Goal: Task Accomplishment & Management: Manage account settings

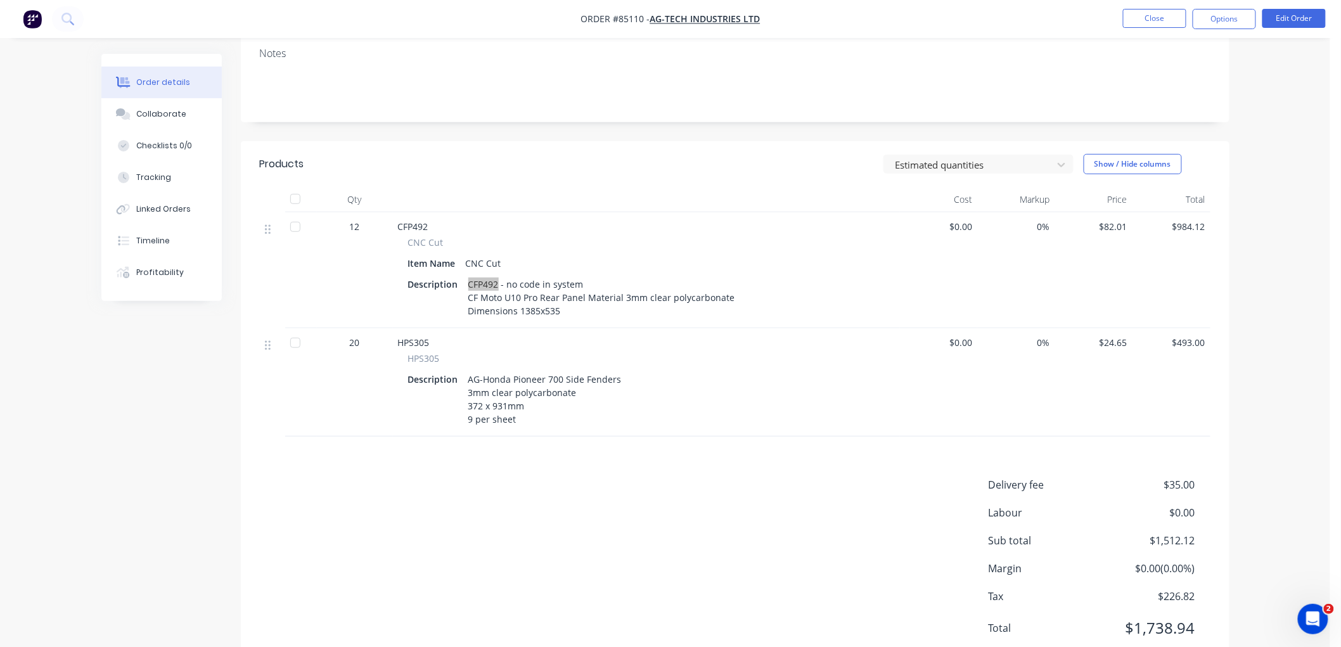
scroll to position [1, 0]
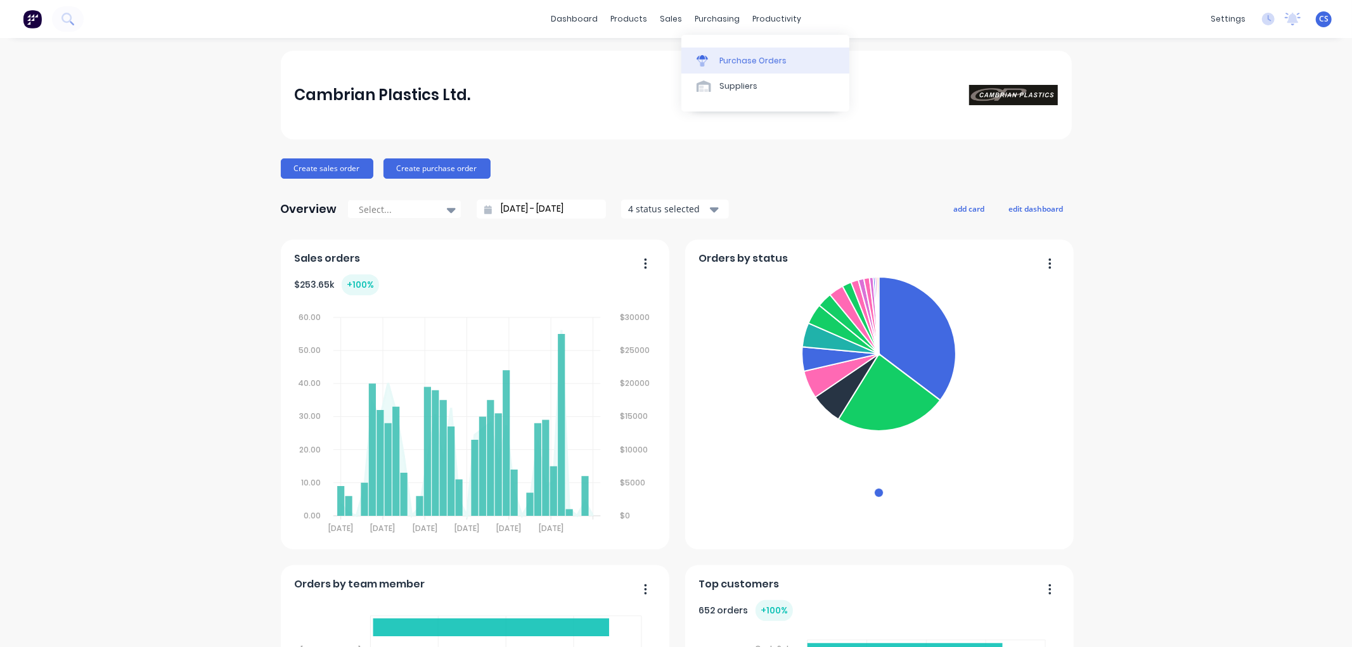
click at [723, 58] on div "Purchase Orders" at bounding box center [752, 60] width 67 height 11
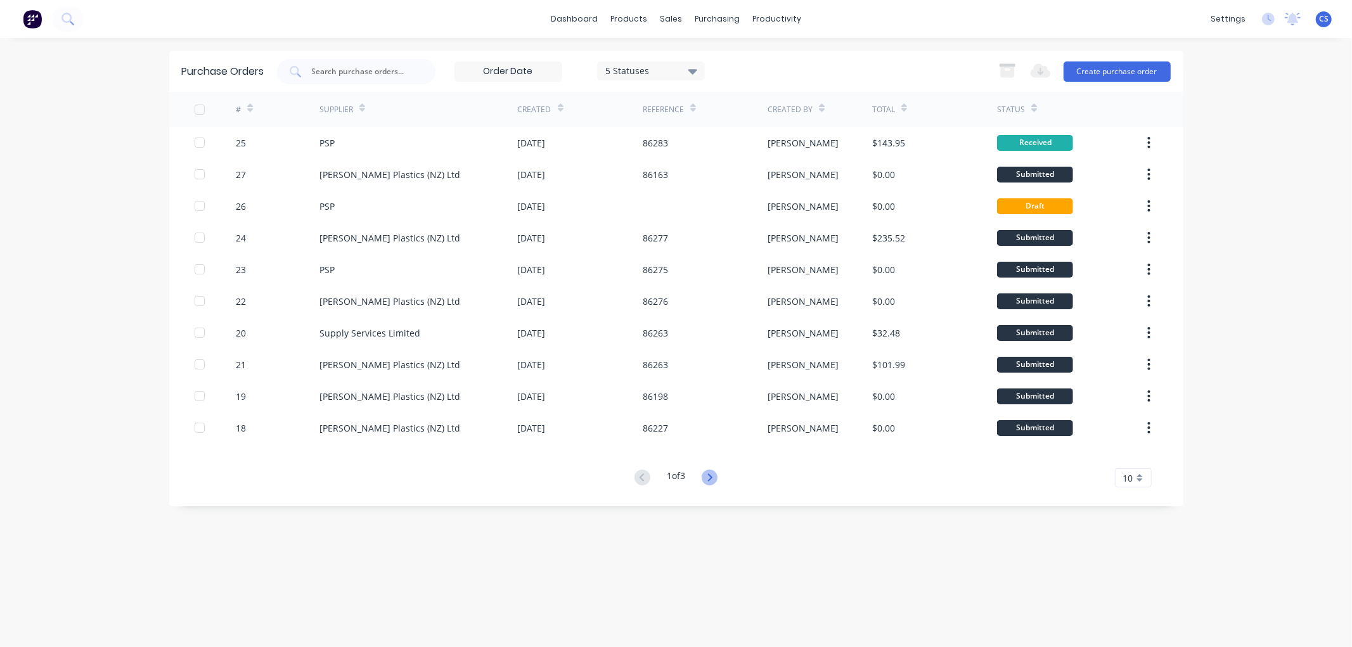
click at [712, 477] on icon at bounding box center [710, 477] width 4 height 8
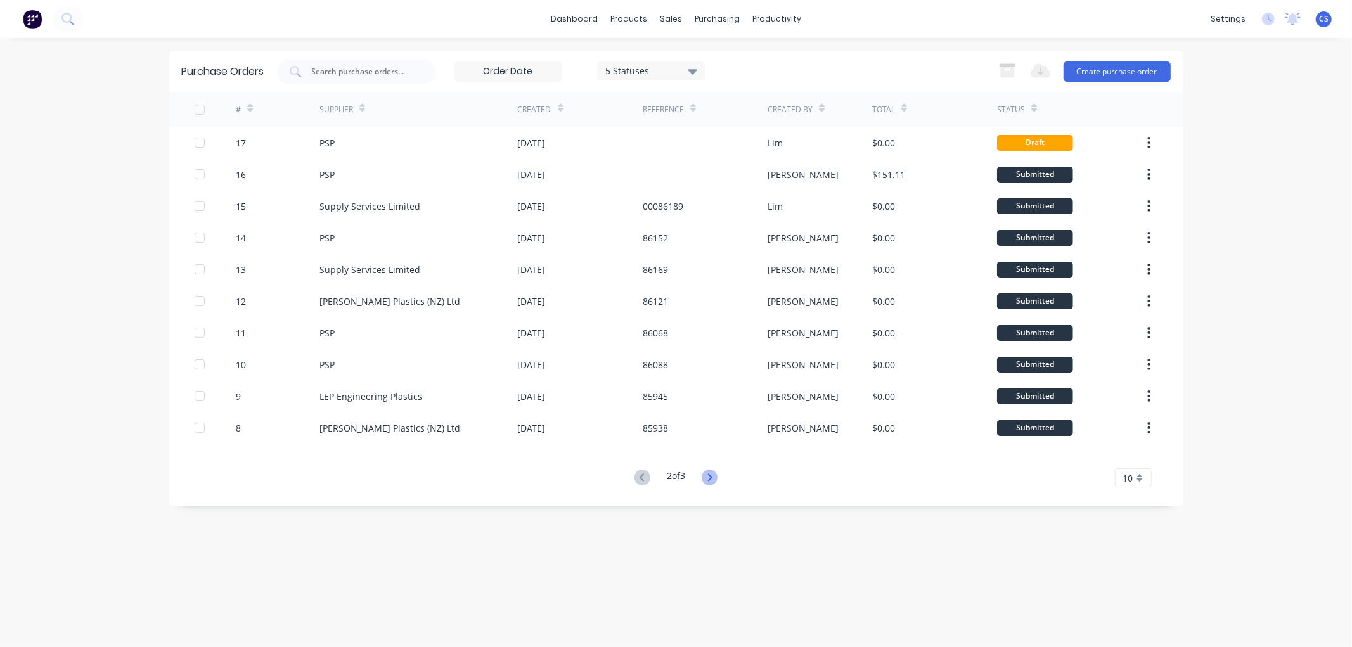
click at [712, 479] on icon at bounding box center [710, 477] width 4 height 8
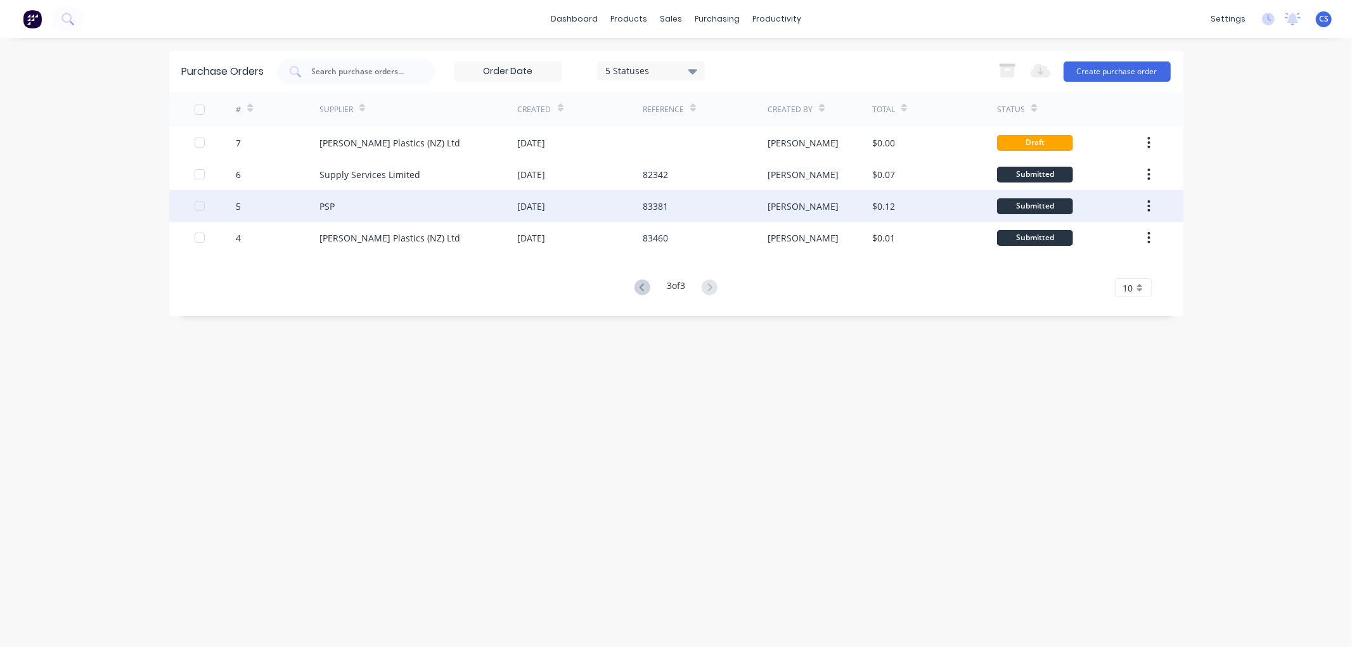
click at [432, 210] on div "PSP" at bounding box center [418, 206] width 198 height 32
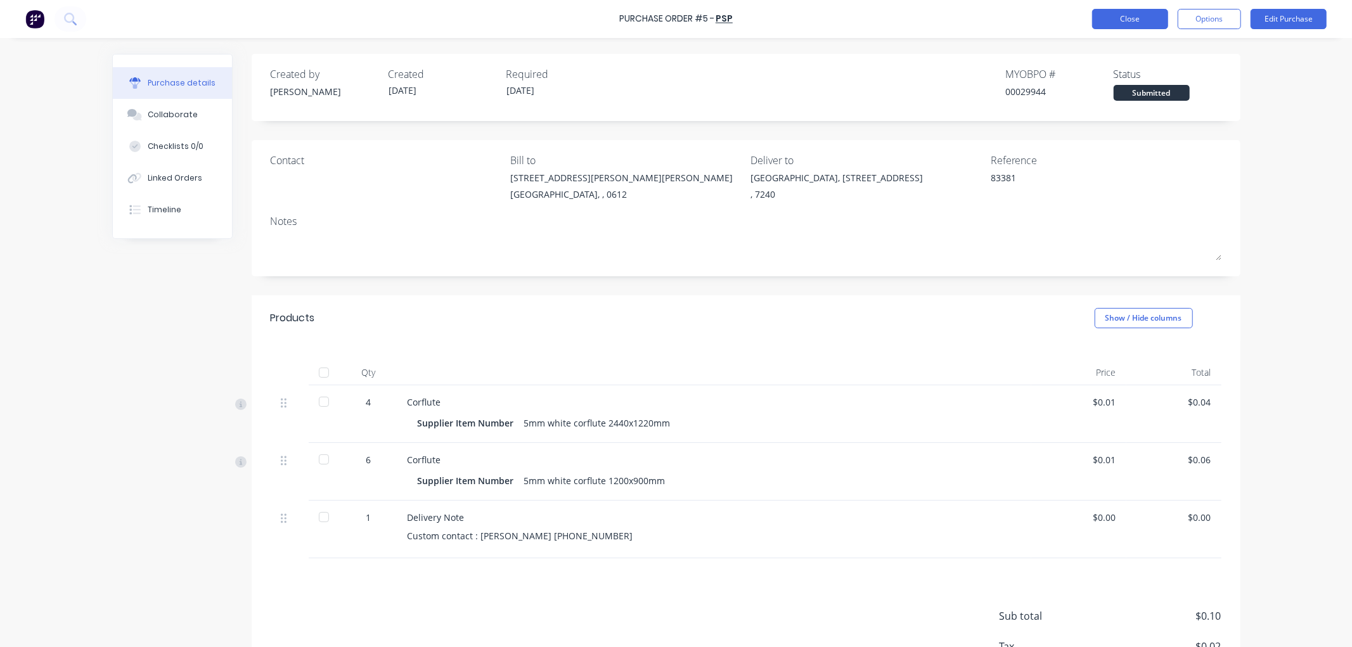
click at [1109, 16] on button "Close" at bounding box center [1130, 19] width 76 height 20
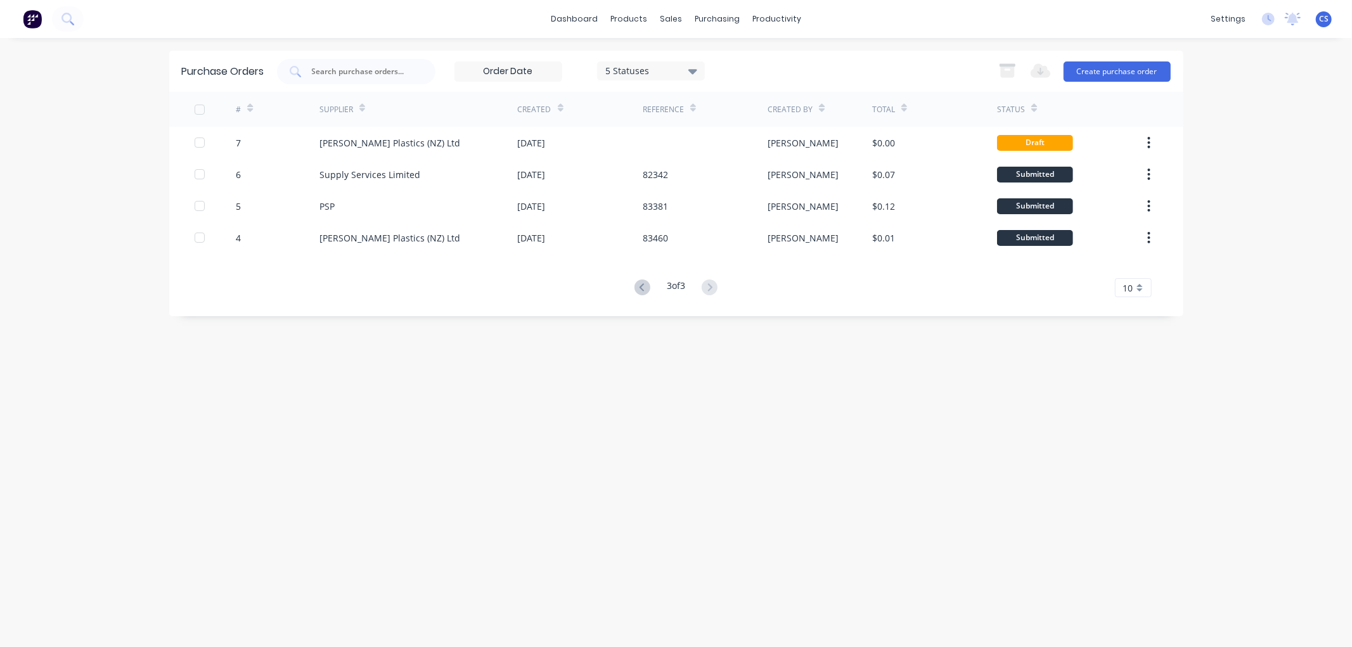
click at [643, 289] on icon at bounding box center [642, 288] width 16 height 16
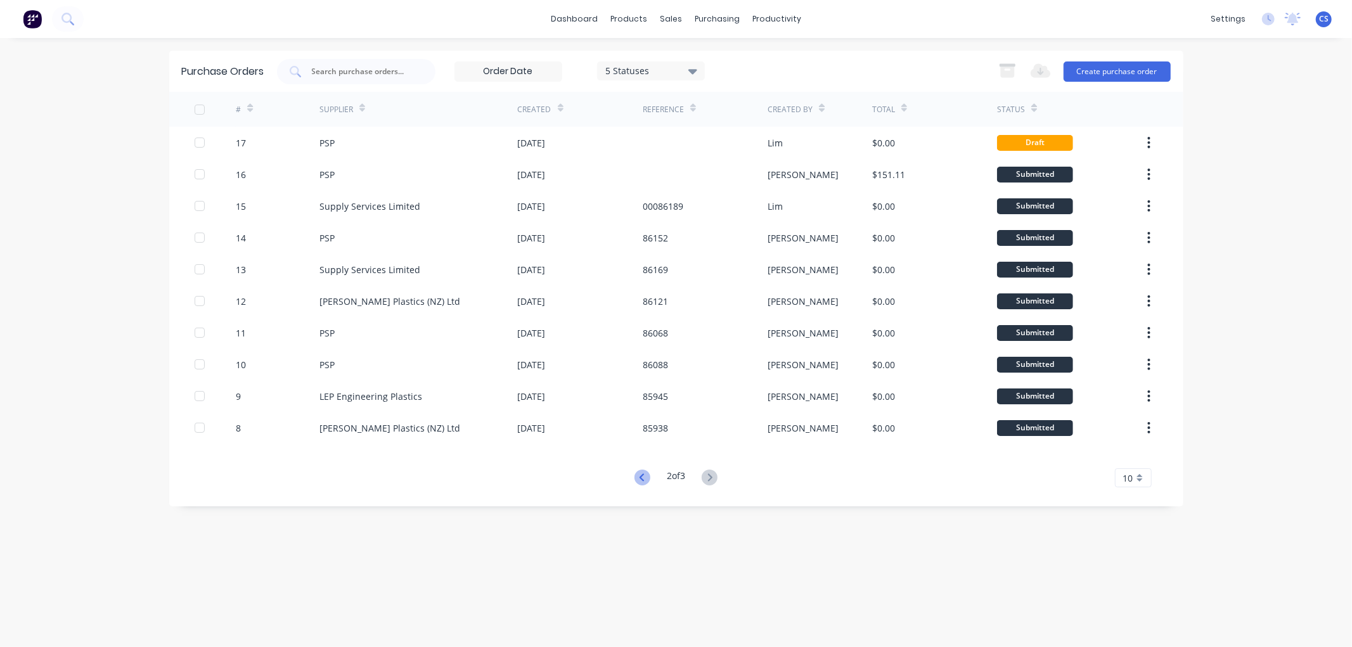
click at [636, 479] on icon at bounding box center [642, 478] width 16 height 16
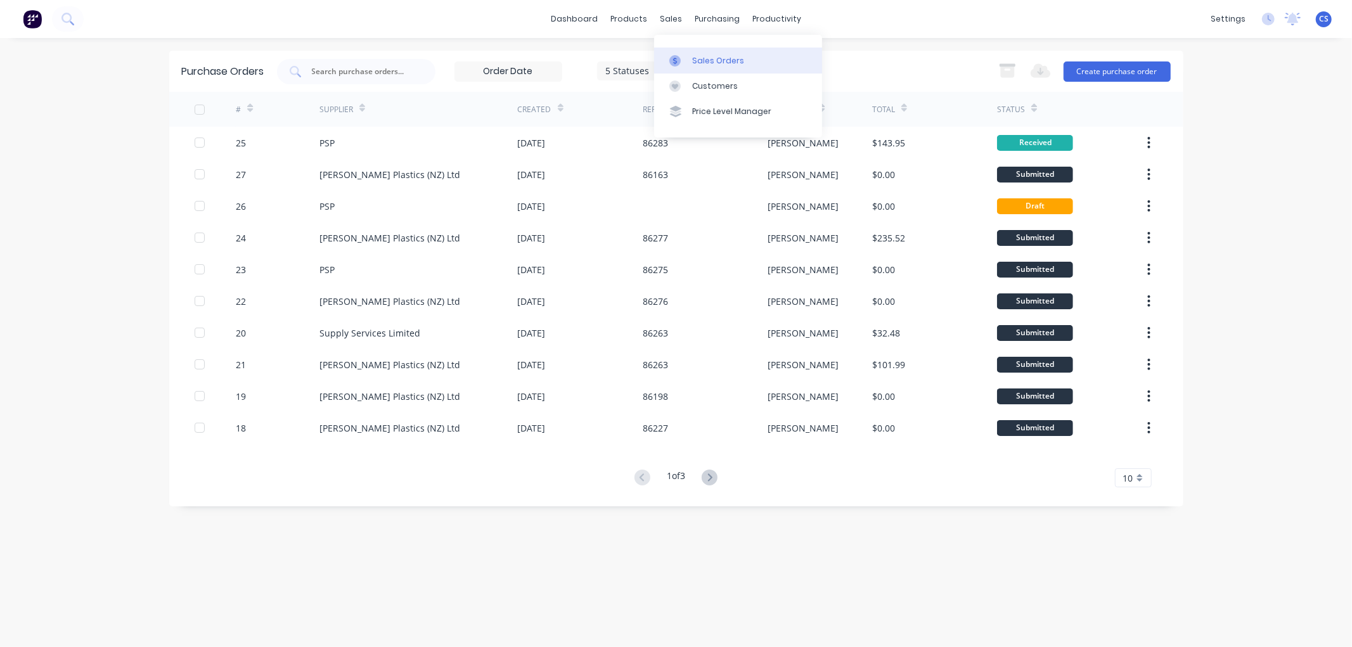
click at [686, 53] on link "Sales Orders" at bounding box center [738, 60] width 168 height 25
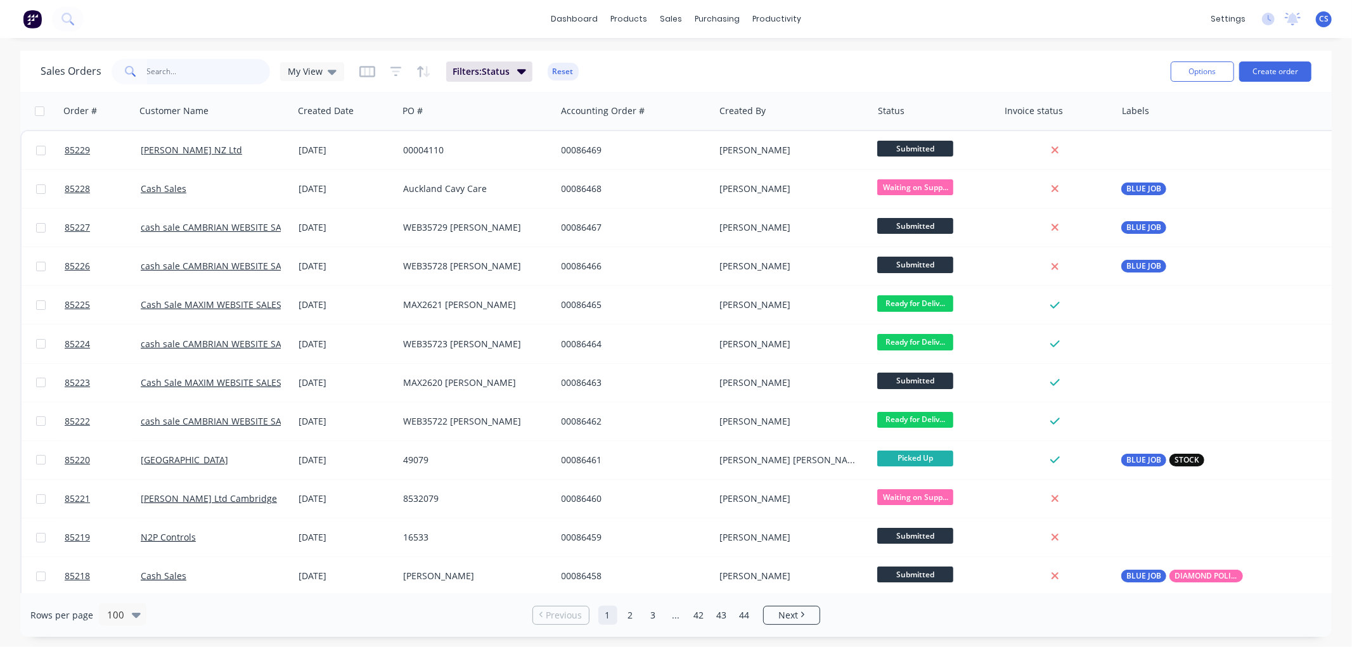
click at [165, 72] on input "text" at bounding box center [209, 71] width 124 height 25
click at [214, 70] on input "text" at bounding box center [209, 71] width 124 height 25
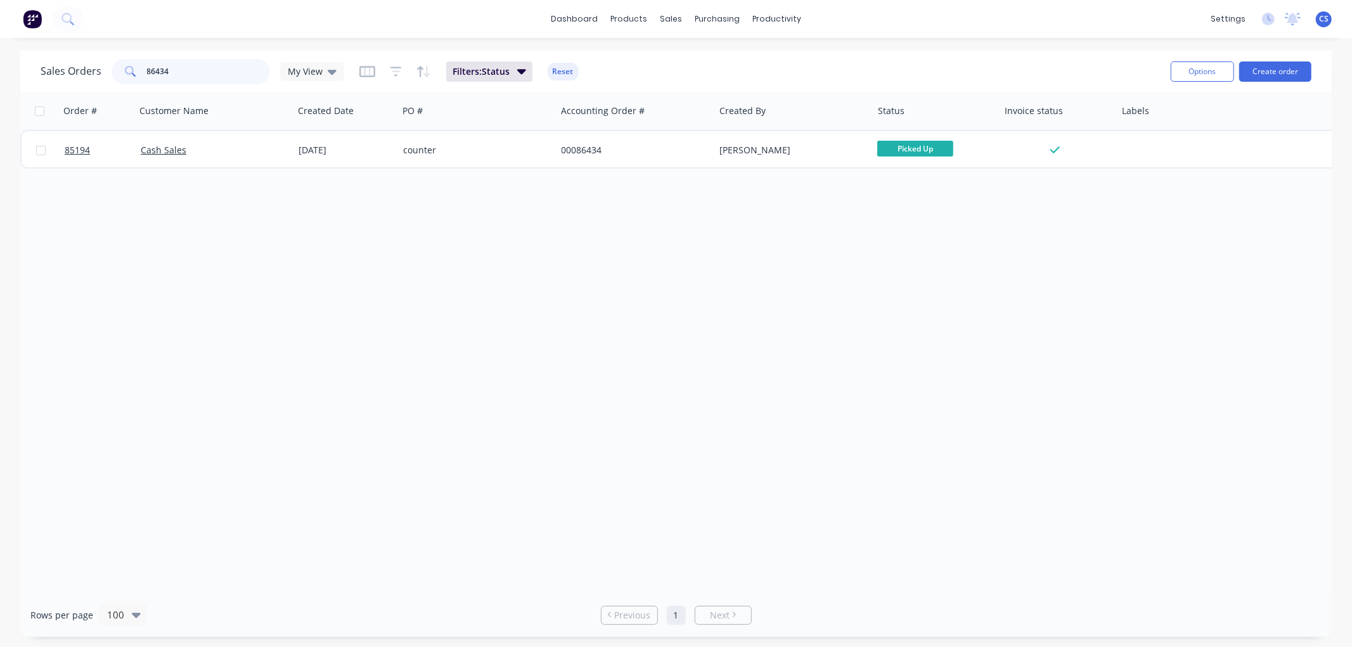
click at [222, 67] on input "86434" at bounding box center [209, 71] width 124 height 25
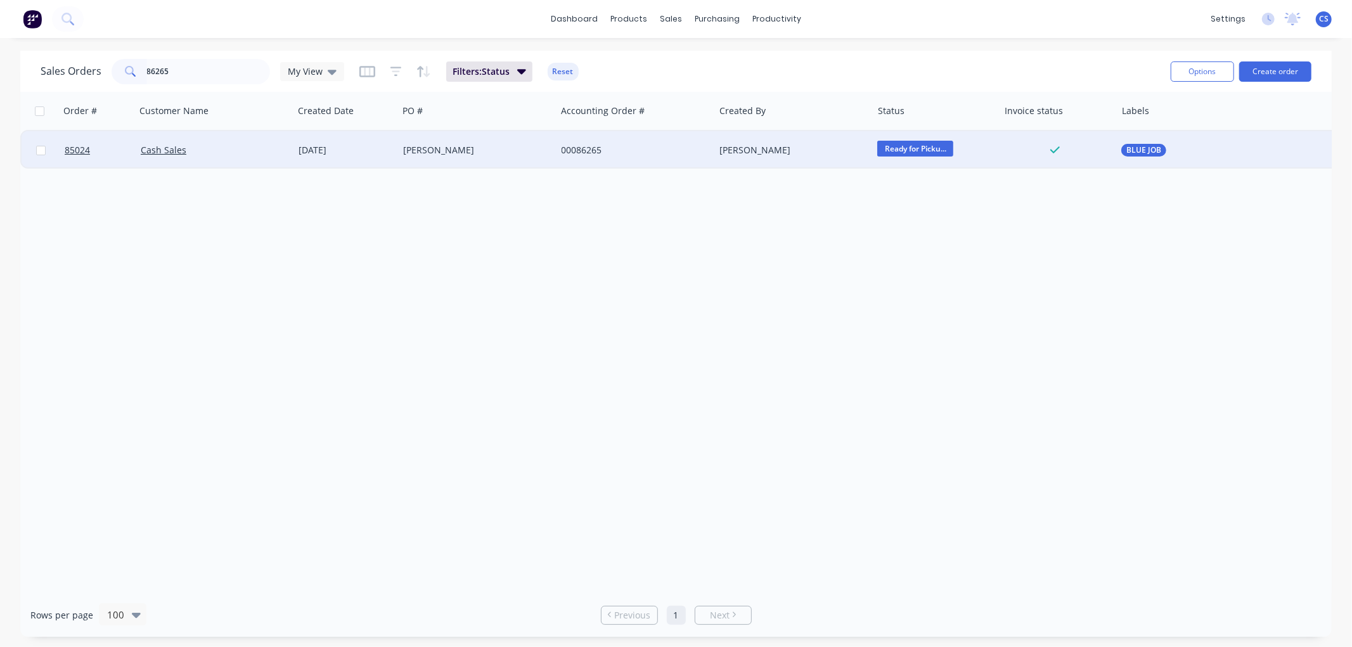
click at [925, 148] on span "Ready for Picku..." at bounding box center [915, 149] width 76 height 16
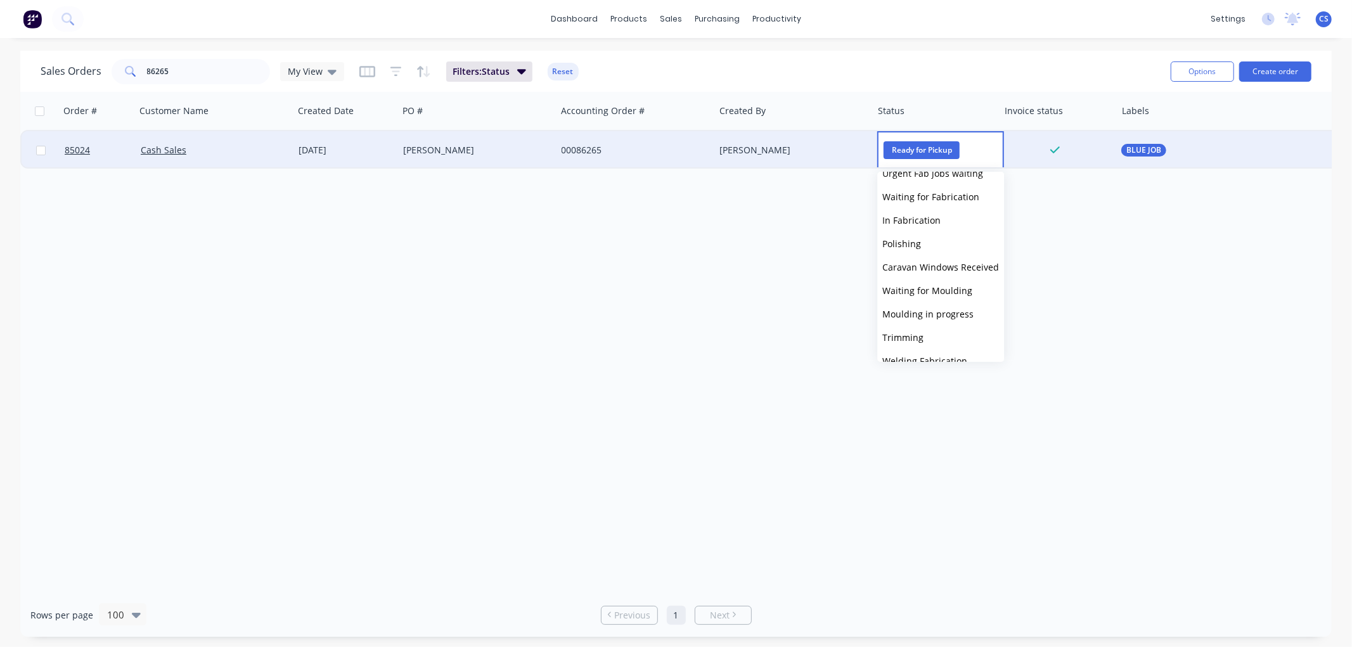
scroll to position [428, 0]
click at [918, 347] on span "Picked Up" at bounding box center [903, 346] width 42 height 12
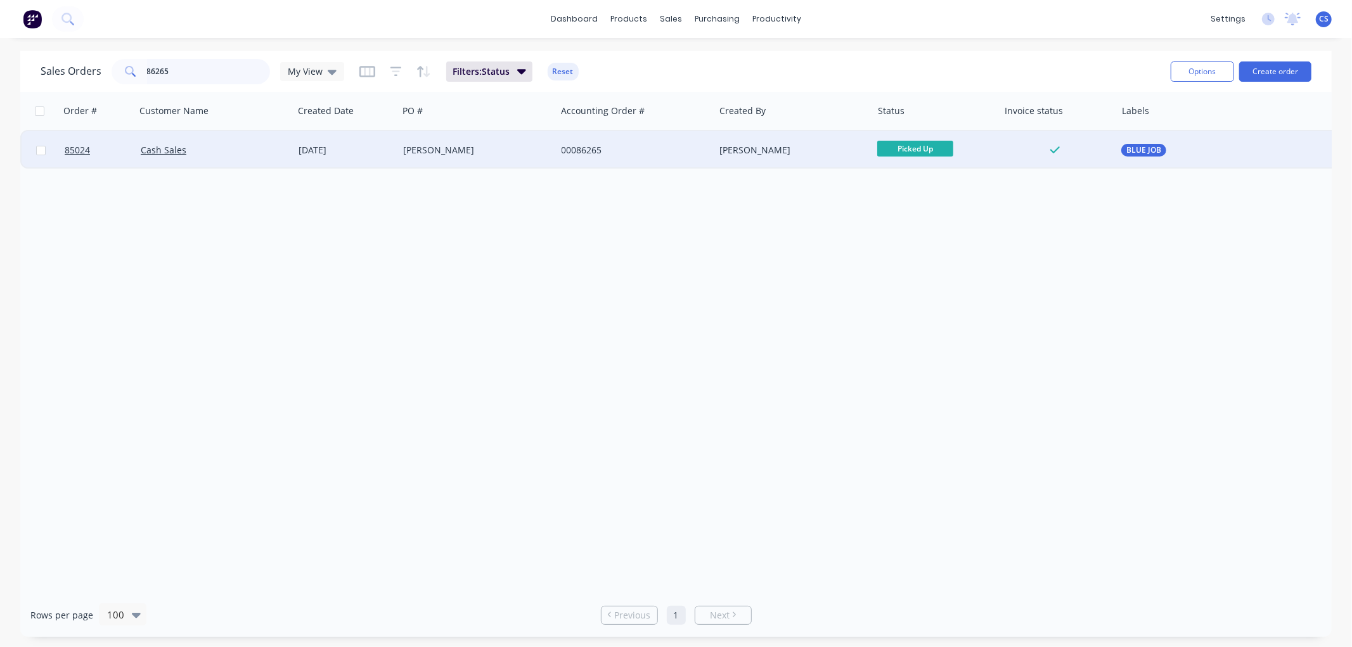
click at [195, 71] on input "86265" at bounding box center [209, 71] width 124 height 25
click at [915, 148] on span "Ready for Picku..." at bounding box center [915, 149] width 76 height 16
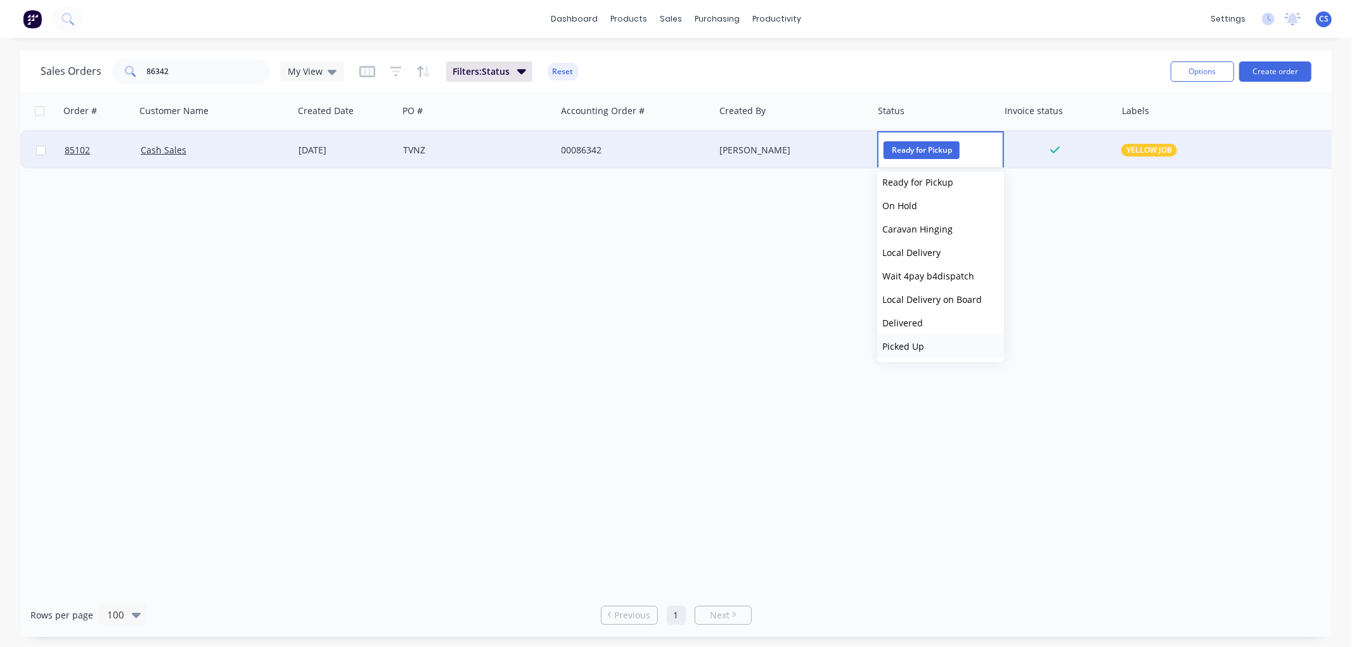
click at [913, 340] on span "Picked Up" at bounding box center [903, 346] width 42 height 12
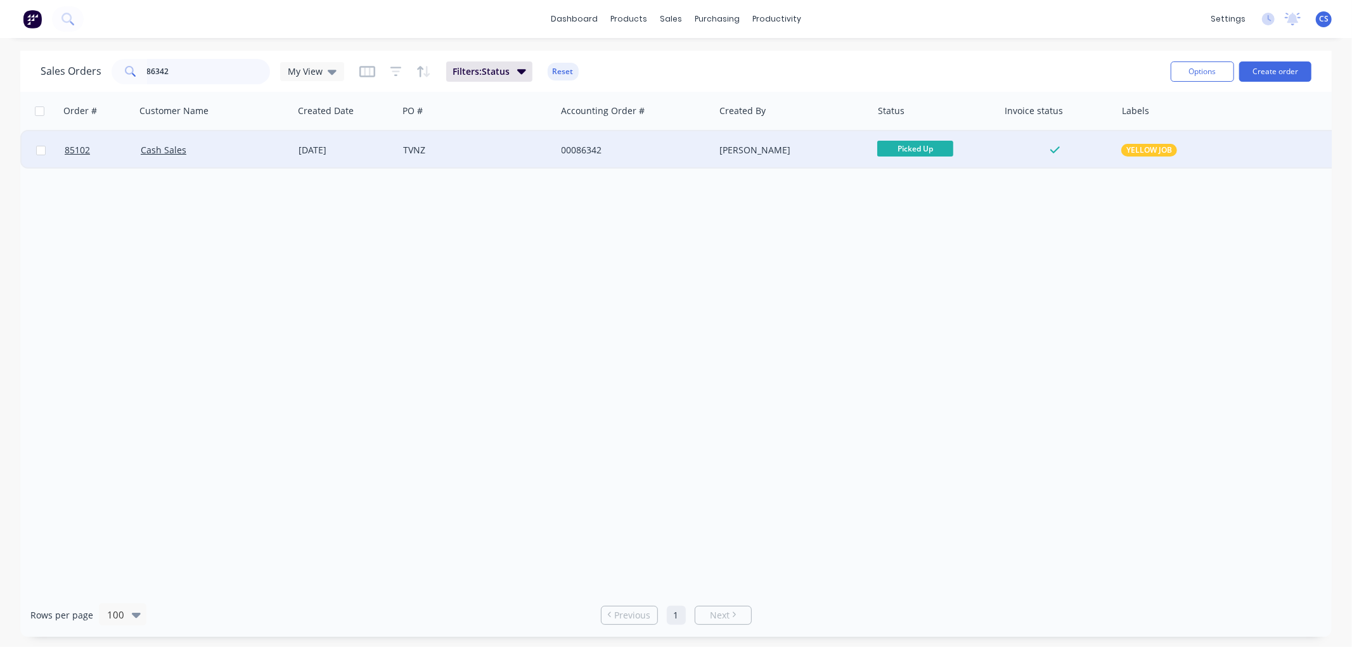
click at [186, 66] on input "86342" at bounding box center [209, 71] width 124 height 25
click at [934, 146] on span "Ready for Picku..." at bounding box center [915, 149] width 76 height 16
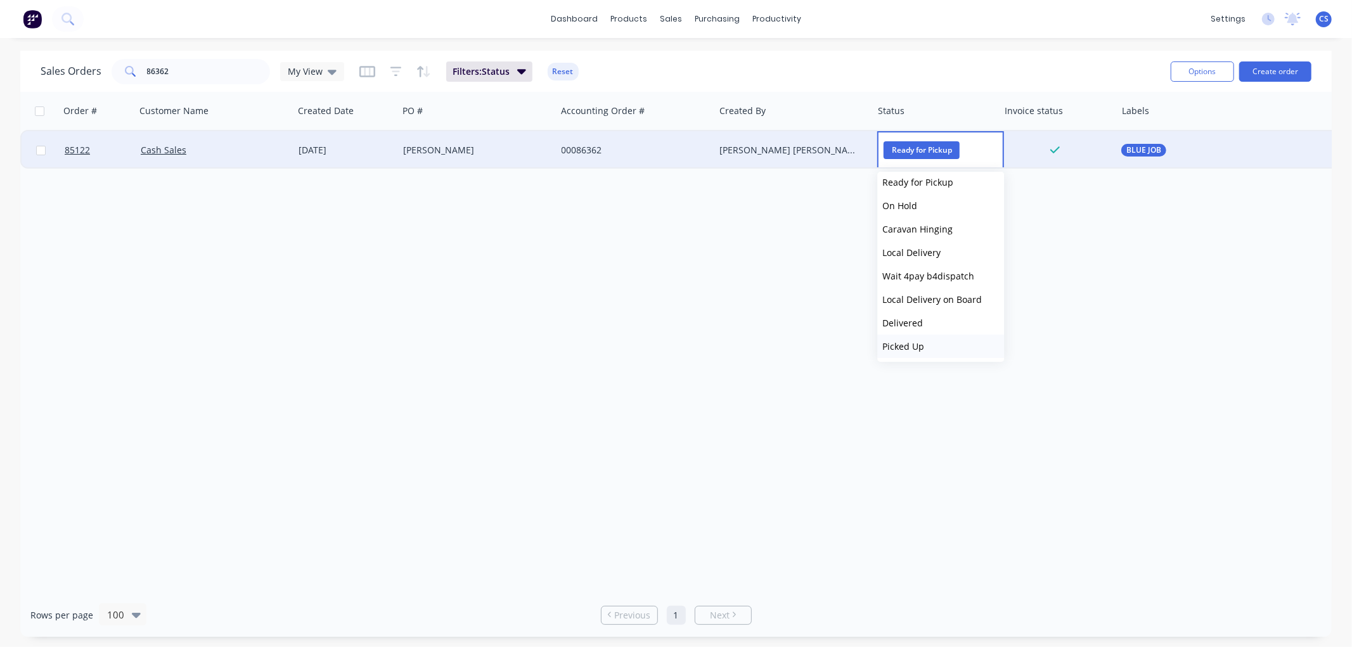
click at [901, 346] on span "Picked Up" at bounding box center [903, 346] width 42 height 12
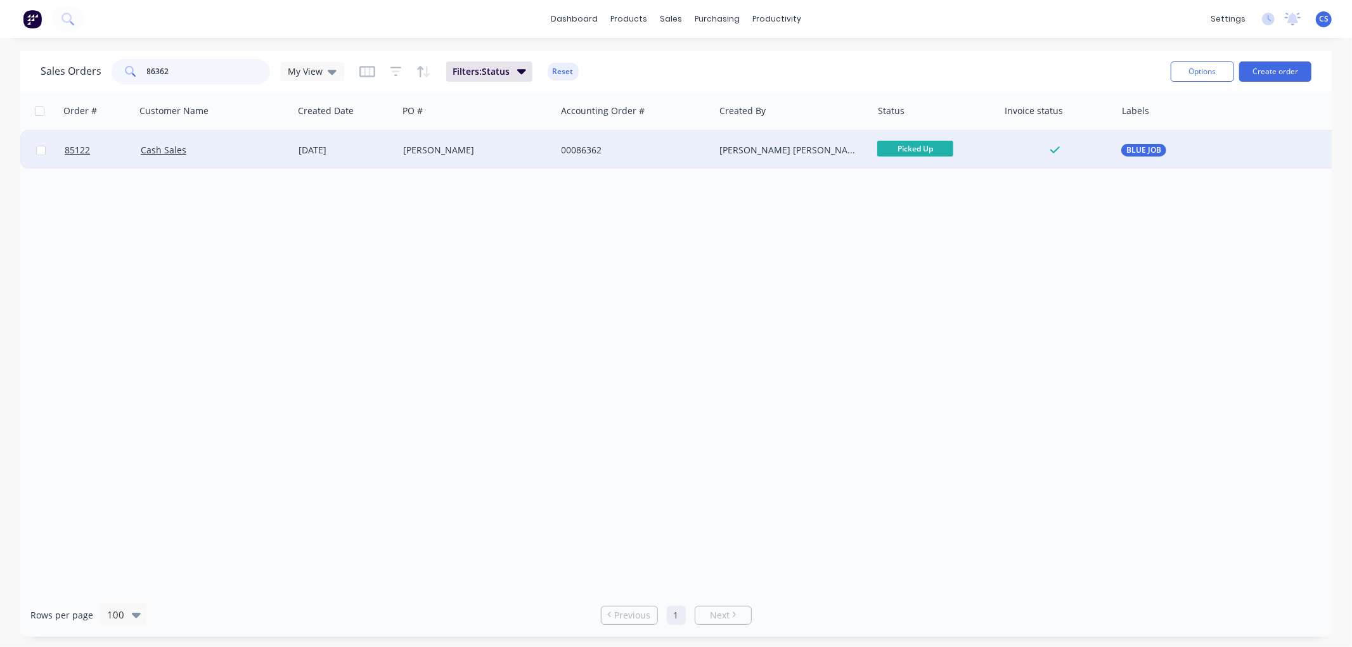
click at [198, 71] on input "86362" at bounding box center [209, 71] width 124 height 25
click at [900, 149] on span "Ready for Picku..." at bounding box center [915, 149] width 76 height 16
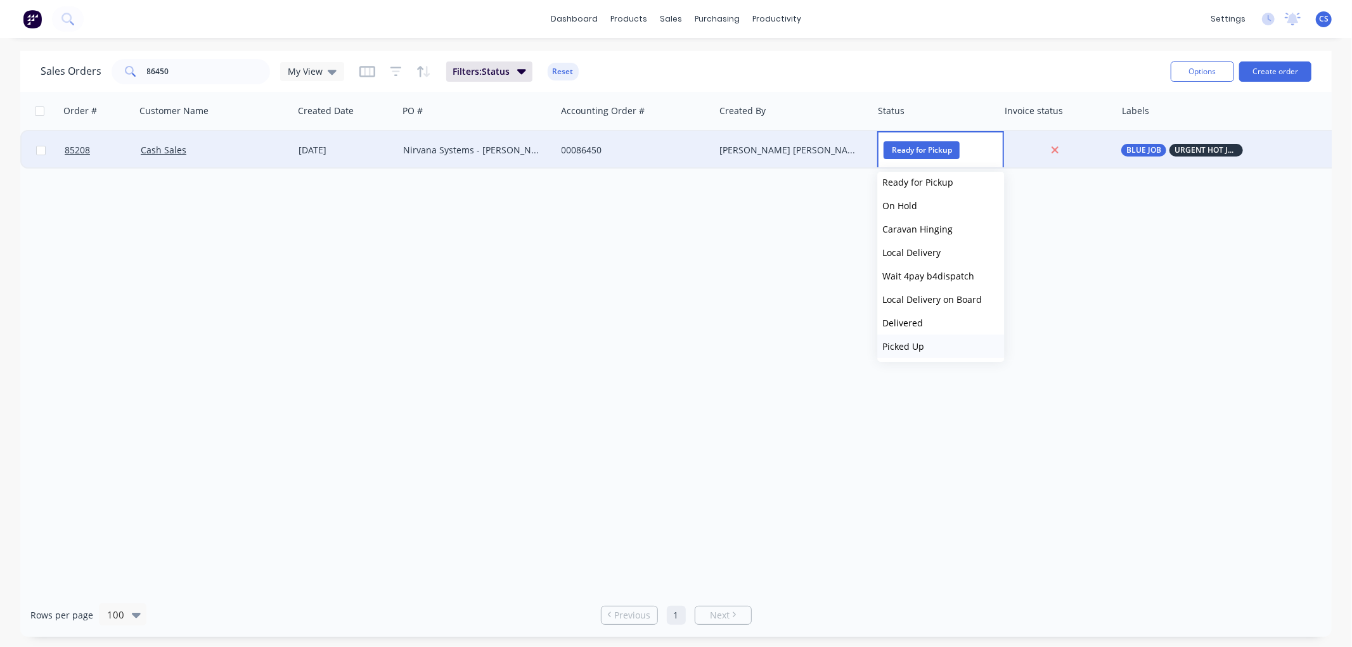
click at [904, 342] on span "Picked Up" at bounding box center [903, 346] width 42 height 12
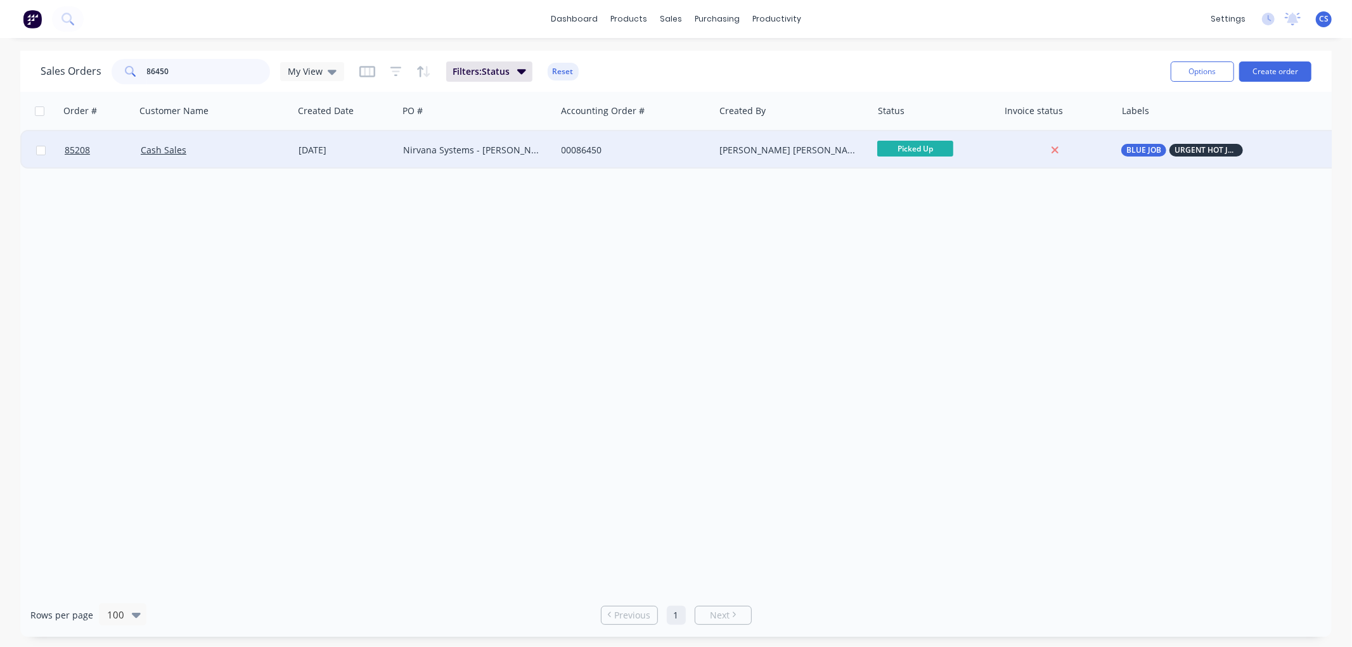
click at [179, 68] on input "86450" at bounding box center [209, 71] width 124 height 25
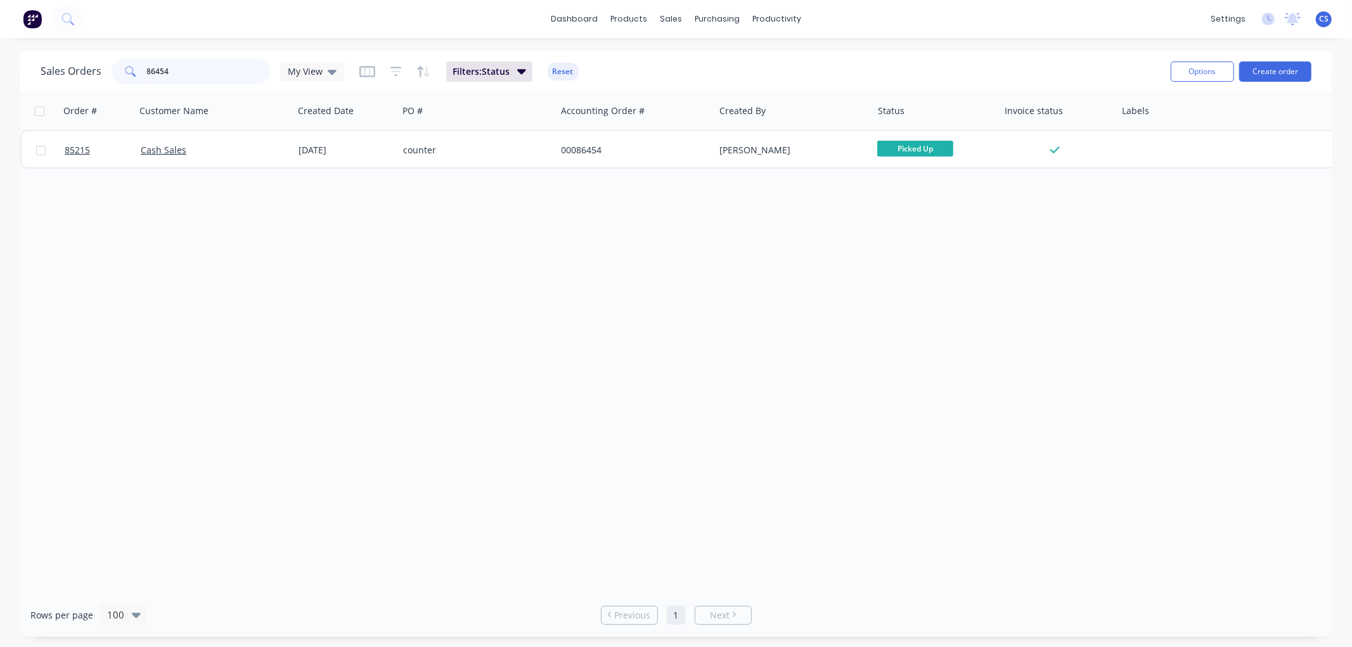
click at [219, 72] on input "86454" at bounding box center [209, 71] width 124 height 25
click at [219, 71] on input "86454" at bounding box center [209, 71] width 124 height 25
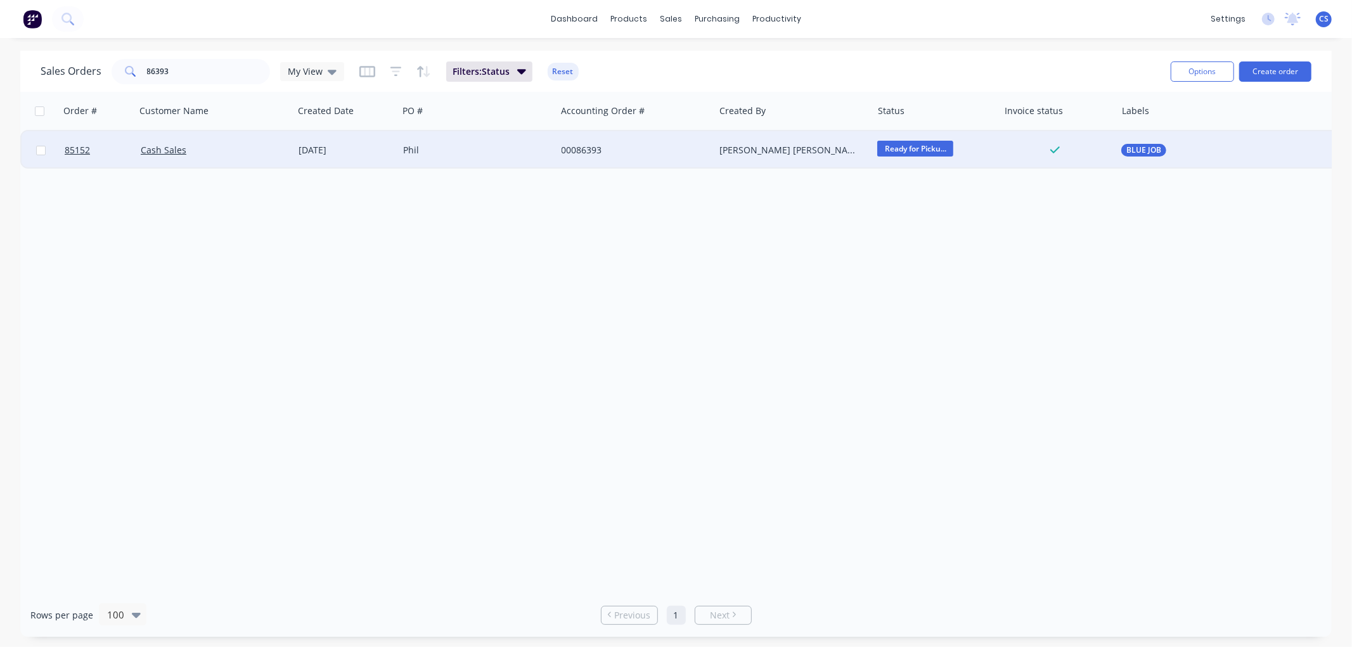
click at [901, 150] on span "Ready for Picku..." at bounding box center [915, 149] width 76 height 16
click at [902, 341] on span "Picked Up" at bounding box center [903, 346] width 42 height 12
click at [190, 67] on input "86393" at bounding box center [209, 71] width 124 height 25
click at [922, 146] on span "Ready for Picku..." at bounding box center [915, 149] width 76 height 16
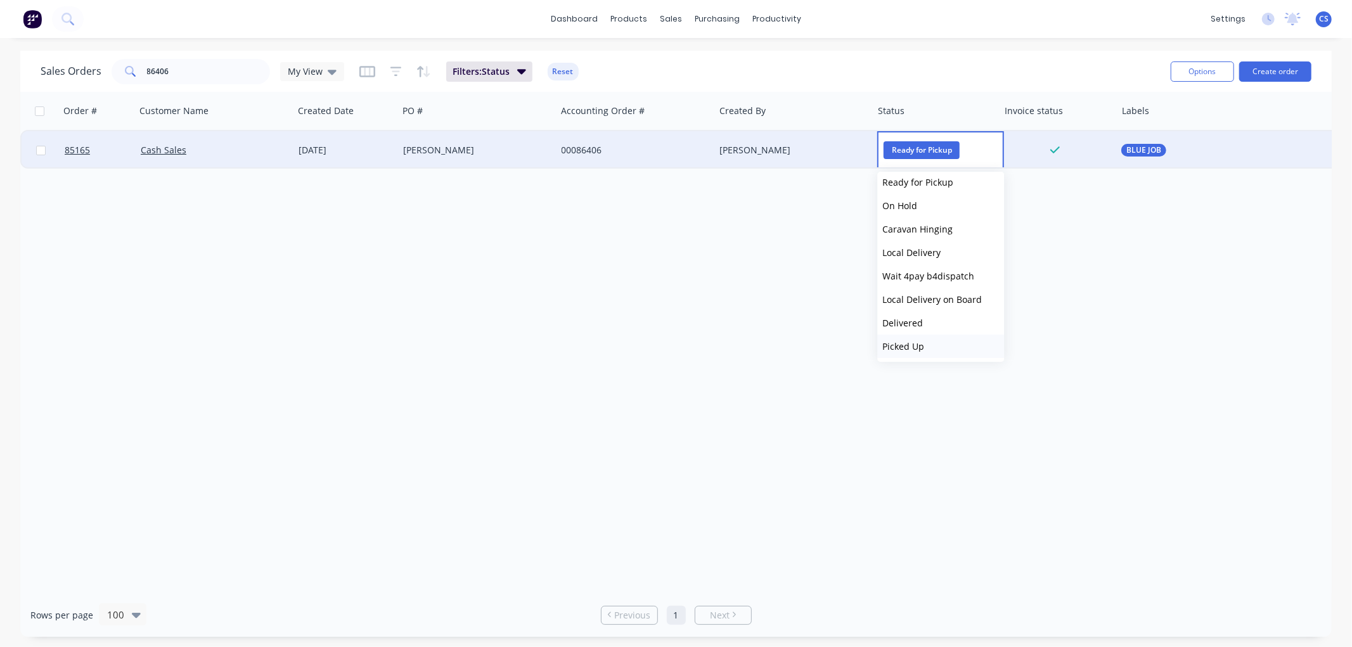
click at [910, 344] on span "Picked Up" at bounding box center [903, 346] width 42 height 12
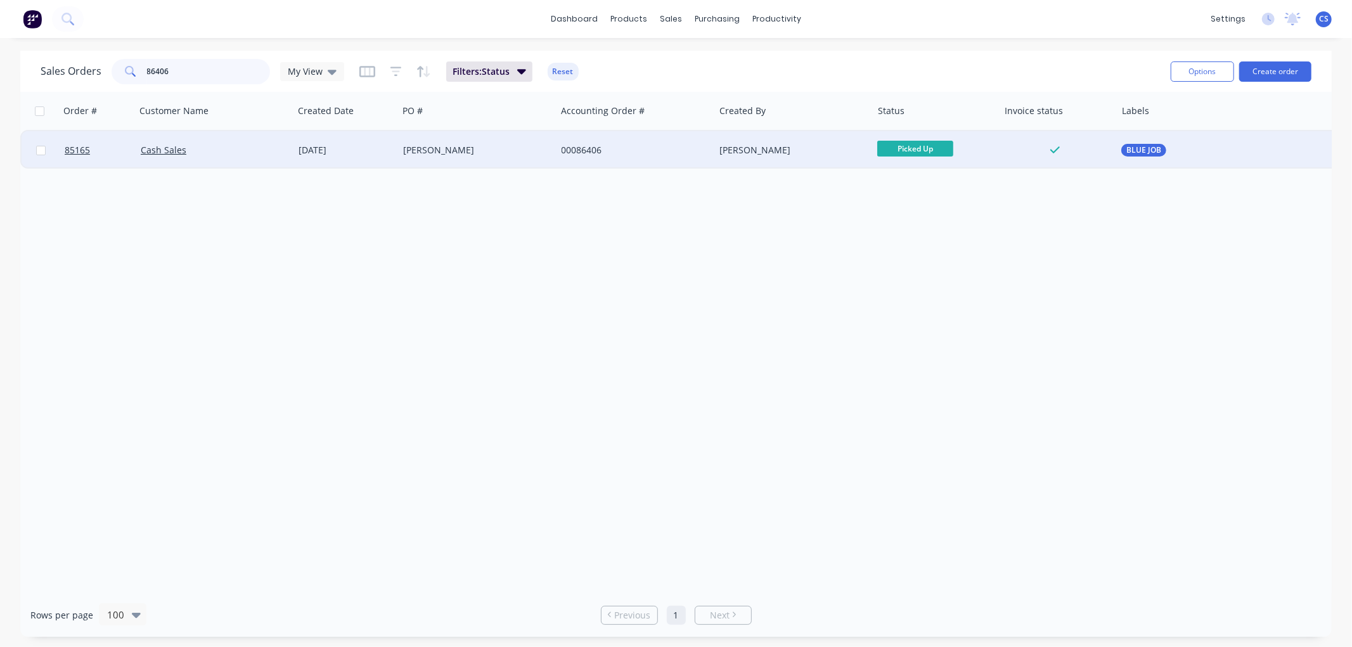
click at [193, 72] on input "86406" at bounding box center [209, 71] width 124 height 25
click at [901, 152] on span "Picked Up" at bounding box center [915, 149] width 76 height 16
click at [174, 72] on input "86335" at bounding box center [209, 71] width 124 height 25
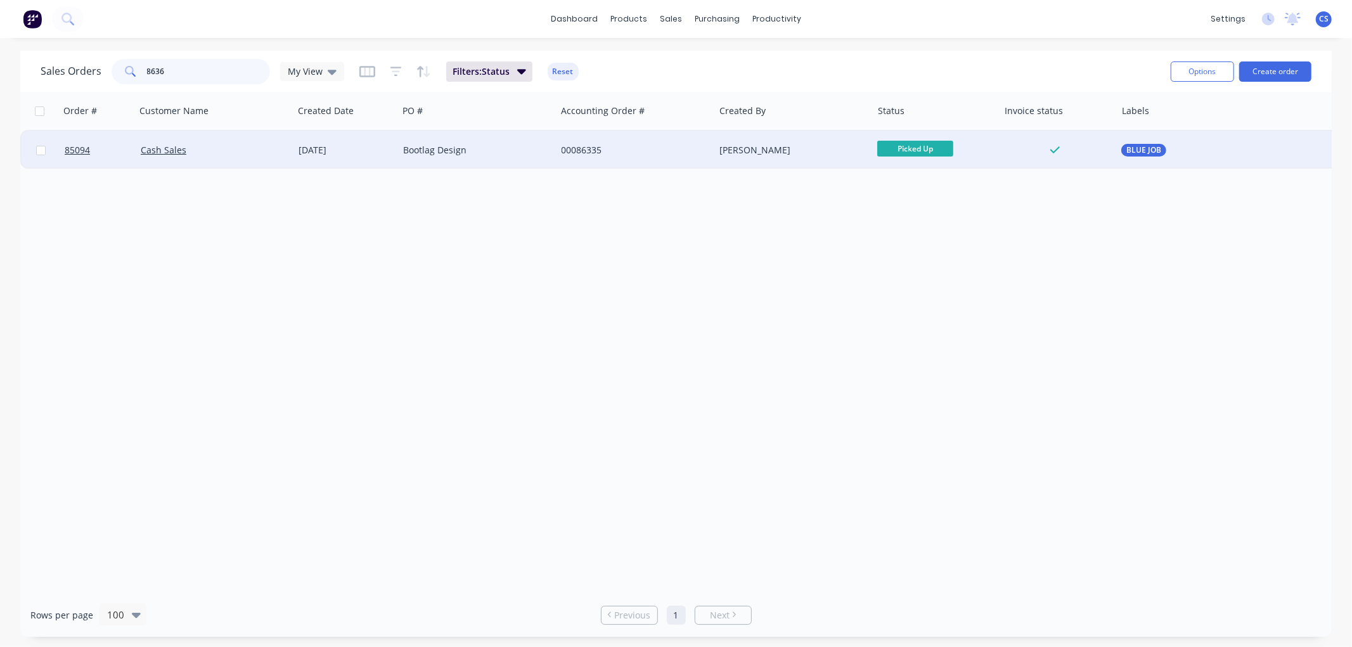
type input "86363"
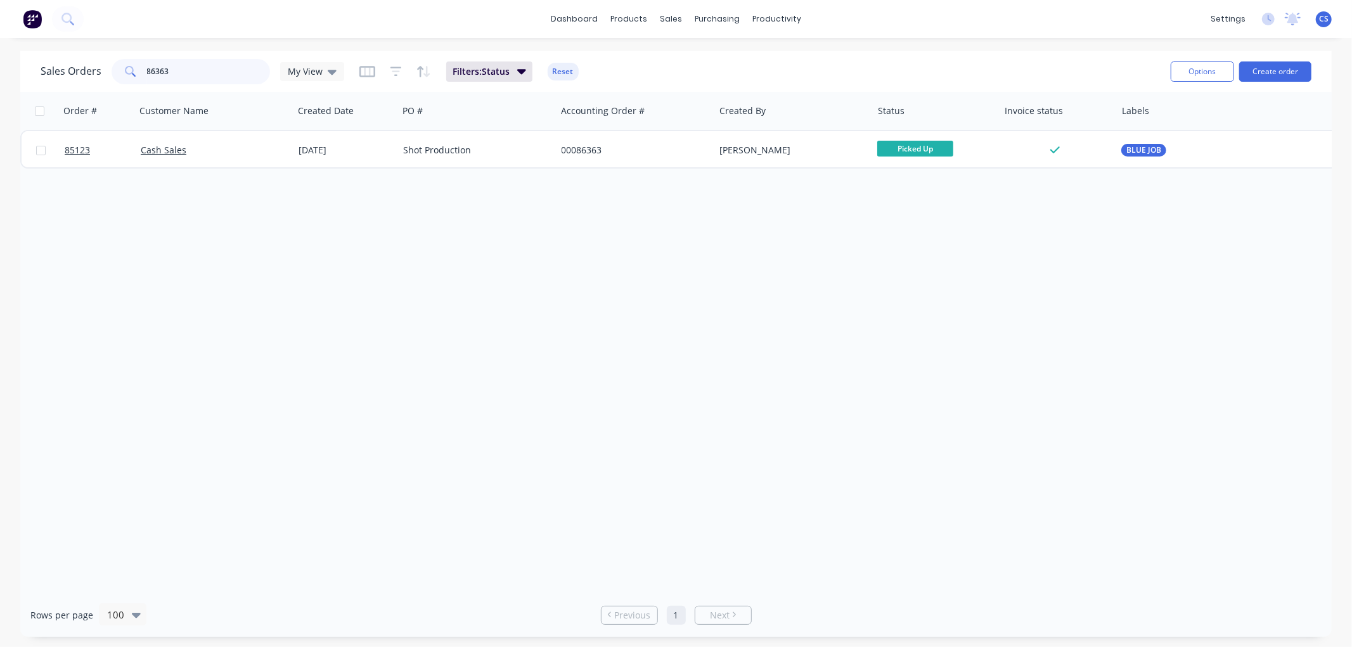
click at [181, 71] on input "86363" at bounding box center [209, 71] width 124 height 25
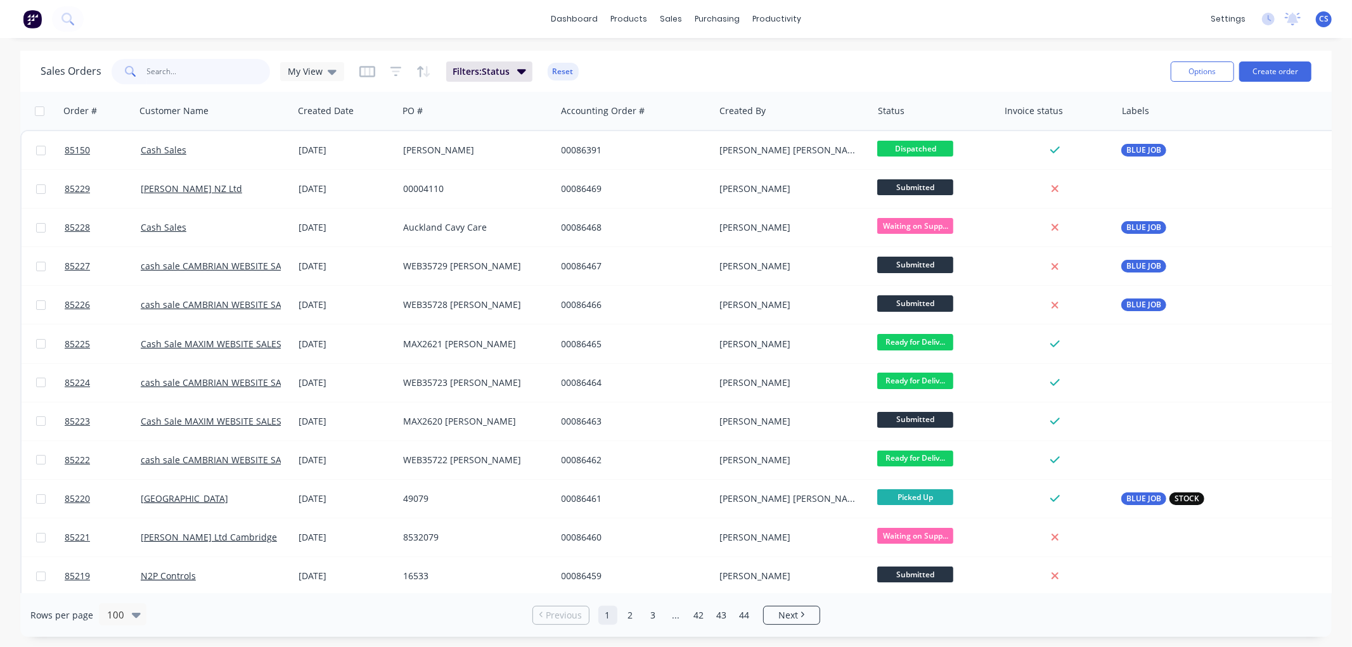
click at [194, 71] on input "text" at bounding box center [209, 71] width 124 height 25
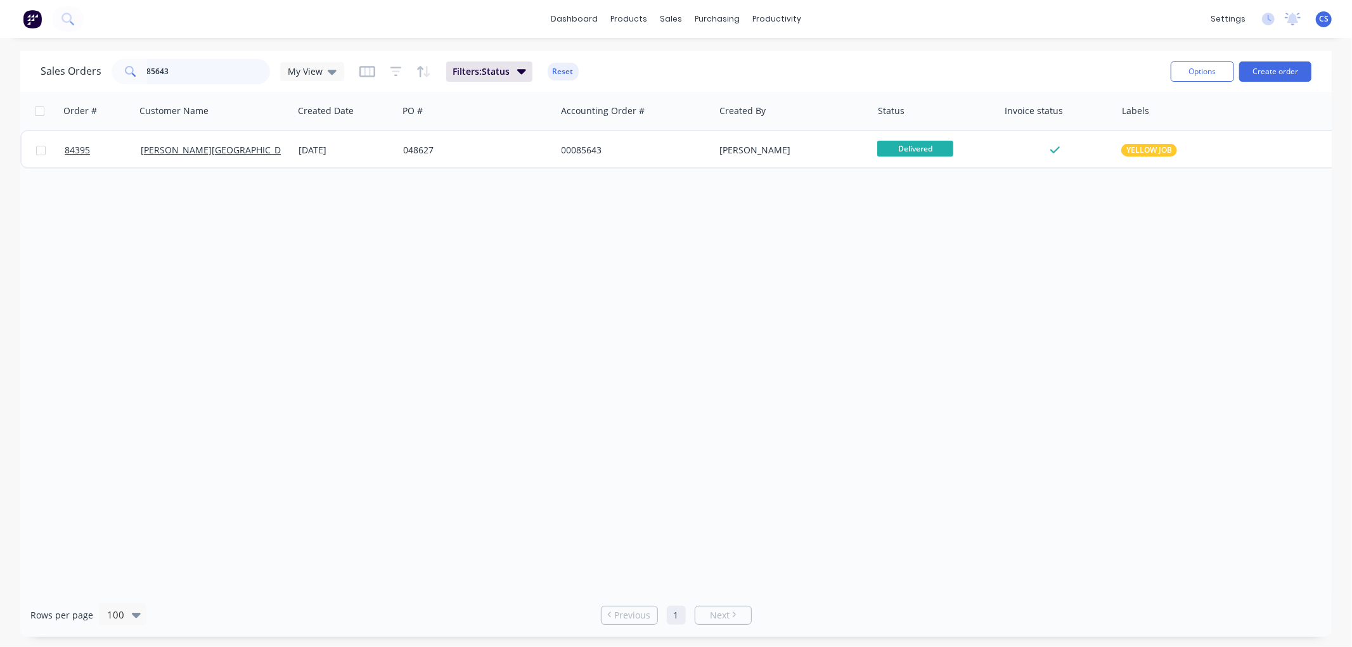
click at [171, 74] on input "85643" at bounding box center [209, 71] width 124 height 25
click at [183, 72] on input "86428" at bounding box center [209, 71] width 124 height 25
click at [205, 77] on input "86428" at bounding box center [209, 71] width 124 height 25
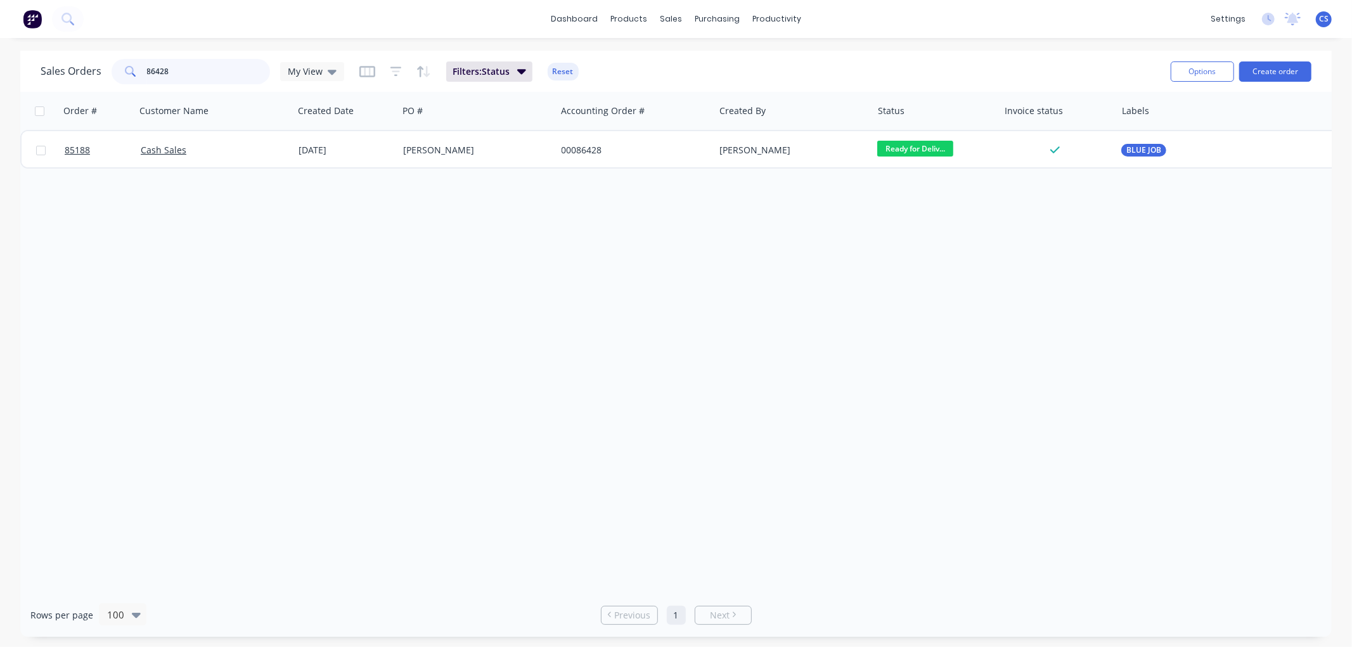
click at [204, 74] on input "86428" at bounding box center [209, 71] width 124 height 25
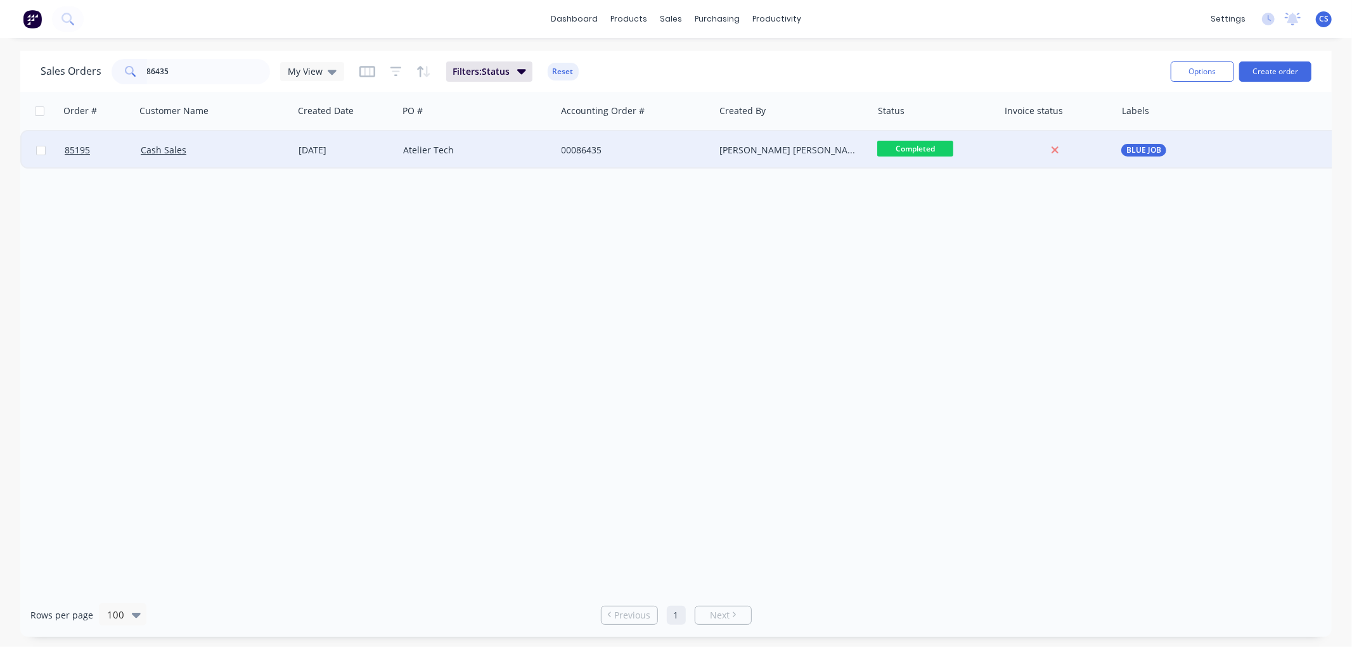
click at [1128, 148] on span "BLUE JOB" at bounding box center [1143, 150] width 35 height 13
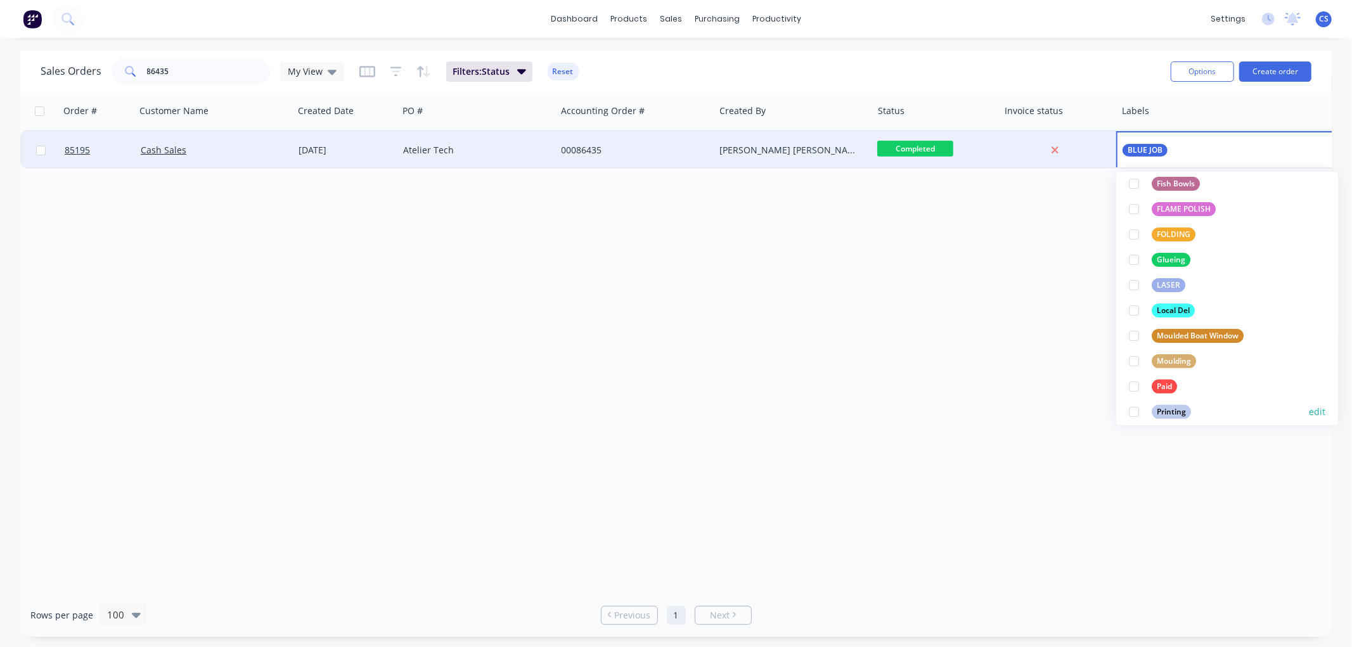
scroll to position [352, 0]
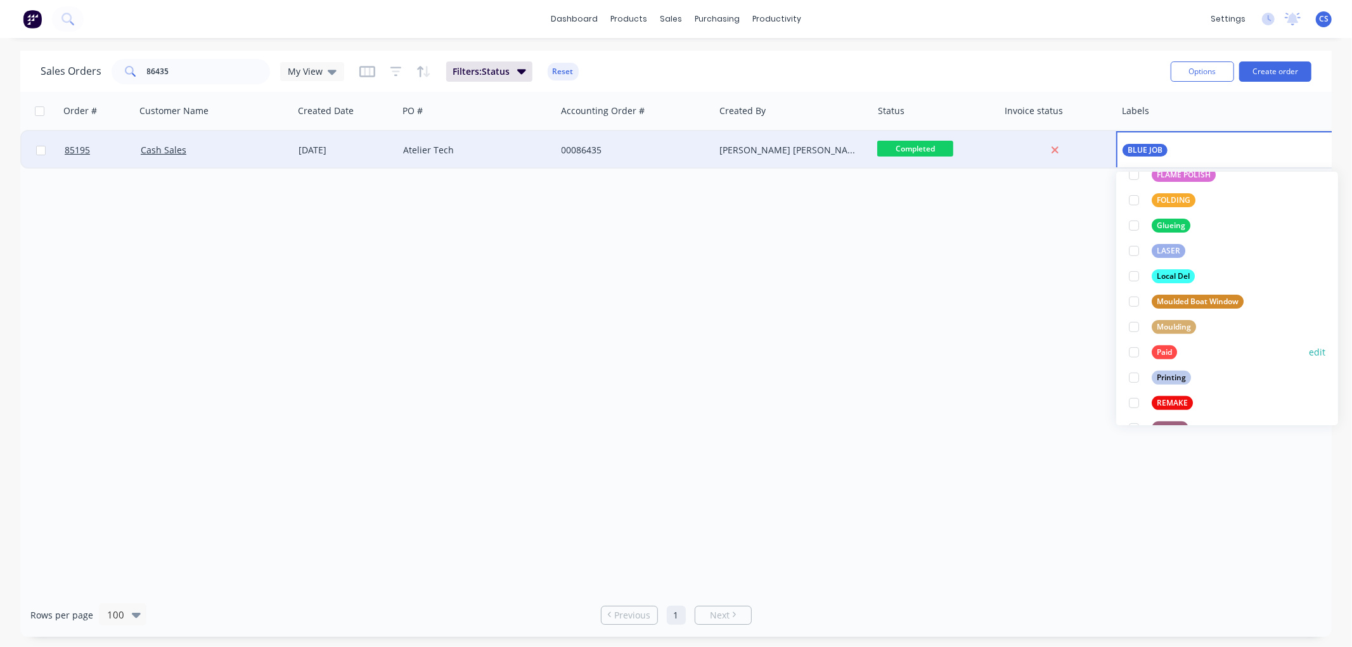
click at [1159, 347] on div "Paid" at bounding box center [1164, 352] width 25 height 14
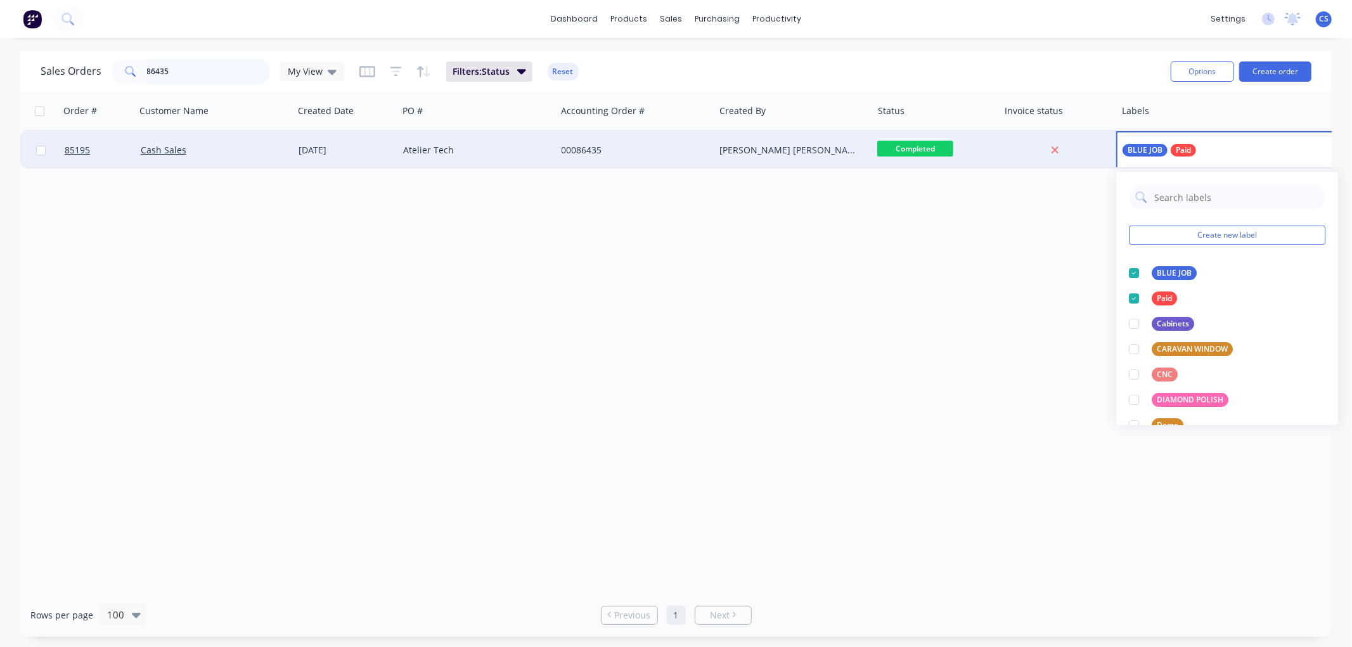
click at [176, 67] on input "86435" at bounding box center [209, 71] width 124 height 25
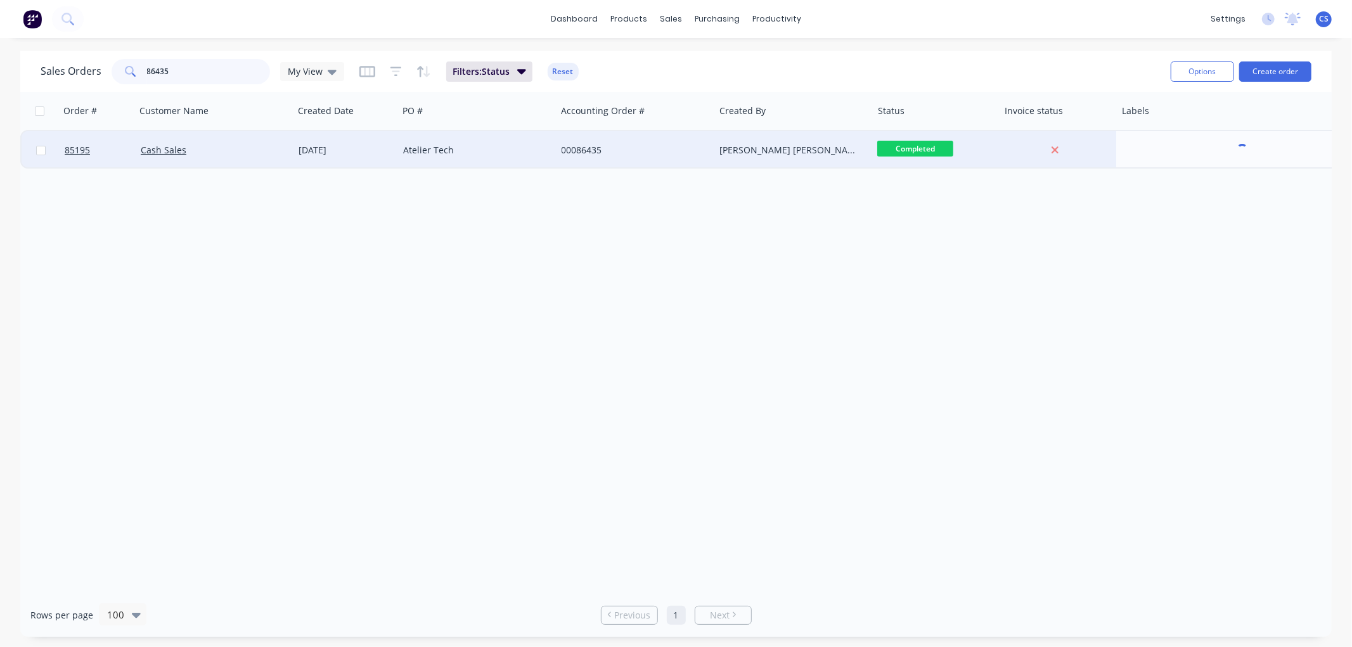
click at [176, 67] on input "86435" at bounding box center [209, 71] width 124 height 25
click at [1143, 148] on span "BLUE JOB" at bounding box center [1143, 150] width 35 height 13
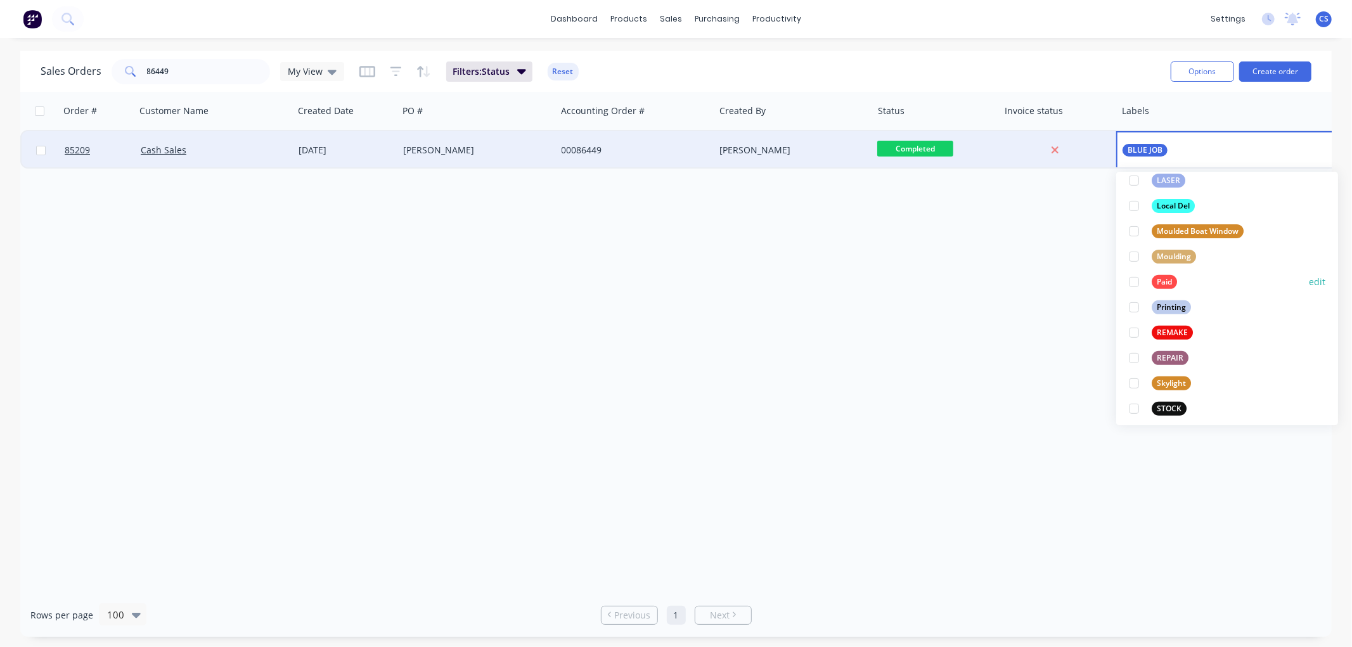
click at [1157, 279] on div "Paid" at bounding box center [1164, 282] width 25 height 14
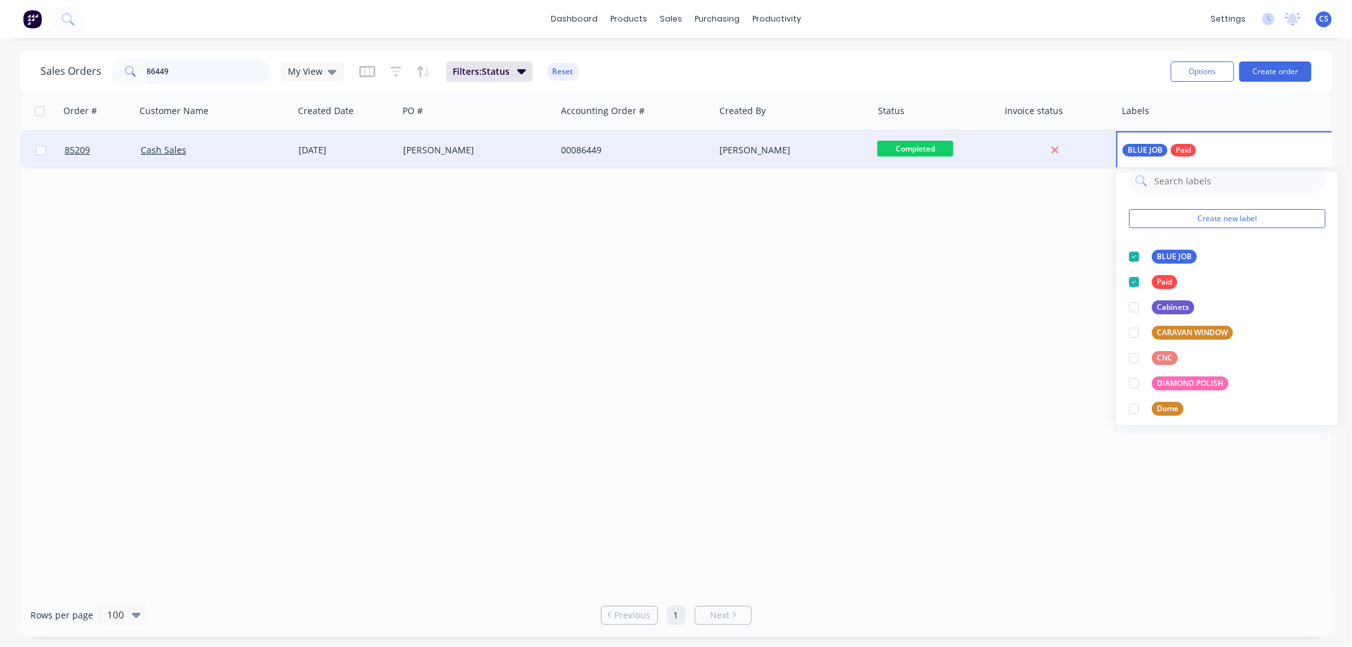
click at [198, 72] on input "86449" at bounding box center [209, 71] width 124 height 25
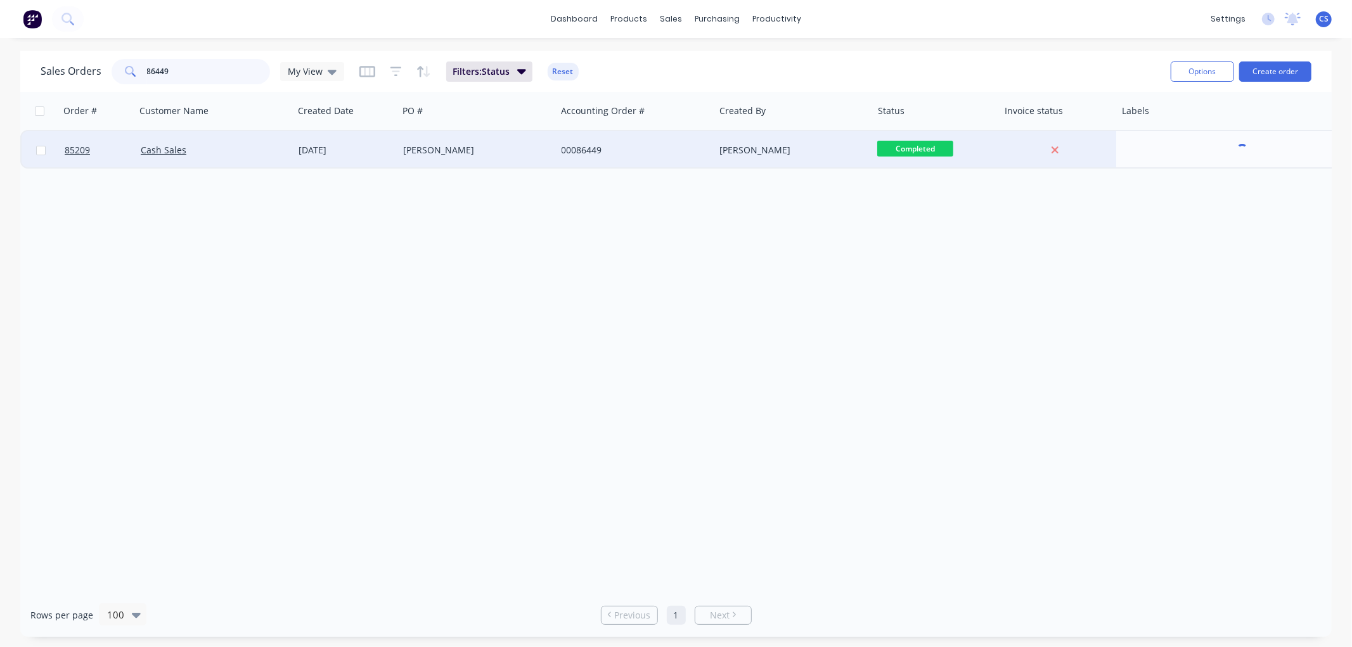
click at [198, 72] on input "86449" at bounding box center [209, 71] width 124 height 25
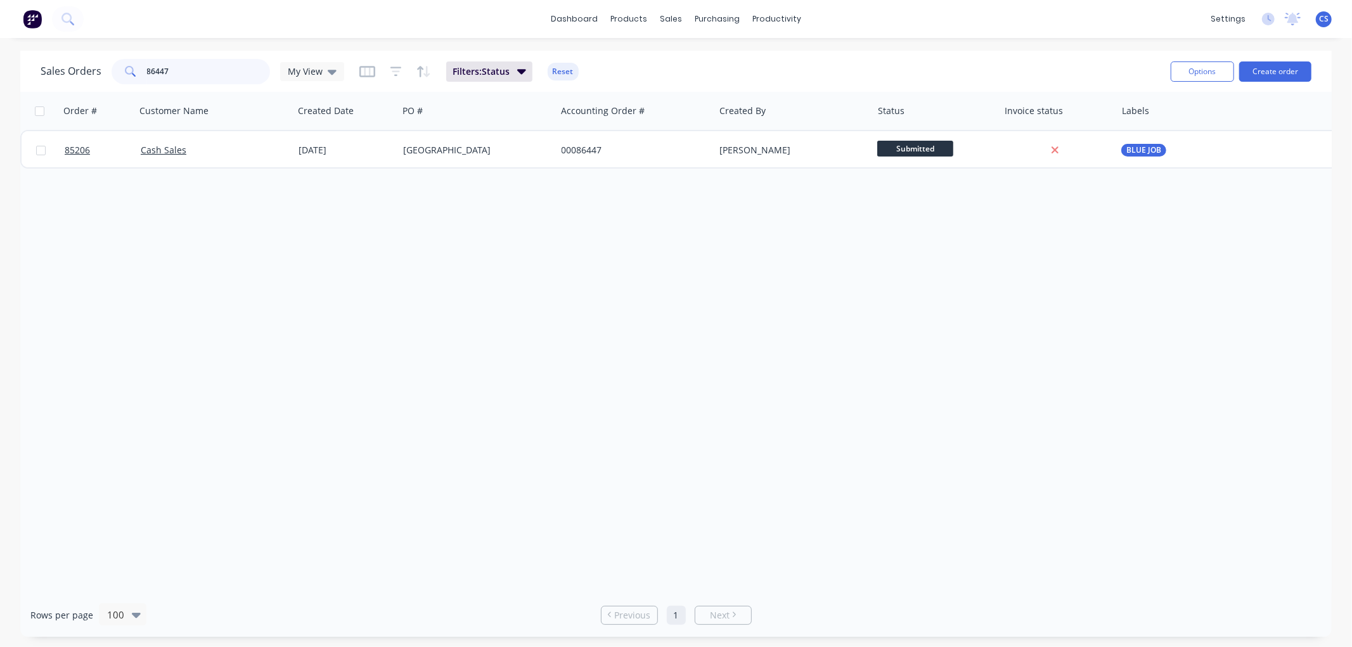
type input "86447"
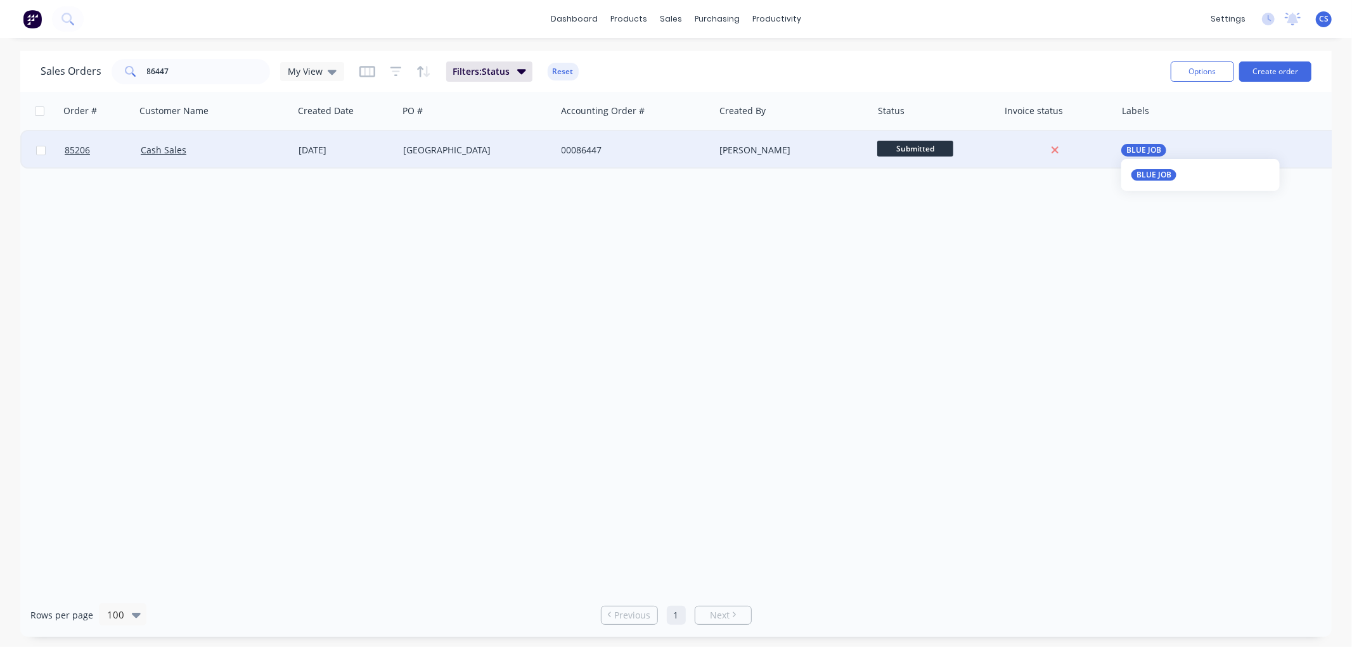
click at [1136, 142] on div "BLUE JOB" at bounding box center [1242, 150] width 253 height 38
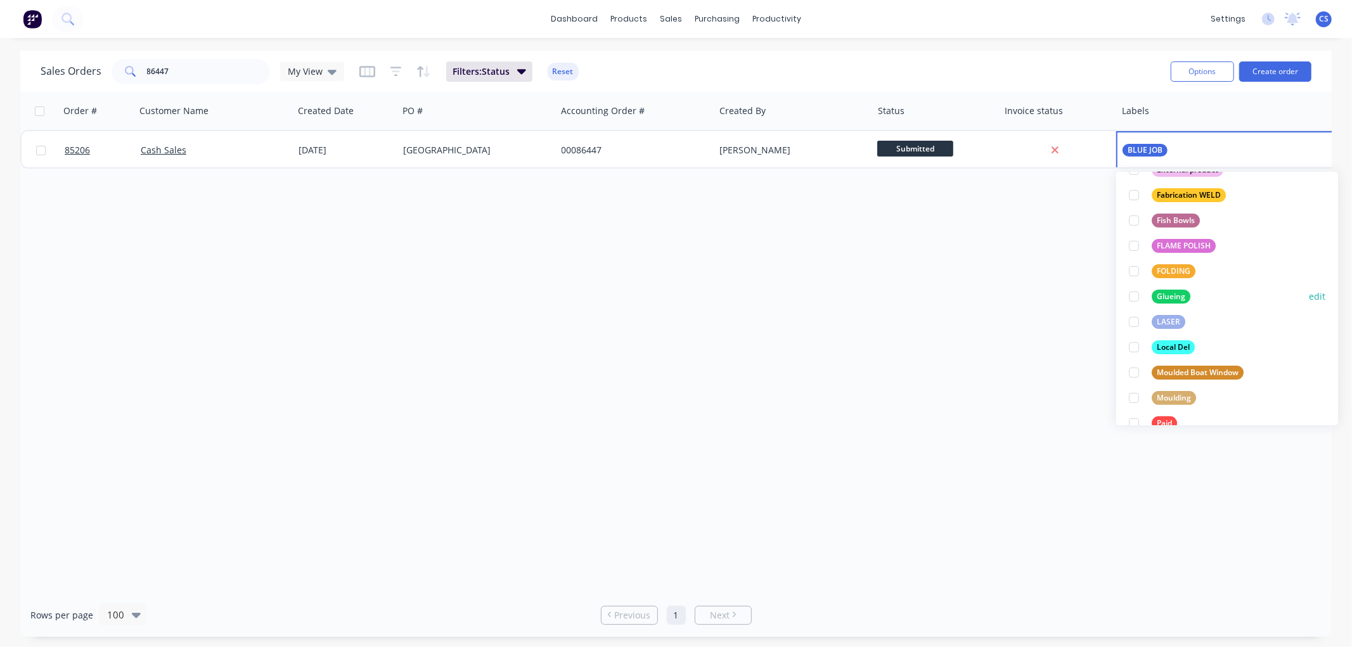
scroll to position [281, 0]
click at [1156, 419] on div "Paid" at bounding box center [1164, 423] width 25 height 14
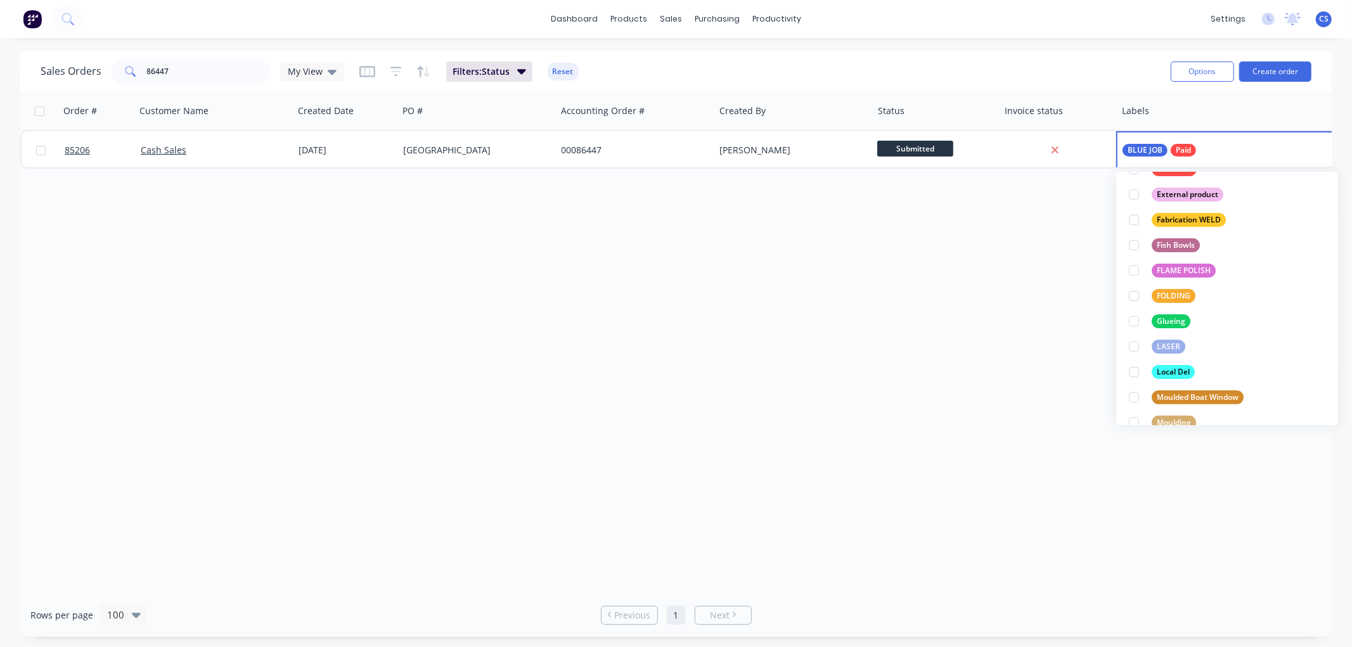
scroll to position [0, 0]
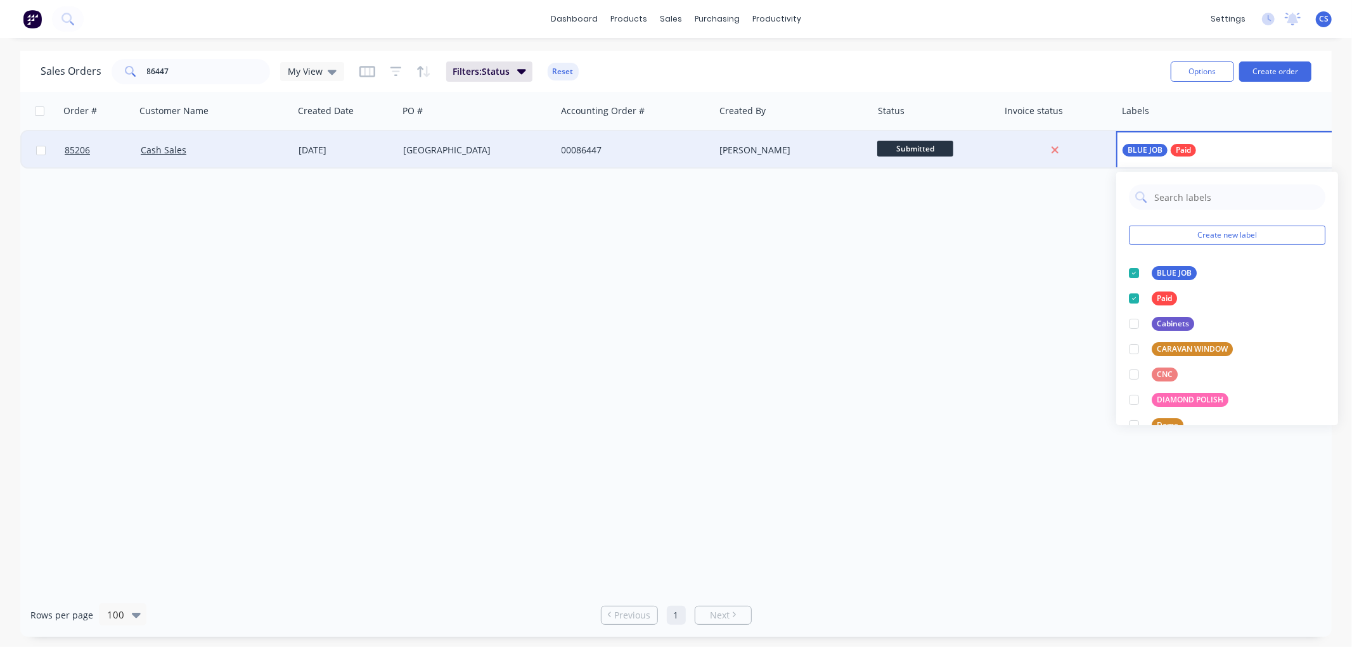
click at [545, 146] on div "Goldfields School" at bounding box center [477, 150] width 148 height 13
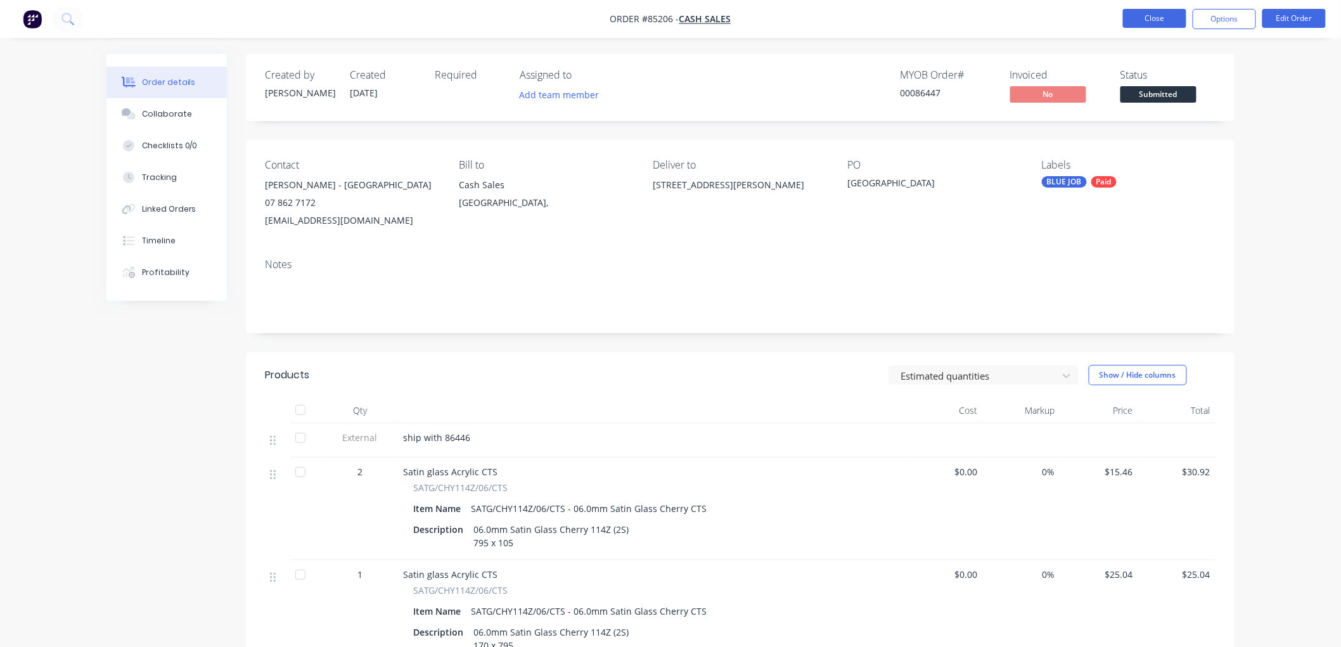
click at [1158, 15] on button "Close" at bounding box center [1154, 18] width 63 height 19
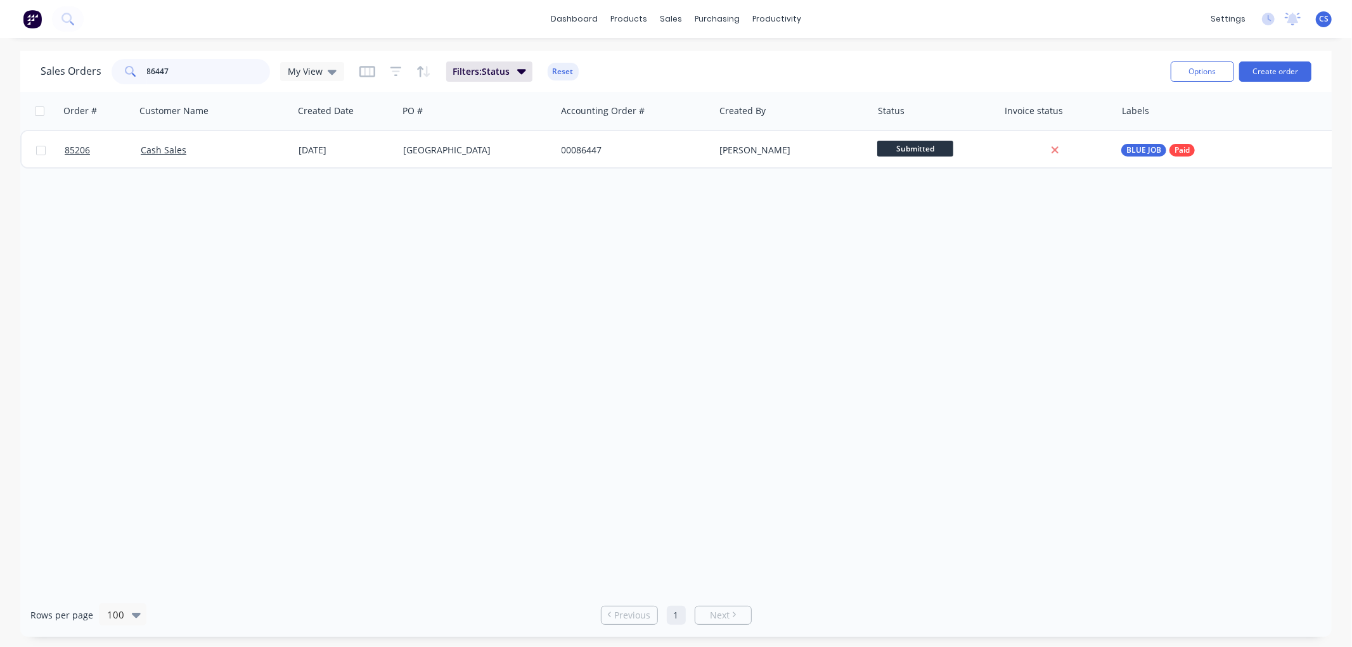
click at [187, 66] on input "86447" at bounding box center [209, 71] width 124 height 25
click at [187, 65] on input "86447" at bounding box center [209, 71] width 124 height 25
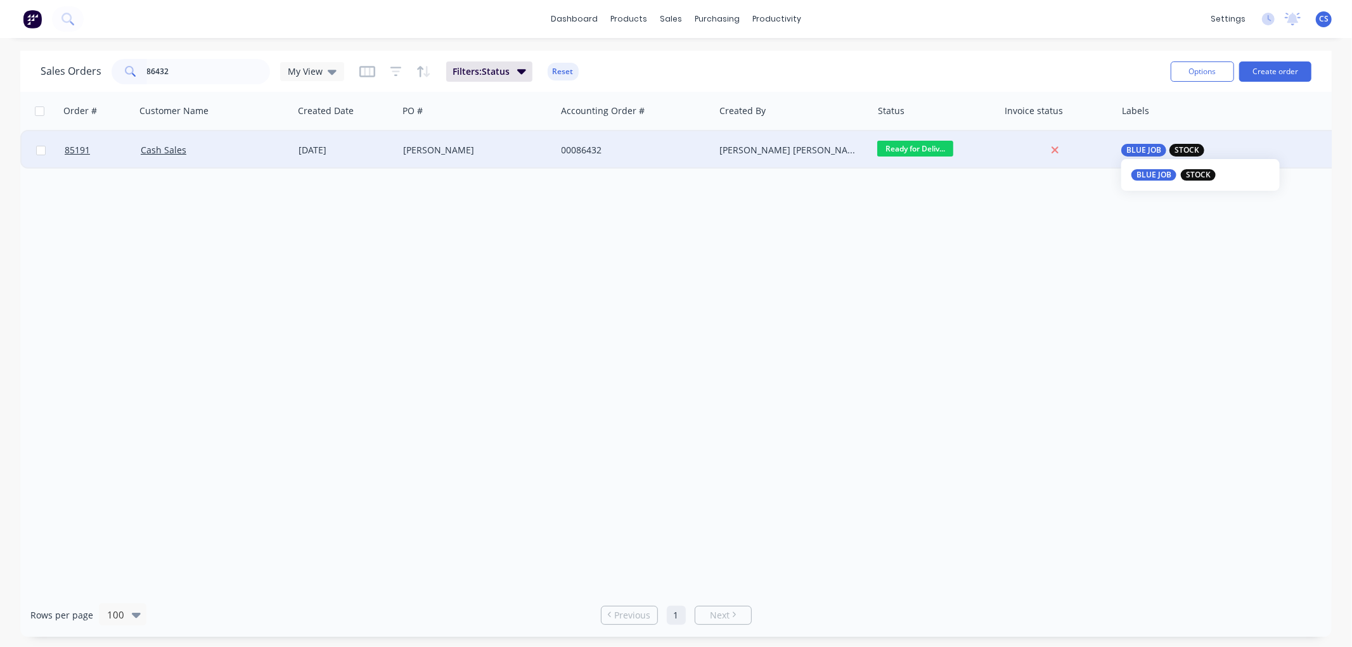
click at [1158, 146] on span "BLUE JOB" at bounding box center [1143, 150] width 35 height 13
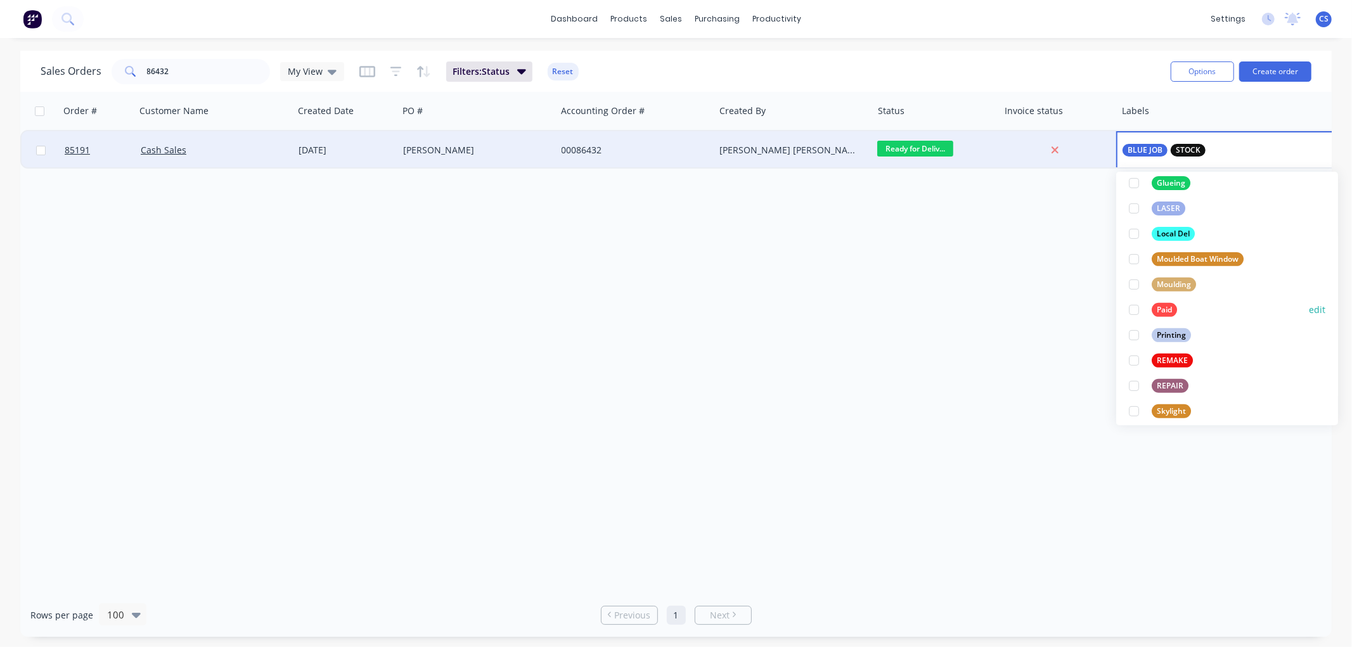
scroll to position [422, 0]
click at [1157, 300] on div "Paid" at bounding box center [1164, 307] width 25 height 14
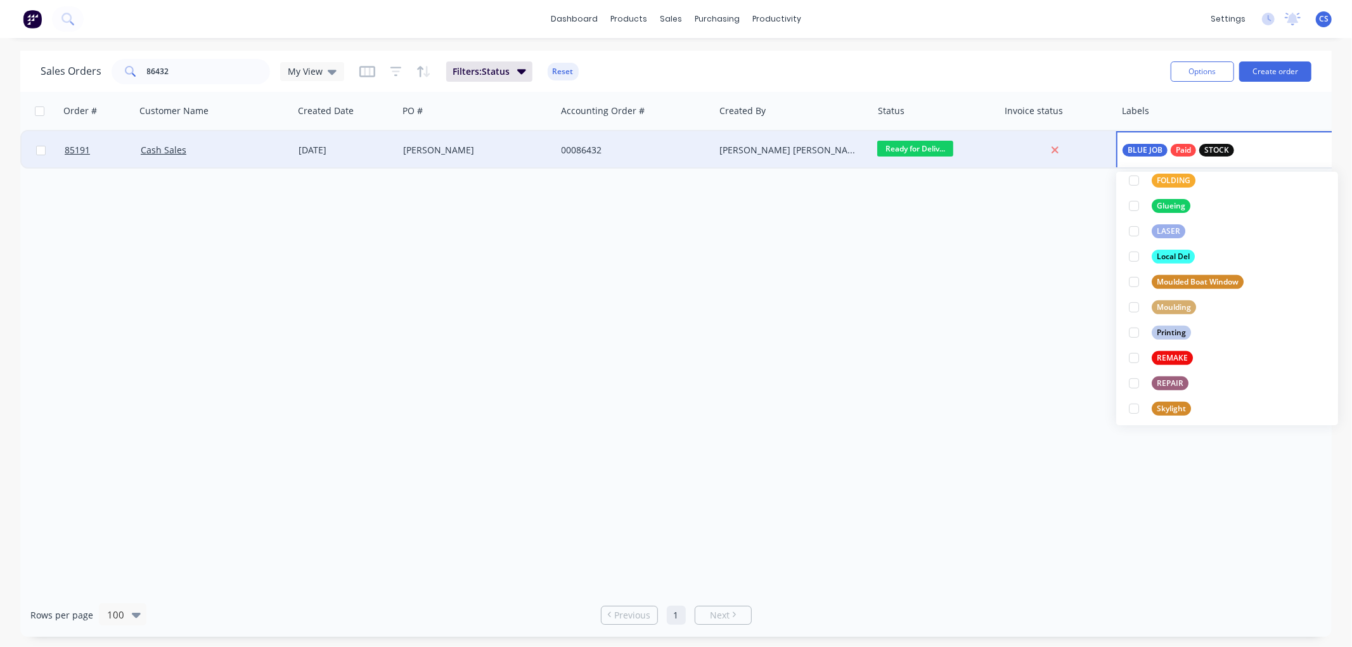
scroll to position [0, 0]
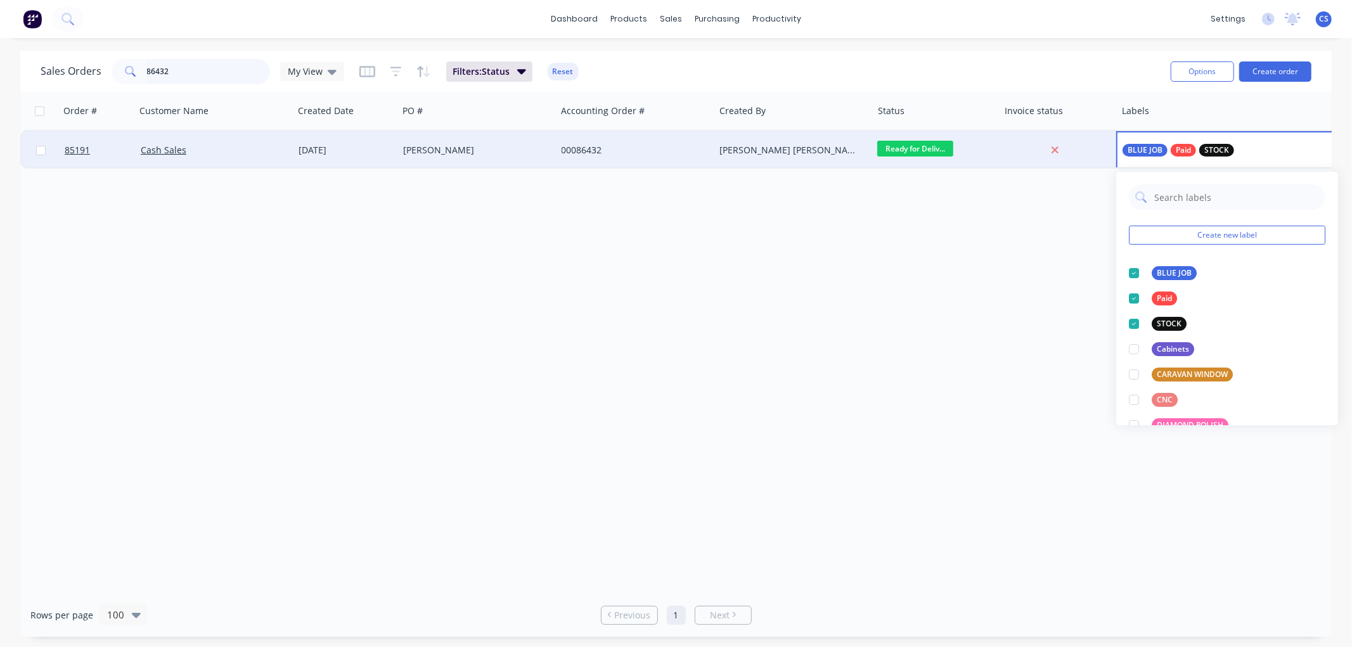
click at [222, 64] on input "86432" at bounding box center [209, 71] width 124 height 25
click at [222, 63] on input "86432" at bounding box center [209, 71] width 124 height 25
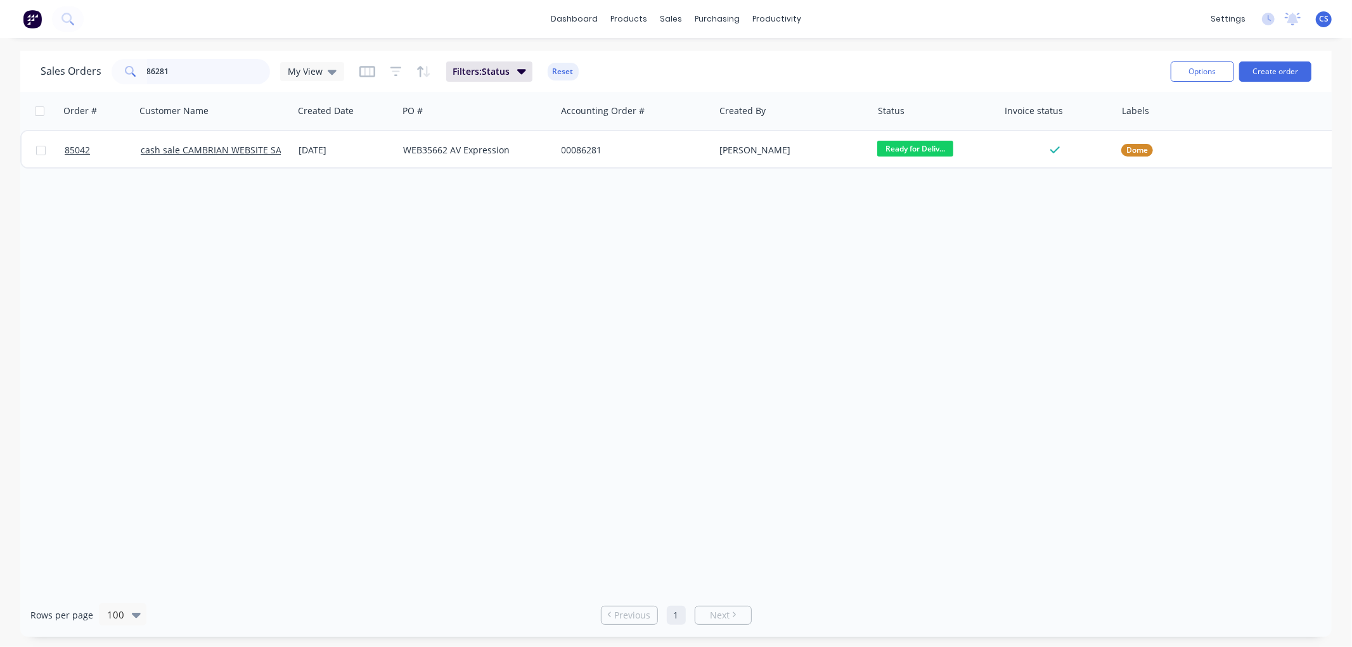
click at [199, 70] on input "86281" at bounding box center [209, 71] width 124 height 25
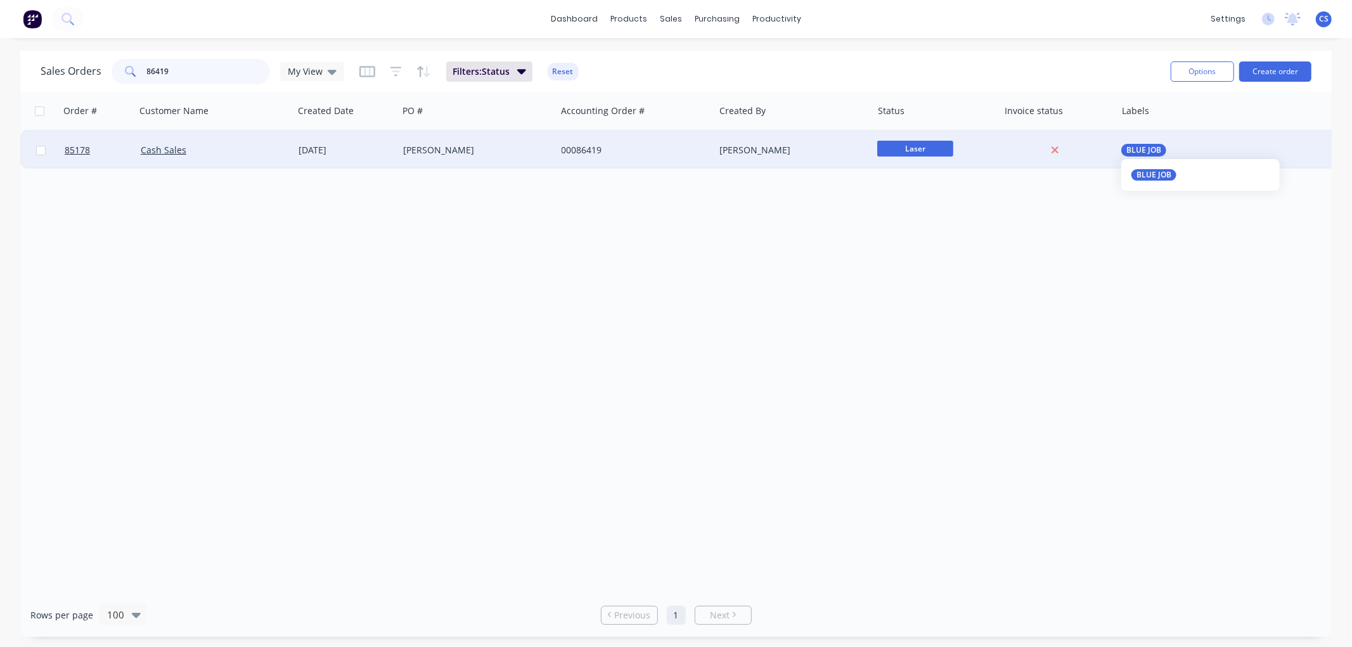
type input "86419"
click at [1137, 151] on span "BLUE JOB" at bounding box center [1143, 150] width 35 height 13
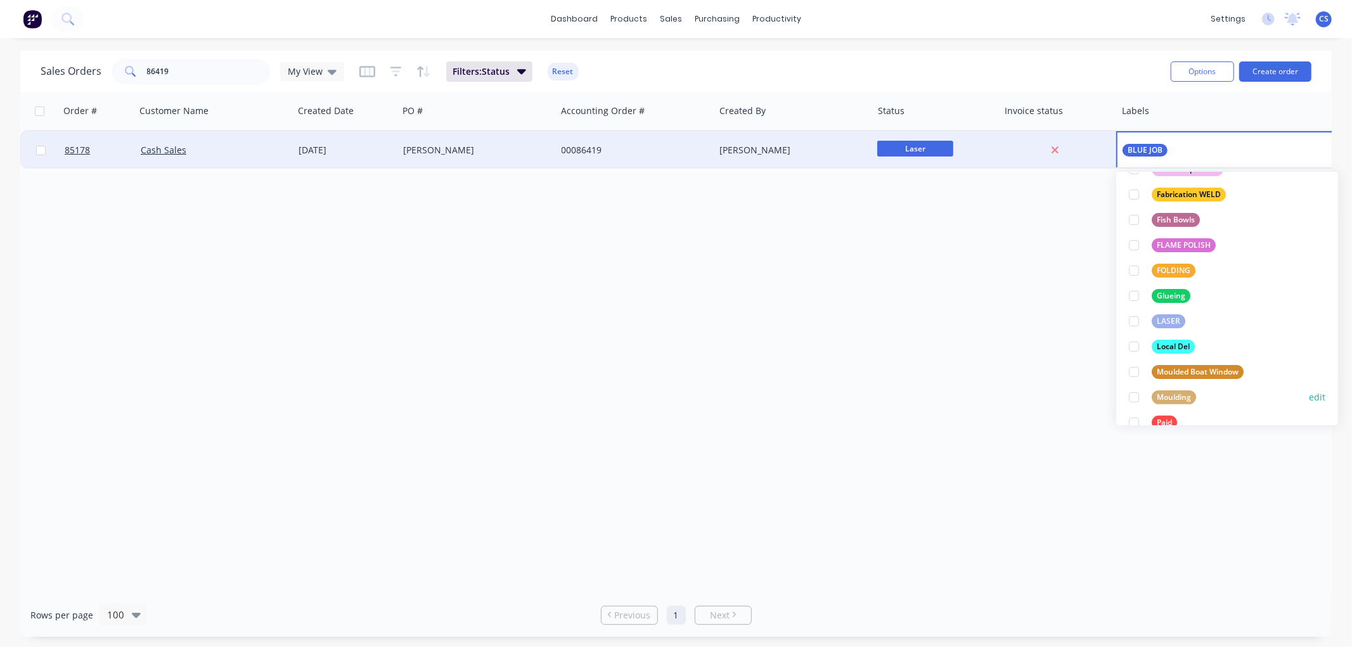
scroll to position [352, 0]
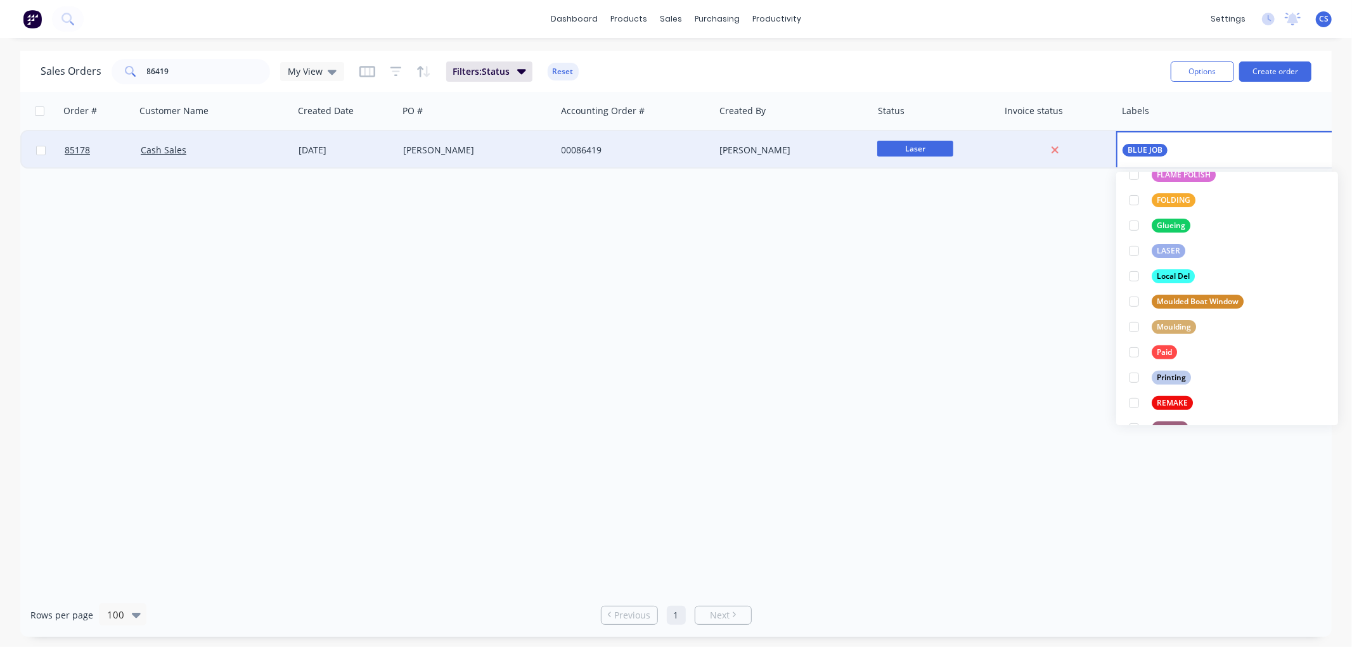
click at [1170, 349] on div "Paid" at bounding box center [1164, 352] width 25 height 14
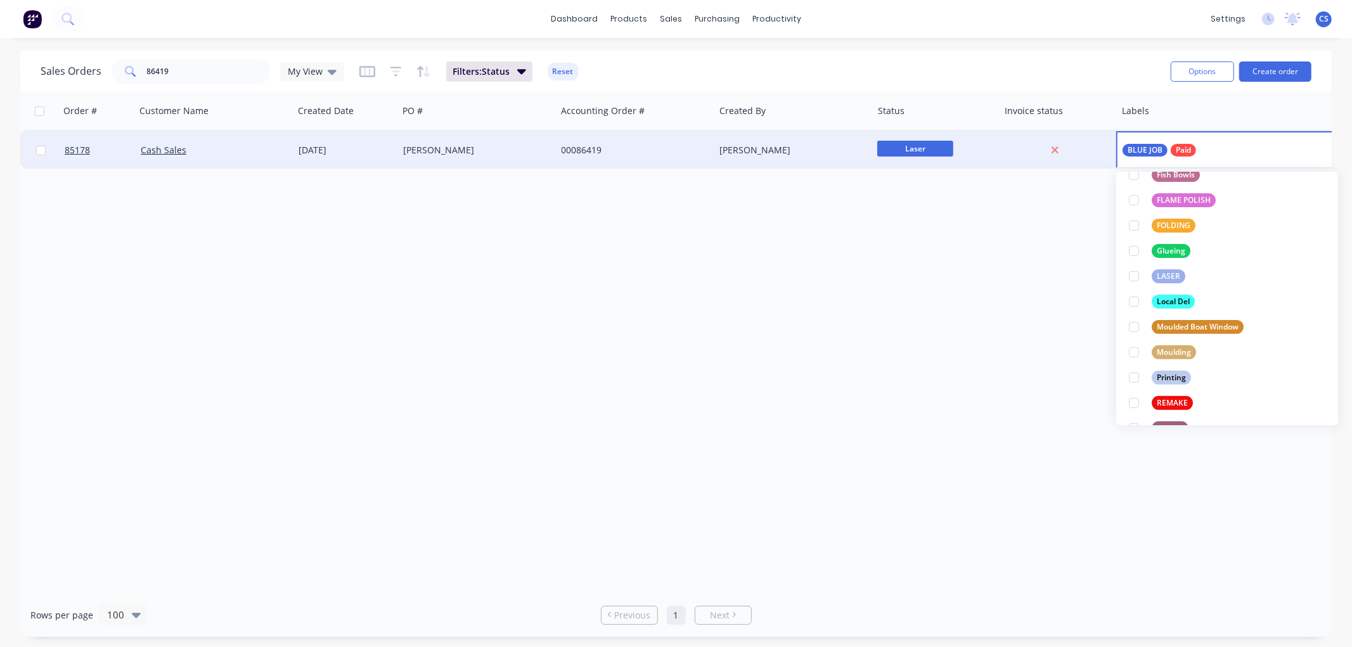
scroll to position [0, 0]
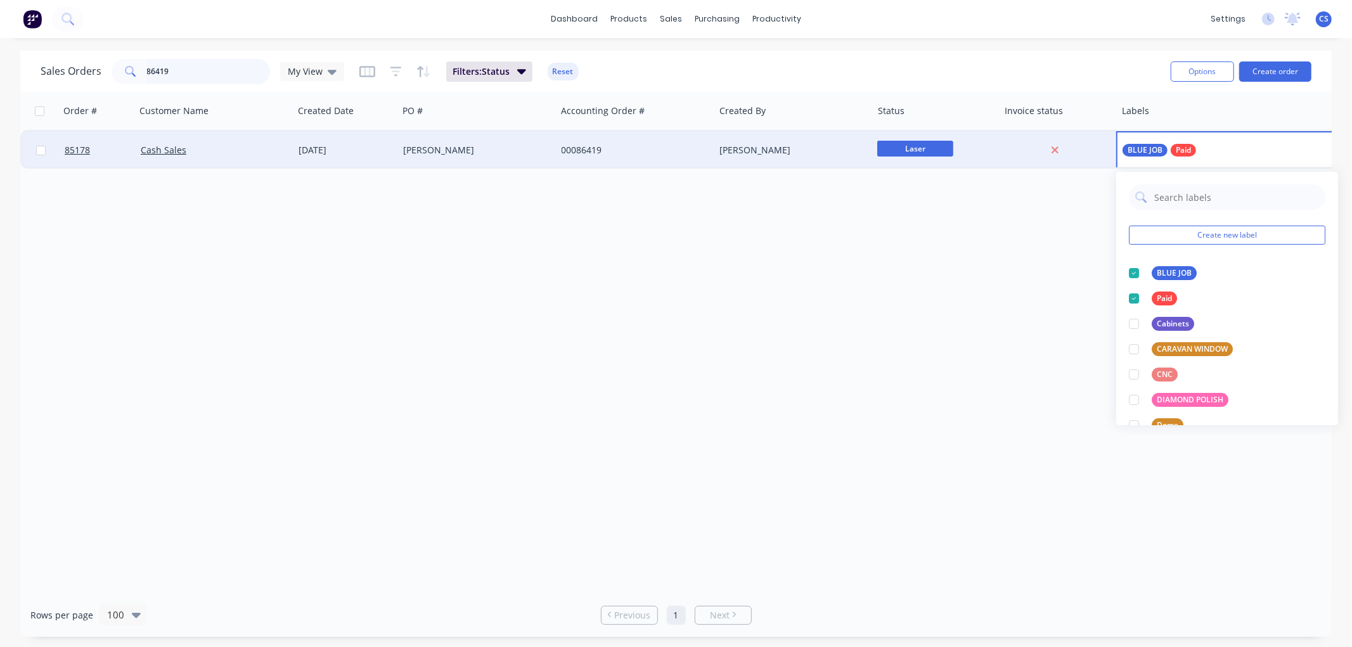
click at [199, 68] on input "86419" at bounding box center [209, 71] width 124 height 25
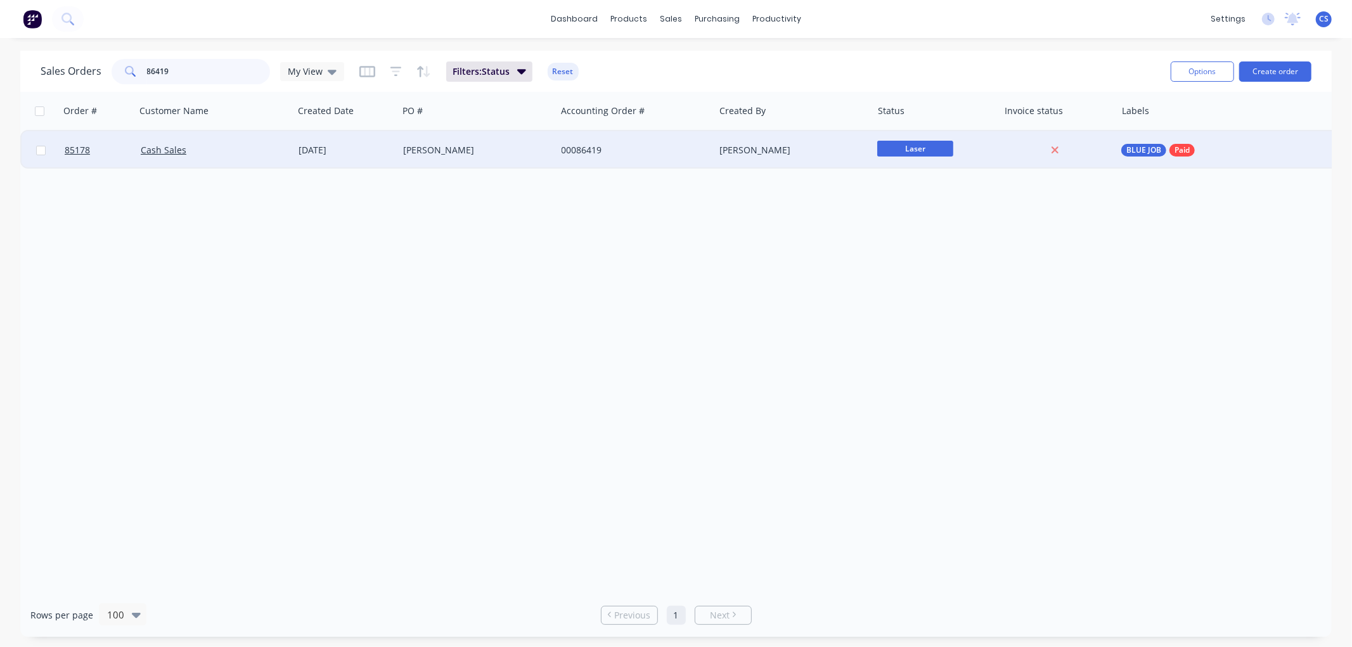
click at [199, 67] on input "86419" at bounding box center [209, 71] width 124 height 25
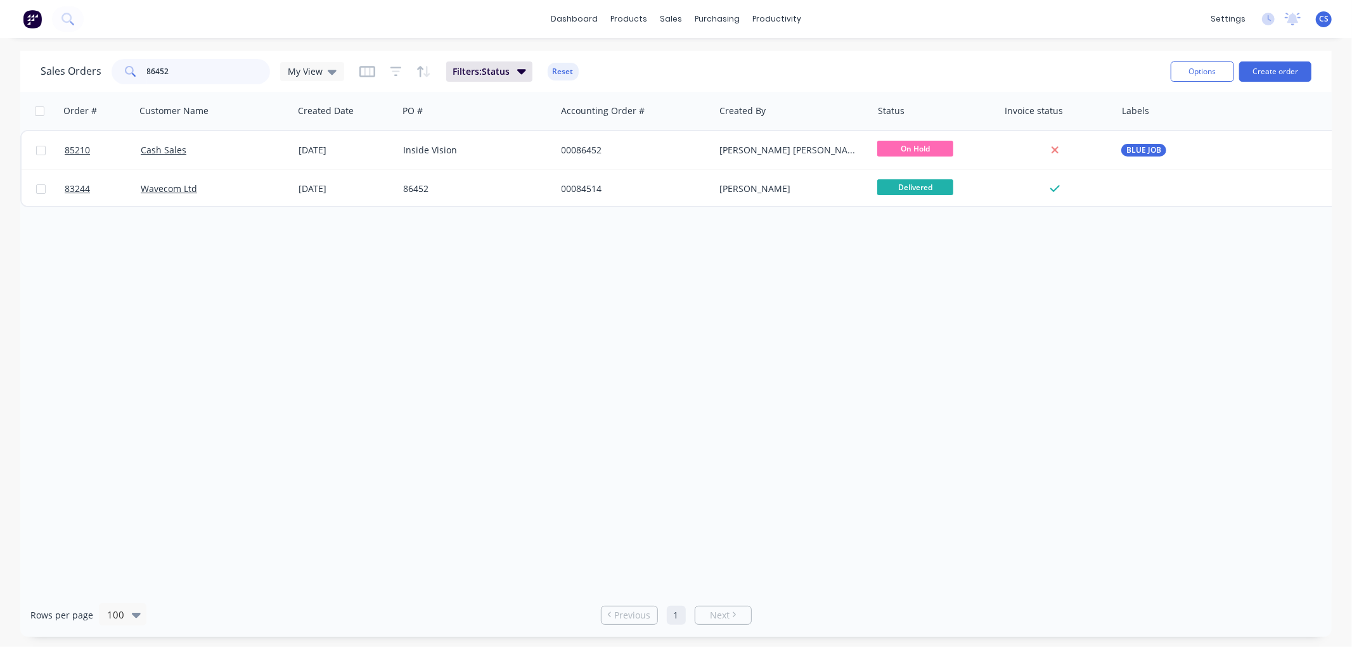
type input "86452"
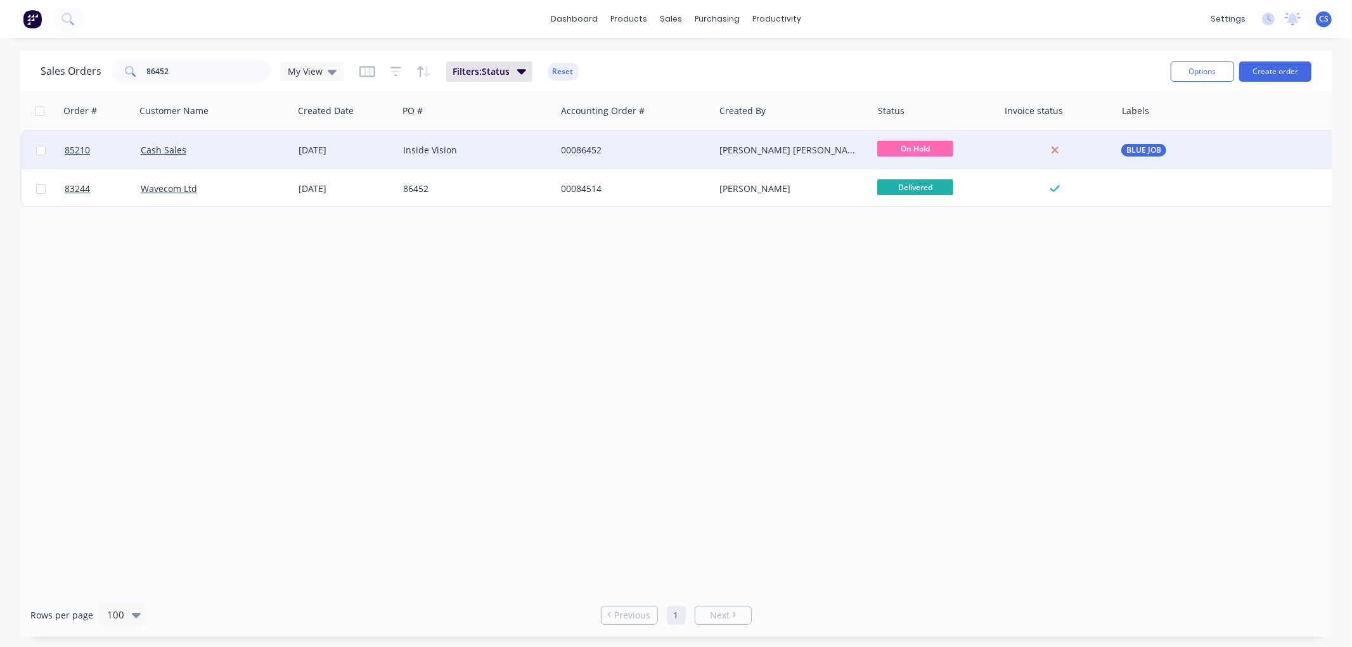
click at [770, 141] on div "[PERSON_NAME] [PERSON_NAME]" at bounding box center [793, 150] width 158 height 38
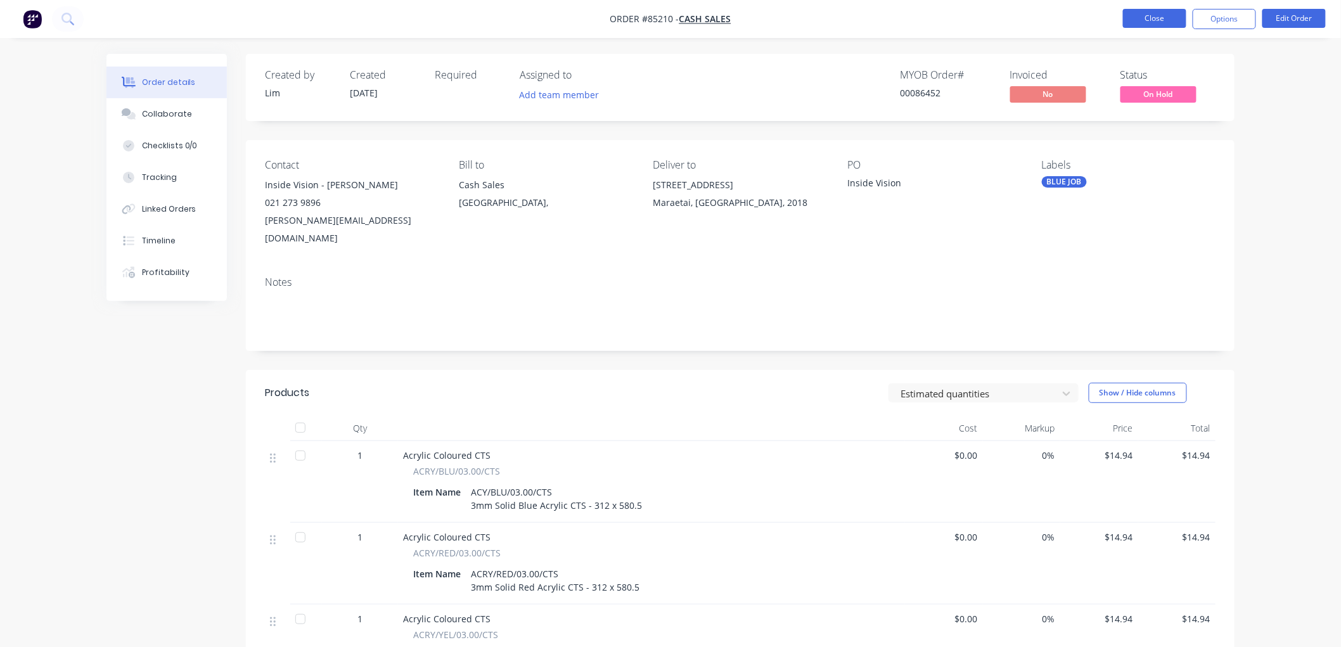
click at [1155, 20] on button "Close" at bounding box center [1154, 18] width 63 height 19
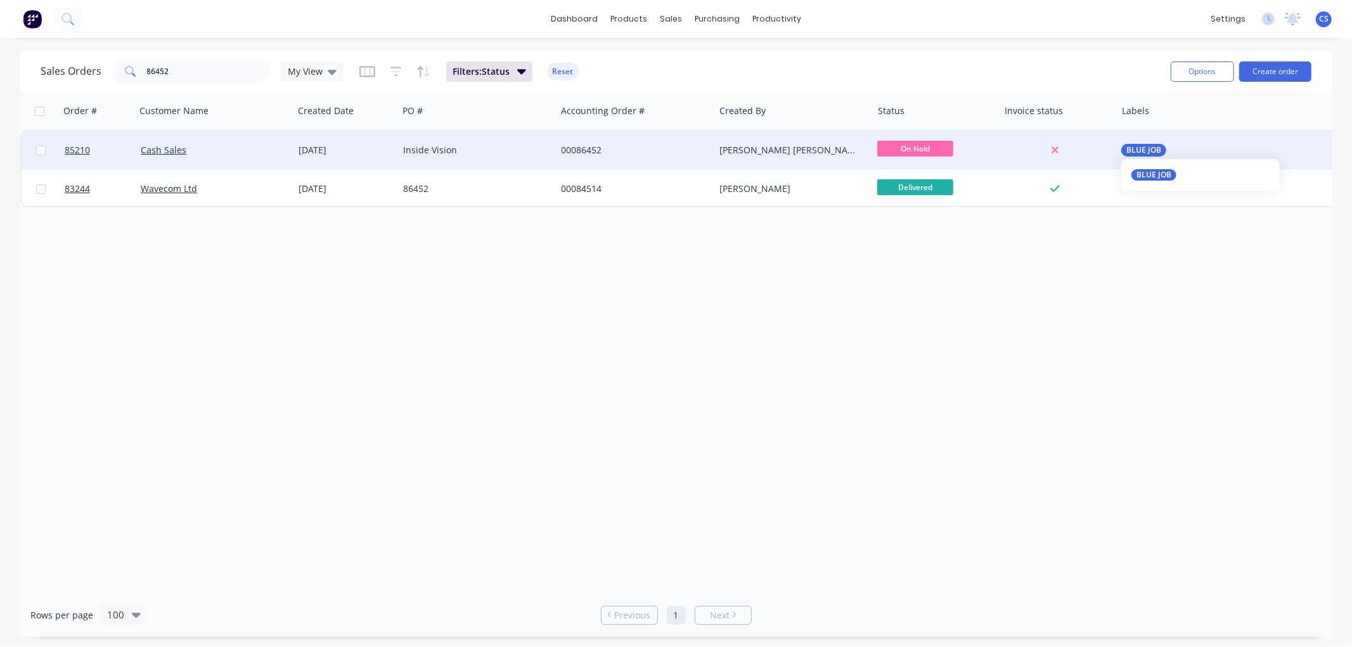
click at [1150, 150] on span "BLUE JOB" at bounding box center [1143, 150] width 35 height 13
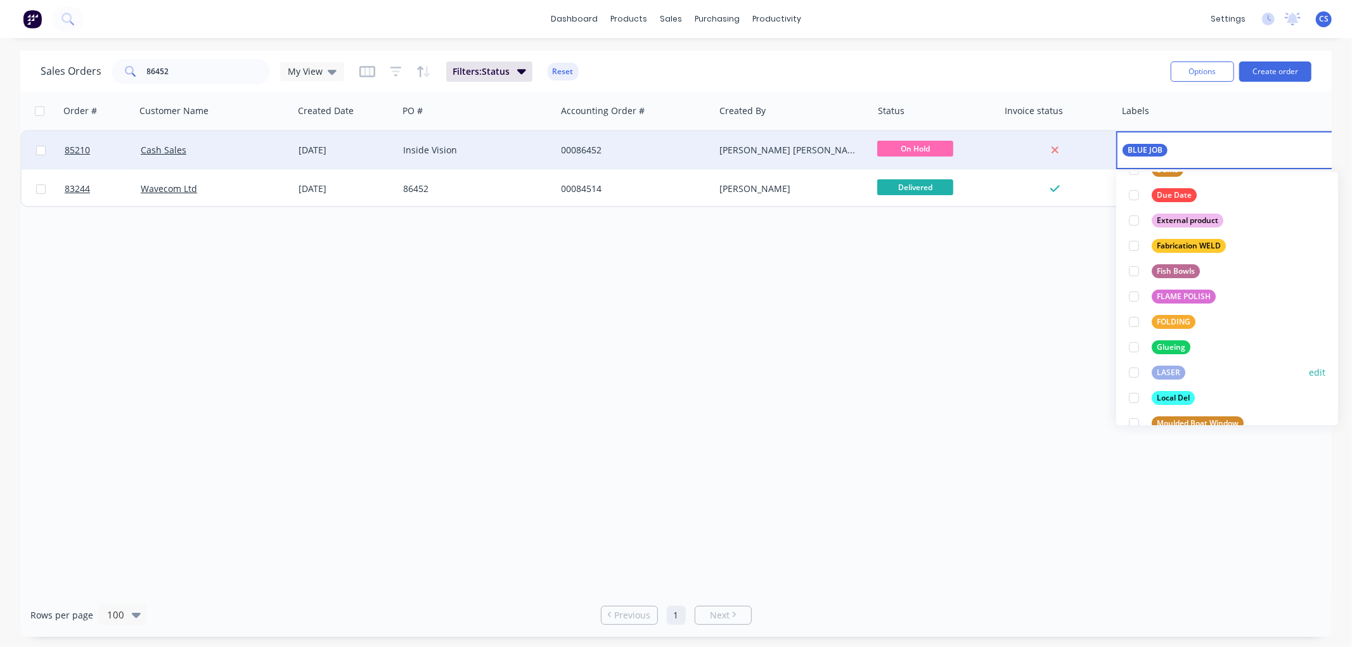
scroll to position [281, 0]
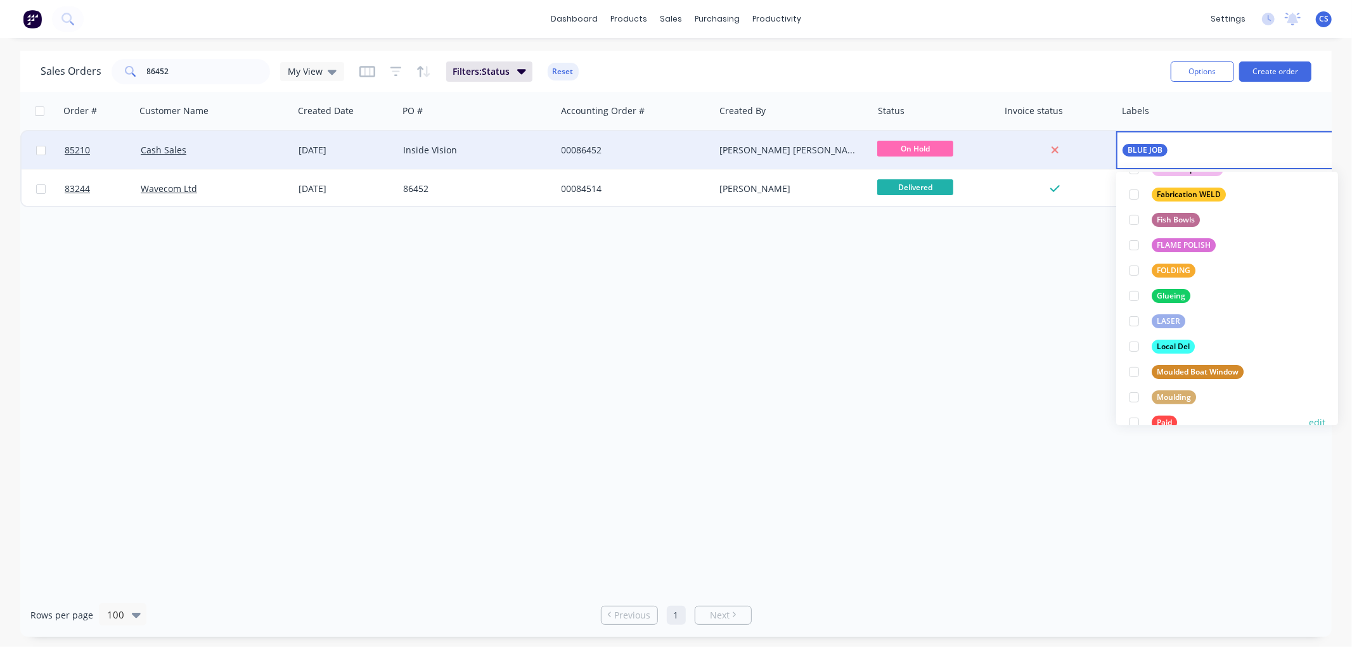
click at [1170, 415] on div "Paid edit" at bounding box center [1227, 422] width 196 height 25
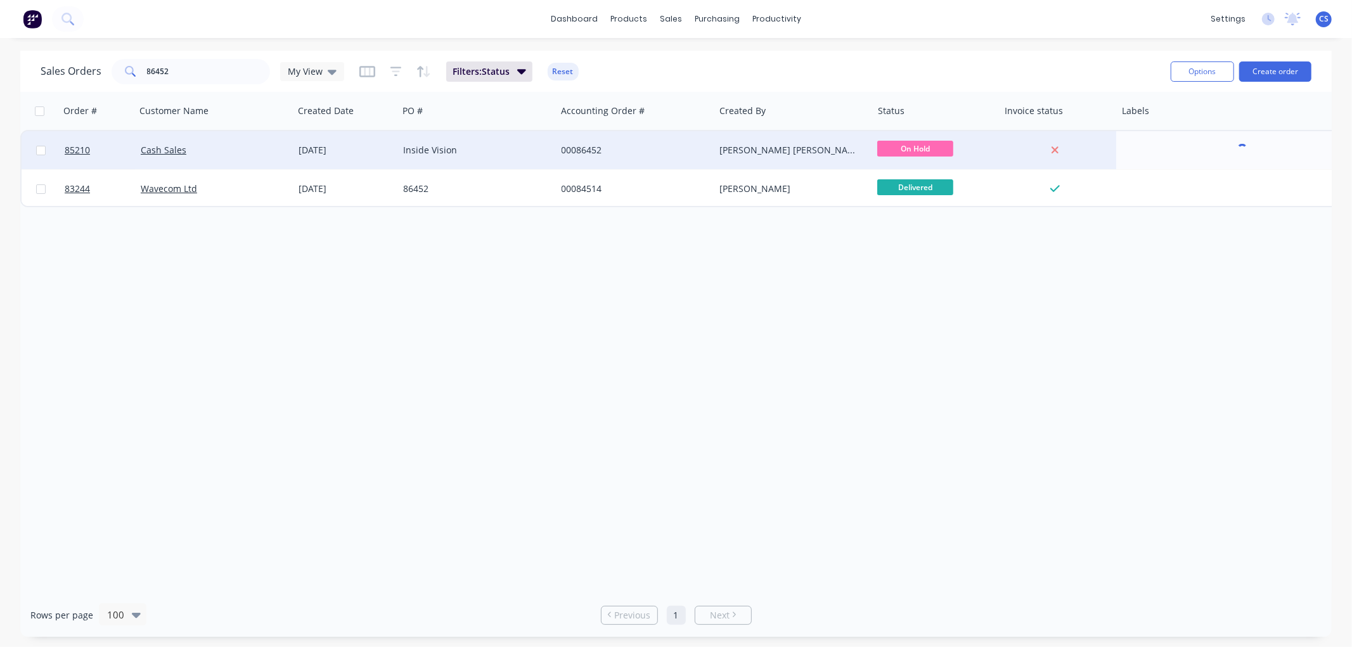
click at [859, 336] on div "Order # Customer Name Created Date PO # Accounting Order # Created By Status In…" at bounding box center [675, 342] width 1311 height 501
click at [1165, 141] on div "BLUE JOB" at bounding box center [1242, 150] width 253 height 38
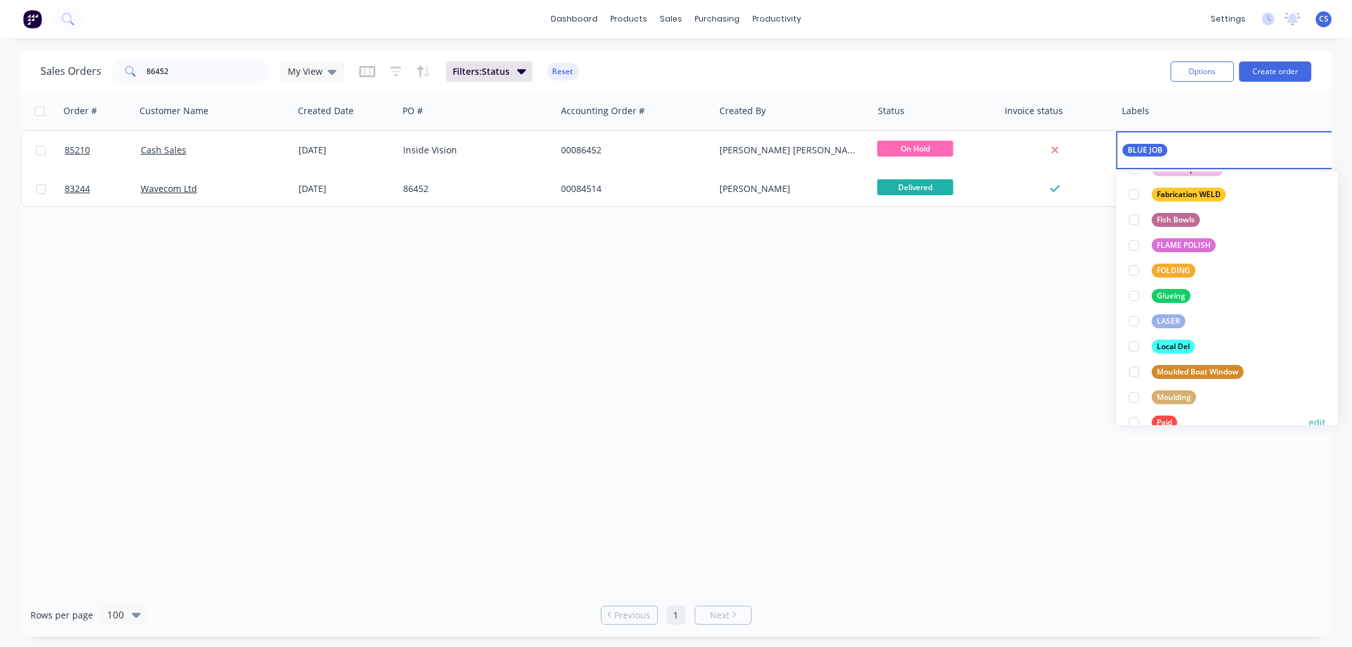
click at [1157, 418] on div "Paid" at bounding box center [1164, 423] width 25 height 14
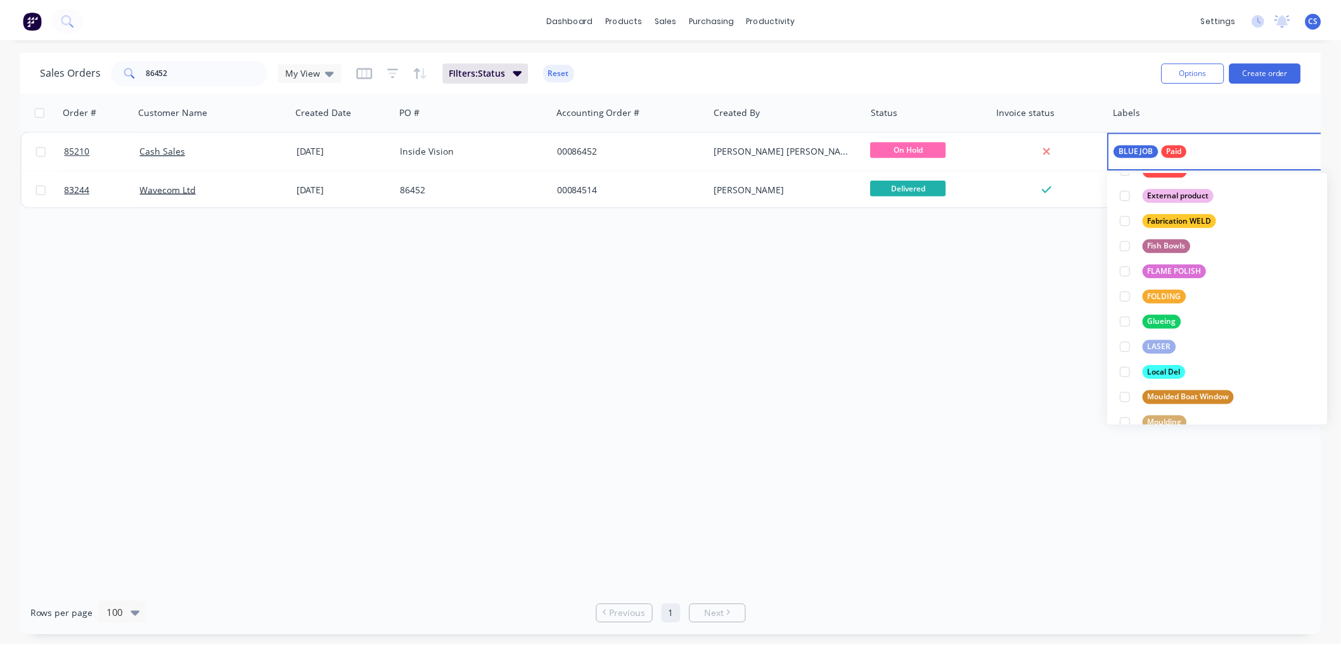
scroll to position [0, 0]
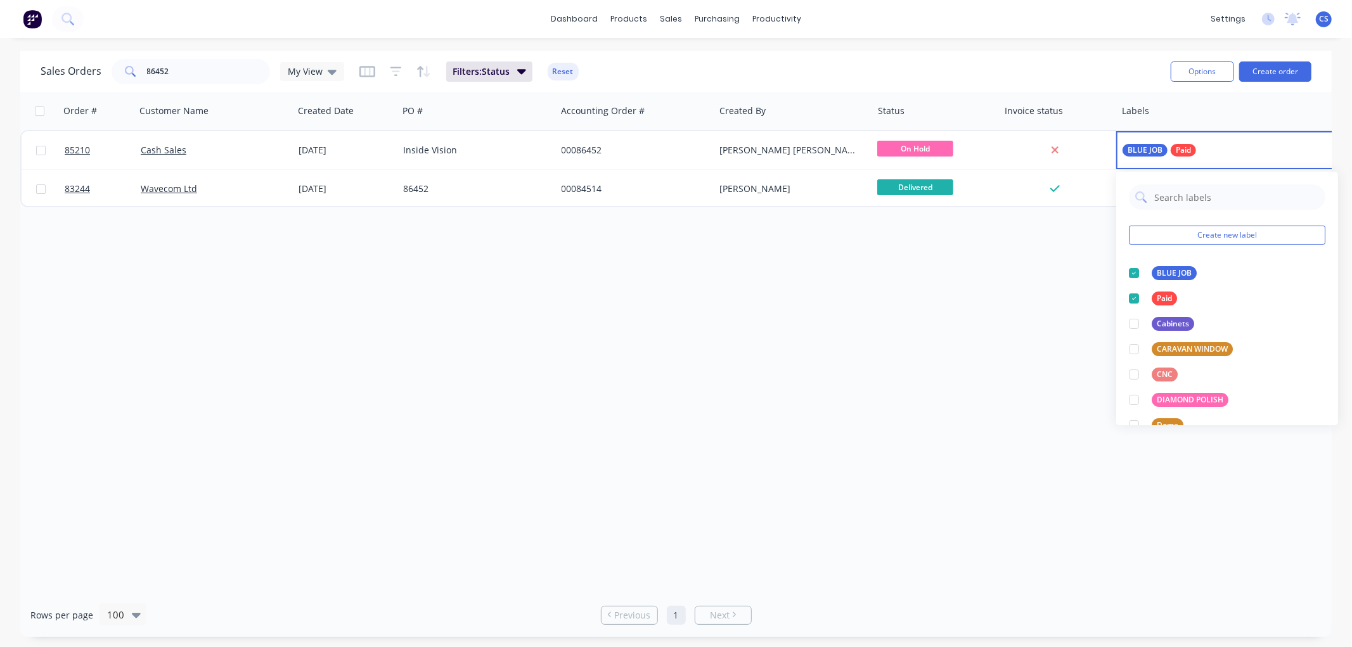
click at [1006, 321] on div "Order # Customer Name Created Date PO # Accounting Order # Created By Status In…" at bounding box center [675, 342] width 1311 height 501
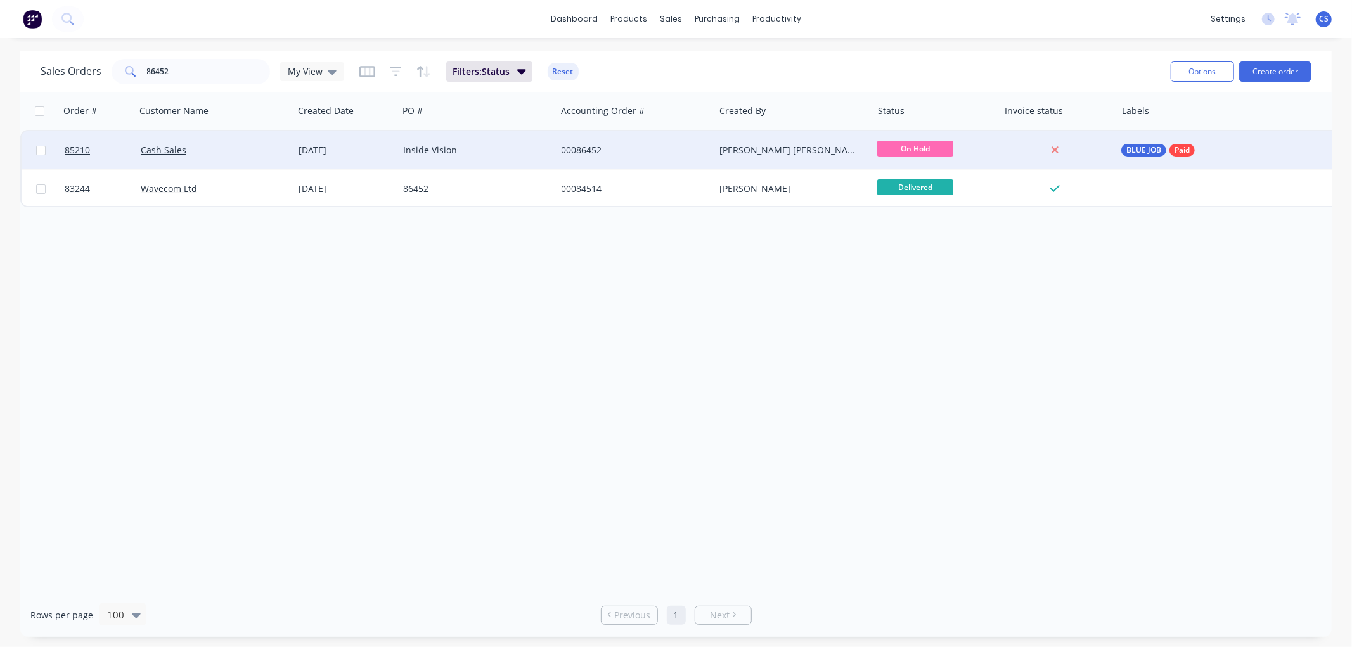
click at [454, 137] on div "Inside Vision" at bounding box center [477, 150] width 158 height 38
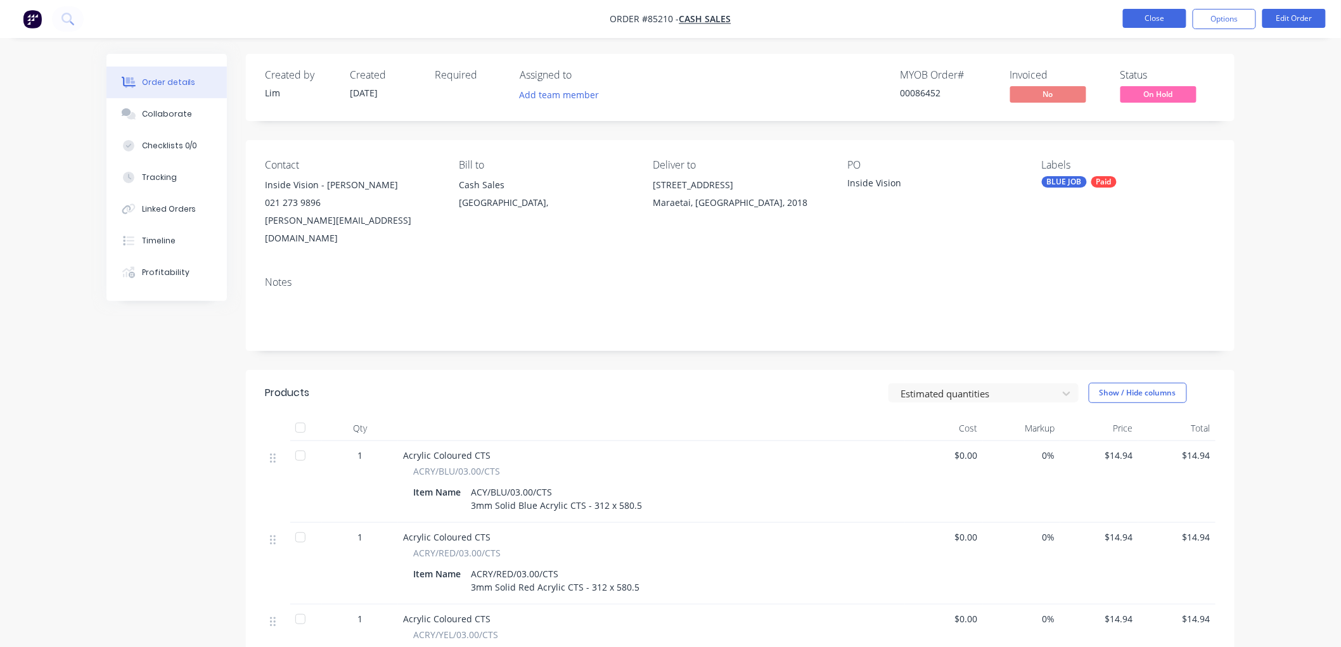
click at [1136, 14] on button "Close" at bounding box center [1154, 18] width 63 height 19
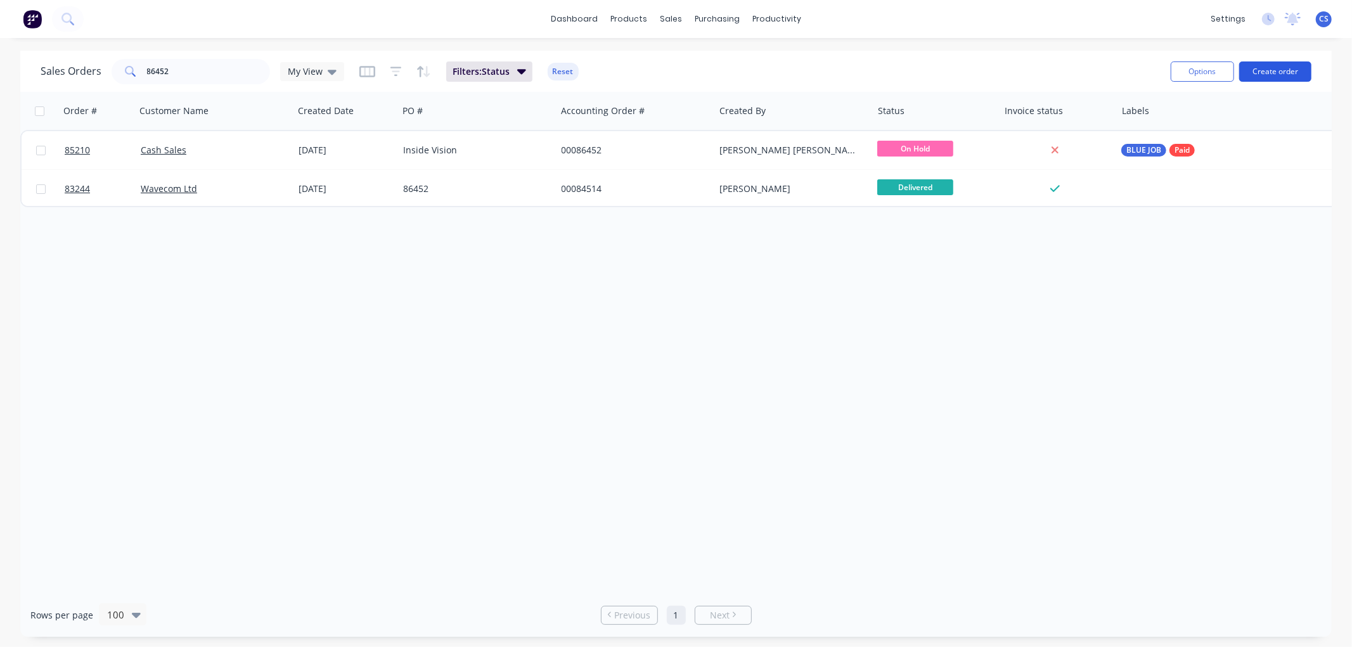
click at [1295, 74] on button "Create order" at bounding box center [1275, 71] width 72 height 20
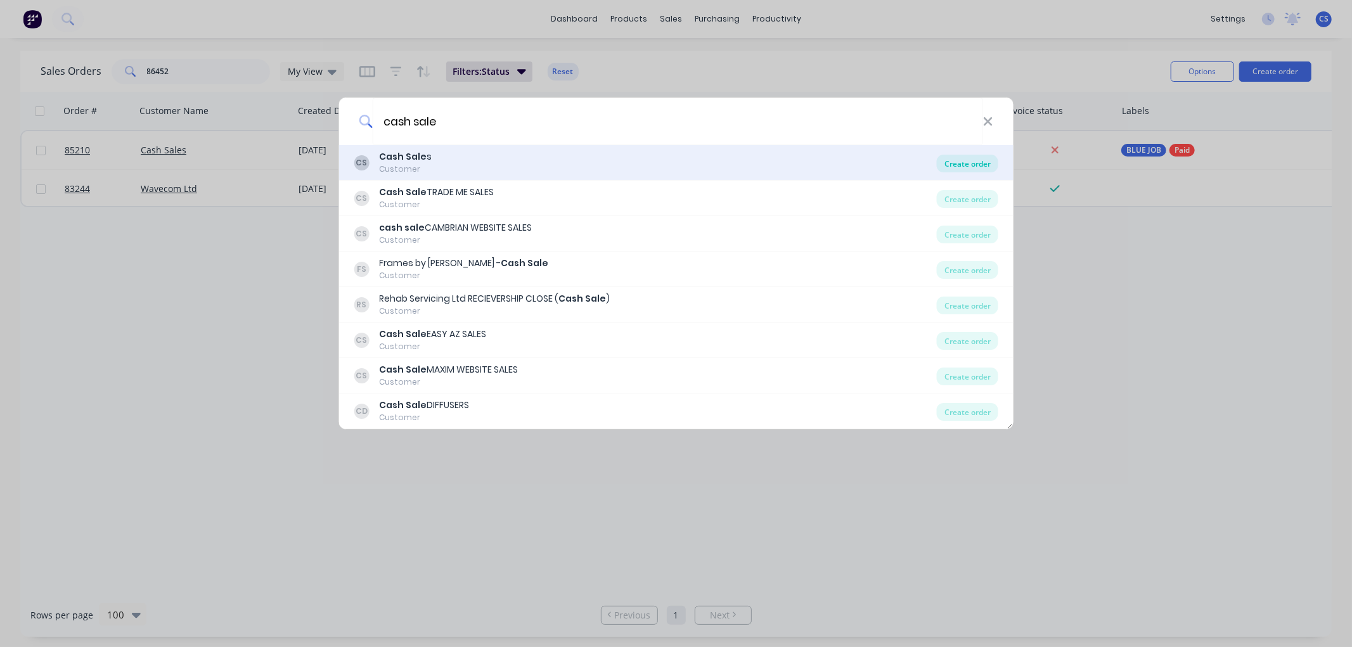
type input "cash sale"
click at [981, 166] on div "Create order" at bounding box center [967, 164] width 61 height 18
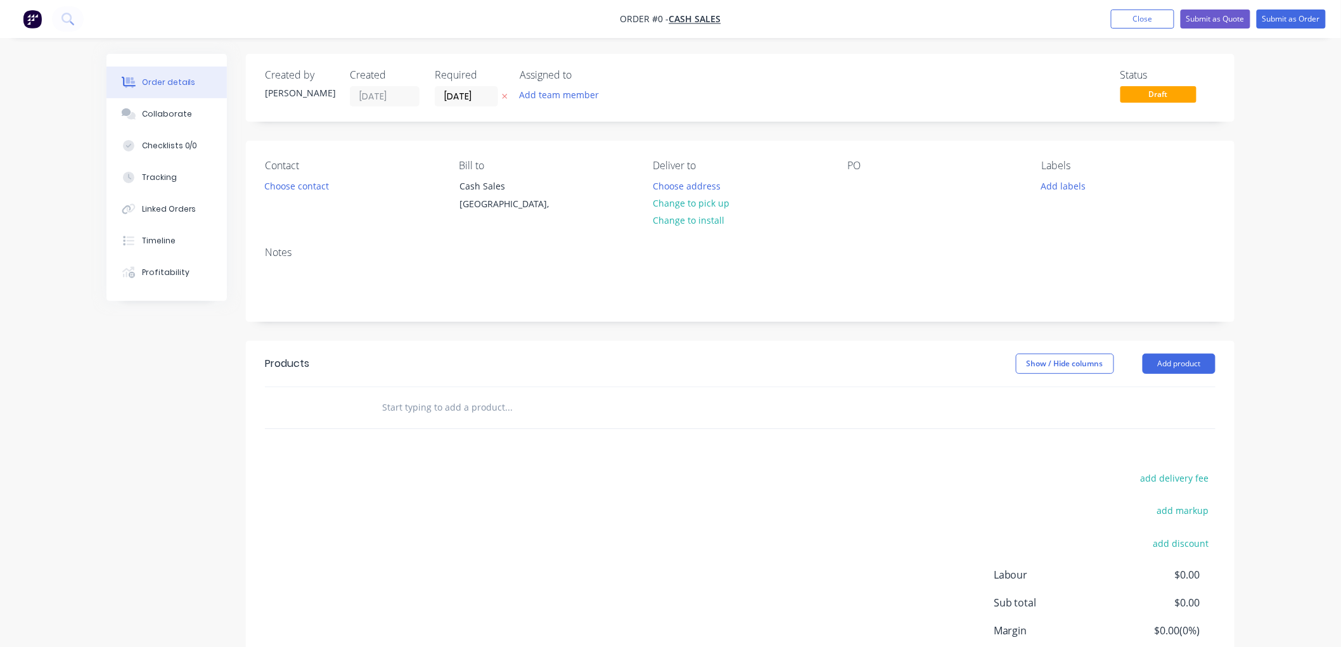
click at [441, 401] on input "text" at bounding box center [509, 407] width 254 height 25
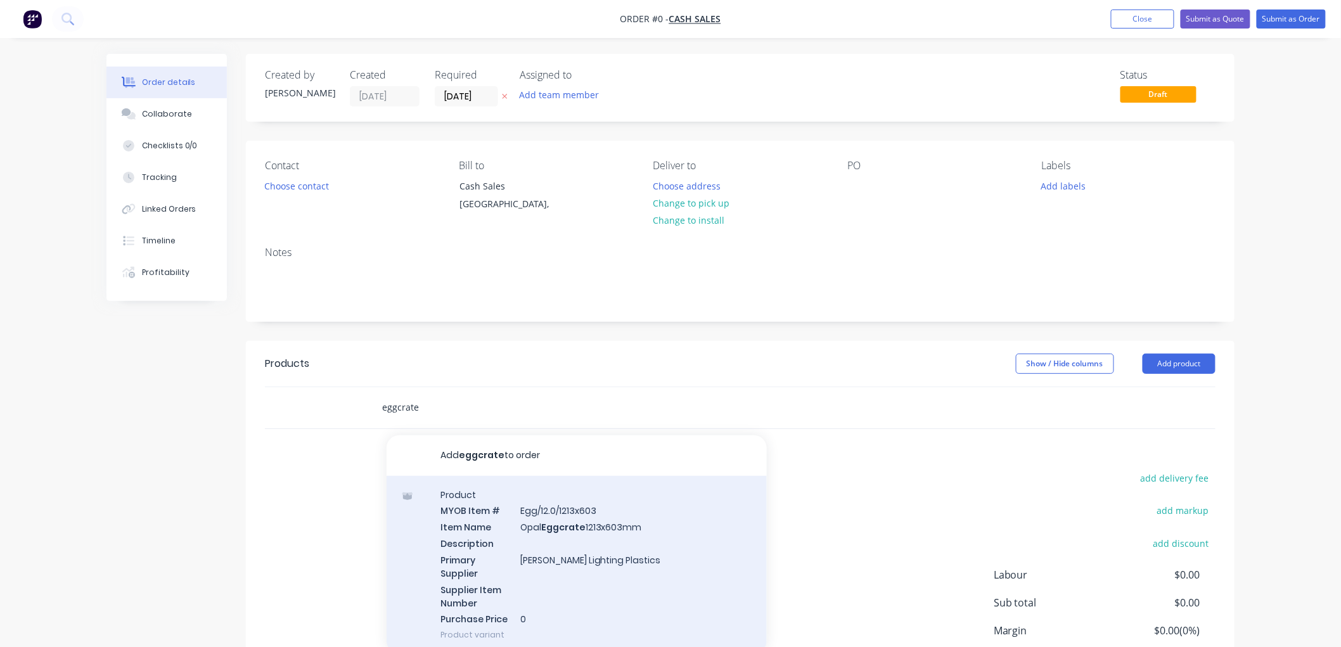
type input "eggcrate"
click at [618, 532] on div "Product MYOB Item # Egg/12.0/1213x603 Item Name Opal Eggcrate 1213x603mm Descri…" at bounding box center [577, 565] width 380 height 178
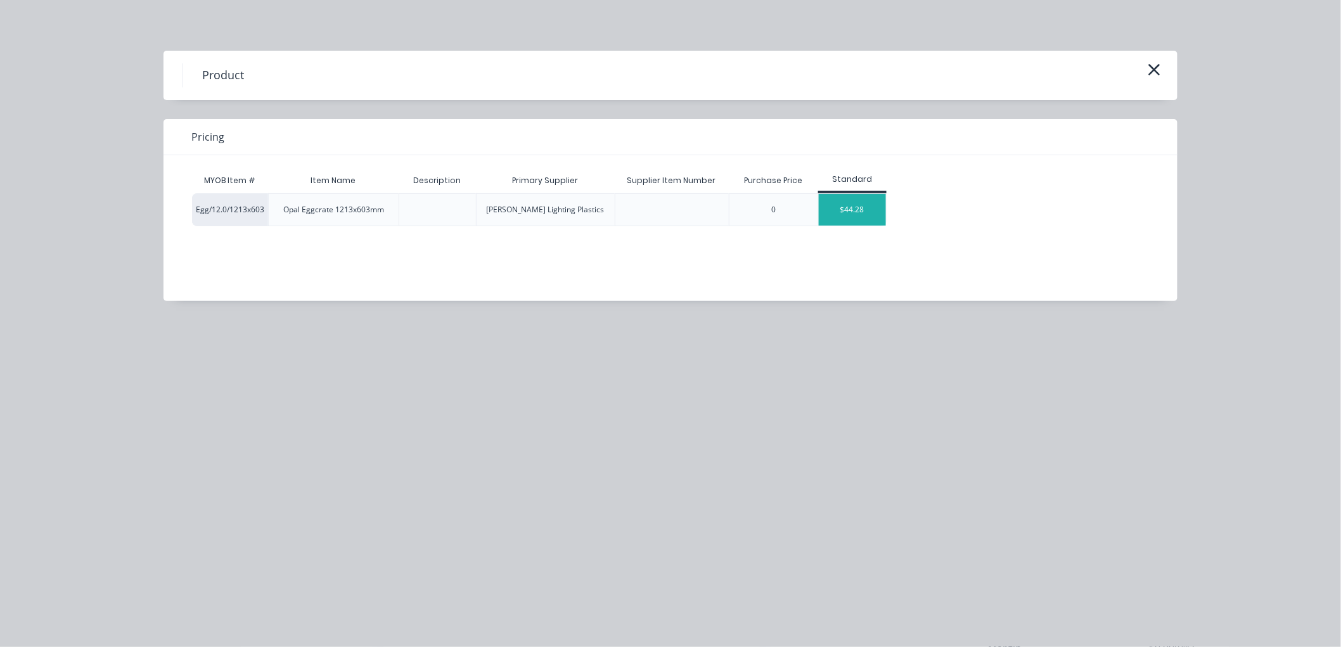
click at [864, 202] on div "$44.28" at bounding box center [853, 210] width 68 height 32
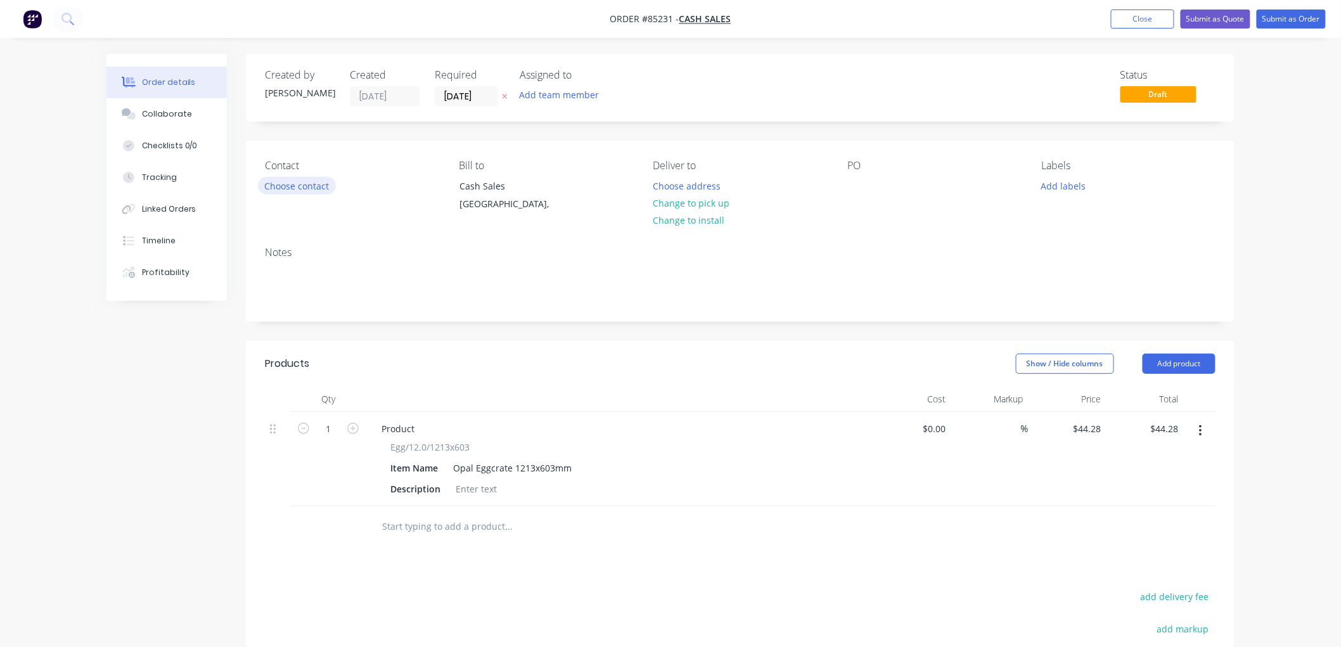
click at [314, 182] on button "Choose contact" at bounding box center [297, 185] width 78 height 17
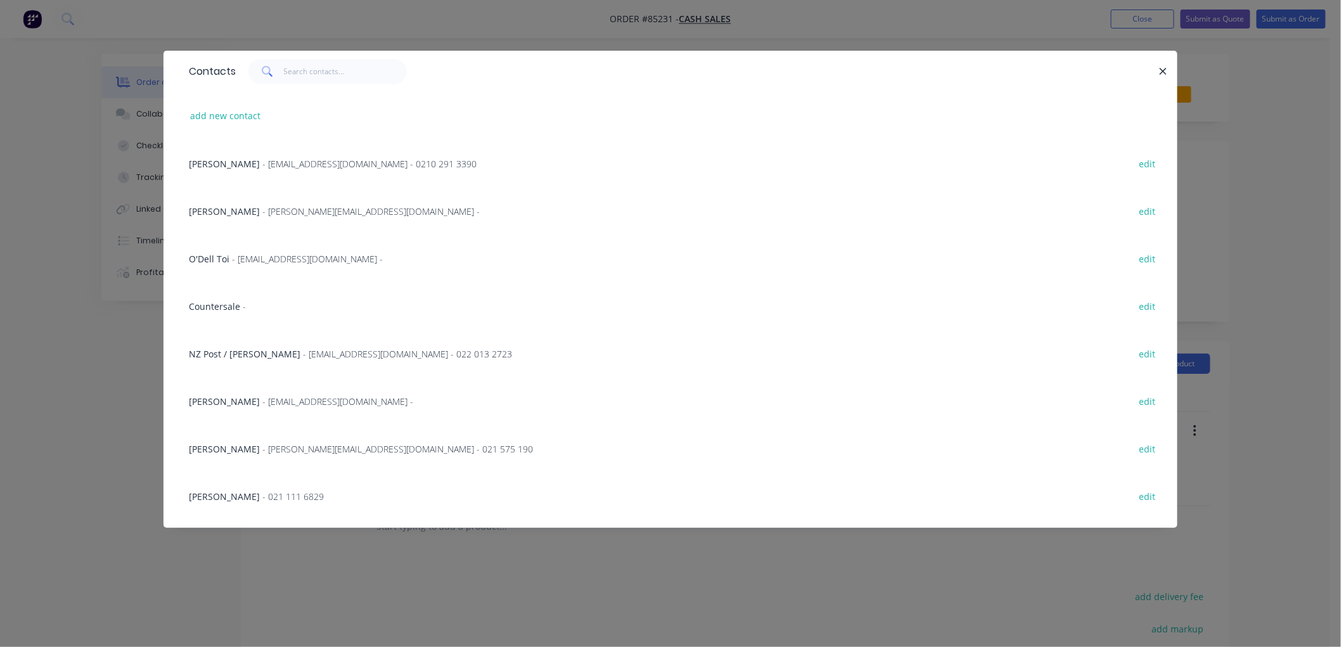
click at [217, 314] on div "Countersale - edit" at bounding box center [671, 306] width 976 height 48
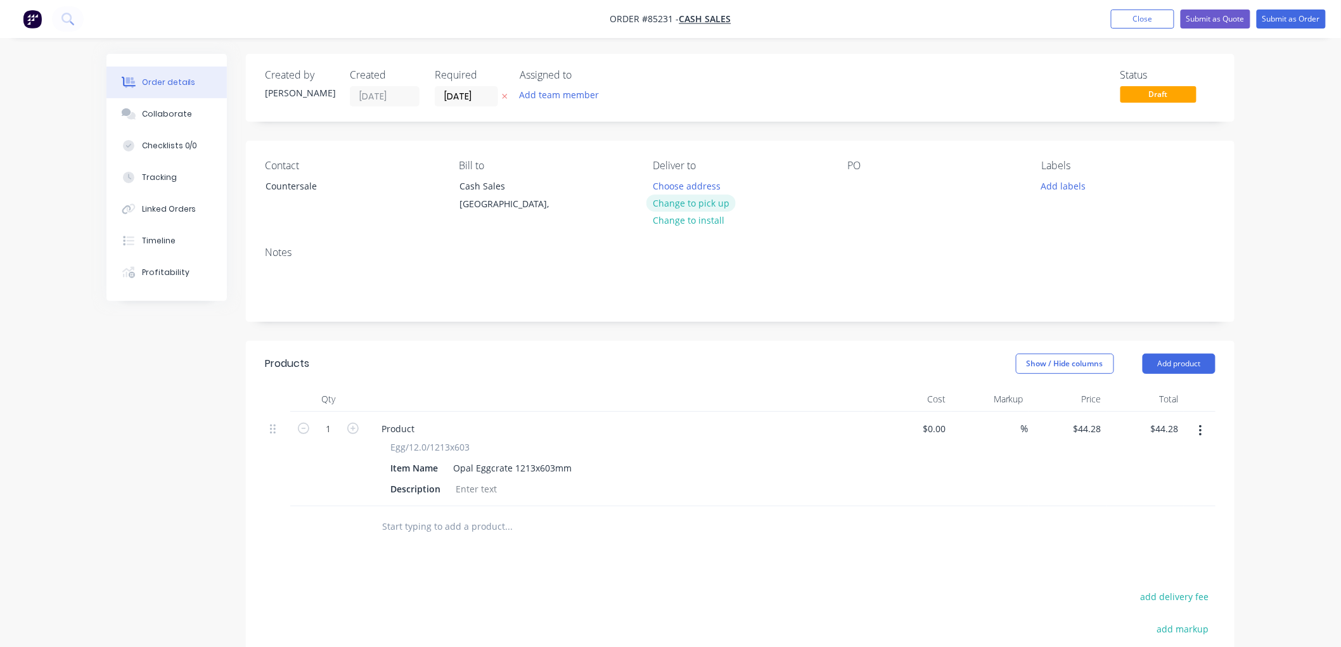
click at [717, 203] on button "Change to pick up" at bounding box center [691, 203] width 90 height 17
click at [1099, 425] on input "44.28" at bounding box center [1089, 429] width 34 height 18
type input "$48.71"
click at [1282, 13] on button "Submit as Order" at bounding box center [1291, 19] width 69 height 19
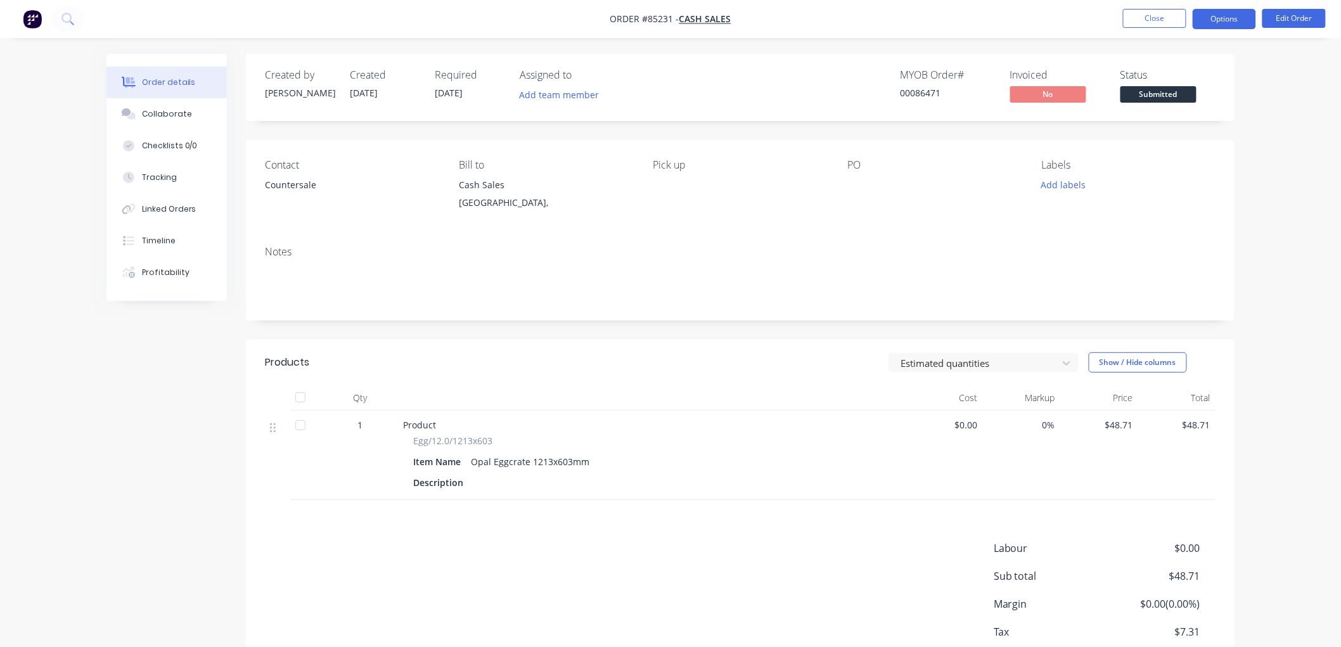
click at [1227, 20] on button "Options" at bounding box center [1224, 19] width 63 height 20
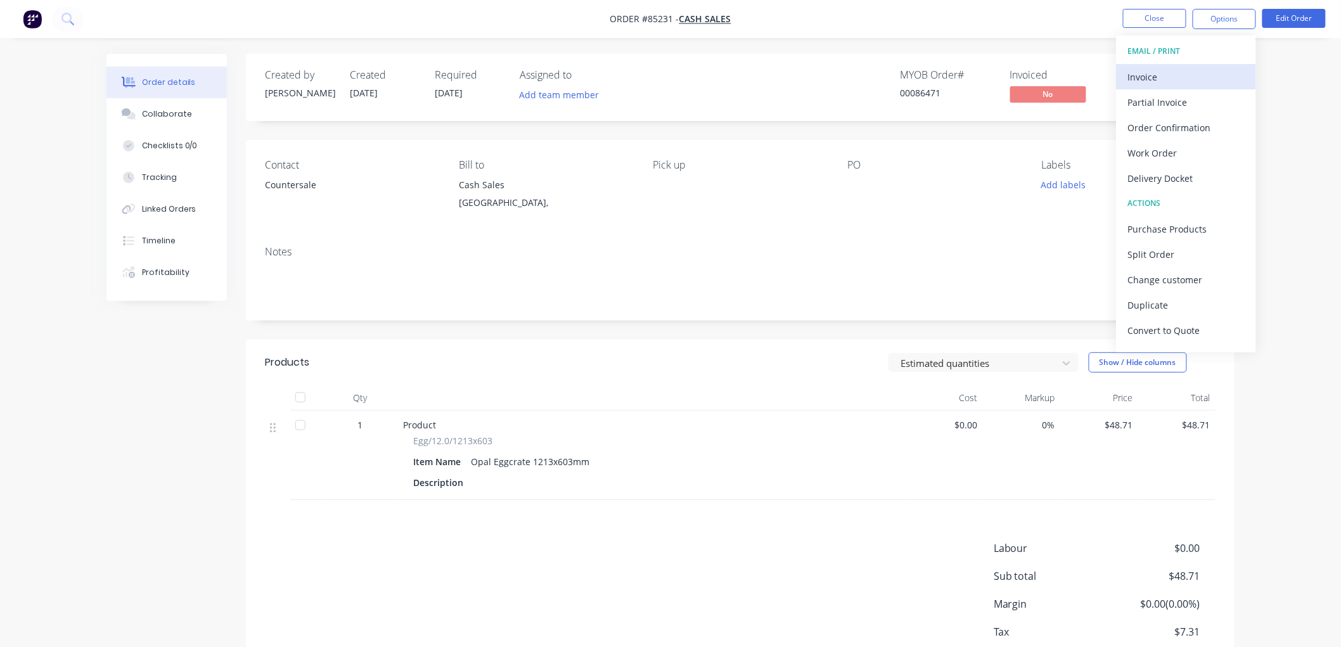
click at [1154, 78] on div "Invoice" at bounding box center [1186, 77] width 117 height 18
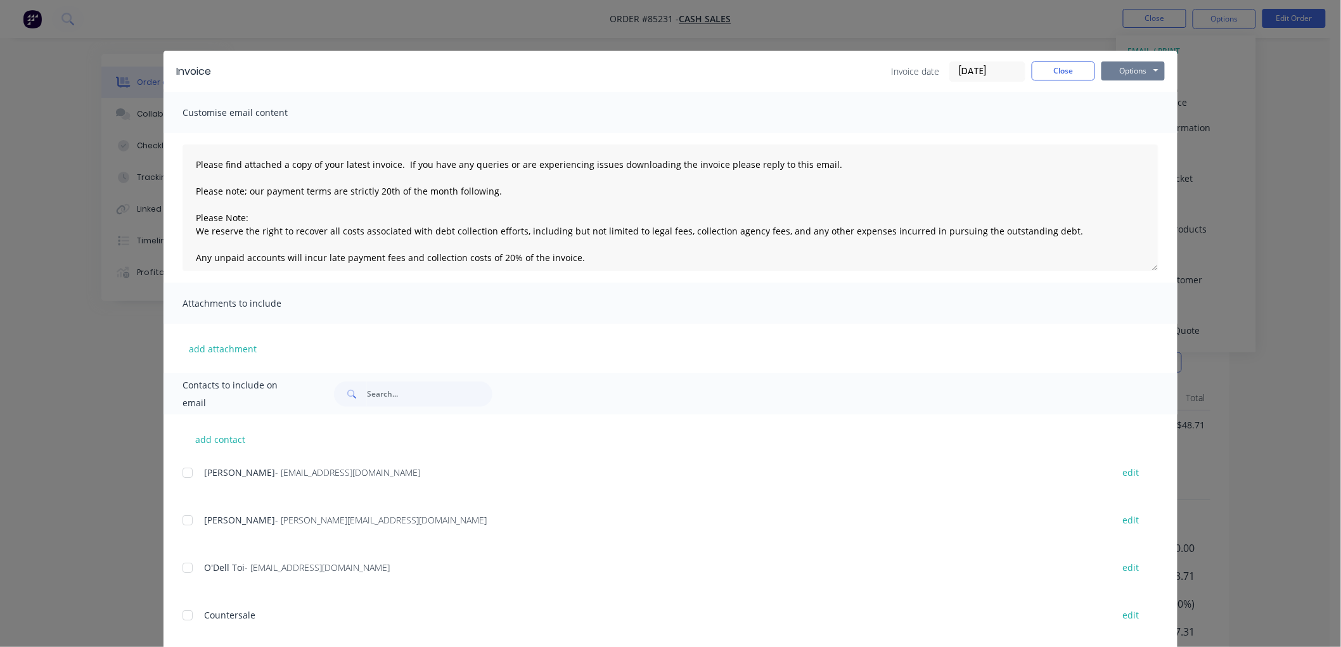
click at [1150, 65] on button "Options" at bounding box center [1133, 70] width 63 height 19
click at [1131, 113] on button "Print" at bounding box center [1142, 114] width 81 height 21
click at [1076, 68] on button "Close" at bounding box center [1063, 70] width 63 height 19
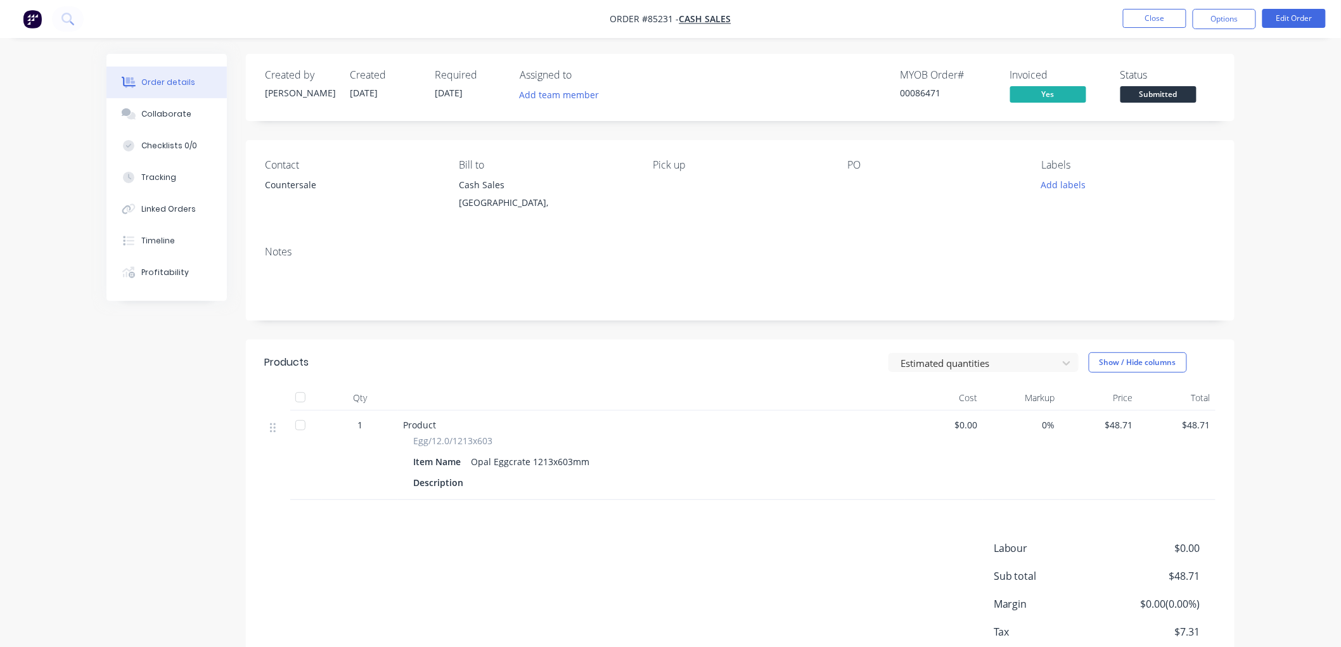
click at [1178, 96] on span "Submitted" at bounding box center [1159, 94] width 76 height 16
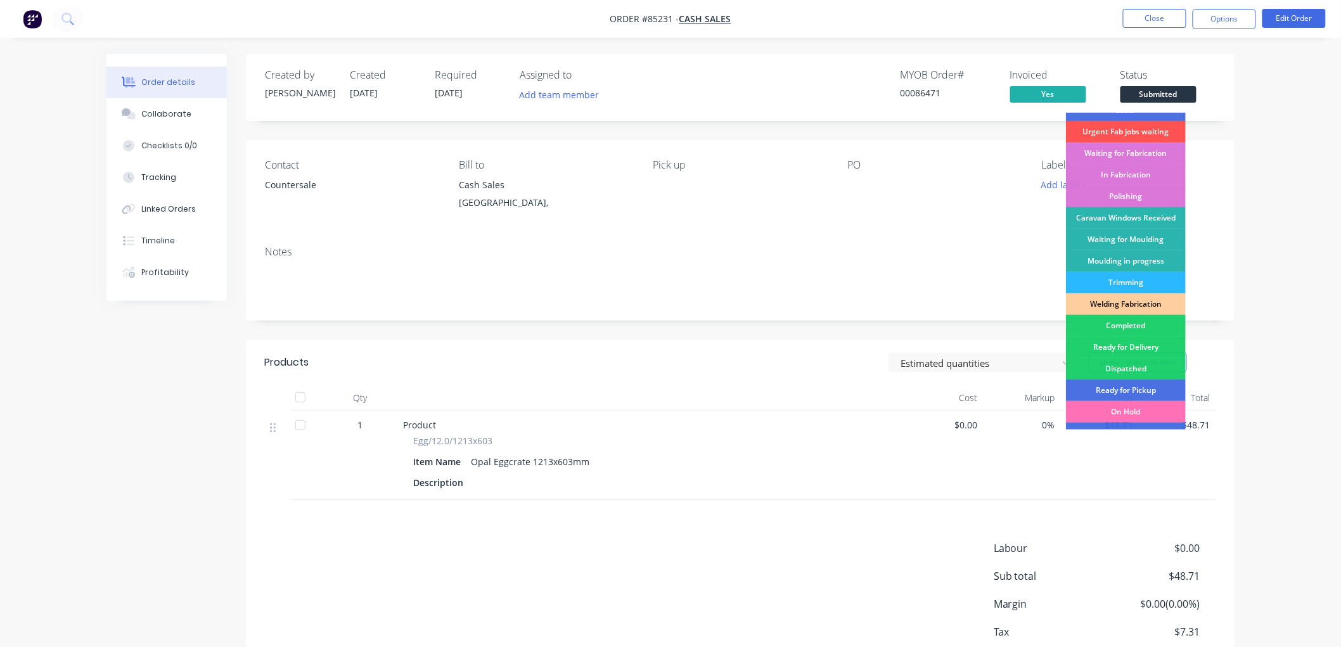
scroll to position [222, 0]
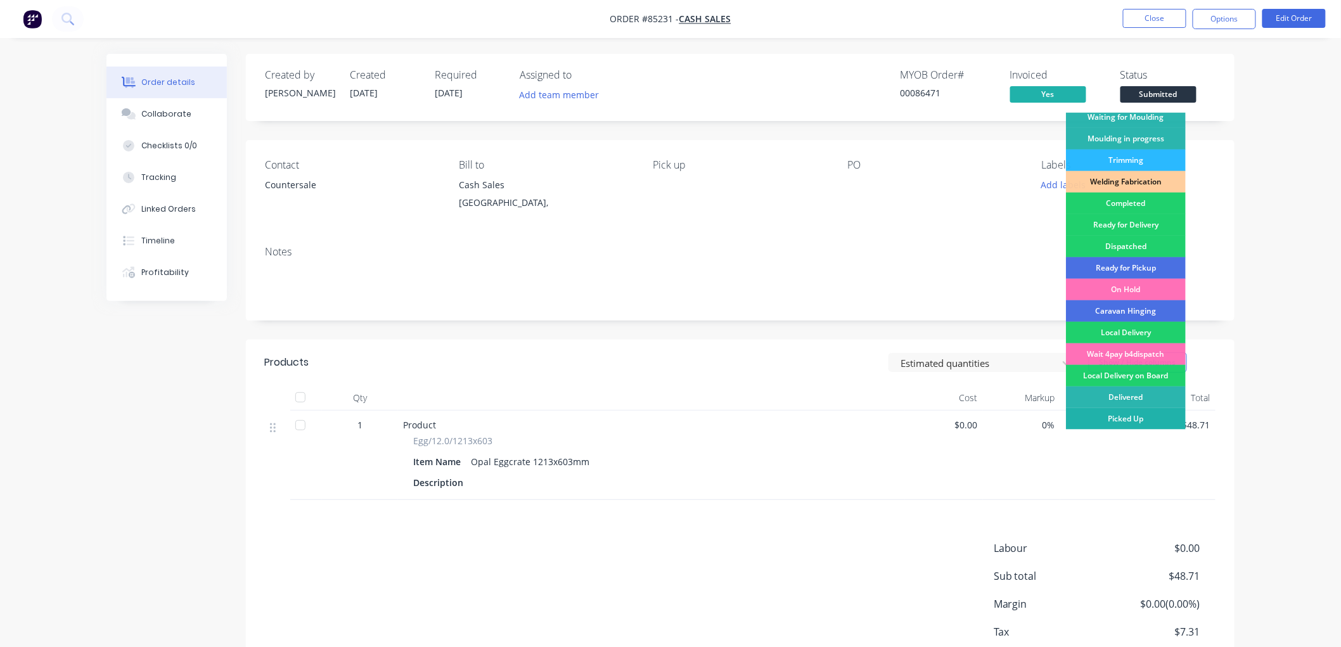
click at [1127, 414] on div "Picked Up" at bounding box center [1126, 419] width 120 height 22
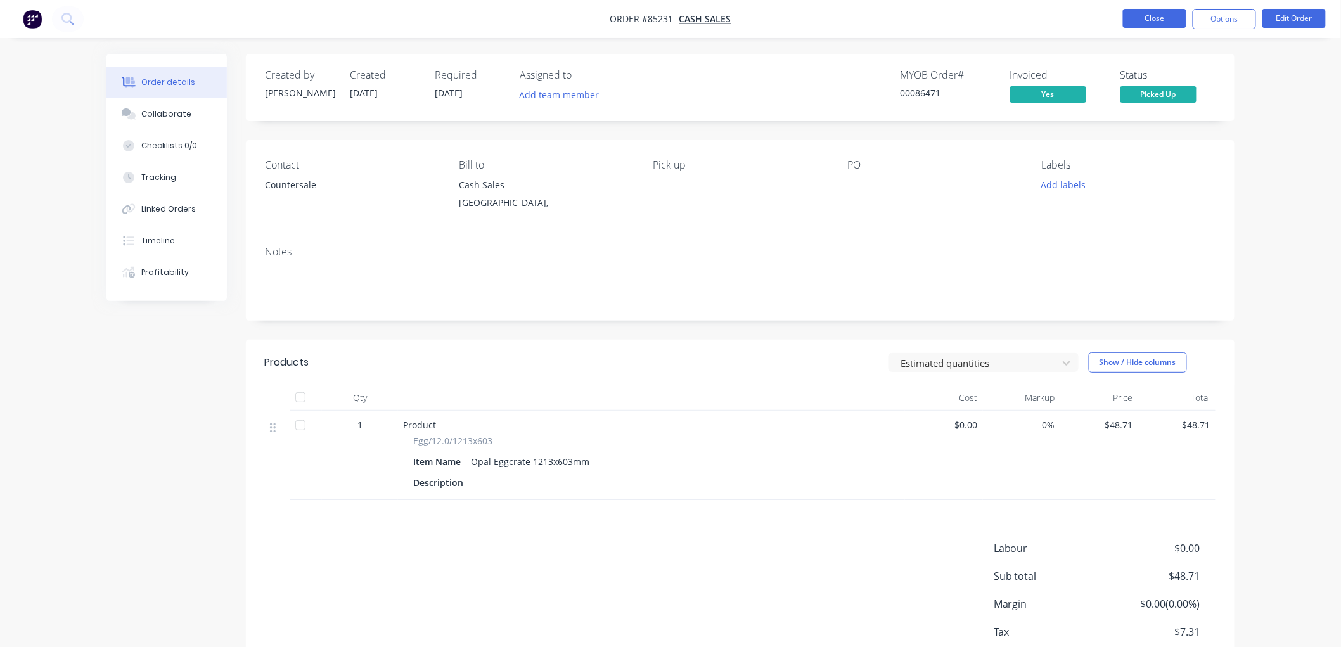
click at [1135, 15] on button "Close" at bounding box center [1154, 18] width 63 height 19
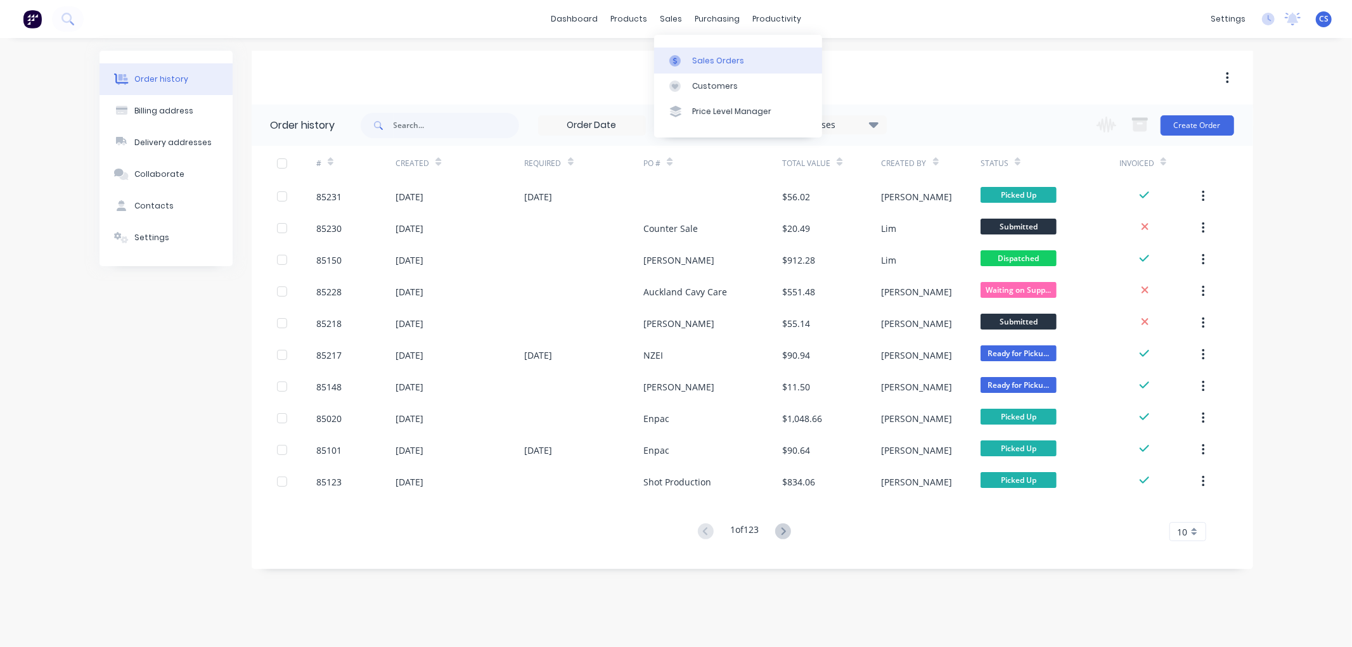
click at [685, 60] on div at bounding box center [678, 60] width 19 height 11
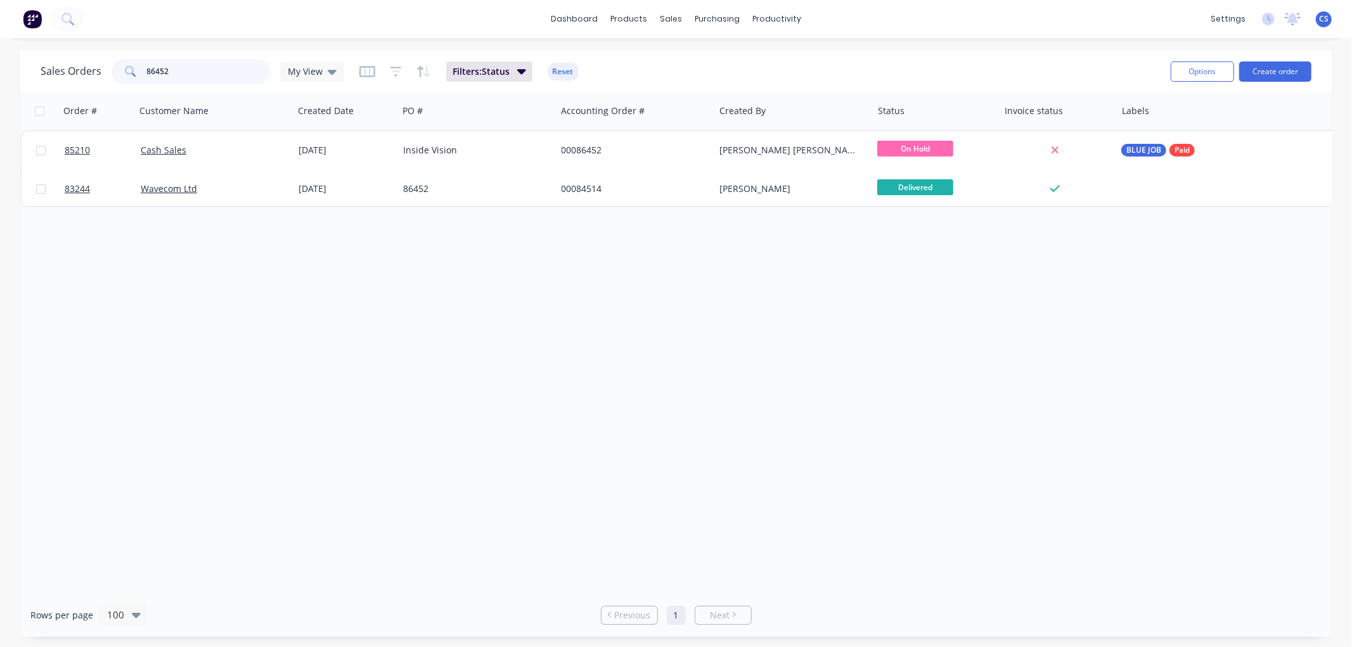
click at [179, 70] on input "86452" at bounding box center [209, 71] width 124 height 25
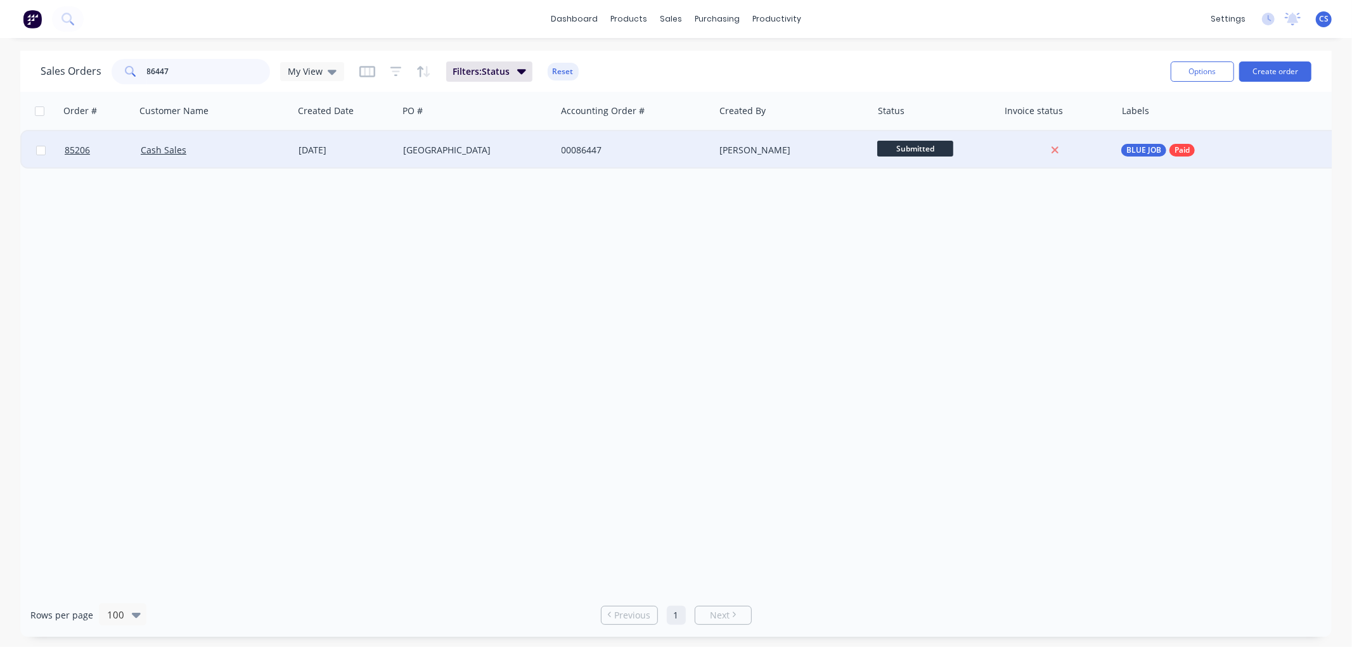
type input "86447"
click at [936, 149] on span "Submitted" at bounding box center [915, 149] width 76 height 16
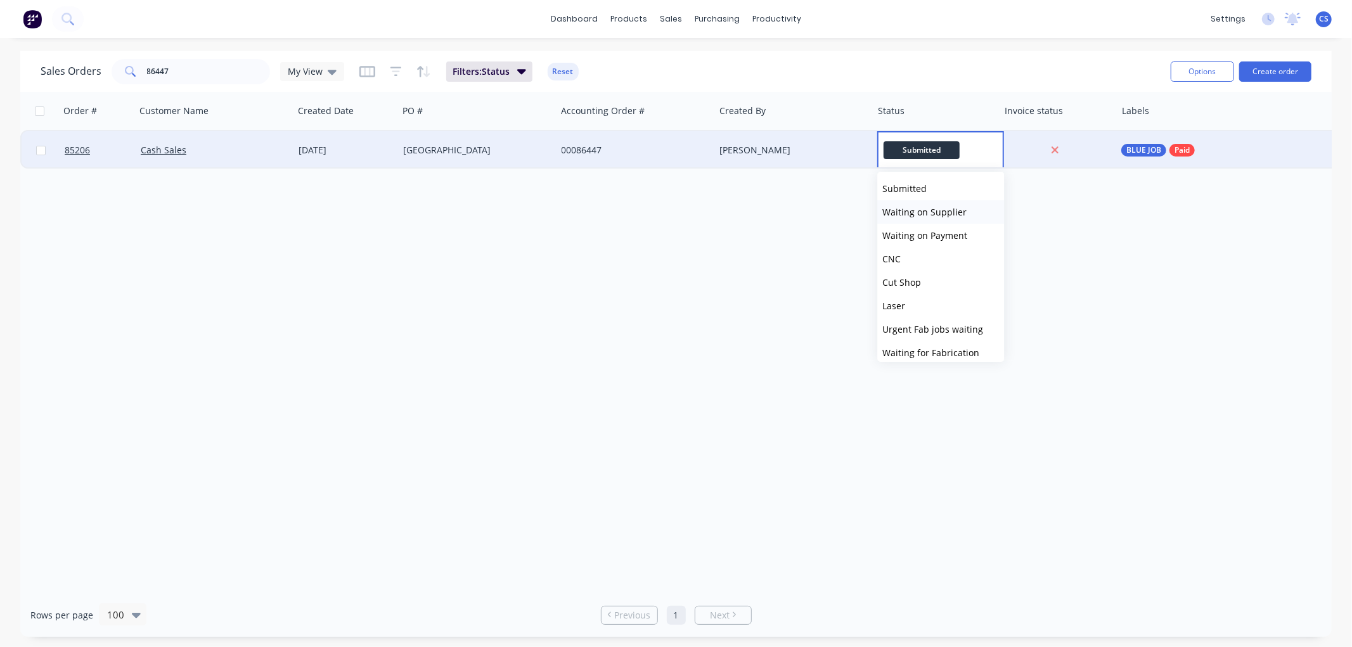
click at [927, 211] on span "Waiting on Supplier" at bounding box center [924, 212] width 84 height 12
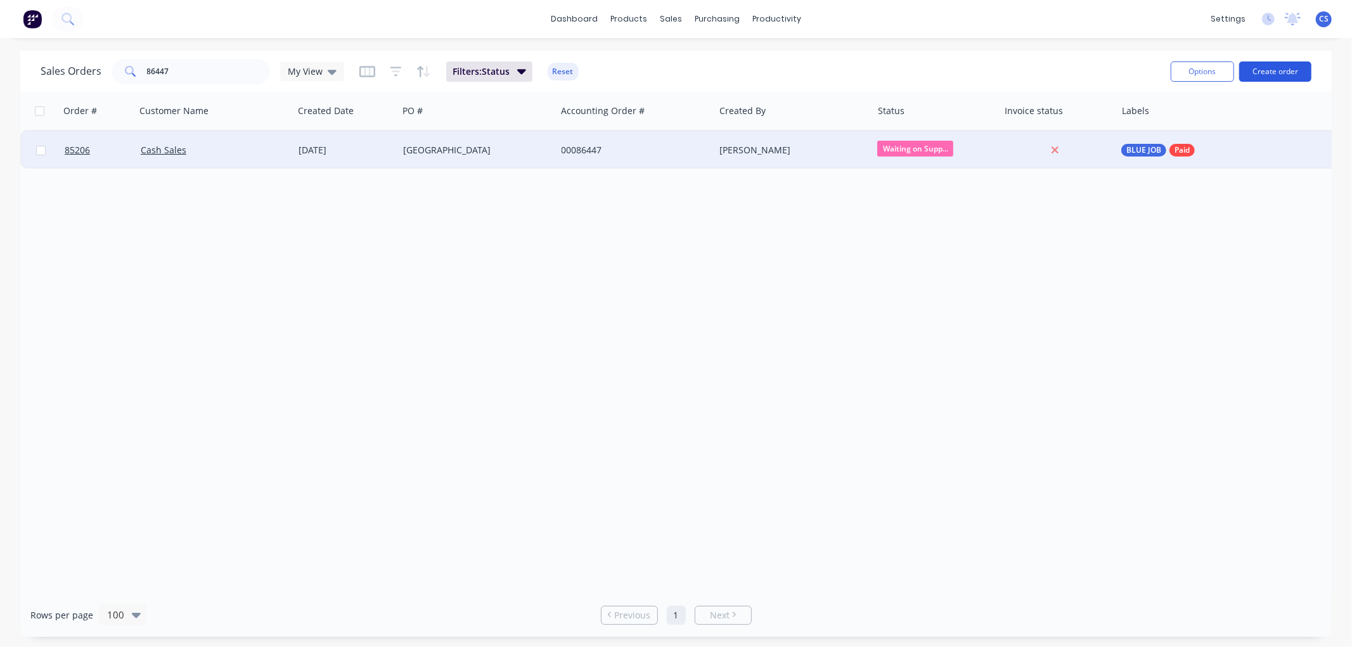
click at [1301, 75] on button "Create order" at bounding box center [1275, 71] width 72 height 20
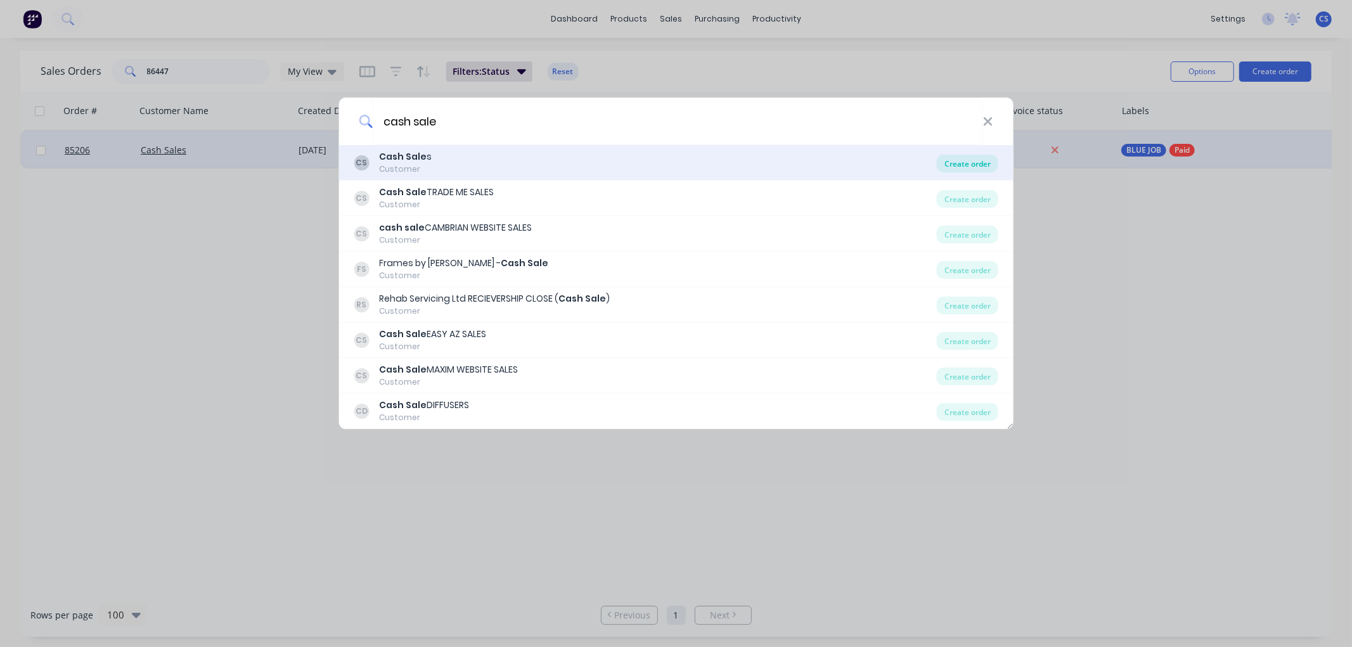
type input "cash sale"
click at [943, 164] on div "Create order" at bounding box center [967, 164] width 61 height 18
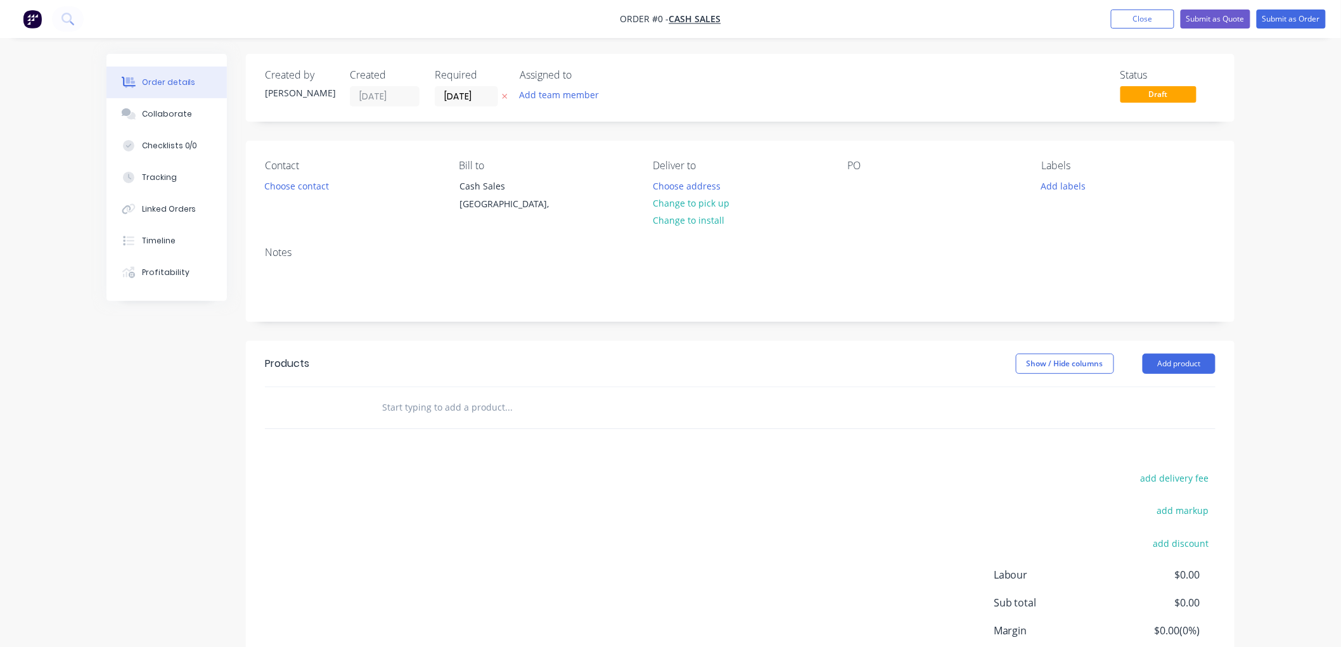
click at [504, 93] on icon "button" at bounding box center [505, 97] width 6 height 8
click at [311, 183] on button "Choose contact" at bounding box center [297, 185] width 78 height 17
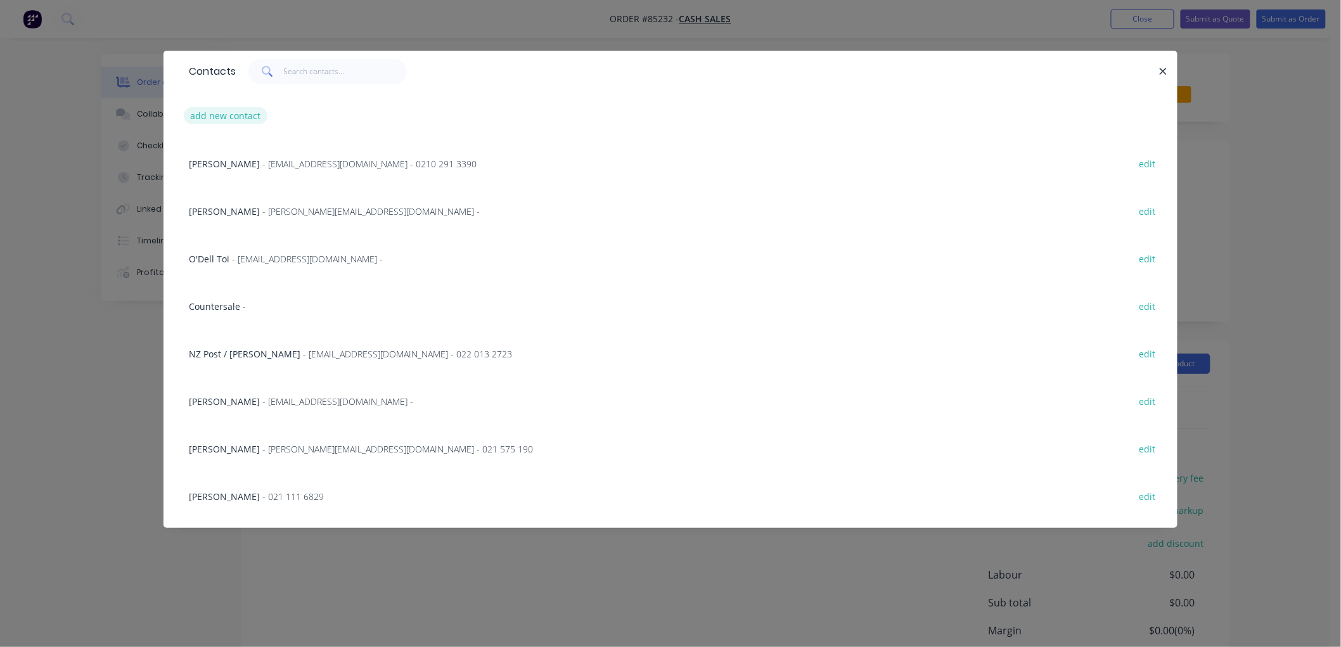
click at [236, 117] on button "add new contact" at bounding box center [226, 115] width 84 height 17
select select "NZ"
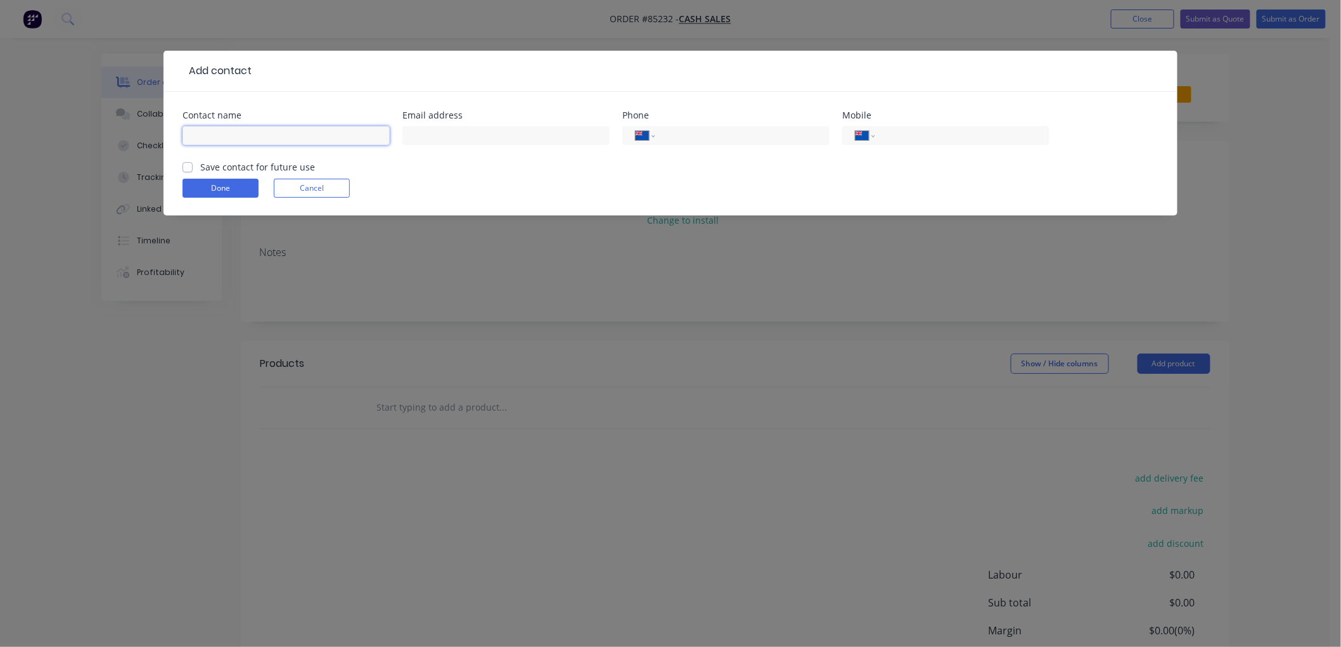
click at [273, 133] on input "text" at bounding box center [286, 135] width 207 height 19
type input "[PERSON_NAME]"
type input "0210 598 366"
click at [200, 167] on label "Save contact for future use" at bounding box center [257, 166] width 115 height 13
click at [190, 167] on input "Save contact for future use" at bounding box center [188, 166] width 10 height 12
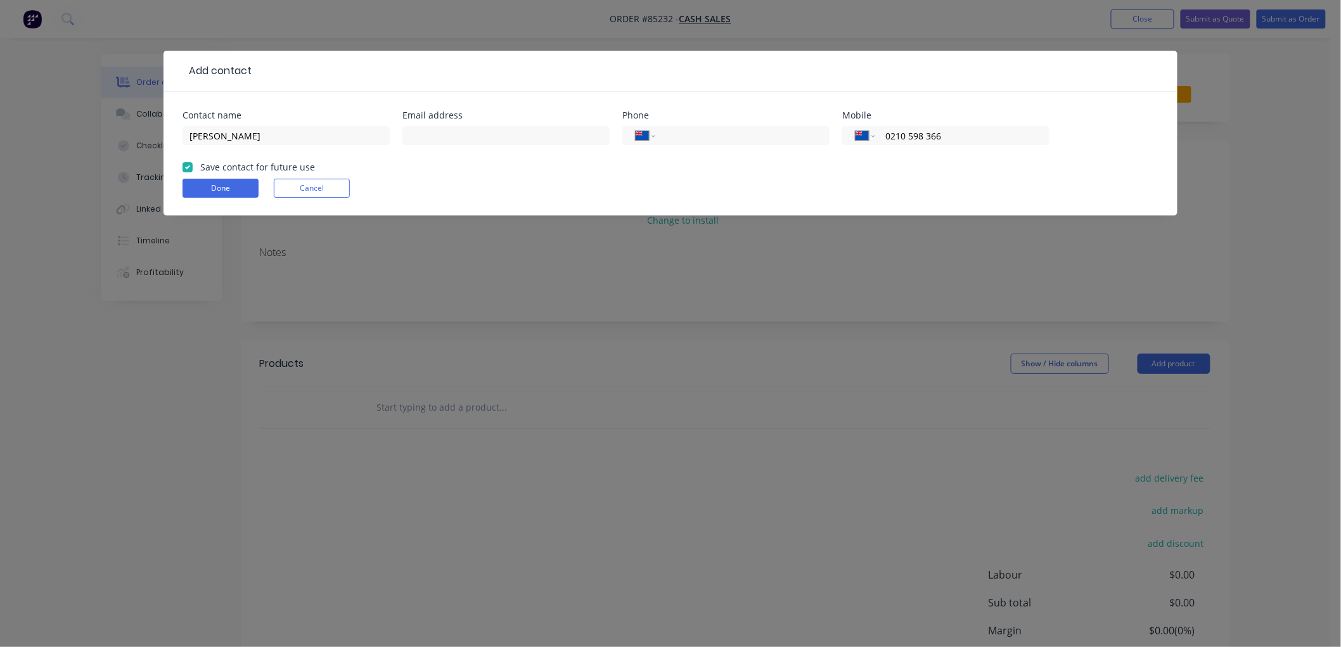
checkbox input "true"
click at [194, 184] on button "Done" at bounding box center [221, 188] width 76 height 19
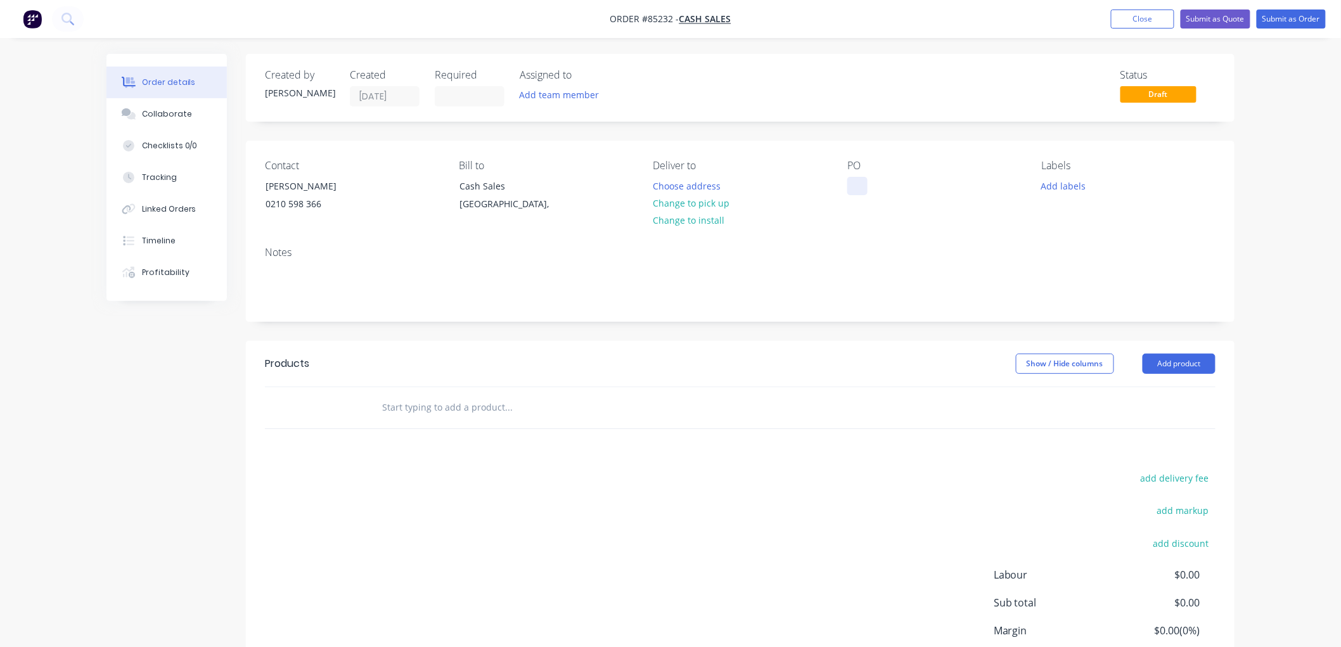
click at [847, 184] on div at bounding box center [857, 186] width 20 height 18
click at [1069, 188] on button "Add labels" at bounding box center [1063, 185] width 58 height 17
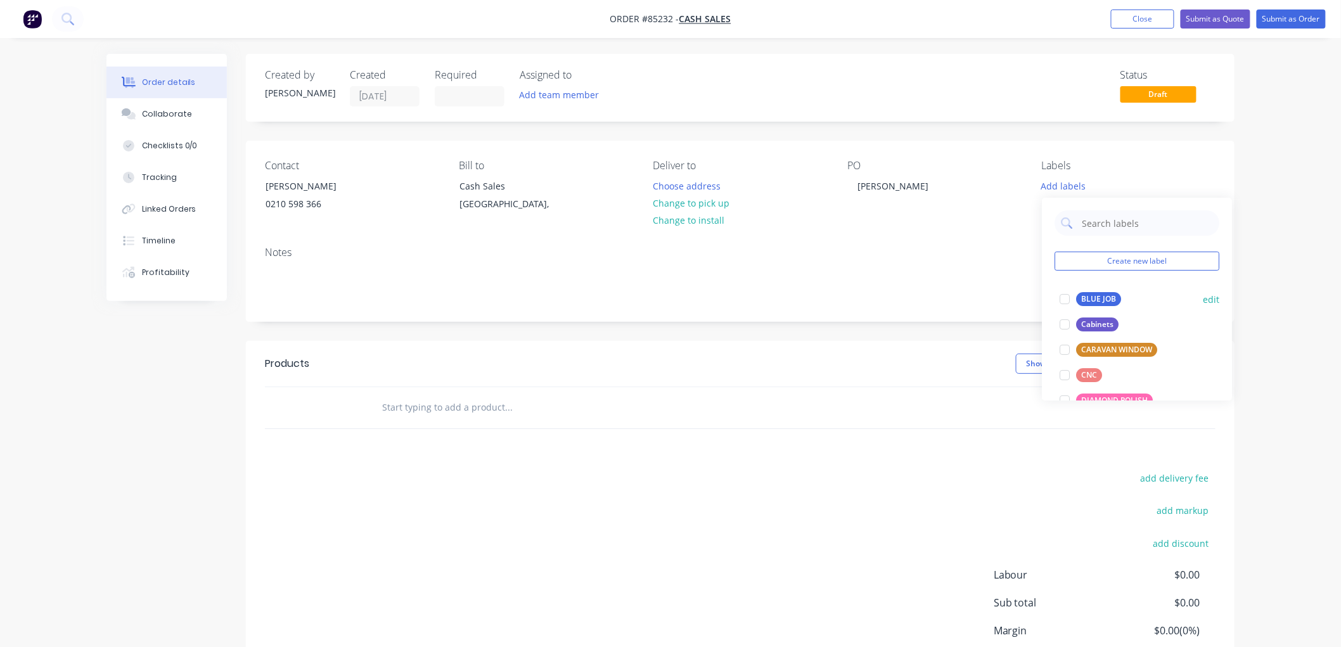
click at [1074, 292] on div at bounding box center [1064, 298] width 25 height 25
click at [700, 200] on button "Change to pick up" at bounding box center [691, 203] width 90 height 17
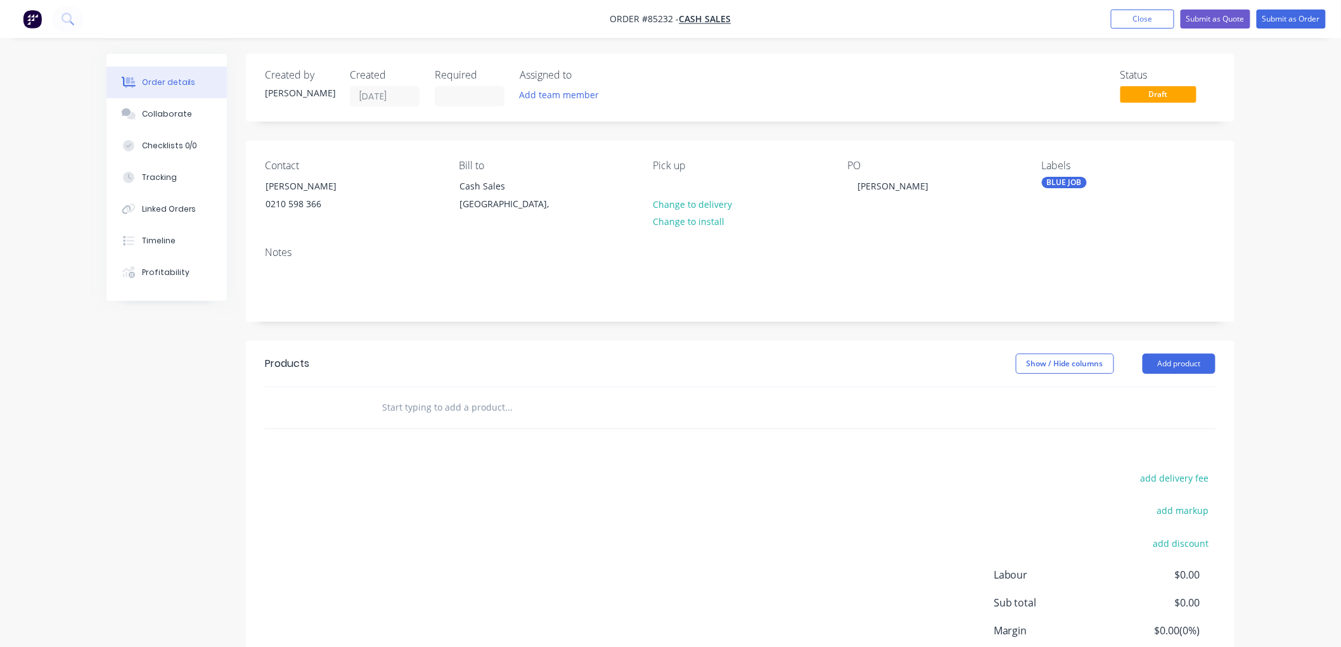
click at [507, 411] on input "text" at bounding box center [509, 407] width 254 height 25
type input "o"
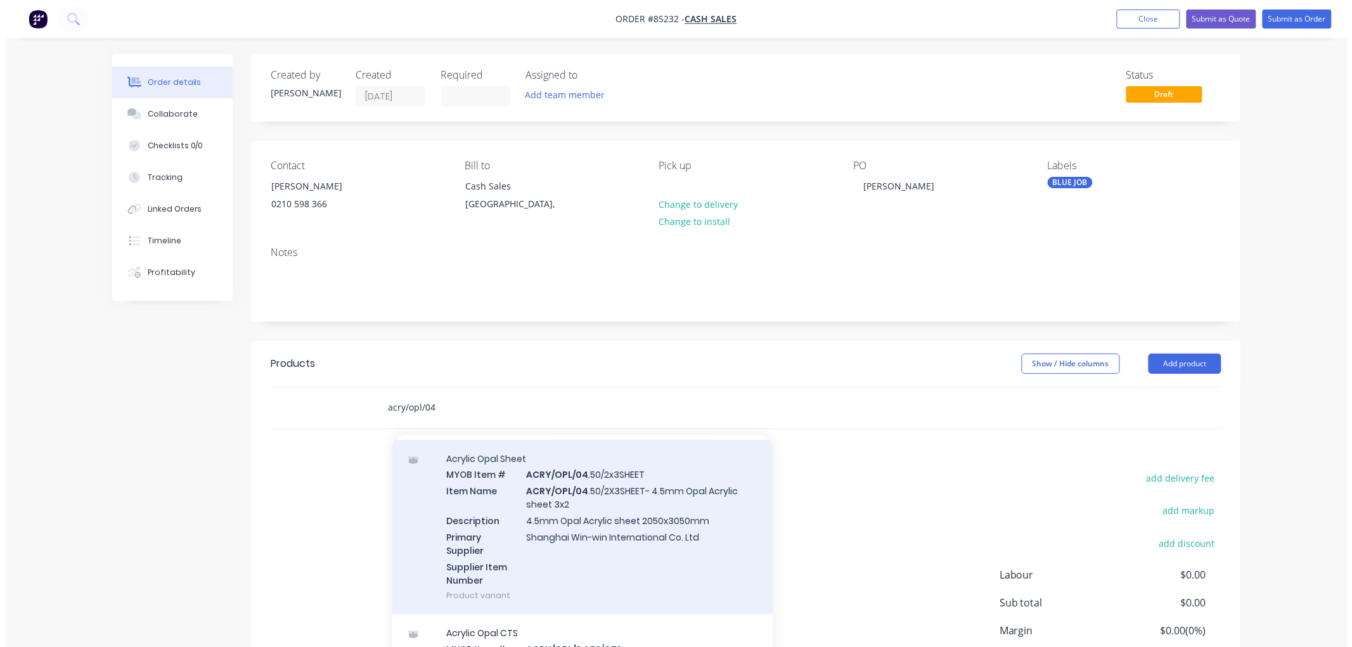
scroll to position [141, 0]
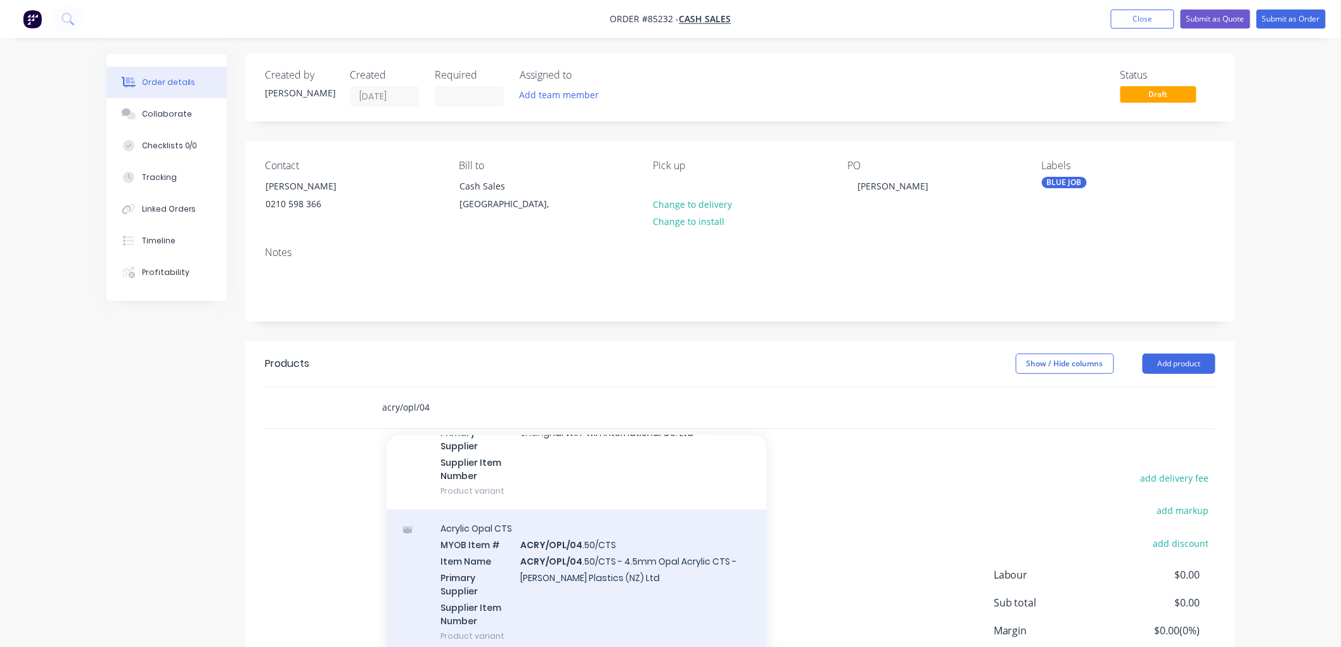
type input "acry/opl/04"
click at [648, 554] on div "Acrylic Opal CTS MYOB Item # ACRY/OPL/04 .50/CTS Item Name ACRY/OPL/04 .50/CTS …" at bounding box center [577, 582] width 380 height 145
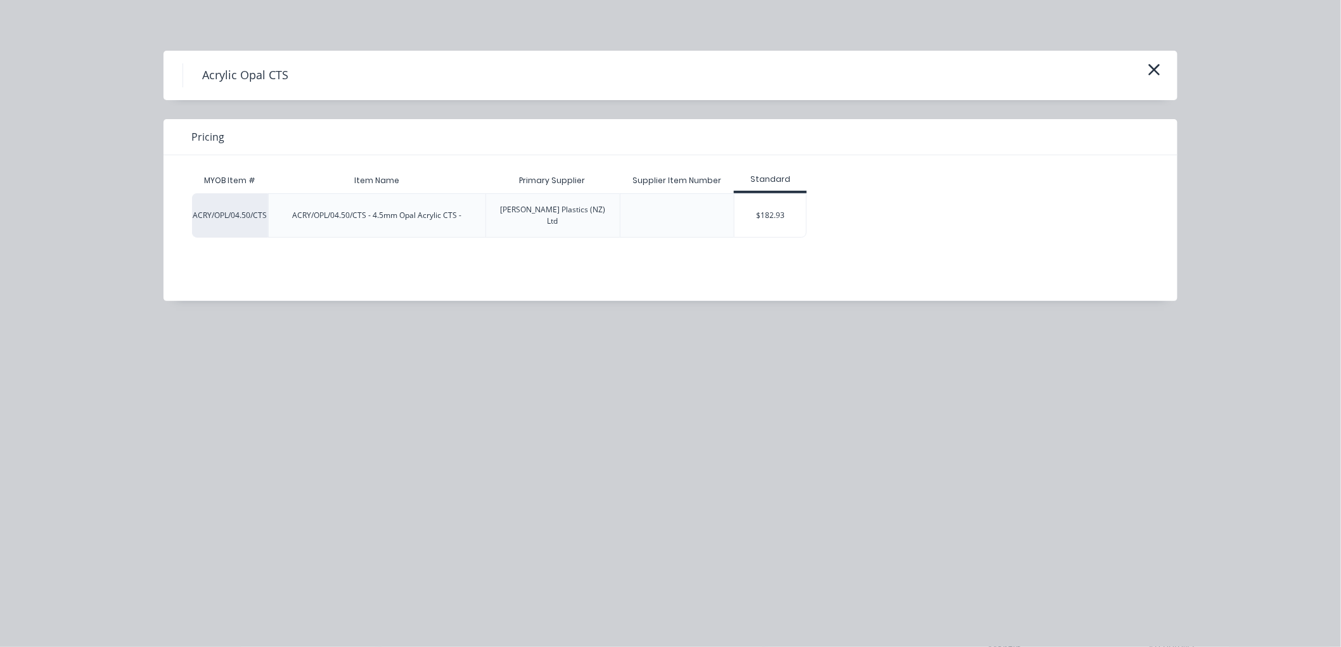
click at [772, 207] on div "$182.93" at bounding box center [771, 215] width 72 height 43
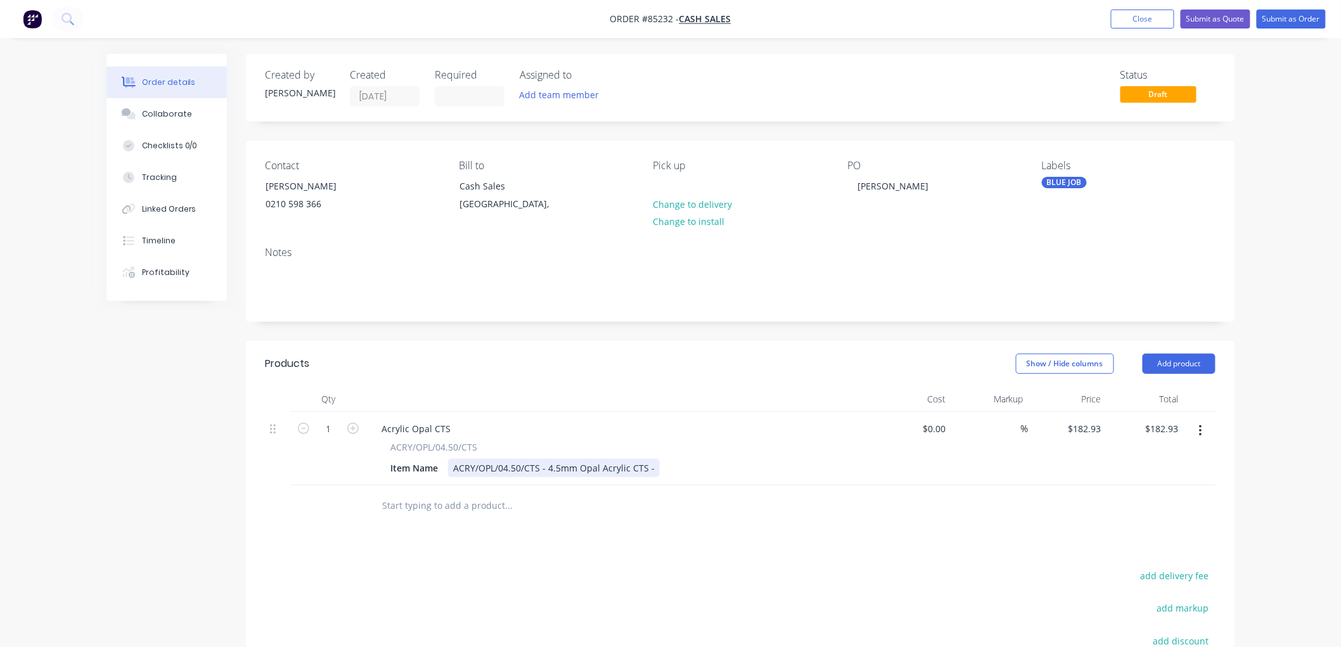
click at [647, 469] on div "ACRY/OPL/04.50/CTS - 4.5mm Opal Acrylic CTS -" at bounding box center [554, 468] width 212 height 18
type input "$0.00"
type input "0"
type input "$0.00"
click at [1083, 427] on div "0 $182.93" at bounding box center [1068, 449] width 78 height 74
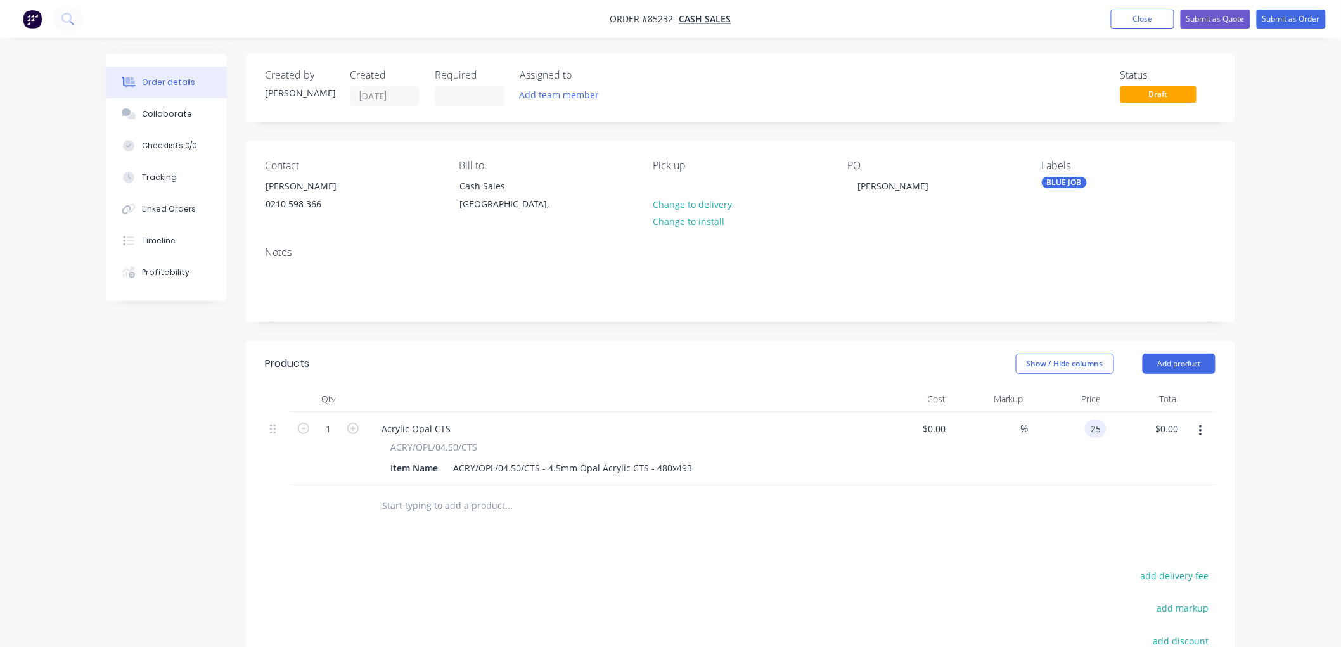
type input "$25.00"
click at [1276, 15] on button "Submit as Order" at bounding box center [1291, 19] width 69 height 19
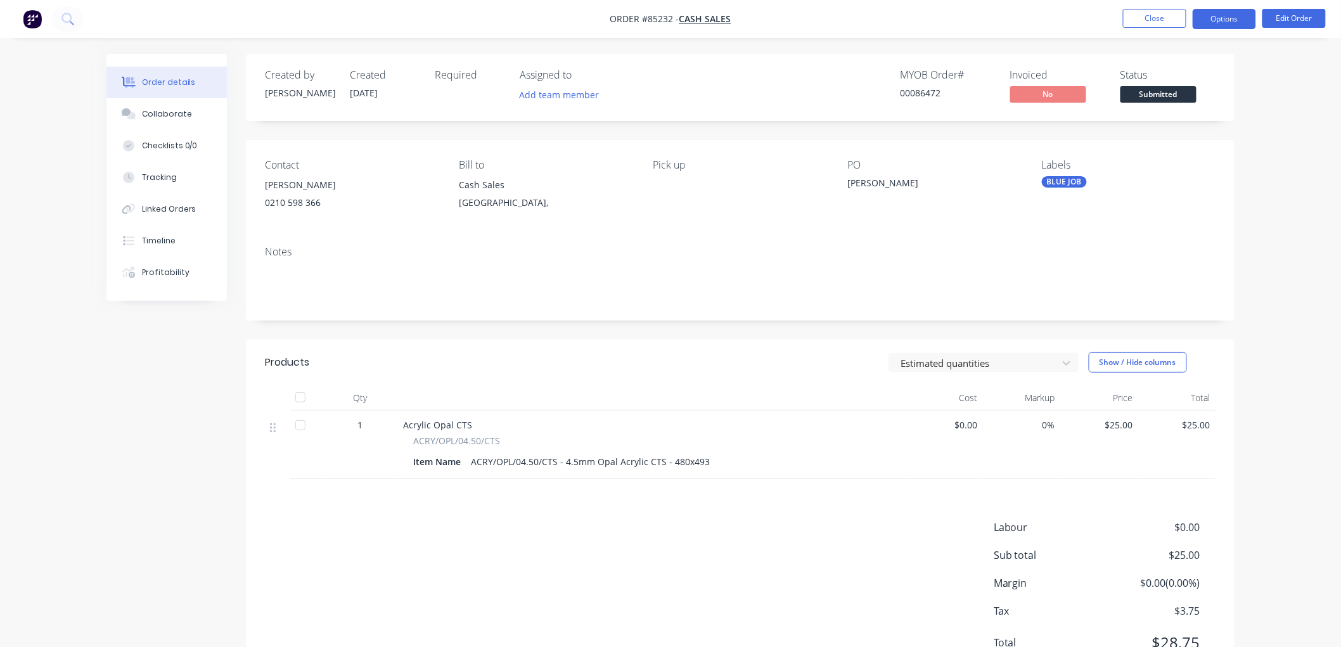
click at [1218, 11] on button "Options" at bounding box center [1224, 19] width 63 height 20
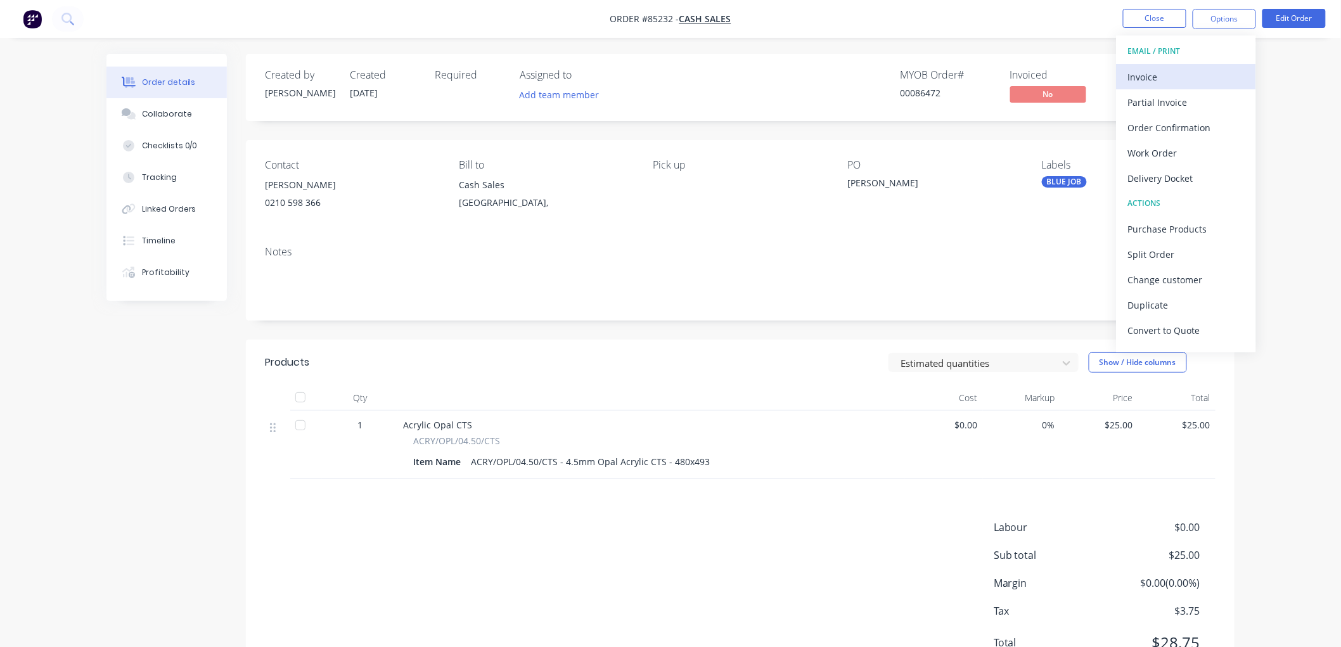
click at [1157, 79] on div "Invoice" at bounding box center [1186, 77] width 117 height 18
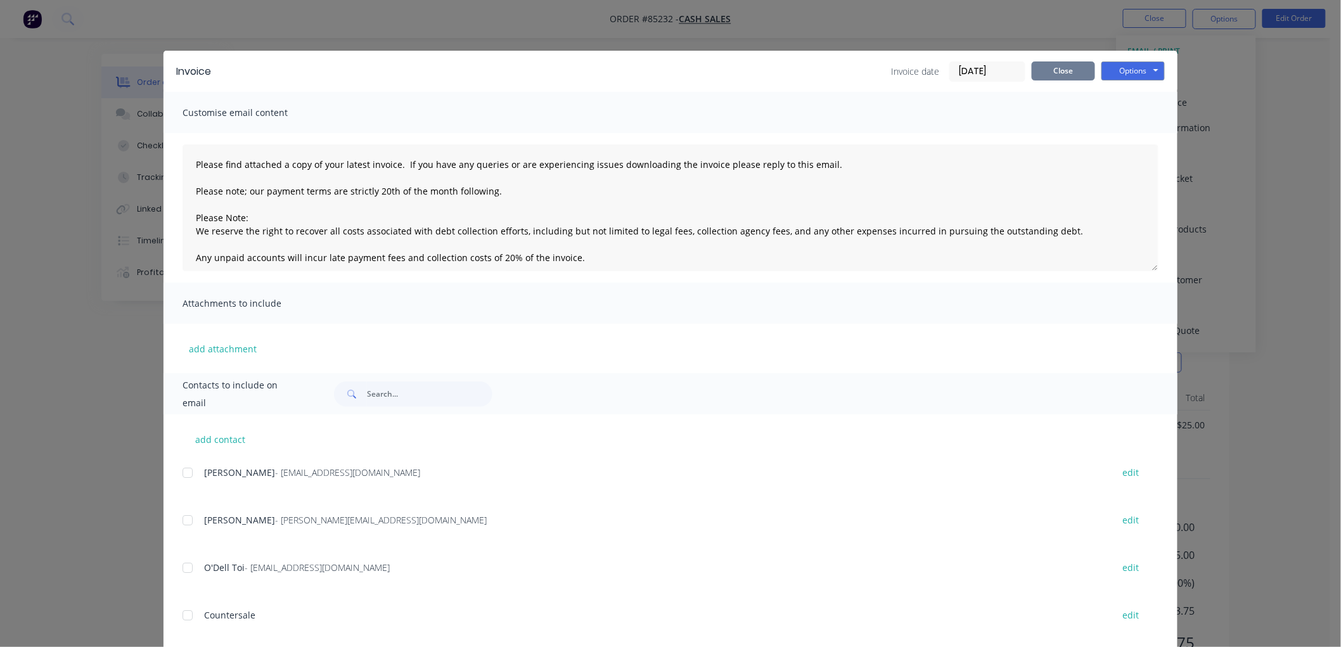
click at [1052, 72] on button "Close" at bounding box center [1063, 70] width 63 height 19
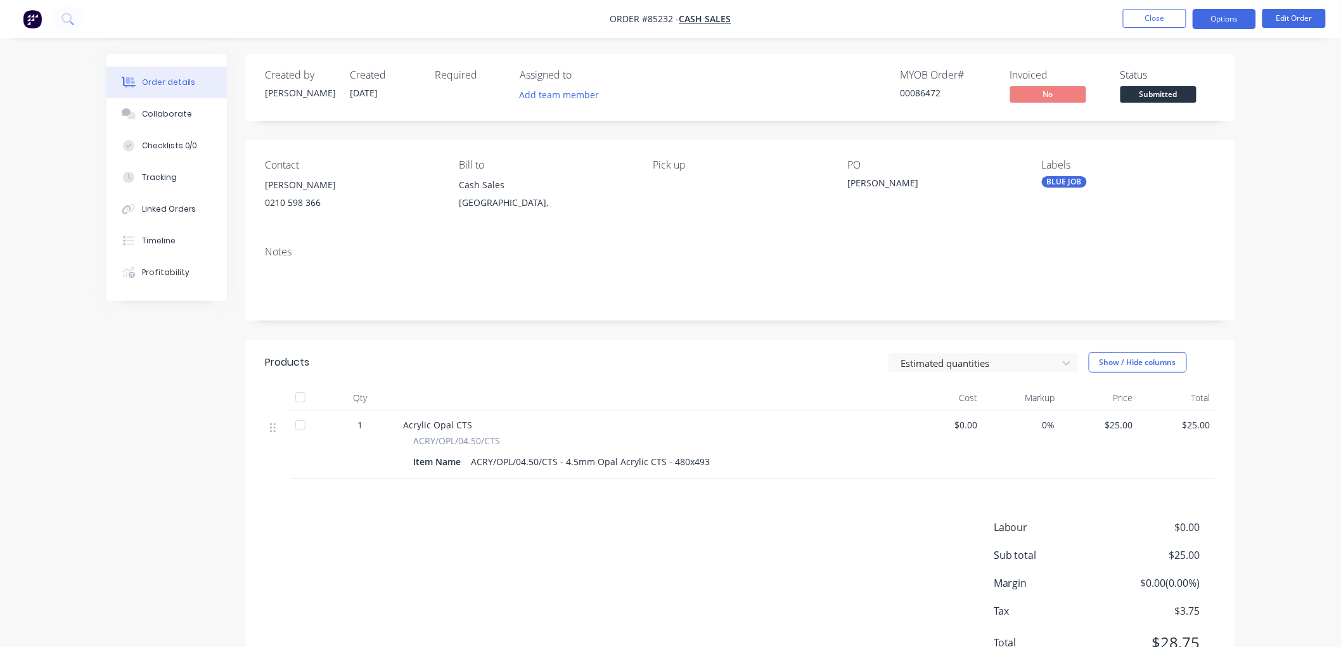
click at [1220, 20] on button "Options" at bounding box center [1224, 19] width 63 height 20
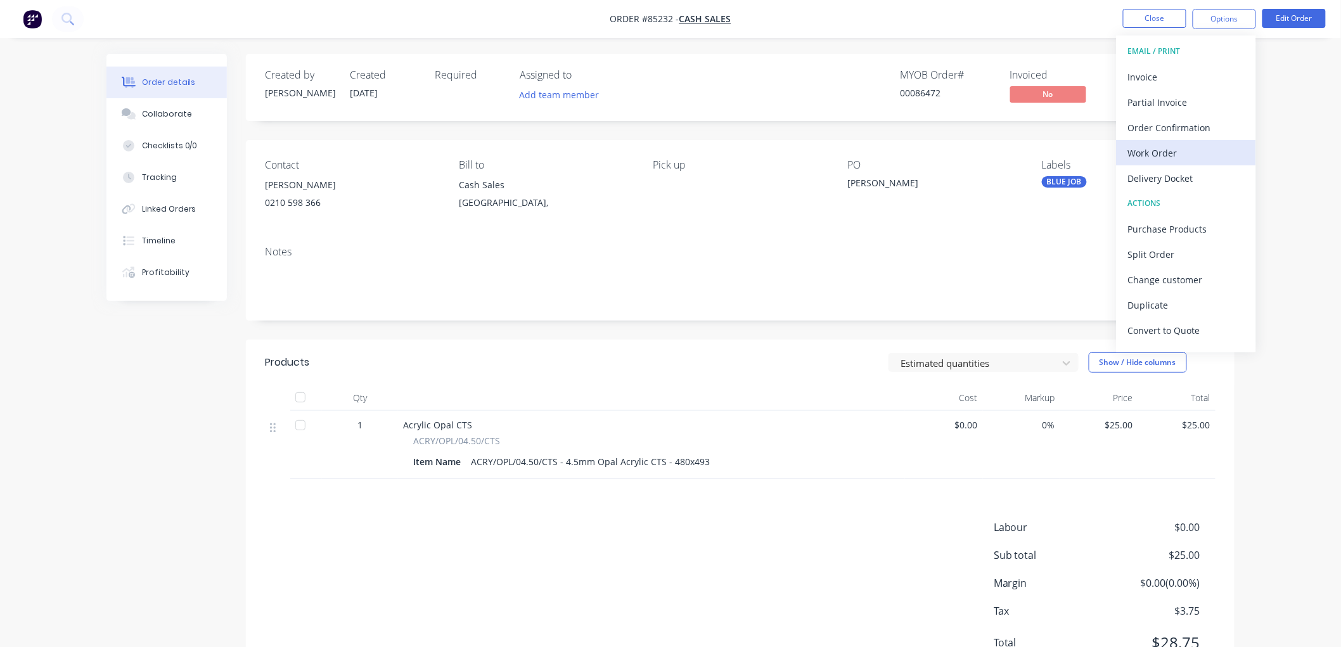
click at [1164, 150] on div "Work Order" at bounding box center [1186, 153] width 117 height 18
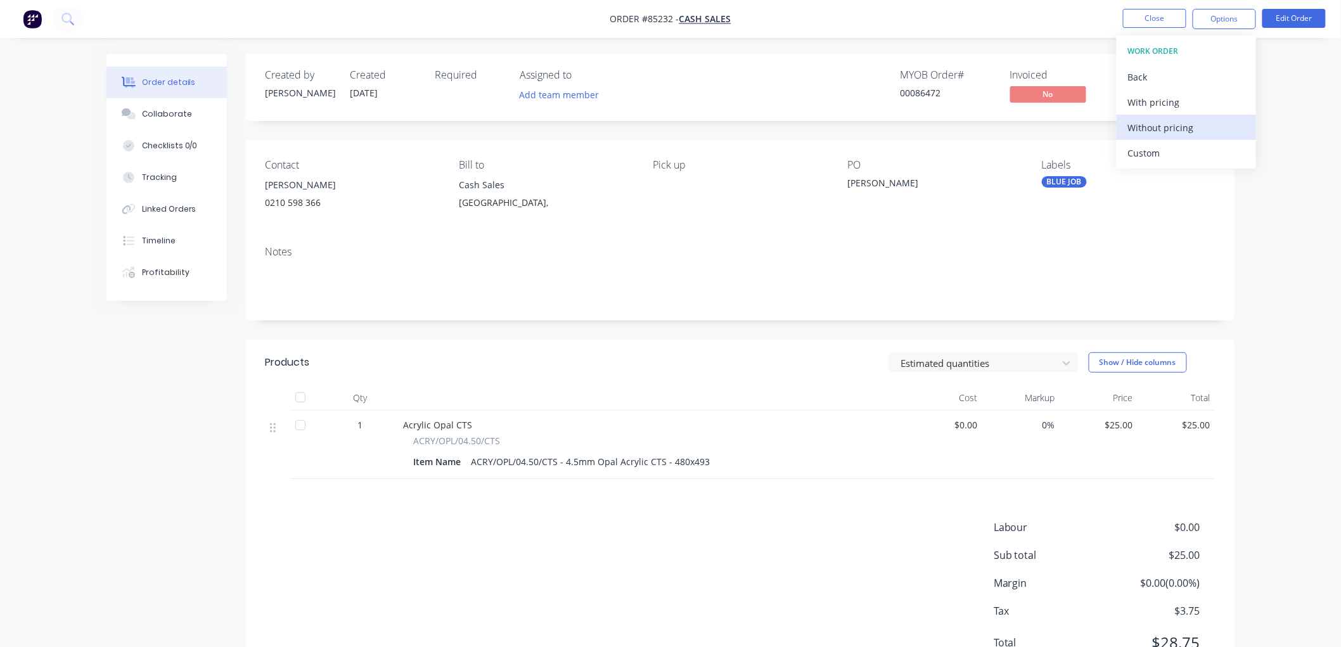
click at [1167, 125] on div "Without pricing" at bounding box center [1186, 128] width 117 height 18
click at [1129, 16] on button "Close" at bounding box center [1154, 18] width 63 height 19
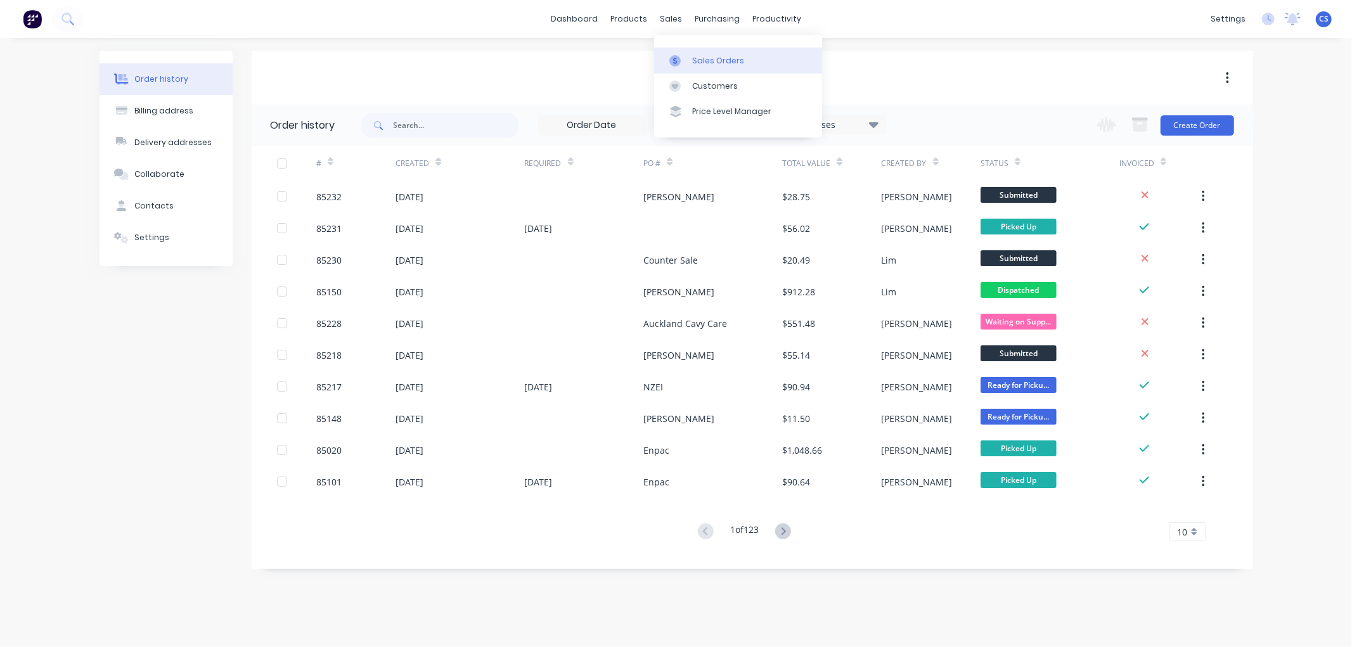
click at [692, 52] on link "Sales Orders" at bounding box center [738, 60] width 168 height 25
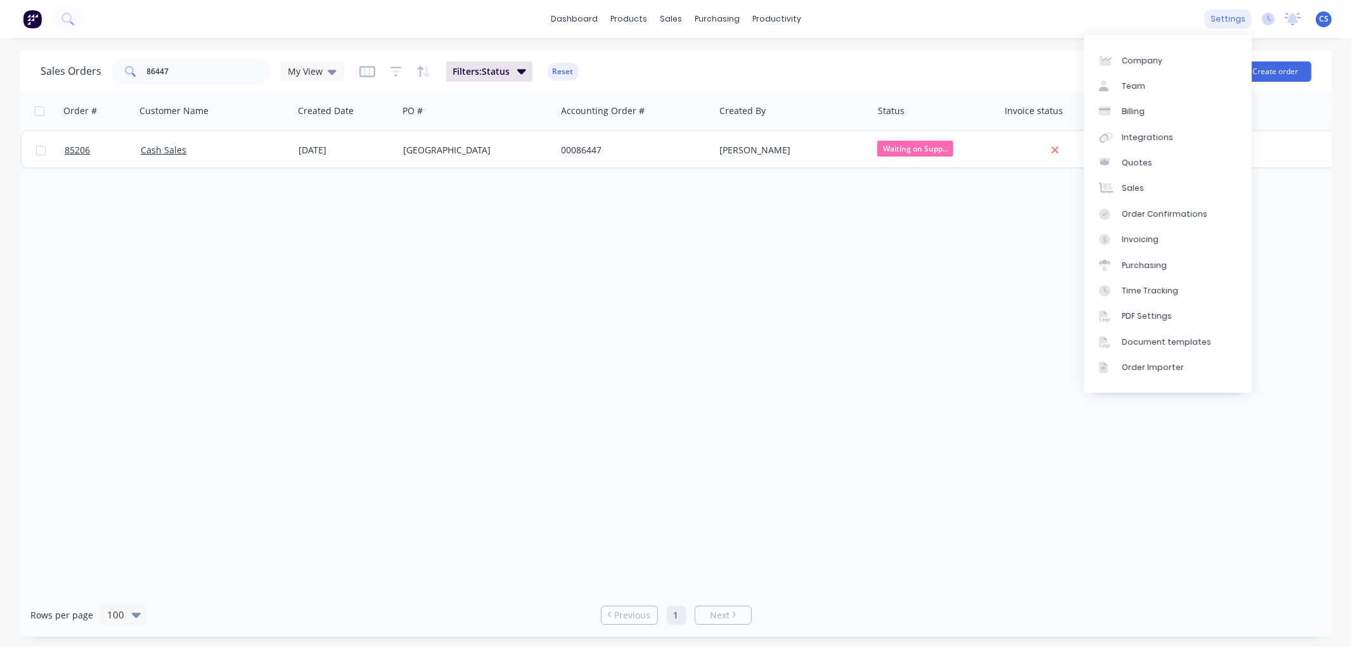
click at [1233, 15] on div "settings" at bounding box center [1228, 19] width 48 height 19
click at [1178, 344] on div "Document templates" at bounding box center [1166, 342] width 89 height 11
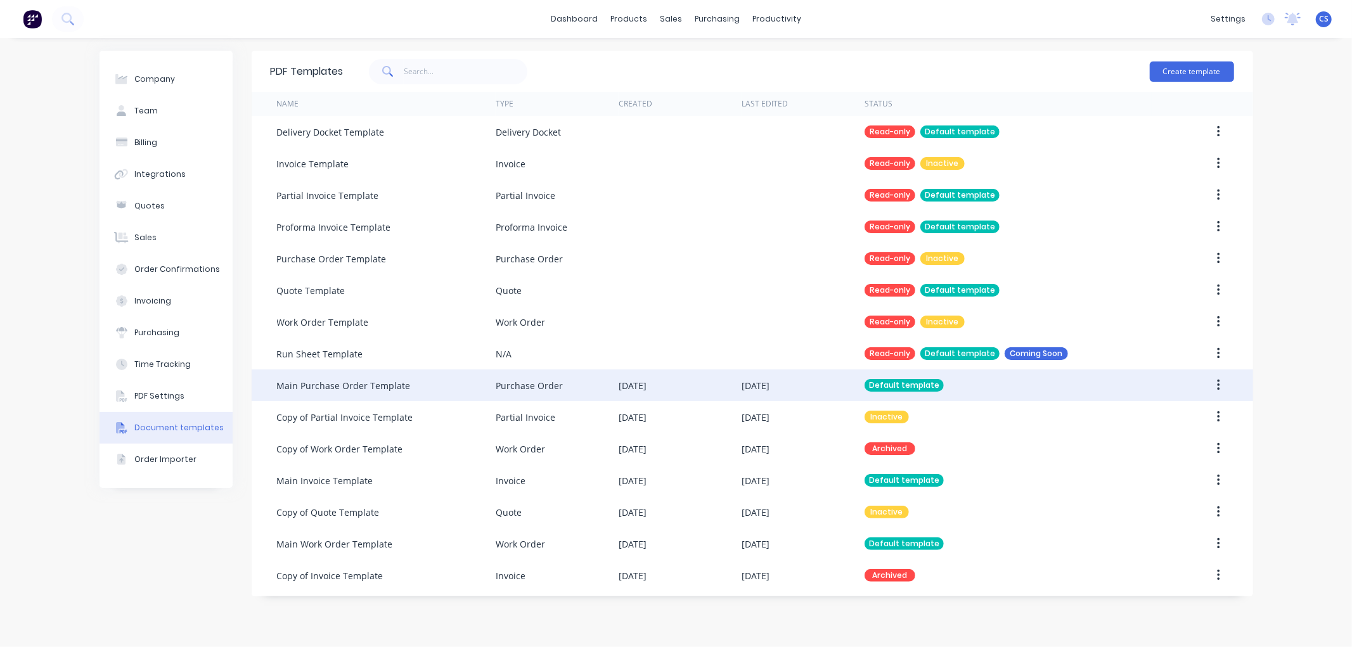
click at [1218, 387] on icon "button" at bounding box center [1218, 385] width 3 height 14
click at [1165, 420] on div "Edit" at bounding box center [1173, 418] width 98 height 18
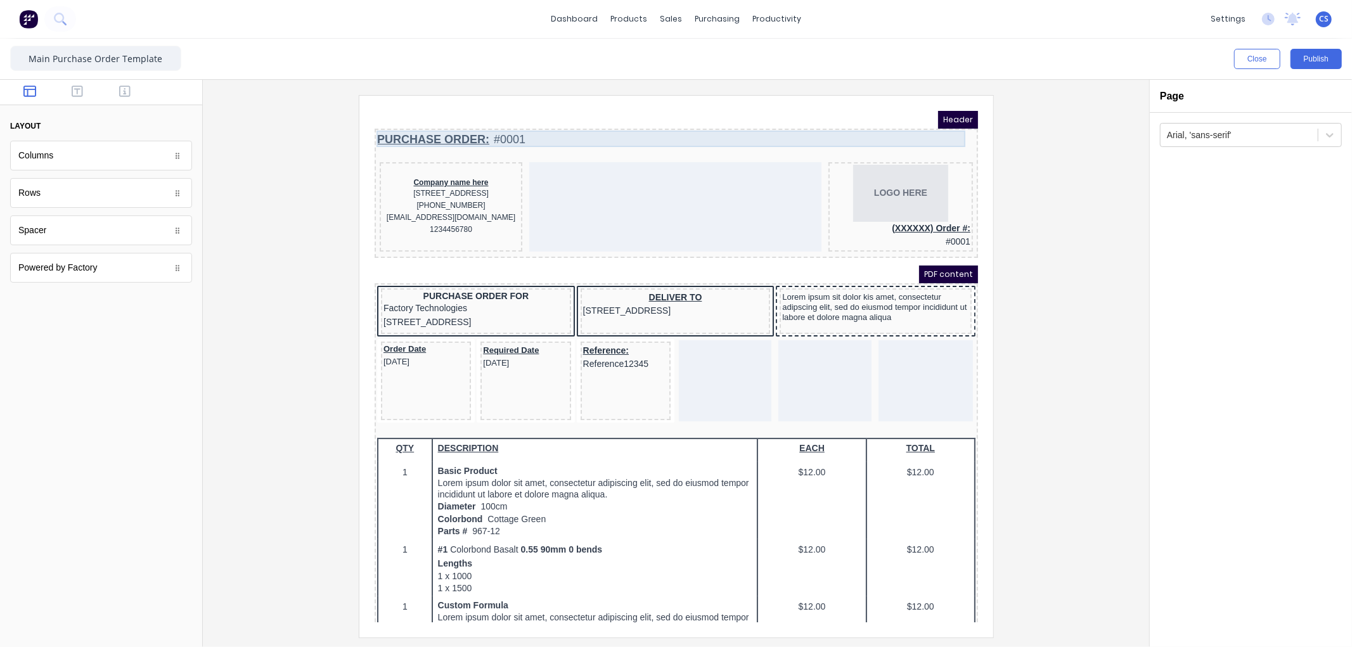
click at [496, 120] on div "PURCHASE ORDER: #0001" at bounding box center [660, 123] width 598 height 17
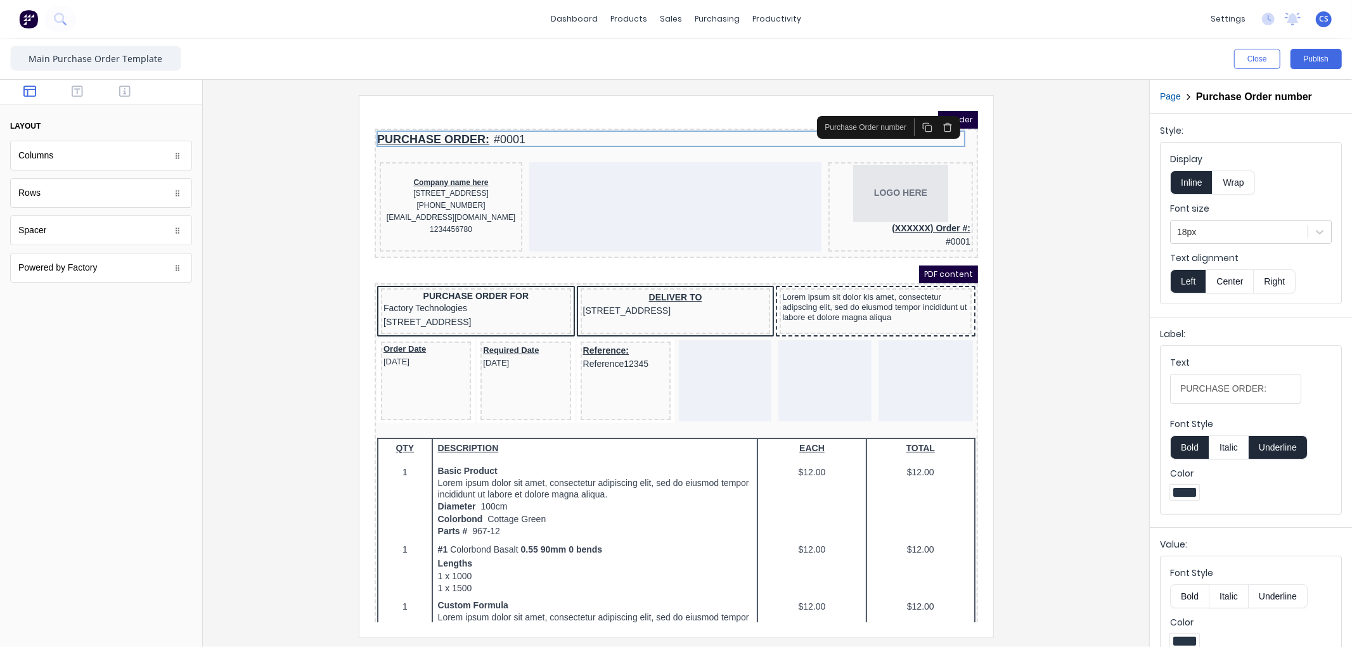
click at [936, 116] on icon "button" at bounding box center [932, 111] width 10 height 10
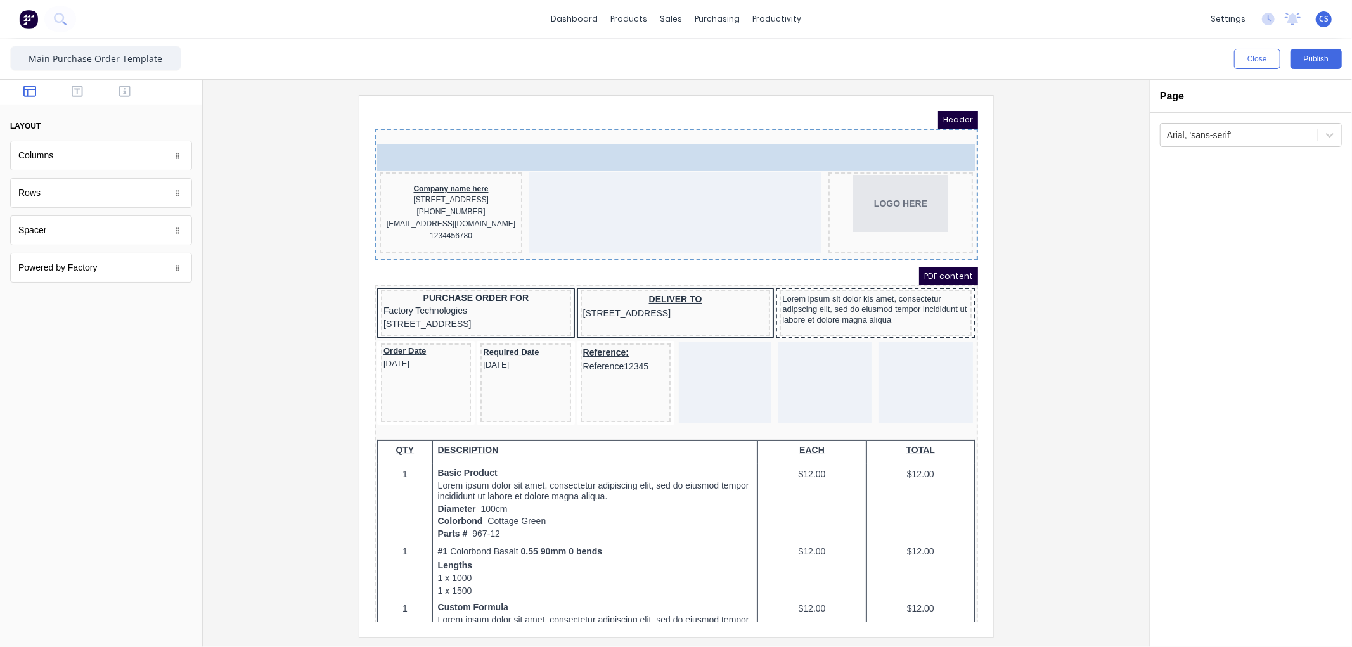
drag, startPoint x: 917, startPoint y: 195, endPoint x: 434, endPoint y: 120, distance: 489.4
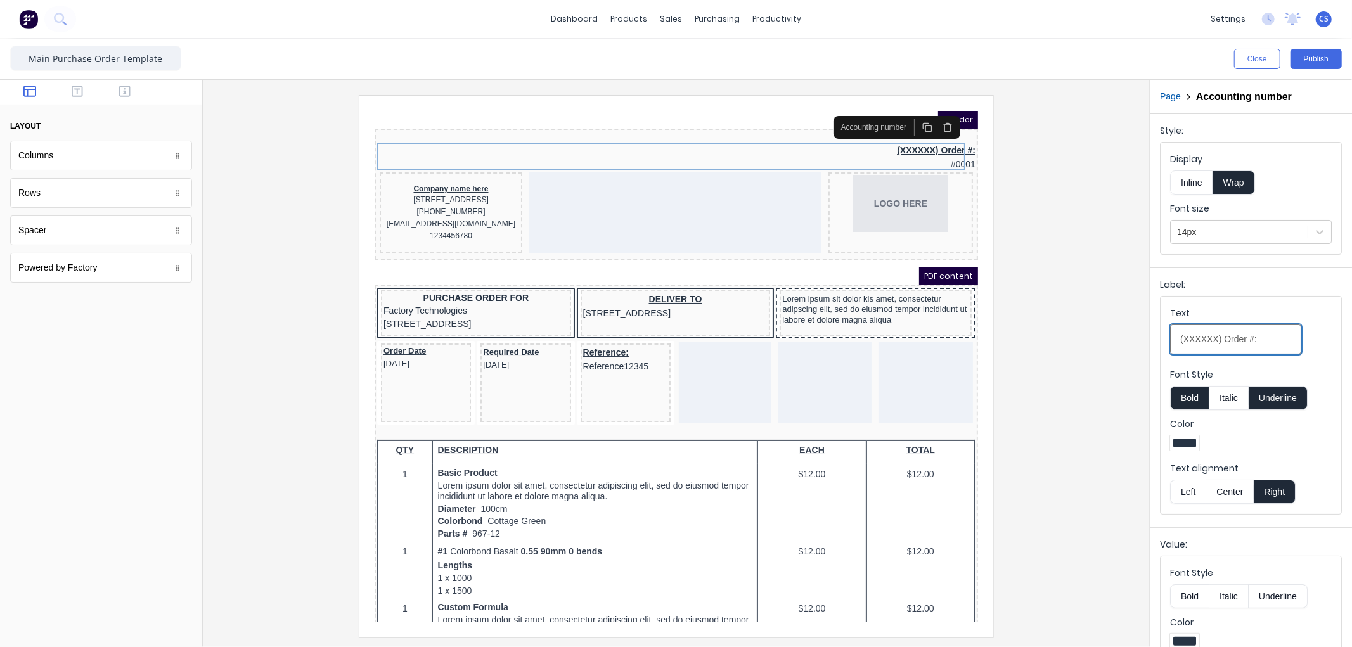
click at [1268, 339] on input "(XXXXXX) Order #:" at bounding box center [1235, 340] width 131 height 30
click at [1193, 491] on button "Left" at bounding box center [1187, 492] width 35 height 24
drag, startPoint x: 1219, startPoint y: 339, endPoint x: 1279, endPoint y: 342, distance: 60.3
click at [1219, 339] on input "(XXXXXX) Order #:" at bounding box center [1235, 340] width 131 height 30
type input "(XXXXXX) Purchase Order #:"
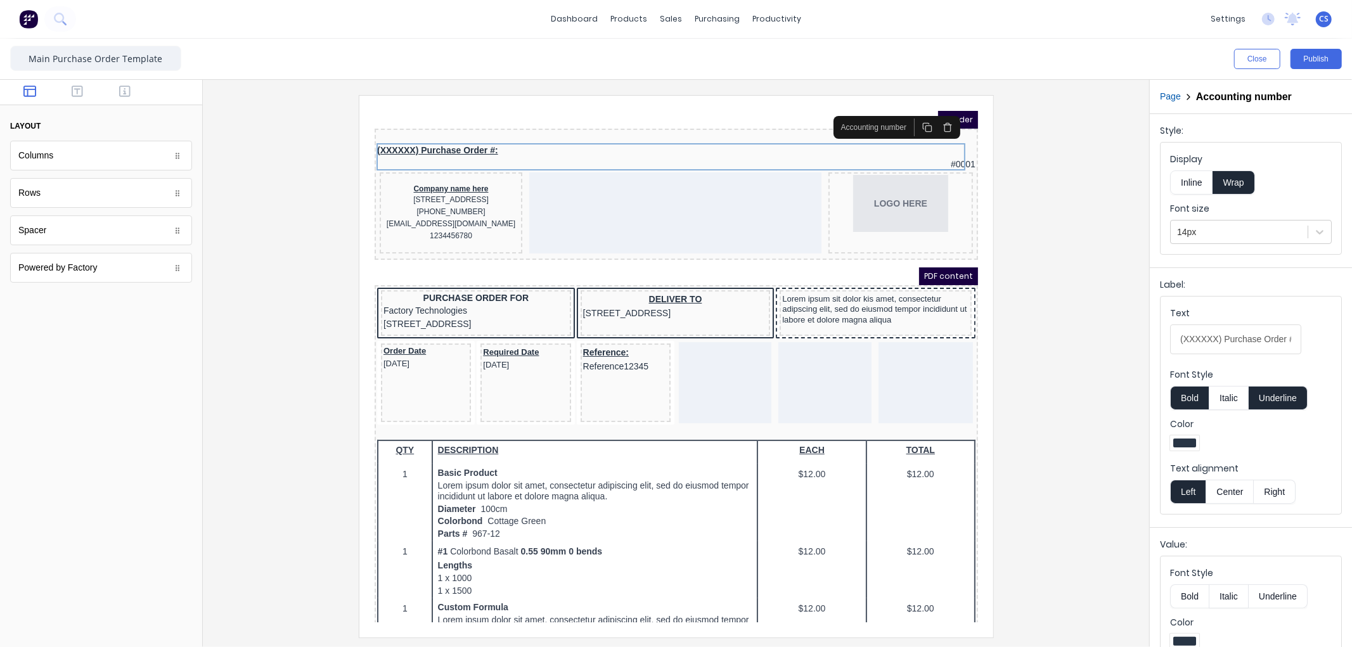
click at [1093, 304] on div at bounding box center [676, 366] width 926 height 542
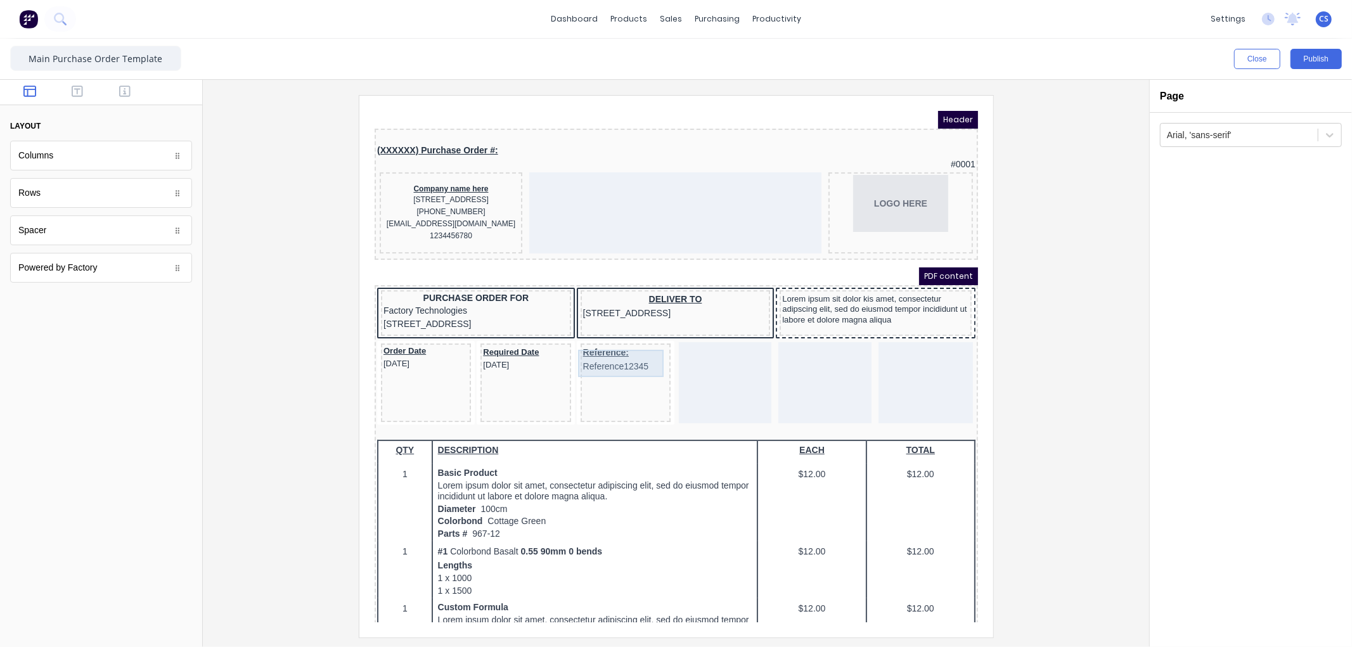
click at [607, 340] on div "Reference: Reference12345" at bounding box center [609, 343] width 85 height 27
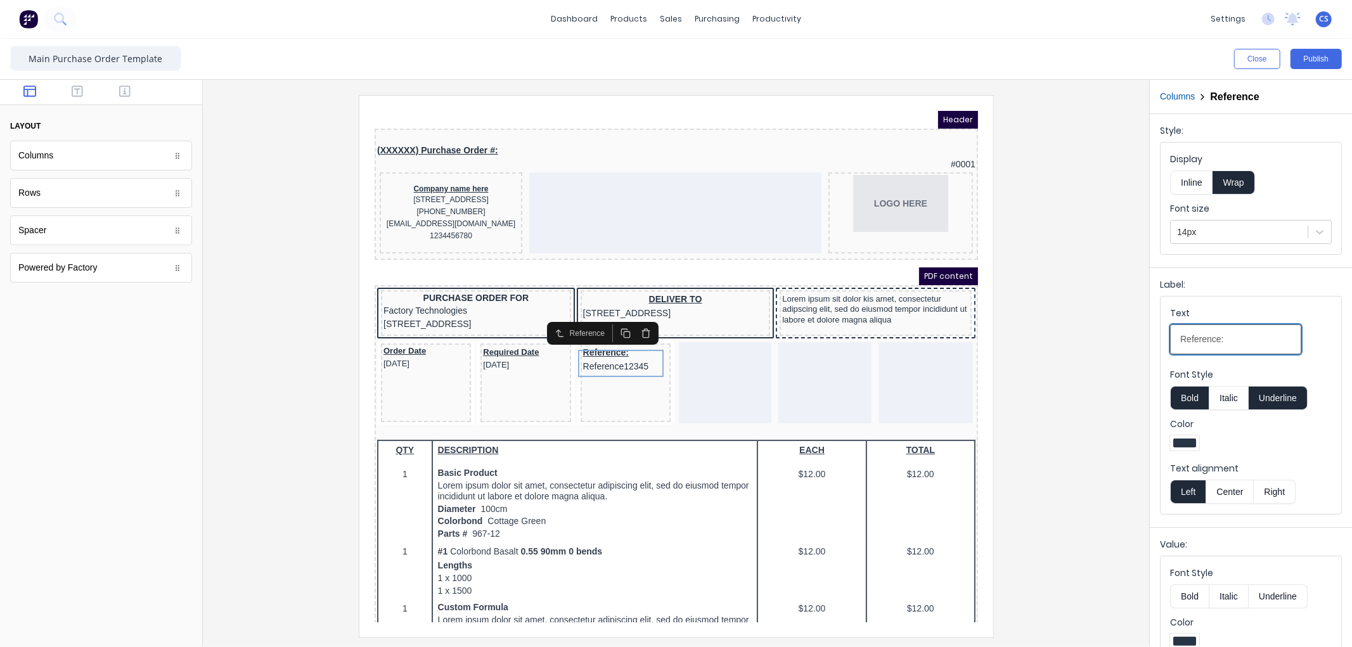
drag, startPoint x: 1218, startPoint y: 340, endPoint x: 1122, endPoint y: 346, distance: 95.9
click at [1122, 346] on div "Close Publish Components layout Columns Columns Rows Rows Spacer Spacer Powered…" at bounding box center [676, 343] width 1352 height 608
type input "Job Number:"
click at [472, 343] on div "Required Date 29/10/2024" at bounding box center [509, 343] width 85 height 26
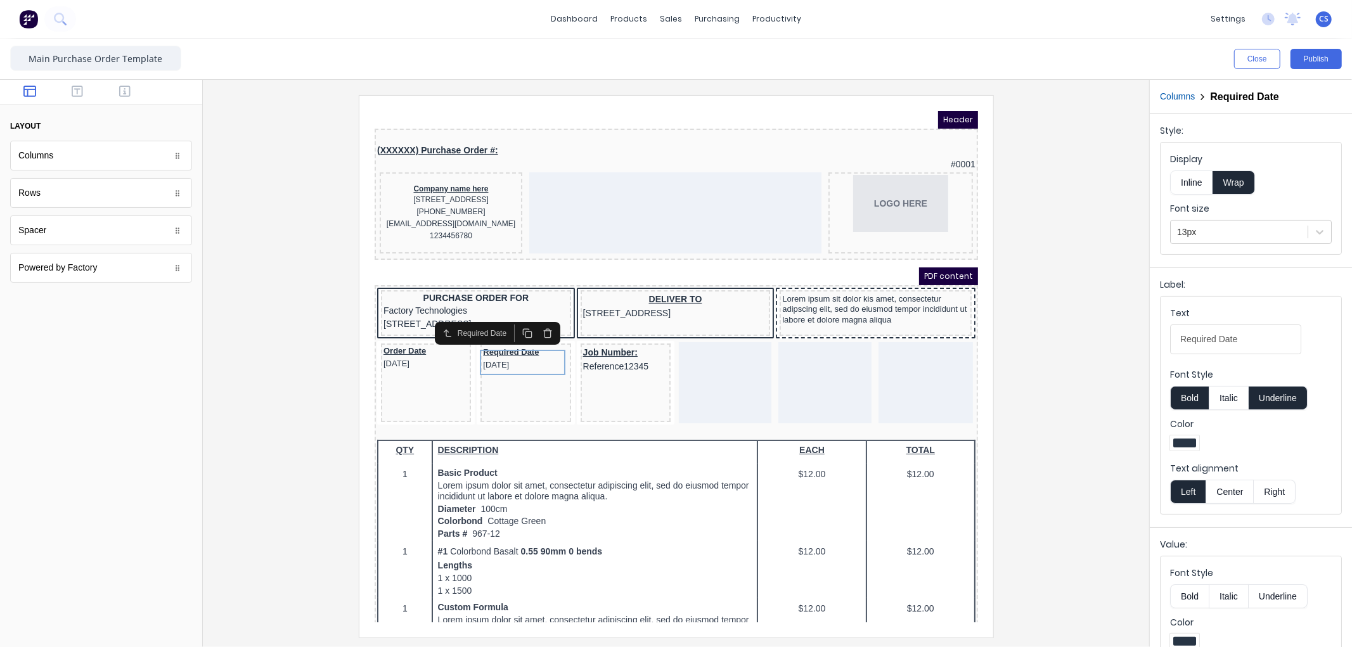
click at [530, 311] on button "button" at bounding box center [532, 318] width 20 height 18
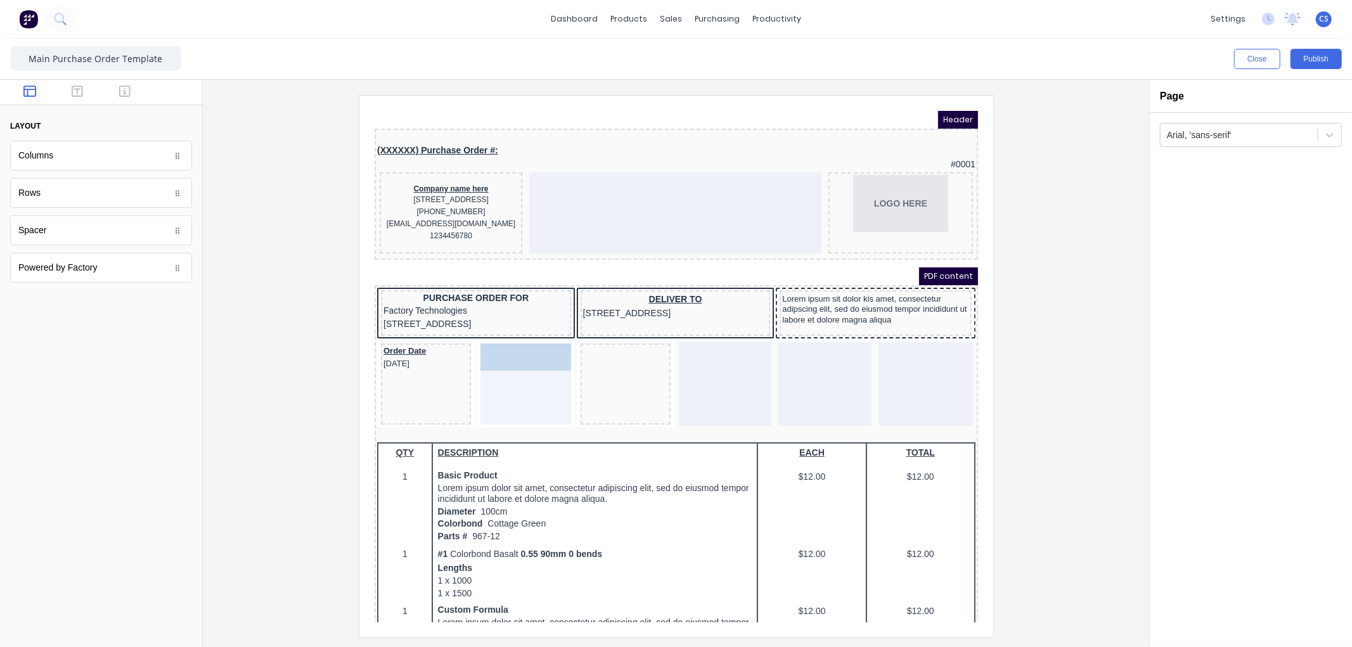
drag, startPoint x: 601, startPoint y: 348, endPoint x: 508, endPoint y: 349, distance: 92.5
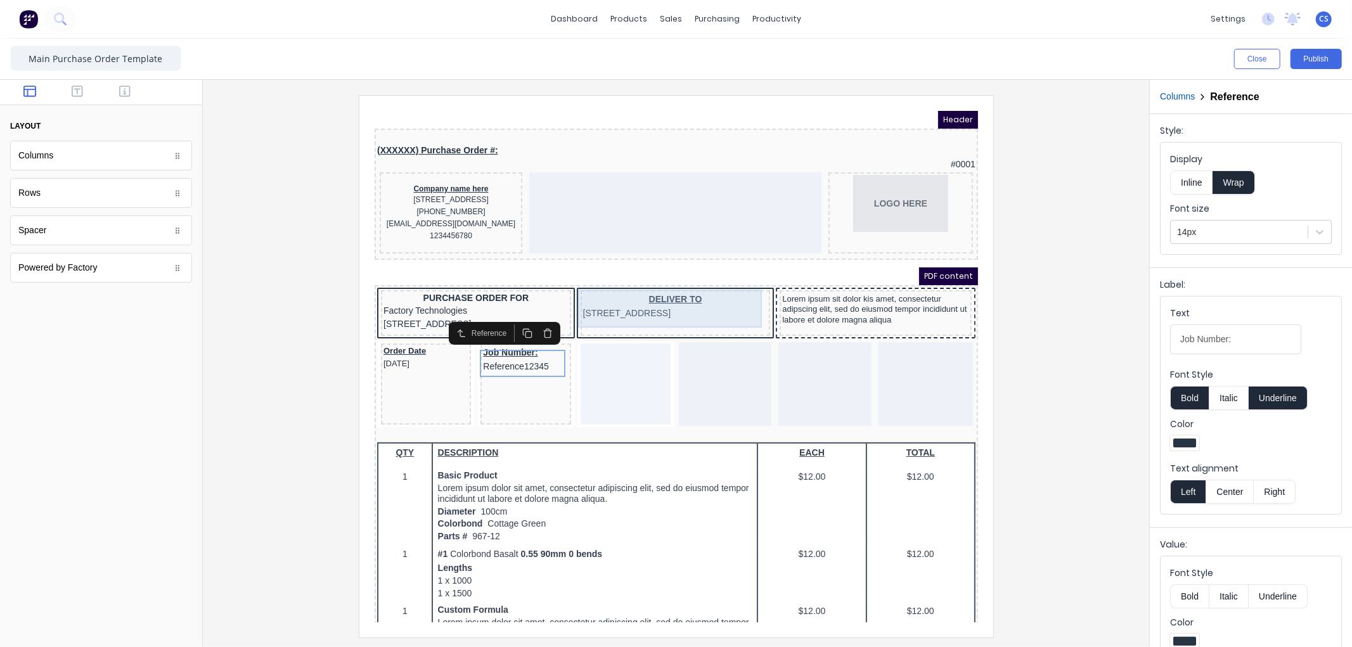
click at [655, 296] on div "DELIVER TO 234 Beach Road Gold Coast, Queensland, Australia" at bounding box center [659, 290] width 185 height 27
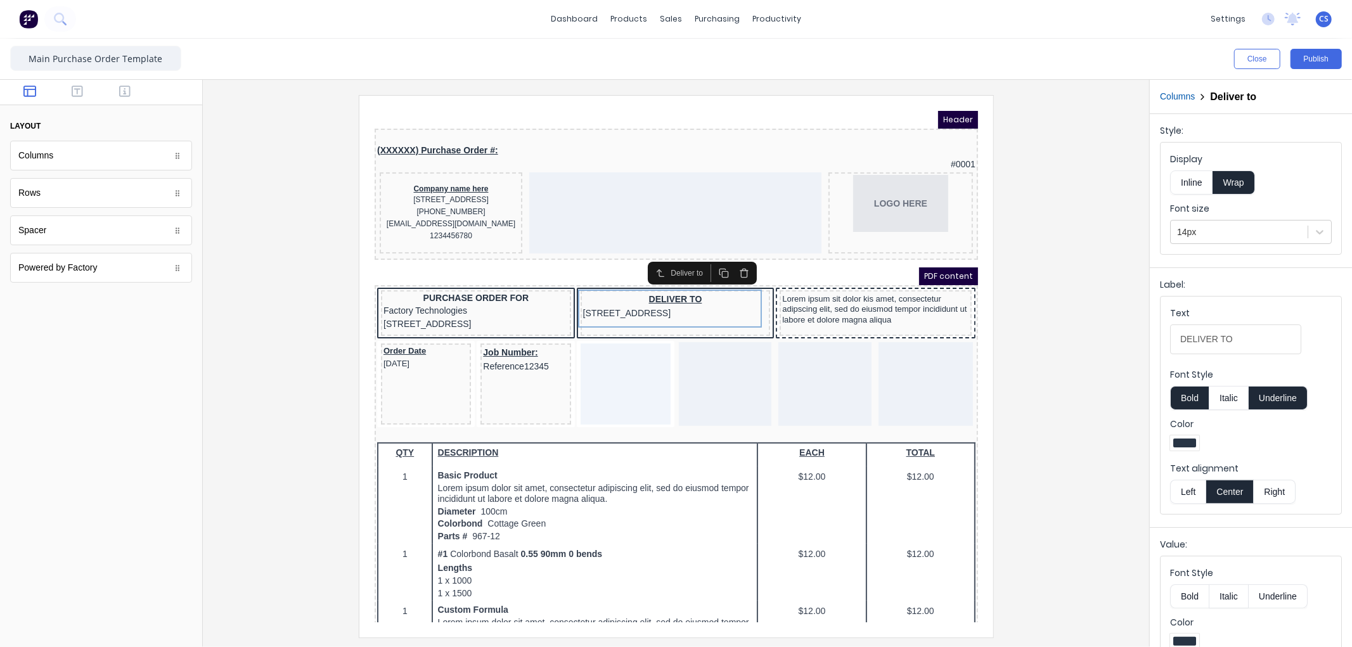
scroll to position [76, 0]
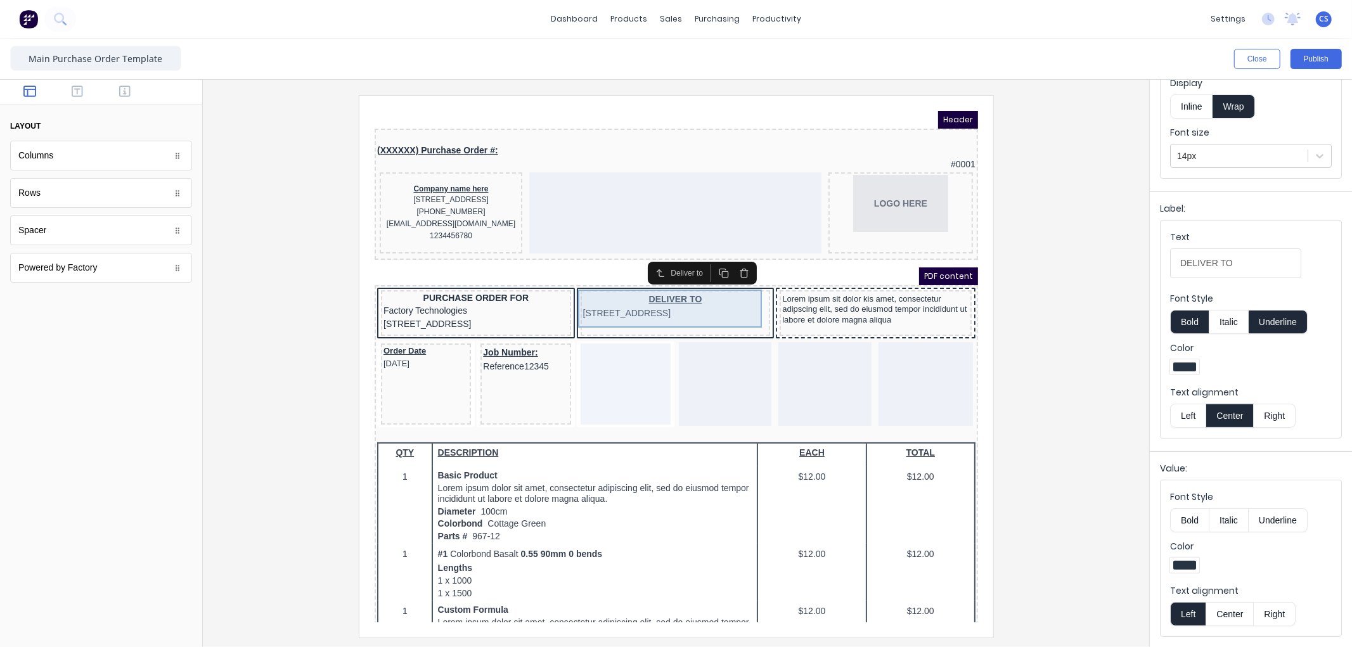
click at [644, 304] on div "DELIVER TO 234 Beach Road Gold Coast, Queensland, Australia" at bounding box center [659, 290] width 185 height 27
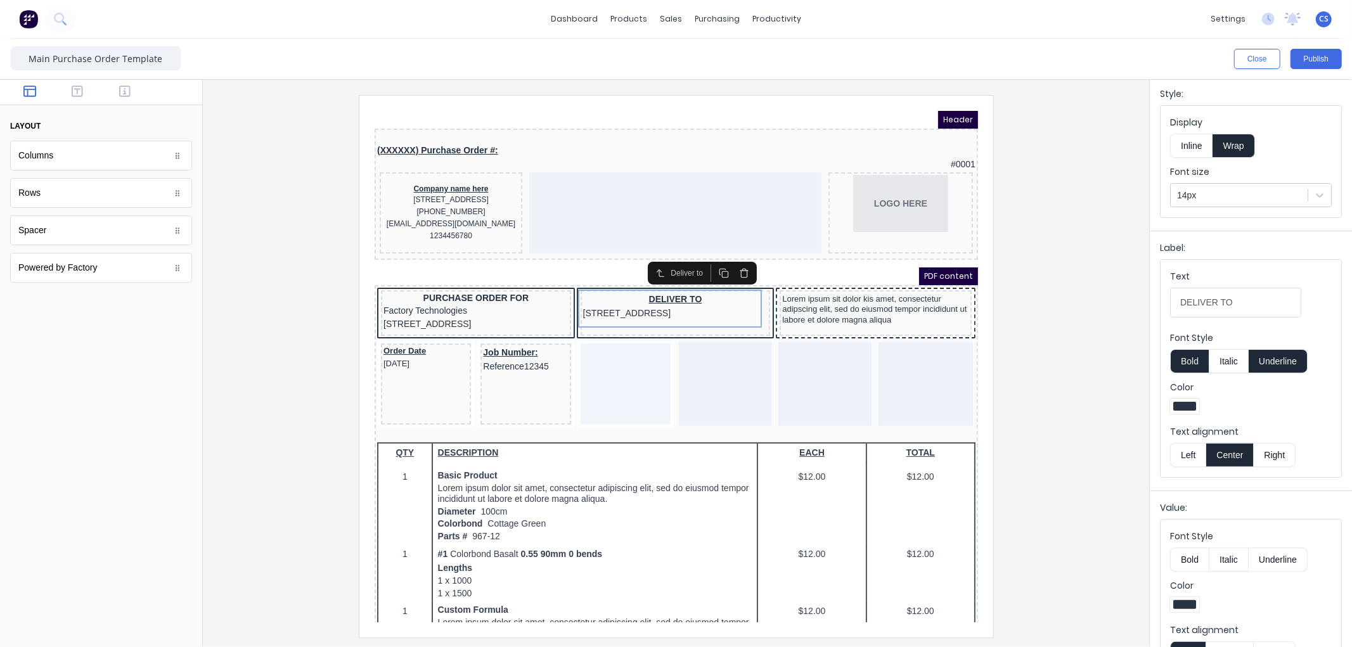
scroll to position [0, 0]
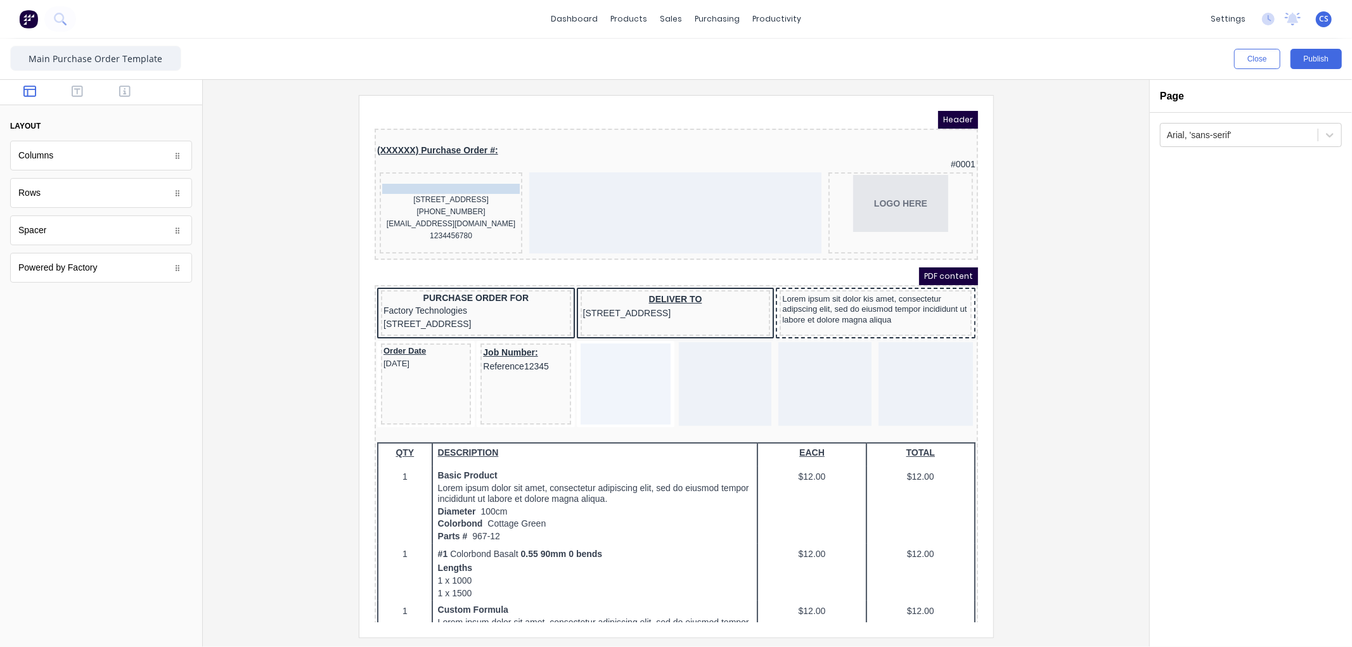
drag, startPoint x: 479, startPoint y: 186, endPoint x: 472, endPoint y: 163, distance: 23.9
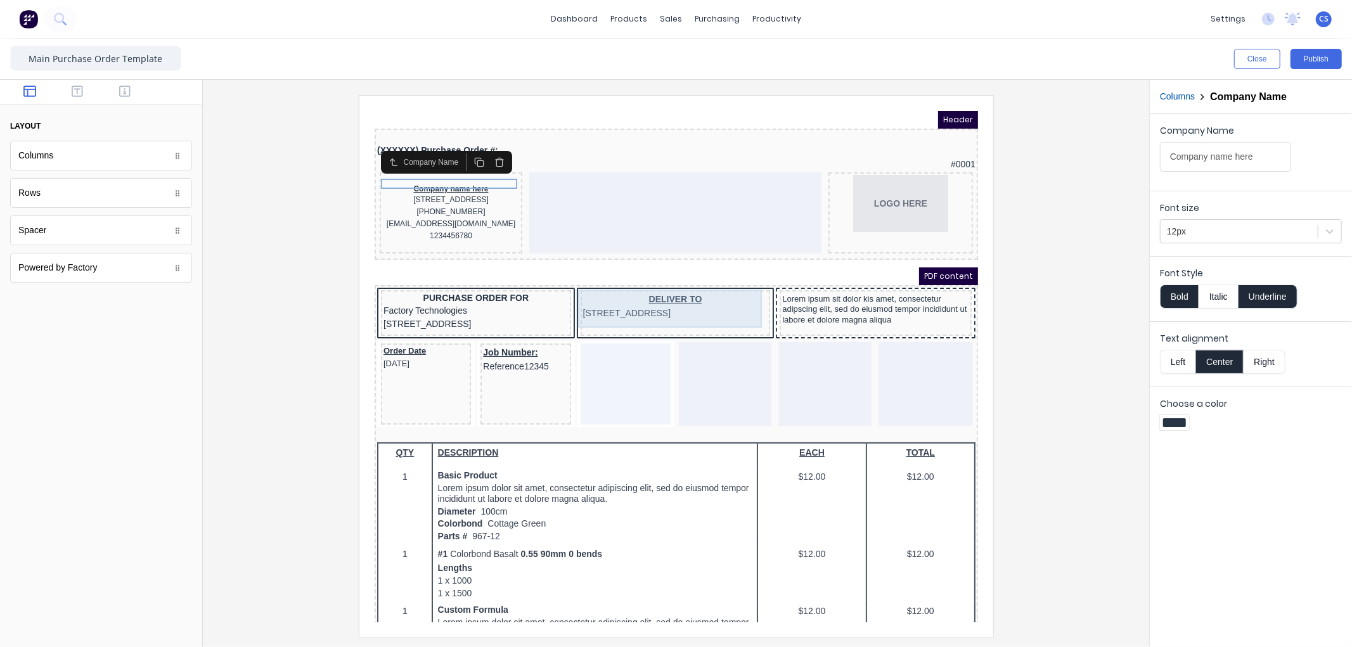
click at [697, 294] on div "DELIVER TO 234 Beach Road Gold Coast, Queensland, Australia" at bounding box center [659, 290] width 185 height 27
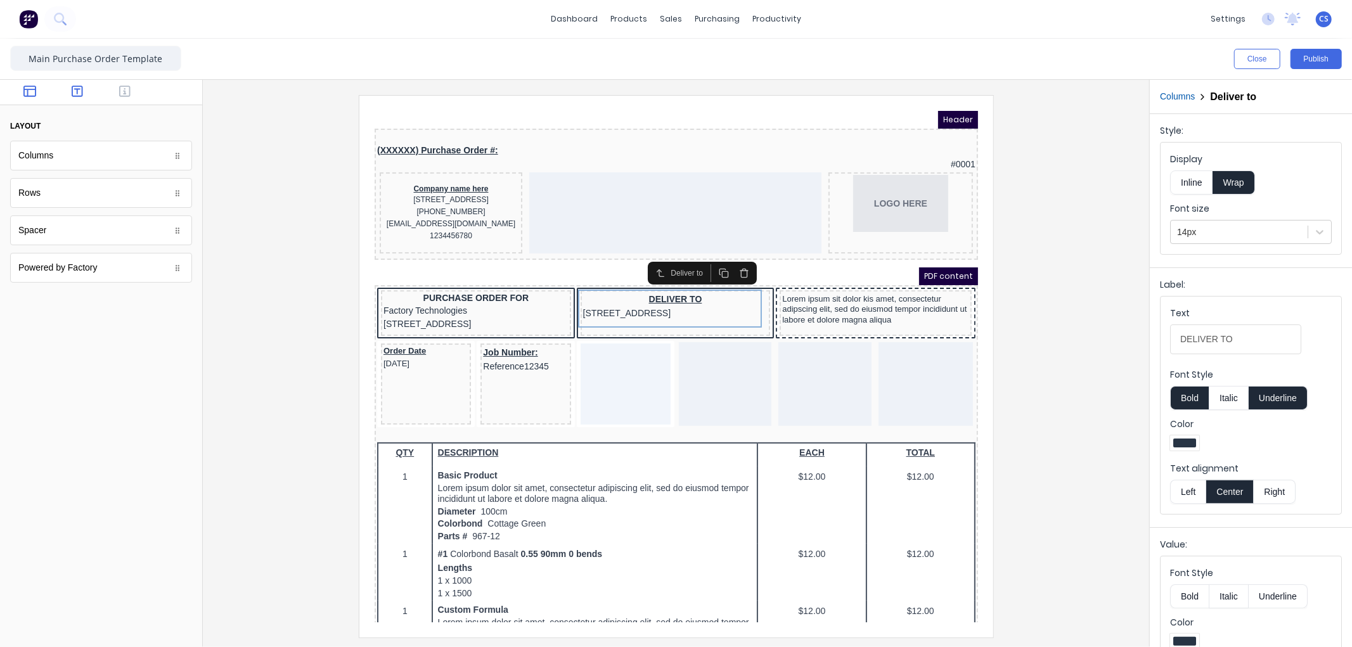
click at [81, 86] on icon "button" at bounding box center [77, 91] width 11 height 13
click at [125, 92] on icon "button" at bounding box center [124, 91] width 11 height 11
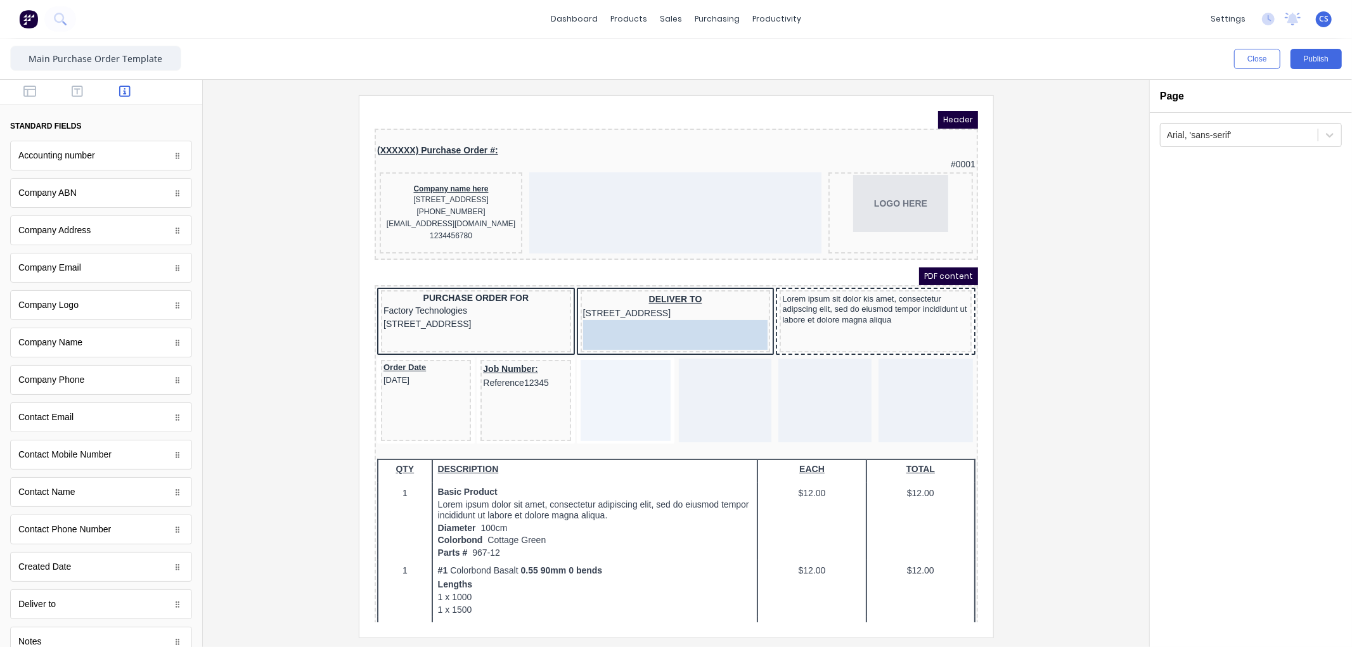
drag, startPoint x: 191, startPoint y: 337, endPoint x: 270, endPoint y: 214, distance: 146.5
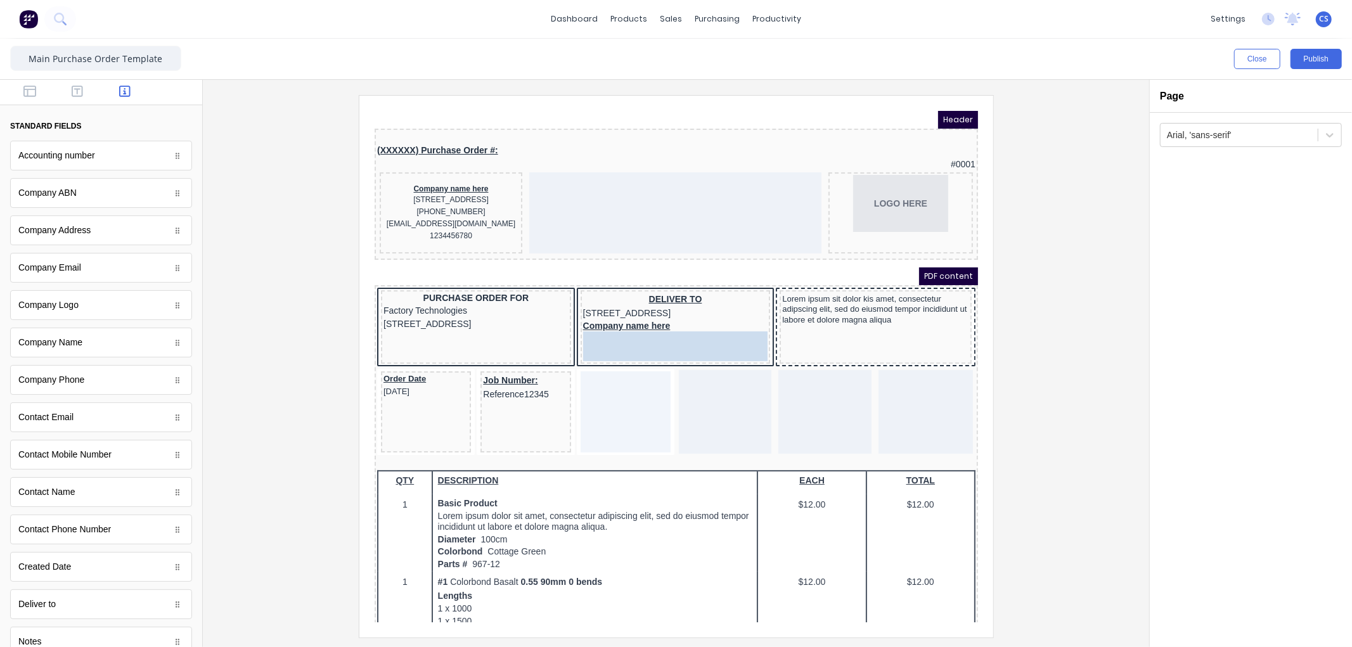
drag, startPoint x: 148, startPoint y: 258, endPoint x: 284, endPoint y: 230, distance: 138.5
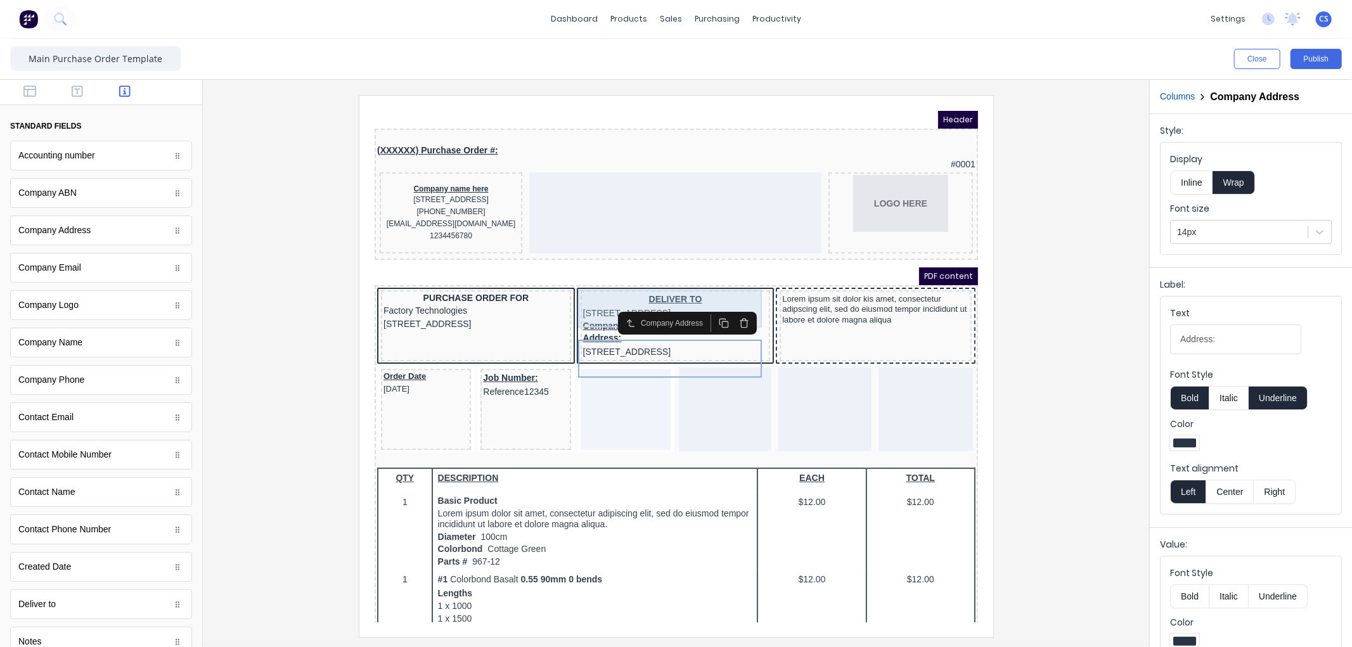
click at [586, 297] on div "DELIVER TO 234 Beach Road Gold Coast, Queensland, Australia" at bounding box center [659, 290] width 185 height 27
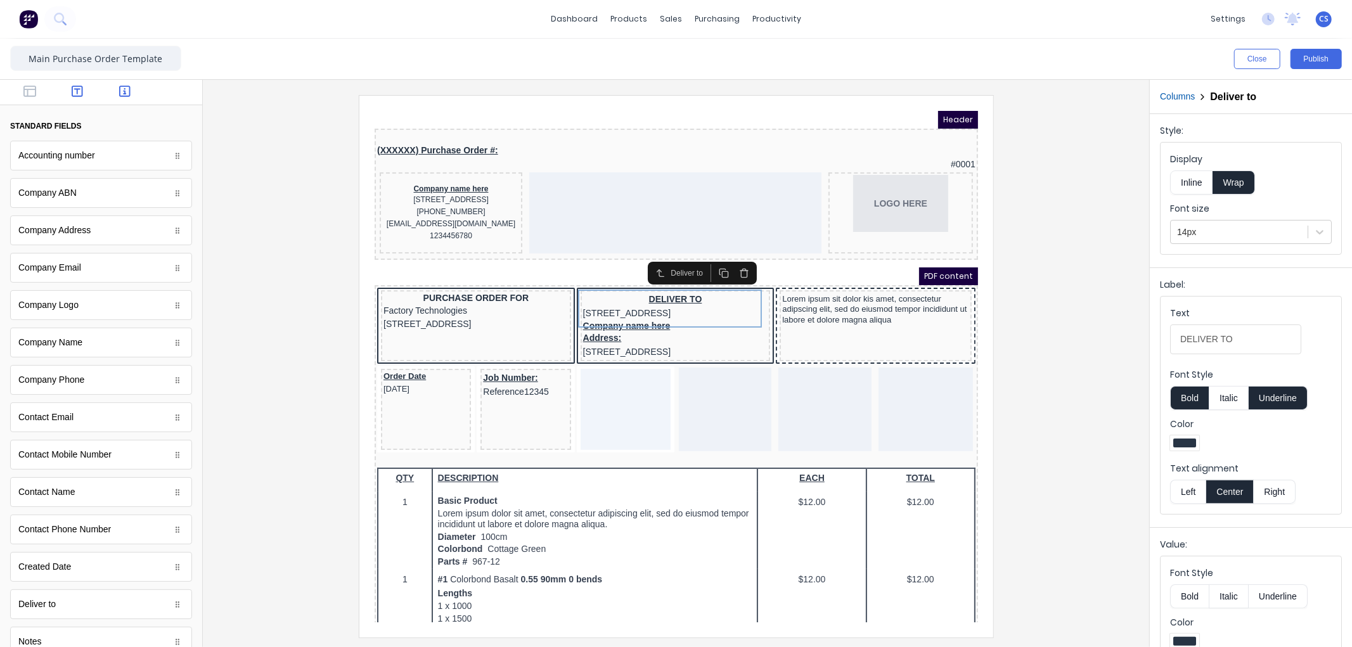
click at [74, 86] on icon "button" at bounding box center [77, 91] width 11 height 11
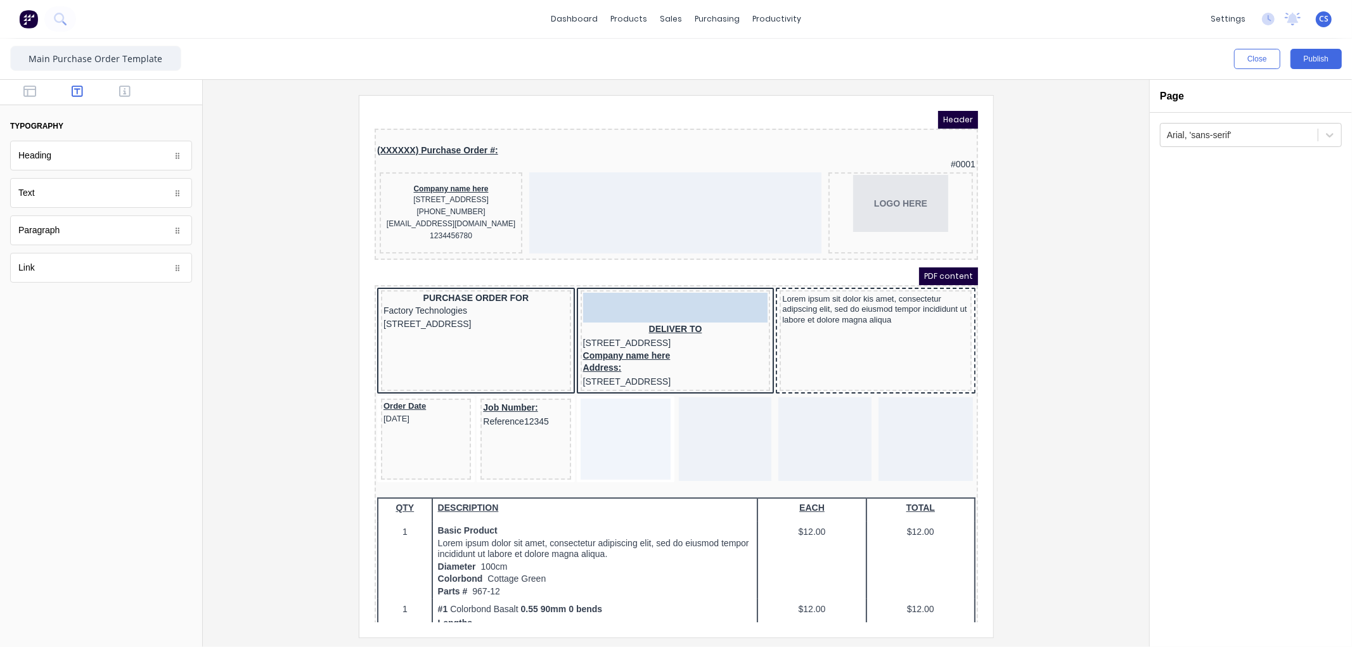
drag, startPoint x: 251, startPoint y: 219, endPoint x: 667, endPoint y: 309, distance: 426.0
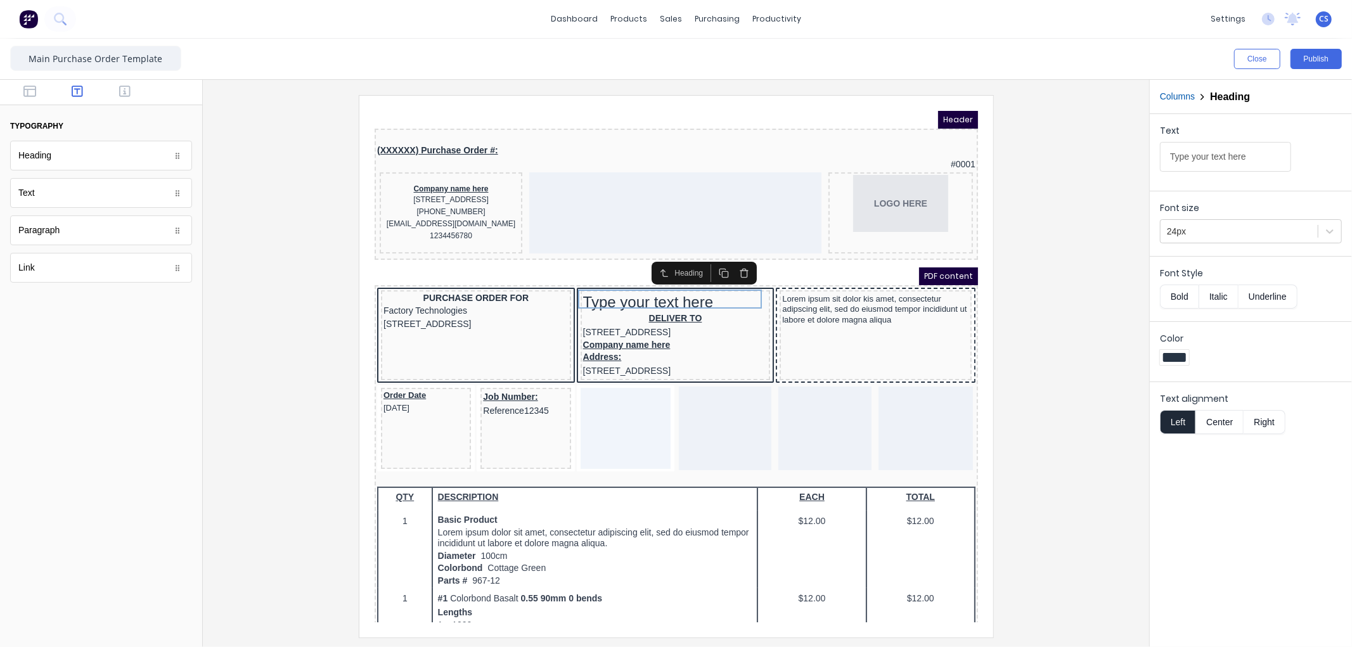
click at [729, 255] on icon "button" at bounding box center [728, 257] width 10 height 10
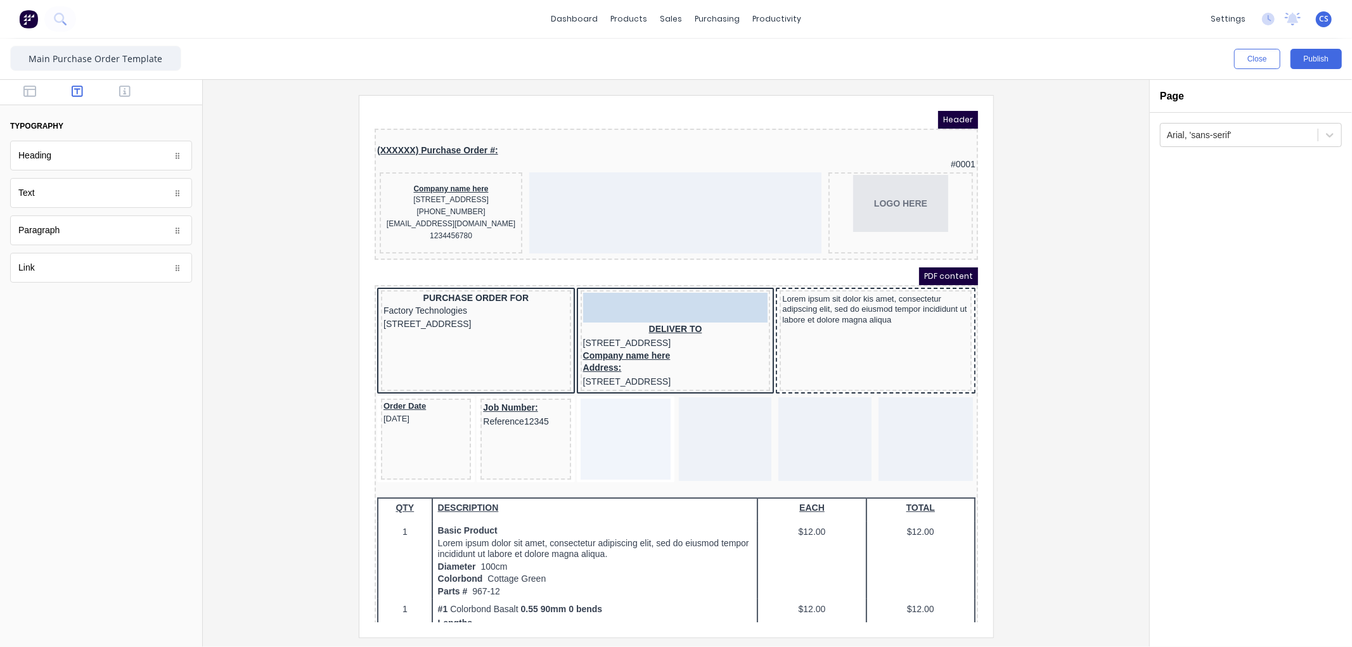
drag, startPoint x: 60, startPoint y: 199, endPoint x: 321, endPoint y: 231, distance: 263.7
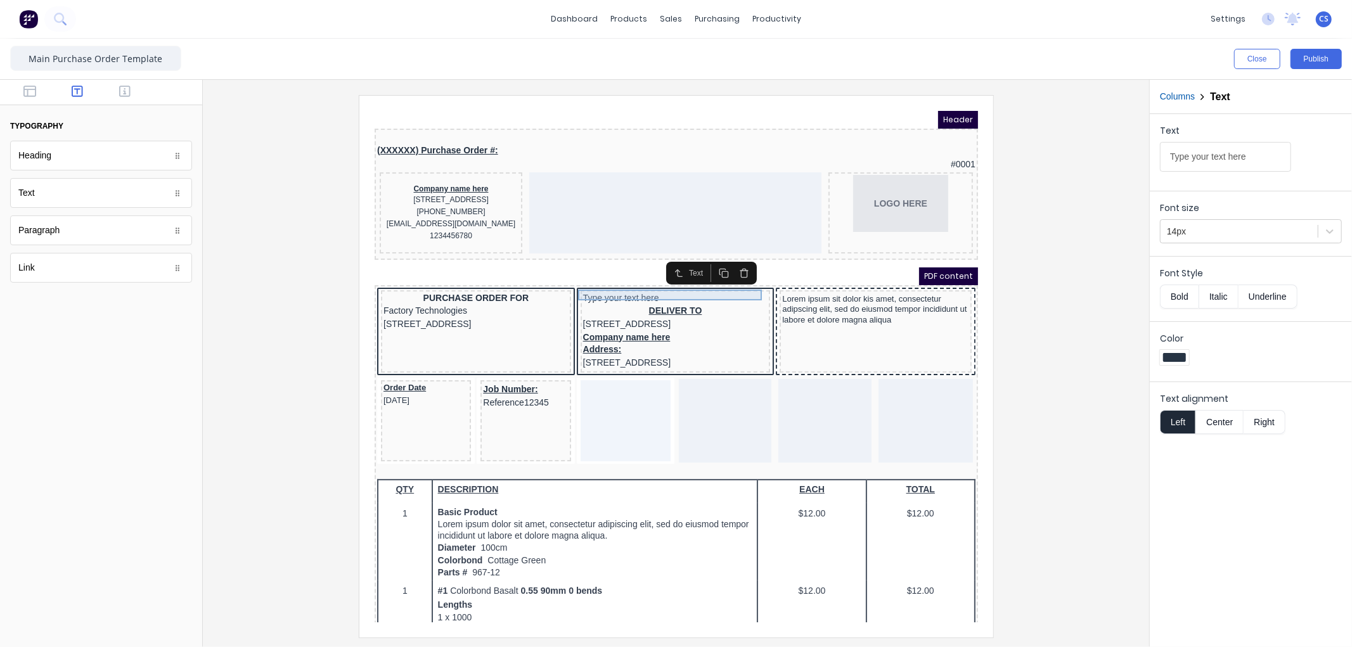
click at [629, 277] on div "Type your text here" at bounding box center [659, 282] width 185 height 11
click at [728, 254] on icon "button" at bounding box center [728, 257] width 10 height 10
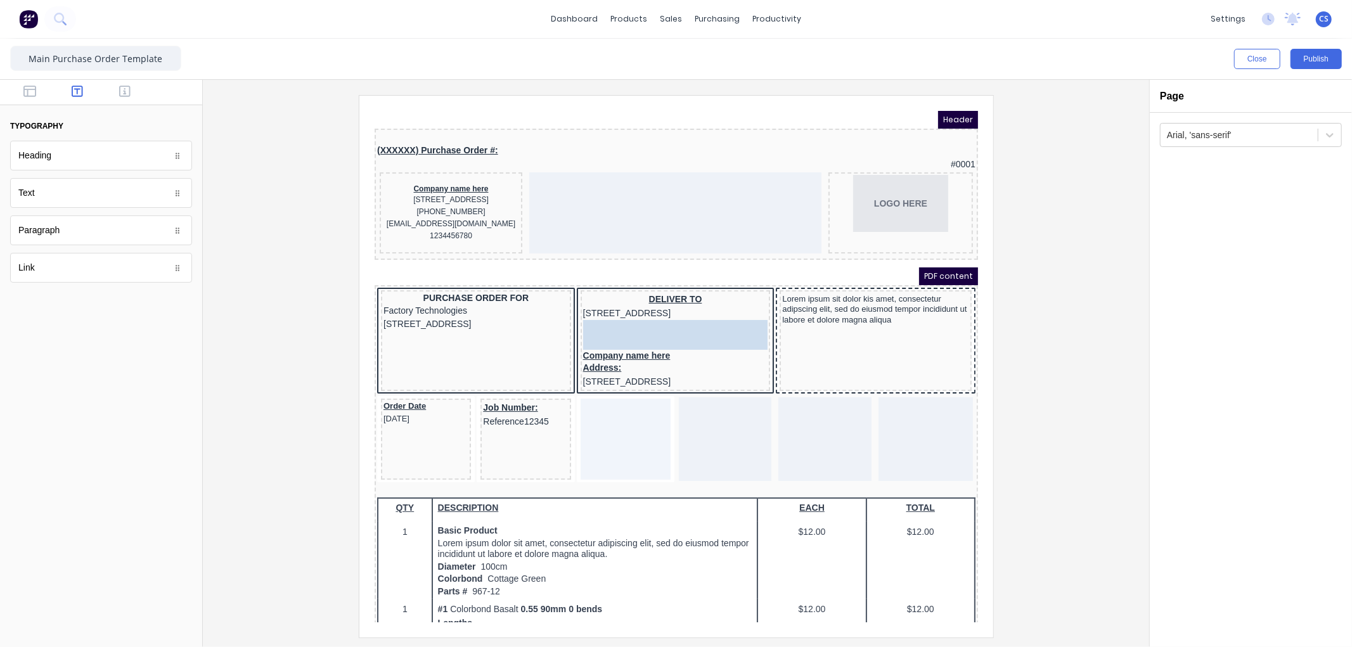
drag, startPoint x: 191, startPoint y: 189, endPoint x: 312, endPoint y: 217, distance: 124.2
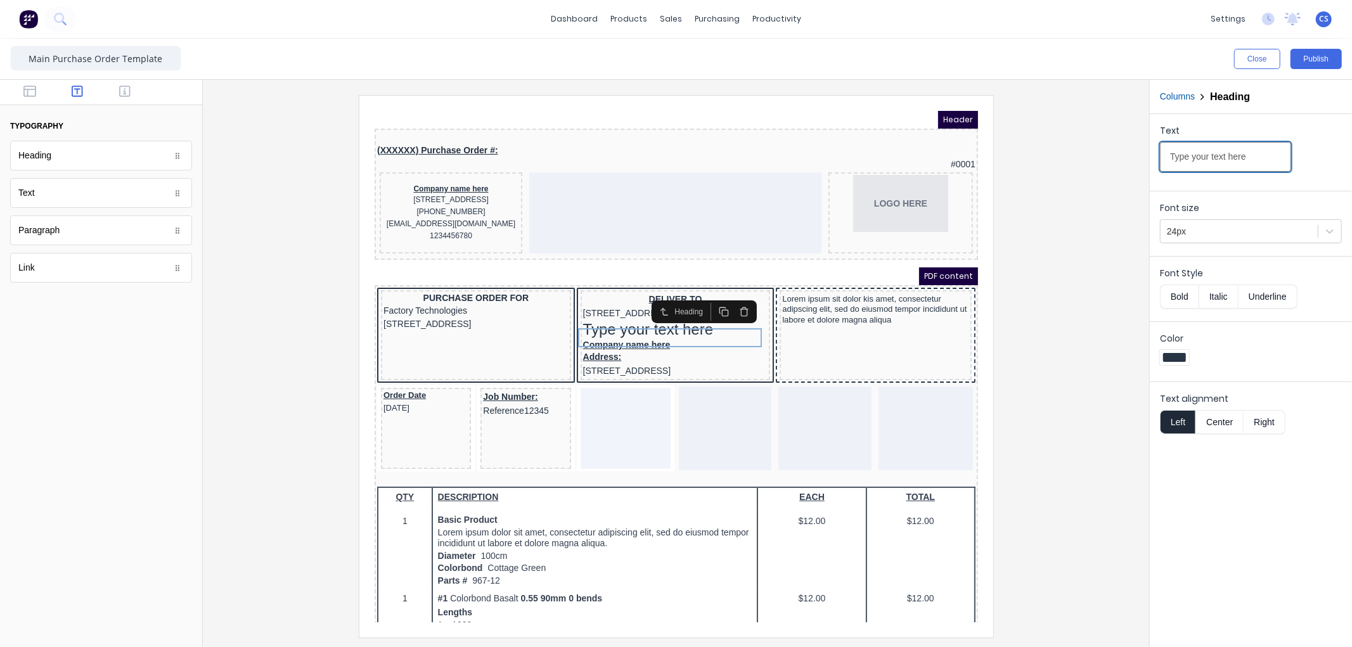
drag, startPoint x: 1264, startPoint y: 157, endPoint x: 1098, endPoint y: 157, distance: 166.1
click at [1098, 158] on div "Close Publish Components typography Heading Heading Text Text Paragraph Paragra…" at bounding box center [676, 343] width 1352 height 608
type input "Deliver To"
click at [446, 279] on div "PURCHASE ORDER FOR" at bounding box center [460, 282] width 185 height 11
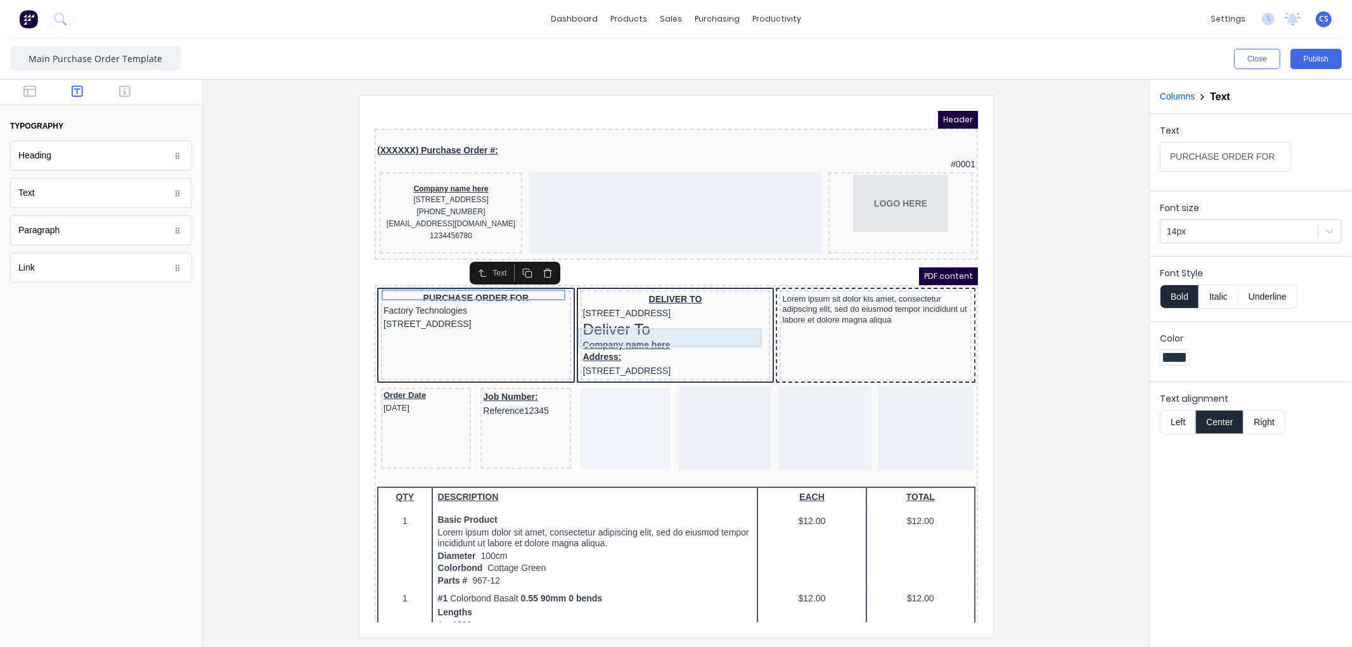
click at [617, 323] on div "Deliver To" at bounding box center [659, 313] width 185 height 19
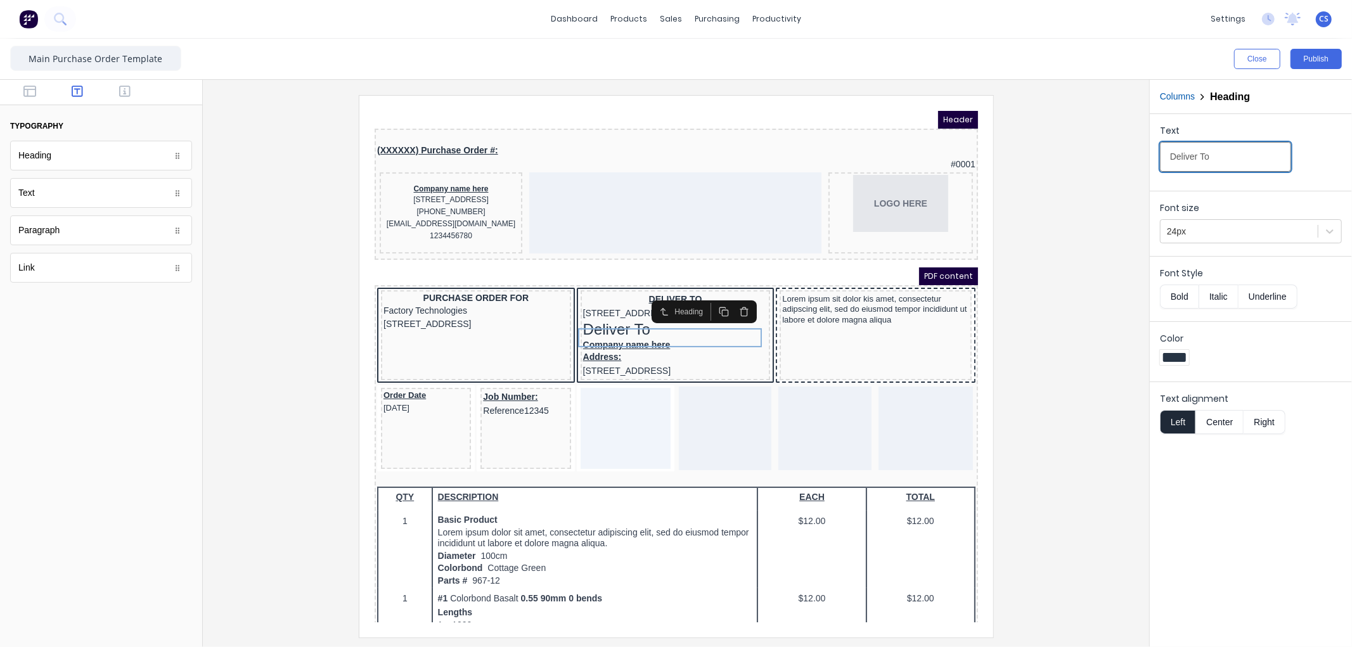
drag, startPoint x: 1220, startPoint y: 159, endPoint x: 1145, endPoint y: 160, distance: 74.8
click at [1145, 160] on div "Close Publish Components typography Heading Heading Text Text Paragraph Paragra…" at bounding box center [676, 343] width 1352 height 608
click at [496, 277] on div "PURCHASE ORDER FOR" at bounding box center [460, 282] width 185 height 11
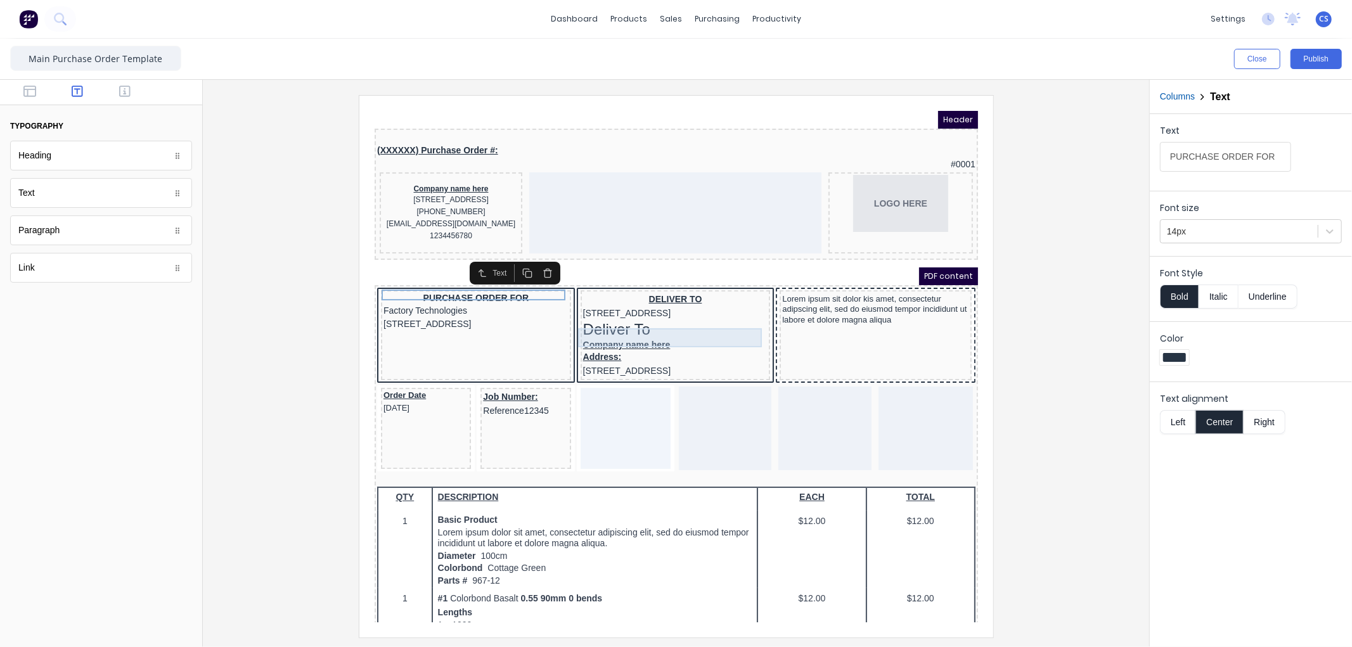
click at [606, 321] on div "Deliver To" at bounding box center [659, 313] width 185 height 19
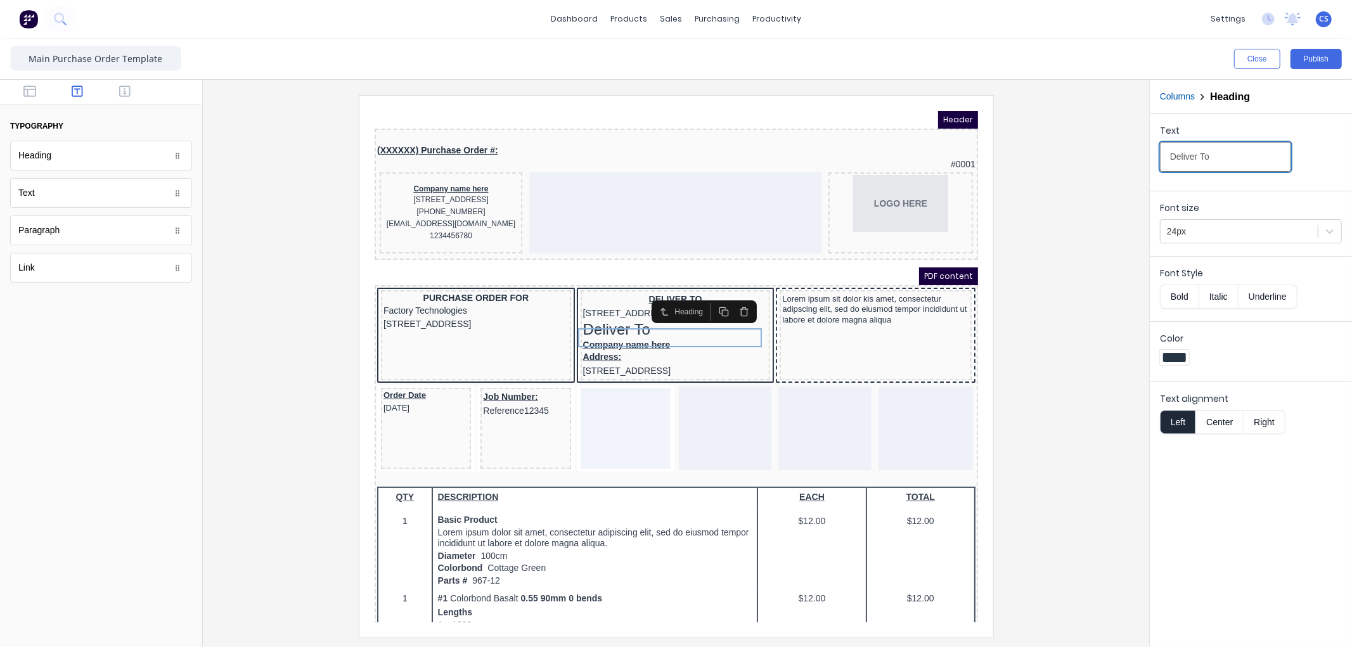
drag, startPoint x: 1171, startPoint y: 159, endPoint x: 1155, endPoint y: 162, distance: 16.0
click at [1155, 162] on div "Text Deliver To" at bounding box center [1251, 150] width 202 height 72
type input "DELIVER TO"
click at [471, 278] on div "PURCHASE ORDER FOR" at bounding box center [460, 282] width 185 height 11
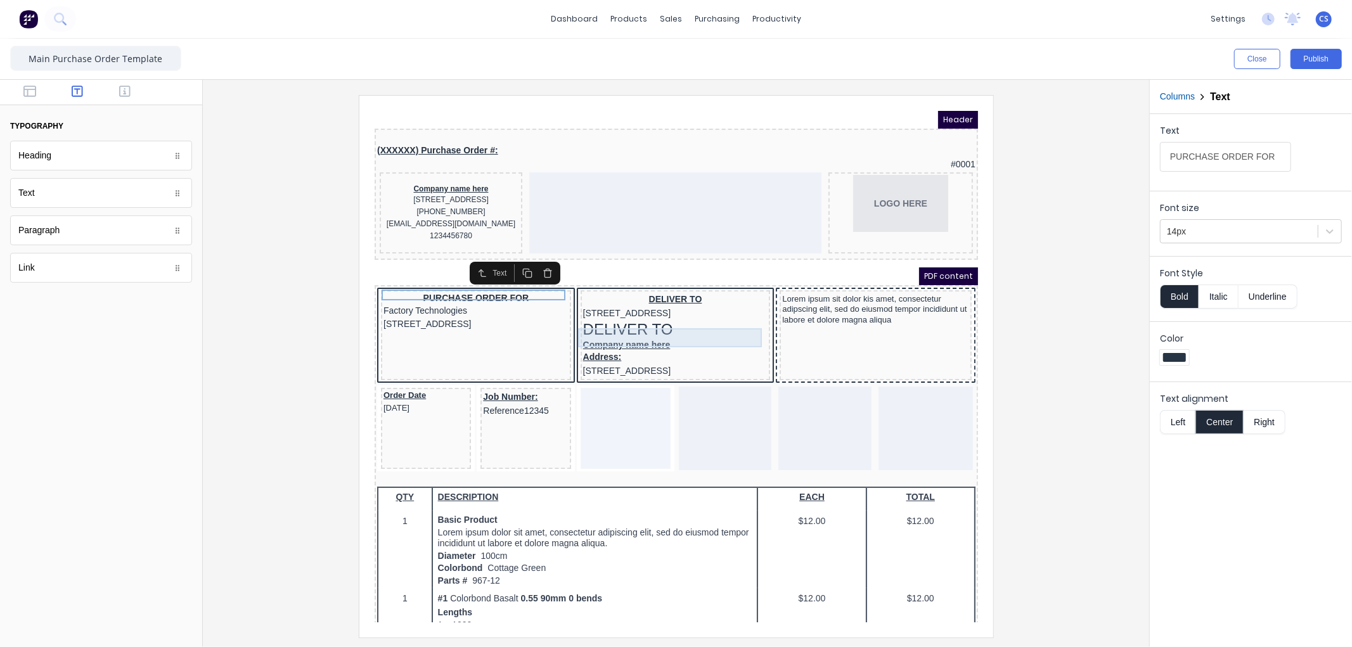
click at [652, 323] on div "DELIVER TO" at bounding box center [659, 313] width 185 height 19
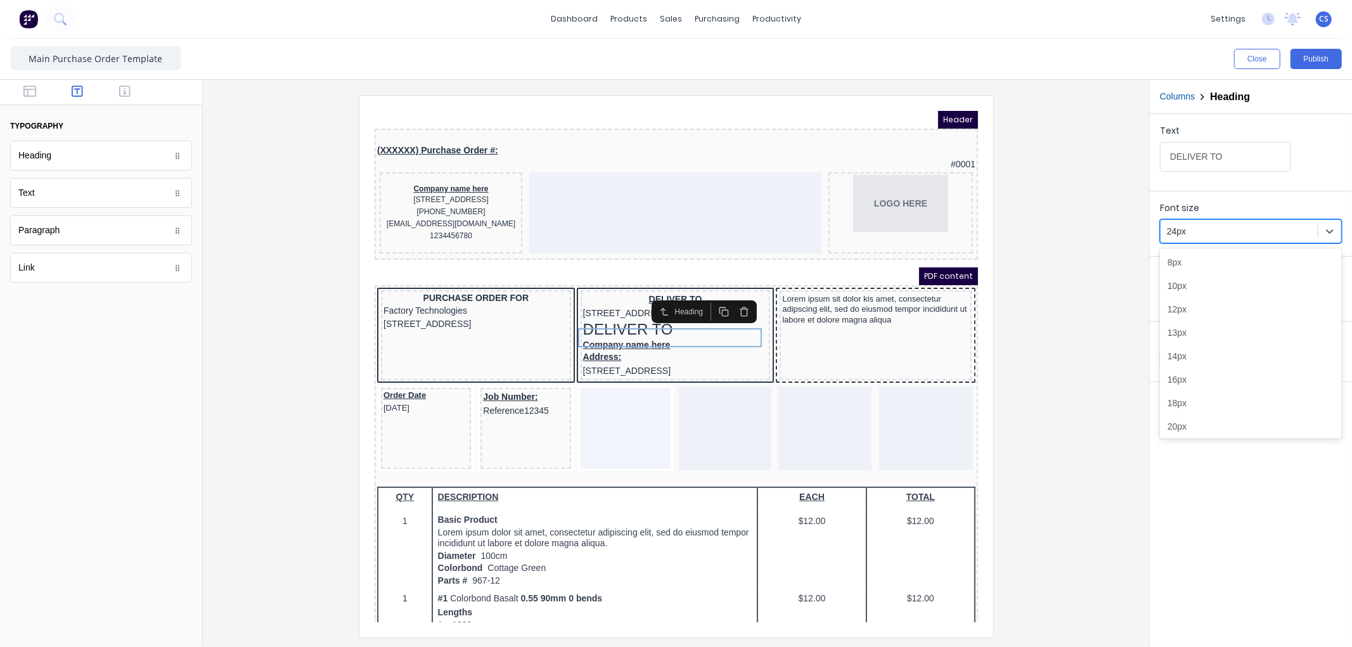
scroll to position [30, 0]
drag, startPoint x: 1186, startPoint y: 230, endPoint x: 1162, endPoint y: 233, distance: 23.6
click at [1162, 233] on div "24px" at bounding box center [1239, 231] width 157 height 21
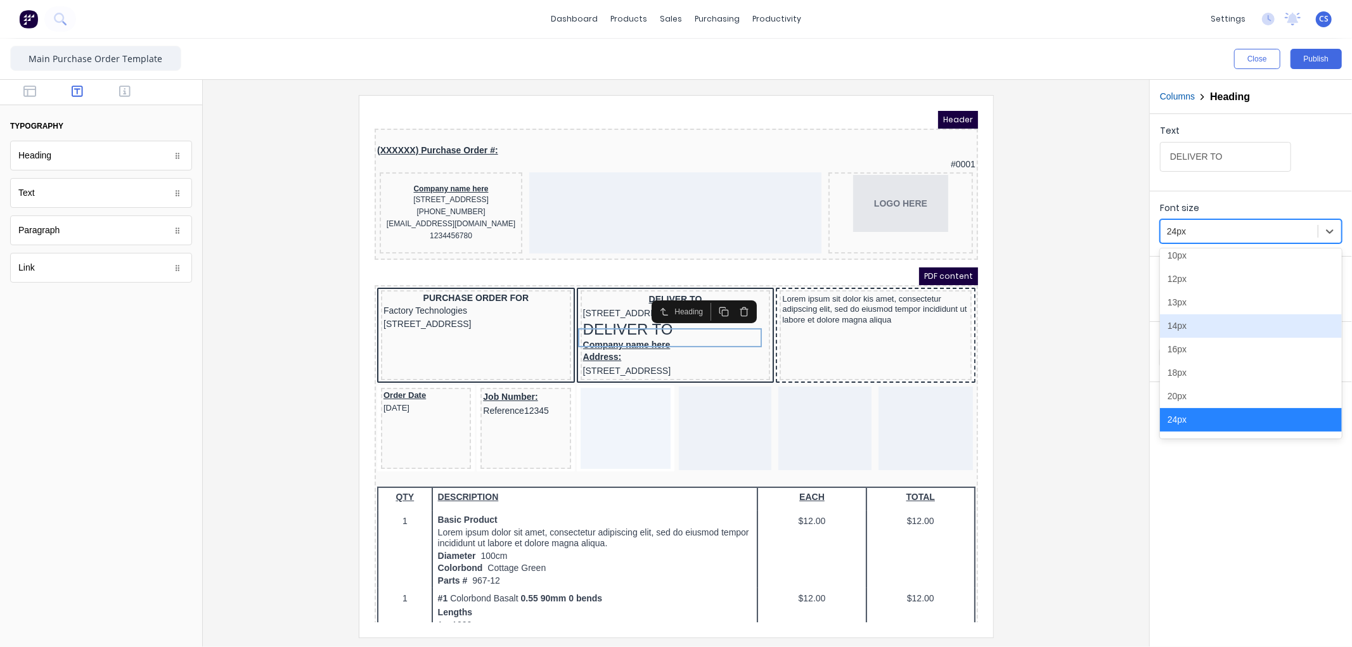
click at [1193, 325] on div "14px" at bounding box center [1251, 325] width 182 height 23
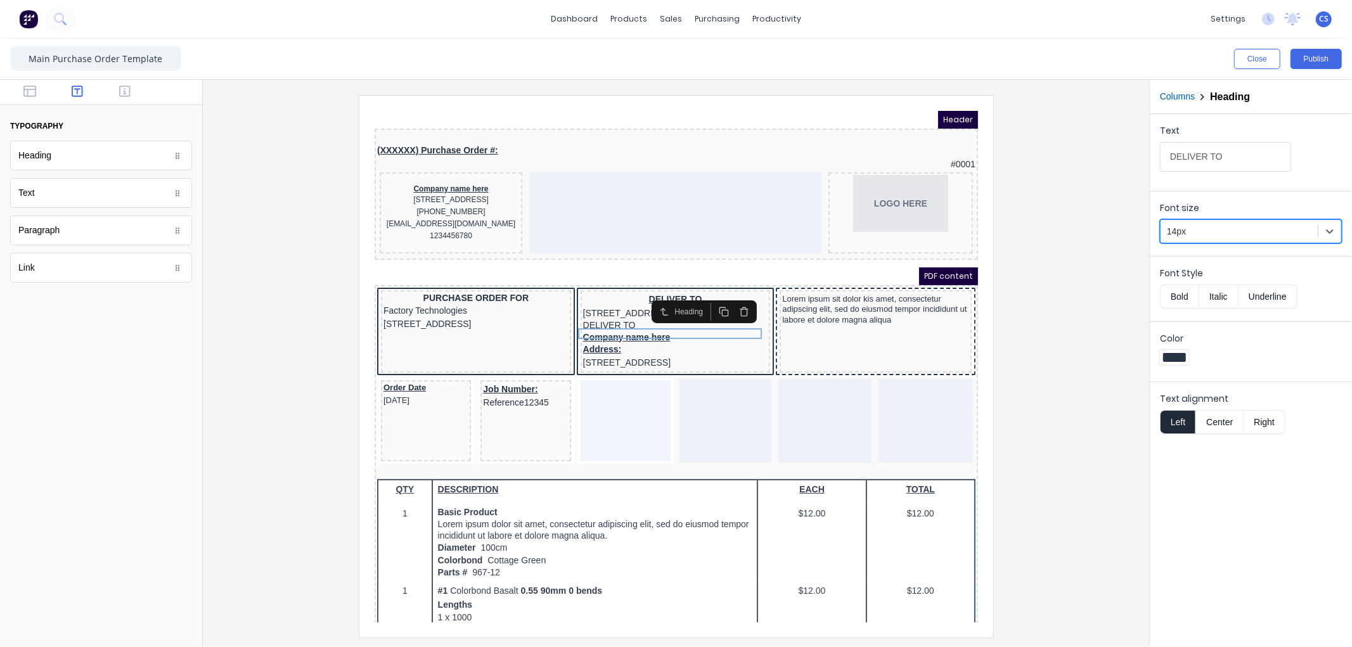
click at [1183, 297] on button "Bold" at bounding box center [1179, 297] width 39 height 24
click at [1256, 296] on button "Underline" at bounding box center [1267, 297] width 59 height 24
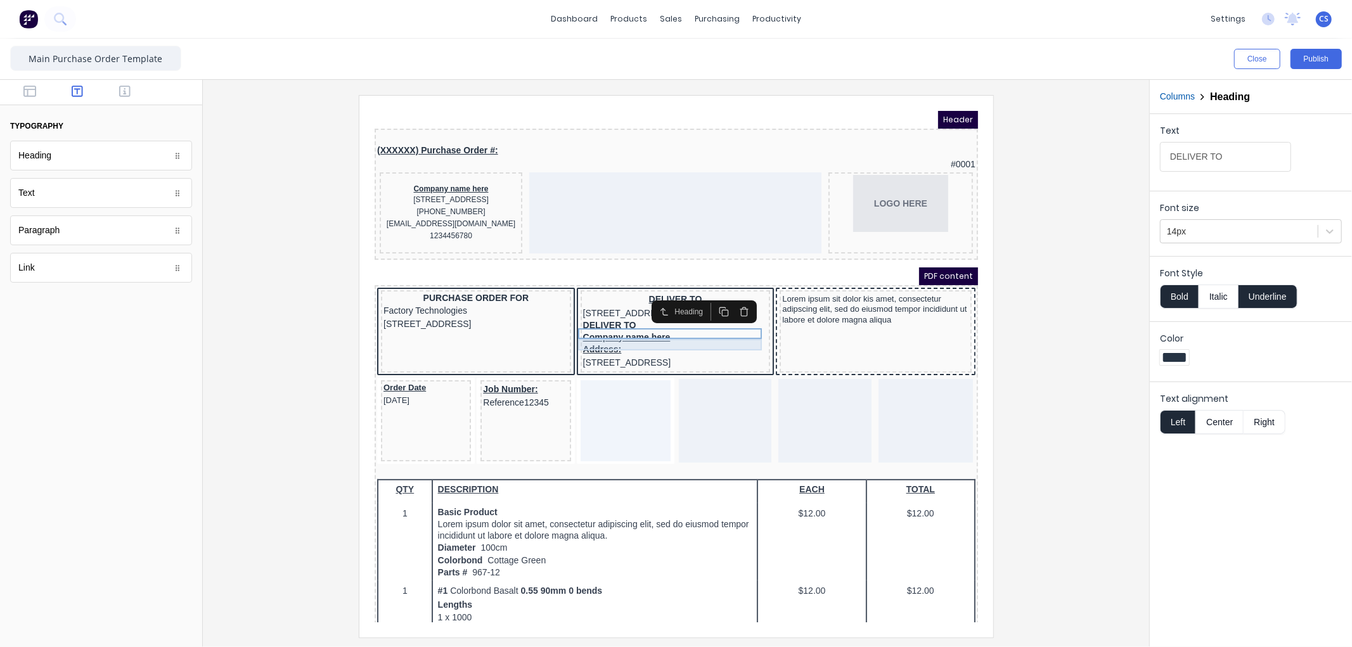
click at [623, 326] on div "Company name here" at bounding box center [659, 321] width 185 height 11
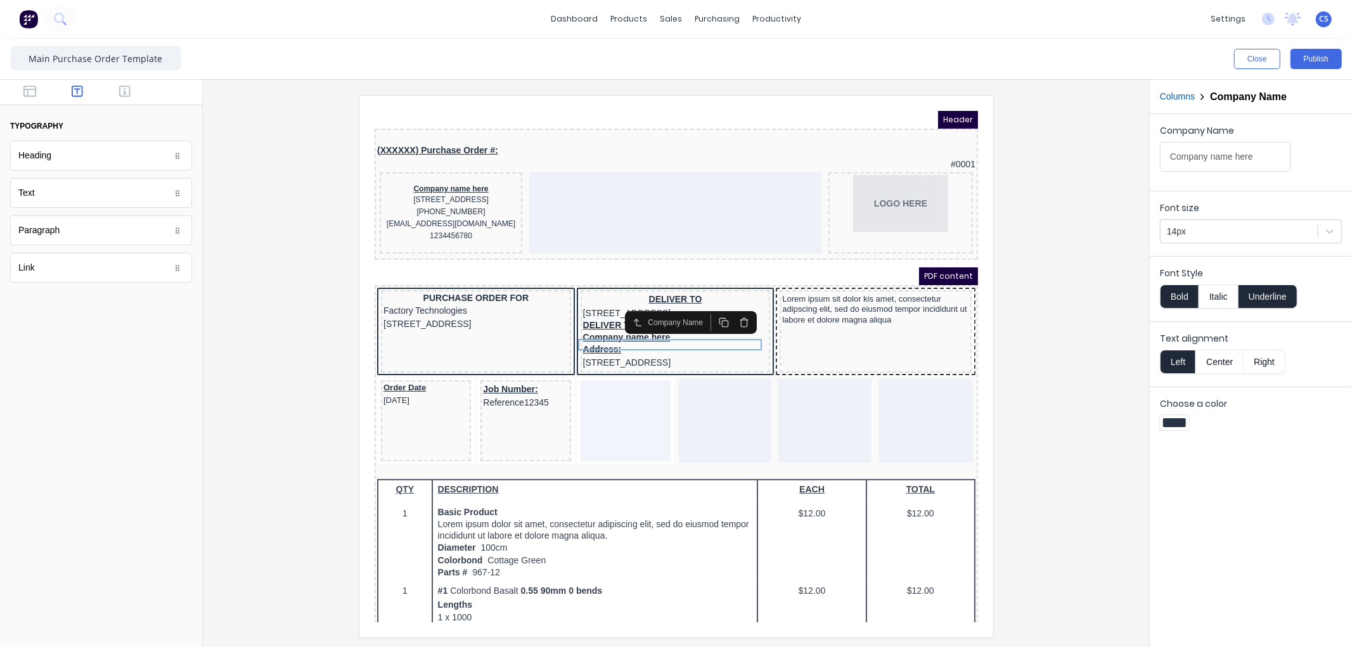
click at [1263, 299] on button "Underline" at bounding box center [1267, 297] width 59 height 24
click at [582, 338] on div "Address: 234 Beach Road Gold Coast, Queensland, Australia, 4217" at bounding box center [659, 340] width 185 height 27
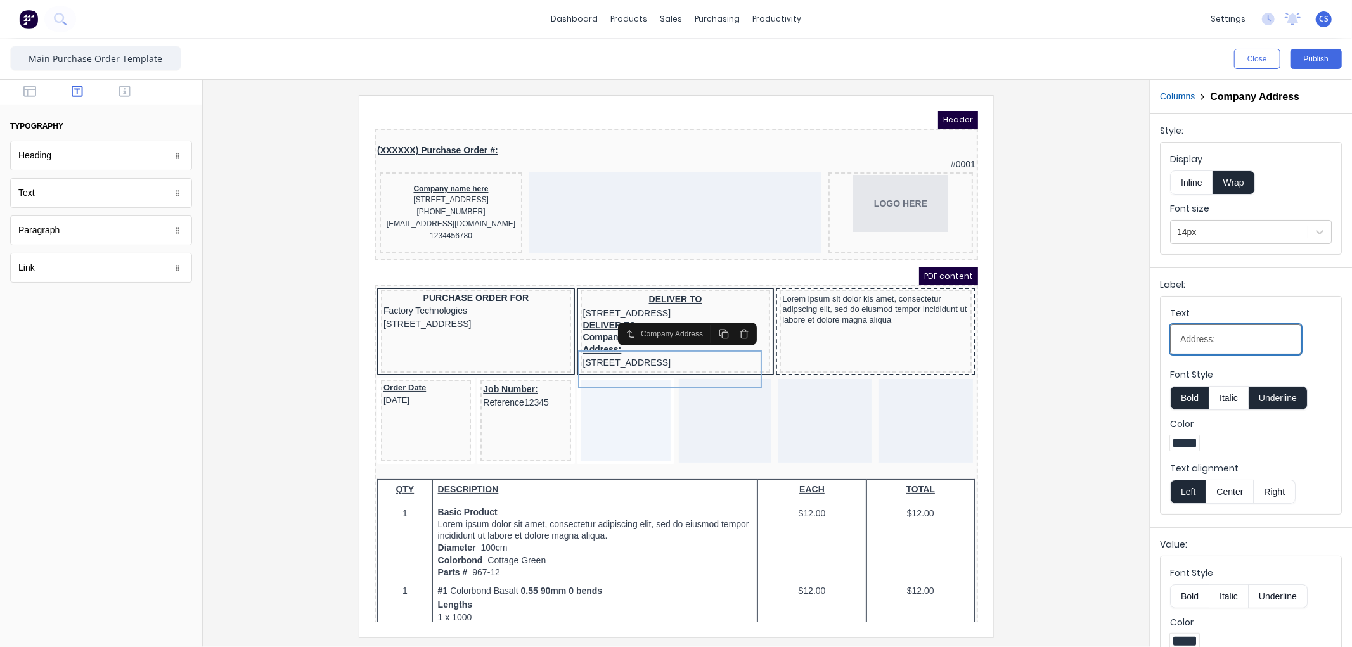
drag, startPoint x: 1232, startPoint y: 339, endPoint x: 1152, endPoint y: 340, distance: 79.9
click at [1152, 340] on div "Label: Text Address: Font Style Bold Italic Underline Color Text alignment Left…" at bounding box center [1251, 394] width 202 height 255
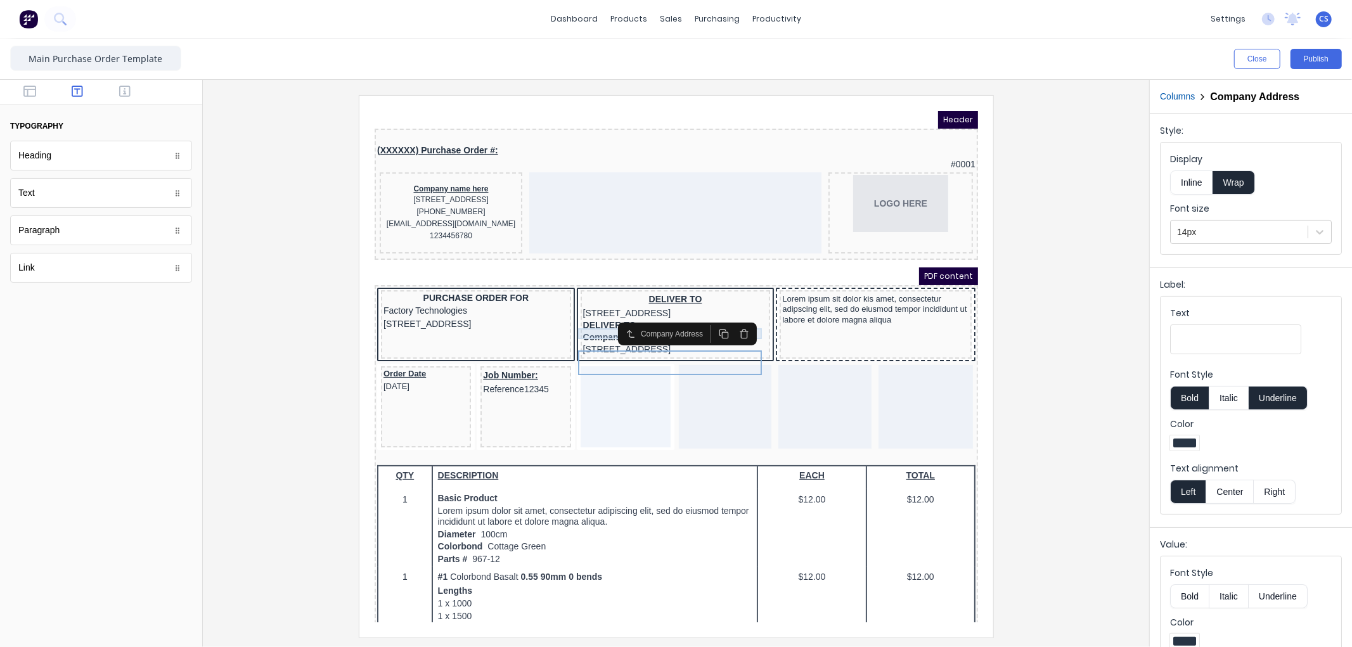
click at [575, 316] on div "DELIVER TO" at bounding box center [659, 309] width 185 height 11
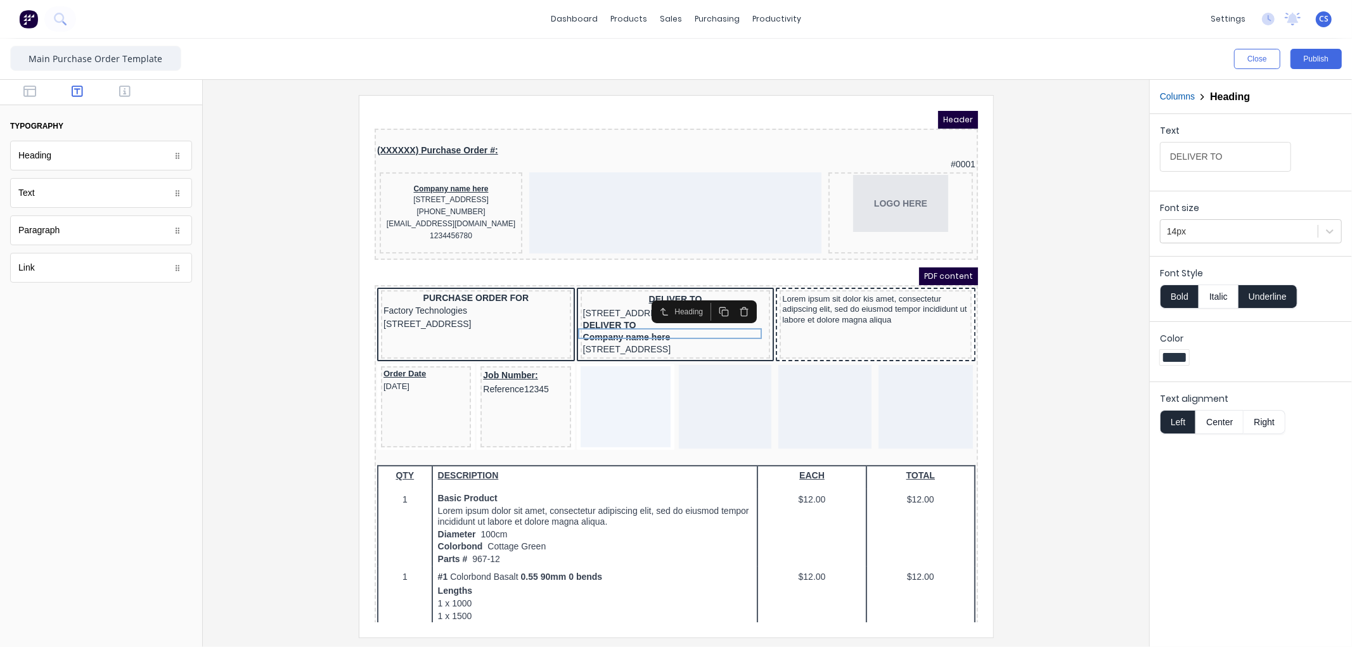
click at [1217, 423] on button "Center" at bounding box center [1219, 422] width 48 height 24
click at [576, 289] on div "DELIVER TO 234 Beach Road Gold Coast, Queensland, Australia" at bounding box center [659, 290] width 185 height 27
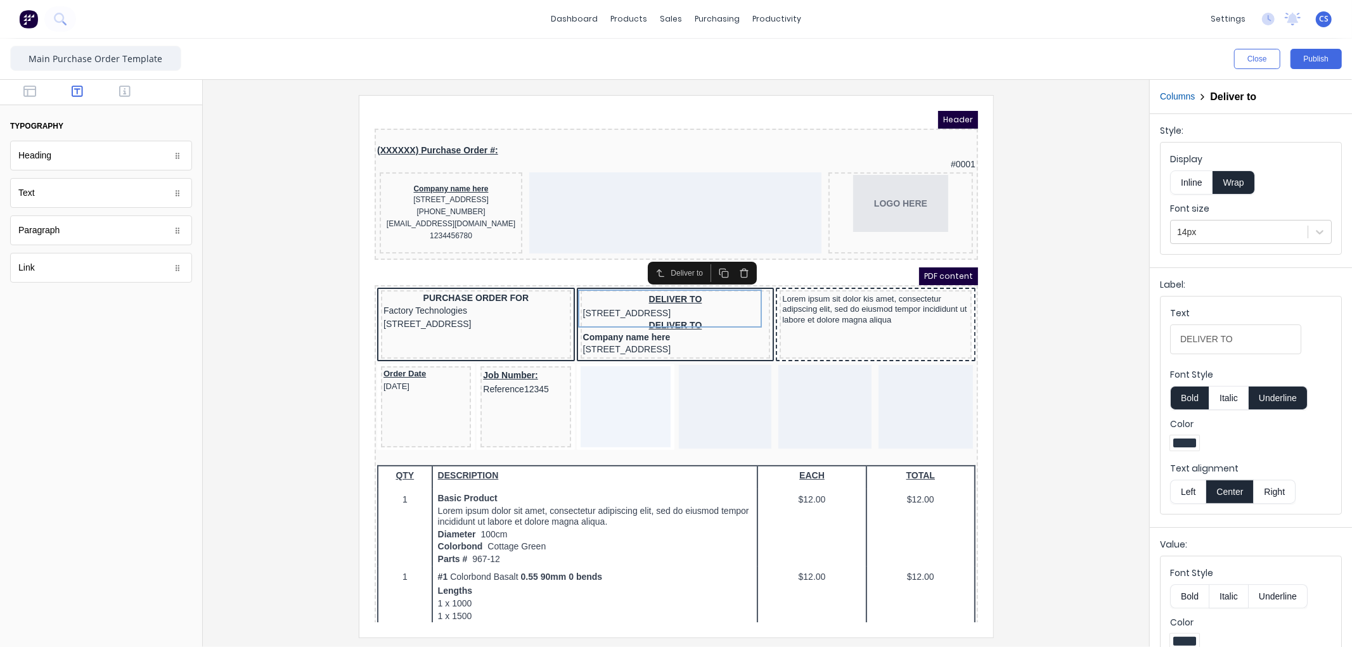
click at [731, 255] on icon "button" at bounding box center [728, 258] width 6 height 7
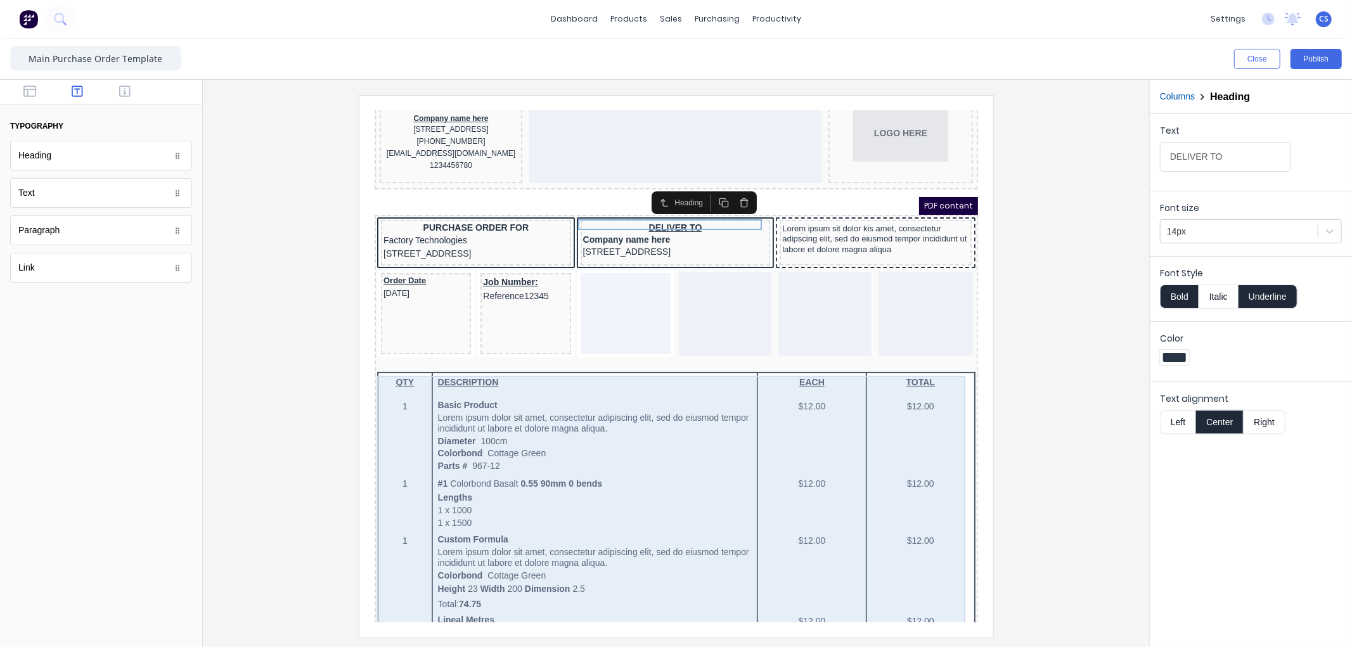
scroll to position [0, 0]
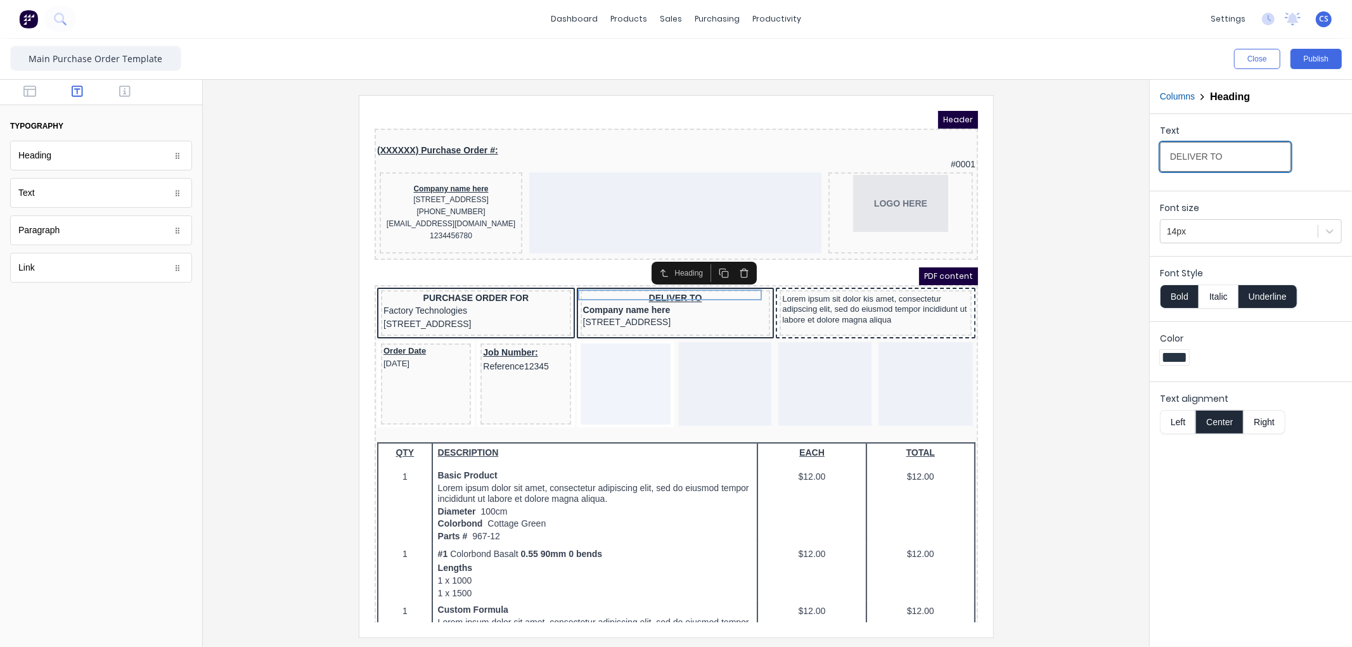
drag, startPoint x: 1202, startPoint y: 156, endPoint x: 1135, endPoint y: 159, distance: 66.6
click at [1136, 159] on div "Close Publish Components typography Heading Heading Text Text Paragraph Paragra…" at bounding box center [676, 343] width 1352 height 608
type input "DELIVER TO"
click at [452, 168] on div "Company name here" at bounding box center [435, 173] width 138 height 10
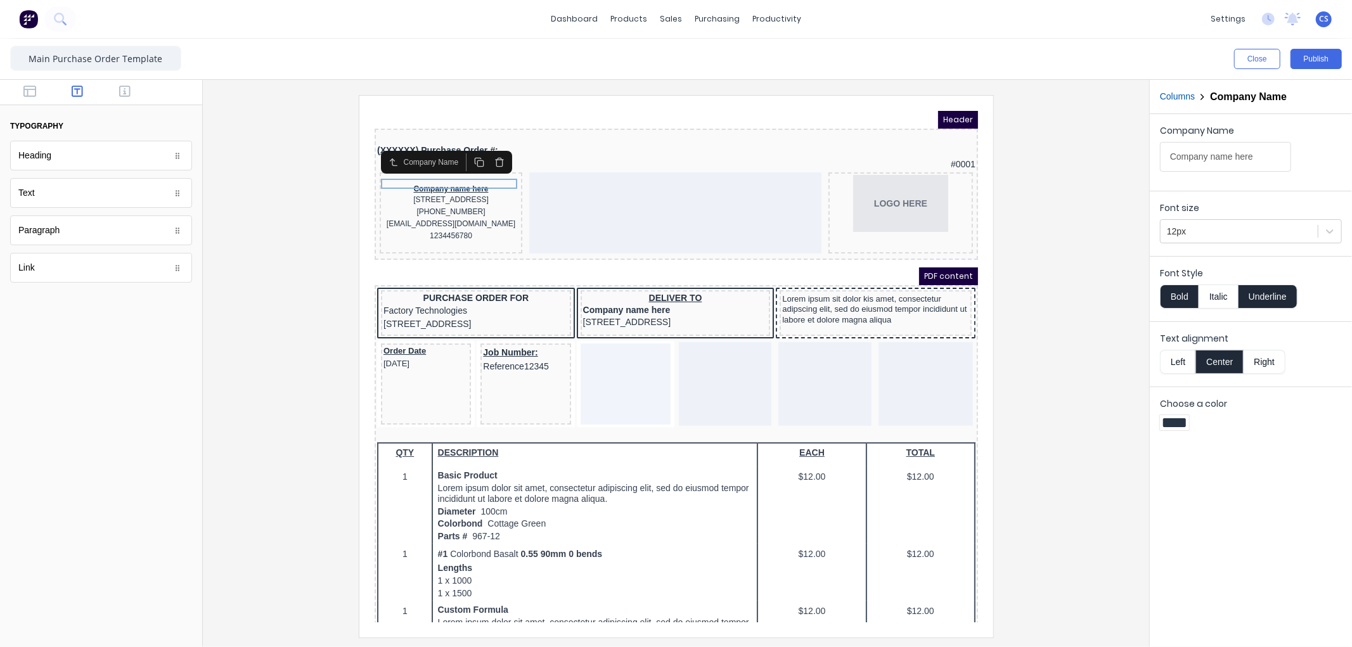
click at [1181, 366] on button "Left" at bounding box center [1177, 362] width 35 height 24
click at [1273, 300] on button "Underline" at bounding box center [1267, 297] width 59 height 24
click at [421, 190] on div "234 Beach Road Gold Coast, Queensland, Australia, 4217" at bounding box center [435, 184] width 138 height 12
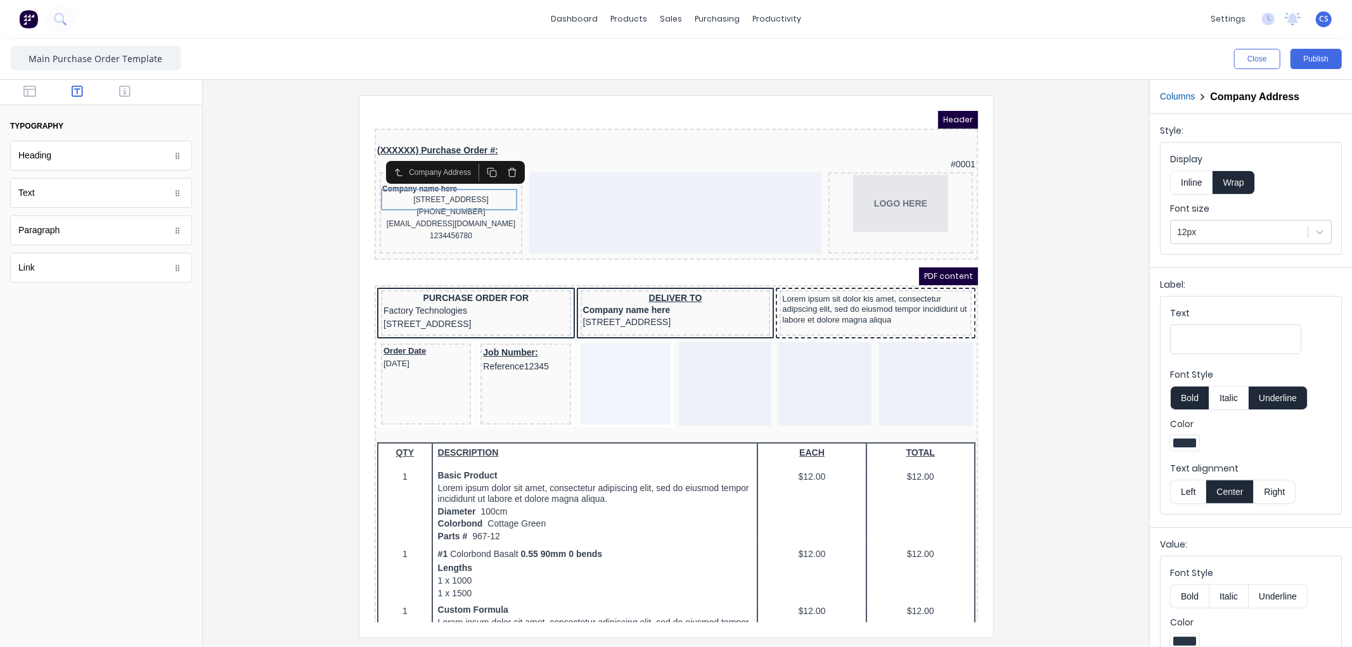
click at [1189, 496] on button "Left" at bounding box center [1187, 492] width 35 height 24
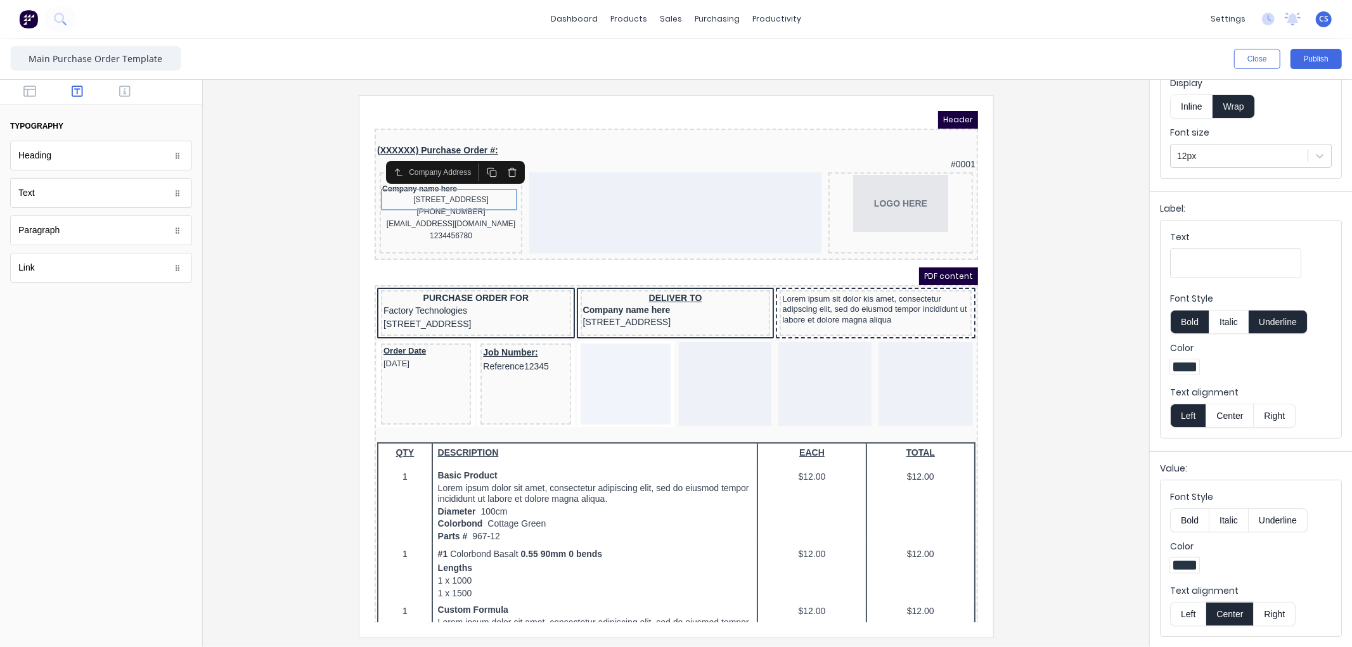
click at [1183, 611] on button "Left" at bounding box center [1187, 614] width 35 height 24
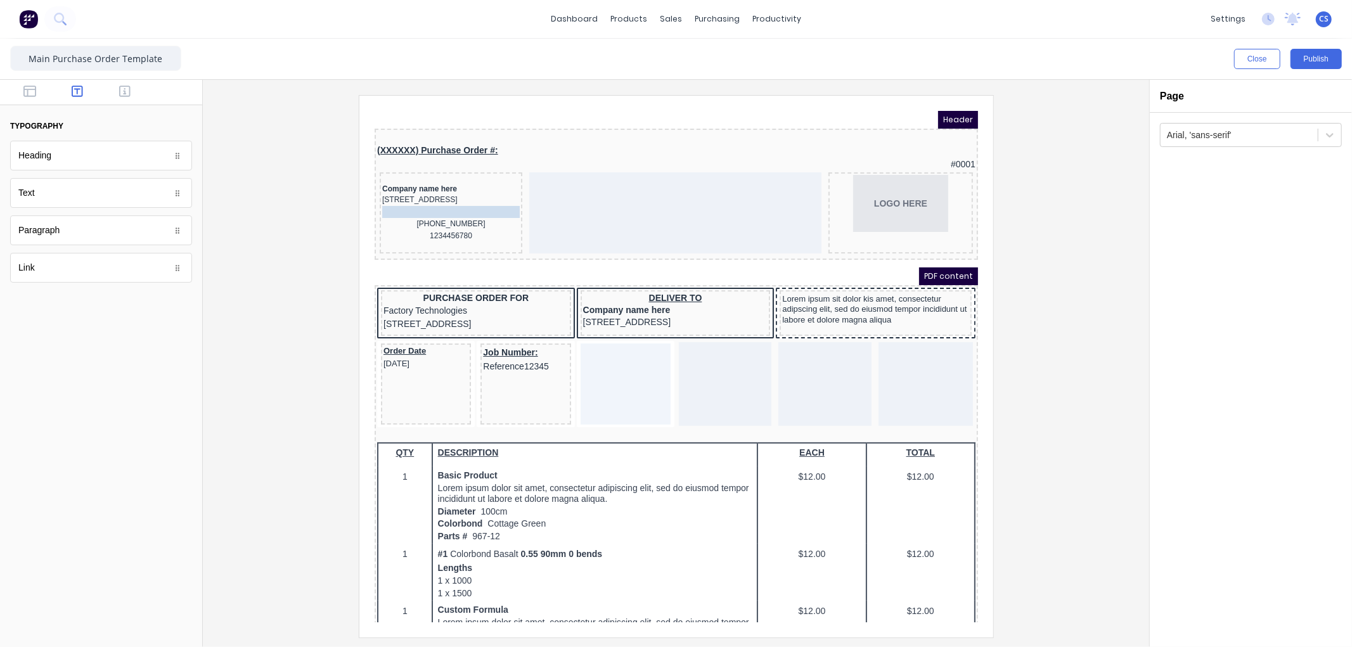
drag, startPoint x: 431, startPoint y: 210, endPoint x: 432, endPoint y: 197, distance: 12.7
click at [432, 197] on body "Header (XXXXXX) Purchase Order #: #0001 Company name here 234 Beach Road Gold C…" at bounding box center [660, 350] width 603 height 511
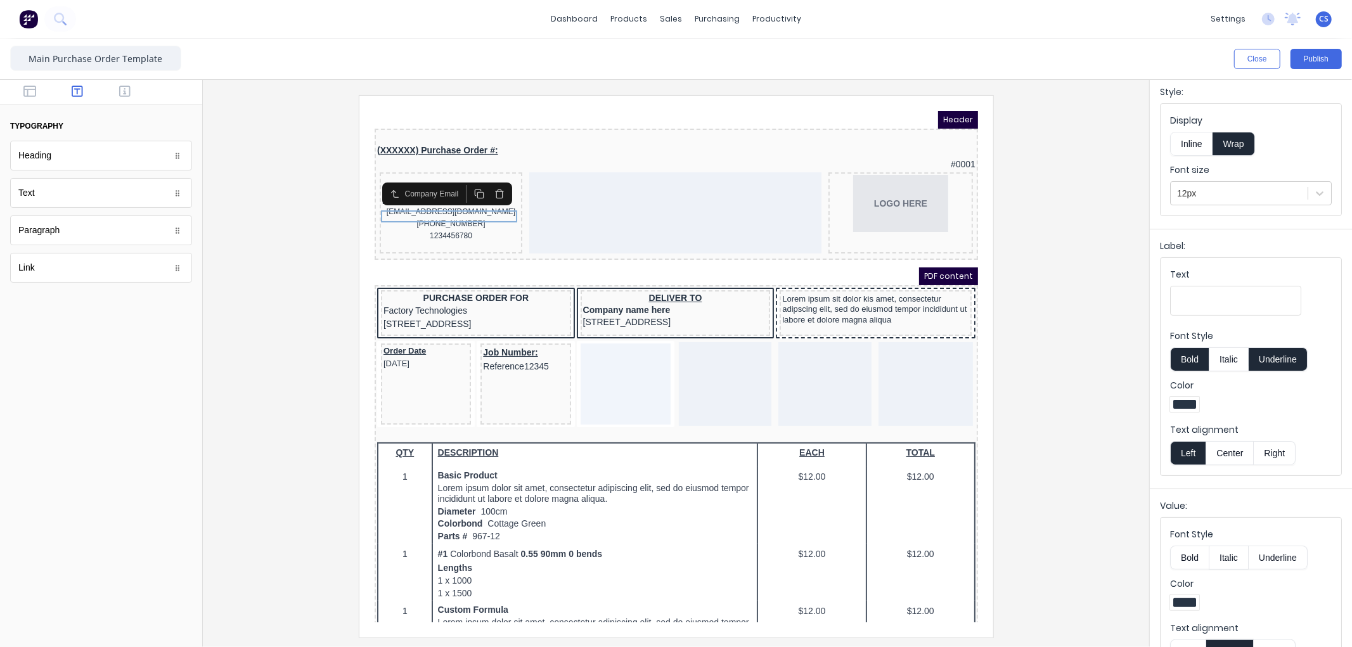
scroll to position [76, 0]
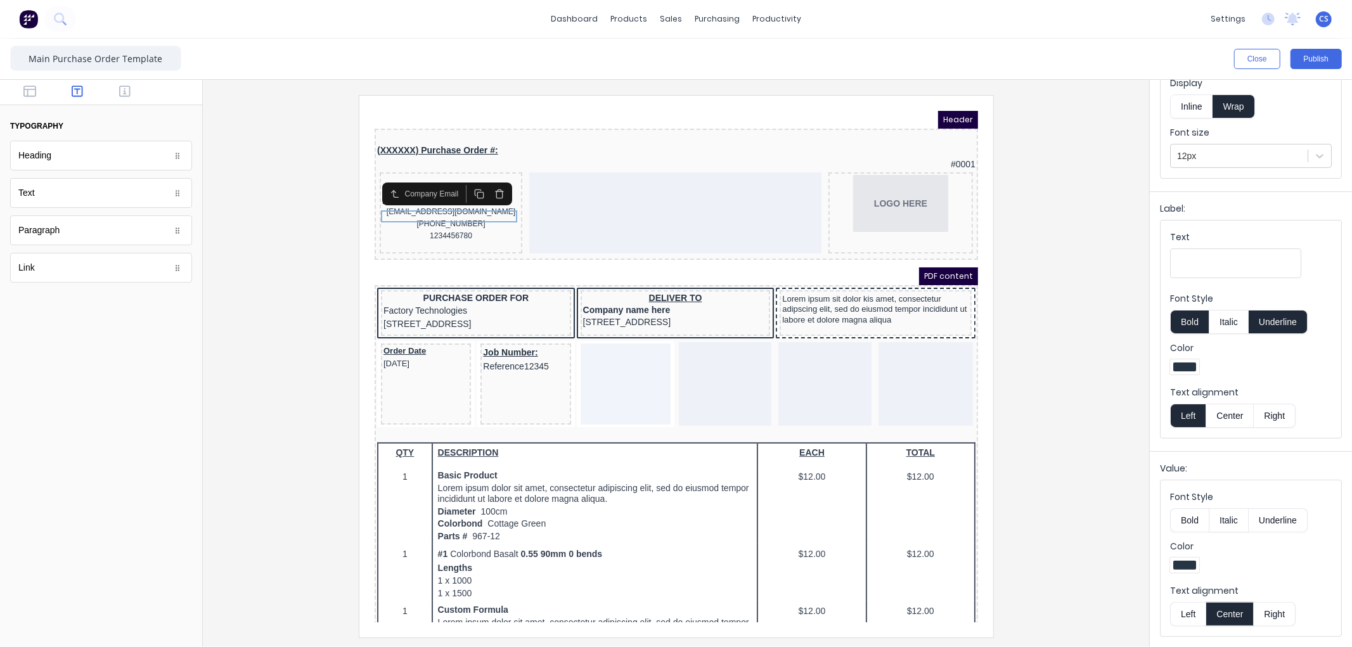
click at [1188, 618] on button "Left" at bounding box center [1187, 614] width 35 height 24
click at [448, 209] on div "(042) 2222 3333" at bounding box center [435, 208] width 138 height 12
click at [1192, 610] on button "Left" at bounding box center [1187, 614] width 35 height 24
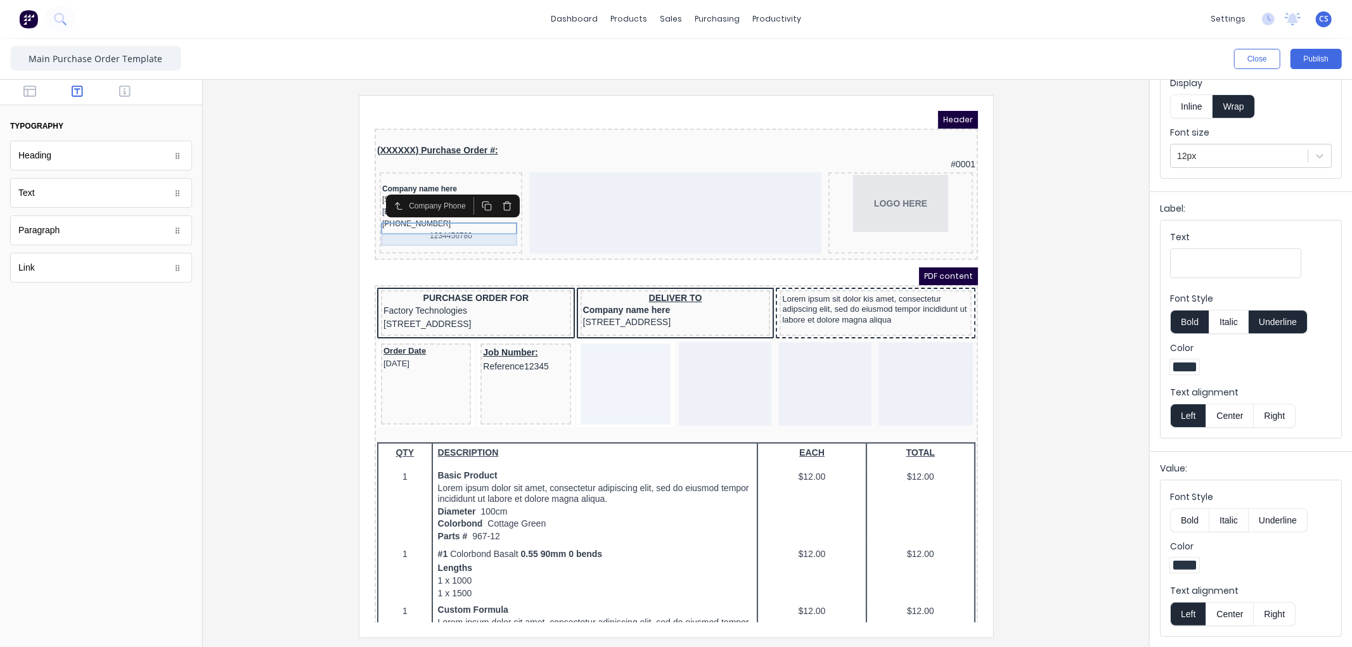
click at [434, 221] on div "1234456780" at bounding box center [435, 220] width 138 height 12
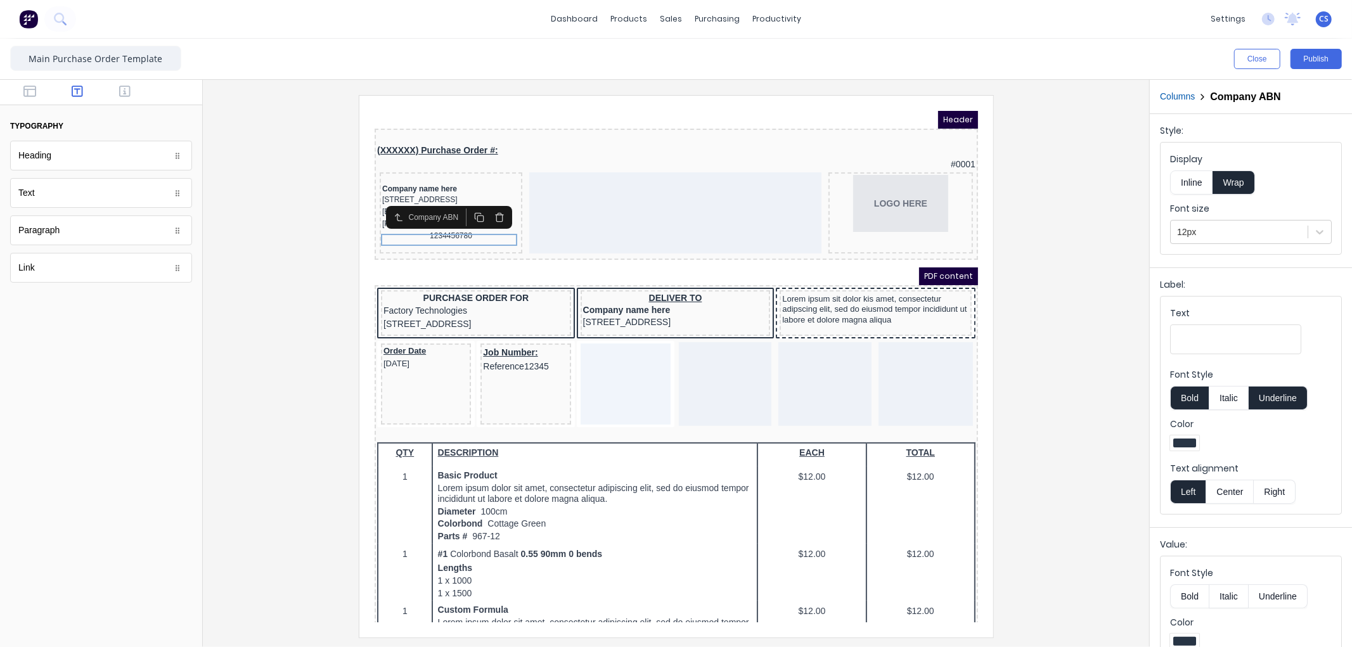
click at [485, 196] on icon "button" at bounding box center [484, 201] width 10 height 10
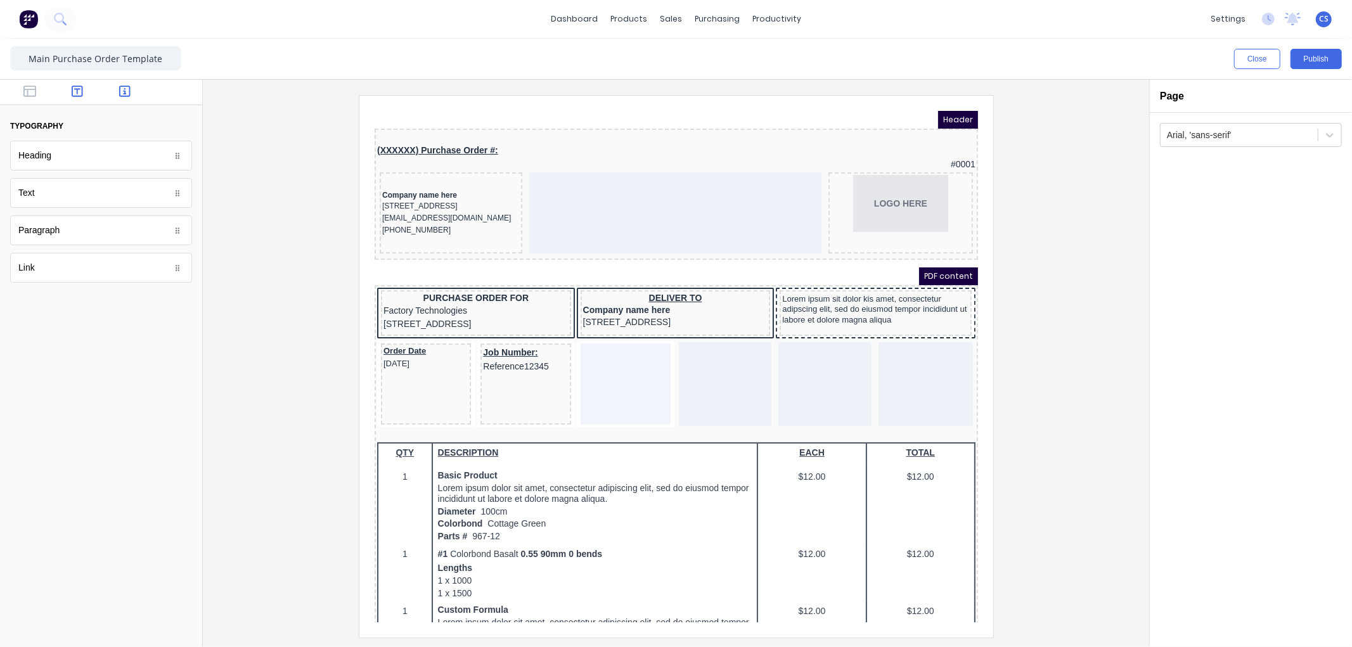
click at [125, 85] on icon "button" at bounding box center [124, 91] width 11 height 13
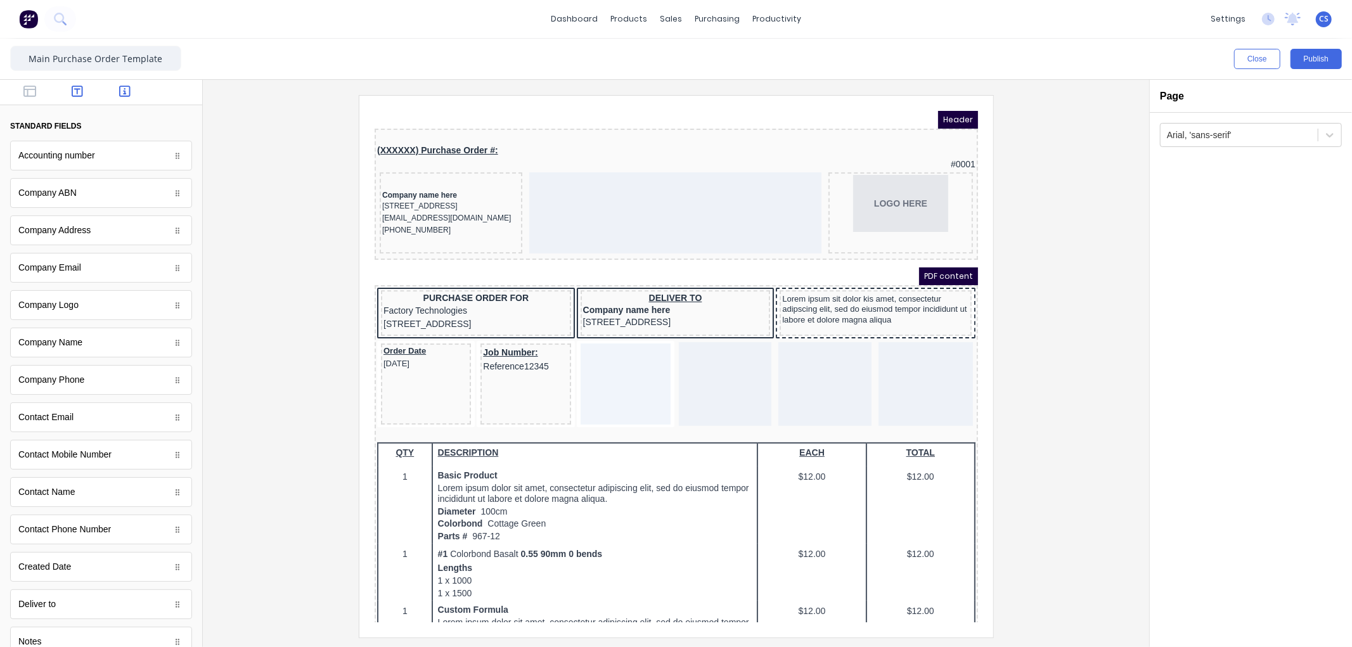
click at [75, 89] on icon "button" at bounding box center [77, 91] width 11 height 11
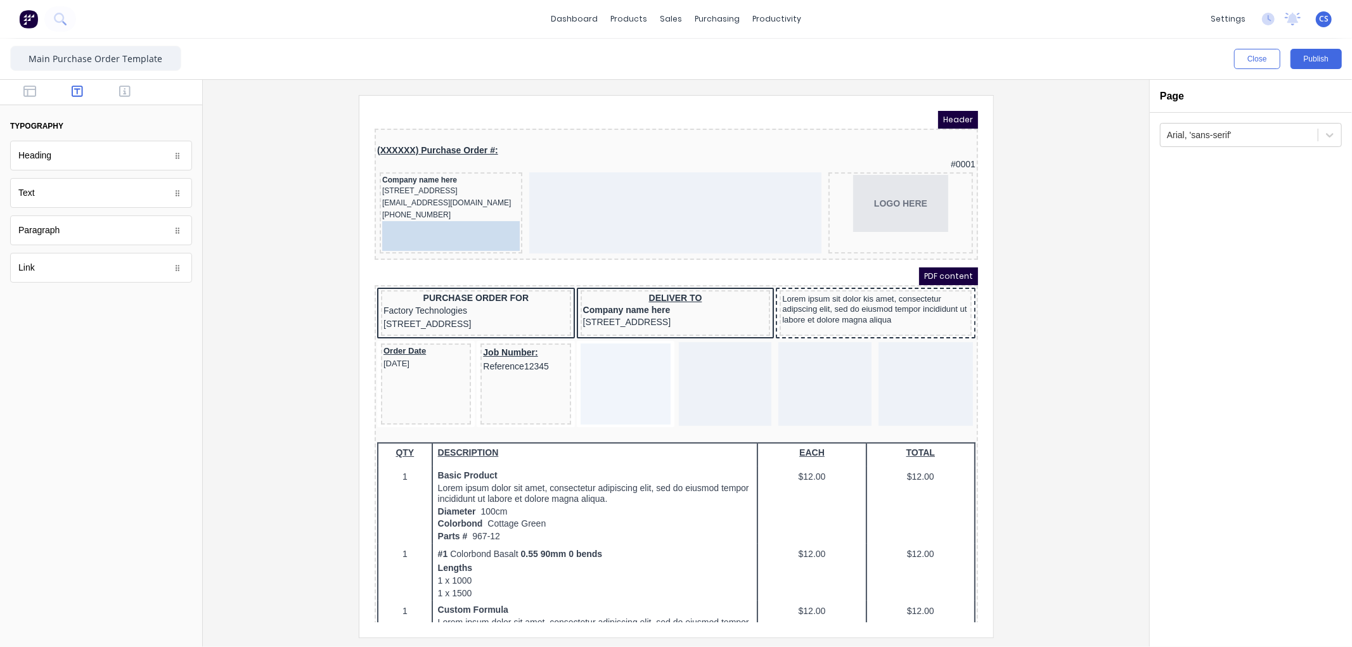
drag, startPoint x: 56, startPoint y: 194, endPoint x: 436, endPoint y: 231, distance: 382.1
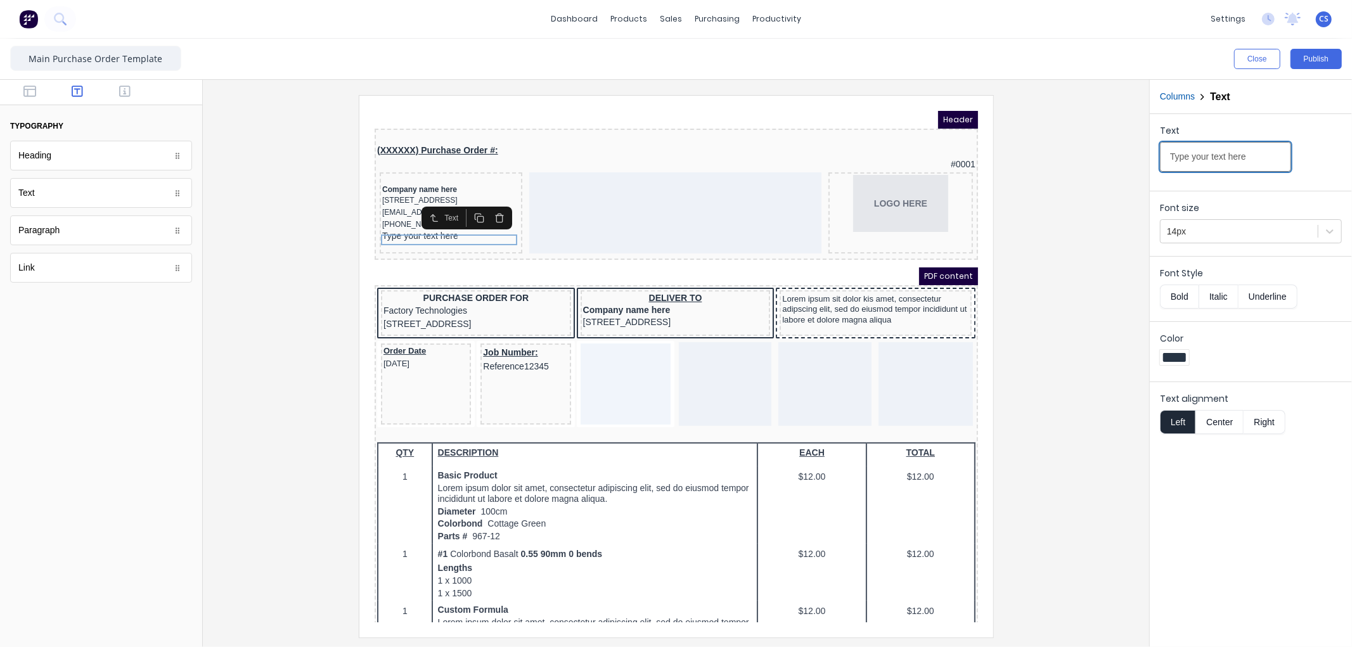
drag, startPoint x: 1247, startPoint y: 158, endPoint x: 1176, endPoint y: 159, distance: 71.0
click at [1162, 159] on input "Type your text here" at bounding box center [1225, 157] width 131 height 30
click at [448, 226] on div "GST Reg. Number:" at bounding box center [435, 220] width 138 height 11
click at [1249, 157] on input "GST Reg. Number:" at bounding box center [1225, 157] width 131 height 30
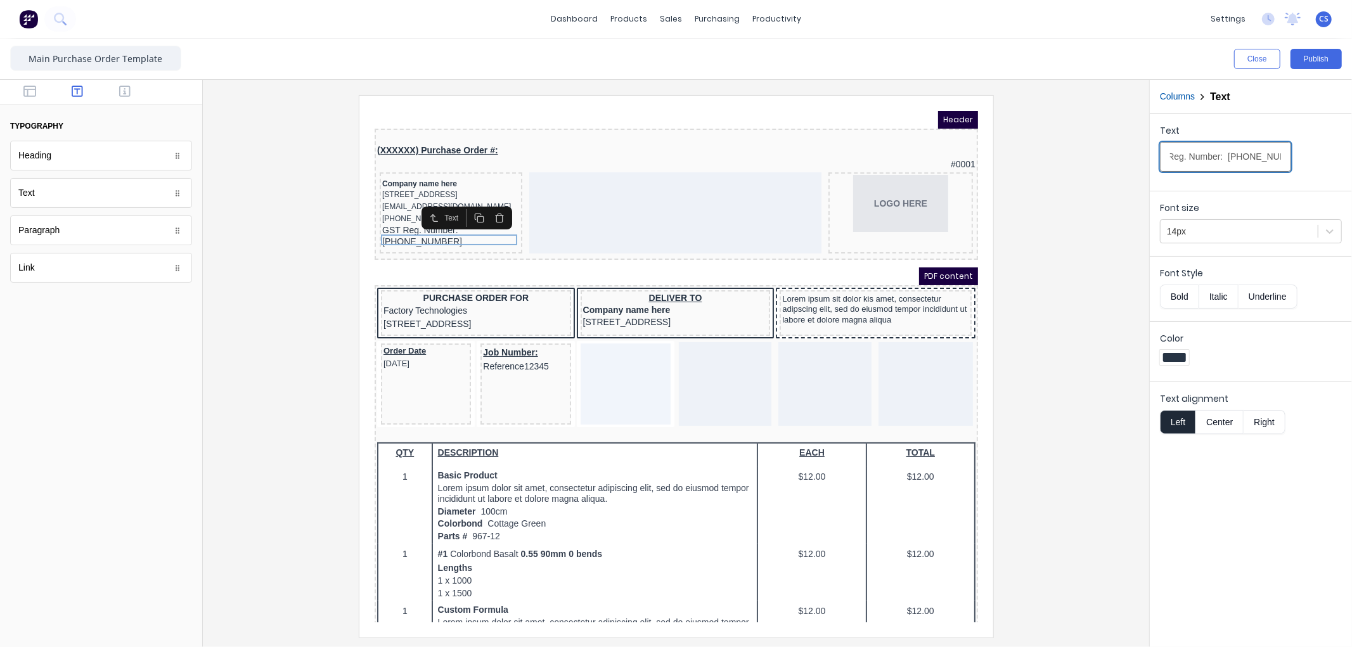
click at [1175, 155] on input "GST Reg. Number: 100-365-995" at bounding box center [1225, 157] width 131 height 30
click at [1186, 155] on input "GST Reg. Number: 100-365-995" at bounding box center [1225, 157] width 131 height 30
type input "GST Number: 100-365-995"
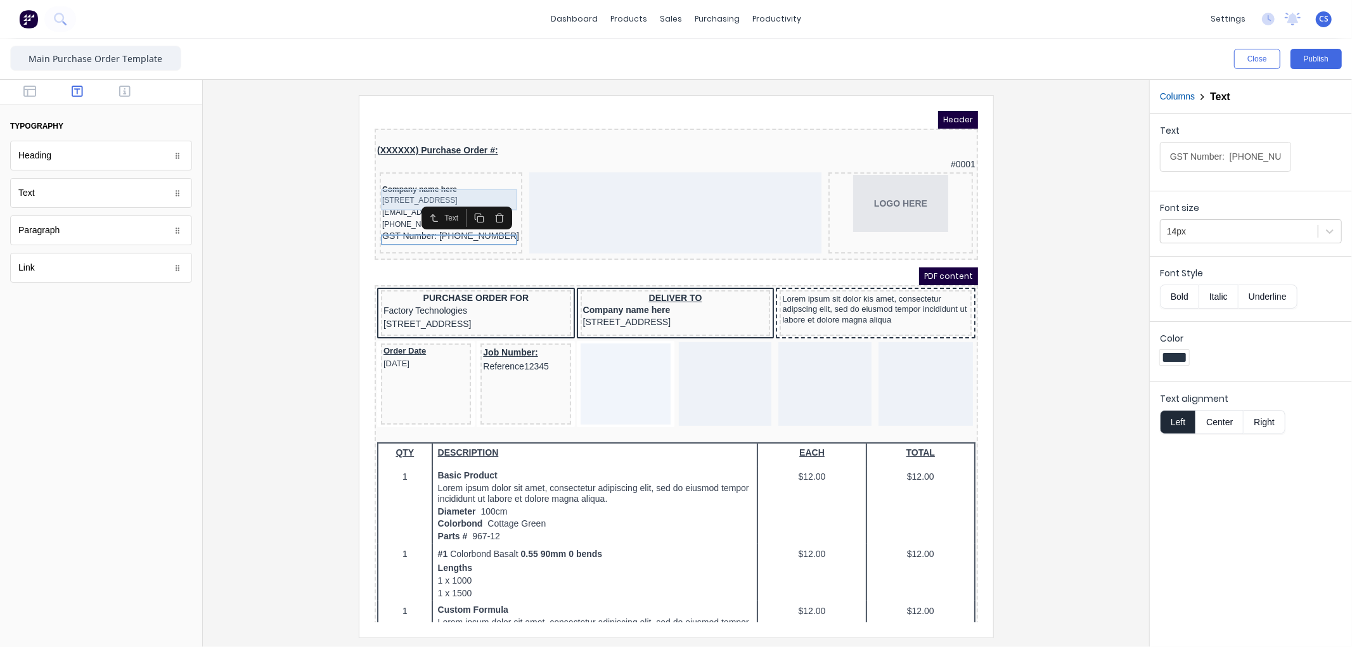
click at [379, 186] on div "234 Beach Road Gold Coast, Queensland, Australia, 4217" at bounding box center [435, 185] width 138 height 12
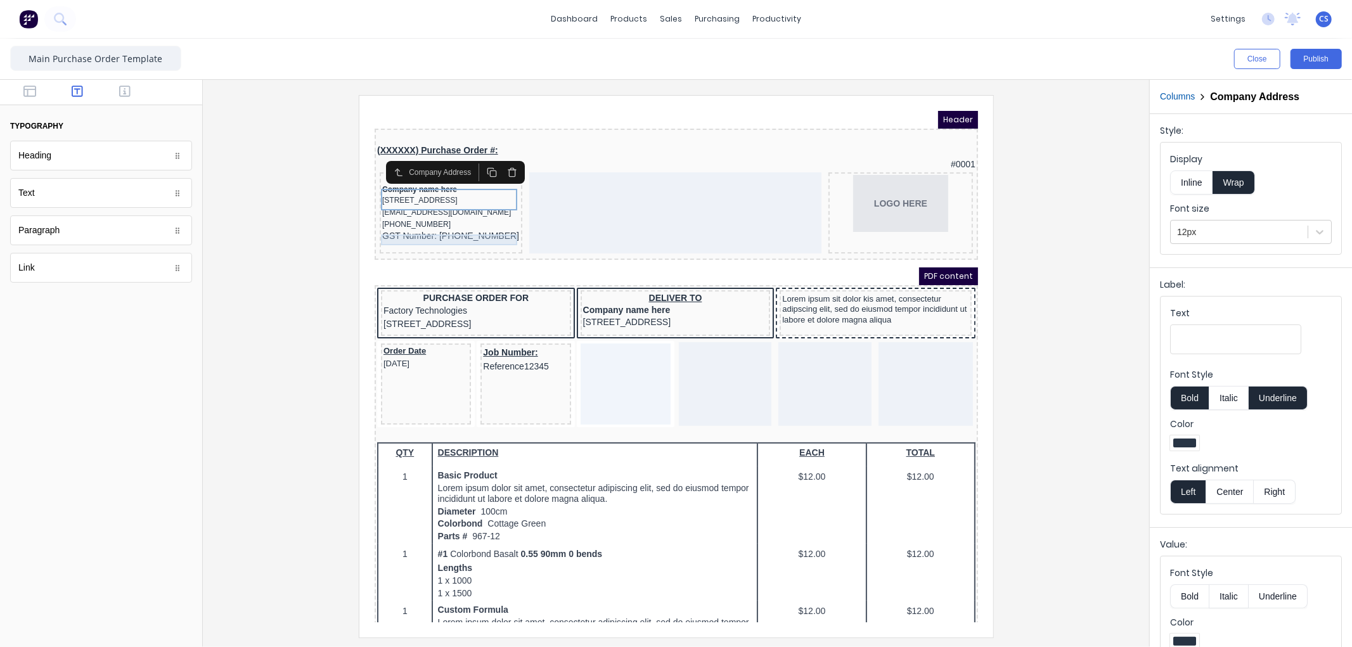
click at [396, 224] on div "GST Number: 100-365-995" at bounding box center [435, 220] width 138 height 11
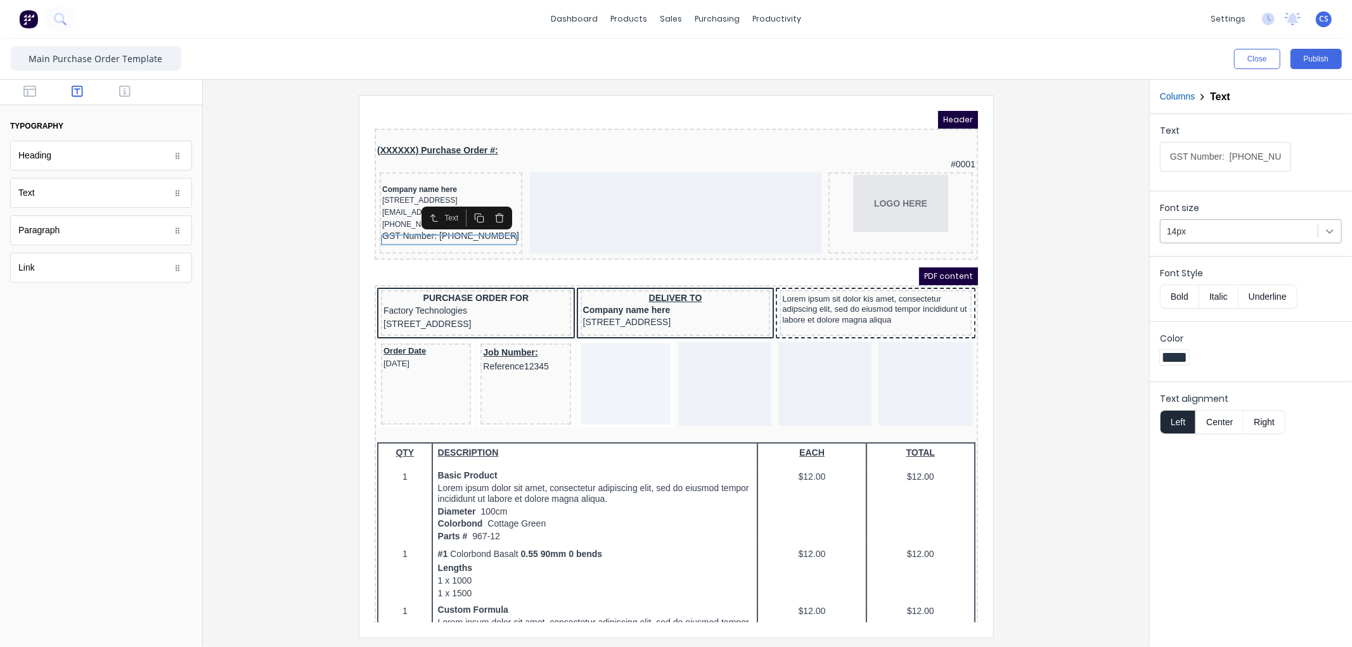
click at [1335, 232] on icon at bounding box center [1329, 231] width 13 height 13
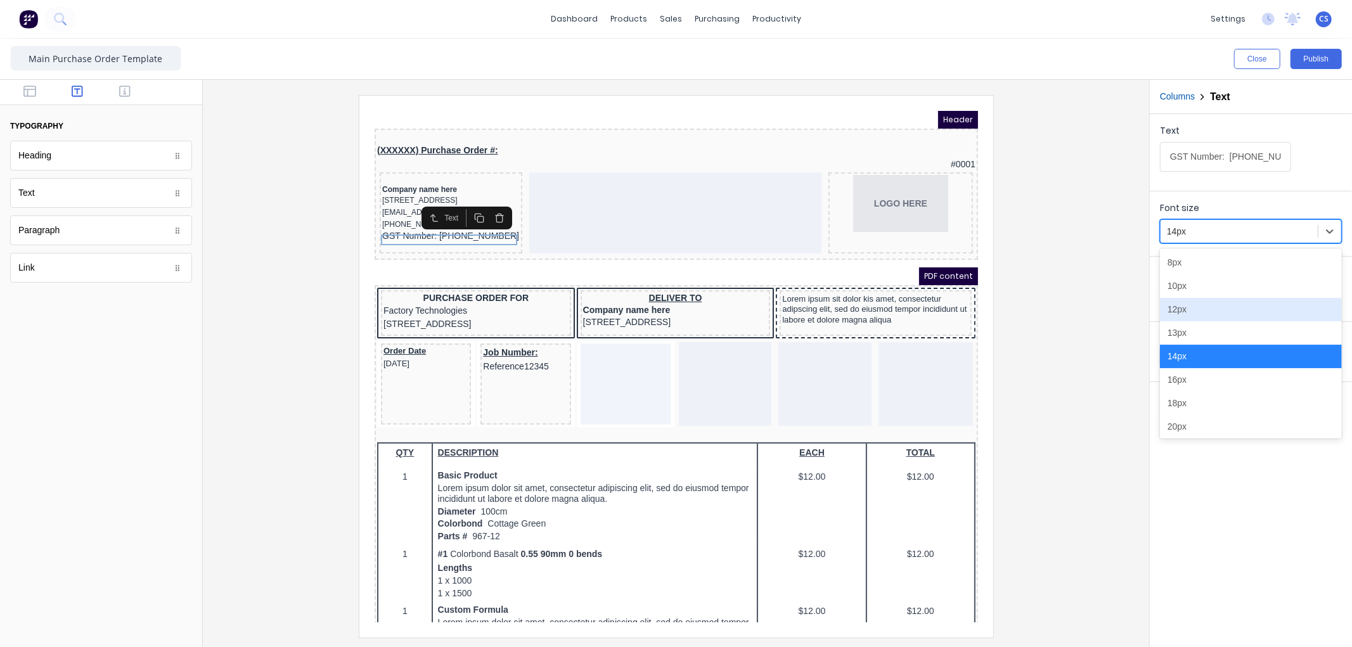
click at [1208, 311] on div "12px" at bounding box center [1251, 309] width 182 height 23
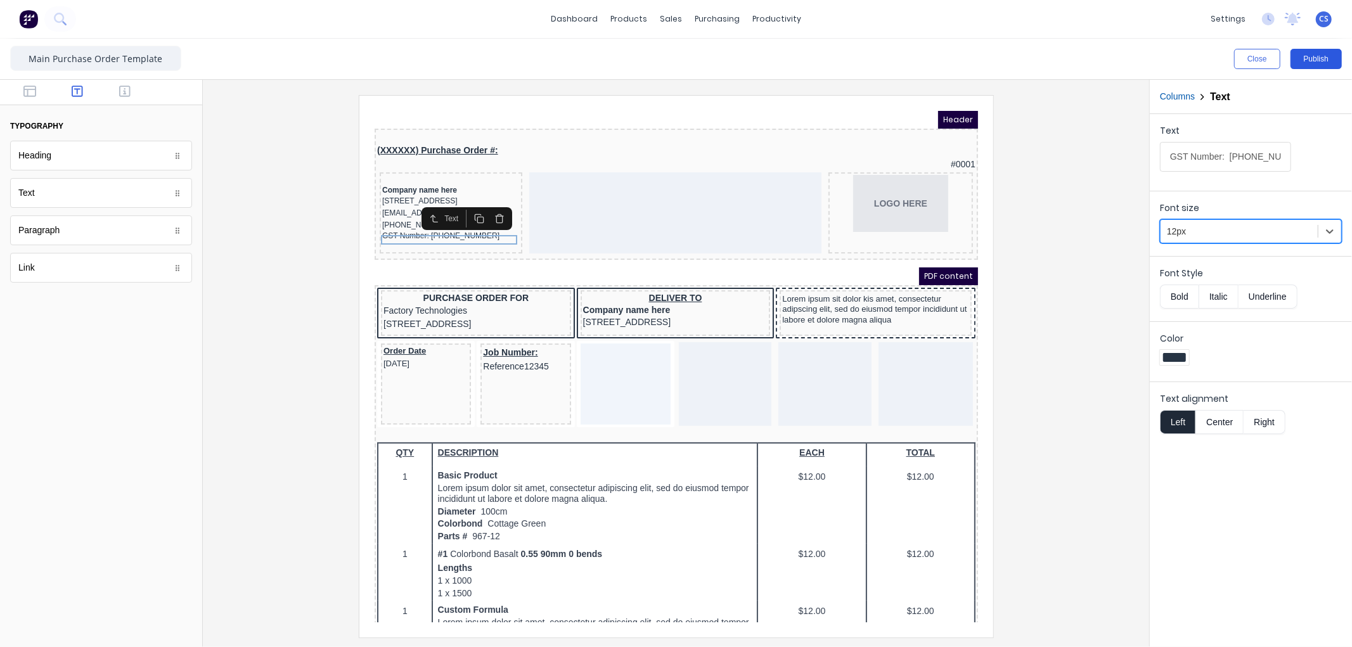
click at [1316, 55] on button "Publish" at bounding box center [1315, 59] width 51 height 20
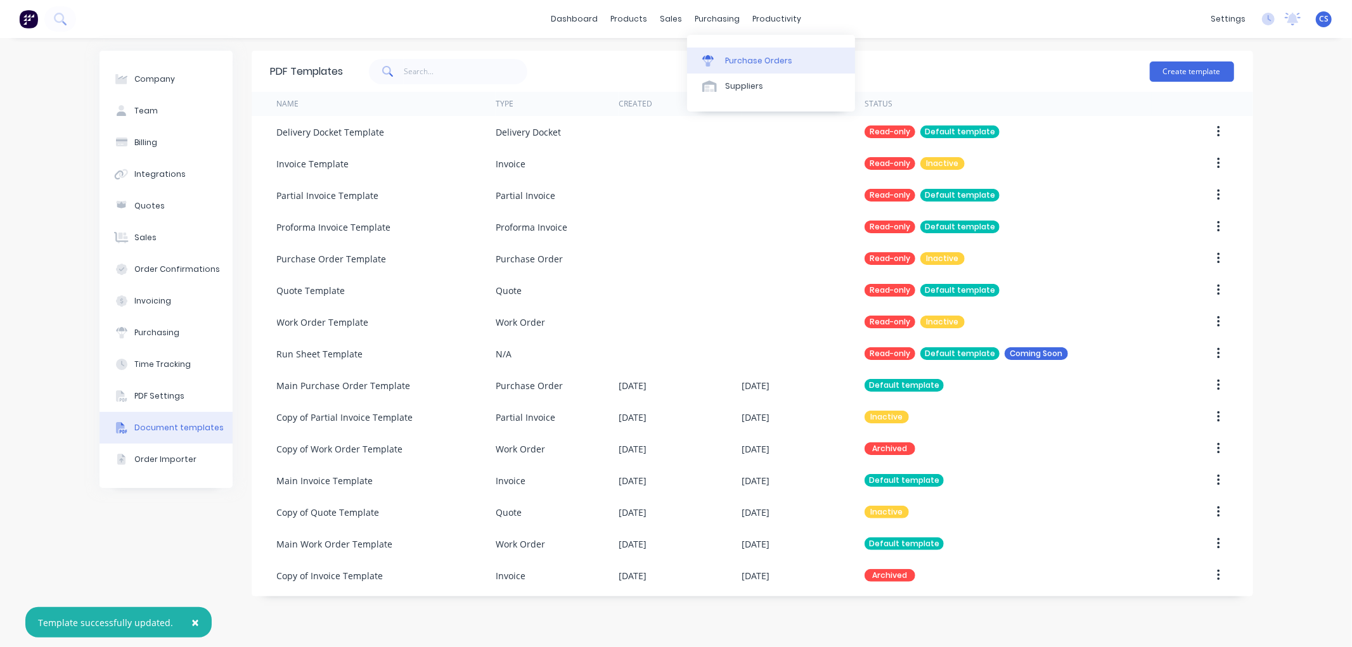
click at [725, 48] on link "Purchase Orders" at bounding box center [771, 60] width 168 height 25
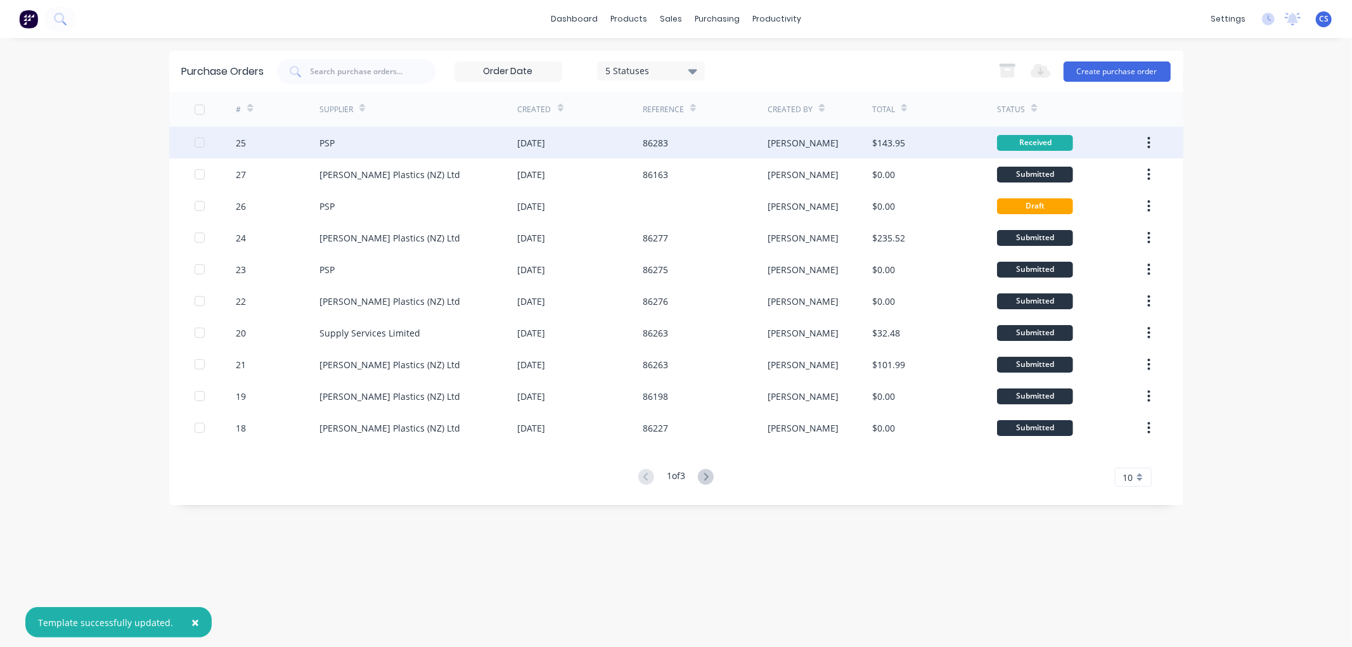
click at [546, 136] on div "[DATE]" at bounding box center [532, 142] width 28 height 13
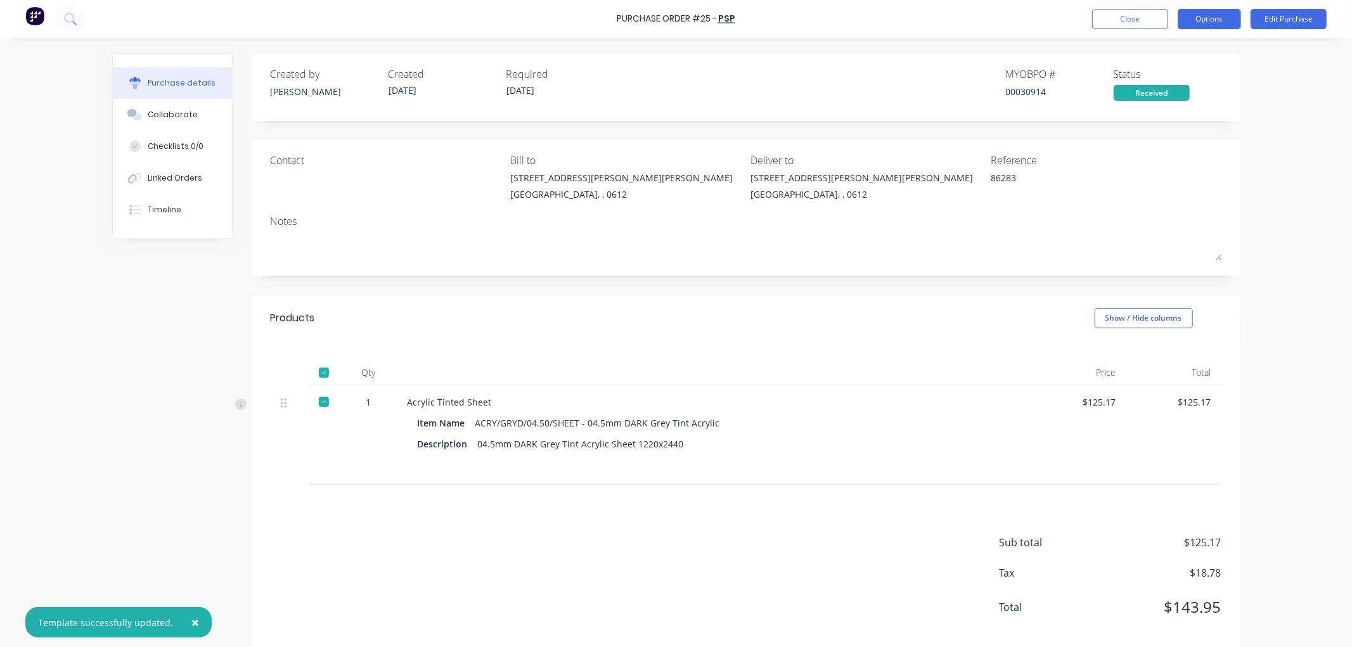
click at [1218, 21] on button "Options" at bounding box center [1209, 19] width 63 height 20
click at [1162, 55] on div "Print / Email" at bounding box center [1181, 51] width 98 height 18
click at [1165, 95] on div "Without pricing" at bounding box center [1181, 102] width 98 height 18
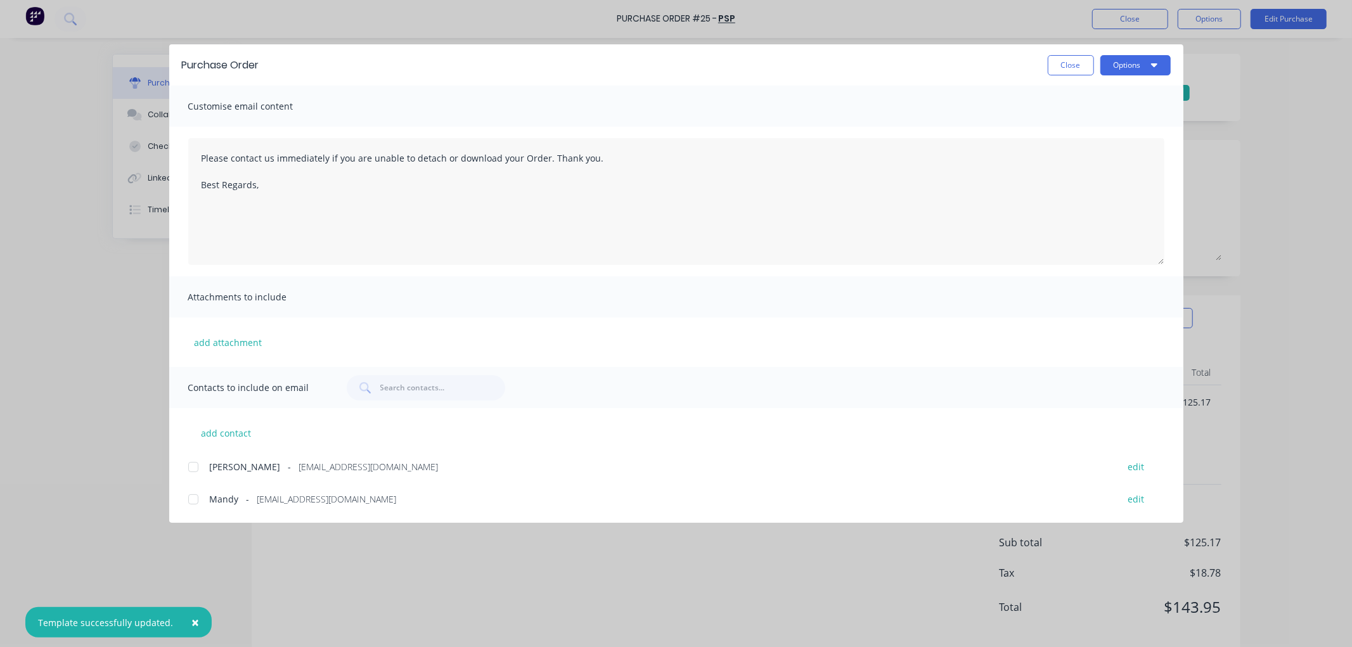
type textarea "x"
type textarea "Please contact us immediately if you are unable to detach or download your Orde…"
type textarea "x"
type textarea "Please contact us immediately if you are unable to detach or download your Orde…"
type textarea "x"
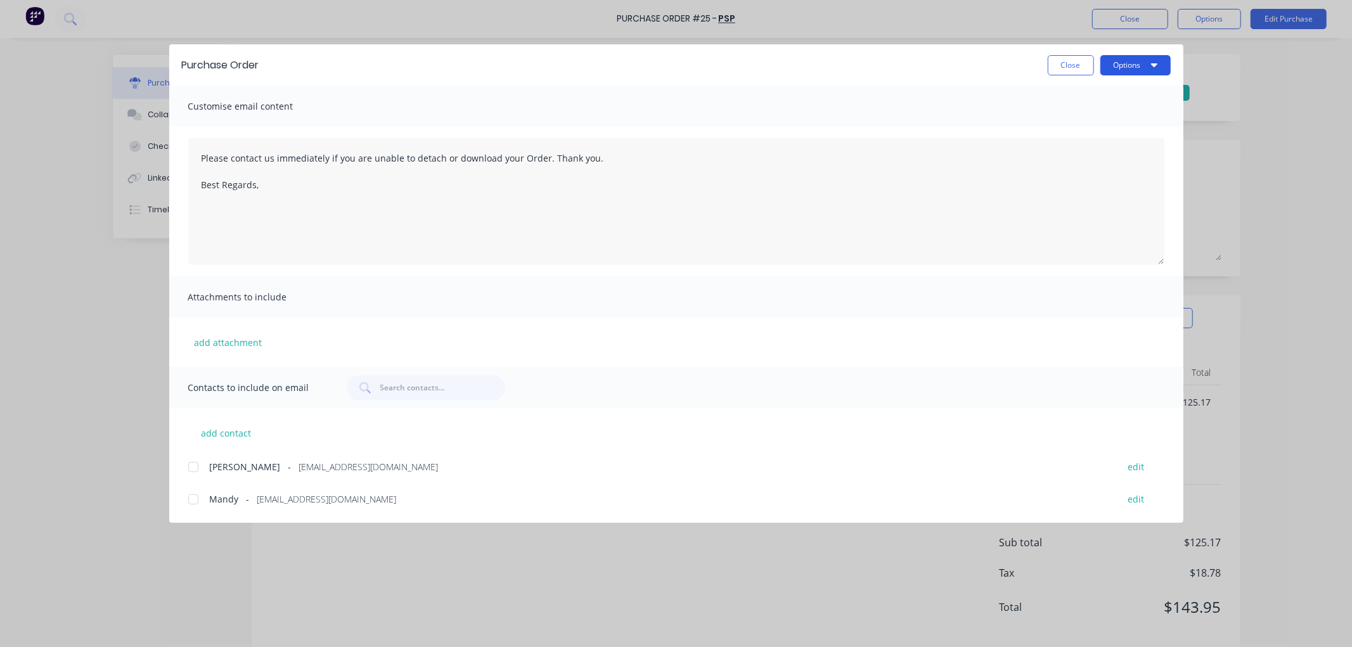
type textarea "Please contact us immediately if you are unable to detach or download your Orde…"
type textarea "x"
type textarea "Please contact us immediately if you are unable to detach or download your Orde…"
type textarea "x"
type textarea "Please contact us immediately if you are unable to detach or download your Orde…"
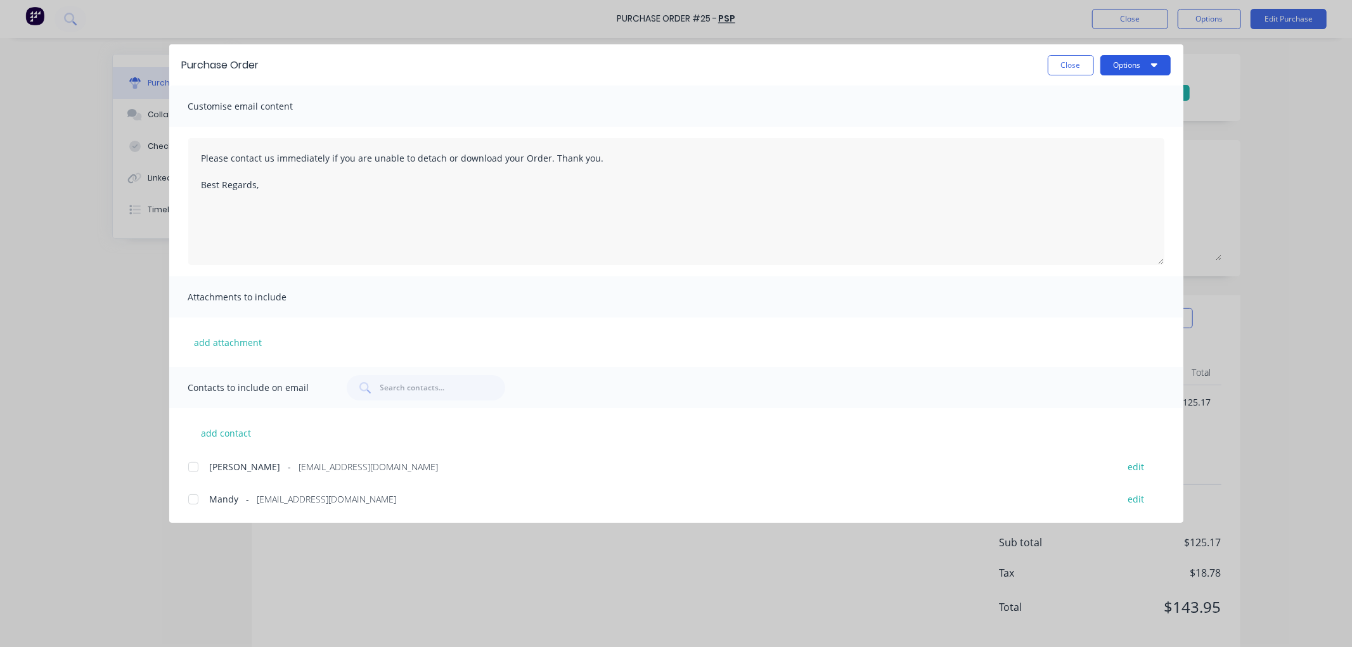
click at [1136, 64] on button "Options" at bounding box center [1135, 65] width 70 height 20
type textarea "x"
type textarea "Please contact us immediately if you are unable to detach or download your Orde…"
click at [1108, 117] on div "Print" at bounding box center [1111, 122] width 98 height 18
type textarea "x"
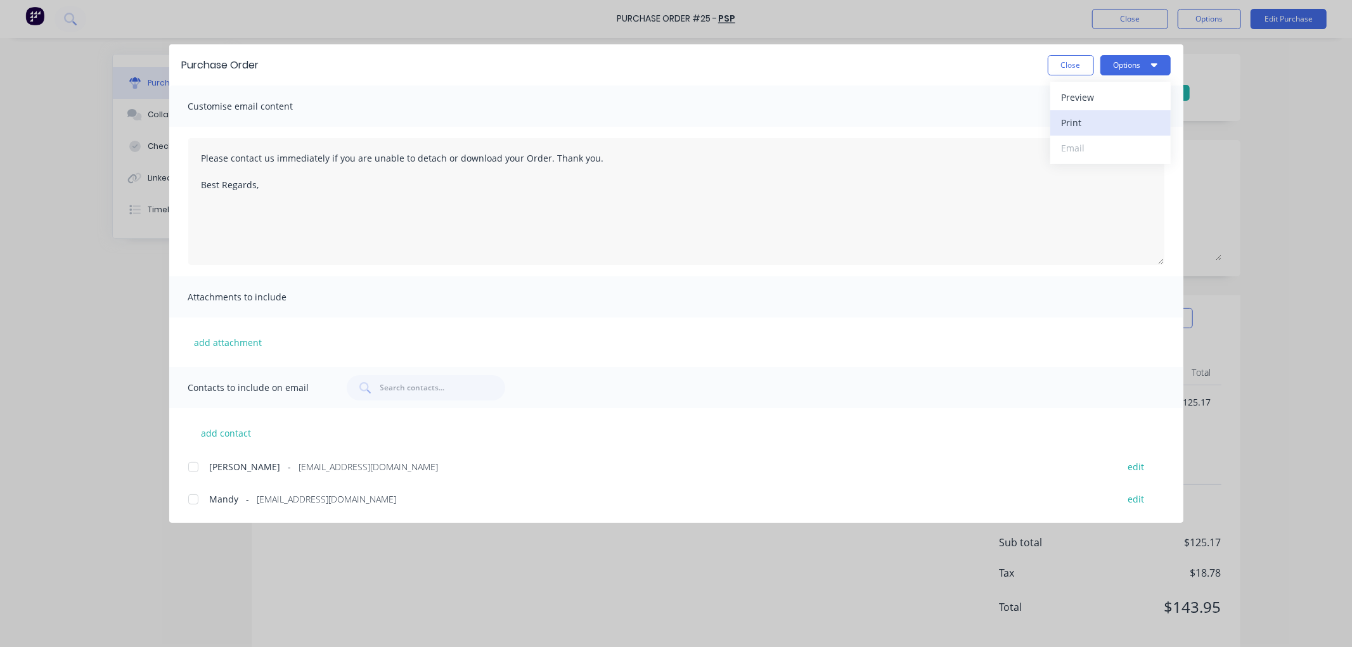
type textarea "Please contact us immediately if you are unable to detach or download your Orde…"
type textarea "x"
type textarea "Please contact us immediately if you are unable to detach or download your Orde…"
type textarea "x"
type textarea "Please contact us immediately if you are unable to detach or download your Orde…"
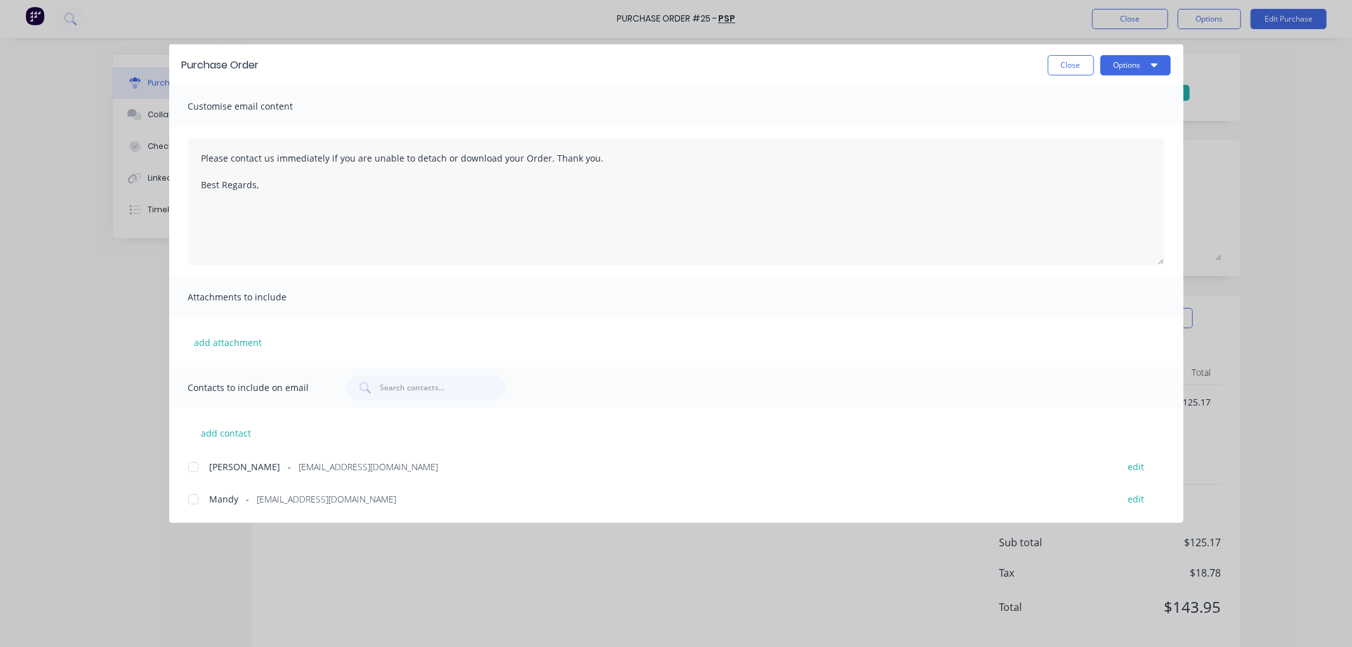
type textarea "x"
type textarea "Please contact us immediately if you are unable to detach or download your Orde…"
type textarea "x"
type textarea "Please contact us immediately if you are unable to detach or download your Orde…"
type textarea "x"
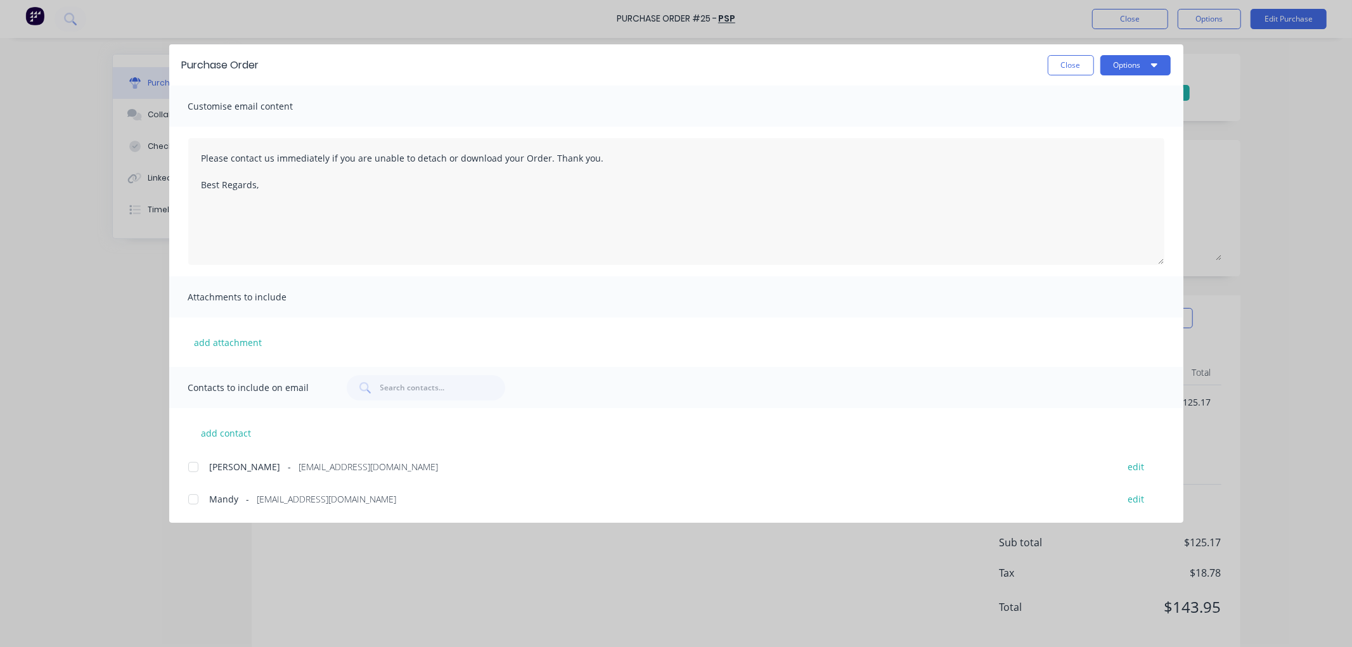
type textarea "Please contact us immediately if you are unable to detach or download your Orde…"
type textarea "x"
type textarea "Please contact us immediately if you are unable to detach or download your Orde…"
type textarea "x"
type textarea "Please contact us immediately if you are unable to detach or download your Orde…"
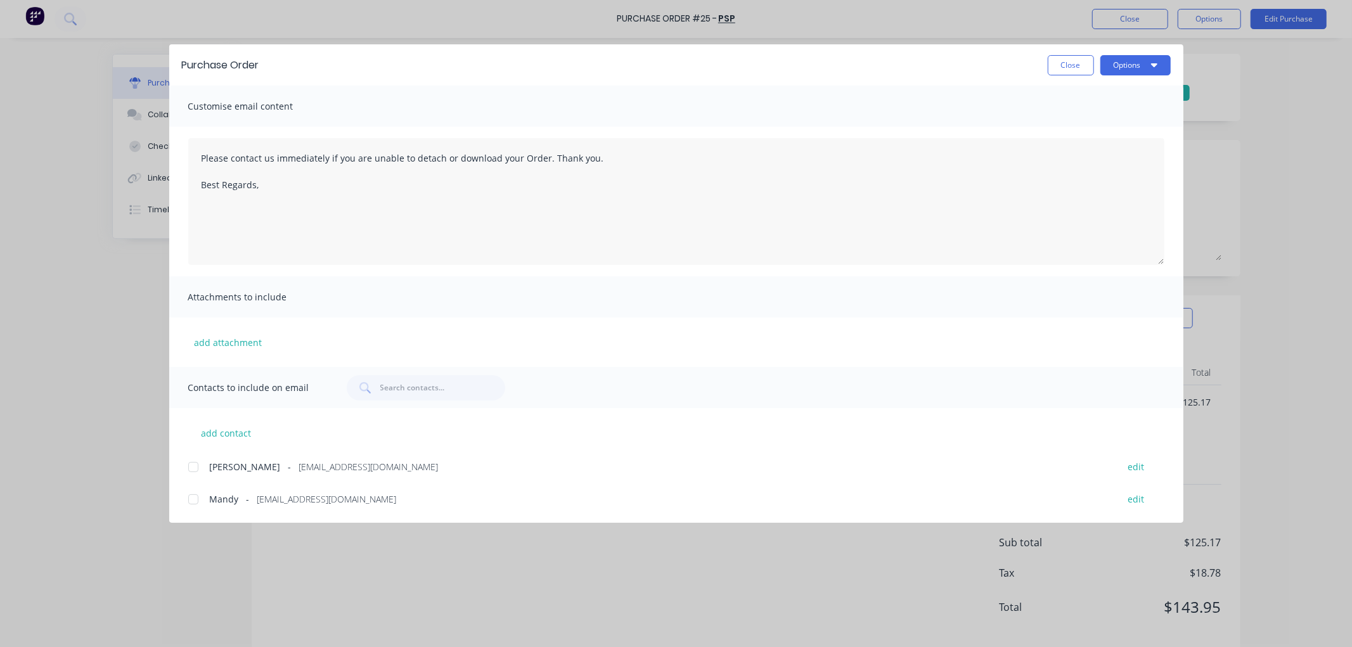
type textarea "x"
type textarea "Please contact us immediately if you are unable to detach or download your Orde…"
click at [1071, 66] on button "Close" at bounding box center [1071, 65] width 46 height 20
type textarea "x"
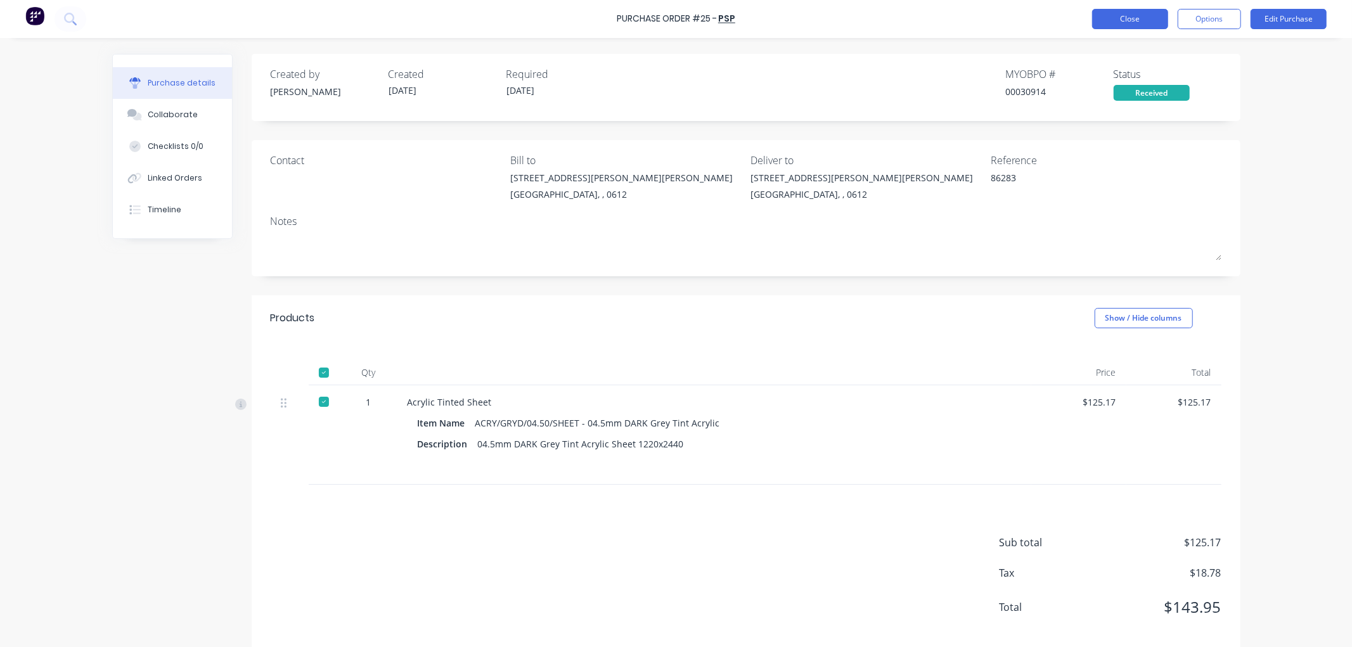
click at [1128, 20] on button "Close" at bounding box center [1130, 19] width 76 height 20
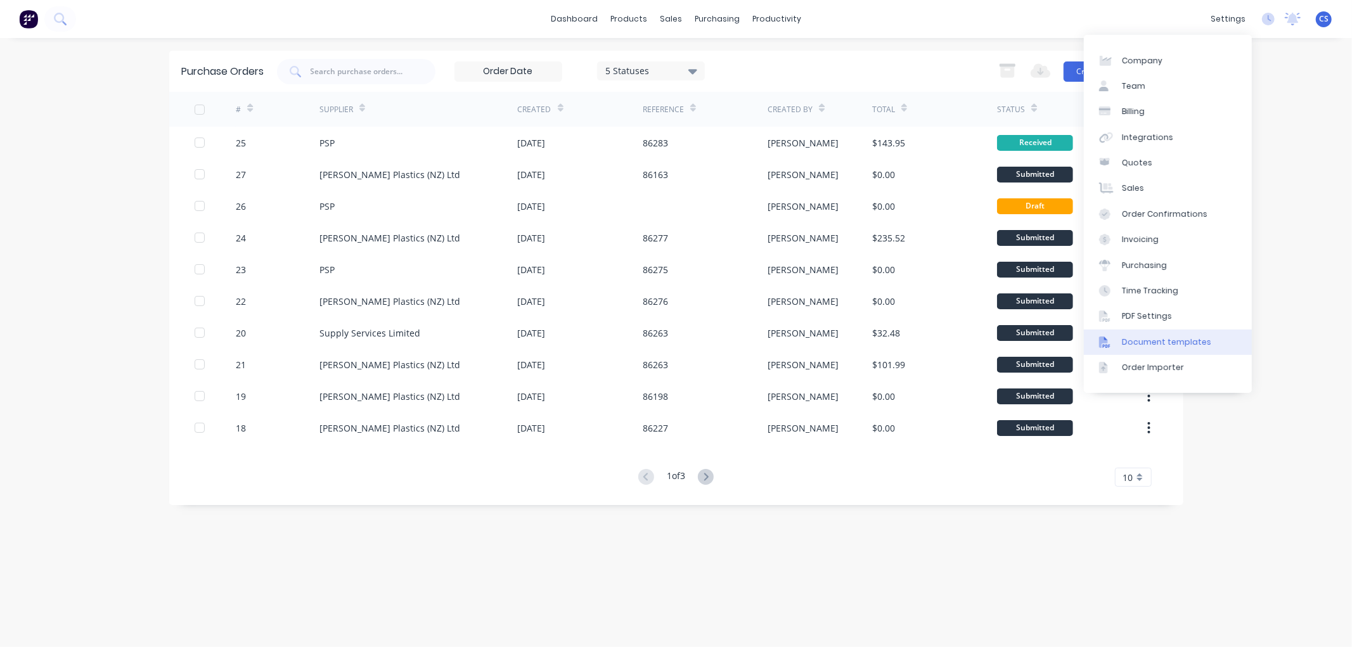
click at [1145, 340] on div "Document templates" at bounding box center [1166, 342] width 89 height 11
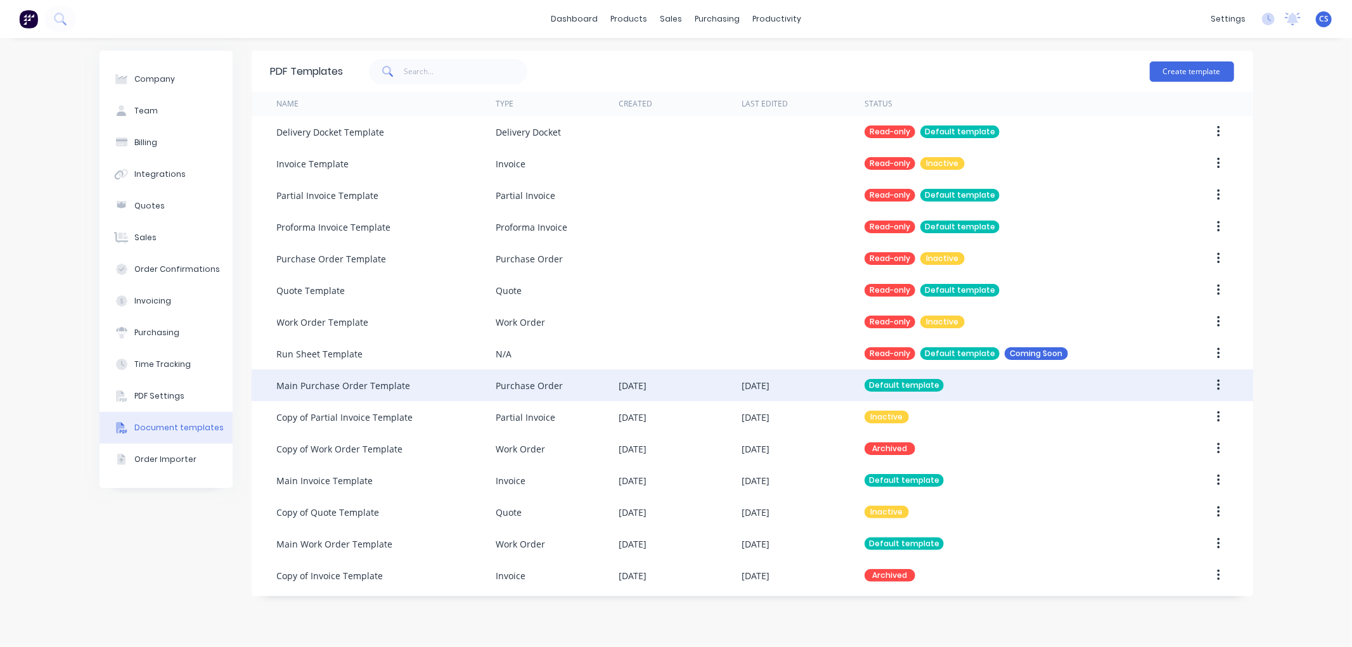
click at [1218, 385] on icon "button" at bounding box center [1219, 385] width 3 height 11
click at [1157, 419] on div "Edit" at bounding box center [1173, 418] width 98 height 18
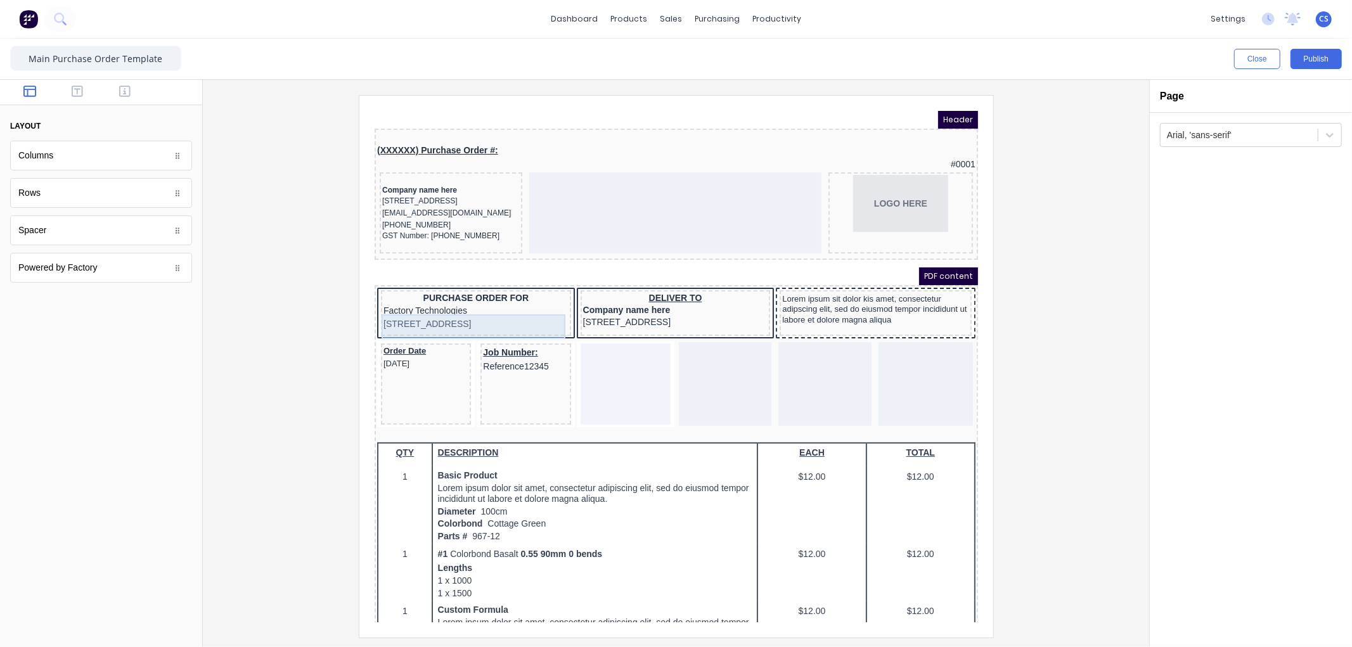
click at [429, 311] on div "234 Beach Road Gold Coast, Queensland, Australia, 4217" at bounding box center [460, 309] width 185 height 14
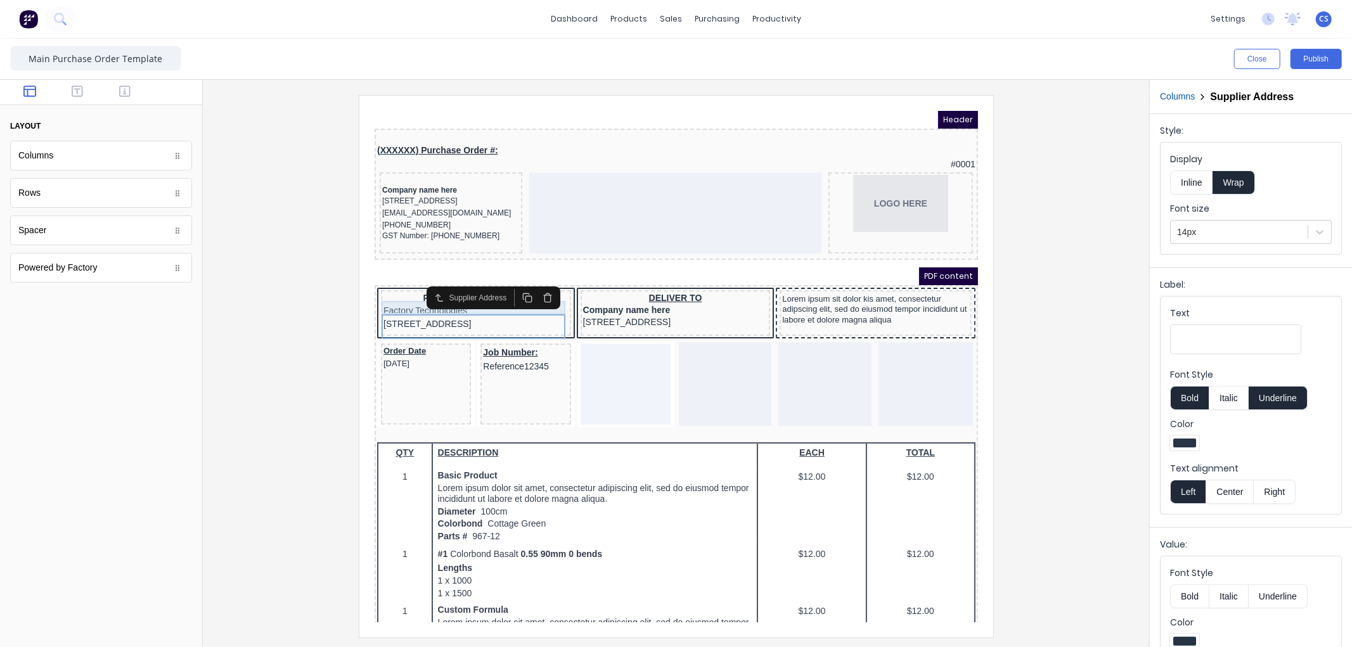
click at [382, 292] on div "Factory Technologies" at bounding box center [460, 295] width 185 height 14
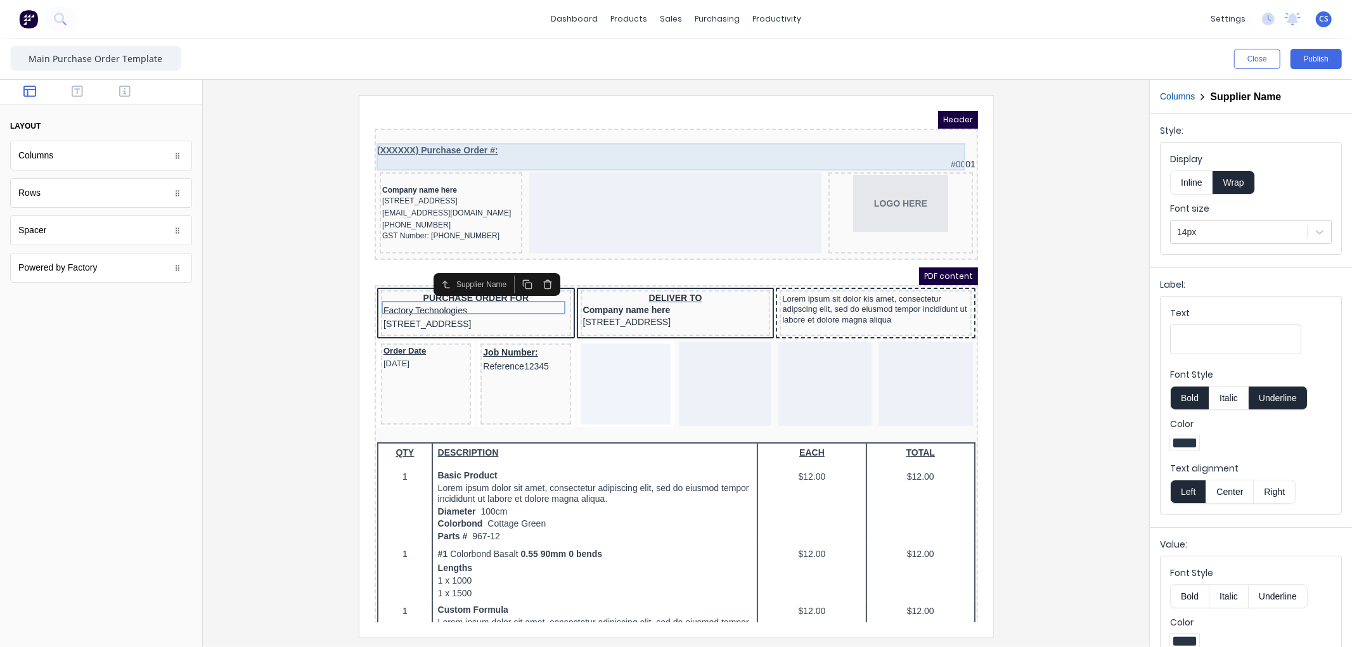
click at [459, 128] on div "(XXXXXX) Purchase Order #: #0001" at bounding box center [660, 141] width 598 height 27
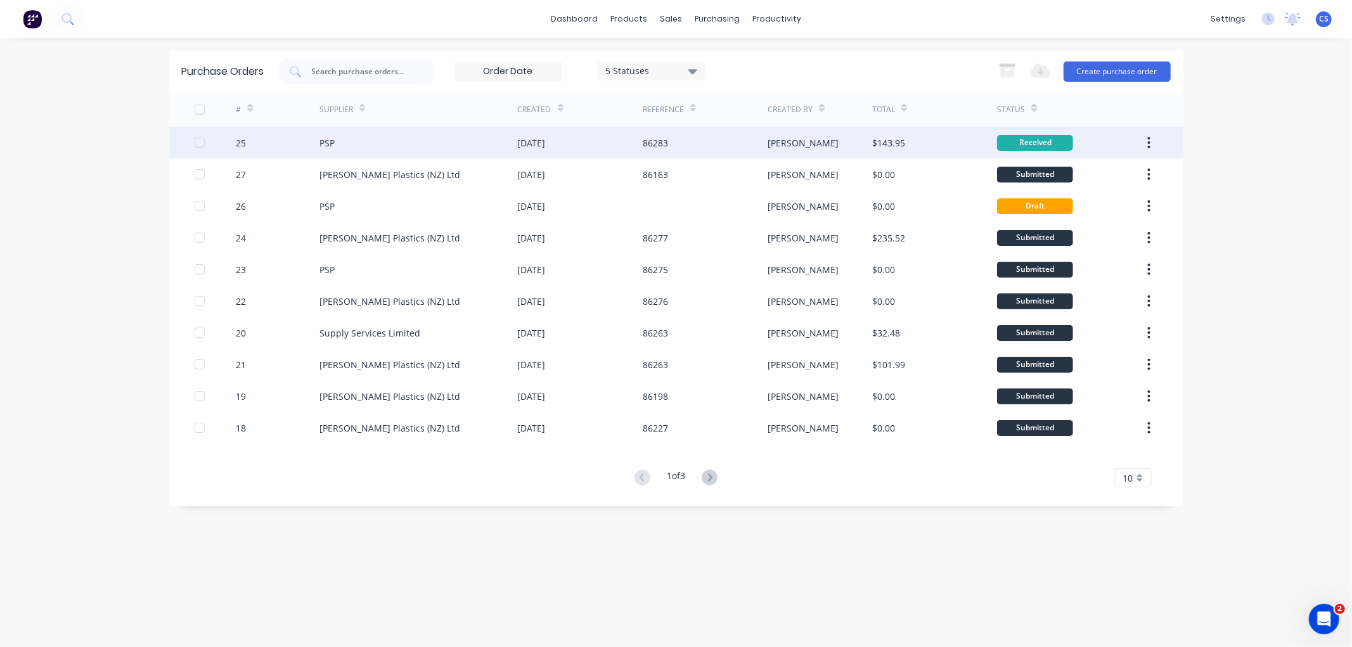
click at [531, 140] on div "[DATE]" at bounding box center [532, 142] width 28 height 13
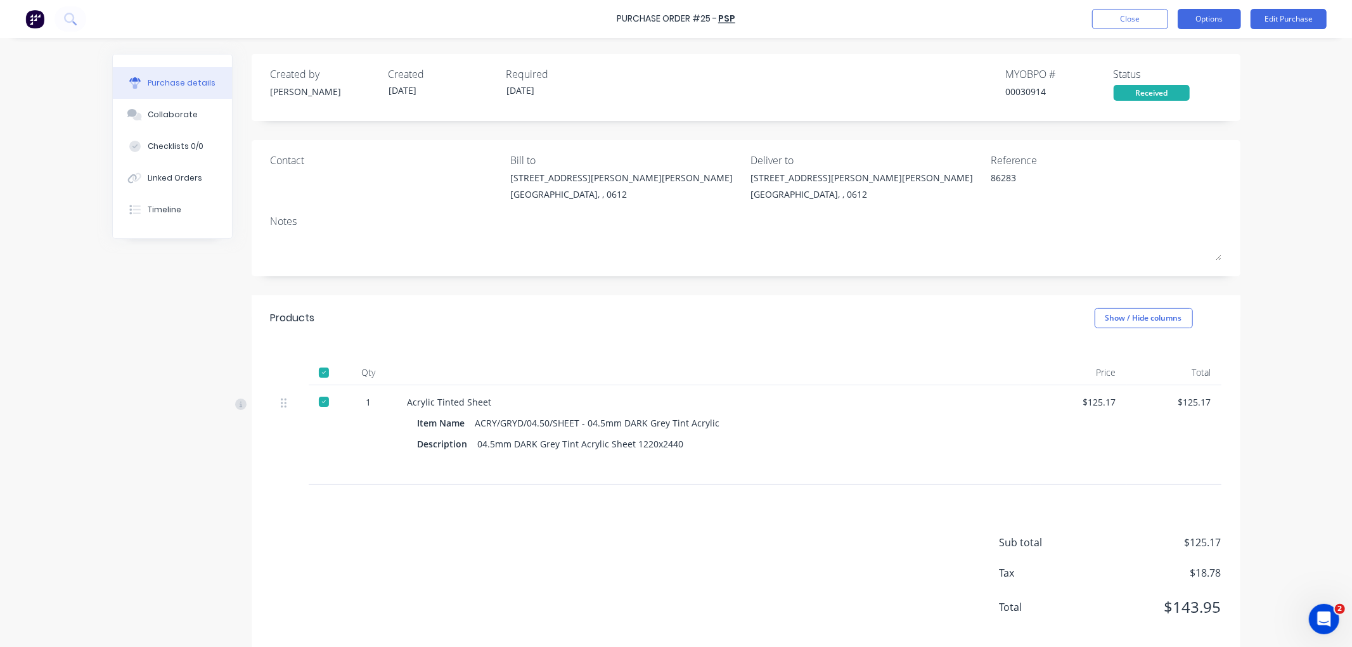
click at [1209, 13] on button "Options" at bounding box center [1209, 19] width 63 height 20
click at [1160, 55] on div "Print / Email" at bounding box center [1181, 51] width 98 height 18
click at [1168, 99] on div "Without pricing" at bounding box center [1181, 102] width 98 height 18
type textarea "x"
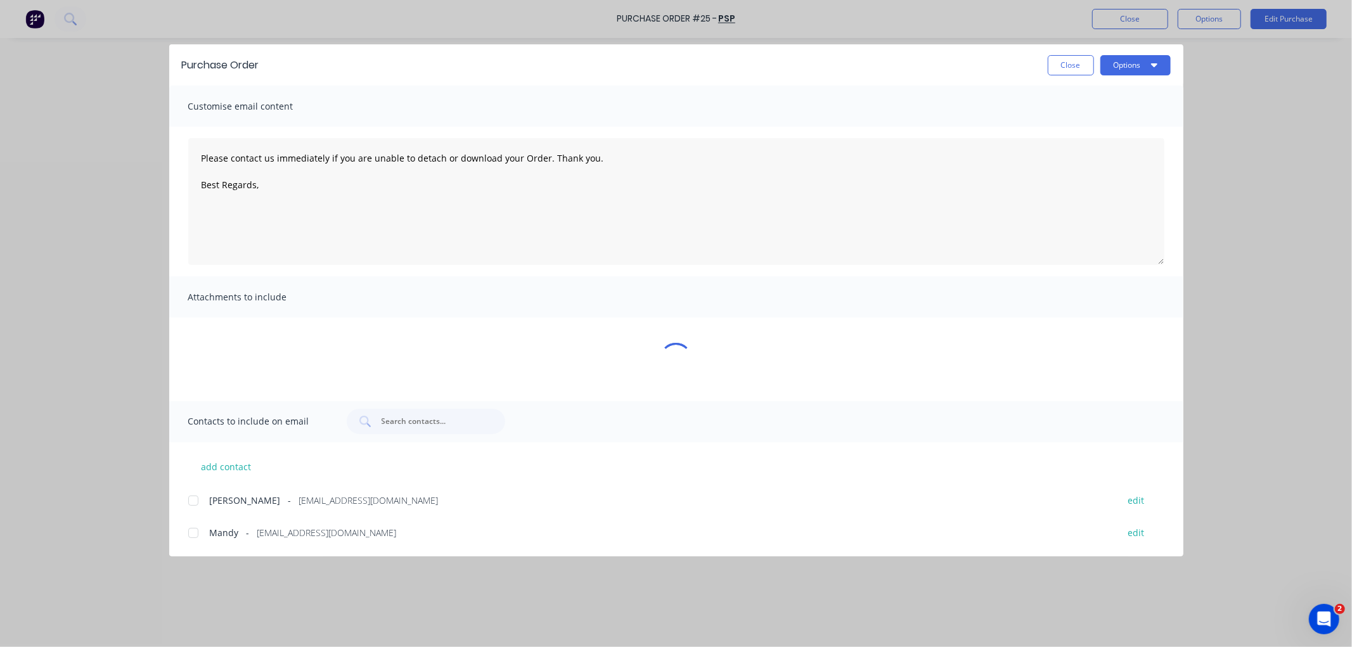
type textarea "Please contact us immediately if you are unable to detach or download your Orde…"
type textarea "x"
type textarea "Please contact us immediately if you are unable to detach or download your Orde…"
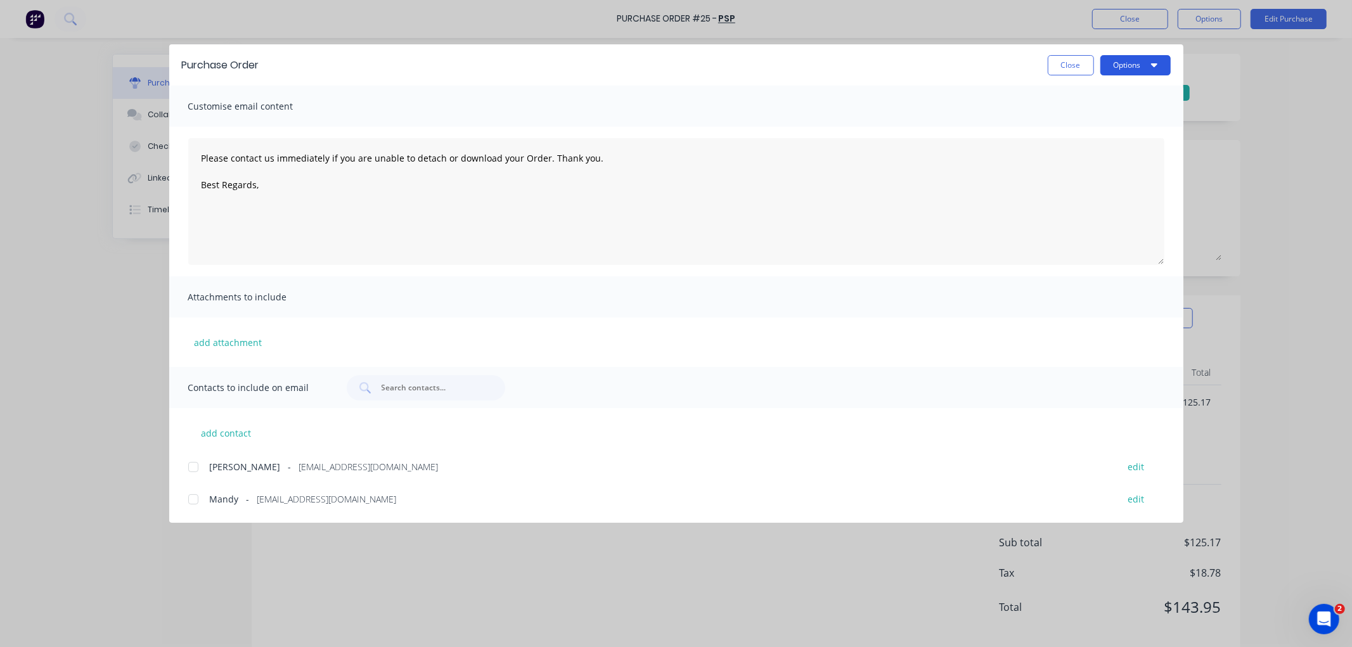
click at [1119, 65] on button "Options" at bounding box center [1135, 65] width 70 height 20
click at [1109, 116] on div "Print" at bounding box center [1111, 122] width 98 height 18
type textarea "x"
type textarea "Please contact us immediately if you are unable to detach or download your Orde…"
type textarea "x"
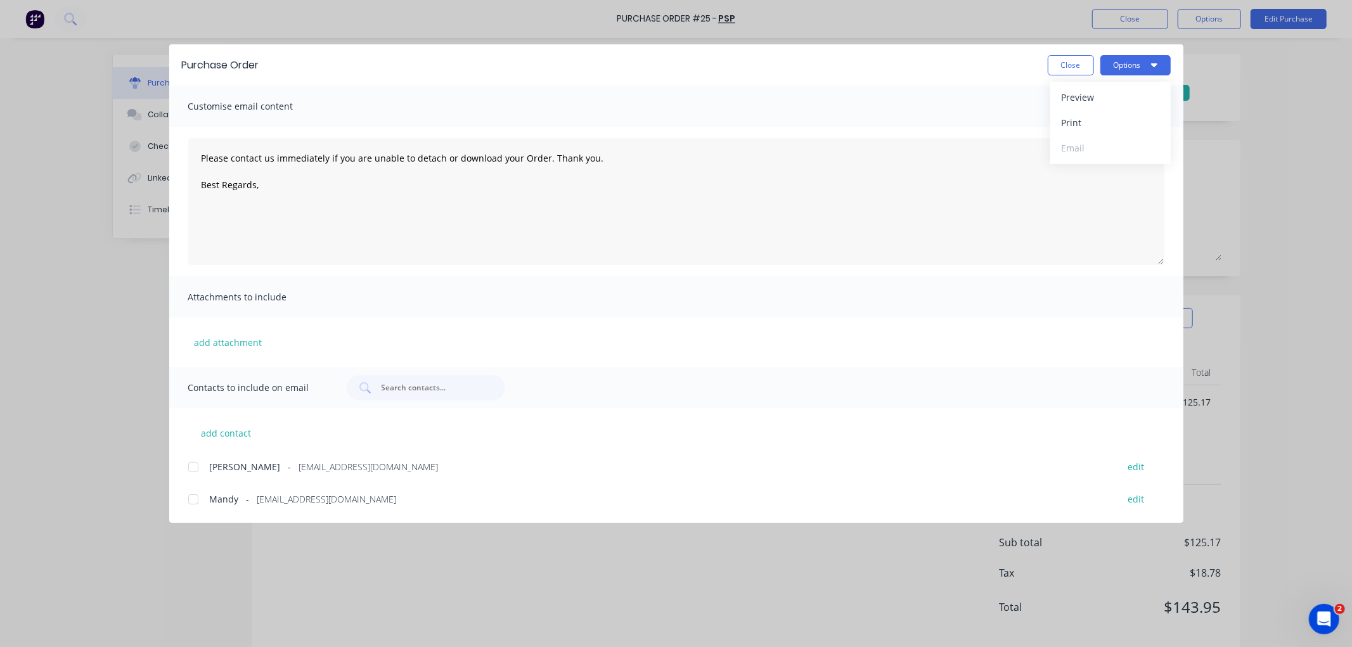
type textarea "Please contact us immediately if you are unable to detach or download your Orde…"
click at [1069, 63] on button "Close" at bounding box center [1071, 65] width 46 height 20
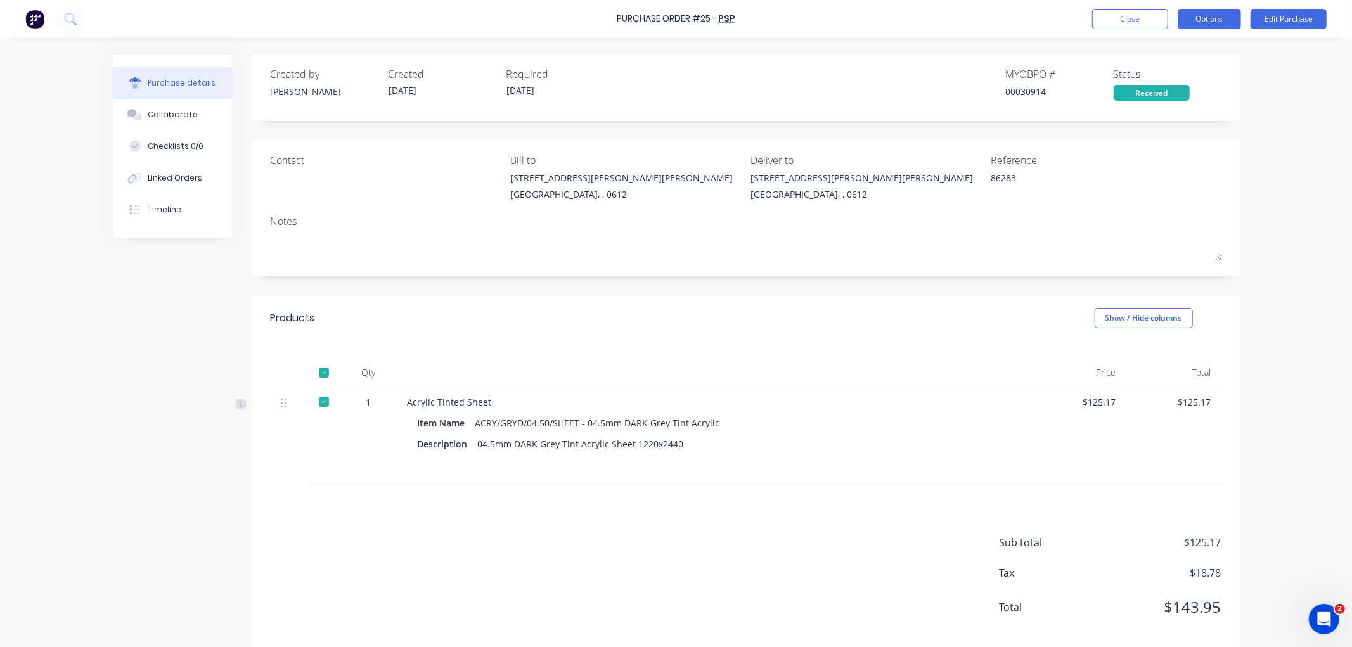
click at [1212, 14] on button "Options" at bounding box center [1209, 19] width 63 height 20
click at [1159, 55] on div "Print / Email" at bounding box center [1181, 51] width 98 height 18
click at [1161, 93] on div "Without pricing" at bounding box center [1181, 102] width 98 height 18
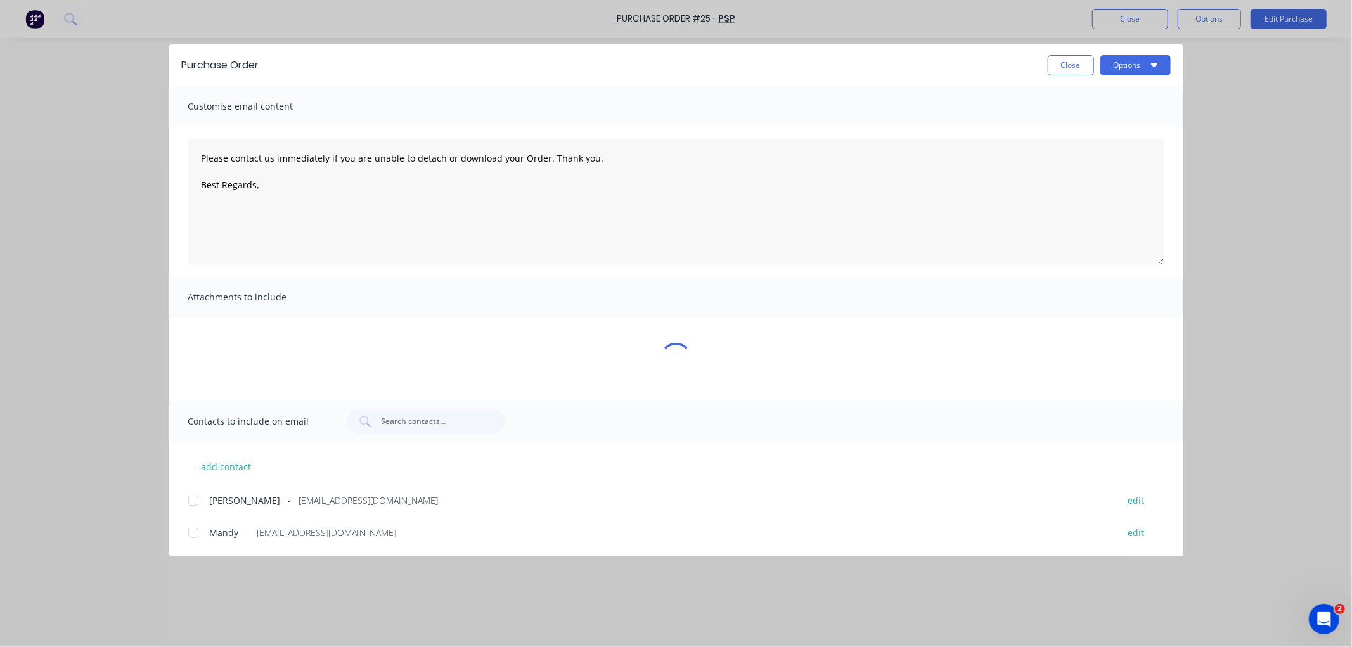
type textarea "x"
type textarea "Please contact us immediately if you are unable to detach or download your Orde…"
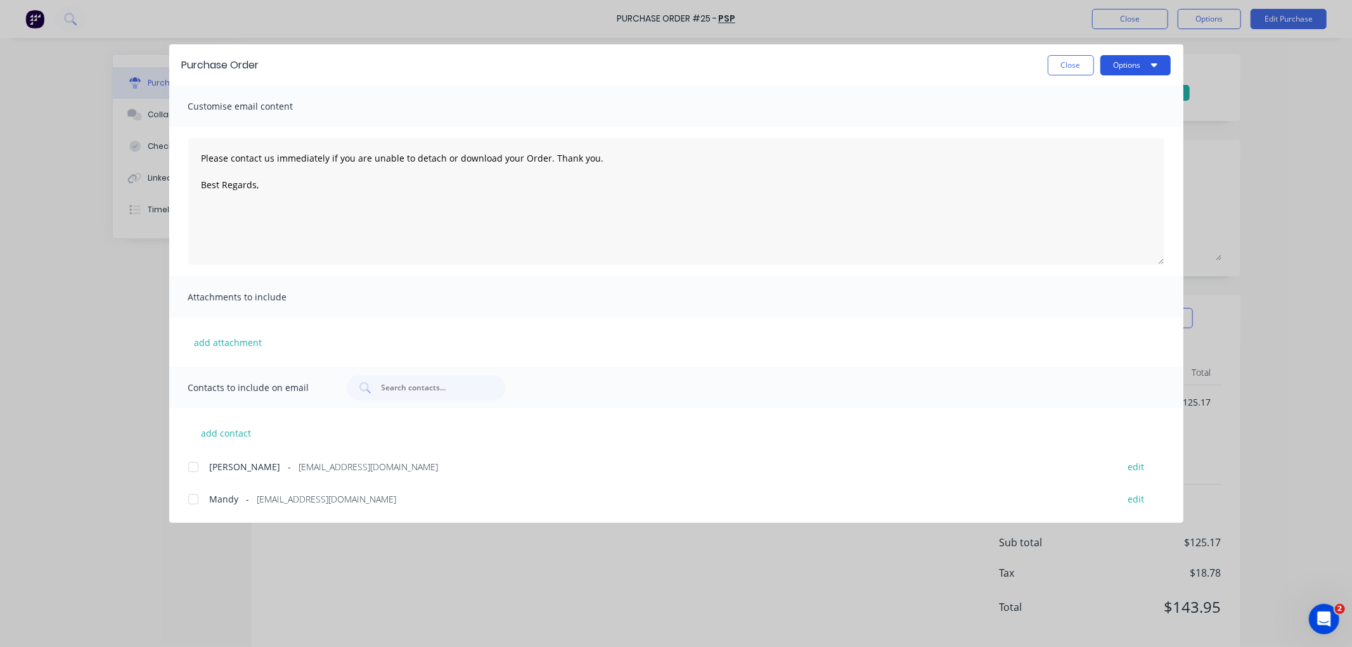
click at [1139, 65] on button "Options" at bounding box center [1135, 65] width 70 height 20
click at [1124, 91] on div "Preview" at bounding box center [1111, 97] width 98 height 18
type textarea "x"
type textarea "Please contact us immediately if you are unable to detach or download your Orde…"
type textarea "x"
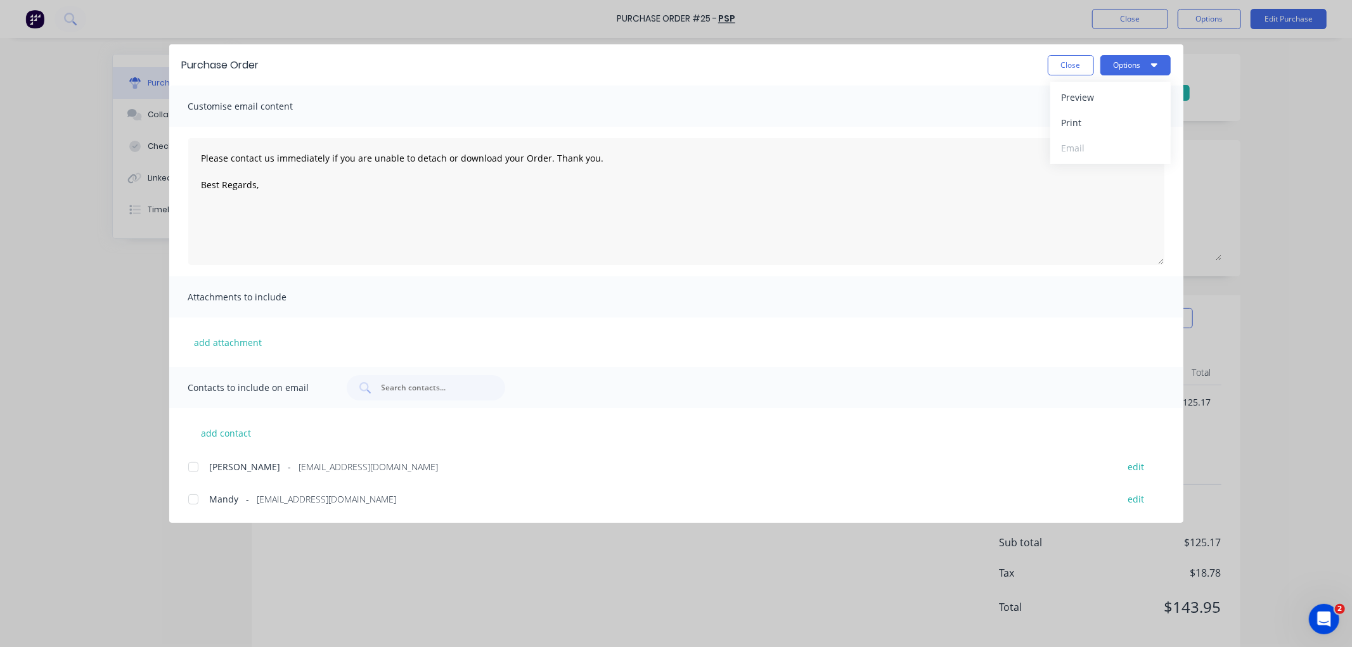
type textarea "Please contact us immediately if you are unable to detach or download your Orde…"
click at [1131, 62] on button "Options" at bounding box center [1135, 65] width 70 height 20
click at [1108, 95] on div "Preview" at bounding box center [1111, 97] width 98 height 18
type textarea "x"
type textarea "Please contact us immediately if you are unable to detach or download your Orde…"
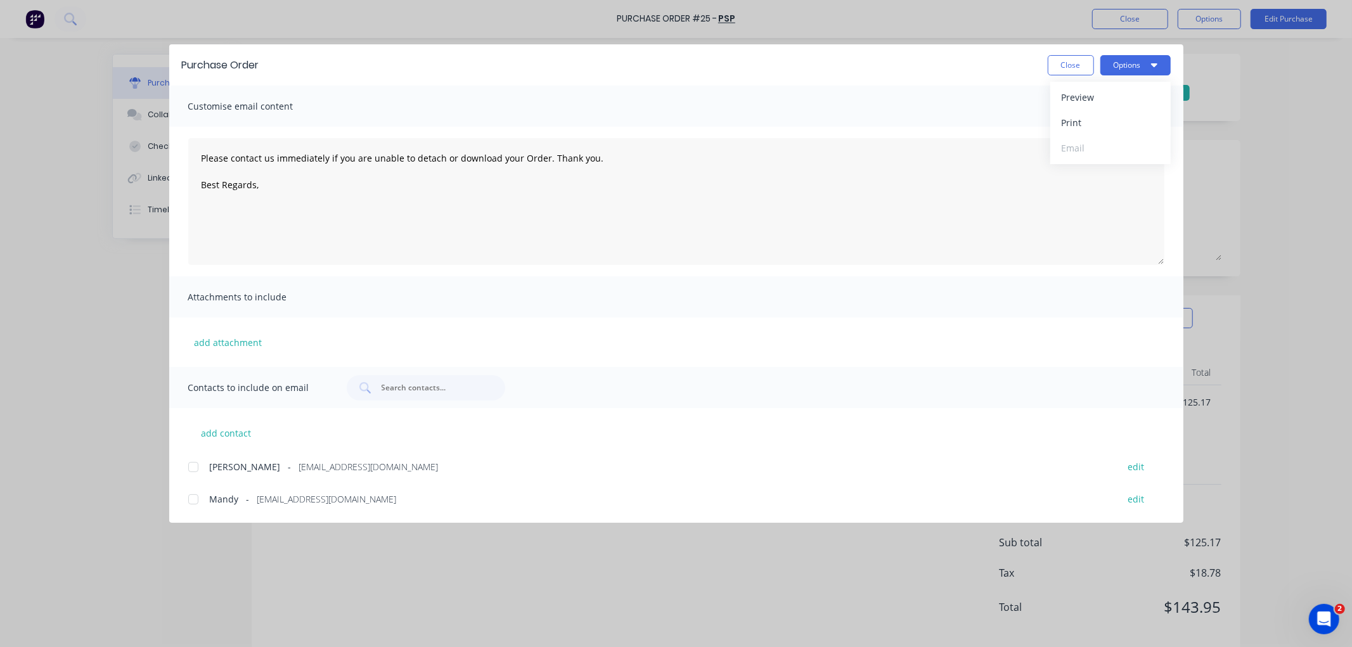
type textarea "x"
type textarea "Please contact us immediately if you are unable to detach or download your Orde…"
click at [1129, 67] on button "Options" at bounding box center [1135, 65] width 70 height 20
click at [1108, 97] on div "Preview" at bounding box center [1111, 97] width 98 height 18
type textarea "x"
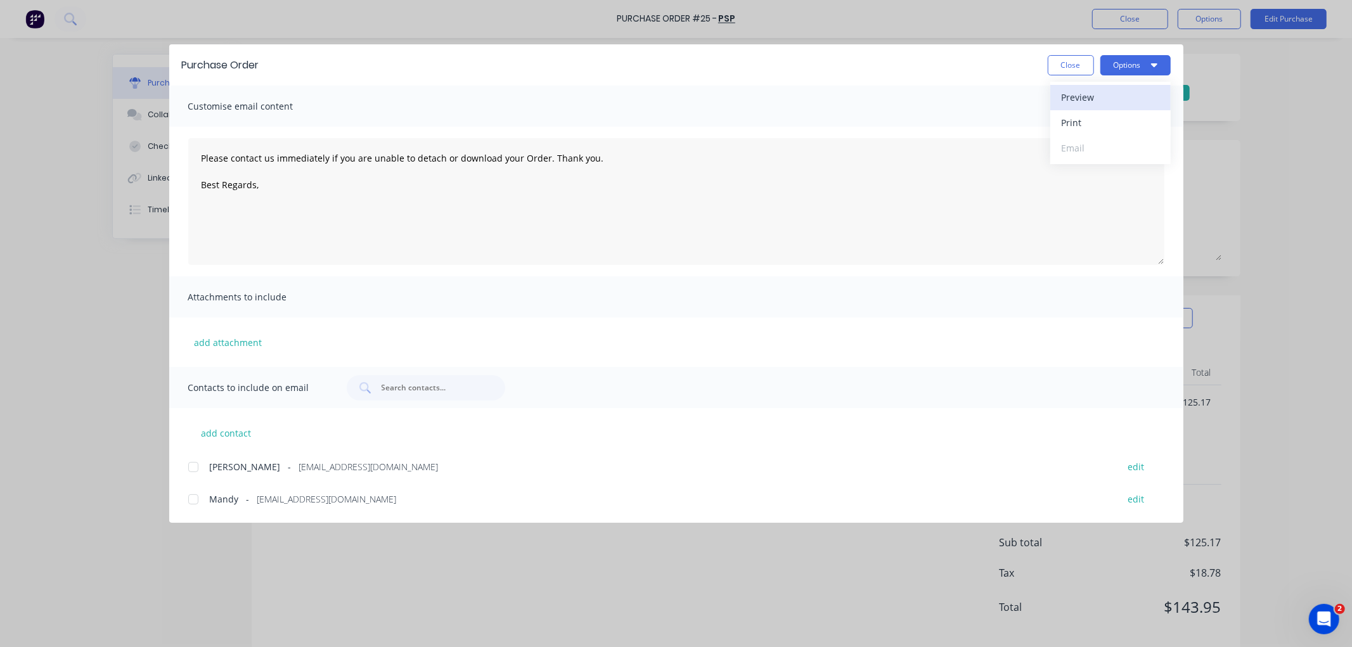
type textarea "Please contact us immediately if you are unable to detach or download your Orde…"
type textarea "x"
type textarea "Please contact us immediately if you are unable to detach or download your Orde…"
click at [1141, 72] on button "Options" at bounding box center [1135, 65] width 70 height 20
click at [1119, 98] on div "Preview" at bounding box center [1111, 97] width 98 height 18
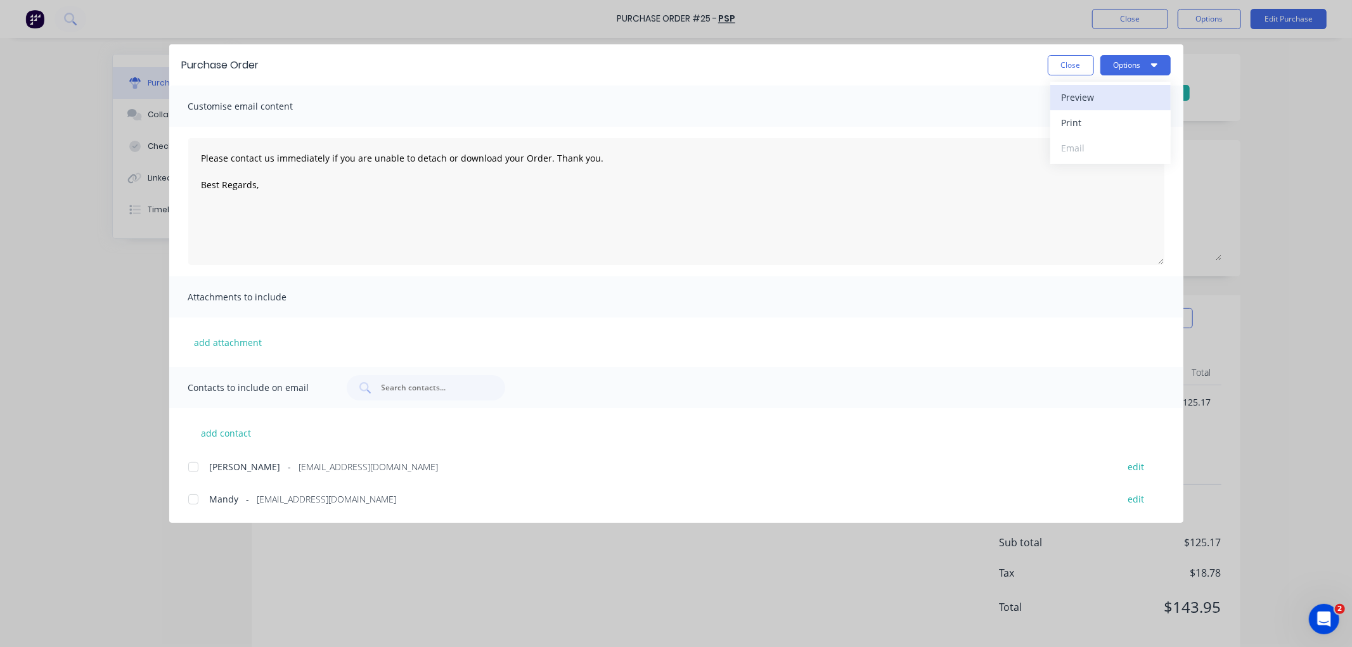
type textarea "x"
type textarea "Please contact us immediately if you are unable to detach or download your Orde…"
type textarea "x"
type textarea "Please contact us immediately if you are unable to detach or download your Orde…"
click at [1112, 65] on button "Options" at bounding box center [1135, 65] width 70 height 20
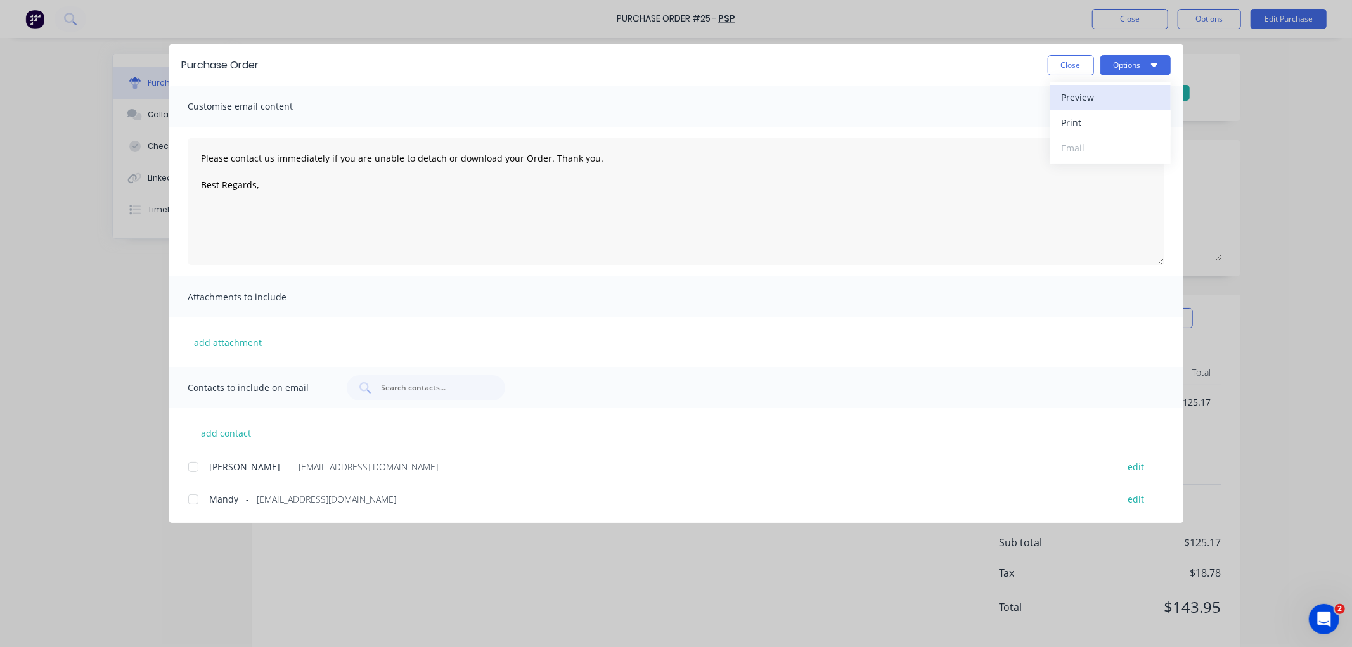
click at [1100, 98] on div "Preview" at bounding box center [1111, 97] width 98 height 18
type textarea "x"
type textarea "Please contact us immediately if you are unable to detach or download your Orde…"
type textarea "x"
type textarea "Please contact us immediately if you are unable to detach or download your Orde…"
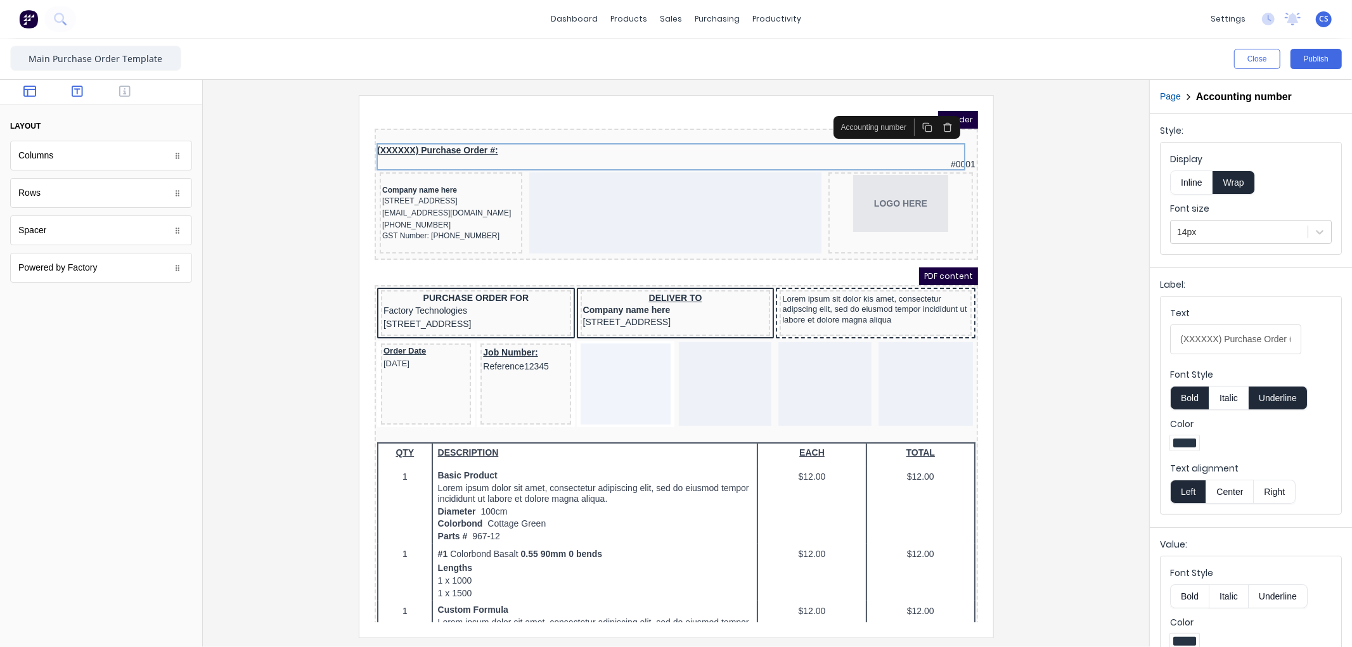
click at [77, 93] on icon "button" at bounding box center [77, 91] width 11 height 13
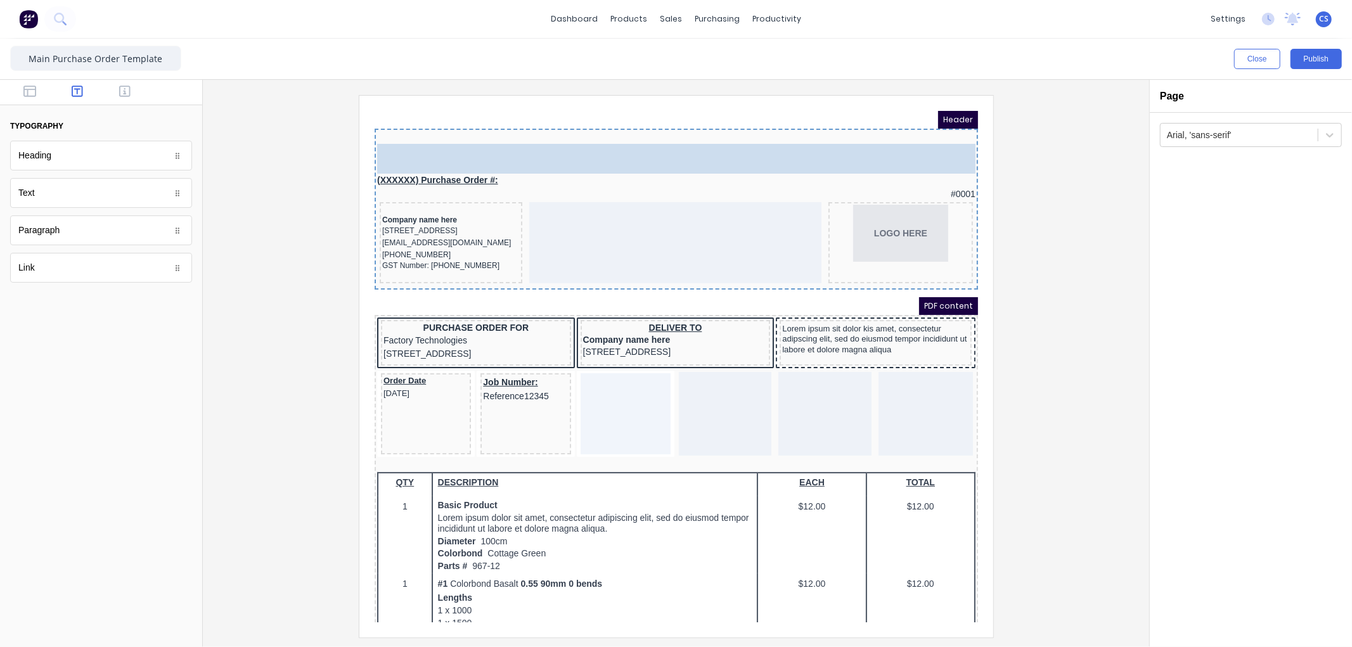
drag, startPoint x: 124, startPoint y: 171, endPoint x: 144, endPoint y: 39, distance: 133.4
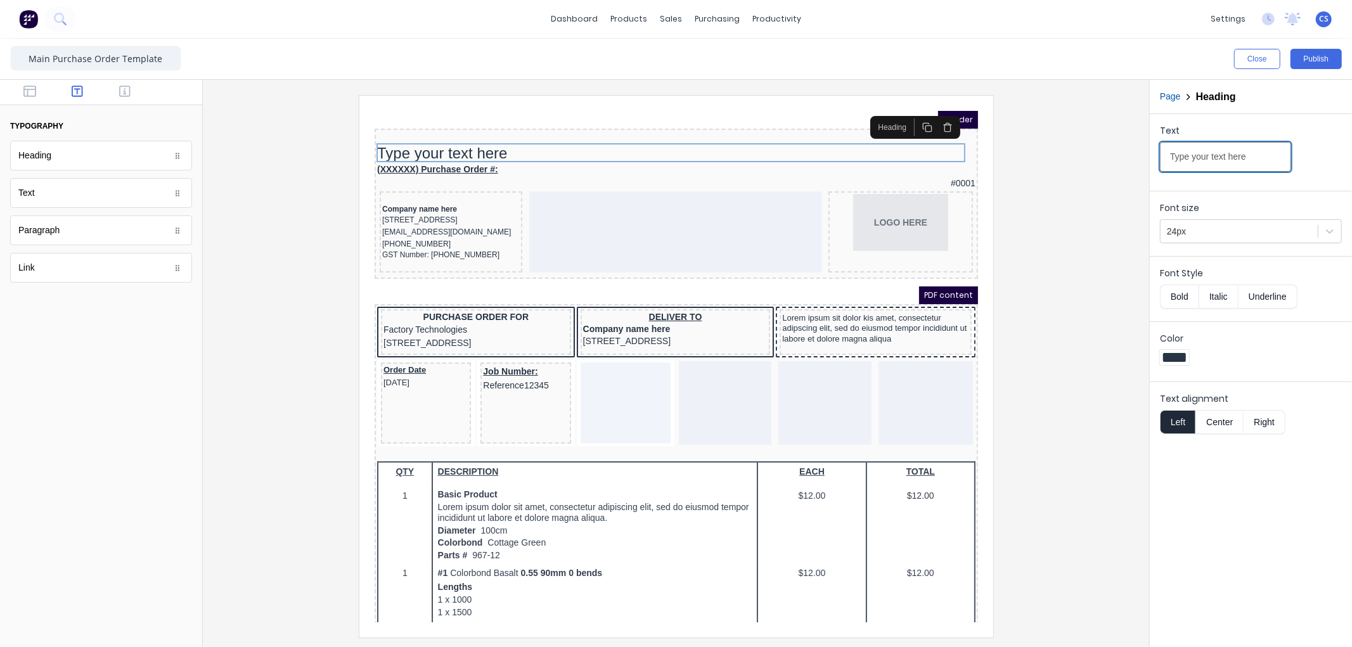
drag, startPoint x: 1251, startPoint y: 153, endPoint x: 1167, endPoint y: 157, distance: 84.4
click at [1167, 157] on input "Type your text here" at bounding box center [1225, 157] width 131 height 30
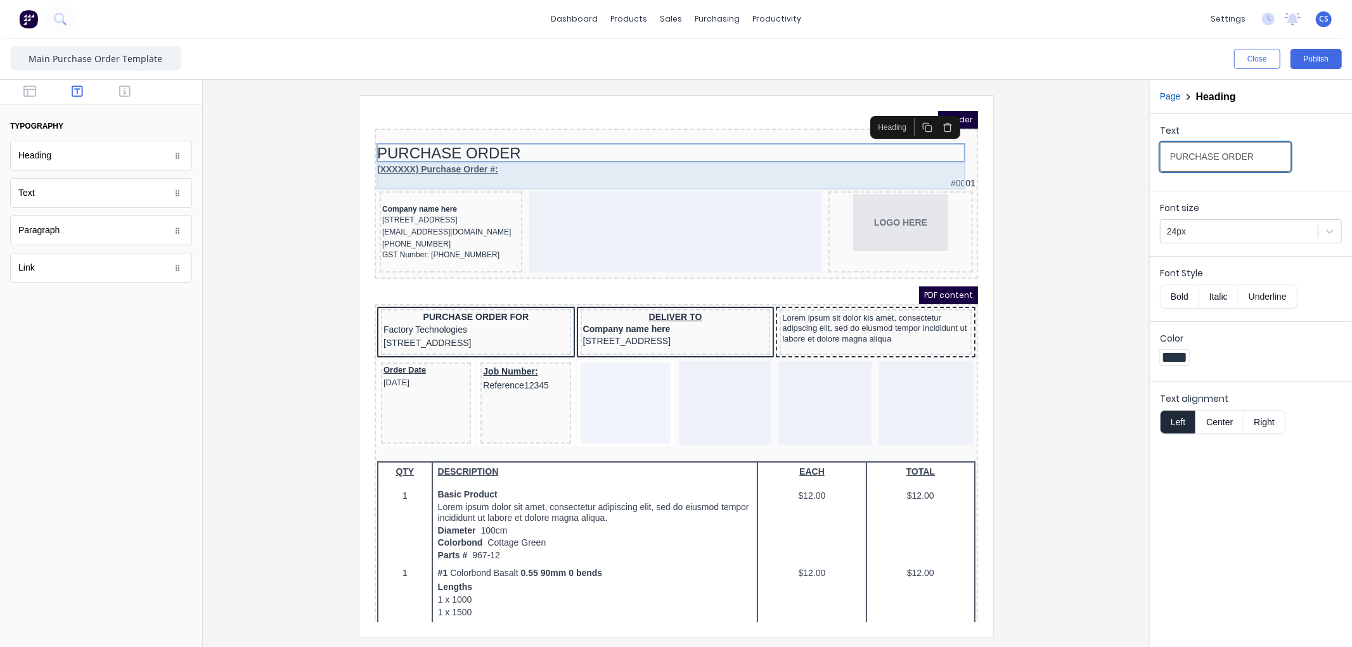
type input "PURCHASE ORDER"
click at [455, 152] on div "(XXXXXX) Purchase Order #: #0001" at bounding box center [660, 160] width 598 height 27
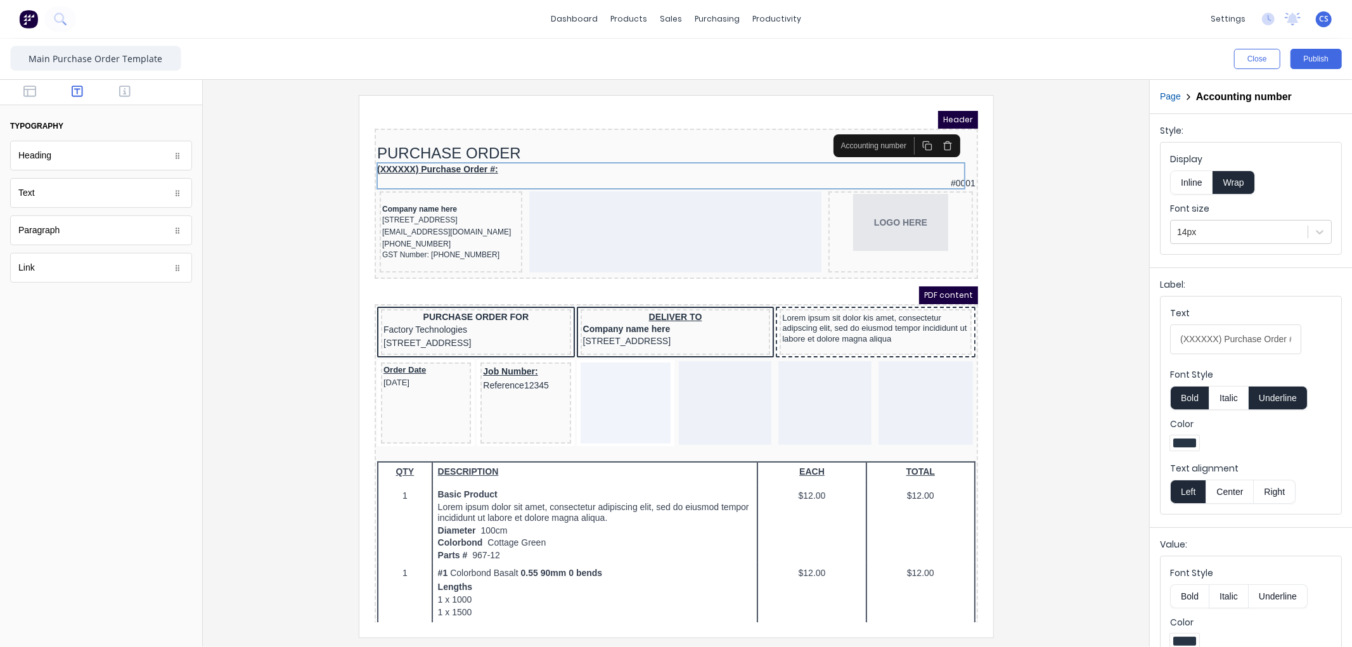
click at [931, 127] on icon "button" at bounding box center [932, 127] width 8 height 0
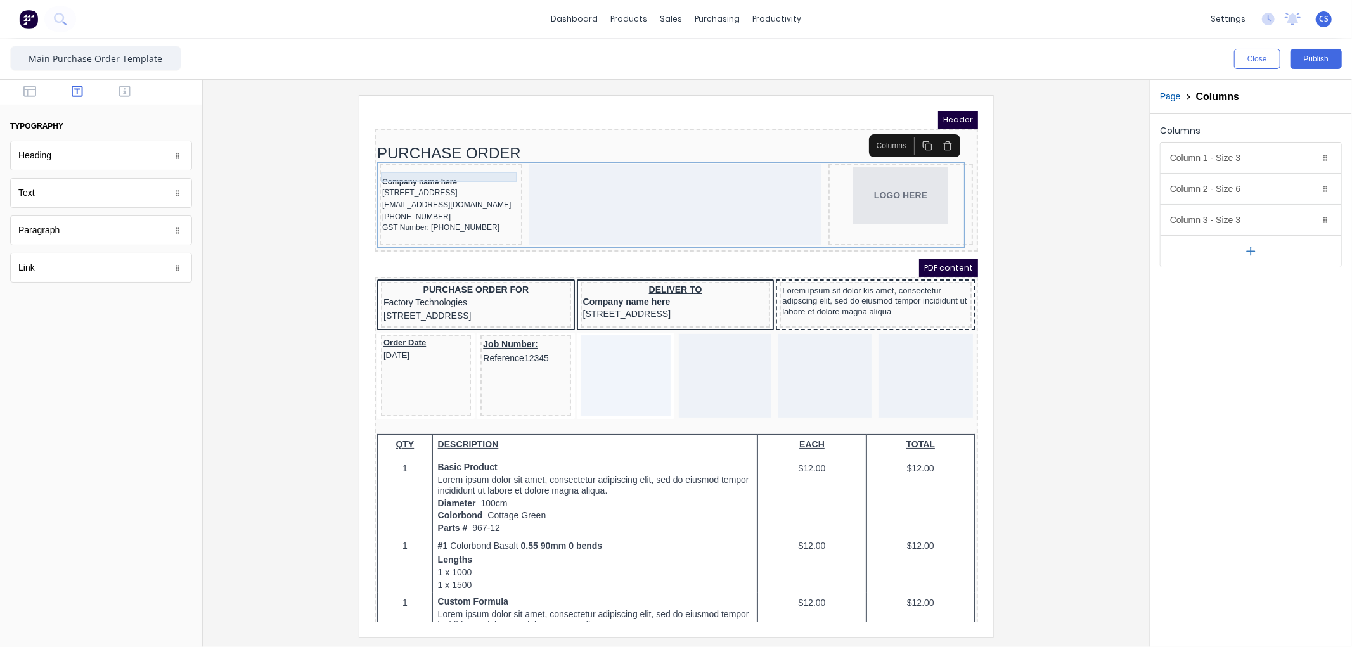
click at [420, 161] on div "Company name here" at bounding box center [435, 166] width 138 height 10
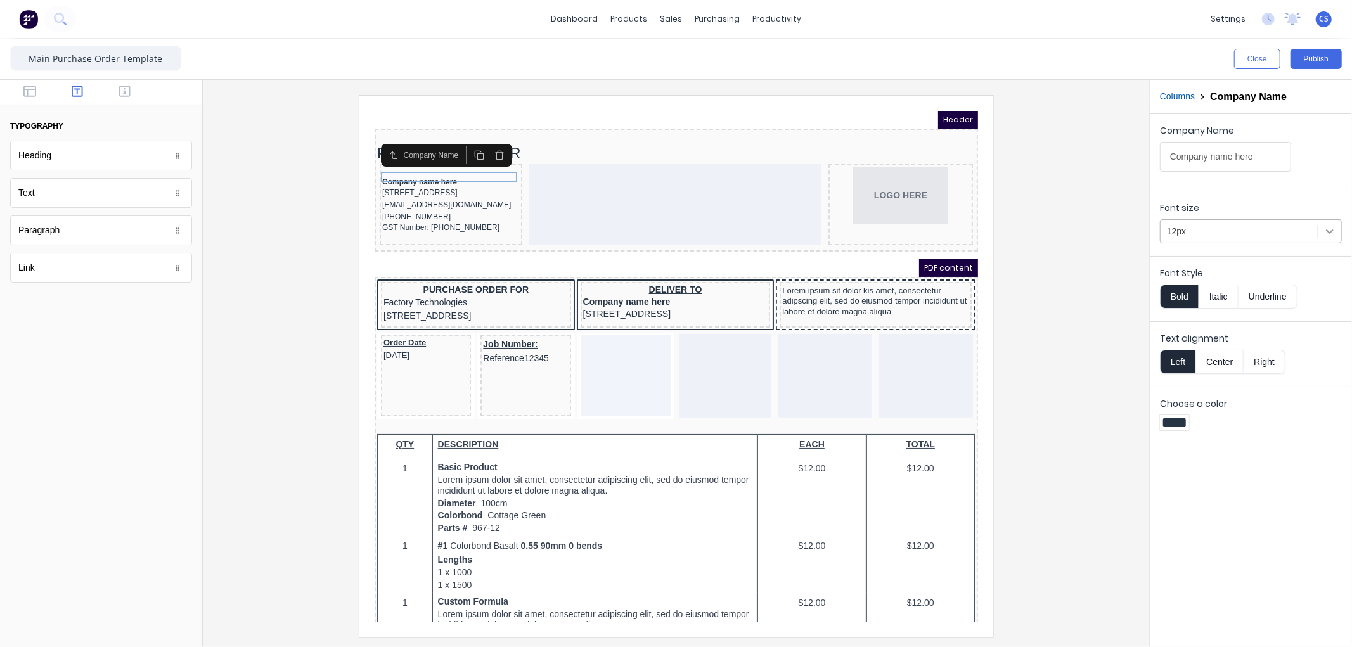
click at [1328, 233] on icon at bounding box center [1329, 231] width 13 height 13
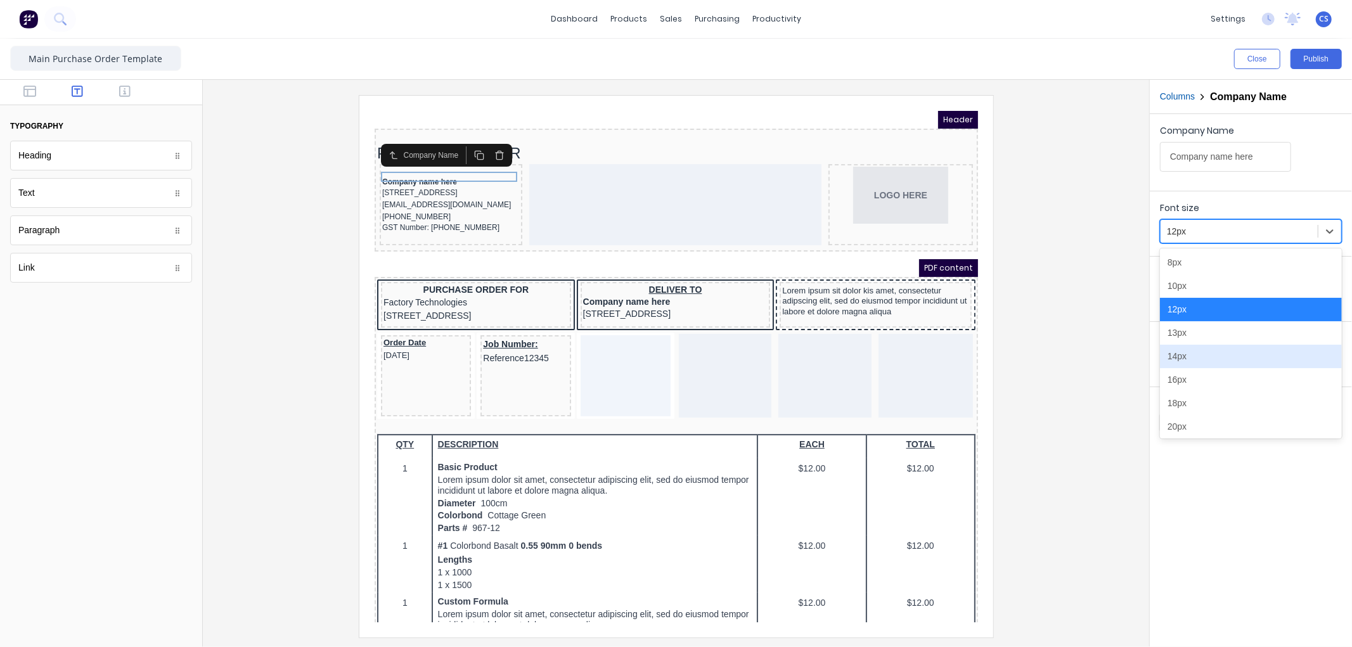
click at [1198, 350] on div "14px" at bounding box center [1251, 356] width 182 height 23
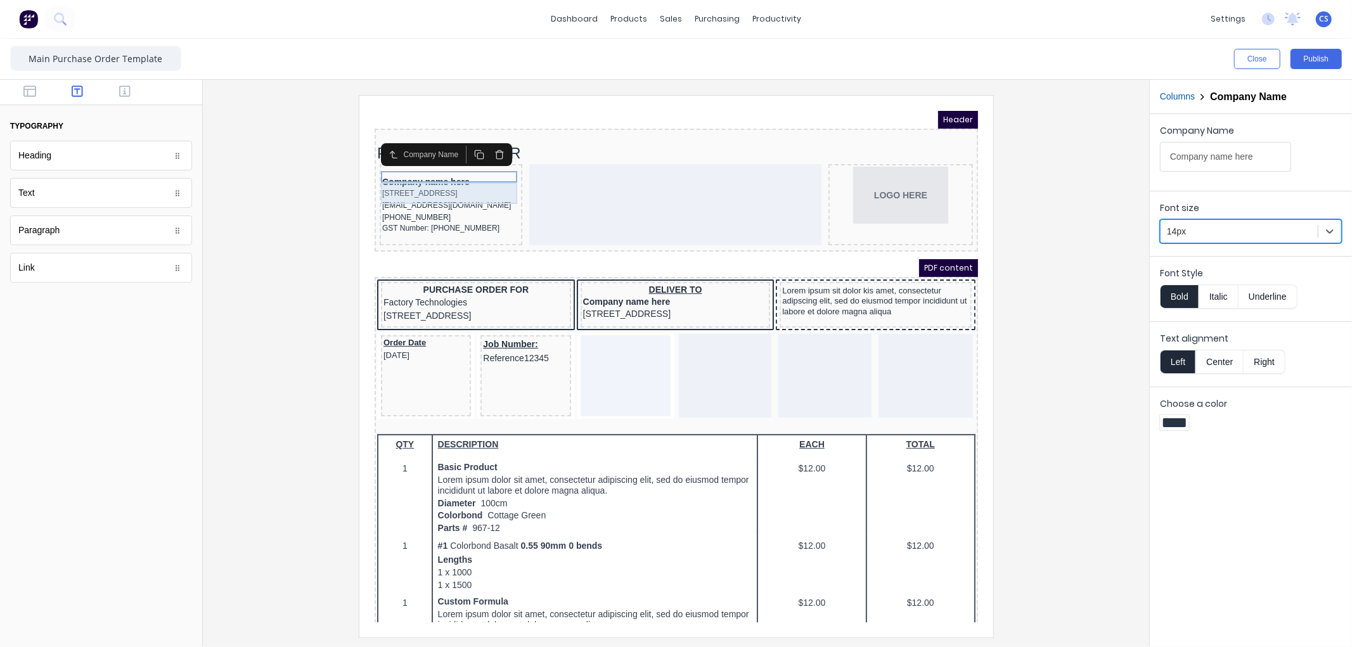
click at [439, 174] on div "[STREET_ADDRESS]" at bounding box center [435, 178] width 138 height 12
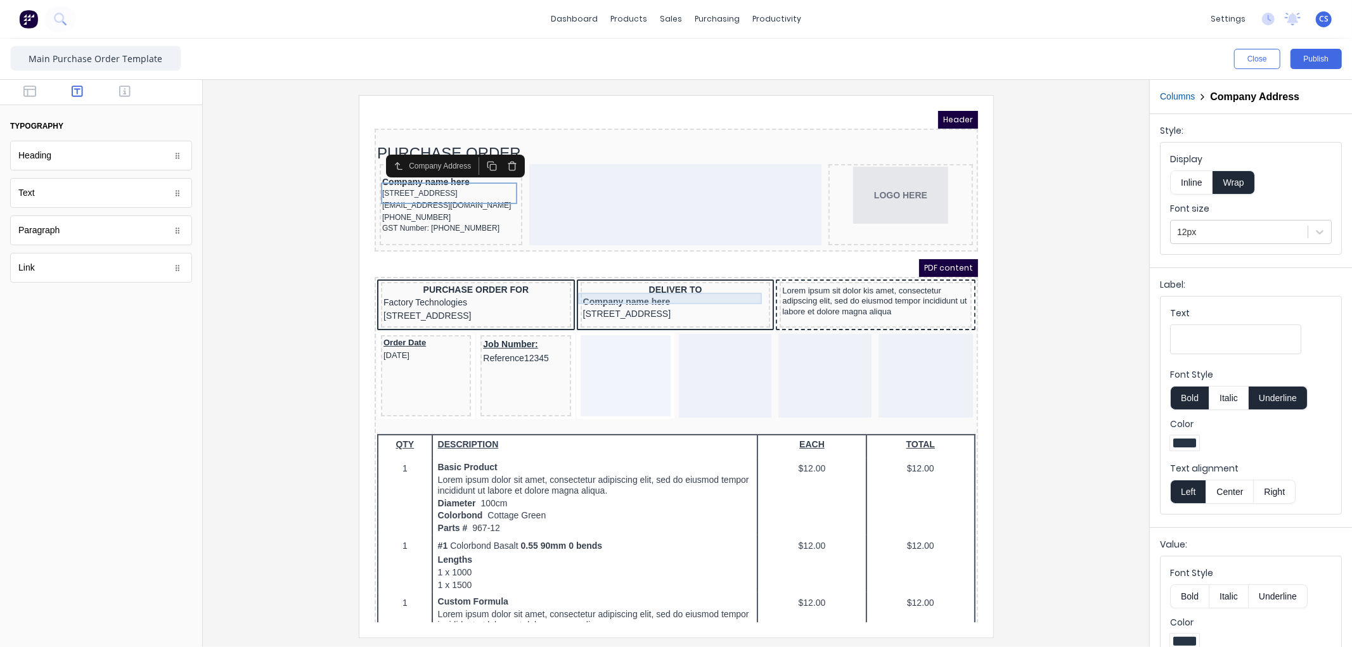
click at [592, 283] on div "Company name here" at bounding box center [659, 285] width 185 height 11
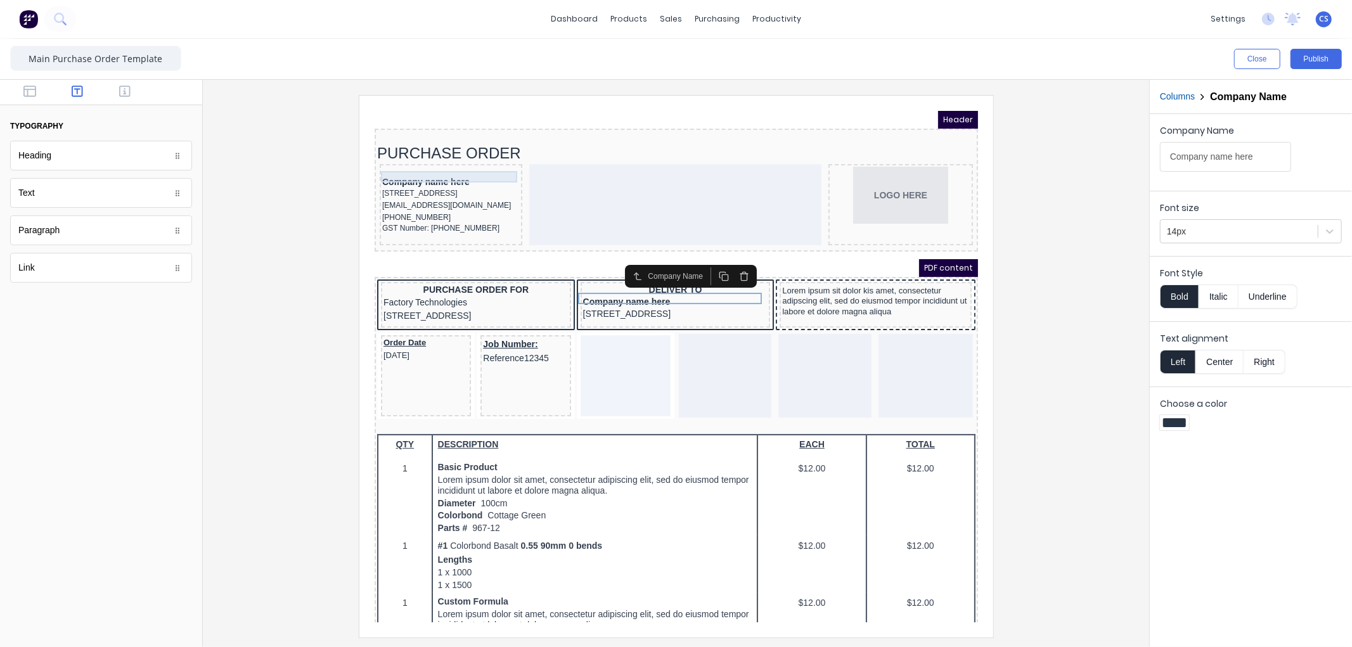
click at [389, 160] on div "Company name here" at bounding box center [435, 165] width 138 height 11
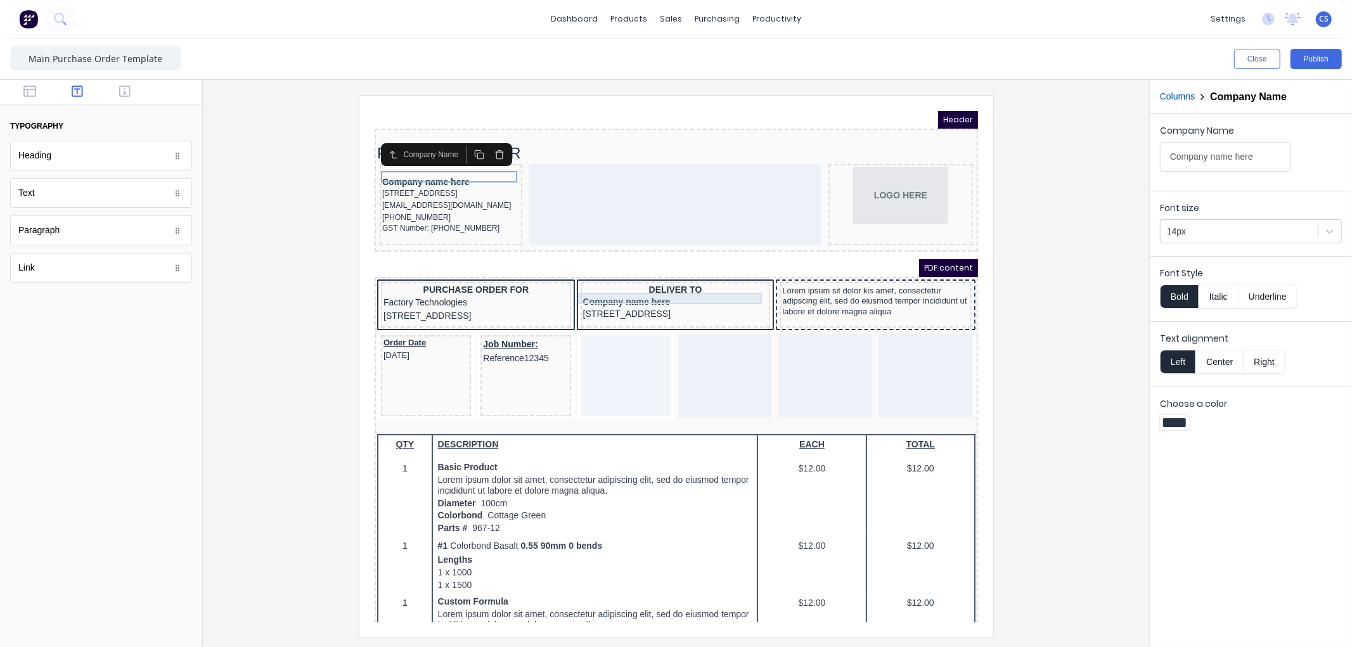
click at [639, 281] on div "Company name here" at bounding box center [659, 285] width 185 height 11
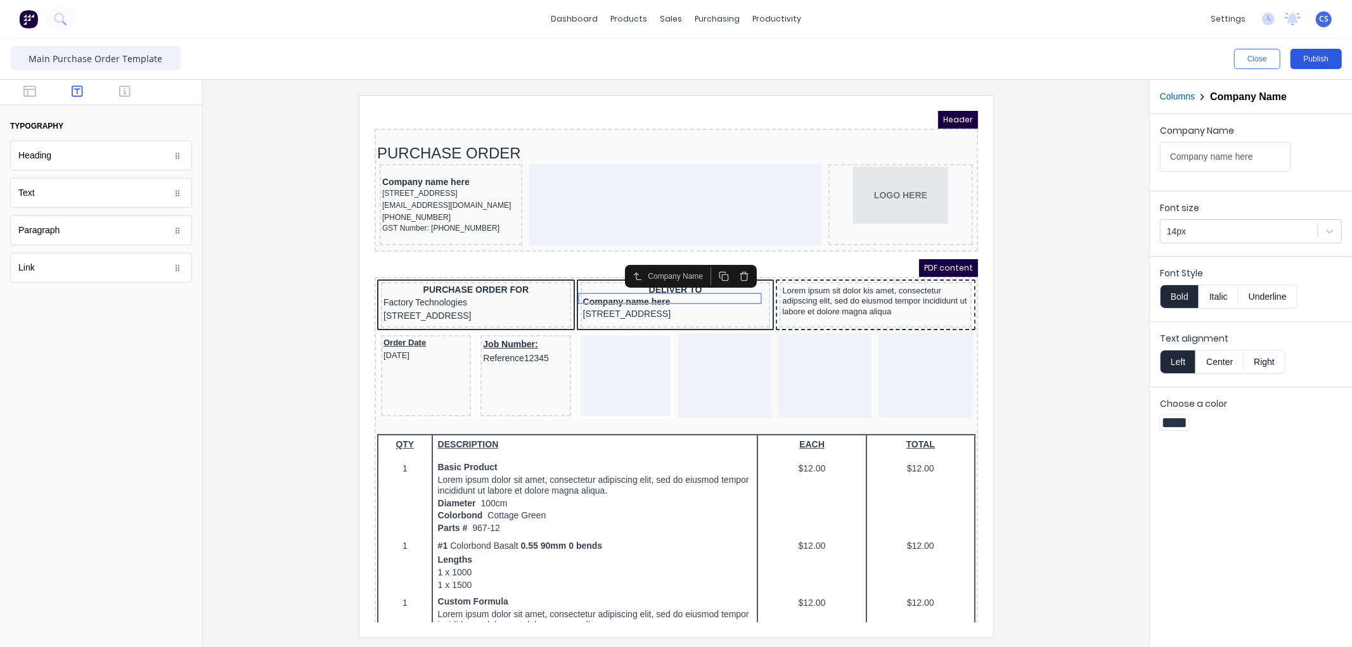
click at [1319, 58] on button "Publish" at bounding box center [1315, 59] width 51 height 20
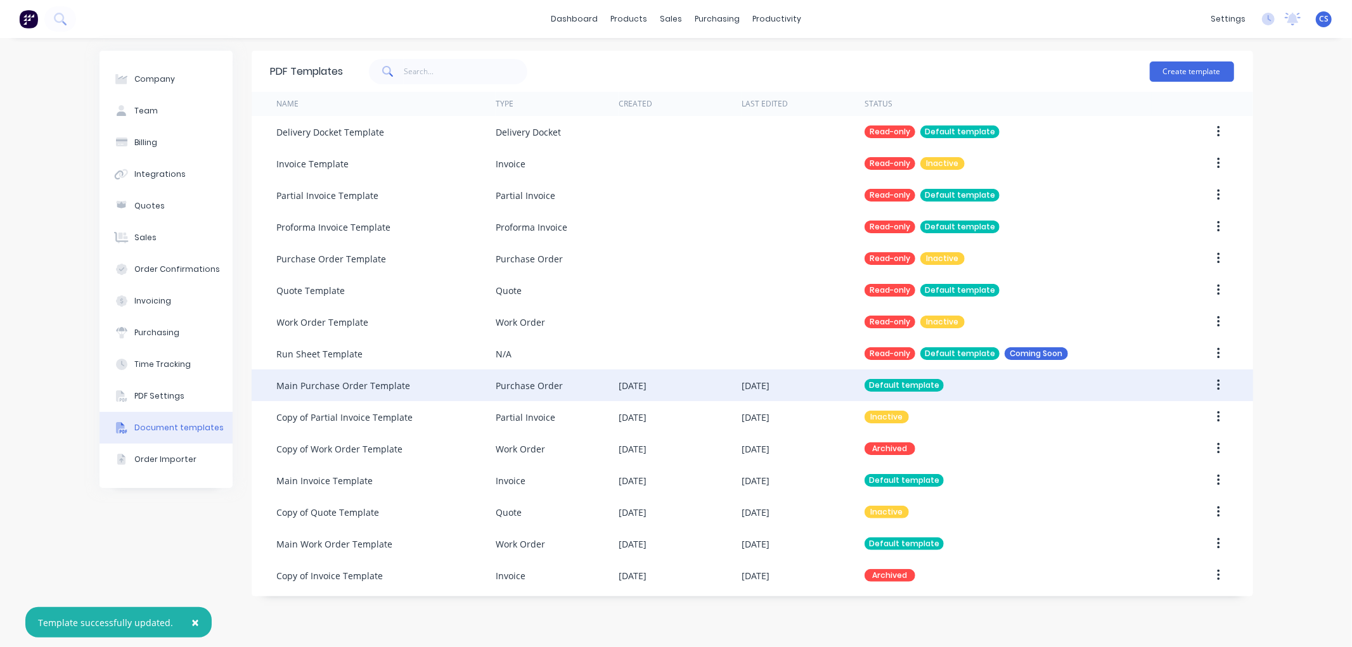
click at [1218, 383] on icon "button" at bounding box center [1218, 385] width 3 height 14
click at [1162, 420] on div "Edit" at bounding box center [1173, 418] width 98 height 18
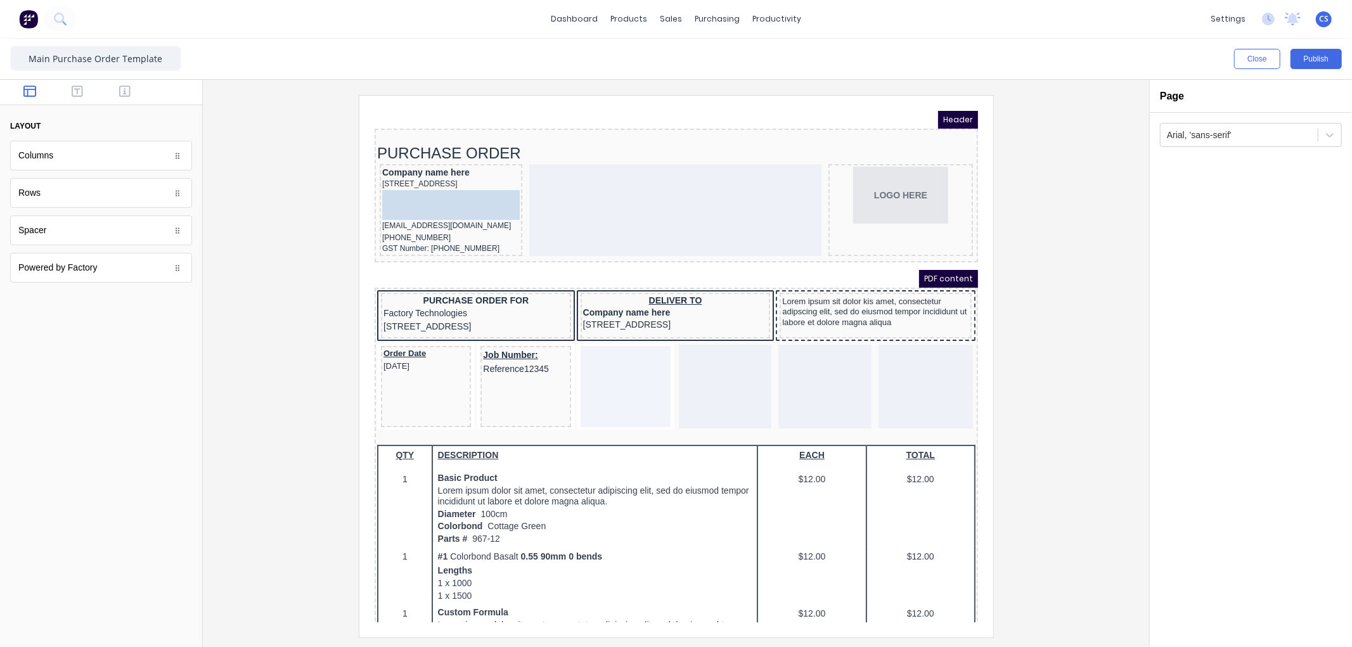
drag, startPoint x: 57, startPoint y: 233, endPoint x: 50, endPoint y: 88, distance: 145.3
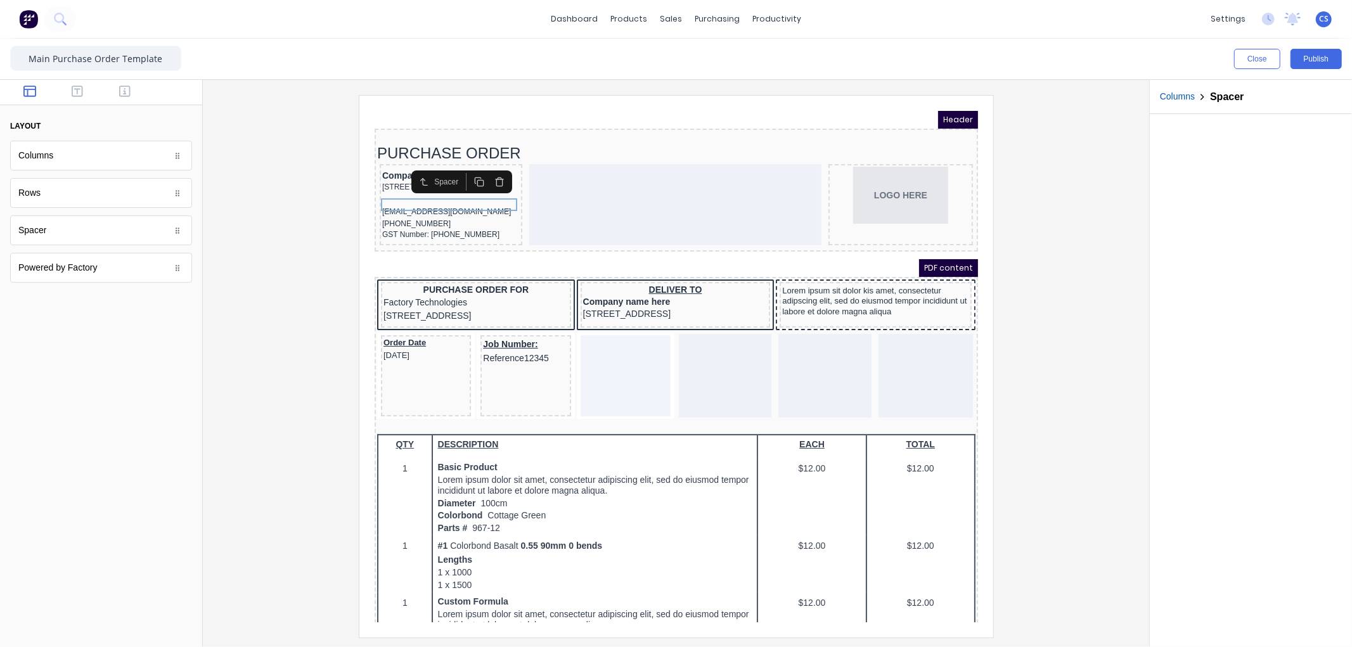
click at [327, 262] on div at bounding box center [676, 366] width 926 height 542
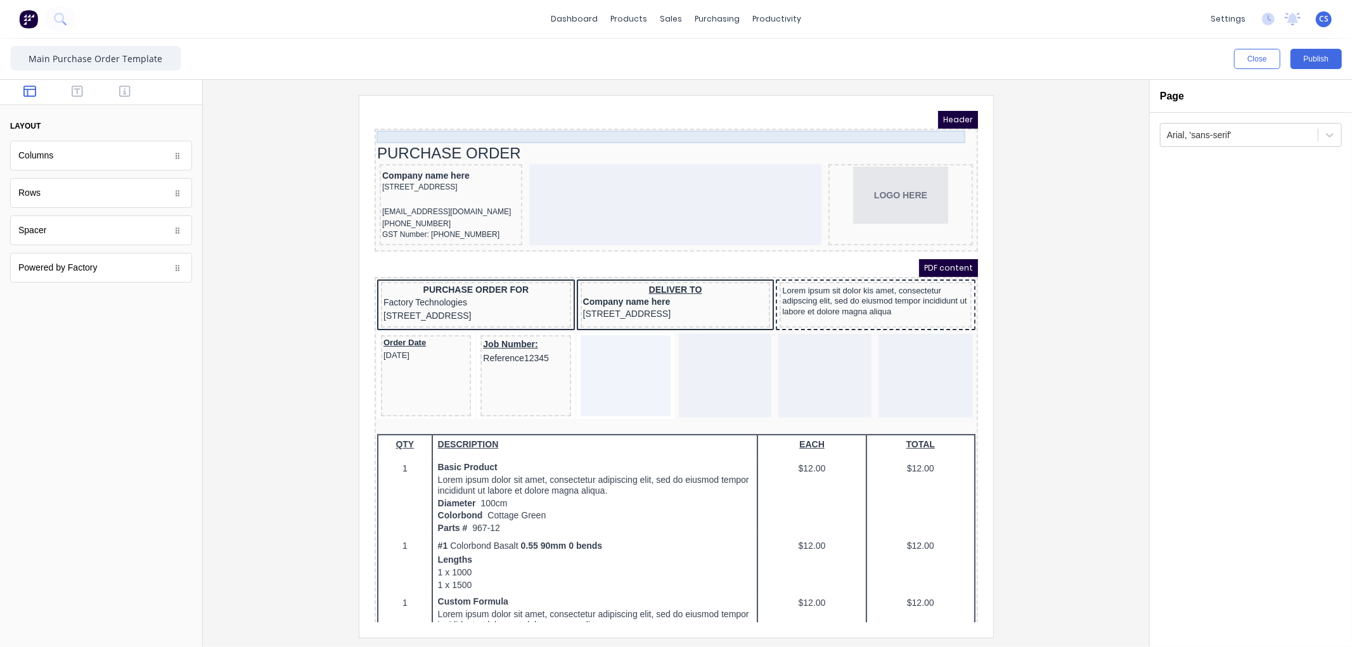
click at [486, 115] on div at bounding box center [660, 121] width 598 height 13
click at [934, 110] on icon "button" at bounding box center [932, 111] width 6 height 7
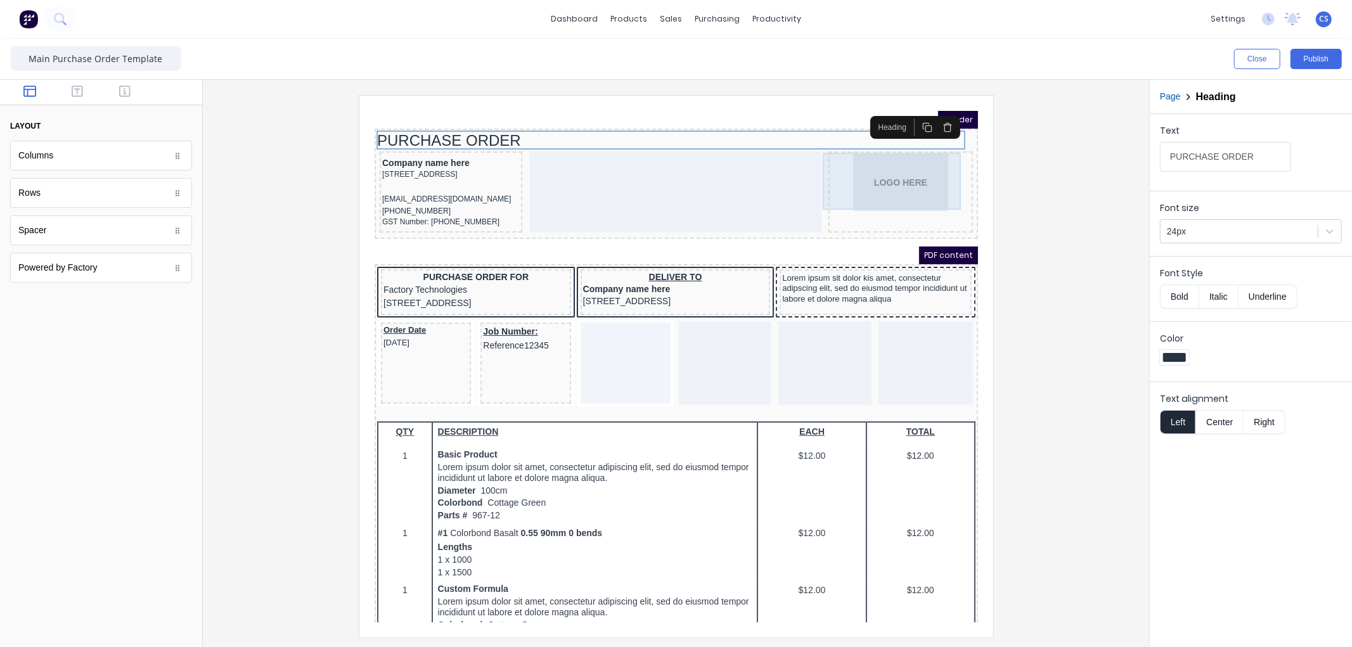
click at [884, 165] on div "LOGO HERE" at bounding box center [884, 166] width 139 height 57
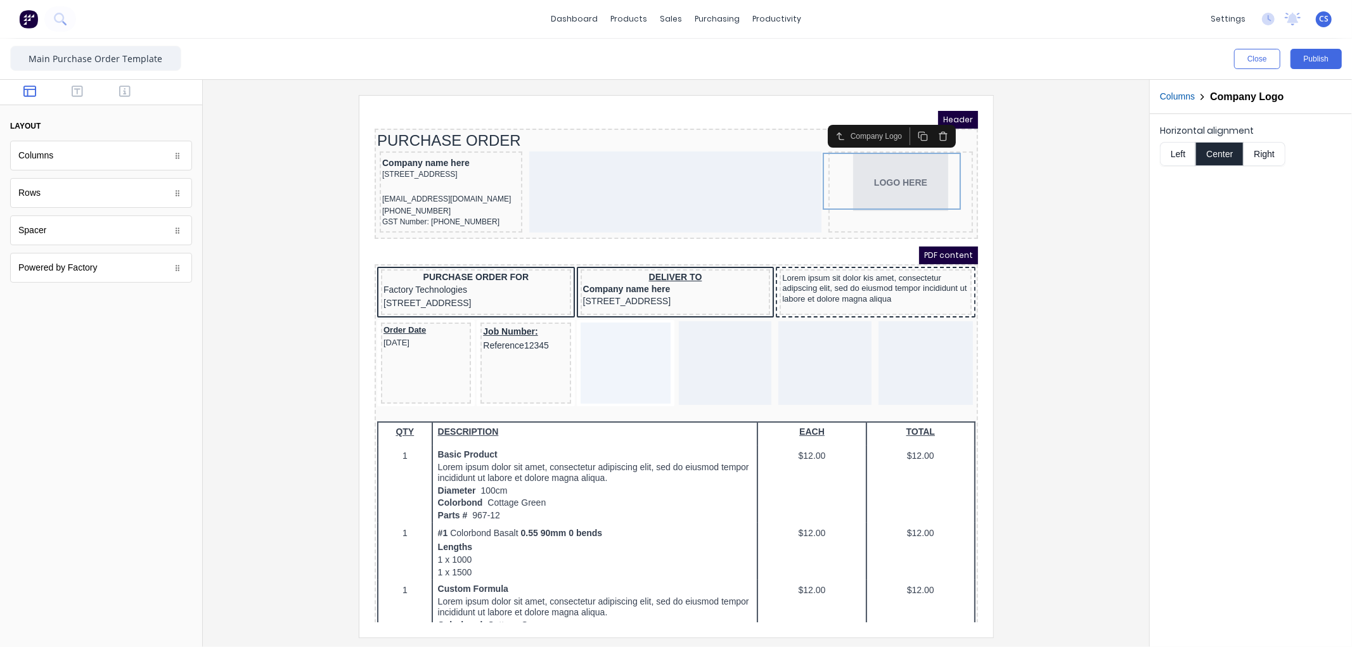
click at [1268, 157] on button "Right" at bounding box center [1265, 154] width 42 height 24
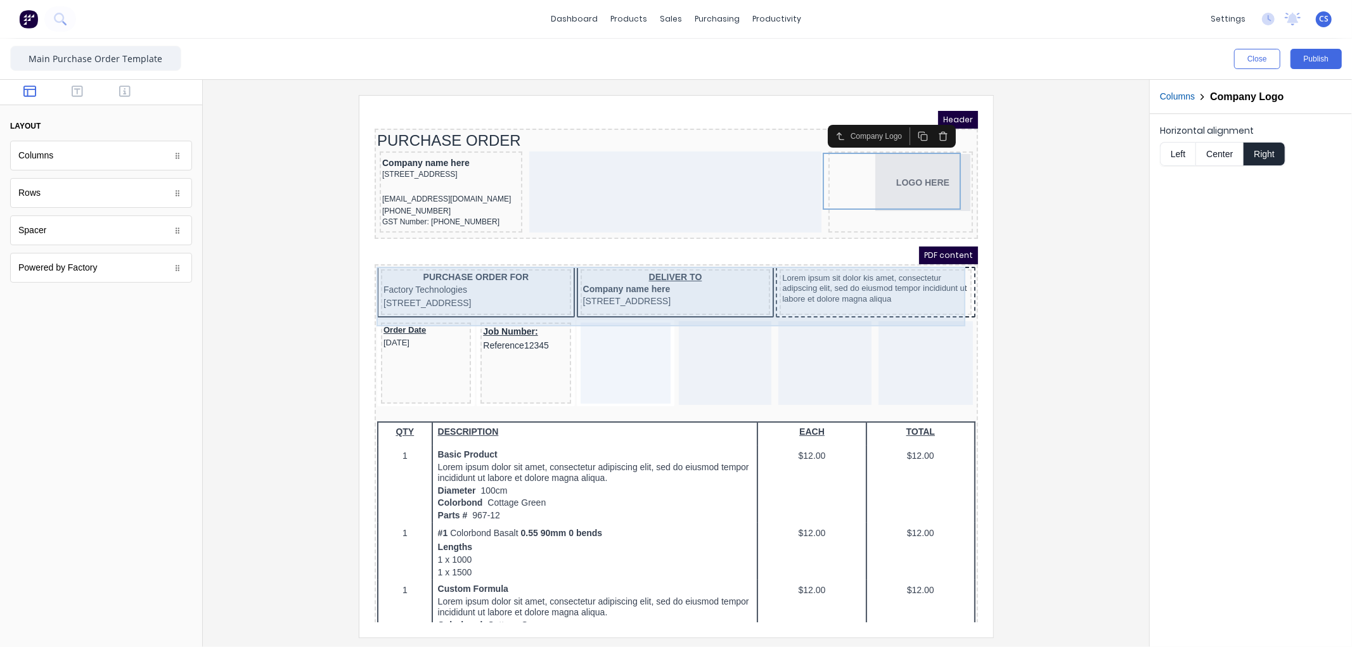
click at [853, 293] on div "Lorem ipsum sit dolor kis amet, consectetur adipscing elit, sed do eiusmod temp…" at bounding box center [860, 277] width 192 height 46
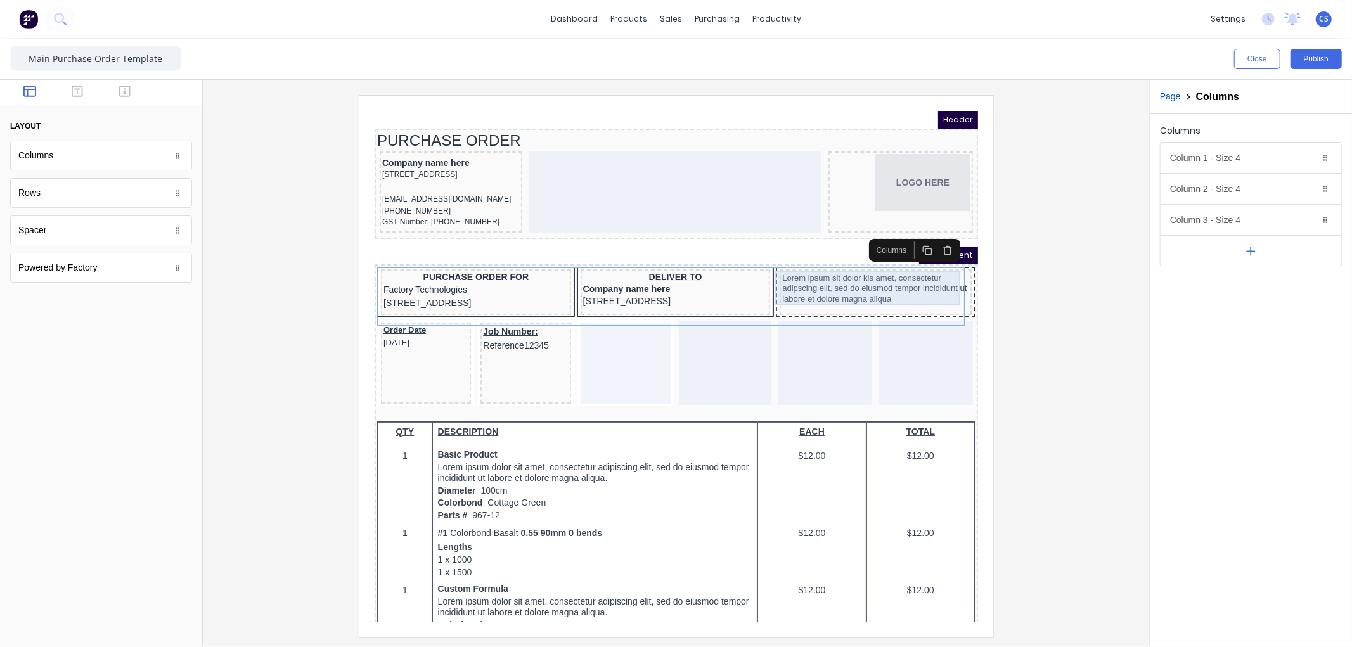
click at [905, 275] on div "Lorem ipsum sit dolor kis amet, consectetur adipscing elit, sed do eiusmod temp…" at bounding box center [859, 273] width 187 height 34
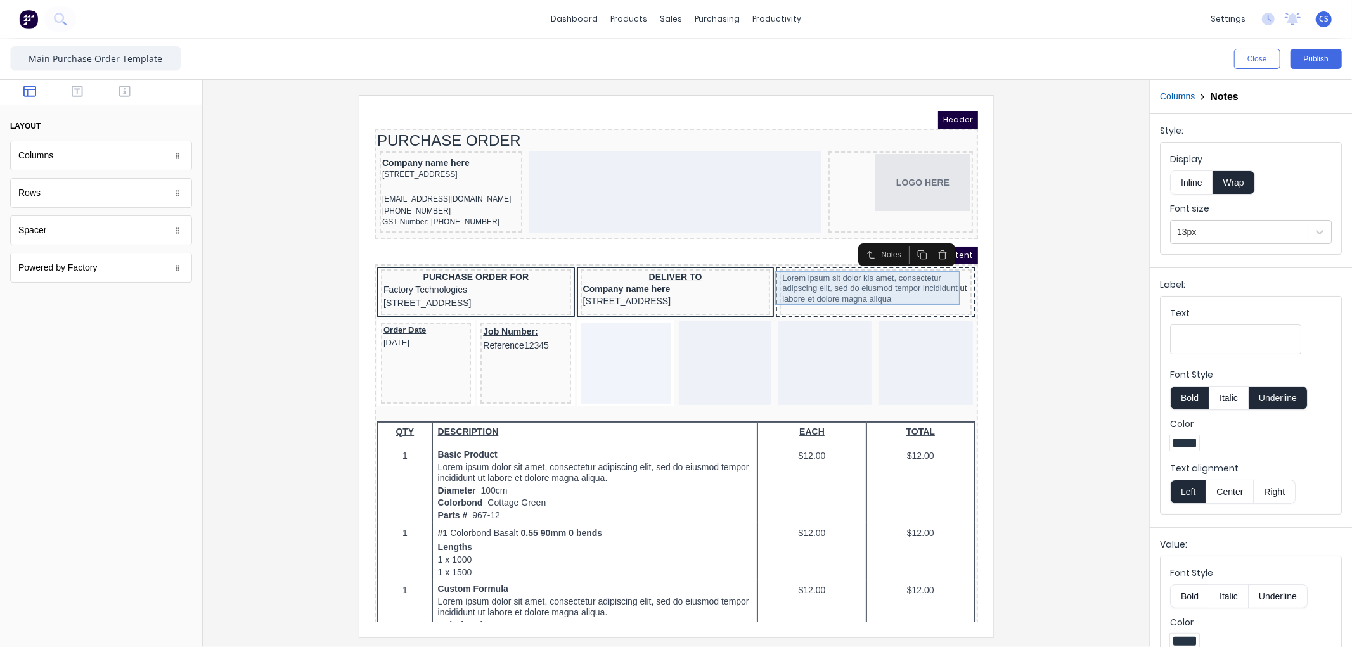
click at [828, 273] on div "Lorem ipsum sit dolor kis amet, consectetur adipscing elit, sed do eiusmod temp…" at bounding box center [859, 273] width 187 height 34
click at [927, 235] on icon "button" at bounding box center [926, 236] width 3 height 2
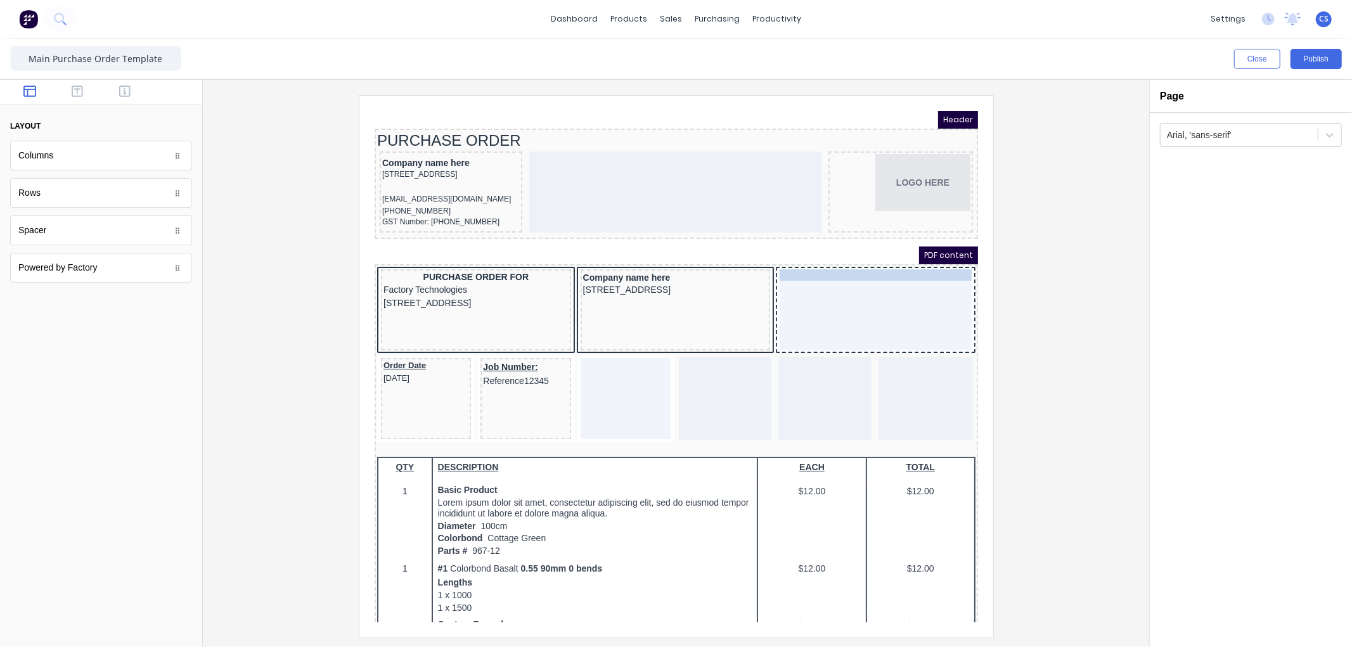
drag, startPoint x: 667, startPoint y: 259, endPoint x: 868, endPoint y: 260, distance: 201.6
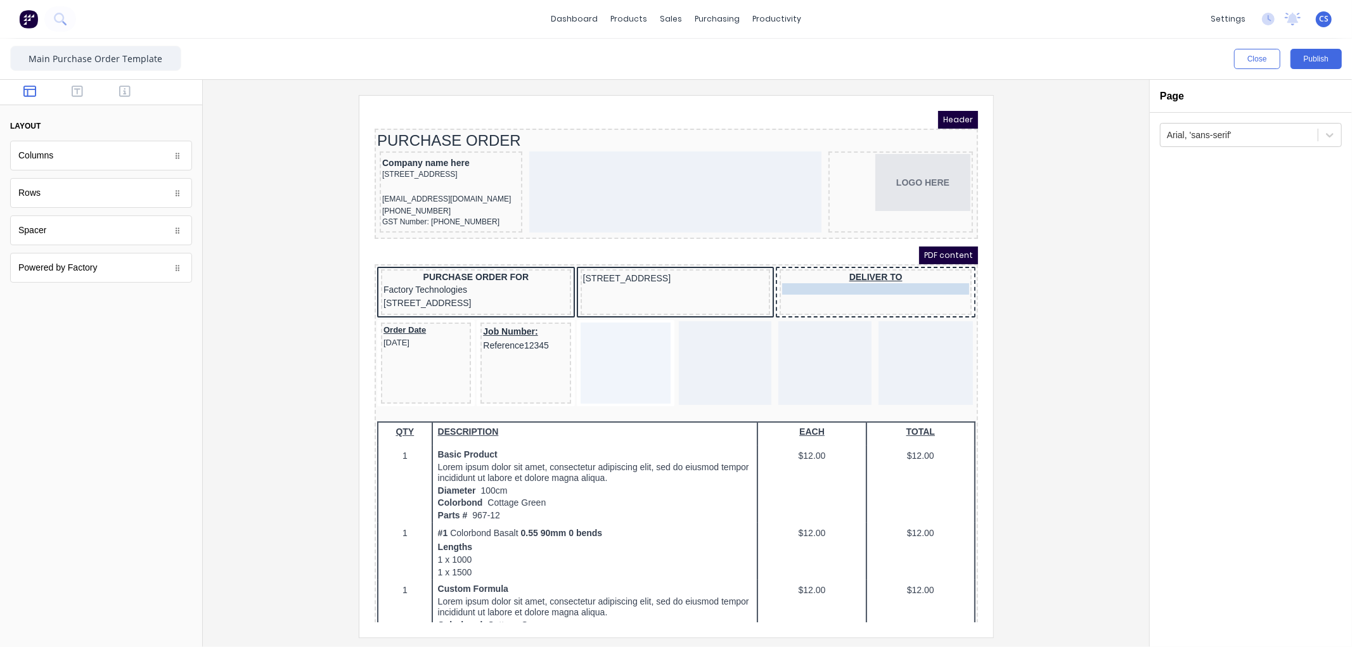
drag, startPoint x: 633, startPoint y: 259, endPoint x: 862, endPoint y: 271, distance: 229.1
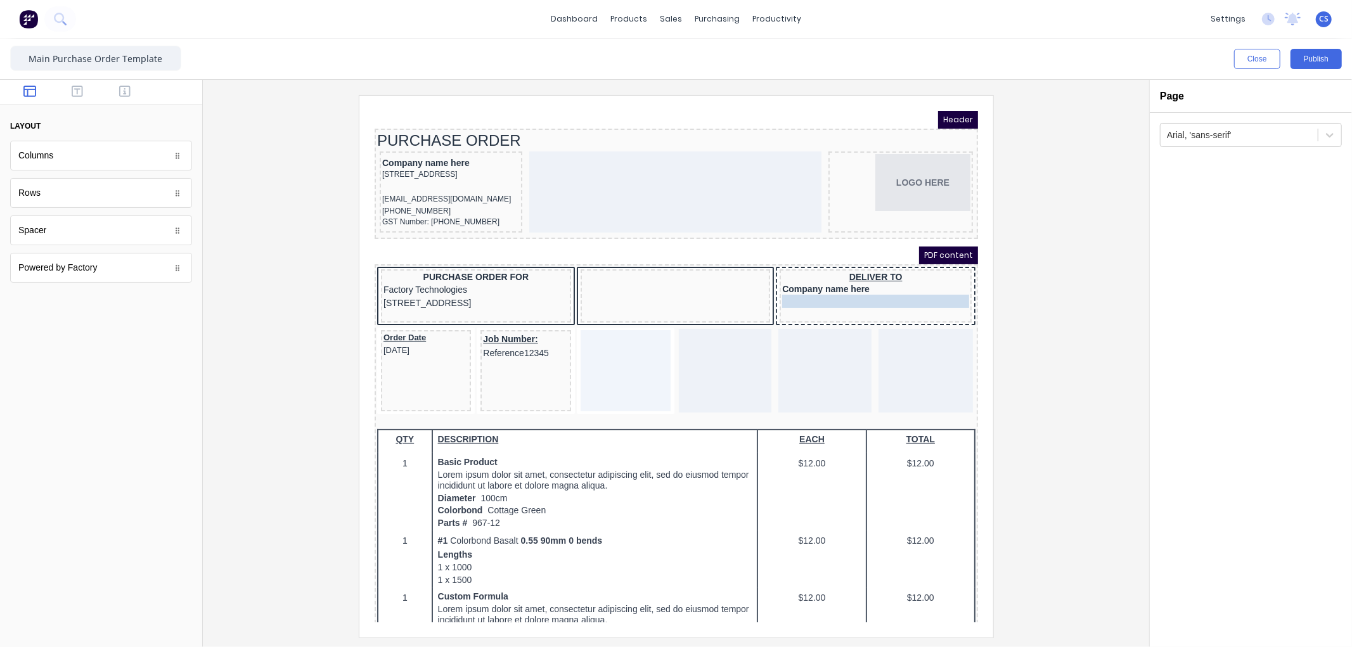
drag, startPoint x: 668, startPoint y: 257, endPoint x: 849, endPoint y: 283, distance: 183.0
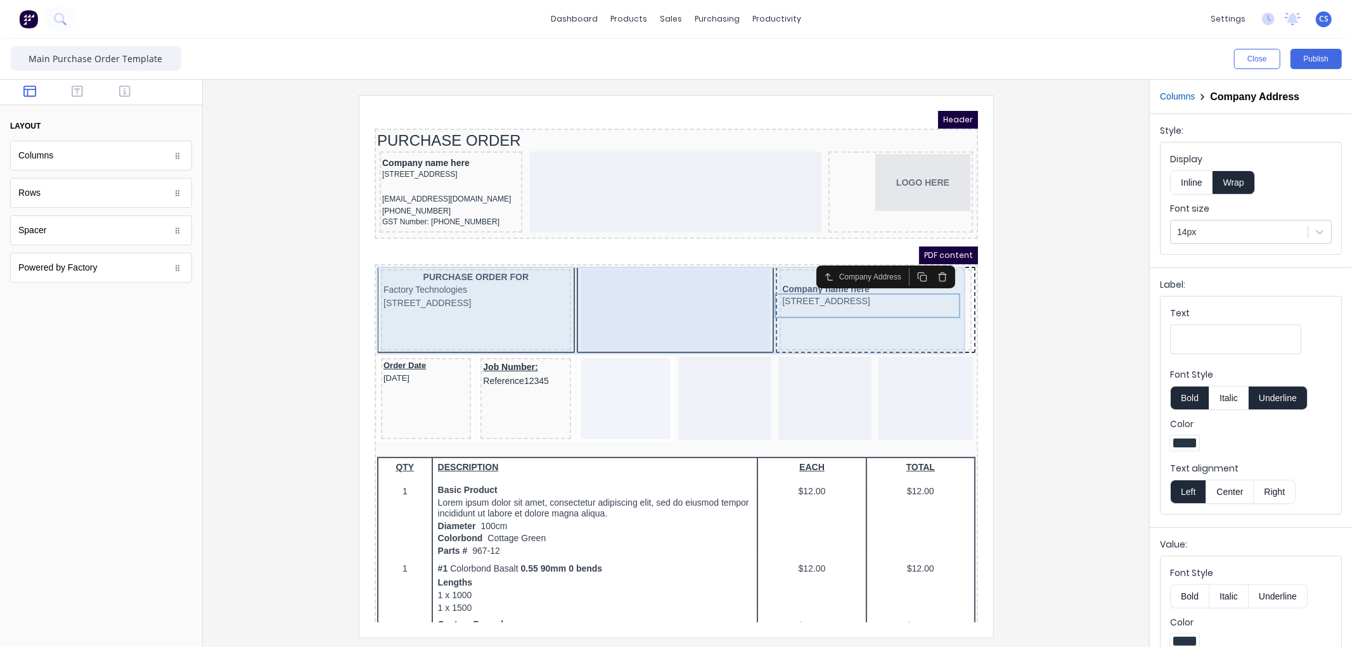
click at [815, 324] on div "DELIVER TO Company name here 234 Beach Road Gold Coast, Queensland, Australia, …" at bounding box center [860, 294] width 192 height 81
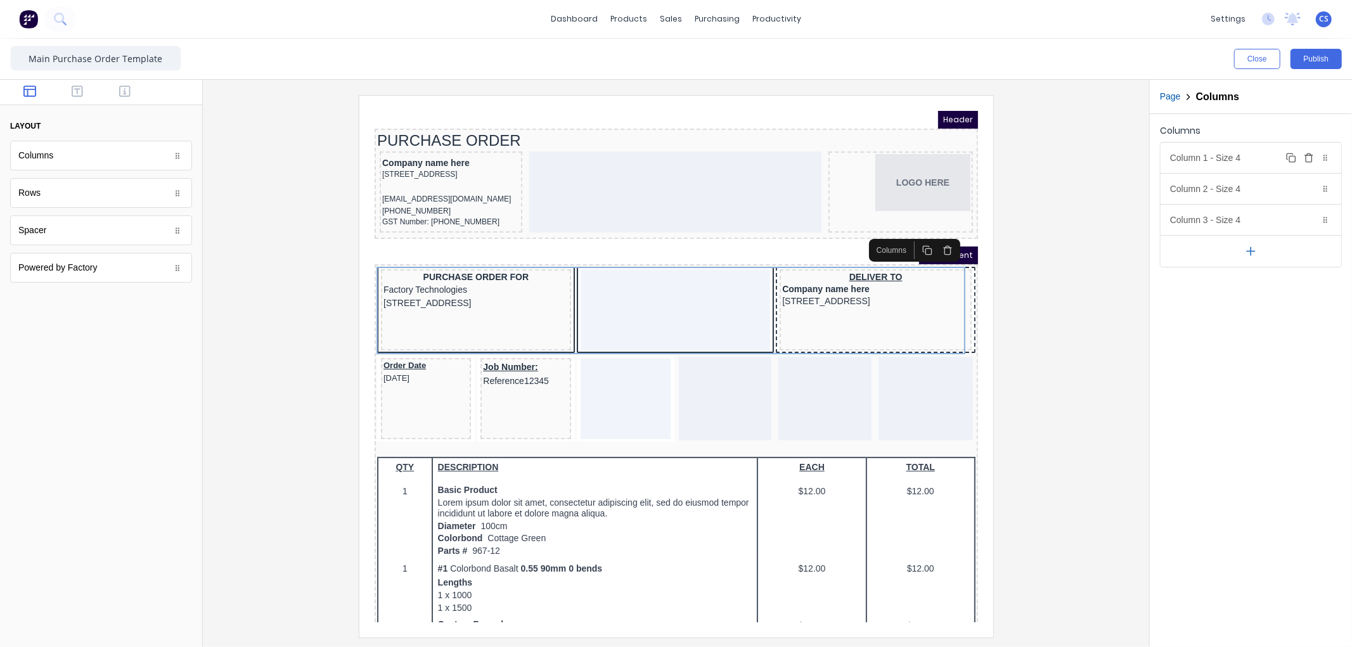
click at [1227, 157] on div "Column 1 - Size 4 Duplicate Delete" at bounding box center [1251, 158] width 181 height 30
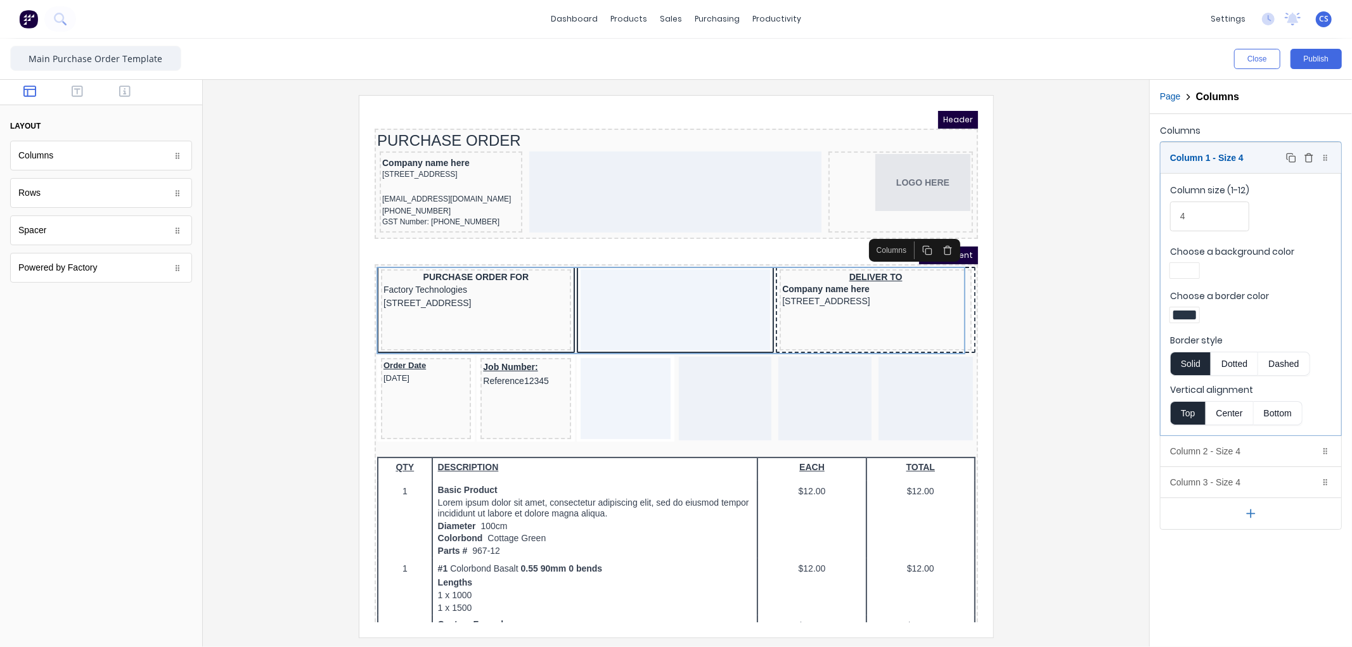
click at [1227, 156] on div "Column 1 - Size 4 Duplicate Delete" at bounding box center [1251, 158] width 181 height 30
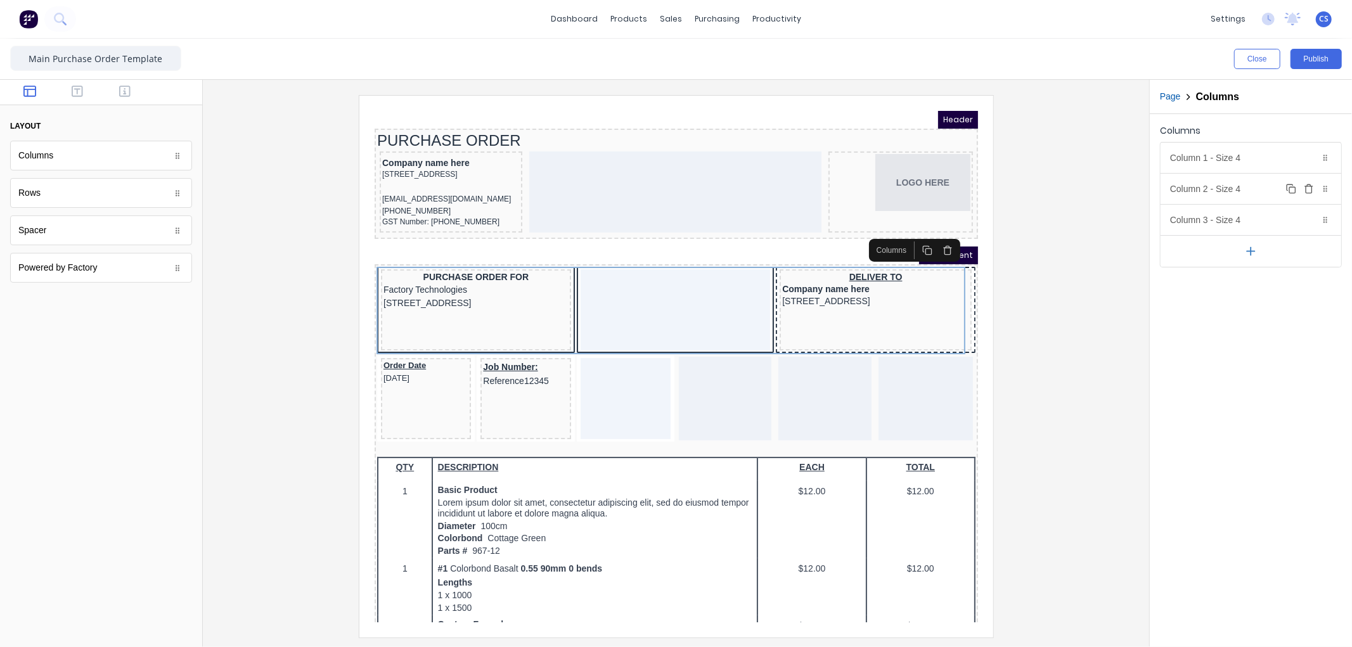
click at [1230, 190] on div "Column 2 - Size 4 Duplicate Delete" at bounding box center [1251, 189] width 181 height 30
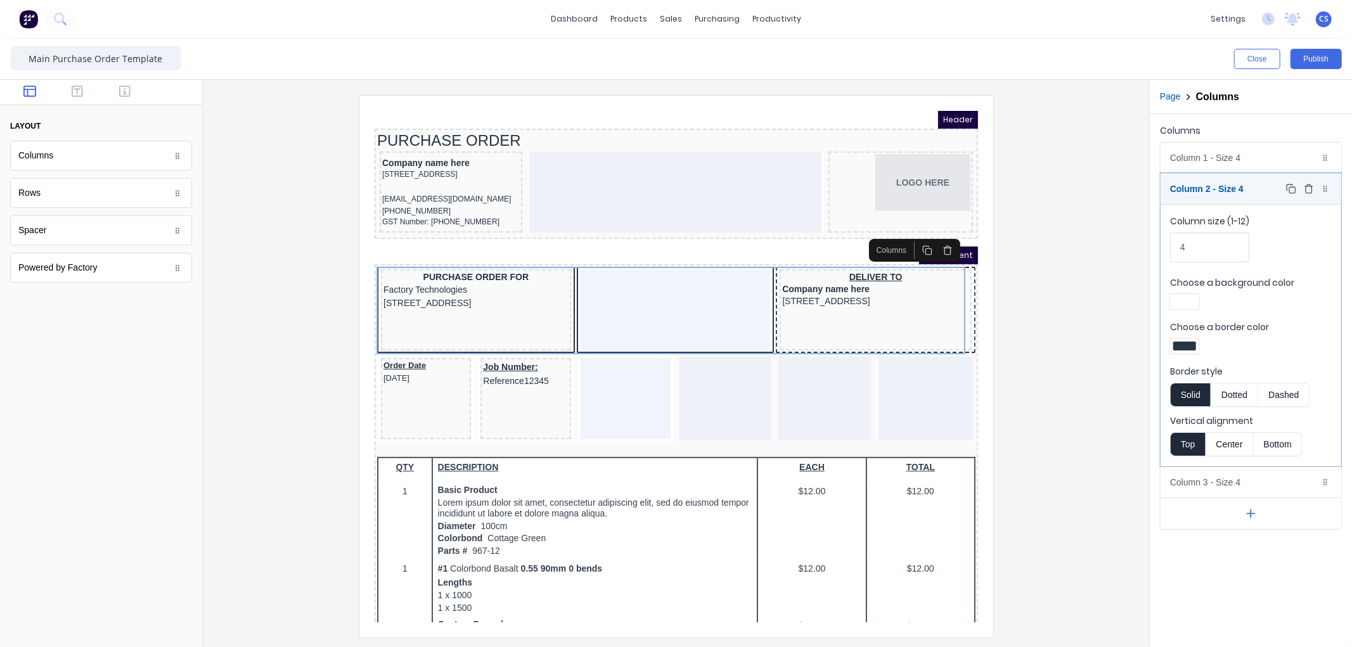
click at [1205, 186] on div "Column 2 - Size 4 Duplicate Delete" at bounding box center [1251, 189] width 181 height 30
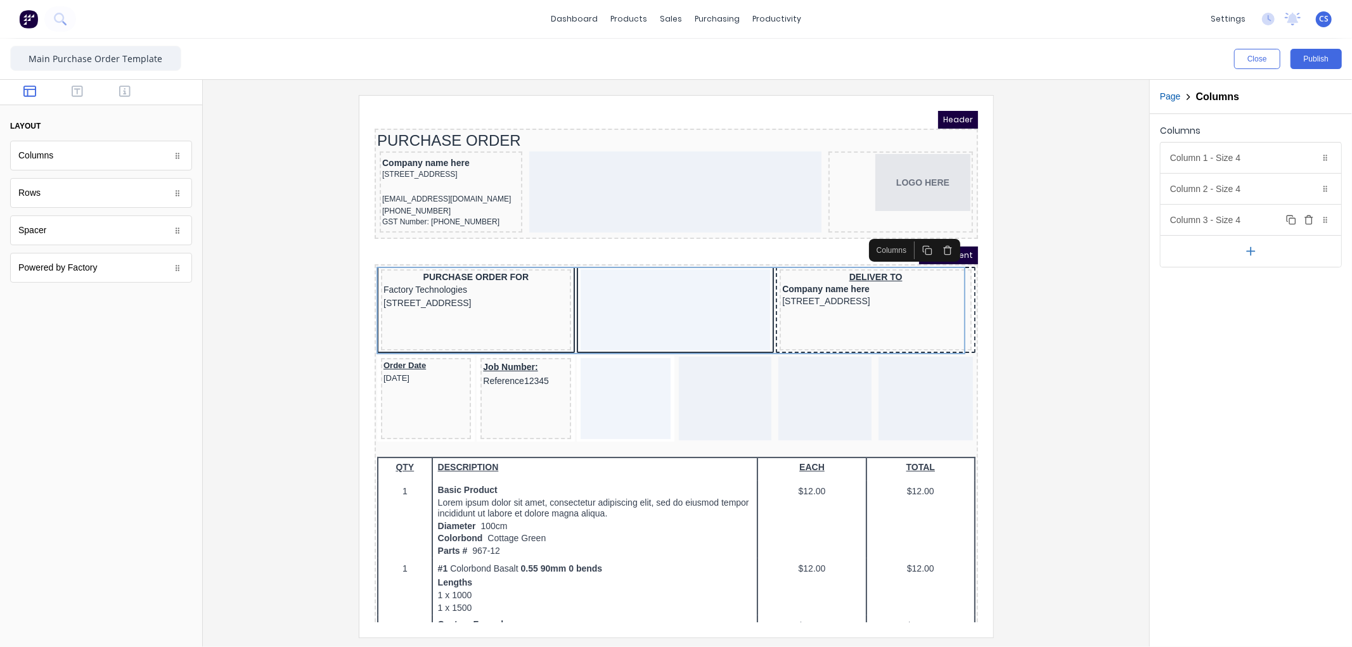
click at [1211, 226] on div "Column 3 - Size 4 Duplicate Delete" at bounding box center [1251, 220] width 181 height 30
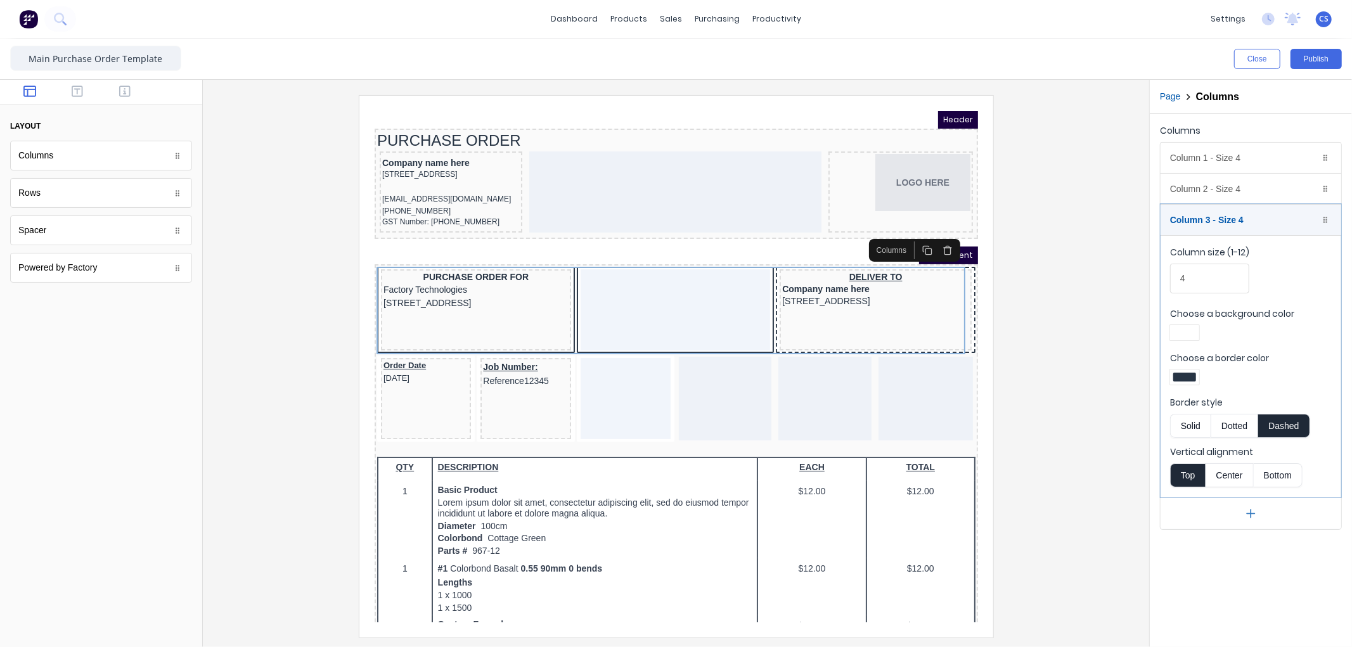
click at [1180, 326] on div at bounding box center [1184, 332] width 29 height 15
click at [1184, 450] on div at bounding box center [1184, 448] width 14 height 14
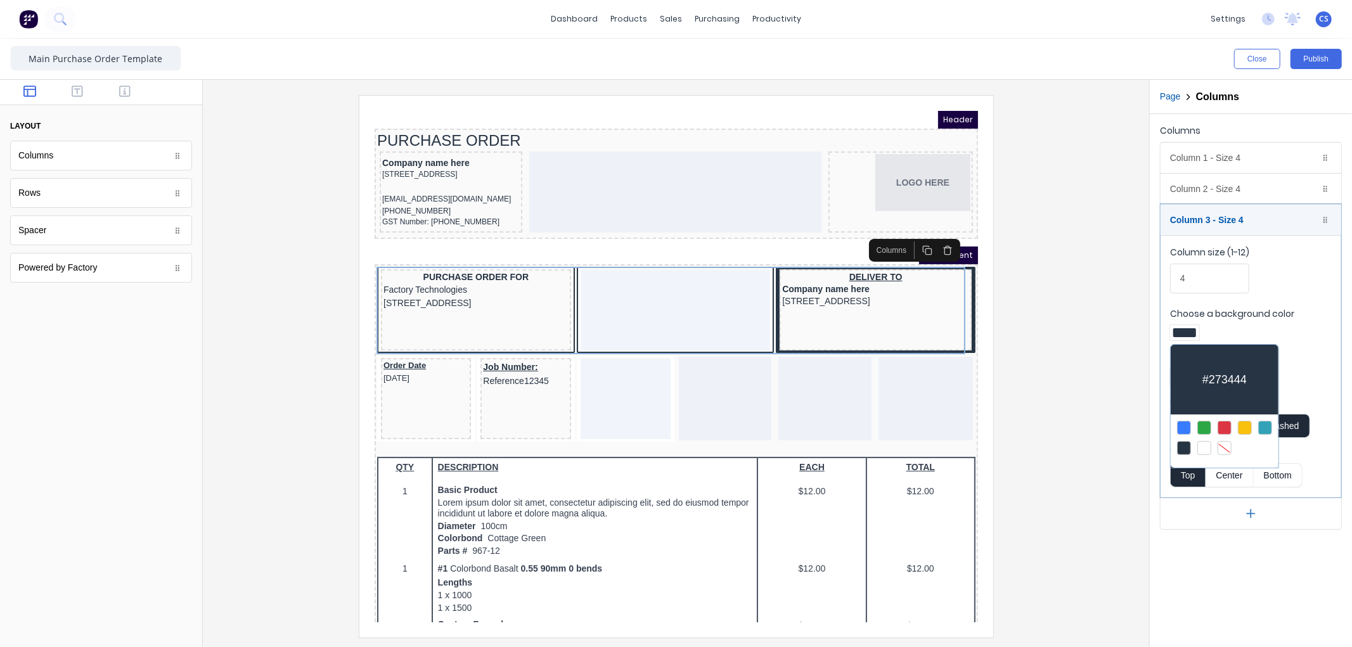
click at [1221, 219] on div at bounding box center [676, 323] width 1352 height 647
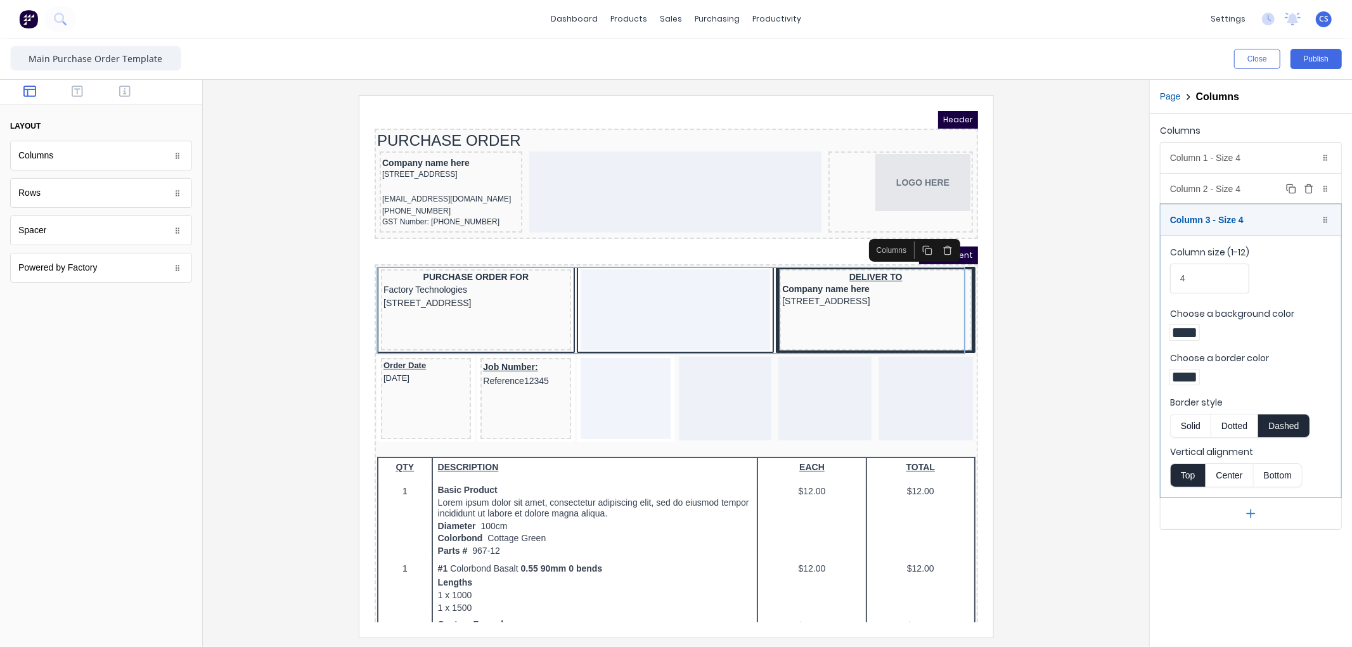
click at [1220, 179] on div "Column 2 - Size 4 Duplicate Delete" at bounding box center [1251, 189] width 181 height 30
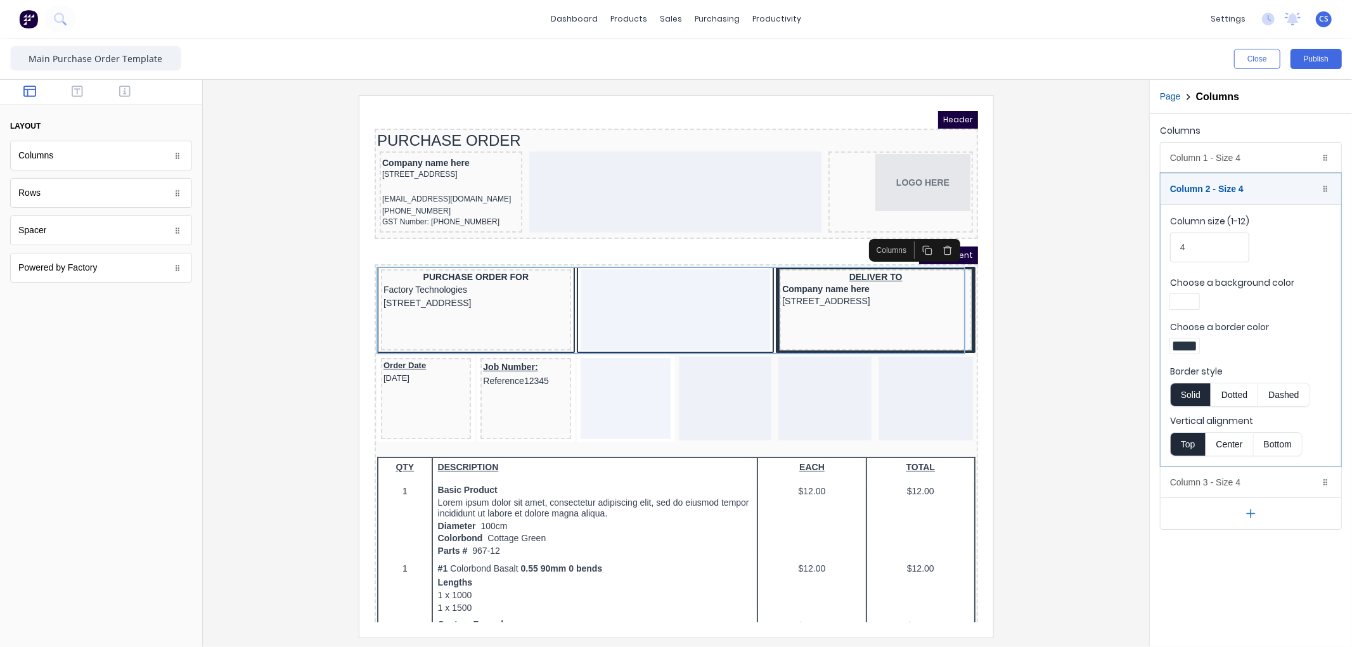
click at [1183, 344] on div at bounding box center [1184, 346] width 23 height 9
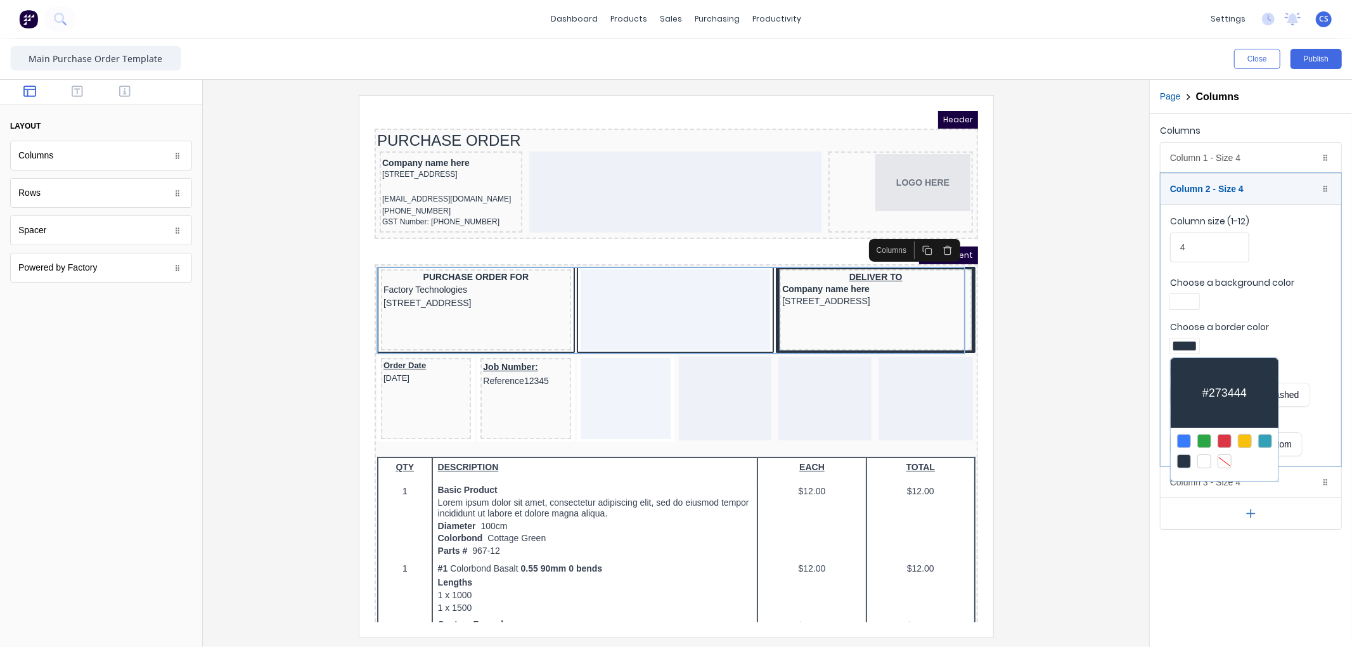
click at [1223, 460] on div at bounding box center [1225, 461] width 14 height 14
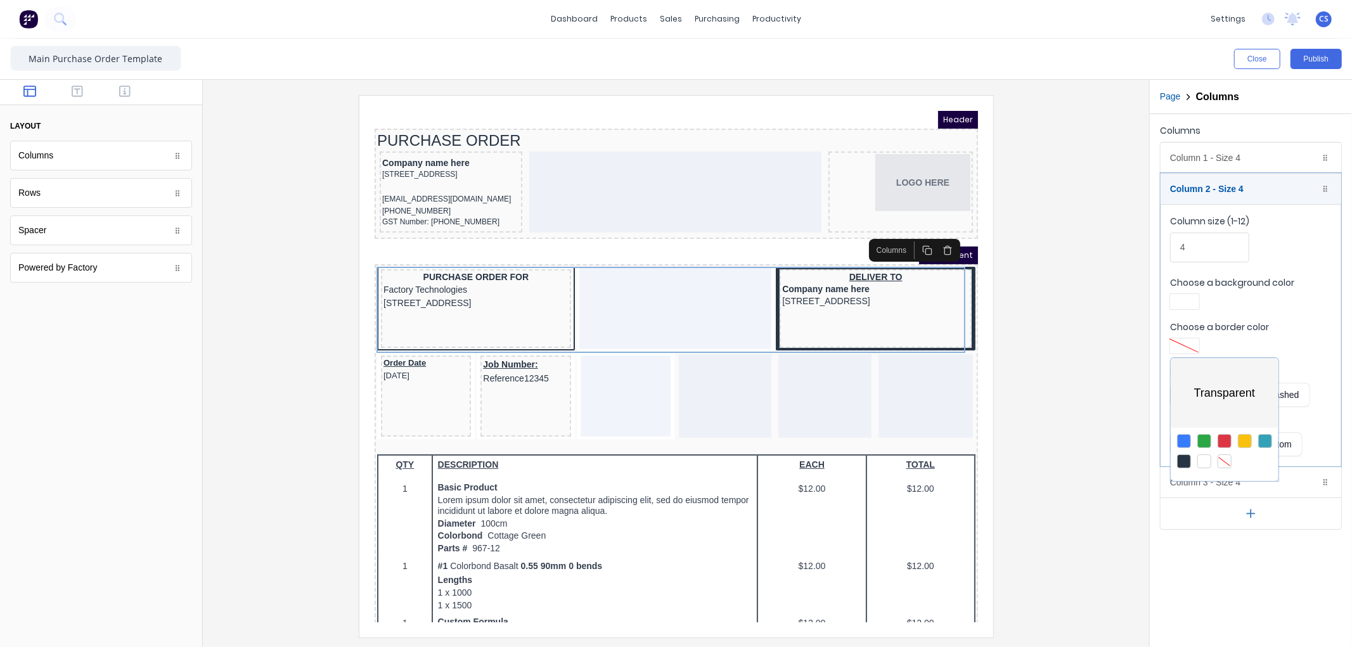
click at [1221, 187] on div at bounding box center [676, 323] width 1352 height 647
click at [1215, 164] on div "Column 1 - Size 4 Duplicate Delete" at bounding box center [1251, 158] width 181 height 30
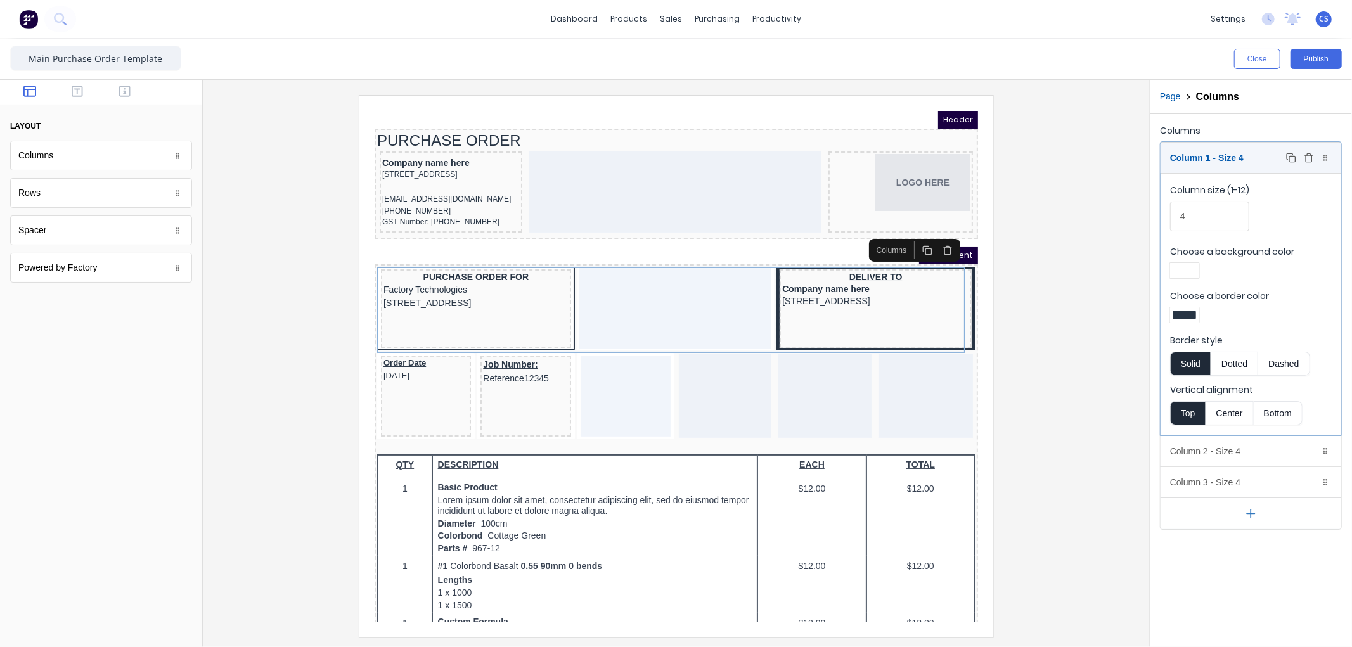
click at [1211, 157] on div "Column 1 - Size 4 Duplicate Delete" at bounding box center [1251, 158] width 181 height 30
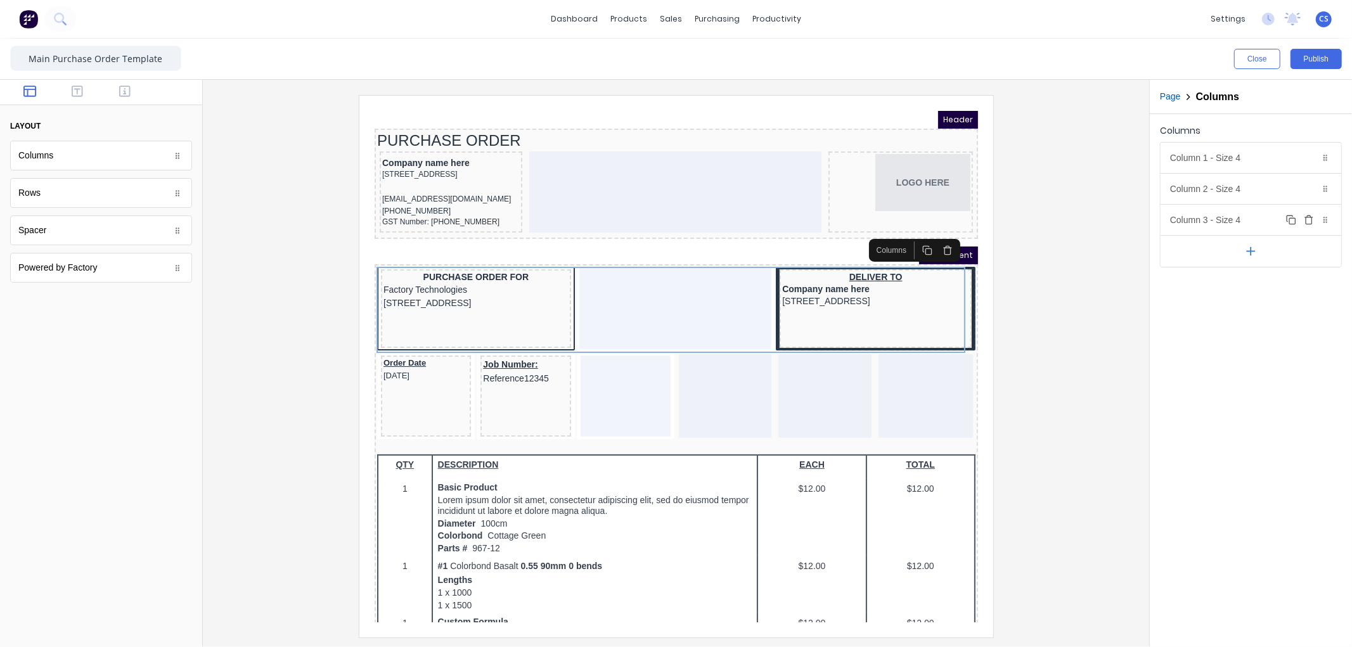
click at [1225, 226] on div "Column 3 - Size 4 Duplicate Delete" at bounding box center [1251, 220] width 181 height 30
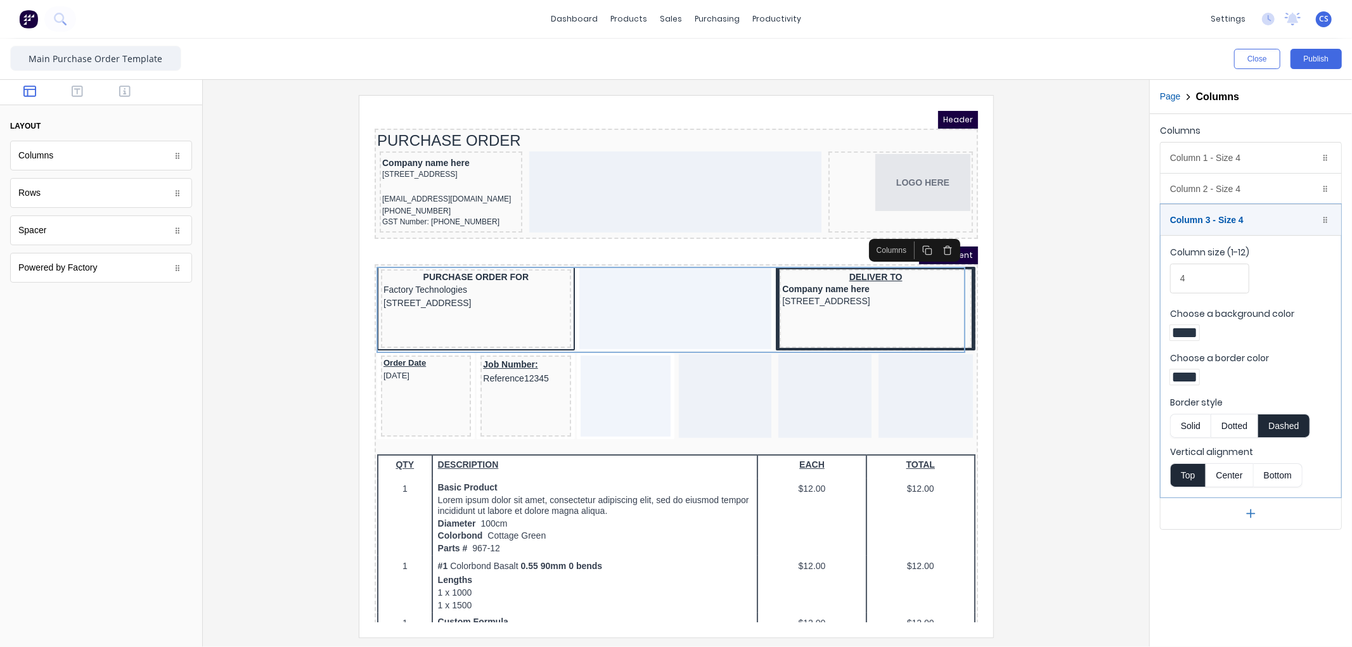
click at [1185, 427] on button "Solid" at bounding box center [1190, 426] width 41 height 24
click at [1233, 223] on div "Column 3 - Size 4 Duplicate Delete" at bounding box center [1251, 220] width 181 height 30
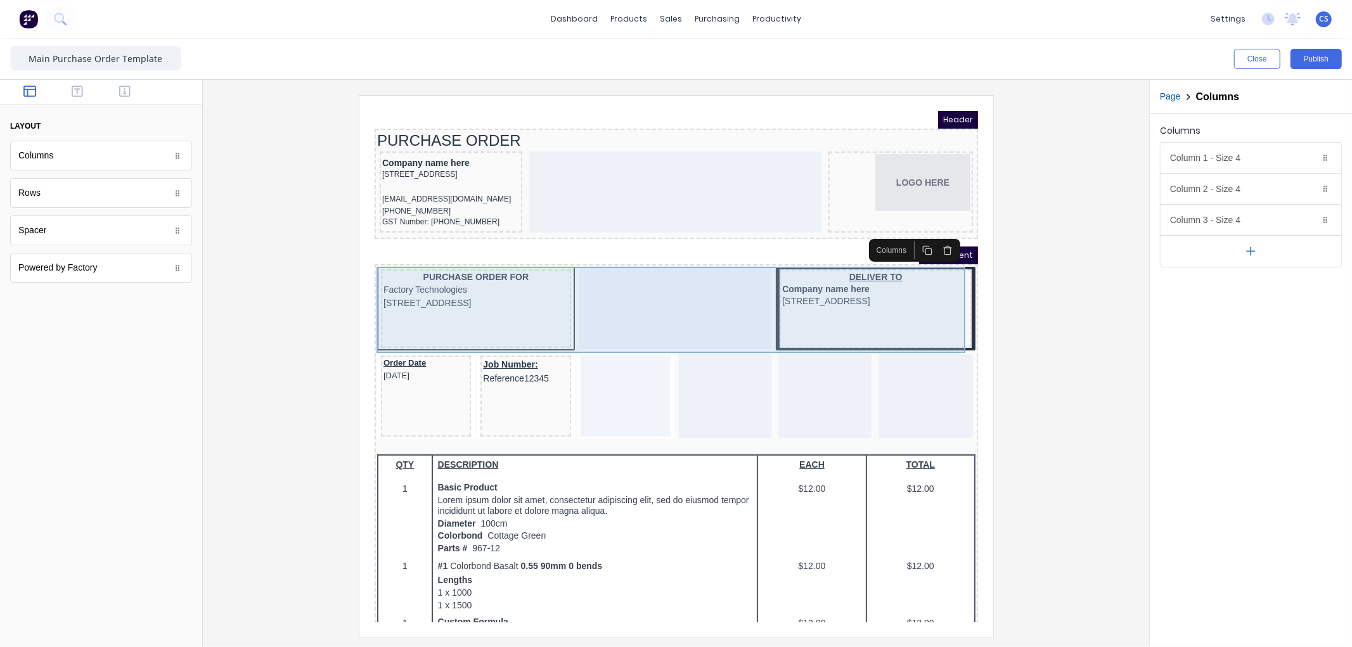
click at [579, 298] on div at bounding box center [659, 292] width 193 height 81
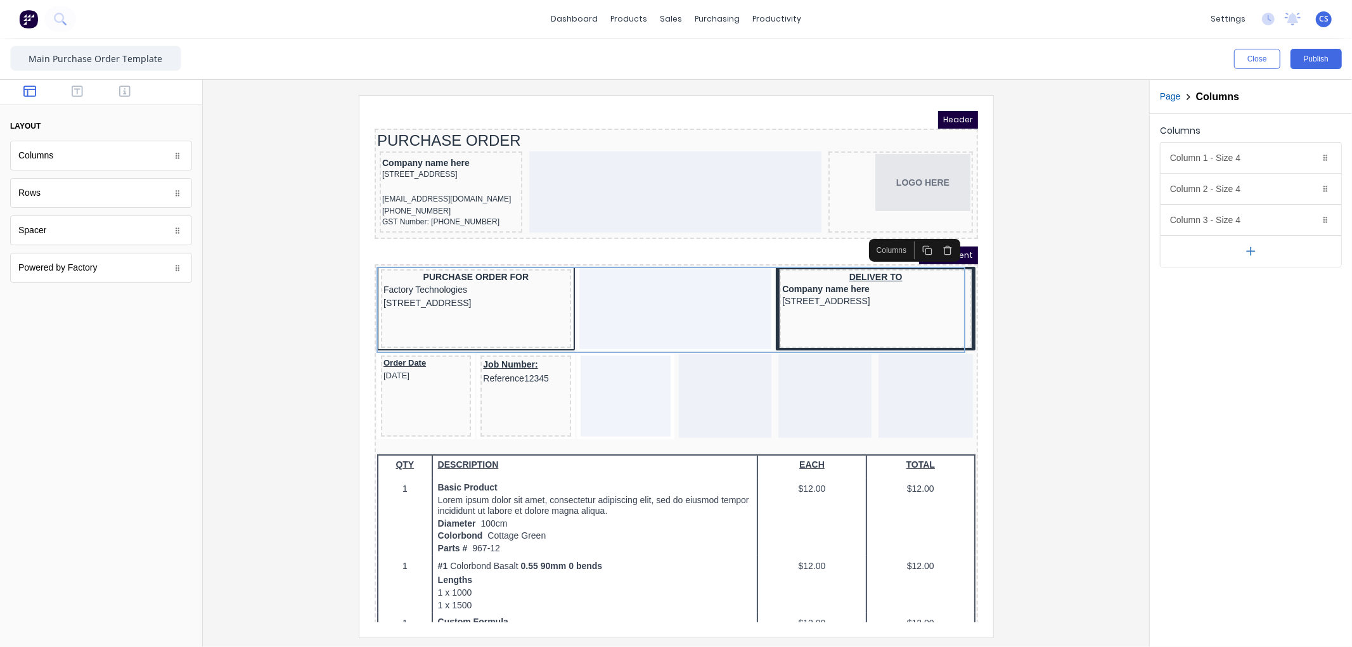
click at [686, 203] on div at bounding box center [659, 176] width 292 height 81
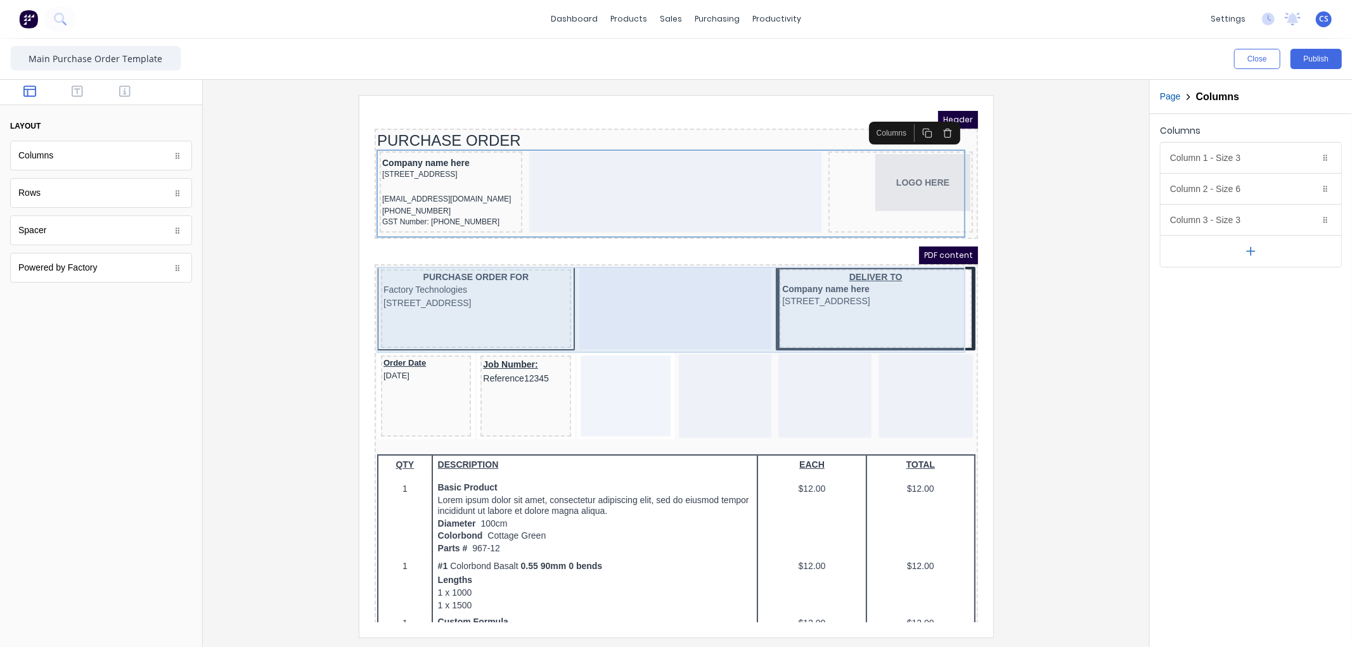
click at [633, 273] on div at bounding box center [659, 292] width 193 height 81
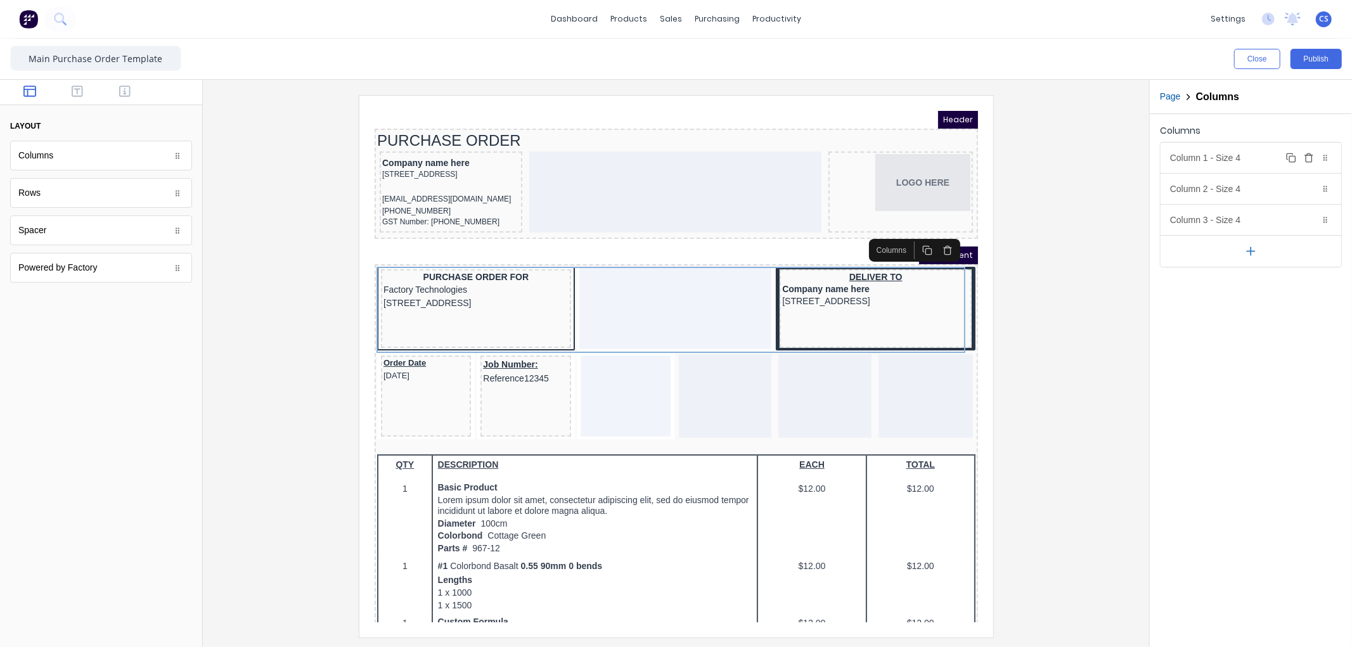
click at [1218, 148] on div "Column 1 - Size 4 Duplicate Delete" at bounding box center [1251, 158] width 181 height 30
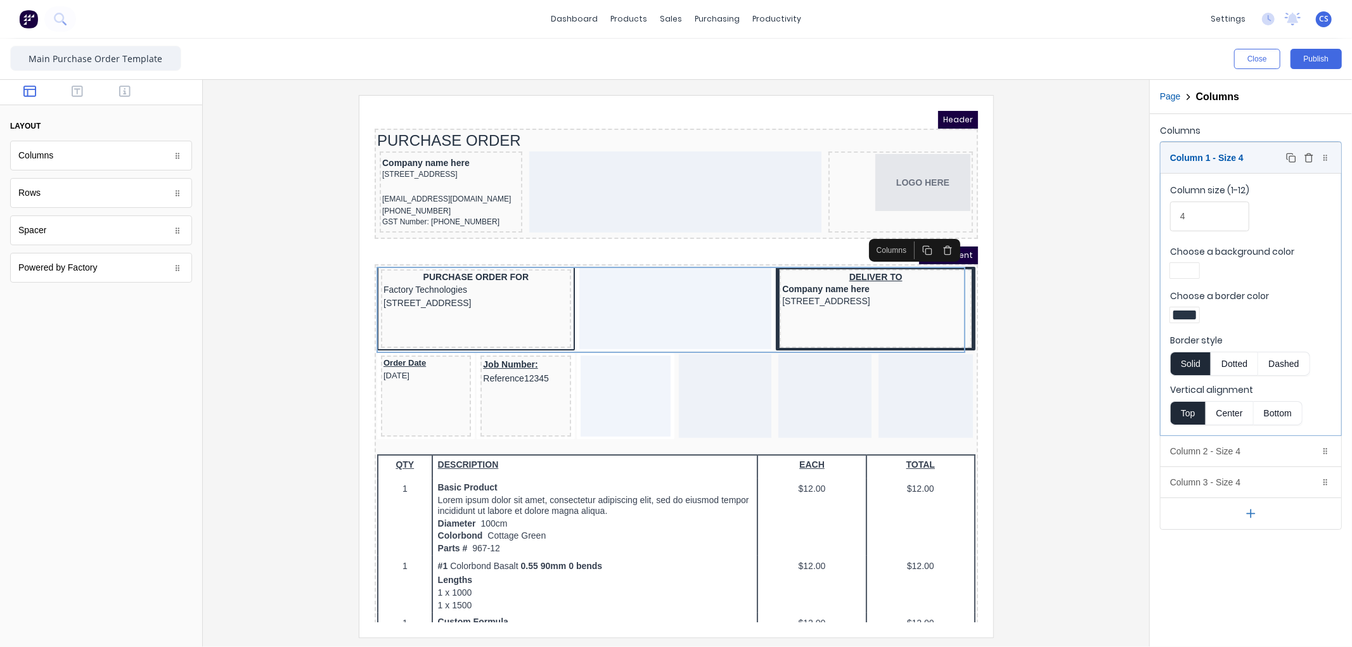
click at [1218, 148] on div "Column 1 - Size 4 Duplicate Delete" at bounding box center [1251, 158] width 181 height 30
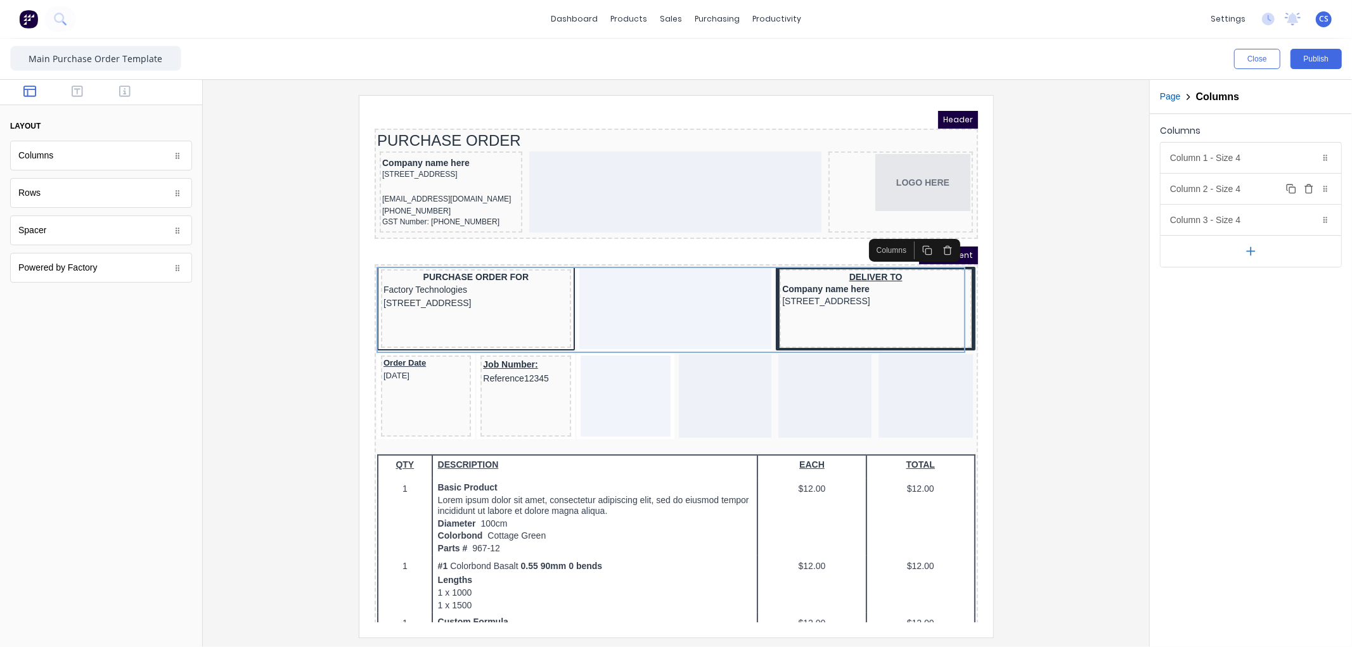
click at [1217, 191] on div "Column 2 - Size 4 Duplicate Delete" at bounding box center [1251, 189] width 181 height 30
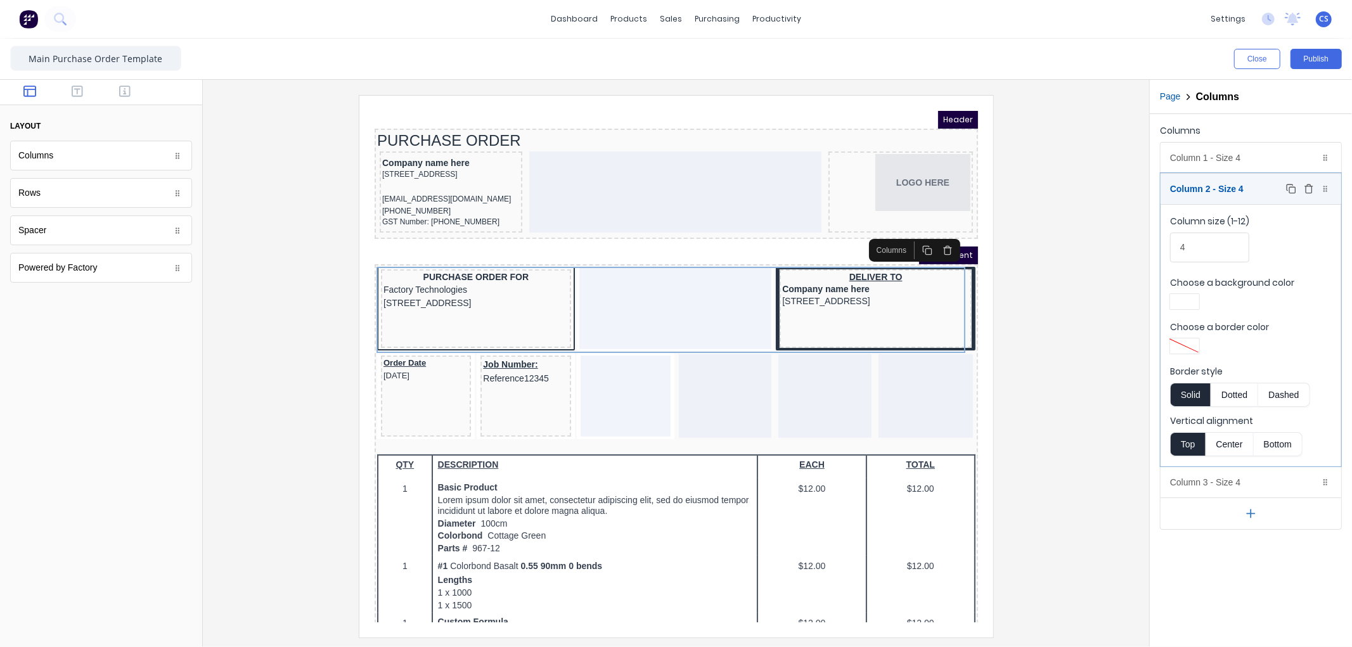
click at [1217, 191] on div "Column 2 - Size 4 Duplicate Delete" at bounding box center [1251, 189] width 181 height 30
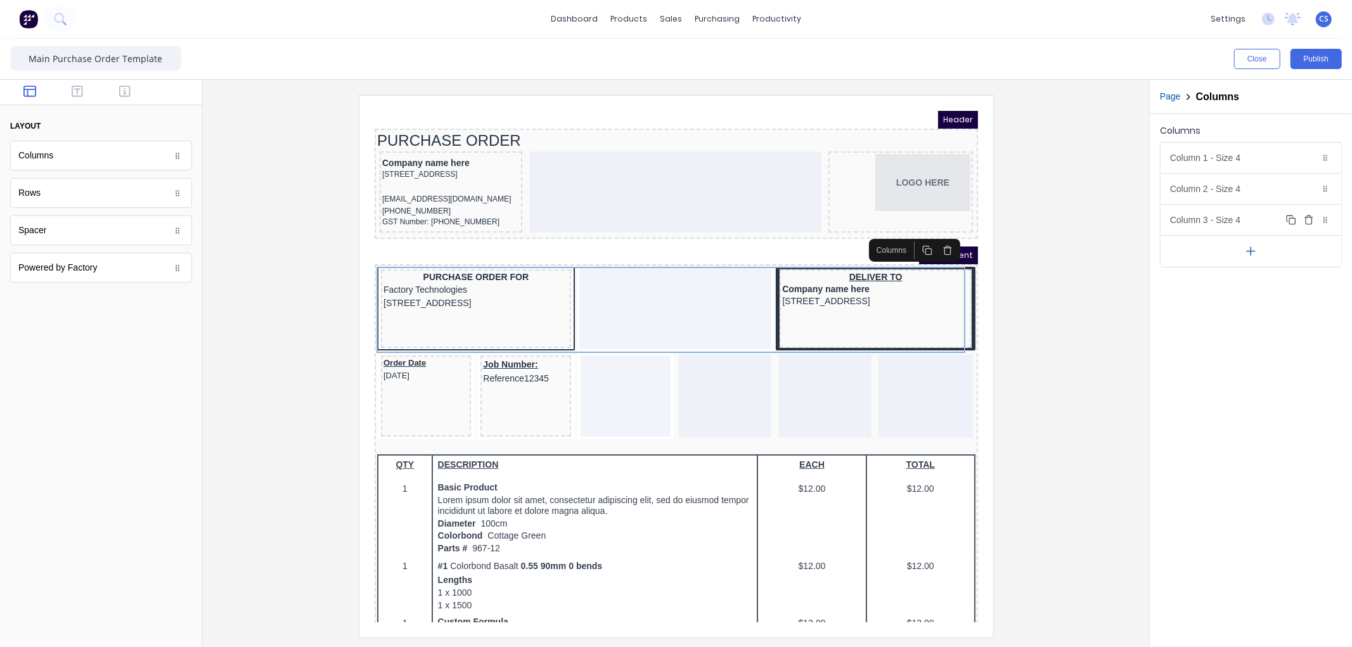
click at [1221, 223] on div "Column 3 - Size 4 Duplicate Delete" at bounding box center [1251, 220] width 181 height 30
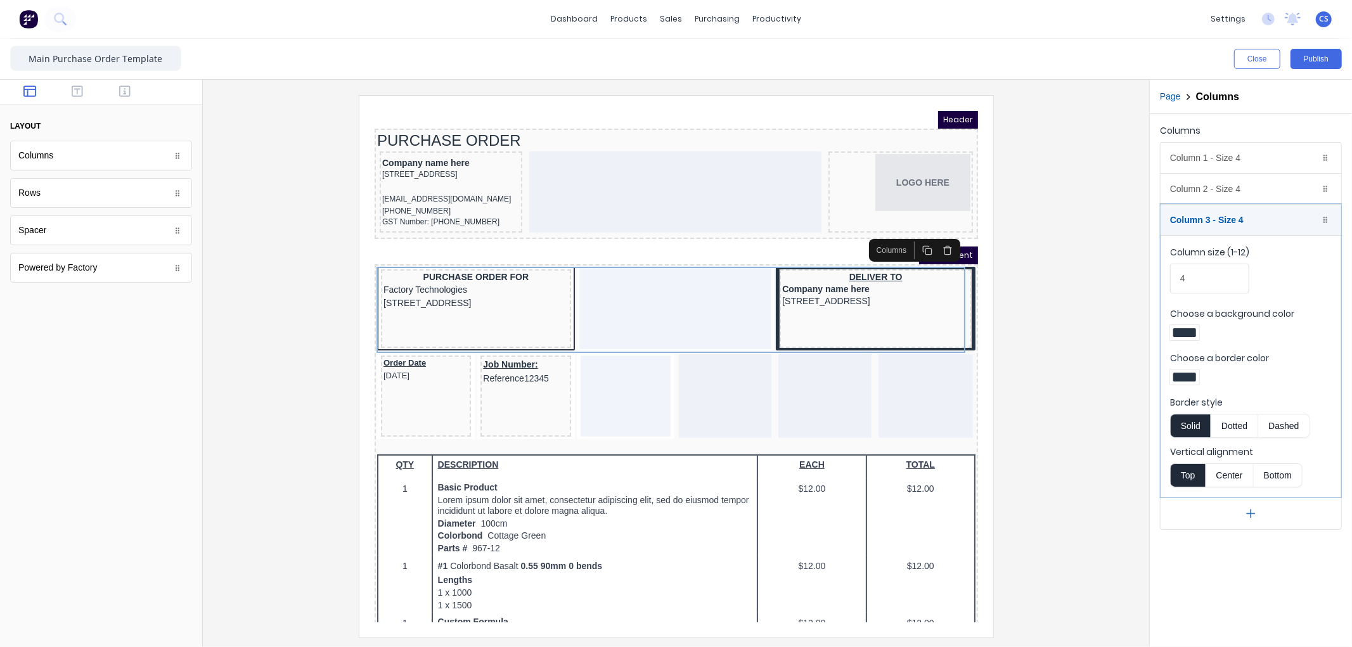
click at [1189, 328] on div at bounding box center [1184, 332] width 23 height 9
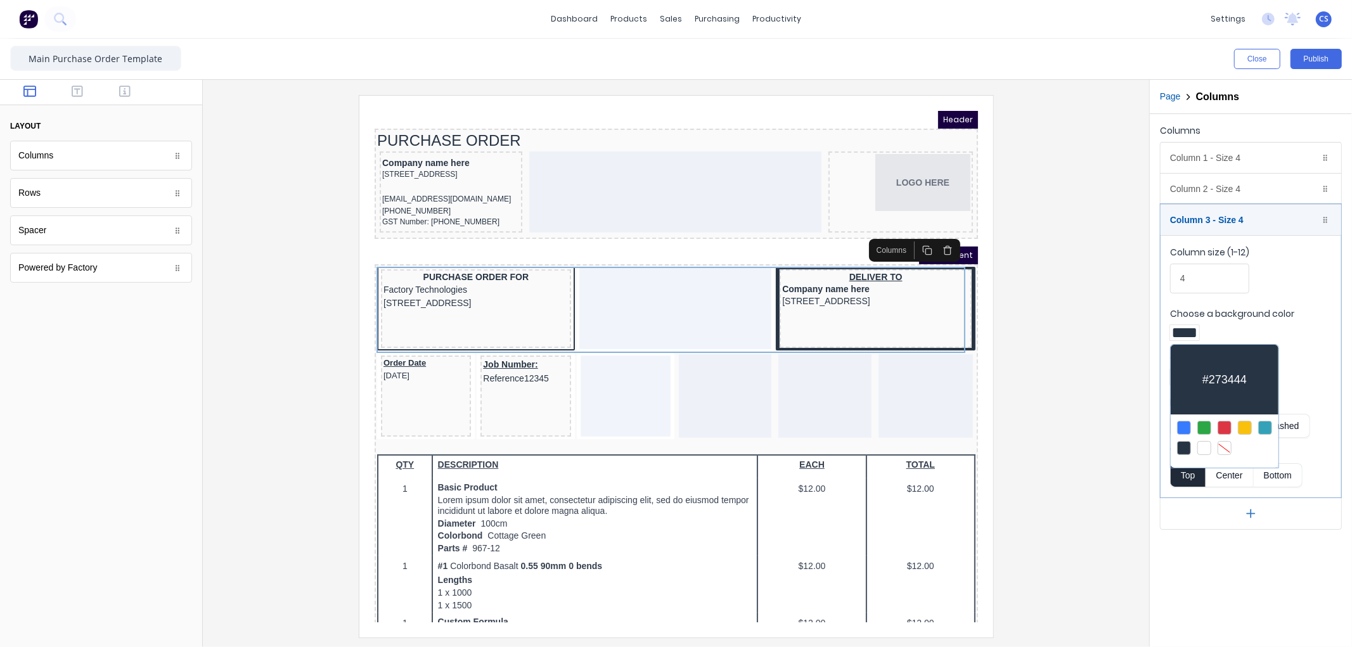
click at [1203, 446] on div at bounding box center [1204, 448] width 14 height 14
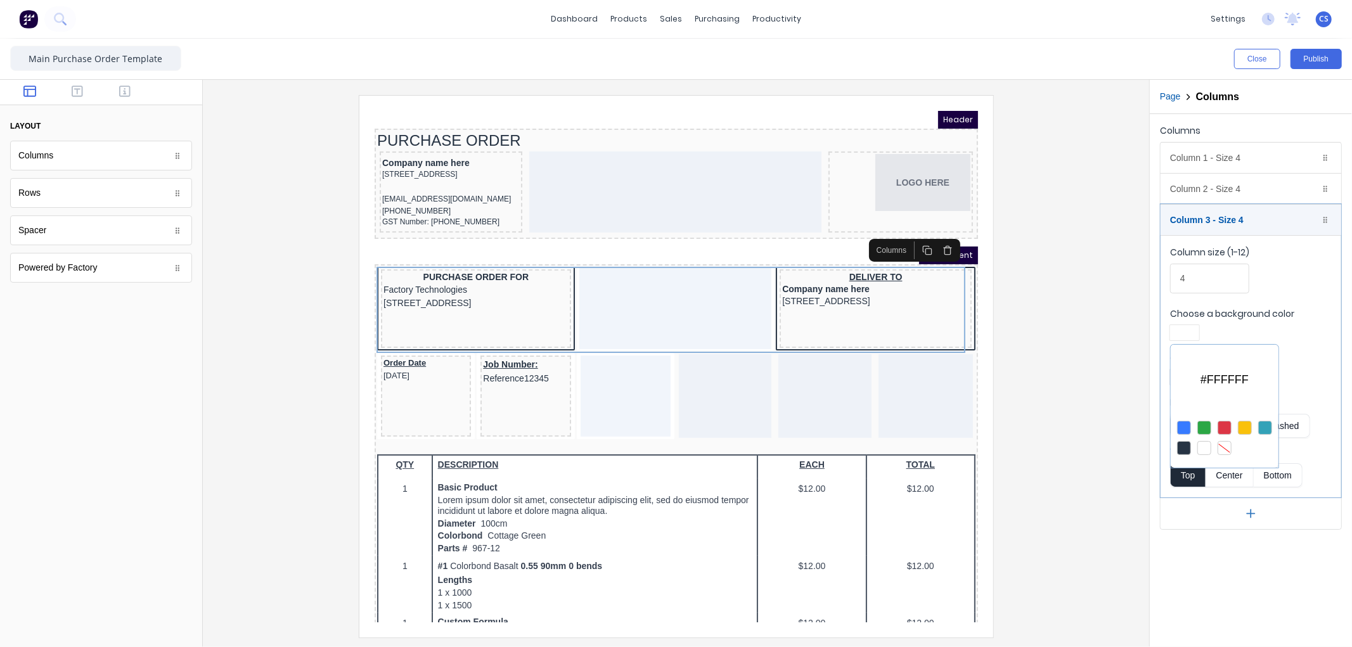
click at [1226, 217] on div at bounding box center [676, 323] width 1352 height 647
click at [1228, 161] on div "Column 1 - Size 4 Duplicate Delete" at bounding box center [1251, 158] width 181 height 30
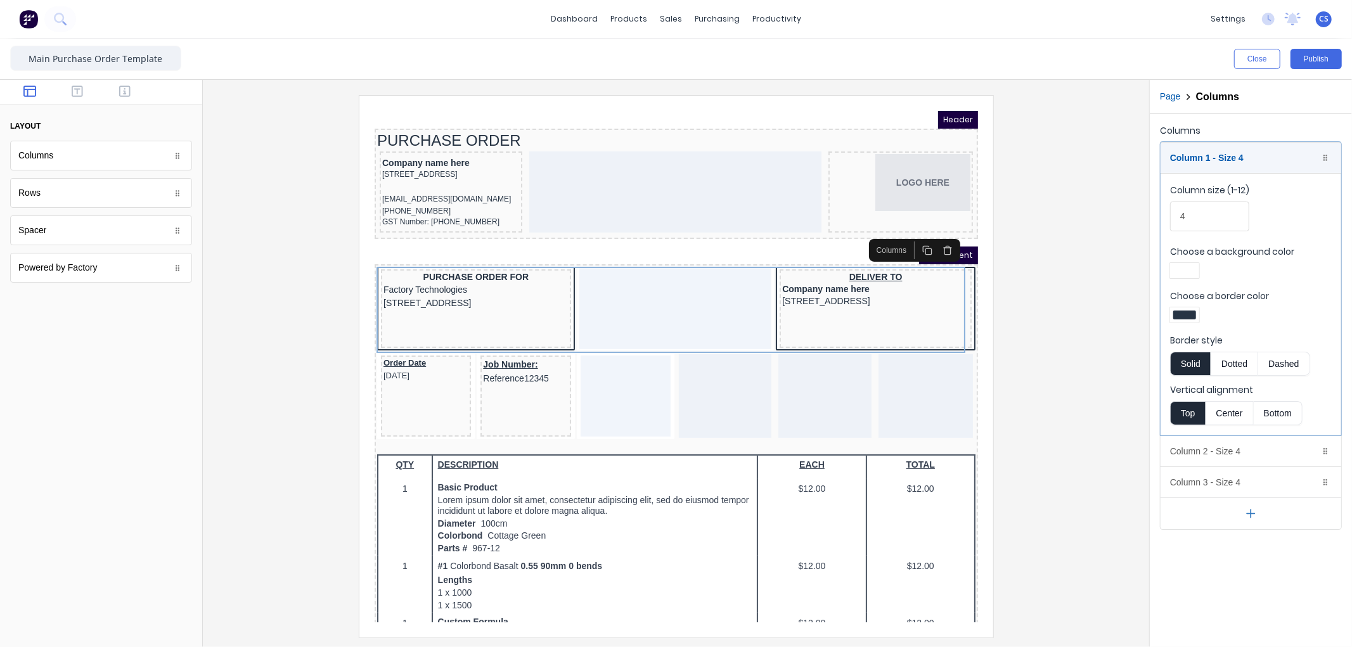
click at [1197, 273] on div at bounding box center [1184, 270] width 29 height 15
click at [1233, 236] on div at bounding box center [676, 323] width 1352 height 647
click at [1226, 146] on div "Column 1 - Size 4 Duplicate Delete" at bounding box center [1251, 158] width 181 height 30
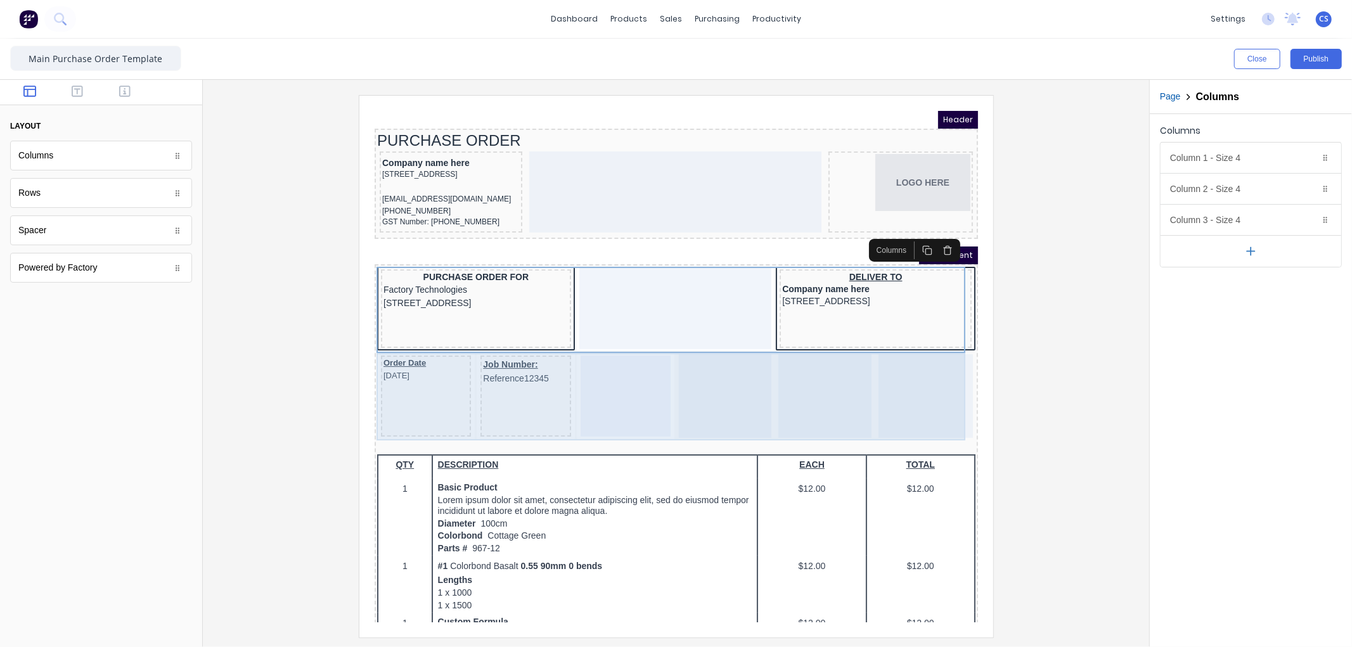
click at [522, 396] on div "Job Number: Reference12345" at bounding box center [510, 380] width 90 height 81
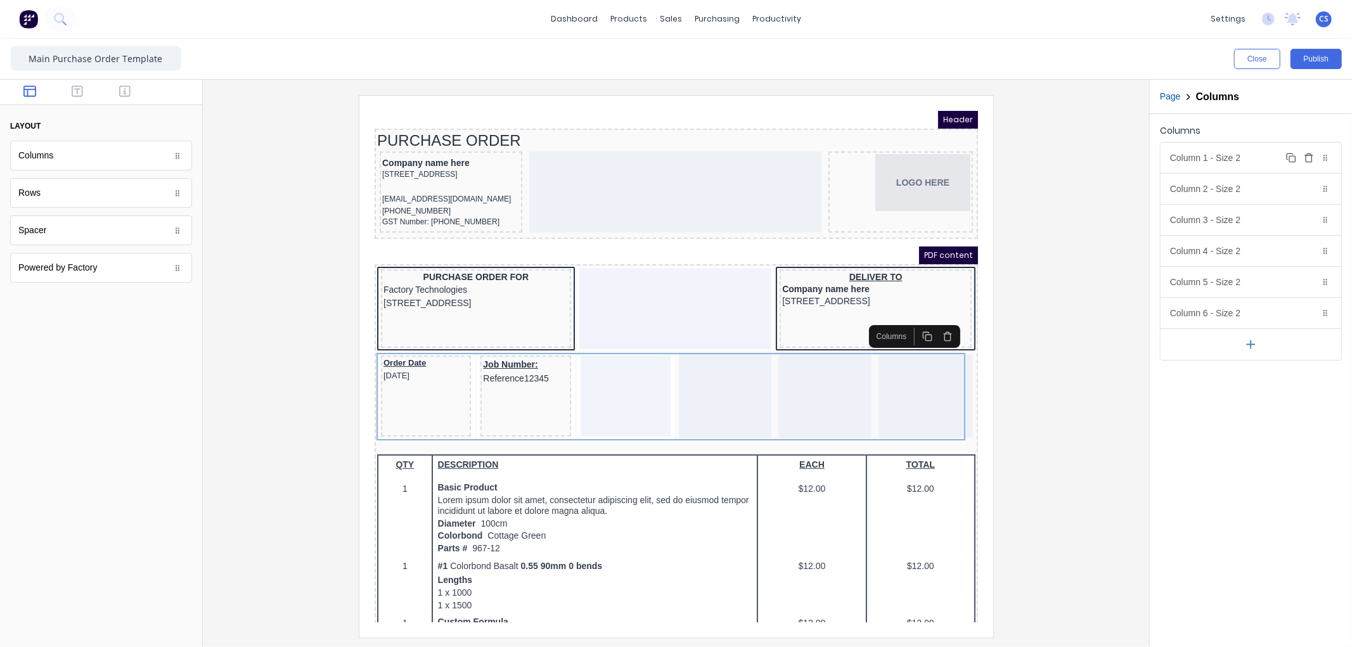
click at [1236, 162] on div "Column 1 - Size 2 Duplicate Delete" at bounding box center [1251, 158] width 181 height 30
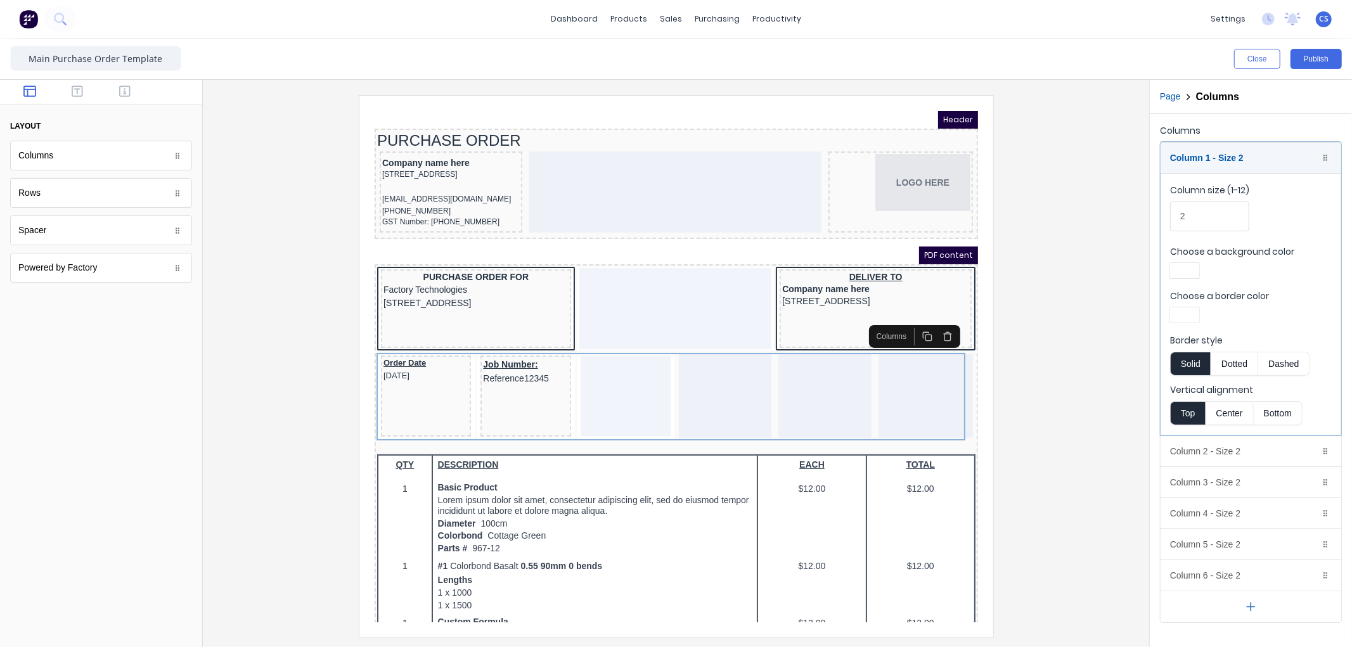
drag, startPoint x: 1211, startPoint y: 346, endPoint x: 1269, endPoint y: 311, distance: 67.4
click at [1266, 311] on div at bounding box center [1251, 316] width 162 height 19
click at [1192, 314] on div at bounding box center [1184, 315] width 23 height 9
click at [1182, 427] on div at bounding box center [1184, 430] width 14 height 14
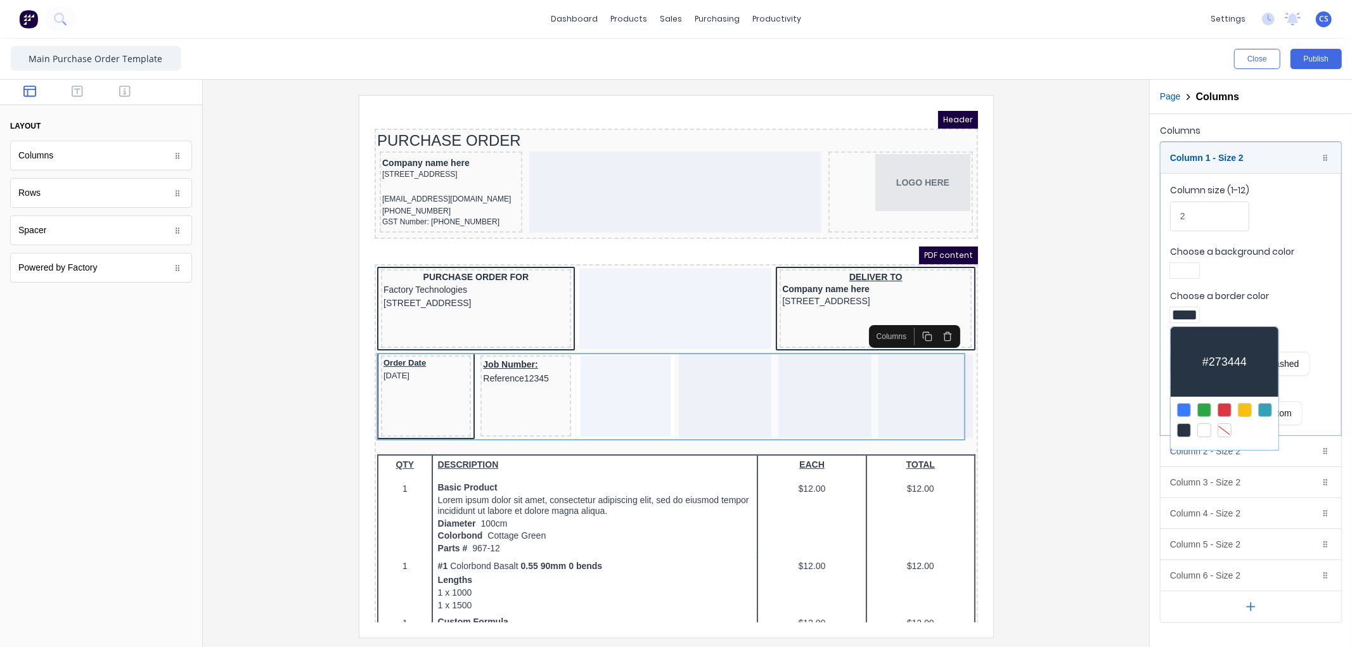
click at [1249, 249] on div at bounding box center [676, 323] width 1352 height 647
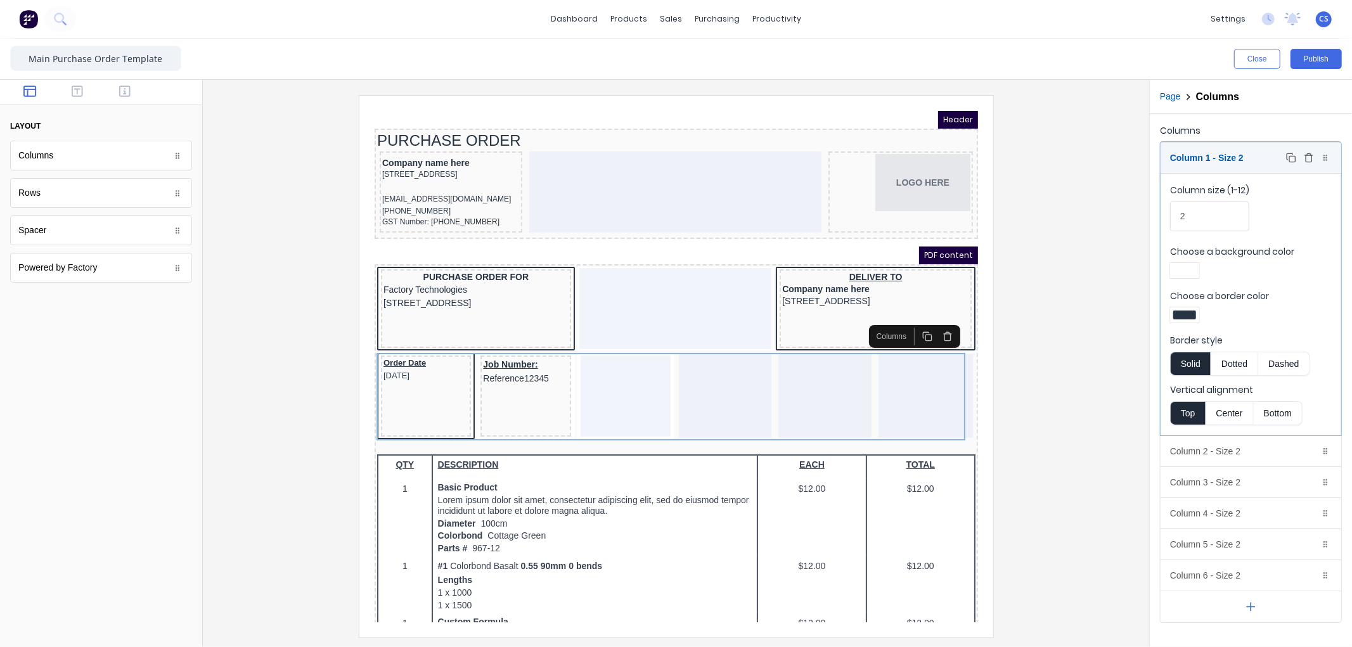
click at [1251, 162] on div "Column 1 - Size 2 Duplicate Delete" at bounding box center [1251, 158] width 181 height 30
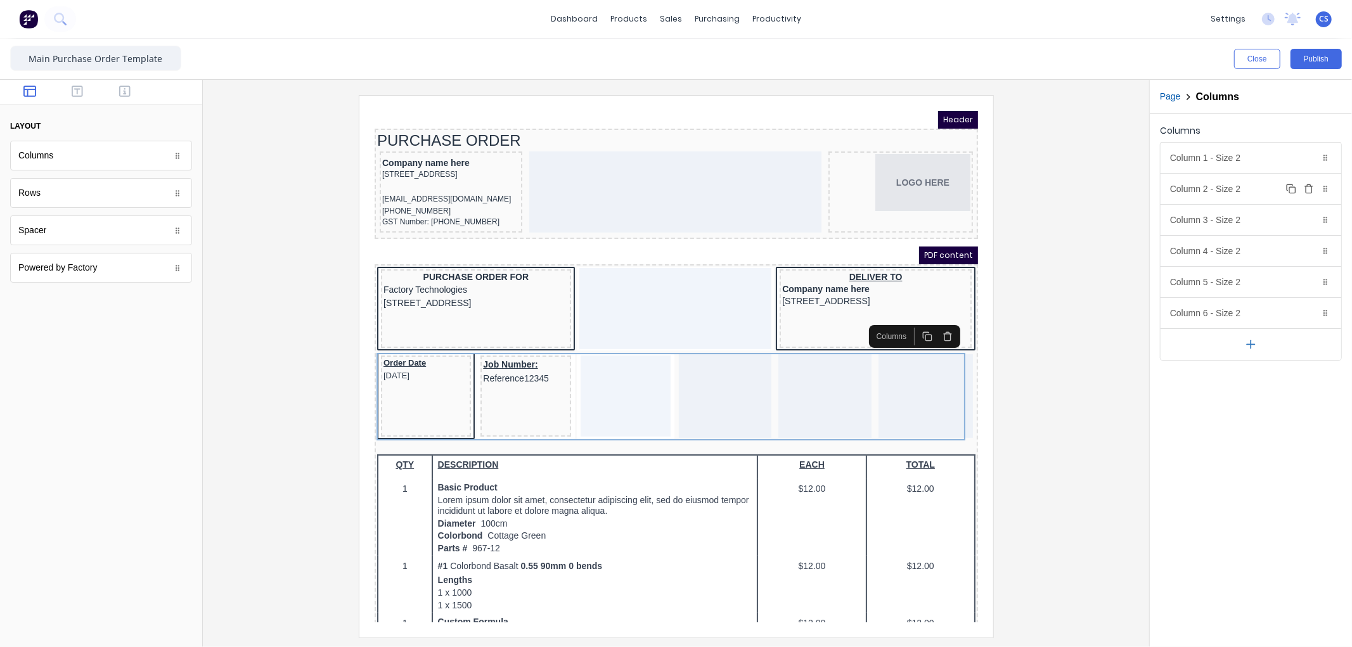
click at [1222, 191] on div "Column 2 - Size 2 Duplicate Delete" at bounding box center [1251, 189] width 181 height 30
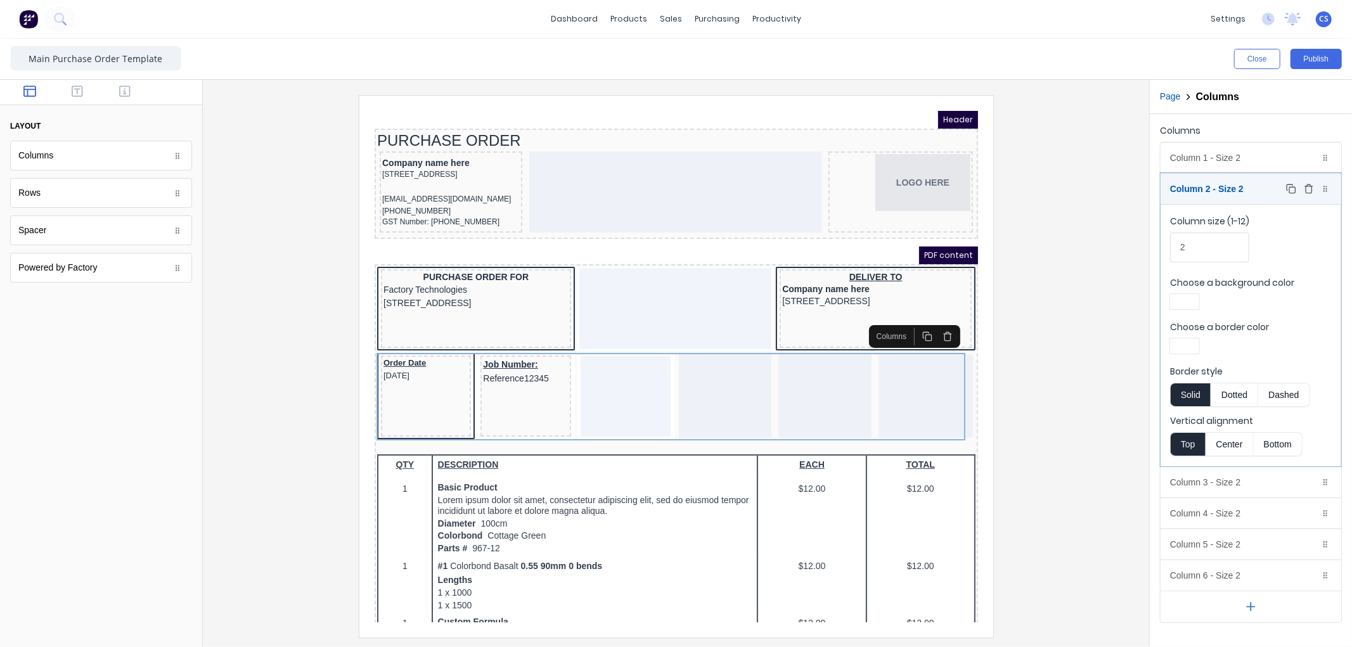
click at [1237, 189] on div "Column 2 - Size 2 Duplicate Delete" at bounding box center [1251, 189] width 181 height 30
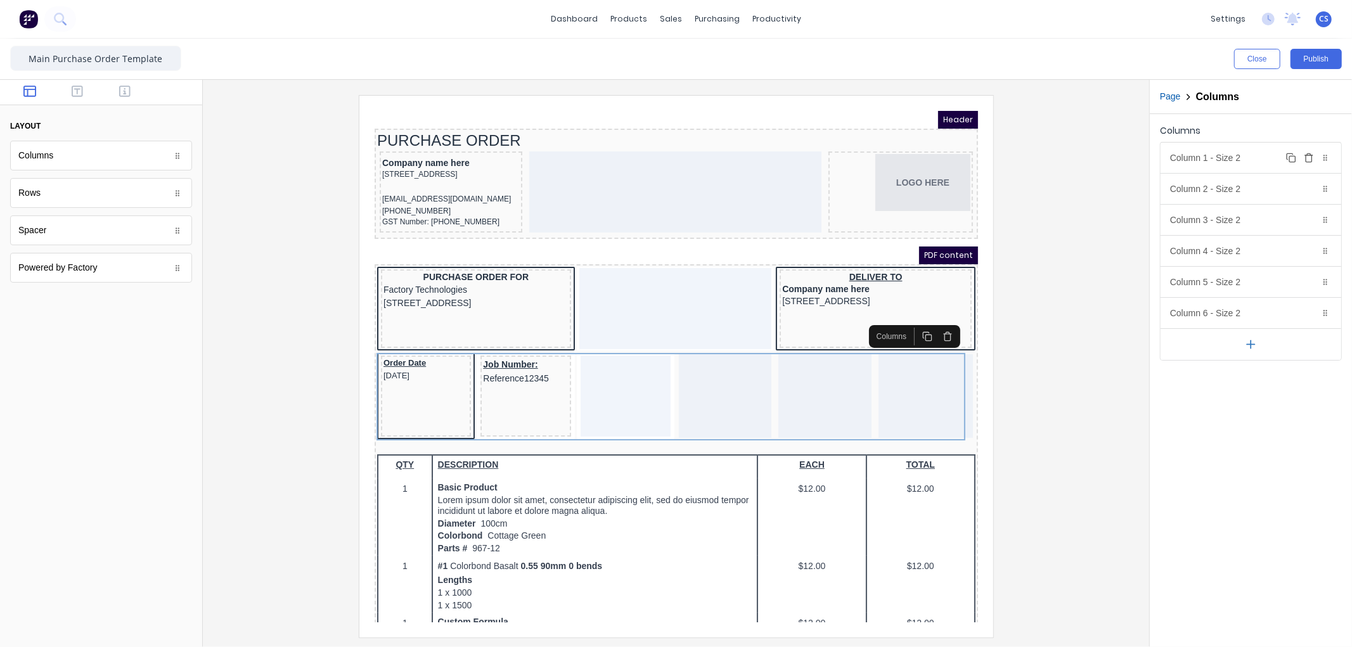
click at [1228, 156] on div "Column 1 - Size 2 Duplicate Delete" at bounding box center [1251, 158] width 181 height 30
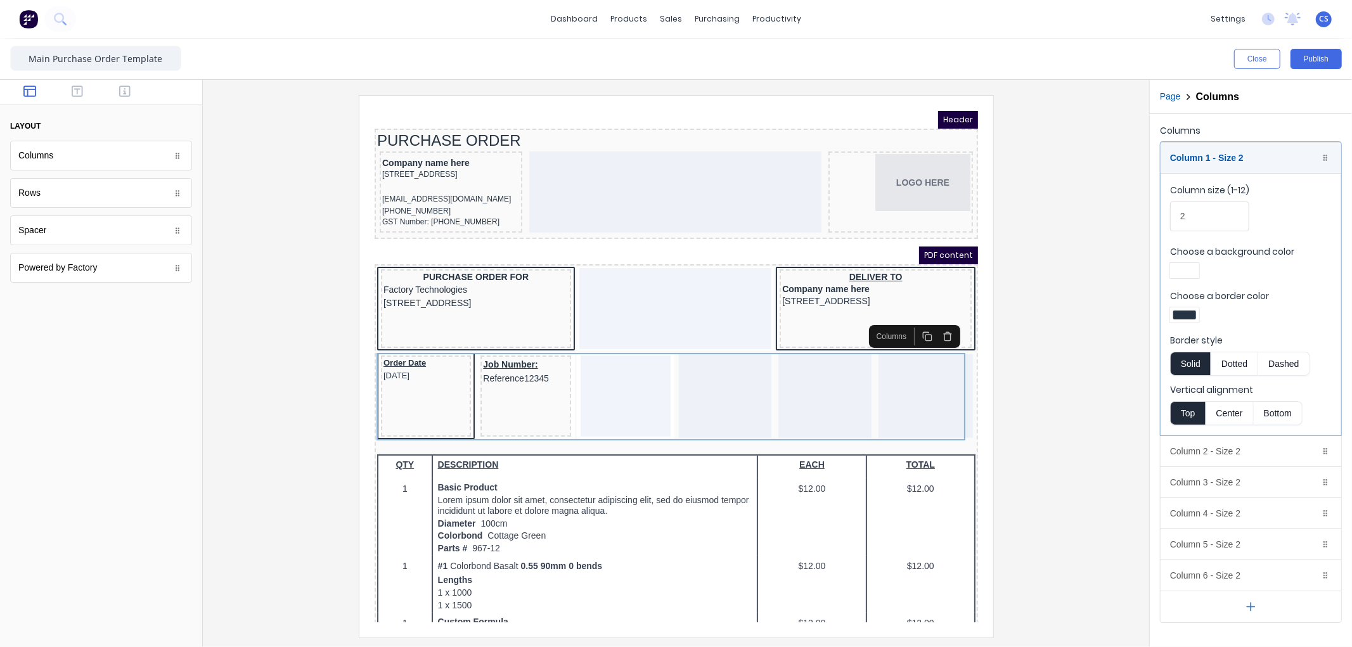
click at [1190, 315] on div at bounding box center [1184, 315] width 23 height 9
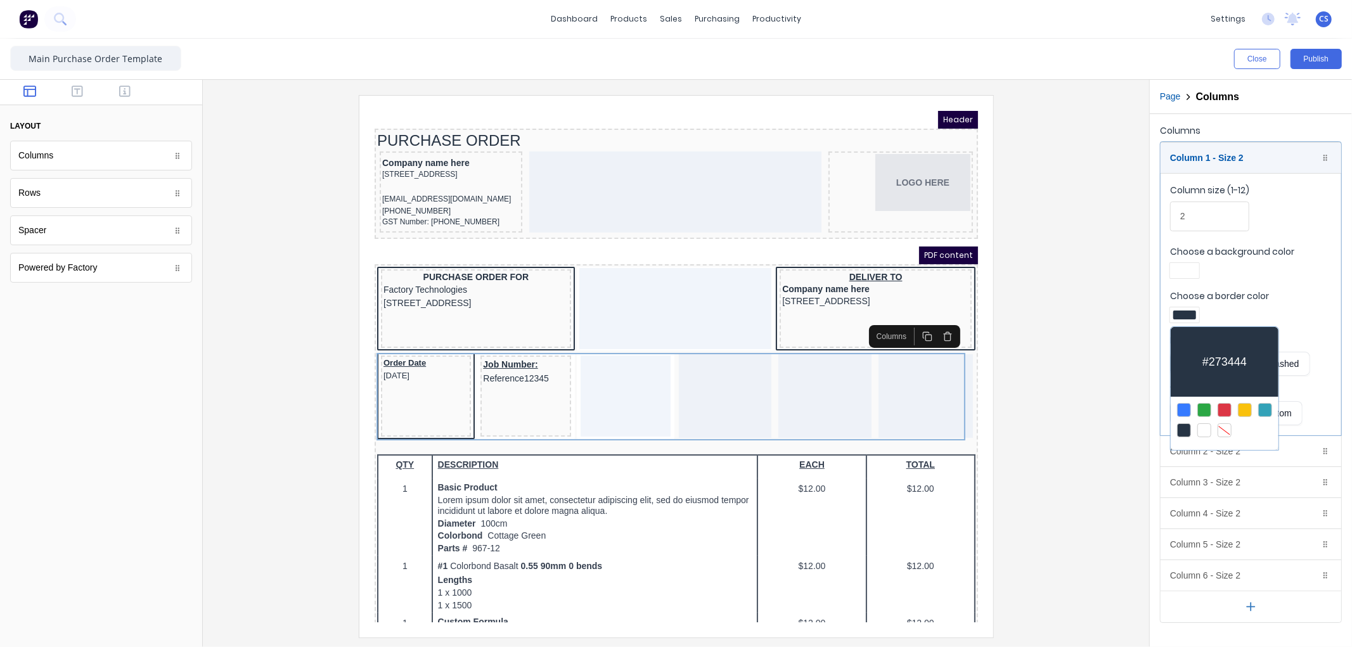
click at [1202, 428] on div at bounding box center [1204, 430] width 14 height 14
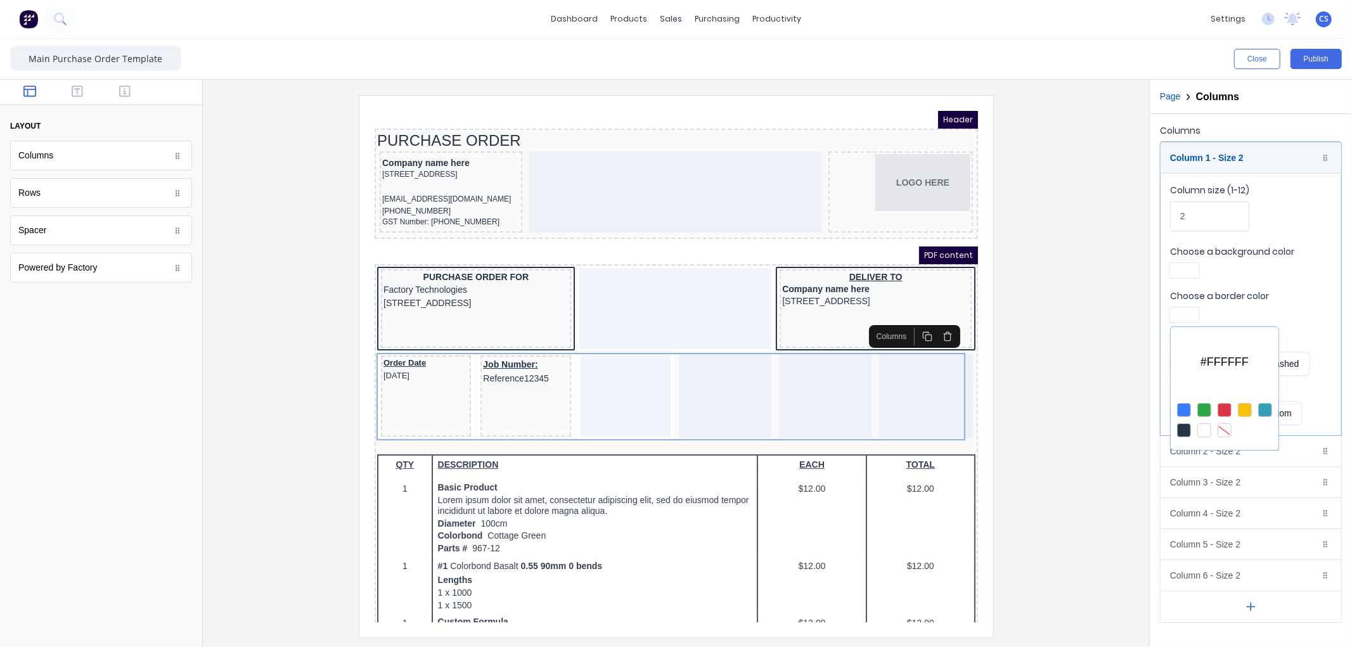
click at [1235, 150] on div at bounding box center [676, 323] width 1352 height 647
click at [1235, 156] on div "Column 1 - Size 2 Duplicate Delete" at bounding box center [1251, 158] width 181 height 30
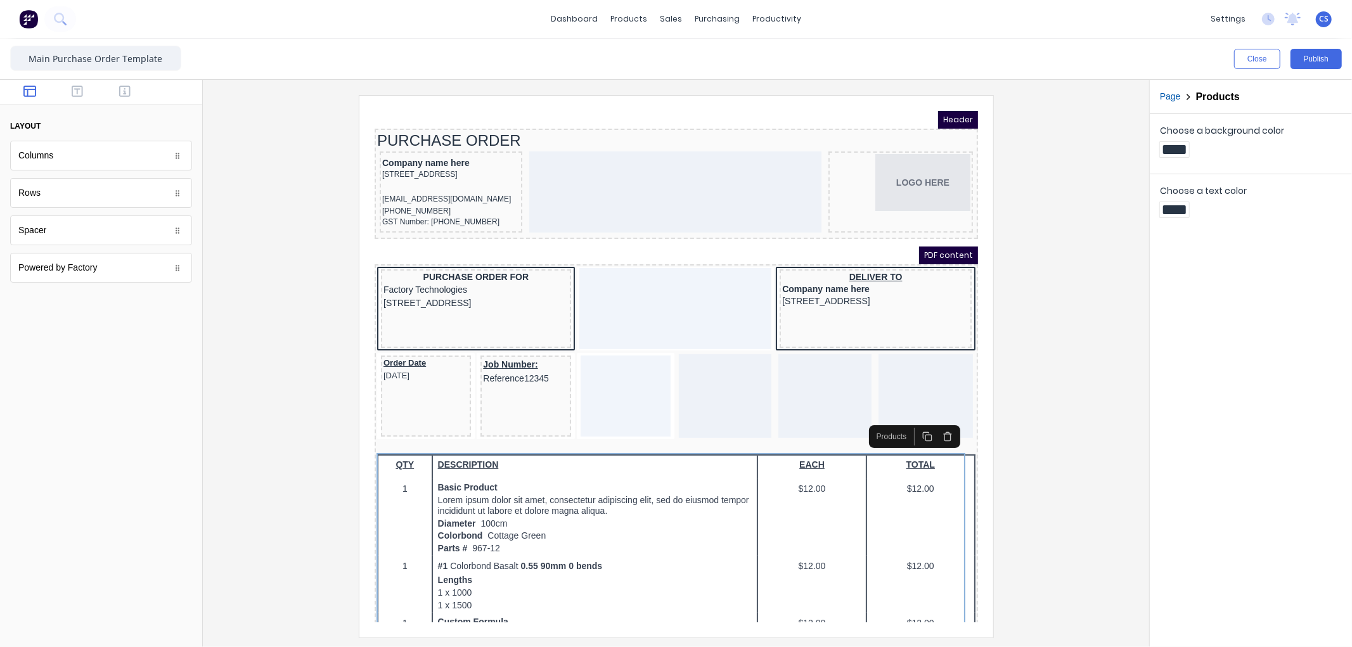
click at [1178, 150] on div at bounding box center [1174, 149] width 23 height 9
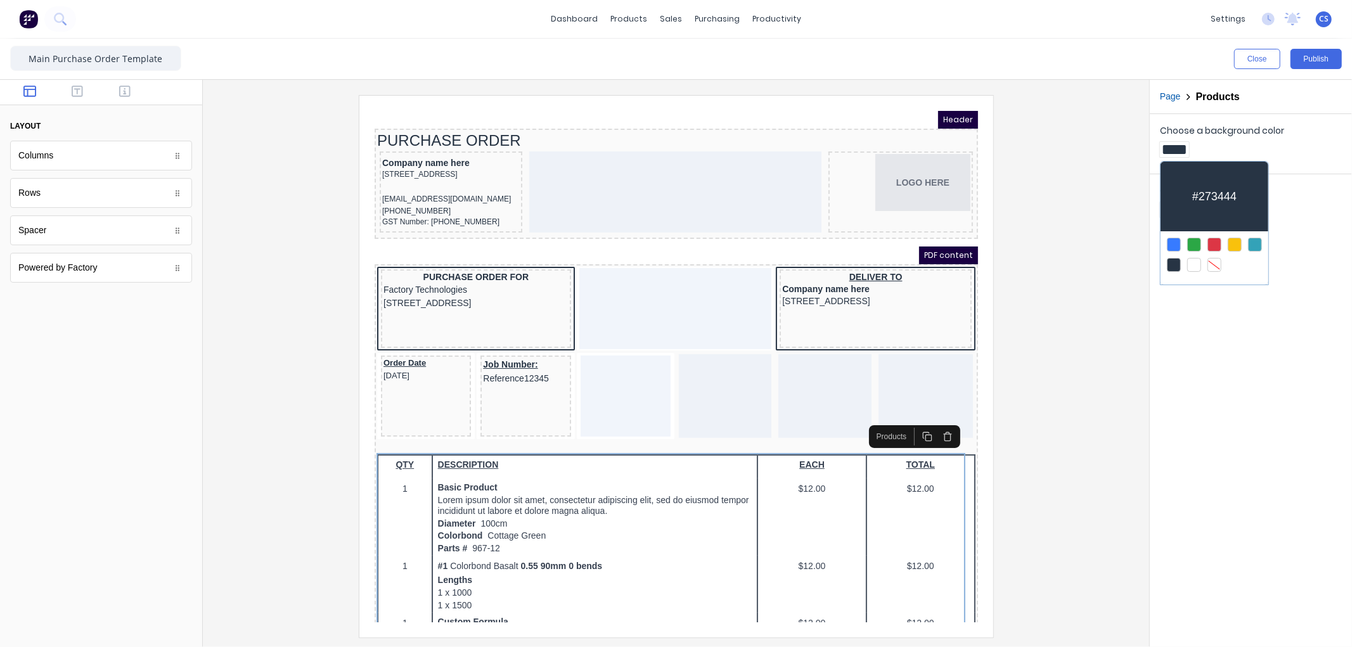
click at [1199, 263] on div at bounding box center [1194, 265] width 14 height 14
click at [1177, 353] on div at bounding box center [676, 323] width 1352 height 647
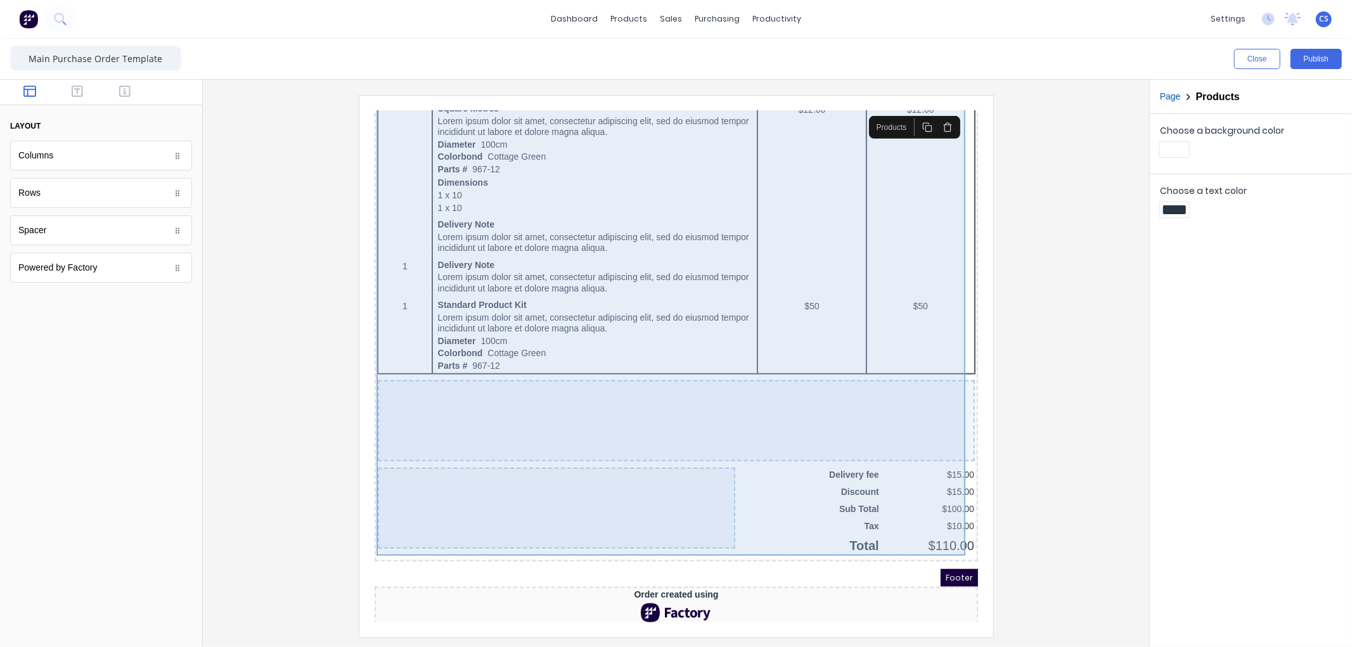
scroll to position [712, 0]
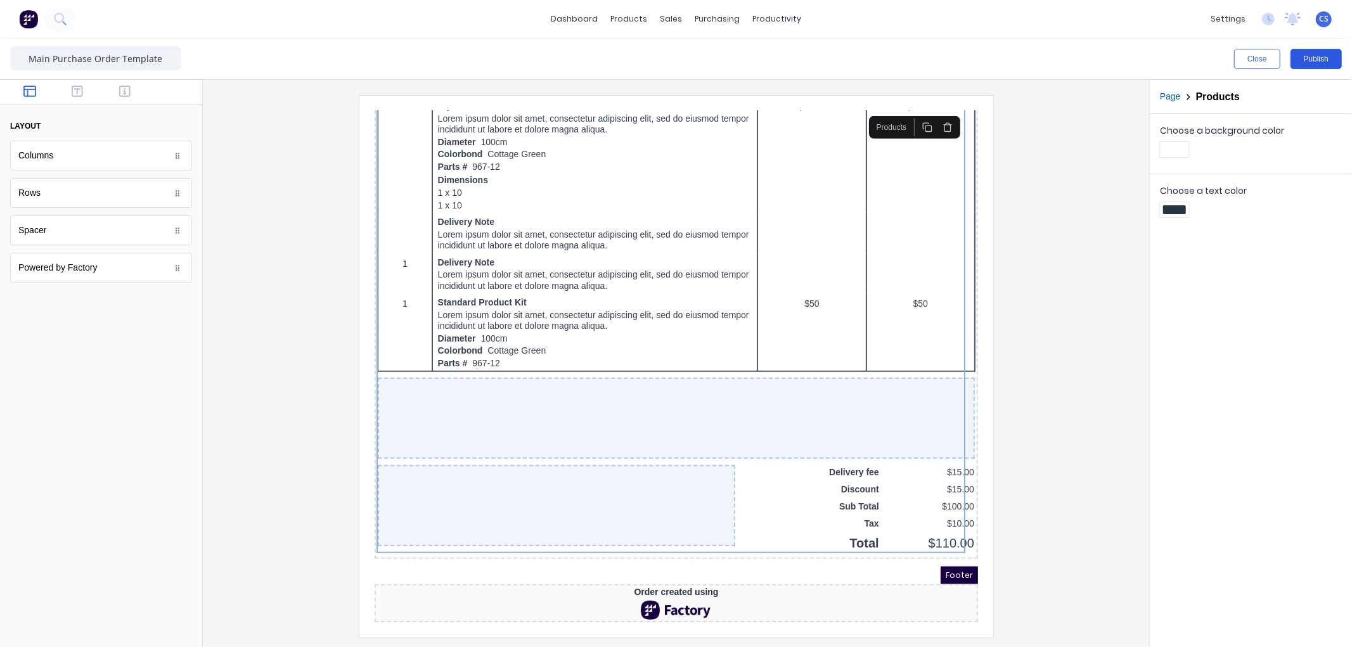
click at [1310, 55] on button "Publish" at bounding box center [1315, 59] width 51 height 20
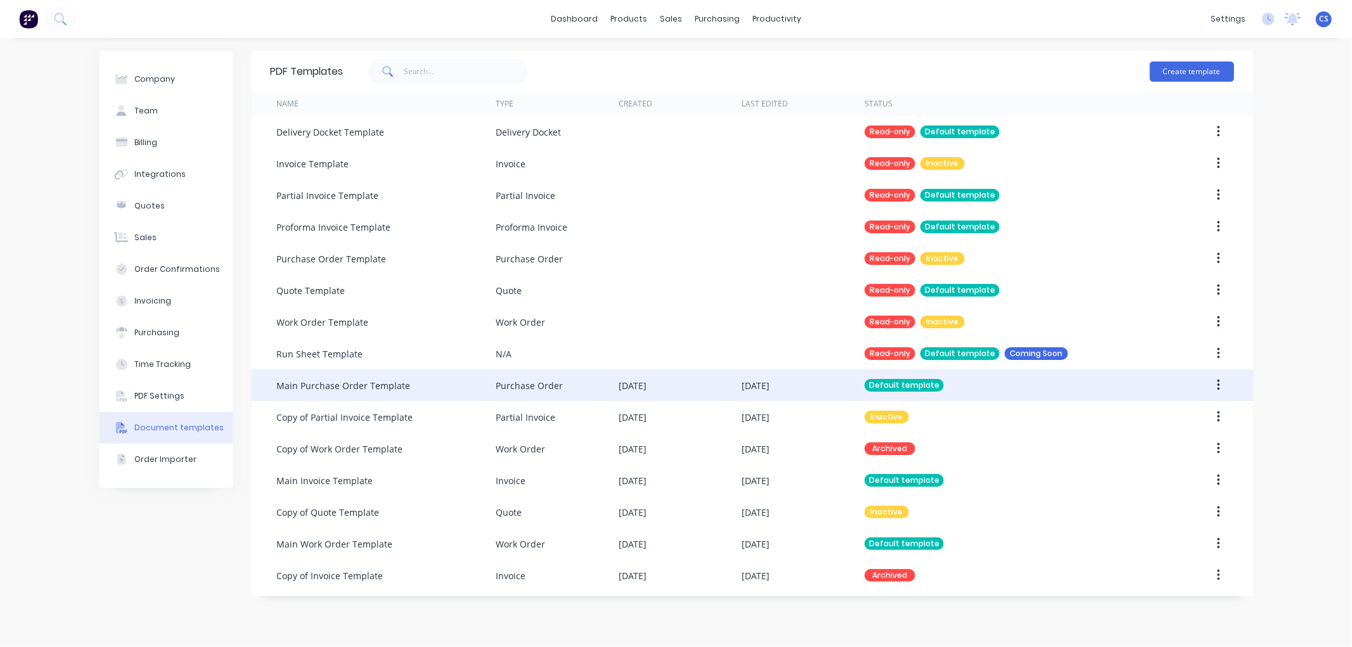
click at [1218, 387] on icon "button" at bounding box center [1218, 385] width 3 height 14
click at [1149, 423] on div "Edit" at bounding box center [1173, 418] width 98 height 18
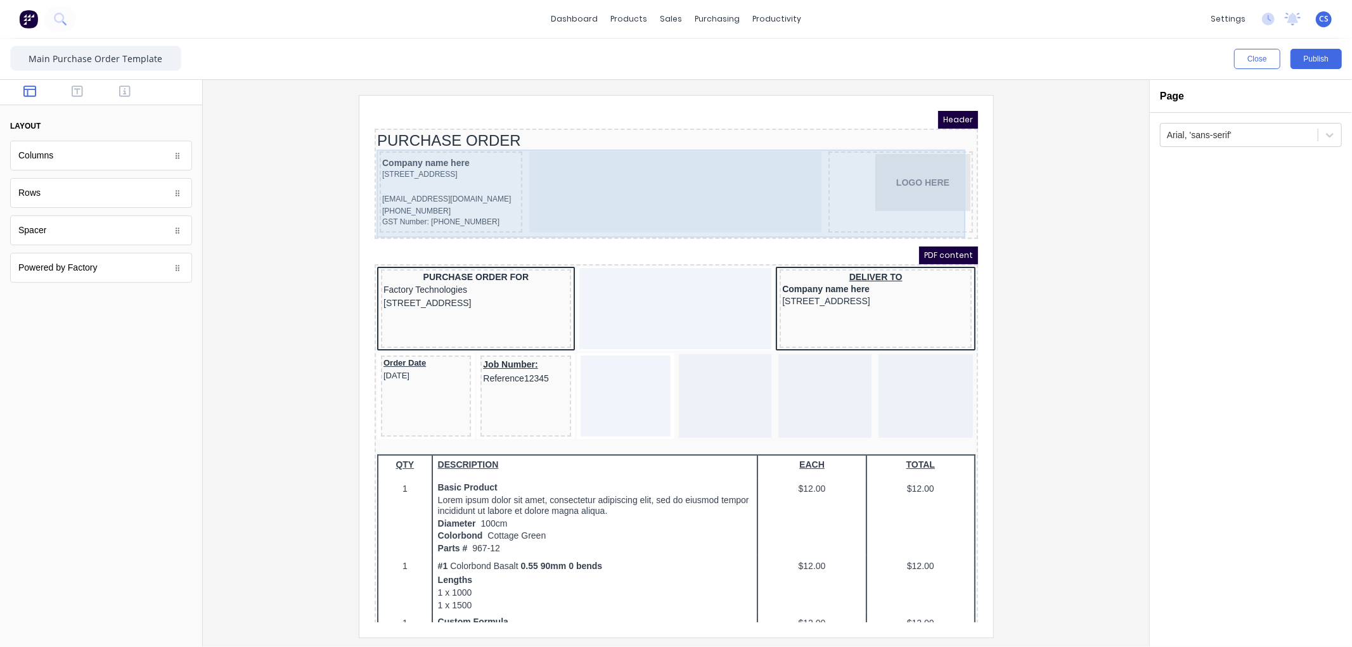
click at [502, 173] on div "Company name here 234 Beach Road Gold Coast, Queensland, Australia, 4217 xxxxxx…" at bounding box center [435, 176] width 143 height 81
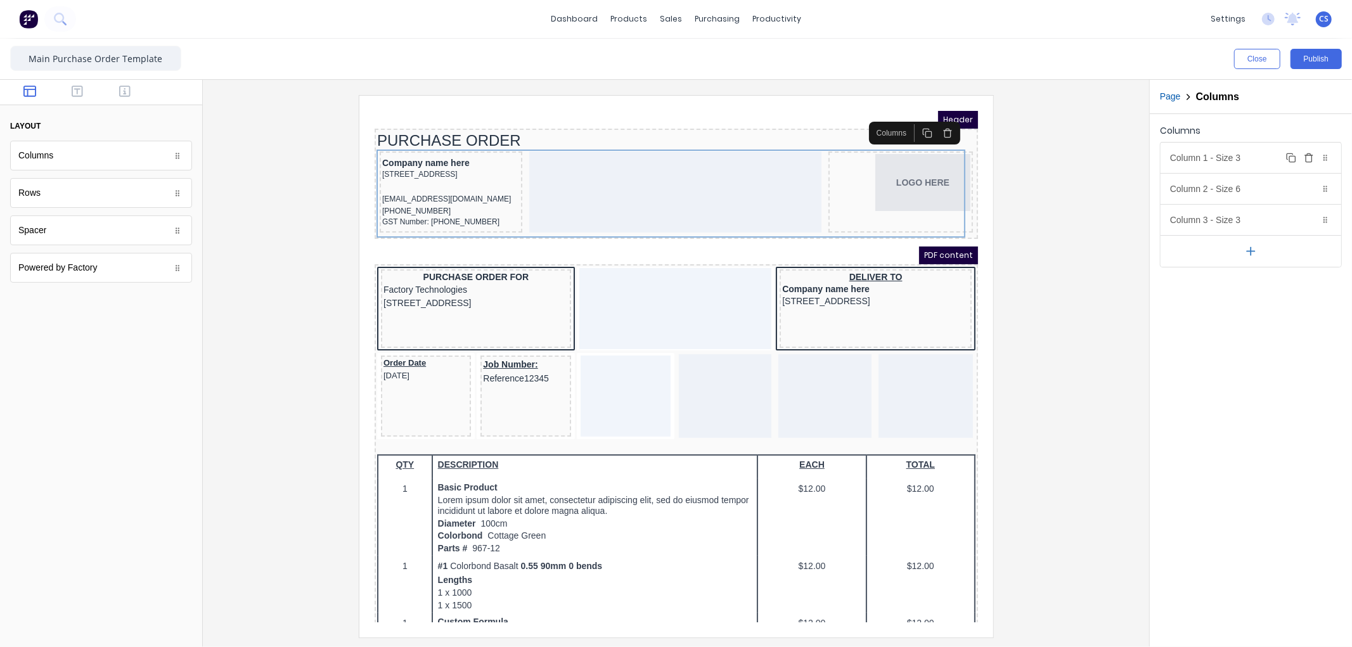
click at [1262, 163] on div "Column 1 - Size 3 Duplicate Delete" at bounding box center [1251, 158] width 181 height 30
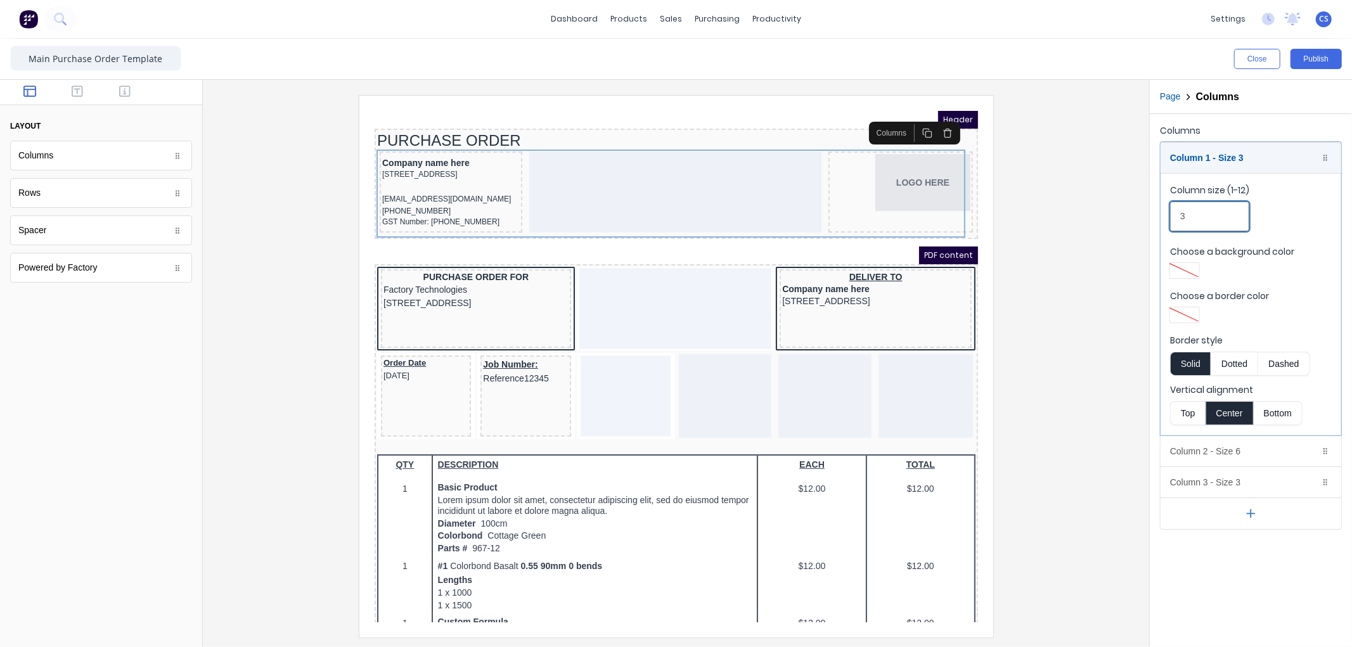
drag, startPoint x: 1213, startPoint y: 218, endPoint x: 1140, endPoint y: 218, distance: 73.5
click at [1140, 218] on div "Close Publish Components layout Columns Columns Rows Rows Spacer Spacer Powered…" at bounding box center [676, 343] width 1352 height 608
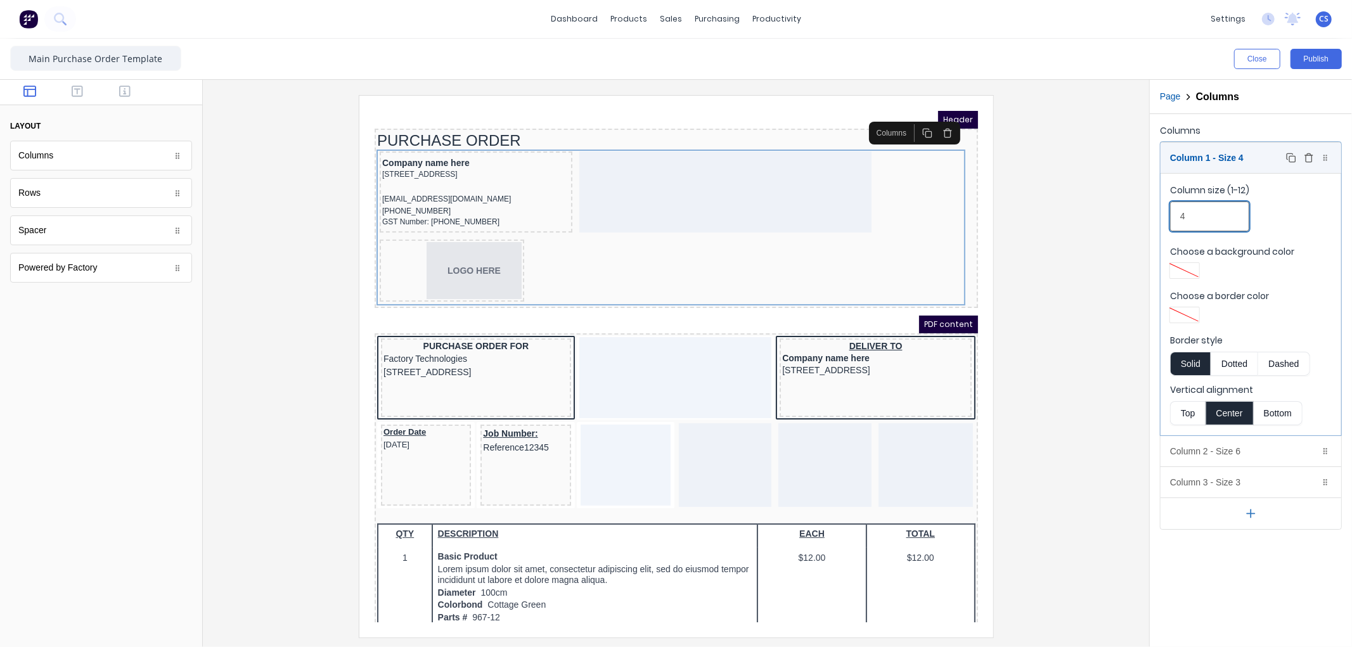
type input "4"
click at [1268, 161] on div "Column 1 - Size 4 Duplicate Delete" at bounding box center [1251, 158] width 181 height 30
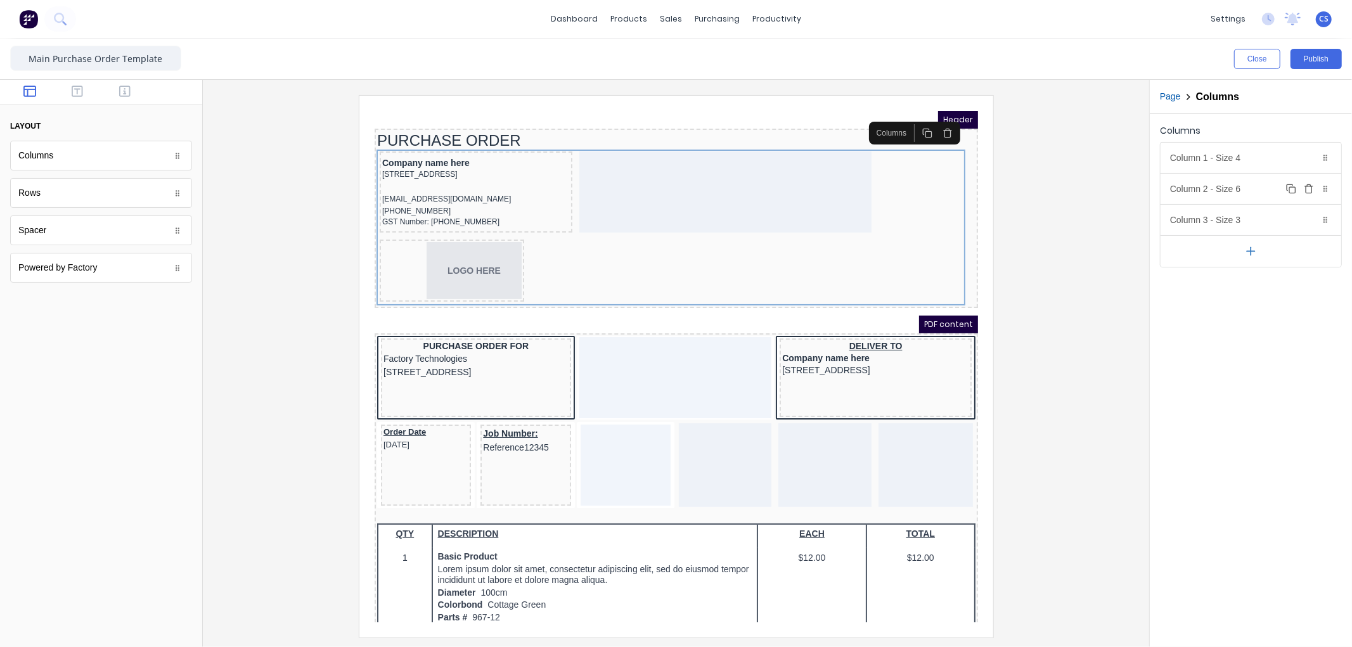
drag, startPoint x: 1232, startPoint y: 194, endPoint x: 1237, endPoint y: 211, distance: 17.8
click at [1232, 193] on div "Column 2 - Size 6 Duplicate Delete" at bounding box center [1251, 189] width 181 height 30
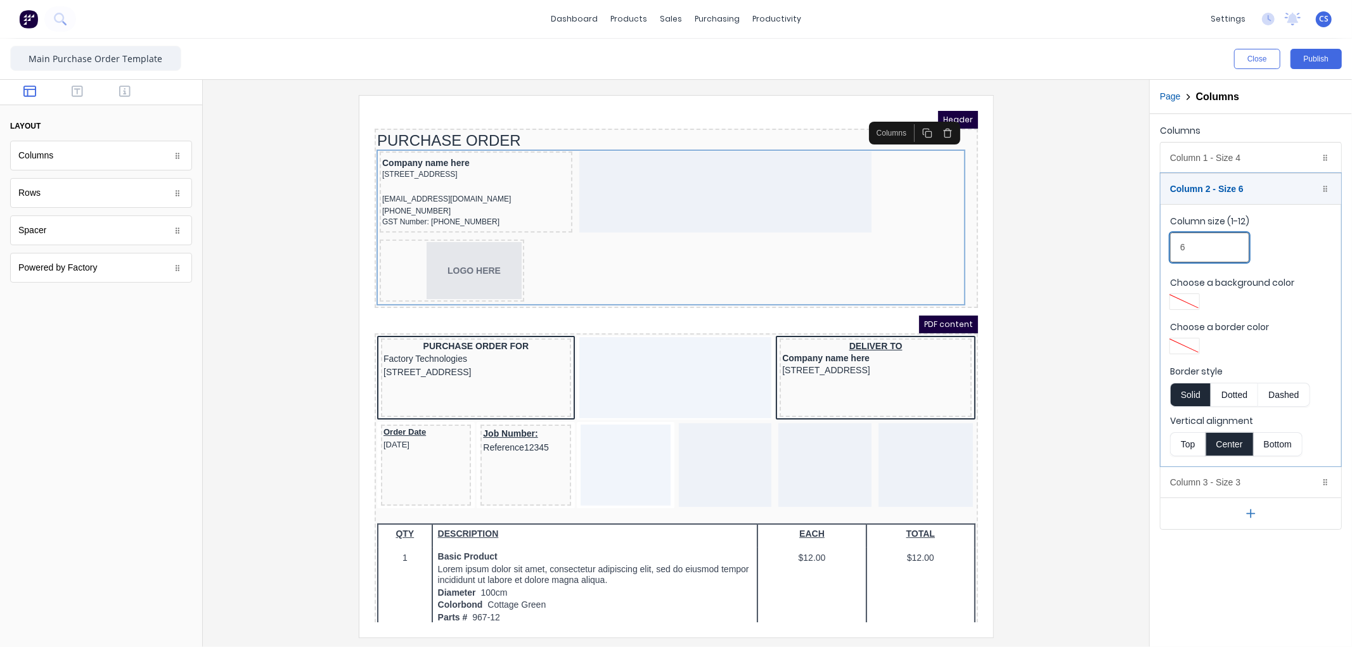
drag, startPoint x: 1205, startPoint y: 250, endPoint x: 1130, endPoint y: 255, distance: 74.9
click at [1123, 250] on div "Close Publish Components layout Columns Columns Rows Rows Spacer Spacer Powered…" at bounding box center [676, 343] width 1352 height 608
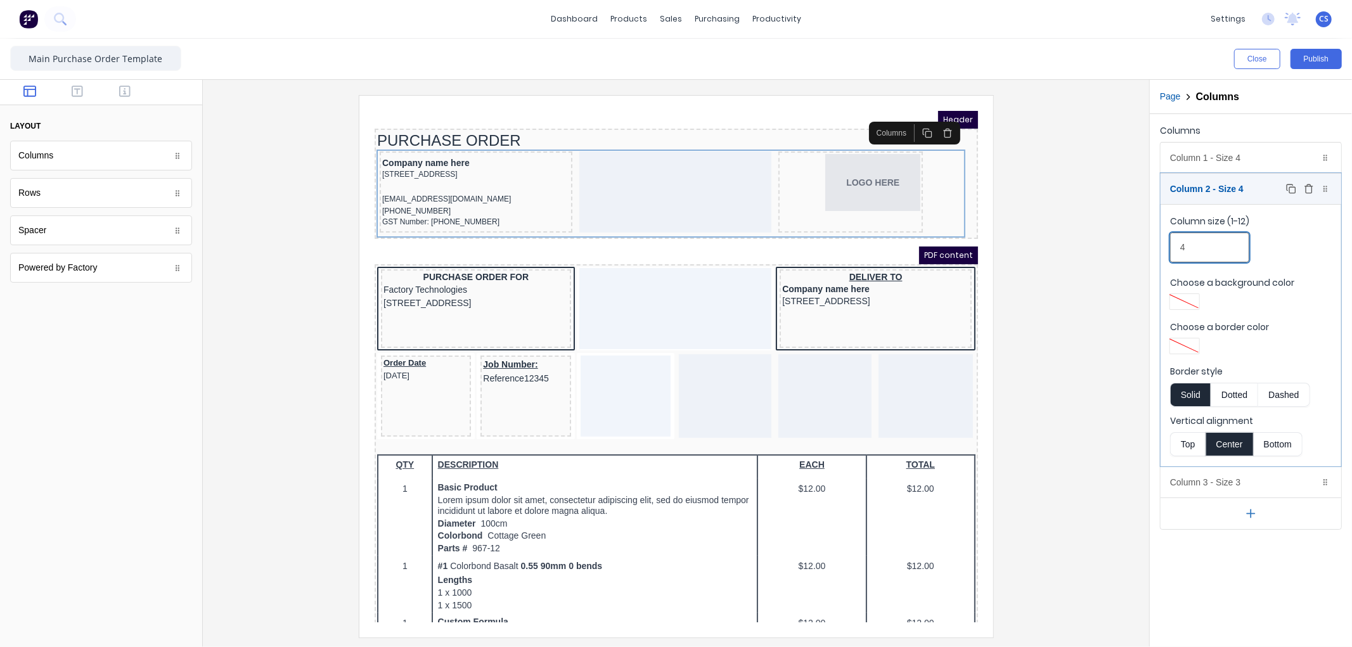
type input "4"
click at [1220, 183] on div "Column 2 - Size 4 Duplicate Delete" at bounding box center [1251, 189] width 181 height 30
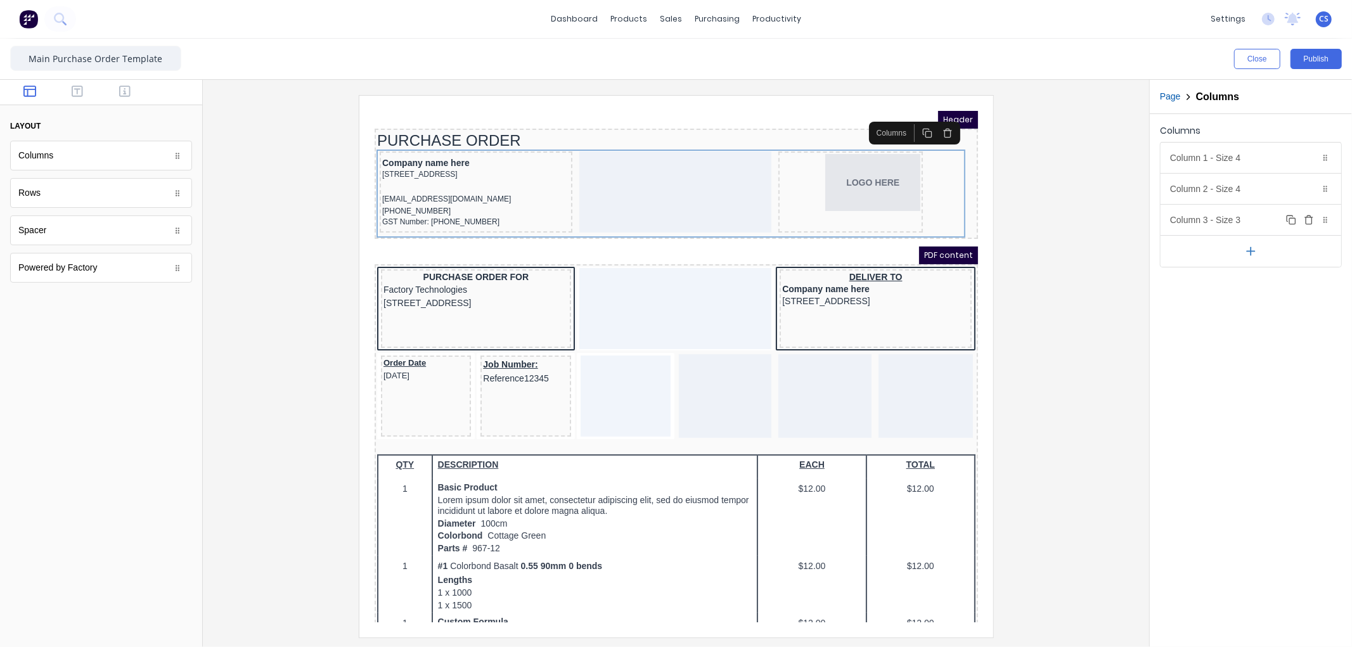
click at [1232, 231] on div "Column 3 - Size 3 Duplicate Delete" at bounding box center [1251, 220] width 181 height 30
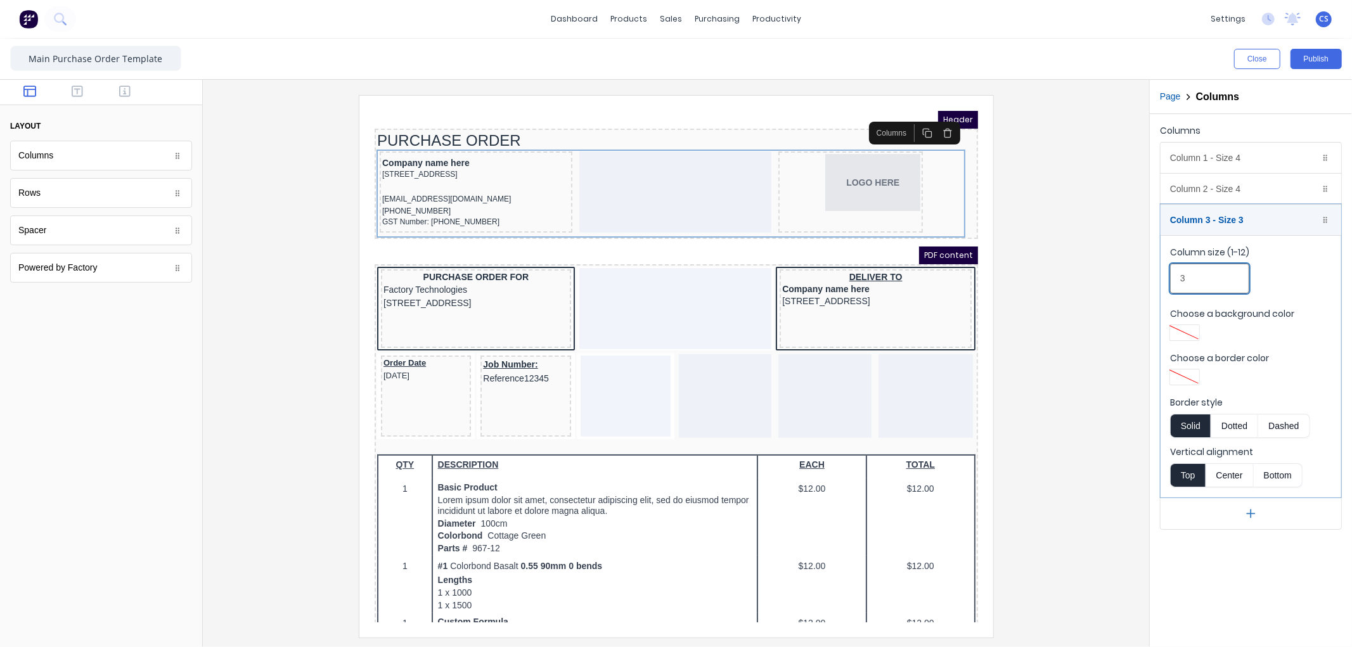
drag, startPoint x: 1205, startPoint y: 284, endPoint x: 1124, endPoint y: 280, distance: 81.2
click at [1127, 280] on div "Close Publish Components layout Columns Columns Rows Rows Spacer Spacer Powered…" at bounding box center [676, 343] width 1352 height 608
type input "4"
click at [1214, 214] on div "Column 3 - Size 4 Duplicate Delete" at bounding box center [1251, 220] width 181 height 30
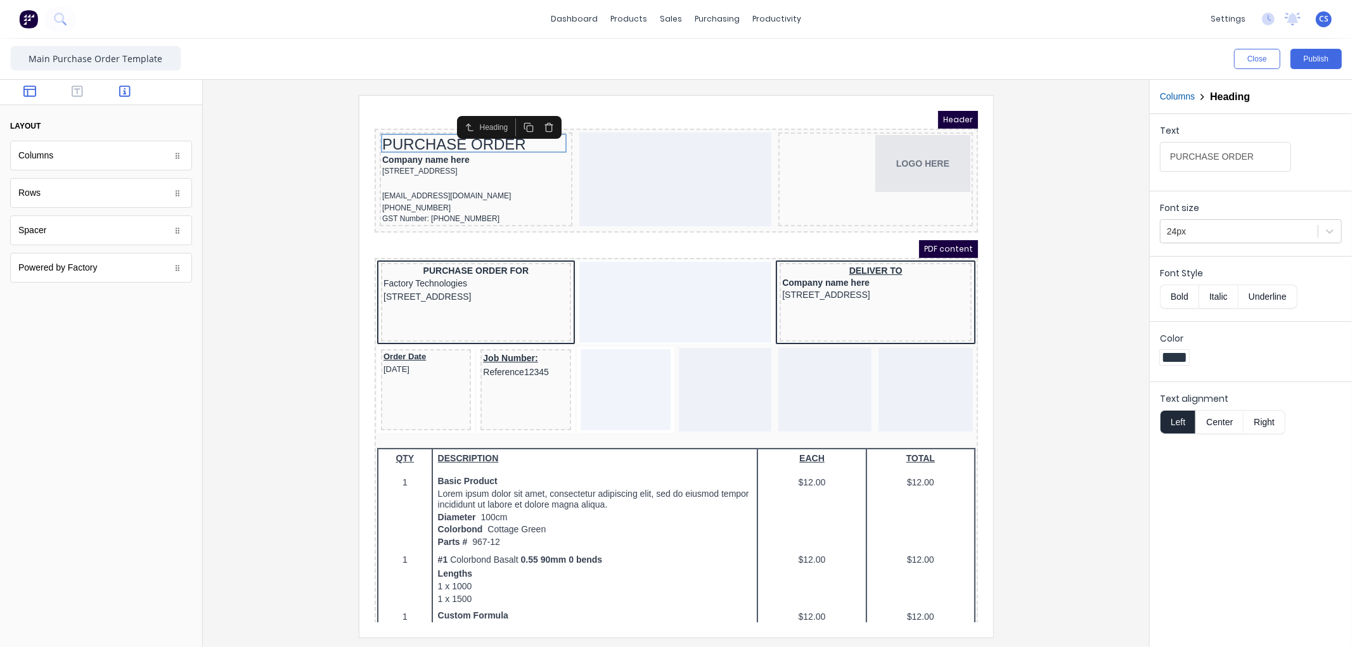
click at [124, 93] on icon "button" at bounding box center [124, 91] width 11 height 11
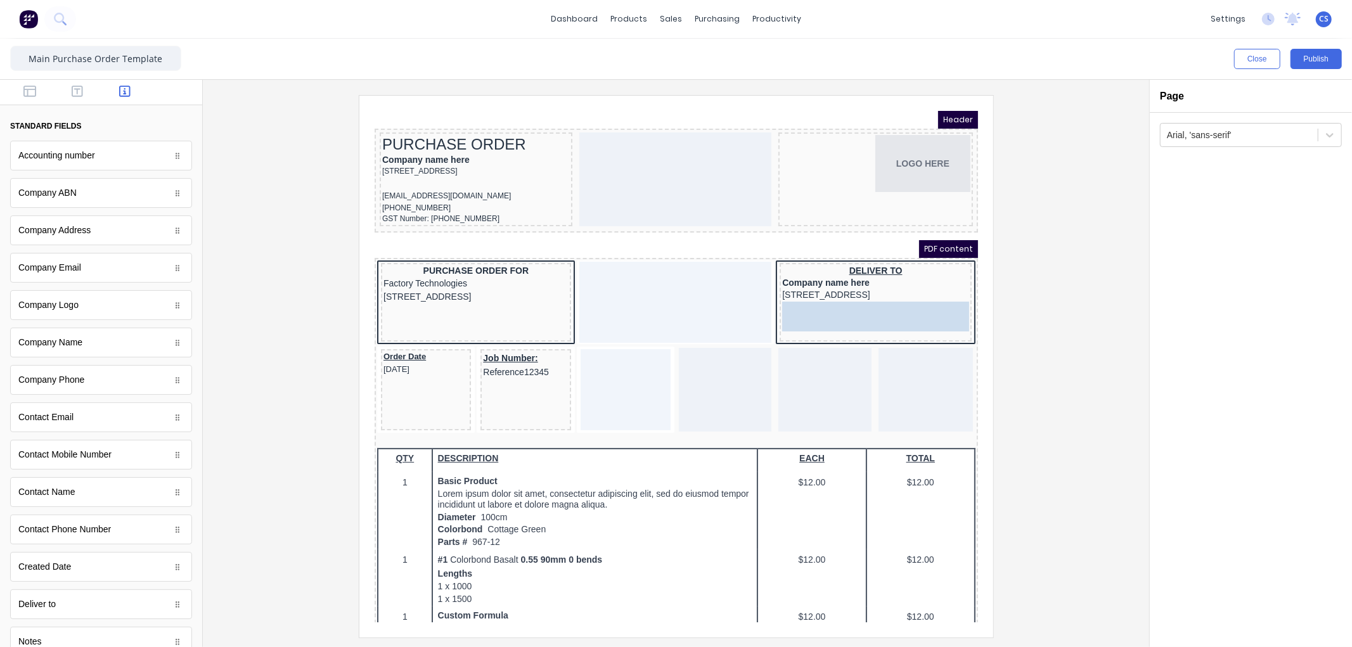
drag, startPoint x: 80, startPoint y: 157, endPoint x: 510, endPoint y: 212, distance: 433.2
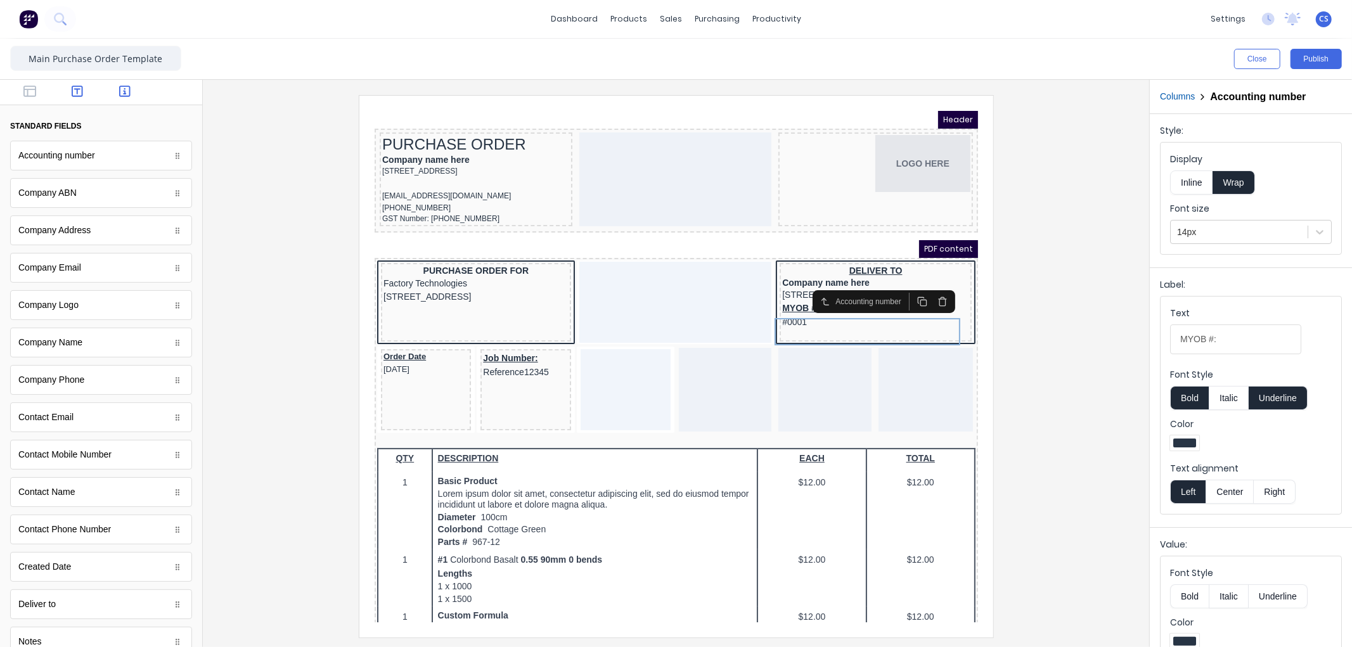
drag, startPoint x: 65, startPoint y: 84, endPoint x: 108, endPoint y: 108, distance: 49.4
click at [65, 84] on div at bounding box center [101, 92] width 202 height 25
click at [75, 87] on icon "button" at bounding box center [77, 91] width 11 height 13
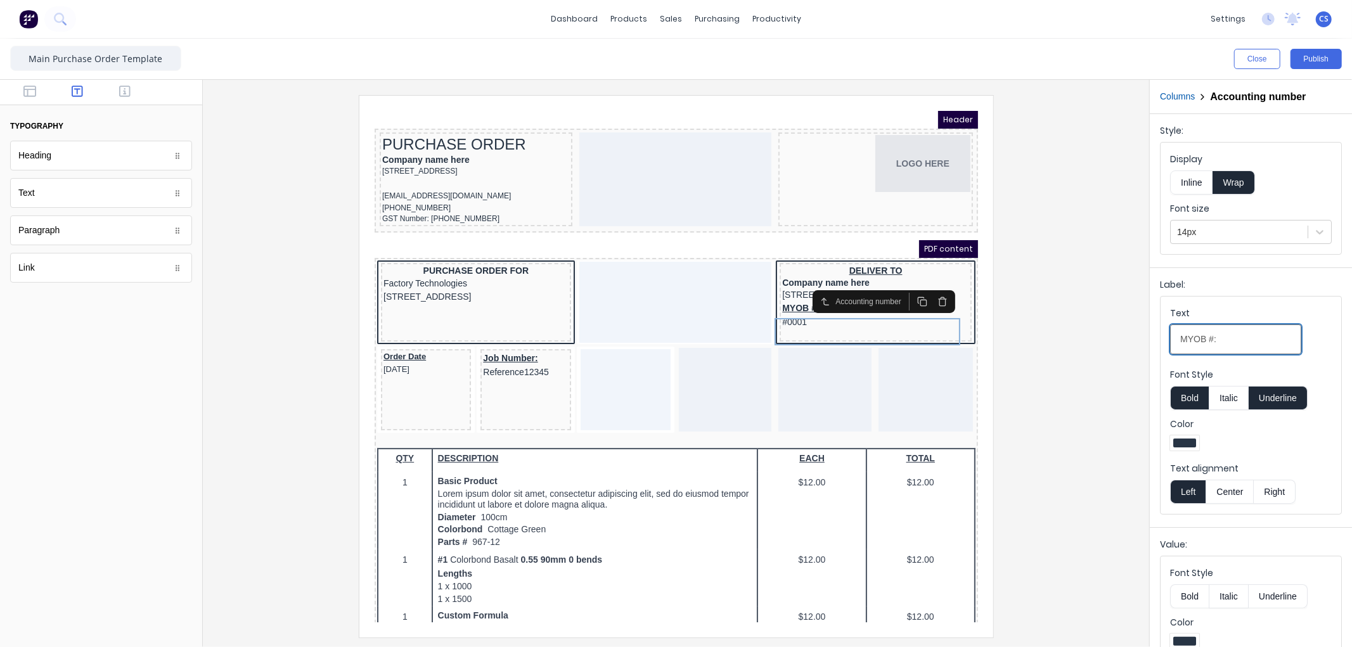
drag, startPoint x: 1205, startPoint y: 336, endPoint x: 1224, endPoint y: 355, distance: 26.9
click at [1164, 344] on fieldset "Text MYOB #: Font Style Bold Italic Underline Color Text alignment Left Center …" at bounding box center [1251, 405] width 181 height 217
type input "PURCHASE #:"
click at [1316, 55] on button "Publish" at bounding box center [1315, 59] width 51 height 20
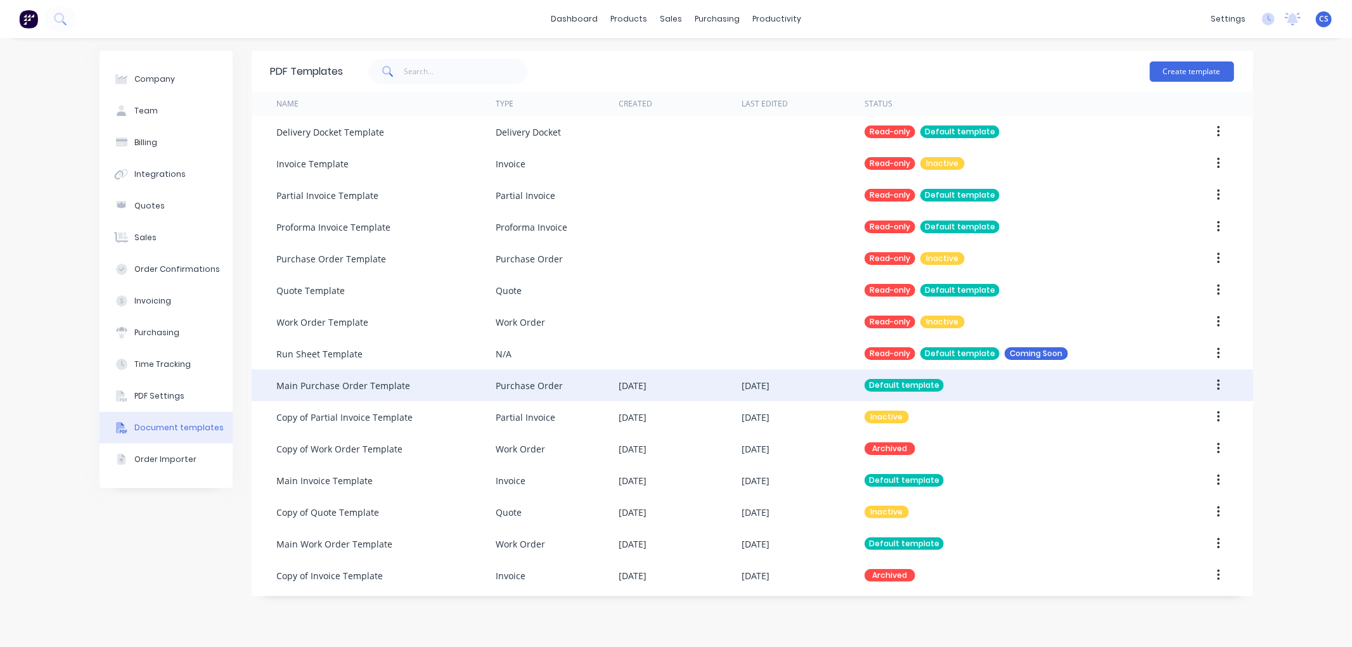
click at [1217, 385] on icon "button" at bounding box center [1218, 385] width 3 height 14
click at [1171, 408] on button "Edit" at bounding box center [1173, 418] width 120 height 25
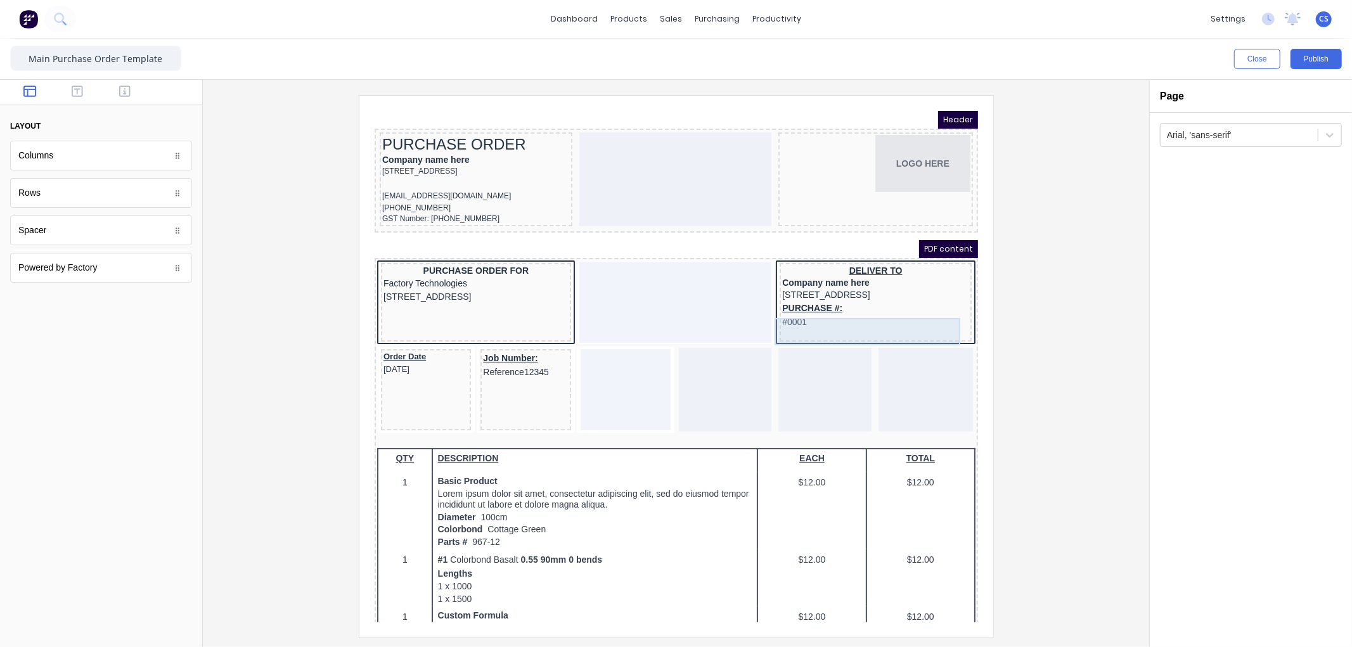
click at [789, 313] on div "PURCHASE #: #0001" at bounding box center [859, 299] width 187 height 27
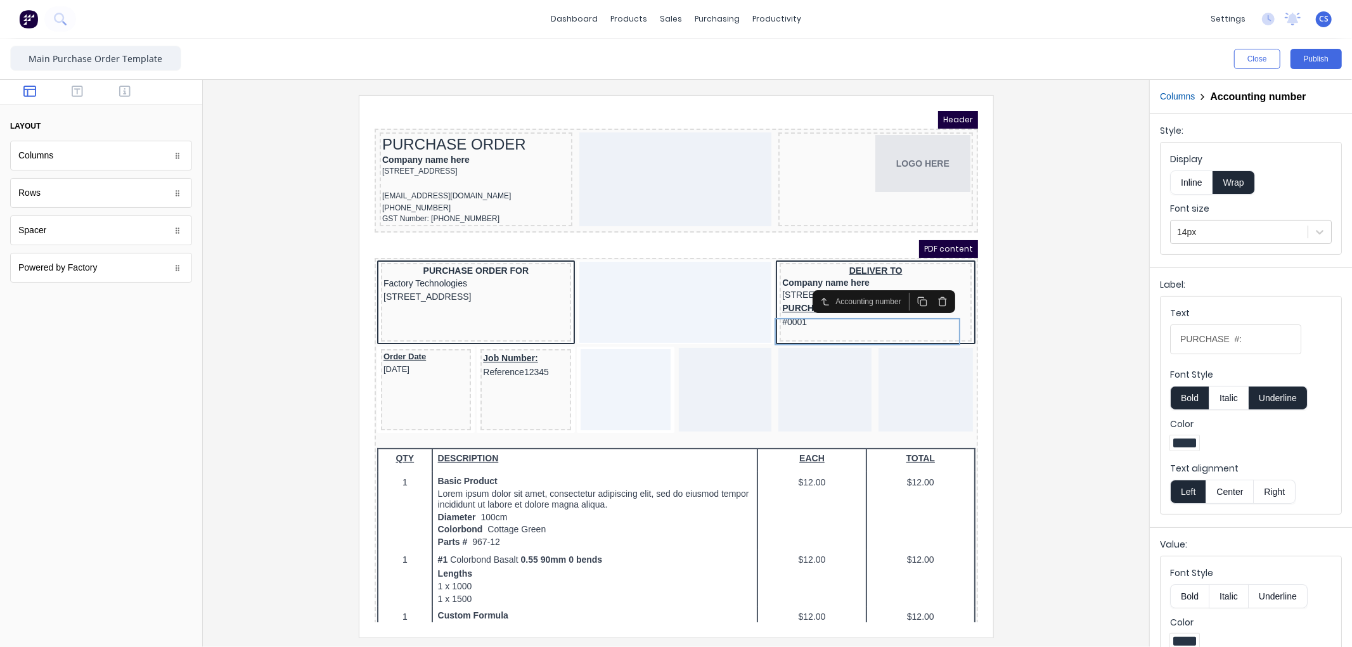
click at [1189, 176] on button "Inline" at bounding box center [1191, 182] width 42 height 24
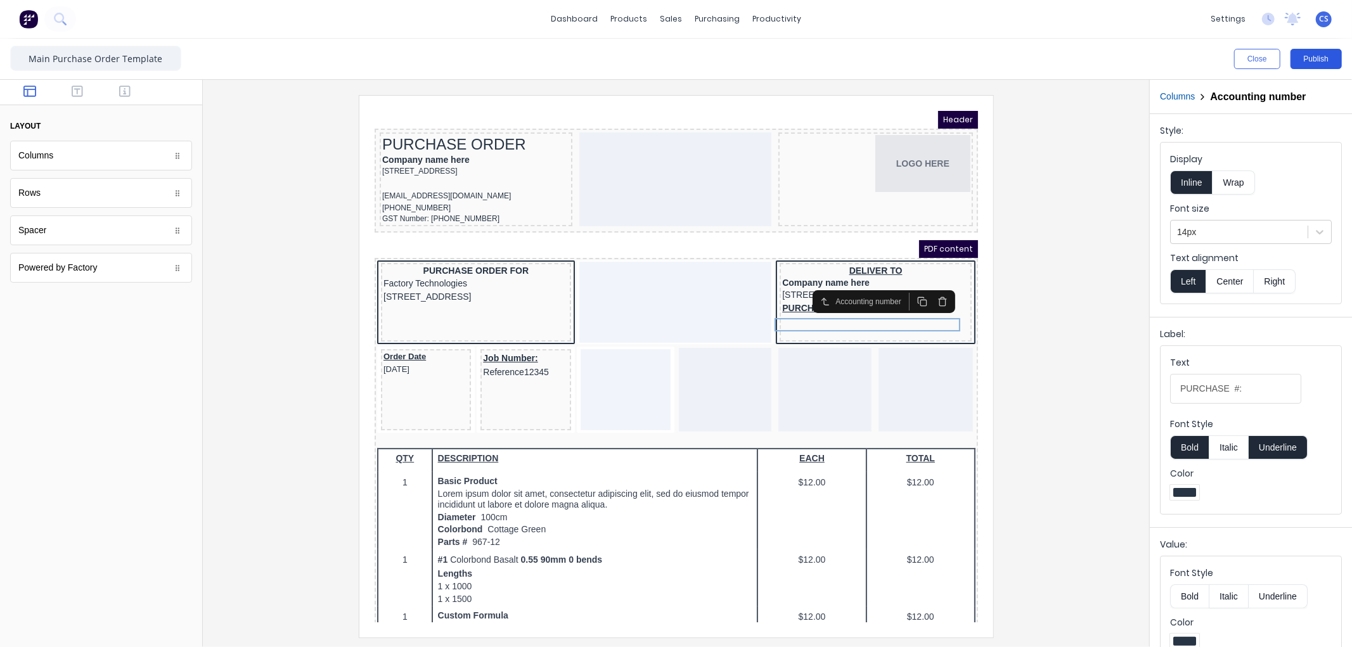
click at [1310, 60] on button "Publish" at bounding box center [1315, 59] width 51 height 20
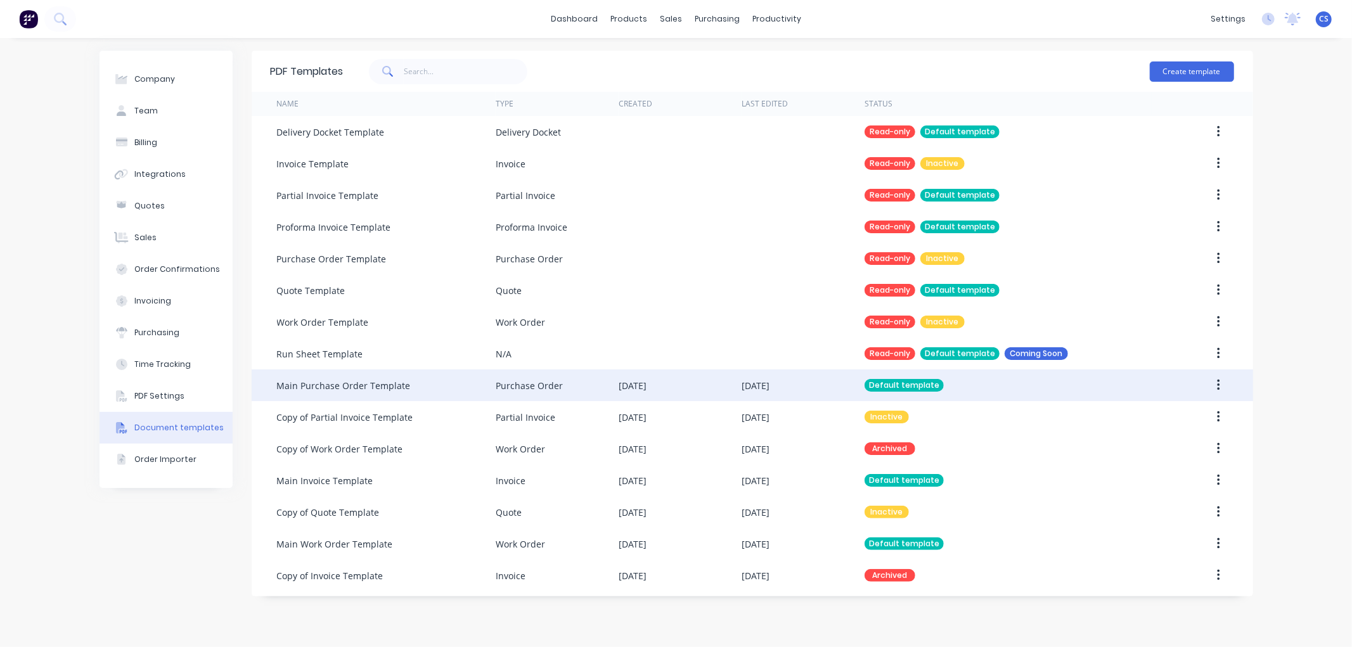
click at [1221, 383] on button "button" at bounding box center [1219, 385] width 30 height 23
click at [1166, 414] on div "Edit" at bounding box center [1173, 418] width 98 height 18
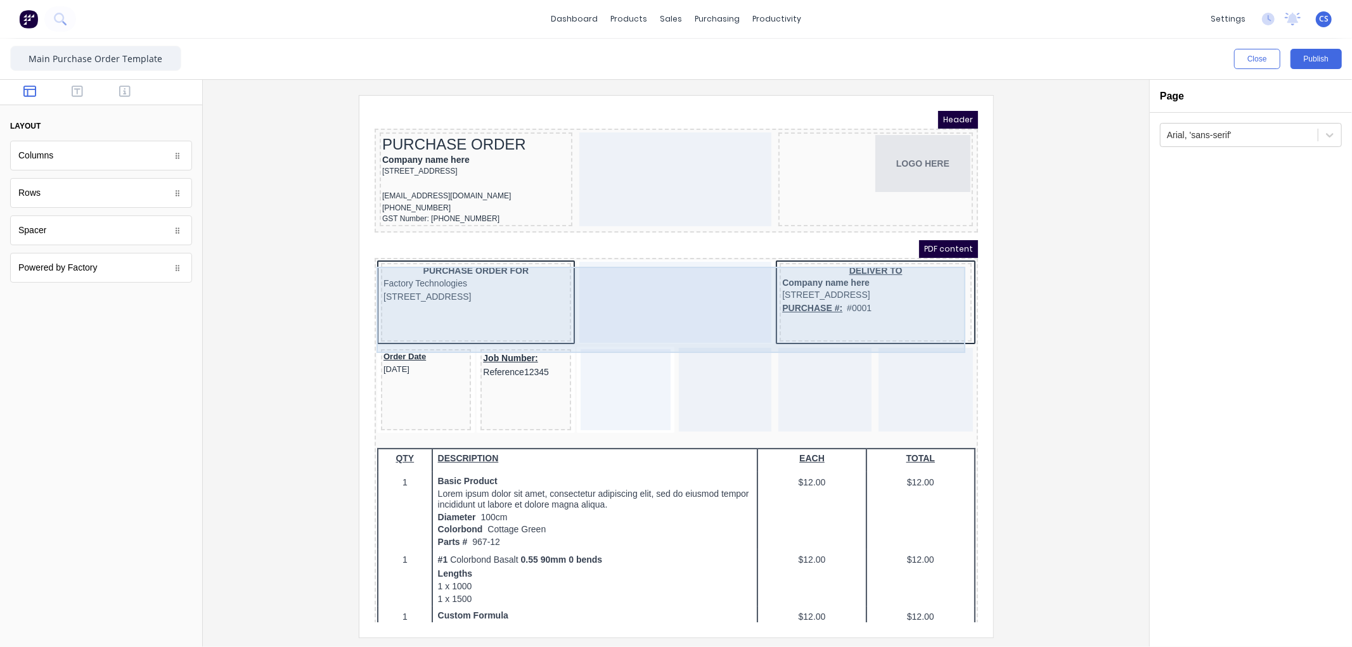
click at [602, 293] on div at bounding box center [659, 286] width 193 height 81
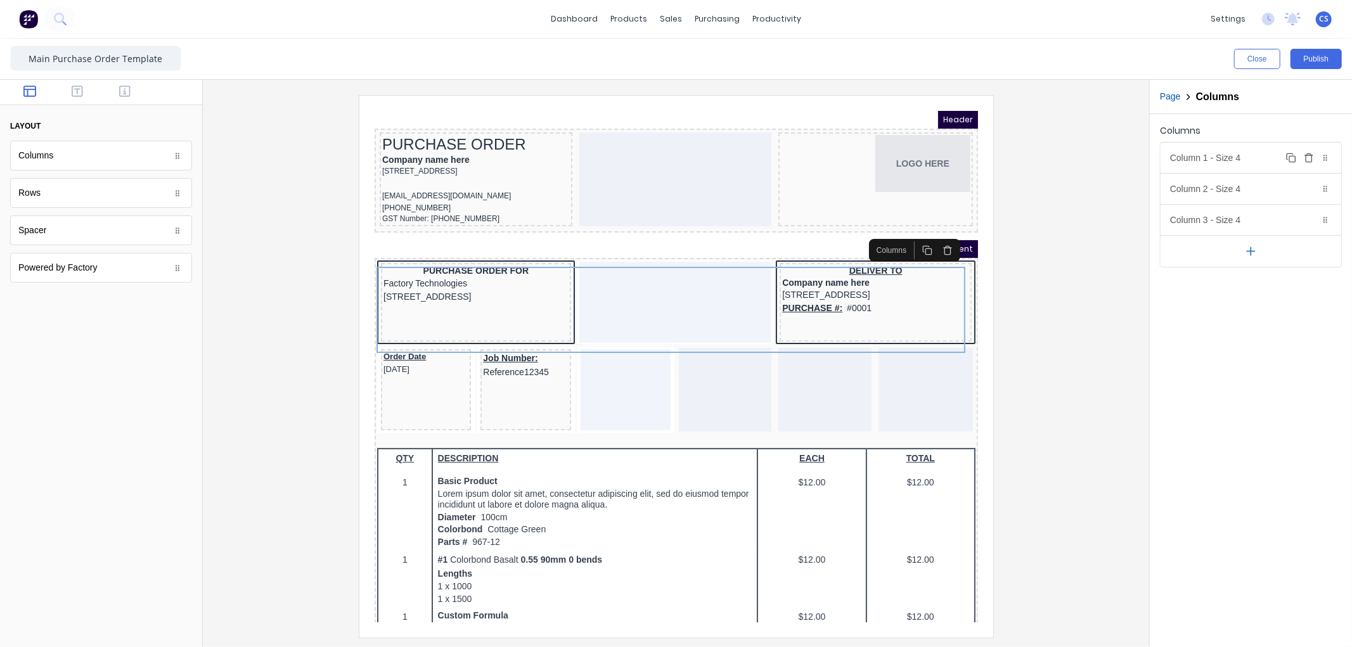
click at [1247, 161] on div "Column 1 - Size 4 Duplicate Delete" at bounding box center [1251, 158] width 181 height 30
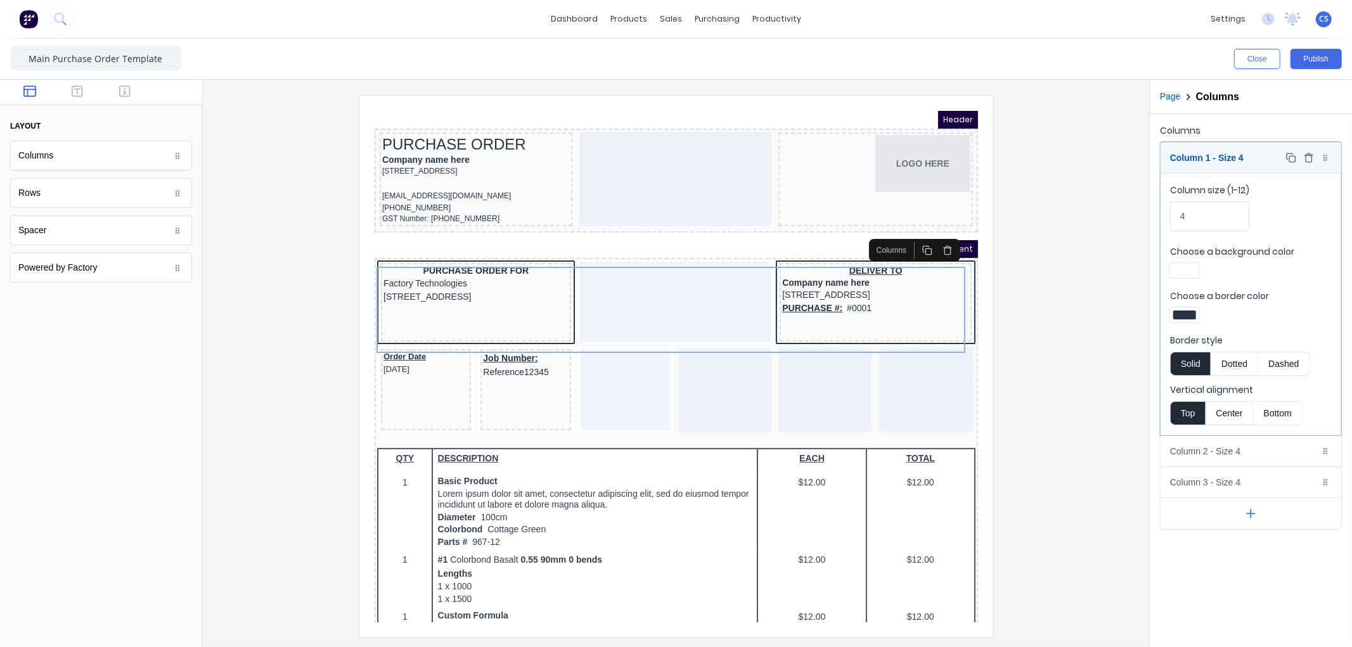
click at [1247, 161] on div "Column 1 - Size 4 Duplicate Delete" at bounding box center [1251, 158] width 181 height 30
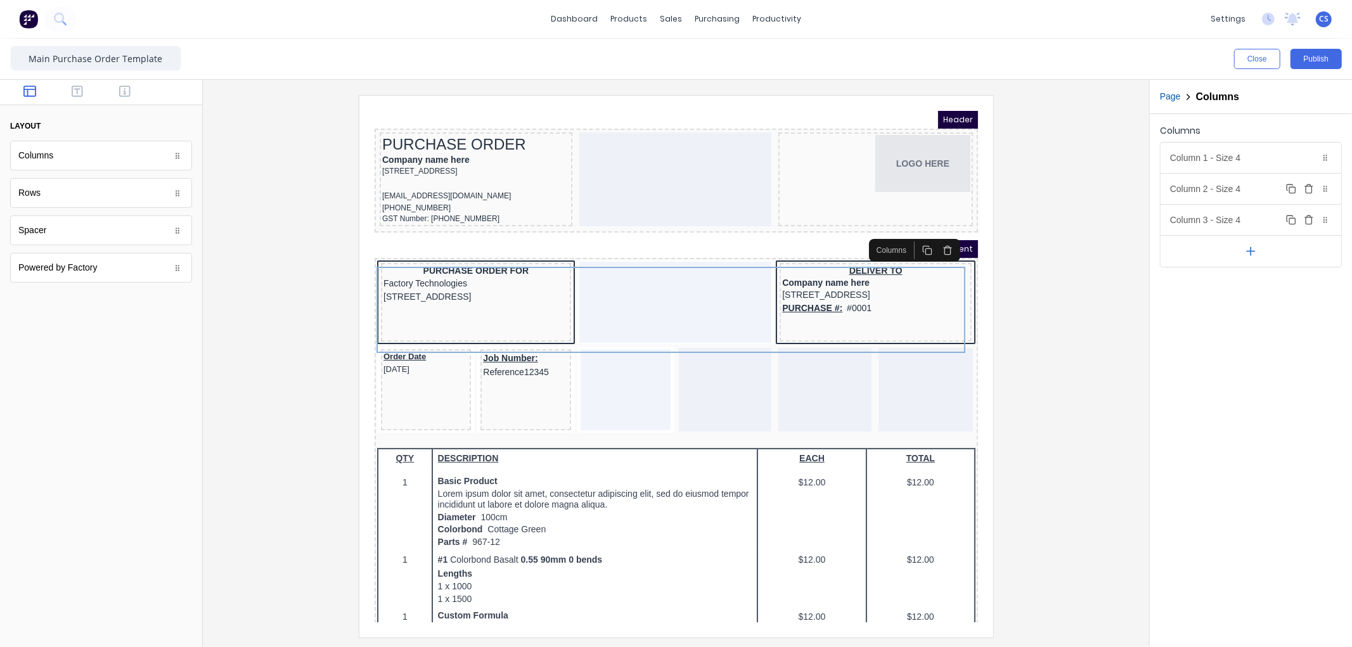
click at [1309, 188] on icon "button" at bounding box center [1309, 189] width 10 height 10
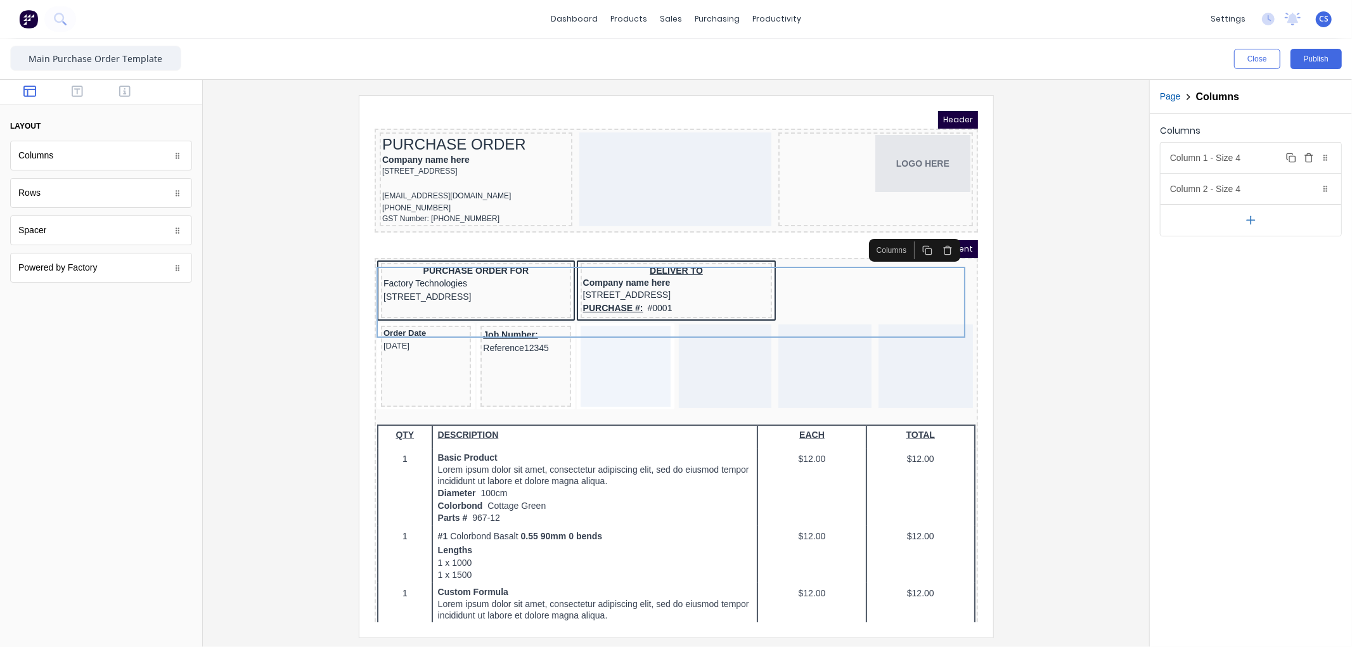
click at [1244, 162] on div "Column 1 - Size 4 Duplicate Delete" at bounding box center [1251, 158] width 181 height 30
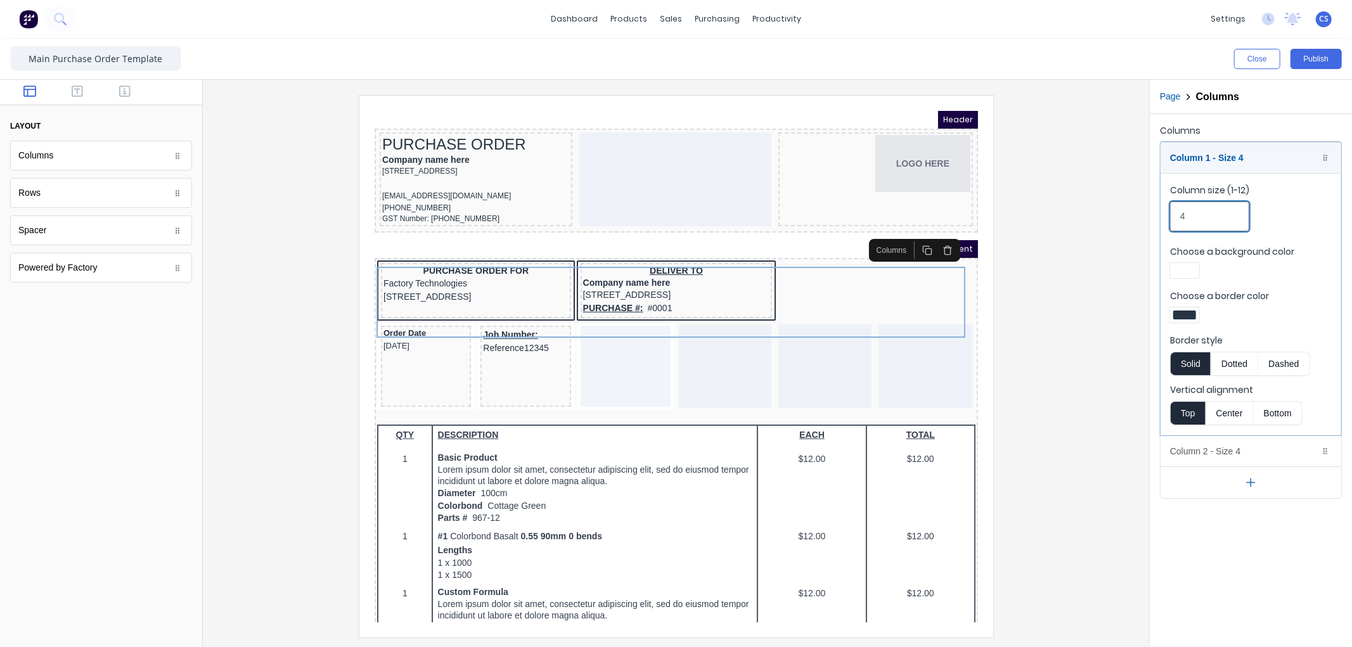
click at [1135, 221] on div "Close Publish Components layout Columns Columns Rows Rows Spacer Spacer Powered…" at bounding box center [676, 343] width 1352 height 608
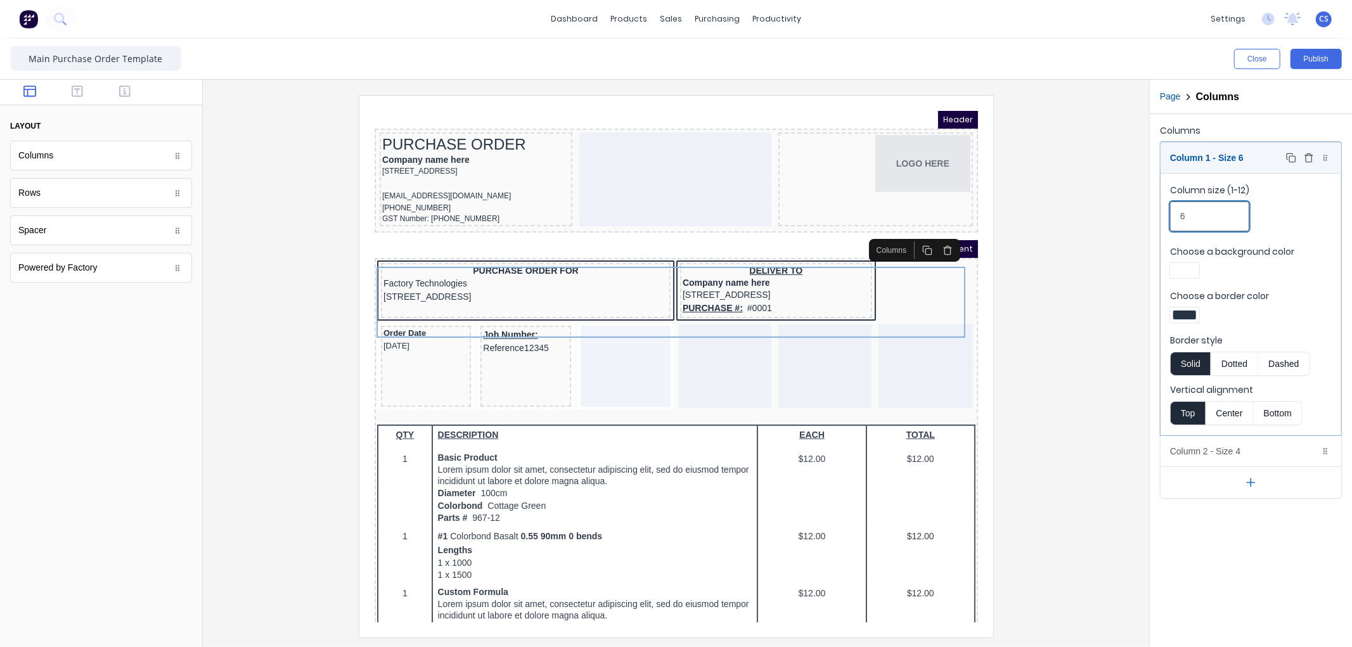
type input "6"
click at [1207, 154] on div "Column 1 - Size 6 Duplicate Delete" at bounding box center [1251, 158] width 181 height 30
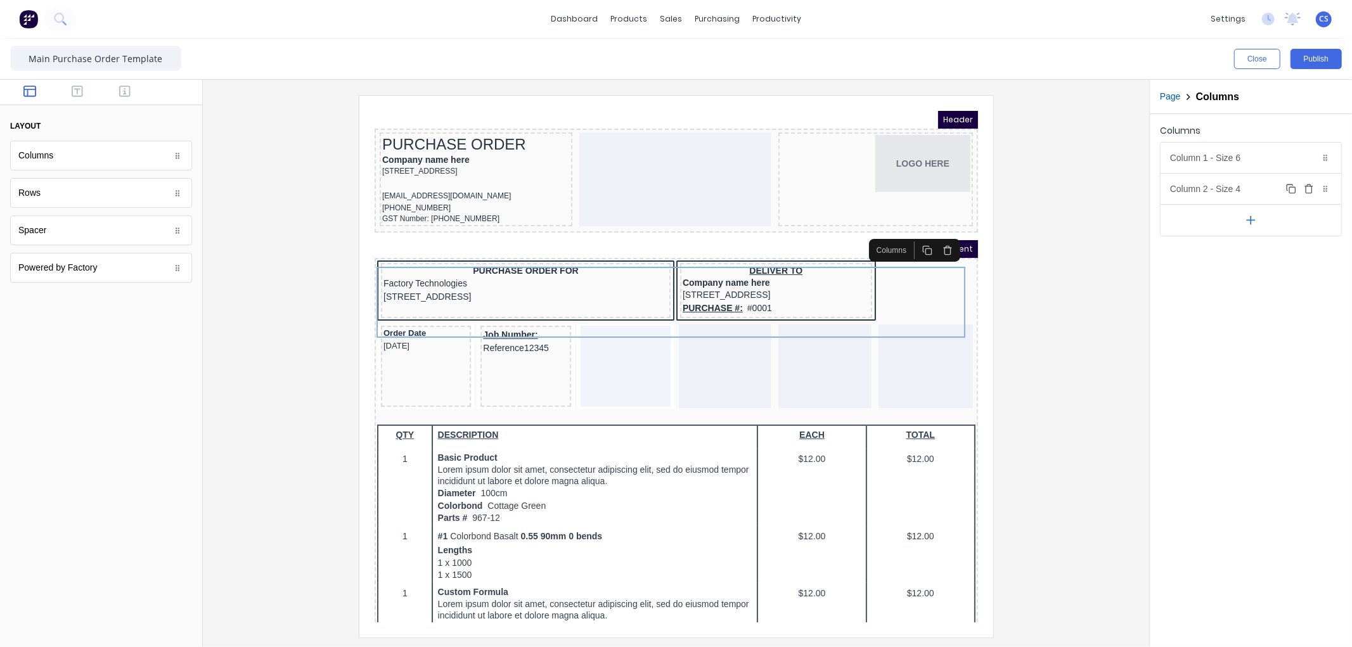
click at [1207, 191] on div "Column 2 - Size 4 Duplicate Delete" at bounding box center [1251, 189] width 181 height 30
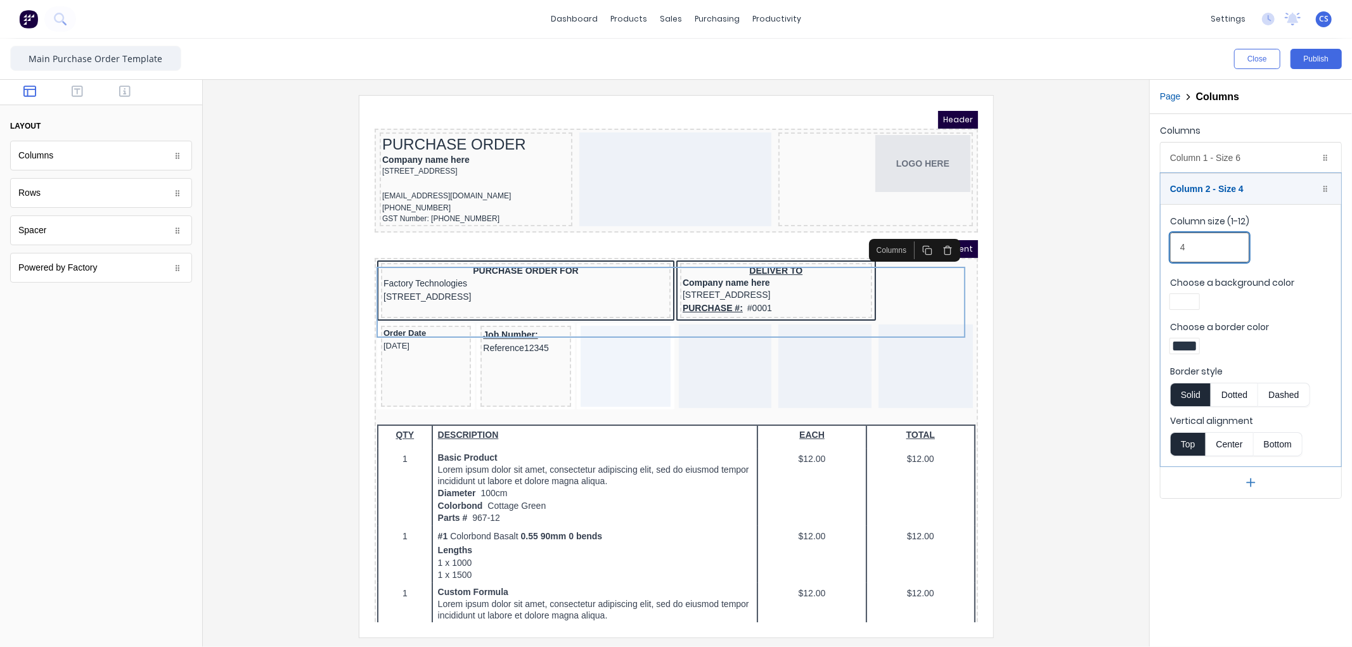
drag, startPoint x: 1209, startPoint y: 247, endPoint x: 1133, endPoint y: 248, distance: 76.1
click at [1142, 247] on div "Close Publish Components layout Columns Columns Rows Rows Spacer Spacer Powered…" at bounding box center [676, 343] width 1352 height 608
type input "6"
click at [1221, 182] on div "Column 2 - Size 6 Duplicate Delete" at bounding box center [1251, 189] width 181 height 30
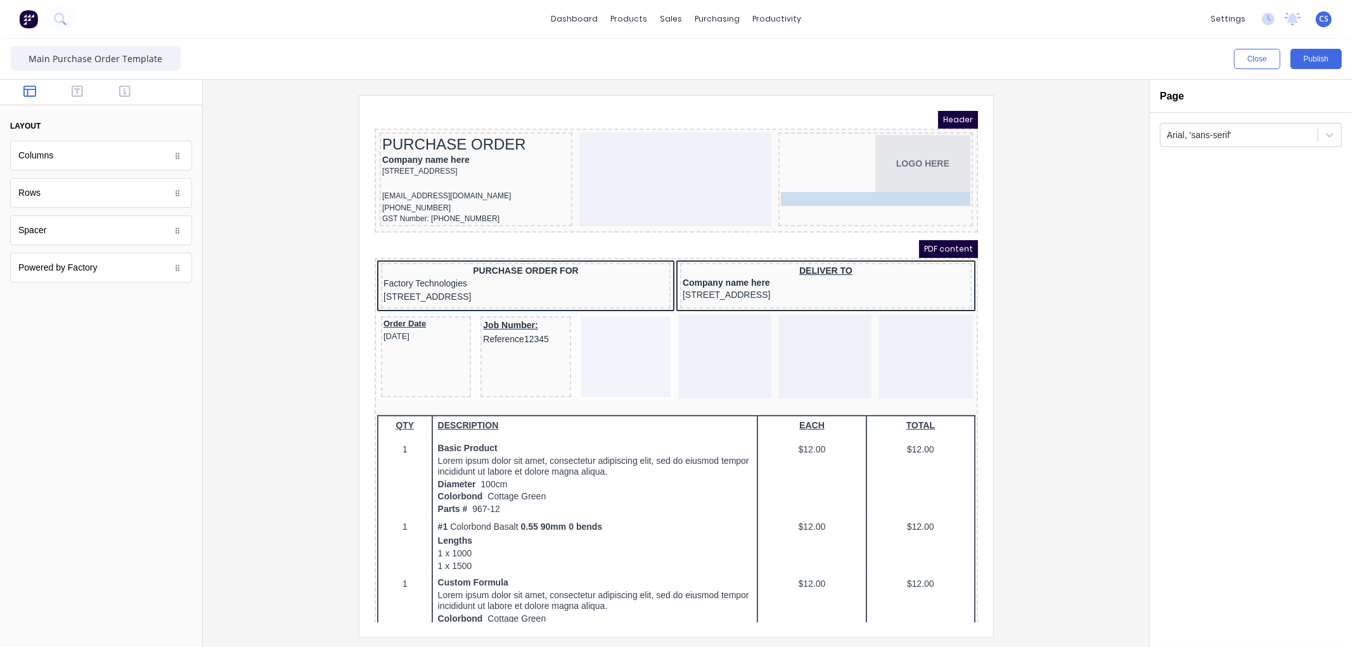
drag, startPoint x: 702, startPoint y: 297, endPoint x: 802, endPoint y: 205, distance: 136.8
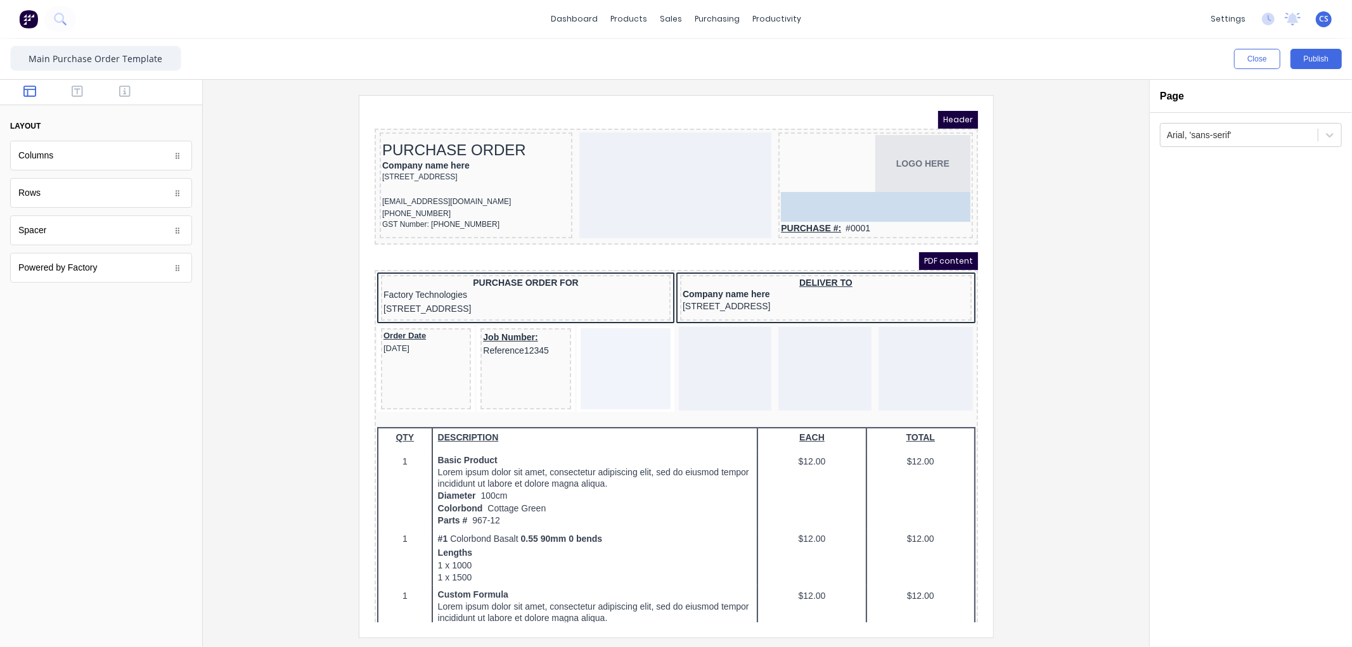
drag, startPoint x: 52, startPoint y: 232, endPoint x: 890, endPoint y: 183, distance: 839.4
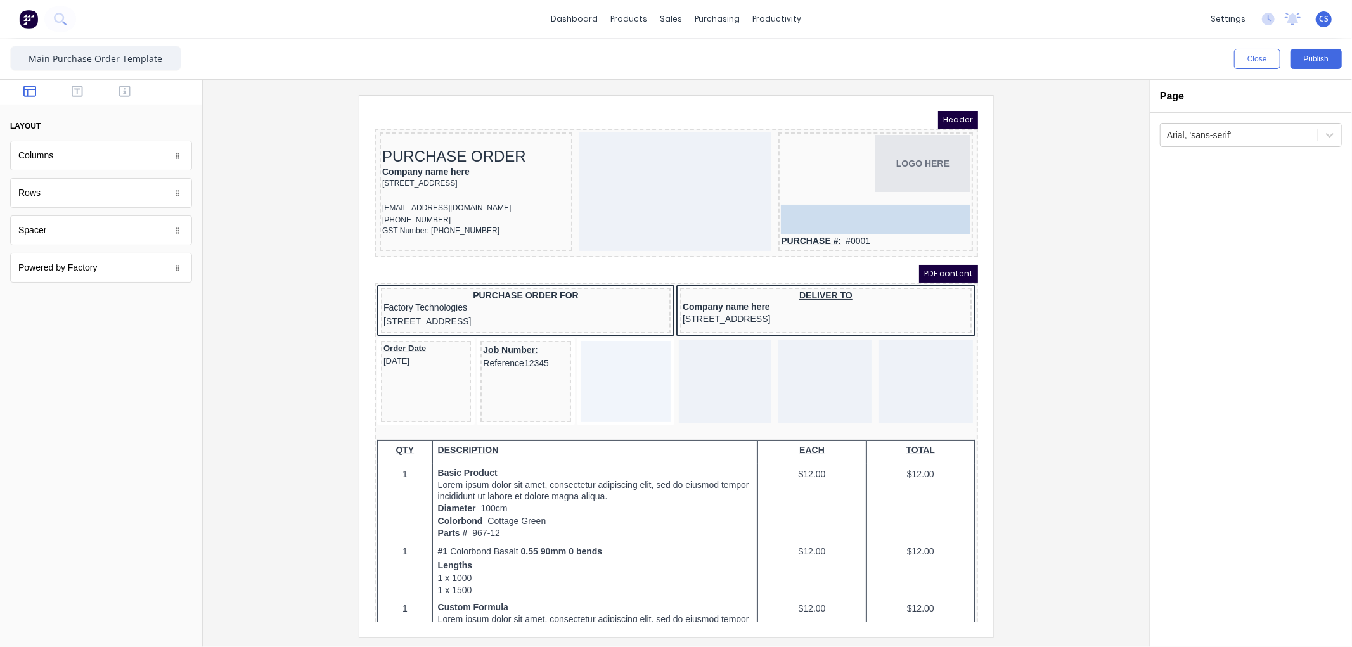
drag, startPoint x: 169, startPoint y: 226, endPoint x: 833, endPoint y: 188, distance: 666.0
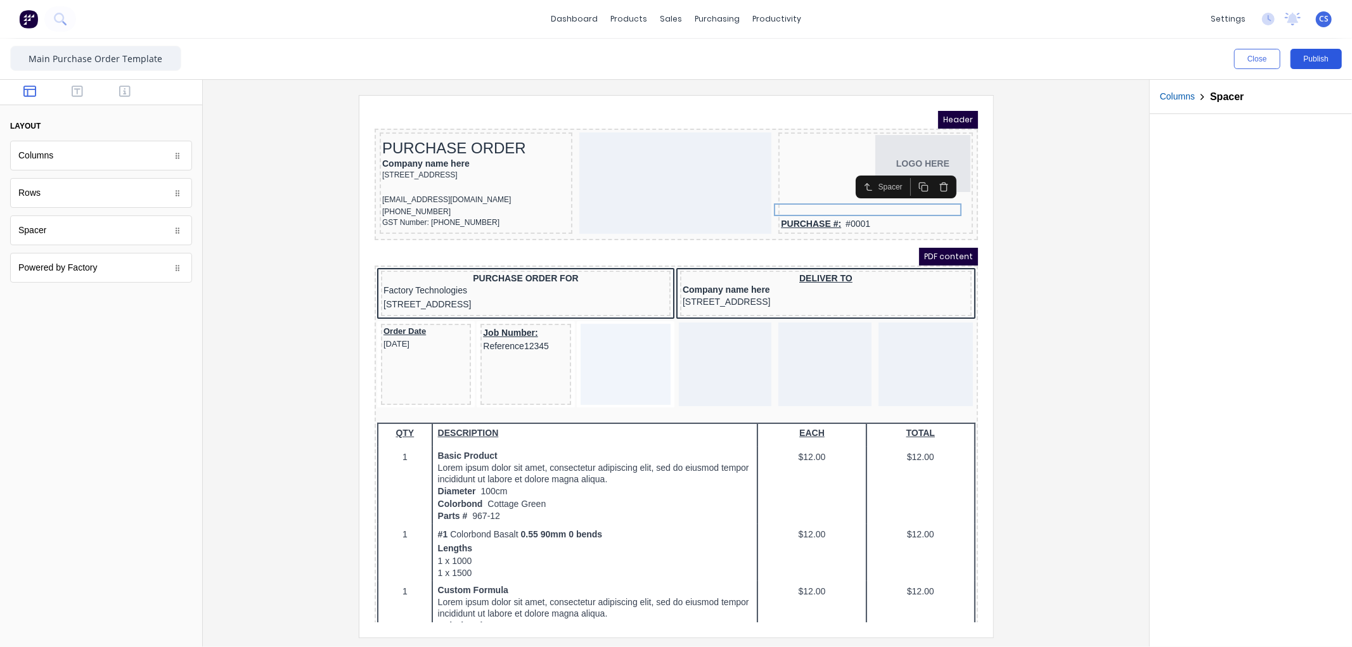
click at [1331, 52] on button "Publish" at bounding box center [1315, 59] width 51 height 20
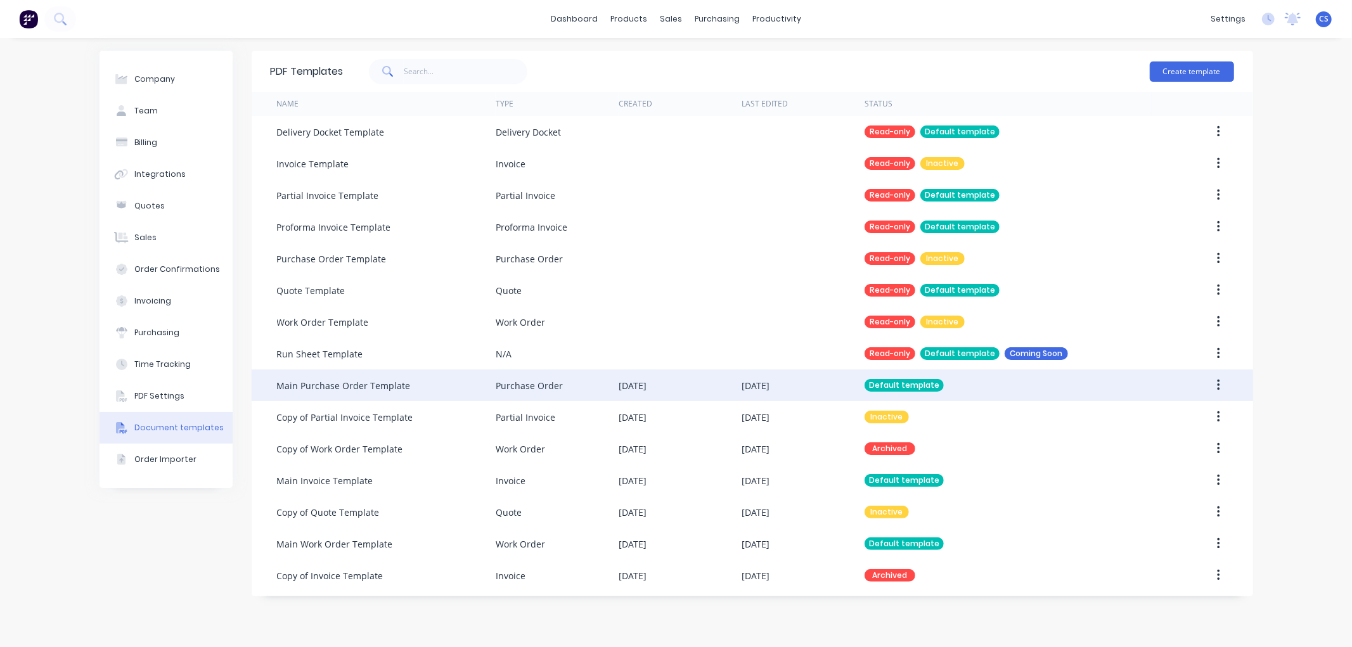
click at [1219, 381] on icon "button" at bounding box center [1219, 385] width 3 height 11
click at [1149, 415] on div "Edit" at bounding box center [1173, 418] width 98 height 18
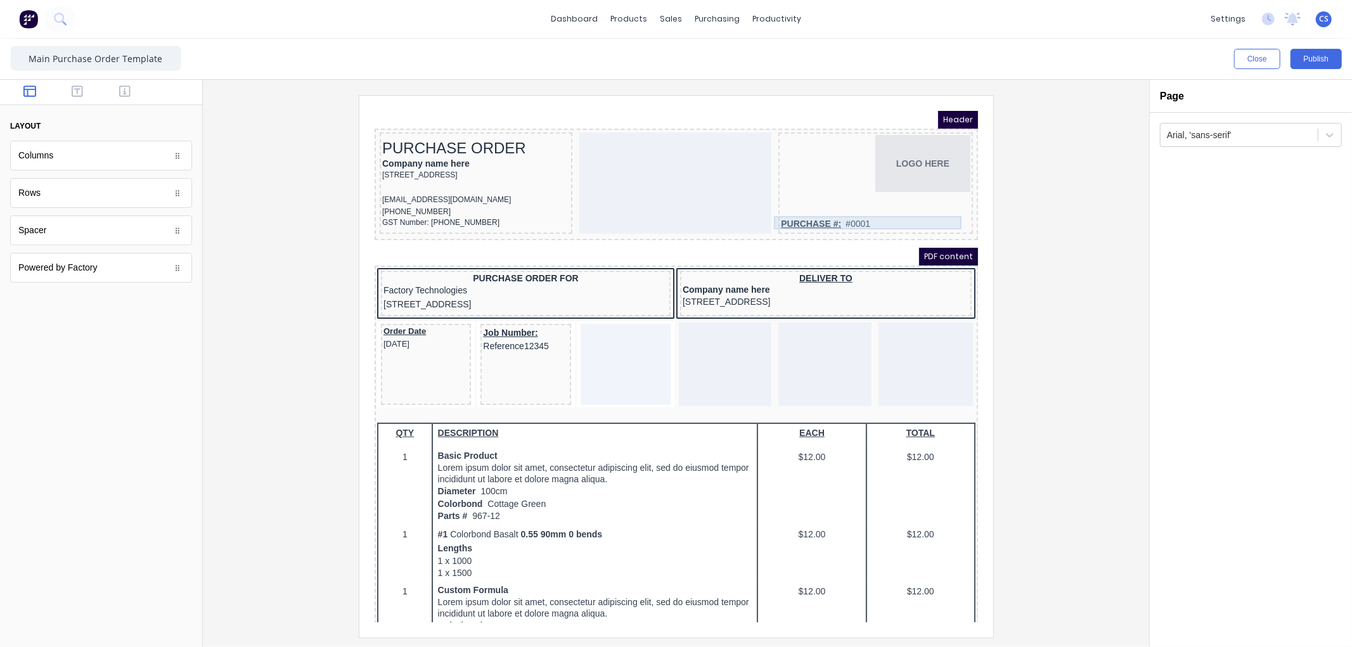
click at [797, 205] on div "PURCHASE #: #0001" at bounding box center [860, 209] width 190 height 14
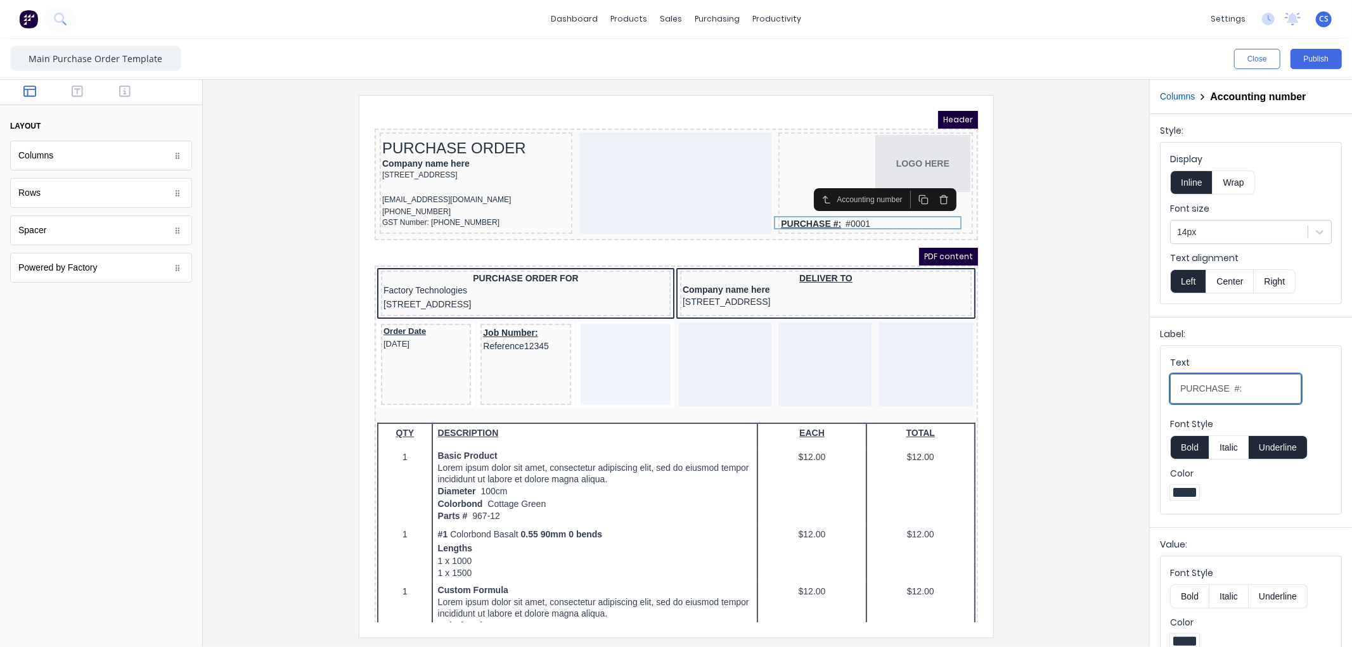
click at [1225, 389] on input "PURCHASE #:" at bounding box center [1235, 389] width 131 height 30
type input "PURCHASE ORDER #:"
click at [1274, 282] on button "Right" at bounding box center [1275, 281] width 42 height 24
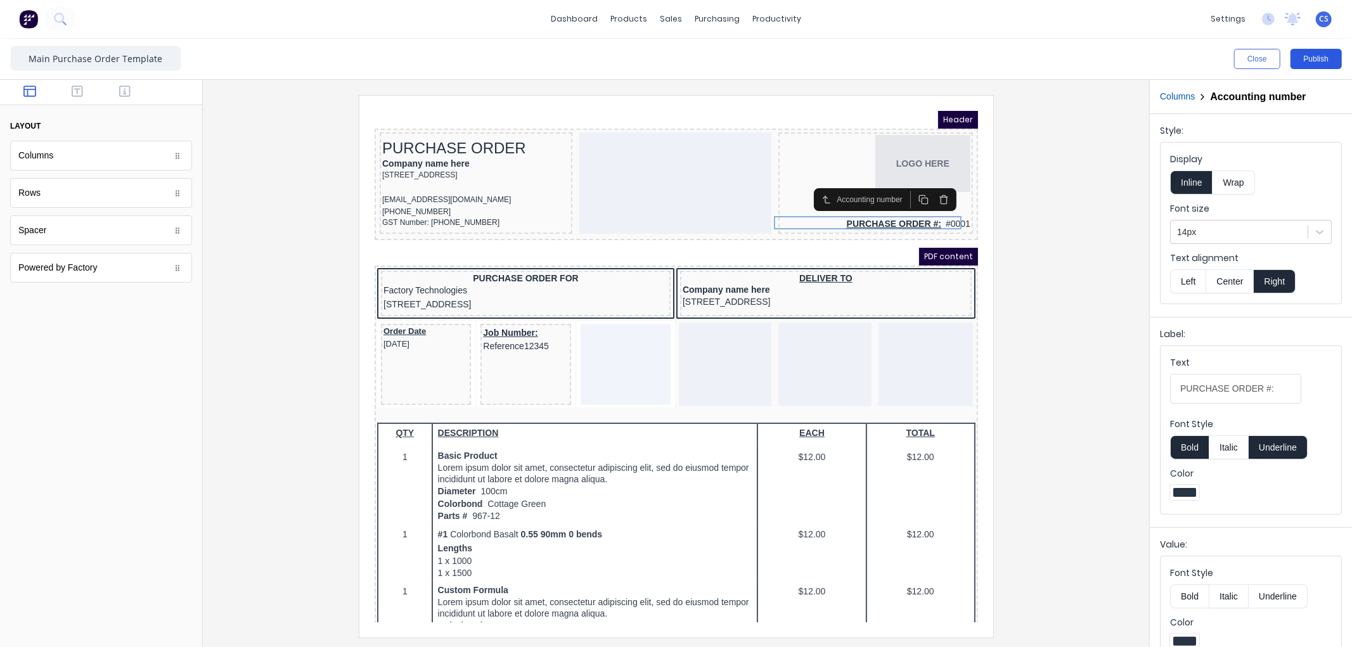
click at [1316, 61] on button "Publish" at bounding box center [1315, 59] width 51 height 20
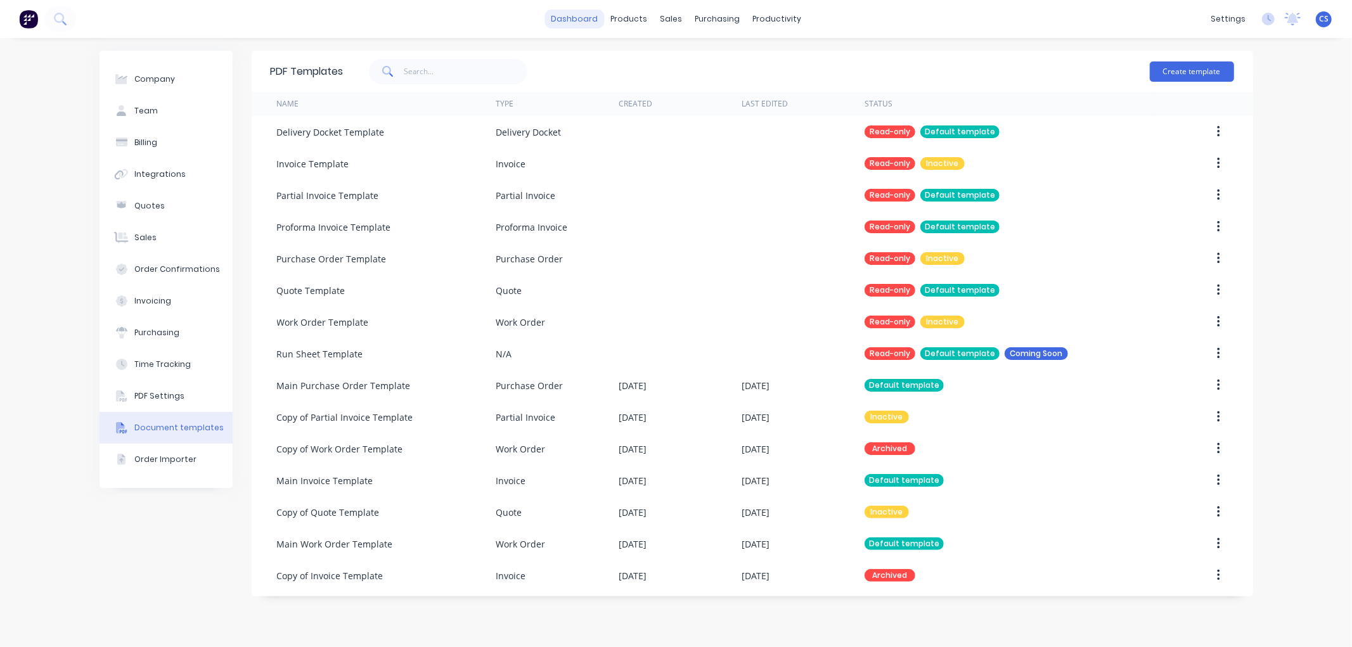
click at [590, 15] on link "dashboard" at bounding box center [574, 19] width 60 height 19
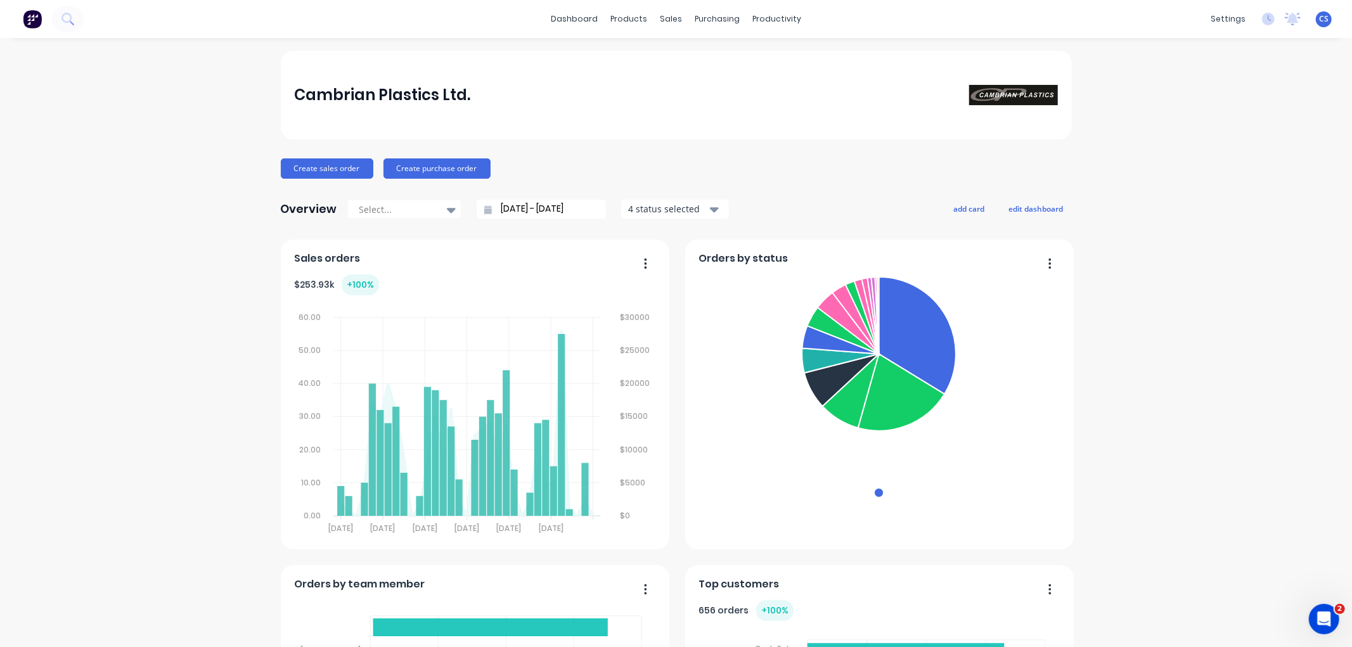
drag, startPoint x: 1318, startPoint y: 617, endPoint x: 2611, endPoint y: 1221, distance: 1426.3
click at [1318, 617] on icon "Open Intercom Messenger" at bounding box center [1323, 618] width 21 height 21
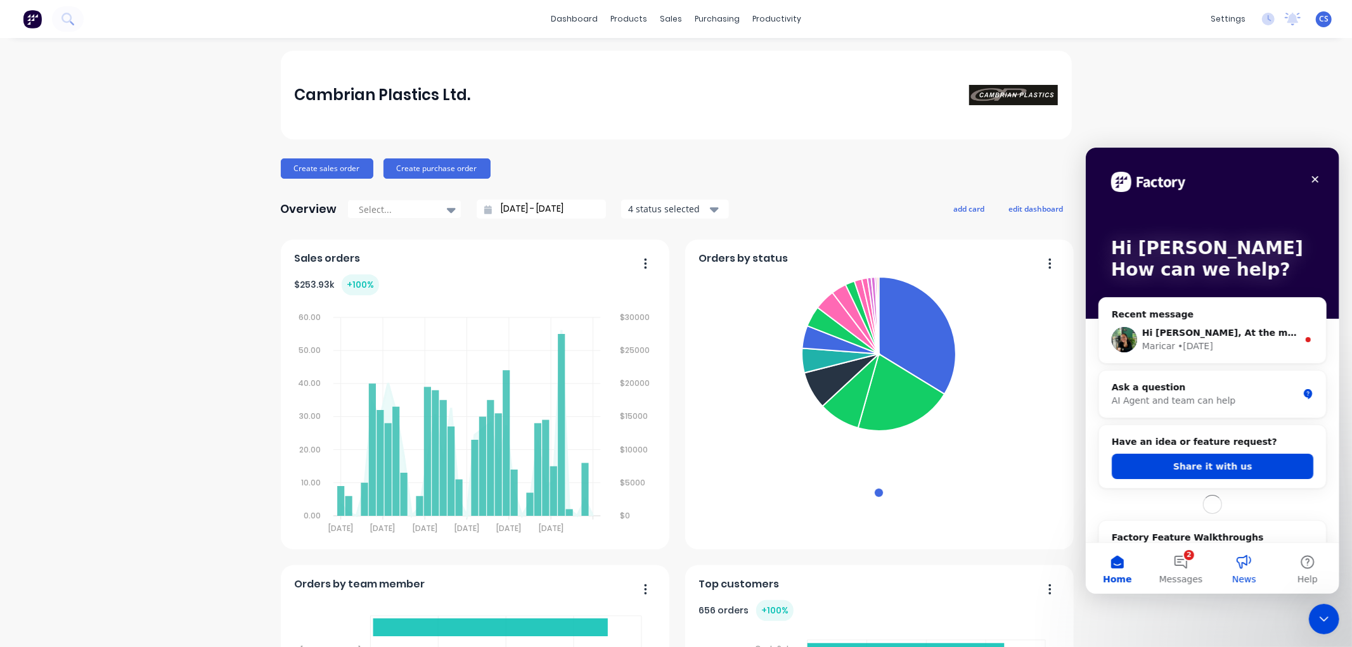
click at [1213, 560] on button "News" at bounding box center [1243, 568] width 63 height 51
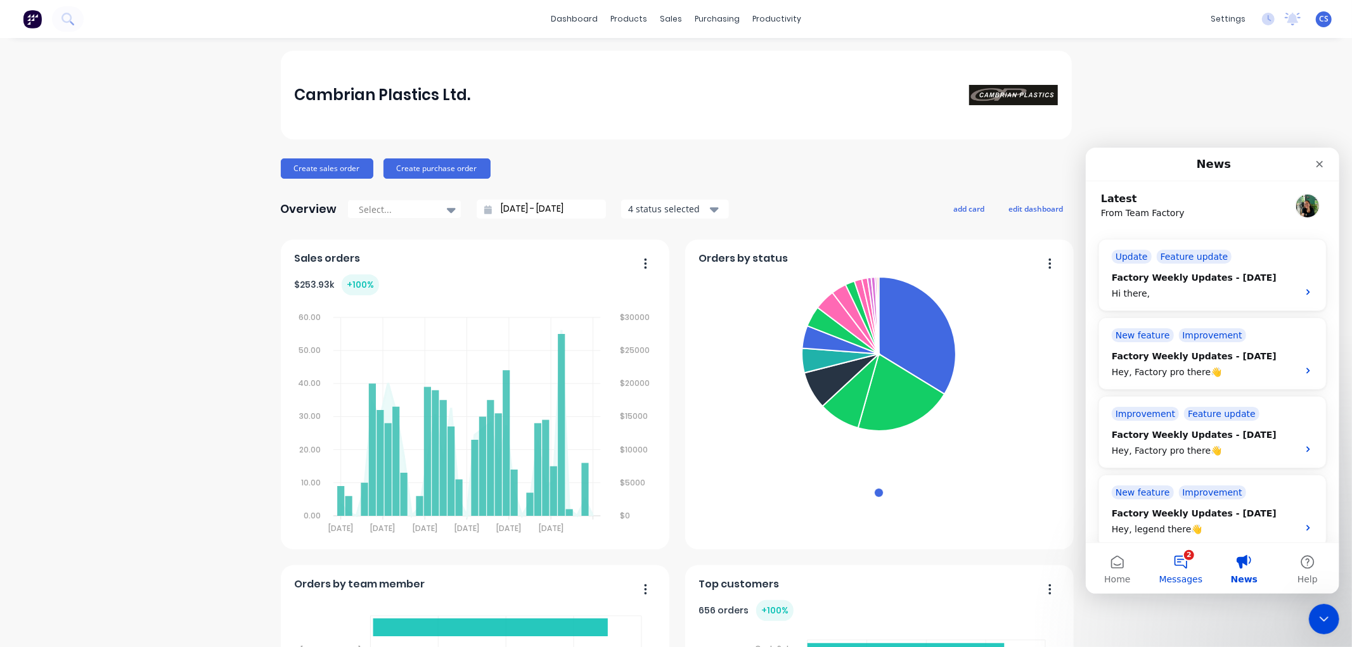
click at [1188, 563] on button "2 Messages" at bounding box center [1179, 568] width 63 height 51
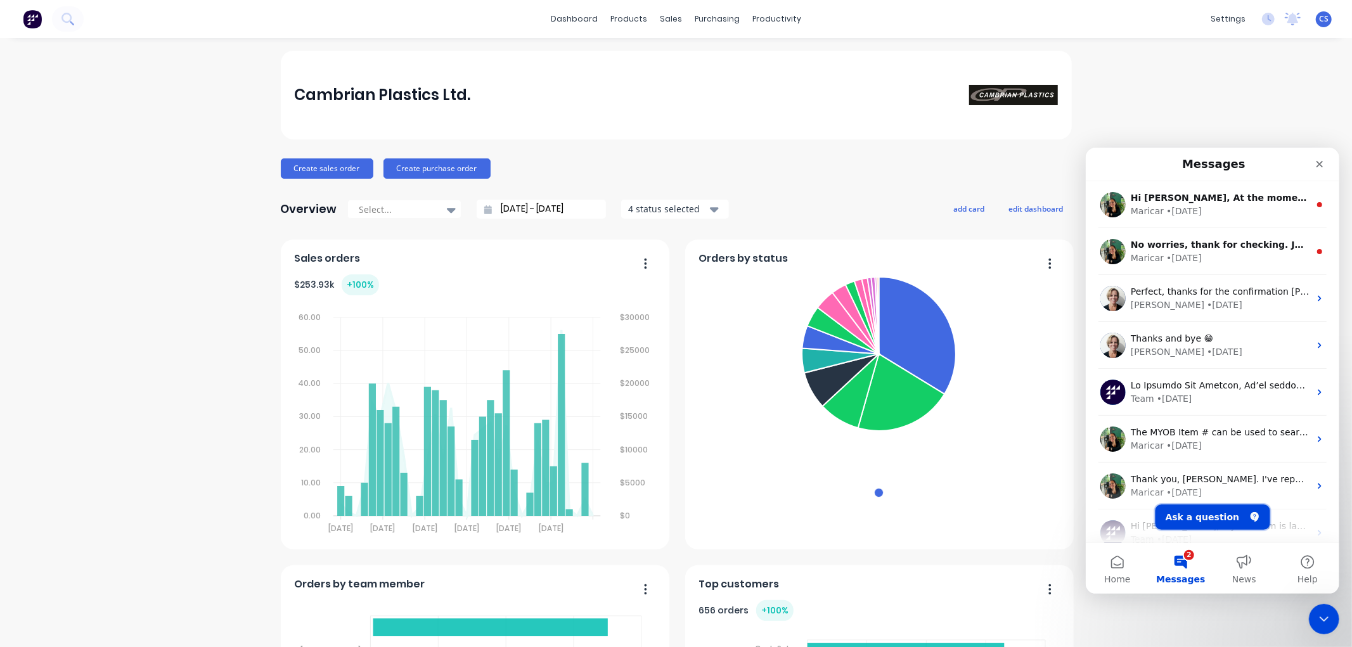
click at [1206, 516] on button "Ask a question" at bounding box center [1212, 516] width 115 height 25
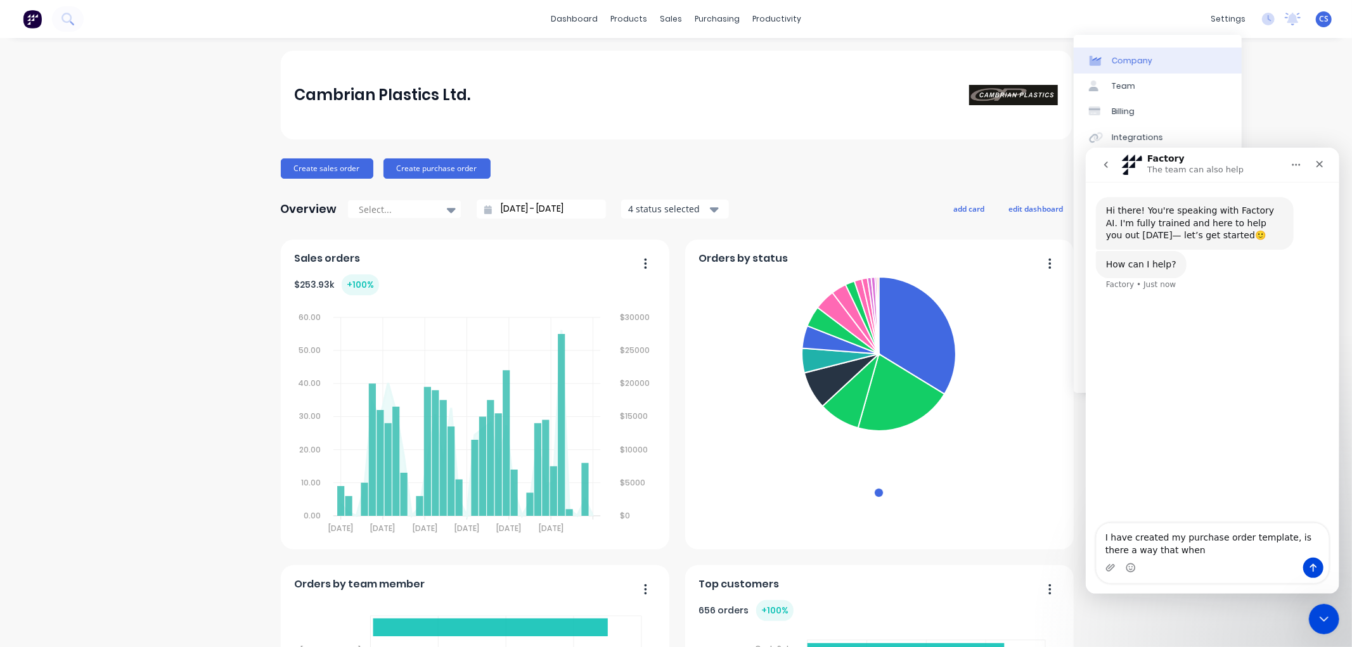
drag, startPoint x: 1234, startPoint y: 19, endPoint x: 1188, endPoint y: 49, distance: 54.5
click at [1233, 19] on div "settings" at bounding box center [1228, 19] width 48 height 19
click at [1204, 17] on div "settings" at bounding box center [1228, 19] width 48 height 19
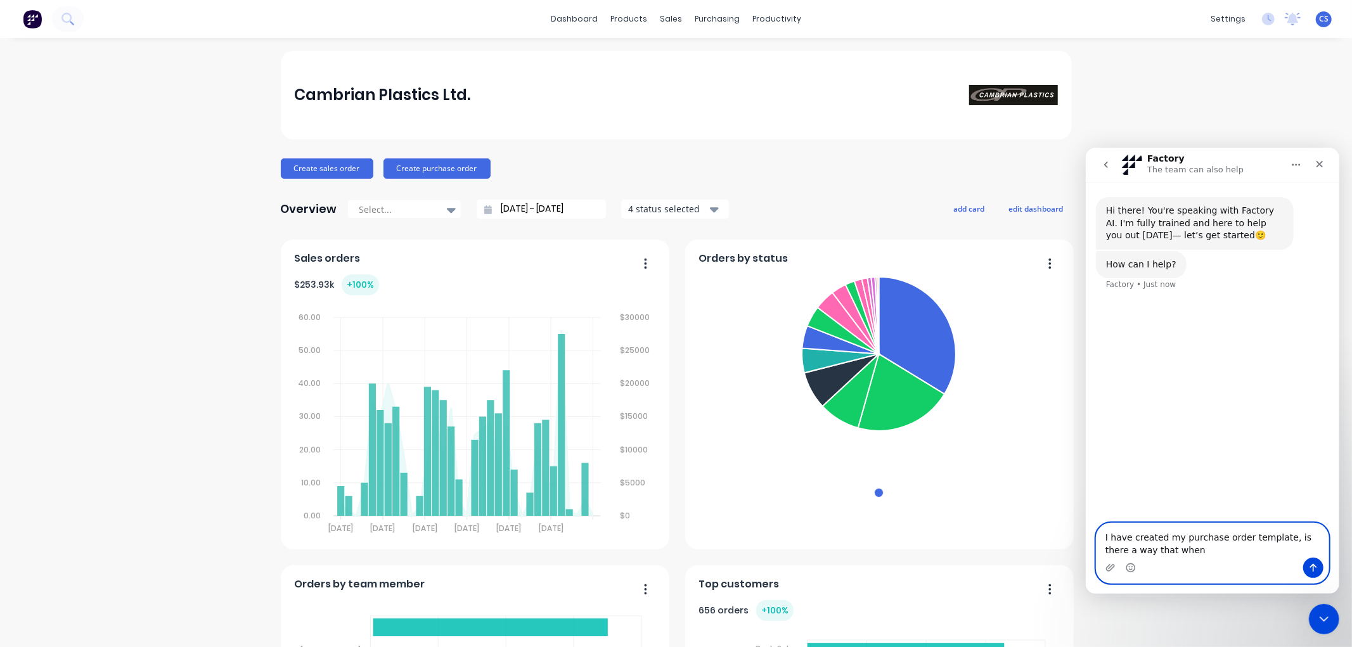
drag, startPoint x: 1168, startPoint y: 548, endPoint x: 1181, endPoint y: 549, distance: 12.7
click at [1168, 548] on textarea "I have created my purchase order template, is there a way that when" at bounding box center [1212, 540] width 232 height 34
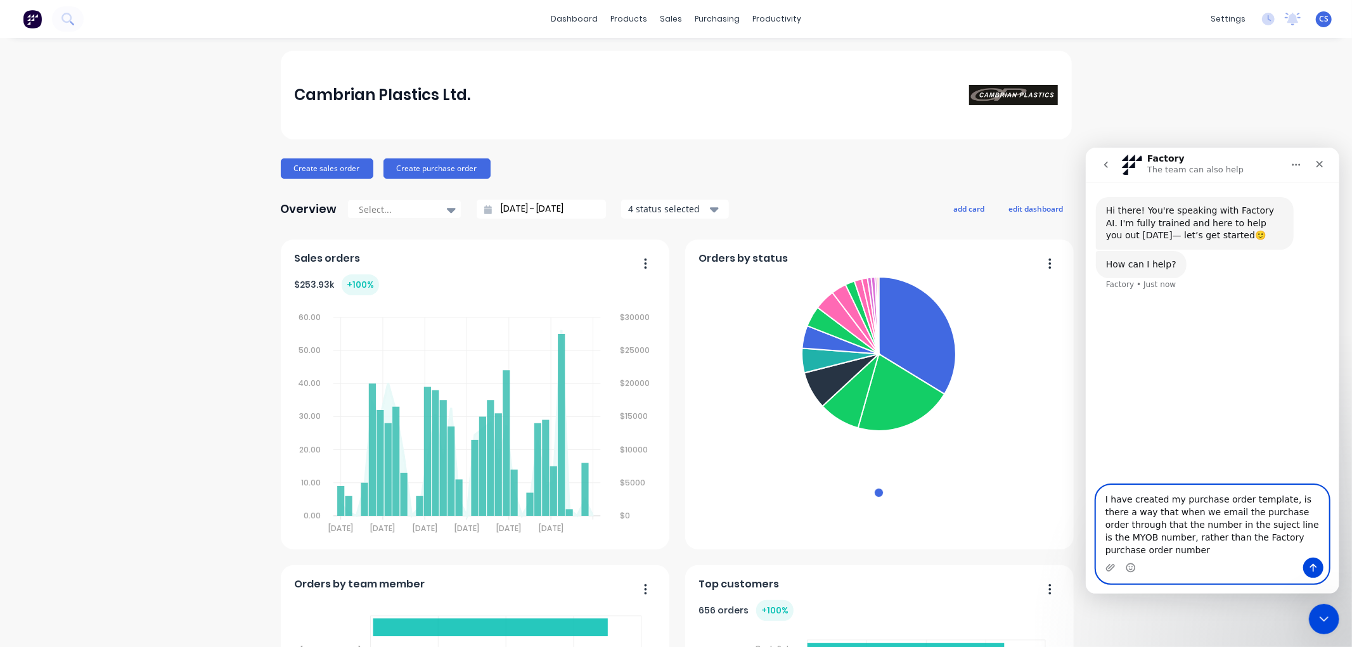
type textarea "I have created my purchase order template, is there a way that when we email th…"
click at [1309, 562] on icon "Send a message…" at bounding box center [1313, 567] width 10 height 10
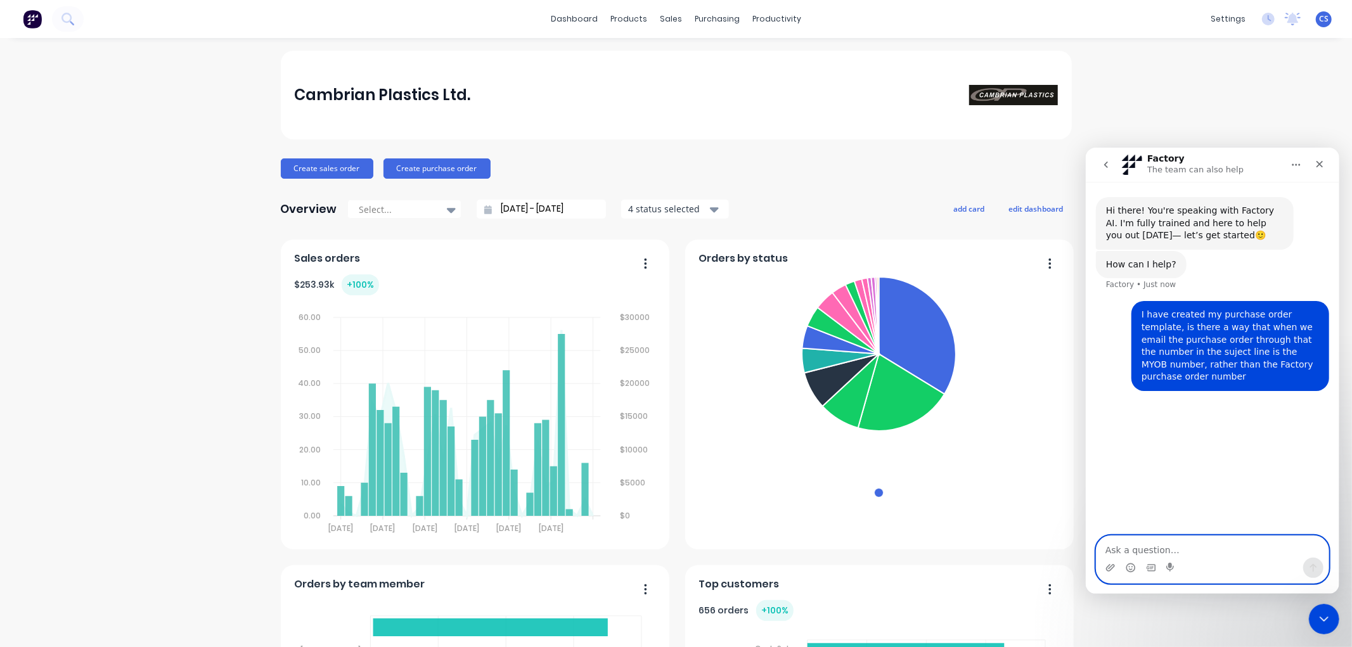
click at [1154, 547] on textarea "Ask a question…" at bounding box center [1212, 547] width 232 height 22
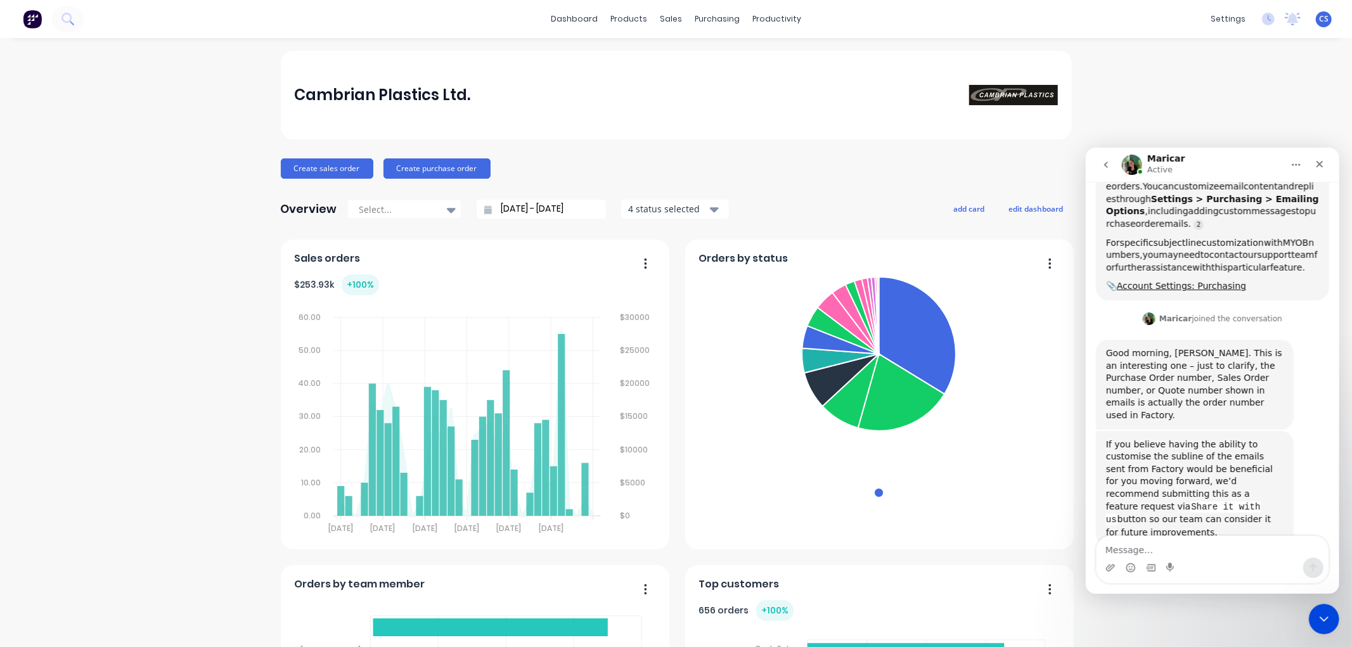
scroll to position [499, 0]
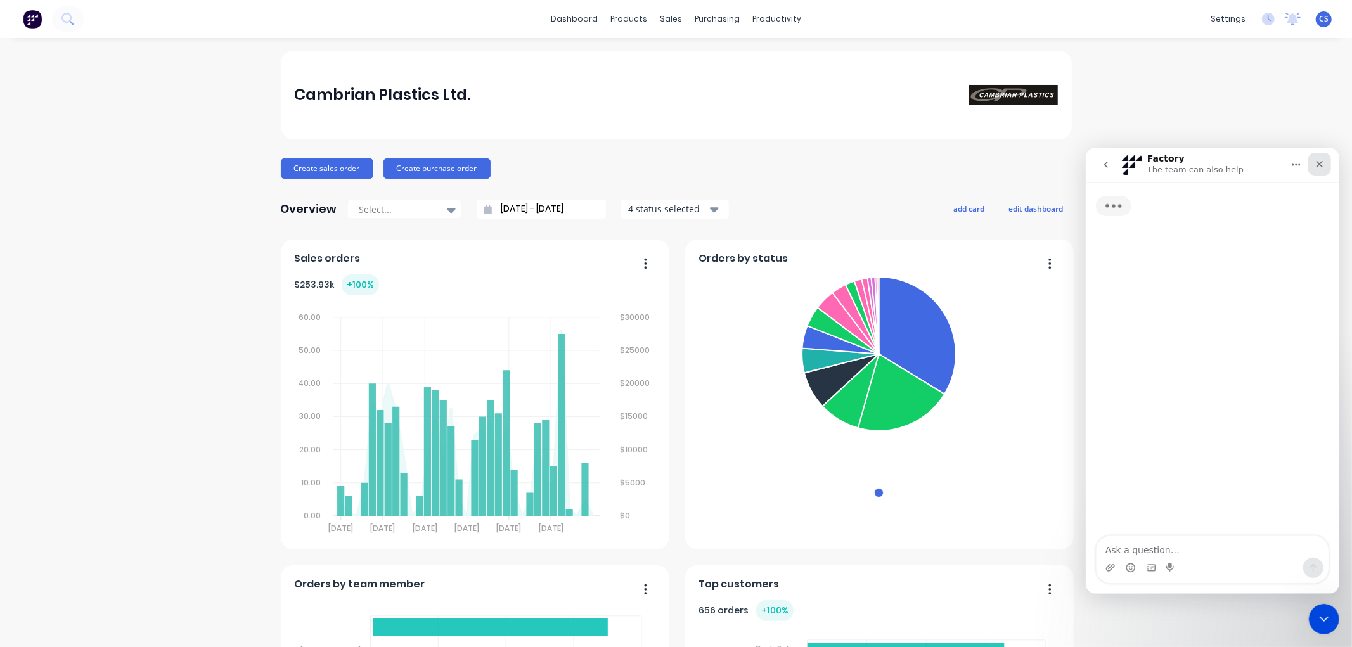
click at [1318, 164] on icon "Close" at bounding box center [1319, 163] width 7 height 7
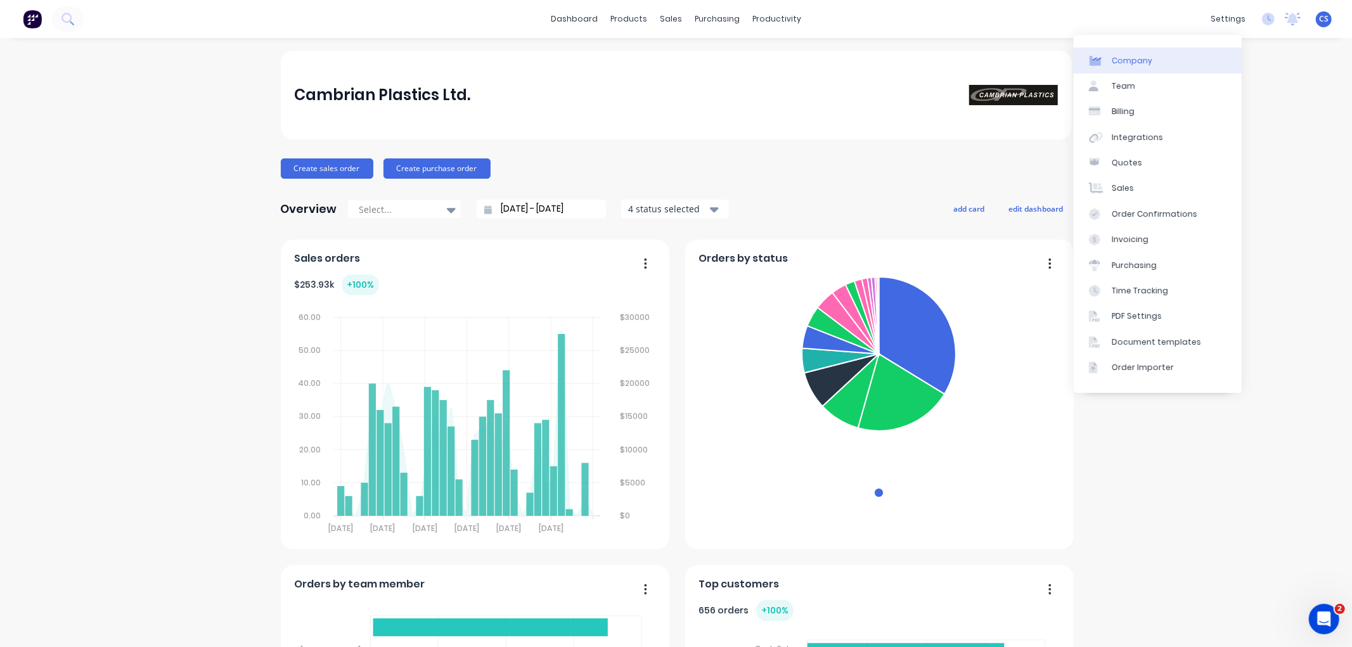
click at [1108, 60] on link "Company" at bounding box center [1158, 60] width 168 height 25
select select "NZ"
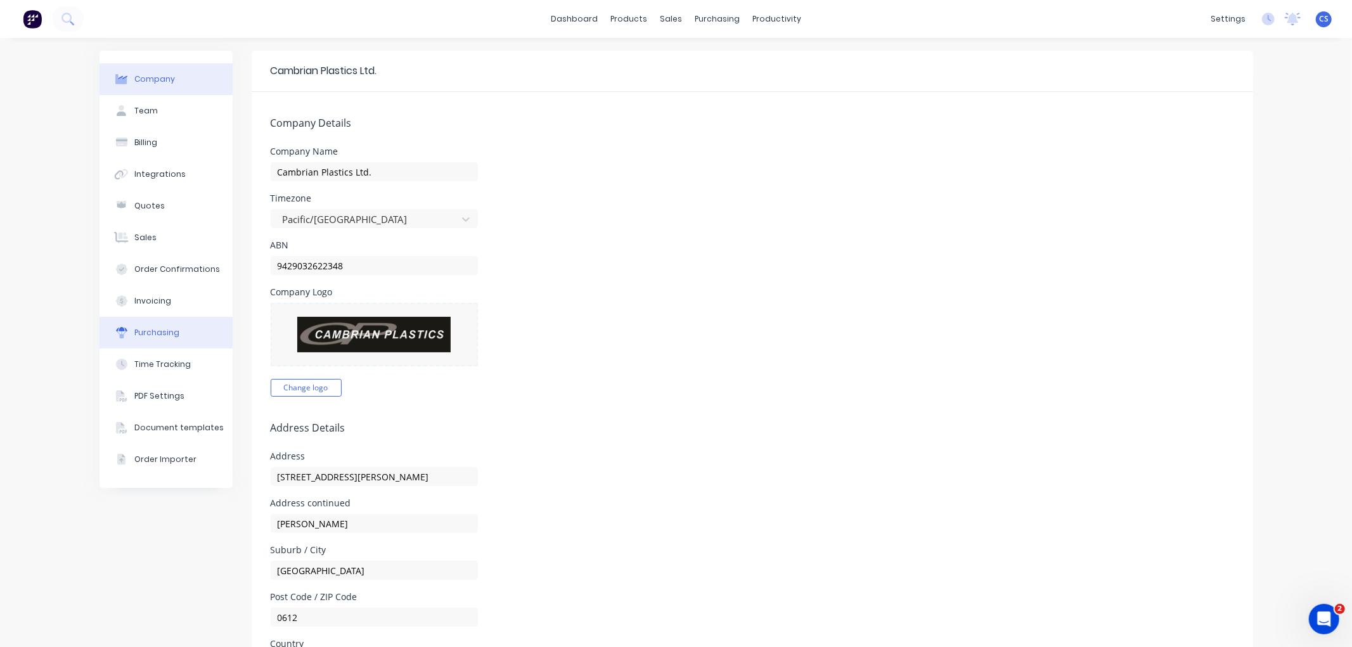
click at [170, 333] on div "Purchasing" at bounding box center [156, 332] width 45 height 11
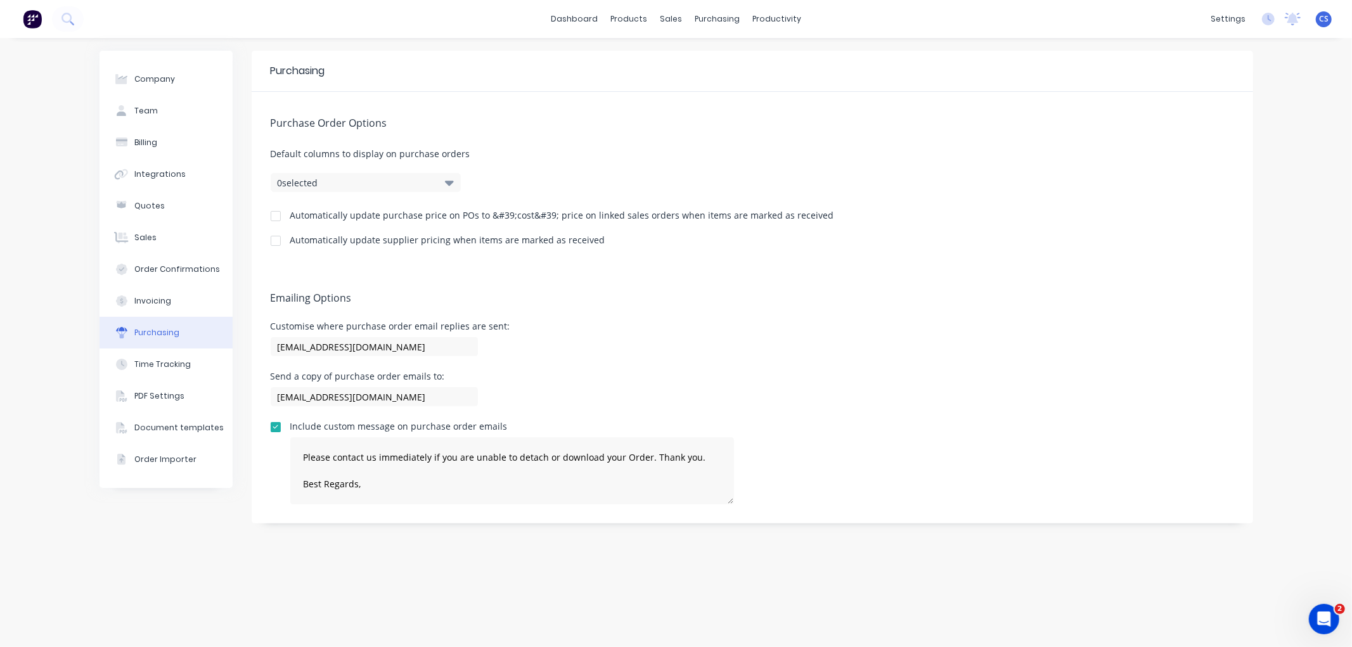
click at [274, 216] on div at bounding box center [275, 215] width 25 height 25
click at [325, 179] on button "0 selected" at bounding box center [366, 182] width 190 height 19
click at [279, 241] on div at bounding box center [275, 240] width 25 height 25
type textarea "Please contact us immediately if you are unable to detach or download your Orde…"
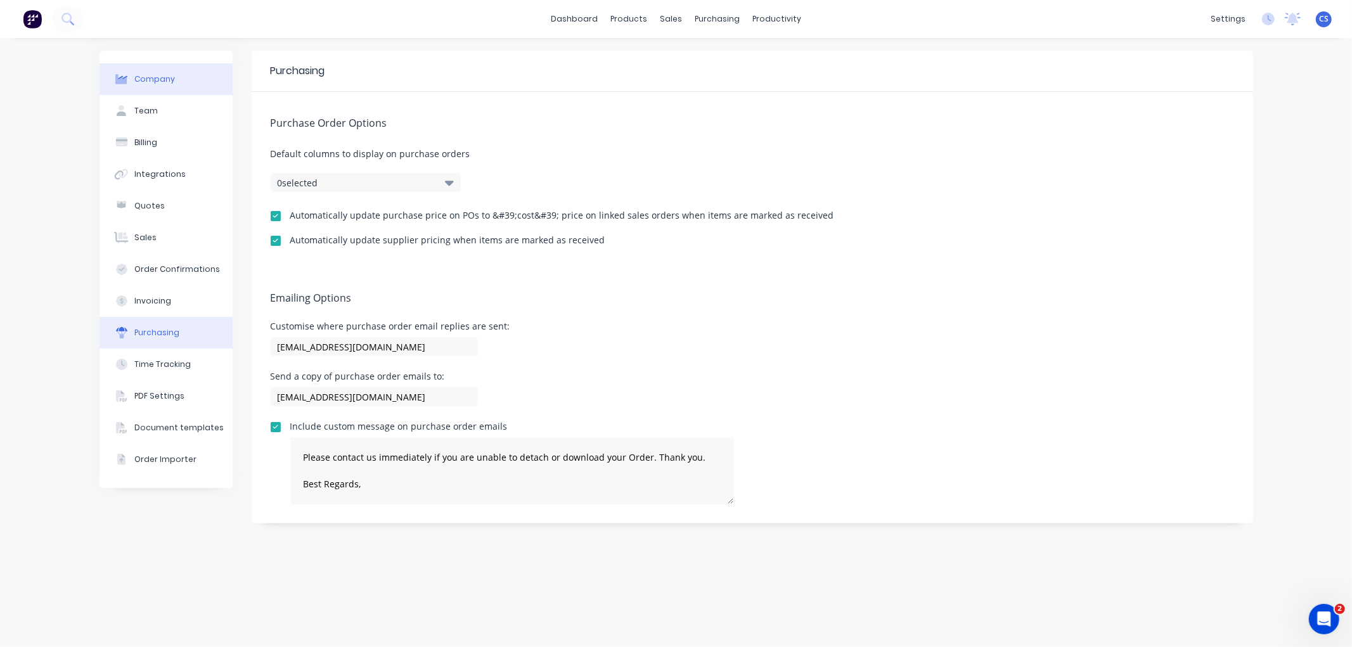
click at [155, 83] on div "Company" at bounding box center [154, 79] width 41 height 11
select select "NZ"
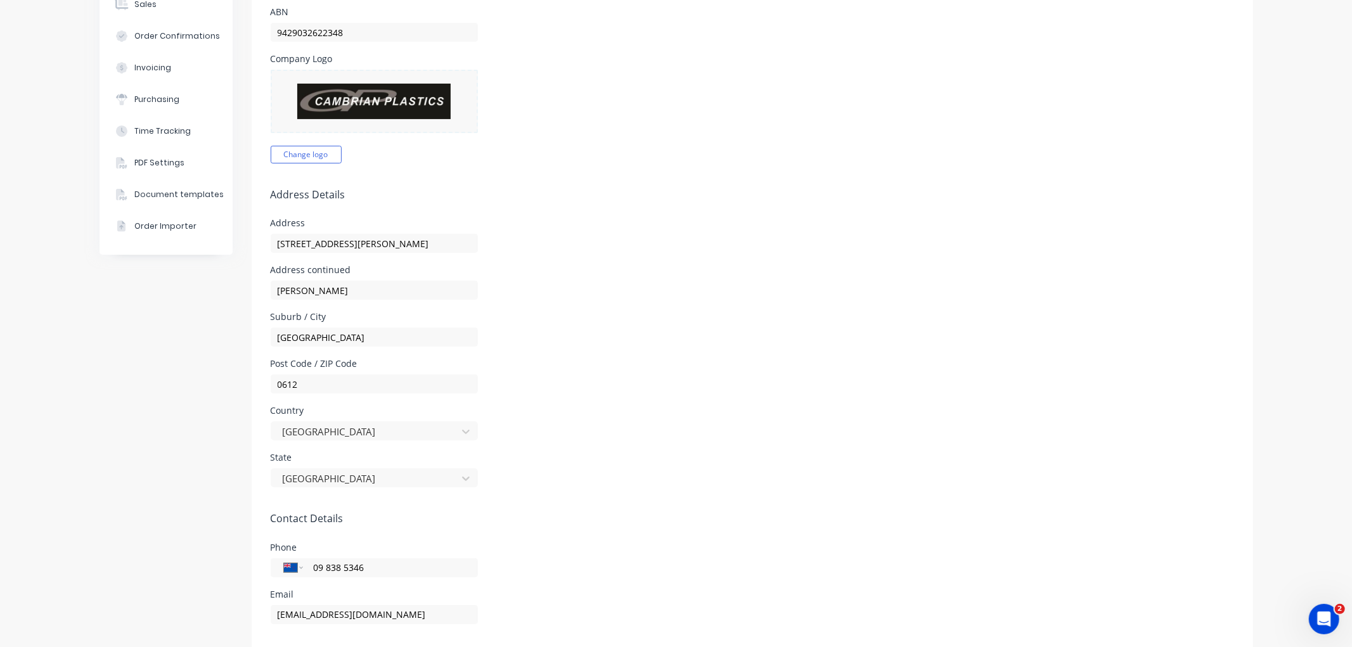
scroll to position [98, 0]
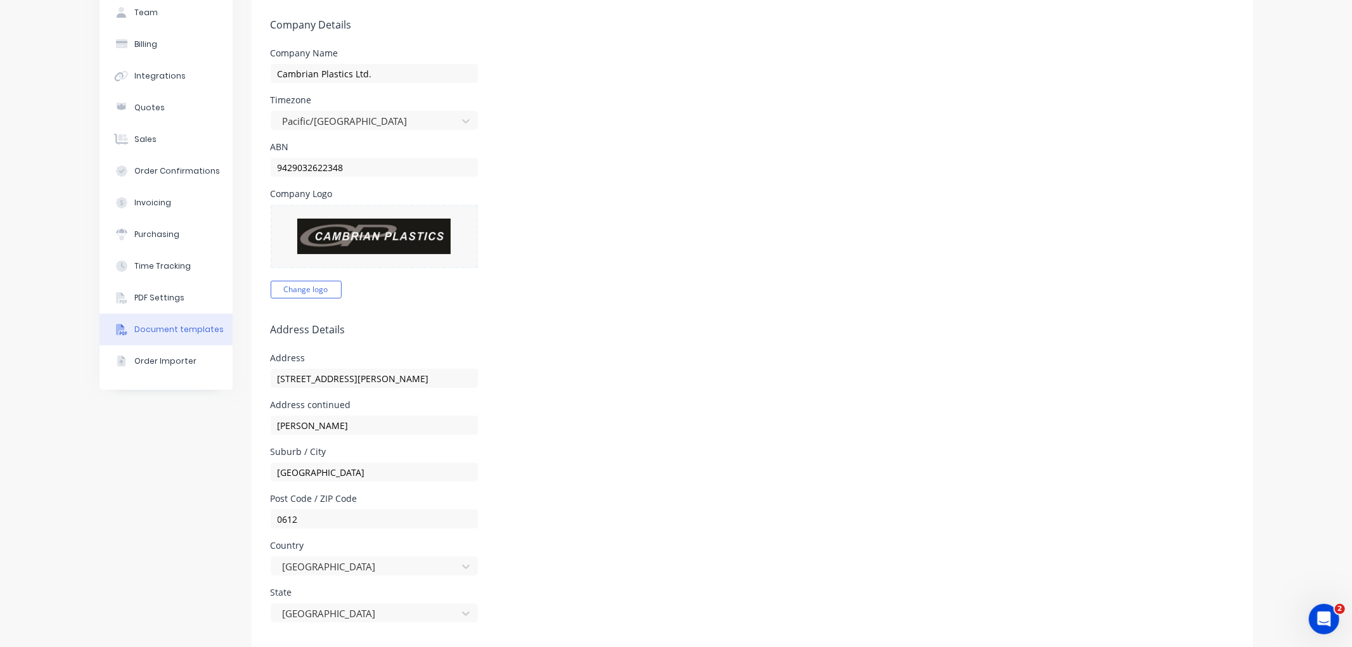
click at [179, 330] on div "Document templates" at bounding box center [178, 329] width 89 height 11
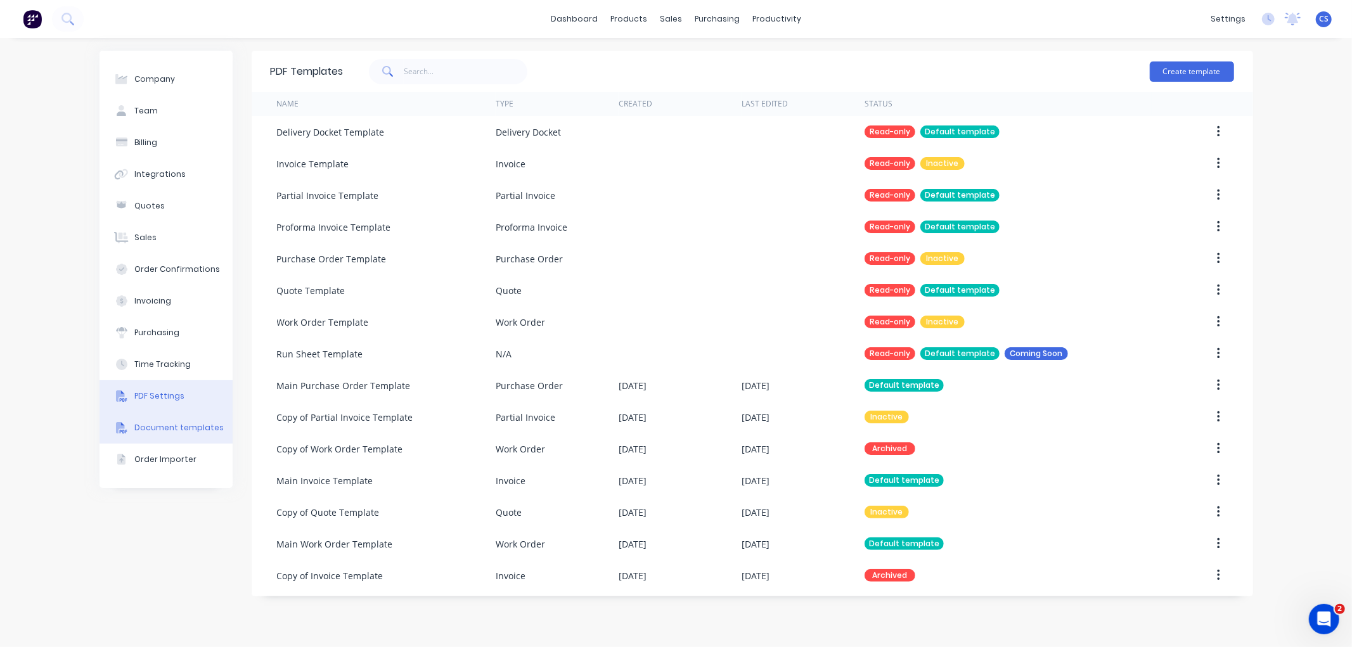
click at [153, 399] on div "PDF Settings" at bounding box center [159, 395] width 50 height 11
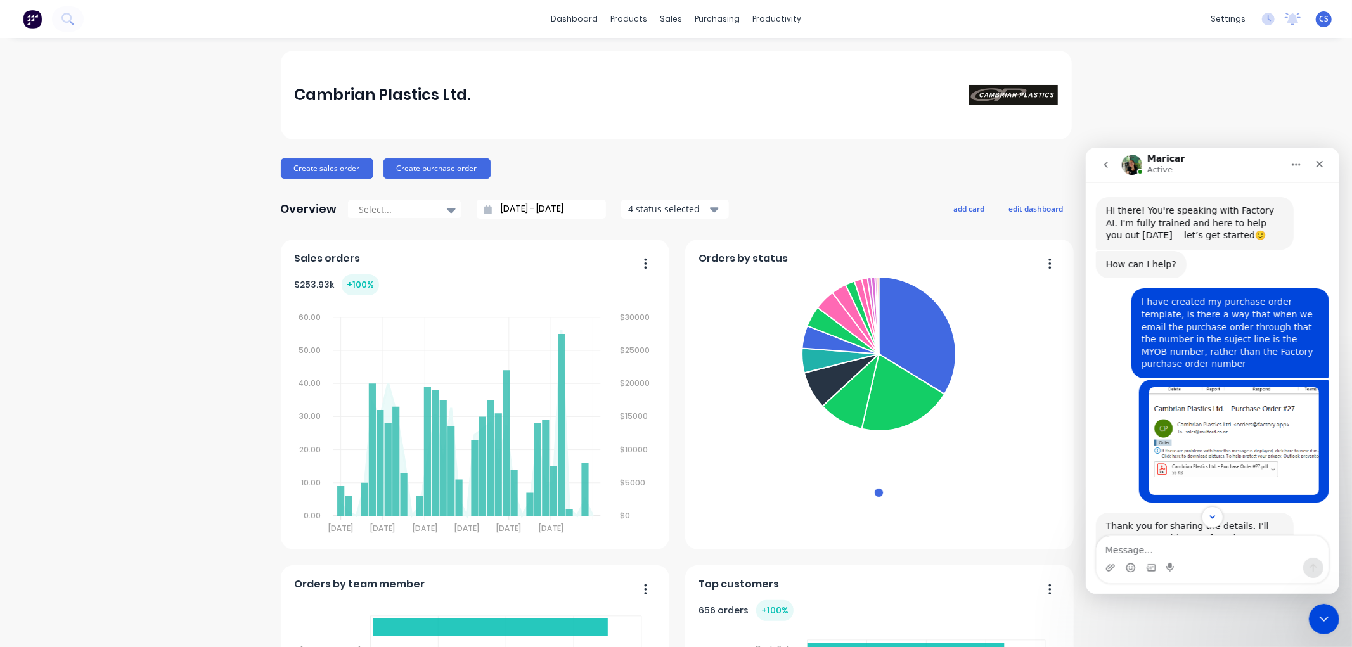
scroll to position [180, 0]
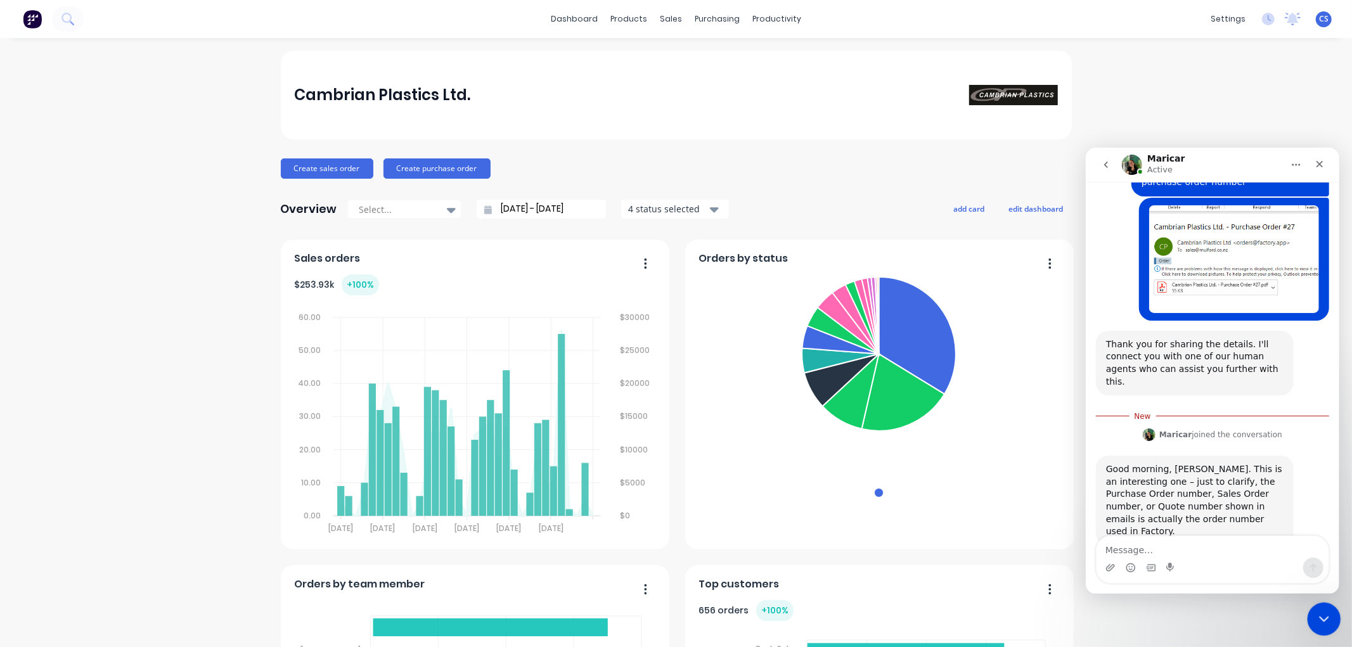
click at [1318, 608] on div "Close Intercom Messenger" at bounding box center [1322, 617] width 30 height 30
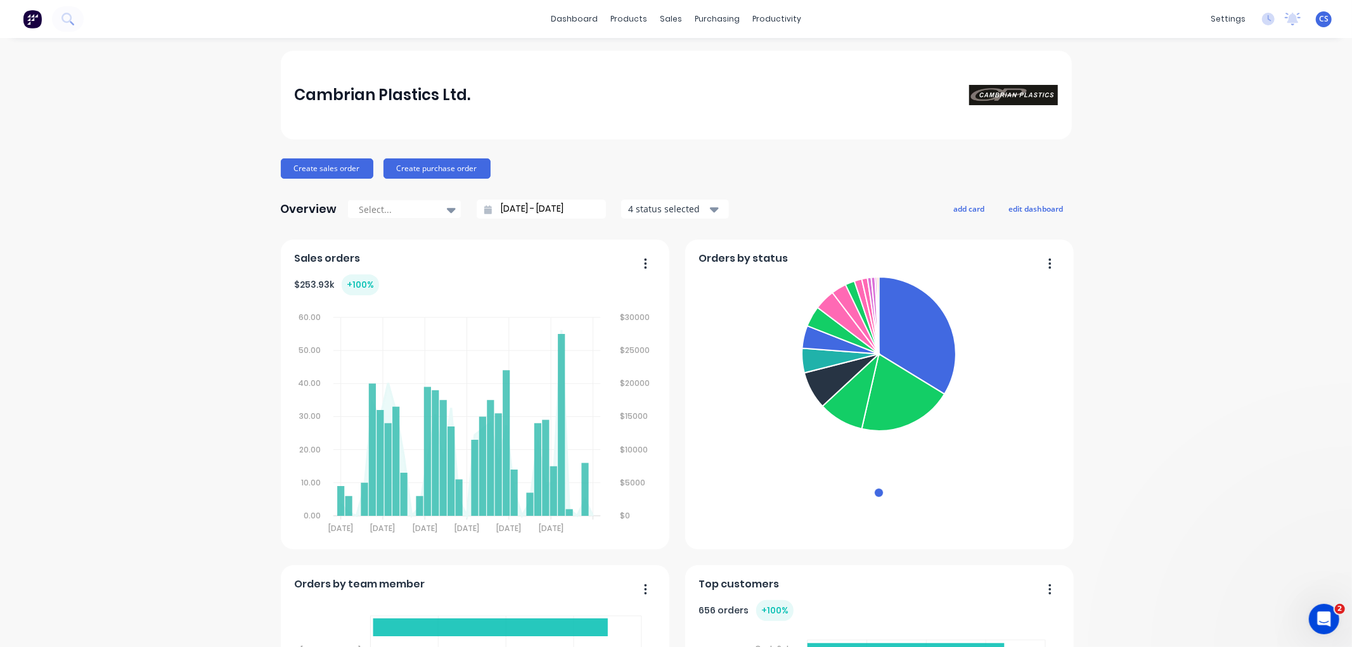
scroll to position [159, 0]
click at [1227, 18] on div "settings" at bounding box center [1228, 19] width 48 height 19
click at [1132, 269] on div "Purchasing" at bounding box center [1134, 265] width 45 height 11
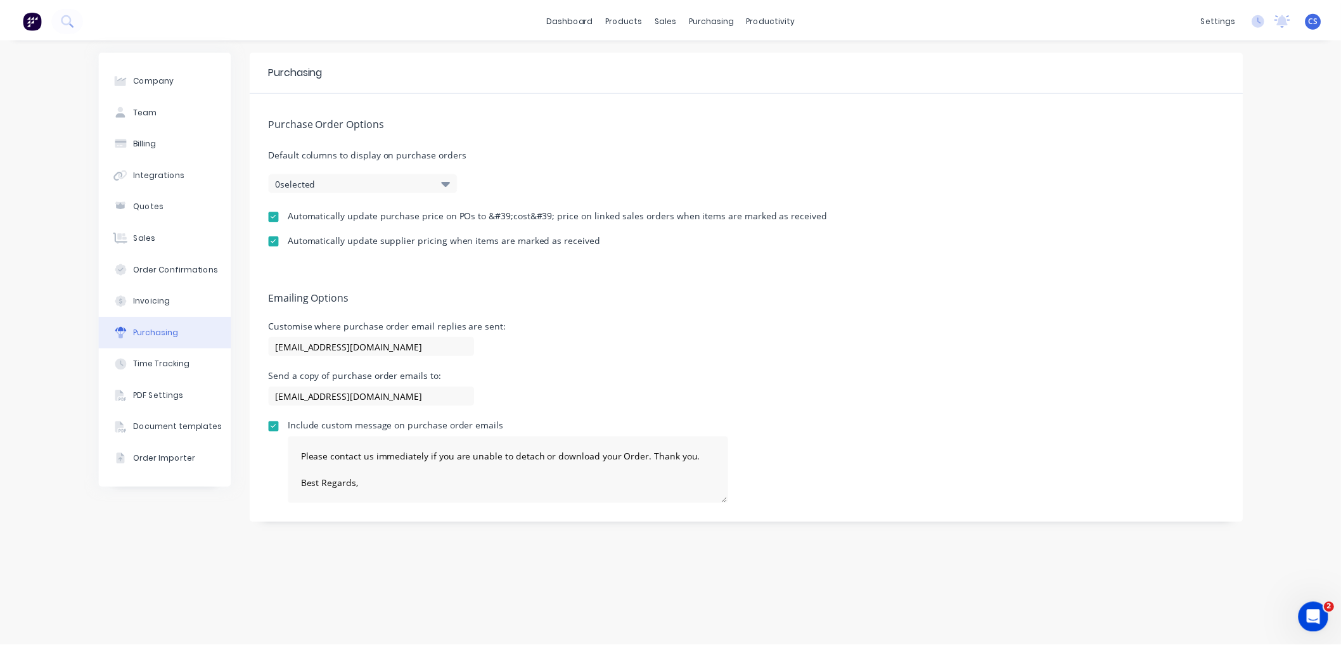
scroll to position [264, 0]
click at [698, 60] on div "Sales Orders" at bounding box center [718, 60] width 52 height 11
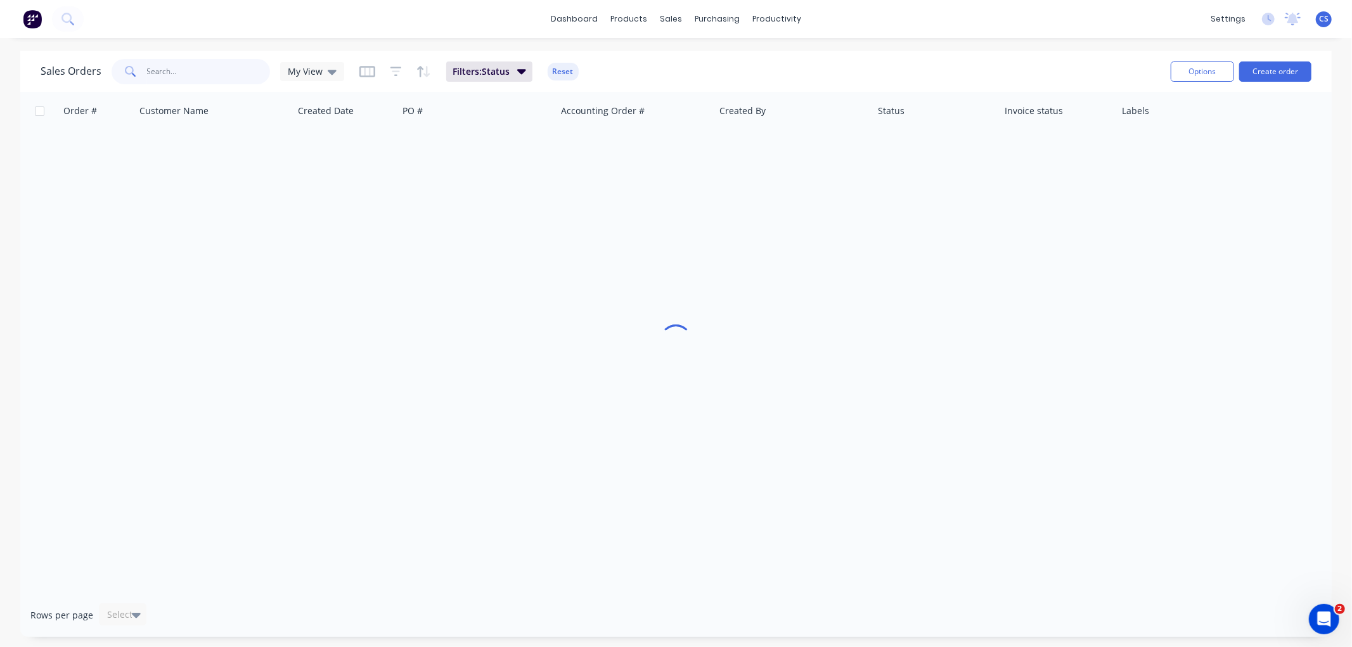
click at [199, 75] on input "text" at bounding box center [209, 71] width 124 height 25
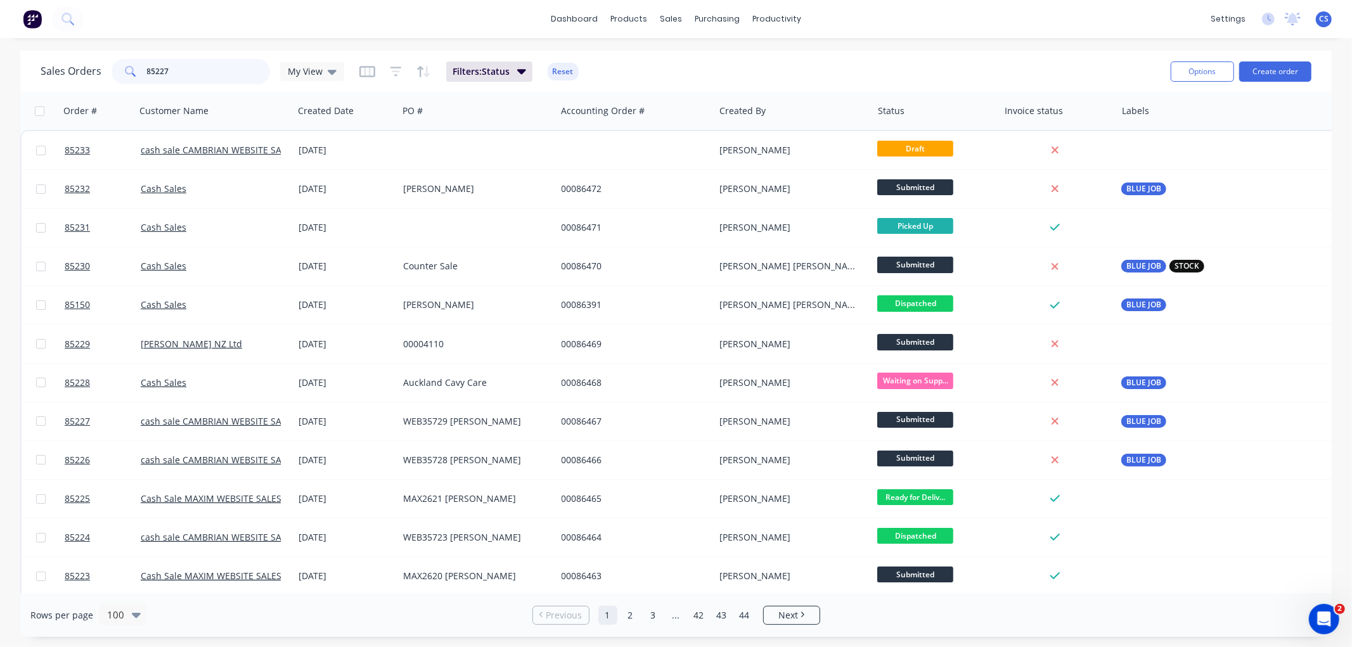
type input "85227"
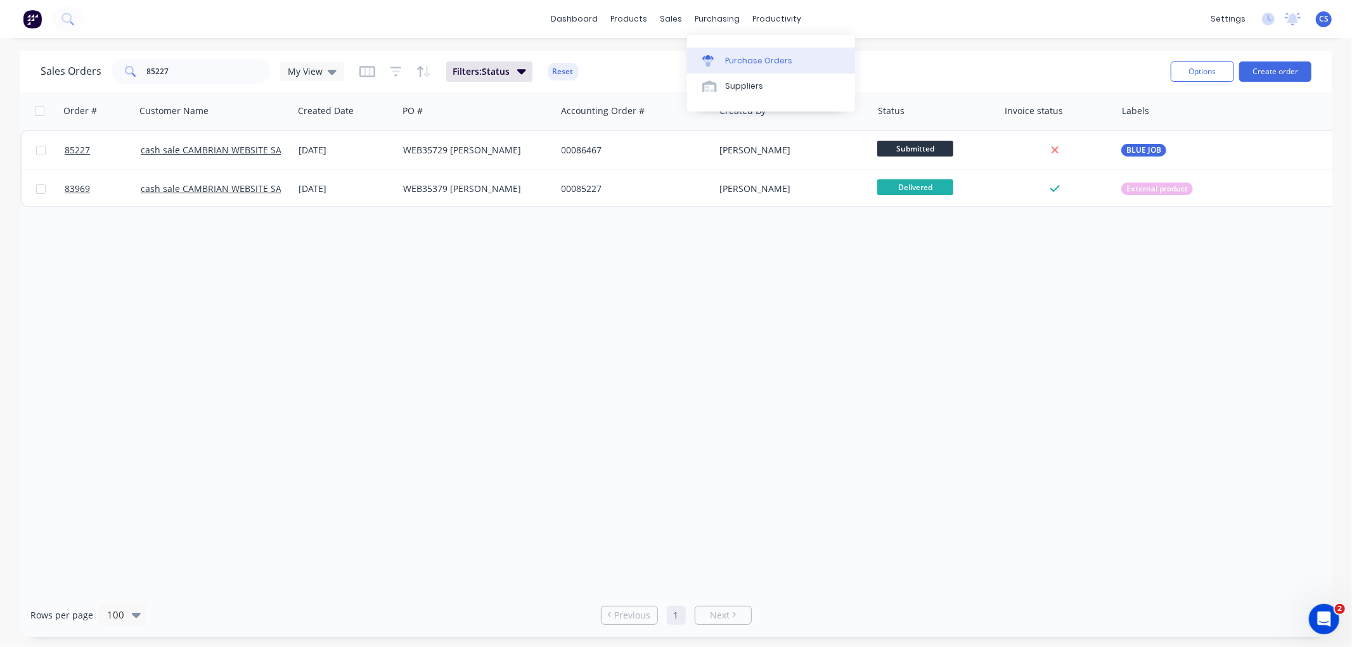
click at [727, 55] on div "Purchase Orders" at bounding box center [758, 60] width 67 height 11
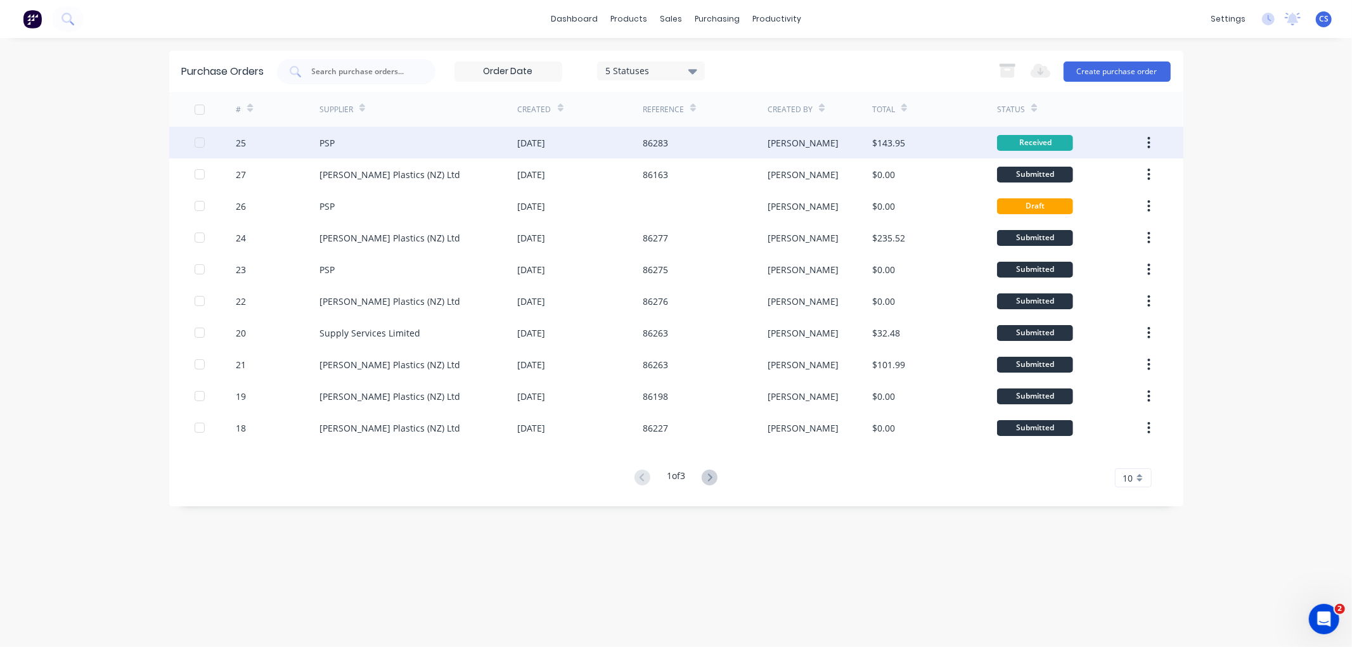
click at [539, 143] on div "[DATE]" at bounding box center [532, 142] width 28 height 13
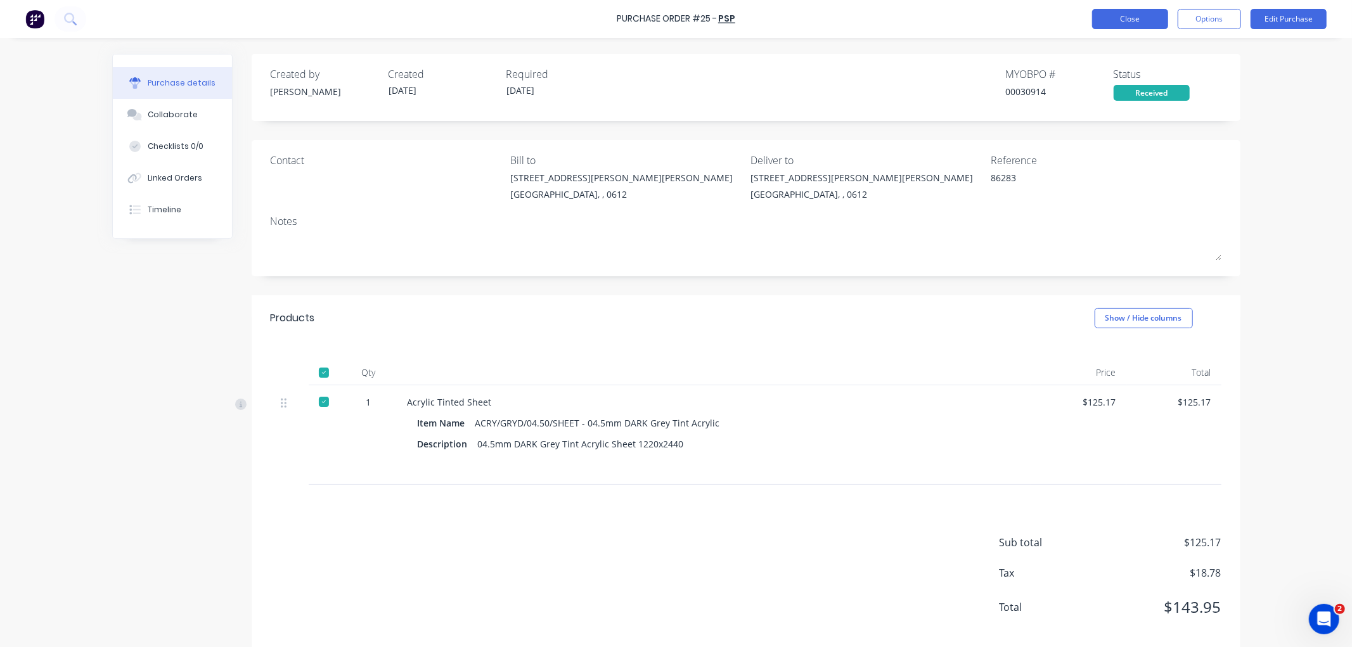
click at [1155, 23] on button "Close" at bounding box center [1130, 19] width 76 height 20
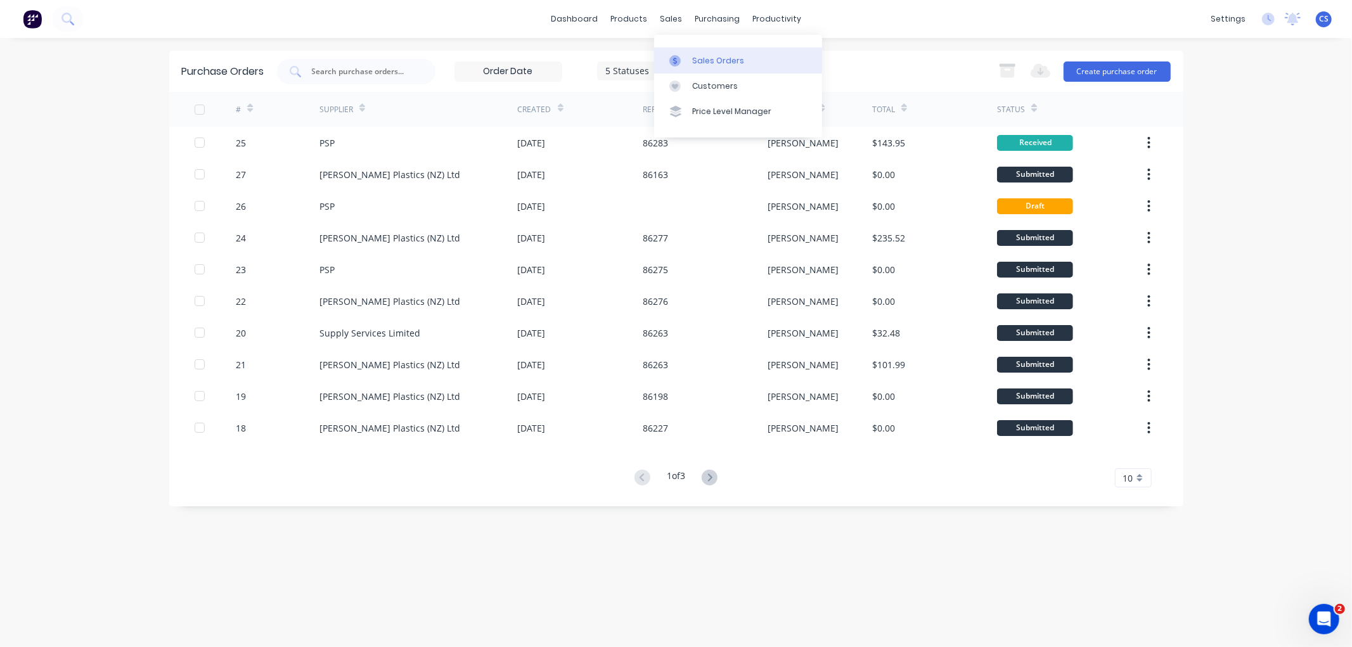
click at [693, 58] on div "Sales Orders" at bounding box center [718, 60] width 52 height 11
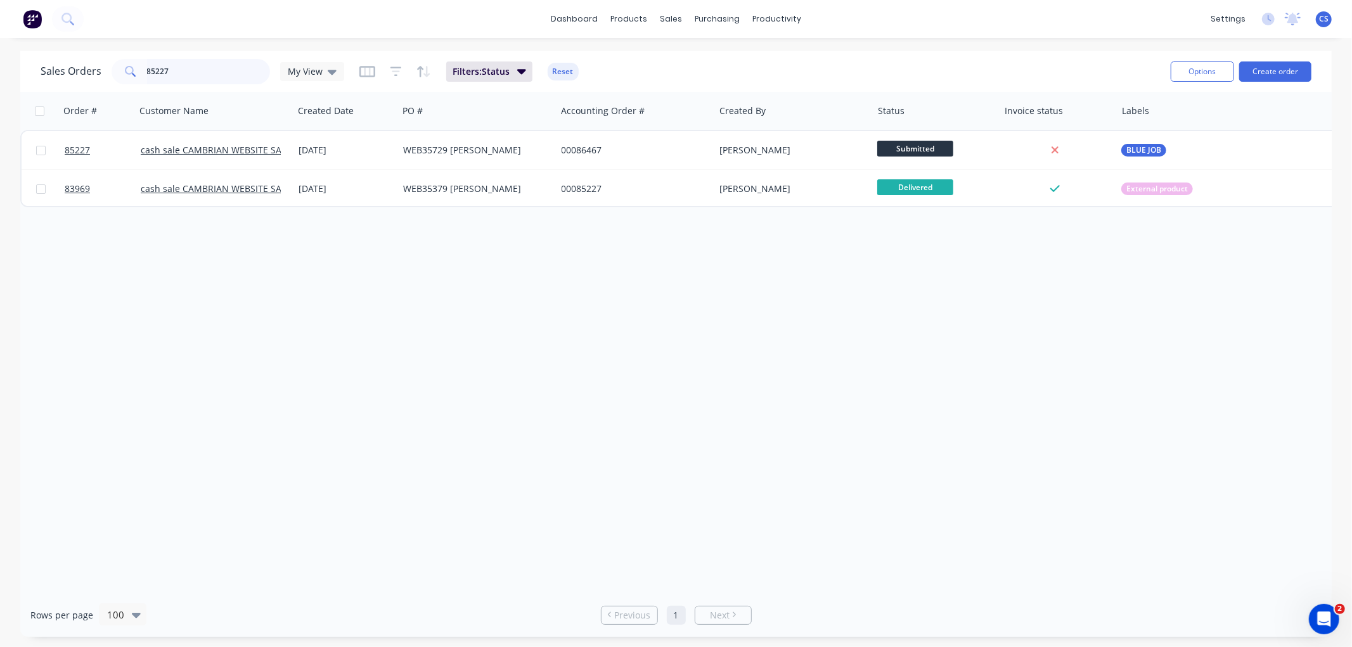
click at [187, 75] on input "85227" at bounding box center [209, 71] width 124 height 25
paste input "635"
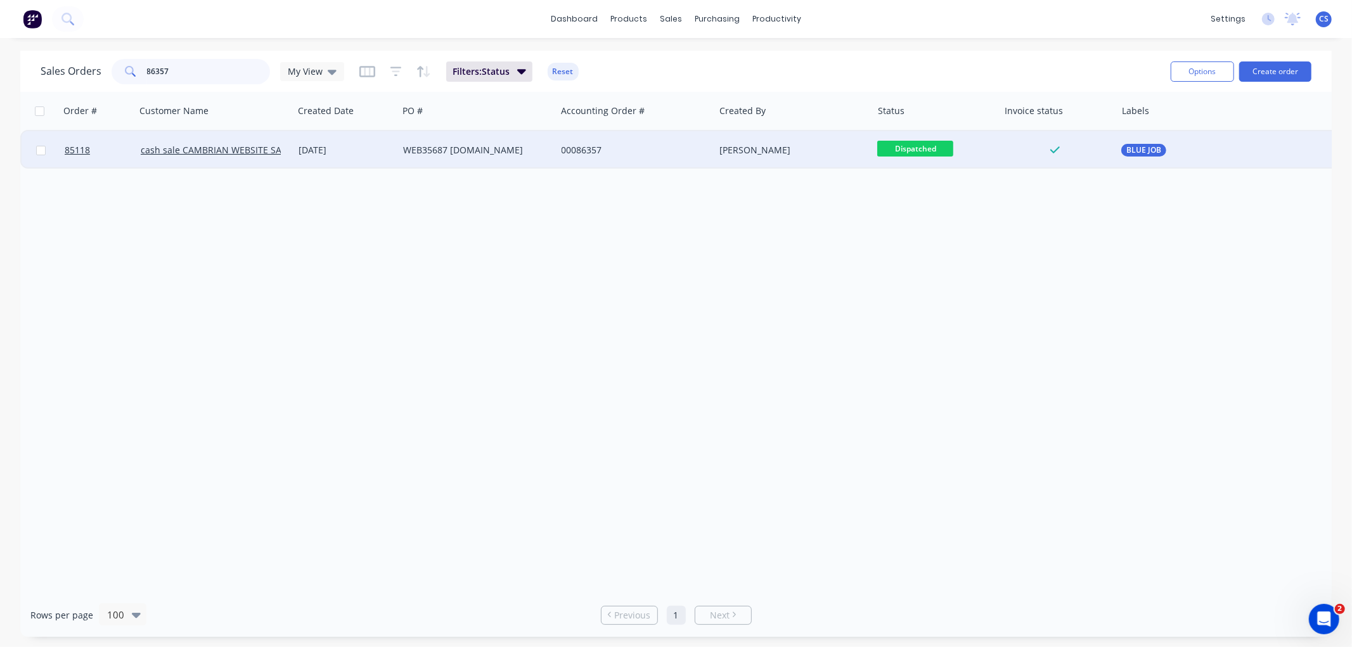
type input "86357"
click at [523, 141] on div "WEB35687 [DOMAIN_NAME]" at bounding box center [477, 150] width 158 height 38
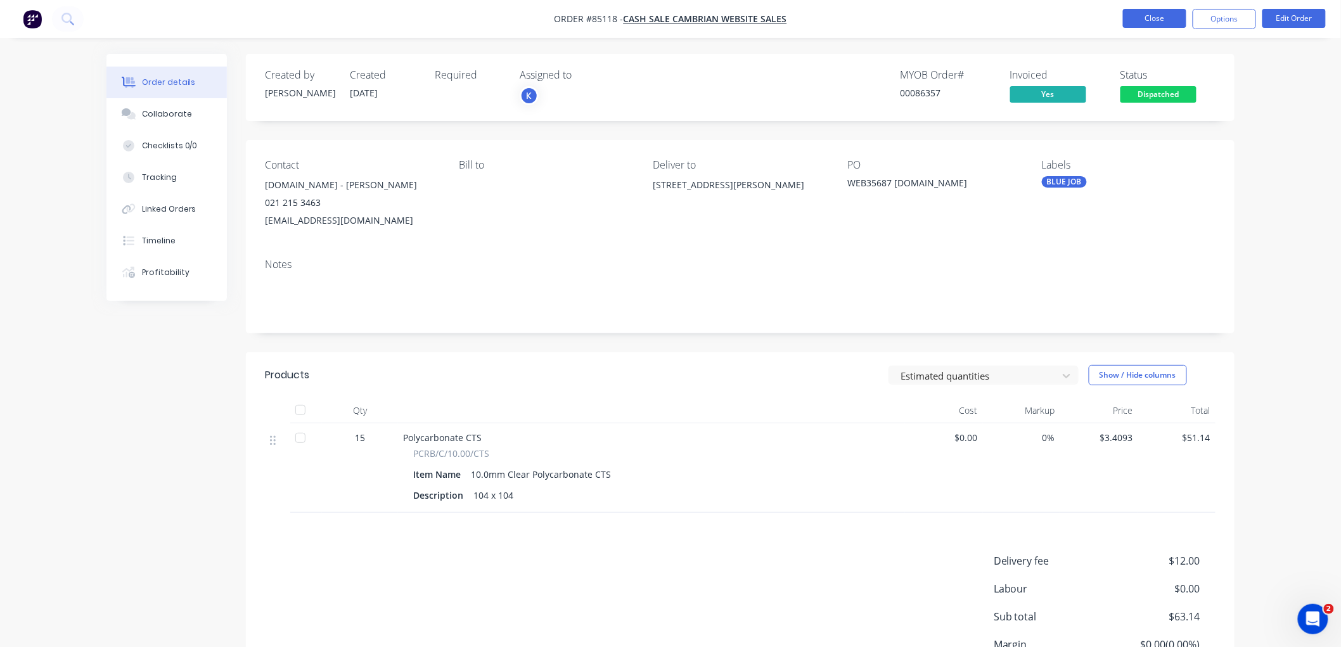
click at [1148, 23] on button "Close" at bounding box center [1154, 18] width 63 height 19
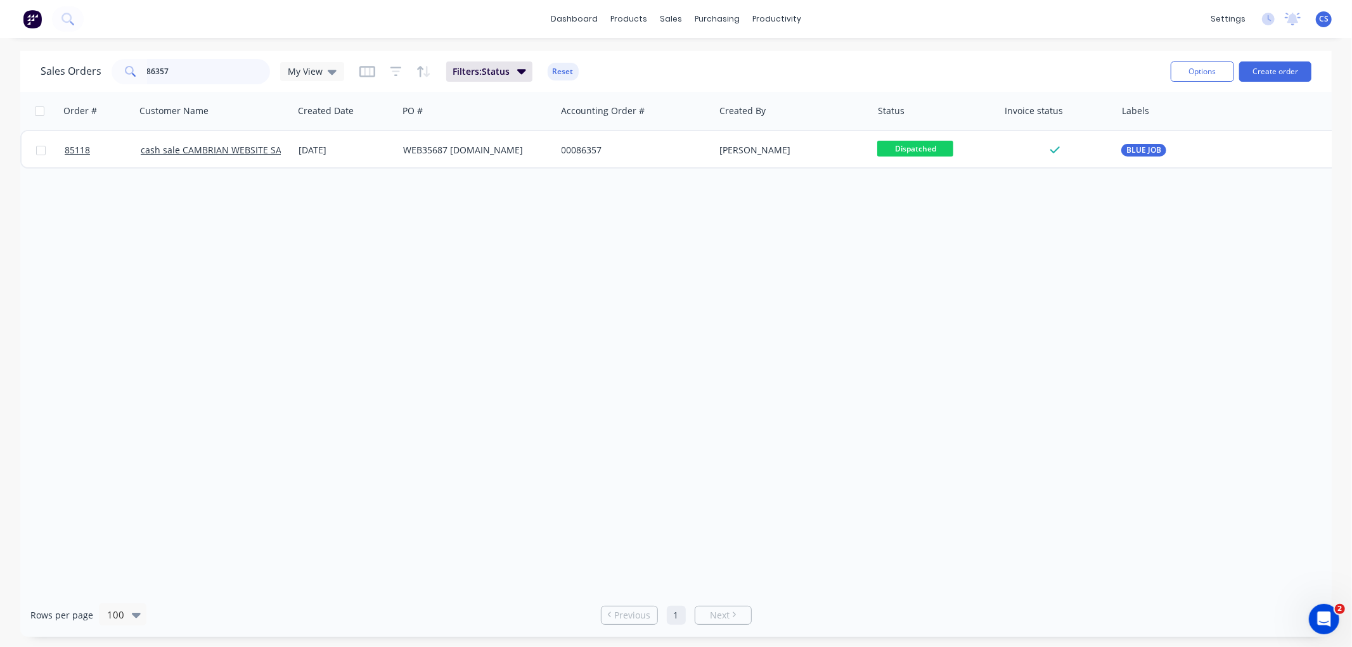
click at [210, 79] on input "86357" at bounding box center [209, 71] width 124 height 25
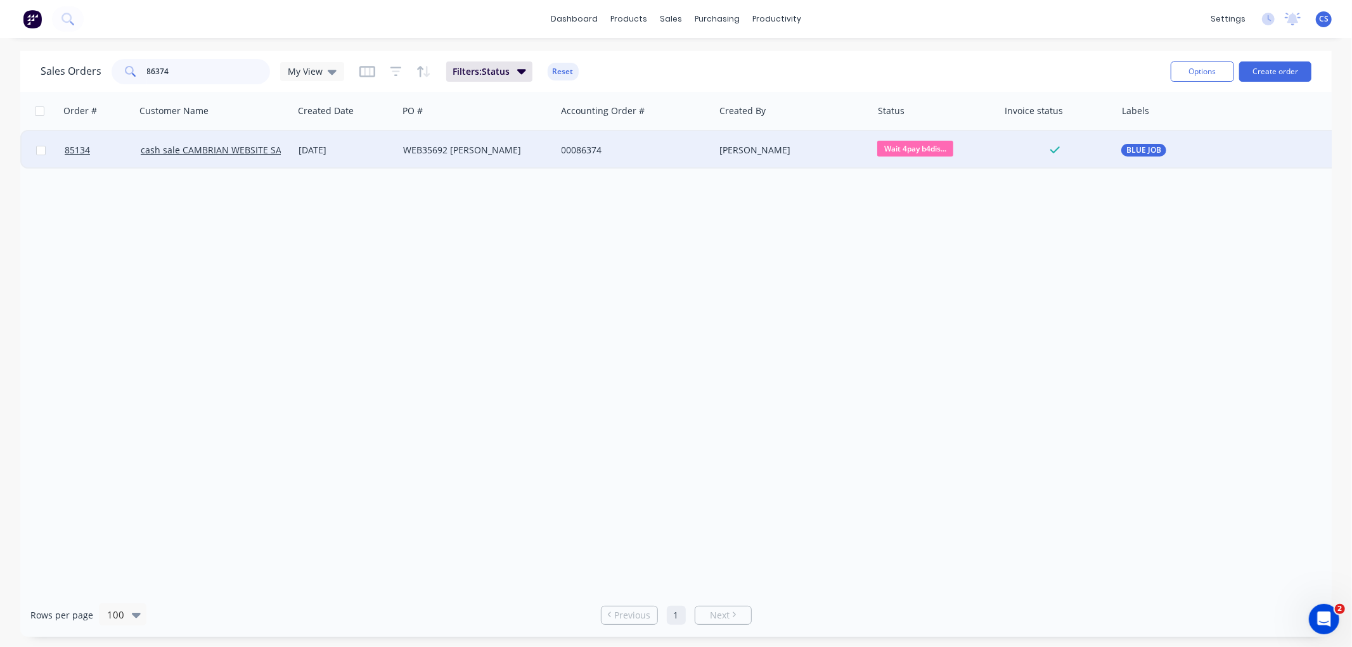
type input "86374"
click at [460, 150] on div "WEB35692 [PERSON_NAME]" at bounding box center [473, 150] width 141 height 13
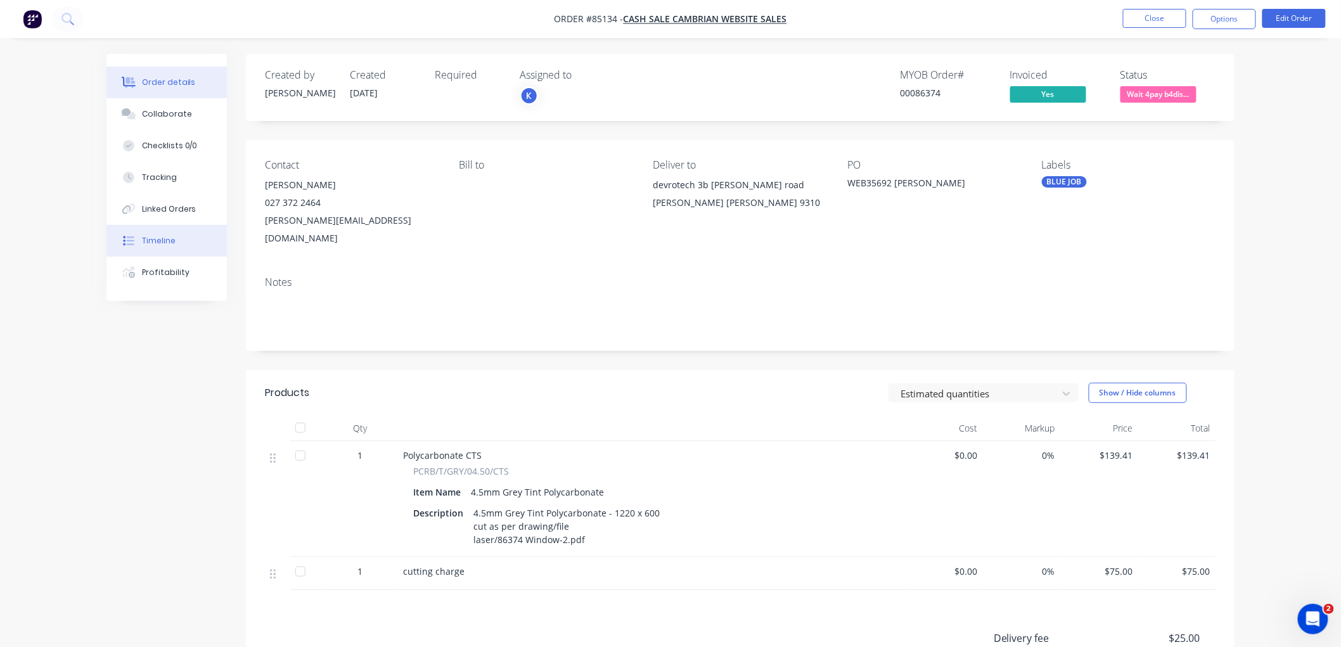
click at [159, 241] on div "Timeline" at bounding box center [159, 240] width 34 height 11
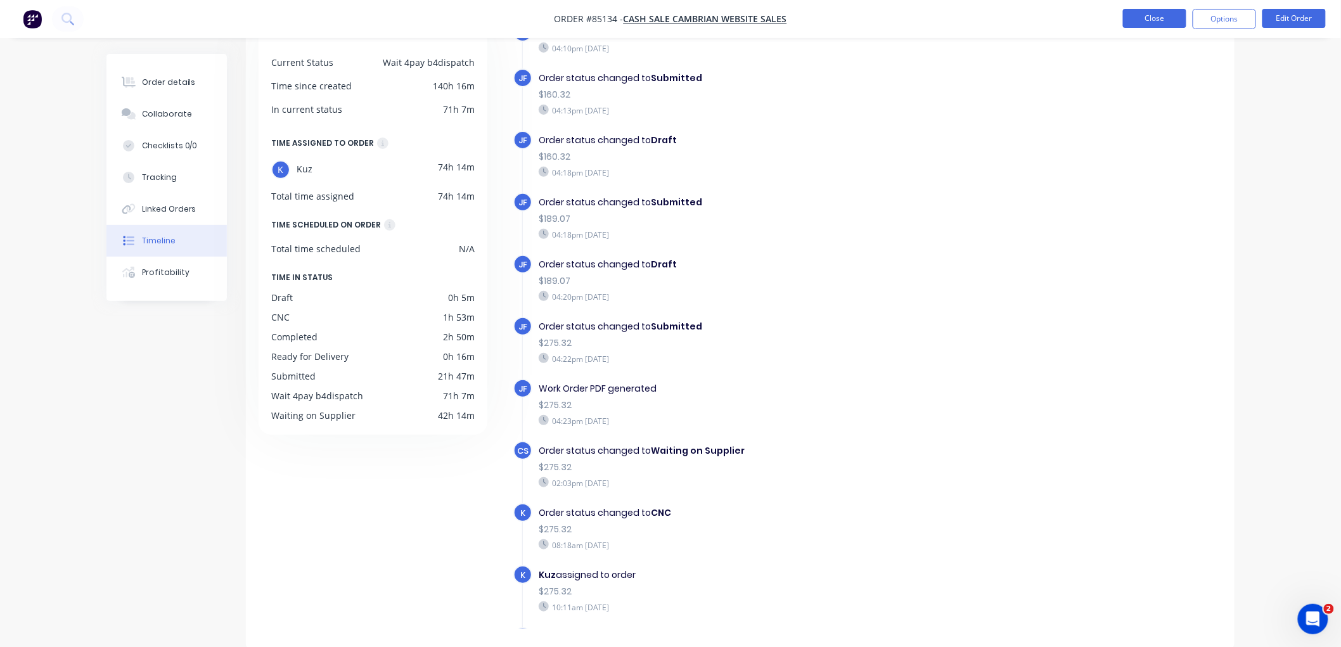
click at [1145, 23] on button "Close" at bounding box center [1154, 18] width 63 height 19
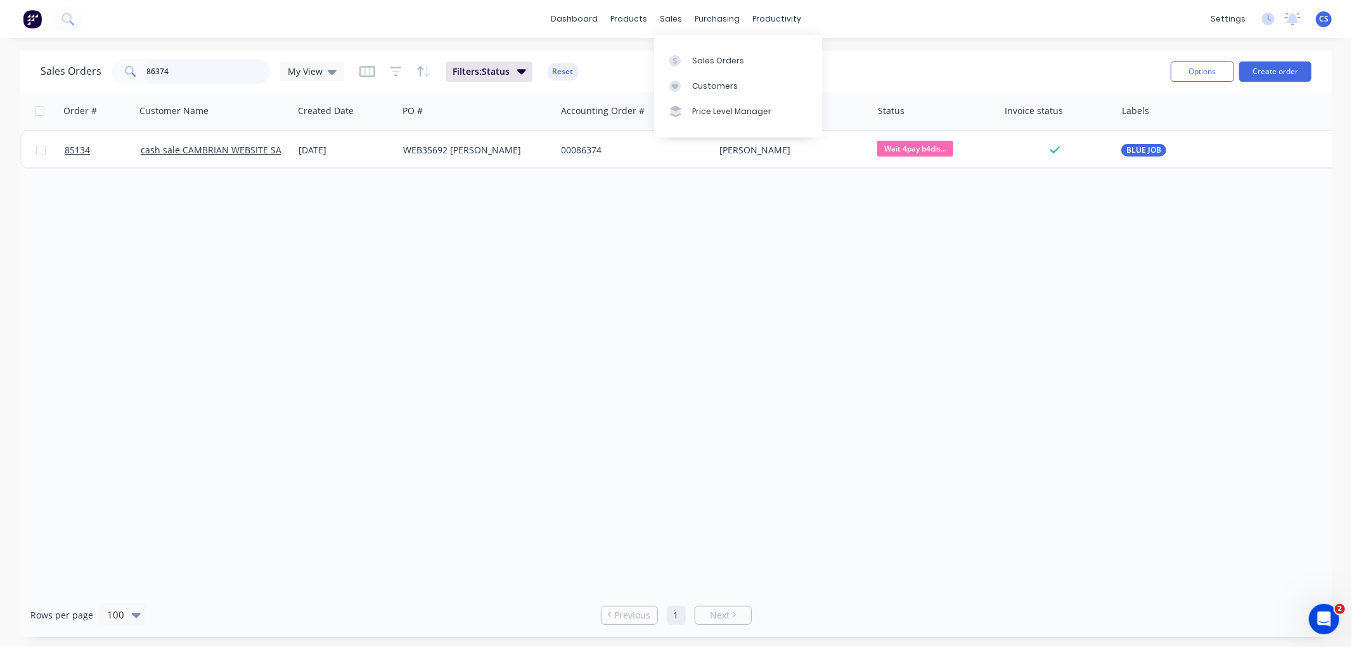
click at [162, 70] on input "86374" at bounding box center [209, 71] width 124 height 25
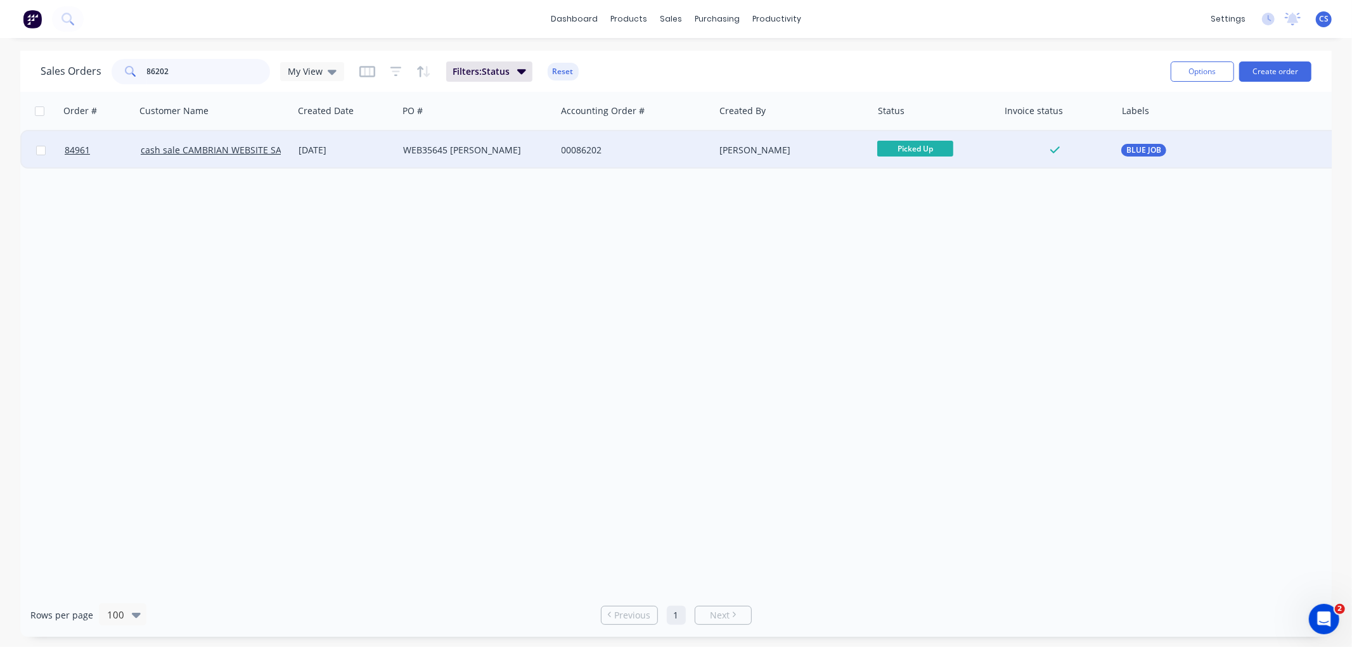
type input "86202"
click at [484, 146] on div "WEB35645 Nina Darrah" at bounding box center [473, 150] width 141 height 13
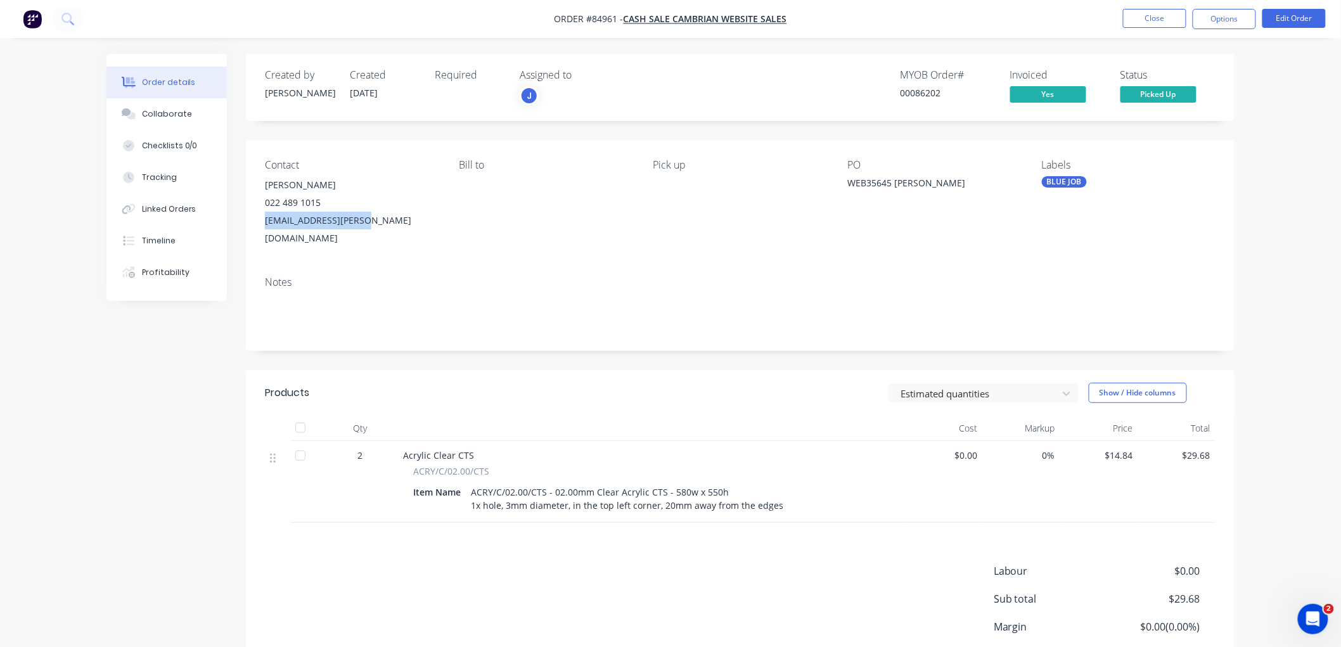
drag, startPoint x: 371, startPoint y: 219, endPoint x: 266, endPoint y: 222, distance: 104.6
click at [266, 222] on div "nina.darrah@gmail.com" at bounding box center [352, 229] width 174 height 35
copy div "nina.darrah@gmail.com"
drag, startPoint x: 328, startPoint y: 183, endPoint x: 264, endPoint y: 186, distance: 64.1
click at [264, 186] on div "Contact Nina Darrah 022 489 1015 nina.darrah@gmail.com Bill to Pick up PO WEB35…" at bounding box center [740, 203] width 989 height 126
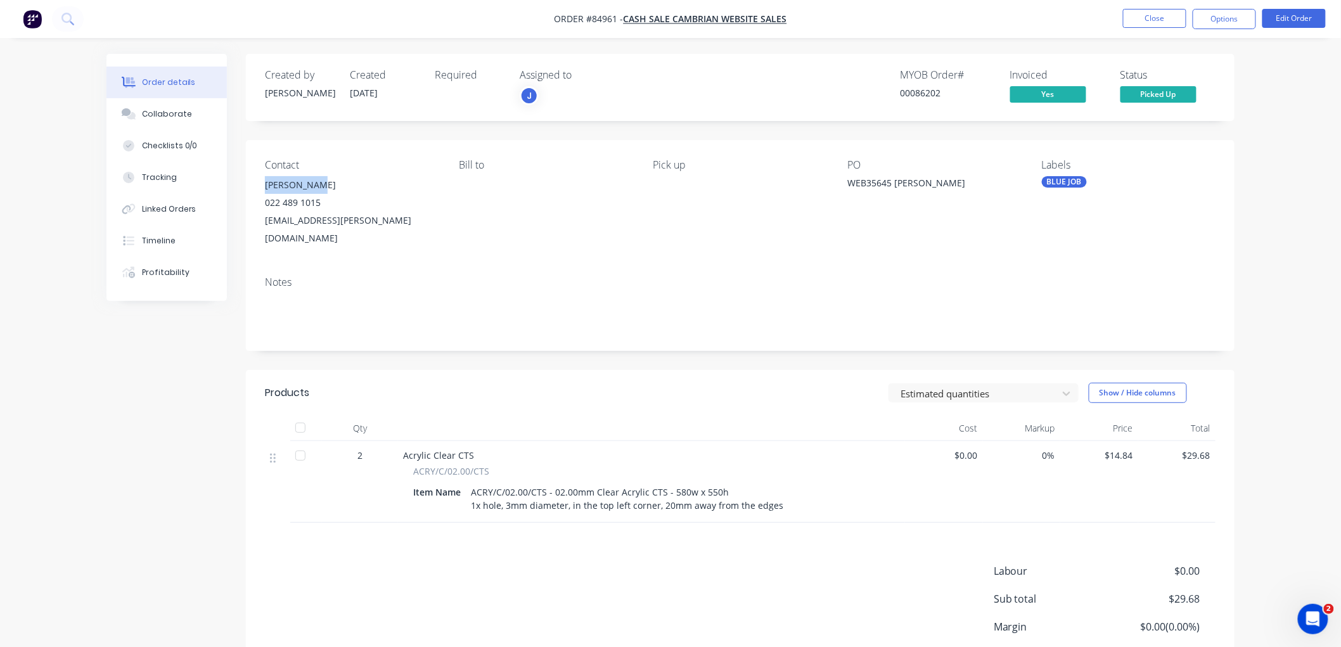
copy div "[PERSON_NAME]"
drag, startPoint x: 373, startPoint y: 220, endPoint x: 267, endPoint y: 229, distance: 106.2
click at [267, 229] on div "nina.darrah@gmail.com" at bounding box center [352, 229] width 174 height 35
copy div "nina.darrah@gmail.com"
click at [1163, 24] on button "Close" at bounding box center [1154, 18] width 63 height 19
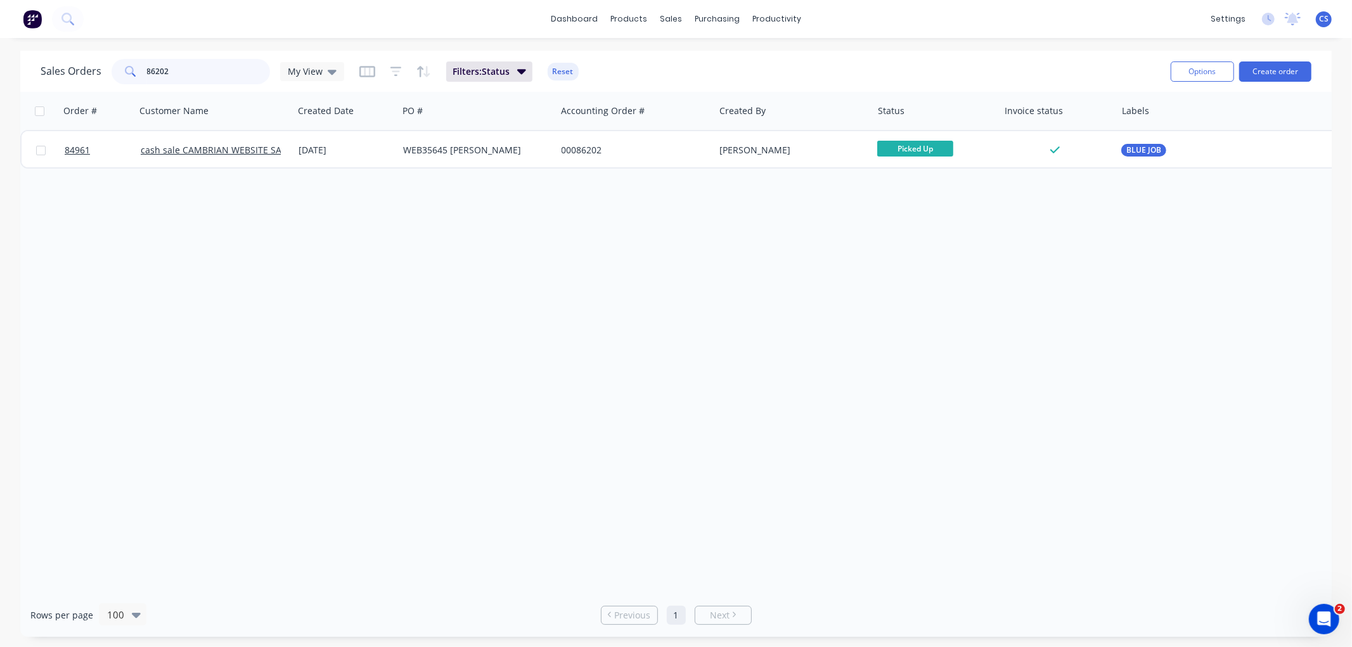
click at [167, 77] on input "86202" at bounding box center [209, 71] width 124 height 25
drag, startPoint x: 167, startPoint y: 77, endPoint x: 237, endPoint y: 68, distance: 70.2
click at [168, 76] on input "86202" at bounding box center [209, 71] width 124 height 25
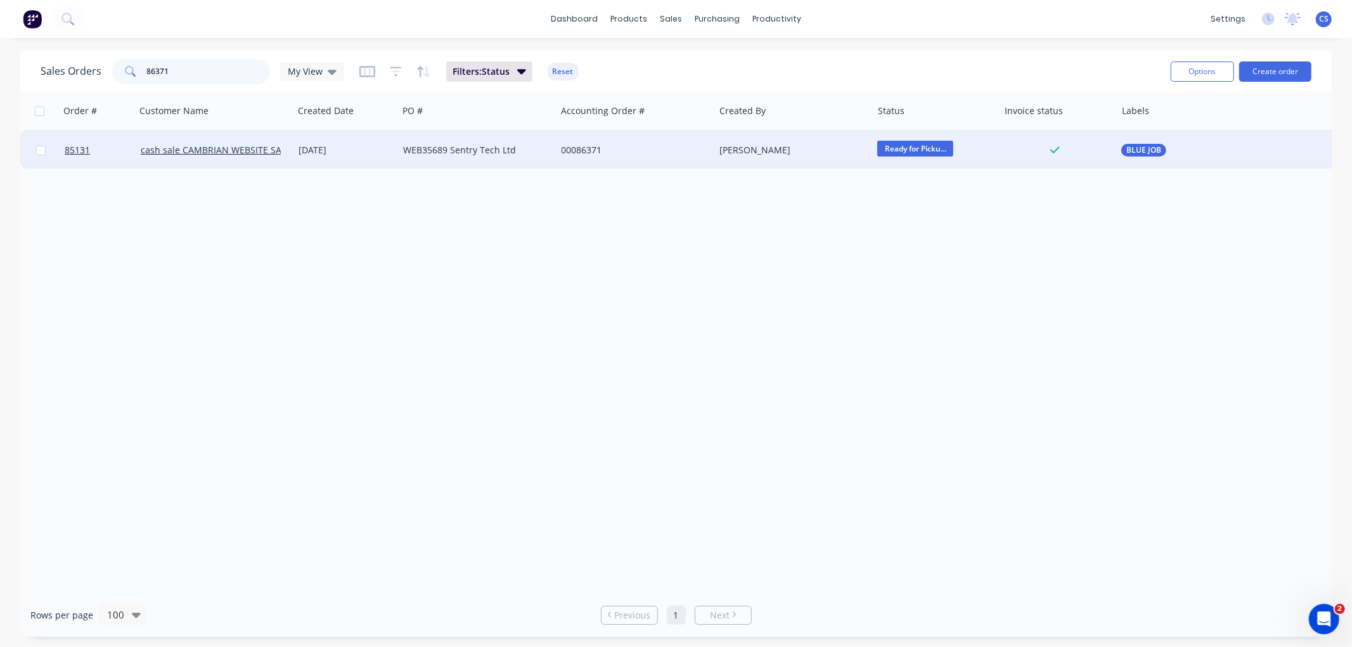
type input "86371"
click at [439, 156] on div "WEB35689 Sentry Tech Ltd" at bounding box center [477, 150] width 158 height 38
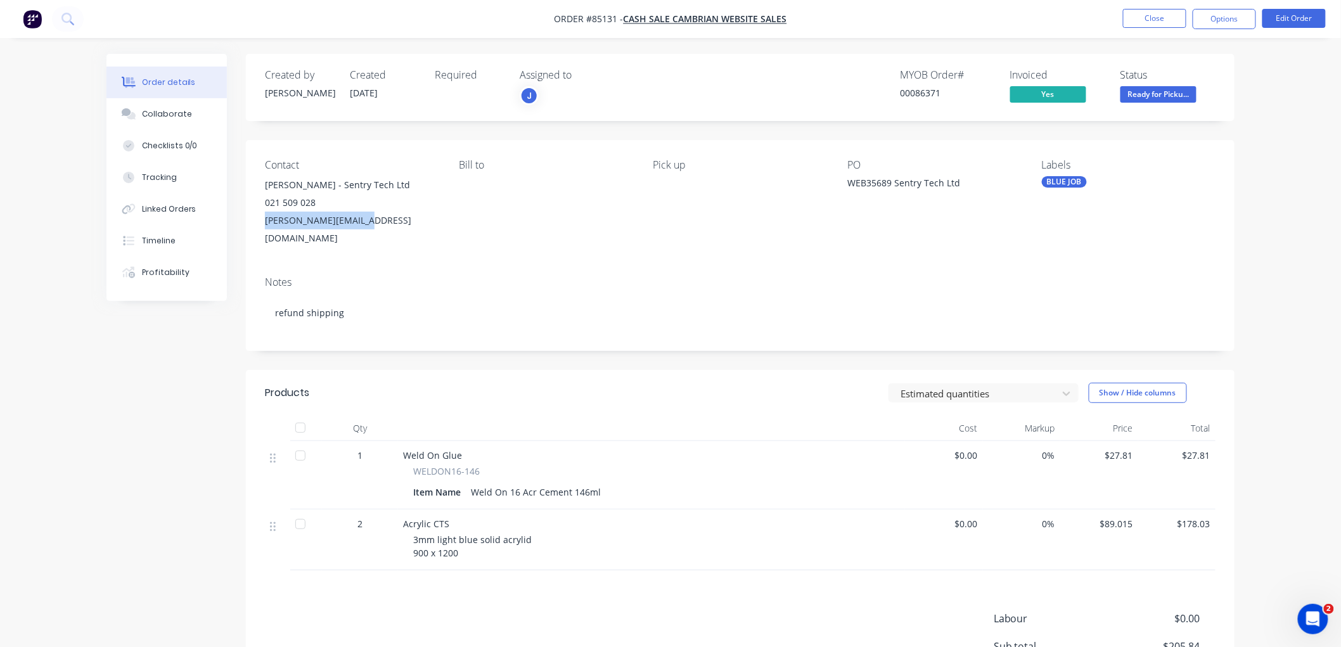
drag, startPoint x: 361, startPoint y: 223, endPoint x: 267, endPoint y: 227, distance: 94.5
click at [267, 227] on div "Matt@sentrytech.co.nz" at bounding box center [352, 229] width 174 height 35
copy div "Matt@sentrytech.co.nz"
drag, startPoint x: 321, startPoint y: 187, endPoint x: 268, endPoint y: 188, distance: 52.6
click at [268, 188] on div "Matt McLaughlin - Sentry Tech Ltd" at bounding box center [352, 185] width 174 height 18
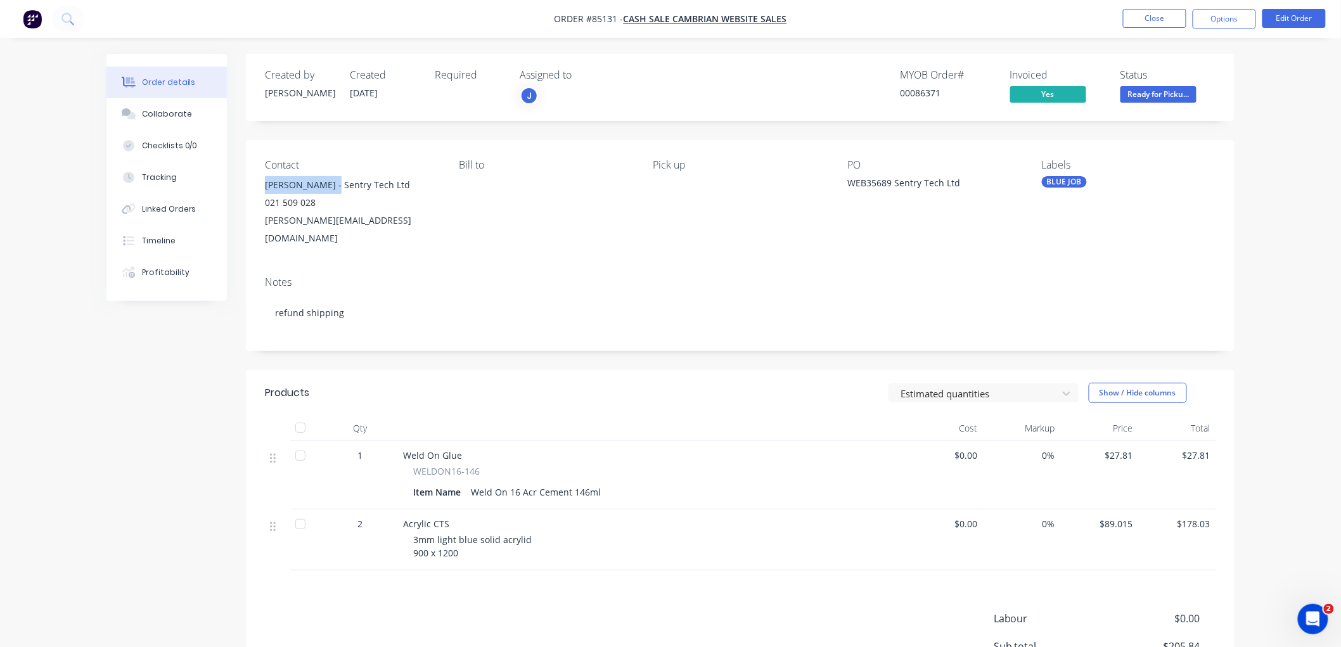
copy div "Matt McLaughlin"
click at [1160, 22] on button "Close" at bounding box center [1154, 18] width 63 height 19
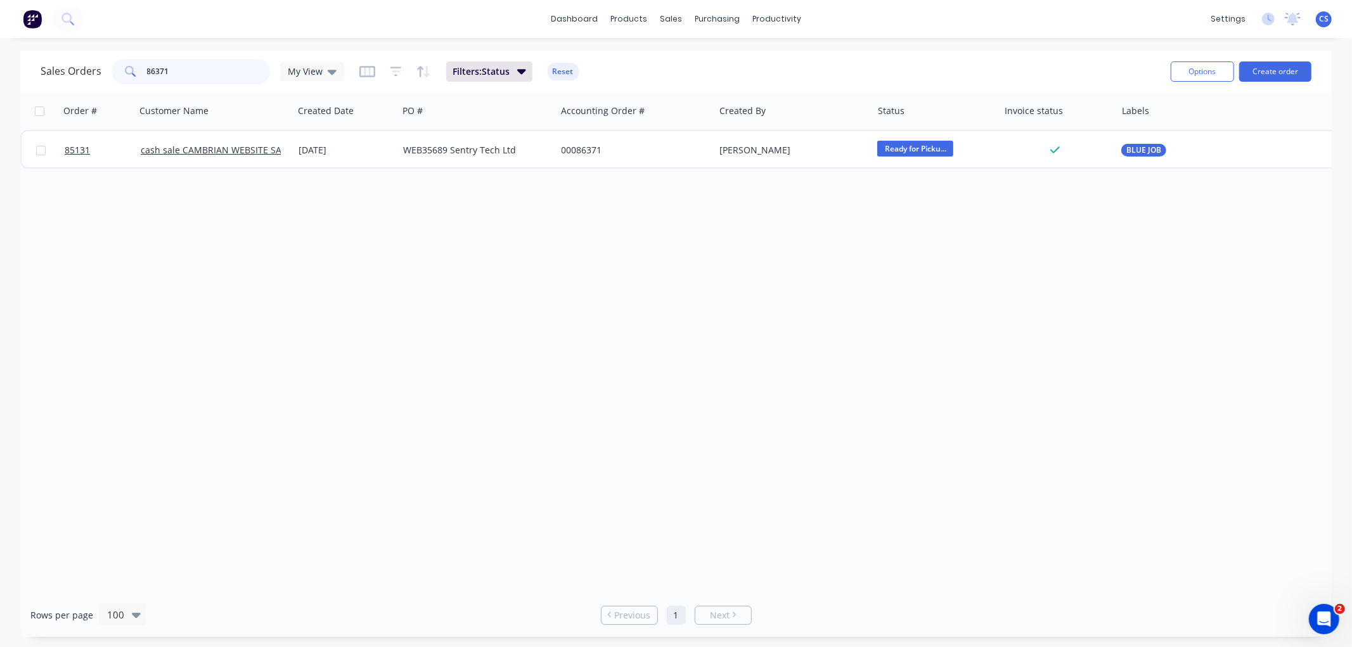
click at [218, 70] on input "86371" at bounding box center [209, 71] width 124 height 25
paste input "47"
type input "86347"
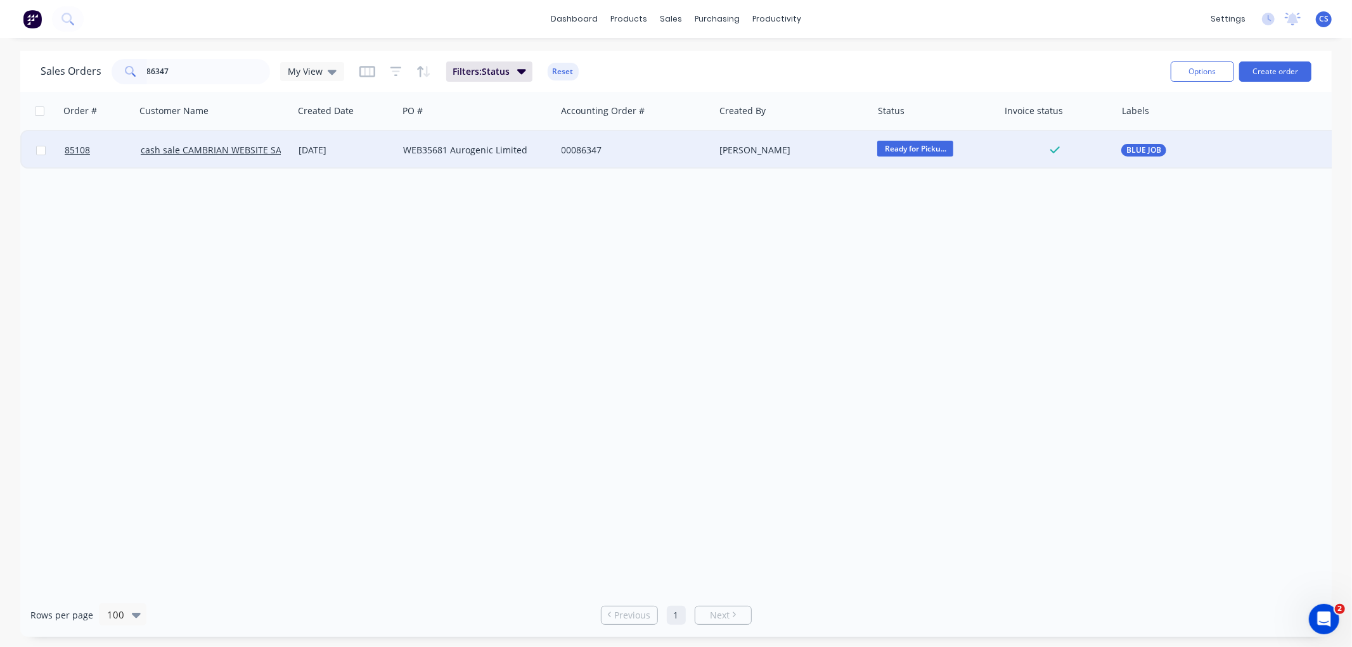
click at [568, 150] on div "00086347" at bounding box center [632, 150] width 141 height 13
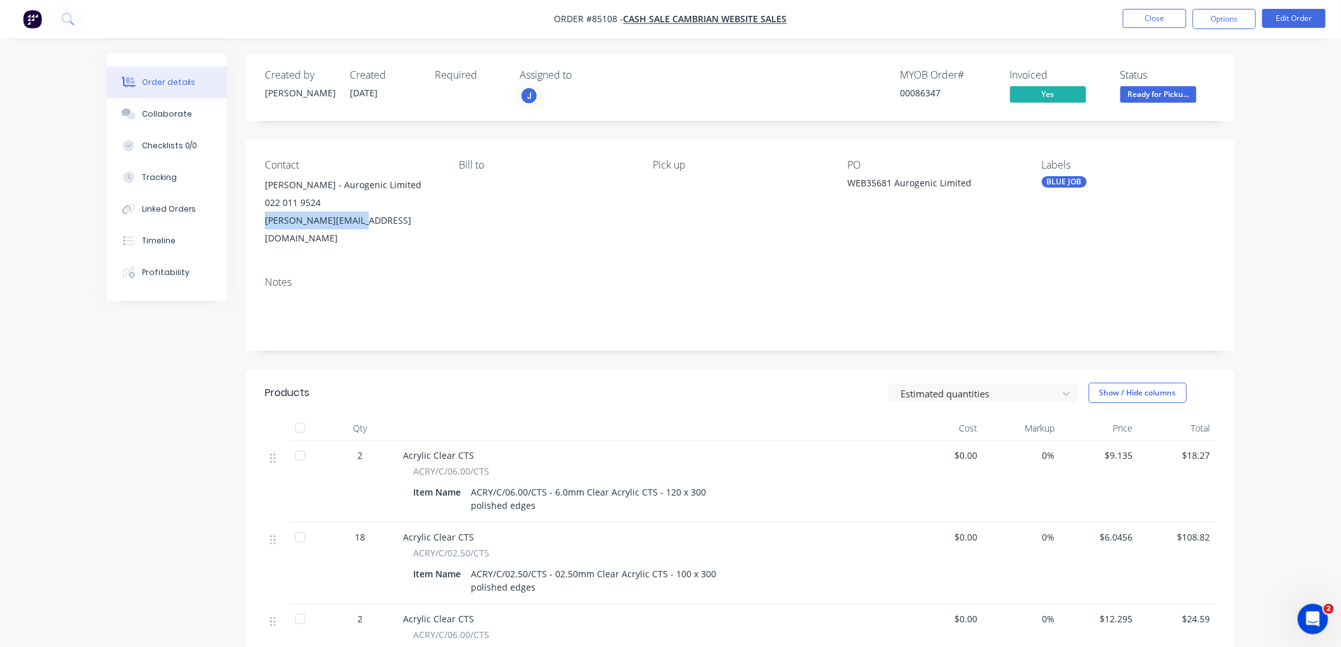
drag, startPoint x: 363, startPoint y: 221, endPoint x: 267, endPoint y: 229, distance: 96.1
click at [267, 229] on div "claire@aurogenic.com" at bounding box center [352, 229] width 174 height 35
copy div "claire@aurogenic.com"
click at [1147, 20] on button "Close" at bounding box center [1154, 18] width 63 height 19
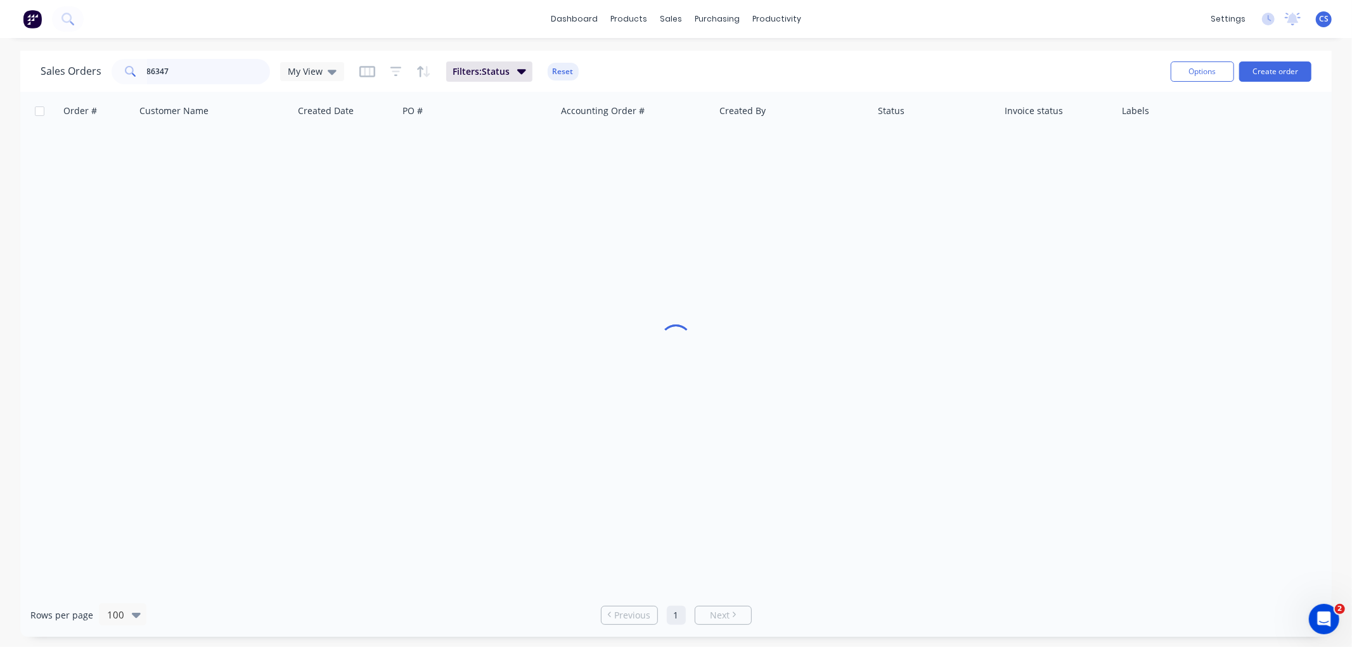
click at [195, 71] on input "86347" at bounding box center [209, 71] width 124 height 25
type input "84591"
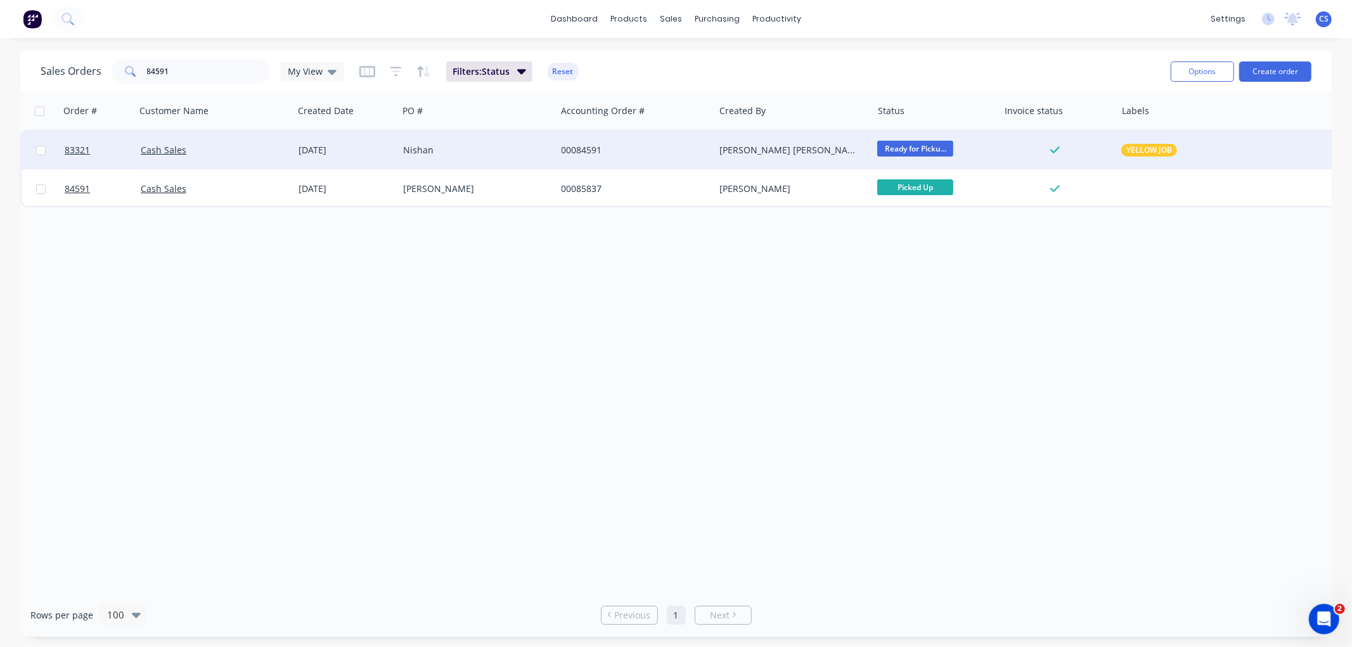
click at [428, 154] on div "Nishan" at bounding box center [473, 150] width 141 height 13
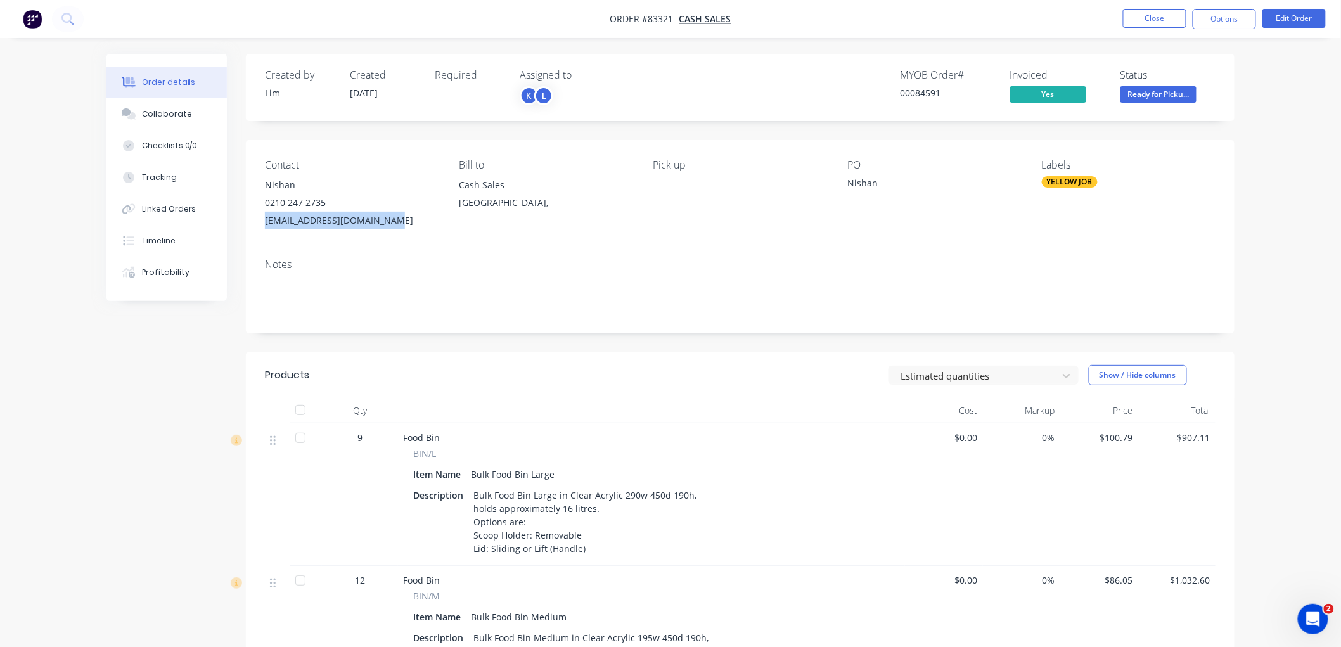
drag, startPoint x: 359, startPoint y: 224, endPoint x: 264, endPoint y: 230, distance: 95.2
click at [264, 230] on div "Contact Nishan 0210 247 2735 info@krystalservices.co.nz Bill to Cash Sales Auck…" at bounding box center [740, 194] width 989 height 108
drag, startPoint x: 1218, startPoint y: 20, endPoint x: 1214, endPoint y: 32, distance: 12.5
click at [1218, 20] on button "Options" at bounding box center [1224, 19] width 63 height 20
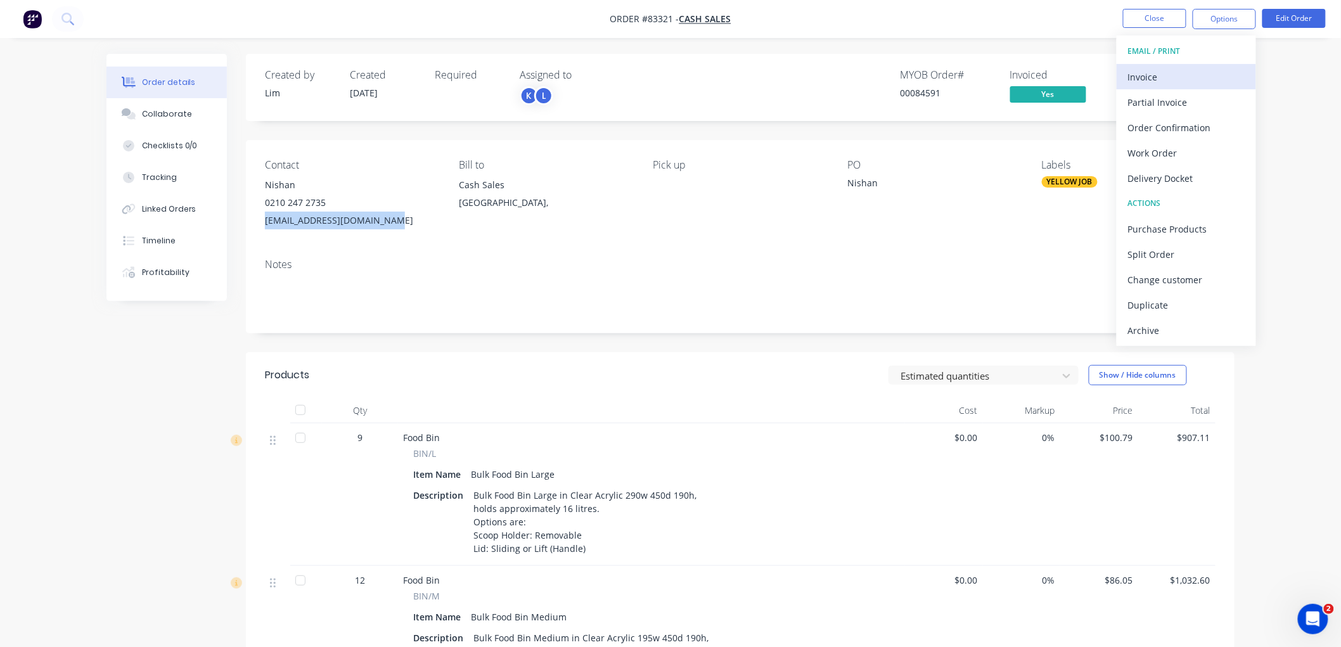
click at [1170, 65] on button "Invoice" at bounding box center [1186, 76] width 139 height 25
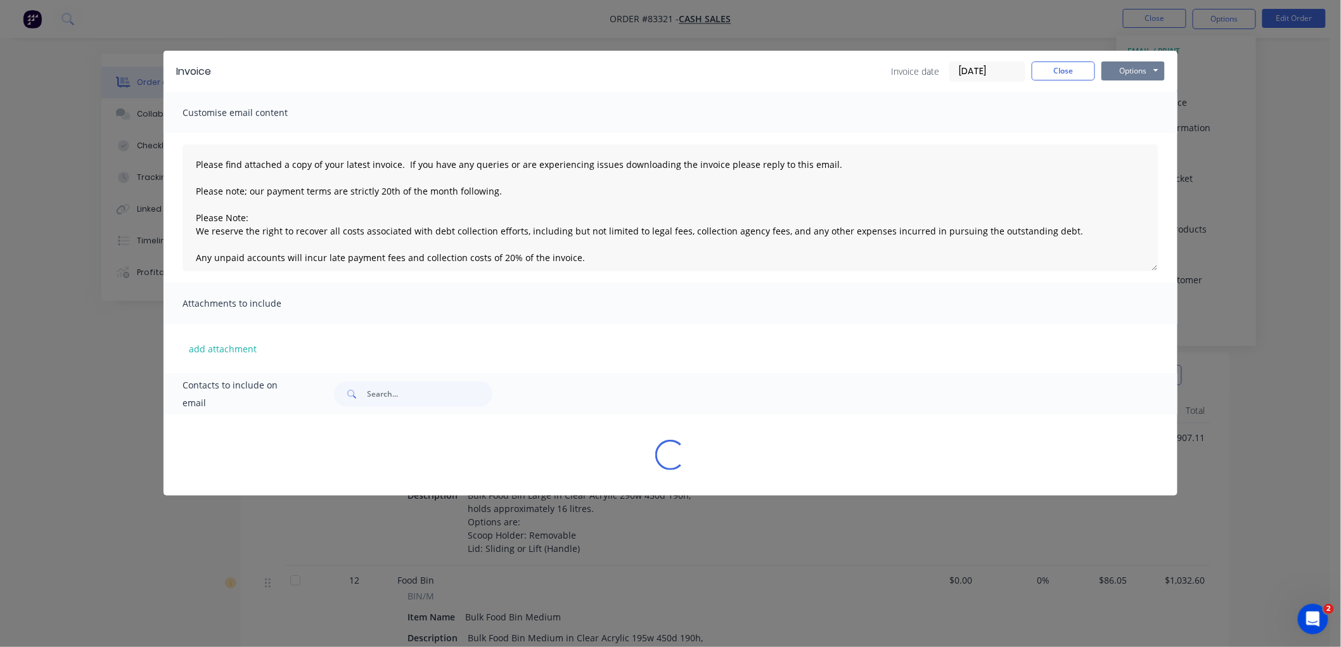
click at [1140, 70] on button "Options" at bounding box center [1133, 70] width 63 height 19
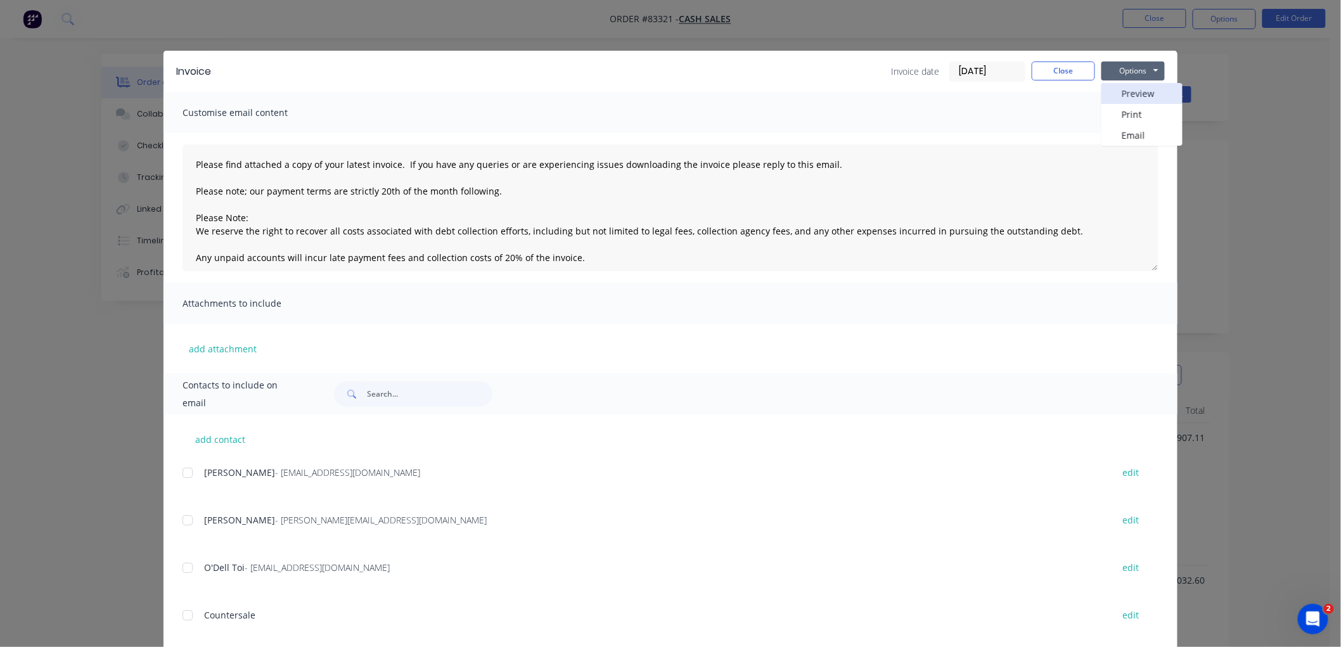
click at [1136, 91] on button "Preview" at bounding box center [1142, 93] width 81 height 21
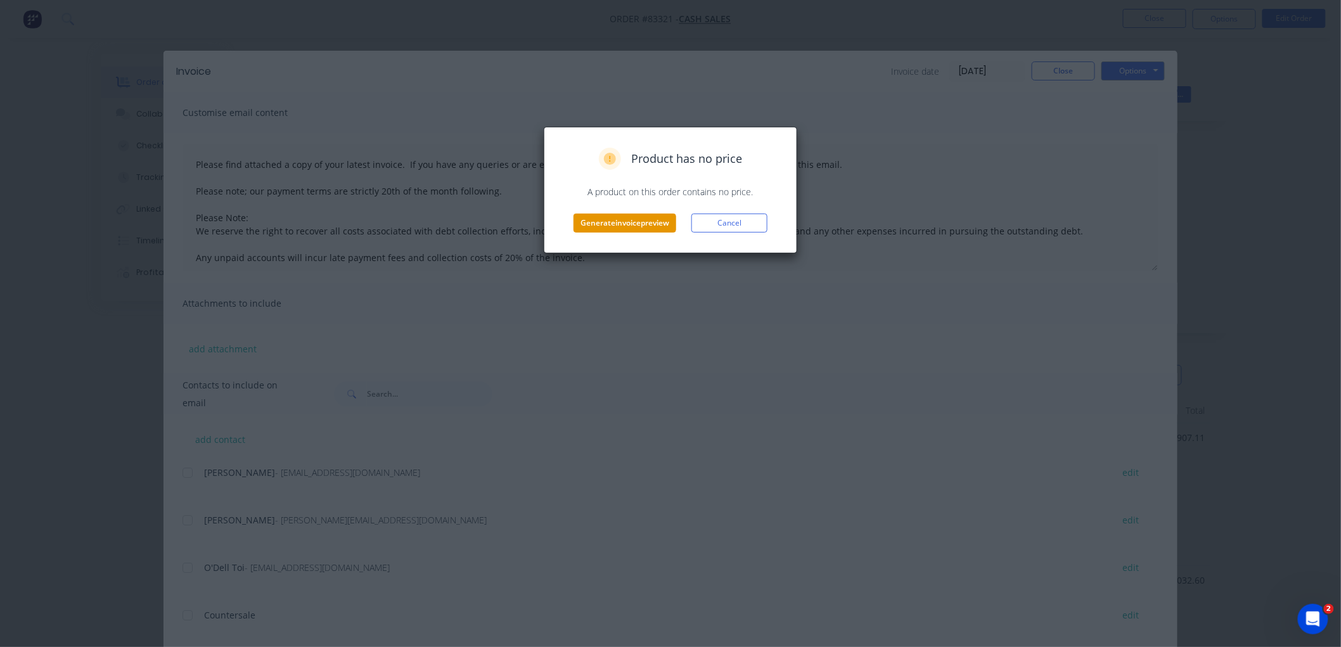
click at [617, 224] on button "Generate invoice preview" at bounding box center [625, 223] width 103 height 19
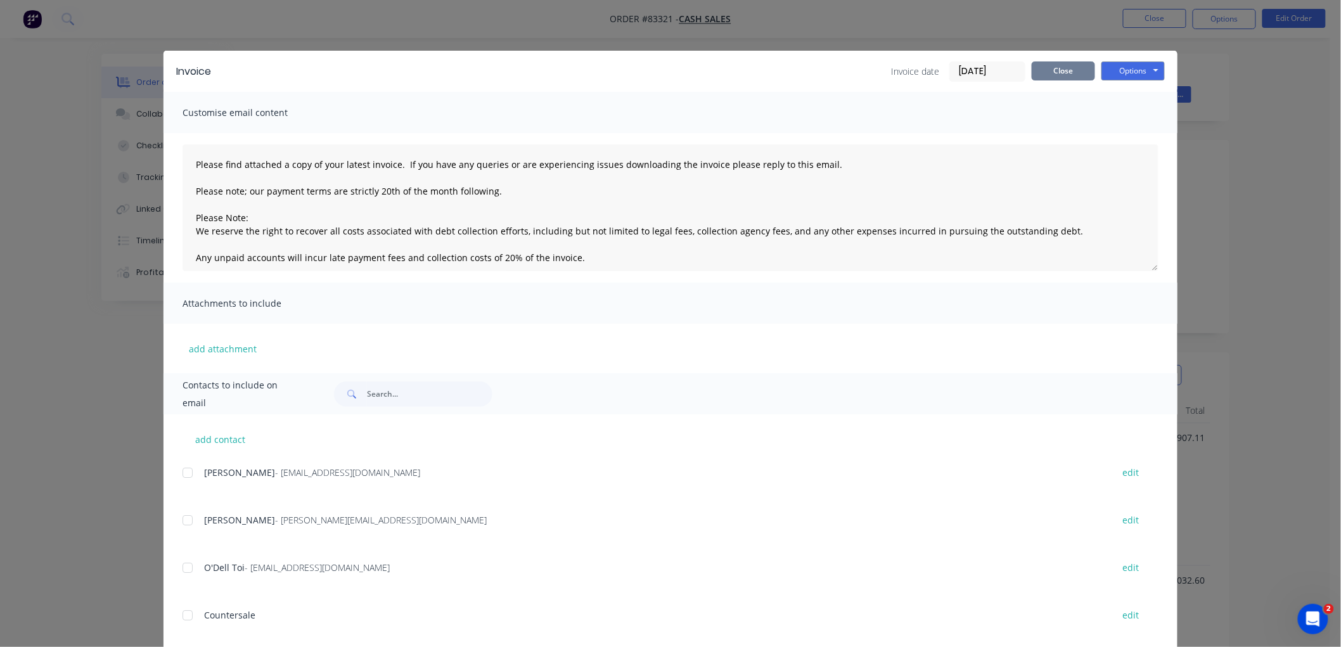
click at [1070, 72] on button "Close" at bounding box center [1063, 70] width 63 height 19
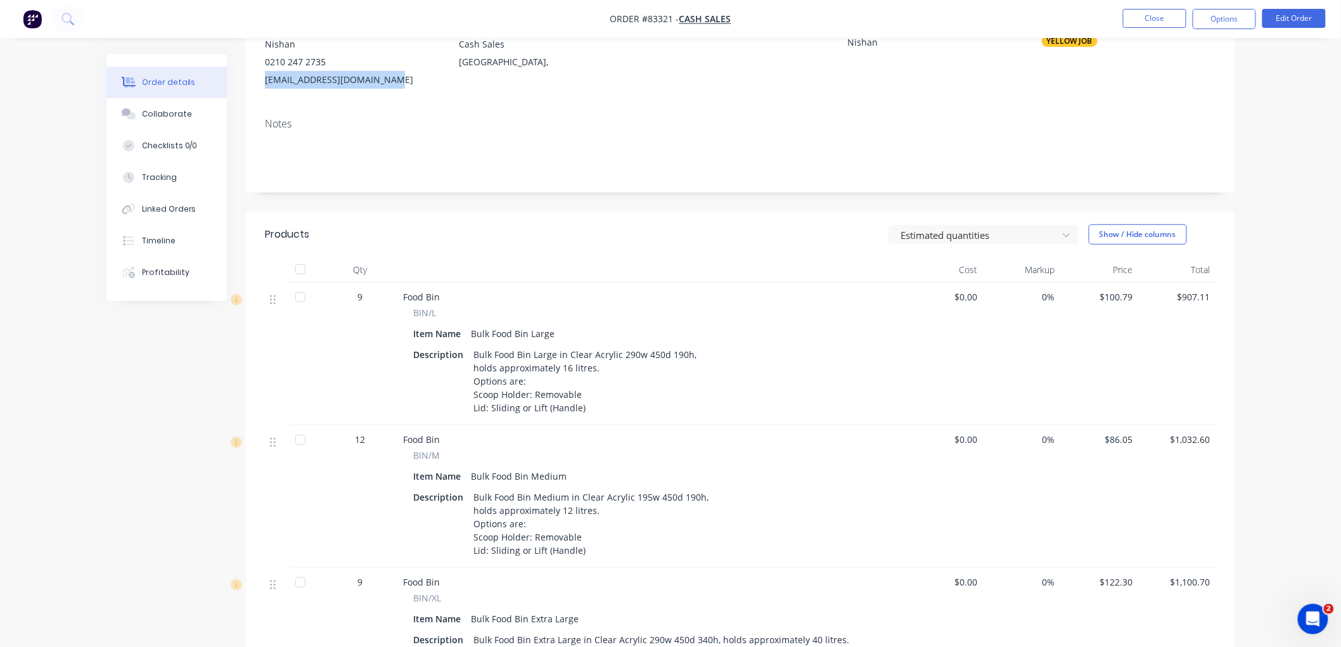
scroll to position [422, 0]
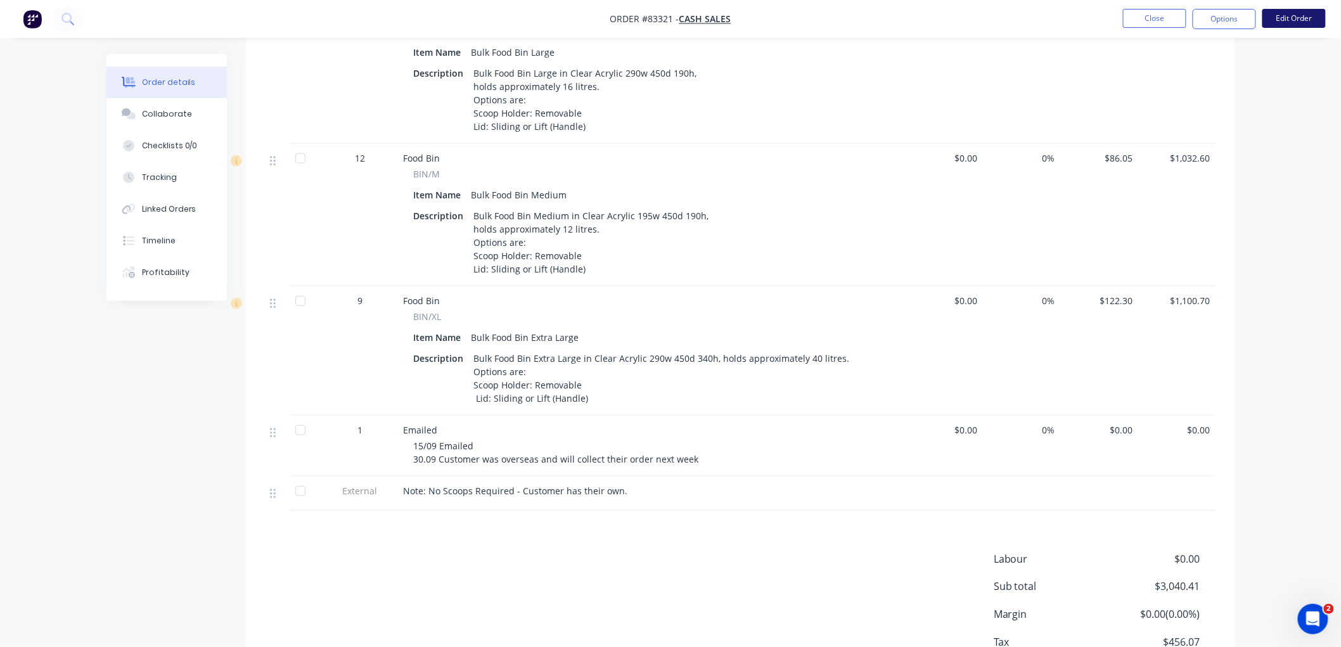
click at [1285, 20] on button "Edit Order" at bounding box center [1294, 18] width 63 height 19
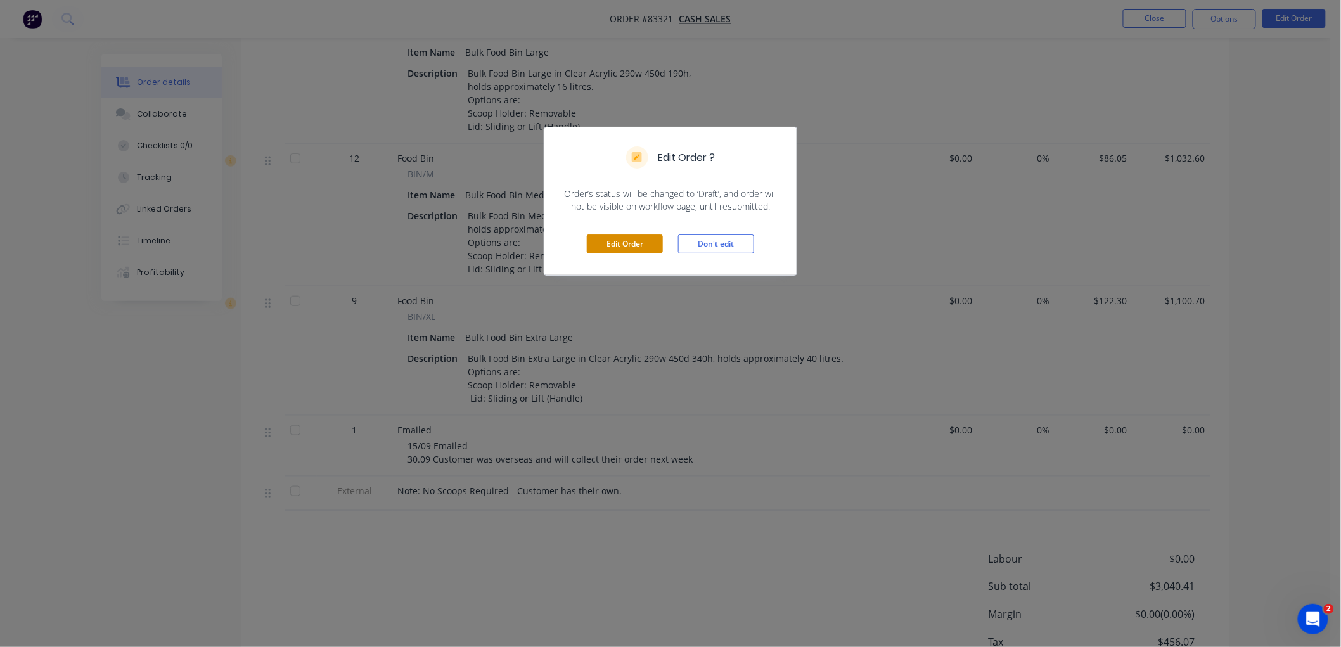
click at [600, 244] on button "Edit Order" at bounding box center [625, 244] width 76 height 19
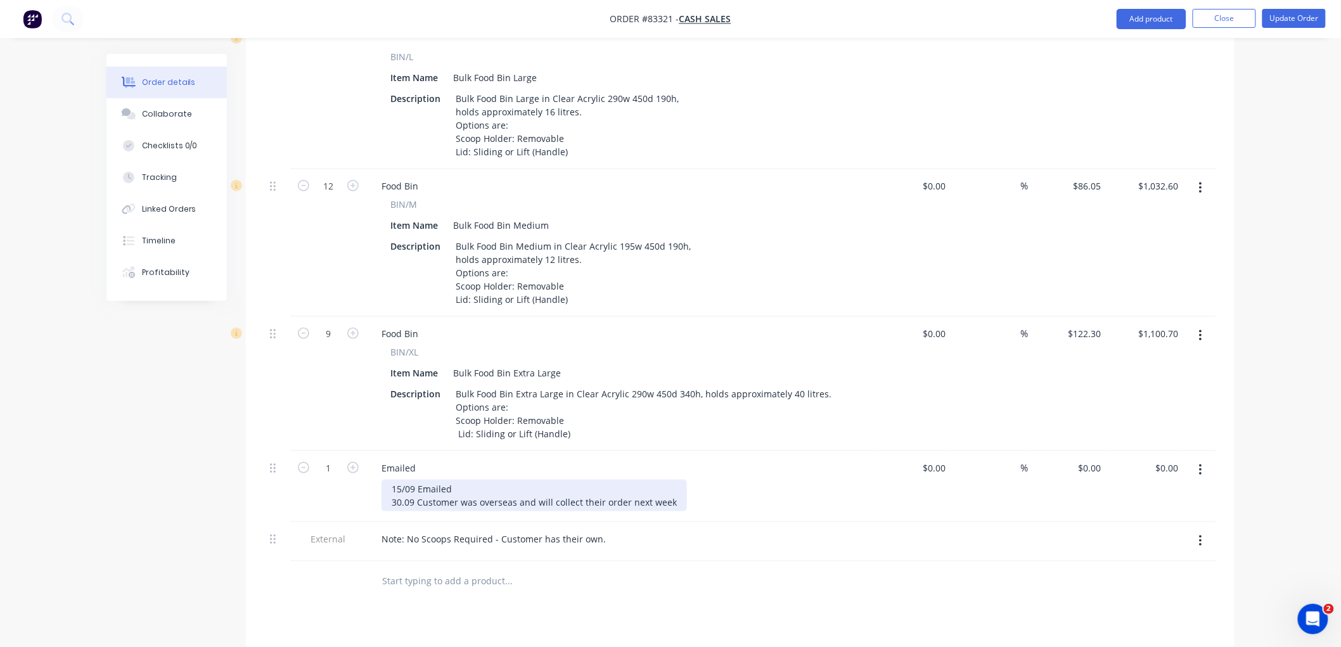
click at [672, 480] on div "15/09 Emailed 30.09 Customer was overseas and will collect their order next week" at bounding box center [534, 496] width 305 height 32
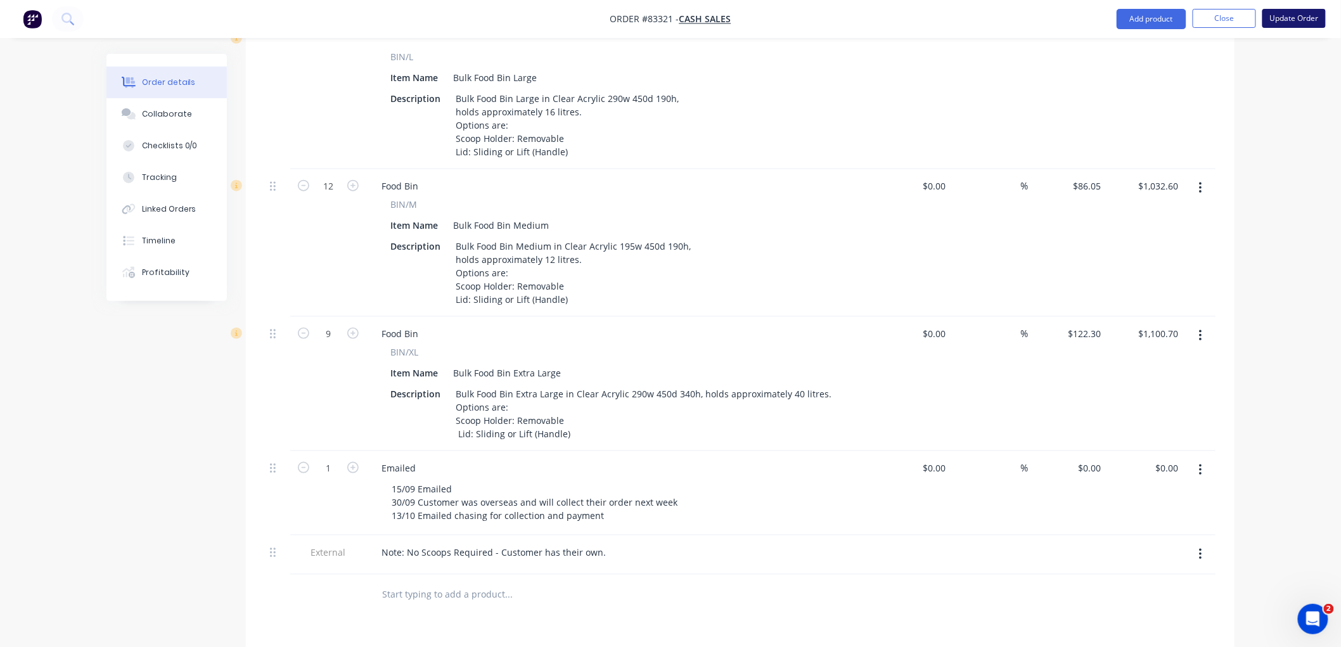
click at [1306, 22] on button "Update Order" at bounding box center [1294, 18] width 63 height 19
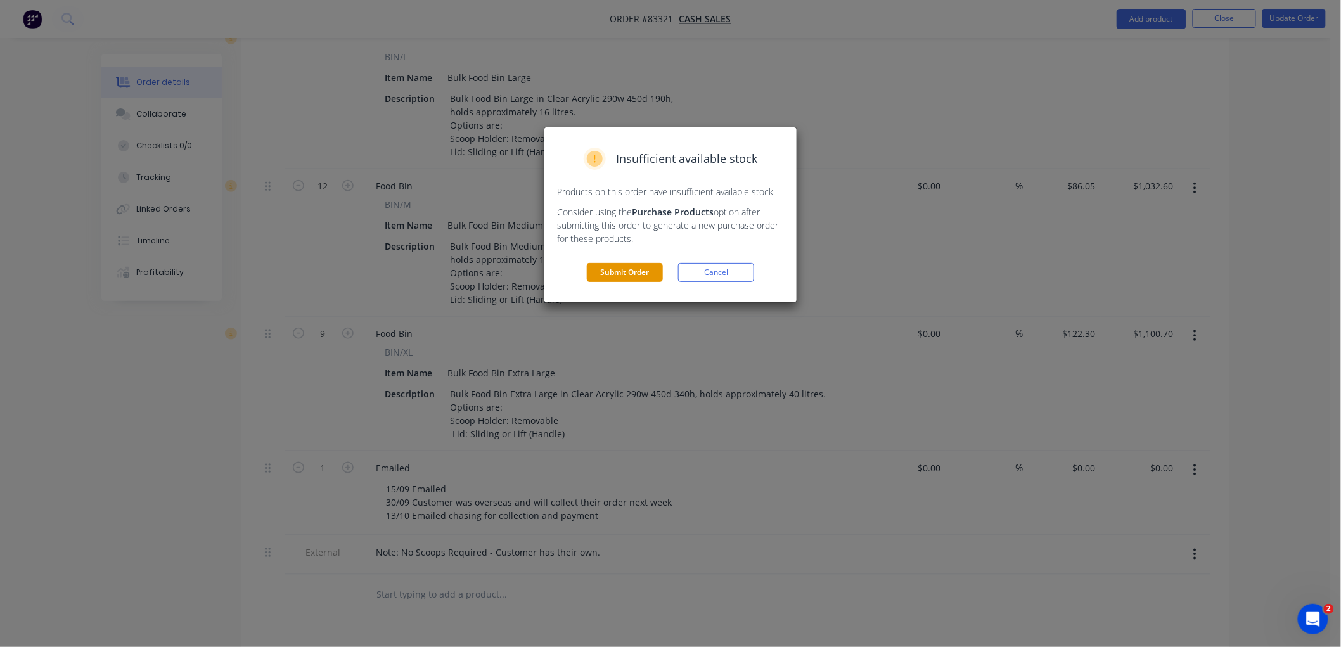
click at [631, 269] on button "Submit Order" at bounding box center [625, 272] width 76 height 19
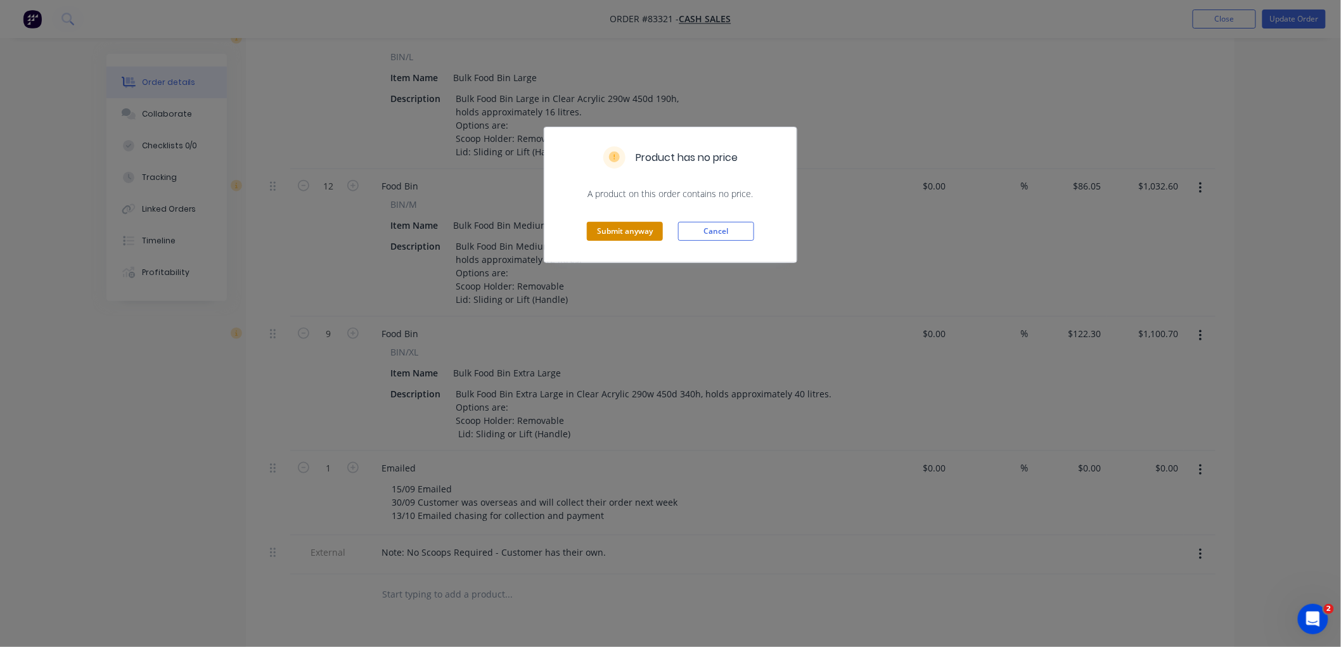
click at [615, 225] on button "Submit anyway" at bounding box center [625, 231] width 76 height 19
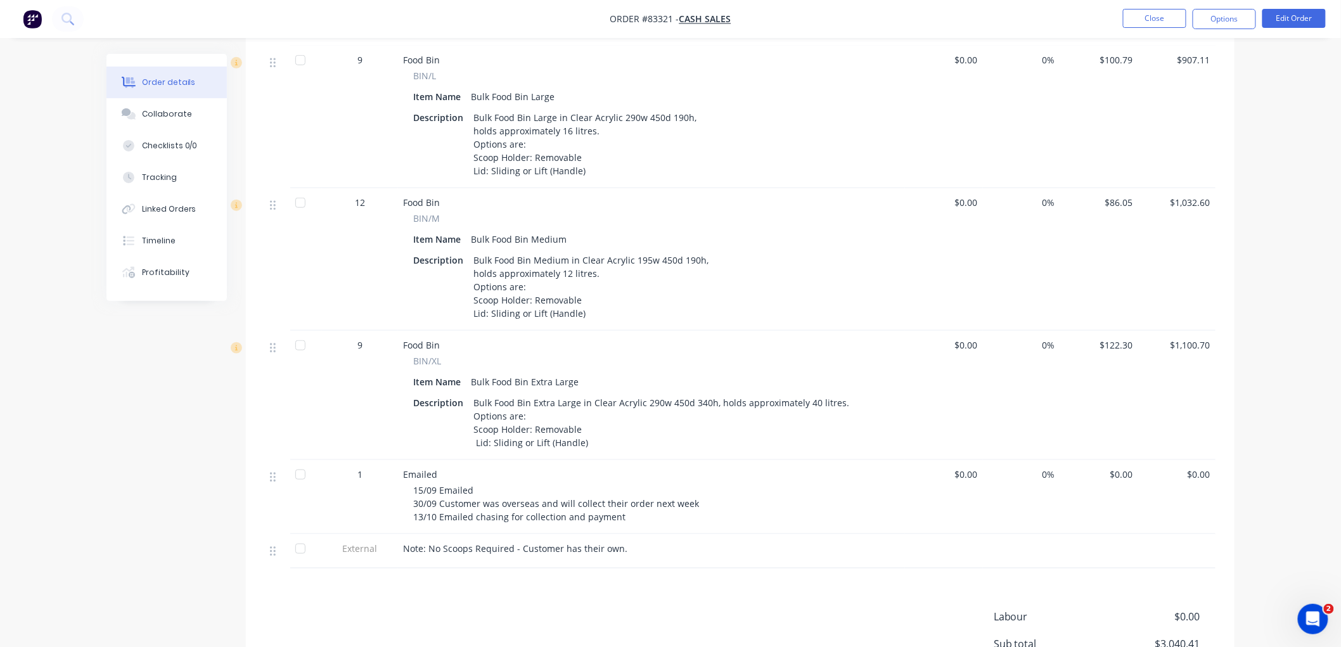
scroll to position [243, 0]
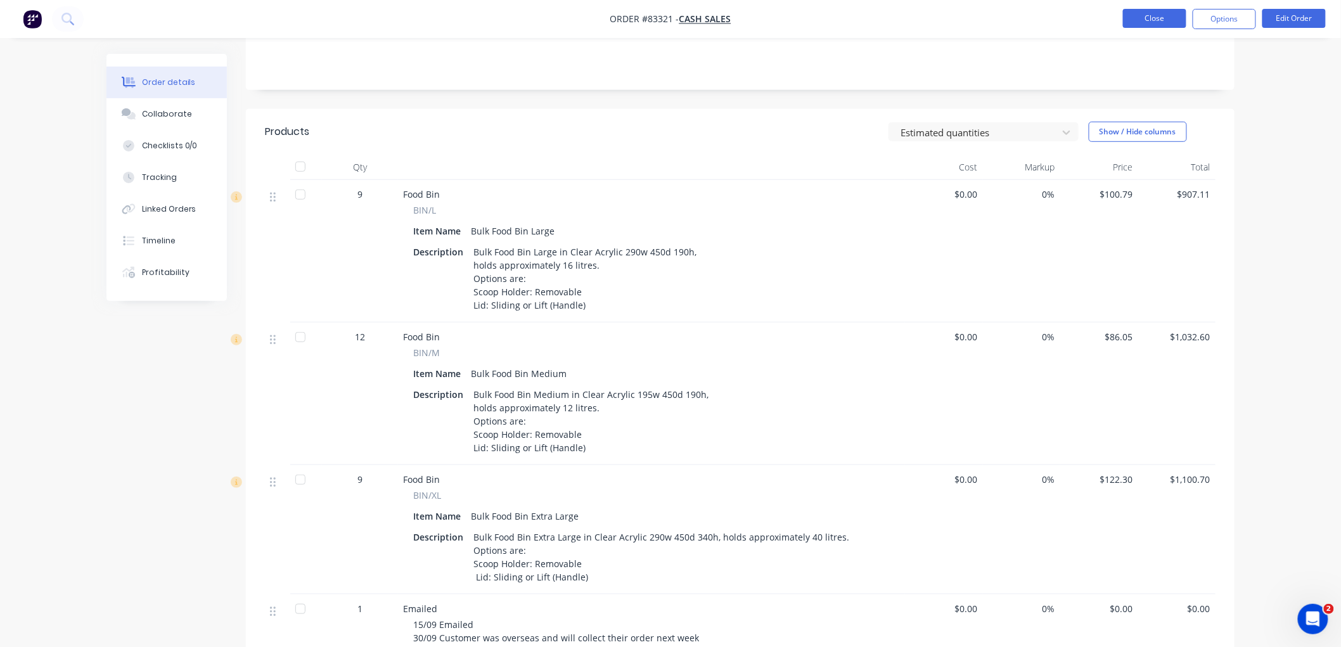
click at [1171, 19] on button "Close" at bounding box center [1154, 18] width 63 height 19
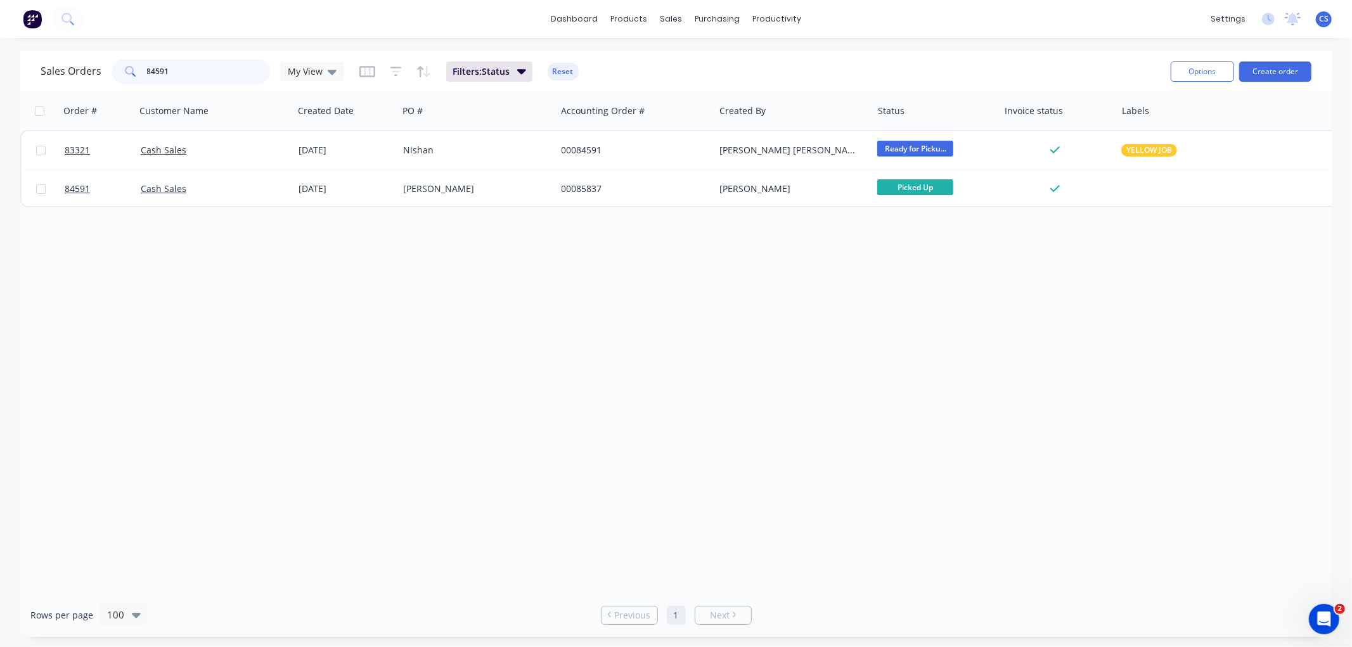
click at [205, 74] on input "84591" at bounding box center [209, 71] width 124 height 25
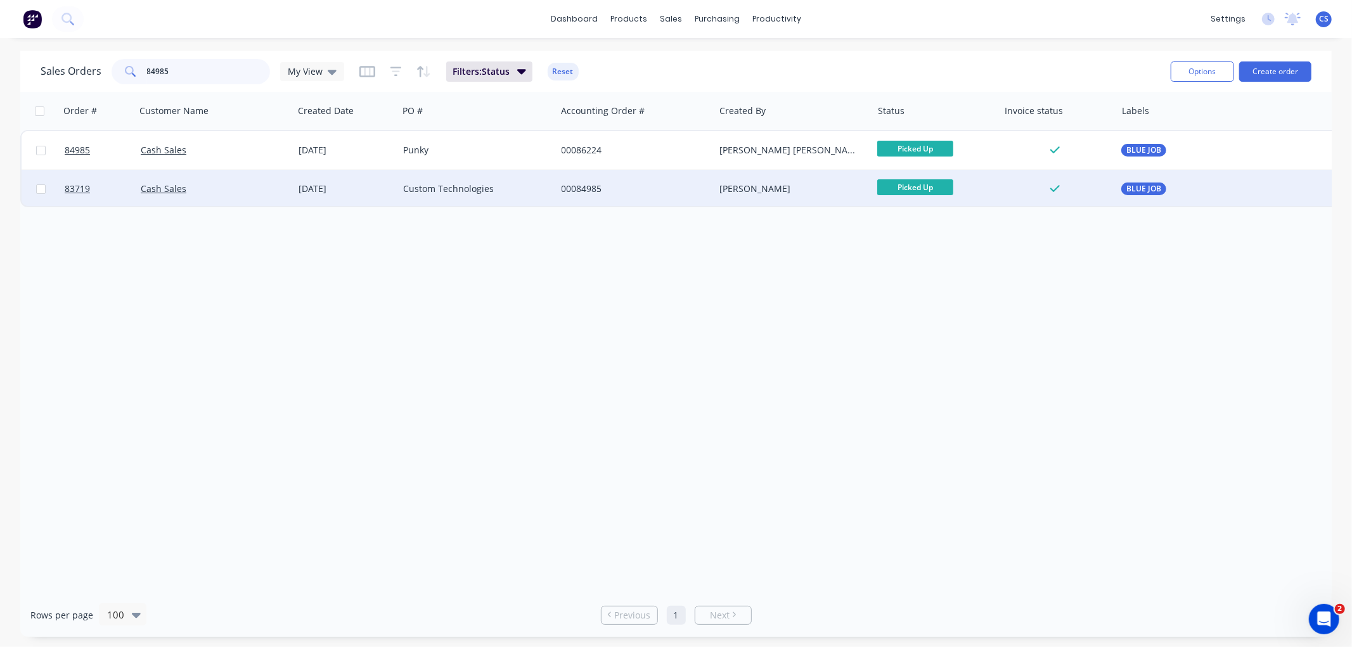
type input "84985"
click at [540, 189] on div "Custom Technologies" at bounding box center [473, 189] width 141 height 13
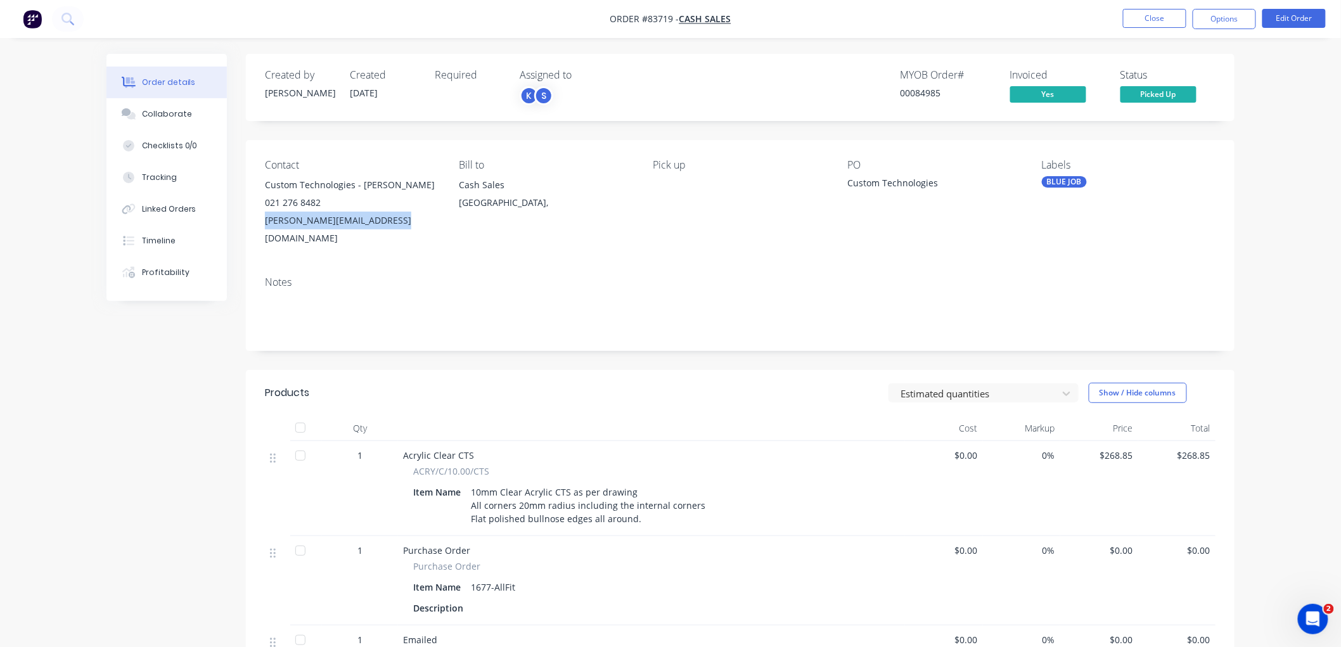
drag, startPoint x: 409, startPoint y: 218, endPoint x: 261, endPoint y: 220, distance: 148.3
click at [261, 220] on div "Contact Custom Technologies - James Copeland 021 276 8482 james@customtechnolog…" at bounding box center [740, 203] width 989 height 126
click at [1285, 16] on button "Edit Order" at bounding box center [1294, 18] width 63 height 19
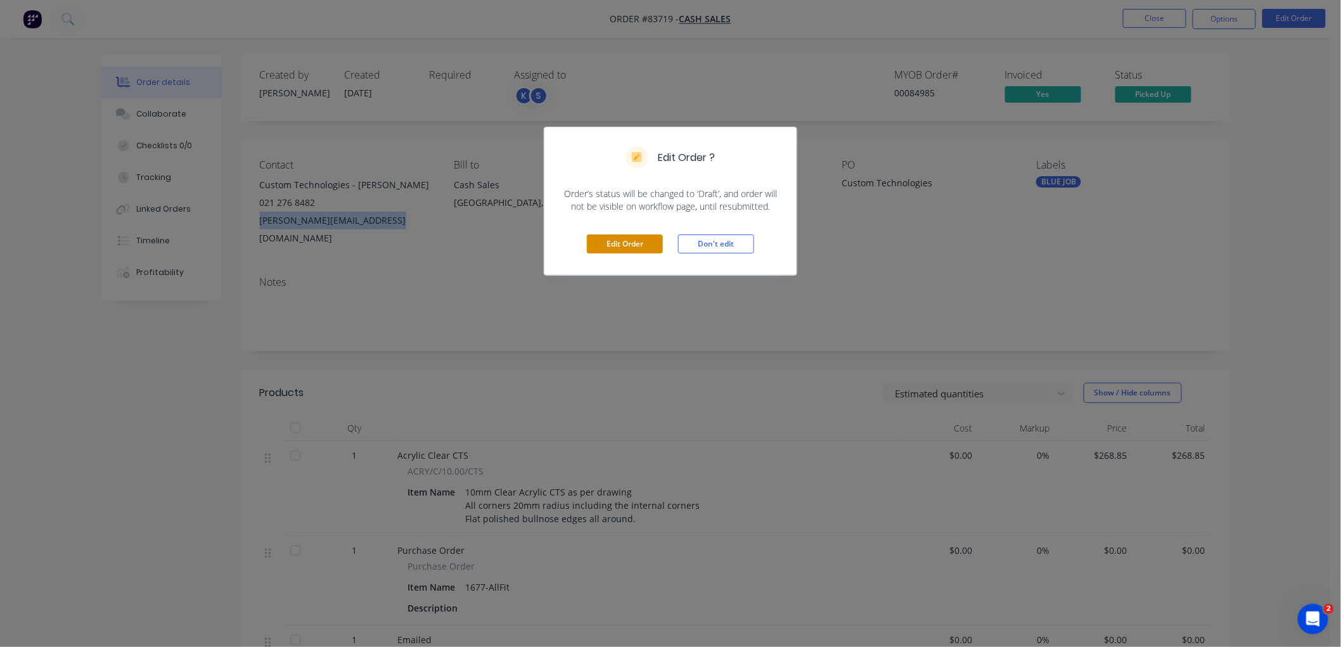
click at [598, 243] on button "Edit Order" at bounding box center [625, 244] width 76 height 19
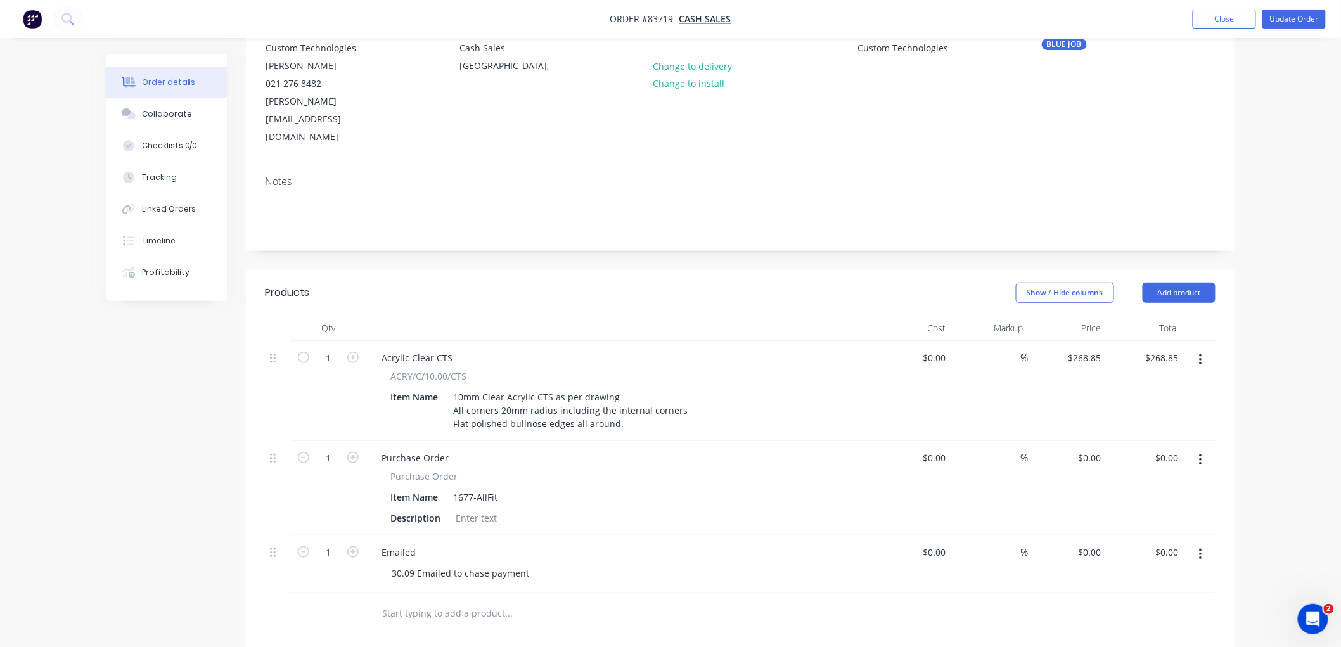
scroll to position [141, 0]
click at [529, 562] on div "30.09 Emailed to chase payment" at bounding box center [461, 571] width 158 height 18
click at [1299, 21] on button "Update Order" at bounding box center [1294, 19] width 63 height 19
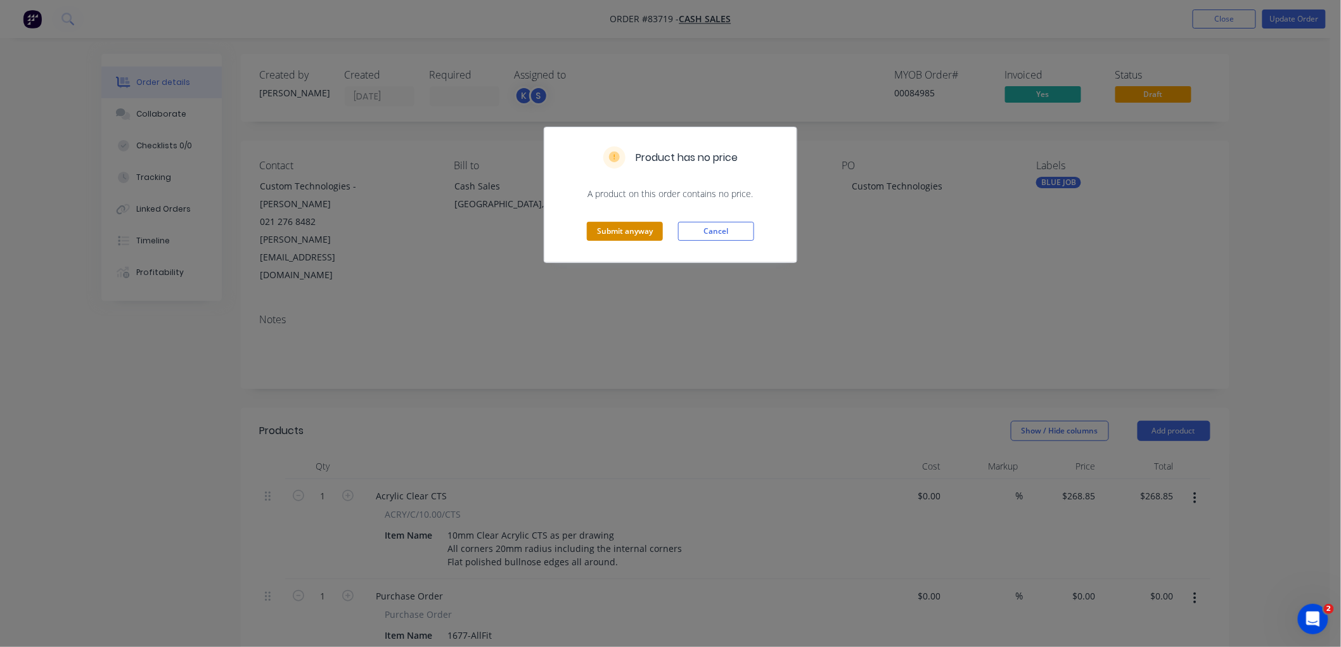
click at [635, 236] on button "Submit anyway" at bounding box center [625, 231] width 76 height 19
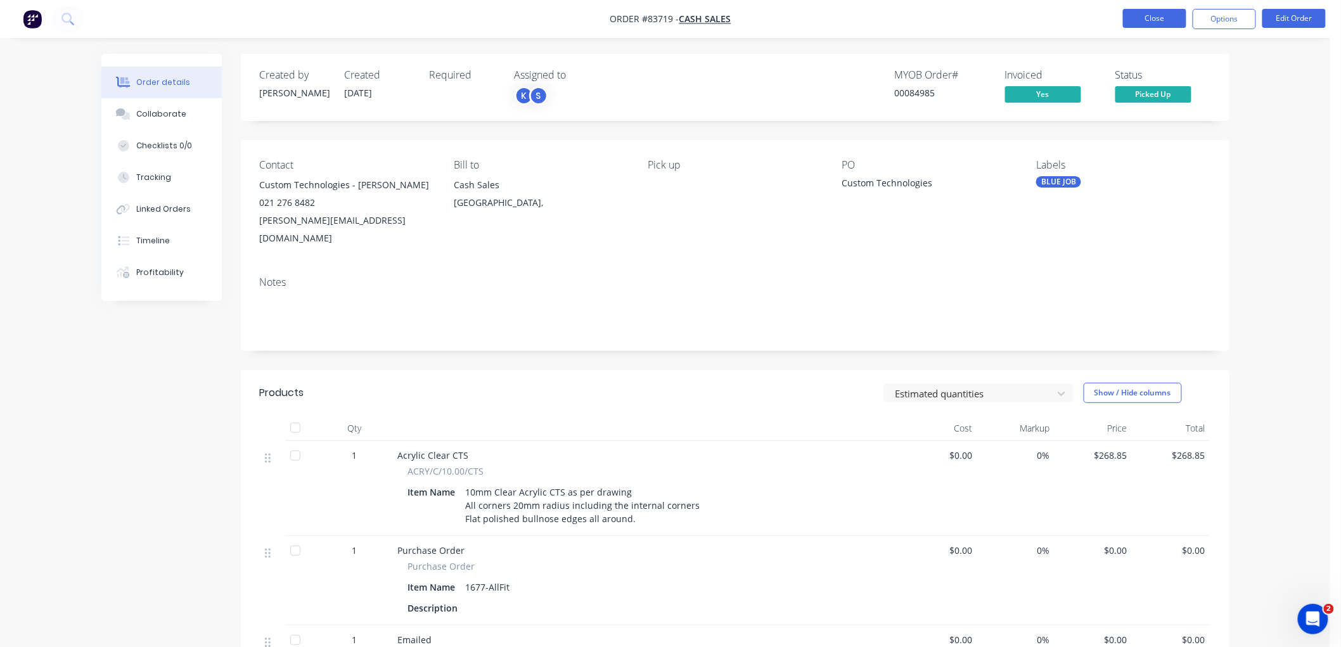
click at [1173, 20] on button "Close" at bounding box center [1154, 18] width 63 height 19
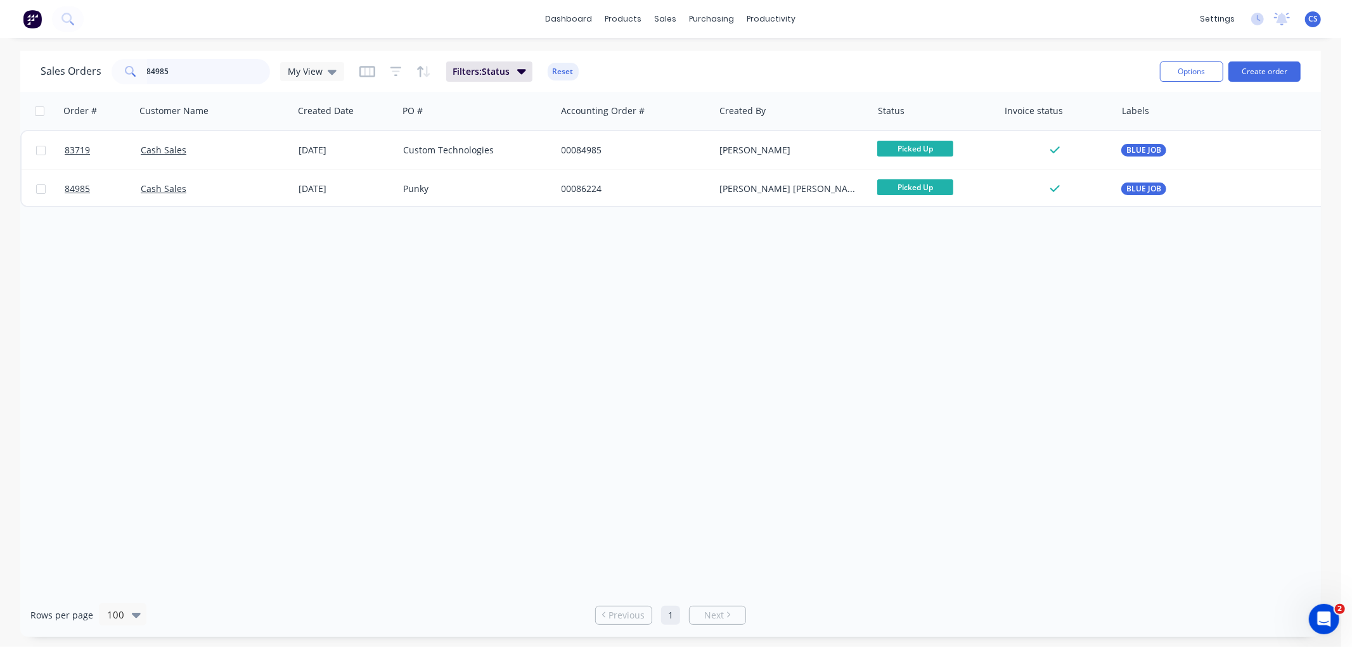
click at [201, 68] on input "84985" at bounding box center [209, 71] width 124 height 25
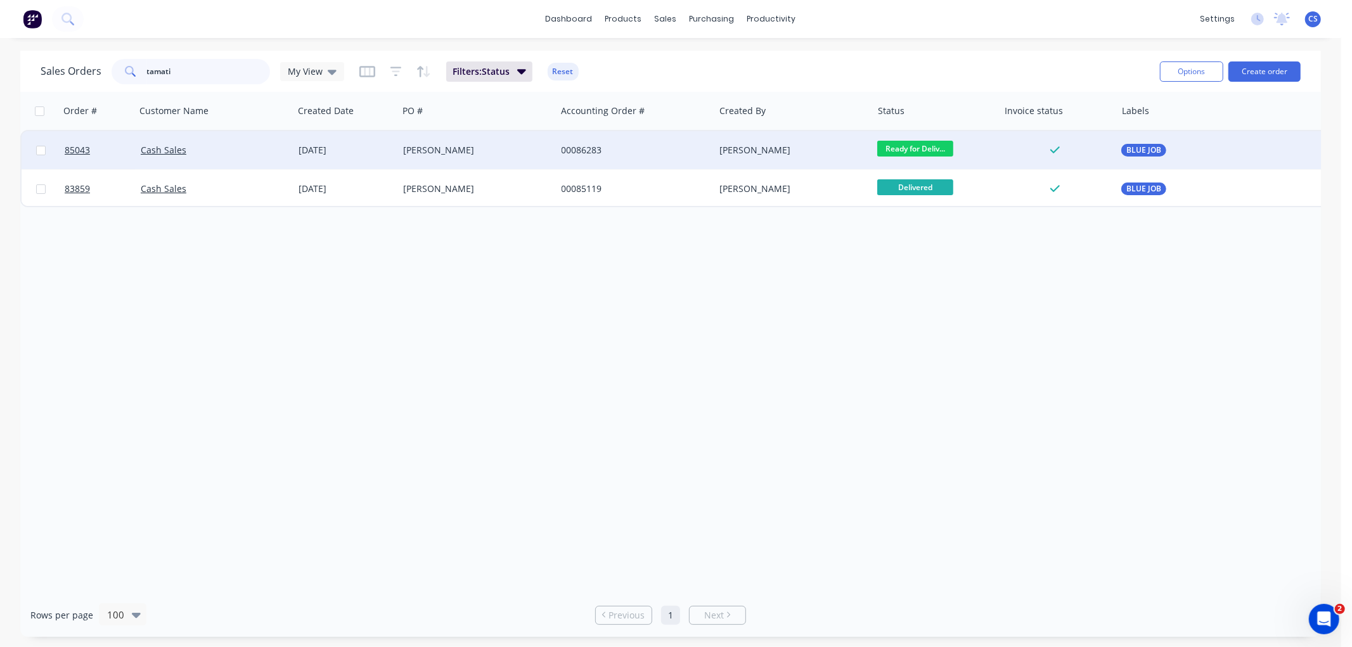
type input "tamati"
click at [628, 150] on div "00086283" at bounding box center [632, 150] width 141 height 13
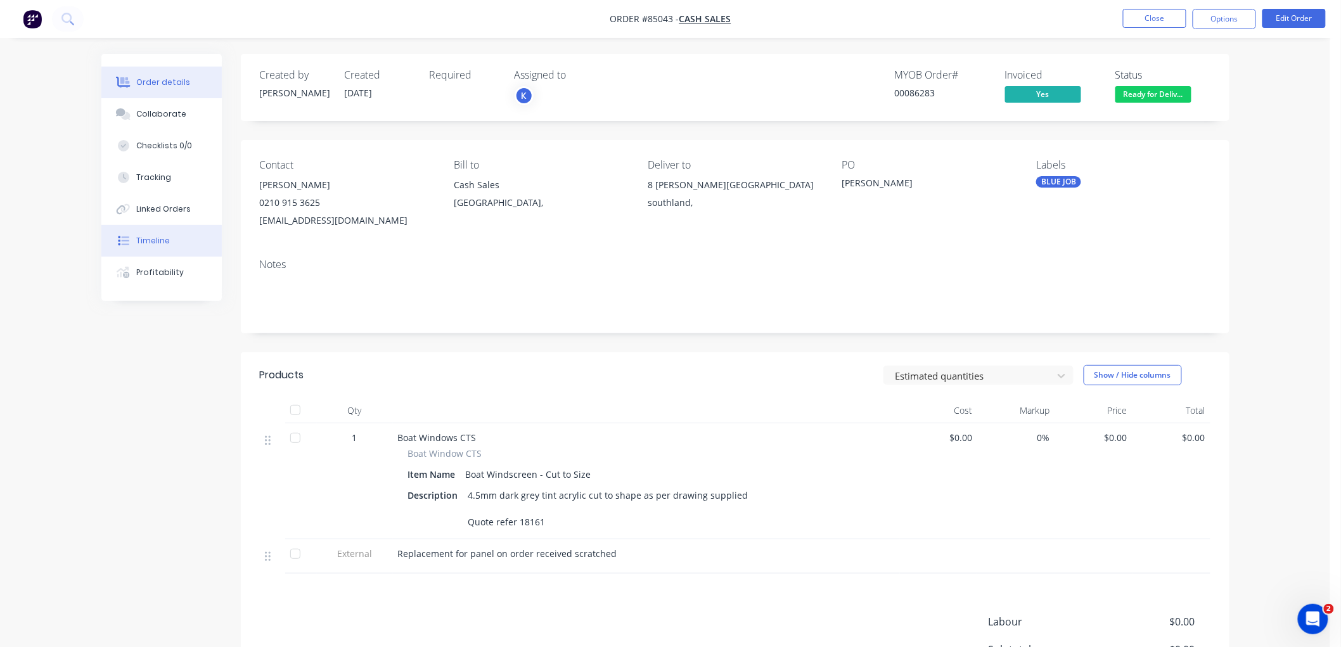
click at [155, 243] on div "Timeline" at bounding box center [153, 240] width 34 height 11
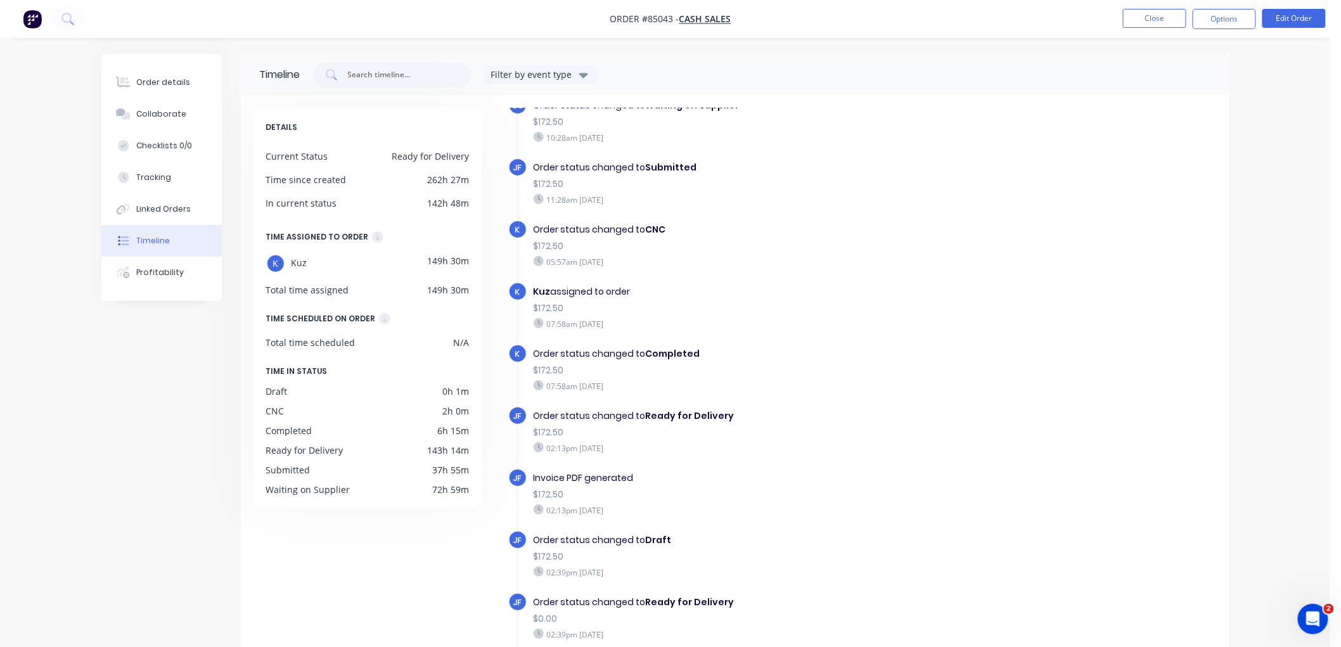
scroll to position [389, 0]
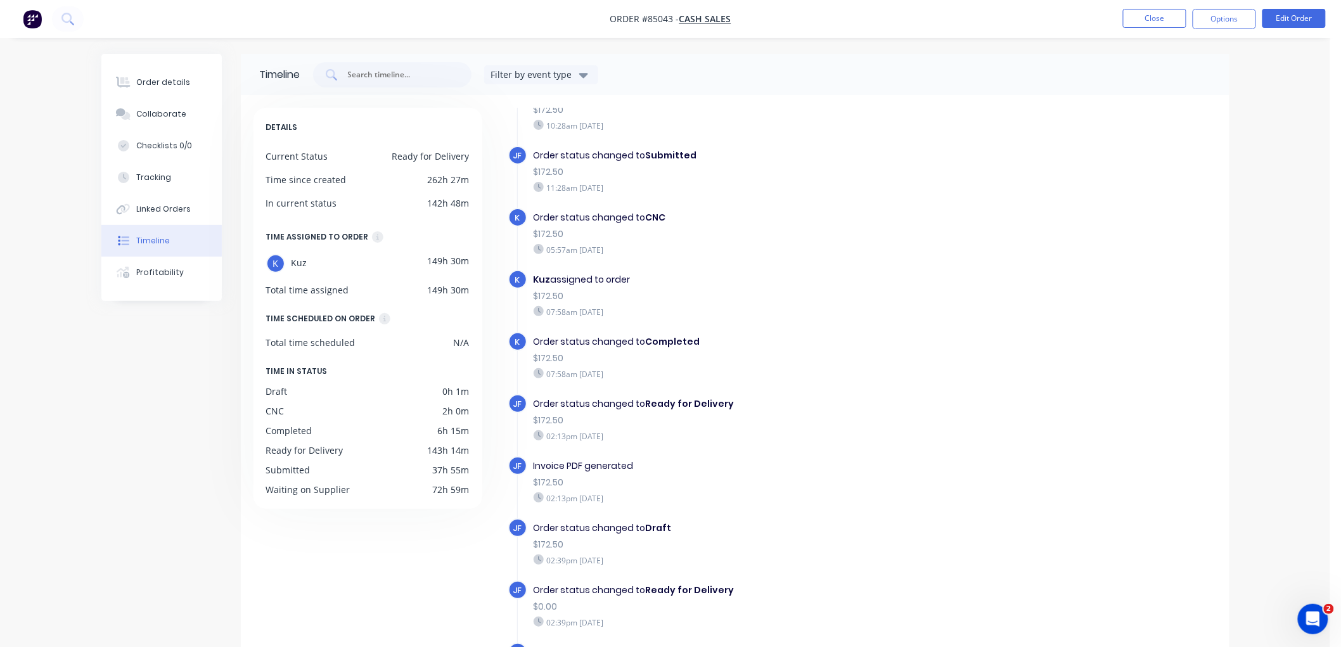
drag, startPoint x: 605, startPoint y: 608, endPoint x: 654, endPoint y: 617, distance: 49.6
click at [654, 617] on div "JF Order status changed to Ready for Delivery $0.00 02:39pm Tuesday 07/10/25" at bounding box center [758, 612] width 501 height 62
click at [174, 80] on div "Order details" at bounding box center [163, 82] width 54 height 11
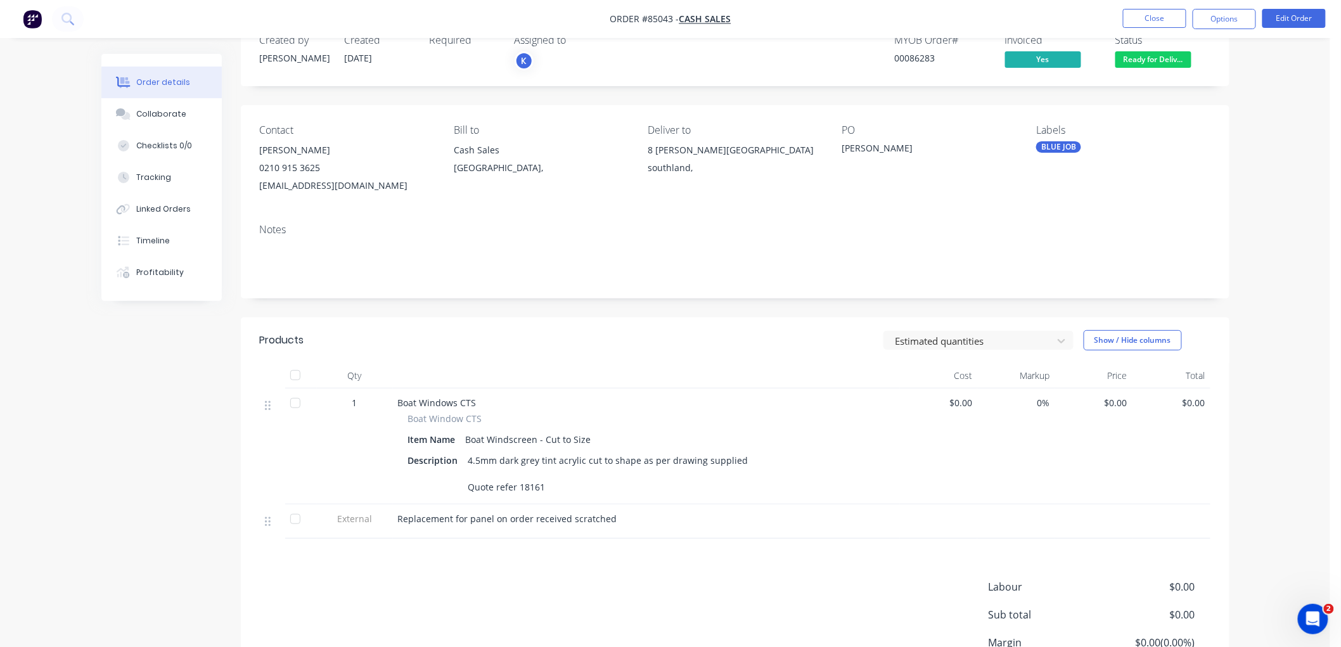
scroll to position [70, 0]
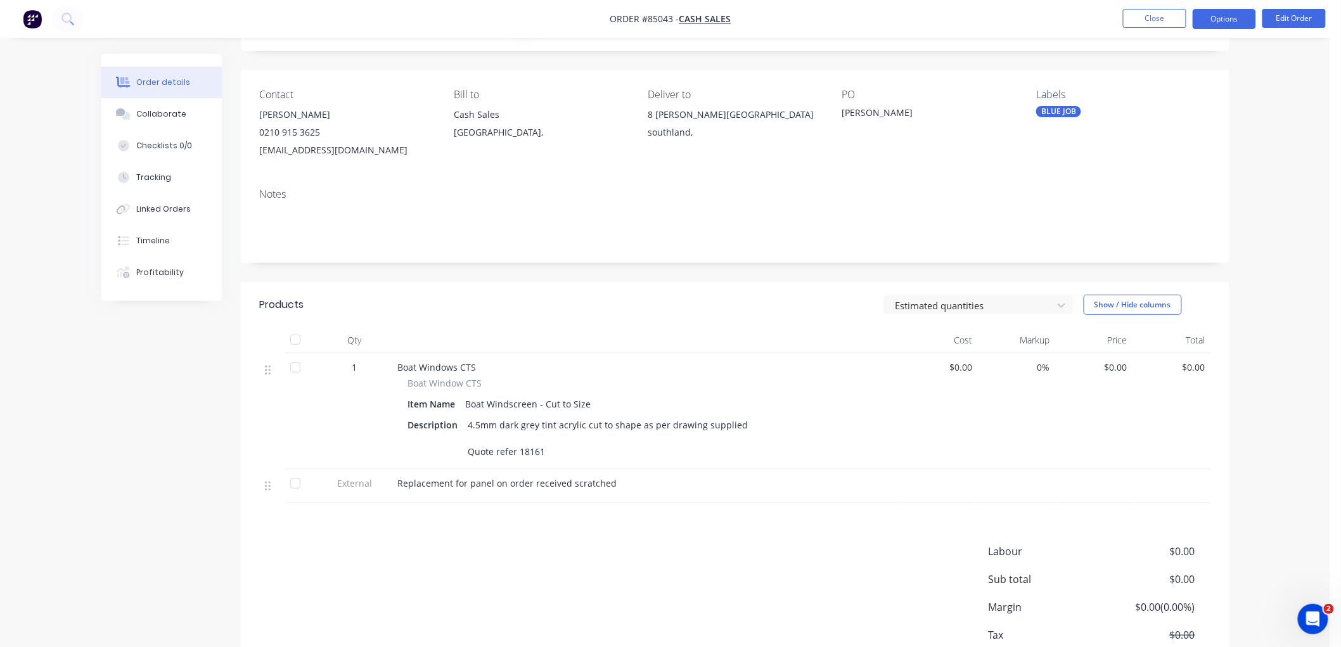
click at [1220, 16] on button "Options" at bounding box center [1224, 19] width 63 height 20
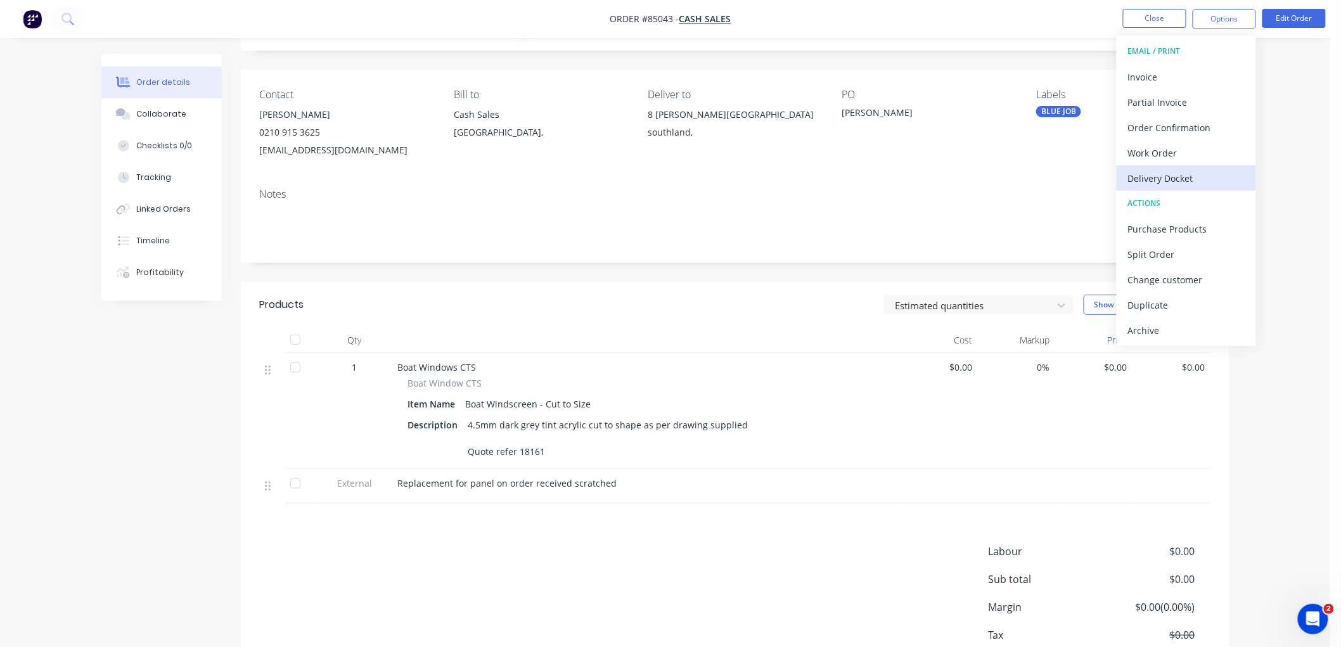
click at [1162, 179] on div "Delivery Docket" at bounding box center [1186, 178] width 117 height 18
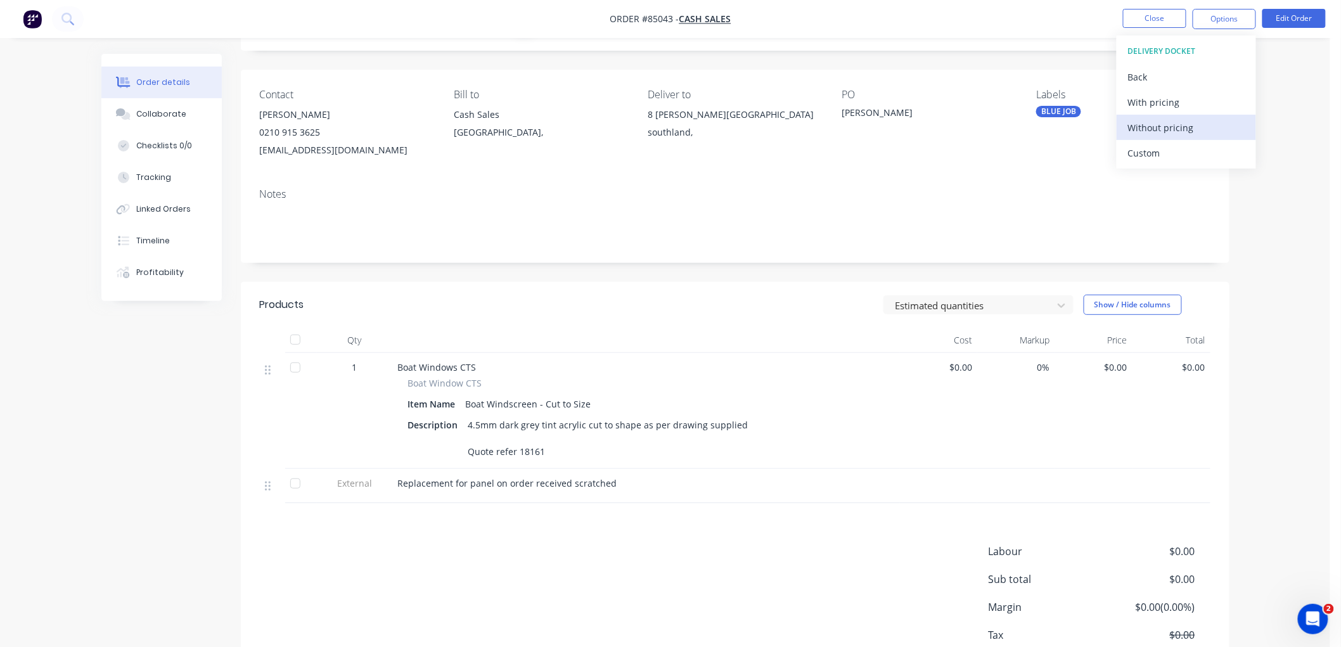
click at [1184, 125] on div "Without pricing" at bounding box center [1186, 128] width 117 height 18
click at [1145, 15] on button "Close" at bounding box center [1154, 18] width 63 height 19
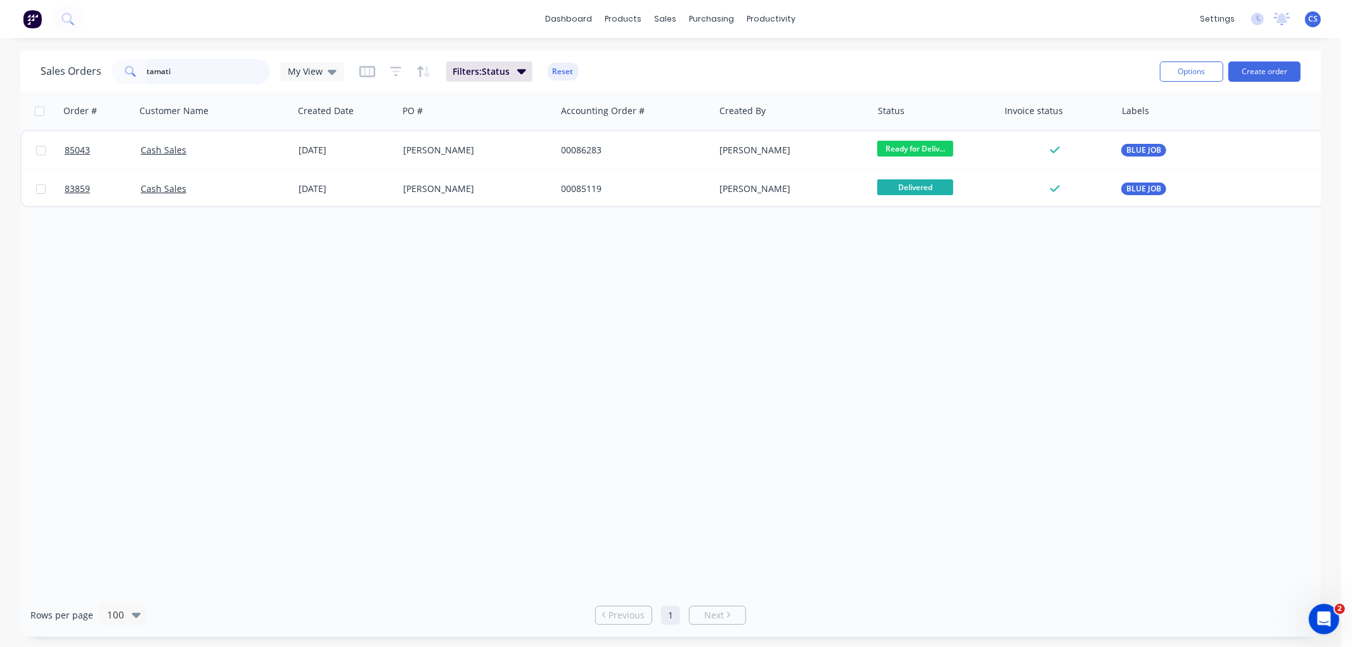
click at [205, 72] on input "tamati" at bounding box center [209, 71] width 124 height 25
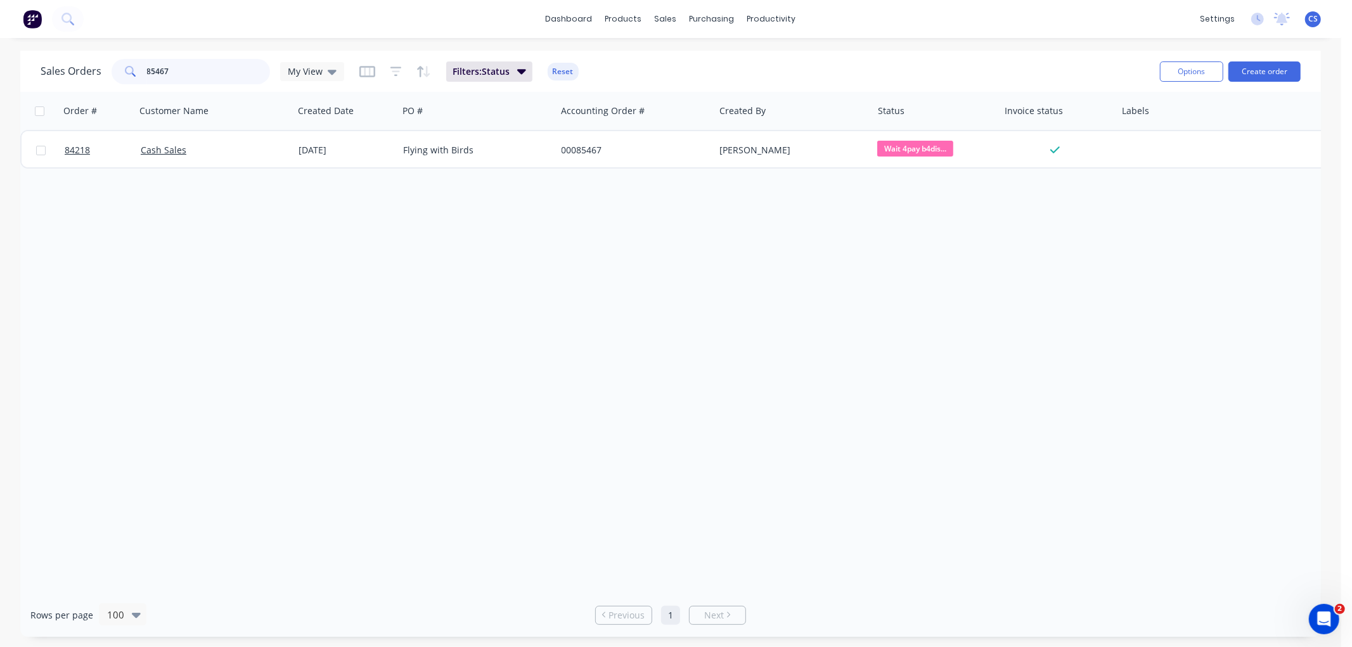
type input "85467"
click at [432, 149] on div "Flying with Birds" at bounding box center [473, 150] width 141 height 13
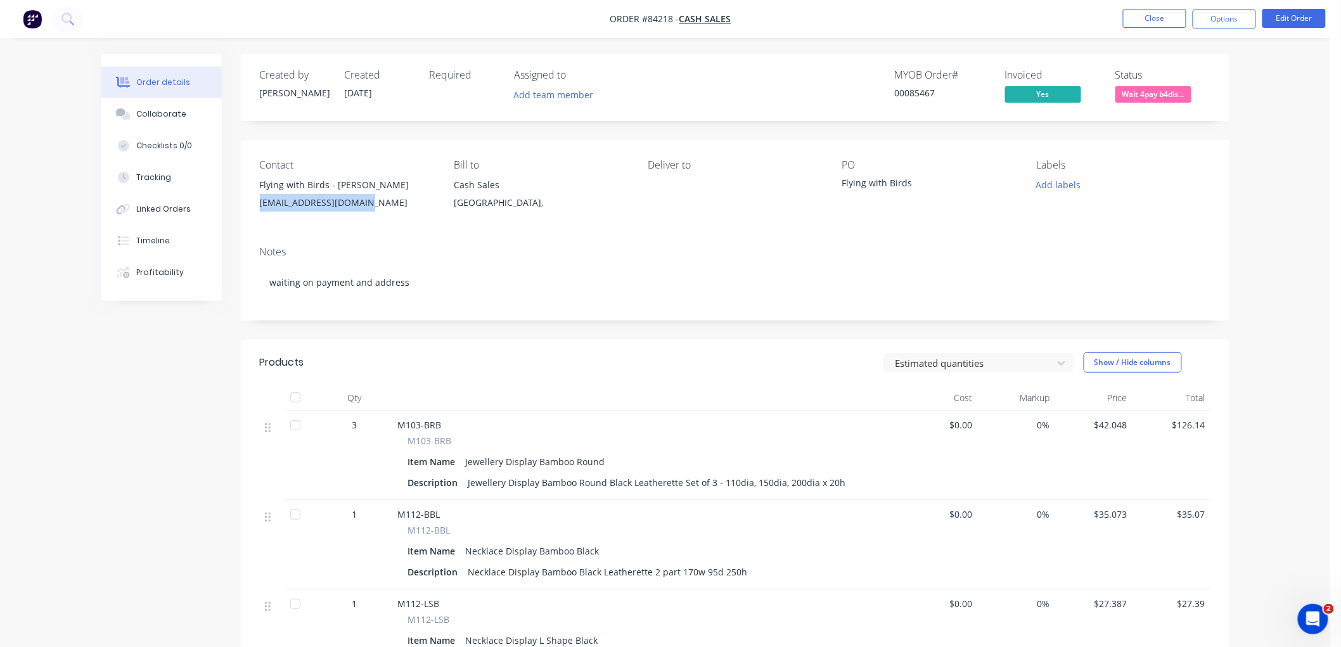
drag, startPoint x: 366, startPoint y: 202, endPoint x: 257, endPoint y: 203, distance: 108.4
click at [257, 203] on div "Contact Flying with Birds - jane Robinson mailthequail@gmail.com Bill to Cash S…" at bounding box center [735, 188] width 989 height 96
copy div "mailthequail@gmail.com"
click at [1152, 19] on button "Close" at bounding box center [1154, 18] width 63 height 19
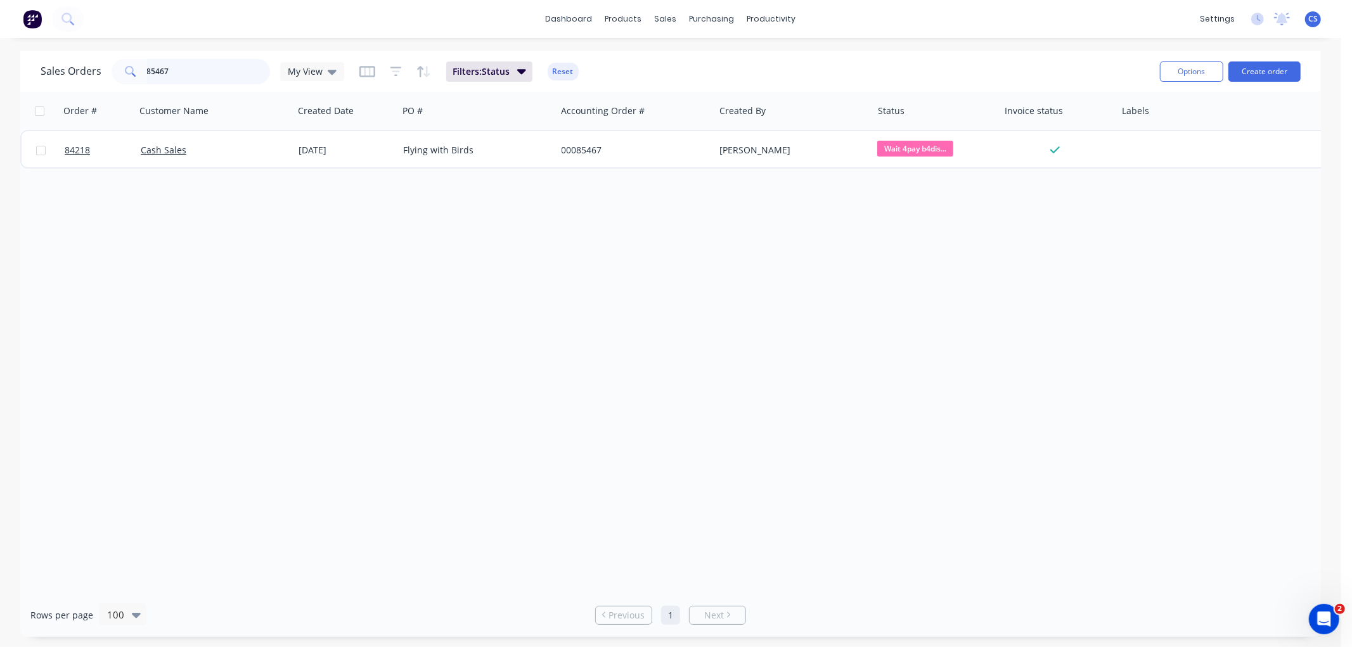
click at [190, 65] on input "85467" at bounding box center [209, 71] width 124 height 25
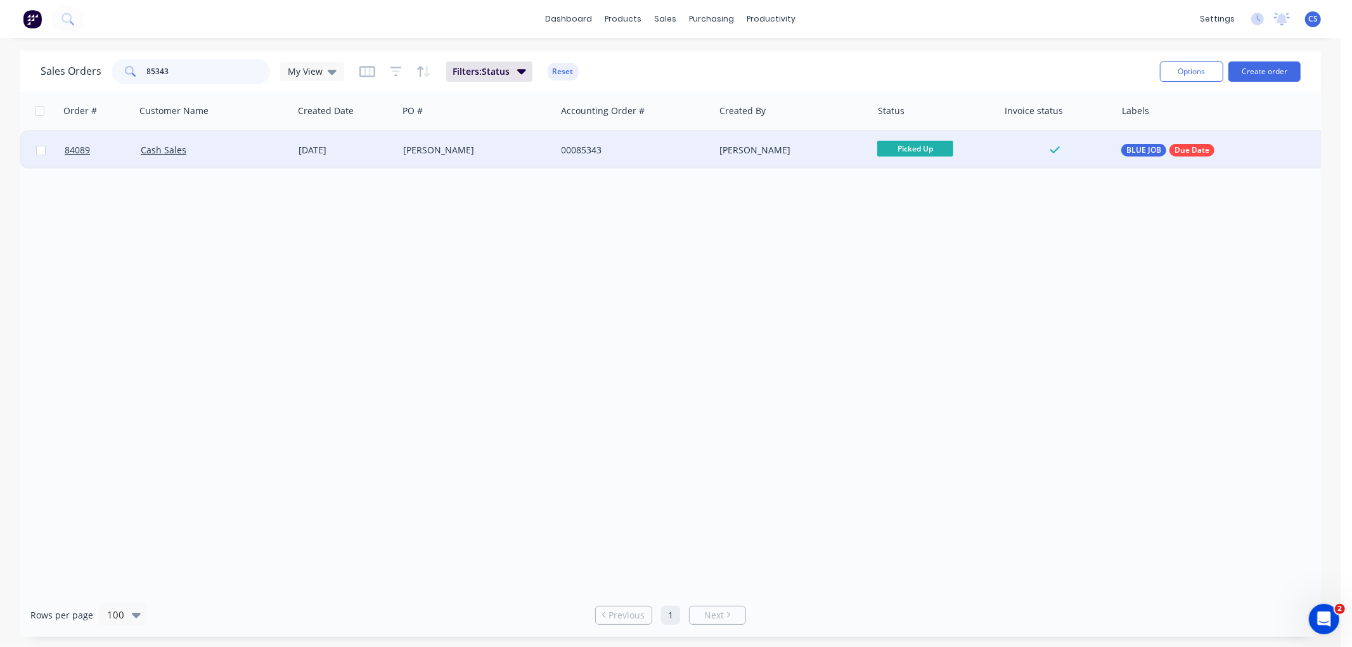
type input "85343"
click at [630, 151] on div "00085343" at bounding box center [632, 150] width 141 height 13
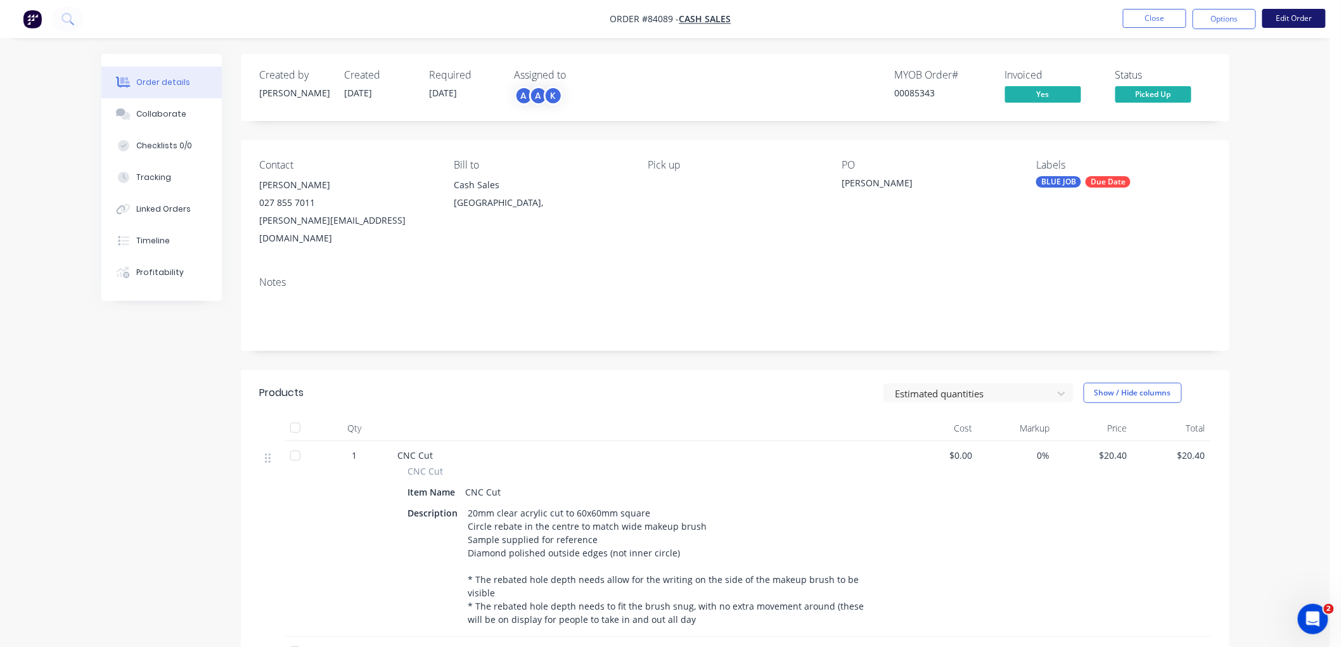
click at [1297, 18] on button "Edit Order" at bounding box center [1294, 18] width 63 height 19
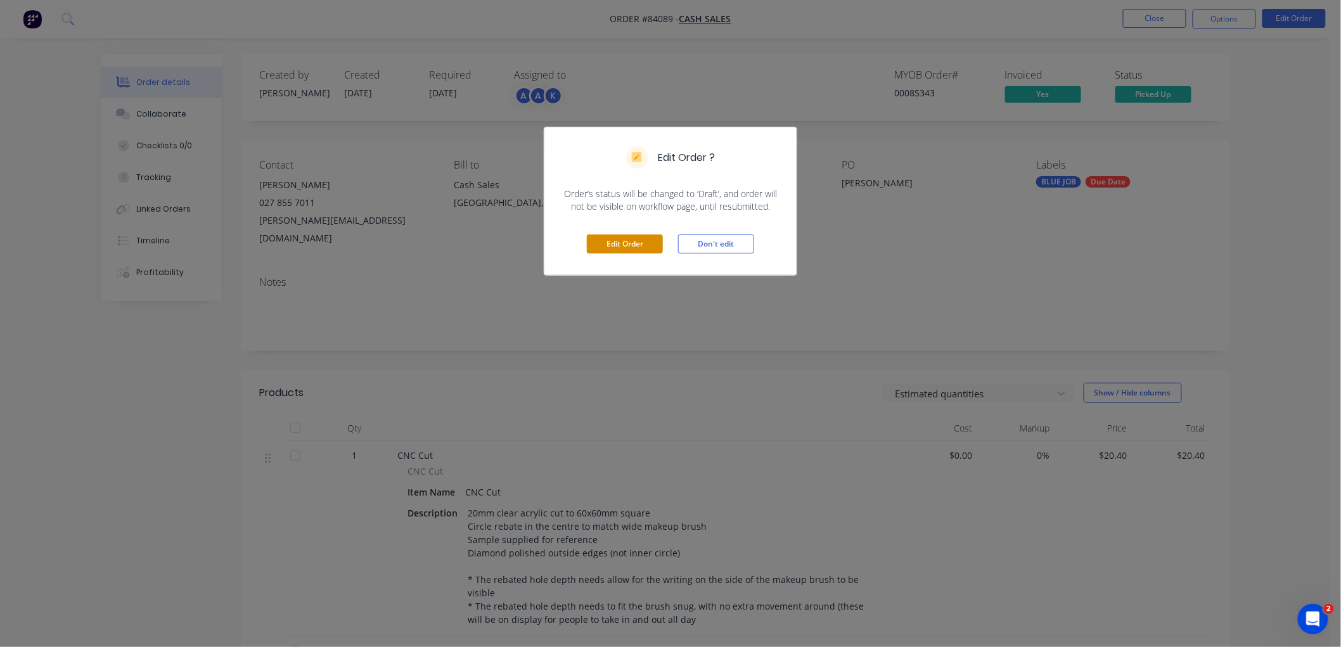
click at [607, 241] on button "Edit Order" at bounding box center [625, 244] width 76 height 19
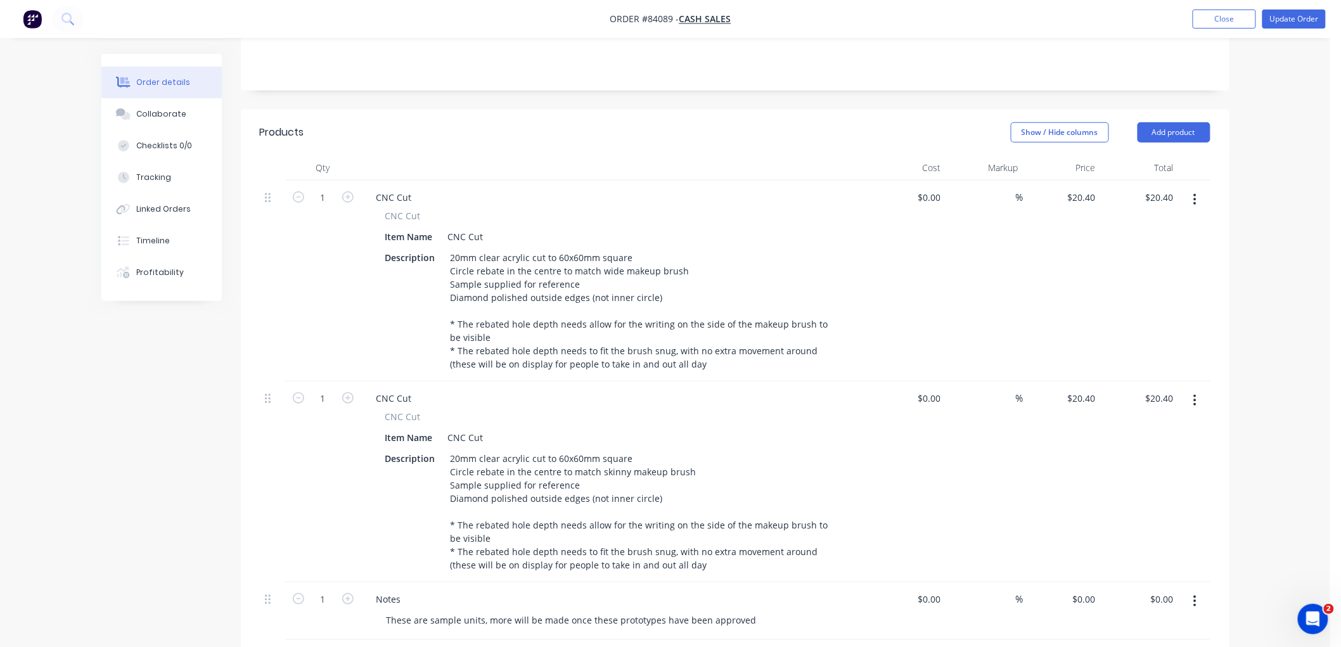
scroll to position [281, 0]
type input "20.4"
click at [1084, 188] on input "20.4" at bounding box center [1084, 197] width 34 height 18
type input "$0.00"
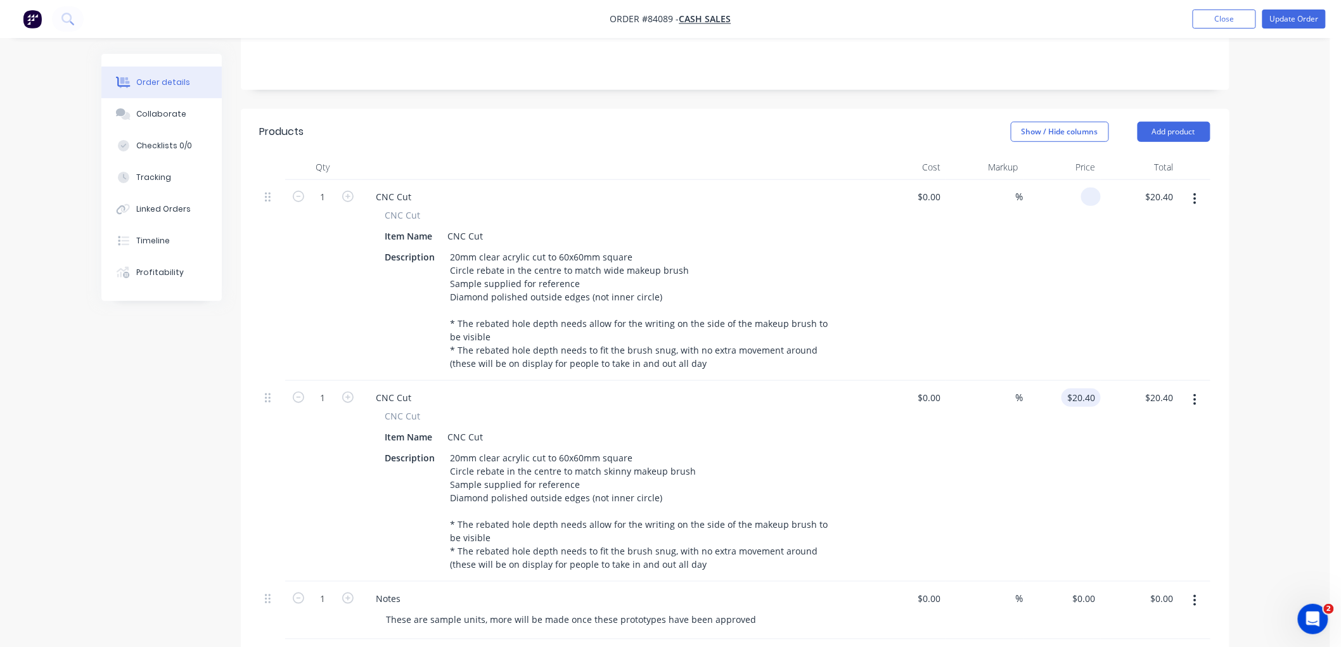
type input "20.4"
click at [1078, 389] on input "20.4" at bounding box center [1084, 398] width 34 height 18
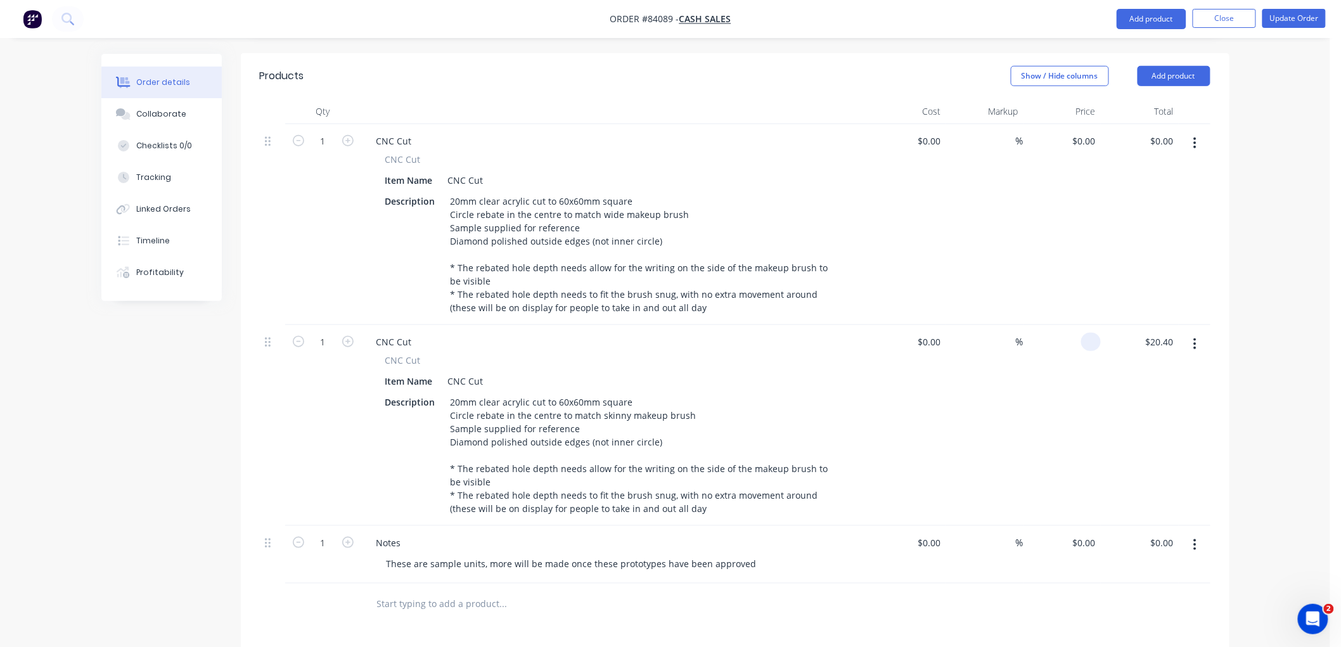
scroll to position [422, 0]
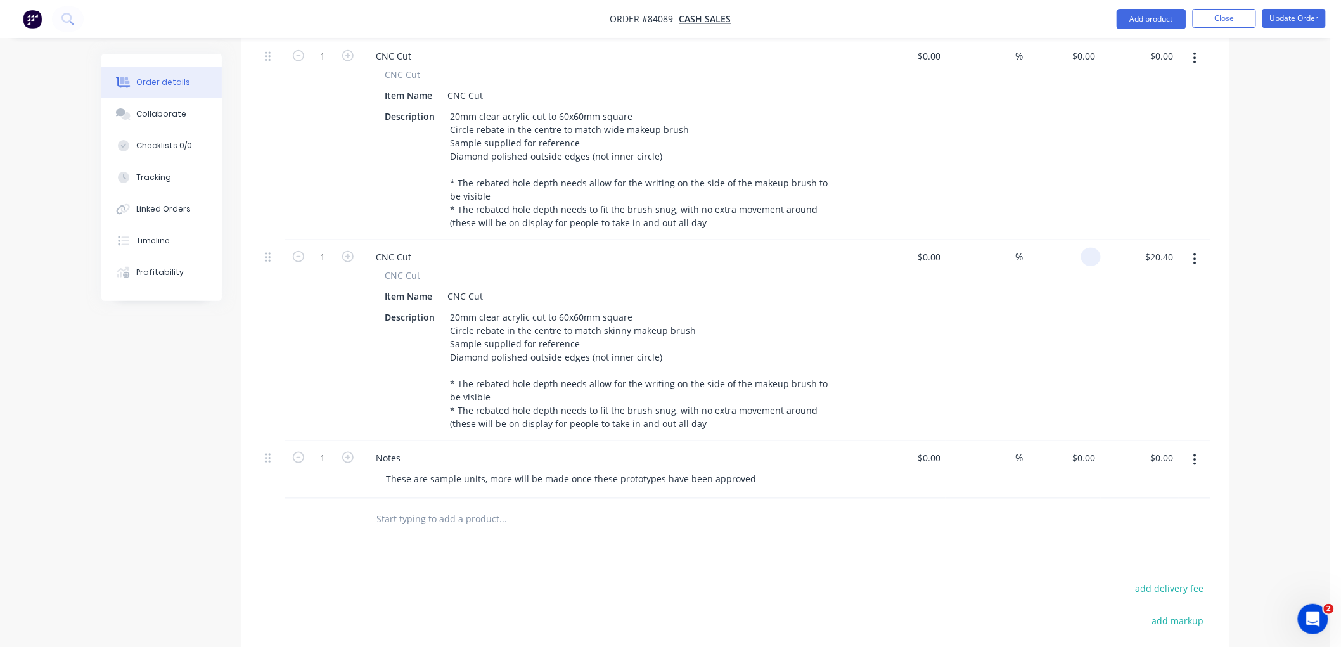
type input "$0.00"
click at [408, 506] on input "text" at bounding box center [503, 518] width 254 height 25
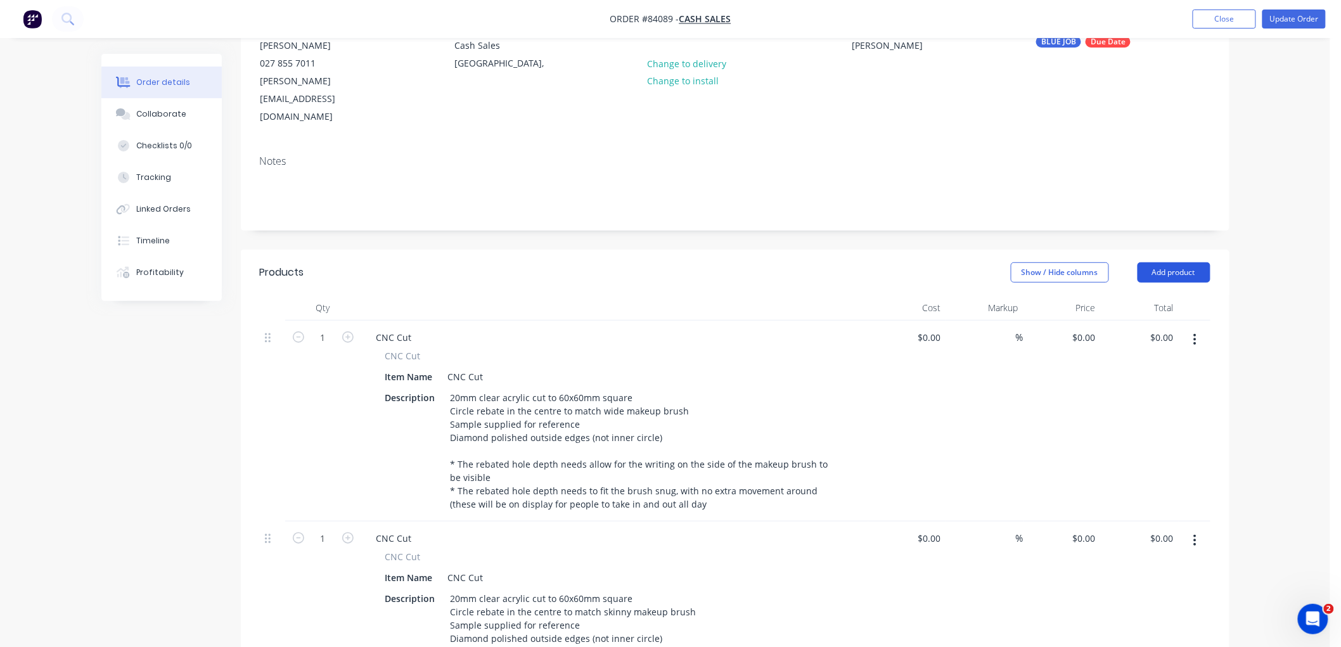
click at [1190, 262] on button "Add product" at bounding box center [1174, 272] width 73 height 20
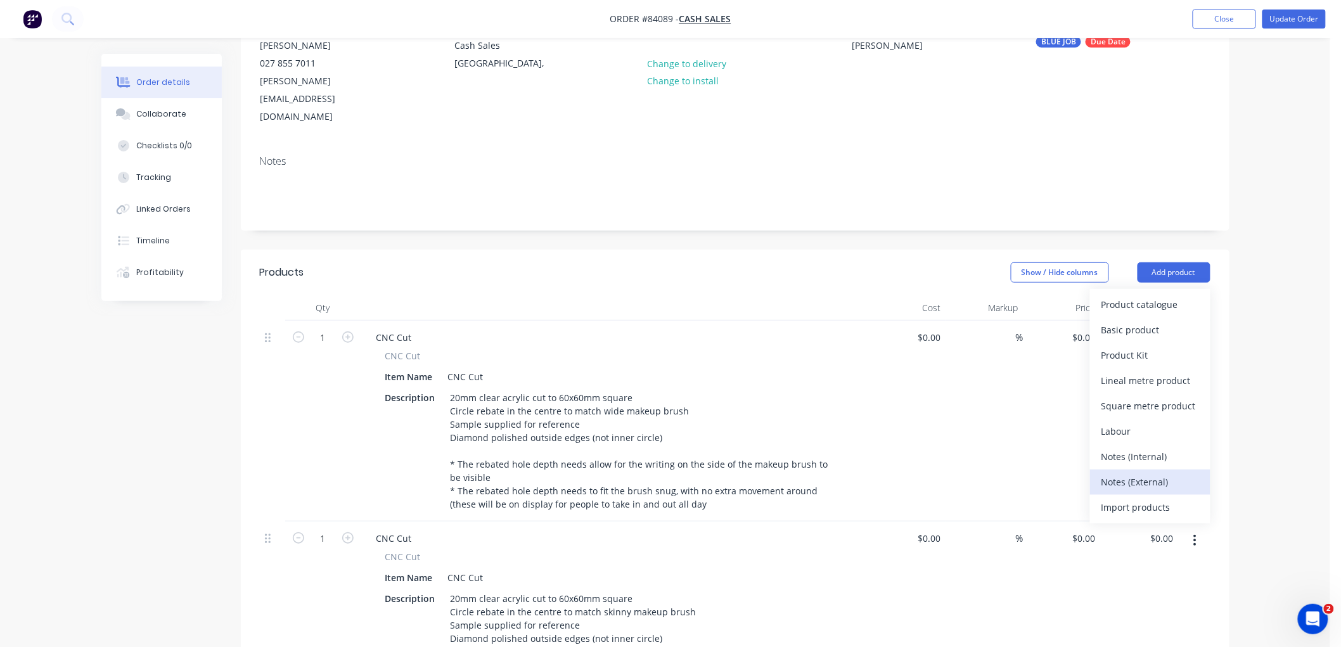
click at [1140, 473] on div "Notes (External)" at bounding box center [1151, 482] width 98 height 18
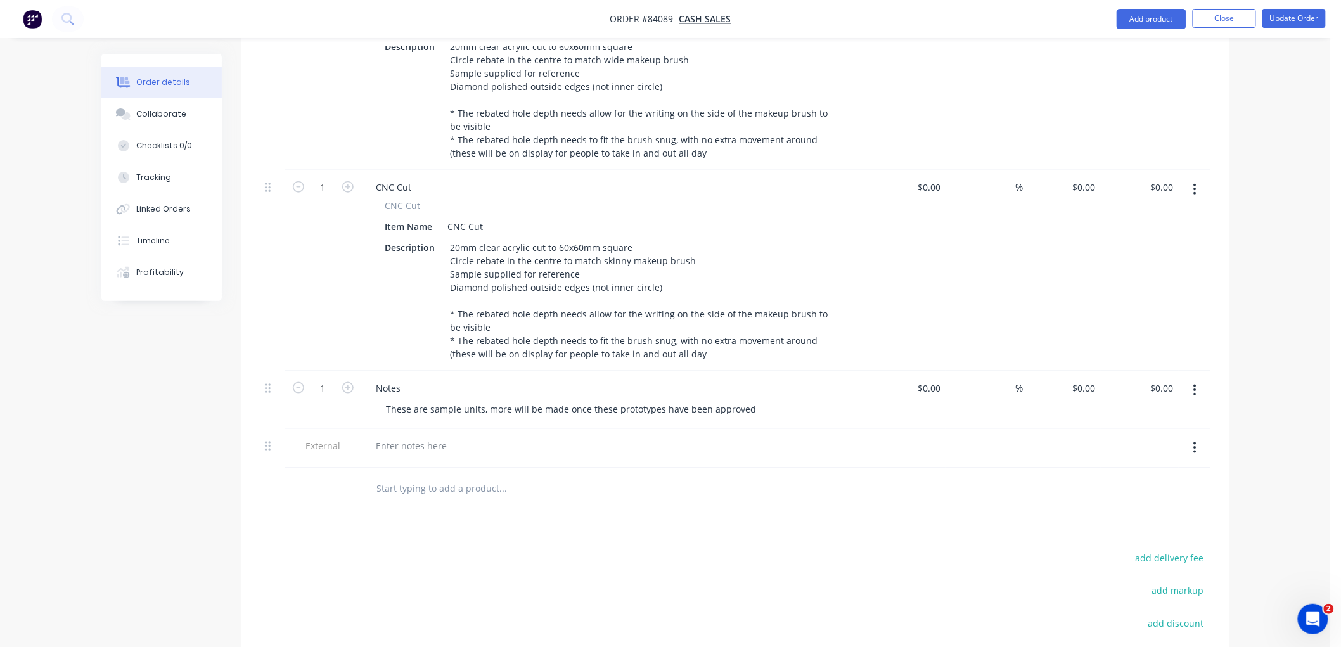
scroll to position [492, 0]
click at [439, 436] on div at bounding box center [411, 445] width 91 height 18
click at [1309, 20] on button "Update Order" at bounding box center [1294, 18] width 63 height 19
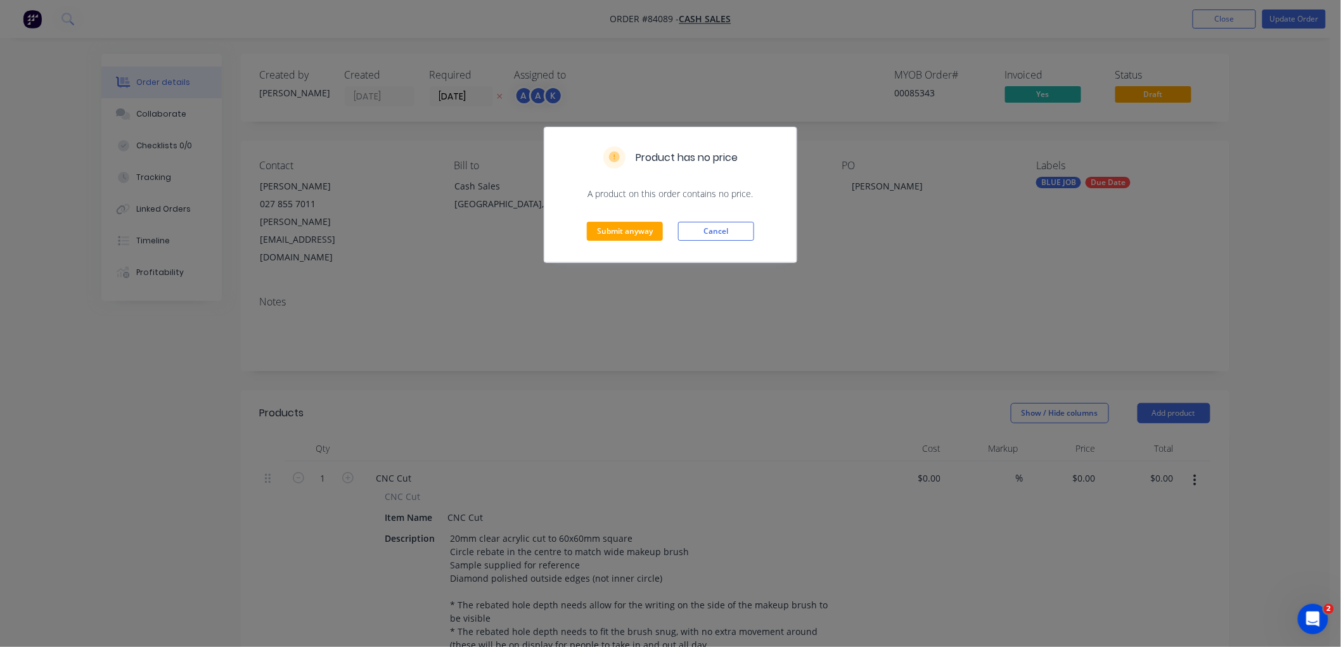
click at [641, 221] on div "Submit anyway Cancel" at bounding box center [670, 231] width 252 height 62
click at [624, 232] on button "Submit anyway" at bounding box center [625, 231] width 76 height 19
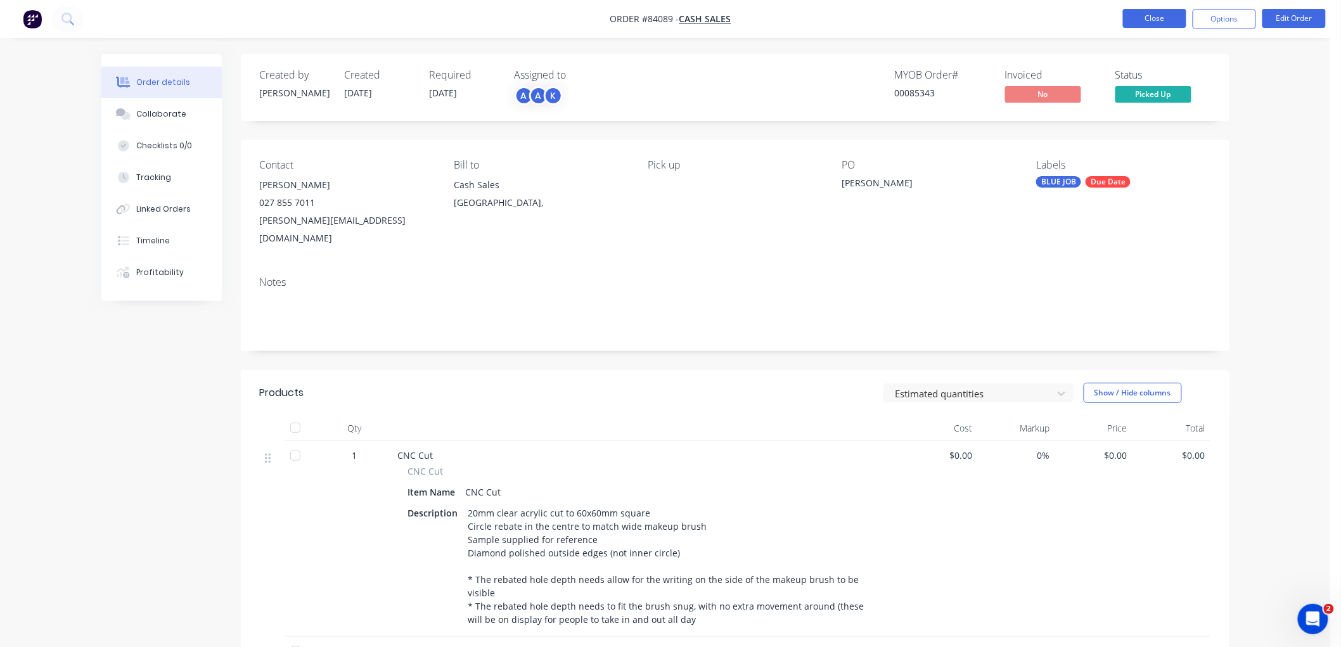
click at [1169, 16] on button "Close" at bounding box center [1154, 18] width 63 height 19
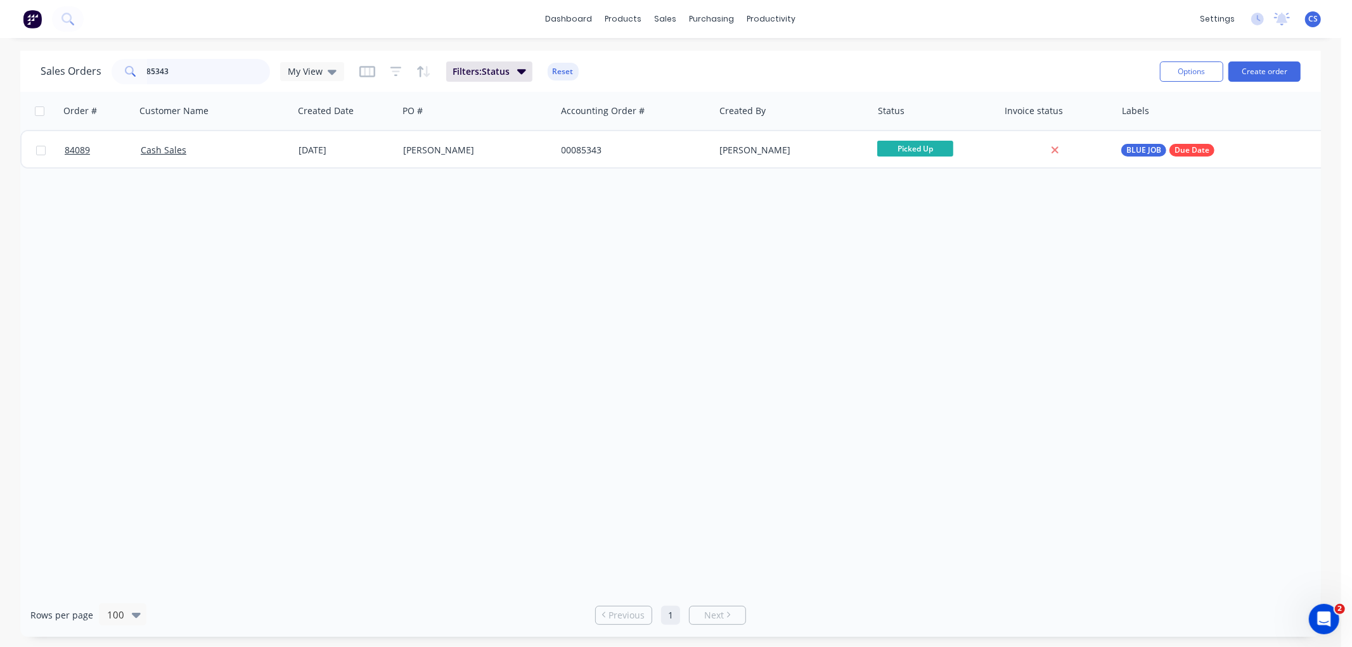
click at [197, 72] on input "85343" at bounding box center [209, 71] width 124 height 25
click at [197, 71] on input "85343" at bounding box center [209, 71] width 124 height 25
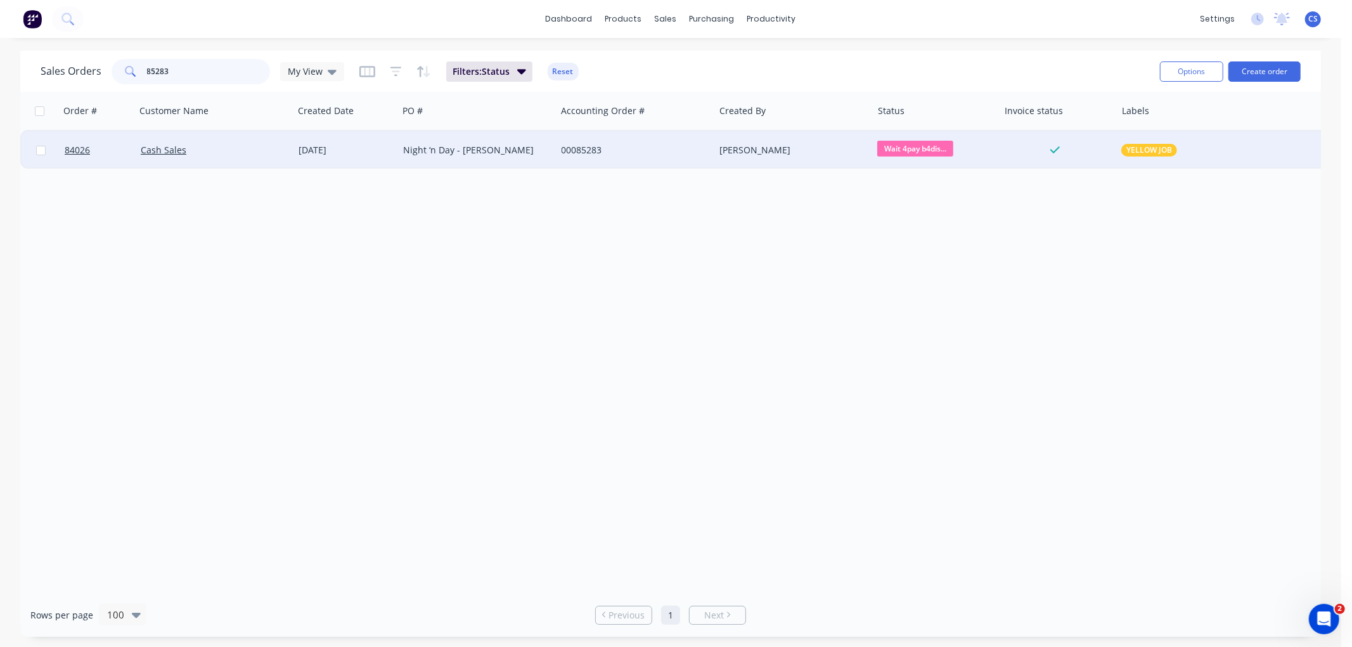
type input "85283"
click at [460, 156] on div "Night ‘n Day - [PERSON_NAME]" at bounding box center [477, 150] width 158 height 38
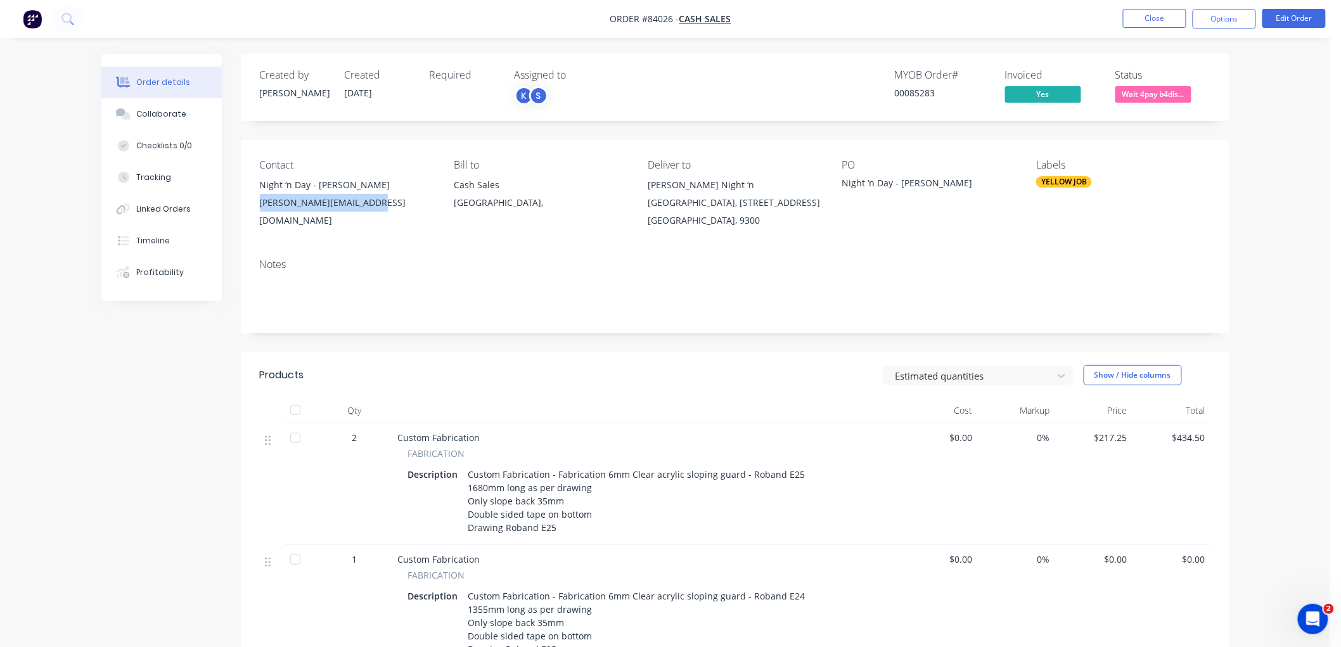
drag, startPoint x: 382, startPoint y: 202, endPoint x: 260, endPoint y: 210, distance: 121.3
click at [260, 210] on div "courtney@nightnday.co.nz" at bounding box center [347, 211] width 174 height 35
copy div "courtney@nightnday.co.nz"
click at [1237, 26] on button "Options" at bounding box center [1224, 19] width 63 height 20
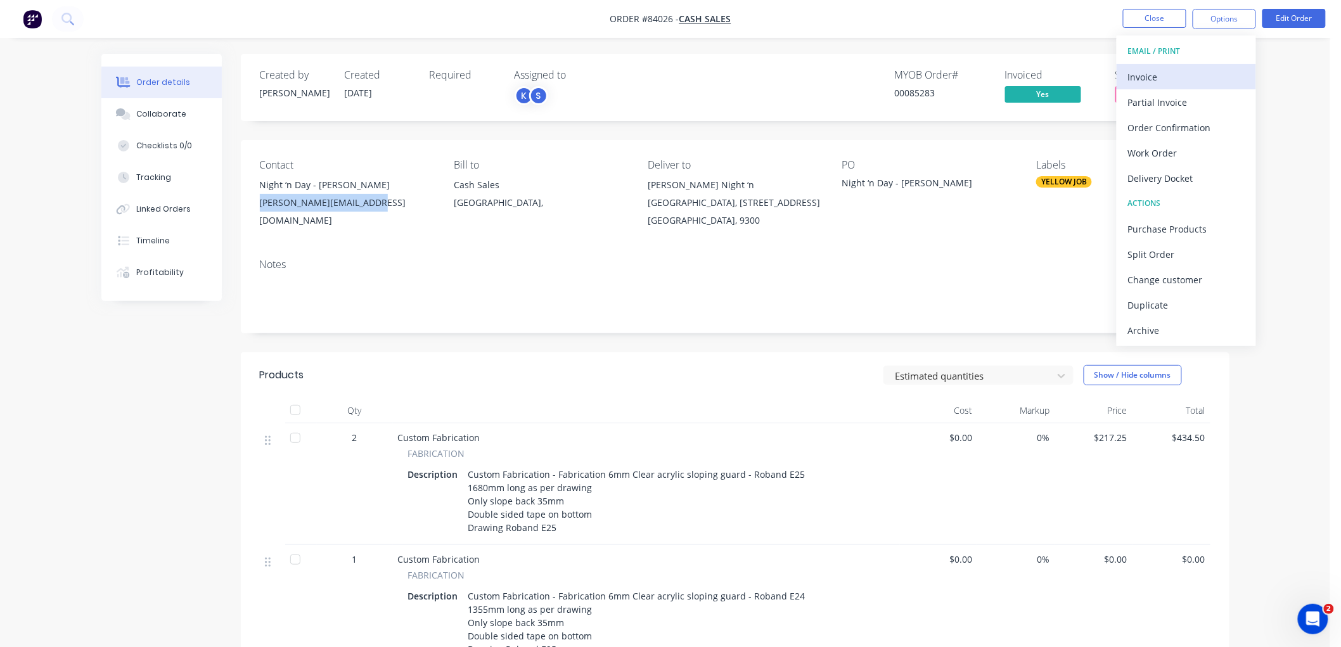
click at [1168, 75] on div "Invoice" at bounding box center [1186, 77] width 117 height 18
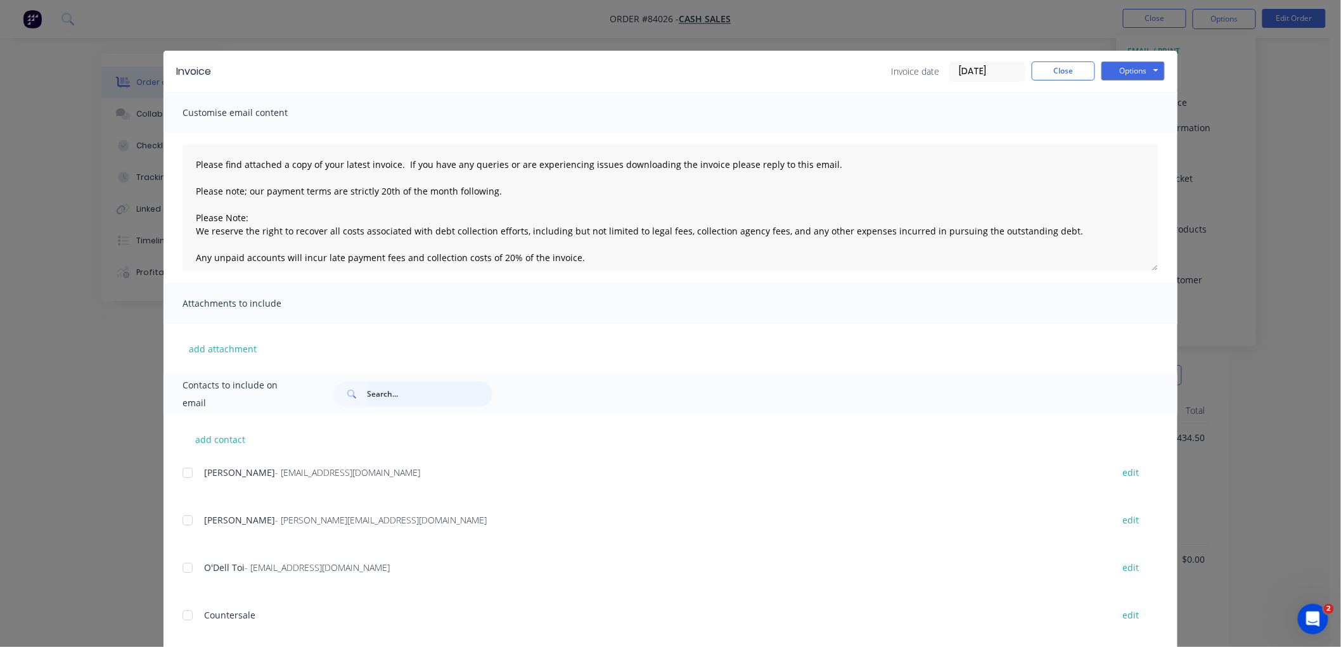
click at [391, 396] on input "text" at bounding box center [429, 394] width 125 height 25
paste input "courtney@nightnday.co.nz"
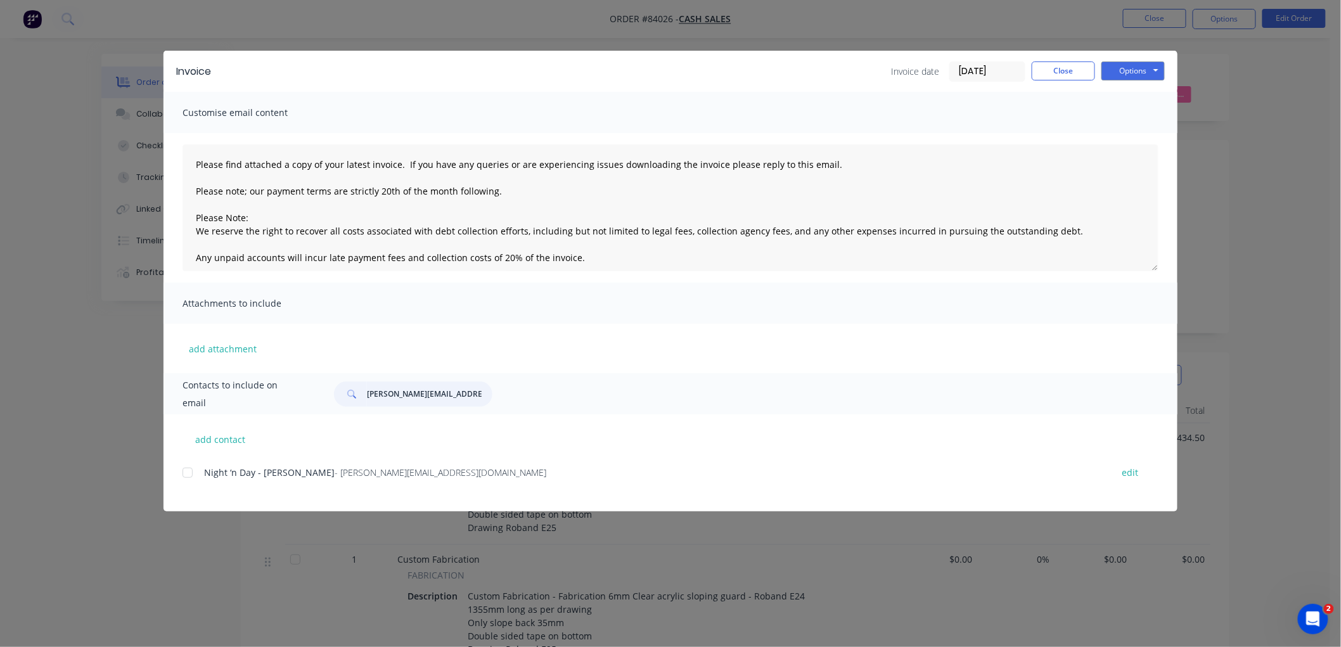
click at [188, 472] on div at bounding box center [187, 472] width 25 height 25
type input "courtney@nightnday.co.nz"
click at [458, 211] on textarea "Please find attached a copy of your latest invoice. If you have any queries or …" at bounding box center [671, 208] width 976 height 127
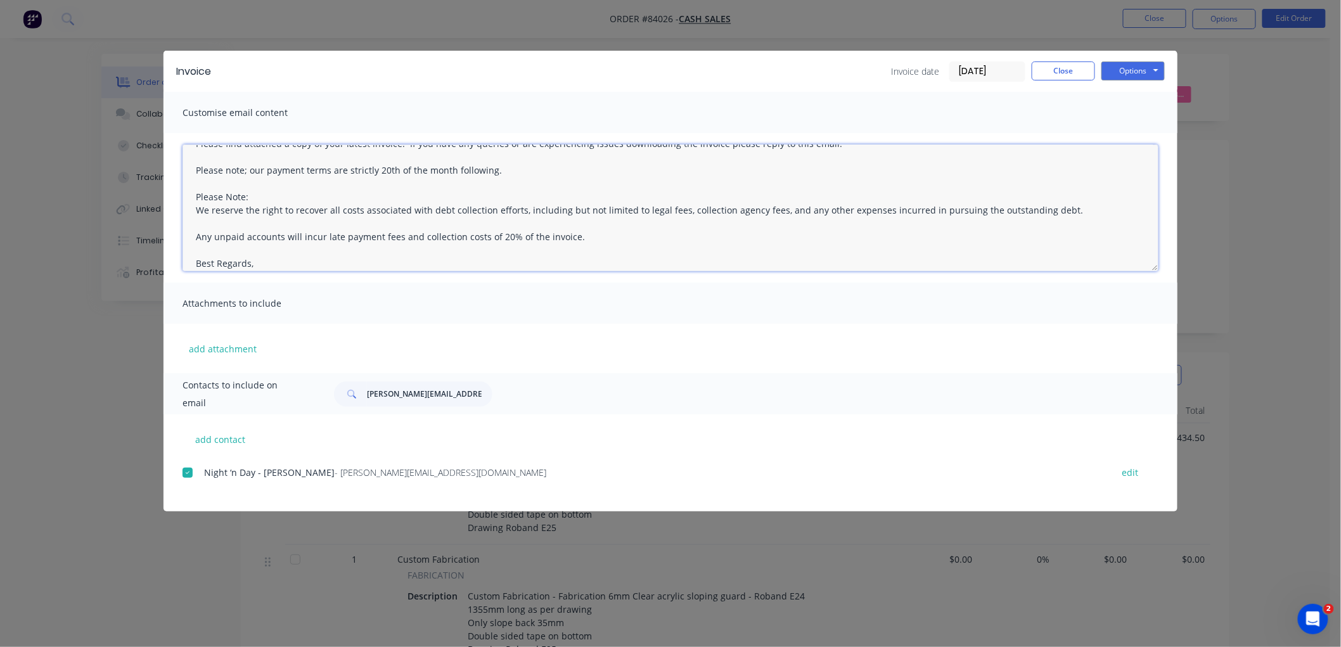
scroll to position [33, 0]
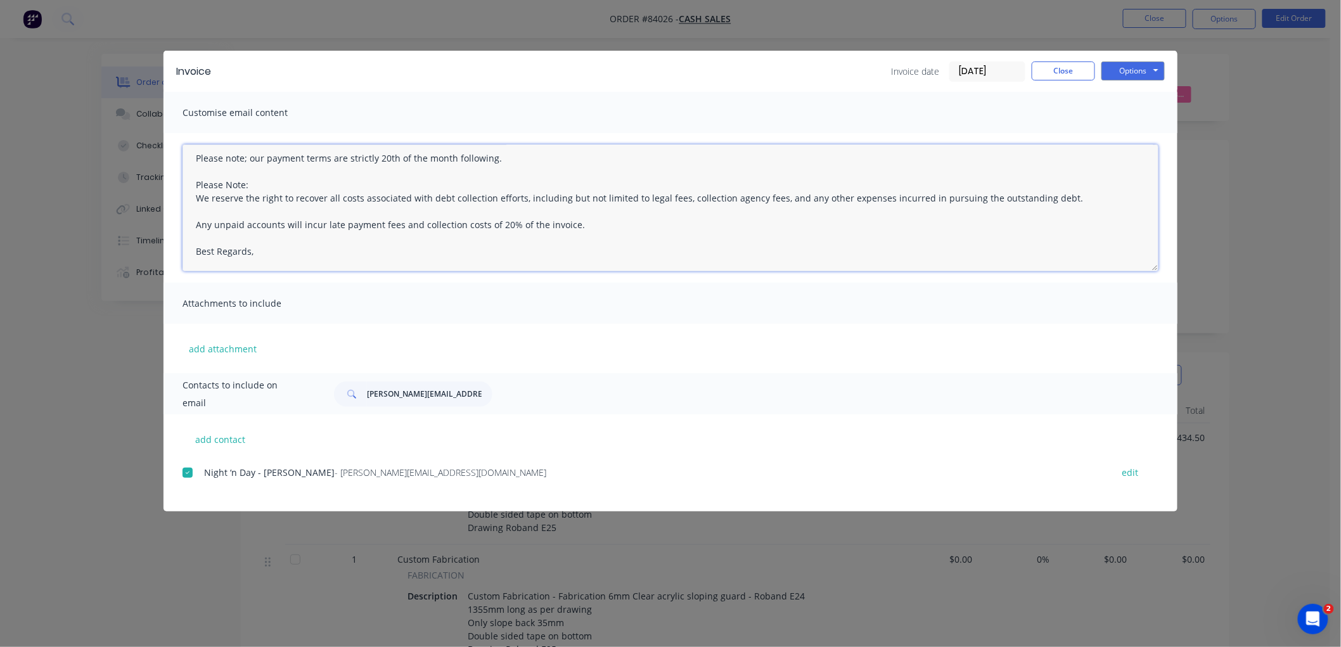
click at [260, 250] on textarea "Please find attached a copy of your latest invoice. If you have any queries or …" at bounding box center [671, 208] width 976 height 127
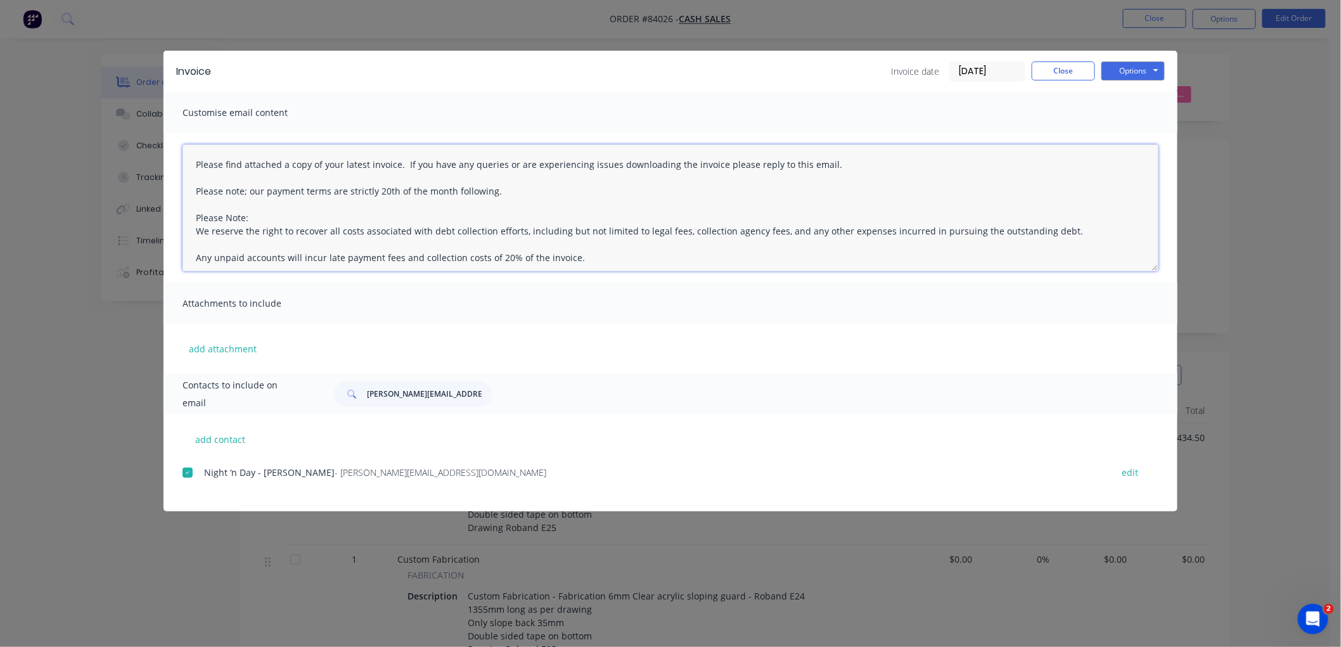
drag, startPoint x: 562, startPoint y: 223, endPoint x: 152, endPoint y: 115, distance: 423.5
click at [153, 115] on div "Invoice Invoice date 11/09/25 Close Options Preview Print Email Customise email…" at bounding box center [670, 323] width 1341 height 647
paste textarea "This is a reminder that your order has been cut and is awaiting delivery upon r…"
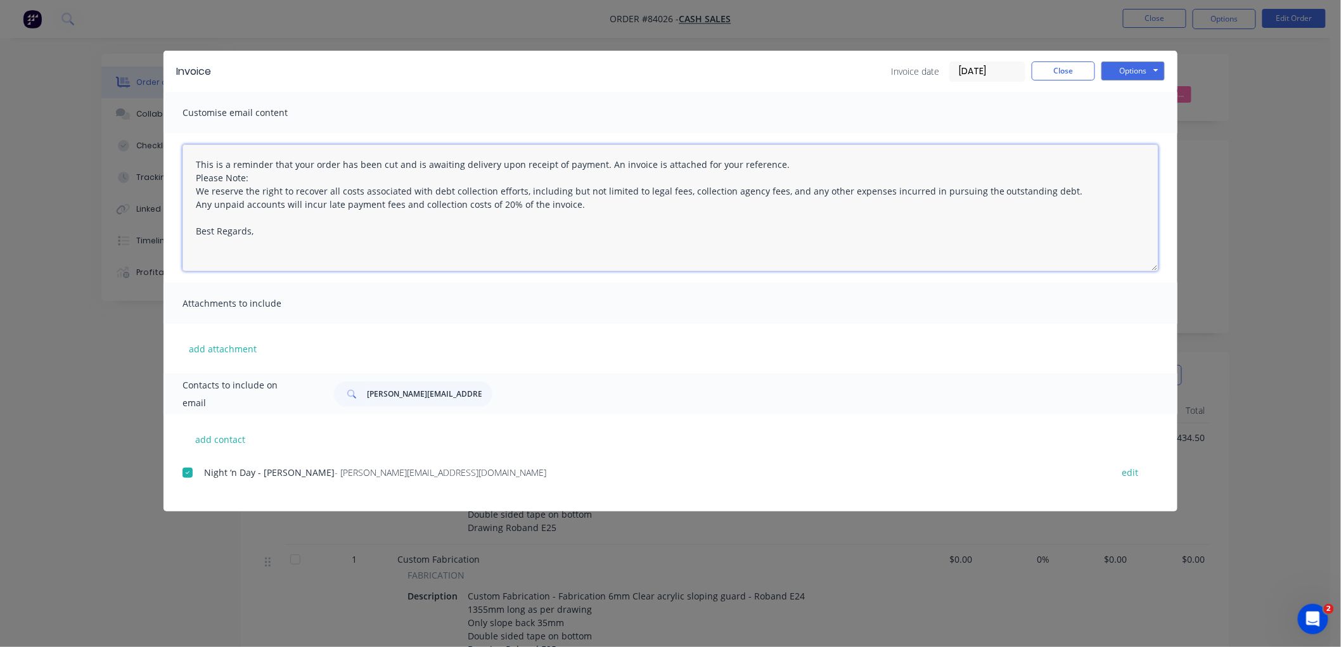
click at [271, 176] on textarea "This is a reminder that your order has been cut and is awaiting delivery upon r…" at bounding box center [671, 208] width 976 height 127
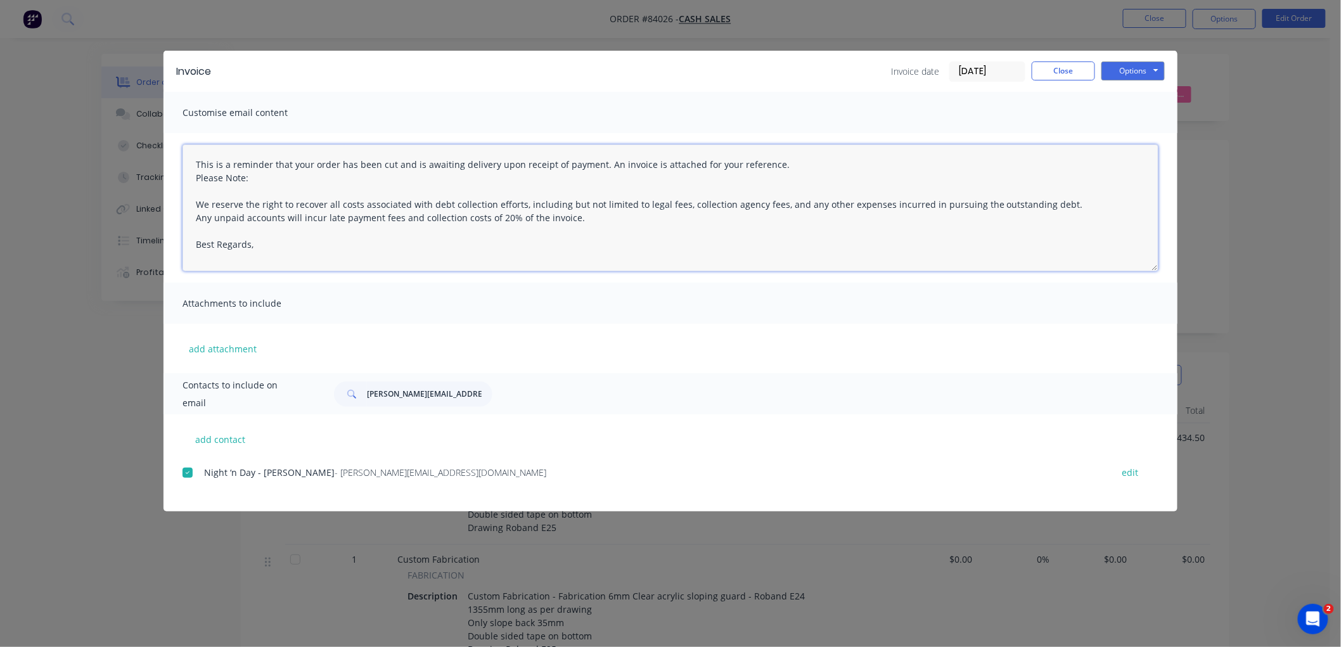
click at [1058, 203] on textarea "This is a reminder that your order has been cut and is awaiting delivery upon r…" at bounding box center [671, 208] width 976 height 127
click at [331, 256] on textarea "This is a reminder that your order has been cut and is awaiting delivery upon r…" at bounding box center [671, 208] width 976 height 127
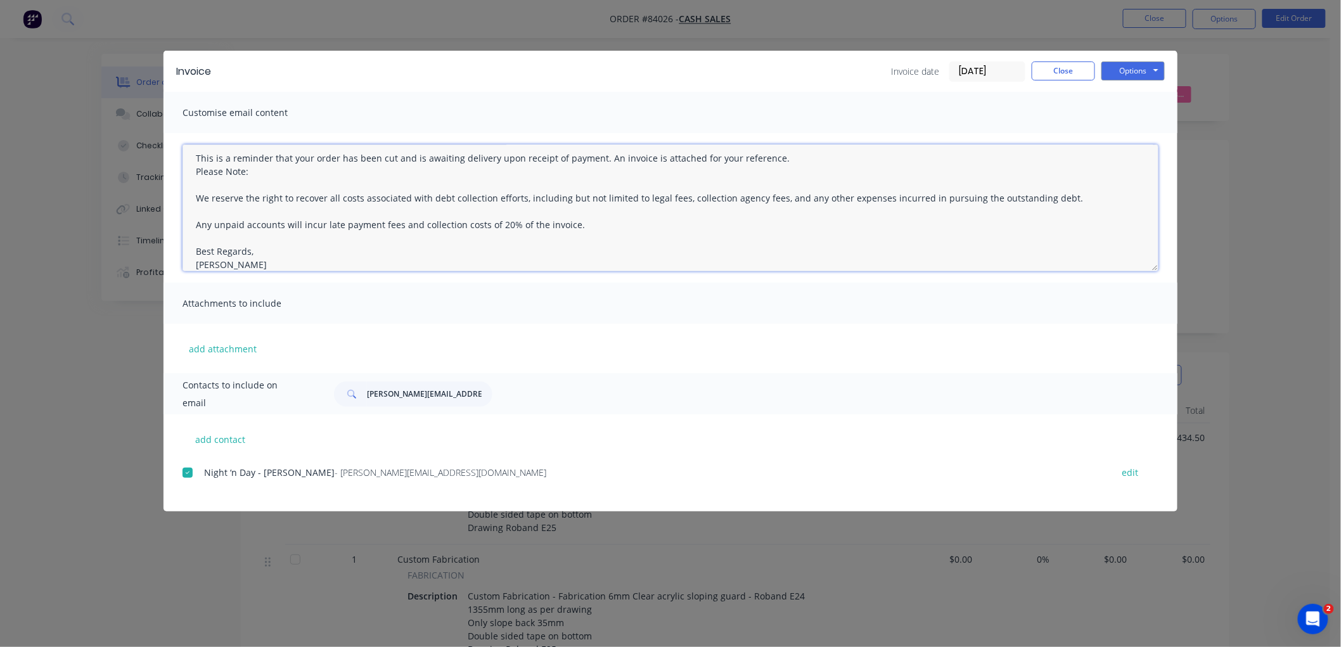
click at [780, 151] on textarea "This is a reminder that your order has been cut and is awaiting delivery upon r…" at bounding box center [671, 208] width 976 height 127
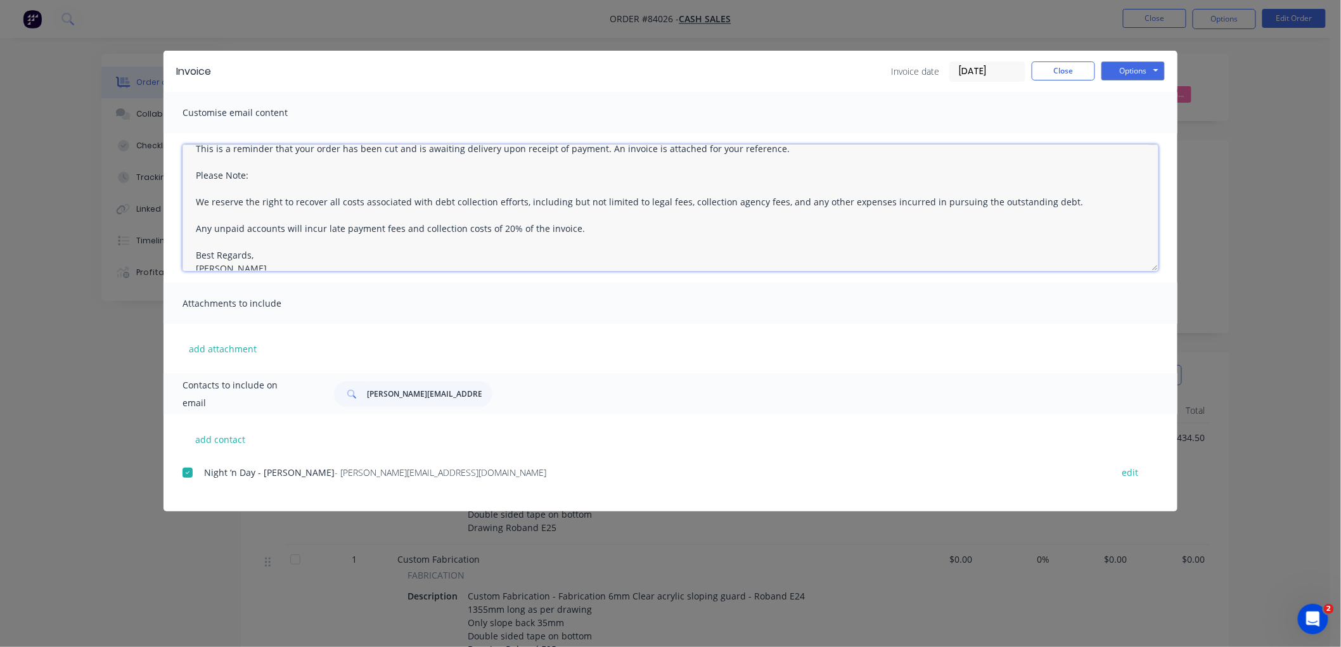
scroll to position [0, 0]
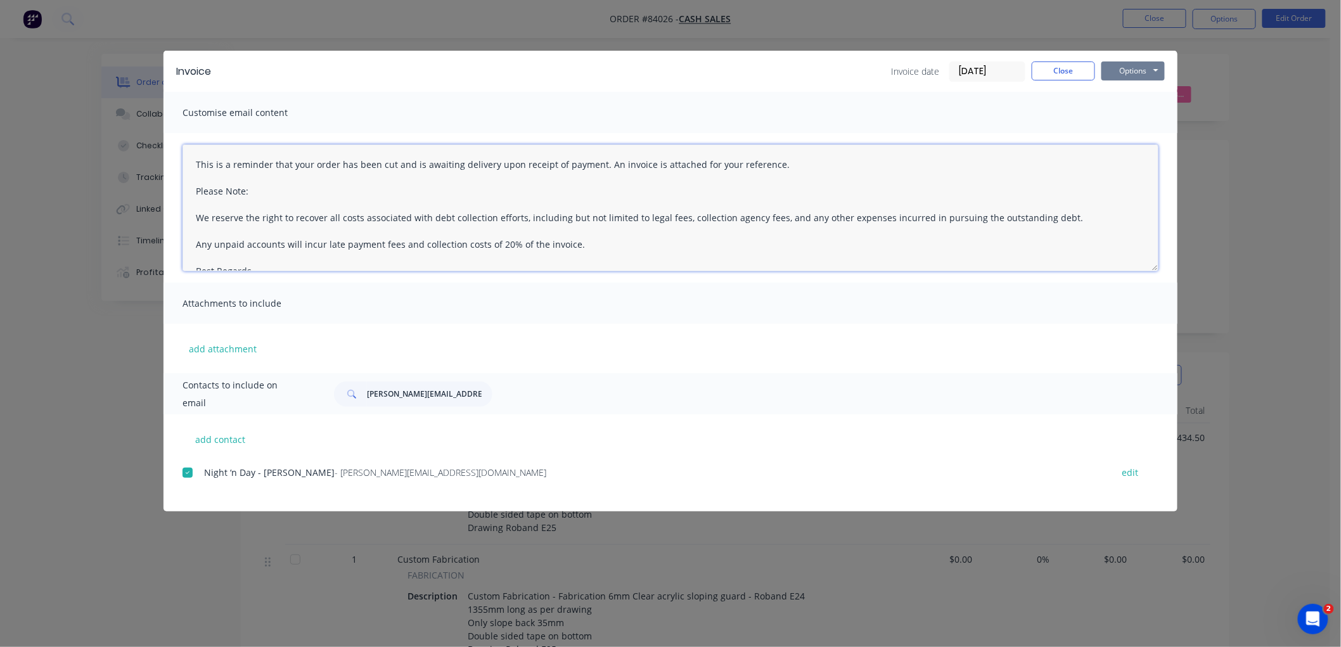
type textarea "This is a reminder that your order has been cut and is awaiting delivery upon r…"
click at [1156, 71] on button "Options" at bounding box center [1133, 70] width 63 height 19
click at [1122, 135] on button "Email" at bounding box center [1142, 135] width 81 height 21
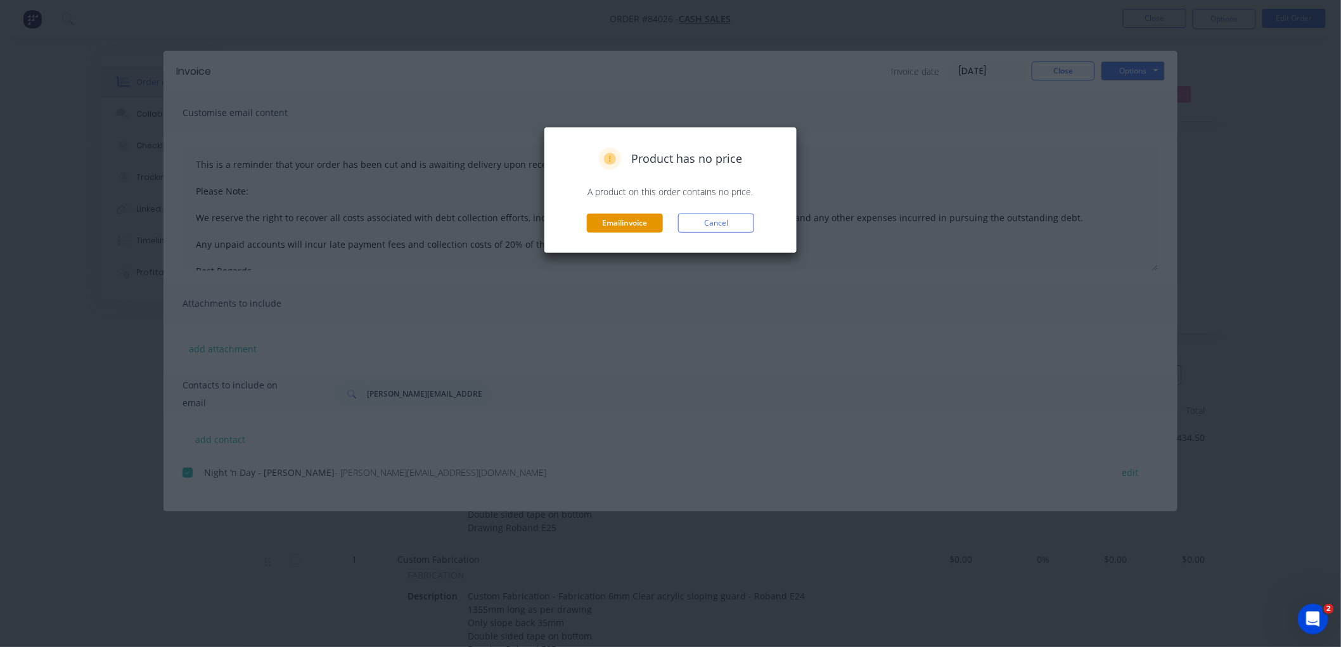
click at [638, 223] on button "Email invoice" at bounding box center [625, 223] width 76 height 19
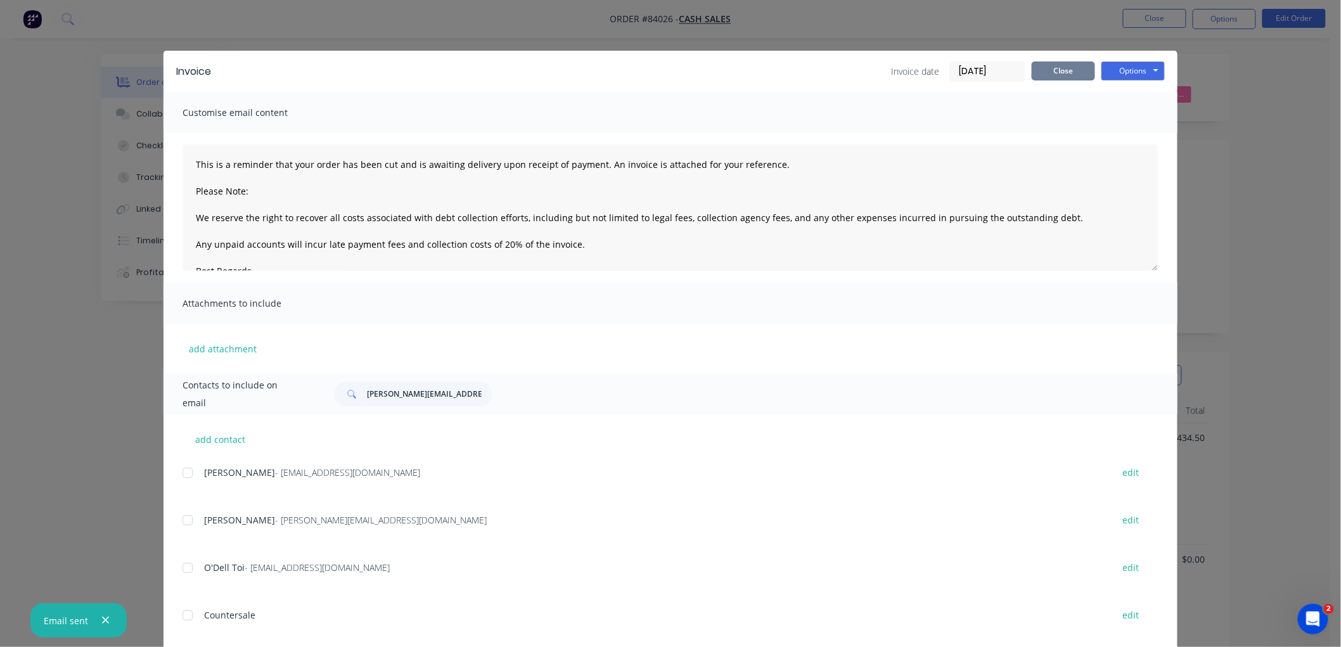
click at [1077, 72] on button "Close" at bounding box center [1063, 70] width 63 height 19
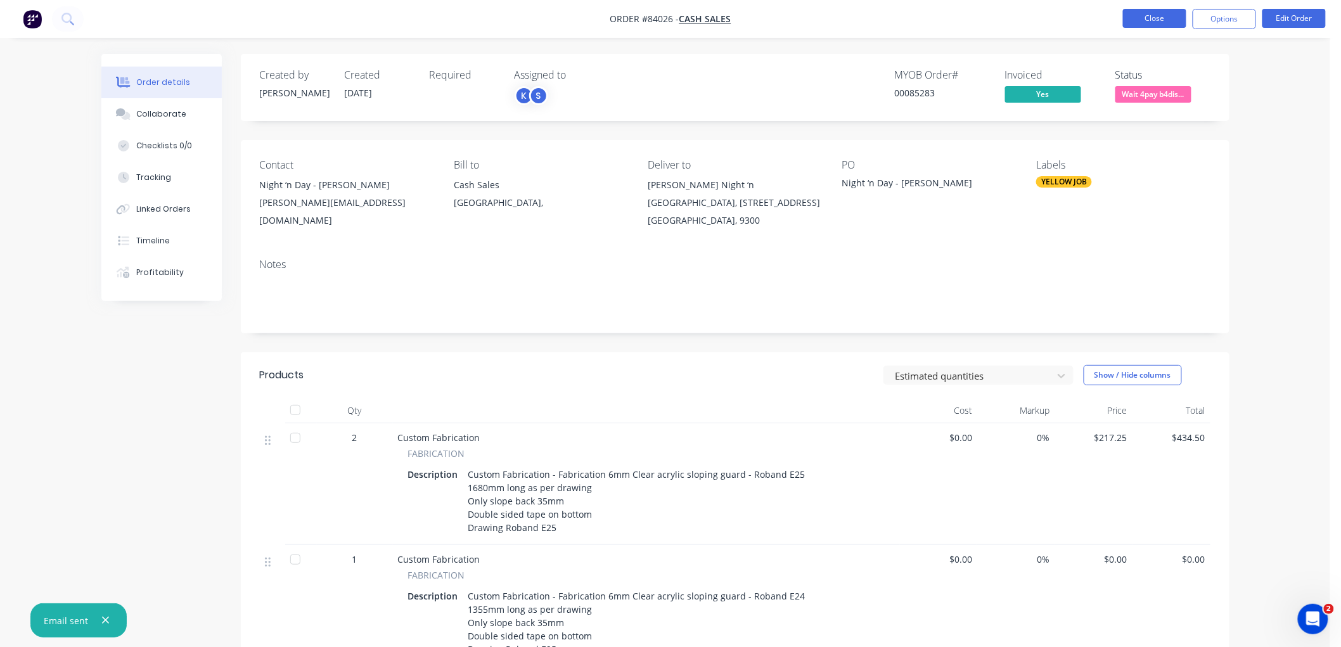
click at [1145, 25] on button "Close" at bounding box center [1154, 18] width 63 height 19
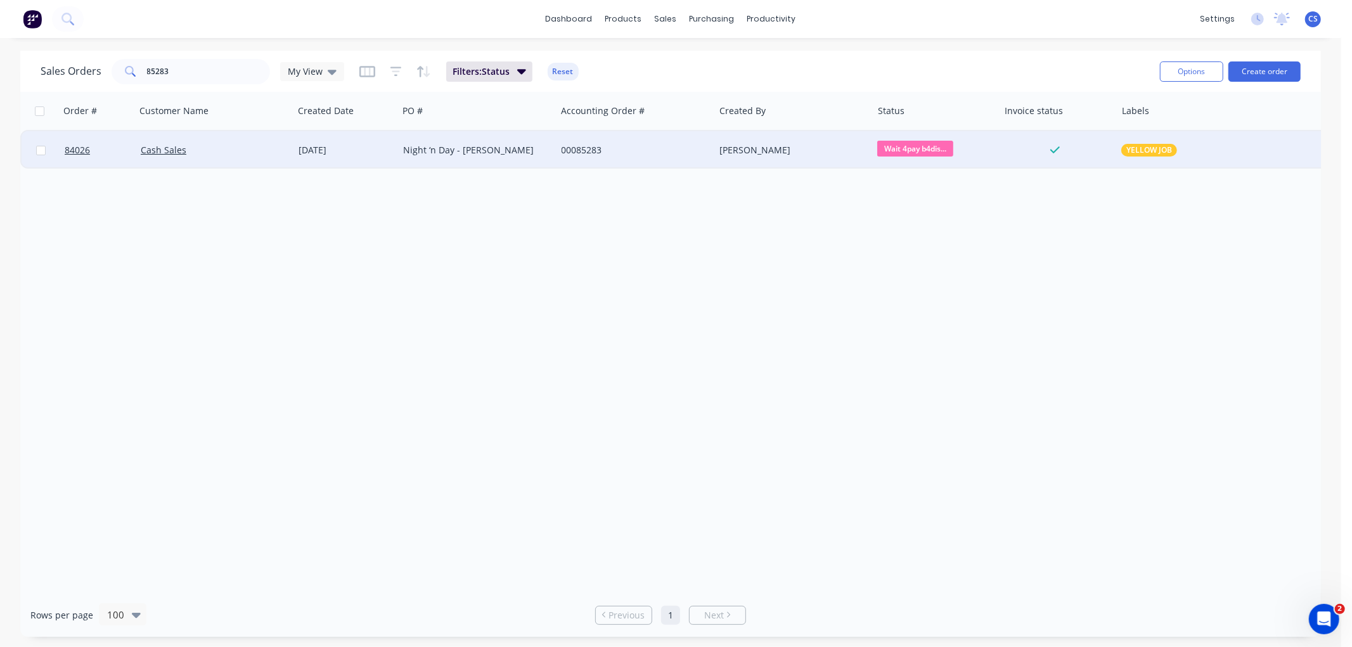
click at [623, 143] on div "00085283" at bounding box center [635, 150] width 158 height 38
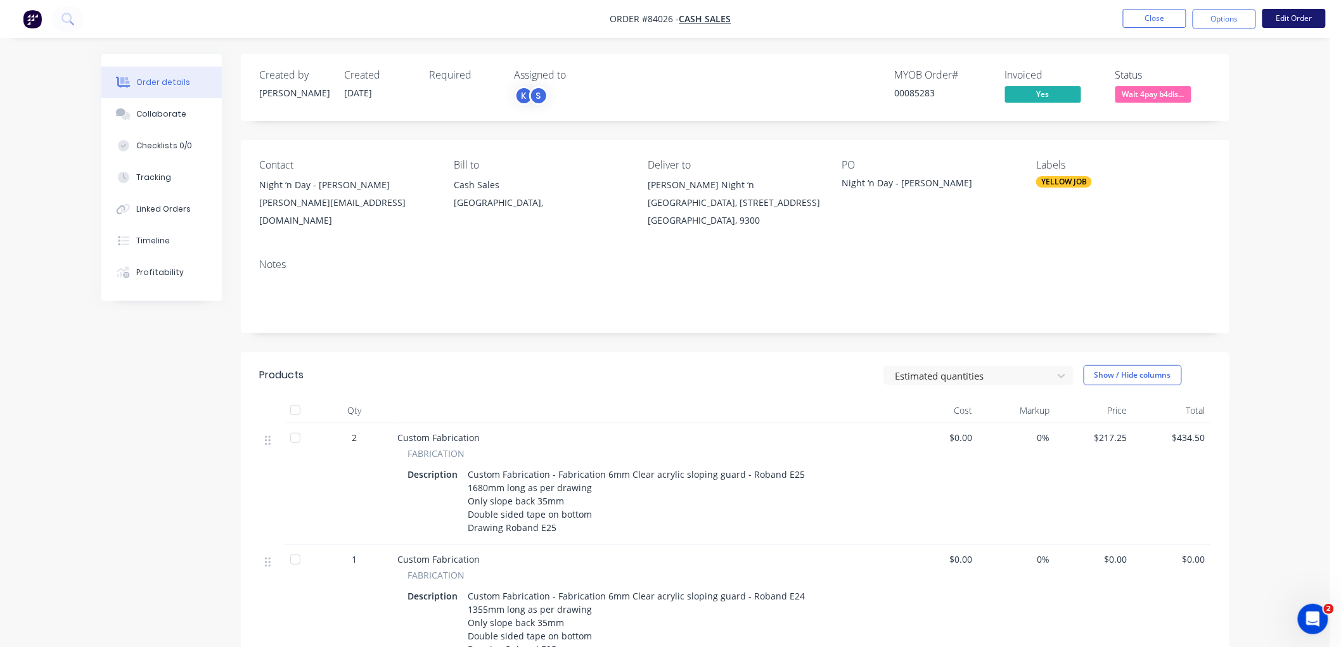
click at [1285, 22] on button "Edit Order" at bounding box center [1294, 18] width 63 height 19
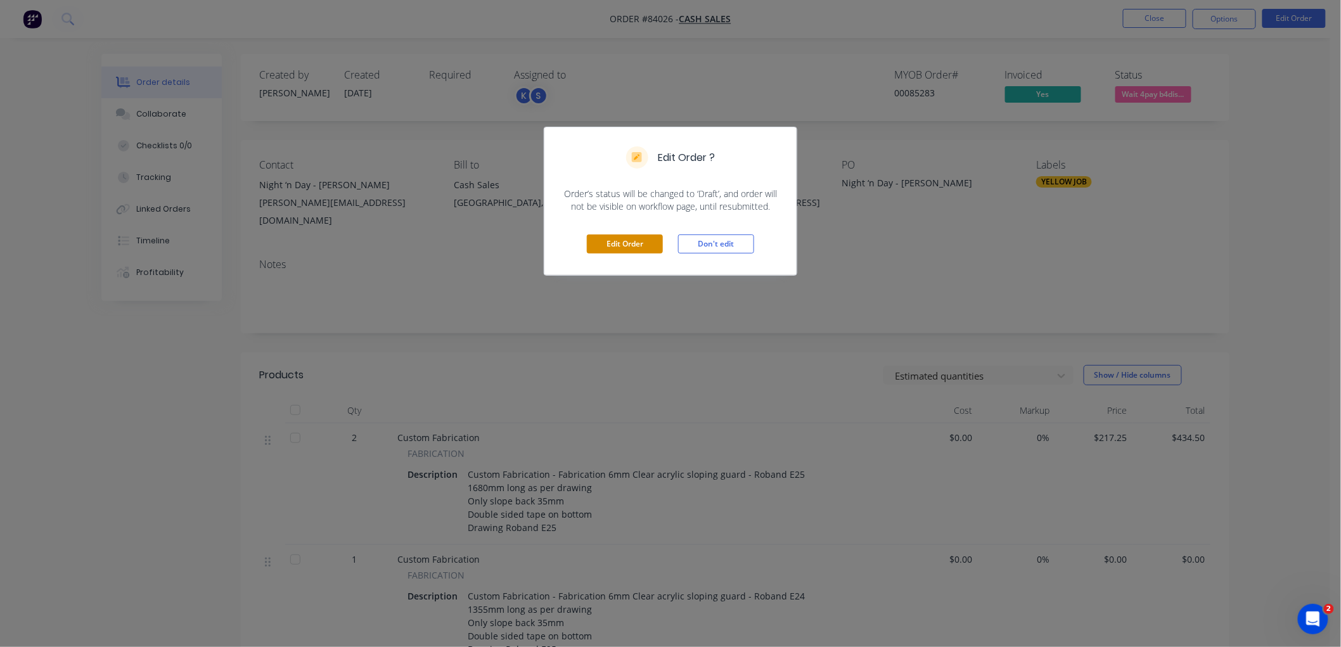
click at [632, 244] on button "Edit Order" at bounding box center [625, 244] width 76 height 19
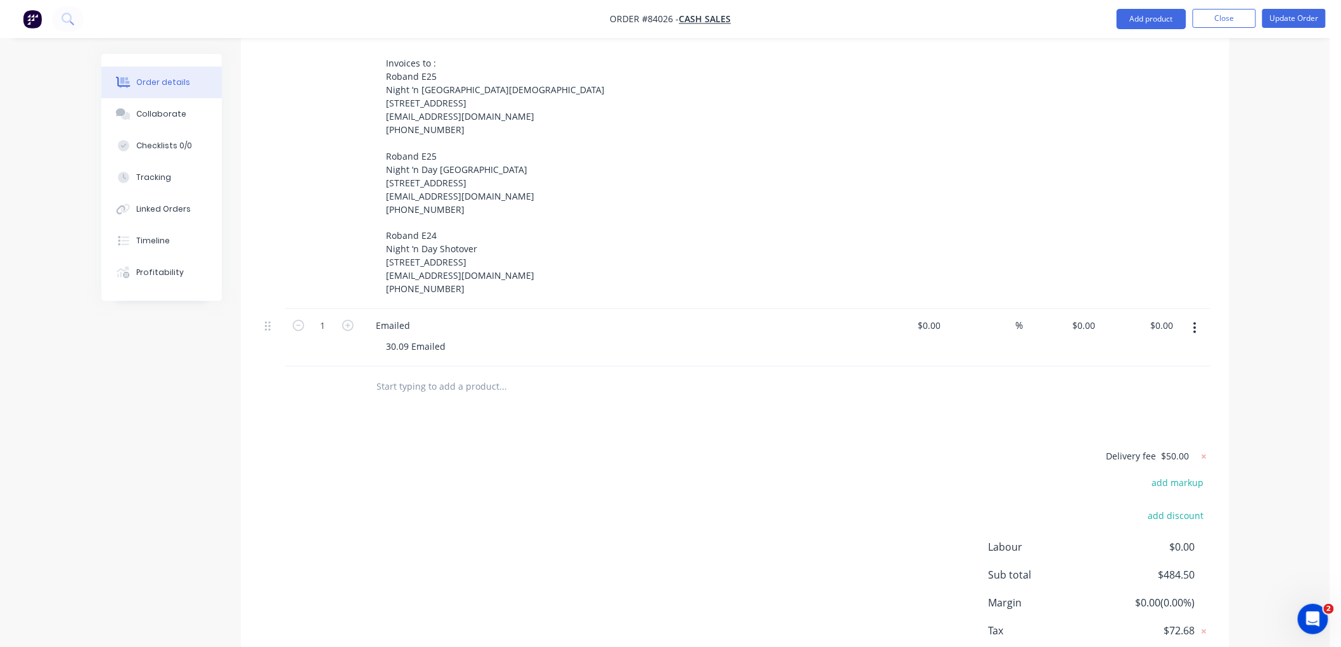
scroll to position [775, 0]
click at [447, 351] on div "30.09 Emailed" at bounding box center [416, 342] width 80 height 18
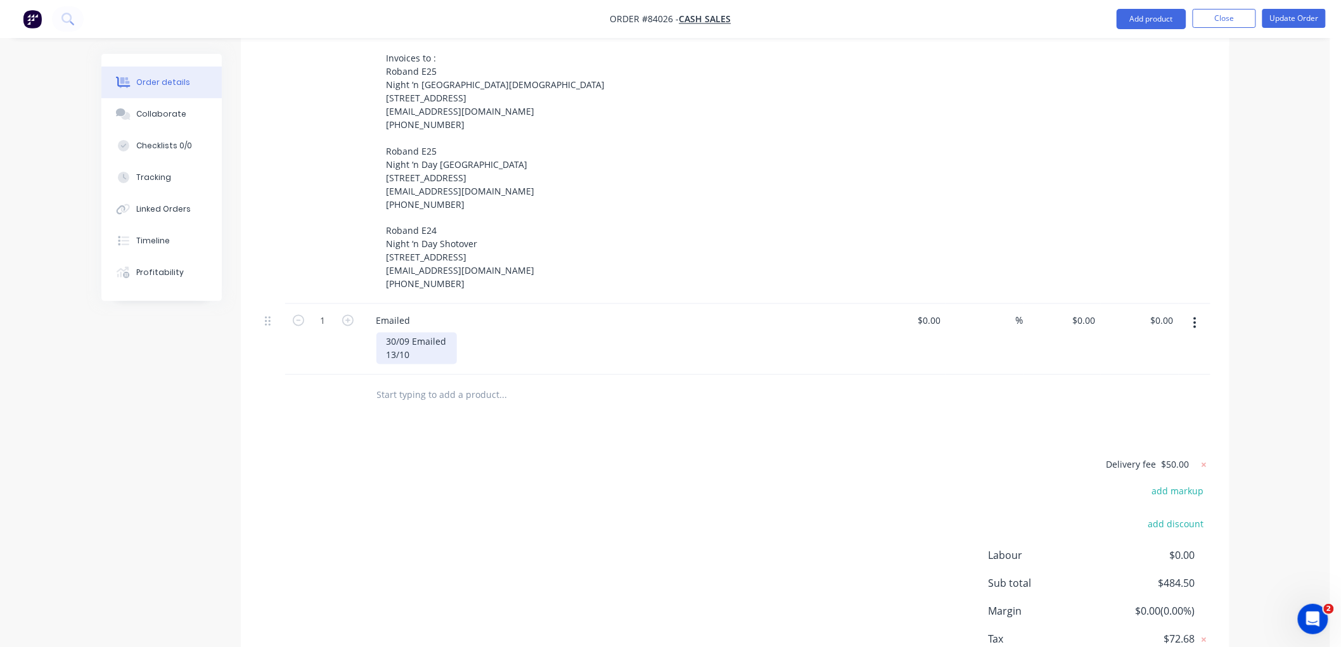
scroll to position [264, 0]
click at [1290, 17] on button "Update Order" at bounding box center [1294, 18] width 63 height 19
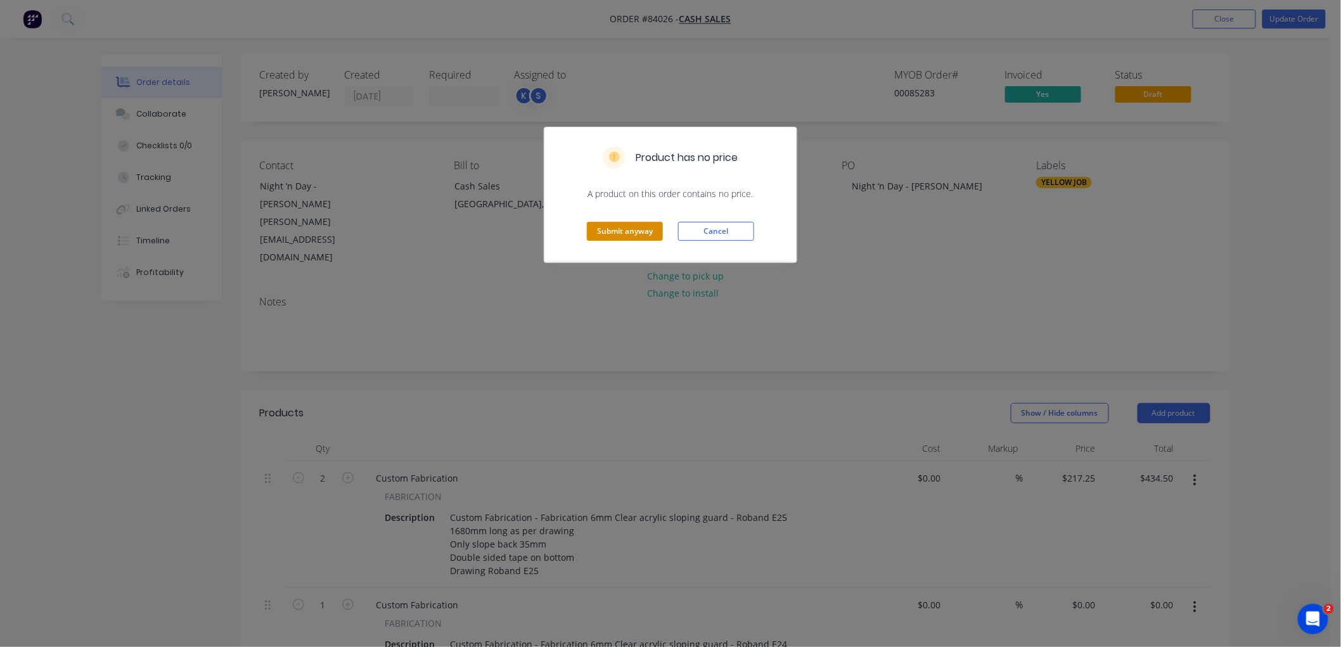
click at [618, 233] on button "Submit anyway" at bounding box center [625, 231] width 76 height 19
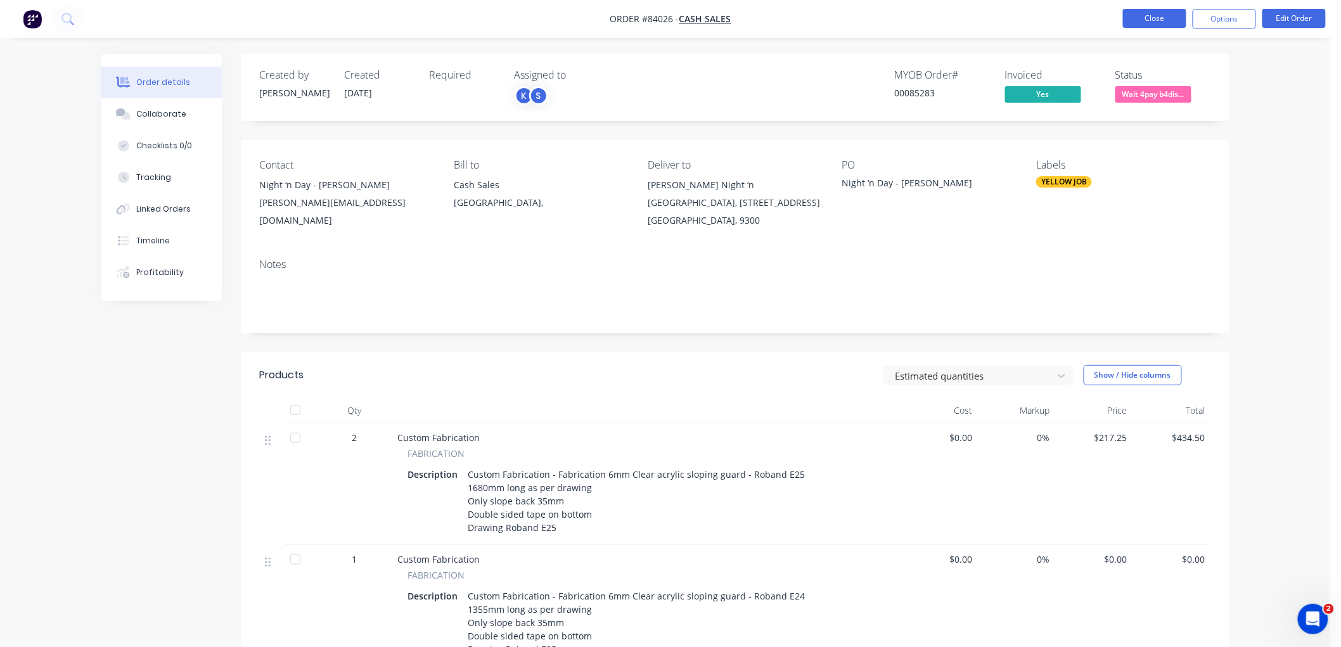
click at [1167, 11] on button "Close" at bounding box center [1154, 18] width 63 height 19
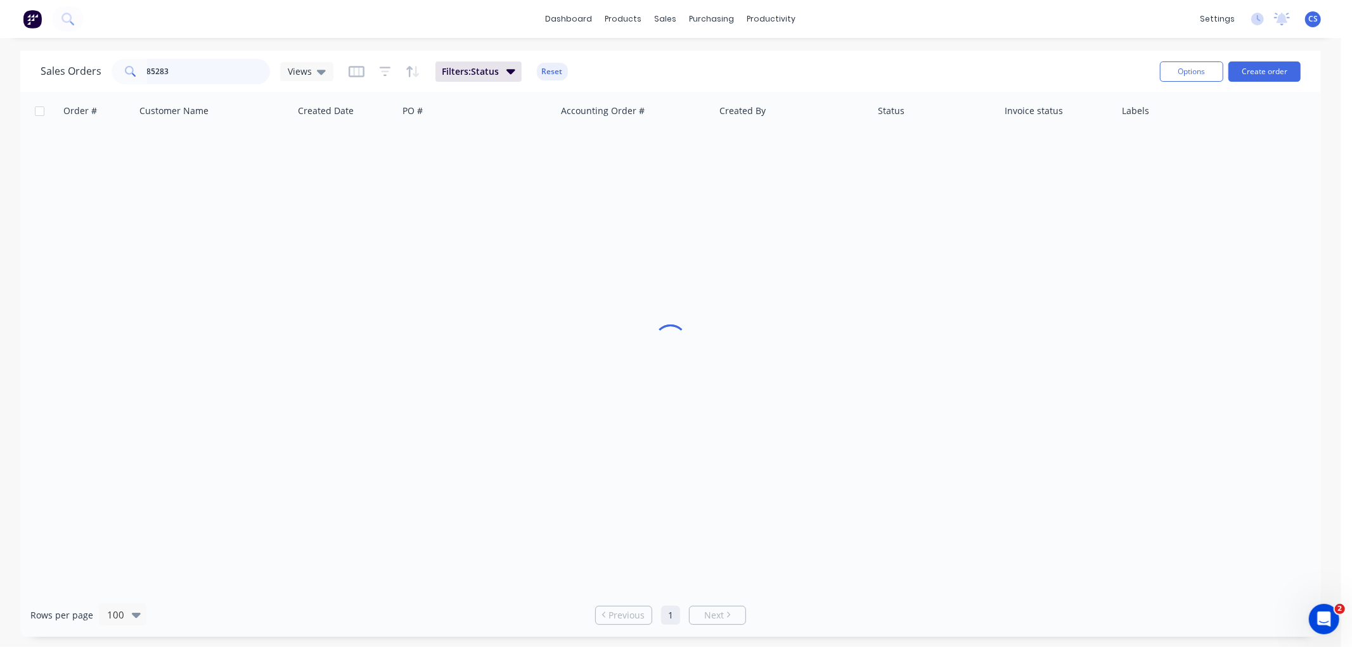
click at [184, 68] on input "85283" at bounding box center [209, 71] width 124 height 25
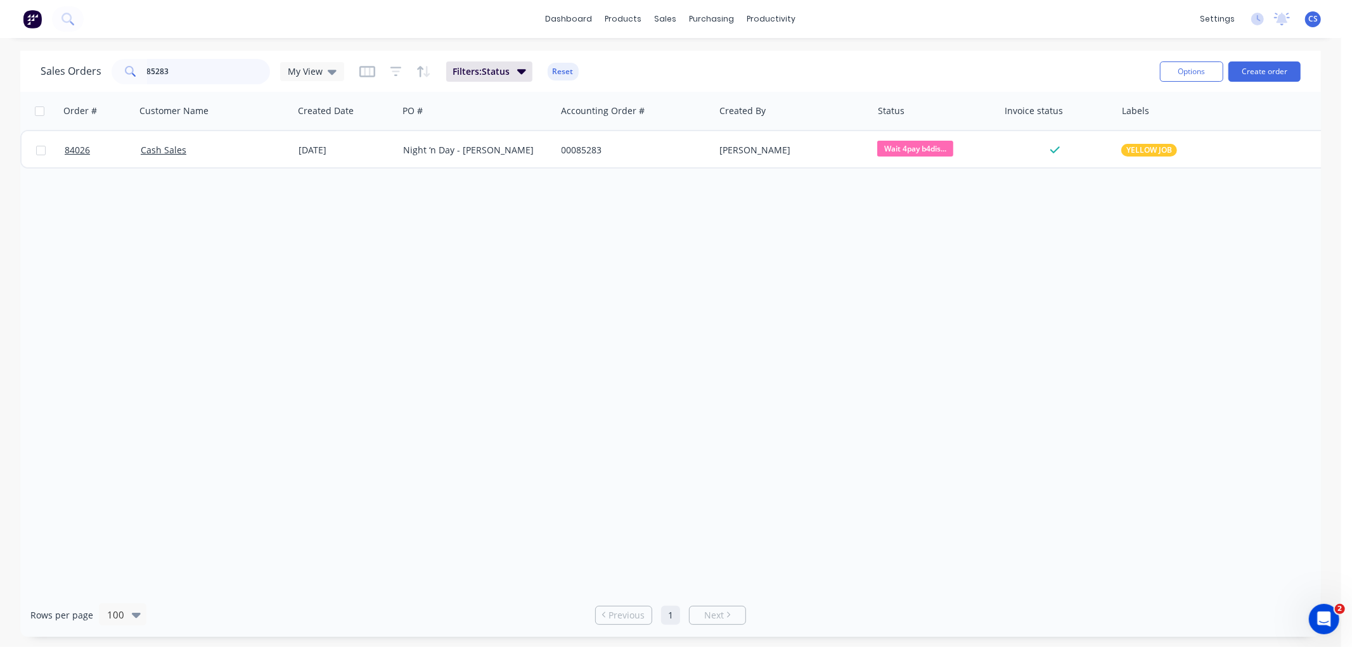
click at [184, 73] on input "85283" at bounding box center [209, 71] width 124 height 25
click at [184, 72] on input "85283" at bounding box center [209, 71] width 124 height 25
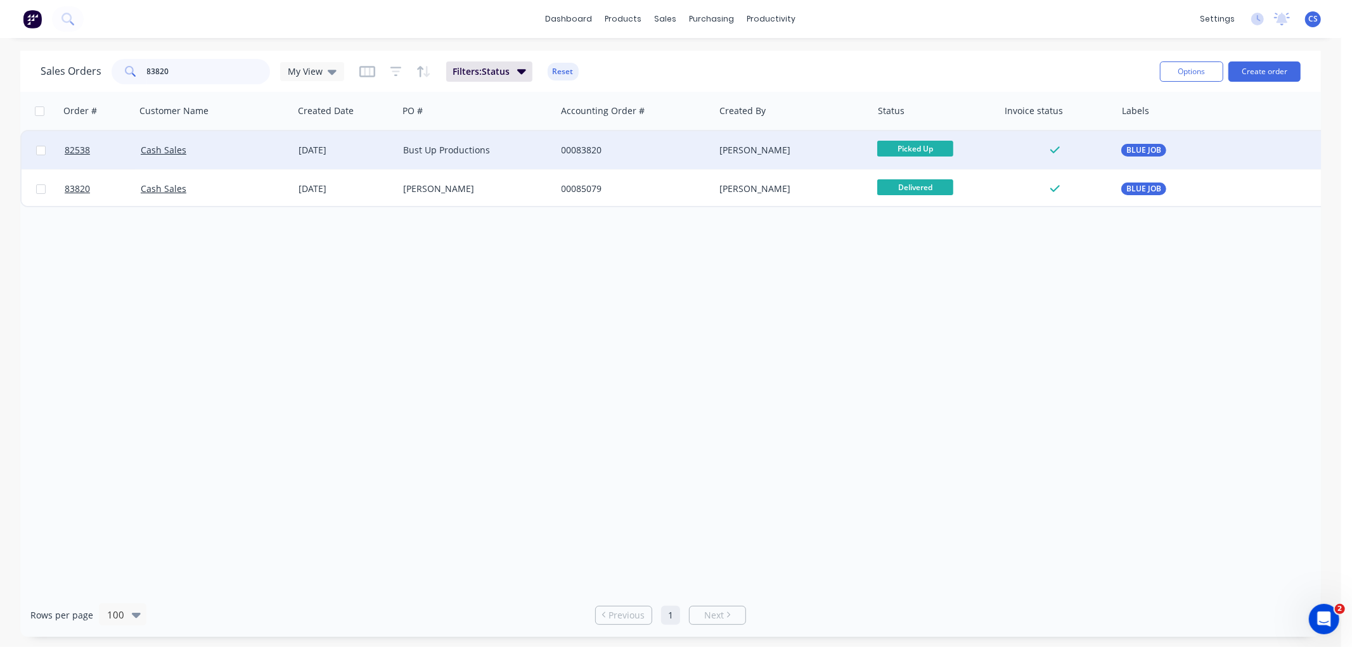
type input "83820"
click at [494, 151] on div "Bust Up Productions" at bounding box center [473, 150] width 141 height 13
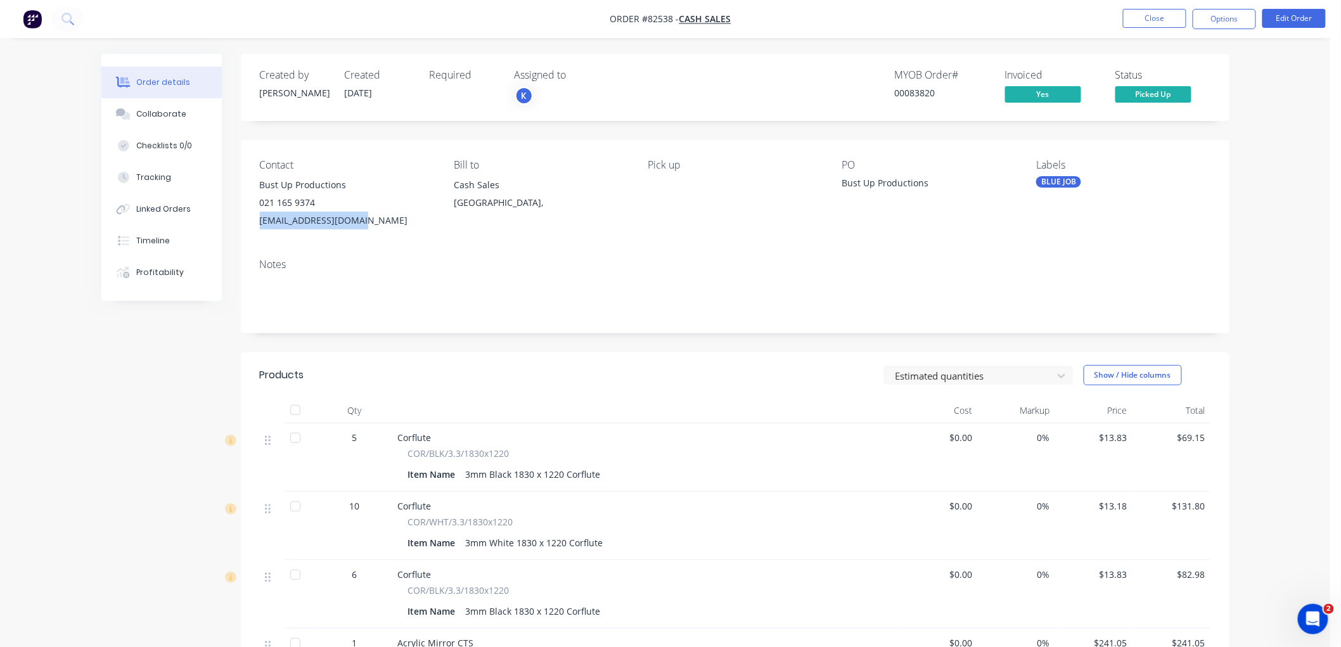
drag, startPoint x: 368, startPoint y: 219, endPoint x: 258, endPoint y: 226, distance: 110.5
click at [258, 226] on div "Contact Bust Up Productions 021 165 9374 zoo10801080@gmail.com Bill to Cash Sal…" at bounding box center [735, 194] width 989 height 108
copy div "zoo10801080@gmail.com"
drag, startPoint x: 1221, startPoint y: 16, endPoint x: 1217, endPoint y: 34, distance: 18.1
click at [1221, 16] on button "Options" at bounding box center [1224, 19] width 63 height 20
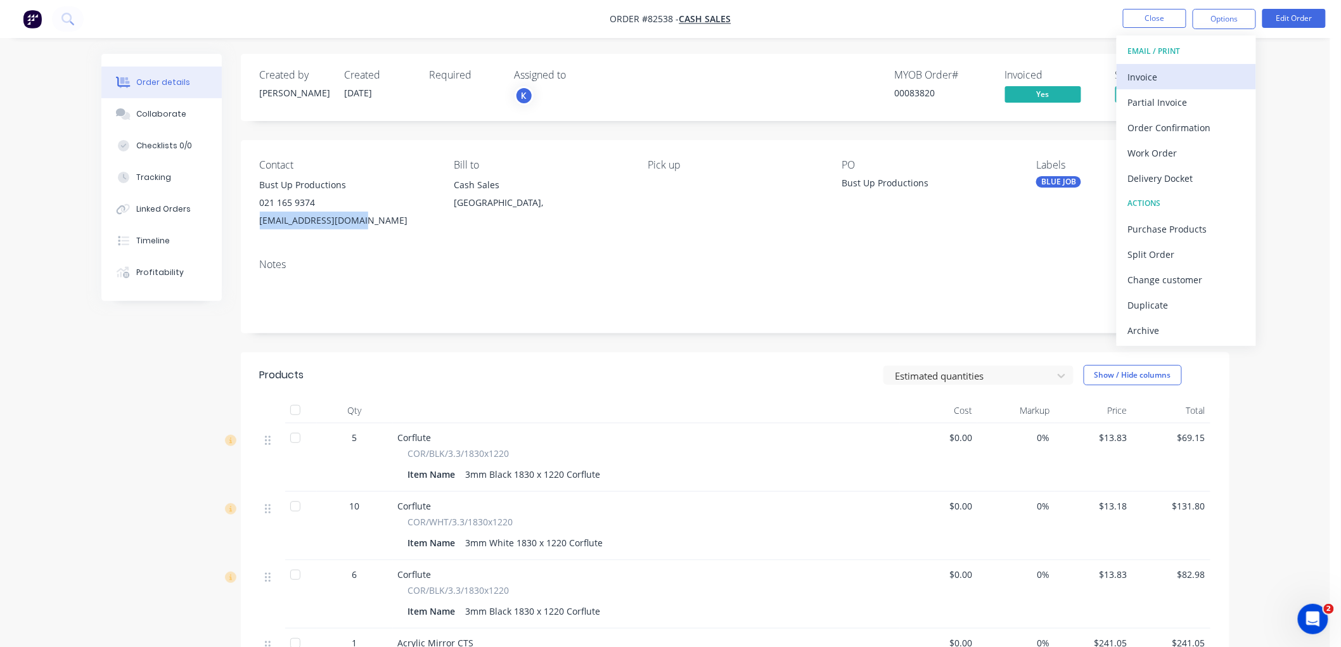
click at [1170, 72] on div "Invoice" at bounding box center [1186, 77] width 117 height 18
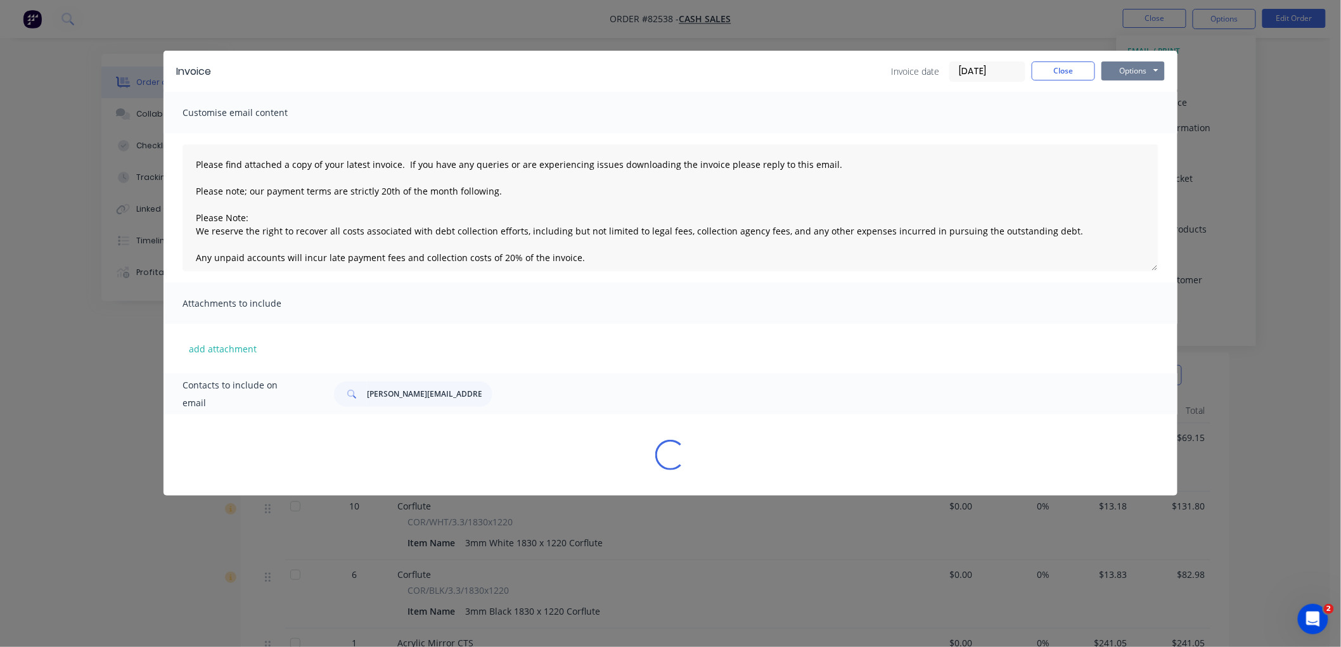
click at [1148, 70] on button "Options" at bounding box center [1133, 70] width 63 height 19
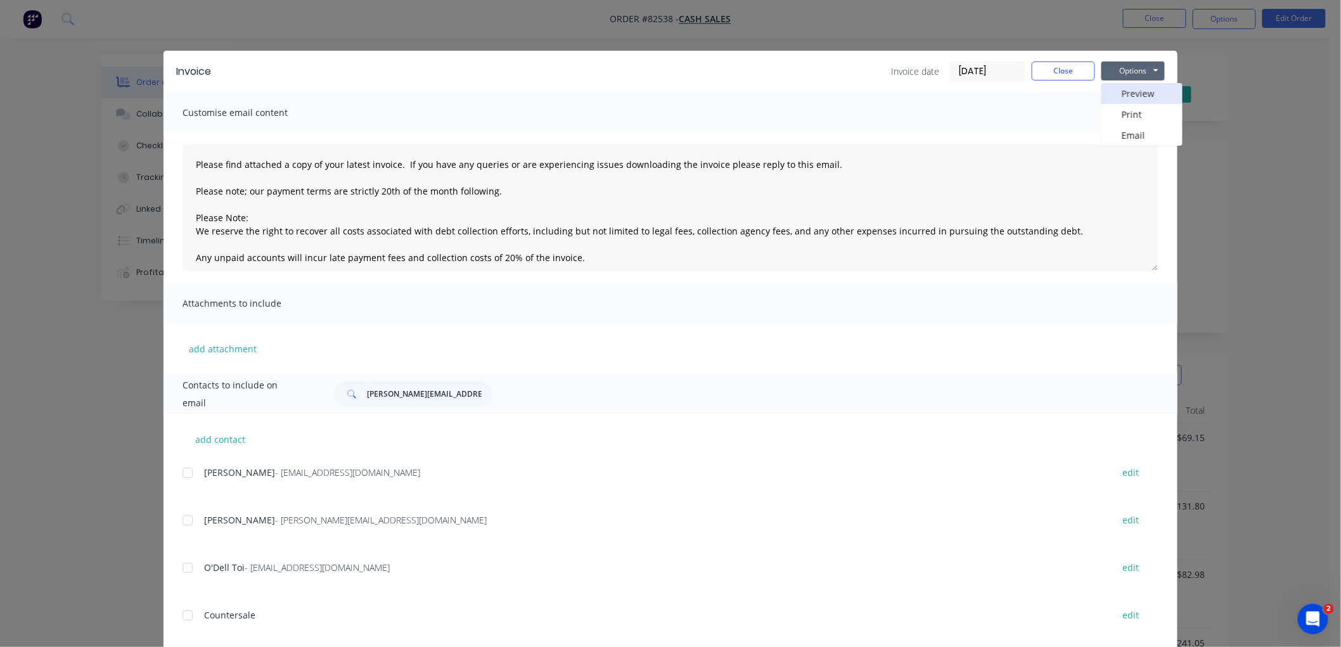
click at [1142, 93] on button "Preview" at bounding box center [1142, 93] width 81 height 21
click at [1060, 74] on button "Close" at bounding box center [1063, 70] width 63 height 19
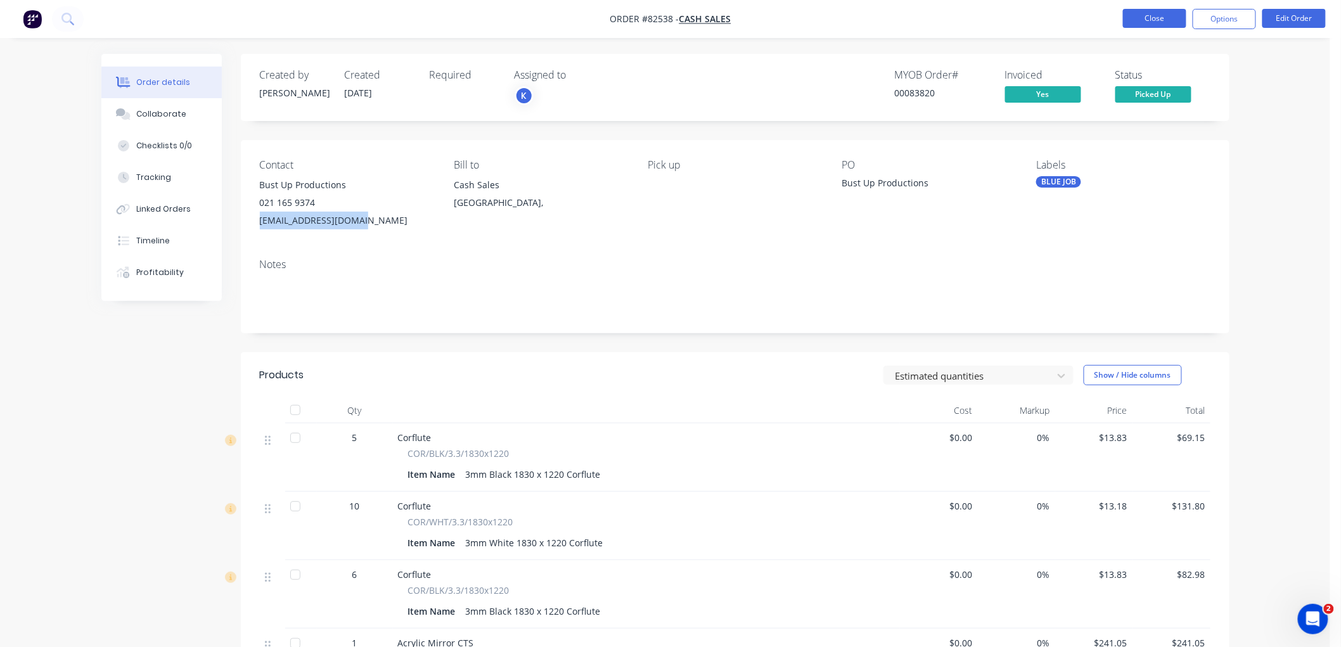
click at [1148, 17] on button "Close" at bounding box center [1154, 18] width 63 height 19
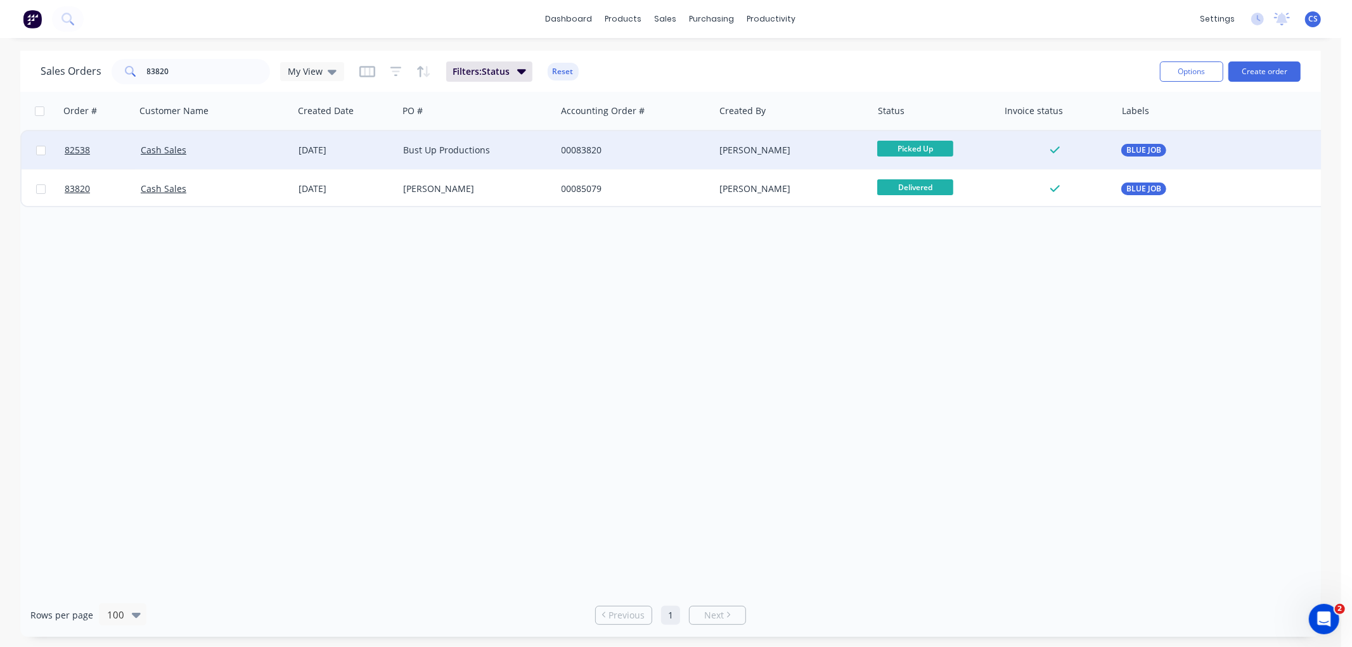
click at [517, 146] on div "Bust Up Productions" at bounding box center [473, 150] width 141 height 13
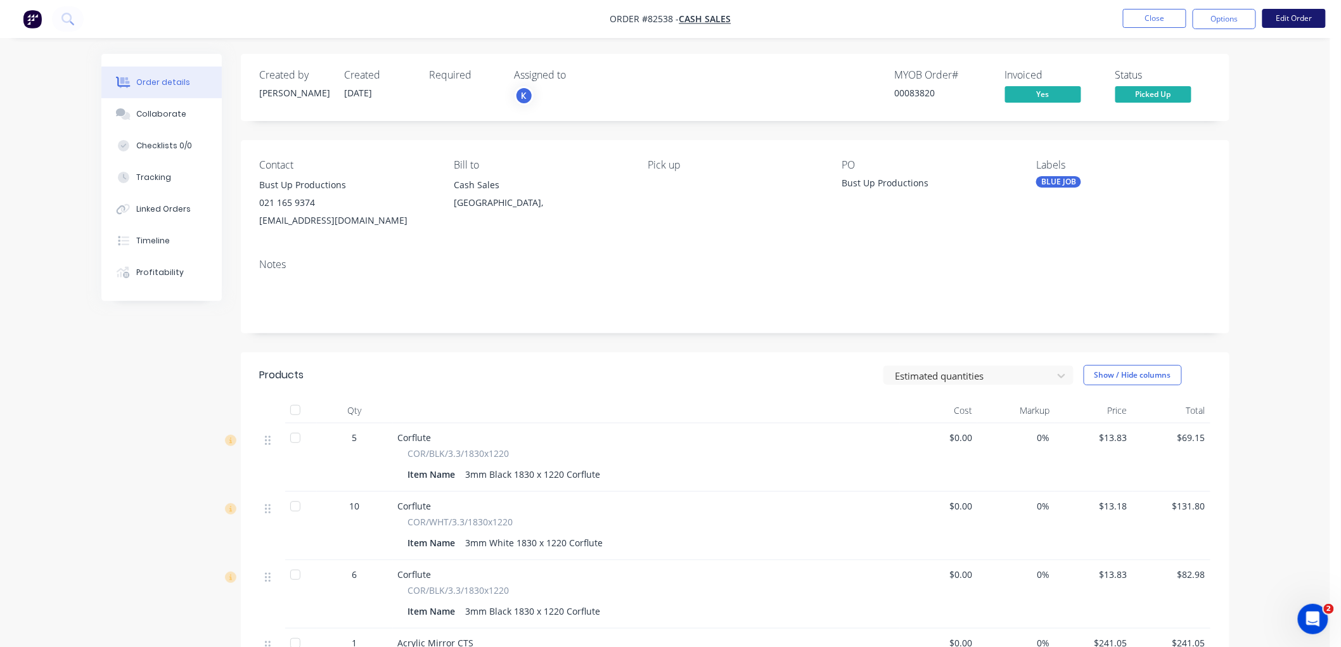
click at [1279, 17] on button "Edit Order" at bounding box center [1294, 18] width 63 height 19
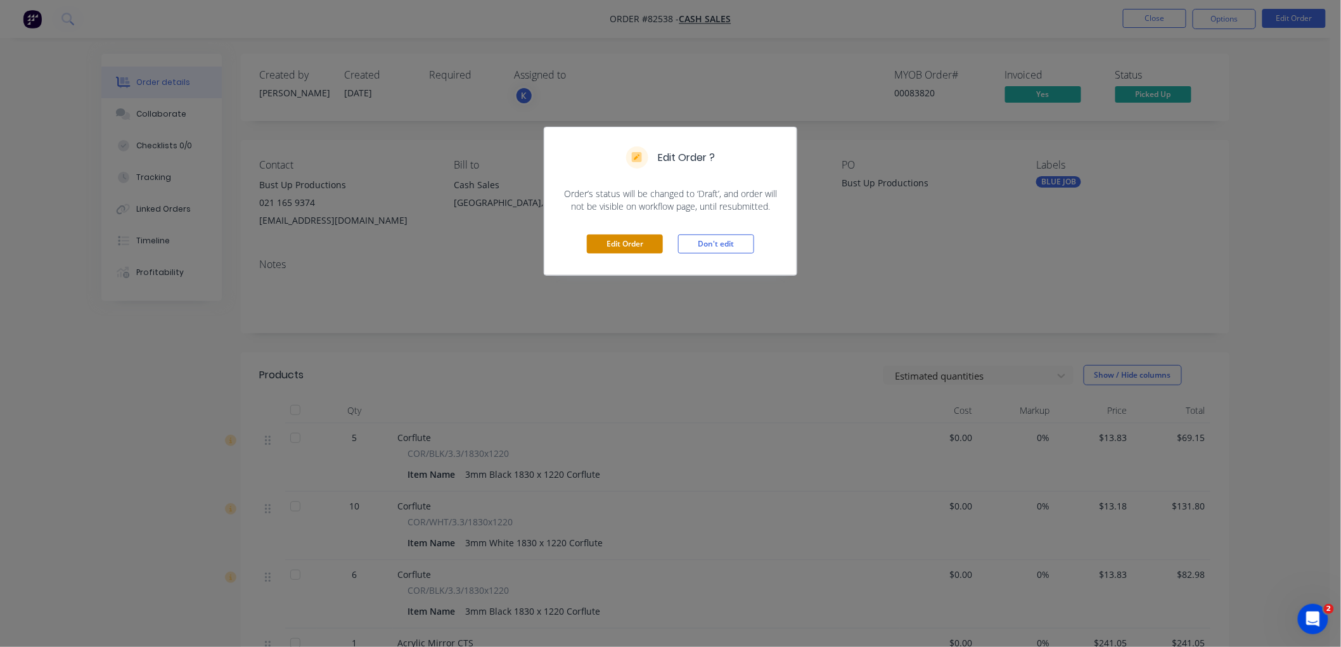
click at [617, 243] on button "Edit Order" at bounding box center [625, 244] width 76 height 19
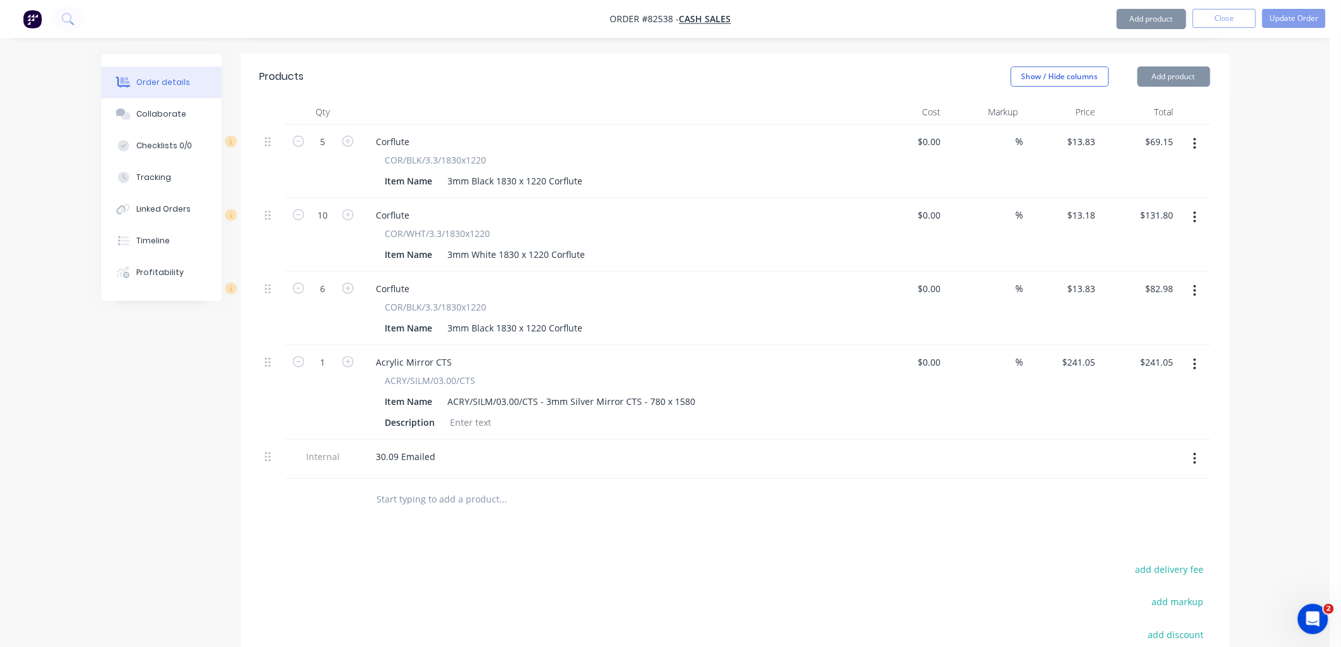
scroll to position [498, 0]
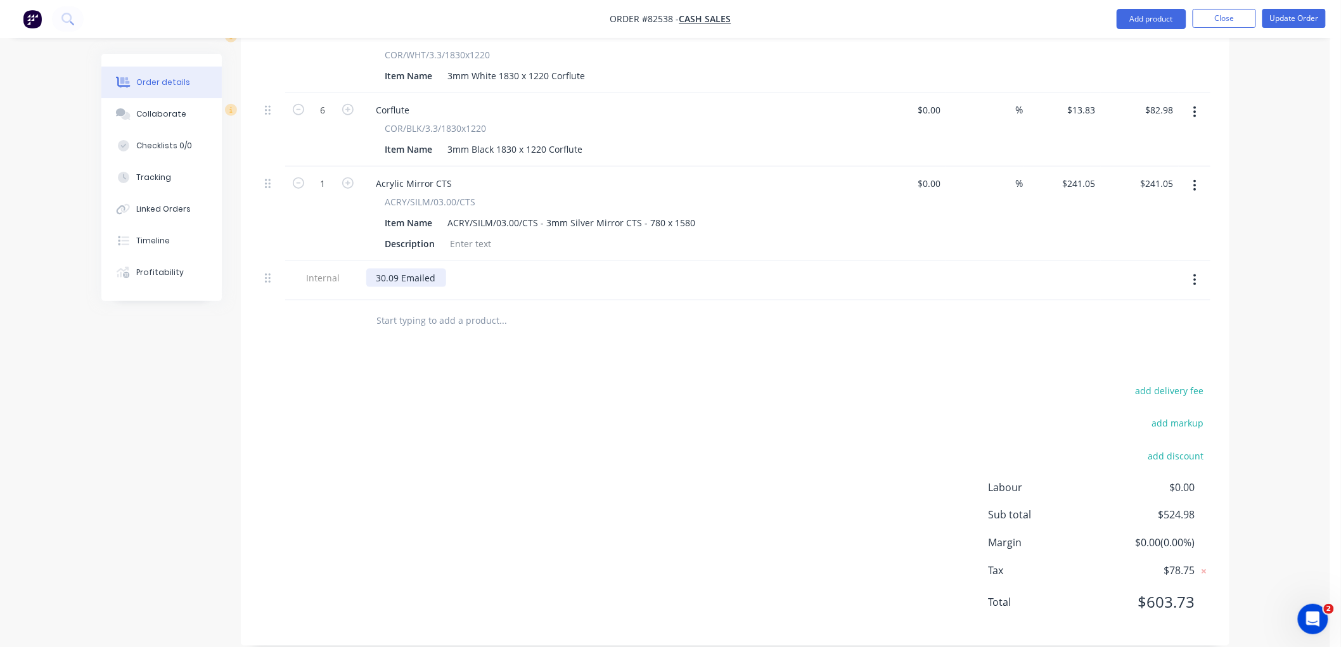
click at [435, 269] on div "30.09 Emailed" at bounding box center [406, 278] width 80 height 18
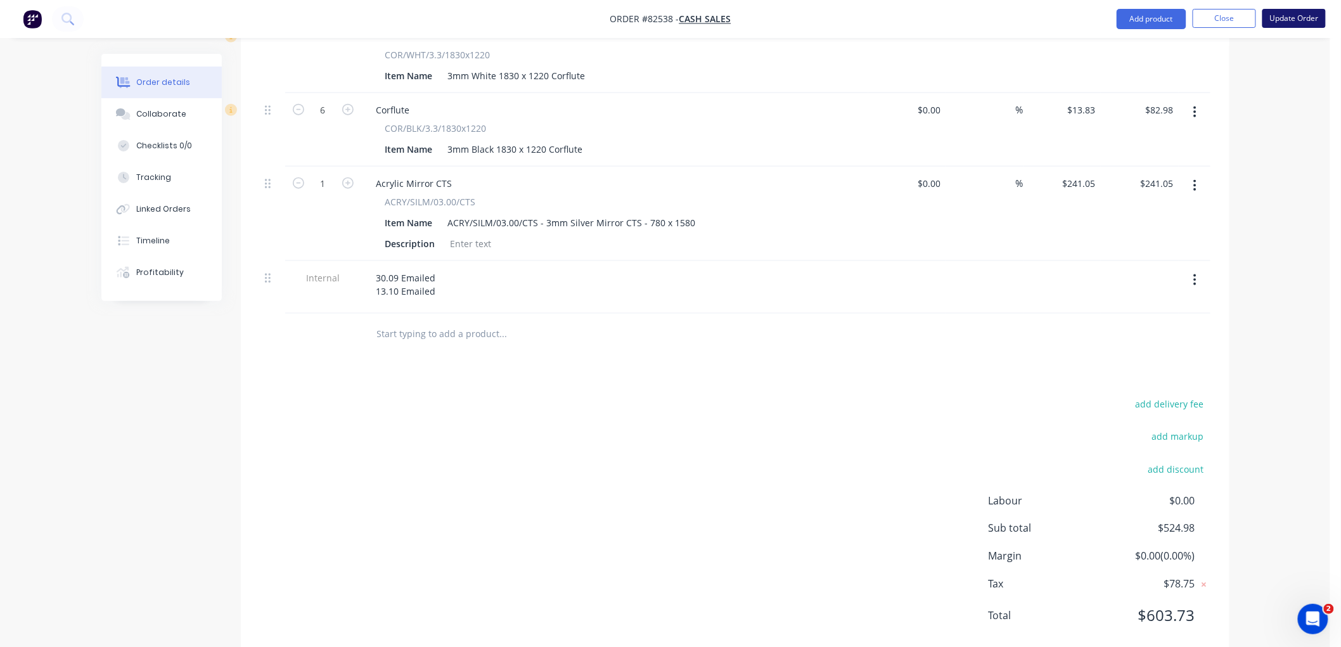
click at [1283, 21] on button "Update Order" at bounding box center [1294, 18] width 63 height 19
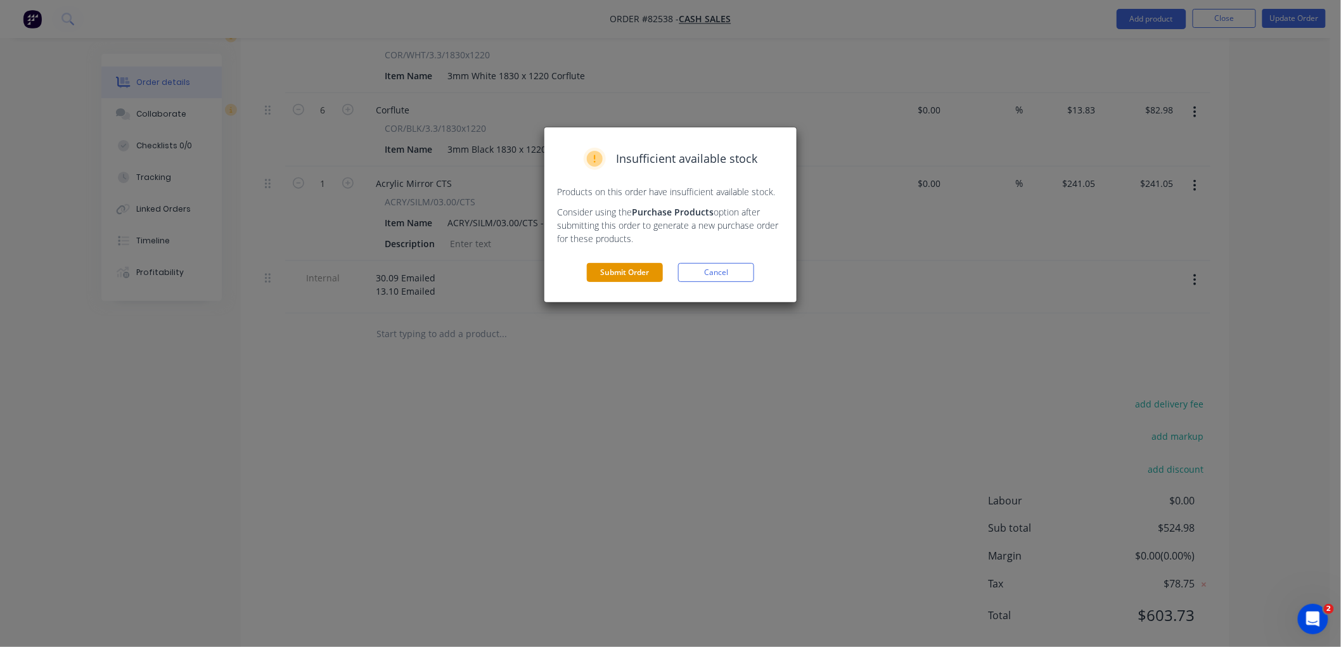
click at [633, 271] on button "Submit Order" at bounding box center [625, 272] width 76 height 19
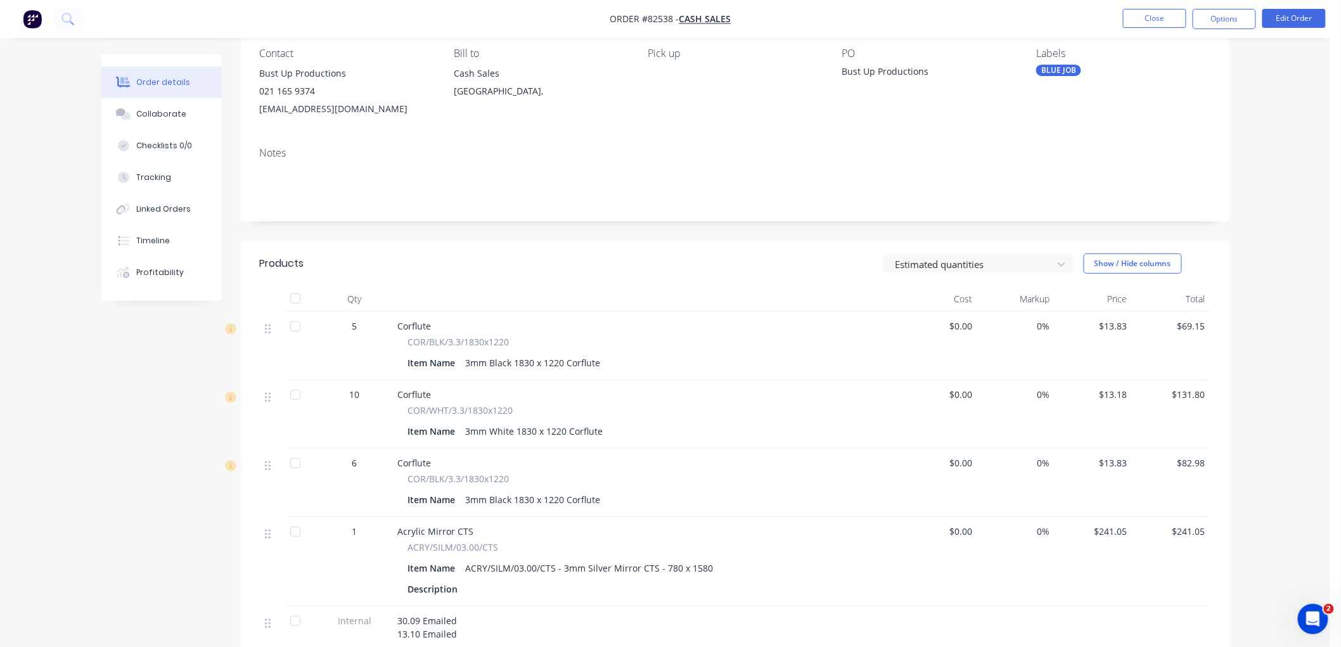
scroll to position [0, 0]
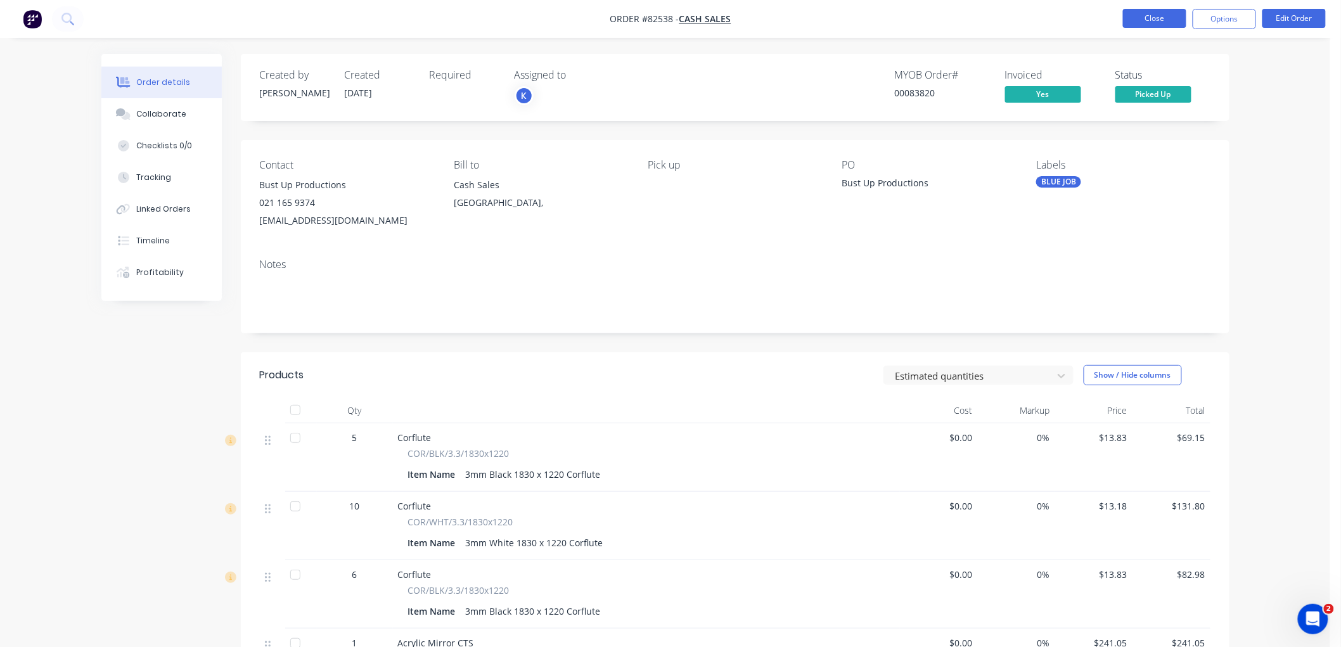
click at [1155, 20] on button "Close" at bounding box center [1154, 18] width 63 height 19
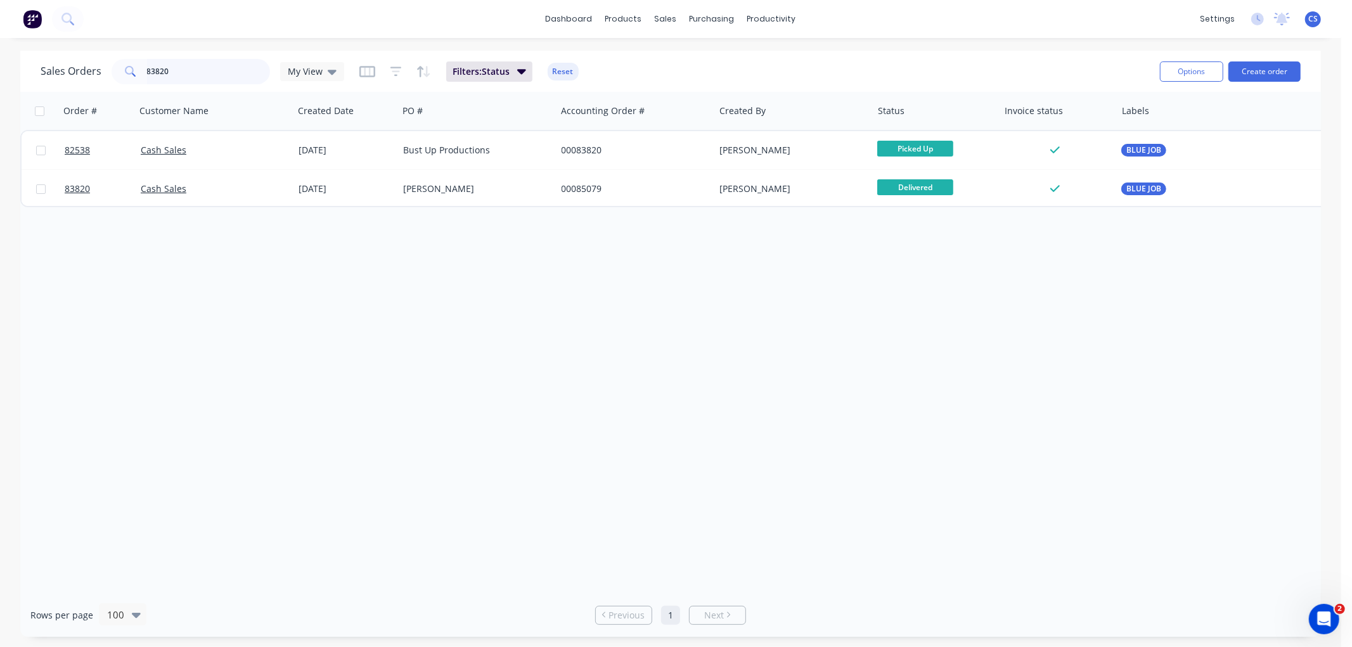
click at [181, 68] on input "83820" at bounding box center [209, 71] width 124 height 25
type input "85037"
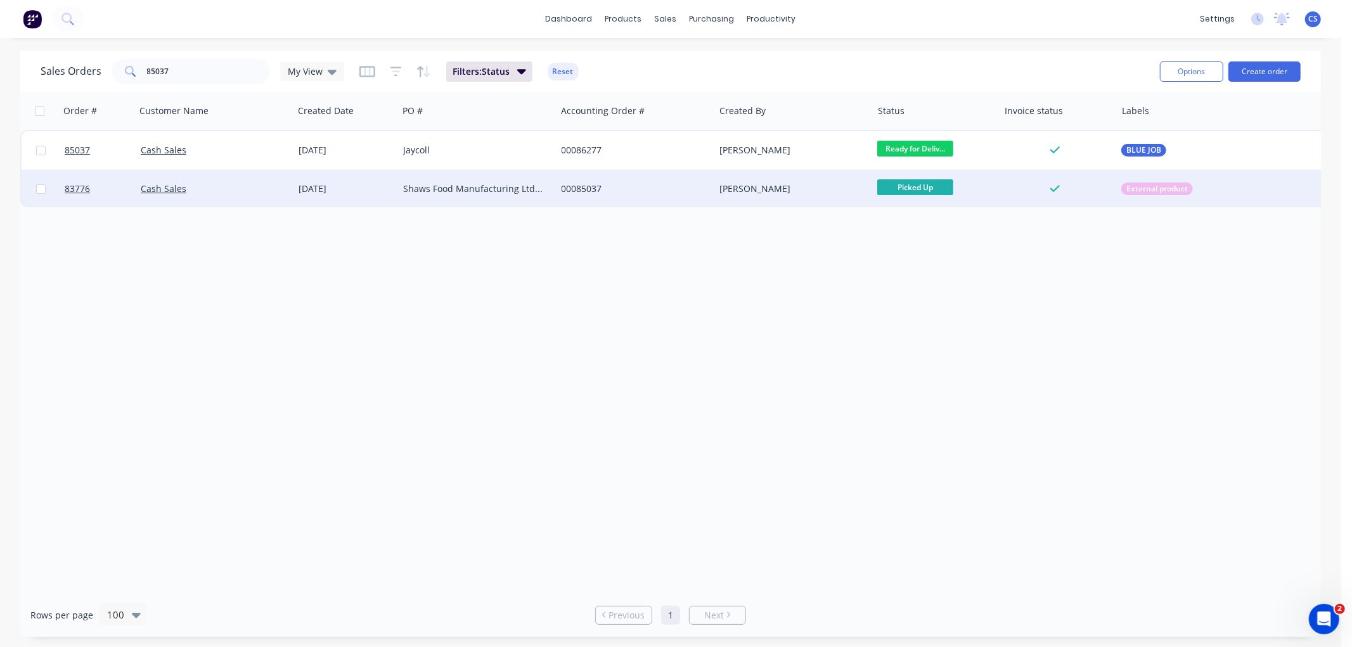
click at [437, 193] on div "Shaws Food Manufacturing Ltd - Ben" at bounding box center [473, 189] width 141 height 13
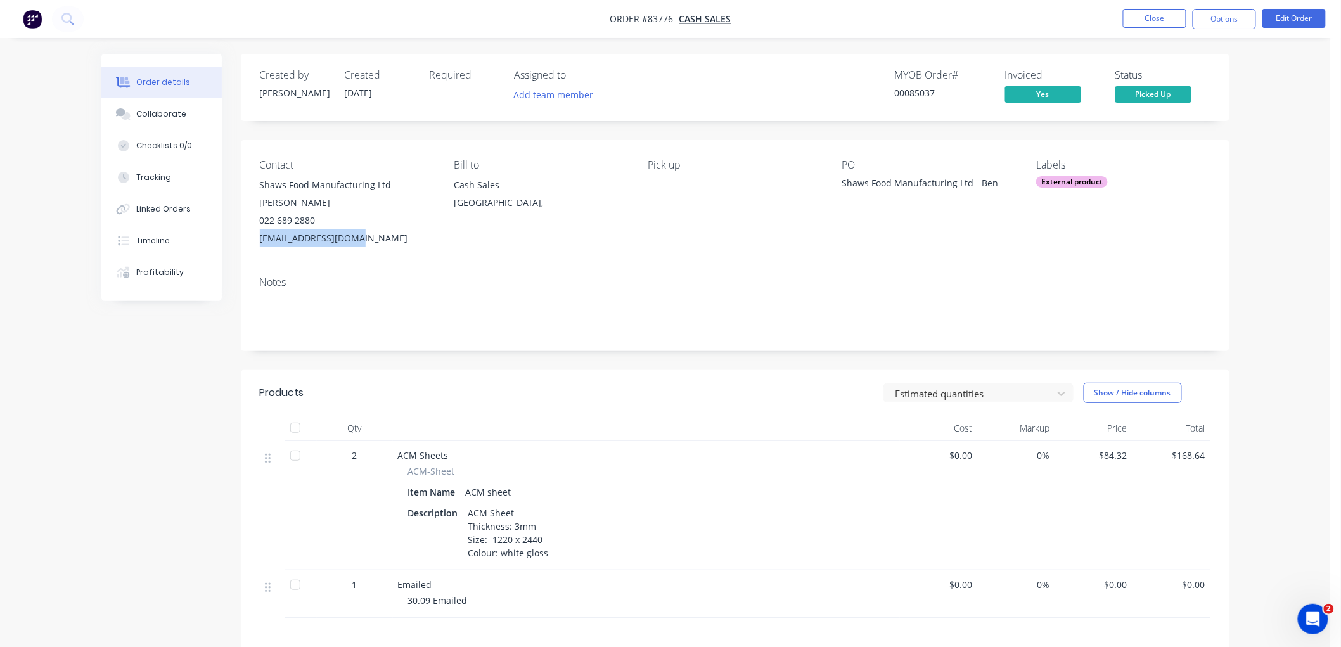
drag, startPoint x: 360, startPoint y: 237, endPoint x: 260, endPoint y: 237, distance: 99.5
click at [260, 237] on div "ben@shawsfoods.co.nz" at bounding box center [347, 238] width 174 height 18
copy div "ben@shawsfoods.co.nz"
click at [1218, 20] on button "Options" at bounding box center [1224, 19] width 63 height 20
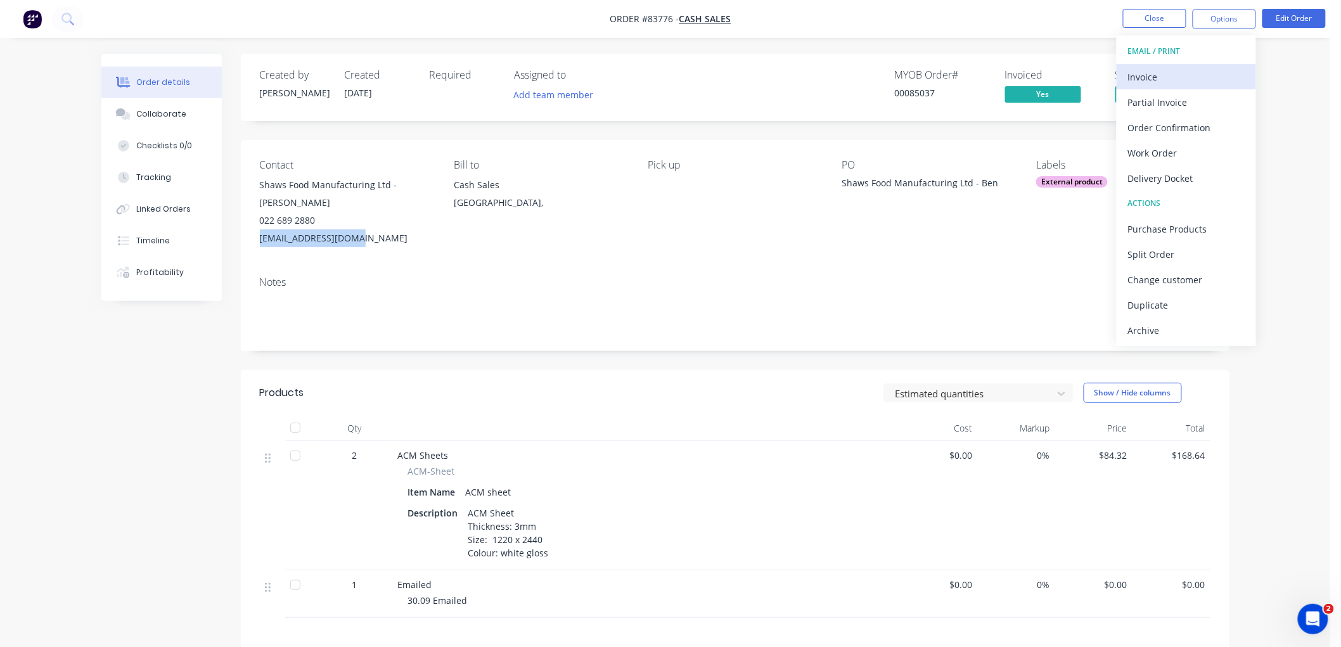
click at [1155, 65] on button "Invoice" at bounding box center [1186, 76] width 139 height 25
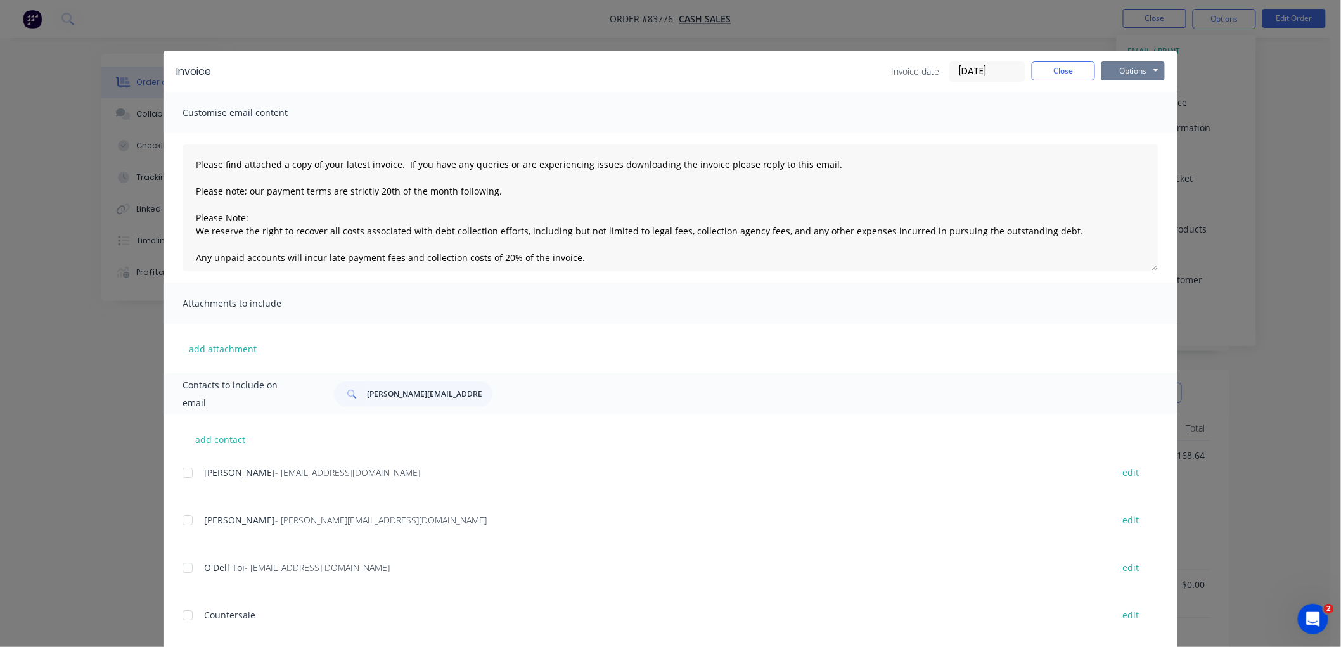
click at [1130, 72] on button "Options" at bounding box center [1133, 70] width 63 height 19
click at [1126, 95] on button "Preview" at bounding box center [1142, 93] width 81 height 21
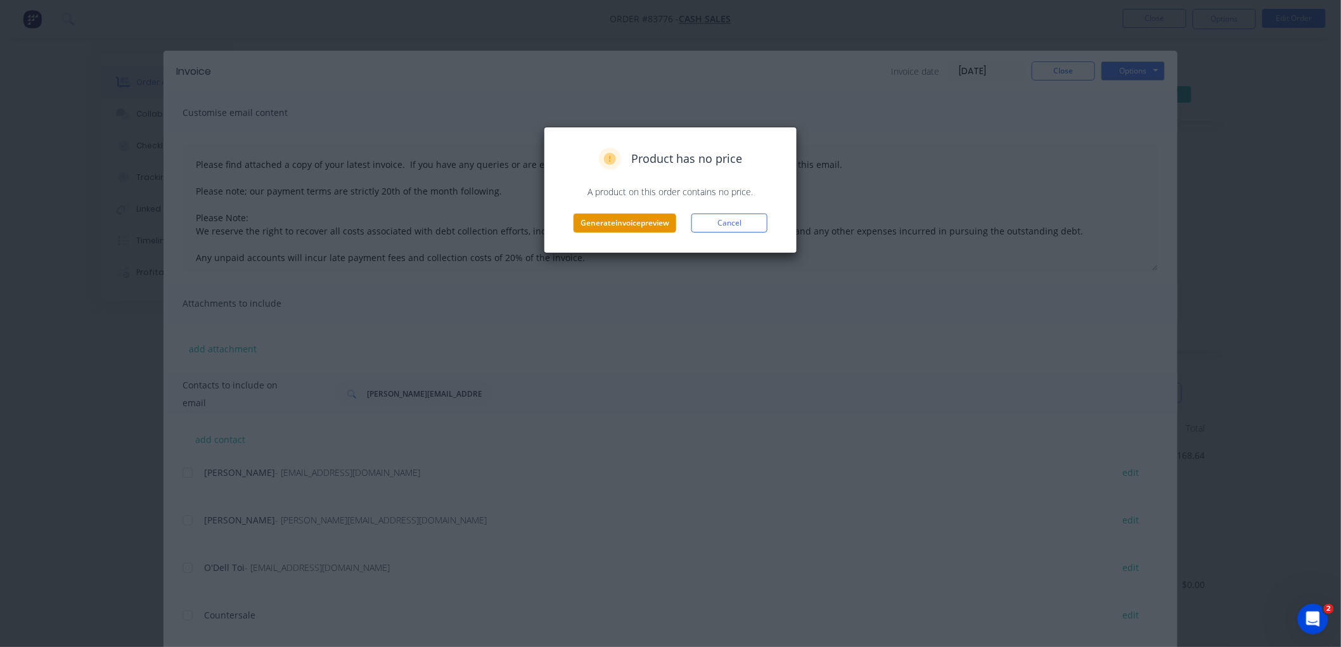
click at [575, 223] on button "Generate invoice preview" at bounding box center [625, 223] width 103 height 19
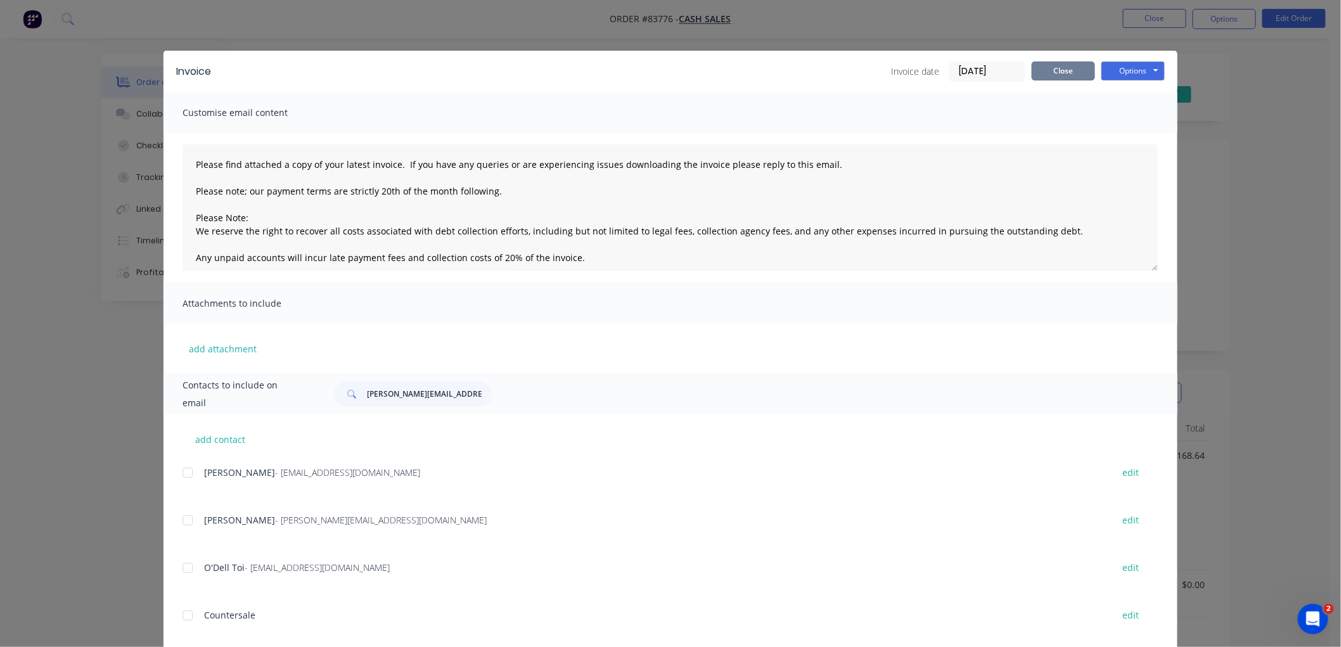
drag, startPoint x: 1071, startPoint y: 75, endPoint x: 1128, endPoint y: 97, distance: 61.2
click at [1071, 74] on button "Close" at bounding box center [1063, 70] width 63 height 19
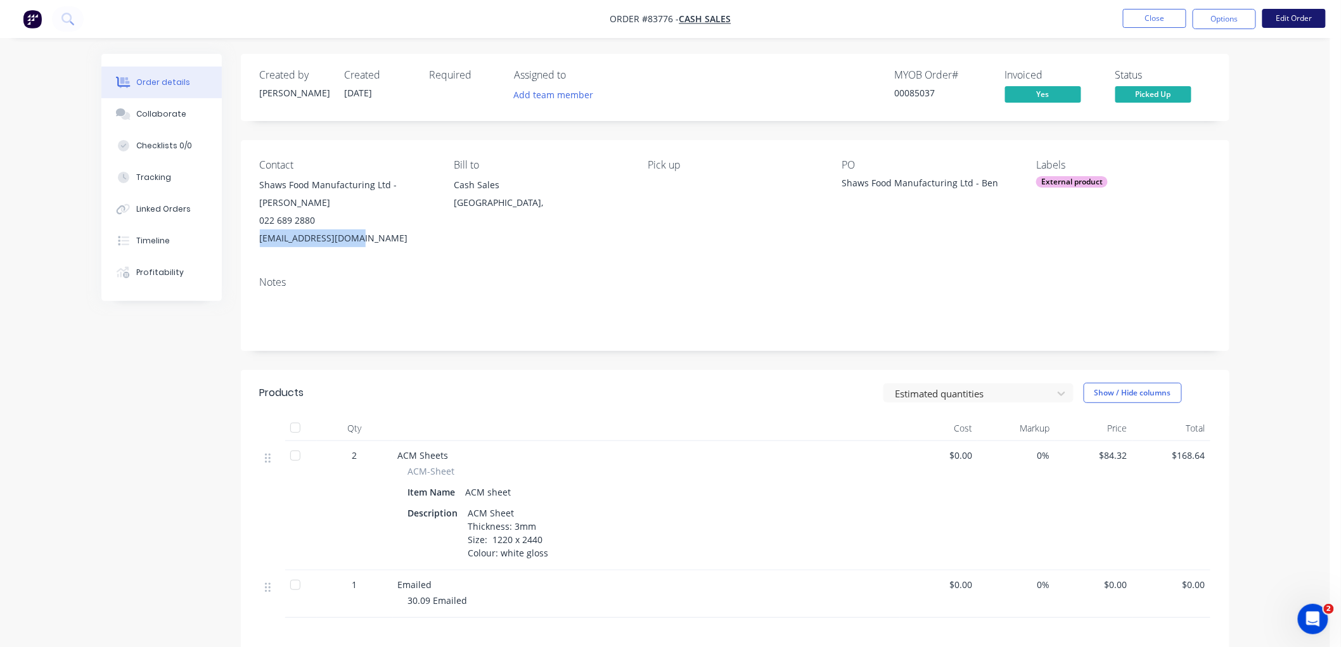
click at [1289, 15] on button "Edit Order" at bounding box center [1294, 18] width 63 height 19
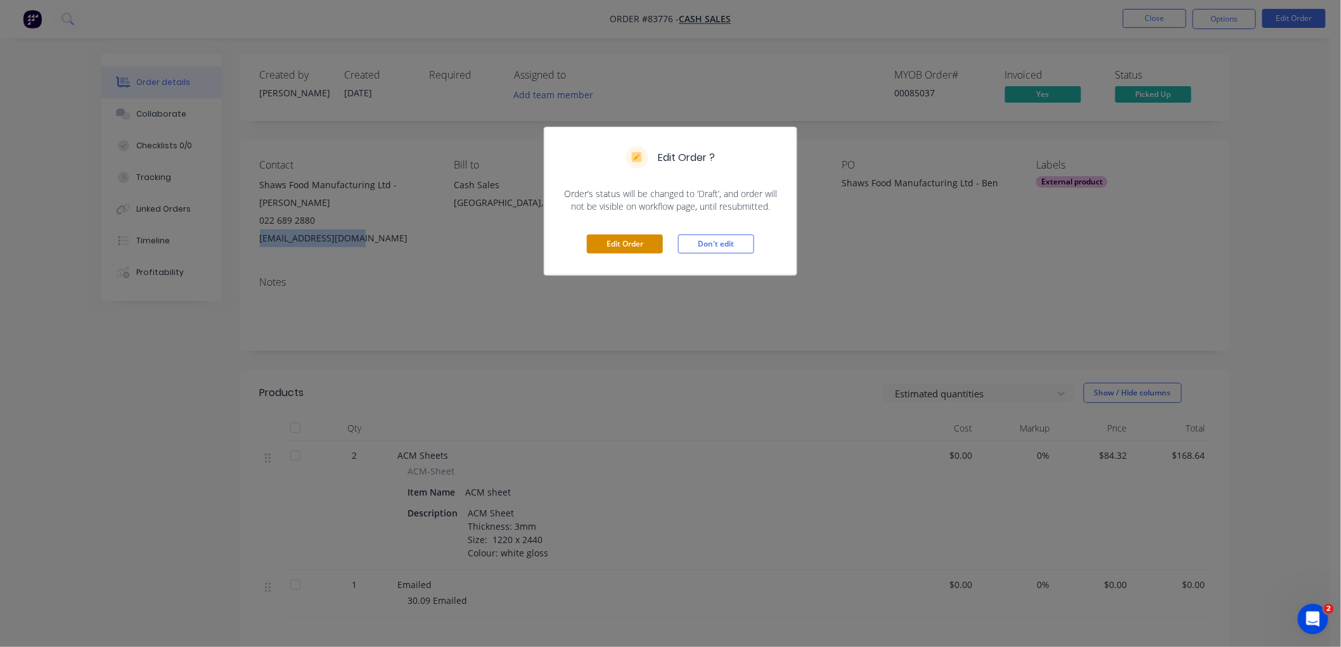
click at [627, 246] on button "Edit Order" at bounding box center [625, 244] width 76 height 19
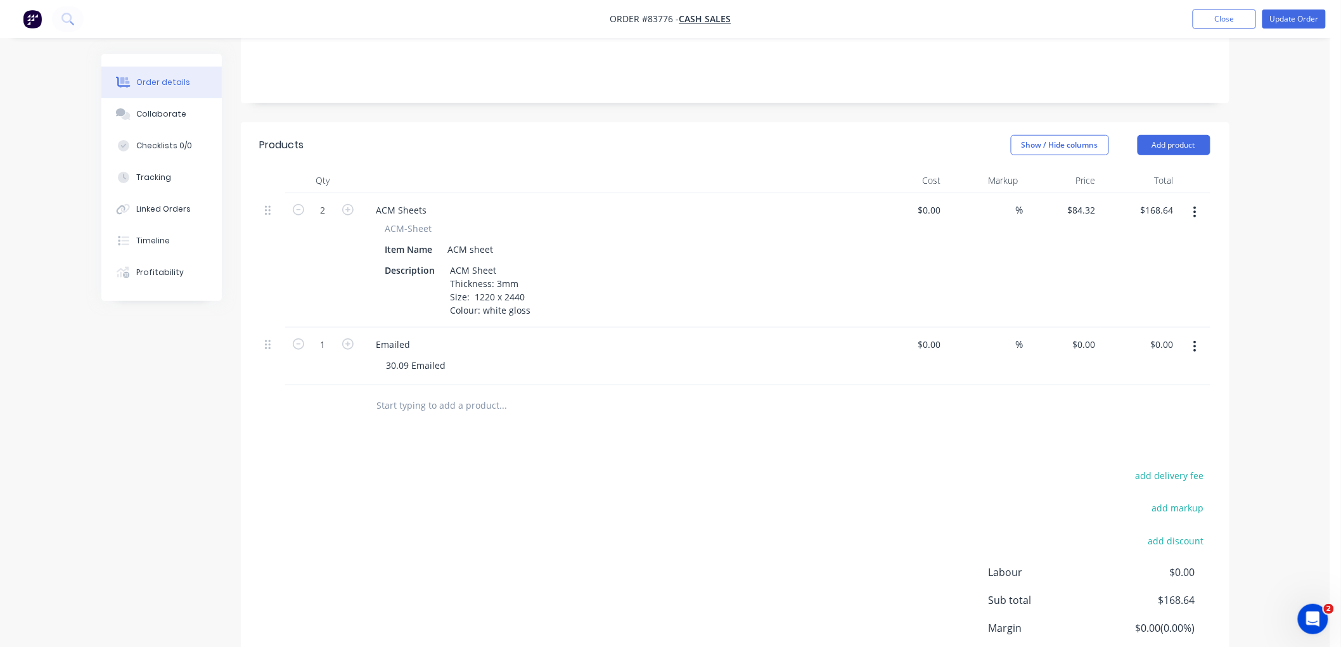
scroll to position [352, 0]
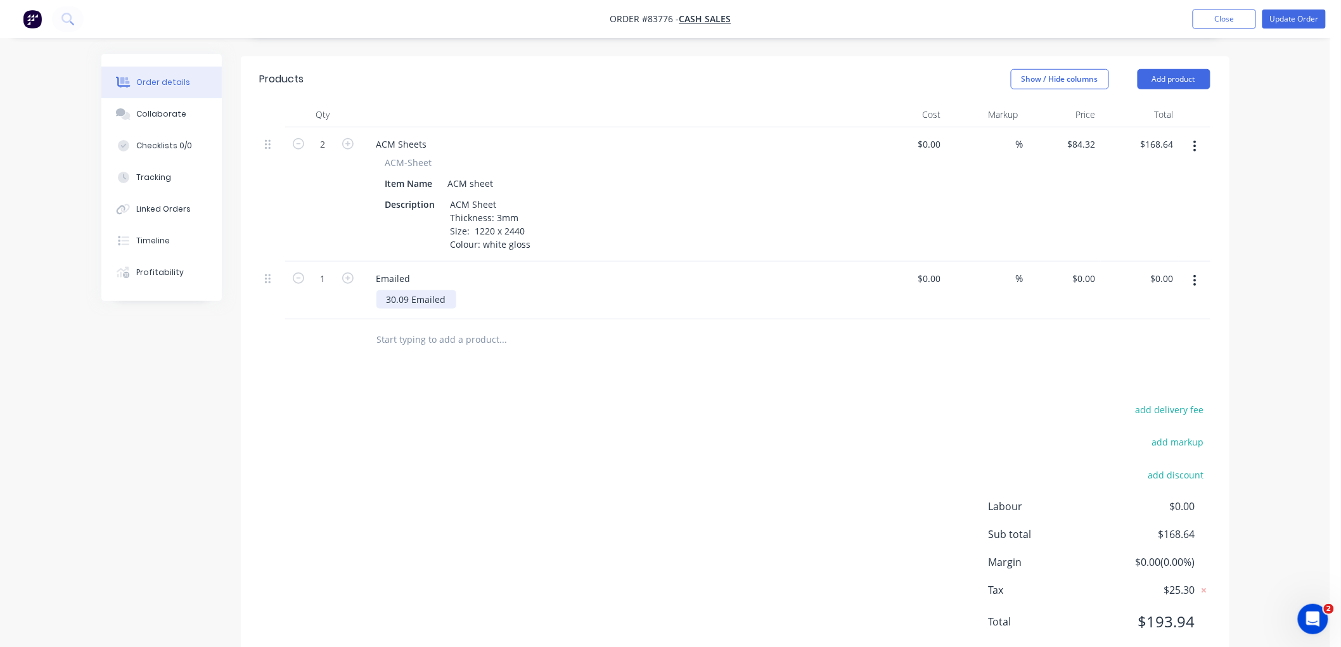
click at [446, 290] on div "30.09 Emailed" at bounding box center [416, 299] width 80 height 18
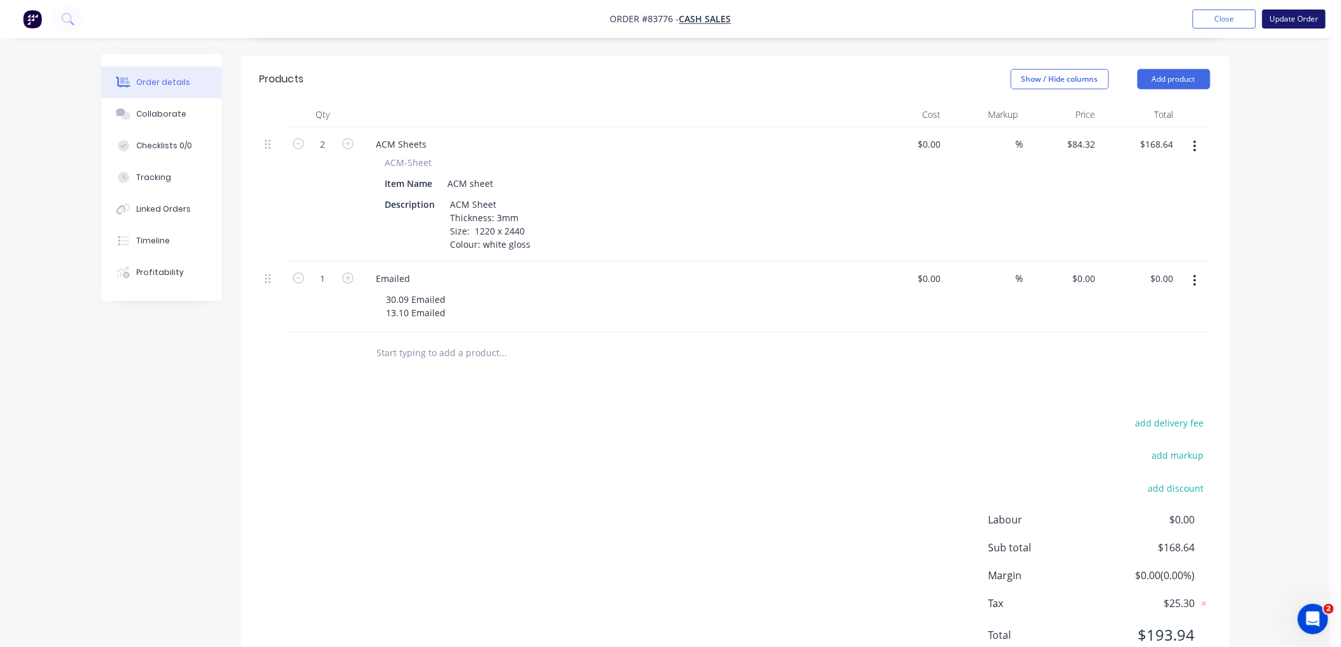
click at [1311, 22] on button "Update Order" at bounding box center [1294, 19] width 63 height 19
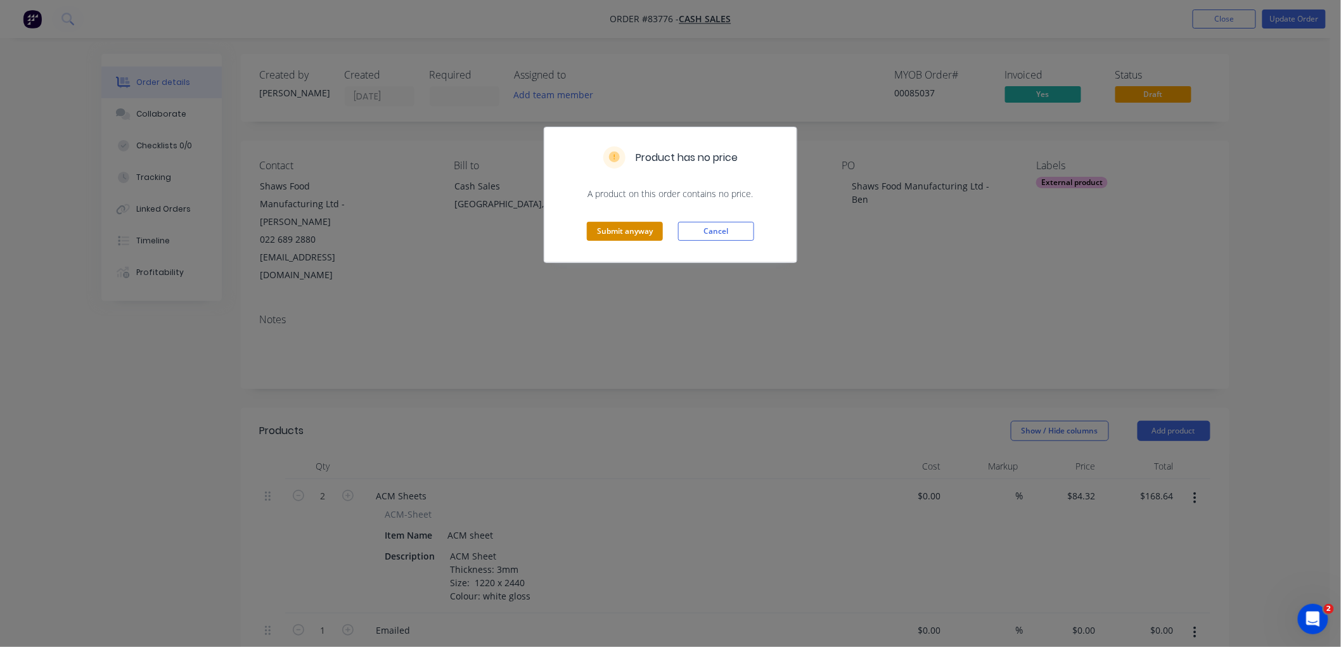
click at [621, 226] on button "Submit anyway" at bounding box center [625, 231] width 76 height 19
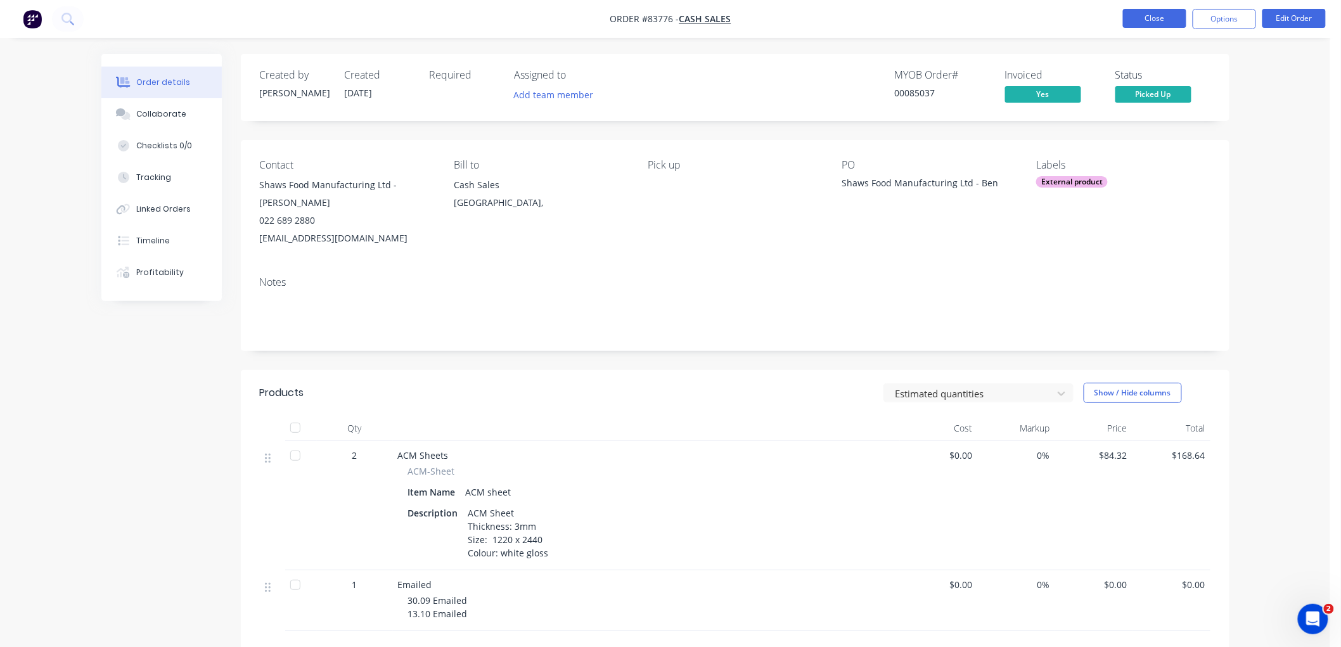
click at [1145, 16] on button "Close" at bounding box center [1154, 18] width 63 height 19
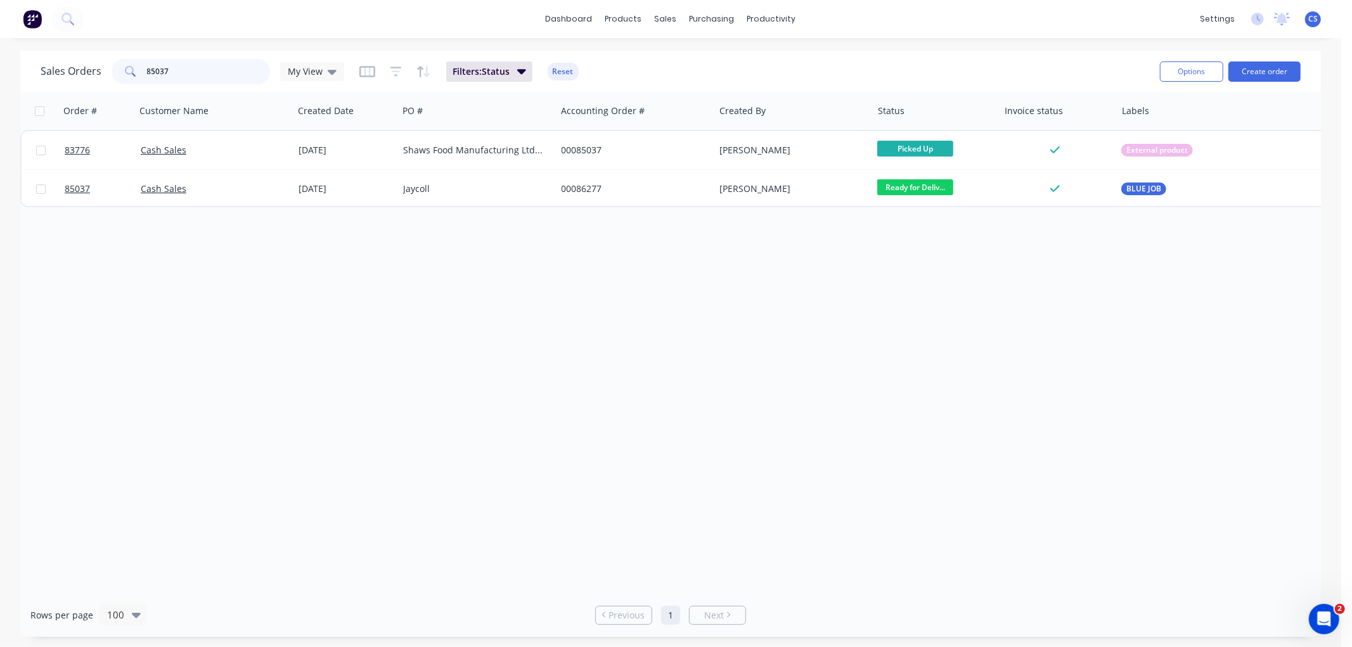
click at [187, 77] on input "85037" at bounding box center [209, 71] width 124 height 25
type input "85831"
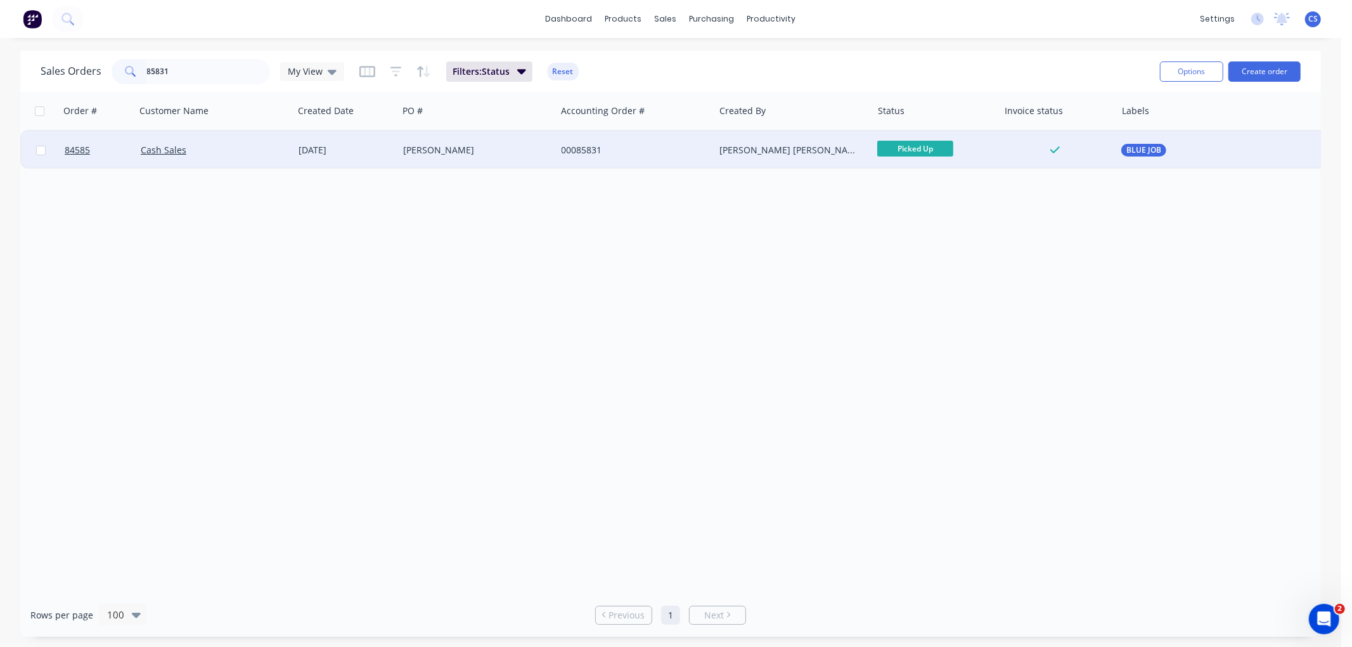
click at [489, 155] on div "[PERSON_NAME]" at bounding box center [473, 150] width 141 height 13
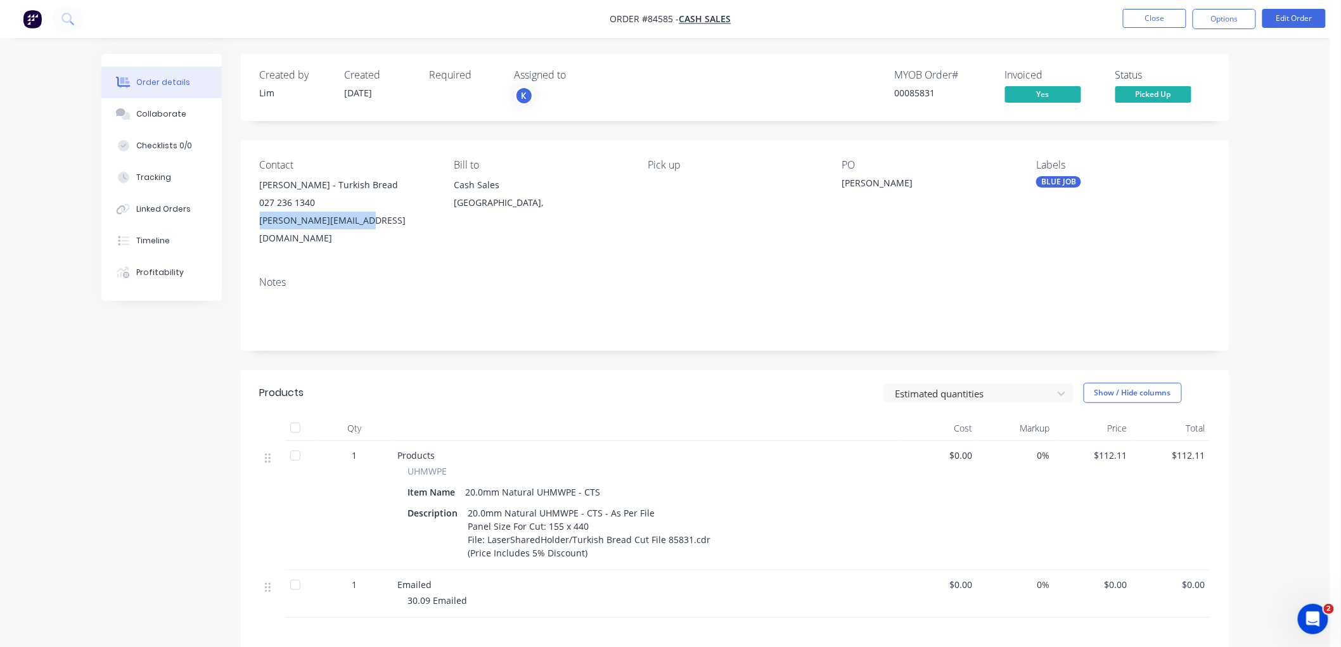
drag, startPoint x: 363, startPoint y: 220, endPoint x: 260, endPoint y: 223, distance: 102.1
click at [260, 223] on div "ken@turkishbread.co.nz" at bounding box center [347, 229] width 174 height 35
click at [1228, 17] on button "Options" at bounding box center [1224, 19] width 63 height 20
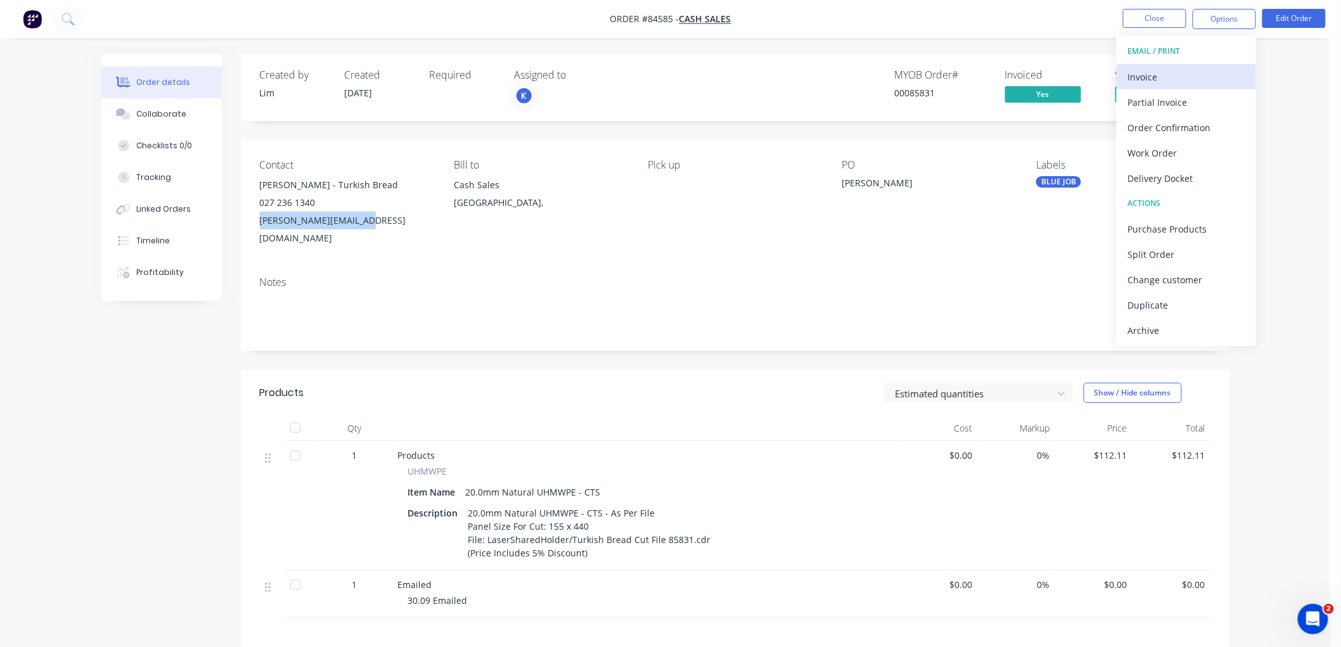
click at [1148, 73] on div "Invoice" at bounding box center [1186, 77] width 117 height 18
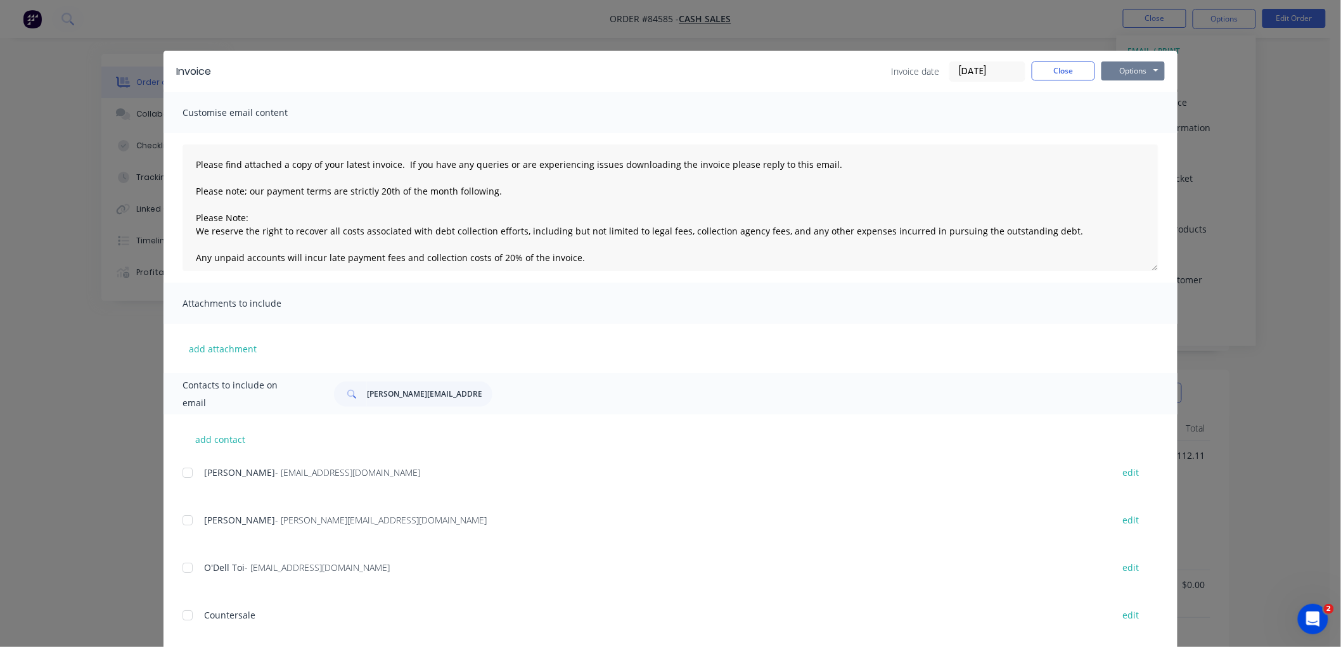
click at [1144, 70] on button "Options" at bounding box center [1133, 70] width 63 height 19
click at [1124, 93] on button "Preview" at bounding box center [1142, 93] width 81 height 21
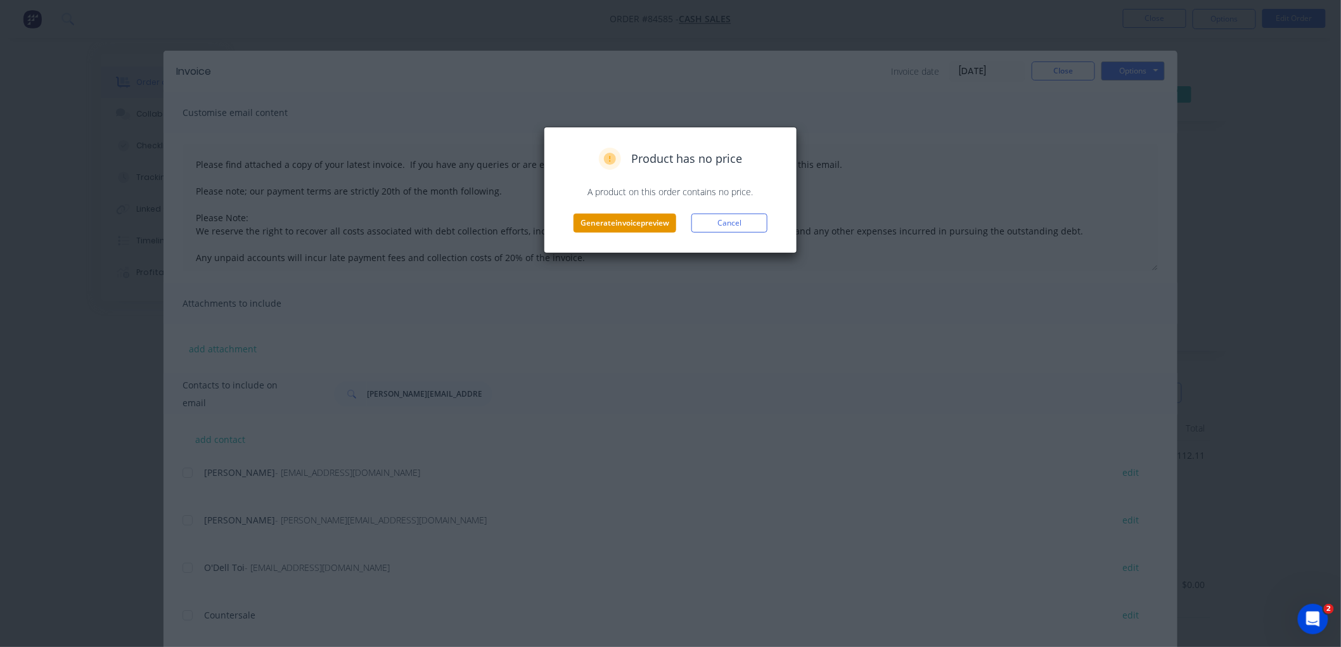
click at [628, 225] on button "Generate invoice preview" at bounding box center [625, 223] width 103 height 19
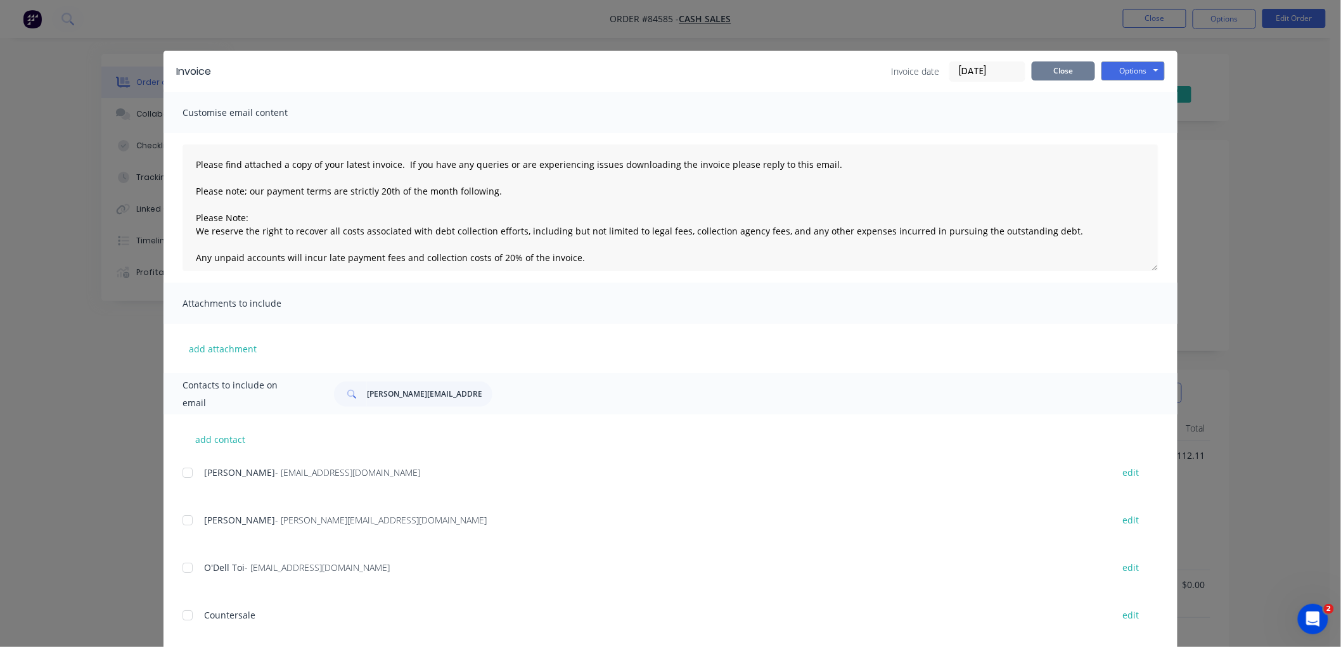
click at [1041, 72] on button "Close" at bounding box center [1063, 70] width 63 height 19
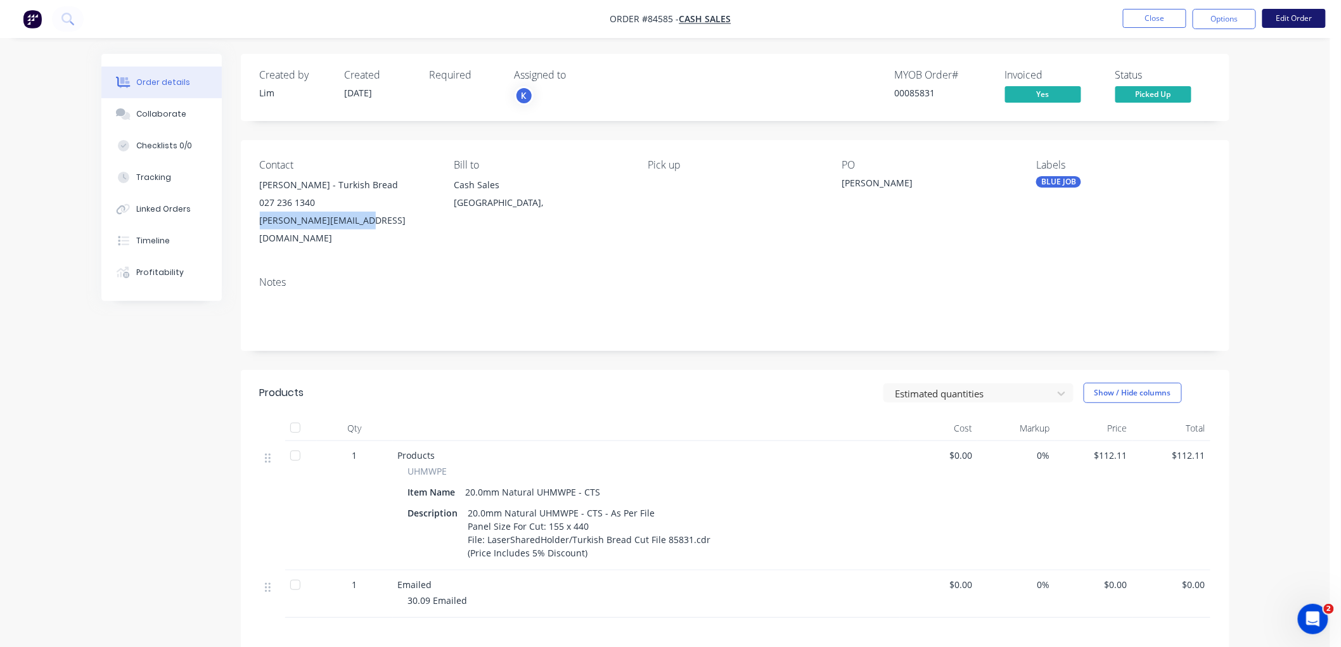
click at [1283, 23] on button "Edit Order" at bounding box center [1294, 18] width 63 height 19
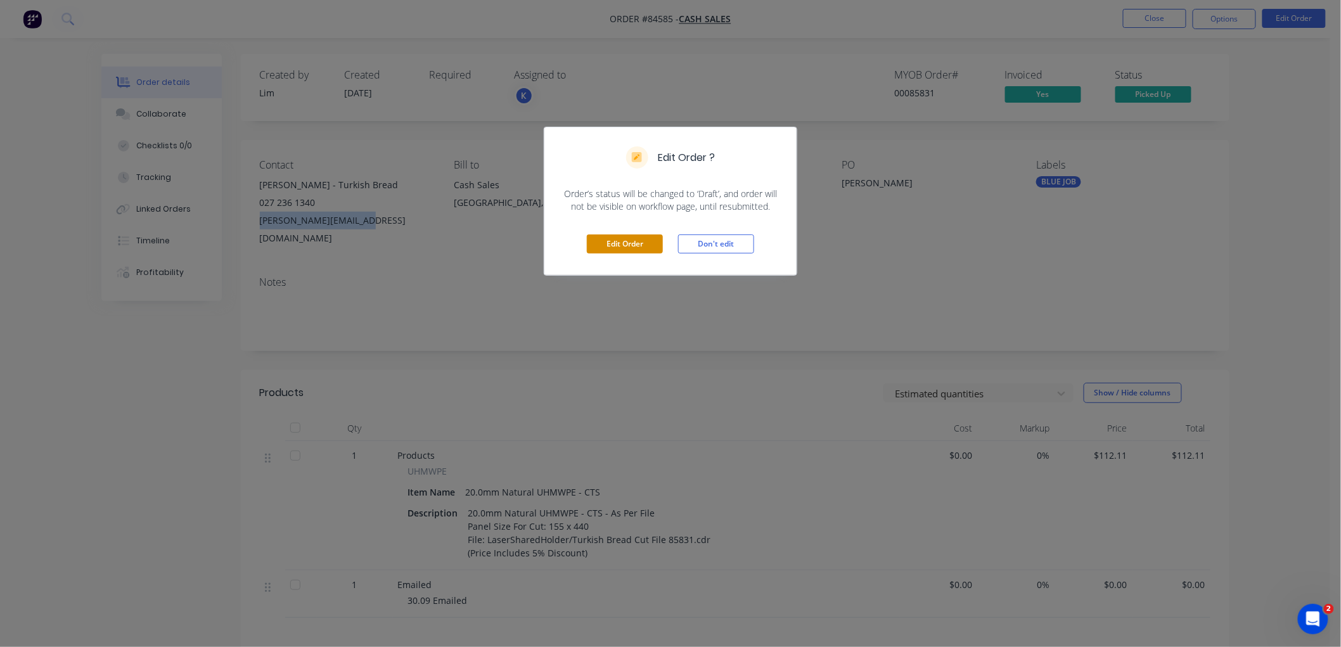
click at [608, 235] on button "Edit Order" at bounding box center [625, 244] width 76 height 19
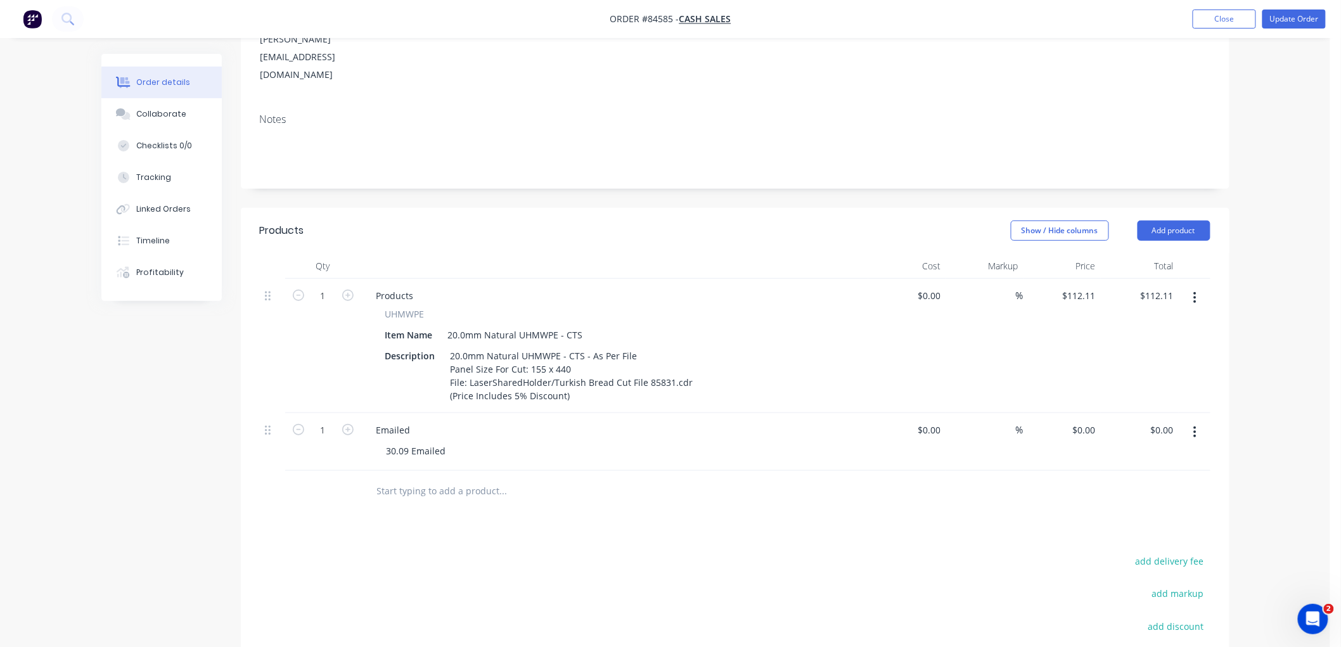
scroll to position [211, 0]
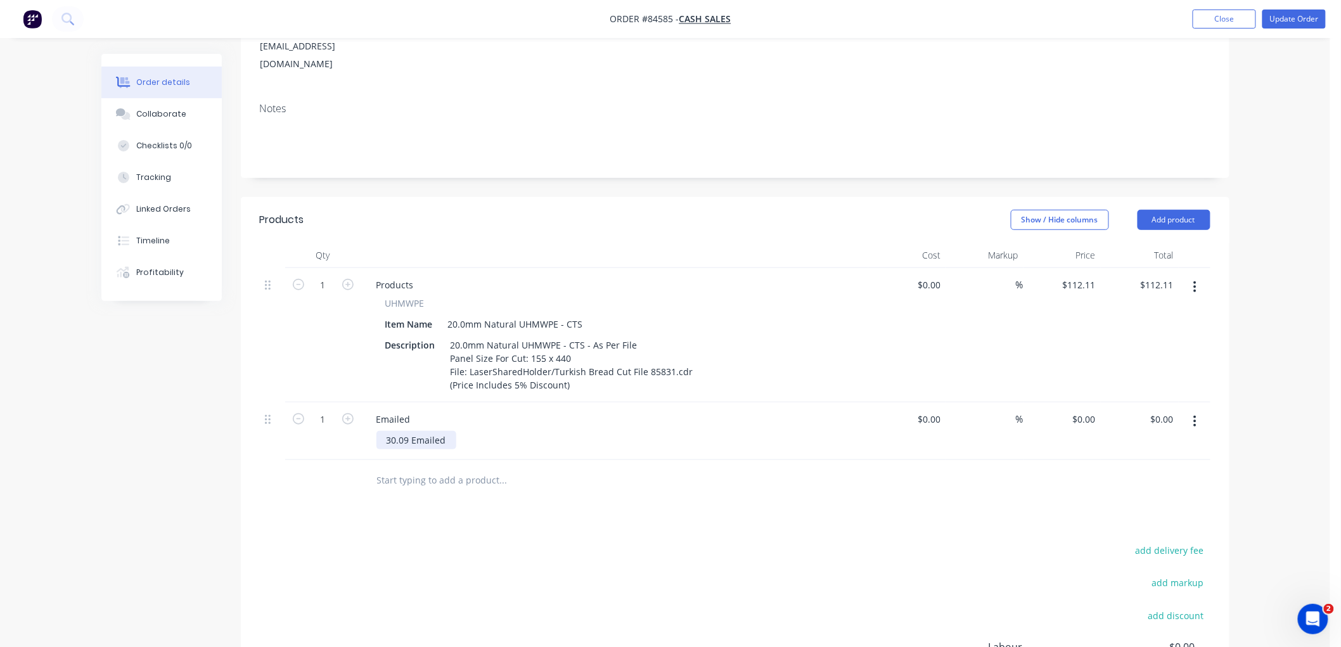
click at [447, 431] on div "30.09 Emailed" at bounding box center [416, 440] width 80 height 18
click at [1297, 23] on button "Update Order" at bounding box center [1294, 19] width 63 height 19
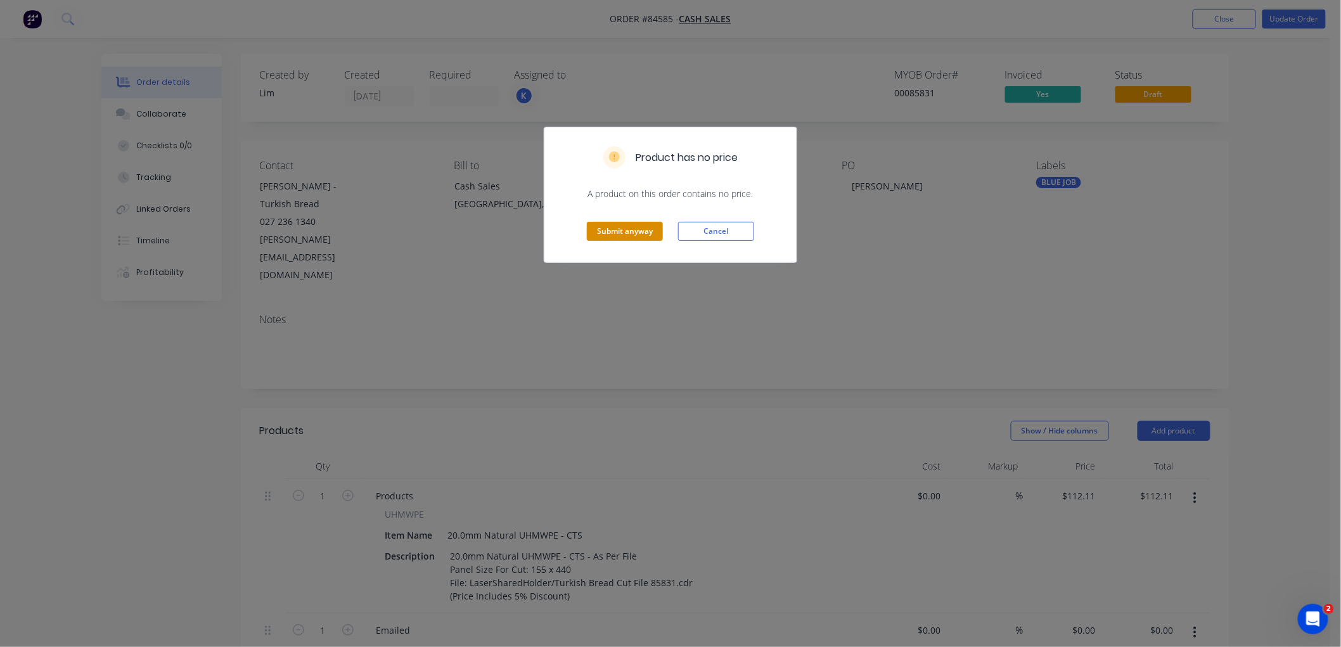
click at [613, 233] on button "Submit anyway" at bounding box center [625, 231] width 76 height 19
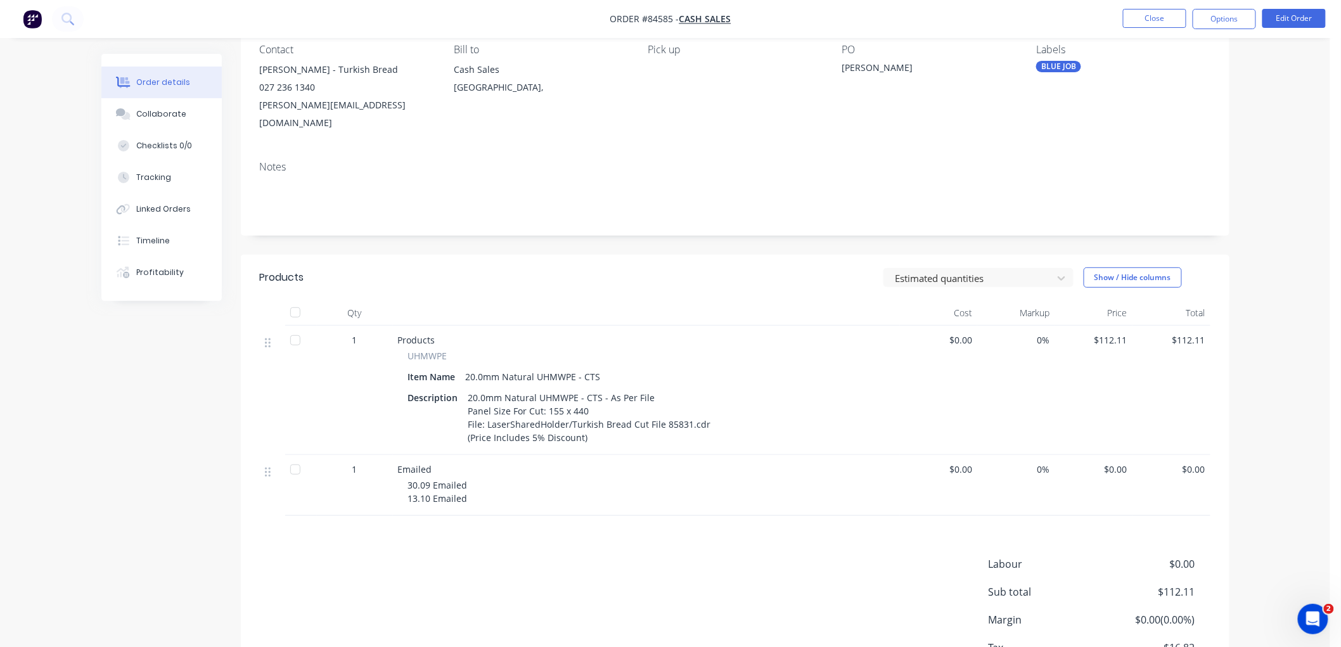
scroll to position [193, 0]
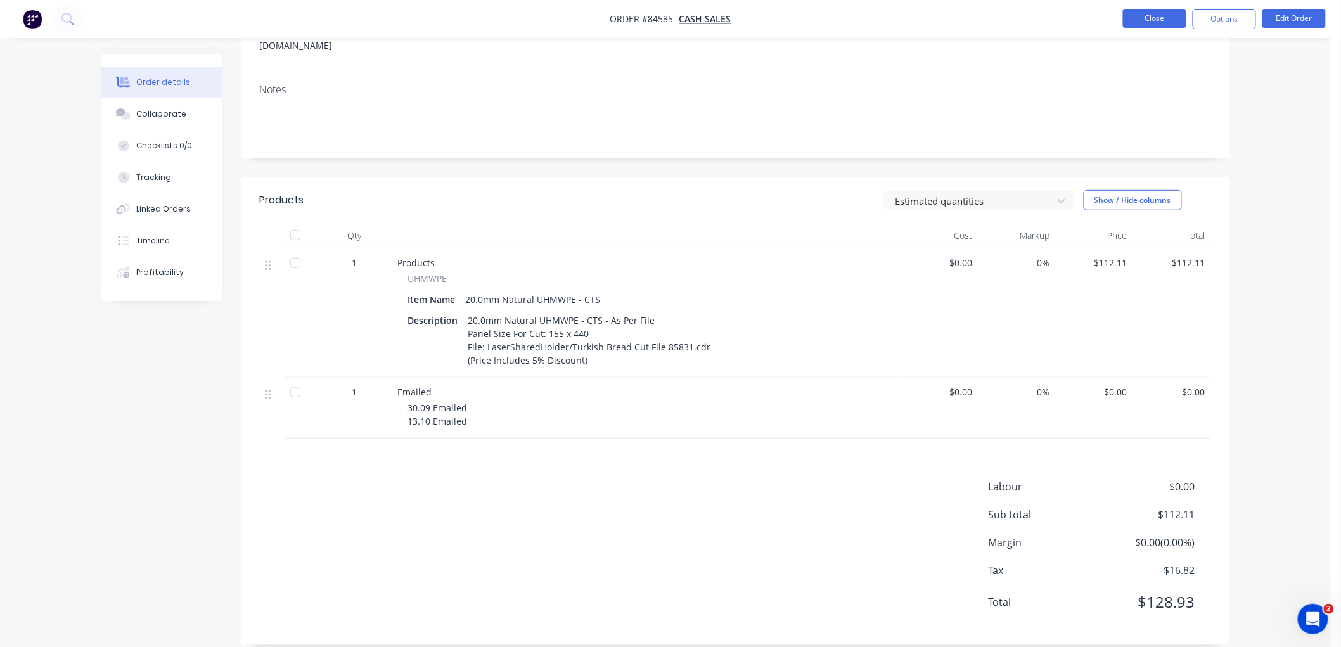
click at [1160, 19] on button "Close" at bounding box center [1154, 18] width 63 height 19
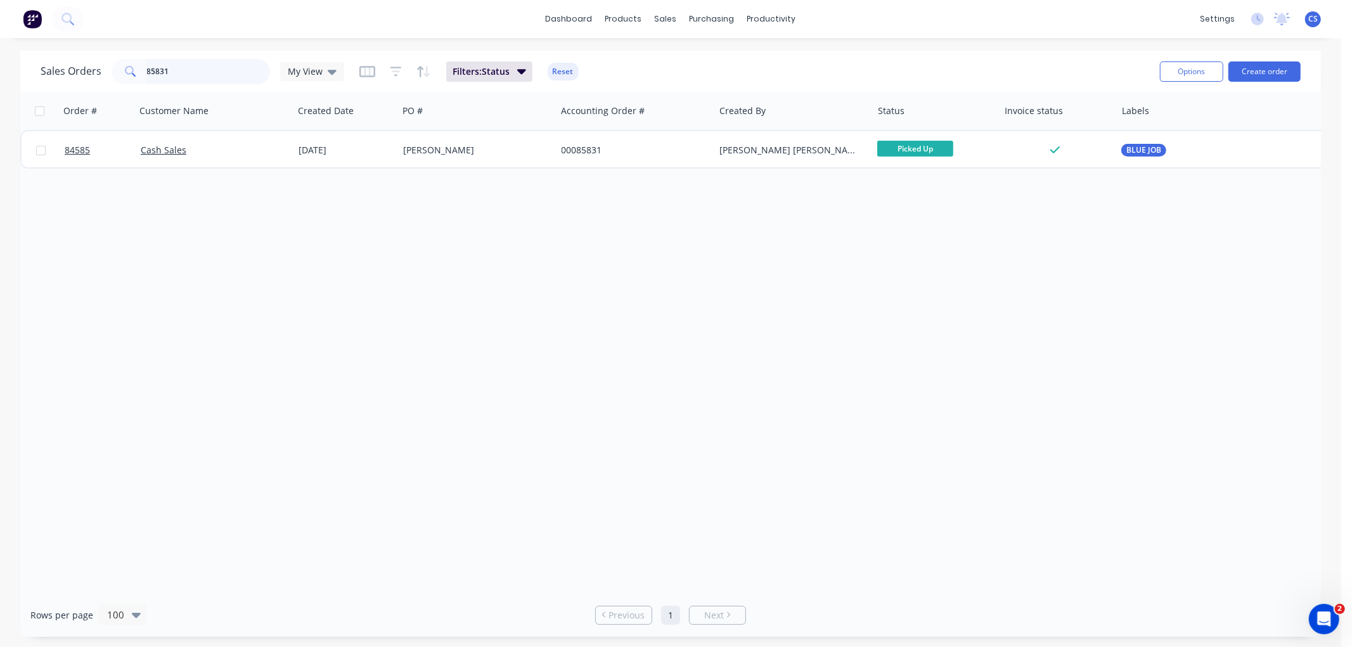
click at [190, 72] on input "85831" at bounding box center [209, 71] width 124 height 25
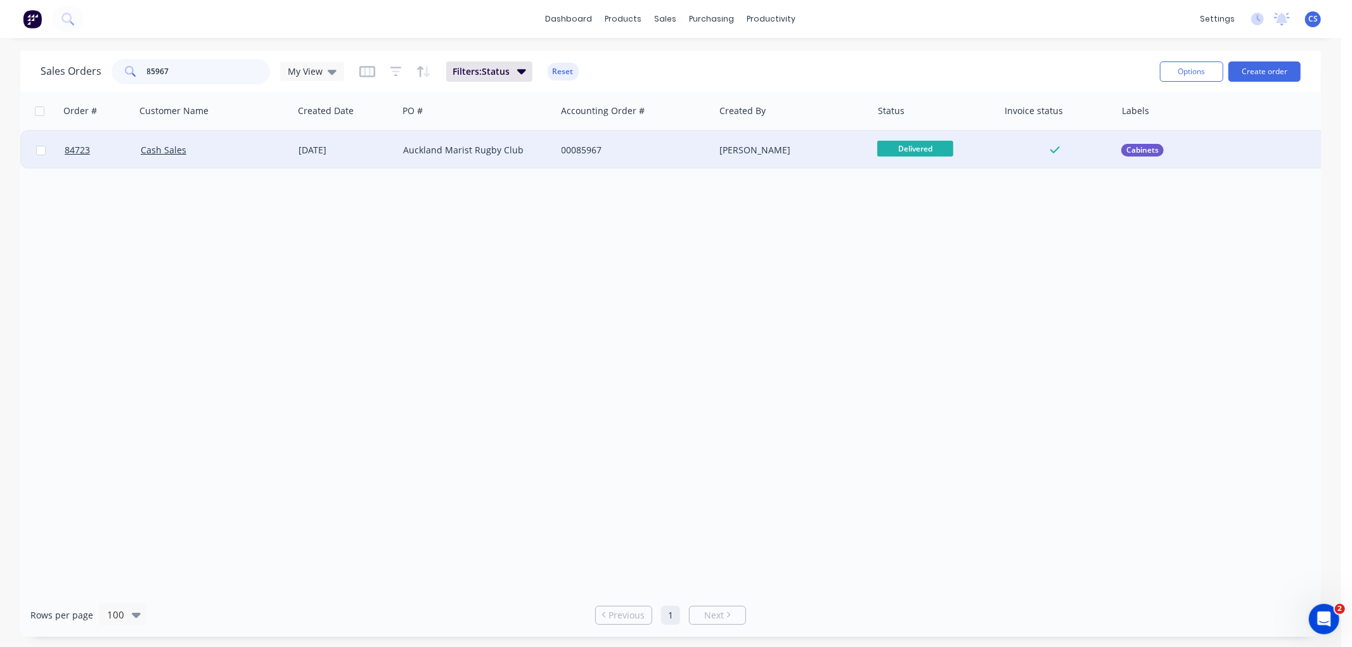
type input "85967"
click at [477, 149] on div "Auckland Marist Rugby Club" at bounding box center [473, 150] width 141 height 13
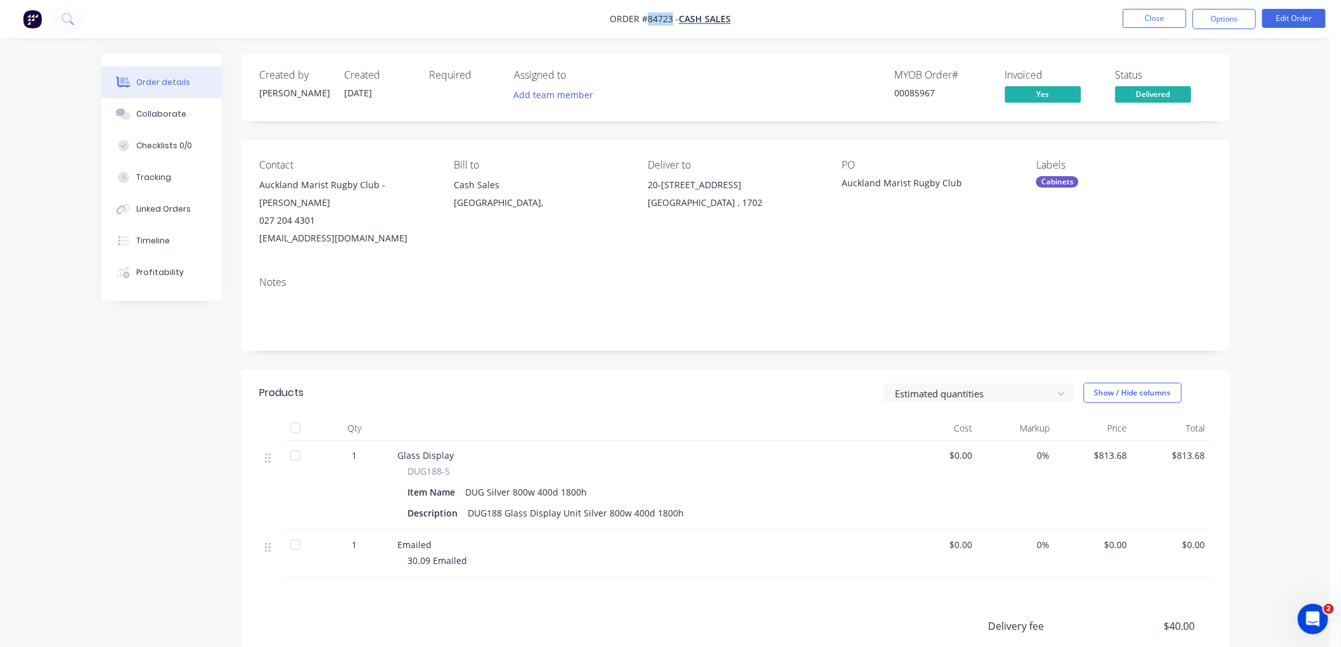
drag, startPoint x: 671, startPoint y: 13, endPoint x: 649, endPoint y: 13, distance: 21.6
click at [649, 13] on span "Order #84723 -" at bounding box center [644, 19] width 69 height 12
drag, startPoint x: 373, startPoint y: 238, endPoint x: 260, endPoint y: 242, distance: 112.9
click at [260, 242] on div "doo@aucklandmarist.co.nz" at bounding box center [347, 238] width 174 height 18
click at [1226, 22] on button "Options" at bounding box center [1224, 19] width 63 height 20
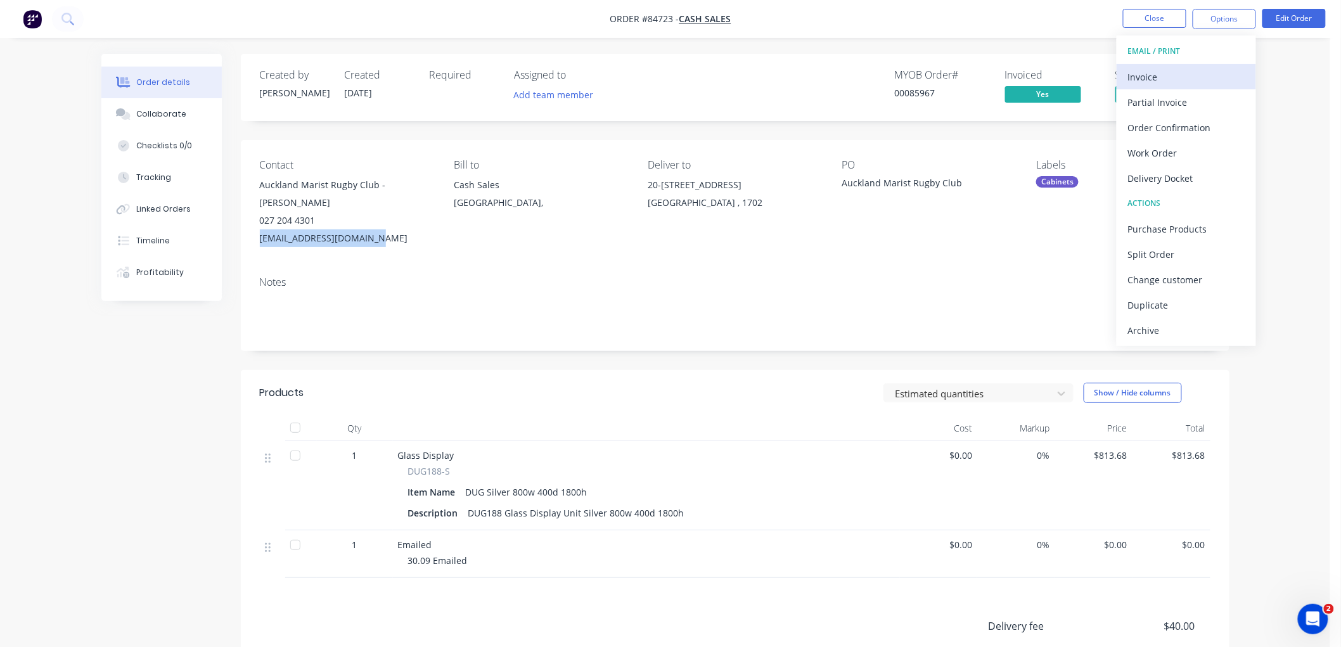
click at [1157, 72] on div "Invoice" at bounding box center [1186, 77] width 117 height 18
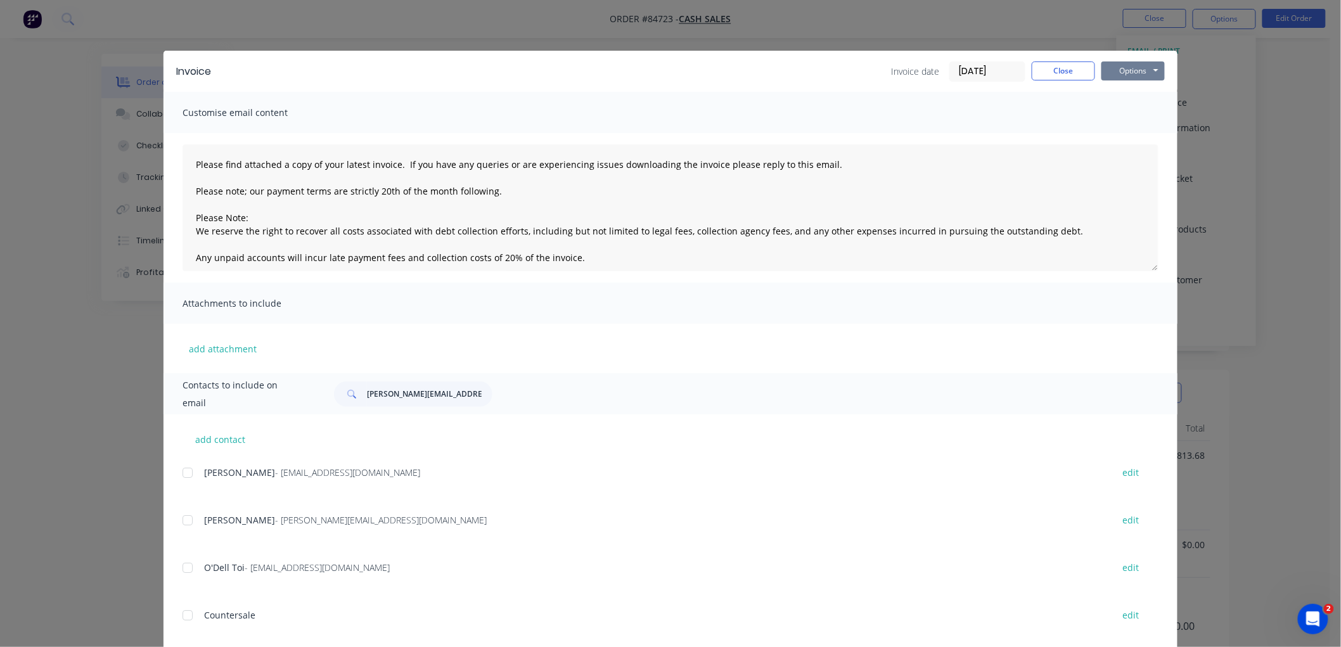
click at [1135, 65] on button "Options" at bounding box center [1133, 70] width 63 height 19
click at [1127, 93] on button "Preview" at bounding box center [1142, 93] width 81 height 21
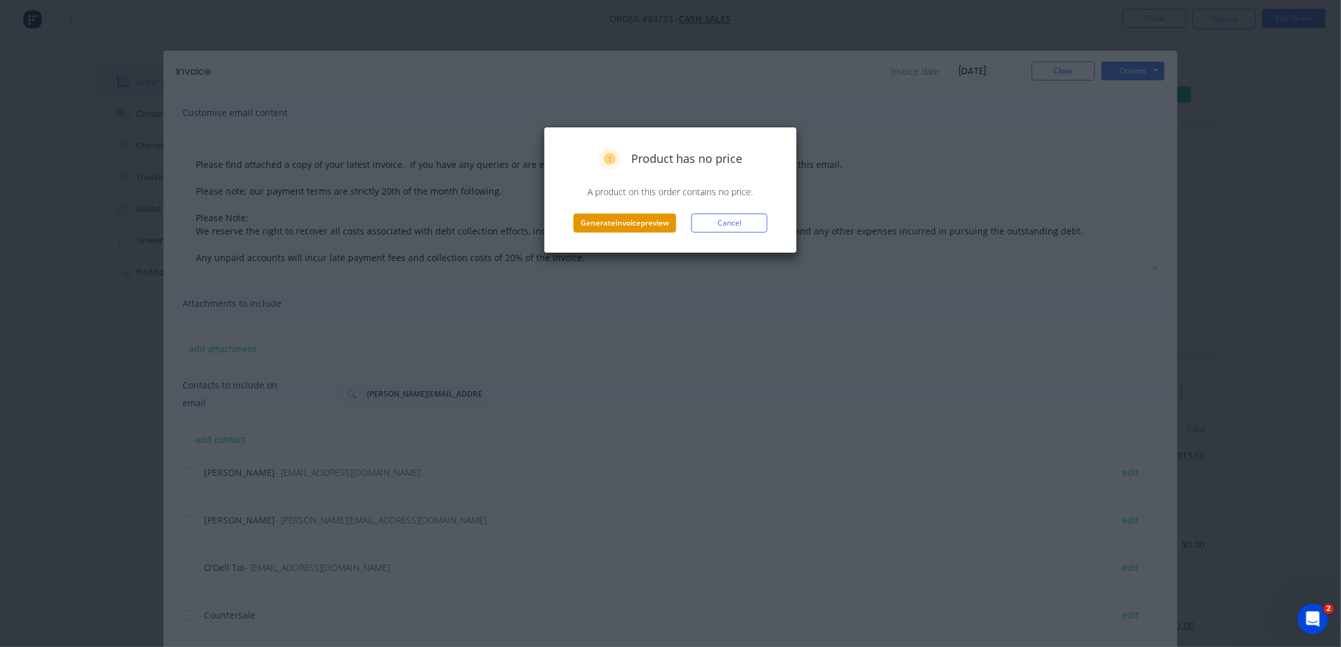
click at [641, 219] on button "Generate invoice preview" at bounding box center [625, 223] width 103 height 19
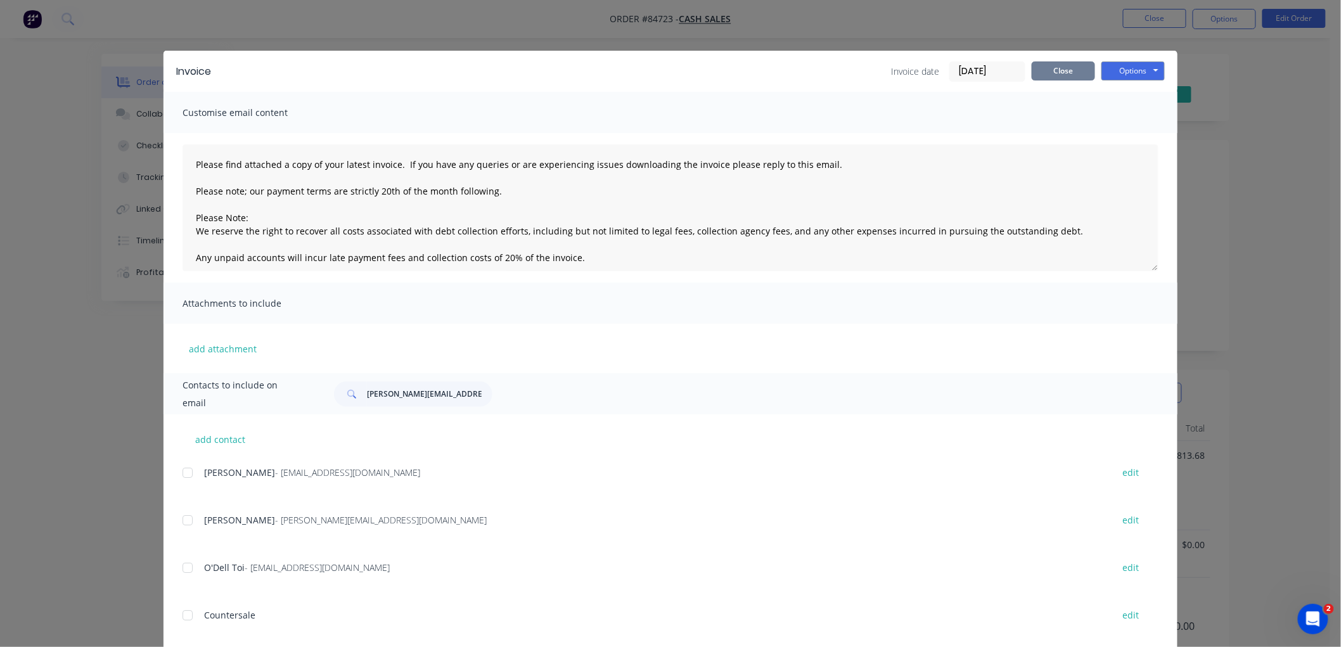
drag, startPoint x: 1064, startPoint y: 68, endPoint x: 1185, endPoint y: 86, distance: 123.0
click at [1063, 68] on button "Close" at bounding box center [1063, 70] width 63 height 19
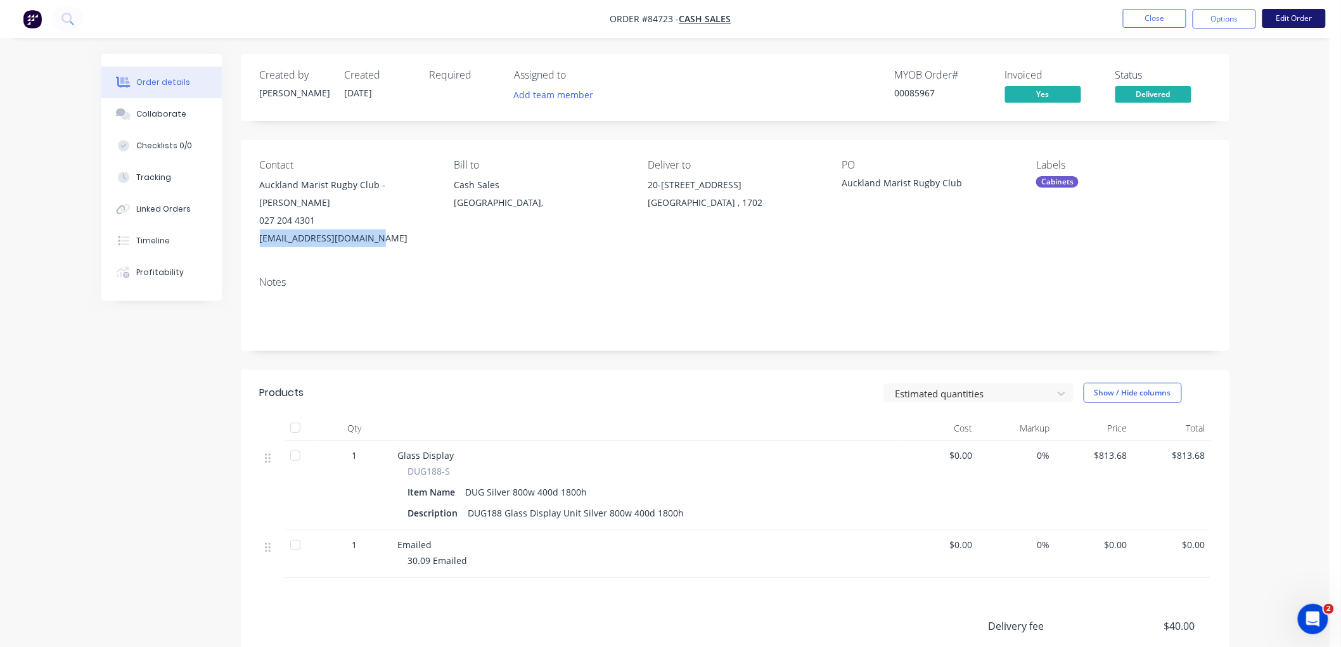
click at [1301, 16] on button "Edit Order" at bounding box center [1294, 18] width 63 height 19
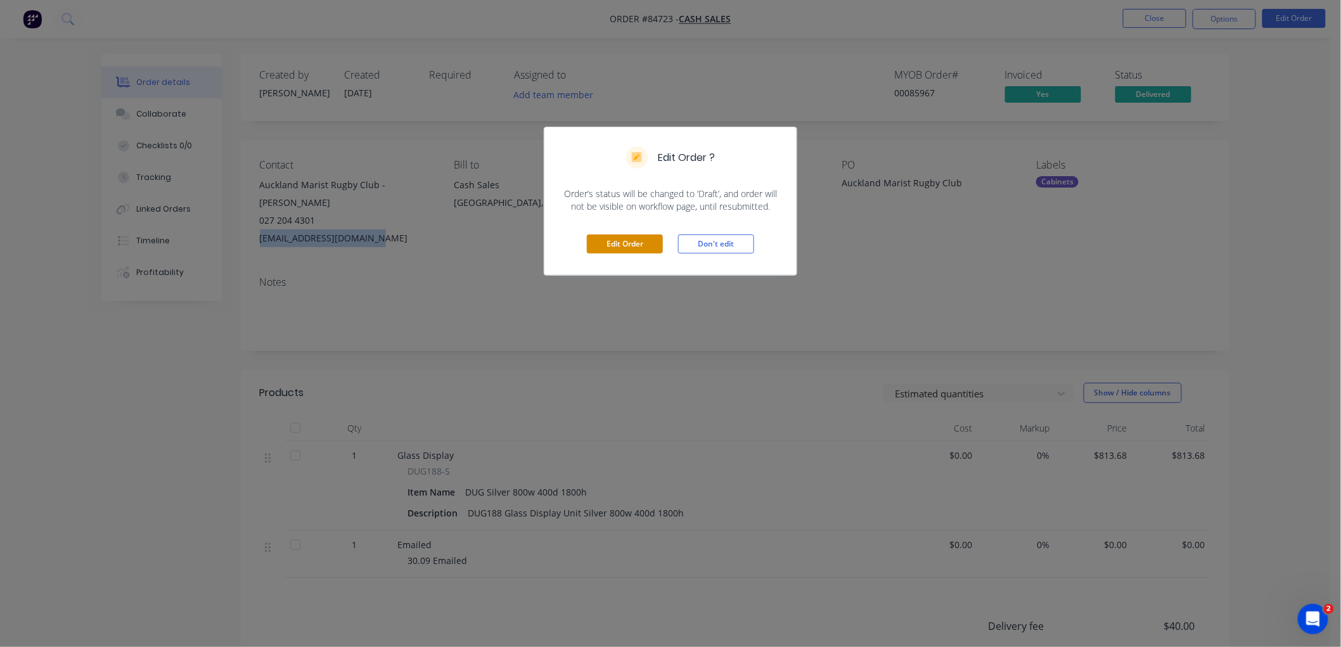
click at [632, 240] on button "Edit Order" at bounding box center [625, 244] width 76 height 19
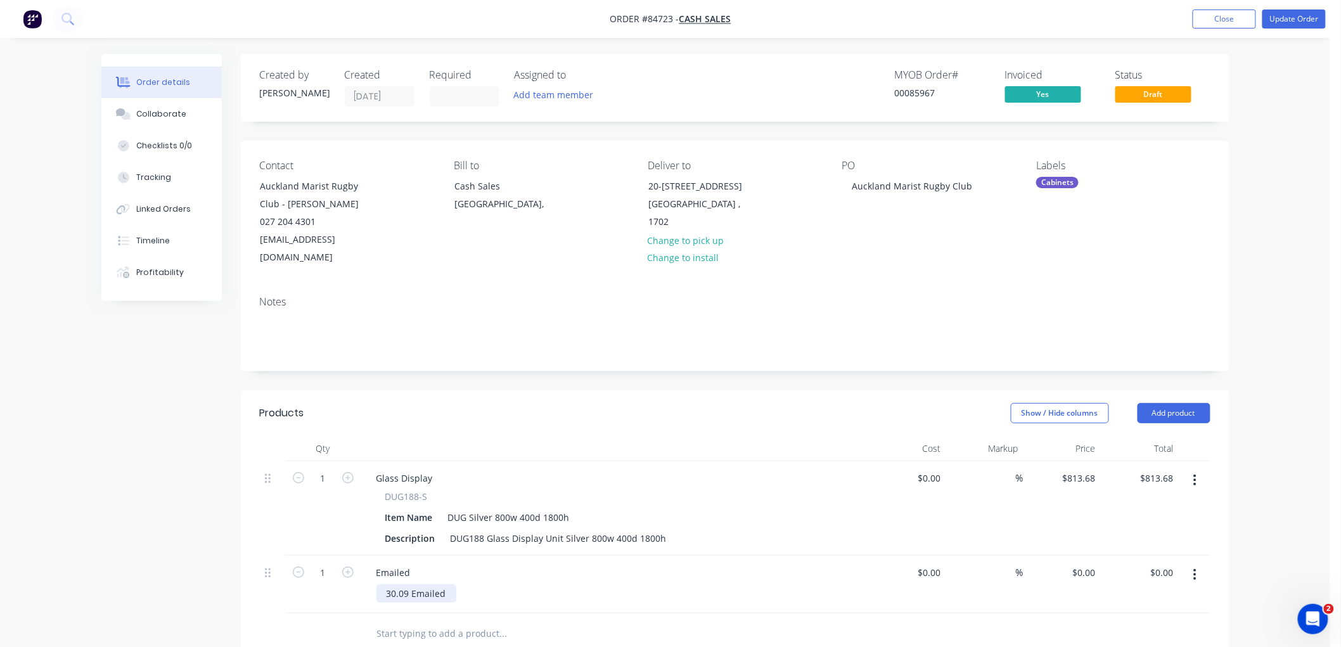
click at [445, 584] on div "30.09 Emailed" at bounding box center [416, 593] width 80 height 18
click at [1277, 23] on button "Update Order" at bounding box center [1294, 19] width 63 height 19
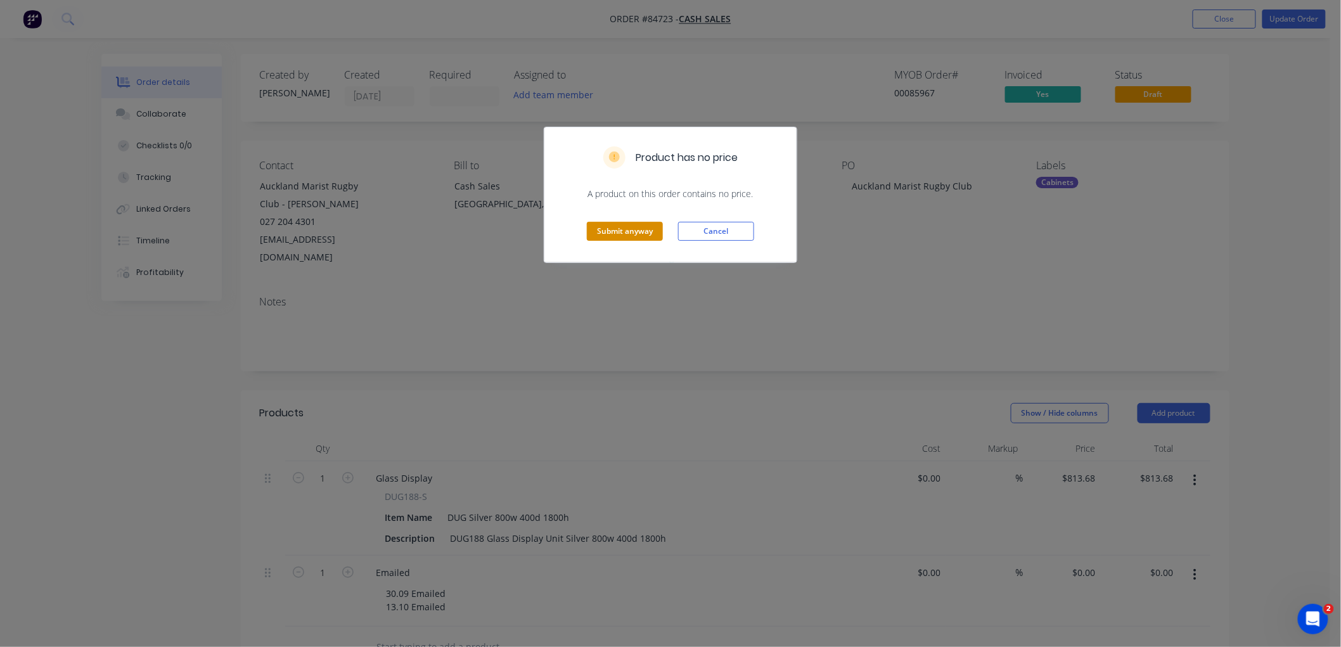
click at [610, 229] on button "Submit anyway" at bounding box center [625, 231] width 76 height 19
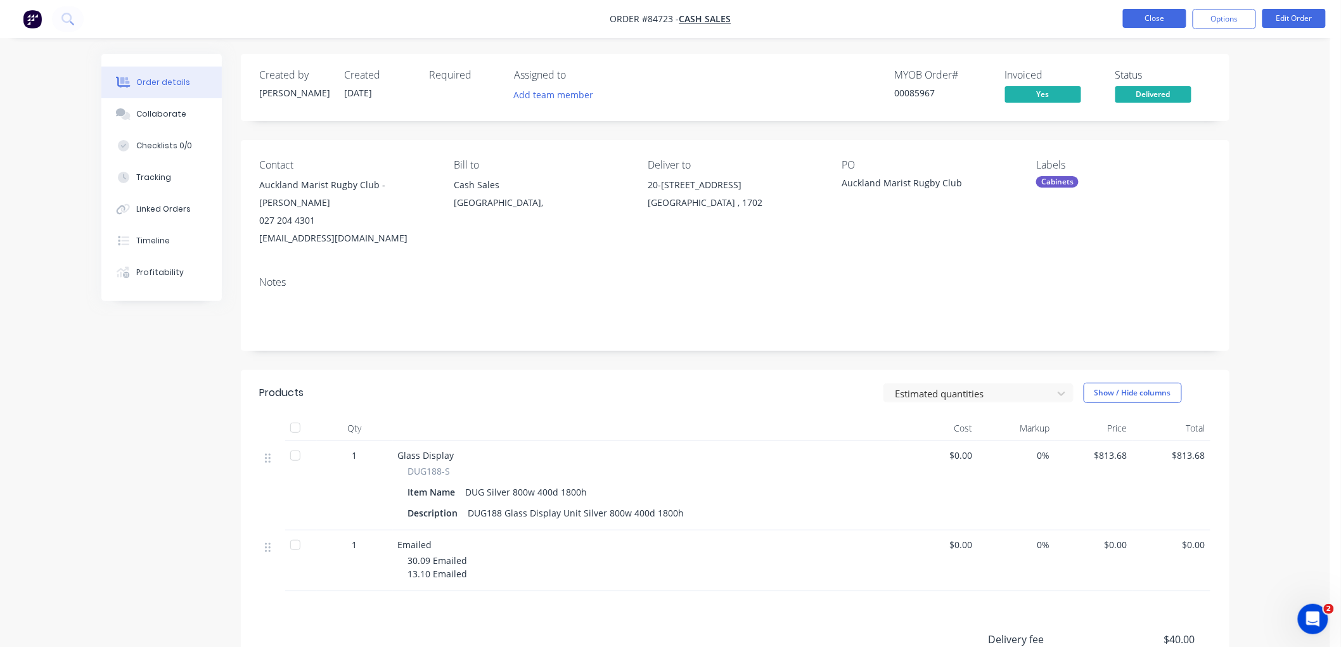
click at [1154, 19] on button "Close" at bounding box center [1154, 18] width 63 height 19
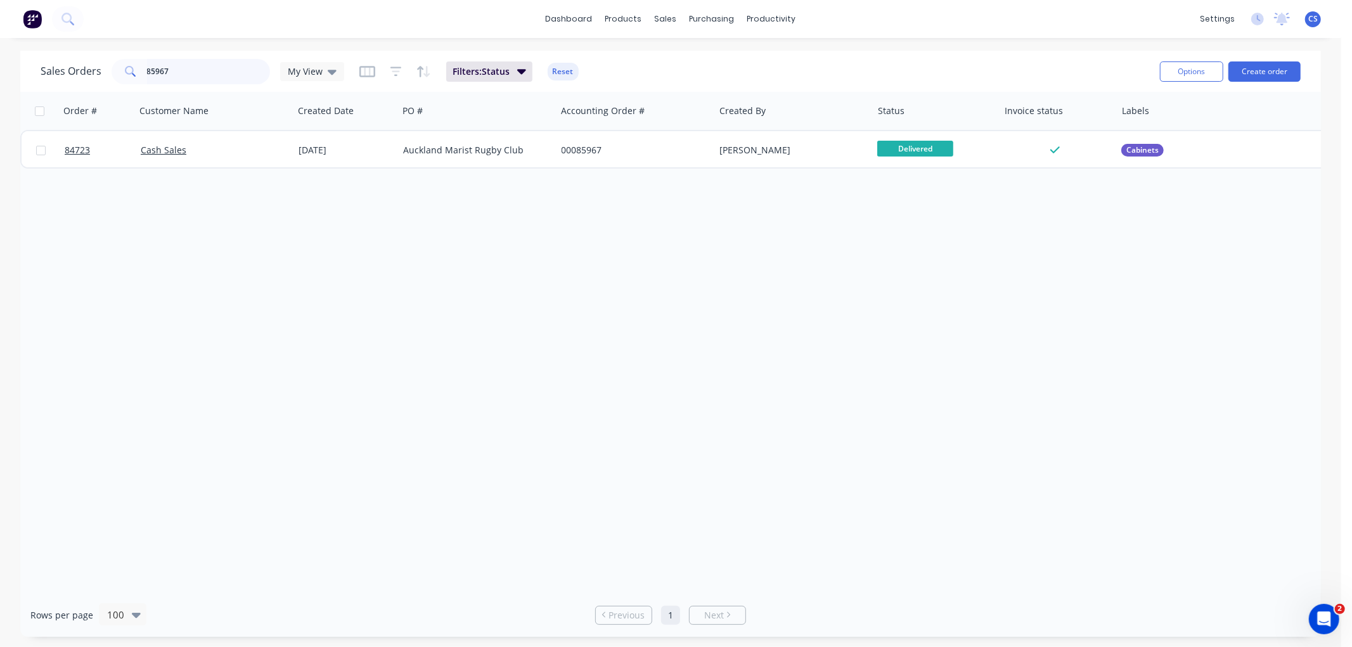
click at [217, 70] on input "85967" at bounding box center [209, 71] width 124 height 25
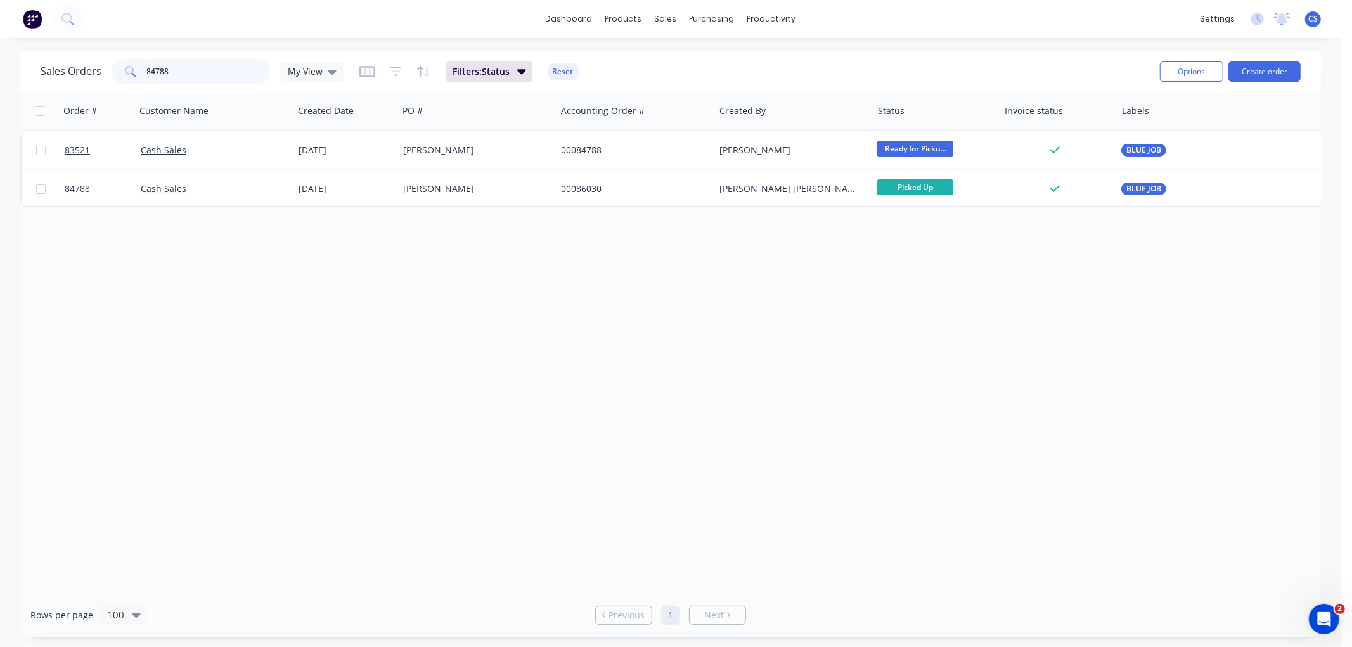
type input "84788"
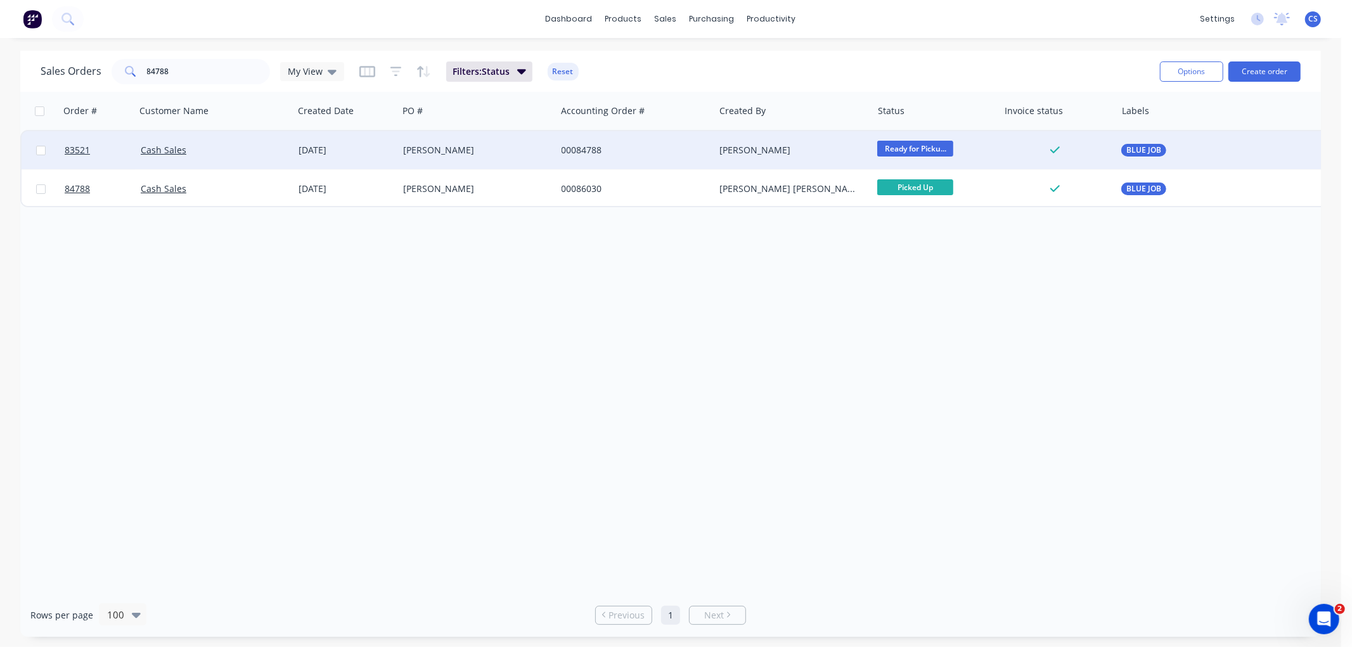
click at [591, 150] on div "00084788" at bounding box center [632, 150] width 141 height 13
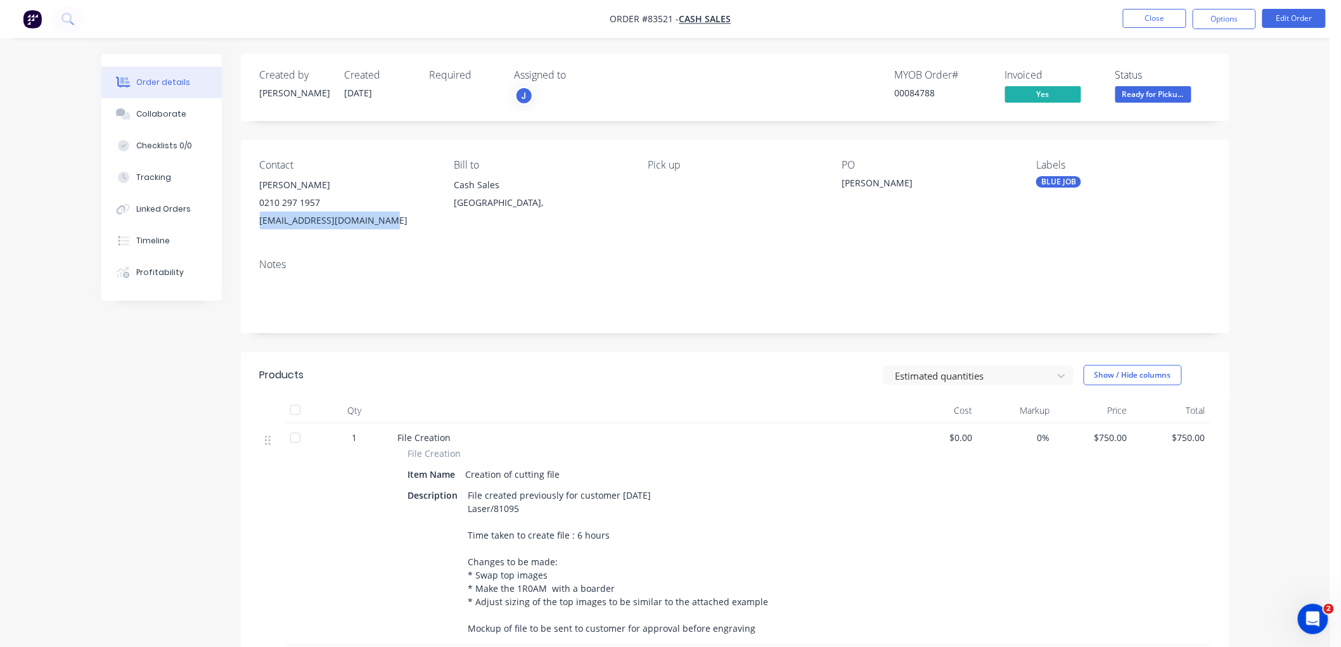
drag, startPoint x: 387, startPoint y: 222, endPoint x: 261, endPoint y: 223, distance: 125.5
click at [261, 223] on div "samhughesbuilder@gmail.com" at bounding box center [347, 221] width 174 height 18
click at [1223, 18] on button "Options" at bounding box center [1224, 19] width 63 height 20
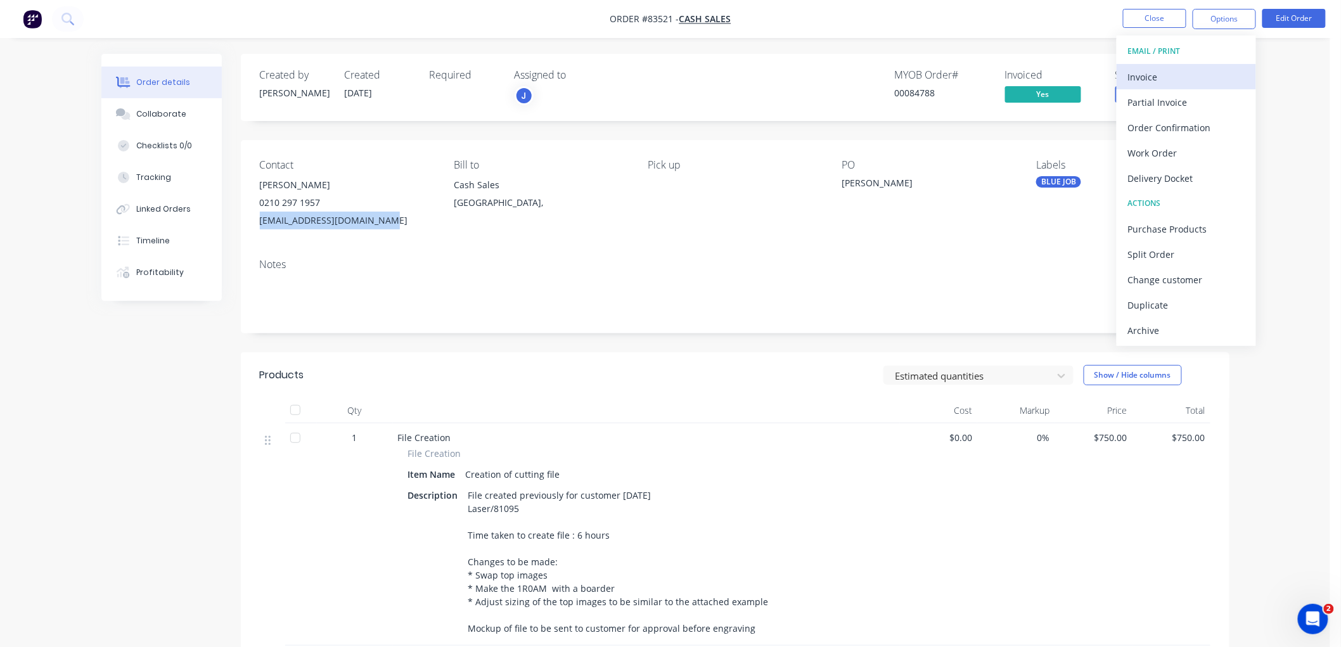
click at [1160, 65] on button "Invoice" at bounding box center [1186, 76] width 139 height 25
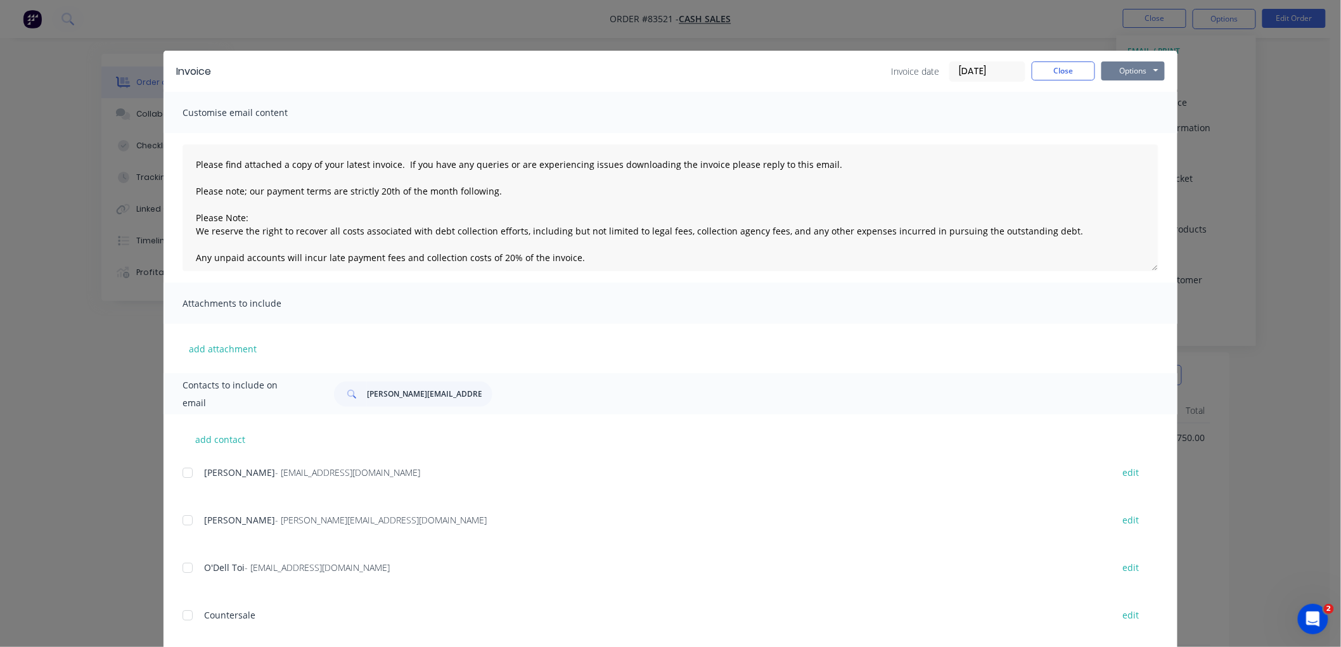
click at [1133, 72] on button "Options" at bounding box center [1133, 70] width 63 height 19
click at [1124, 95] on button "Preview" at bounding box center [1142, 93] width 81 height 21
click at [1062, 72] on button "Close" at bounding box center [1063, 70] width 63 height 19
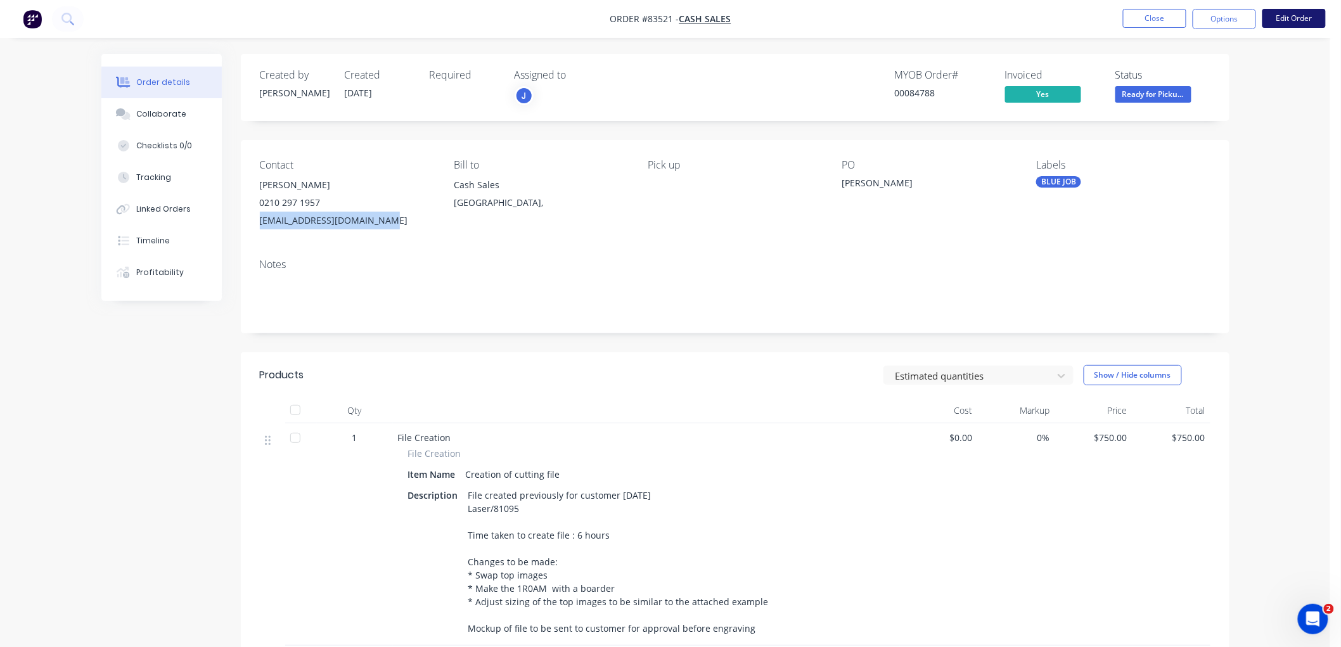
click at [1304, 20] on button "Edit Order" at bounding box center [1294, 18] width 63 height 19
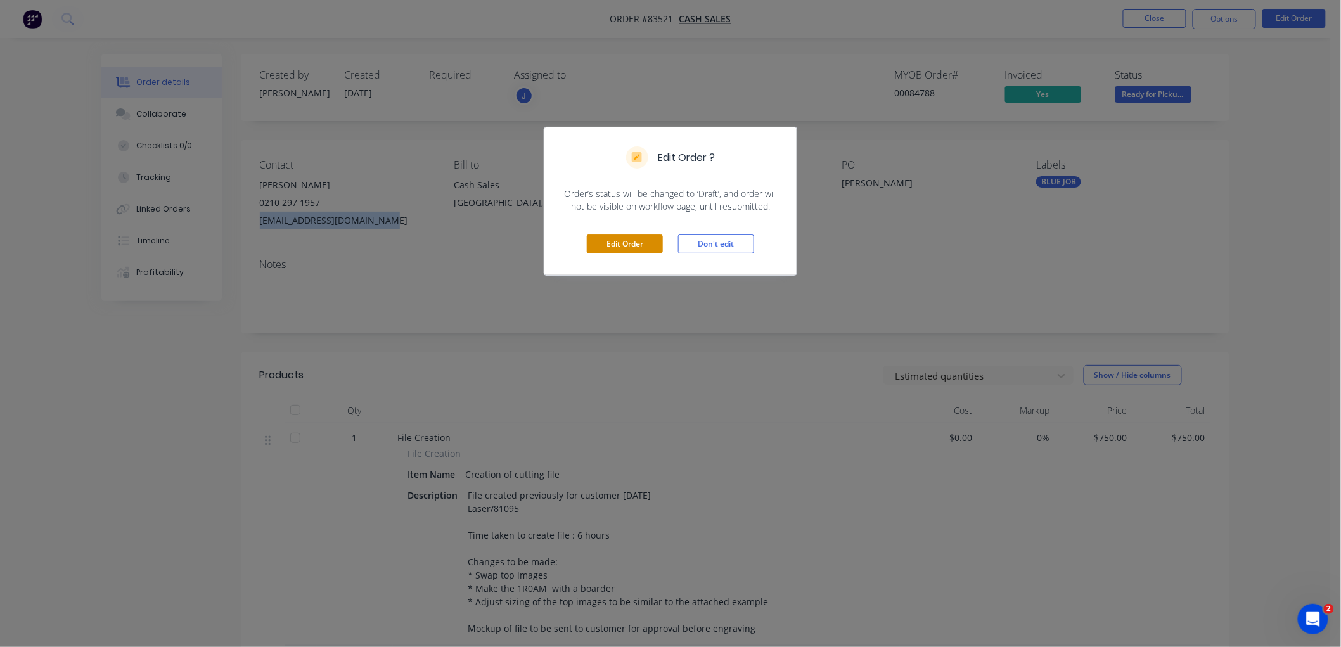
click at [634, 239] on button "Edit Order" at bounding box center [625, 244] width 76 height 19
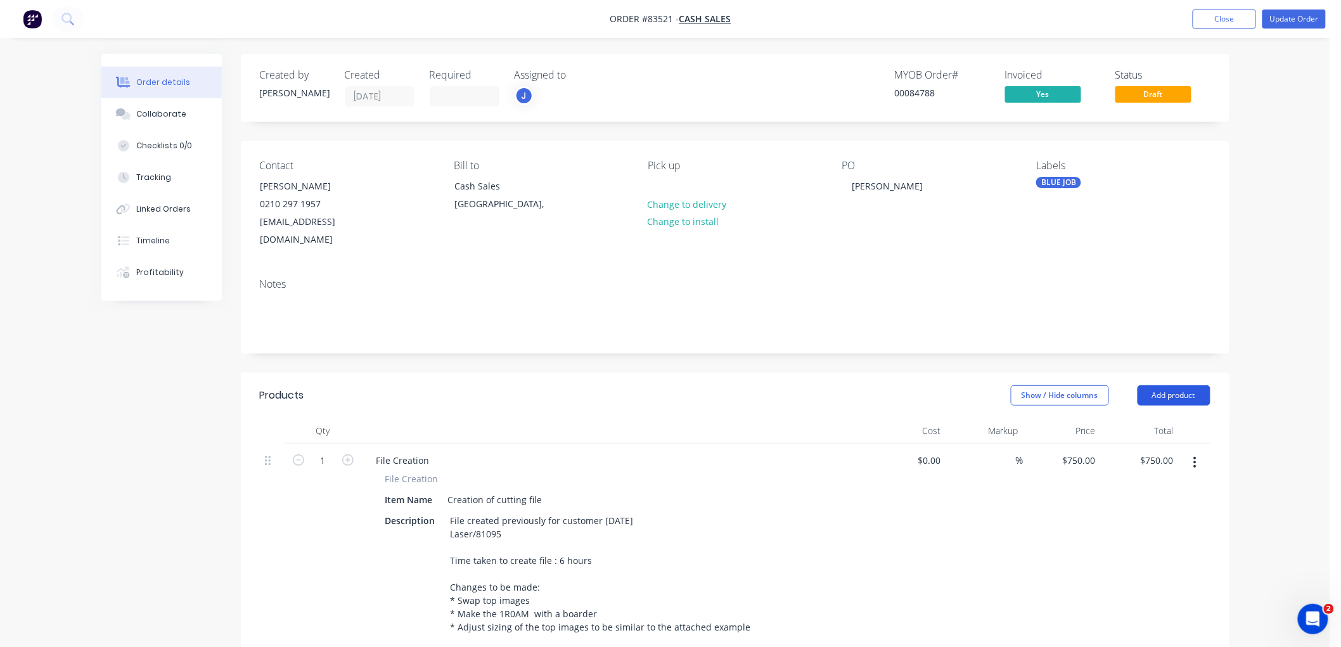
click at [1180, 385] on button "Add product" at bounding box center [1174, 395] width 73 height 20
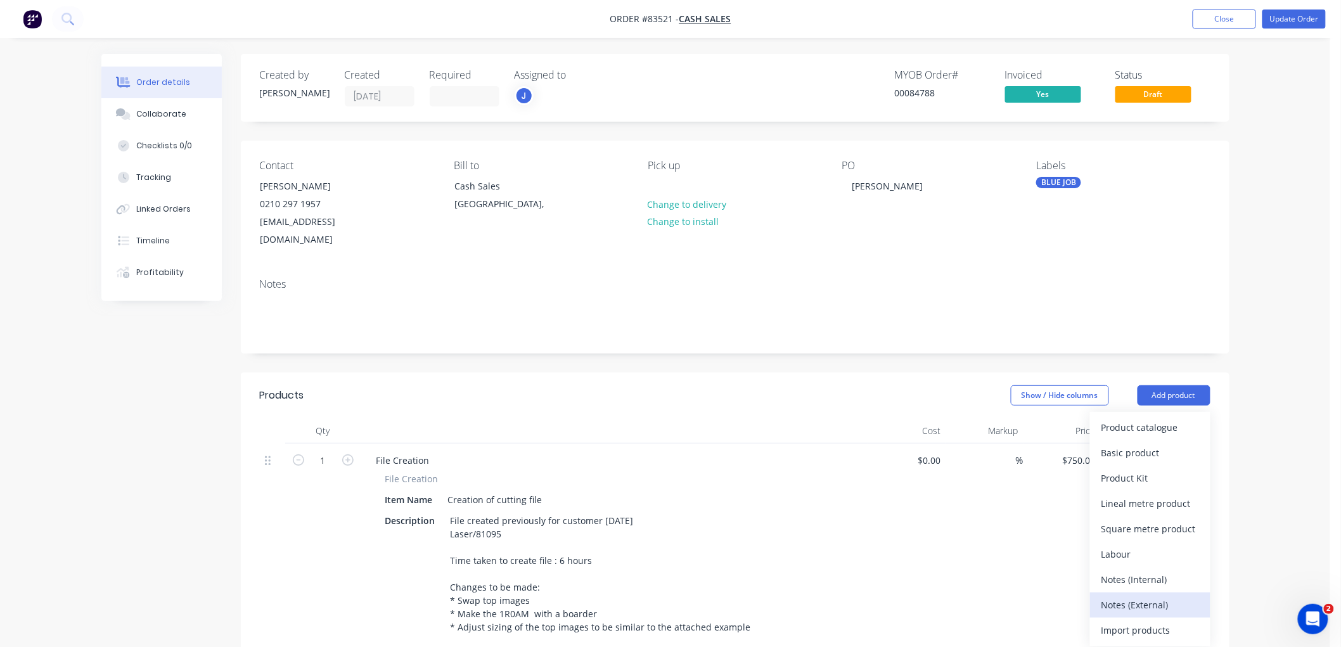
click at [1157, 596] on div "Notes (External)" at bounding box center [1151, 605] width 98 height 18
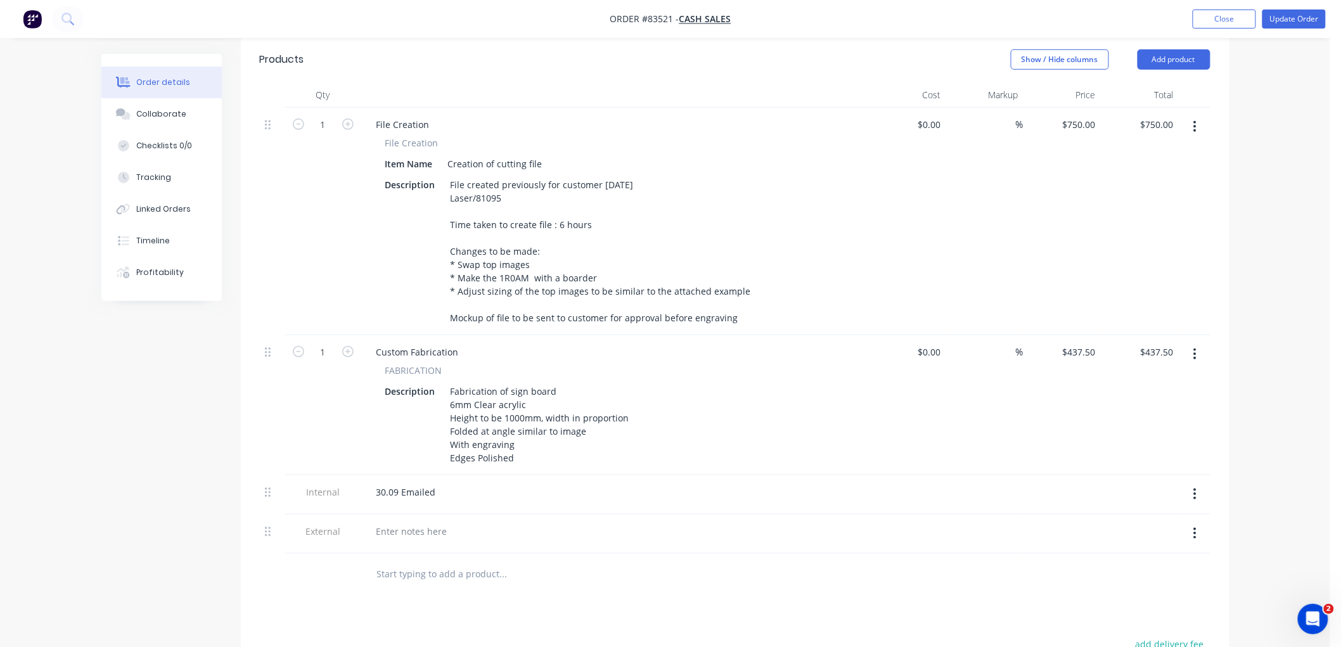
scroll to position [352, 0]
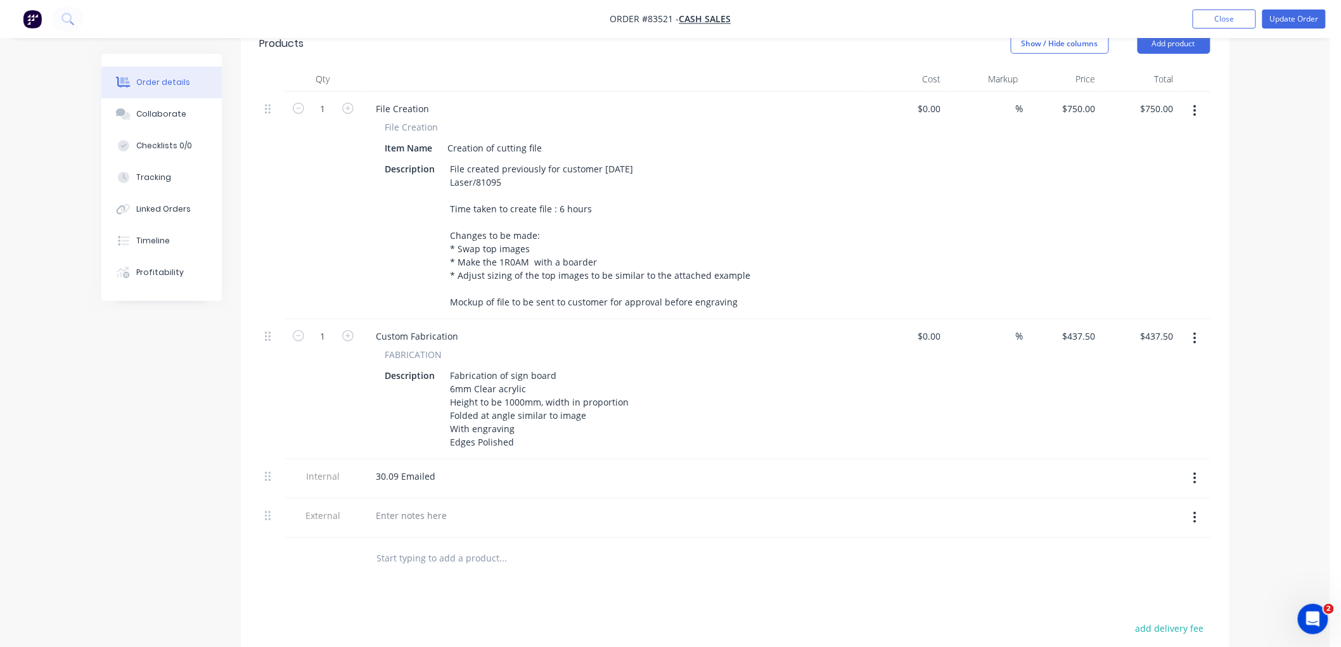
click at [1194, 512] on icon "button" at bounding box center [1195, 517] width 3 height 11
click at [1128, 567] on div "Delete" at bounding box center [1151, 576] width 98 height 18
click at [434, 467] on div "30.09 Emailed" at bounding box center [406, 476] width 80 height 18
click at [1294, 20] on button "Update Order" at bounding box center [1294, 19] width 63 height 19
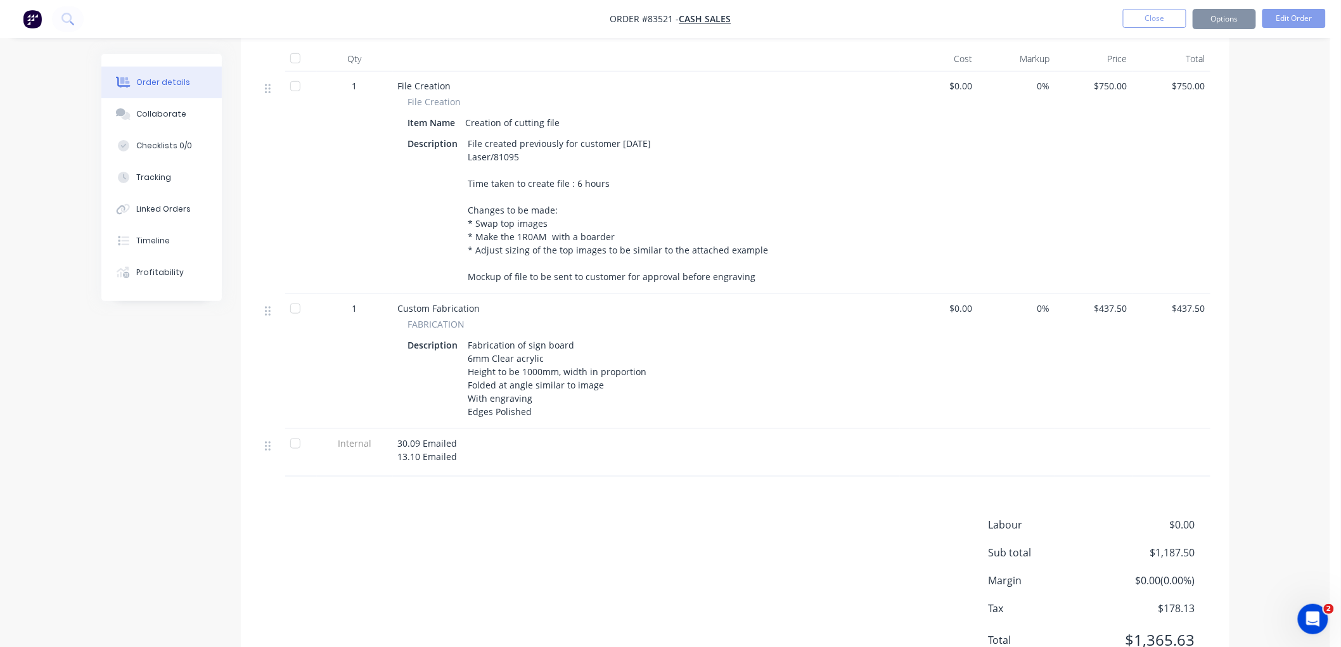
scroll to position [0, 0]
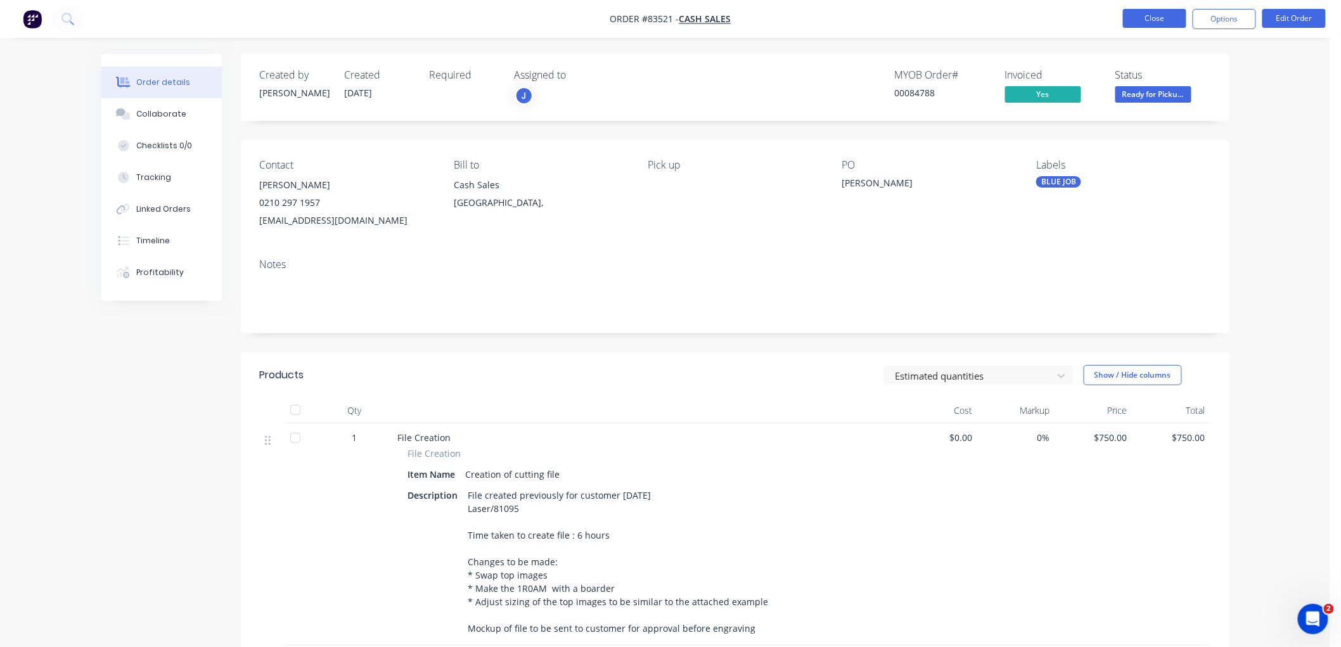
click at [1149, 15] on button "Close" at bounding box center [1154, 18] width 63 height 19
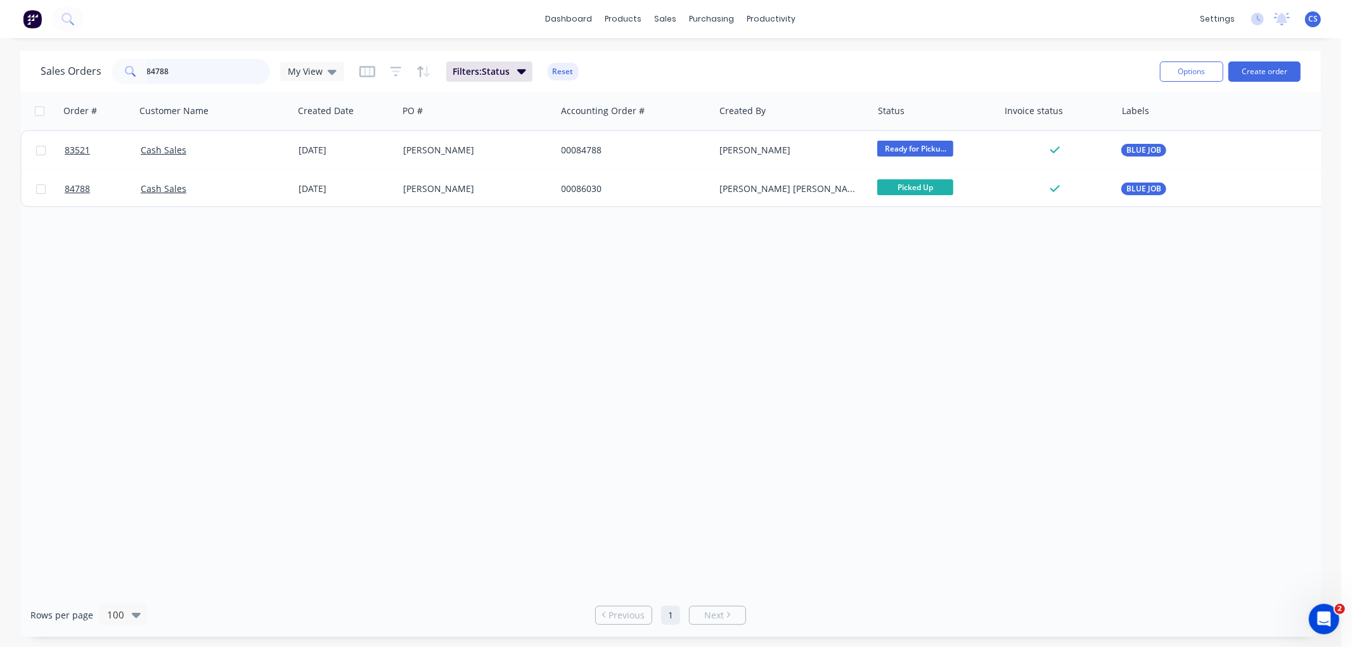
click at [207, 64] on input "84788" at bounding box center [209, 71] width 124 height 25
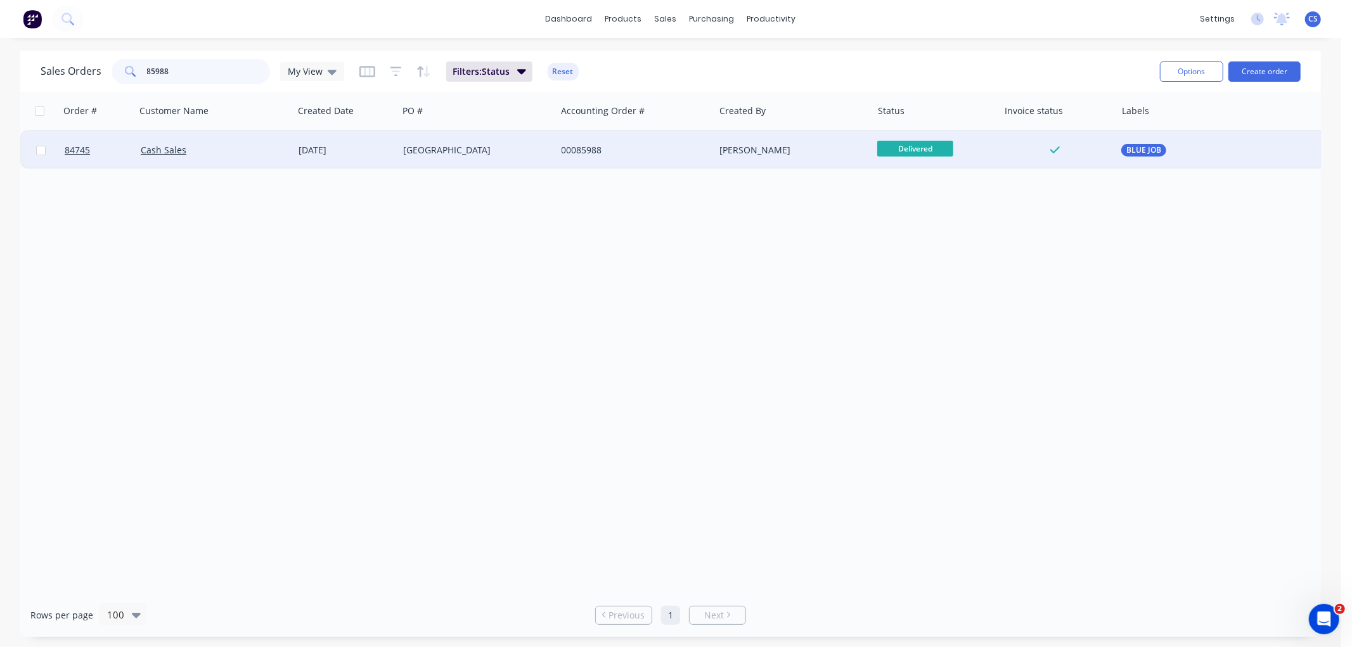
type input "85988"
click at [550, 154] on div "[GEOGRAPHIC_DATA]" at bounding box center [477, 150] width 148 height 13
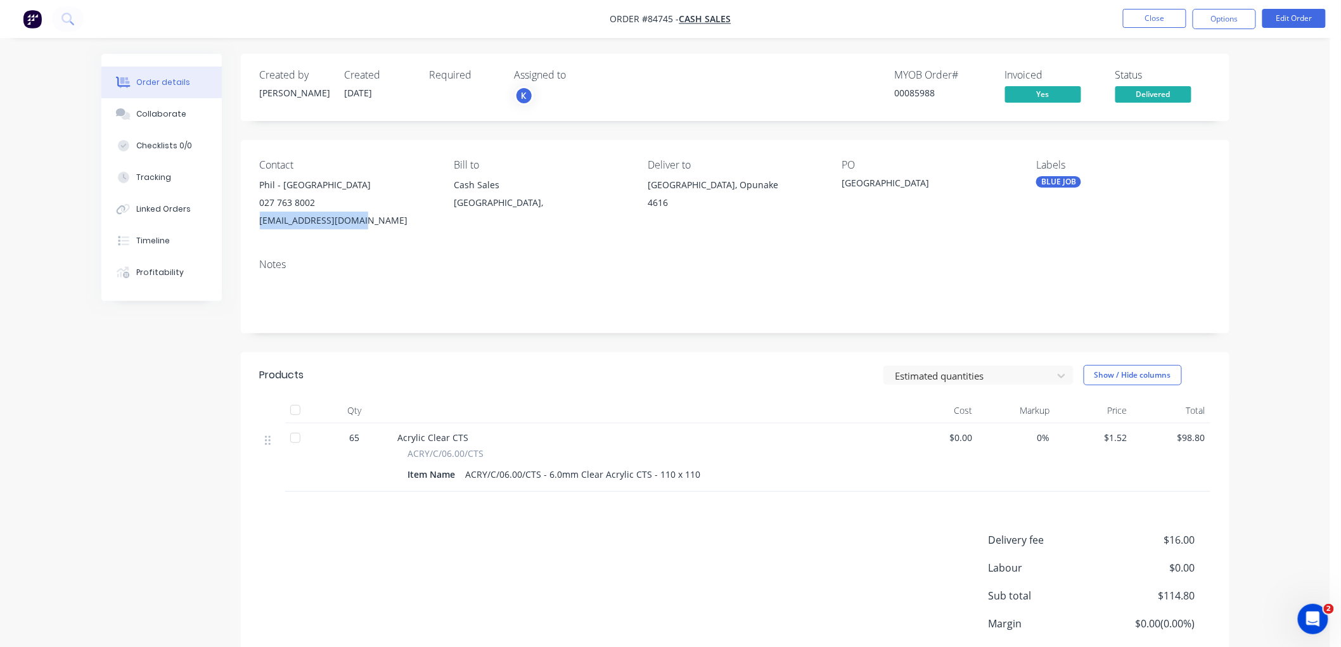
drag, startPoint x: 376, startPoint y: 221, endPoint x: 257, endPoint y: 224, distance: 119.2
click at [257, 224] on div "Contact Phil - Opunake High School 027 763 8002 phh@opunake.school.nz Bill to C…" at bounding box center [735, 194] width 989 height 108
click at [1232, 18] on button "Options" at bounding box center [1224, 19] width 63 height 20
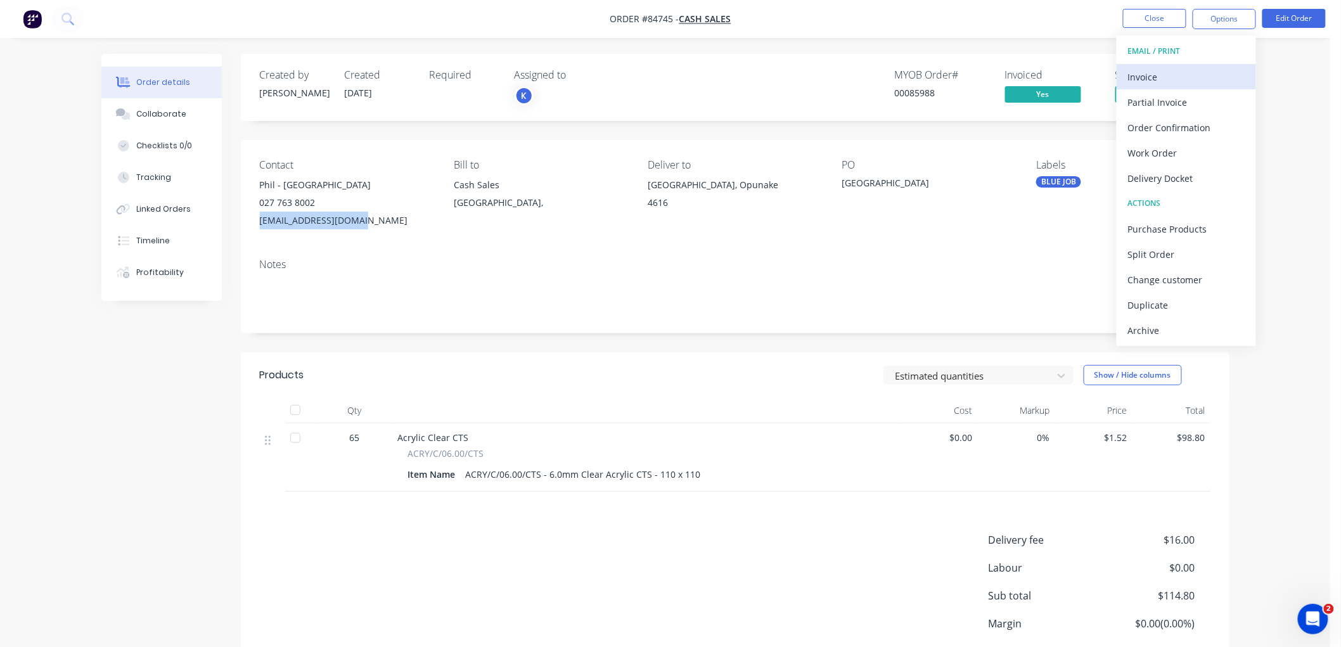
click at [1161, 80] on div "Invoice" at bounding box center [1186, 77] width 117 height 18
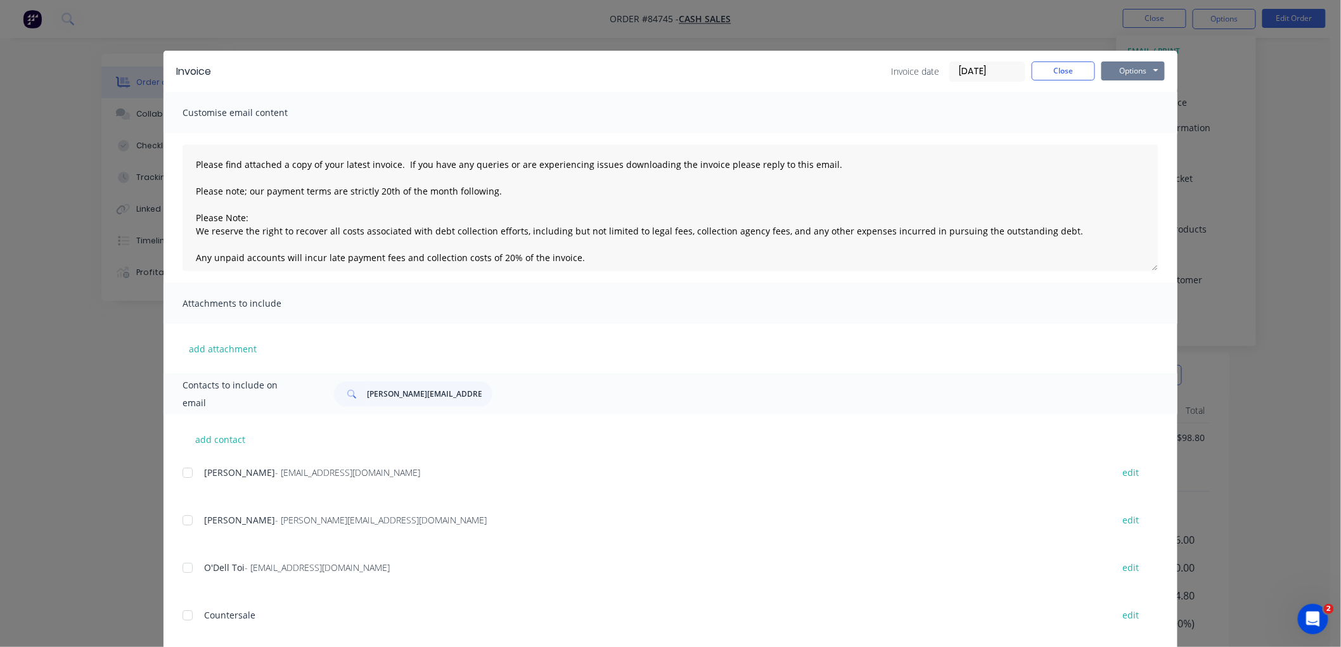
click at [1150, 68] on button "Options" at bounding box center [1133, 70] width 63 height 19
click at [1130, 98] on button "Preview" at bounding box center [1142, 93] width 81 height 21
click at [1062, 72] on button "Close" at bounding box center [1063, 70] width 63 height 19
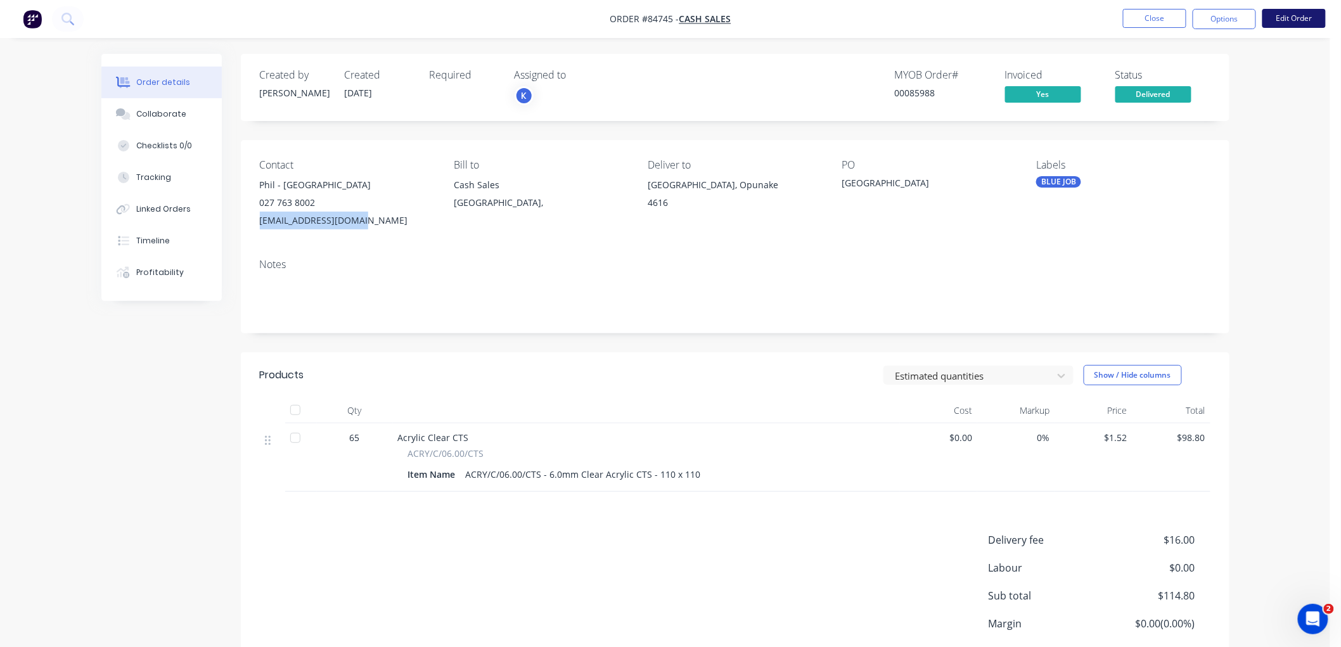
click at [1278, 11] on button "Edit Order" at bounding box center [1294, 18] width 63 height 19
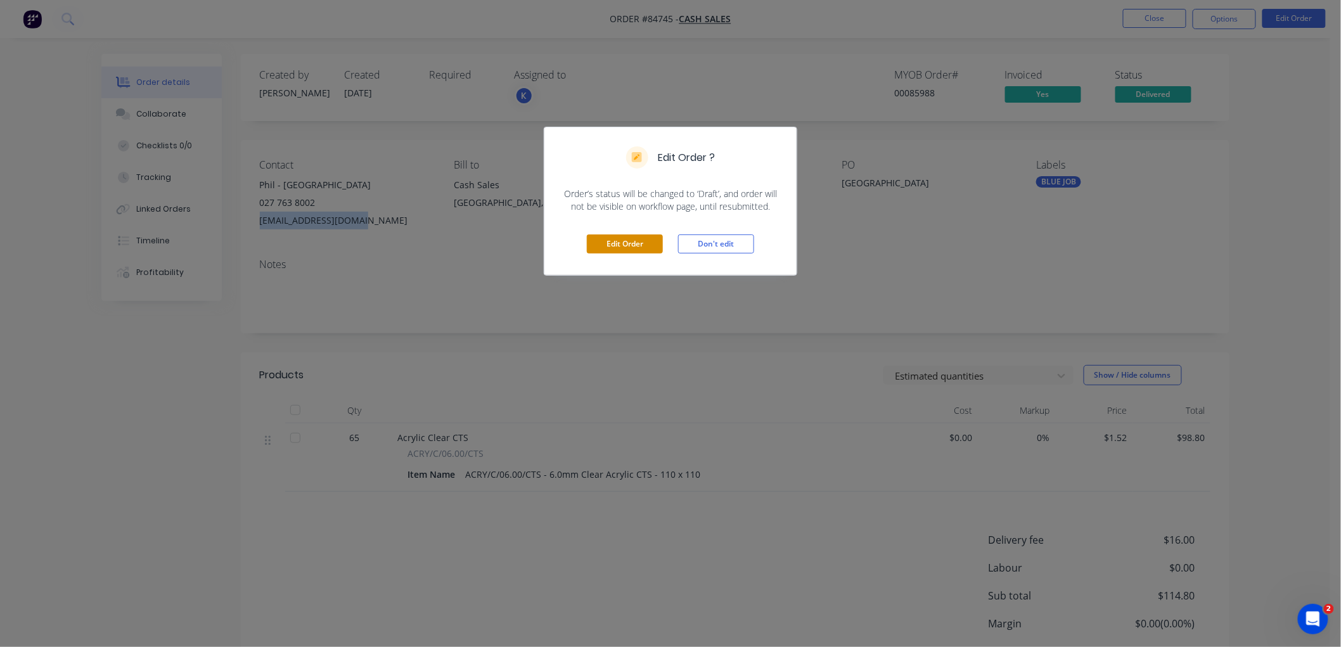
click at [644, 244] on button "Edit Order" at bounding box center [625, 244] width 76 height 19
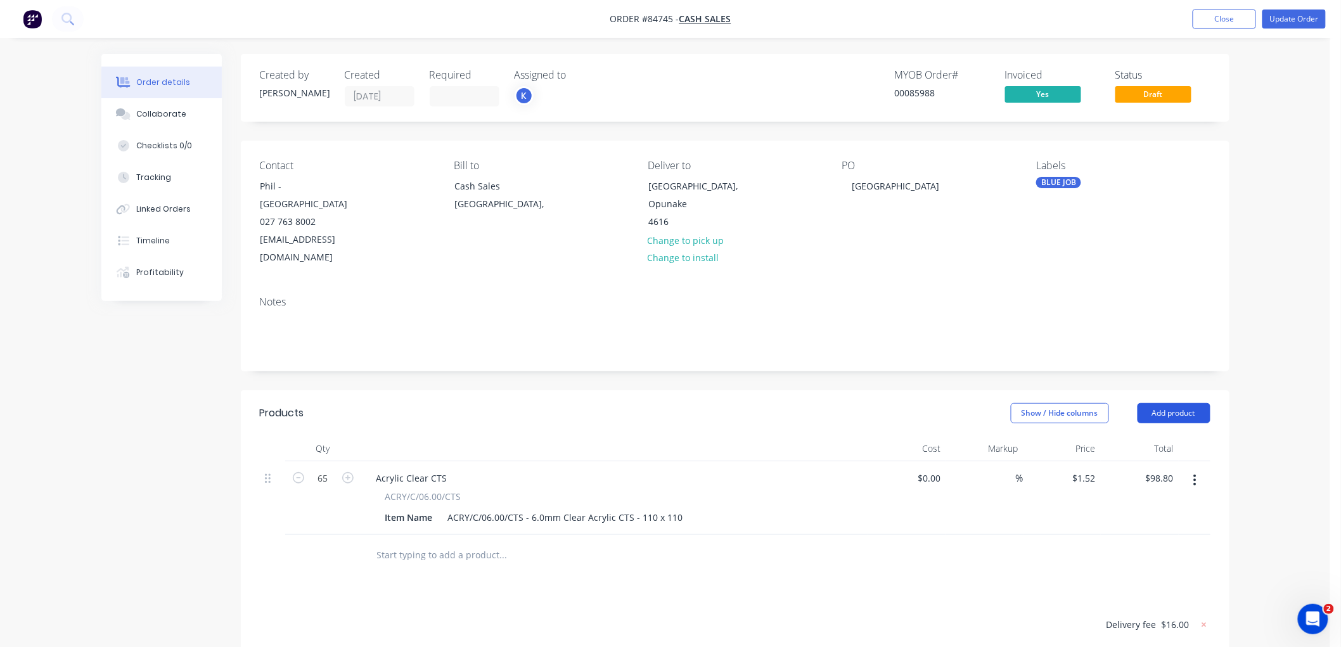
click at [1184, 403] on button "Add product" at bounding box center [1174, 413] width 73 height 20
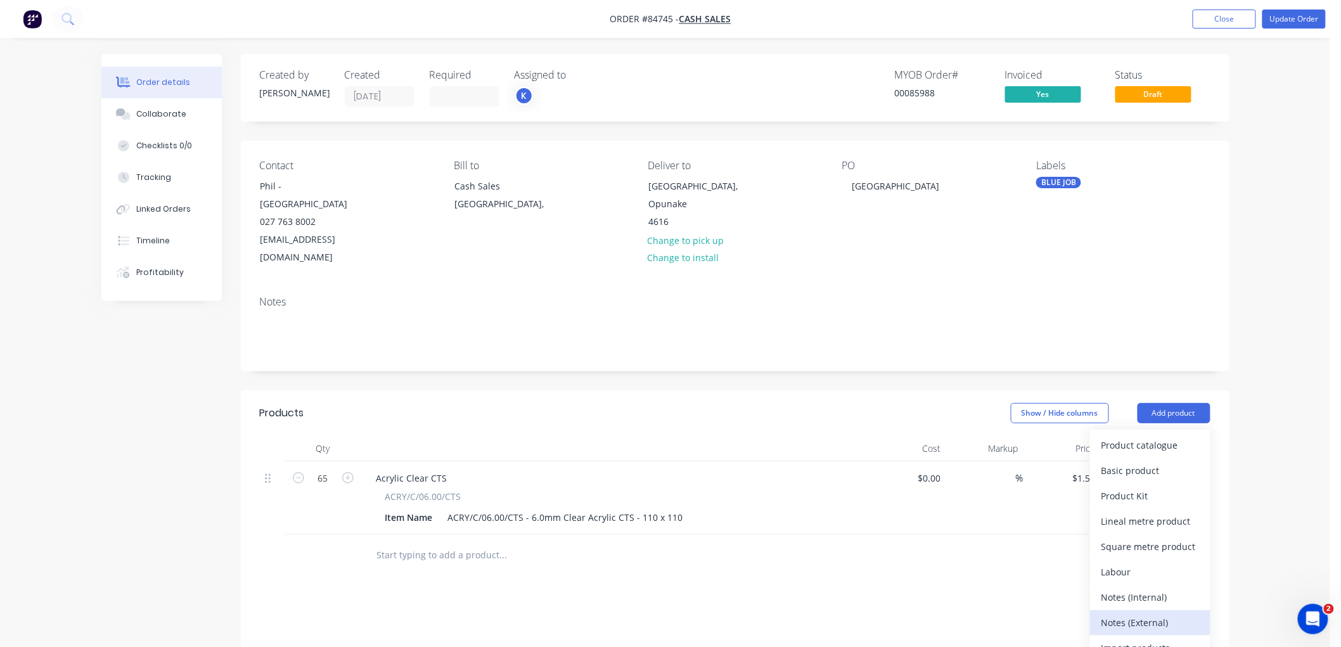
click at [1150, 614] on div "Notes (External)" at bounding box center [1151, 623] width 98 height 18
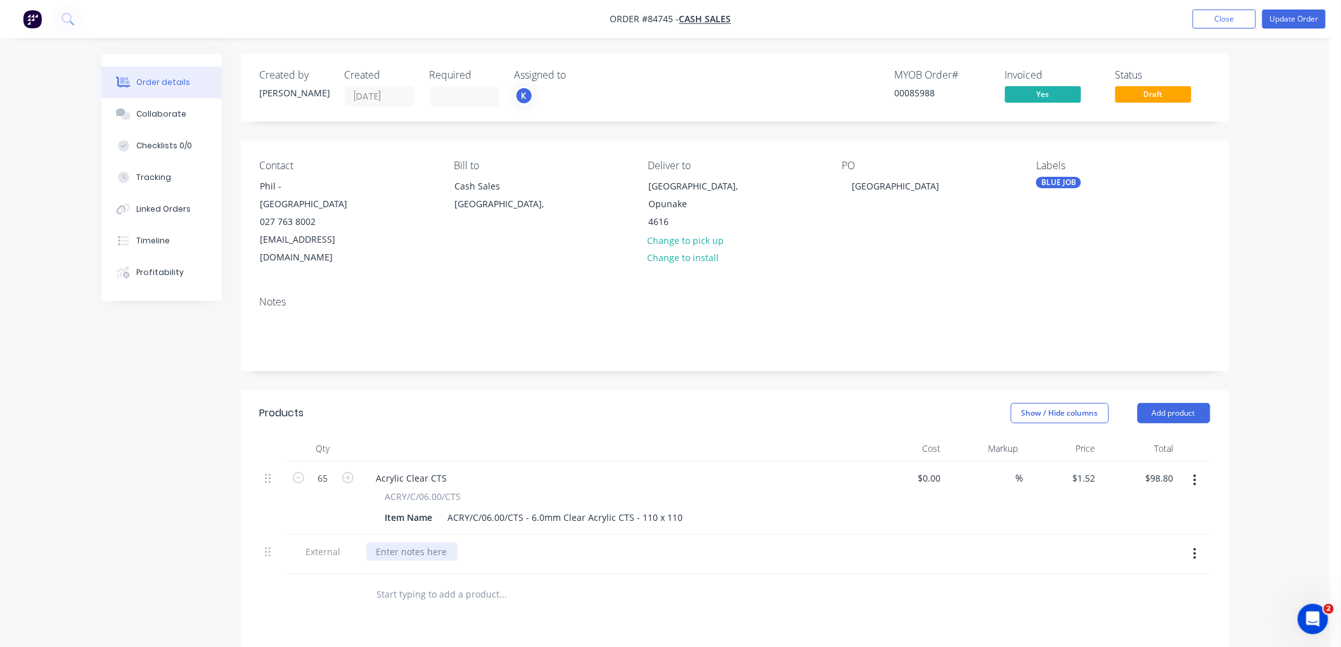
click at [421, 543] on div at bounding box center [411, 552] width 91 height 18
click at [1303, 20] on button "Update Order" at bounding box center [1294, 19] width 63 height 19
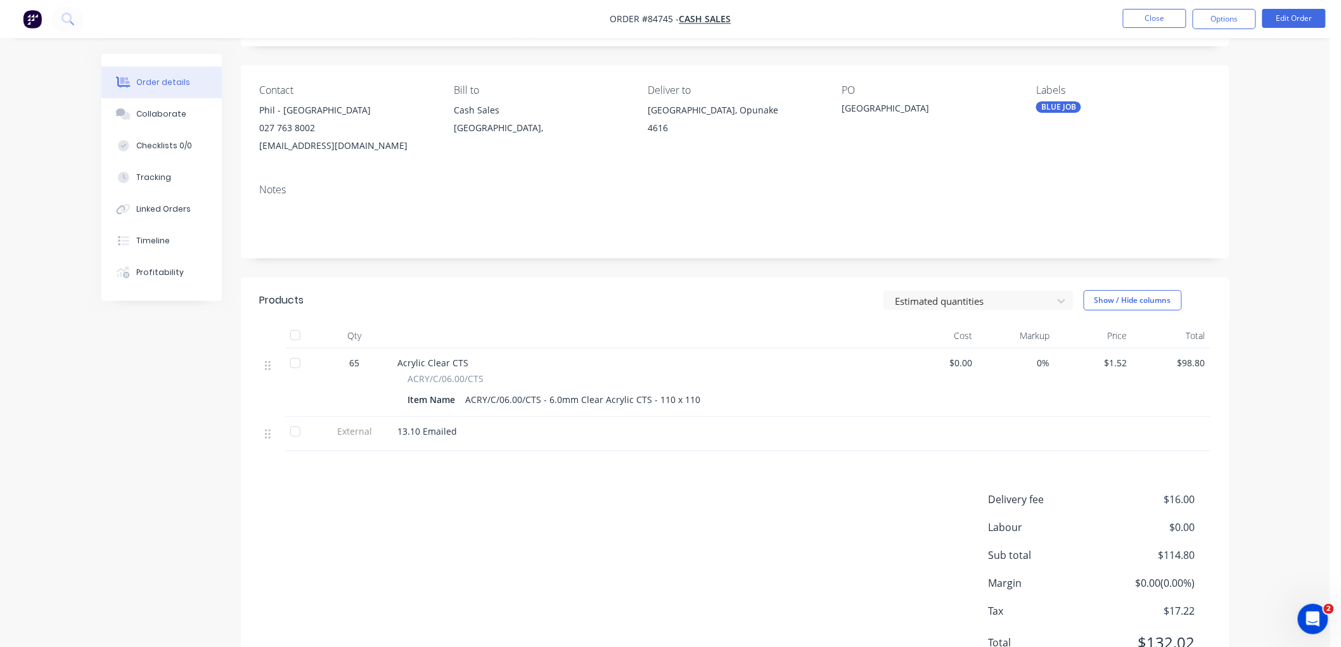
scroll to position [133, 0]
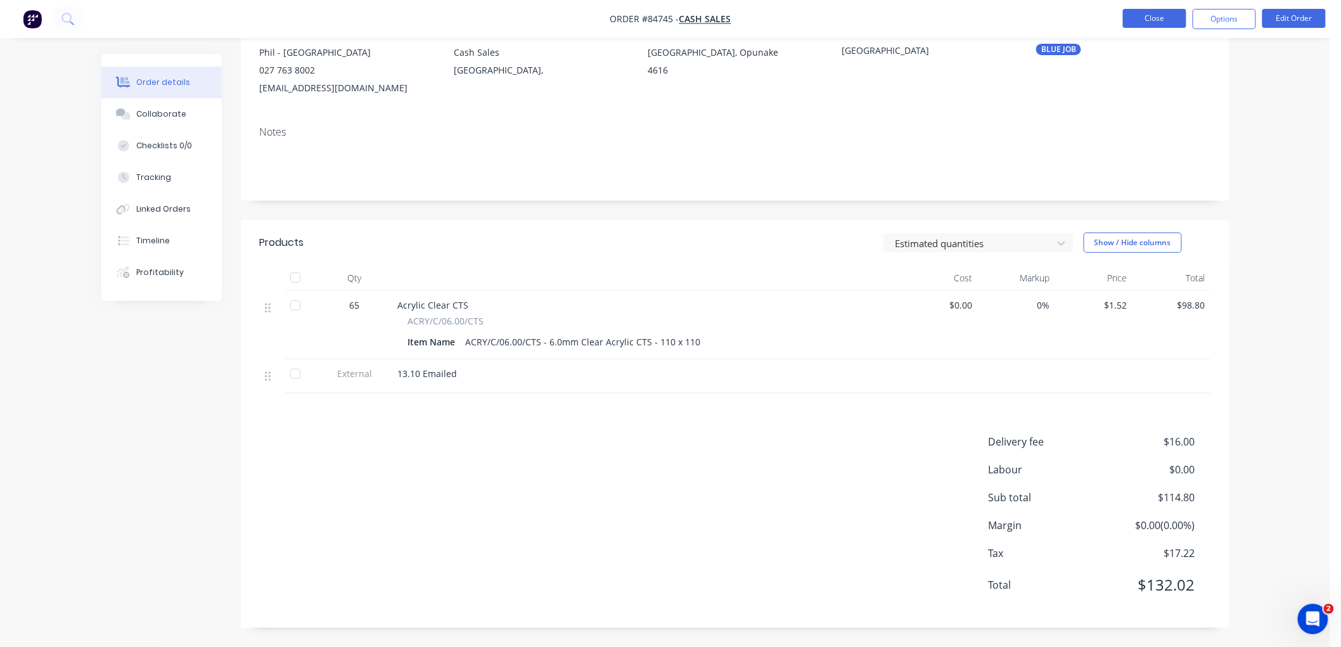
click at [1171, 15] on button "Close" at bounding box center [1154, 18] width 63 height 19
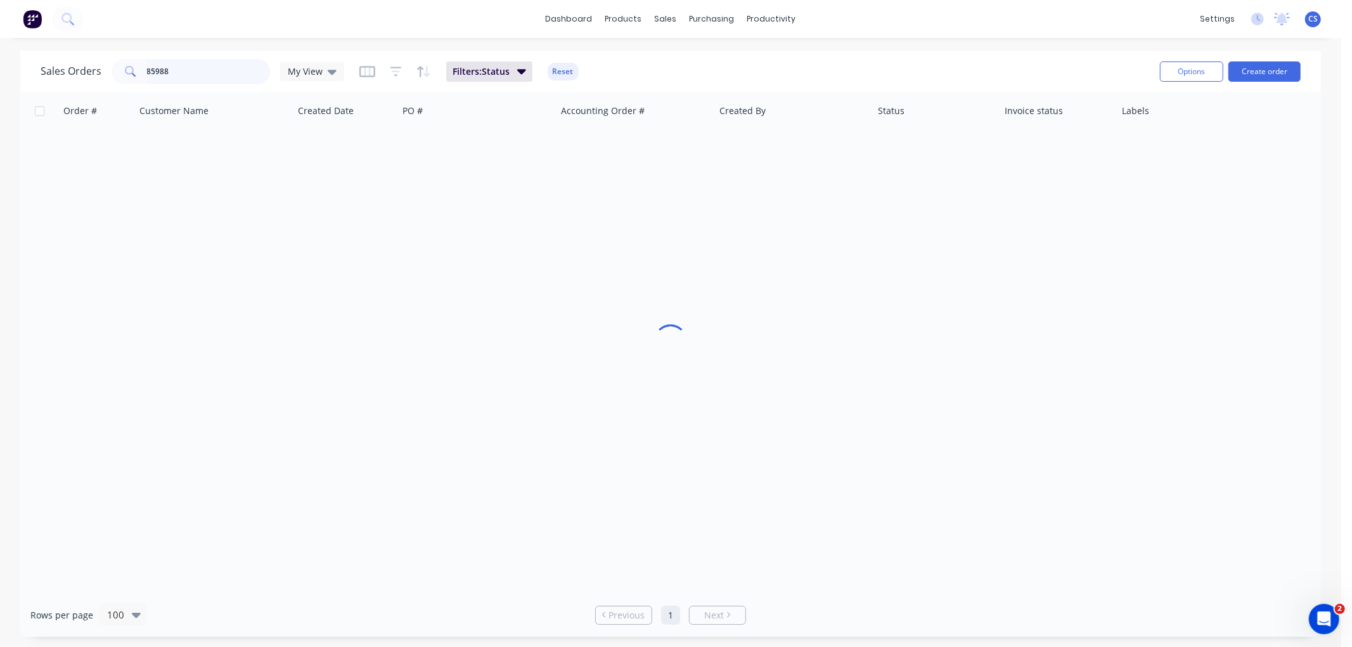
click at [219, 67] on input "85988" at bounding box center [209, 71] width 124 height 25
type input "86013"
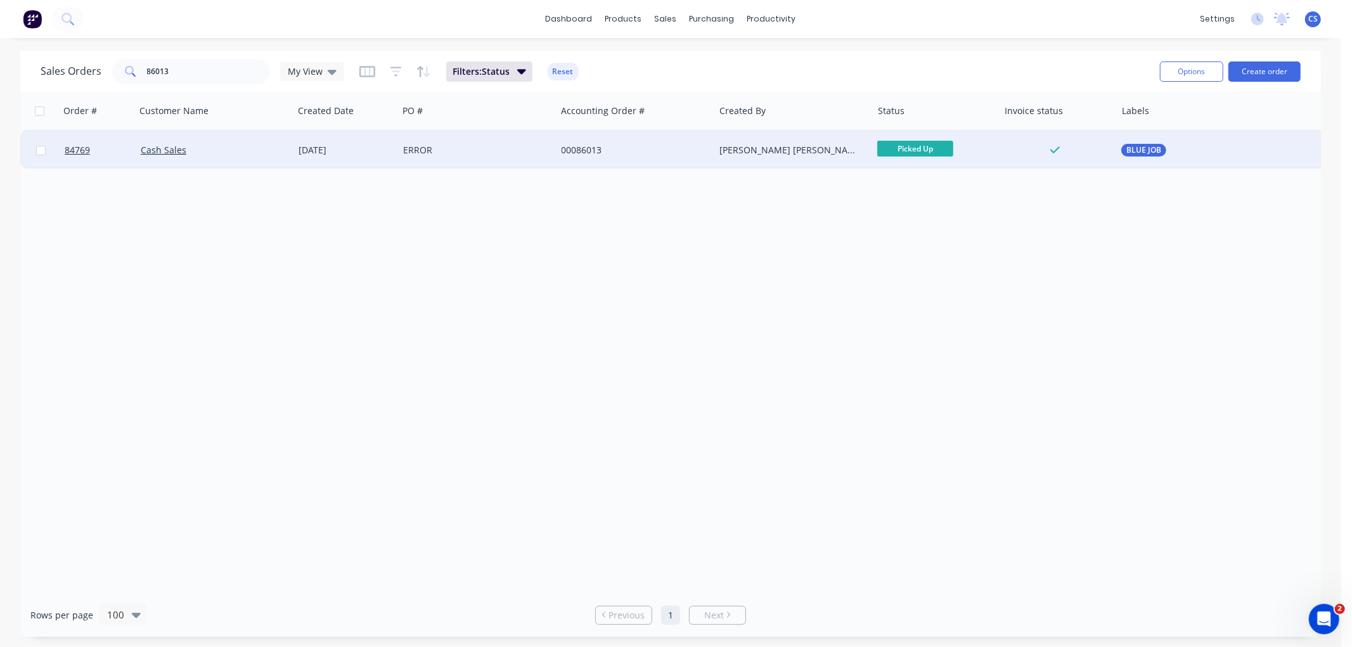
click at [441, 153] on div "ERROR" at bounding box center [473, 150] width 141 height 13
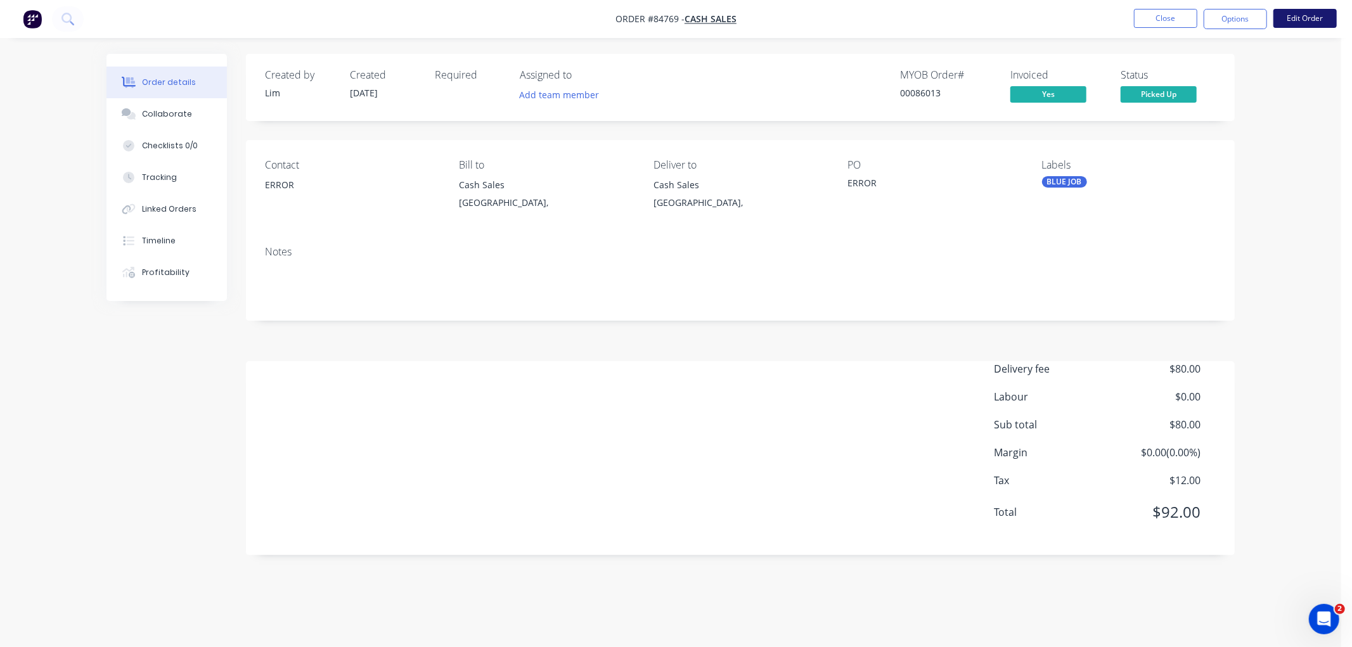
click at [1301, 22] on button "Edit Order" at bounding box center [1304, 18] width 63 height 19
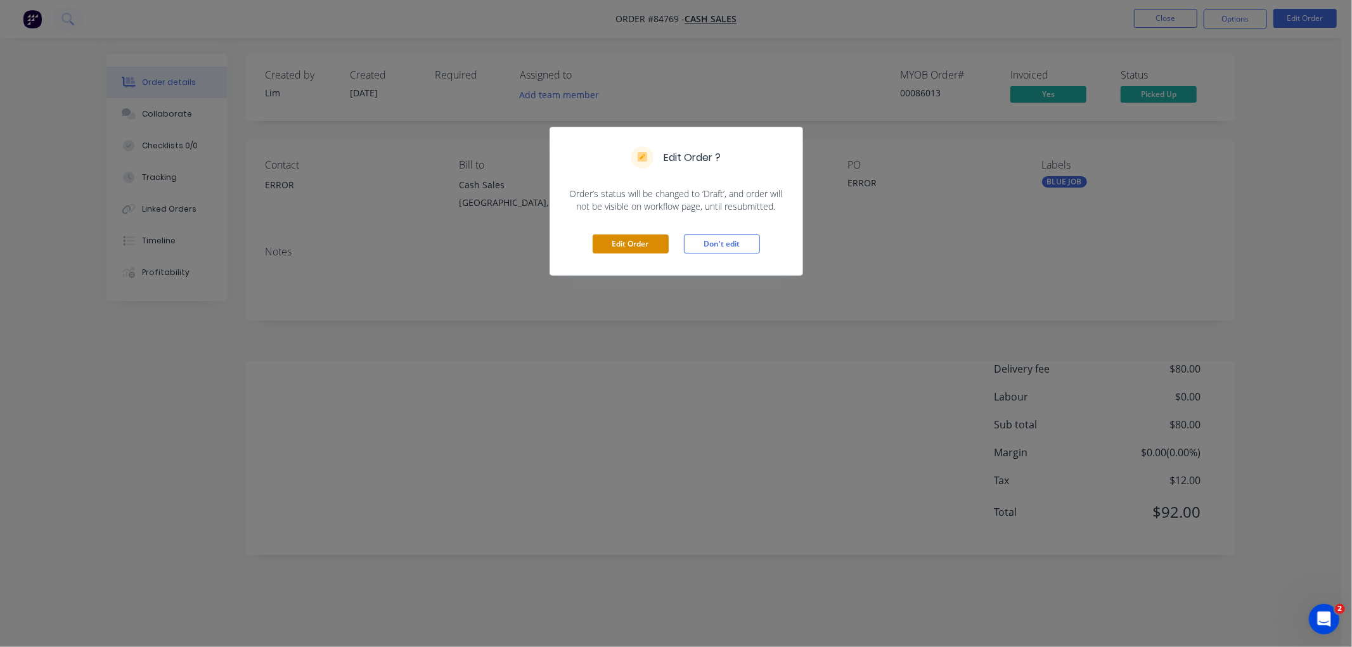
click at [634, 238] on button "Edit Order" at bounding box center [631, 244] width 76 height 19
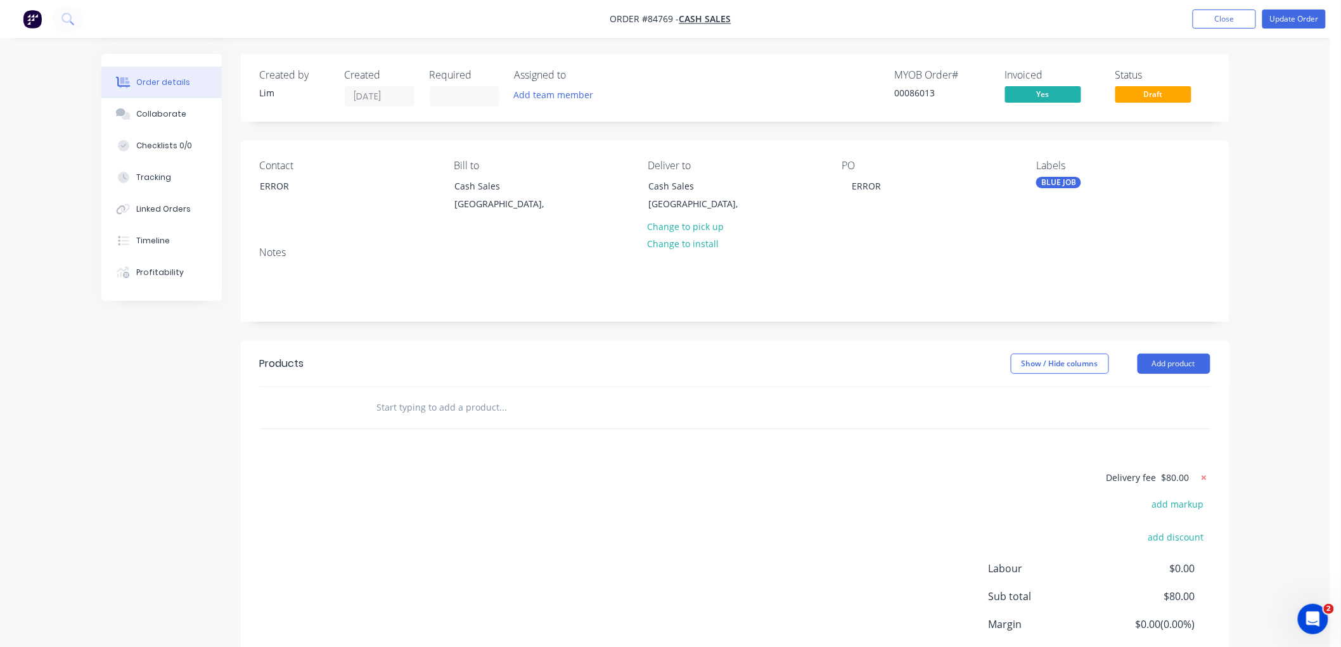
click at [1202, 475] on icon at bounding box center [1204, 478] width 13 height 13
click at [1282, 20] on button "Update Order" at bounding box center [1294, 19] width 63 height 19
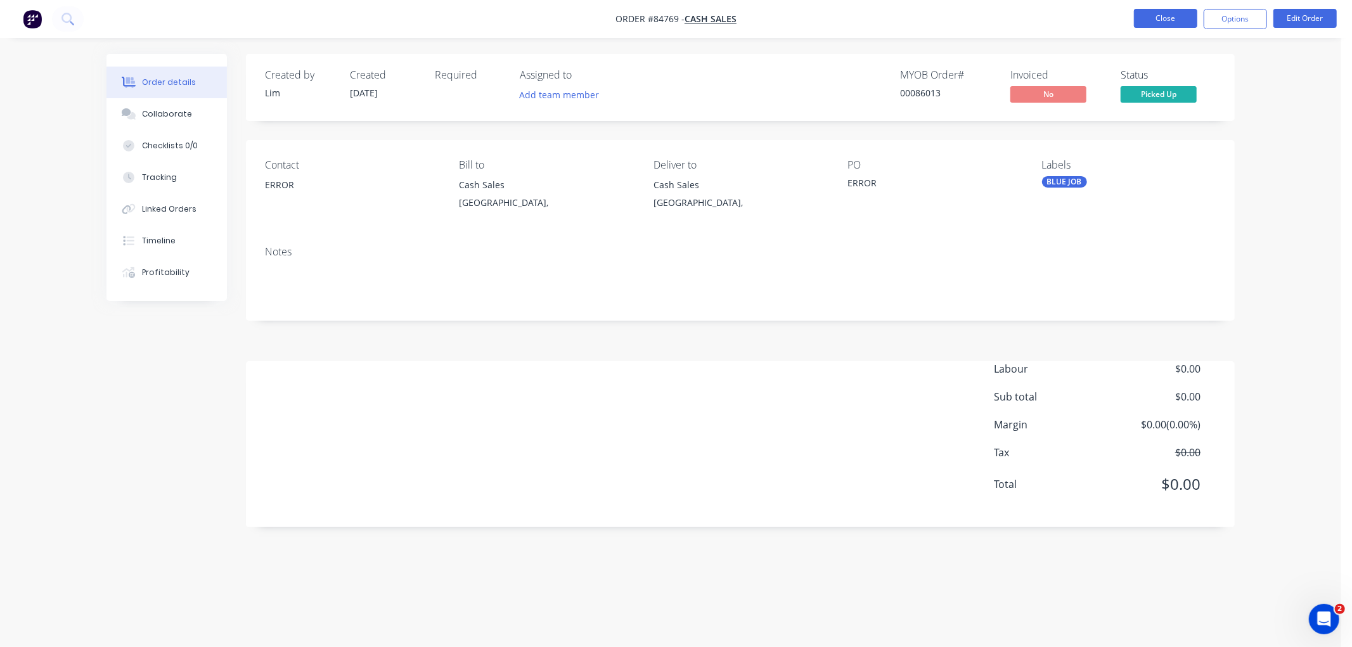
click at [1173, 19] on button "Close" at bounding box center [1165, 18] width 63 height 19
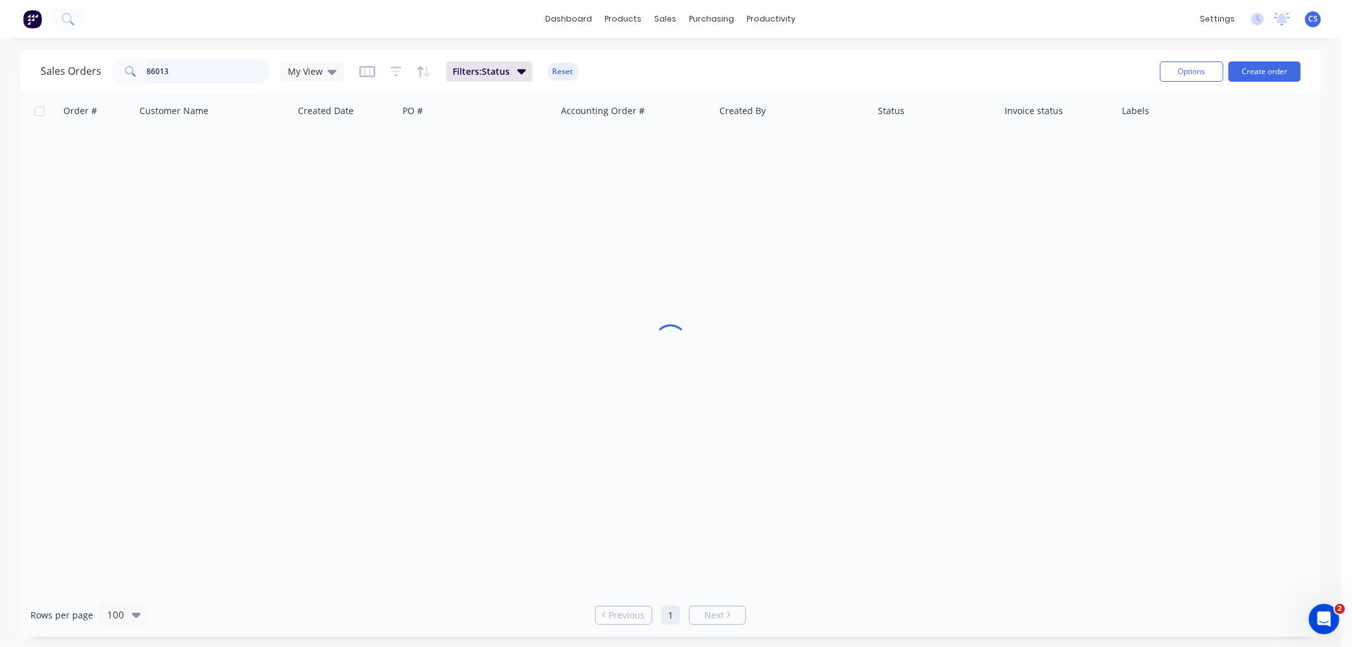
click at [189, 70] on input "86013" at bounding box center [209, 71] width 124 height 25
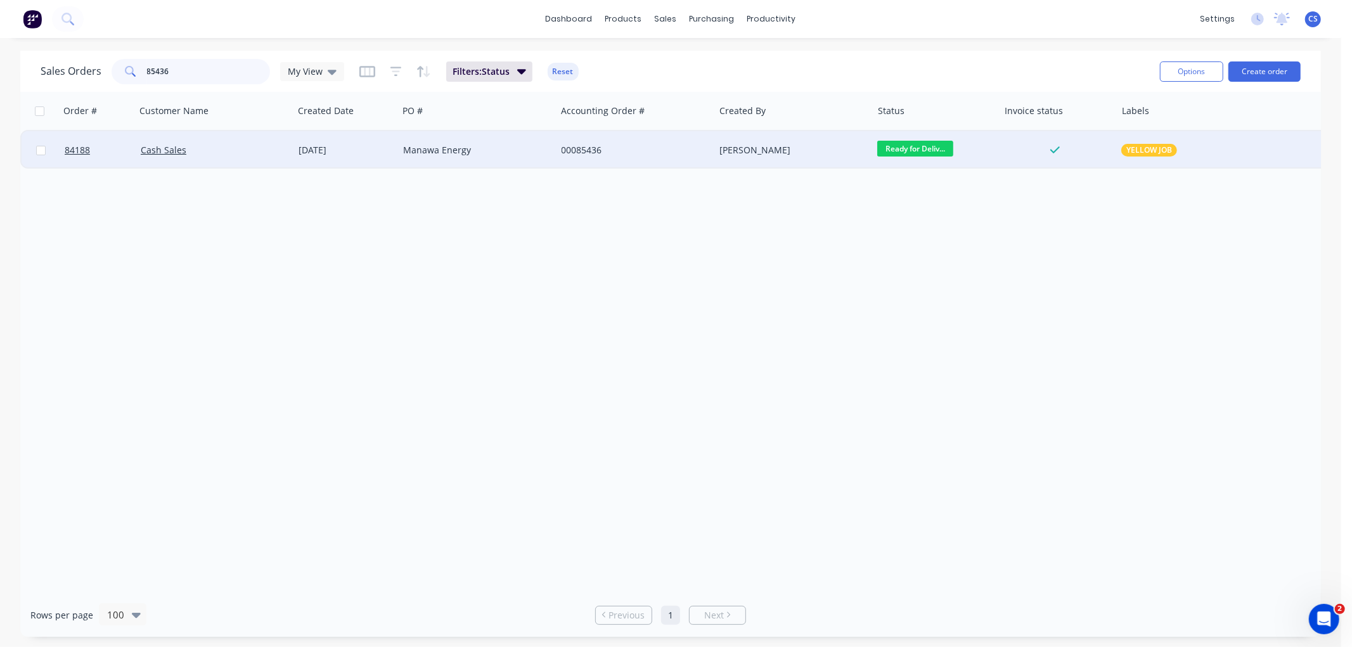
type input "85436"
click at [387, 146] on div "[DATE]" at bounding box center [346, 150] width 94 height 13
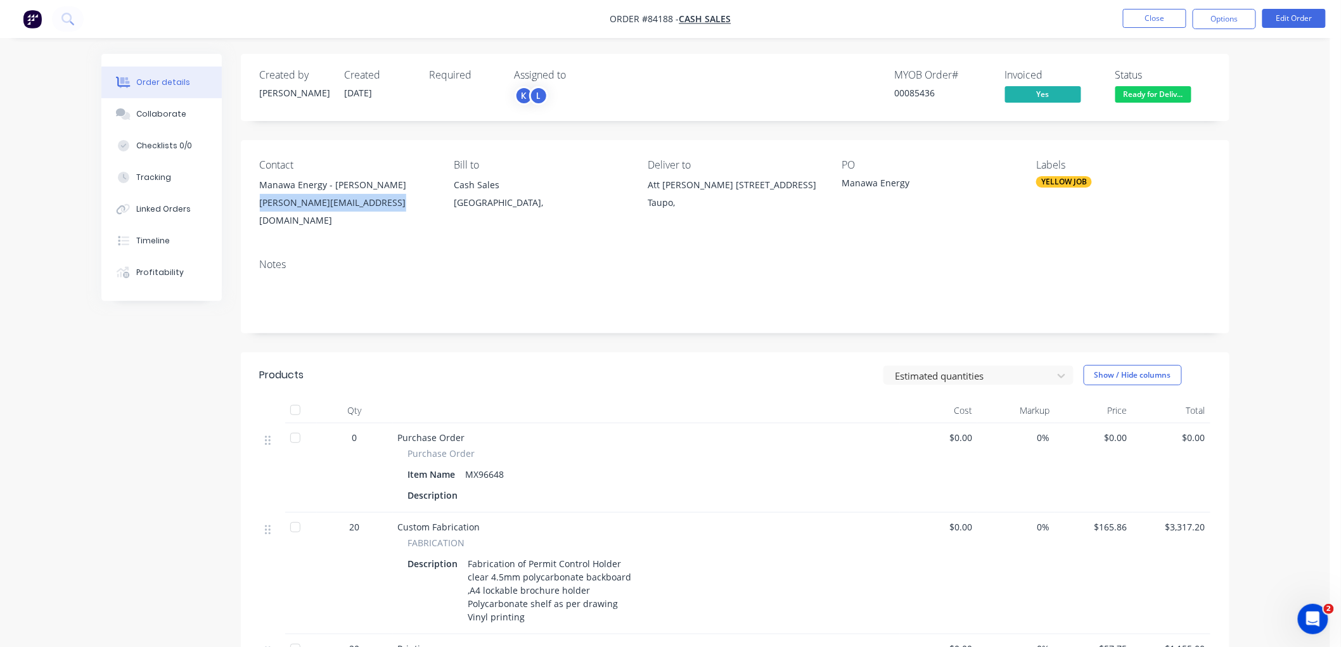
drag, startPoint x: 399, startPoint y: 202, endPoint x: 257, endPoint y: 205, distance: 142.7
click at [257, 205] on div "Contact Manawa Energy - John Hind john.hind@manawaenergy.co.nz Bill to Cash Sal…" at bounding box center [735, 194] width 989 height 108
click at [1289, 22] on button "Edit Order" at bounding box center [1294, 18] width 63 height 19
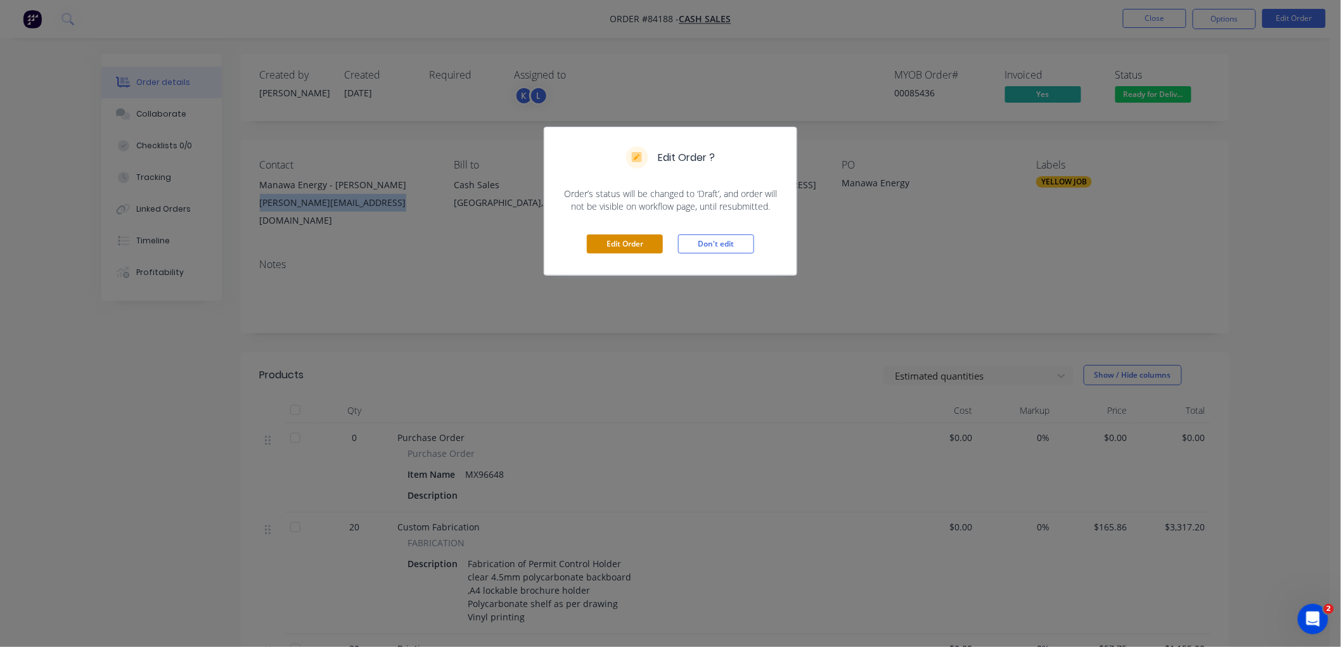
click at [638, 250] on button "Edit Order" at bounding box center [625, 244] width 76 height 19
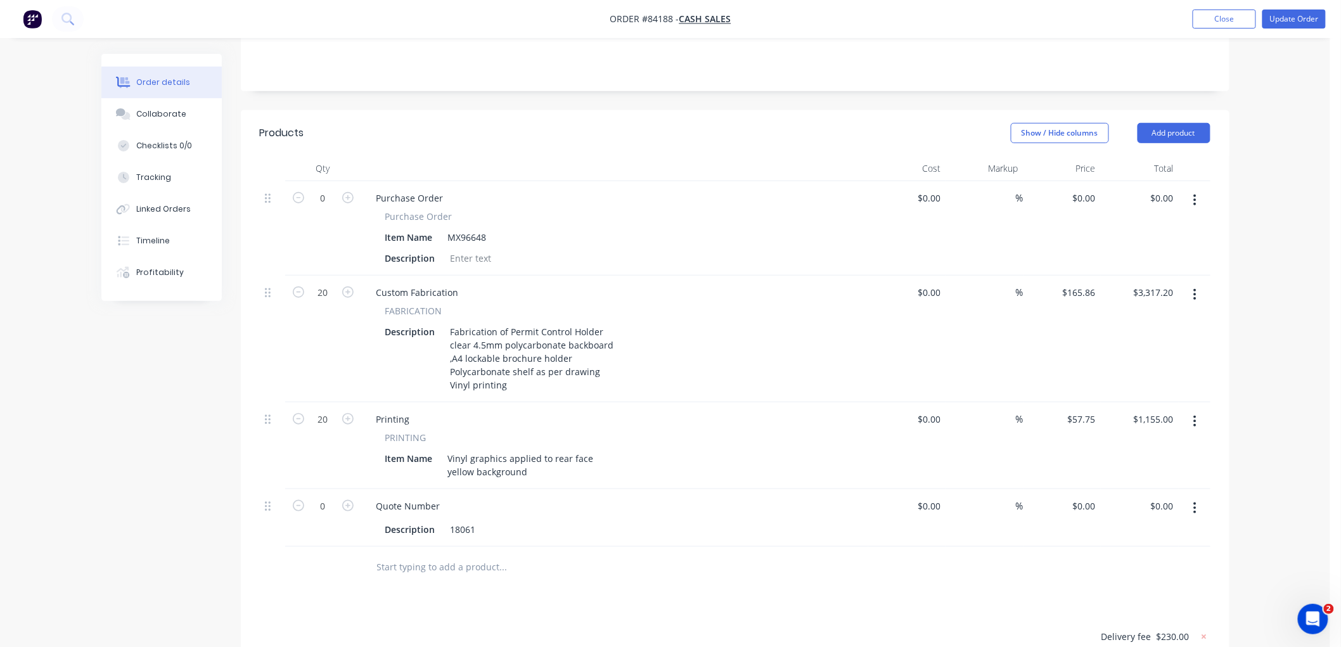
scroll to position [281, 0]
click at [1176, 122] on button "Add product" at bounding box center [1174, 132] width 73 height 20
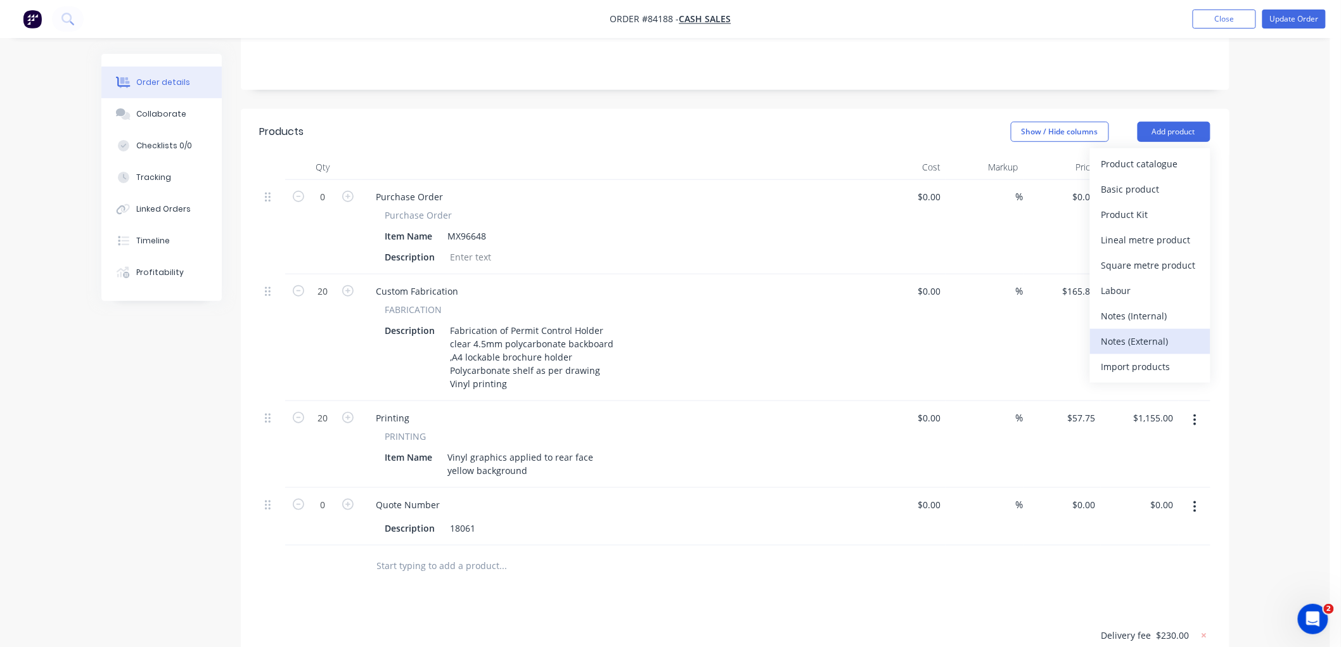
click at [1139, 332] on div "Notes (External)" at bounding box center [1151, 341] width 98 height 18
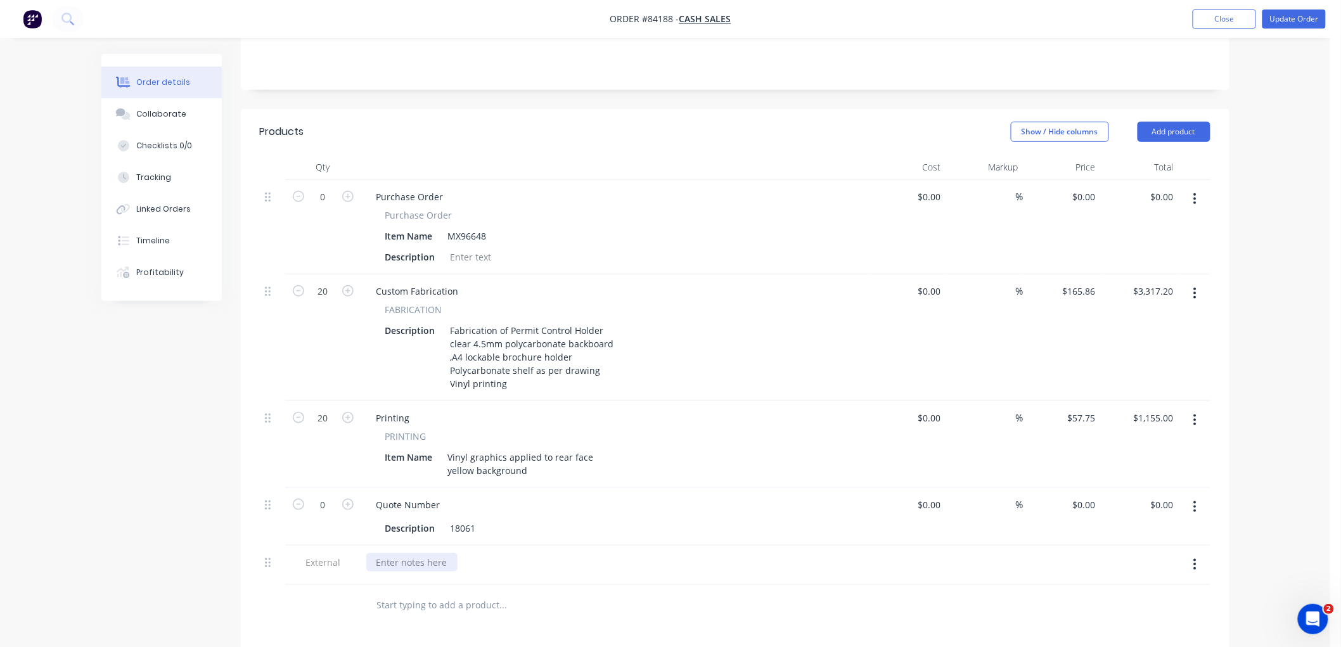
click at [407, 553] on div at bounding box center [411, 562] width 91 height 18
click at [1292, 21] on button "Update Order" at bounding box center [1294, 19] width 63 height 19
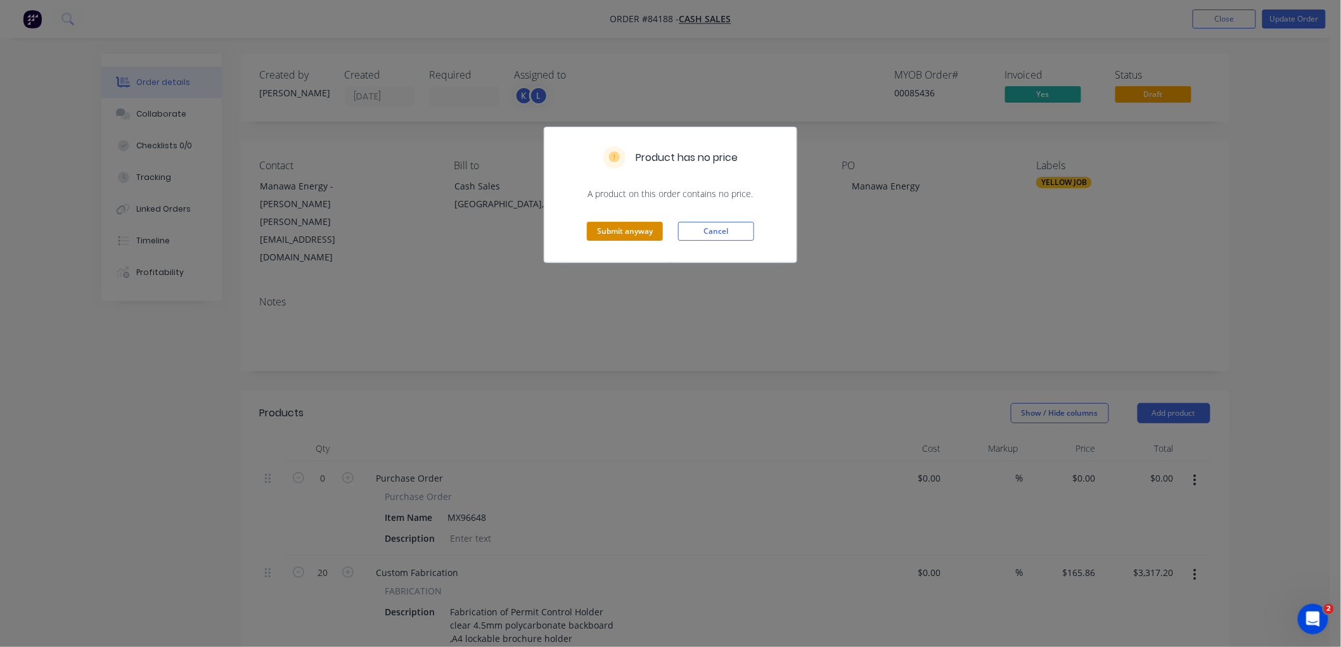
click at [612, 227] on button "Submit anyway" at bounding box center [625, 231] width 76 height 19
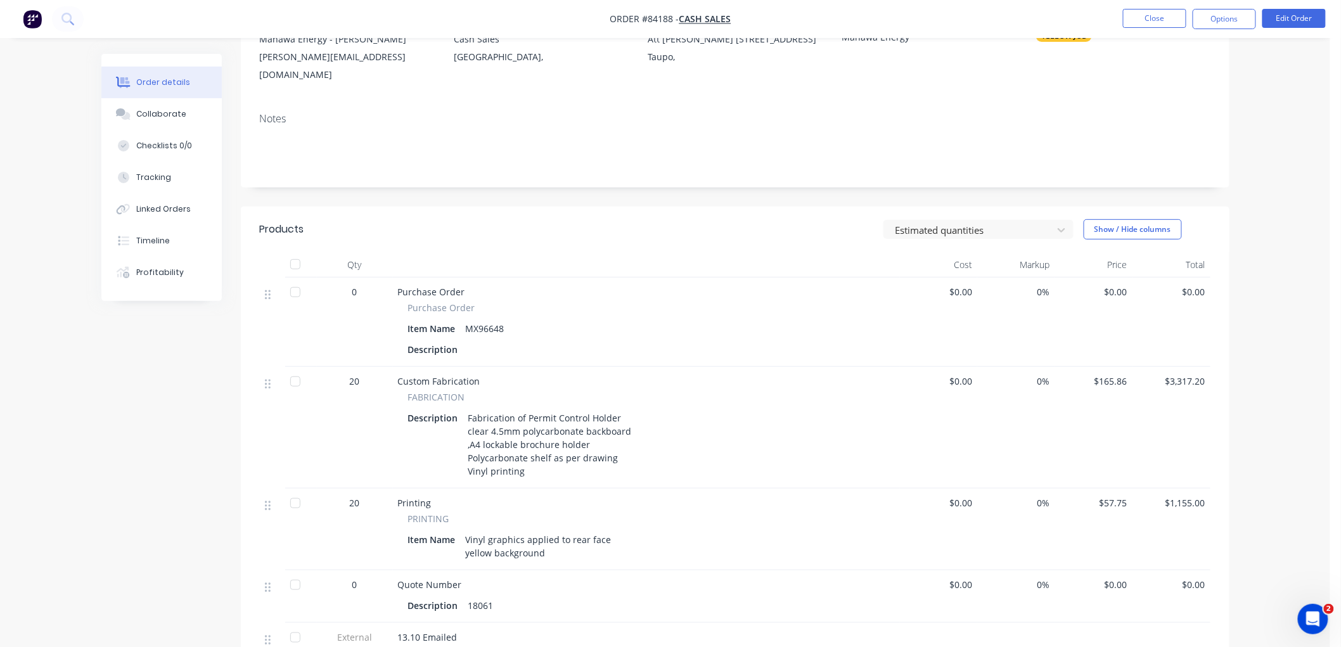
scroll to position [397, 0]
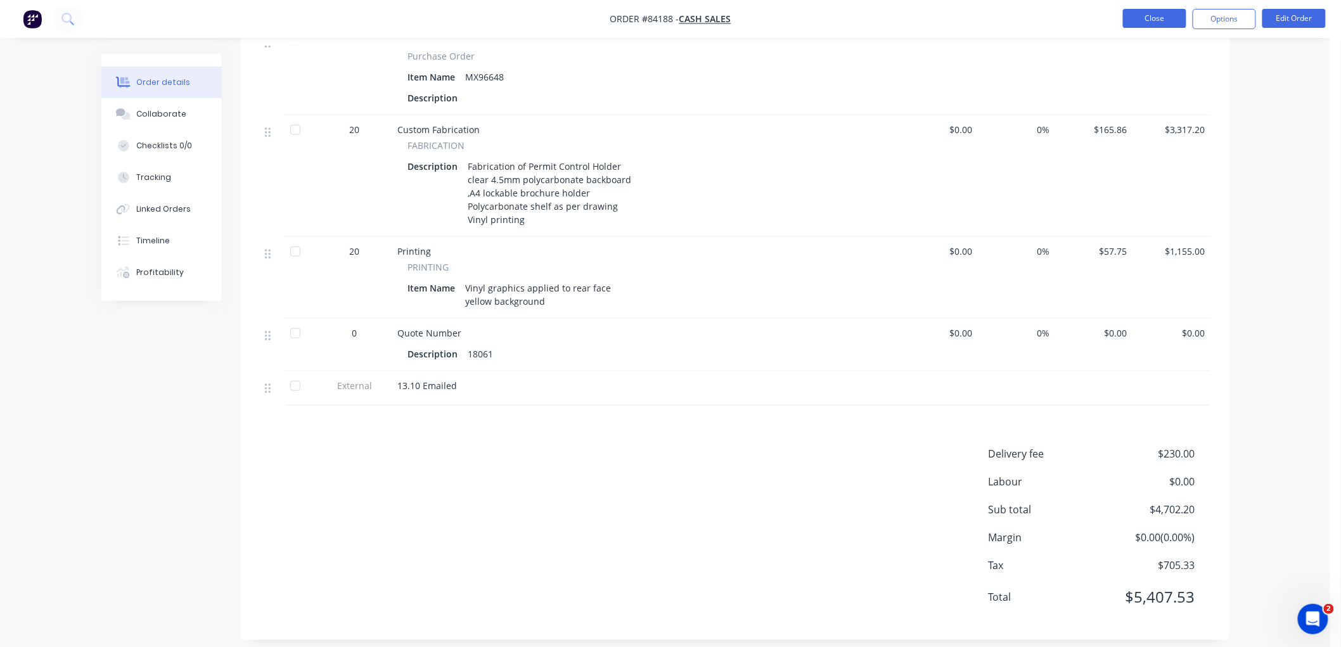
click at [1158, 16] on button "Close" at bounding box center [1154, 18] width 63 height 19
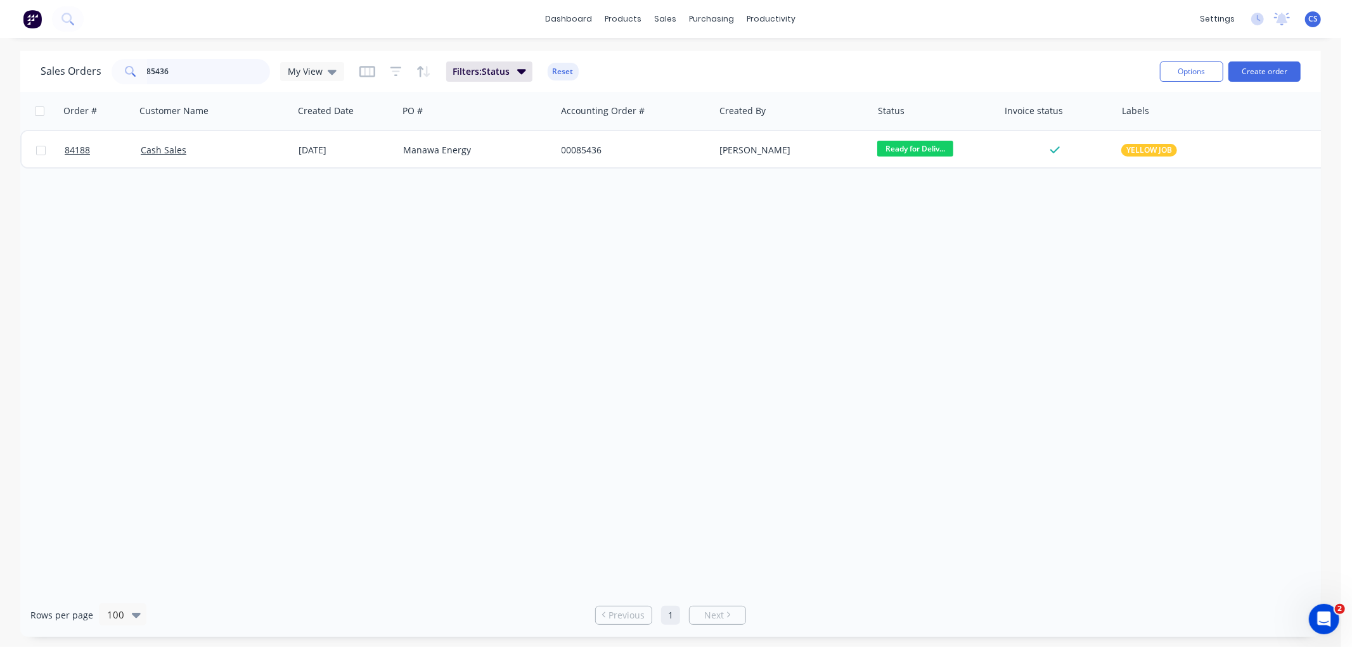
click at [181, 72] on input "85436" at bounding box center [209, 71] width 124 height 25
type input "84082"
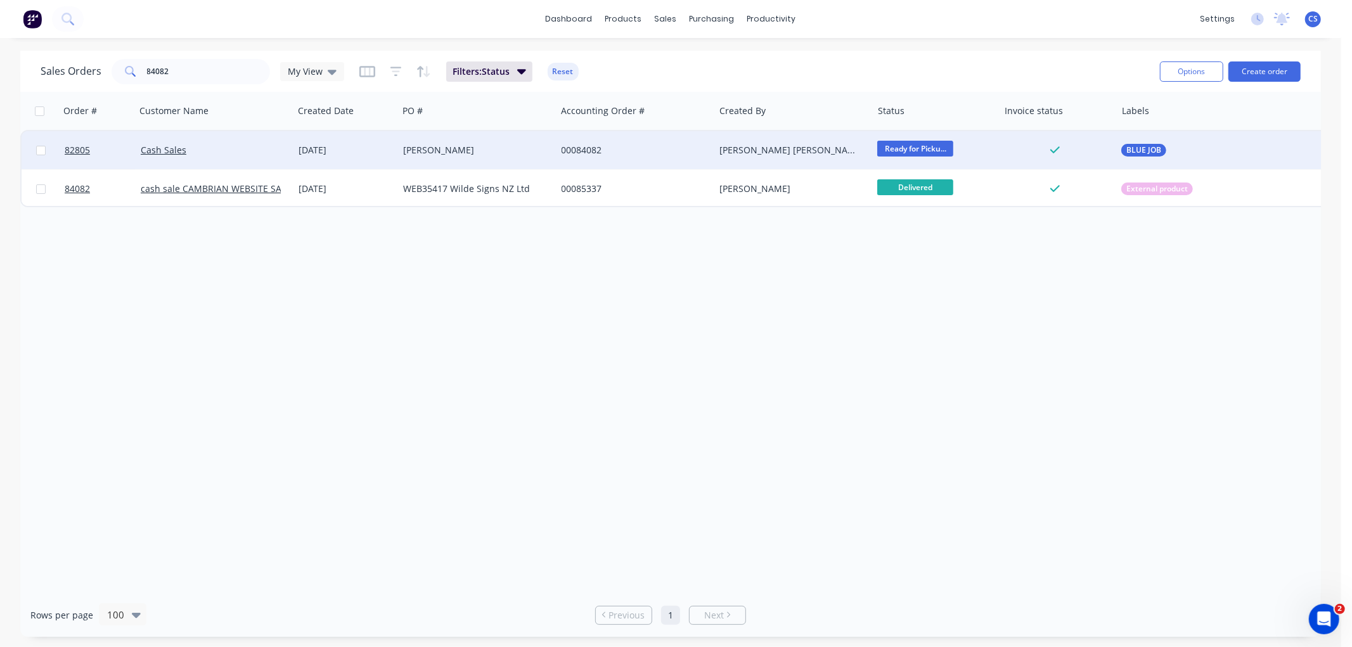
click at [396, 143] on div "19 Jun 2025" at bounding box center [345, 150] width 105 height 38
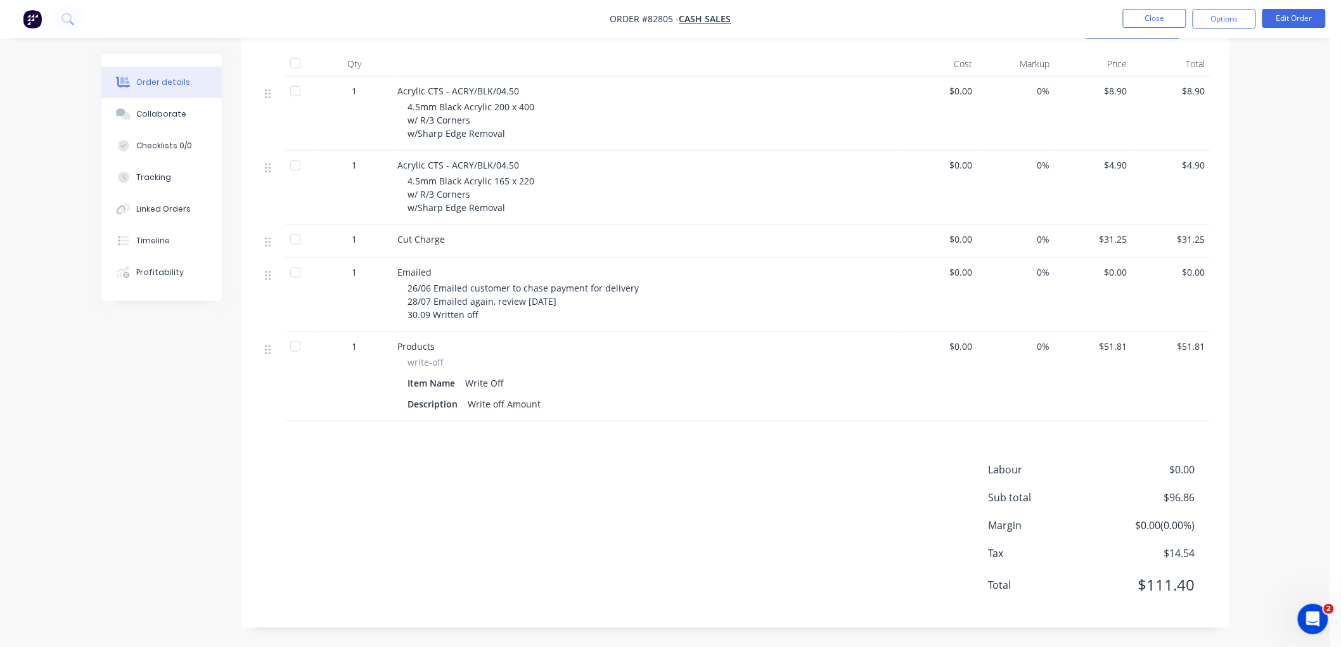
scroll to position [349, 0]
click at [1165, 20] on button "Close" at bounding box center [1154, 18] width 63 height 19
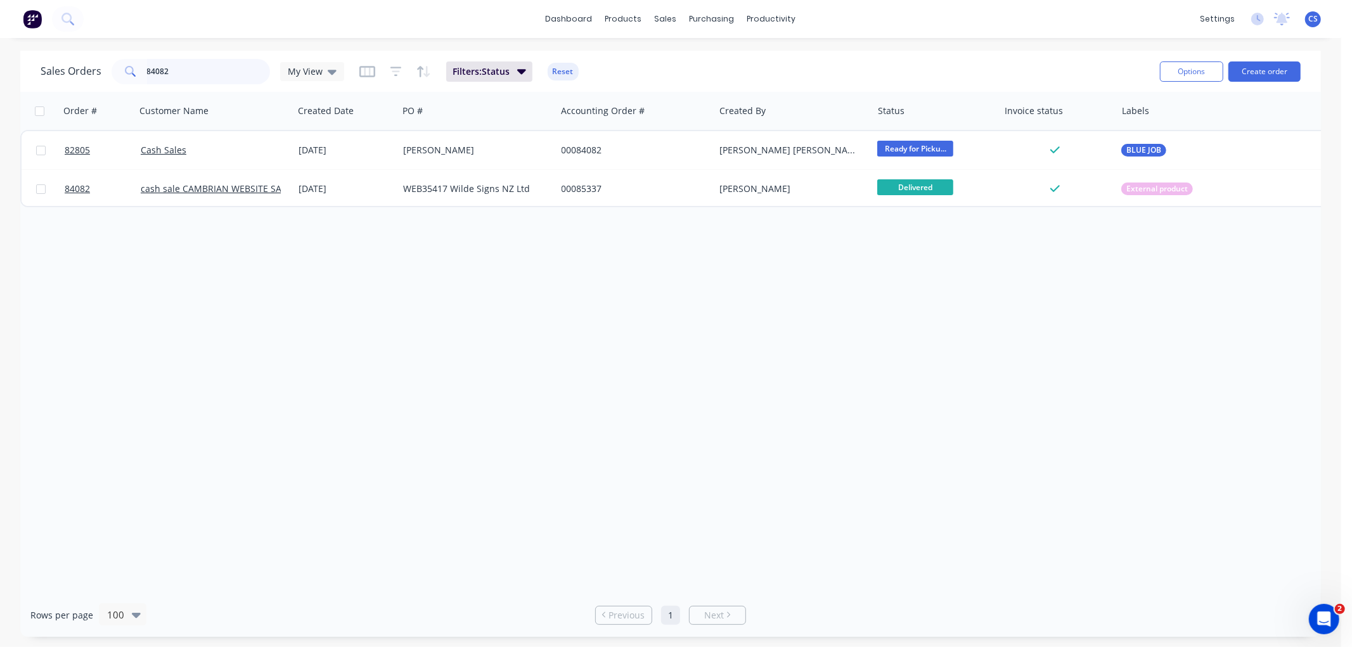
click at [191, 74] on input "84082" at bounding box center [209, 71] width 124 height 25
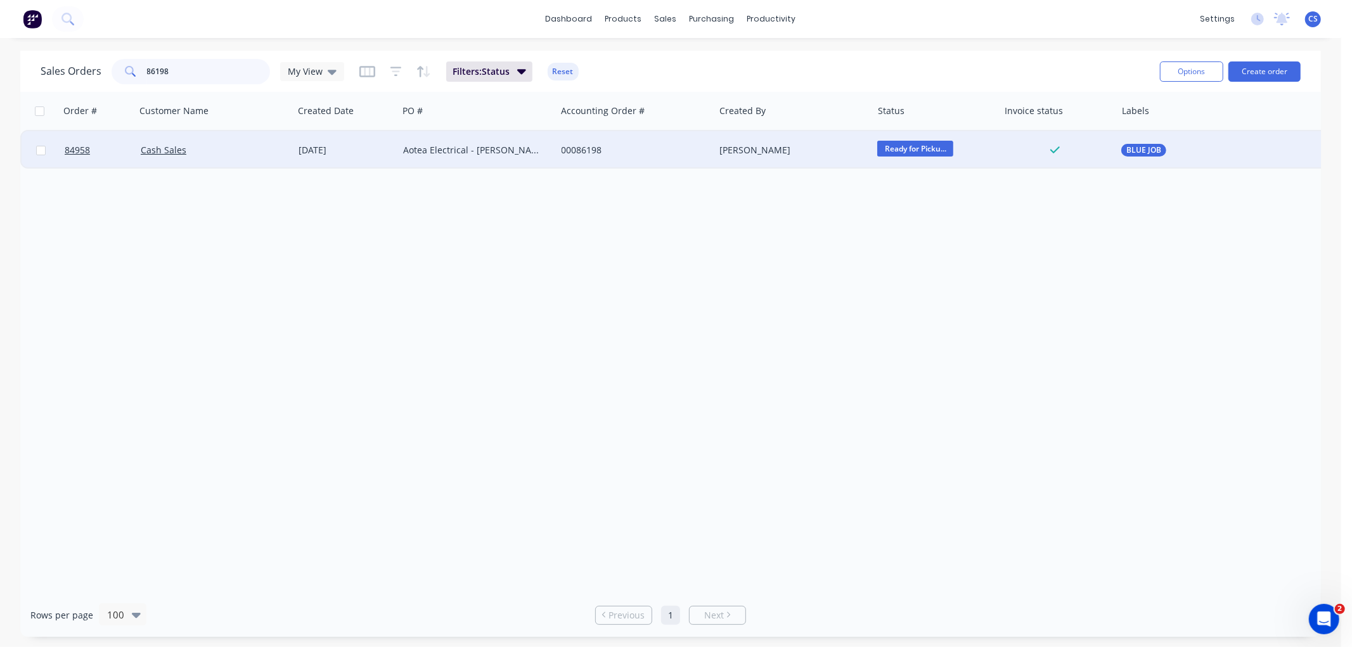
type input "86198"
click at [413, 154] on div "Aotea Electrical - [PERSON_NAME]" at bounding box center [473, 150] width 141 height 13
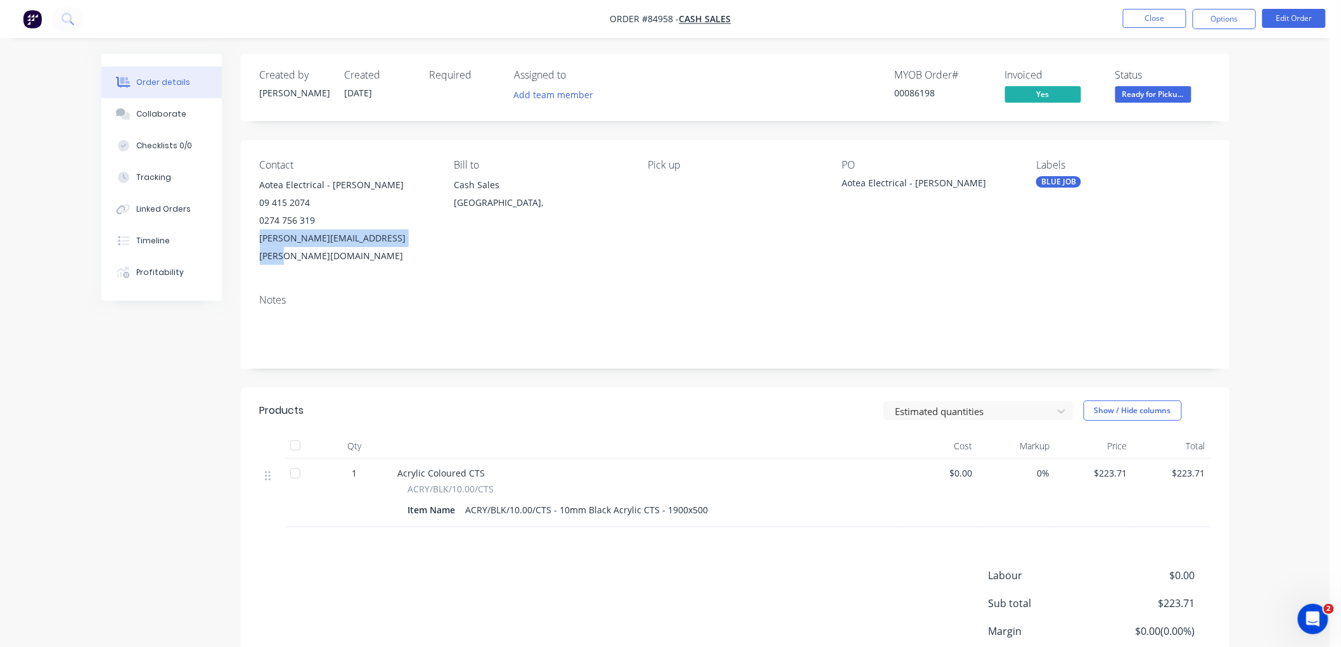
drag, startPoint x: 408, startPoint y: 235, endPoint x: 260, endPoint y: 247, distance: 147.6
click at [260, 247] on div "robert.preest@aoteaelectric.co.nz" at bounding box center [347, 246] width 174 height 35
click at [1214, 20] on button "Options" at bounding box center [1224, 19] width 63 height 20
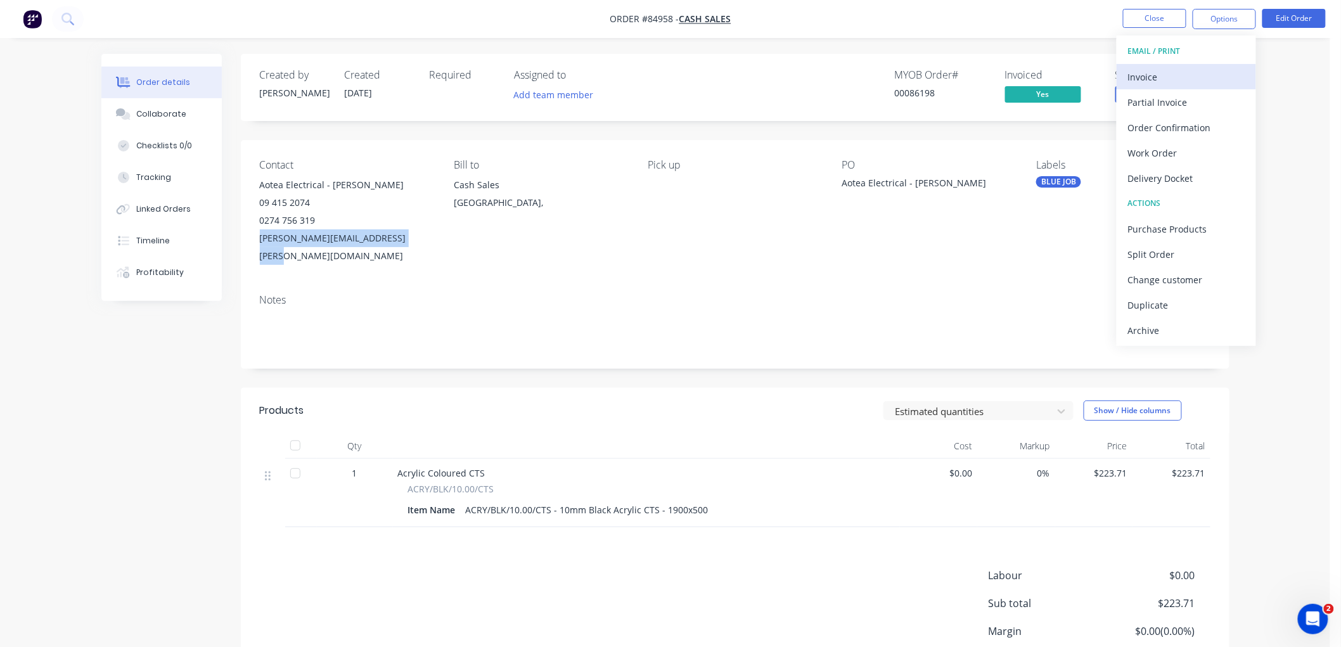
click at [1152, 65] on button "Invoice" at bounding box center [1186, 76] width 139 height 25
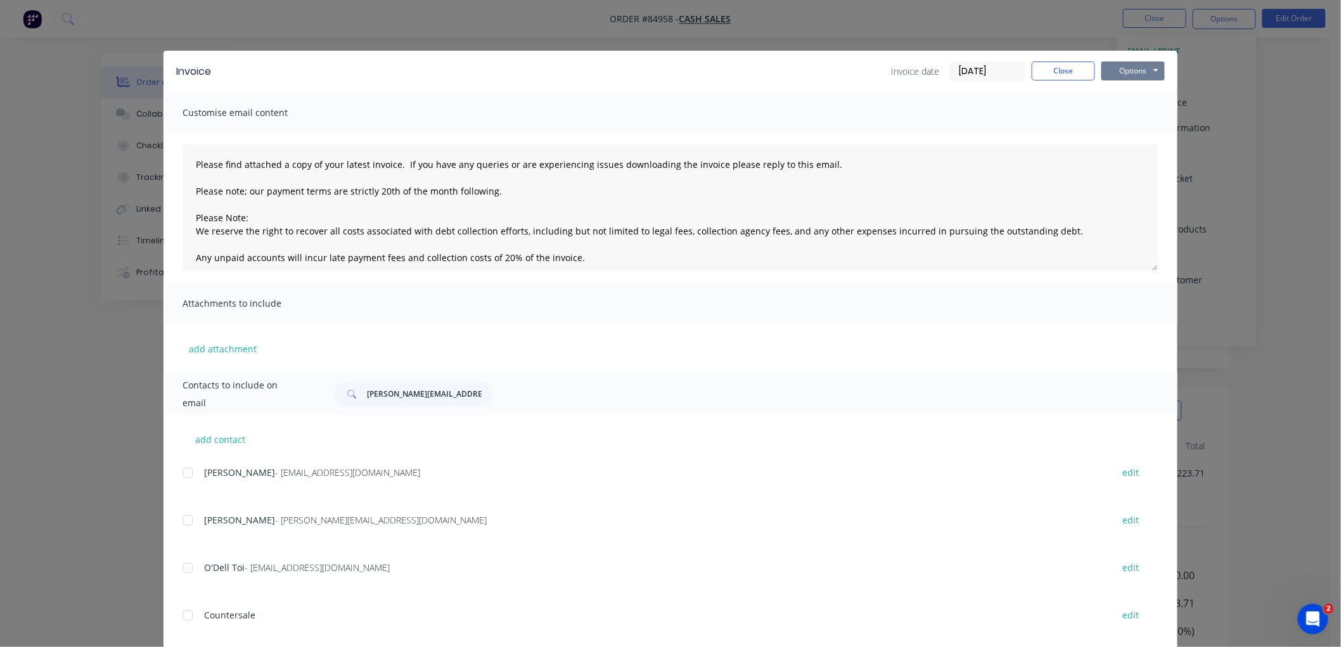
click at [1142, 67] on button "Options" at bounding box center [1133, 70] width 63 height 19
click at [1132, 91] on button "Preview" at bounding box center [1142, 93] width 81 height 21
drag, startPoint x: 1053, startPoint y: 70, endPoint x: 1289, endPoint y: 58, distance: 236.7
click at [1053, 70] on button "Close" at bounding box center [1063, 70] width 63 height 19
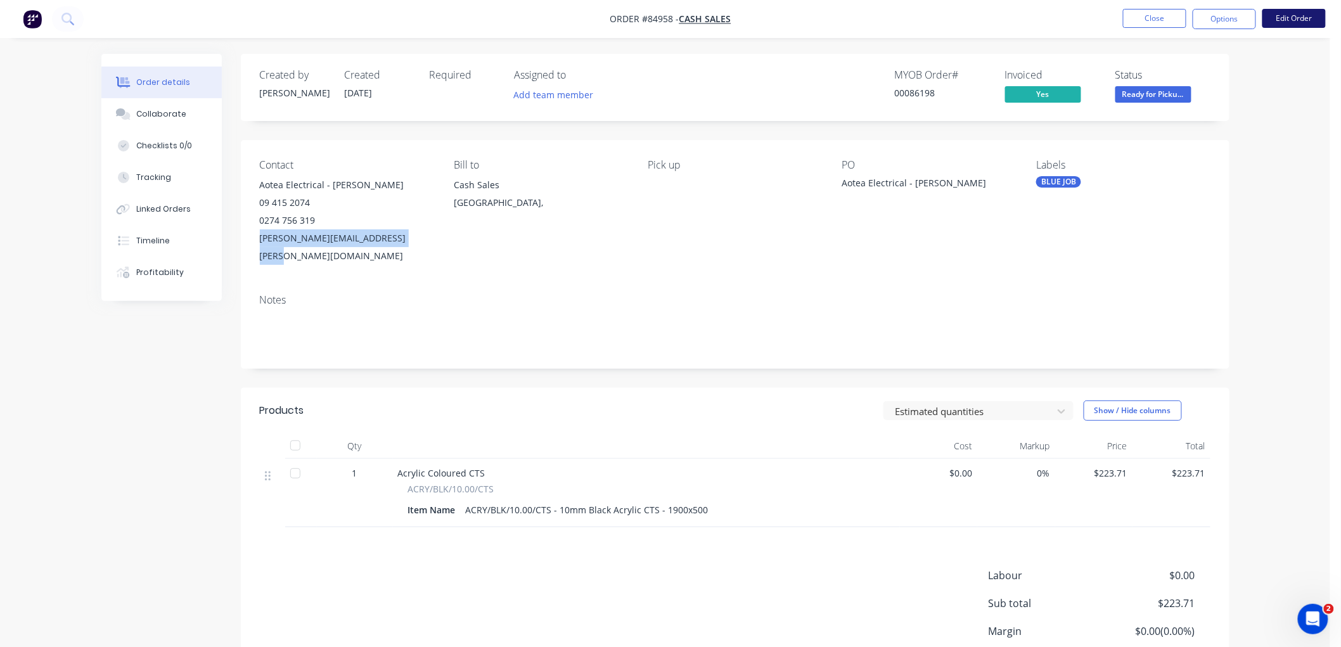
click at [1318, 17] on button "Edit Order" at bounding box center [1294, 18] width 63 height 19
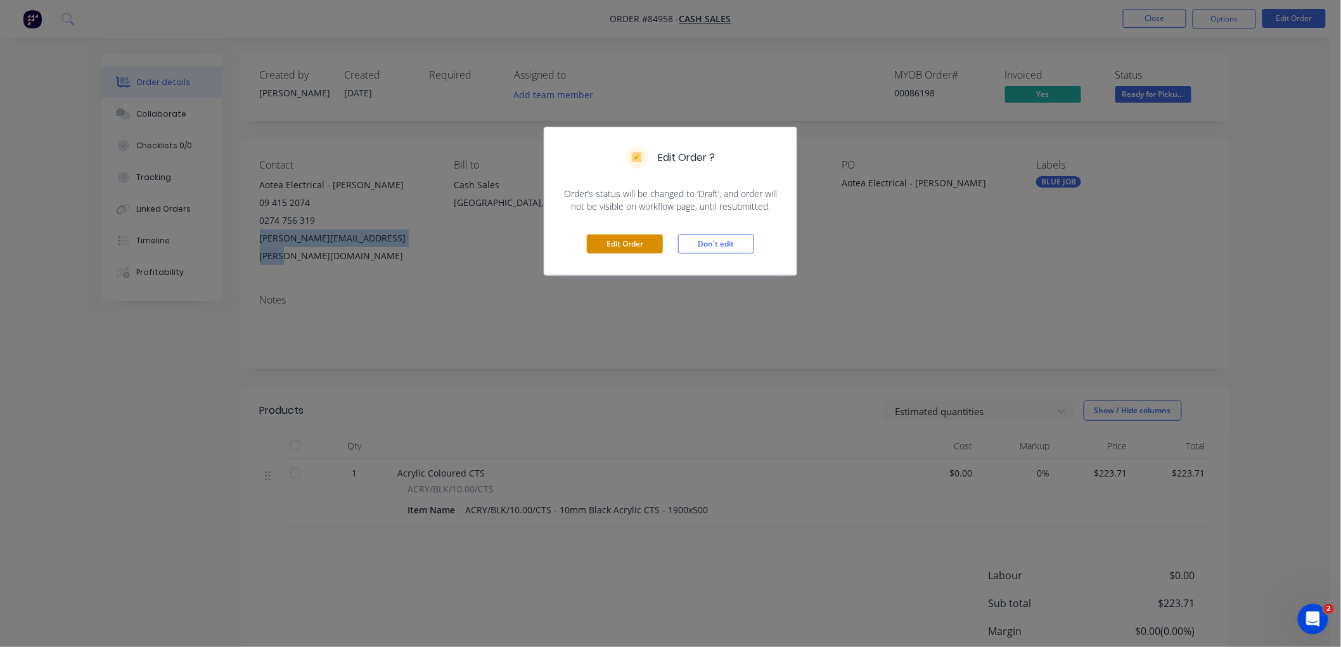
click at [619, 236] on button "Edit Order" at bounding box center [625, 244] width 76 height 19
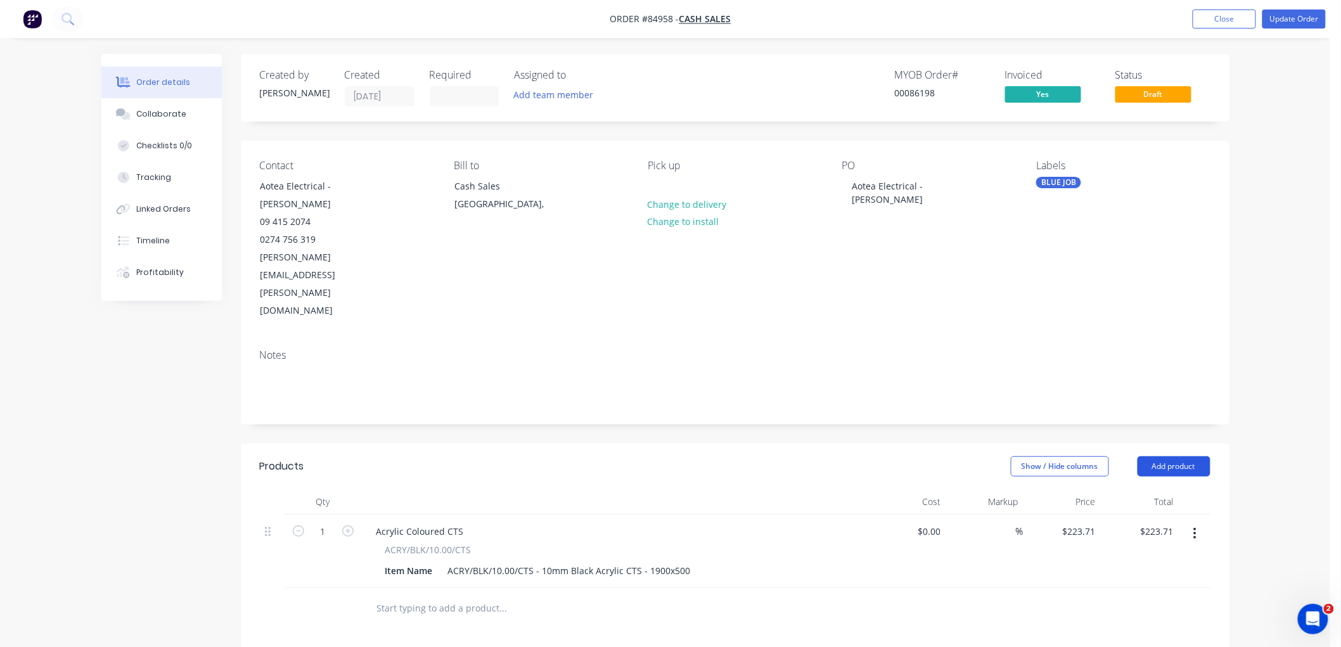
click at [1187, 456] on button "Add product" at bounding box center [1174, 466] width 73 height 20
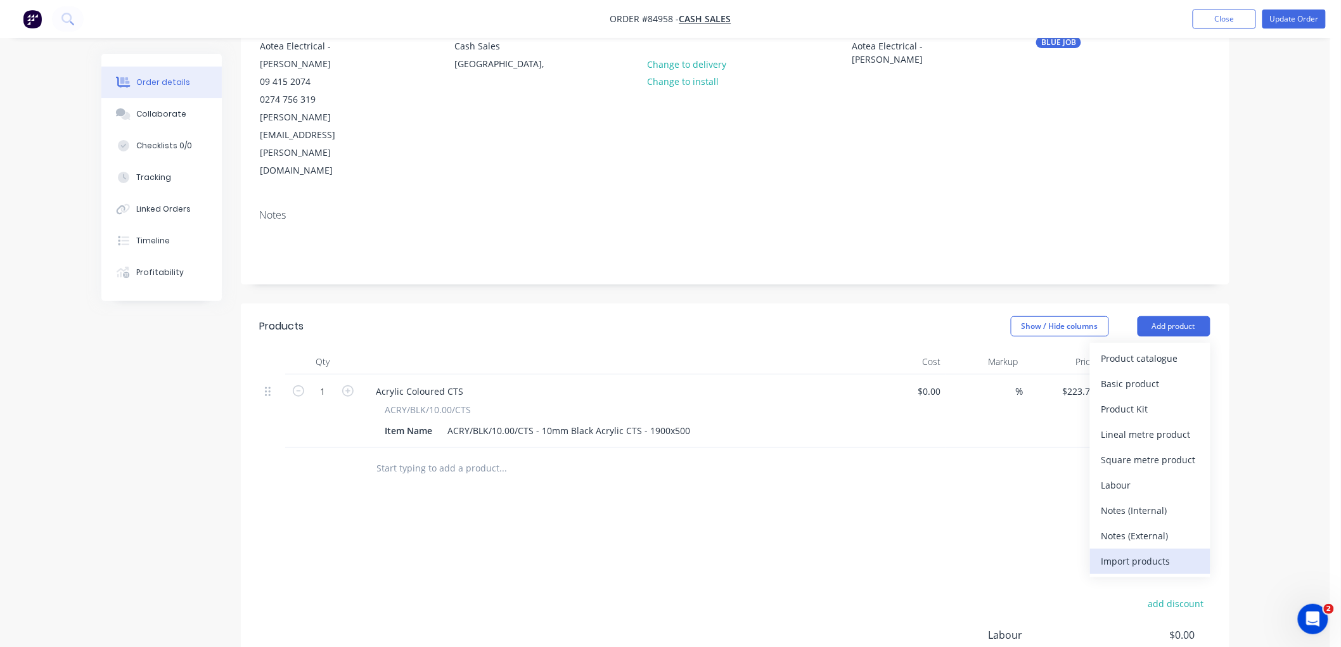
scroll to position [141, 0]
click at [1125, 526] on div "Notes (External)" at bounding box center [1151, 535] width 98 height 18
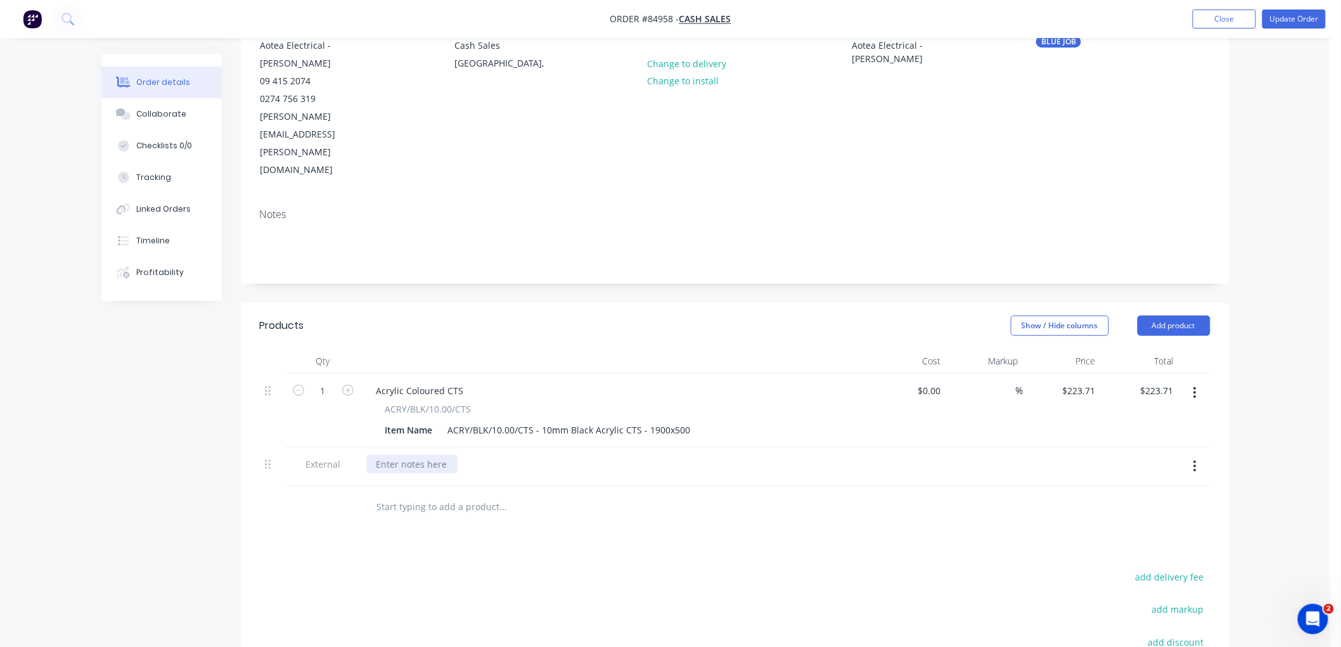
click at [402, 455] on div at bounding box center [411, 464] width 91 height 18
click at [1304, 17] on button "Update Order" at bounding box center [1294, 19] width 63 height 19
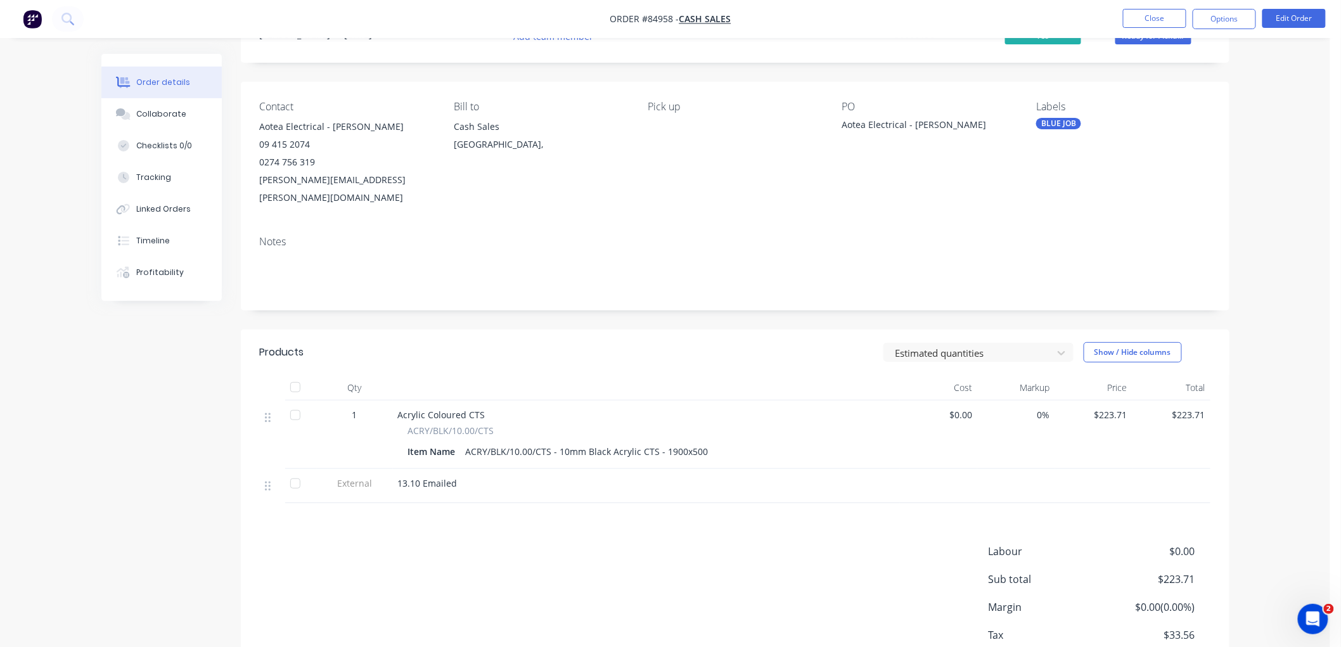
scroll to position [123, 0]
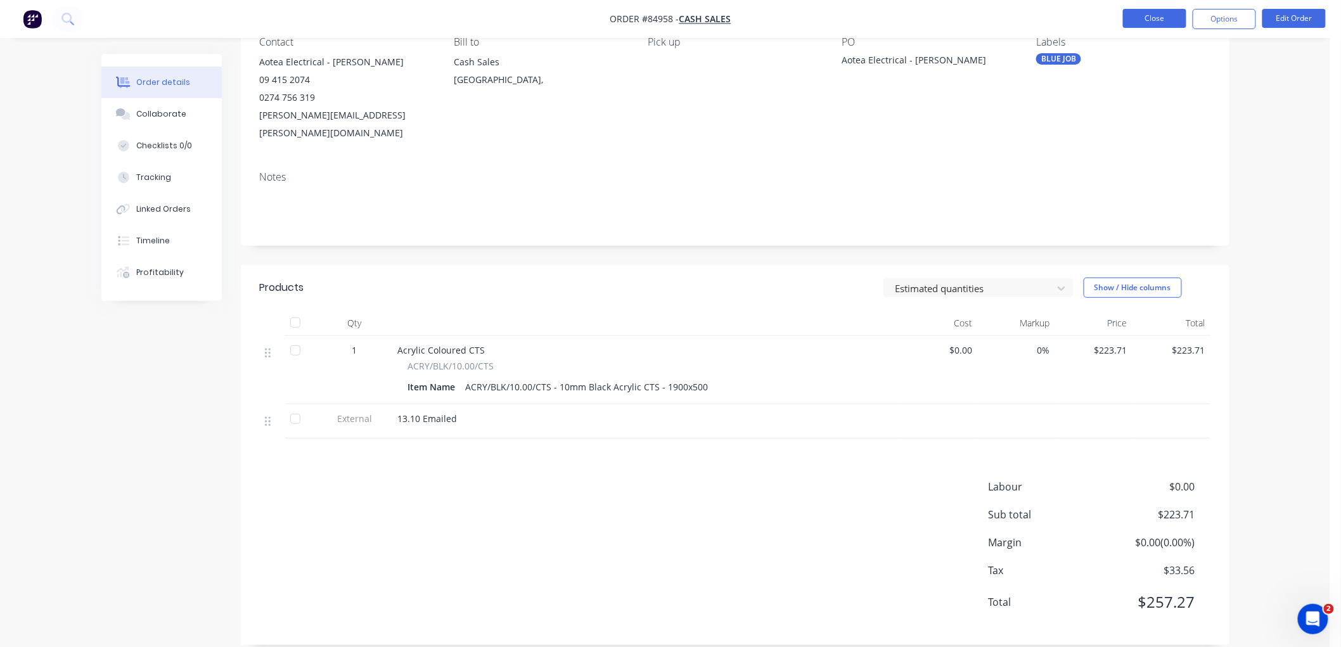
click at [1138, 17] on button "Close" at bounding box center [1154, 18] width 63 height 19
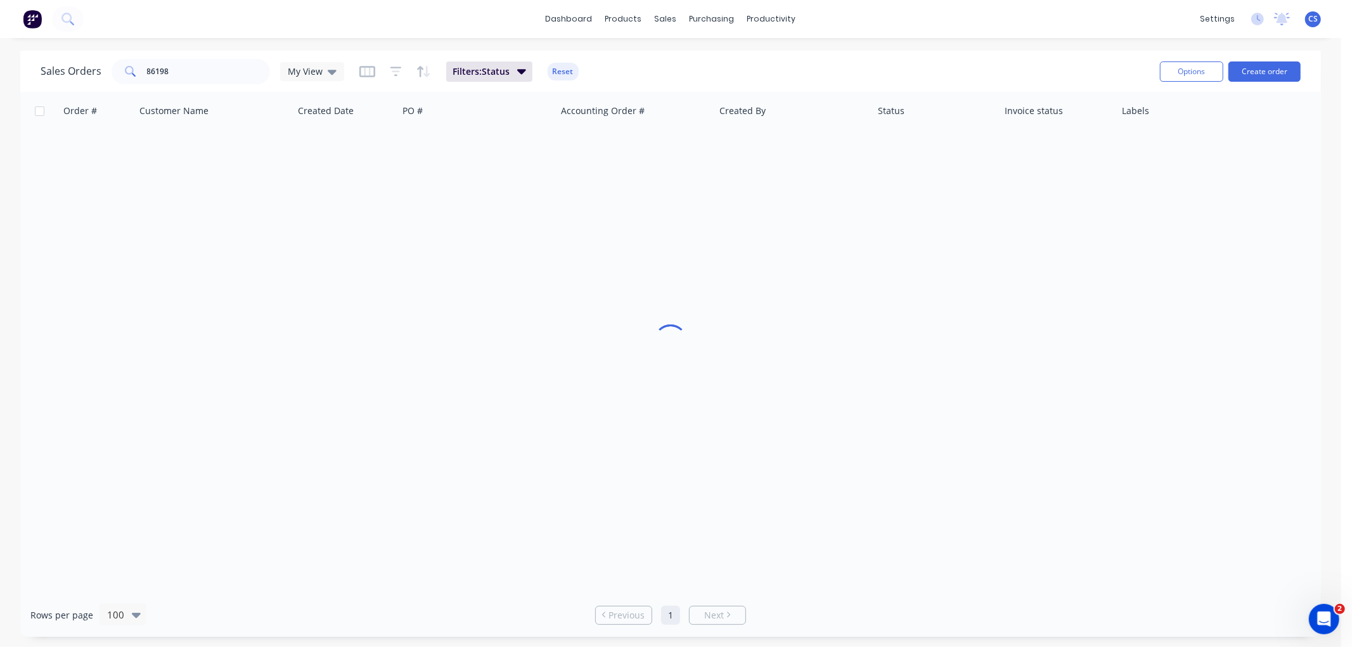
click at [200, 84] on div "Sales Orders 86198 My View Filters: Status Reset" at bounding box center [595, 71] width 1109 height 31
click at [198, 74] on input "86198" at bounding box center [209, 71] width 124 height 25
click at [197, 74] on input "86198" at bounding box center [209, 71] width 124 height 25
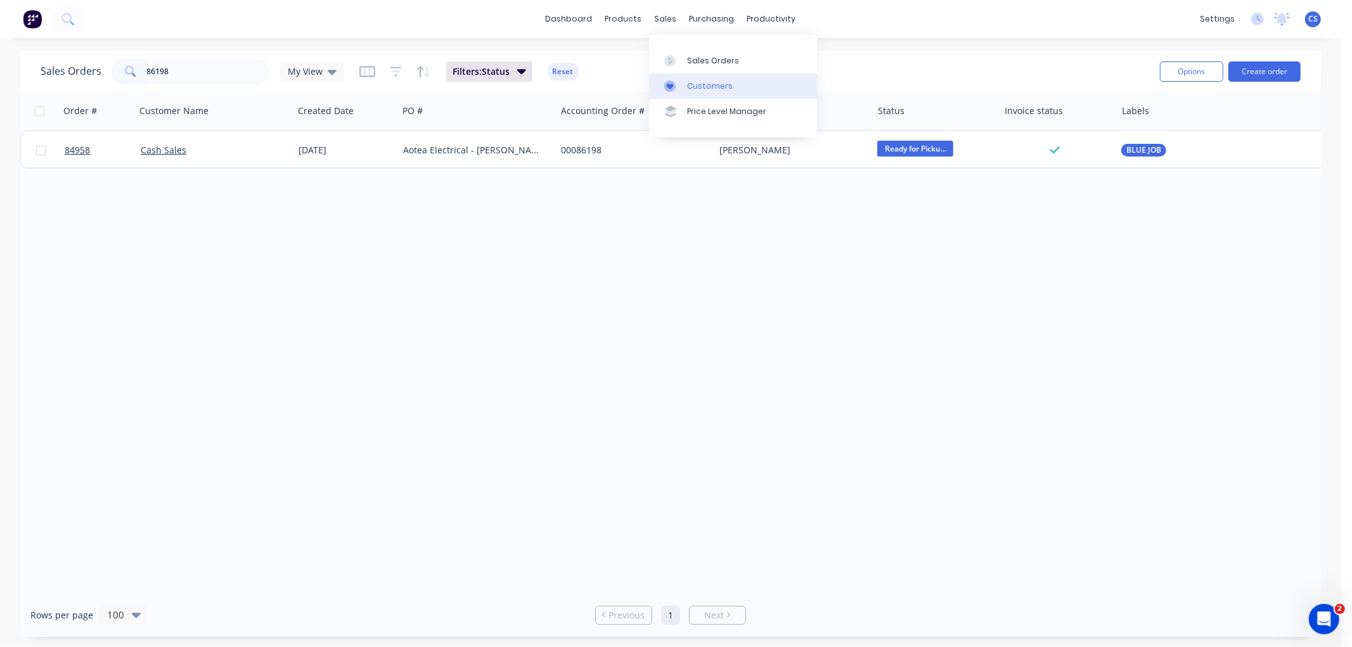
click at [702, 80] on div "Customers" at bounding box center [710, 85] width 46 height 11
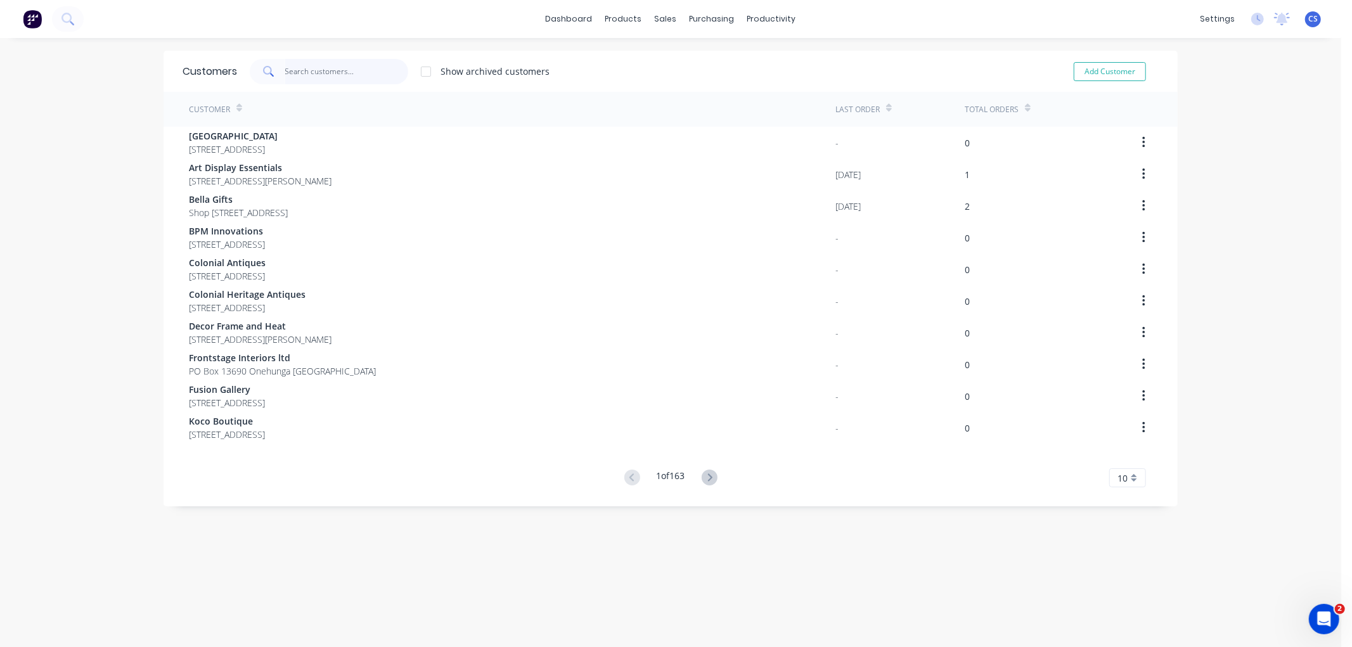
click at [311, 73] on input "text" at bounding box center [347, 71] width 124 height 25
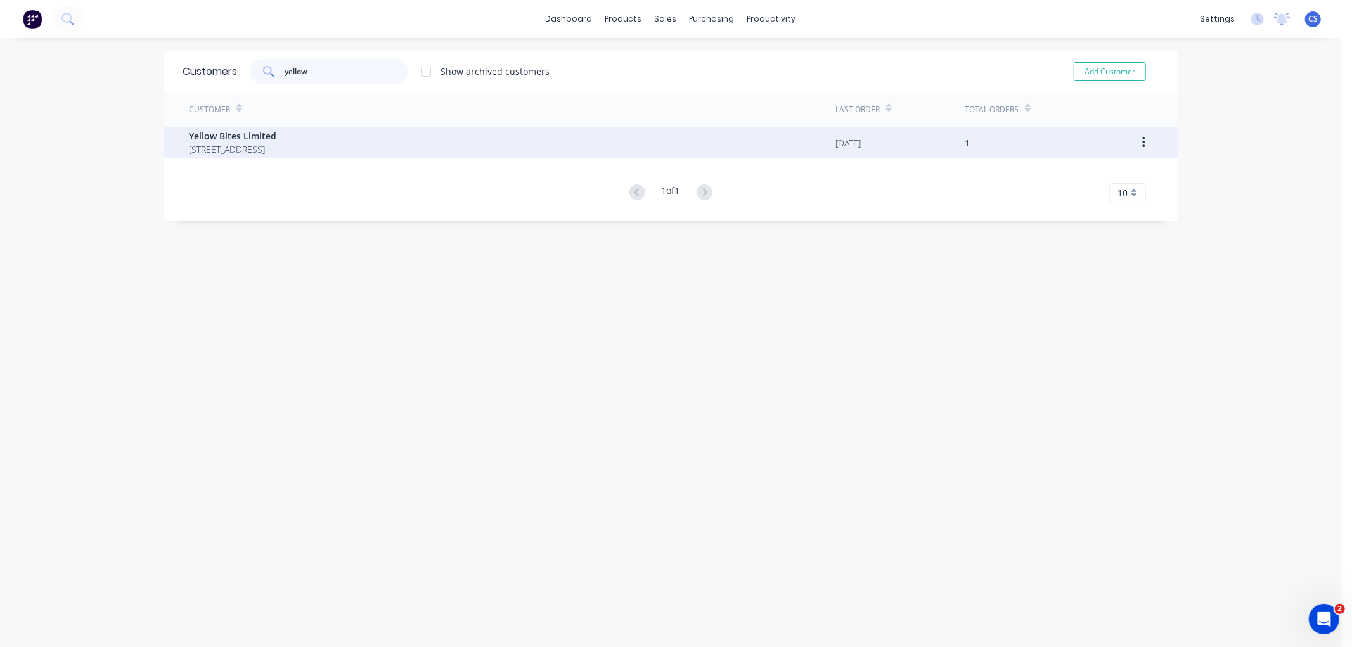
type input "yellow"
click at [226, 150] on span "9 Aerovista Place Wiri Auckland 2104" at bounding box center [232, 149] width 87 height 13
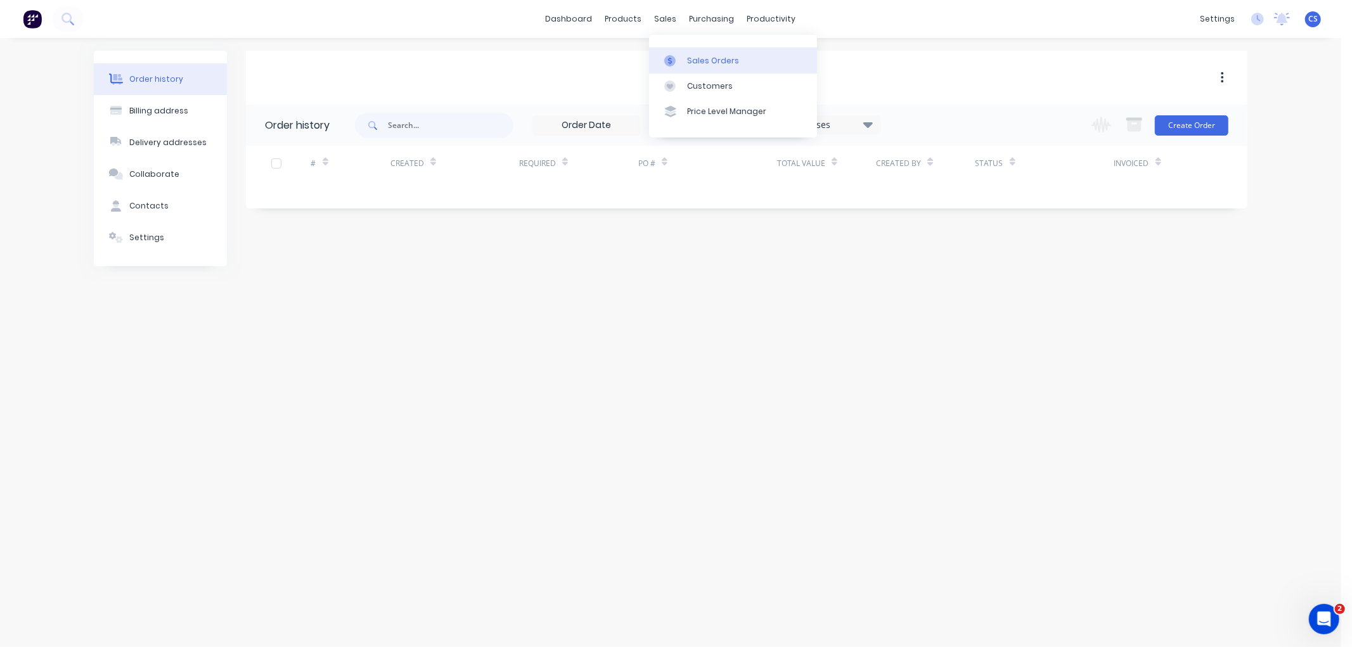
click at [690, 58] on div "Sales Orders" at bounding box center [713, 60] width 52 height 11
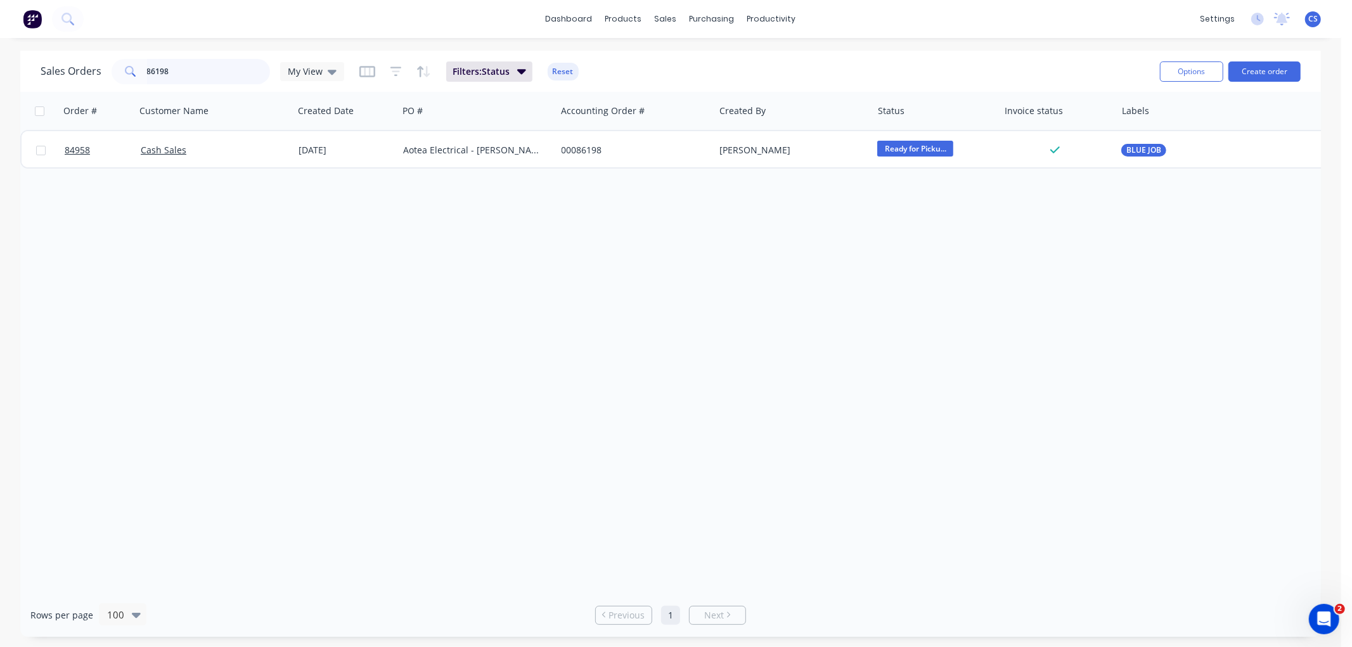
click at [203, 67] on input "86198" at bounding box center [209, 71] width 124 height 25
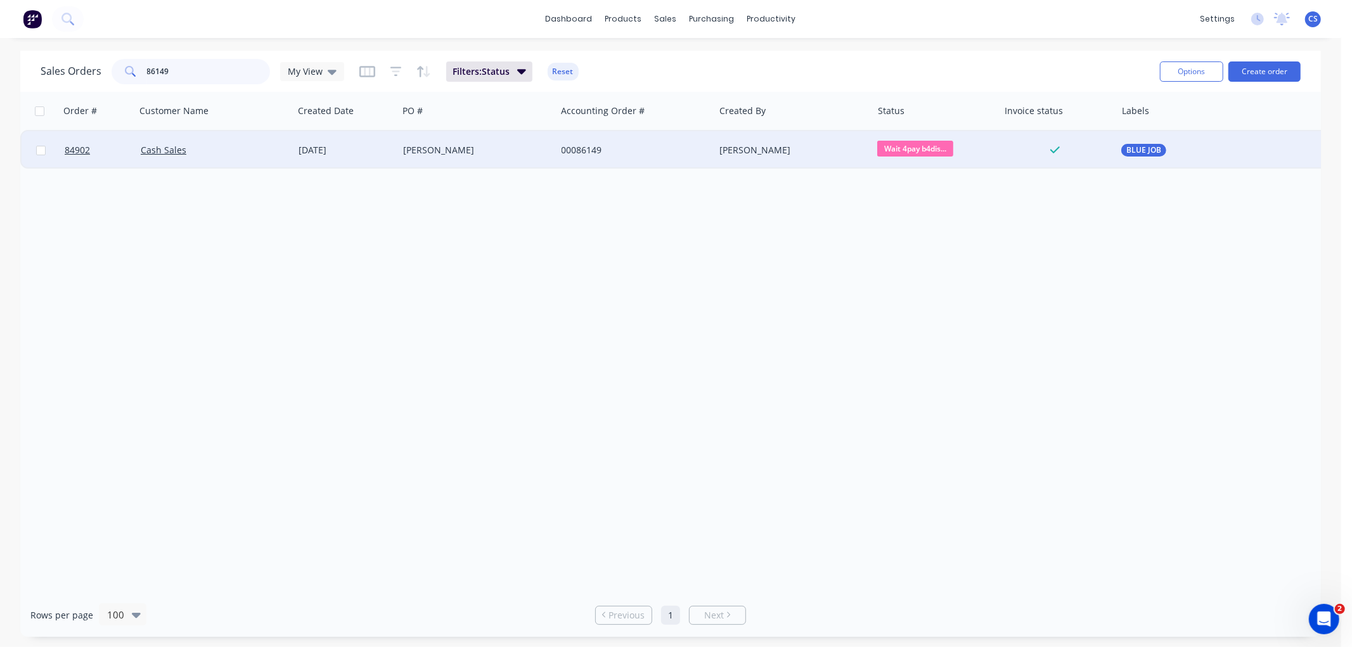
type input "86149"
click at [457, 147] on div "[PERSON_NAME]" at bounding box center [473, 150] width 141 height 13
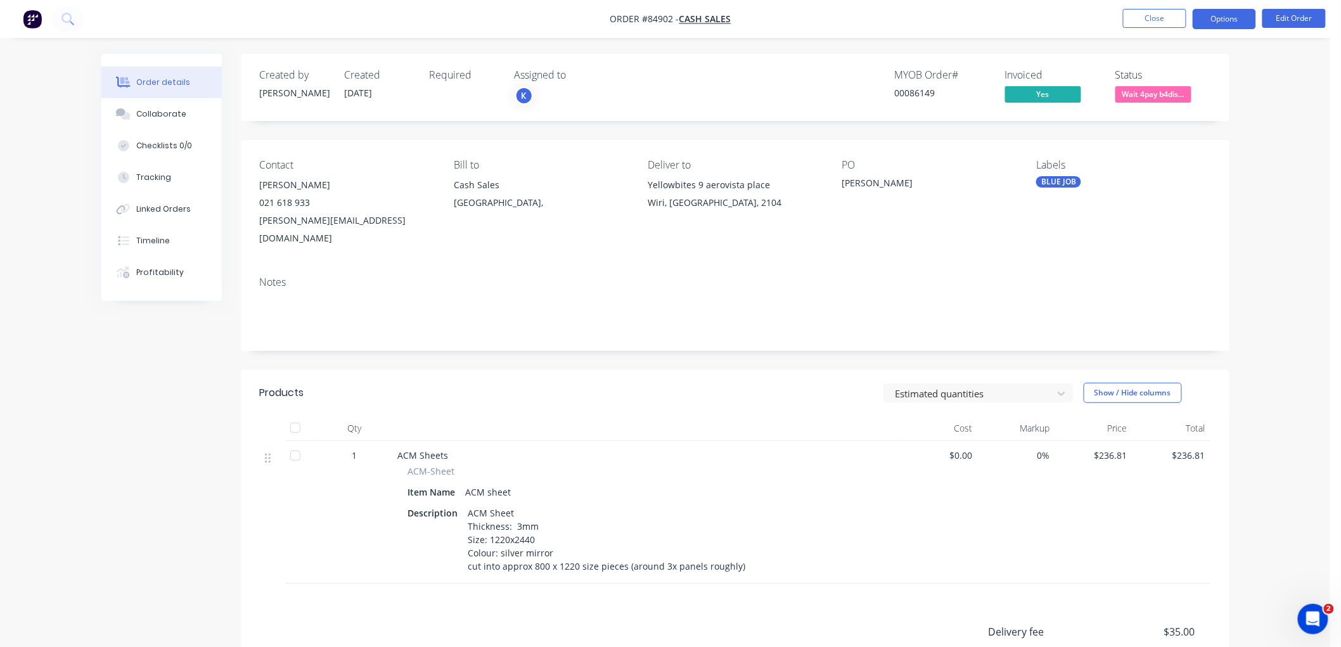
click at [1232, 19] on button "Options" at bounding box center [1224, 19] width 63 height 20
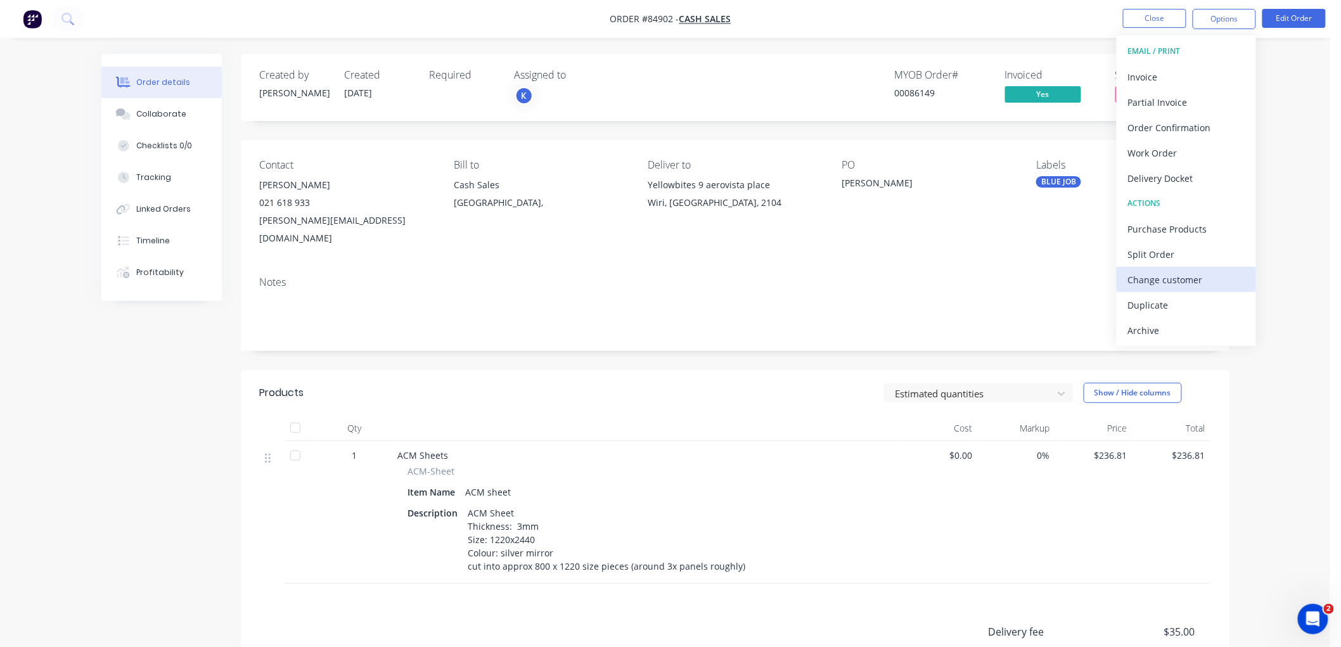
click at [1170, 281] on div "Change customer" at bounding box center [1186, 280] width 117 height 18
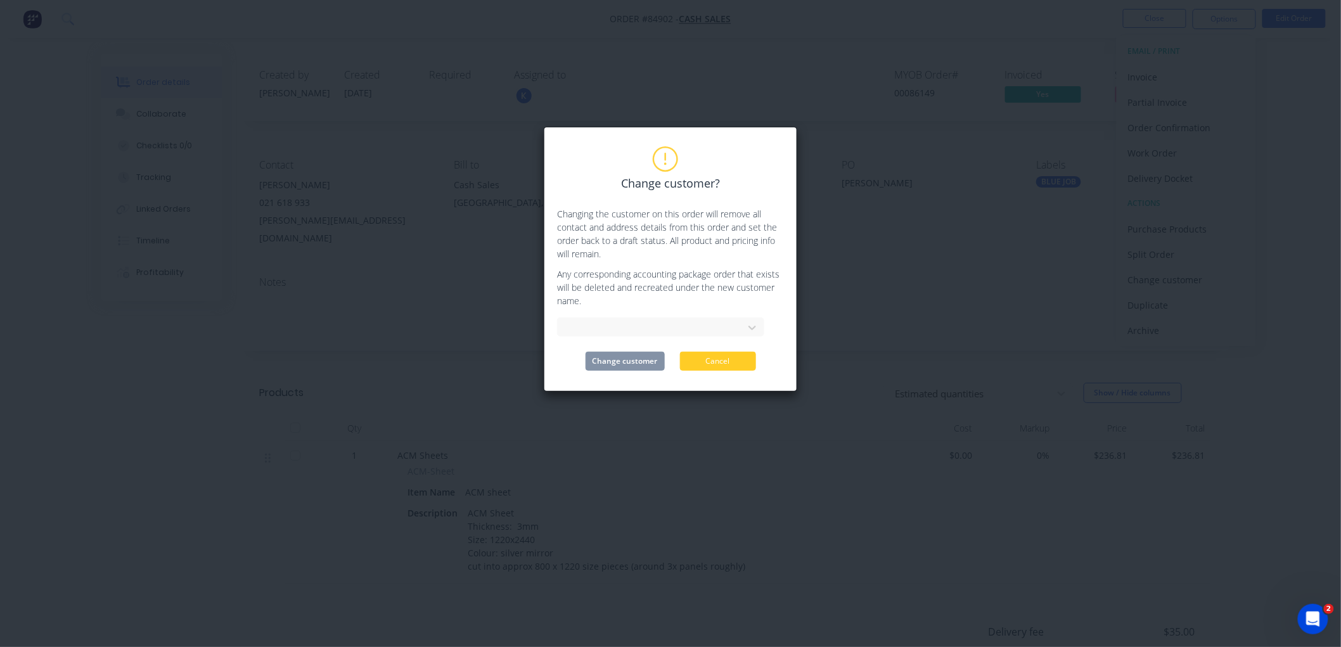
click at [702, 363] on button "Cancel" at bounding box center [718, 361] width 76 height 19
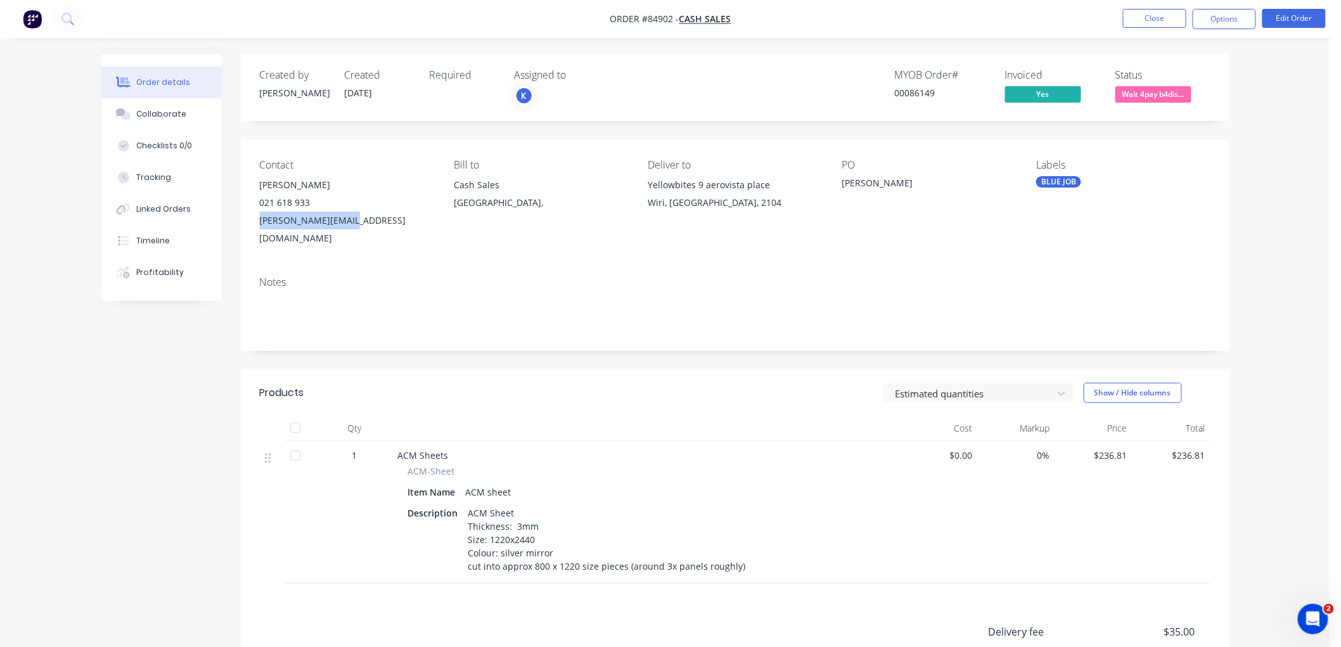
drag, startPoint x: 353, startPoint y: 219, endPoint x: 260, endPoint y: 224, distance: 93.3
click at [260, 224] on div "rodney@wafers.co.nz" at bounding box center [347, 229] width 174 height 35
click at [1226, 27] on button "Options" at bounding box center [1224, 19] width 63 height 20
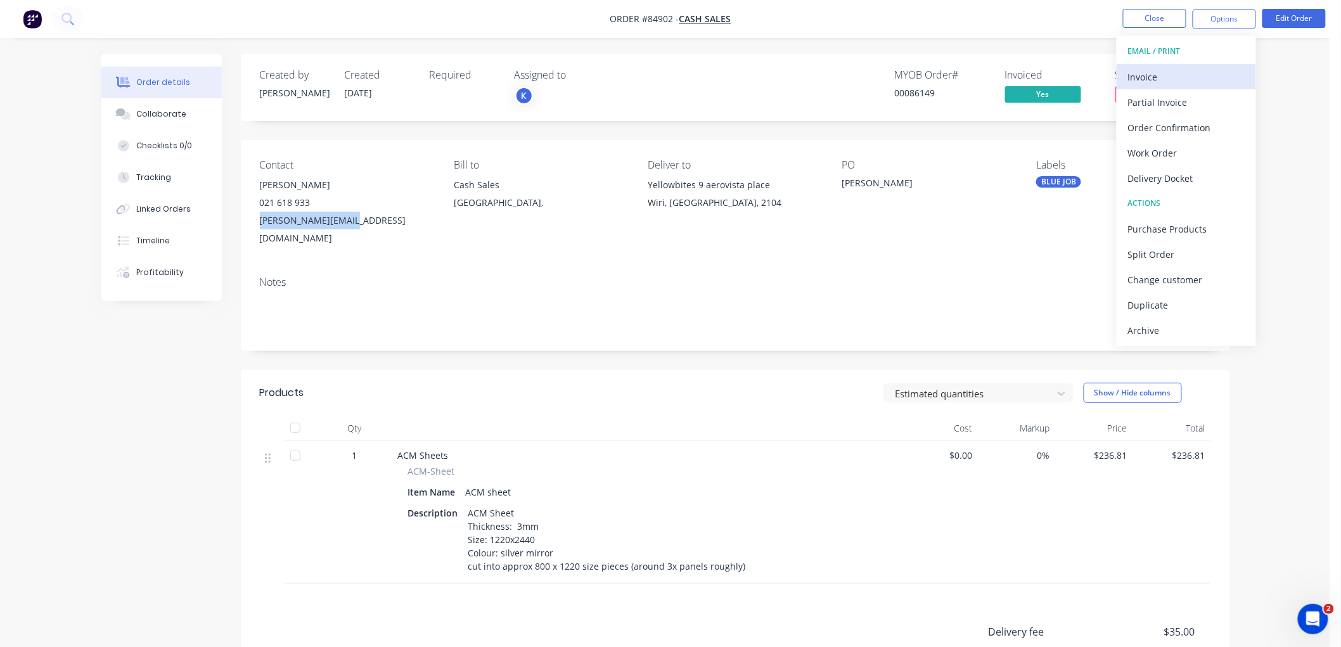
click at [1185, 70] on div "Invoice" at bounding box center [1186, 77] width 117 height 18
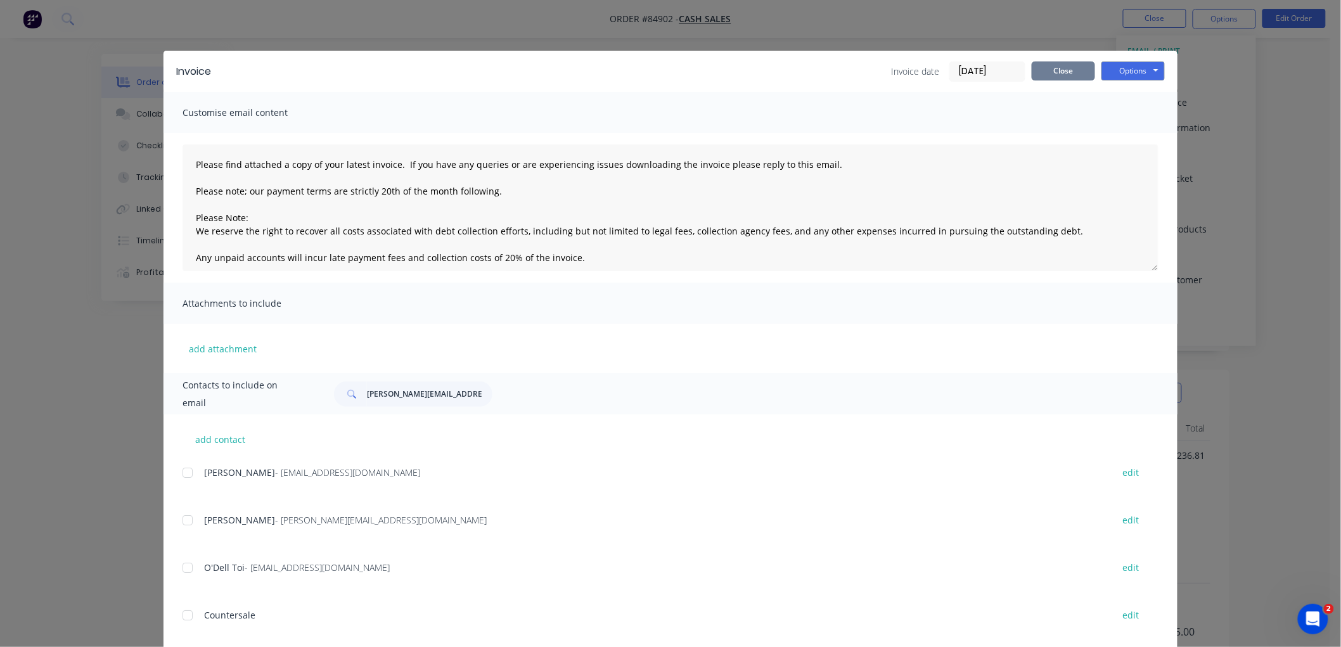
click at [1058, 65] on button "Close" at bounding box center [1063, 70] width 63 height 19
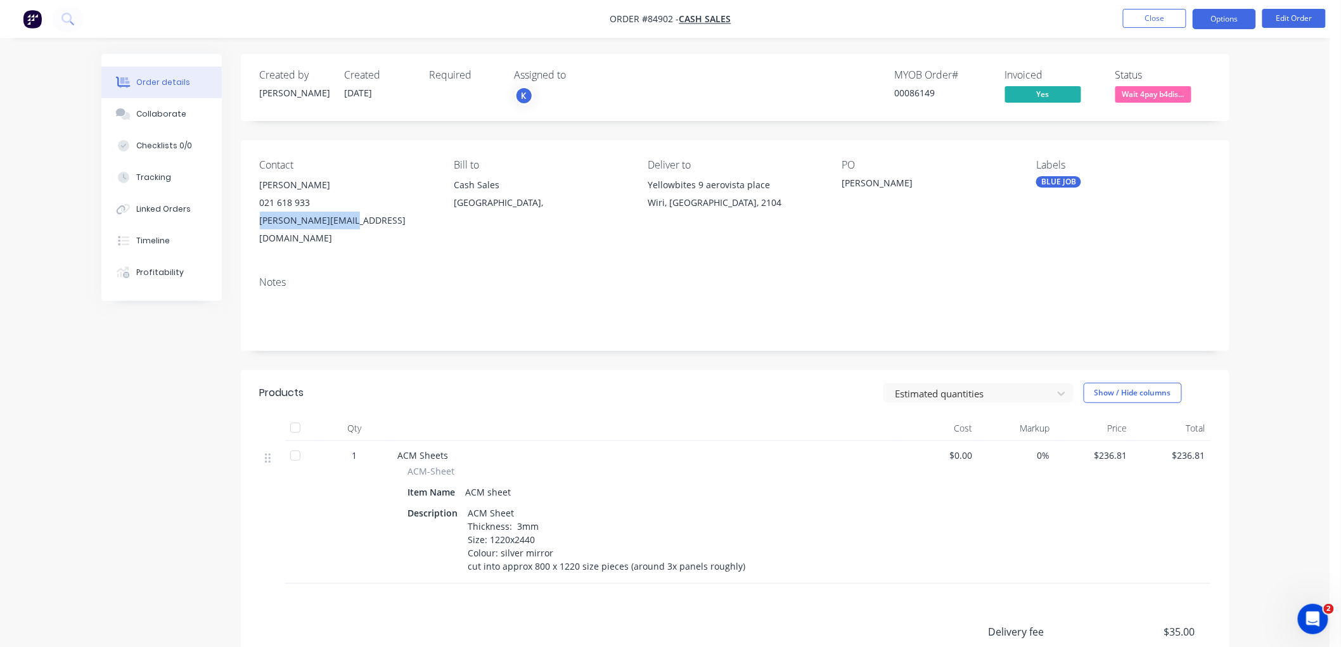
click at [1217, 17] on button "Options" at bounding box center [1224, 19] width 63 height 20
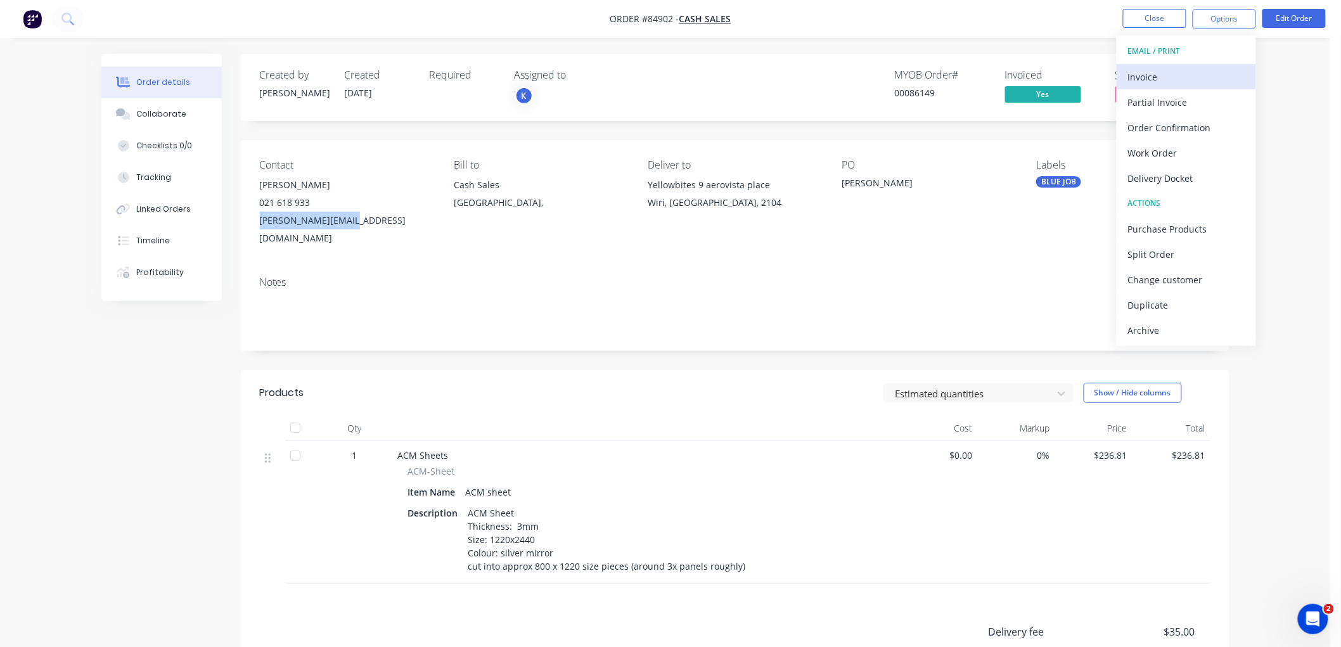
click at [1190, 70] on div "Invoice" at bounding box center [1186, 77] width 117 height 18
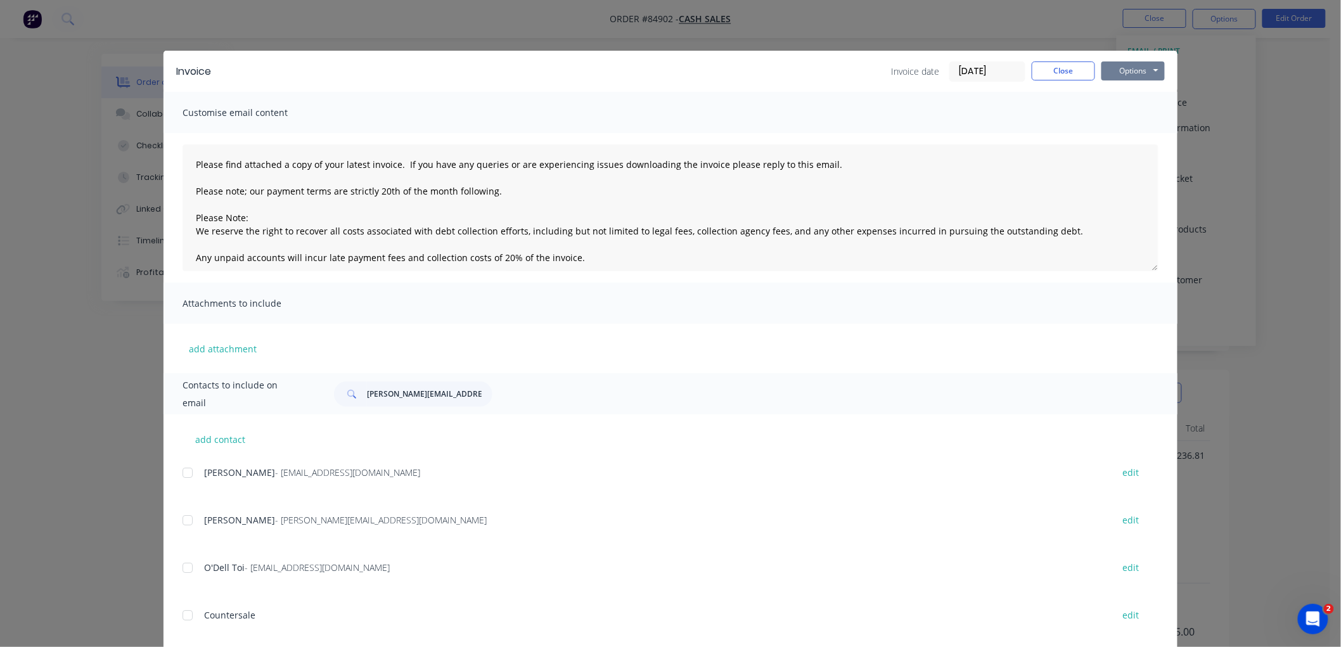
click at [1108, 70] on button "Options" at bounding box center [1133, 70] width 63 height 19
click at [1138, 97] on button "Preview" at bounding box center [1142, 93] width 81 height 21
click at [1053, 66] on button "Close" at bounding box center [1063, 70] width 63 height 19
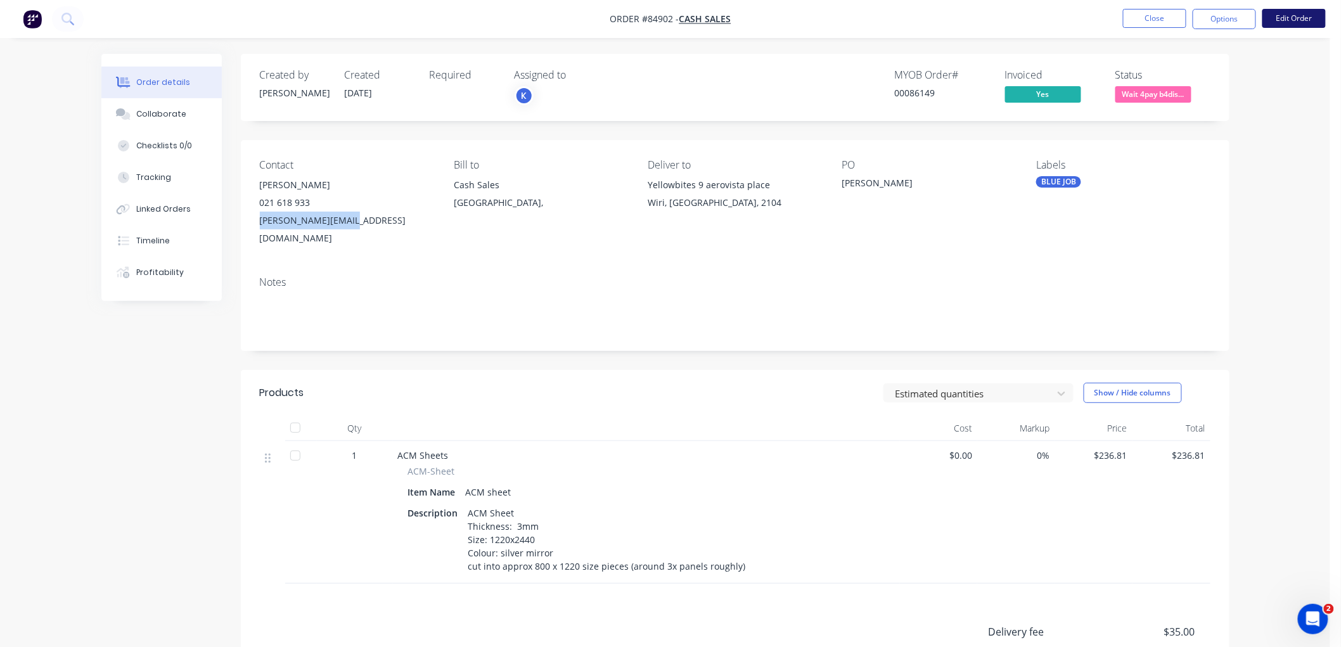
click at [1312, 16] on button "Edit Order" at bounding box center [1294, 18] width 63 height 19
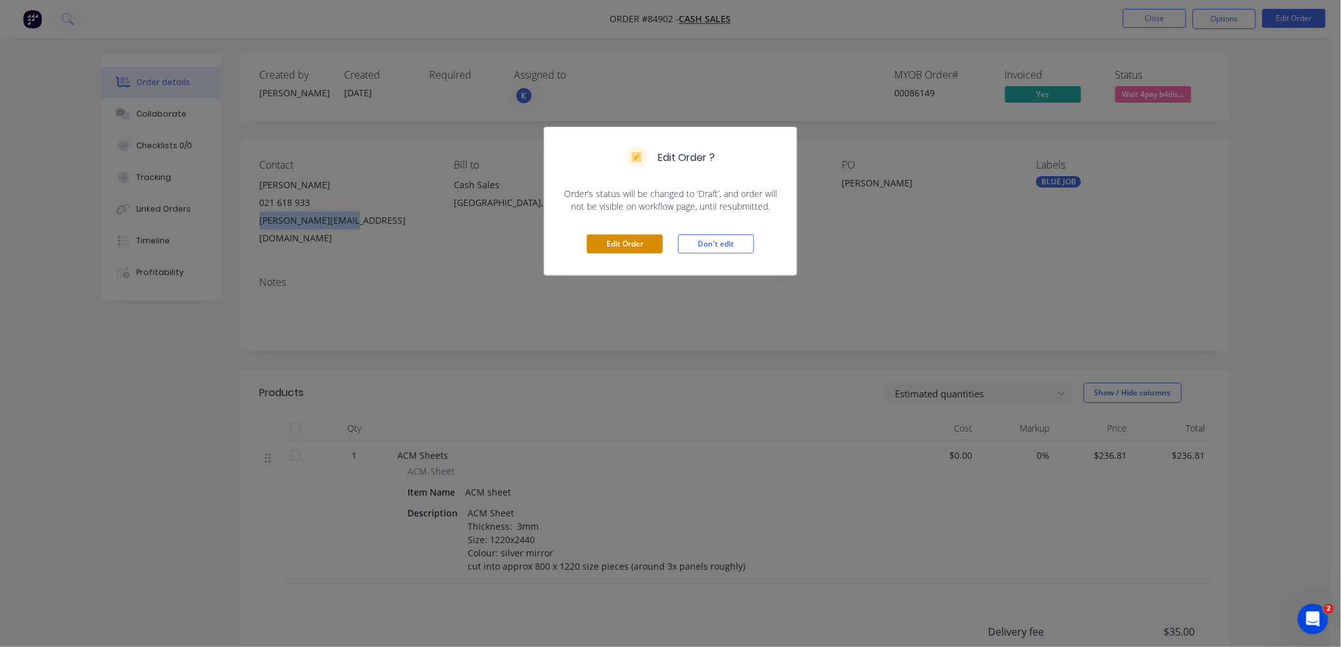
click at [627, 241] on button "Edit Order" at bounding box center [625, 244] width 76 height 19
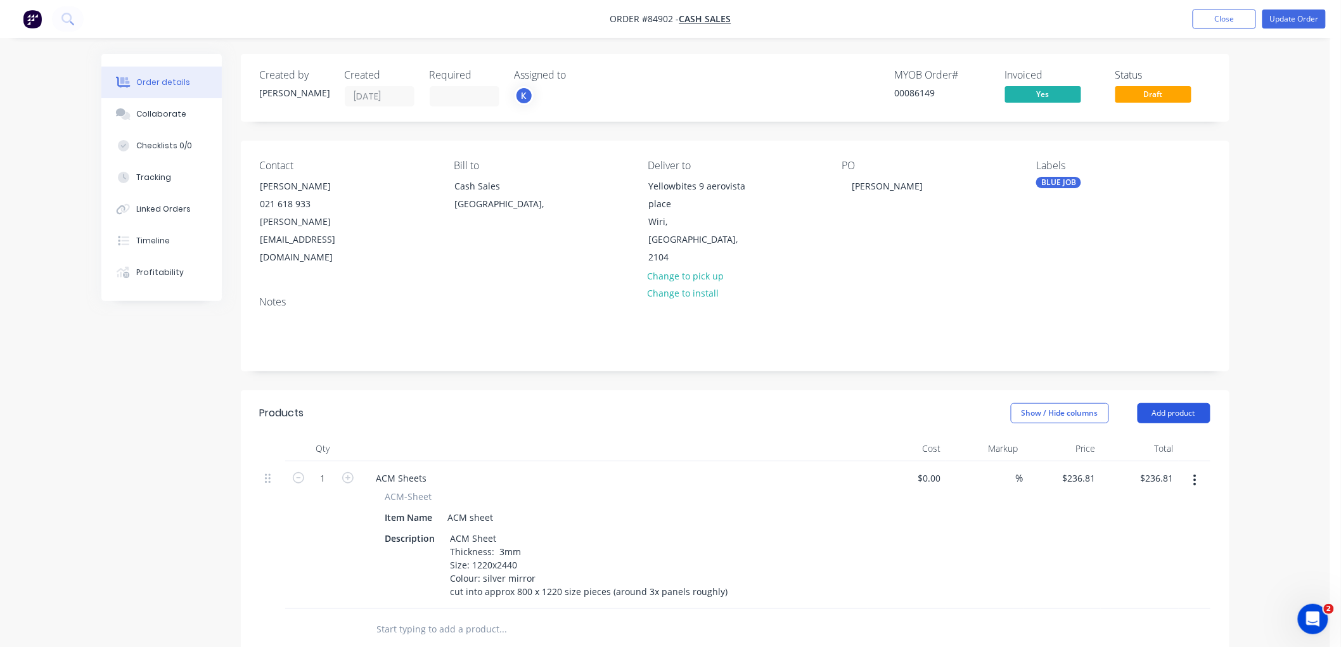
click at [1183, 403] on button "Add product" at bounding box center [1174, 413] width 73 height 20
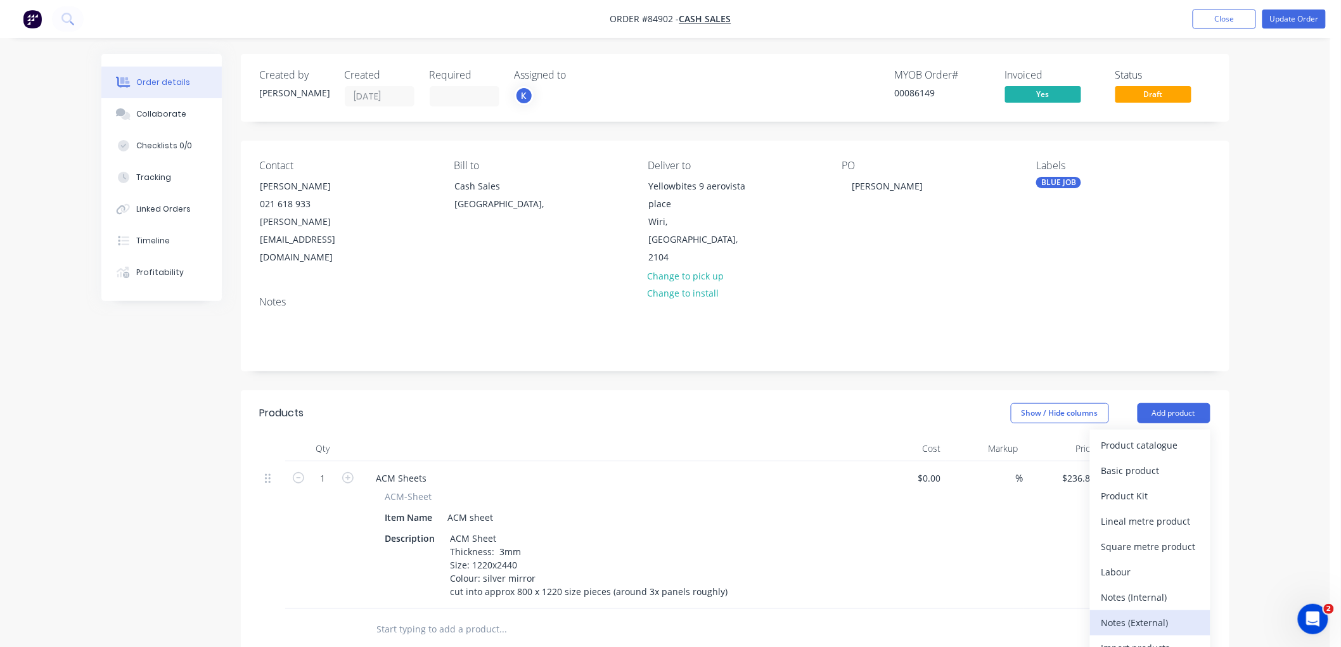
click at [1143, 614] on div "Notes (External)" at bounding box center [1151, 623] width 98 height 18
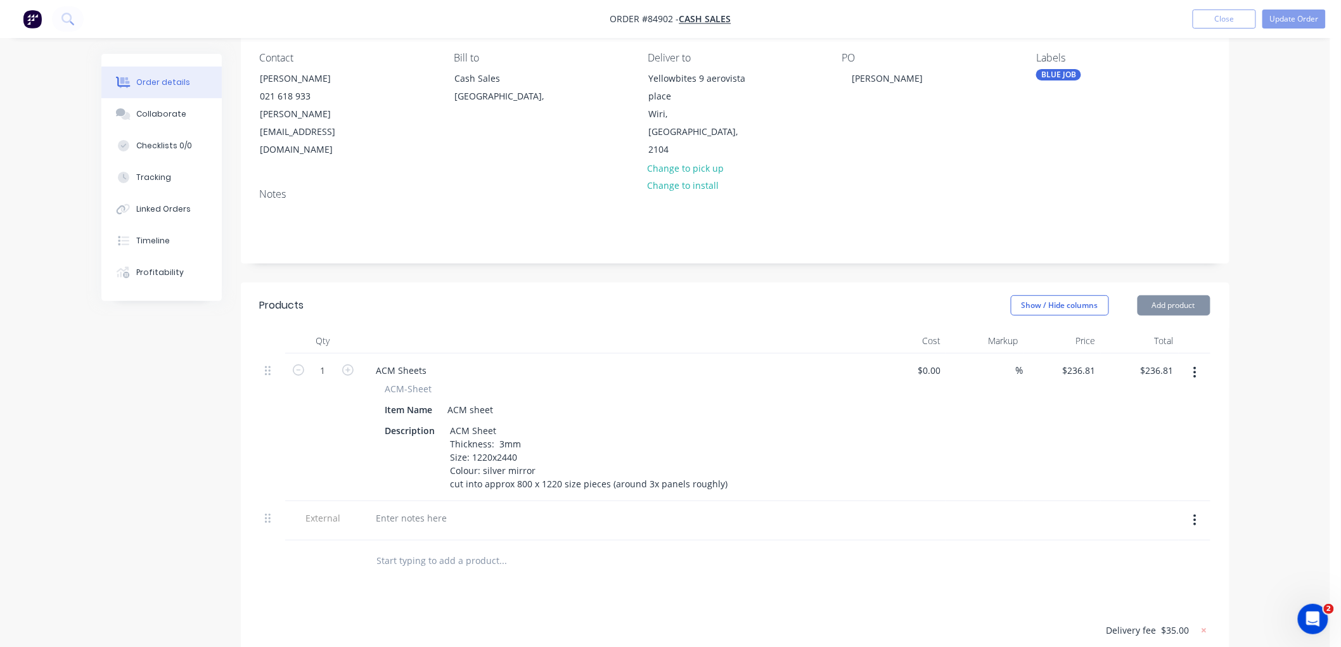
scroll to position [141, 0]
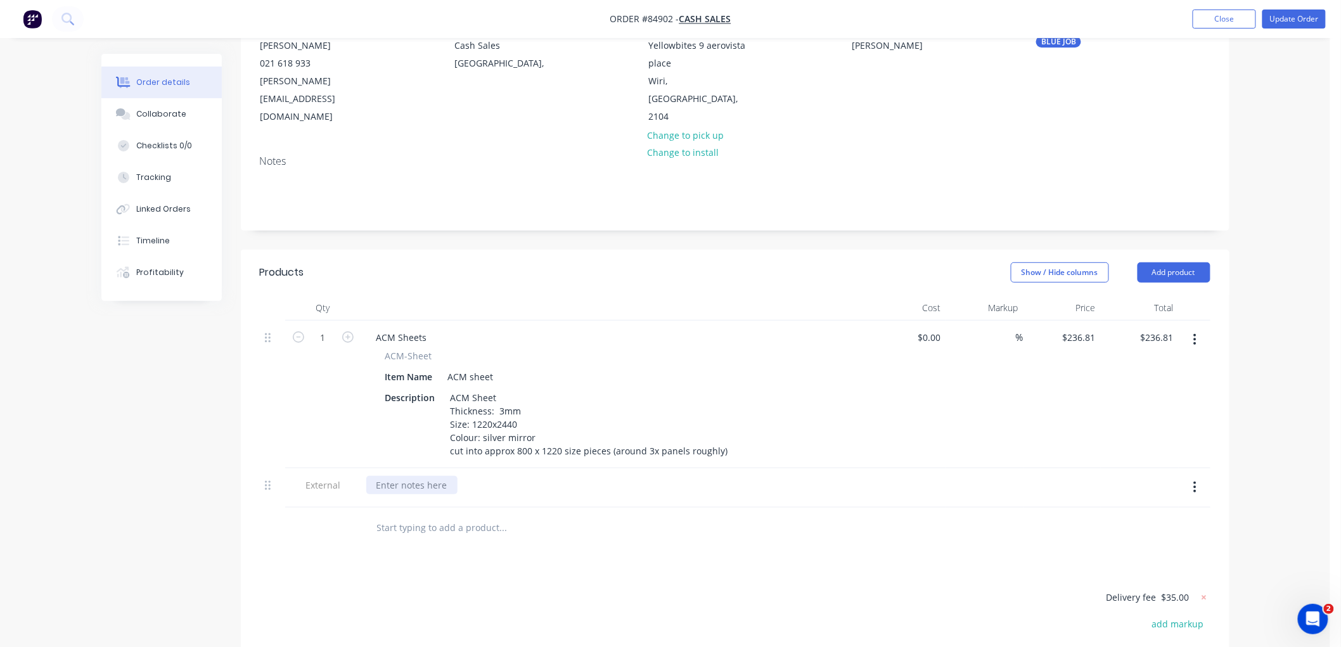
click at [392, 476] on div at bounding box center [411, 485] width 91 height 18
click at [1281, 16] on button "Update Order" at bounding box center [1294, 19] width 63 height 19
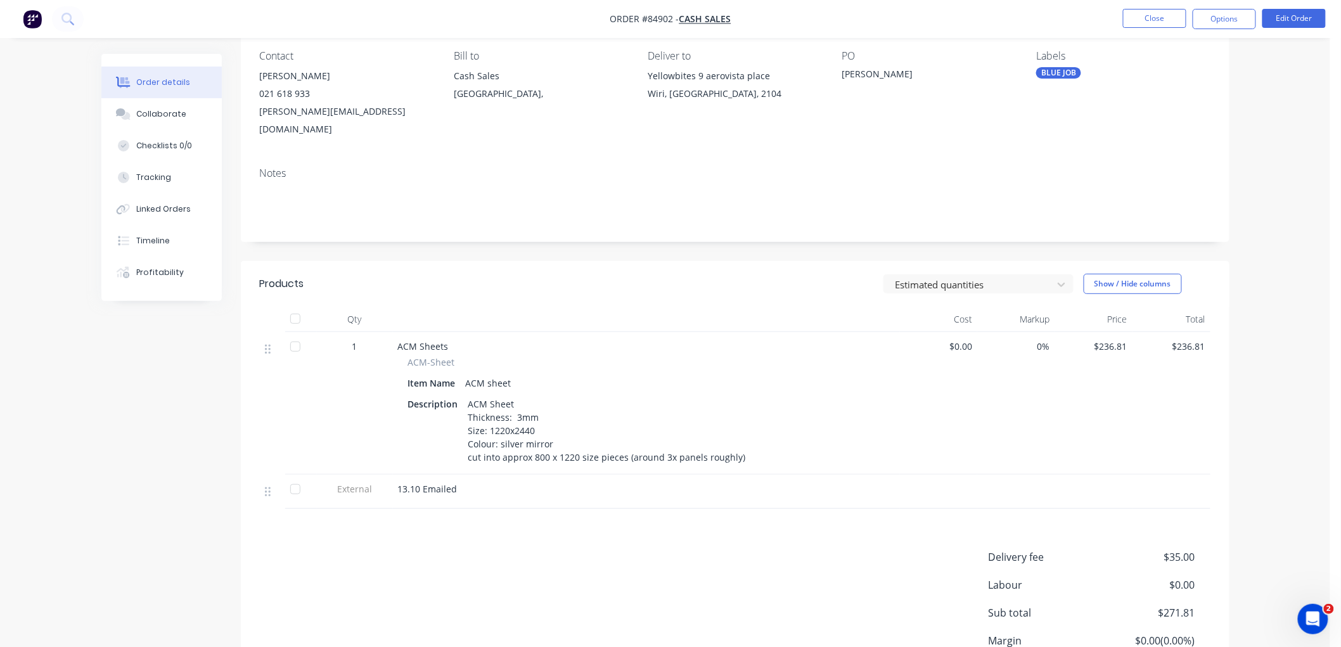
scroll to position [207, 0]
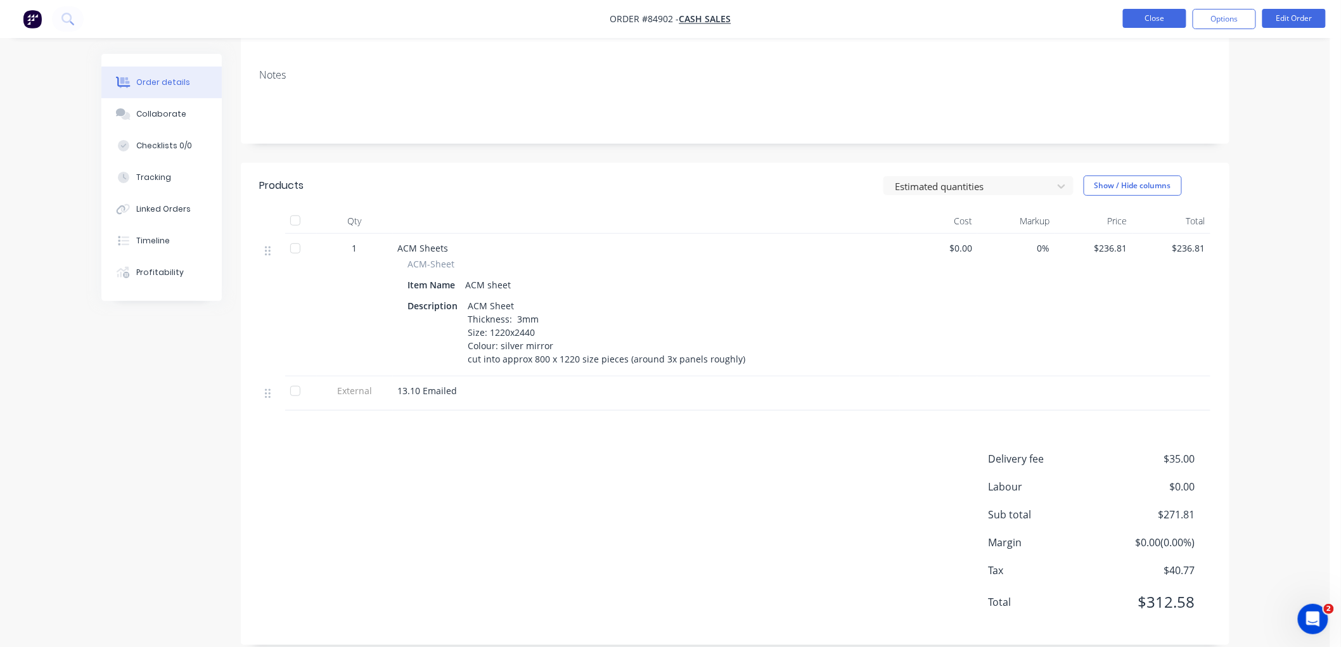
click at [1142, 21] on button "Close" at bounding box center [1154, 18] width 63 height 19
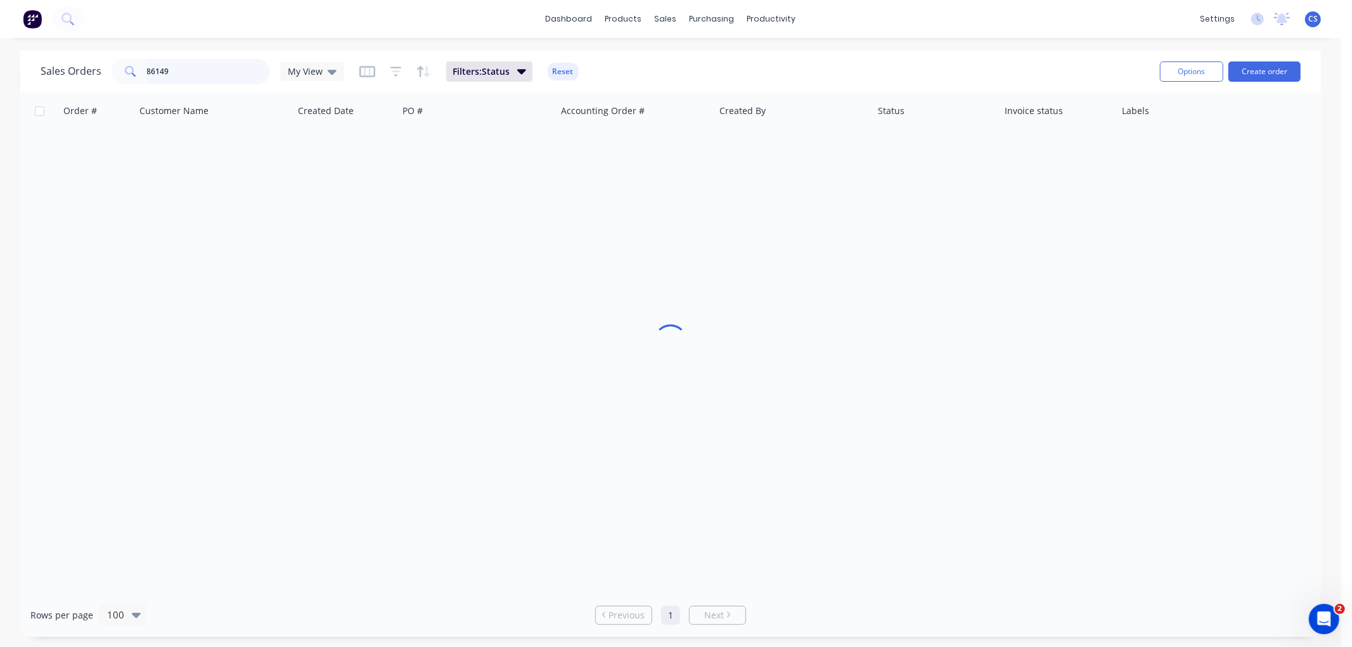
click at [226, 60] on input "86149" at bounding box center [209, 71] width 124 height 25
click at [199, 71] on input "86149" at bounding box center [209, 71] width 124 height 25
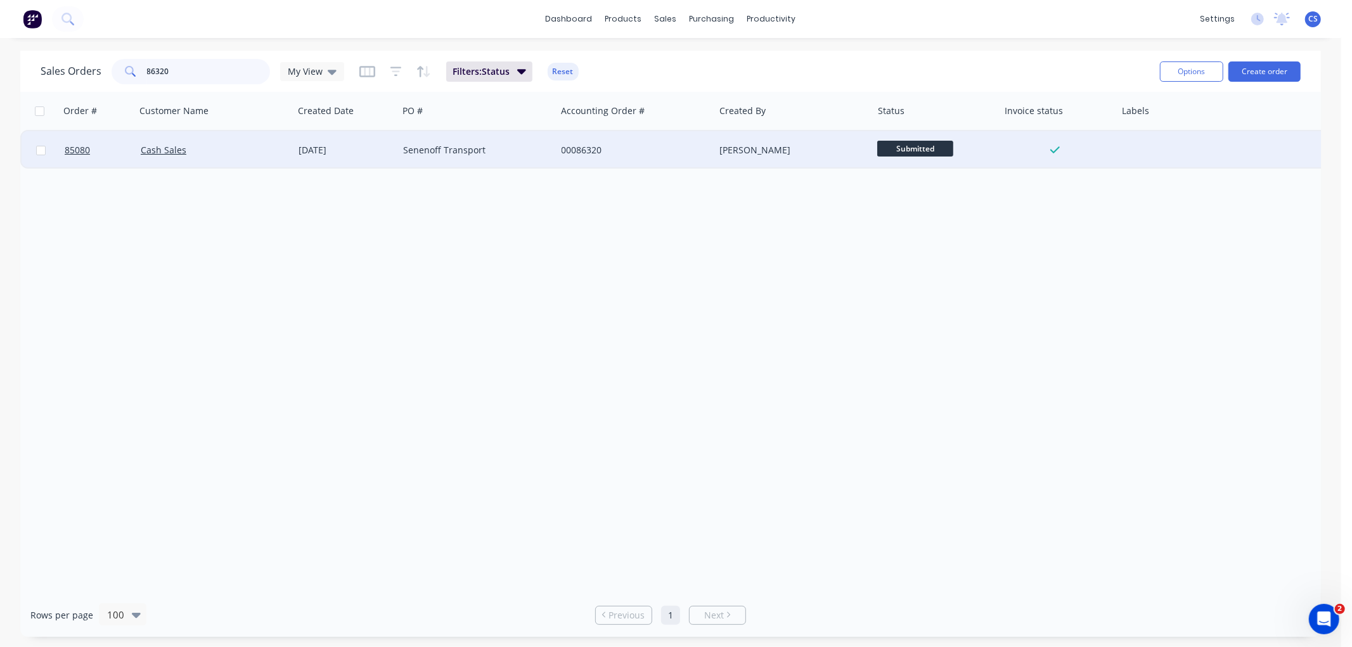
type input "86320"
click at [432, 151] on div "Senenoff Transport" at bounding box center [473, 150] width 141 height 13
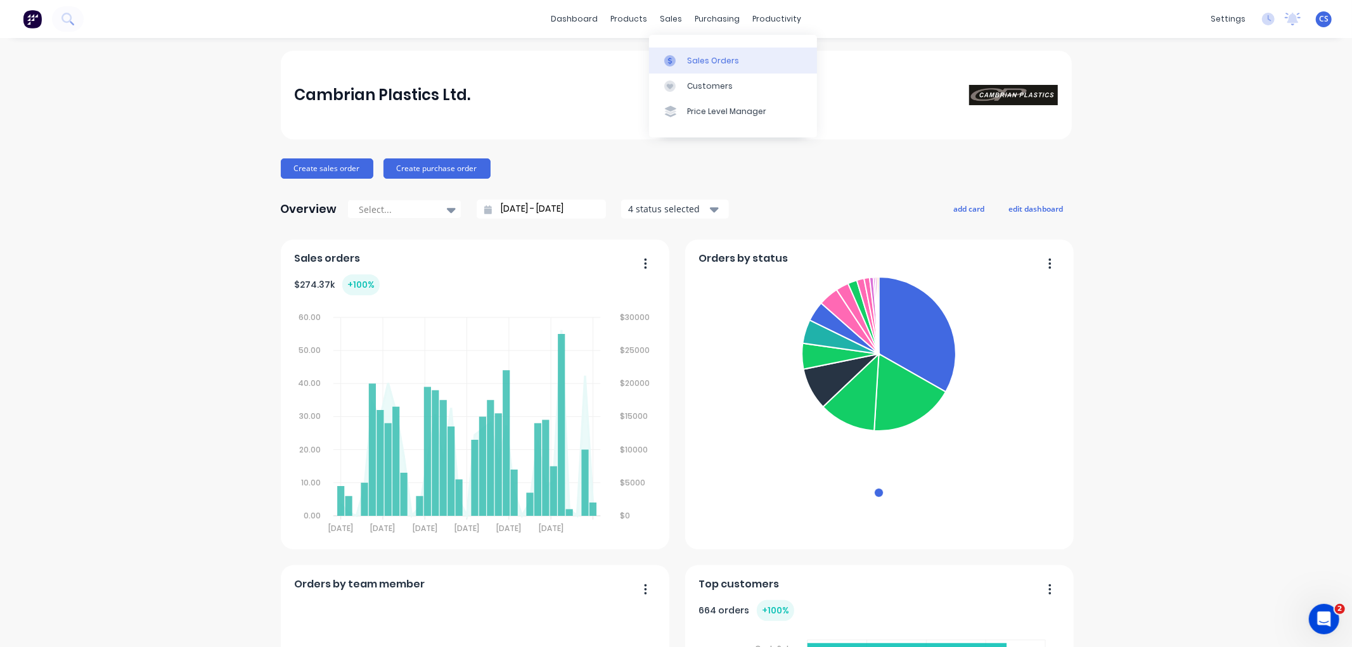
click at [678, 57] on div at bounding box center [673, 60] width 19 height 11
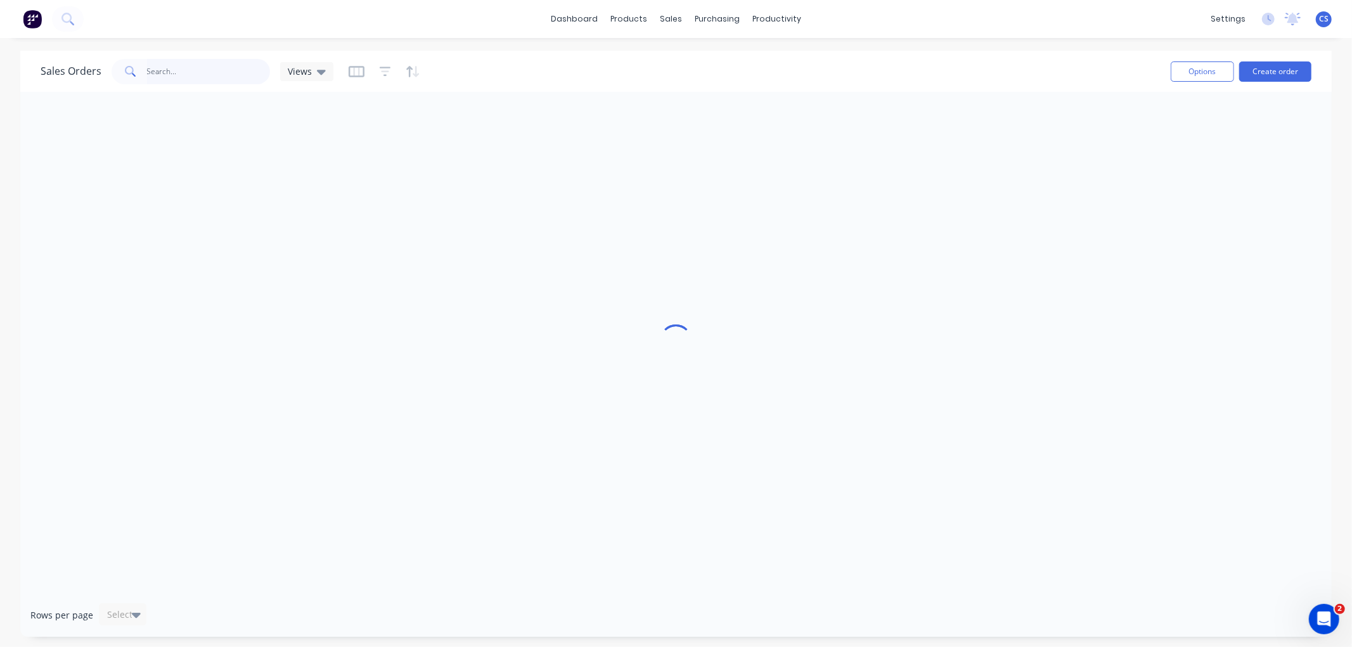
click at [217, 70] on input "text" at bounding box center [209, 71] width 124 height 25
type input "86320"
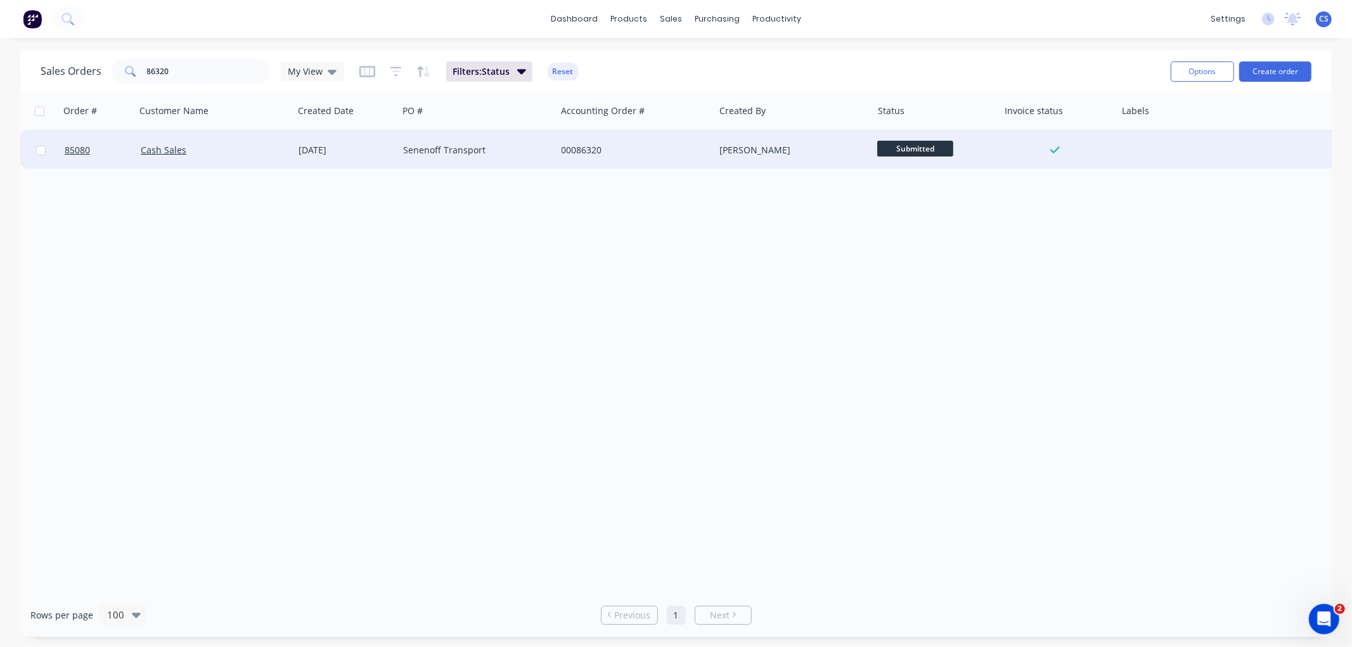
click at [542, 147] on div "Senenoff Transport" at bounding box center [473, 150] width 141 height 13
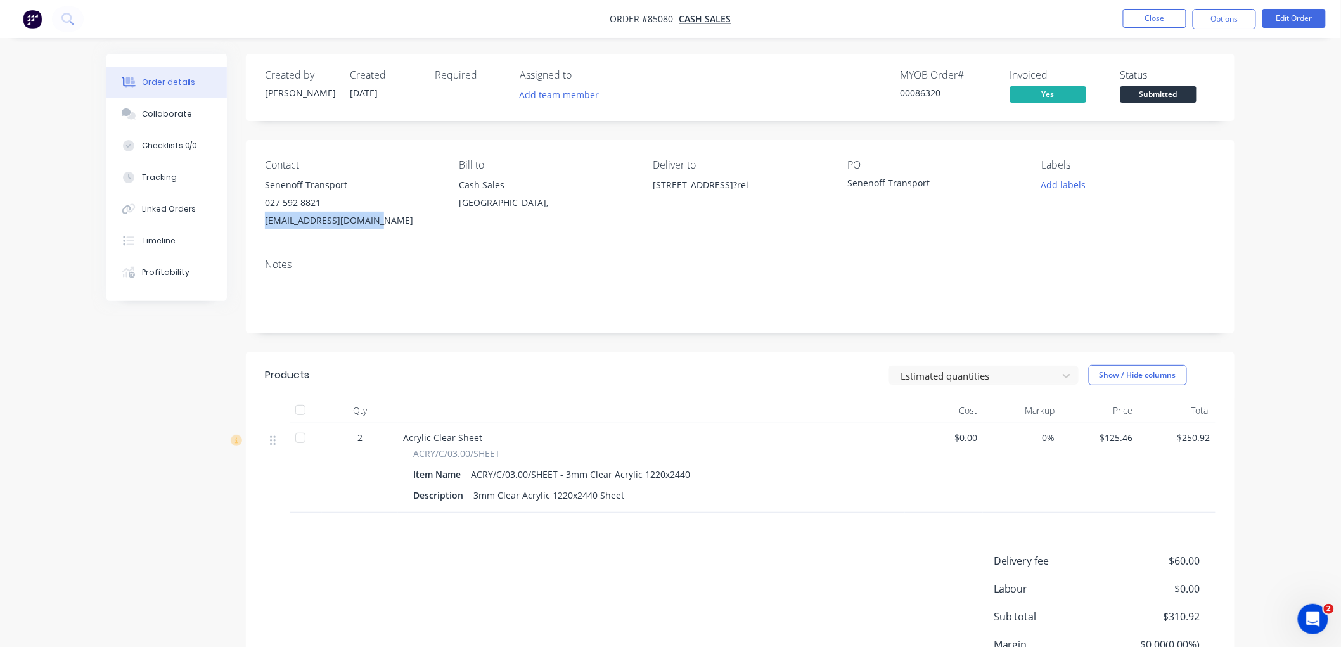
drag, startPoint x: 385, startPoint y: 224, endPoint x: 265, endPoint y: 228, distance: 119.9
click at [265, 228] on div "[EMAIL_ADDRESS][DOMAIN_NAME]" at bounding box center [352, 221] width 174 height 18
copy div "[EMAIL_ADDRESS][DOMAIN_NAME]"
click at [1231, 25] on button "Options" at bounding box center [1224, 19] width 63 height 20
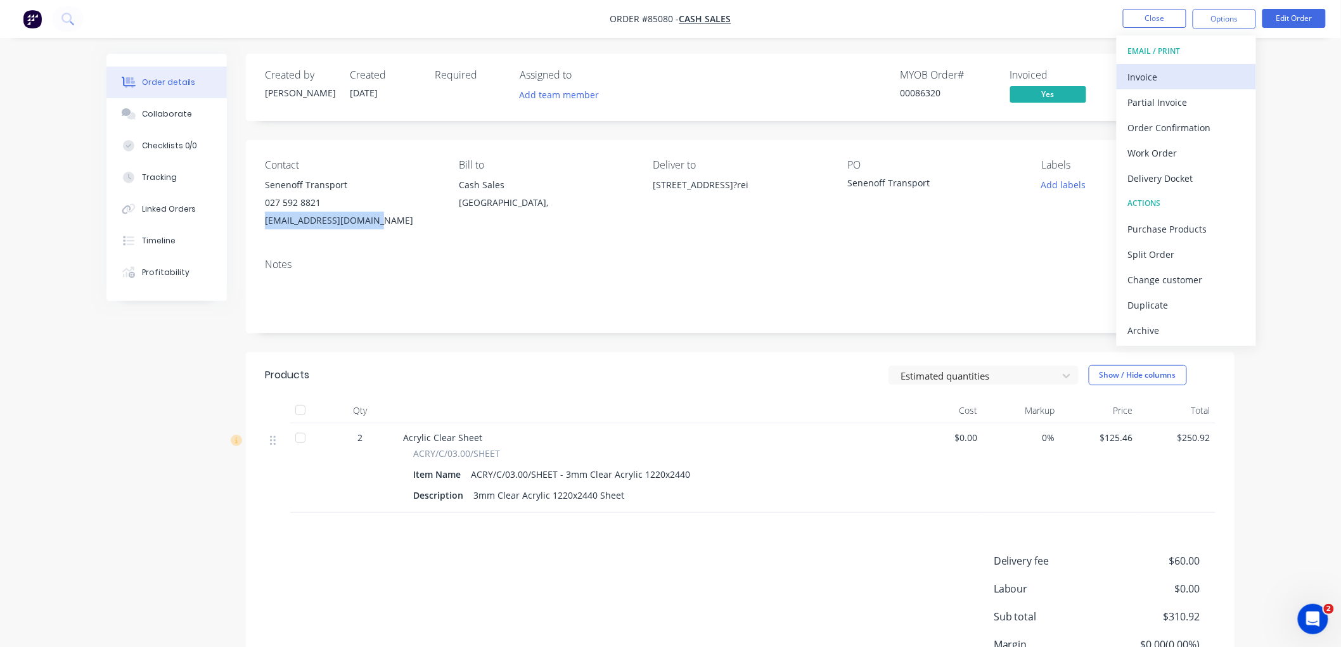
click at [1166, 68] on div "Invoice" at bounding box center [1186, 77] width 117 height 18
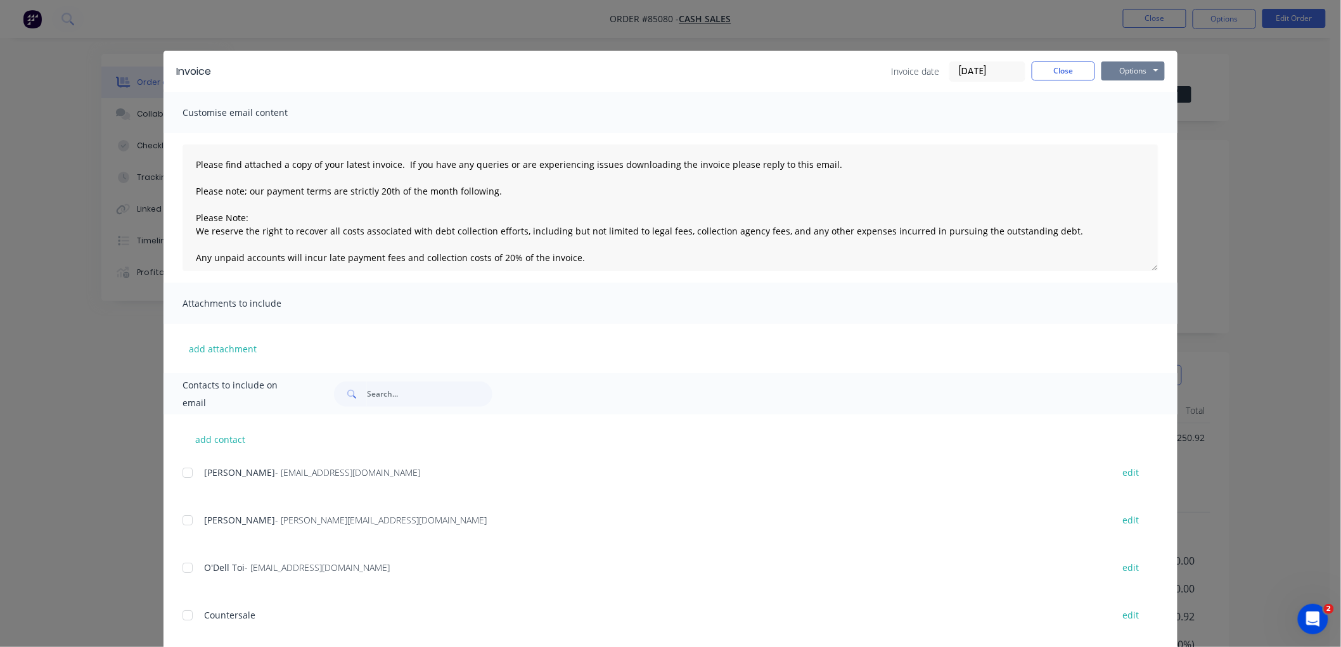
click at [1150, 67] on button "Options" at bounding box center [1133, 70] width 63 height 19
click at [1126, 96] on button "Preview" at bounding box center [1142, 93] width 81 height 21
click at [1057, 68] on button "Close" at bounding box center [1063, 70] width 63 height 19
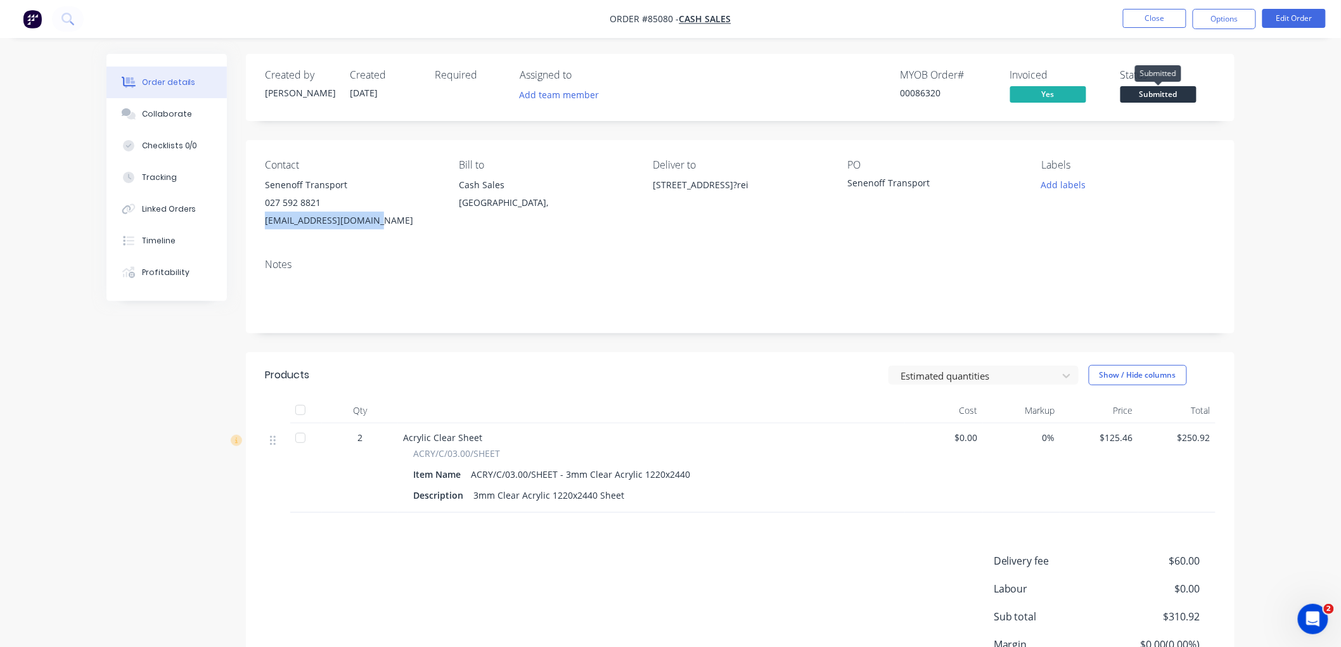
drag, startPoint x: 1145, startPoint y: 95, endPoint x: 1163, endPoint y: 106, distance: 21.6
click at [1146, 95] on span "Submitted" at bounding box center [1159, 94] width 76 height 16
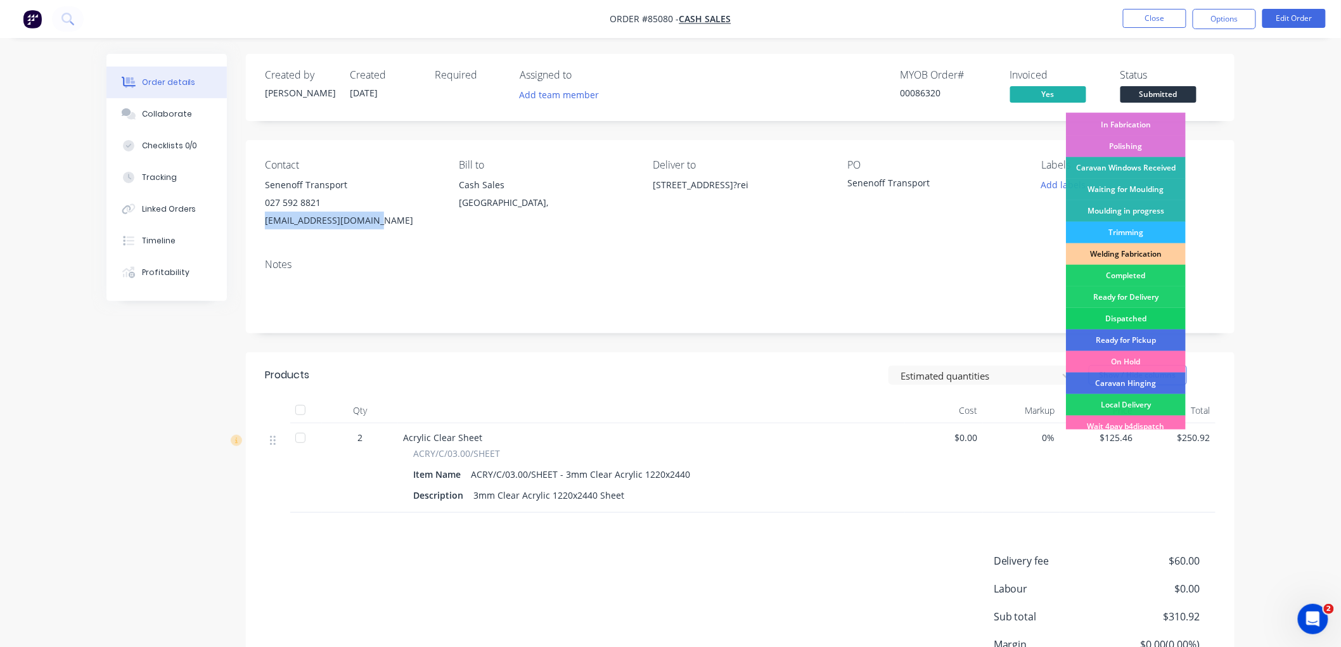
scroll to position [222, 0]
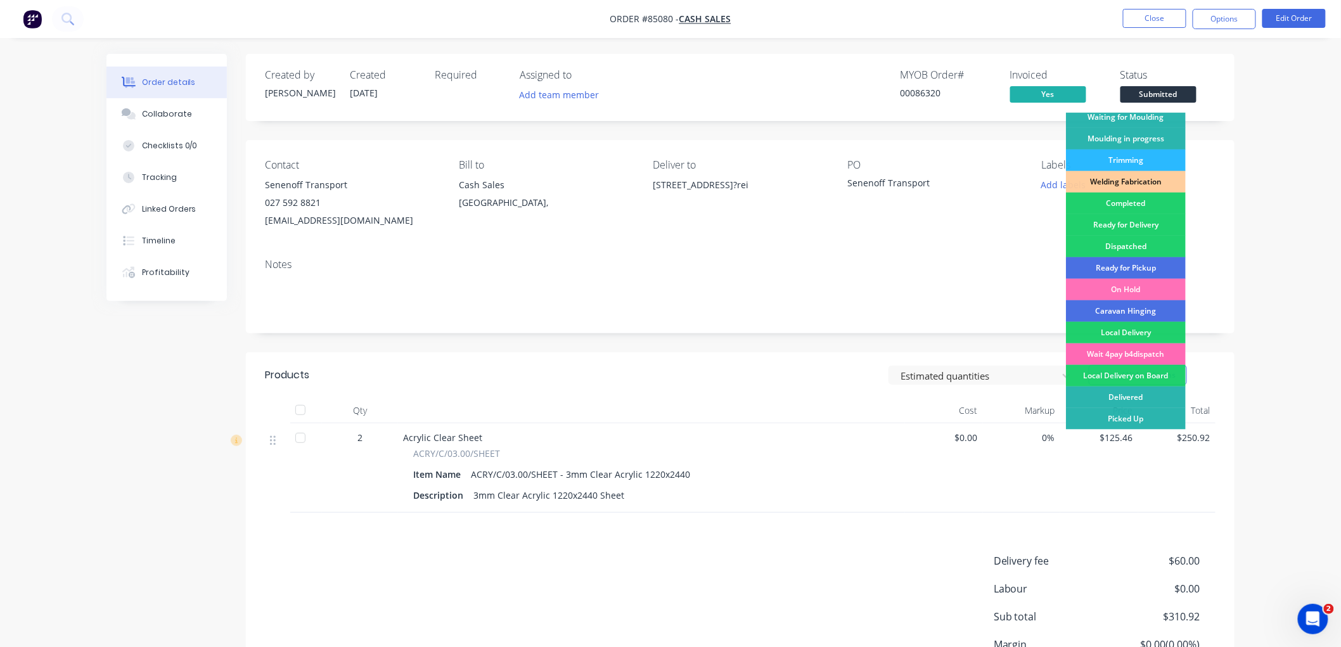
click at [1130, 353] on div "Wait 4pay b4dispatch" at bounding box center [1126, 355] width 120 height 22
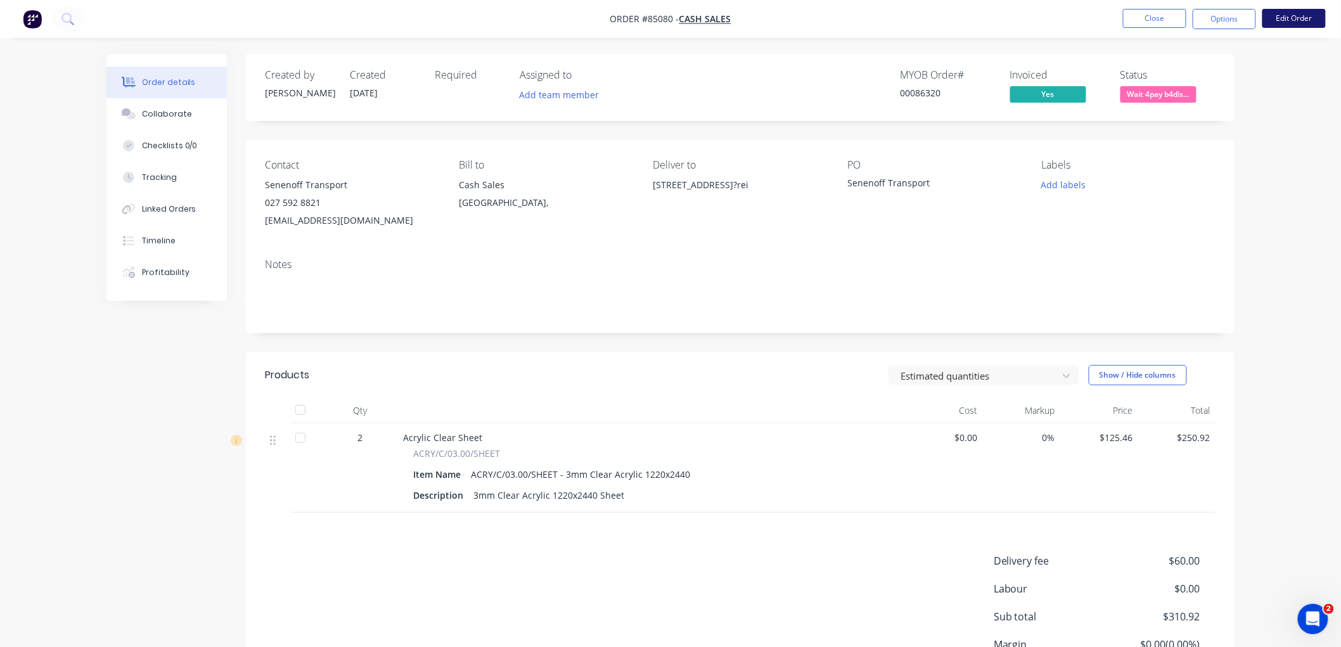
click at [1287, 16] on button "Edit Order" at bounding box center [1294, 18] width 63 height 19
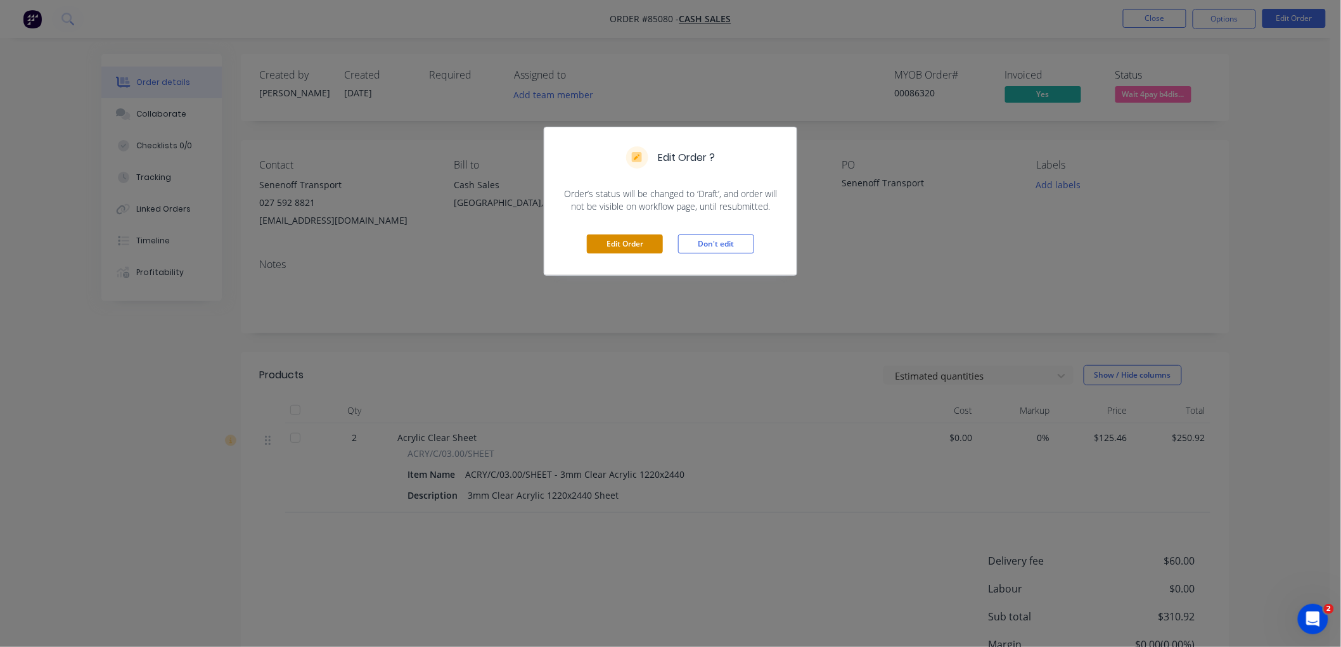
click at [628, 248] on button "Edit Order" at bounding box center [625, 244] width 76 height 19
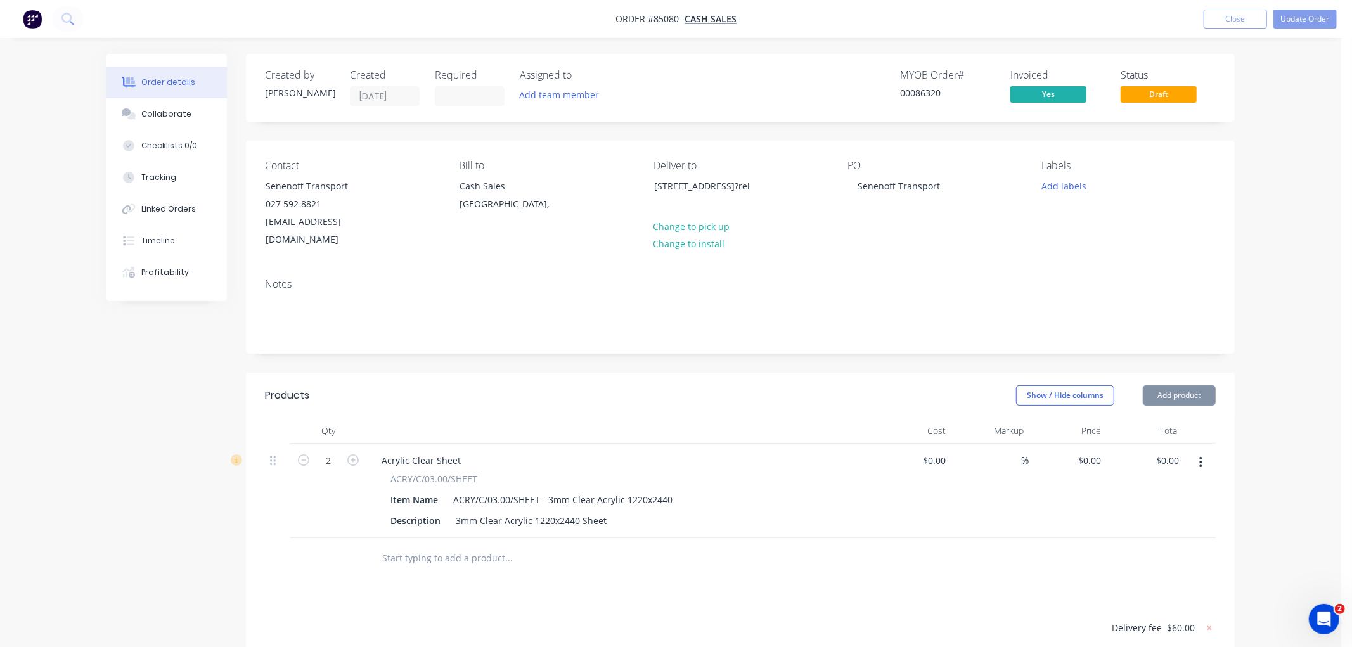
type input "$125.46"
type input "$250.92"
click at [1181, 385] on button "Add product" at bounding box center [1179, 395] width 73 height 20
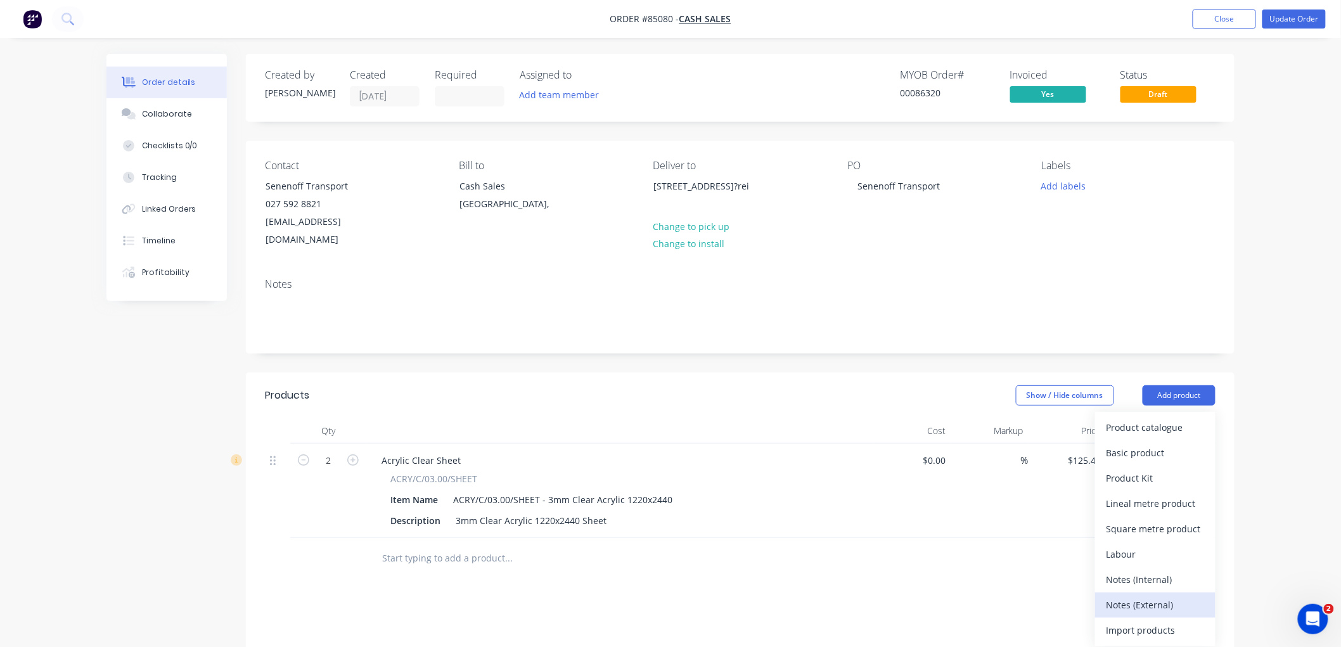
click at [1159, 596] on div "Notes (External)" at bounding box center [1156, 605] width 98 height 18
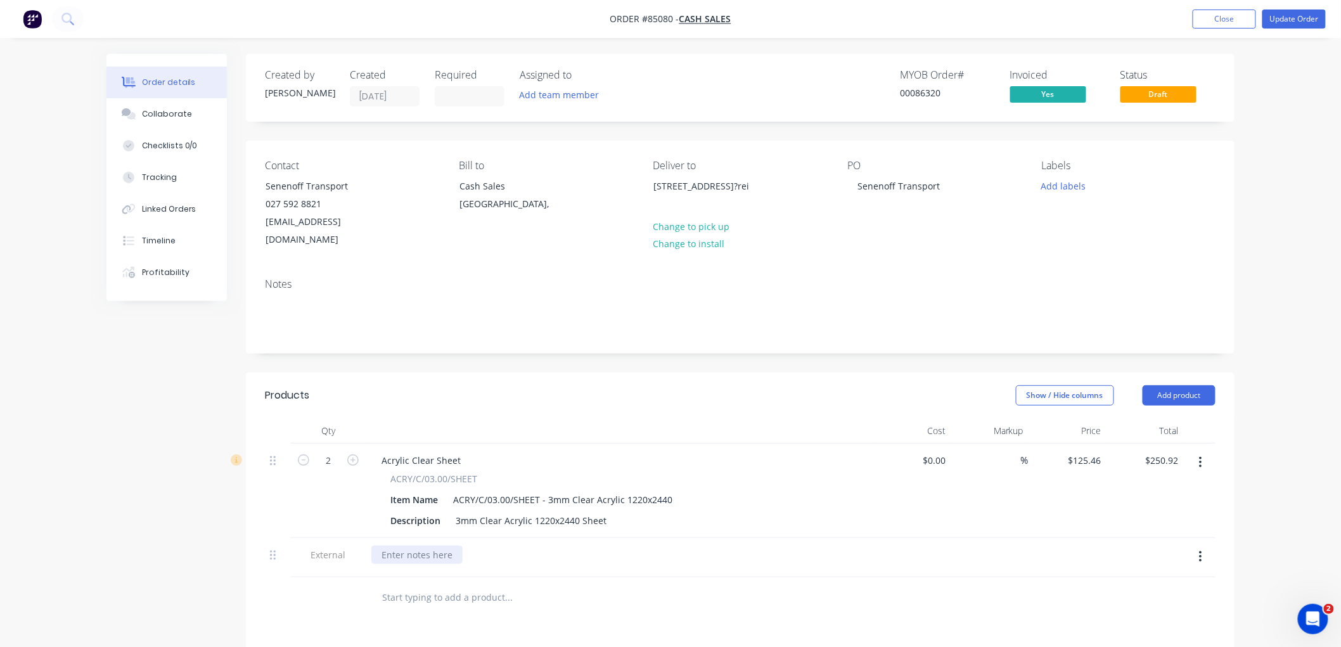
click at [426, 546] on div at bounding box center [416, 555] width 91 height 18
click at [1292, 20] on button "Update Order" at bounding box center [1294, 19] width 63 height 19
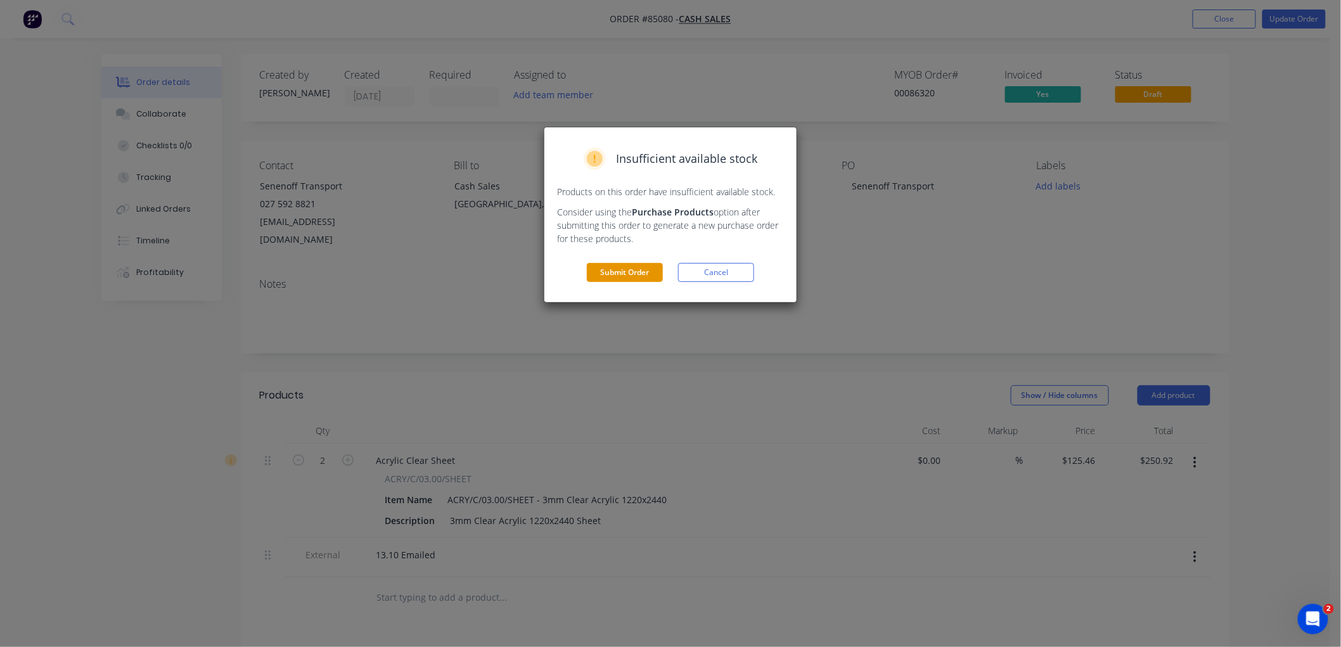
click at [596, 271] on button "Submit Order" at bounding box center [625, 272] width 76 height 19
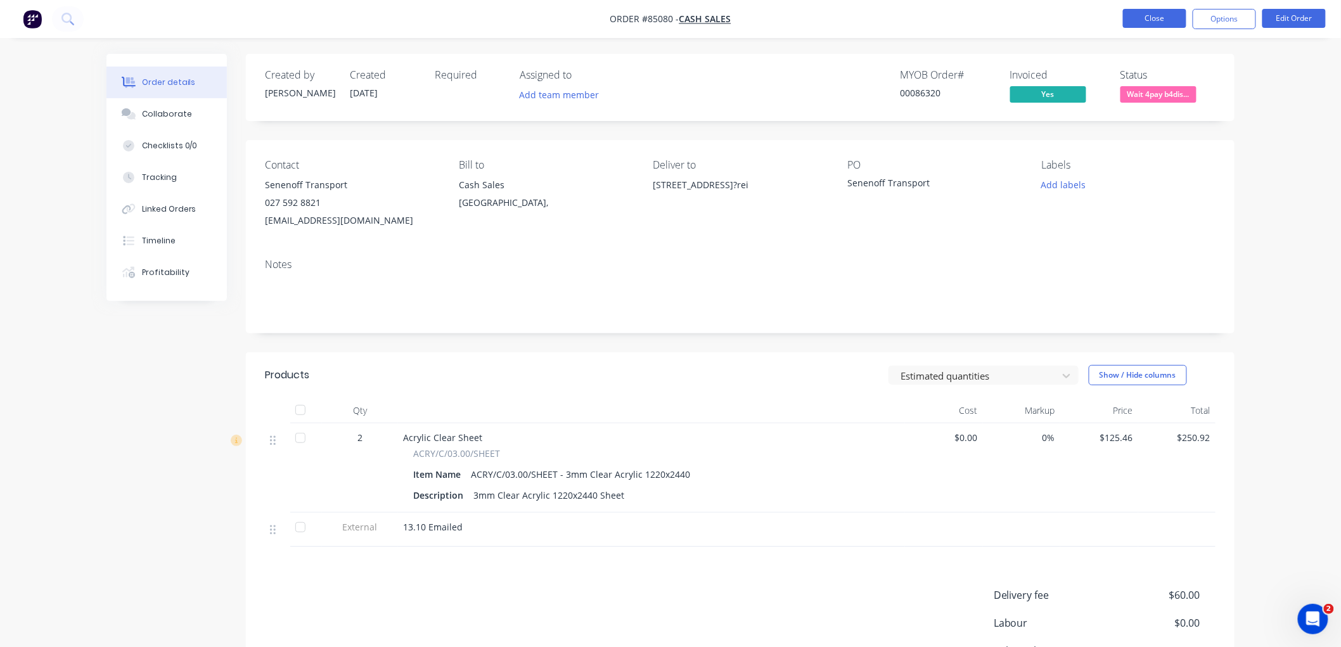
click at [1155, 20] on button "Close" at bounding box center [1154, 18] width 63 height 19
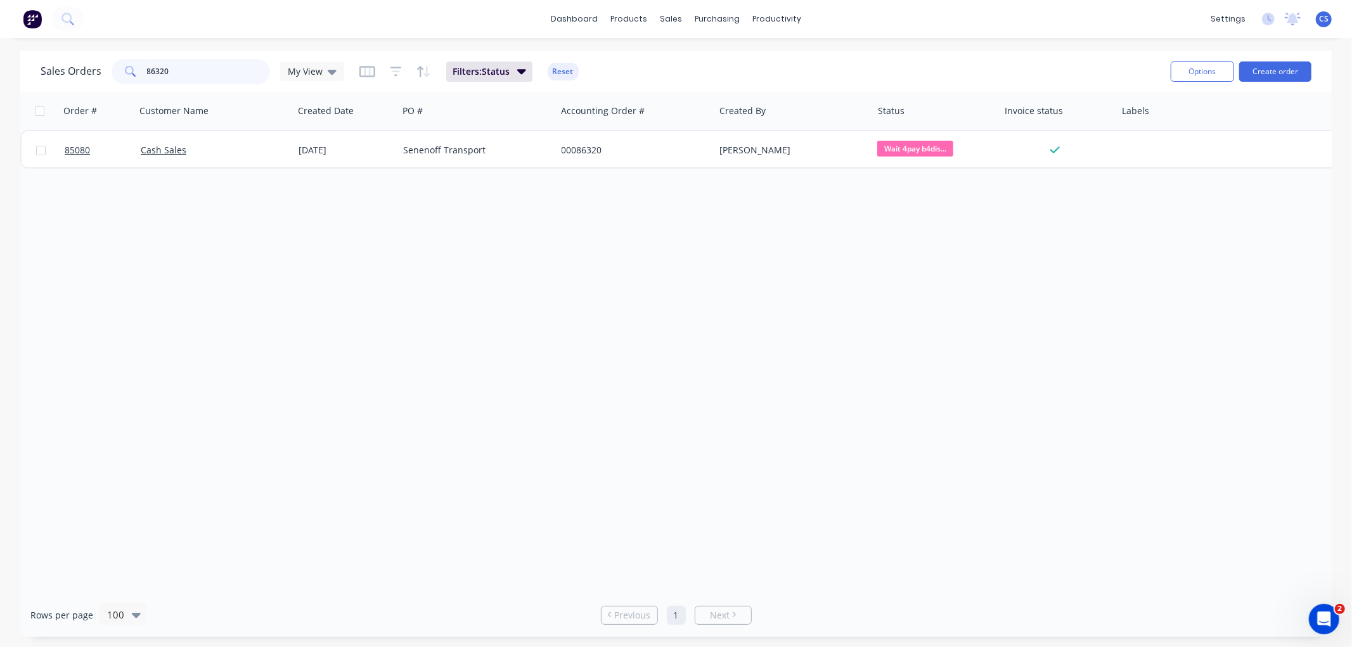
drag, startPoint x: 138, startPoint y: 77, endPoint x: 116, endPoint y: 79, distance: 22.2
click at [118, 79] on div "86320" at bounding box center [191, 71] width 158 height 25
paste input "4923"
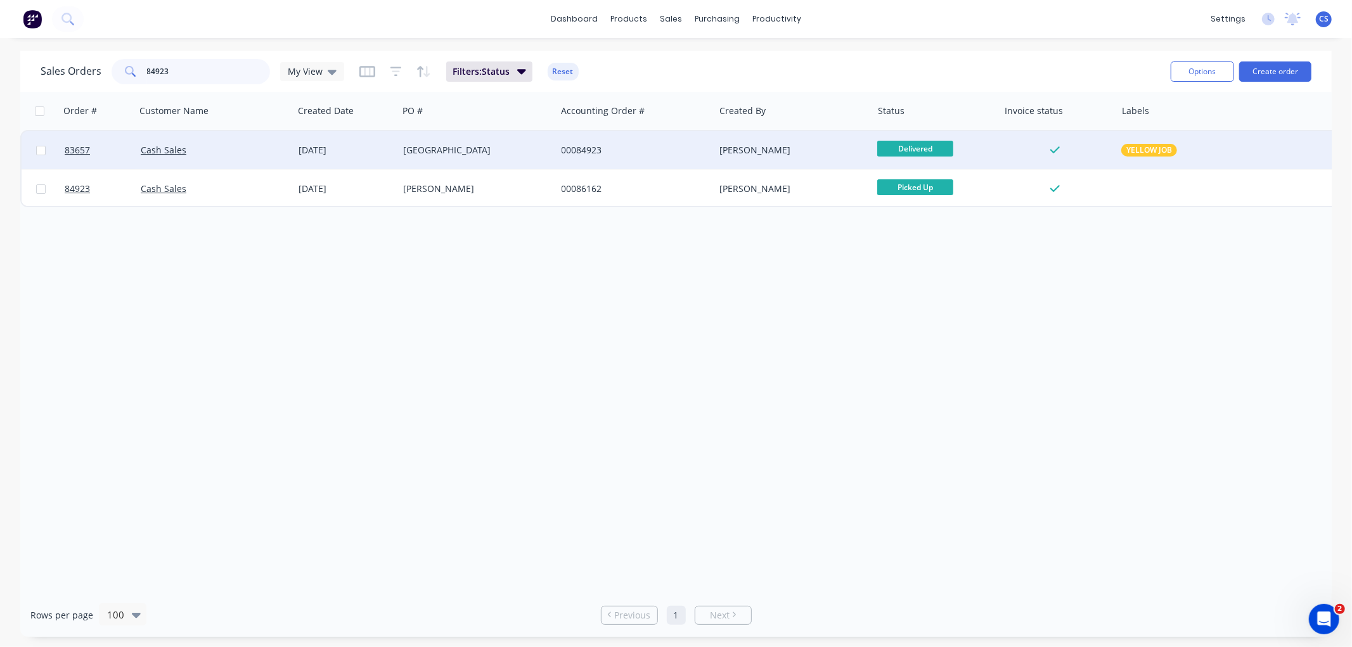
type input "84923"
click at [370, 155] on div "[DATE]" at bounding box center [346, 150] width 94 height 13
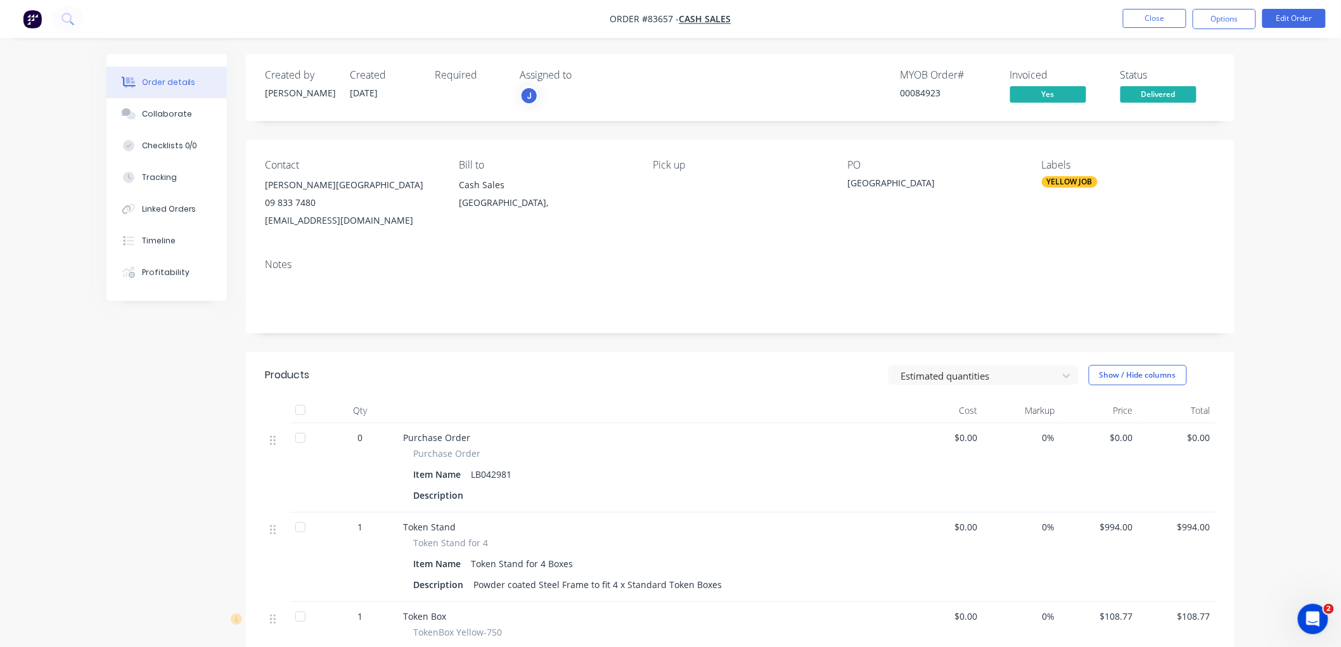
drag, startPoint x: 408, startPoint y: 219, endPoint x: 263, endPoint y: 230, distance: 145.6
click at [263, 230] on div "Contact [PERSON_NAME][GEOGRAPHIC_DATA] 09 833 7480 [EMAIL_ADDRESS][DOMAIN_NAME]…" at bounding box center [740, 194] width 989 height 108
copy div "[EMAIL_ADDRESS][DOMAIN_NAME]"
click at [1218, 21] on button "Options" at bounding box center [1224, 19] width 63 height 20
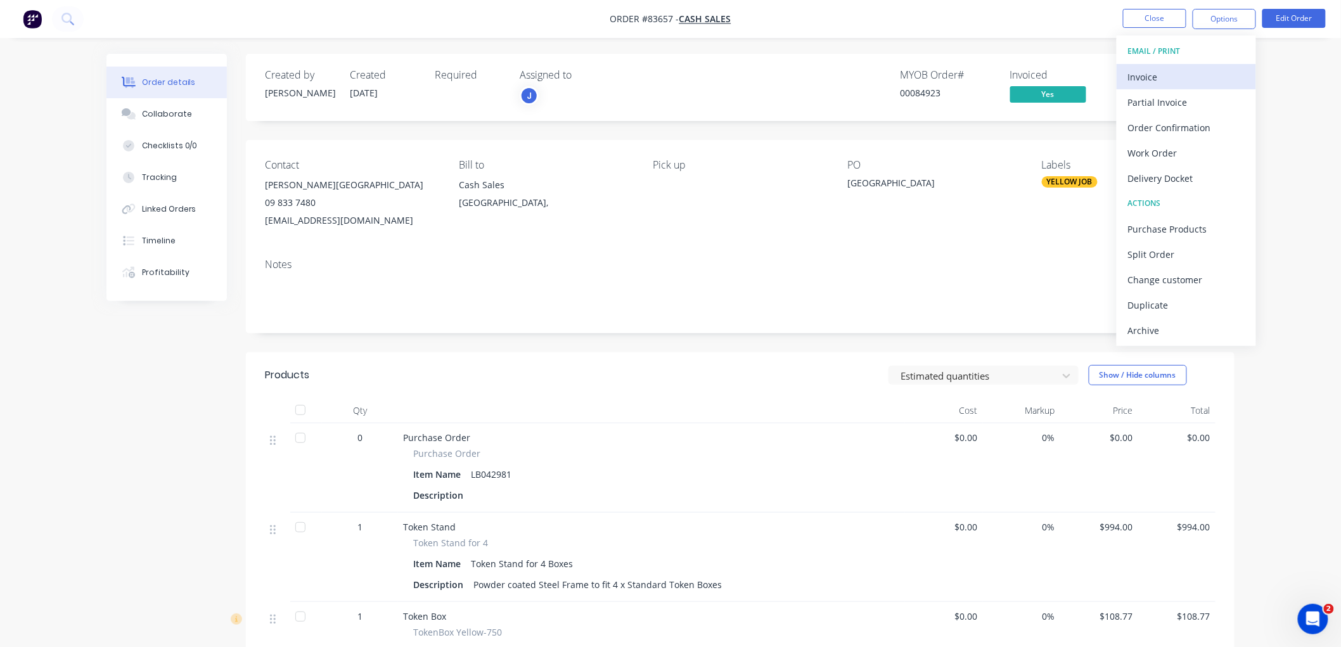
click at [1163, 70] on div "Invoice" at bounding box center [1186, 77] width 117 height 18
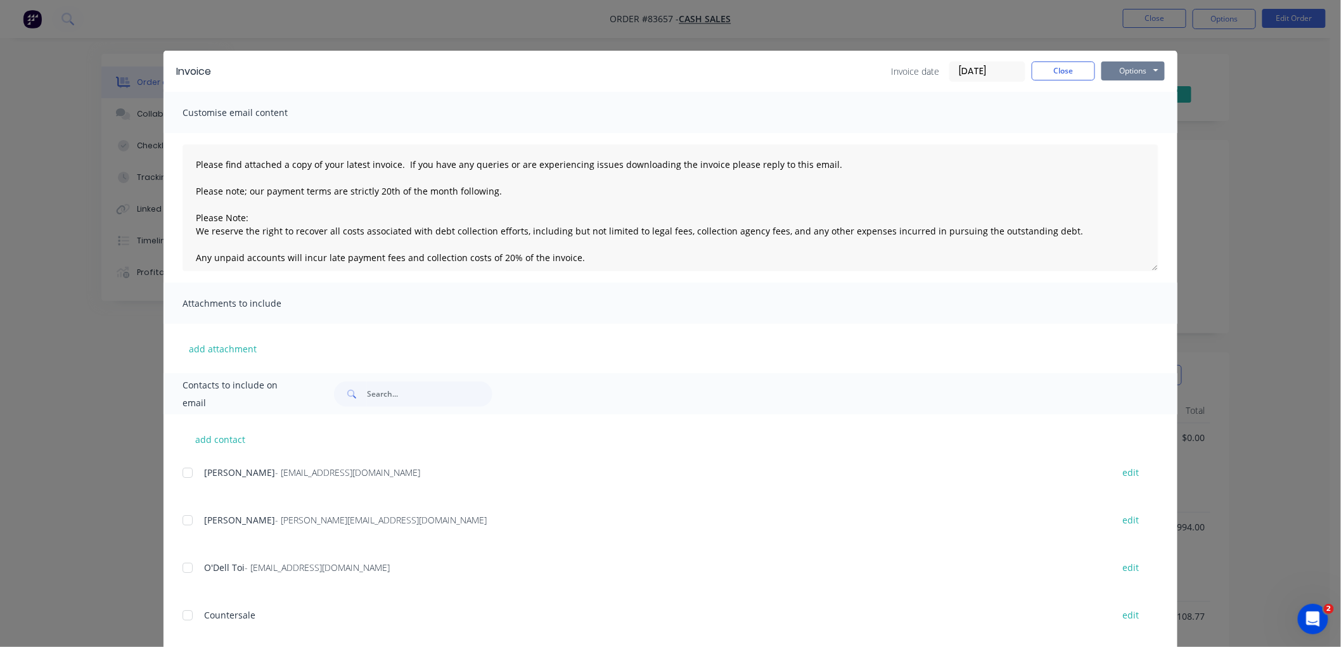
click at [1145, 72] on button "Options" at bounding box center [1133, 70] width 63 height 19
click at [1135, 93] on button "Preview" at bounding box center [1142, 93] width 81 height 21
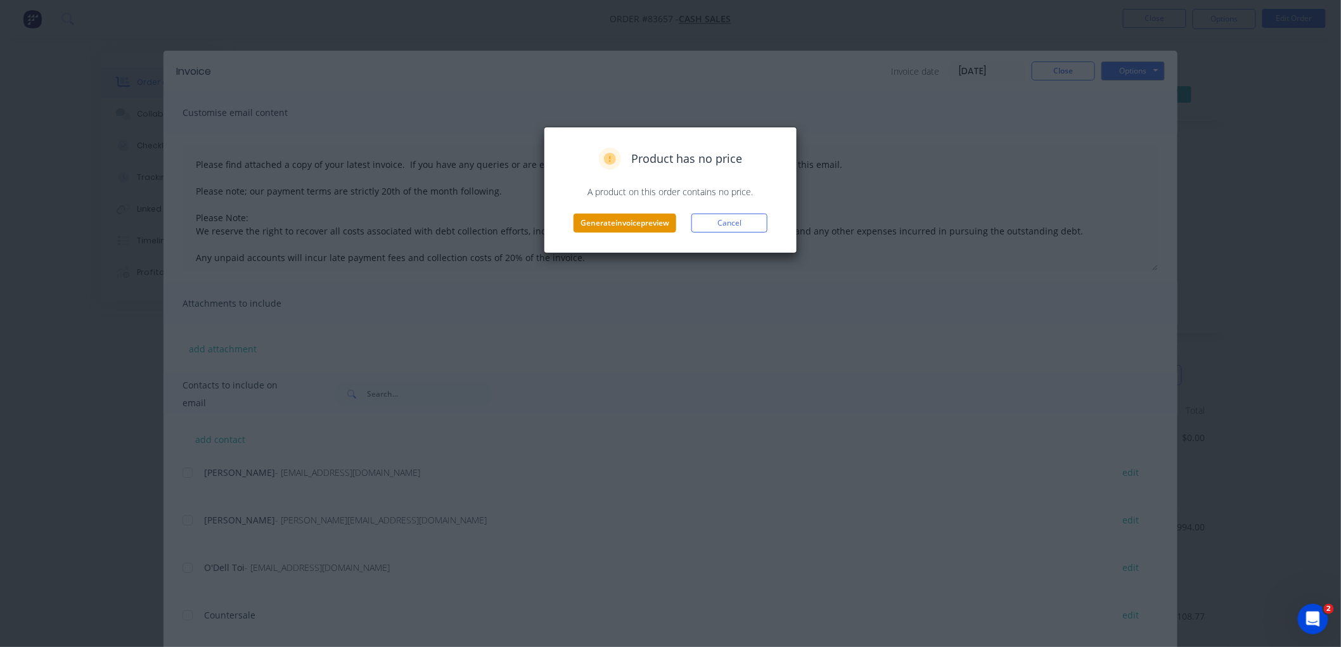
click at [631, 222] on button "Generate invoice preview" at bounding box center [625, 223] width 103 height 19
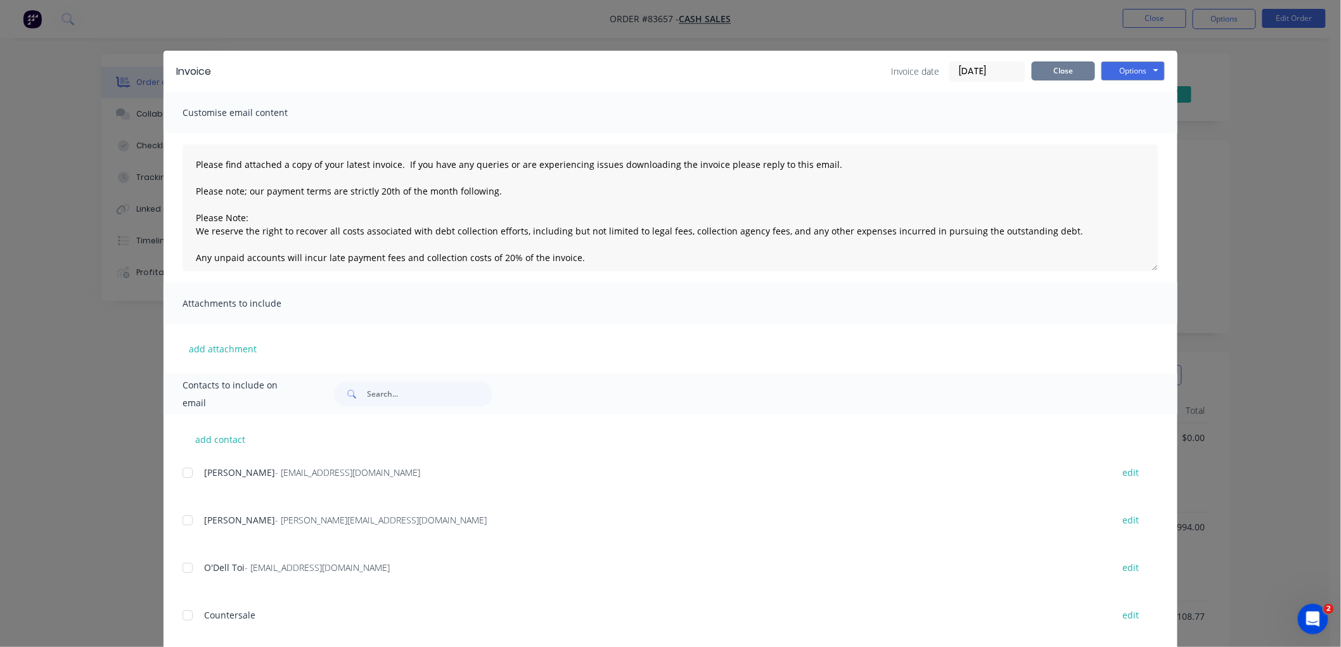
click at [1060, 67] on button "Close" at bounding box center [1063, 70] width 63 height 19
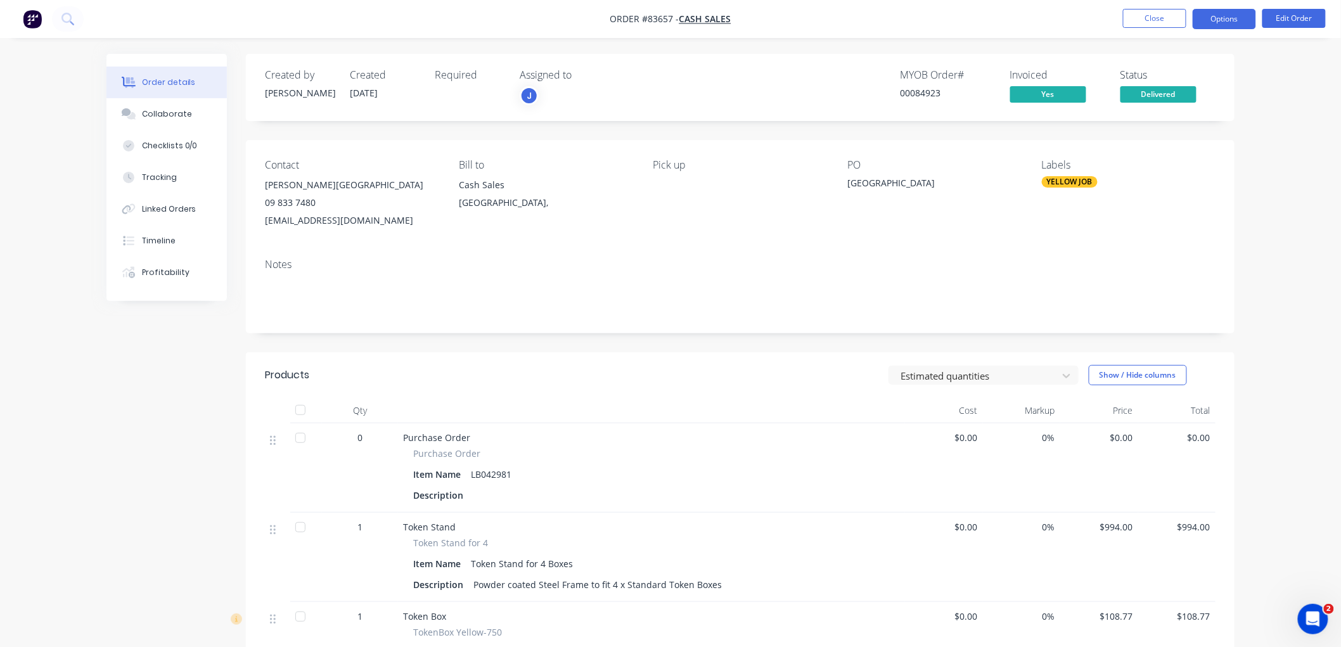
click at [1230, 18] on button "Options" at bounding box center [1224, 19] width 63 height 20
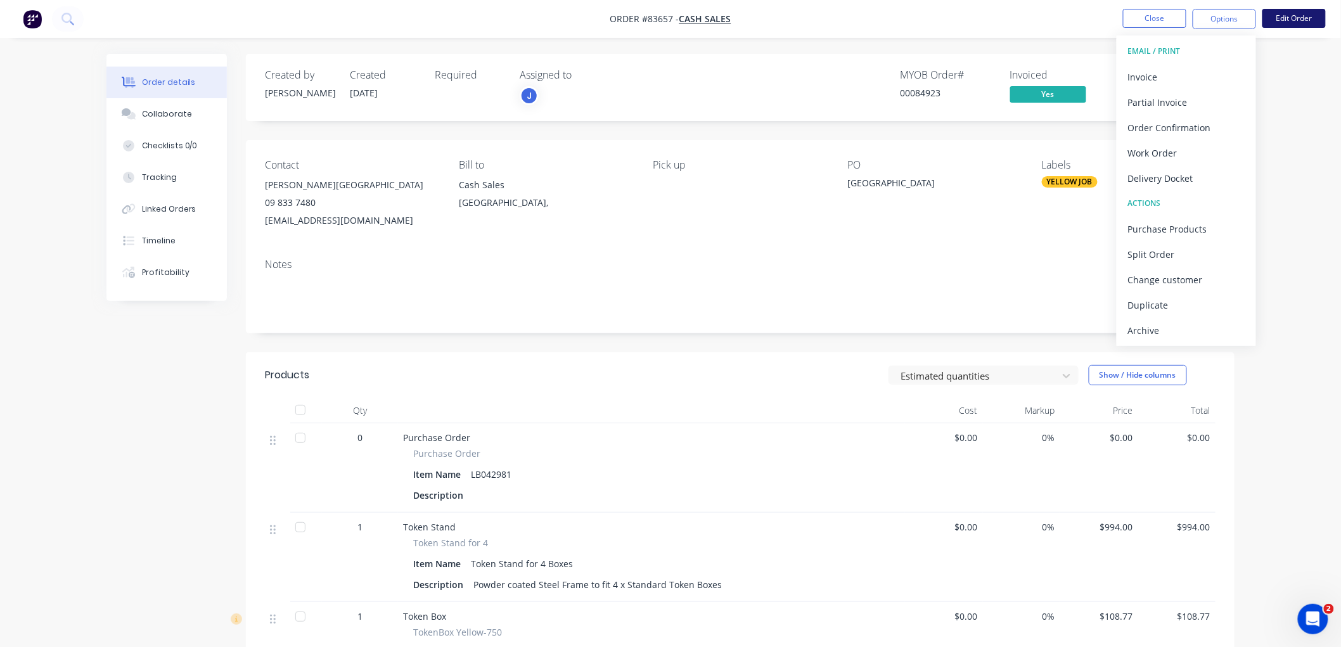
click at [1292, 22] on button "Edit Order" at bounding box center [1294, 18] width 63 height 19
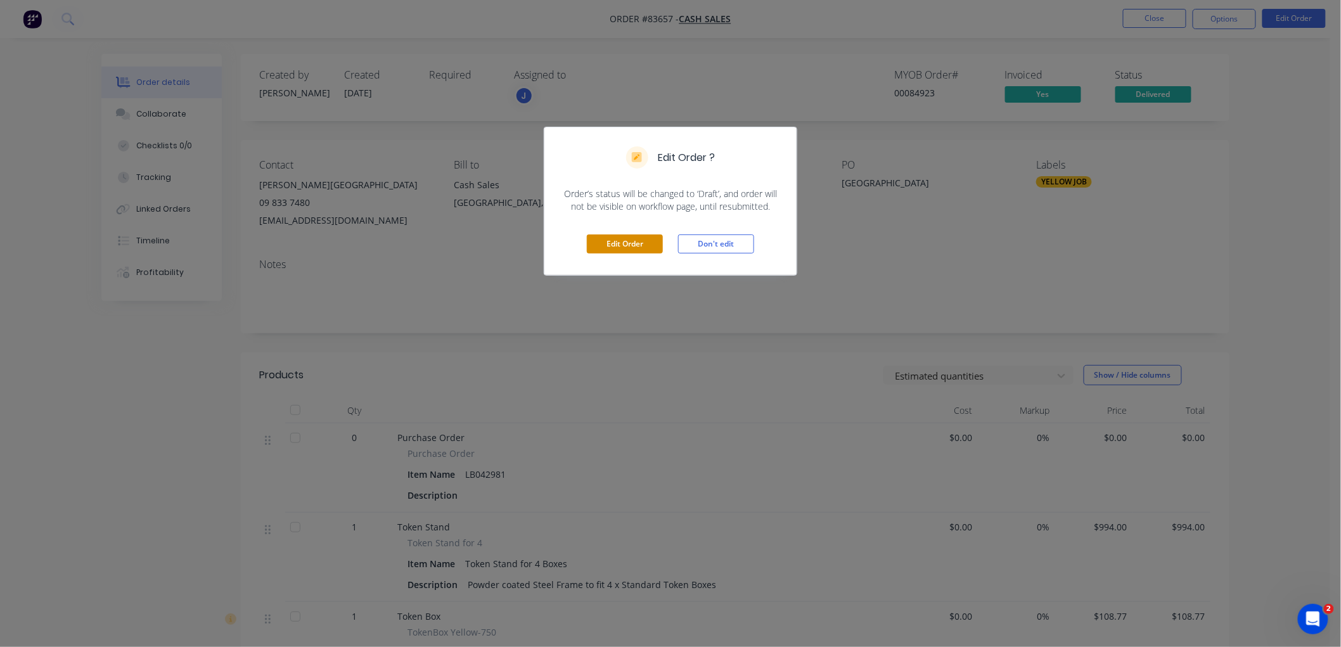
click at [633, 239] on button "Edit Order" at bounding box center [625, 244] width 76 height 19
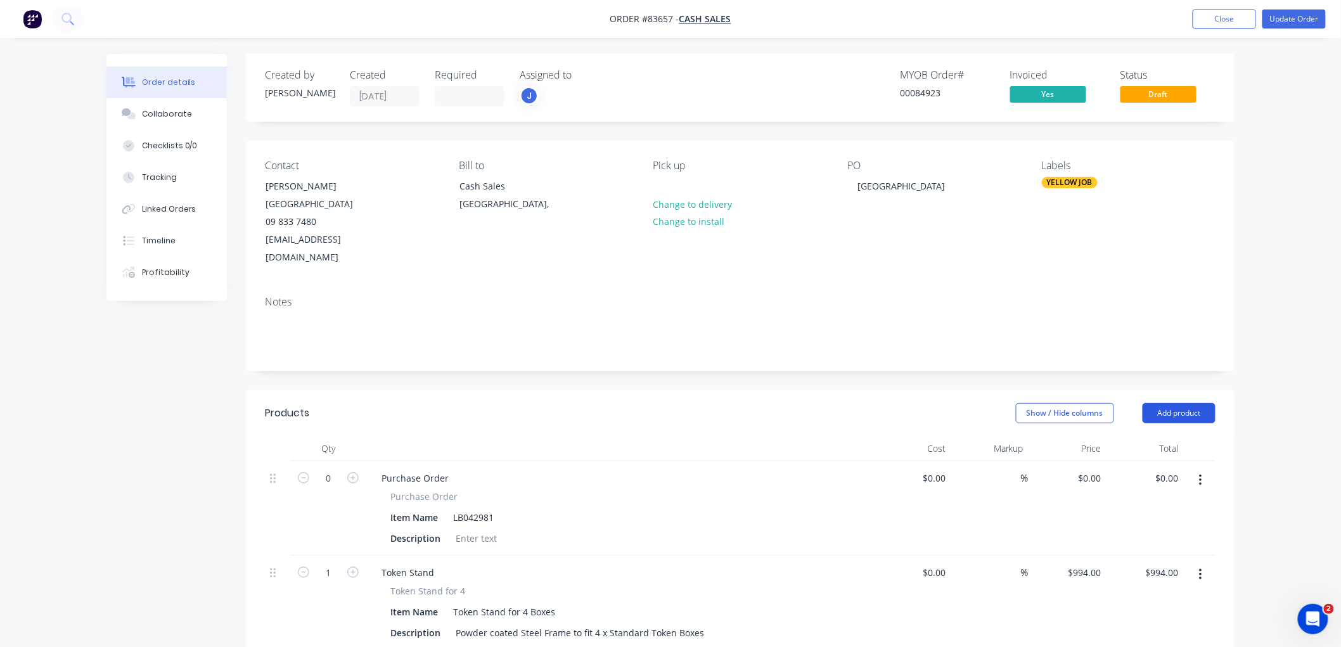
click at [1188, 403] on button "Add product" at bounding box center [1179, 413] width 73 height 20
drag, startPoint x: 1136, startPoint y: 600, endPoint x: 1220, endPoint y: 581, distance: 86.6
click at [1136, 614] on div "Notes (External)" at bounding box center [1156, 623] width 98 height 18
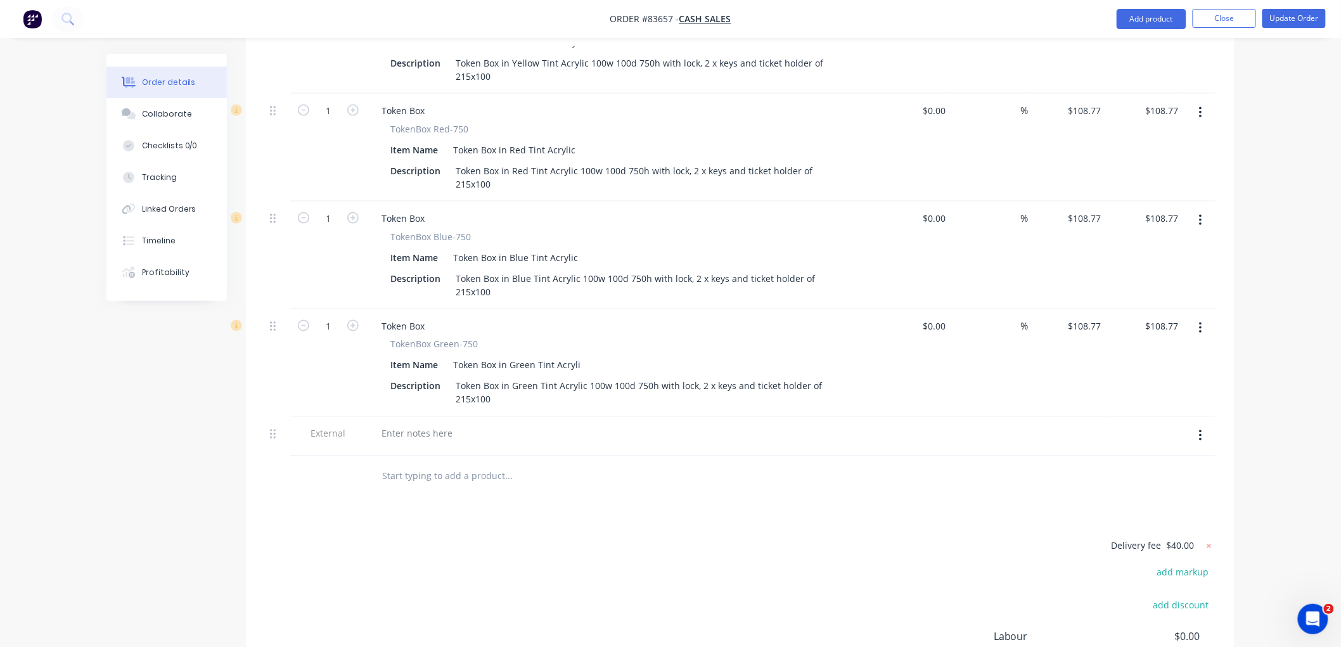
scroll to position [704, 0]
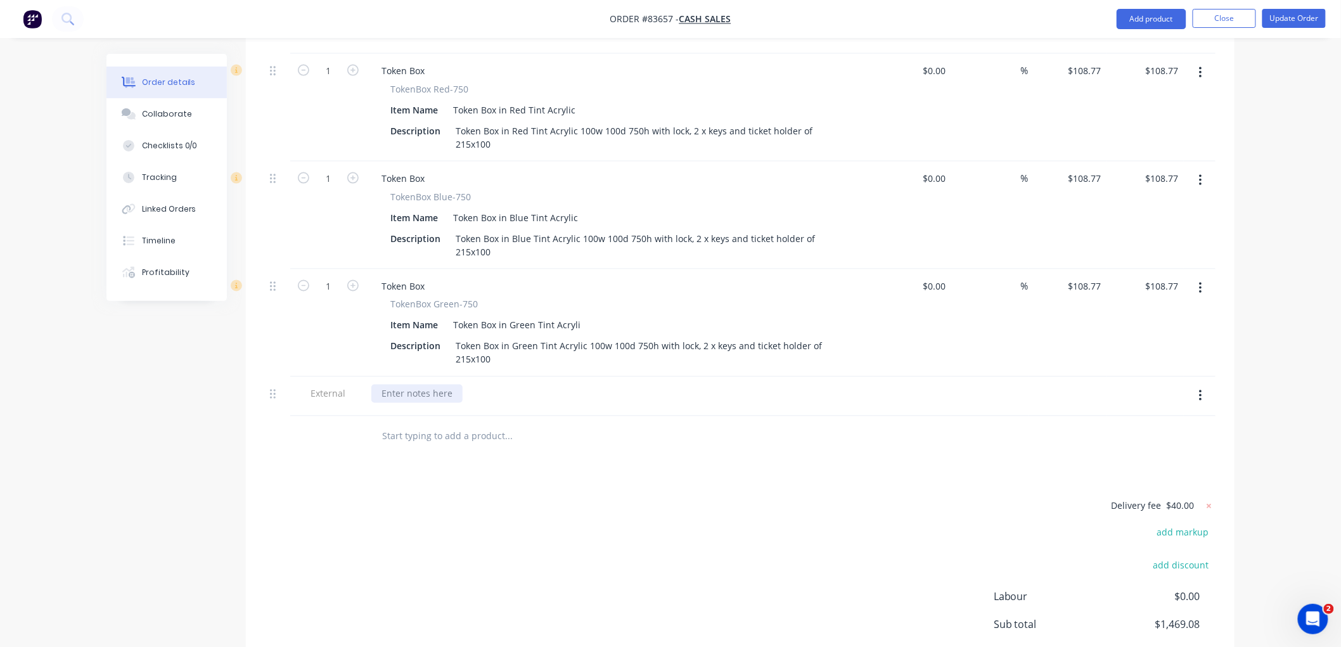
click at [404, 385] on div at bounding box center [416, 394] width 91 height 18
click at [1293, 22] on button "Update Order" at bounding box center [1294, 18] width 63 height 19
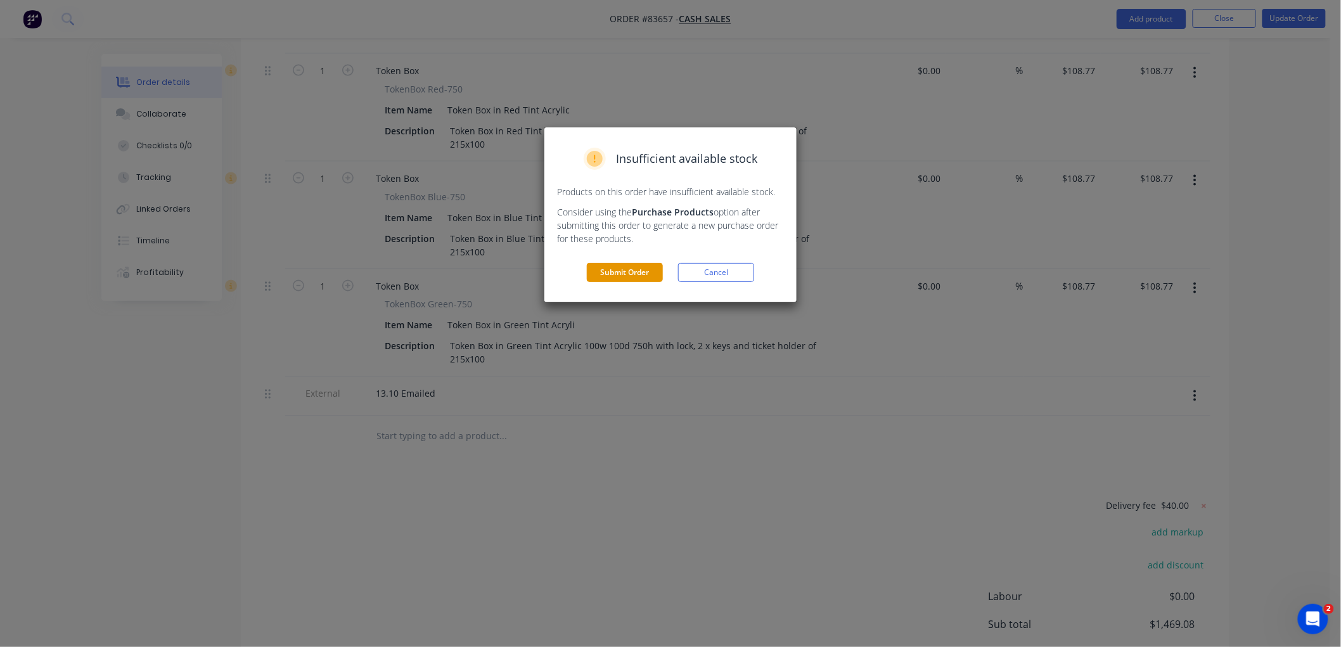
click at [613, 273] on button "Submit Order" at bounding box center [625, 272] width 76 height 19
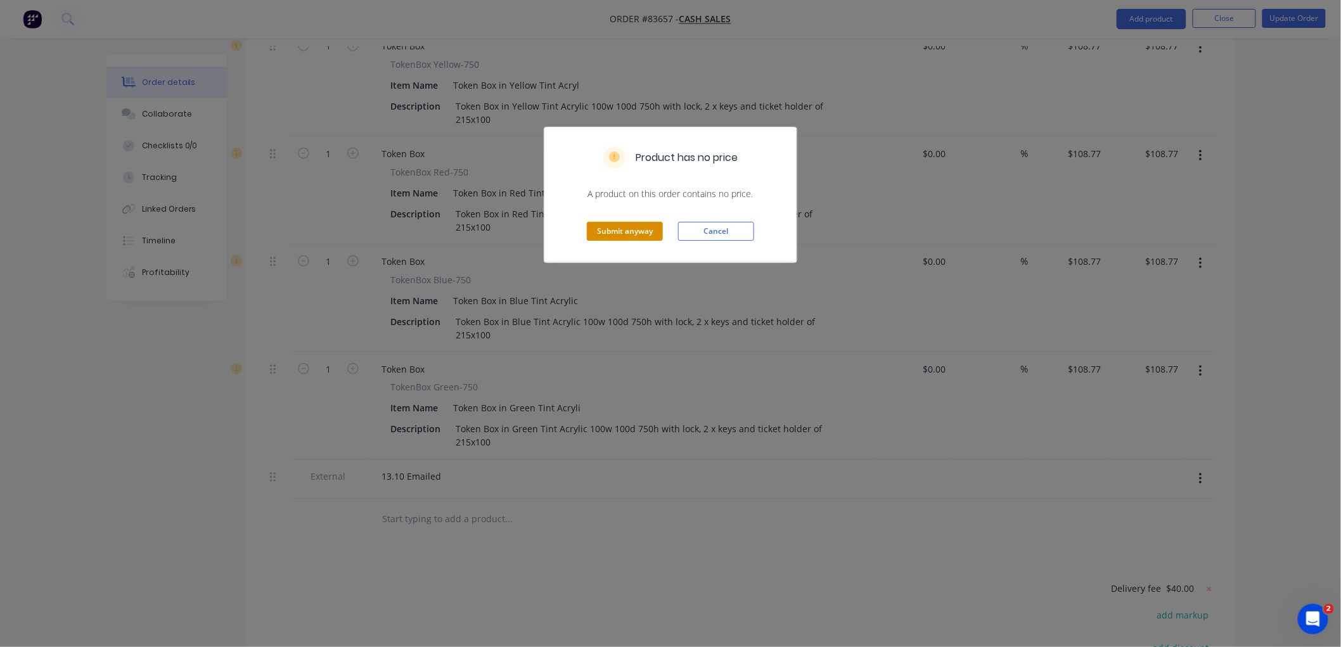
click at [634, 227] on button "Submit anyway" at bounding box center [625, 231] width 76 height 19
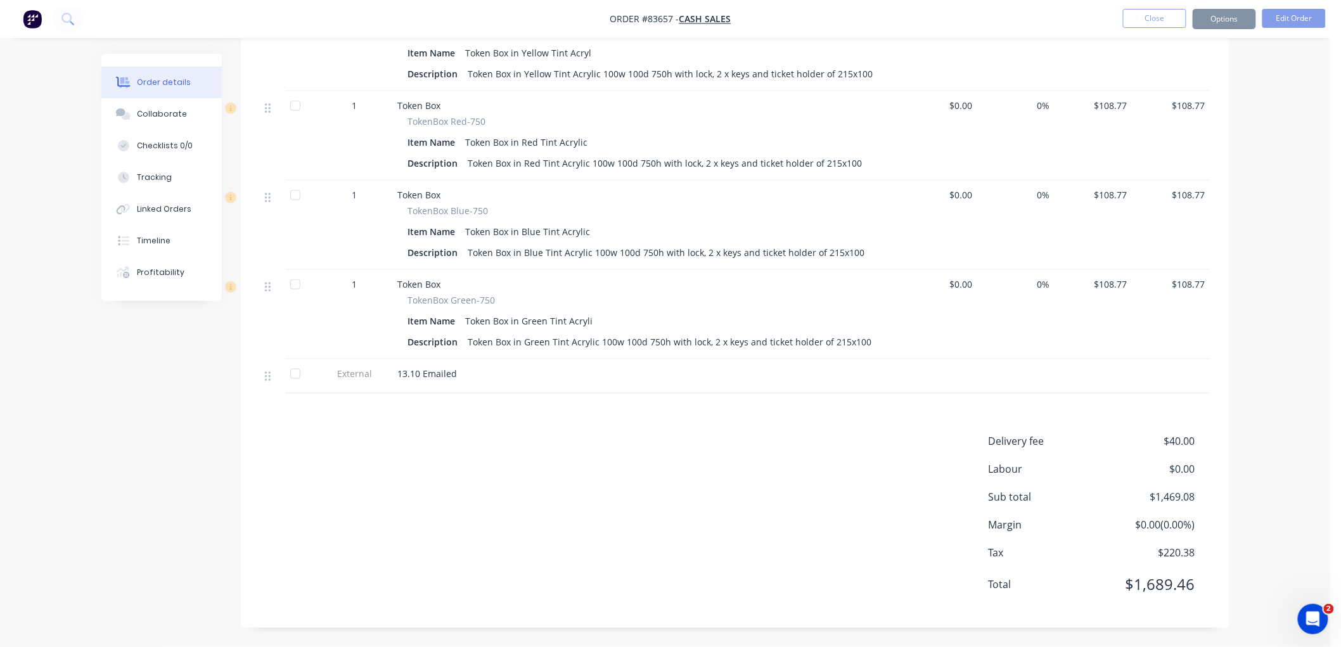
scroll to position [601, 0]
click at [1154, 21] on button "Close" at bounding box center [1154, 18] width 63 height 19
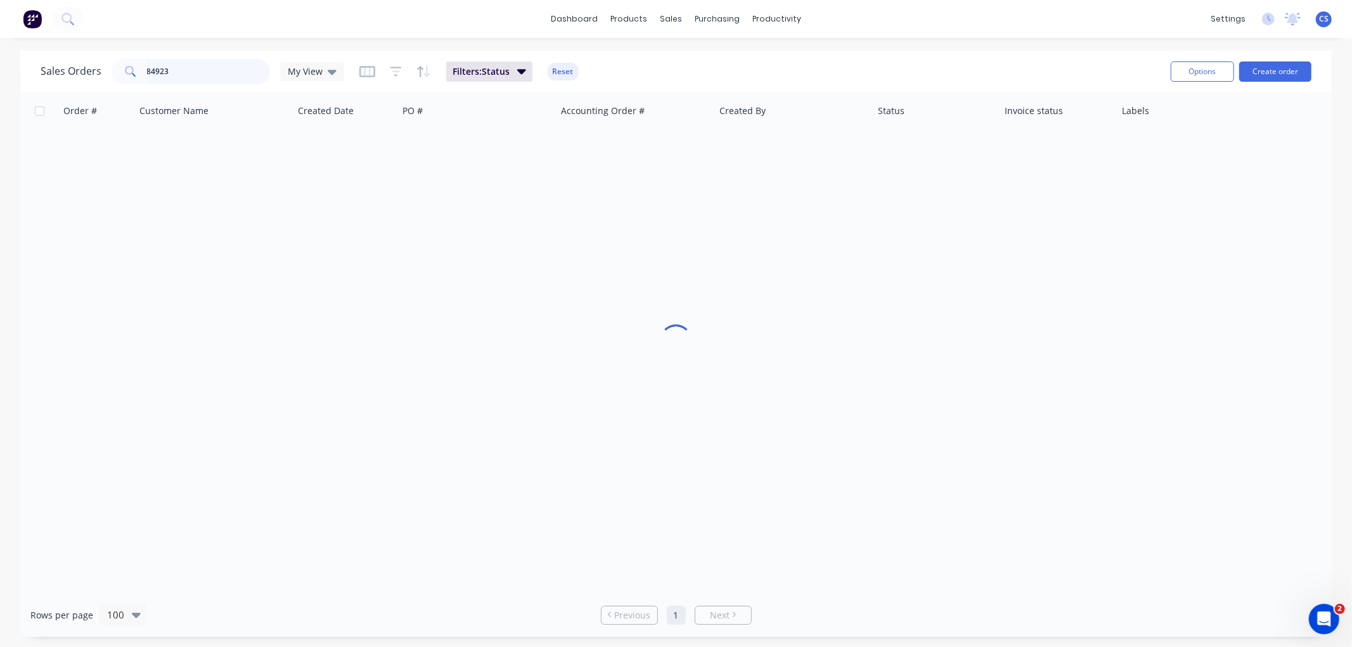
click at [169, 68] on input "84923" at bounding box center [209, 71] width 124 height 25
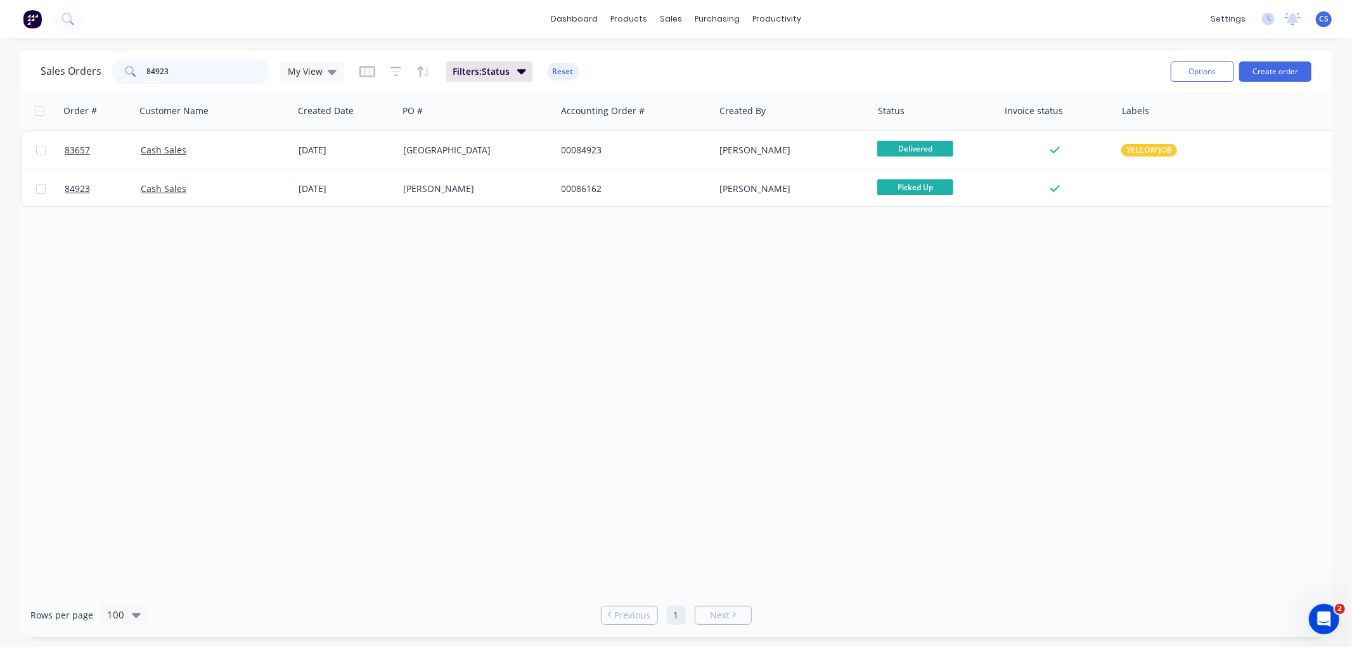
click at [168, 68] on input "84923" at bounding box center [209, 71] width 124 height 25
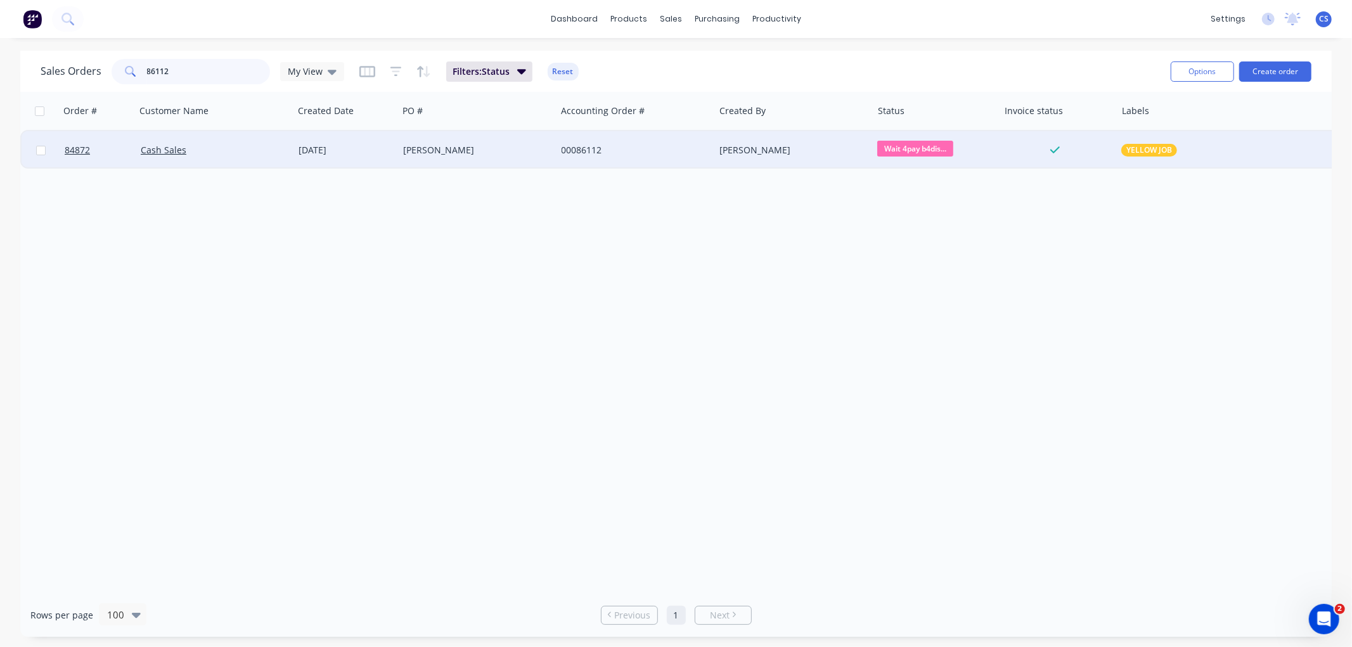
type input "86112"
click at [451, 155] on div "[PERSON_NAME]" at bounding box center [473, 150] width 141 height 13
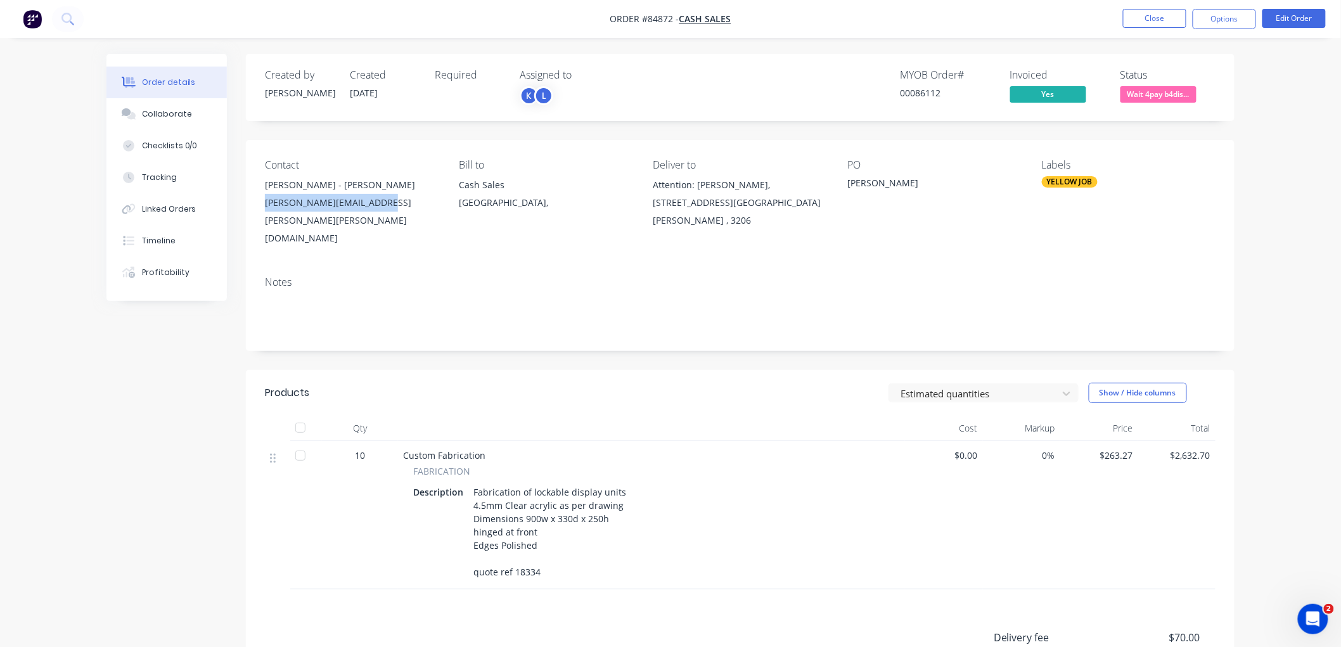
drag, startPoint x: 357, startPoint y: 203, endPoint x: 257, endPoint y: 209, distance: 100.3
click at [257, 209] on div "Contact Gallagher - Minh Nguyen Minh.Nguyen@gallagher.com Bill to Cash Sales Au…" at bounding box center [740, 203] width 989 height 126
copy div "Minh.Nguyen@gallagher.com"
drag, startPoint x: 1228, startPoint y: 16, endPoint x: 1228, endPoint y: 29, distance: 12.7
click at [1228, 16] on button "Options" at bounding box center [1224, 19] width 63 height 20
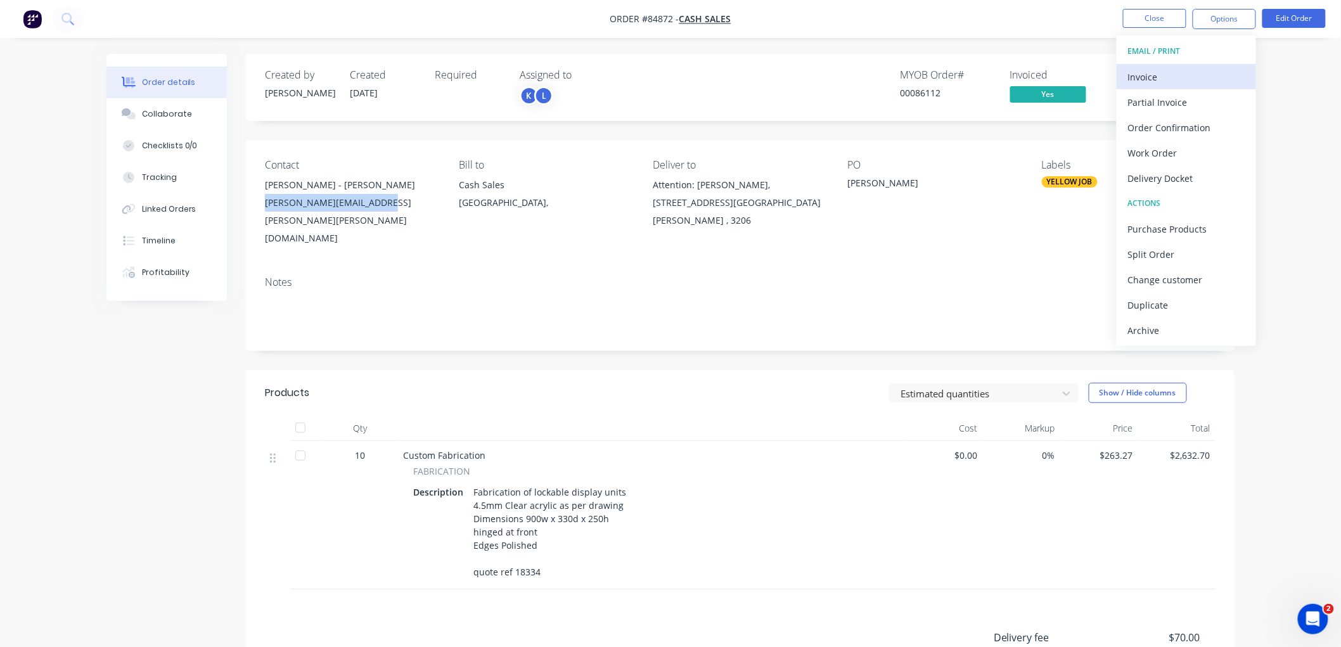
click at [1155, 72] on div "Invoice" at bounding box center [1186, 77] width 117 height 18
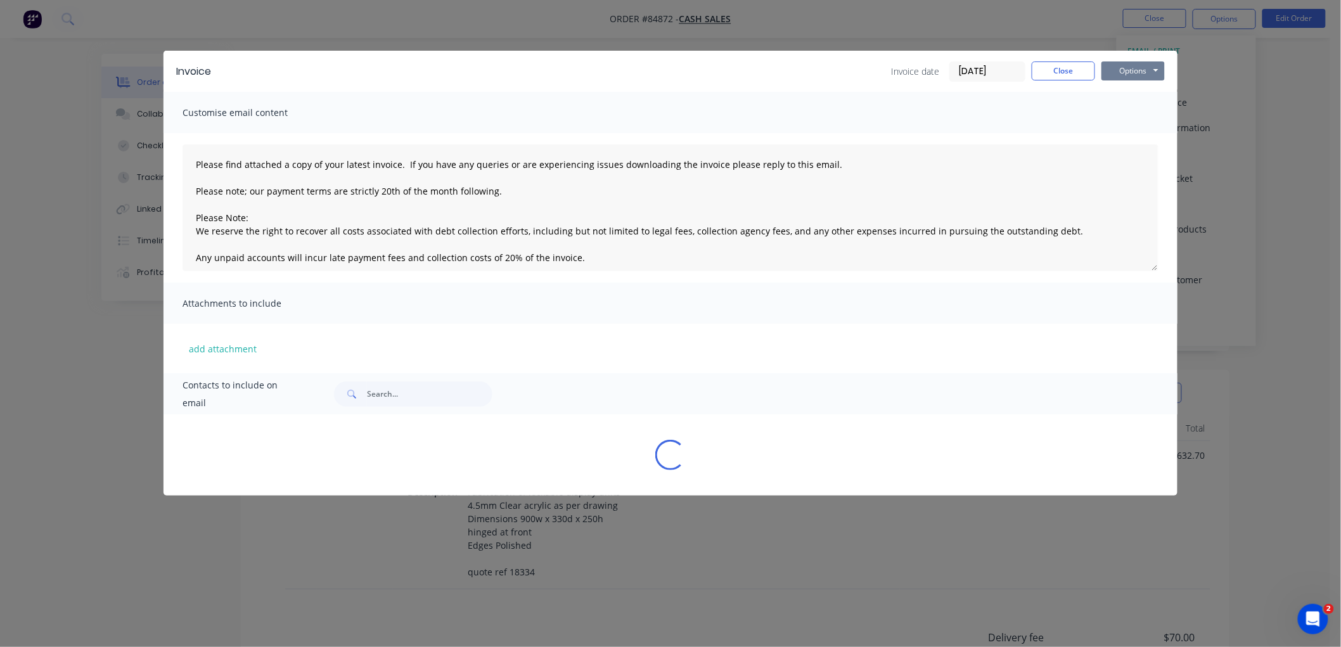
click at [1145, 70] on button "Options" at bounding box center [1133, 70] width 63 height 19
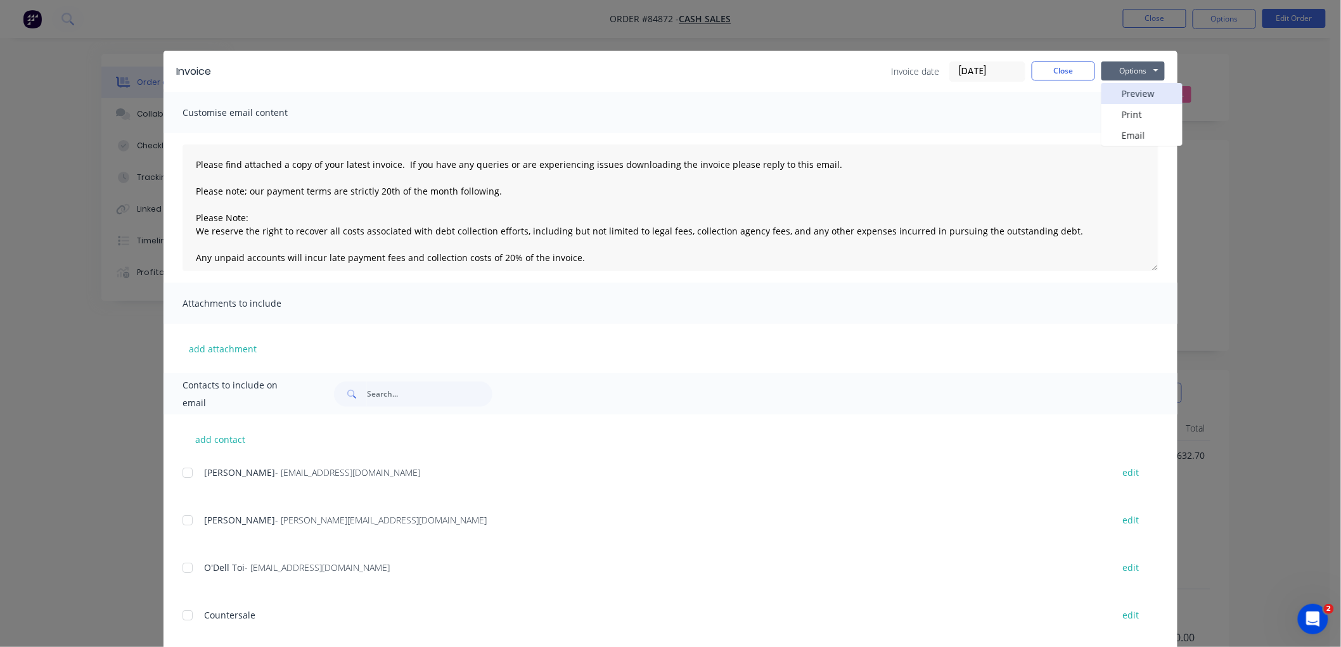
click at [1128, 93] on button "Preview" at bounding box center [1142, 93] width 81 height 21
click at [1060, 73] on button "Close" at bounding box center [1063, 70] width 63 height 19
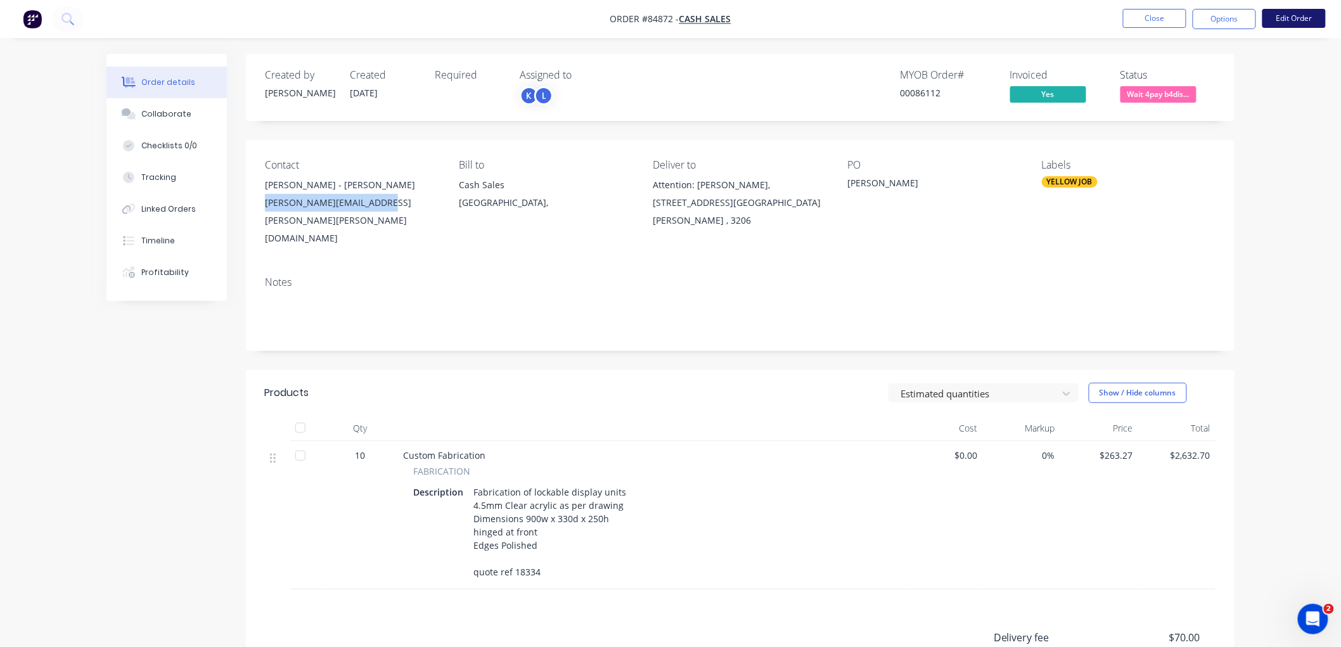
click at [1302, 16] on button "Edit Order" at bounding box center [1294, 18] width 63 height 19
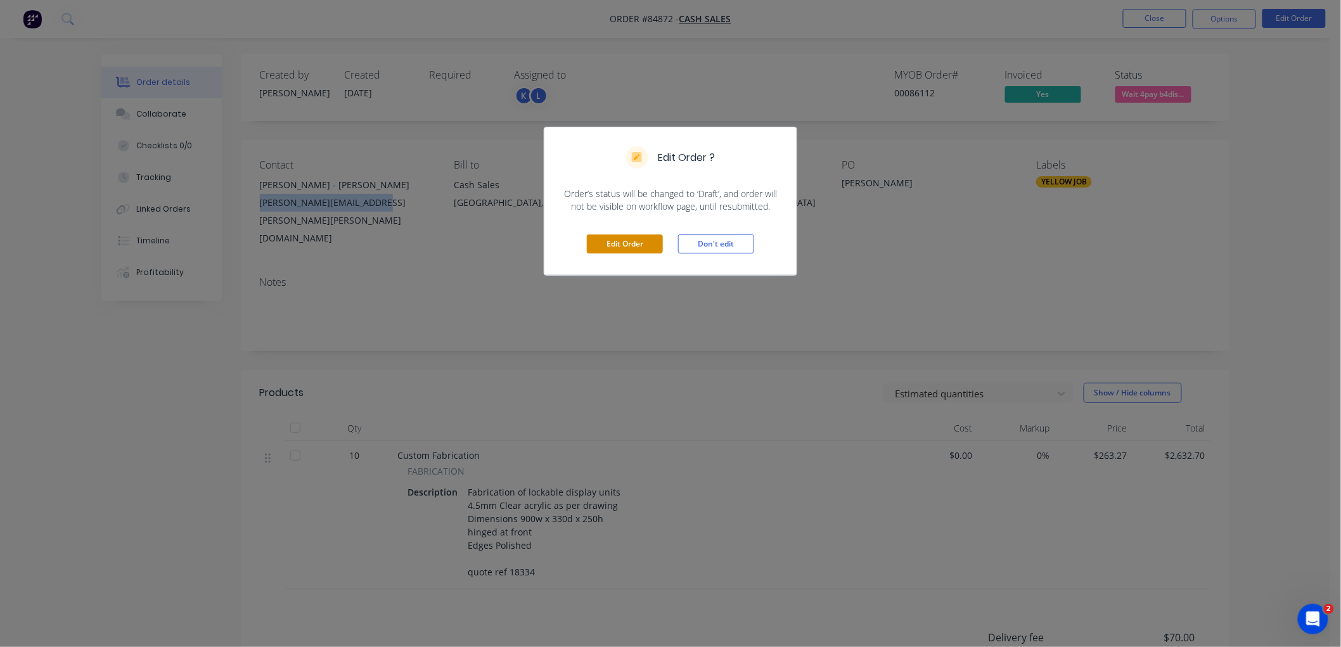
click at [622, 241] on button "Edit Order" at bounding box center [625, 244] width 76 height 19
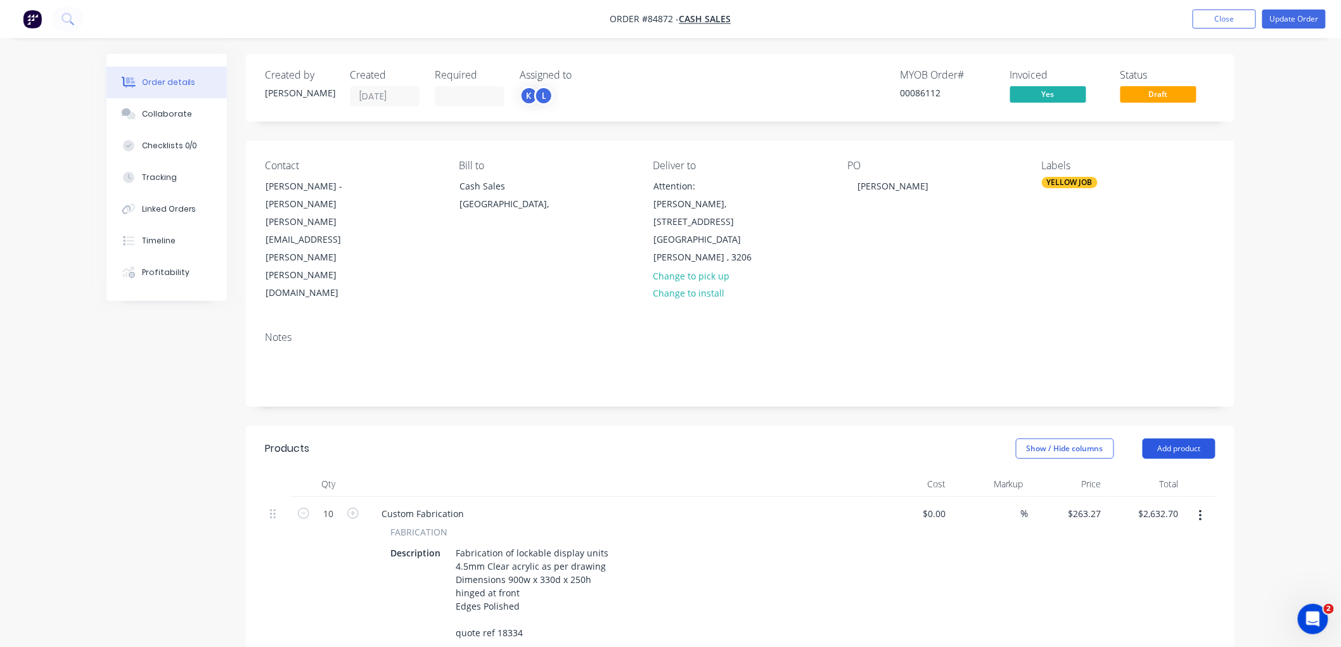
click at [1171, 439] on button "Add product" at bounding box center [1179, 449] width 73 height 20
click at [1145, 646] on div "Notes (External)" at bounding box center [1156, 658] width 98 height 18
click at [1287, 21] on button "Update Order" at bounding box center [1294, 19] width 63 height 19
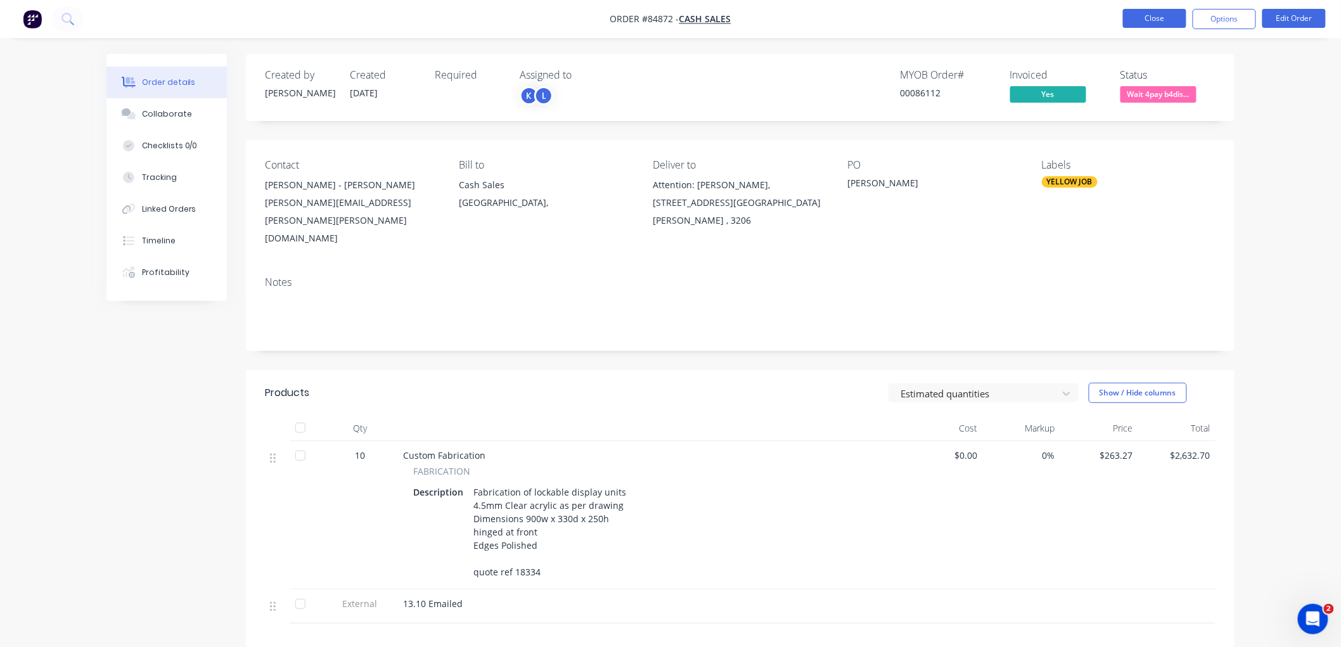
click at [1150, 16] on button "Close" at bounding box center [1154, 18] width 63 height 19
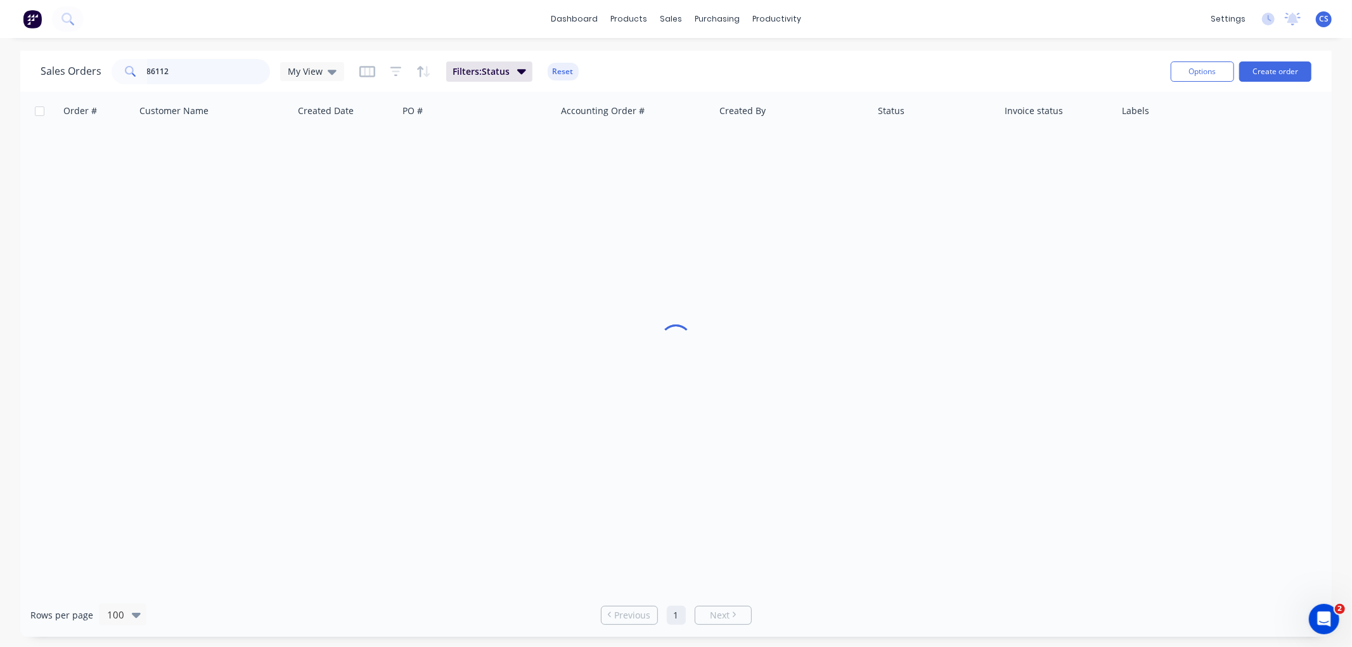
click at [203, 79] on input "86112" at bounding box center [209, 71] width 124 height 25
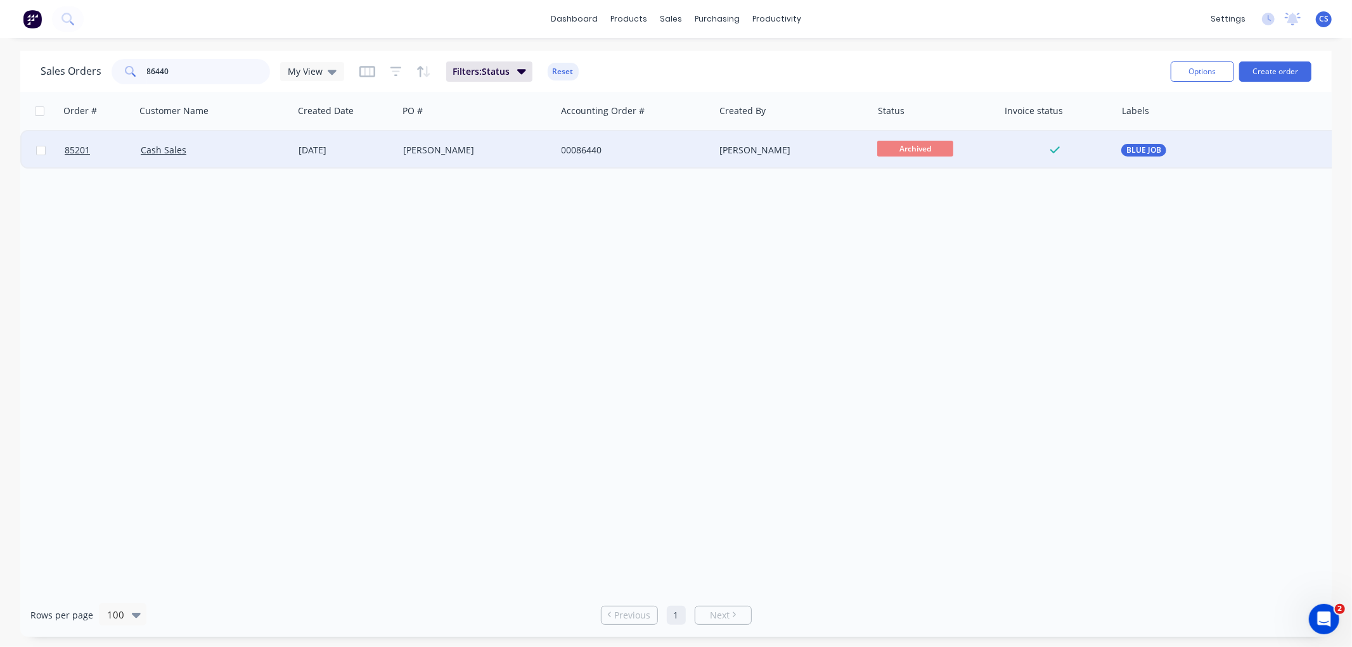
type input "86440"
click at [483, 145] on div "[PERSON_NAME]" at bounding box center [473, 150] width 141 height 13
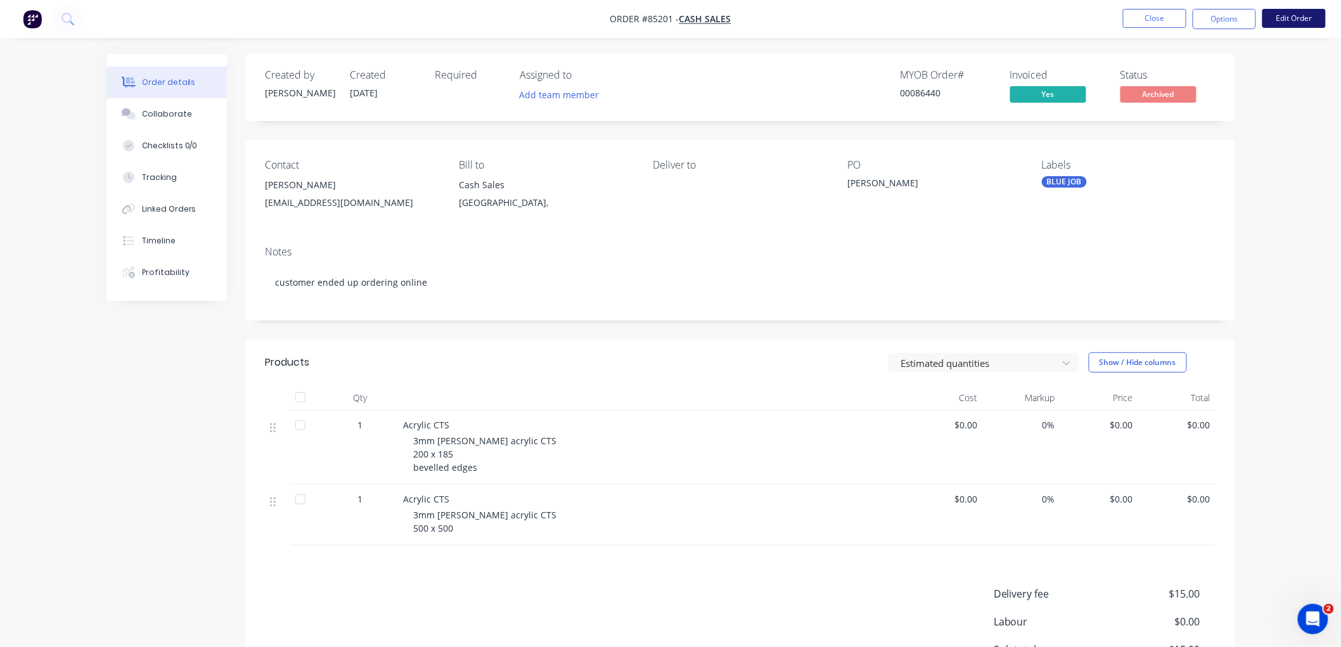
click at [1289, 16] on button "Edit Order" at bounding box center [1294, 18] width 63 height 19
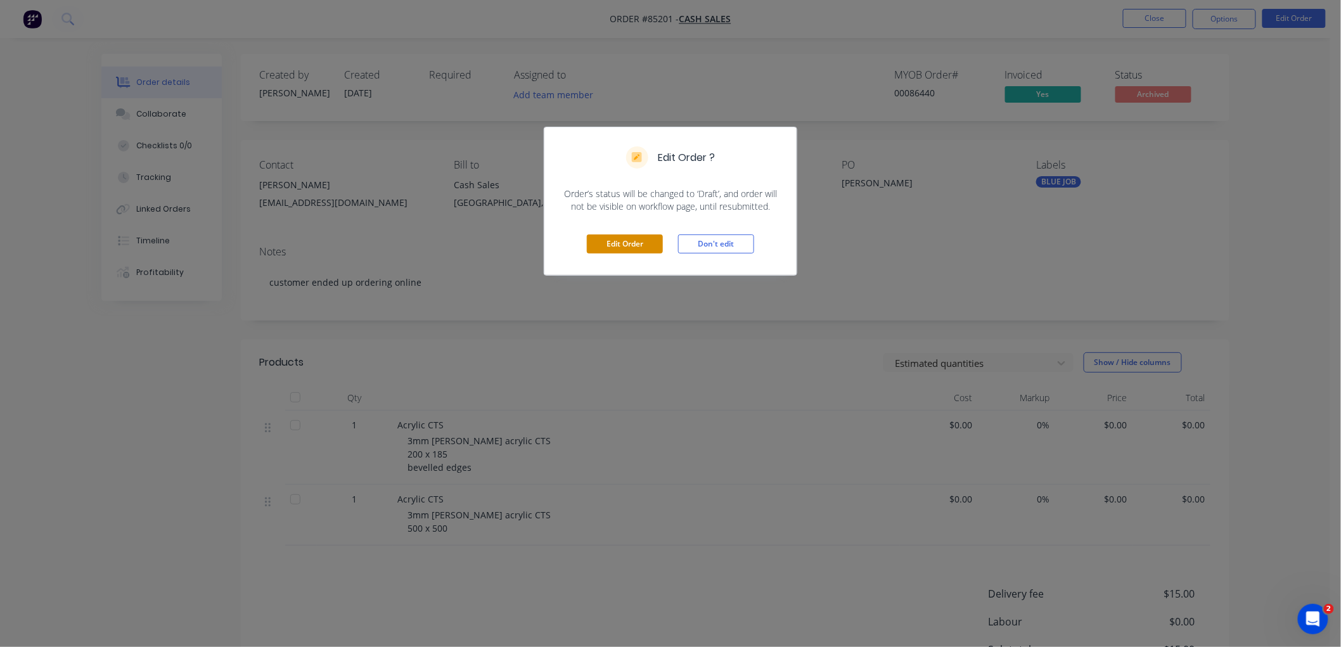
click at [609, 247] on button "Edit Order" at bounding box center [625, 244] width 76 height 19
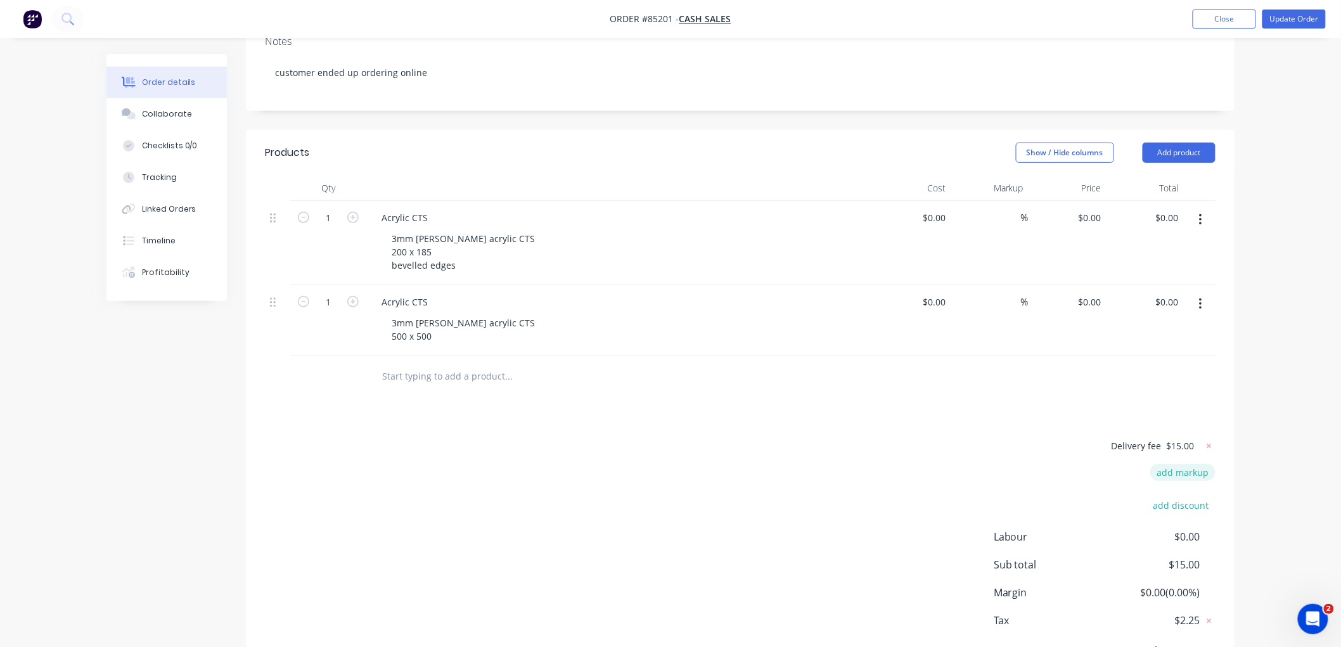
scroll to position [280, 0]
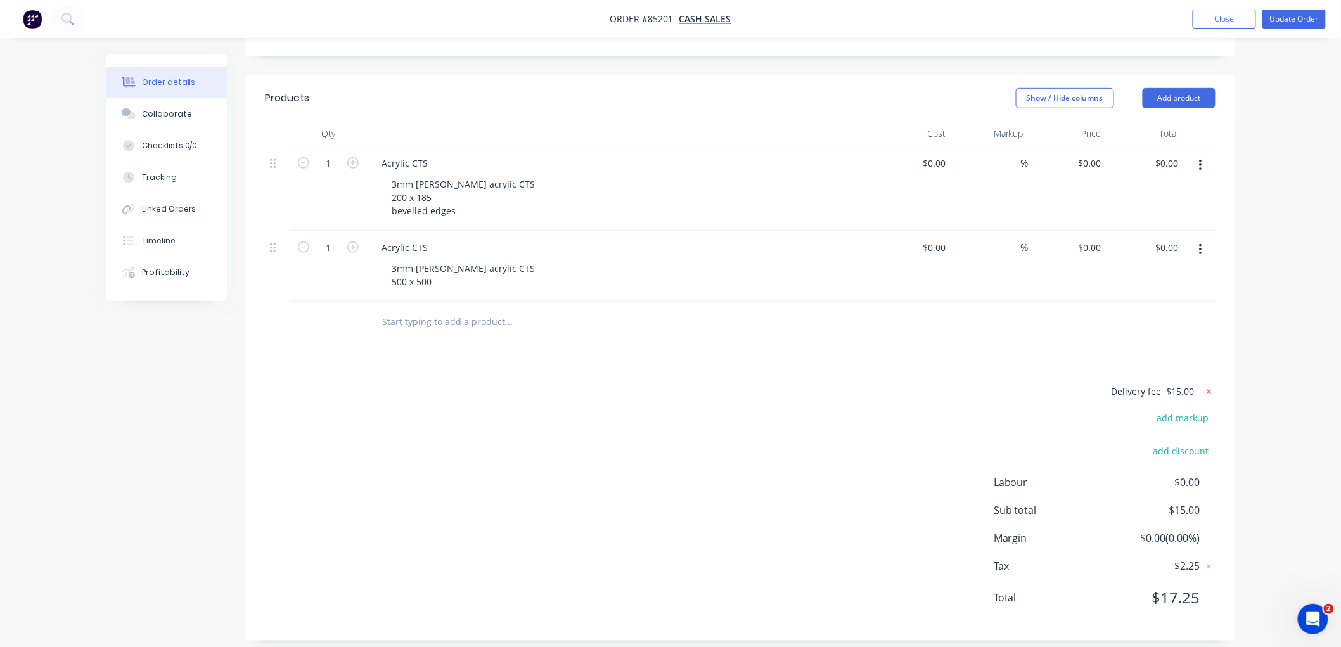
click at [1208, 385] on icon at bounding box center [1209, 391] width 13 height 13
click at [1301, 20] on button "Update Order" at bounding box center [1294, 19] width 63 height 19
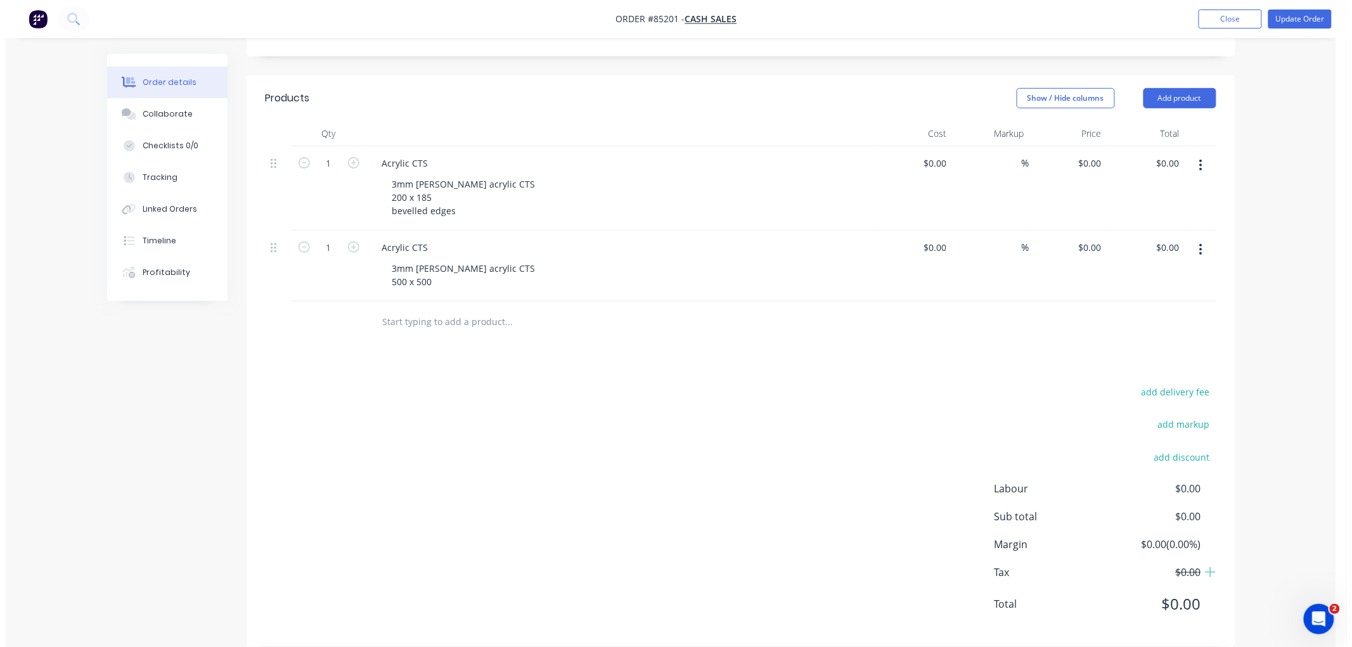
scroll to position [0, 0]
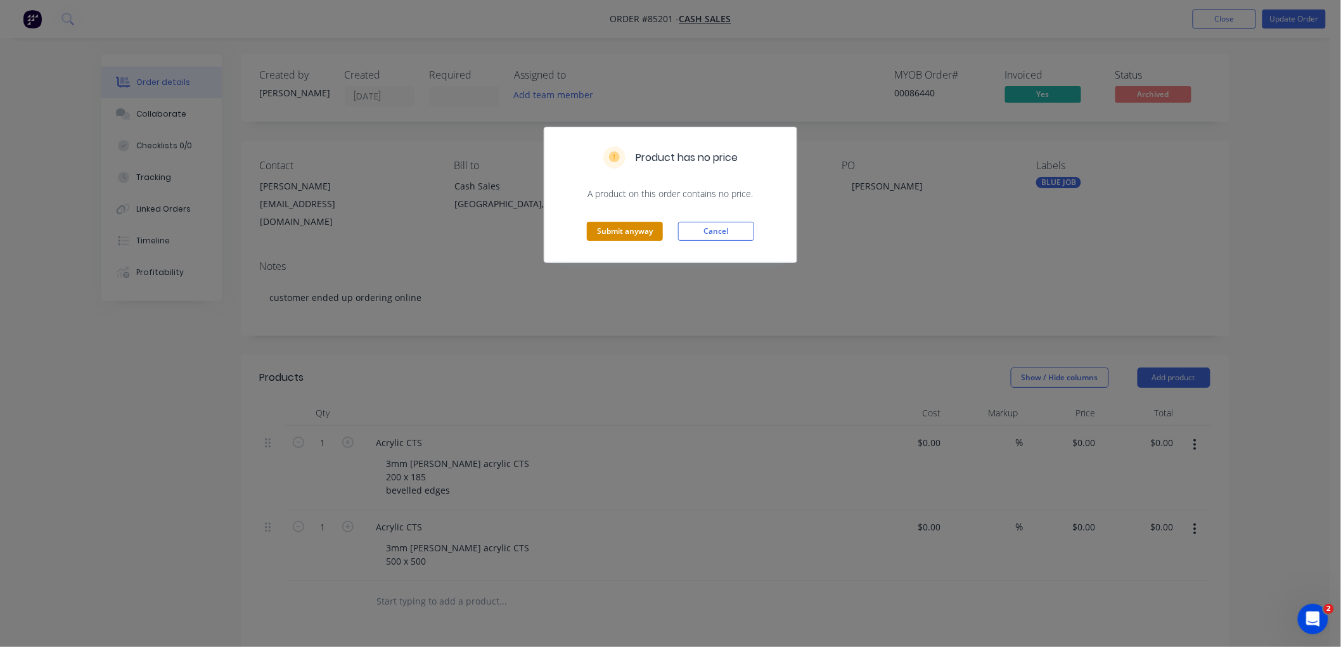
click at [642, 232] on button "Submit anyway" at bounding box center [625, 231] width 76 height 19
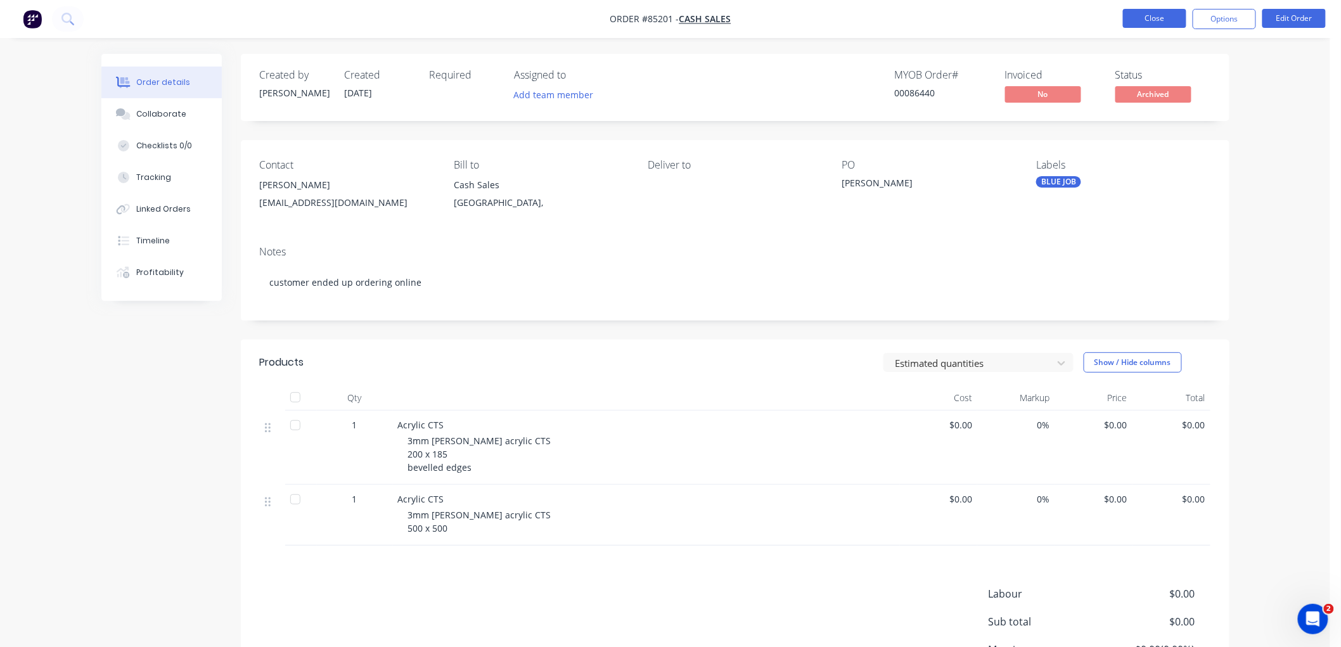
click at [1141, 17] on button "Close" at bounding box center [1154, 18] width 63 height 19
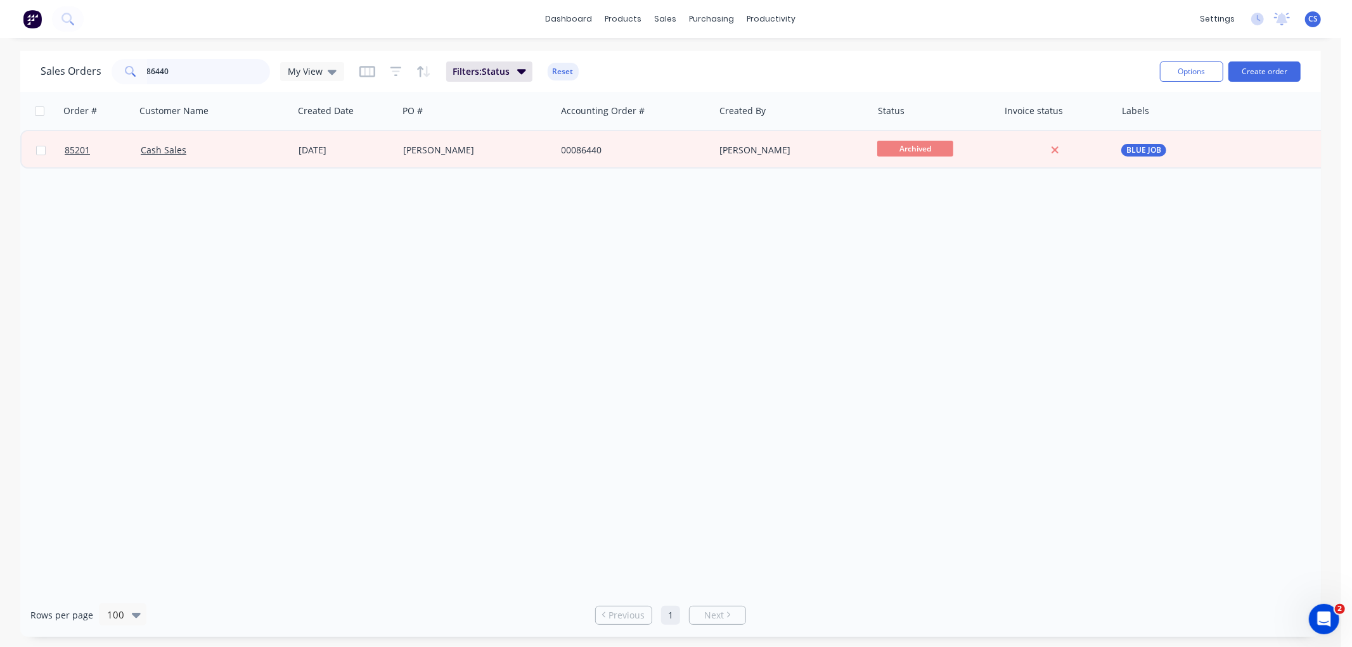
click at [219, 77] on input "86440" at bounding box center [209, 71] width 124 height 25
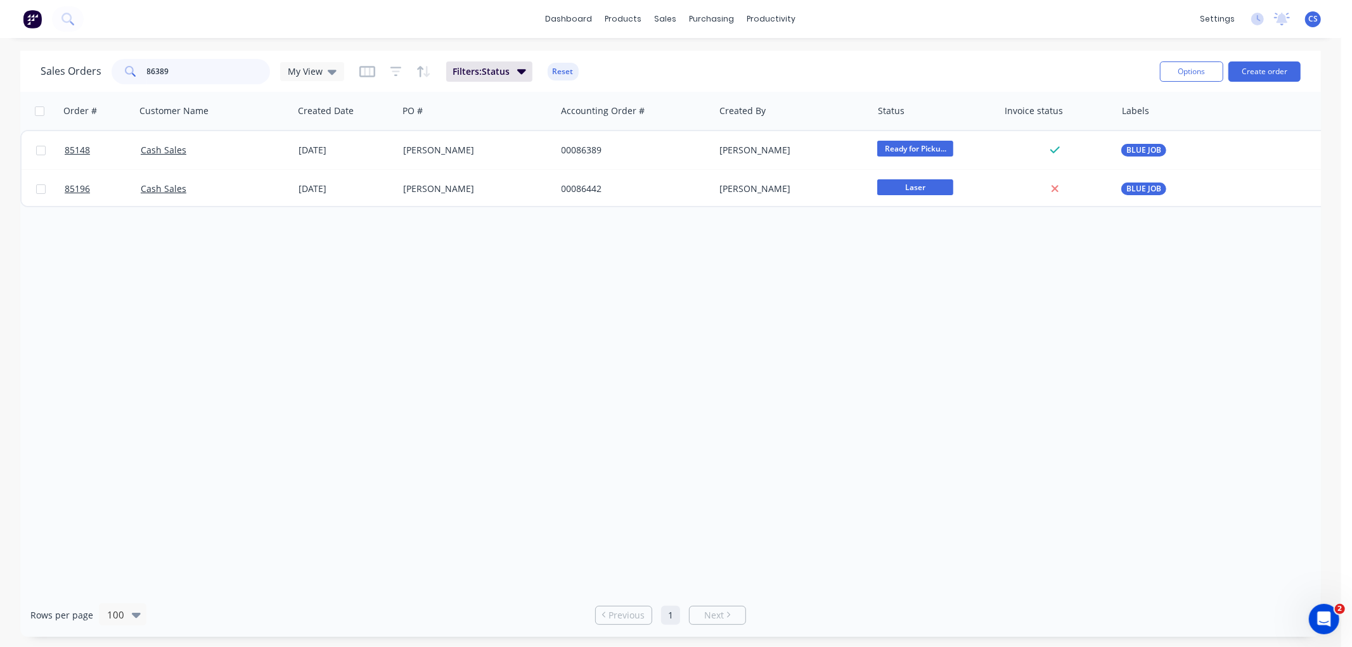
type input "86389"
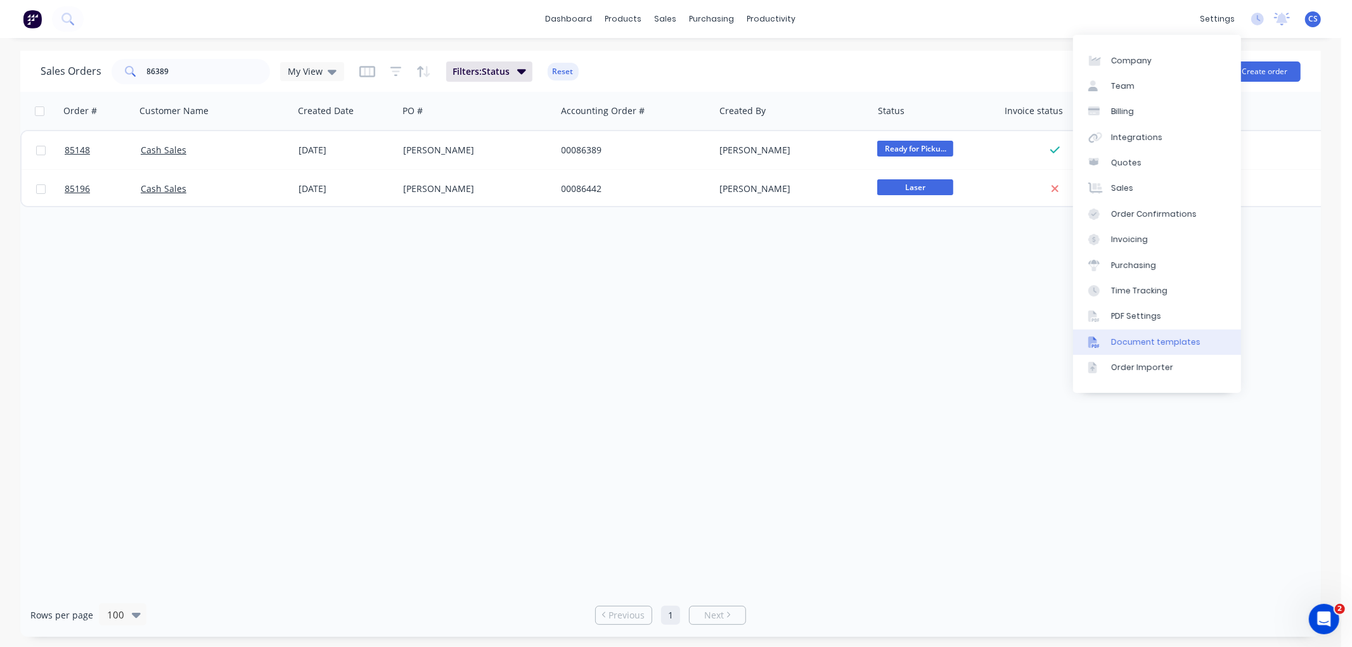
click at [1161, 345] on div "Document templates" at bounding box center [1155, 342] width 89 height 11
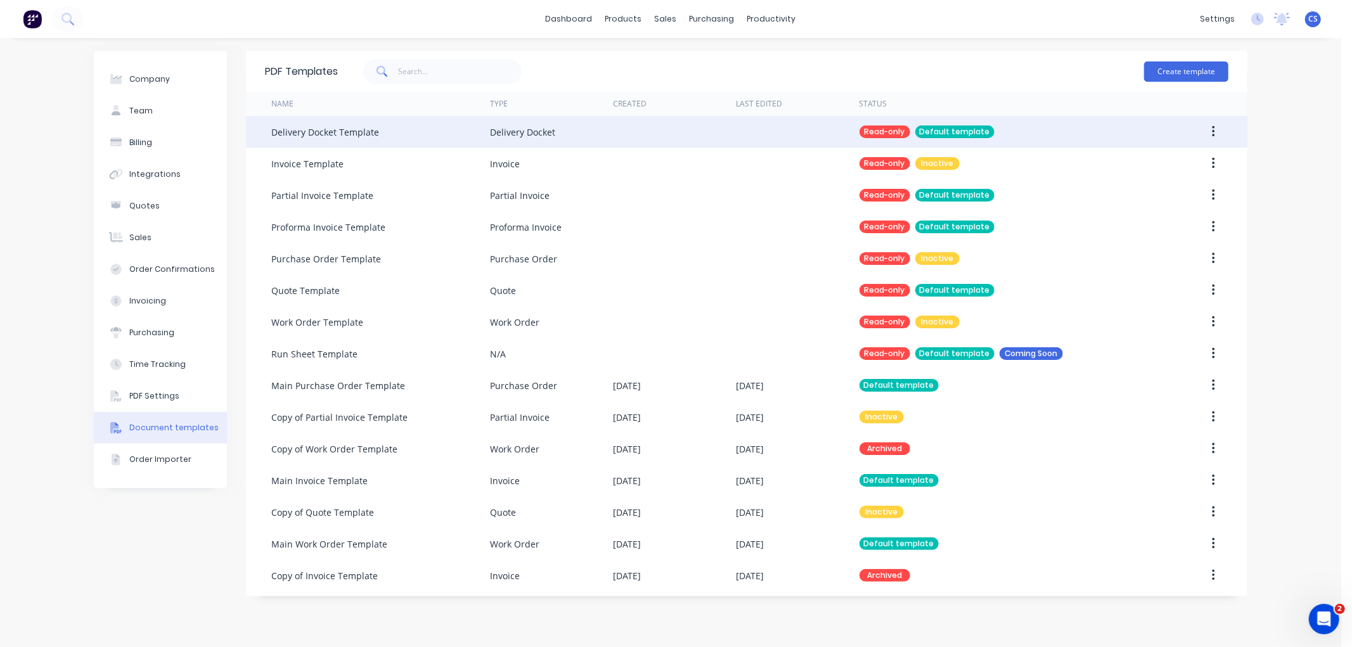
click at [1212, 128] on icon "button" at bounding box center [1213, 132] width 3 height 14
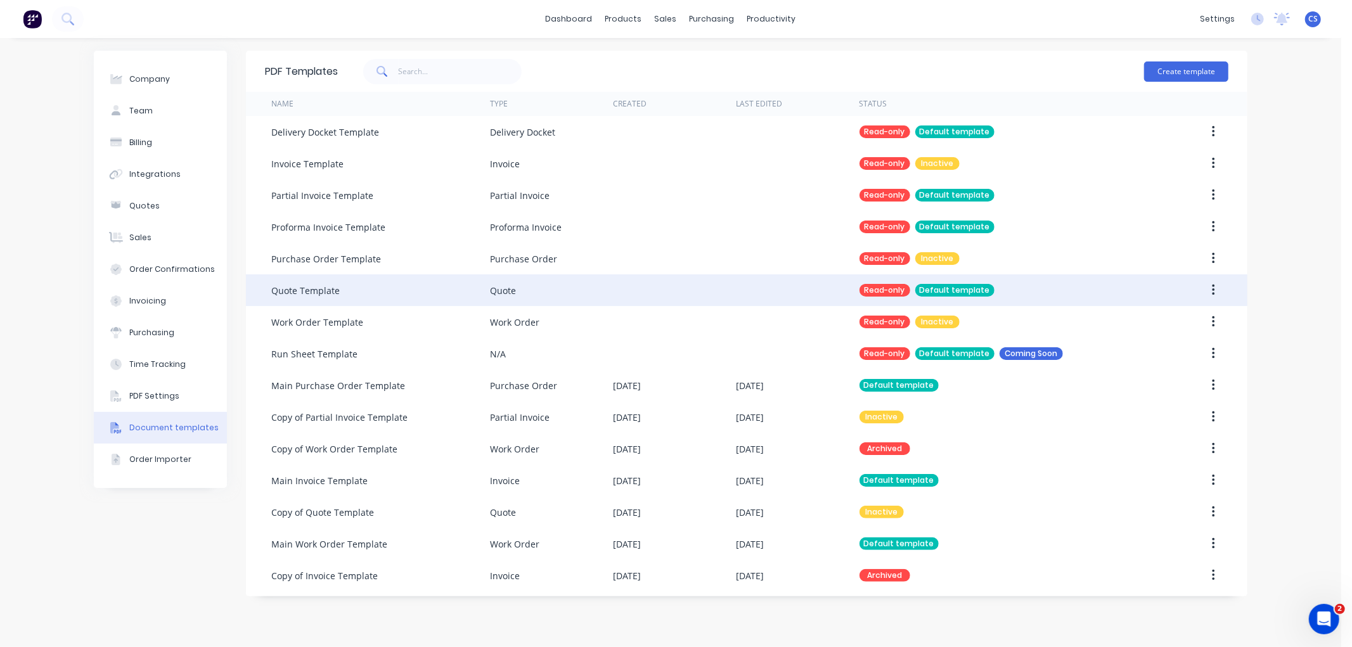
click at [1212, 286] on icon "button" at bounding box center [1213, 290] width 3 height 14
click at [1136, 323] on div "Duplicate" at bounding box center [1168, 323] width 98 height 18
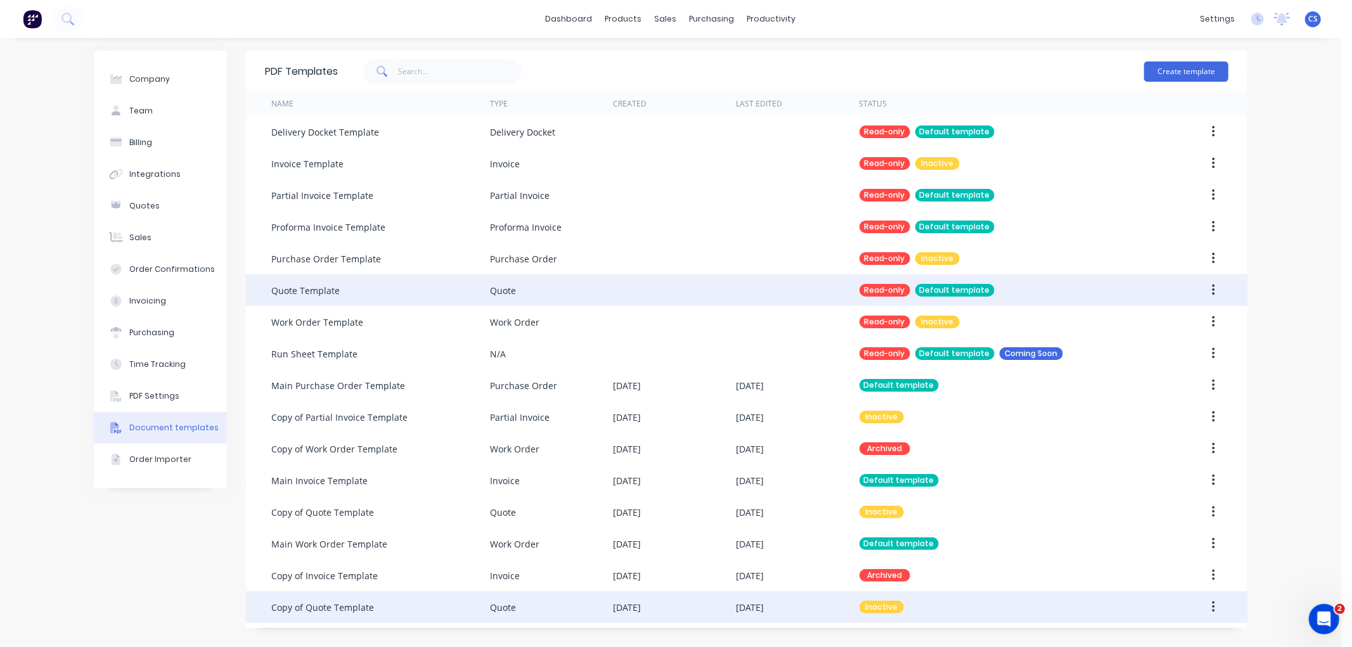
click at [1215, 606] on button "button" at bounding box center [1214, 607] width 30 height 23
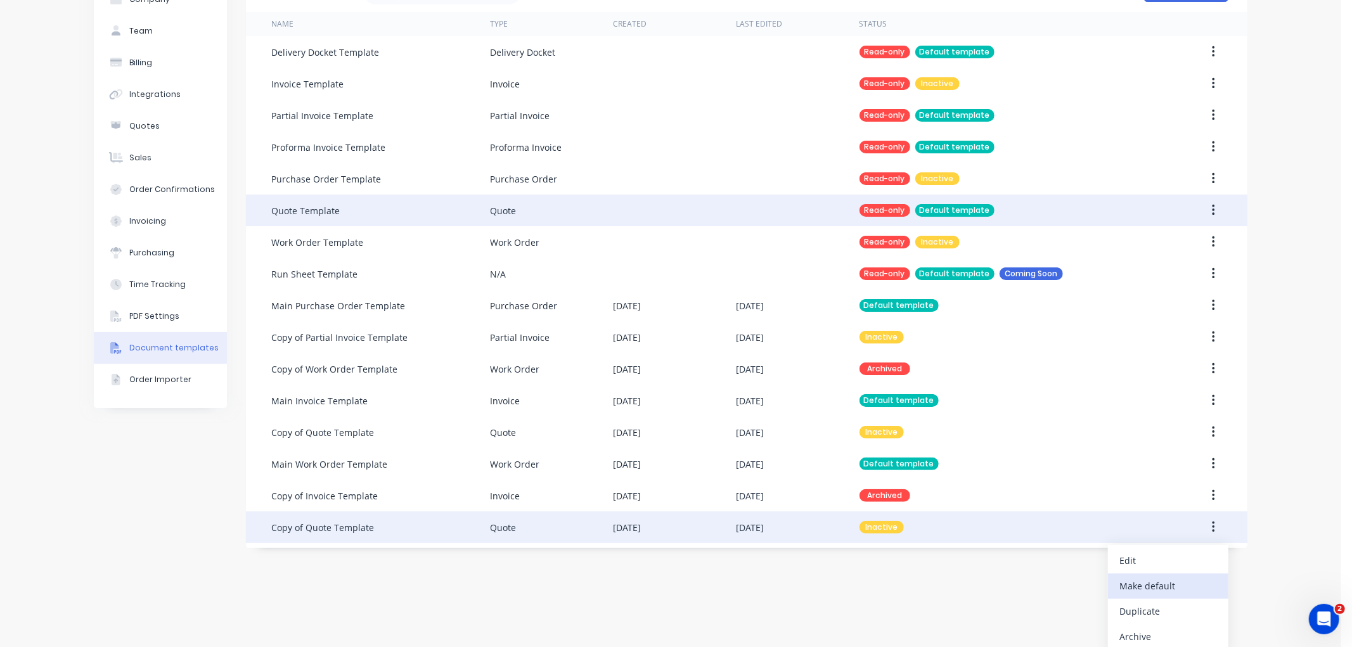
scroll to position [85, 0]
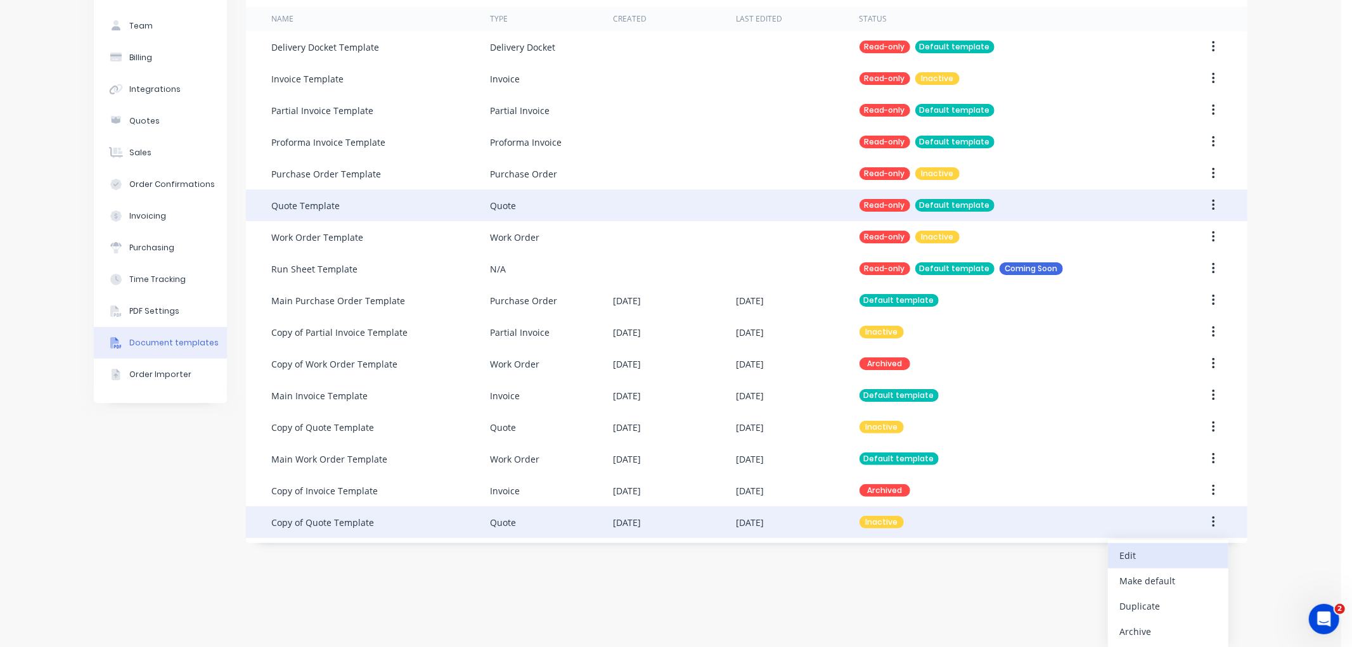
click at [1143, 550] on div "Edit" at bounding box center [1168, 555] width 98 height 18
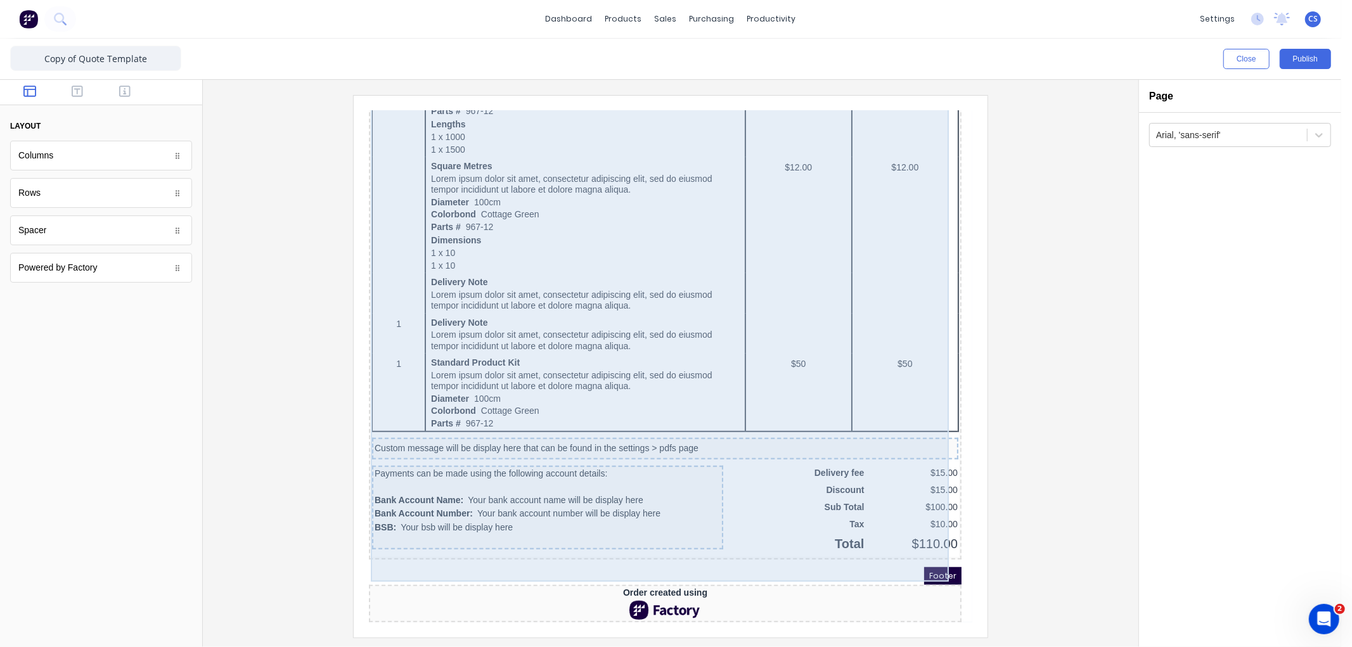
scroll to position [643, 0]
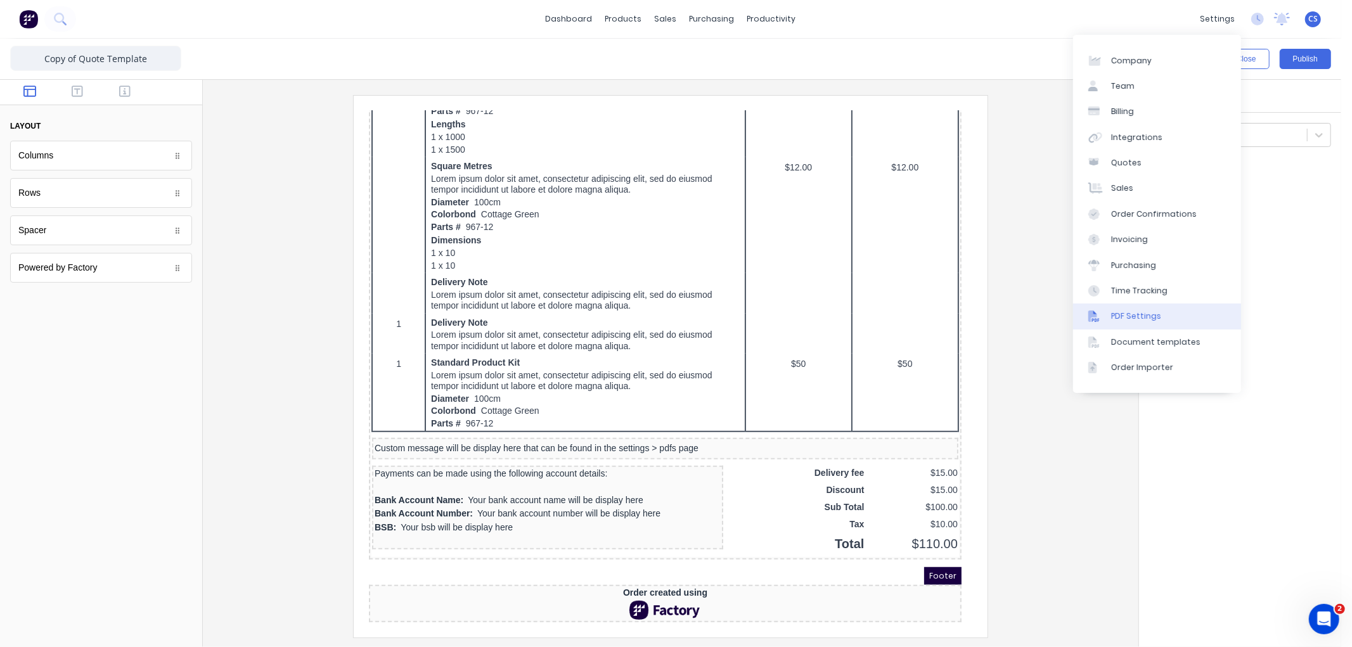
click at [1139, 309] on link "PDF Settings" at bounding box center [1157, 316] width 168 height 25
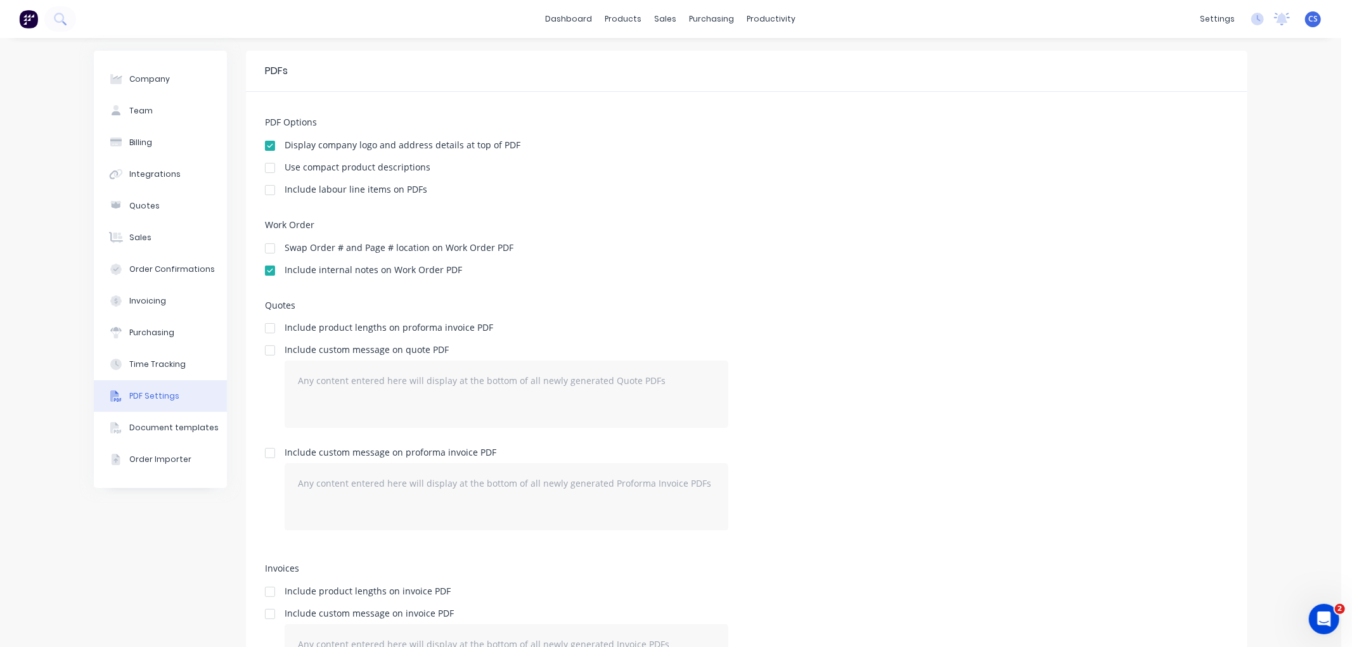
click at [267, 350] on div at bounding box center [269, 350] width 25 height 25
click at [537, 349] on div "Include custom message on quote PDF" at bounding box center [507, 349] width 444 height 9
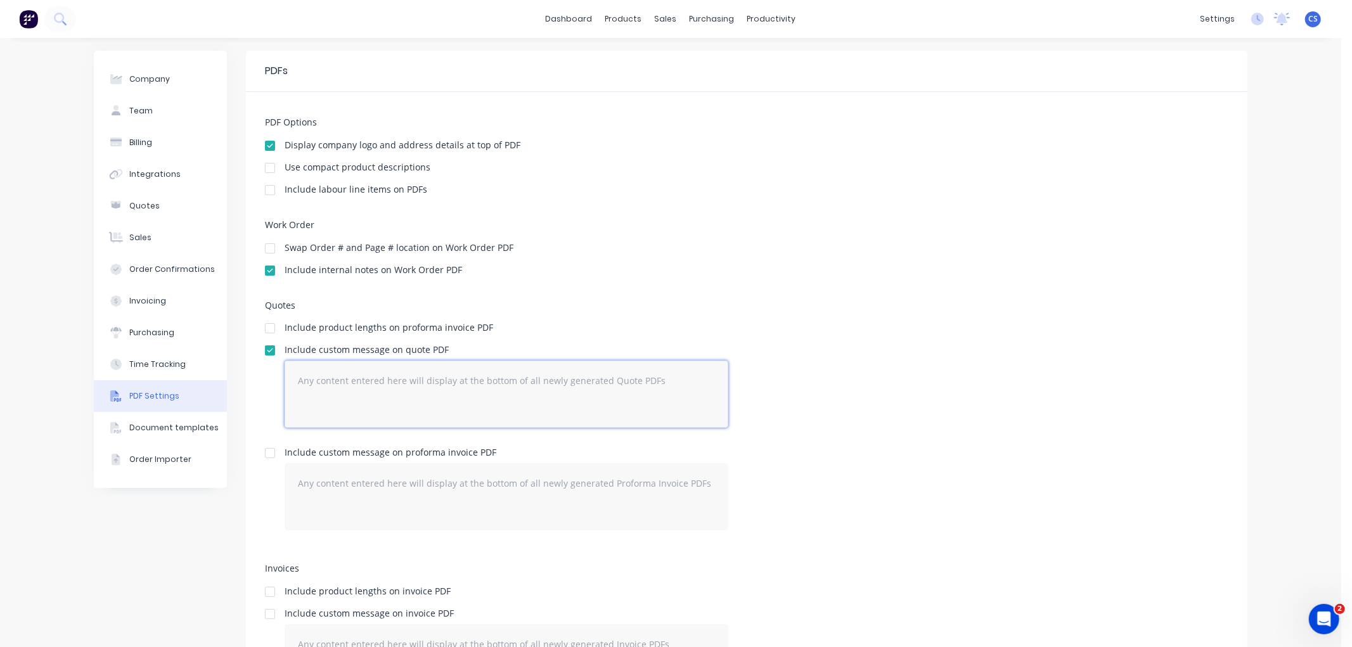
click at [463, 401] on textarea at bounding box center [507, 394] width 444 height 67
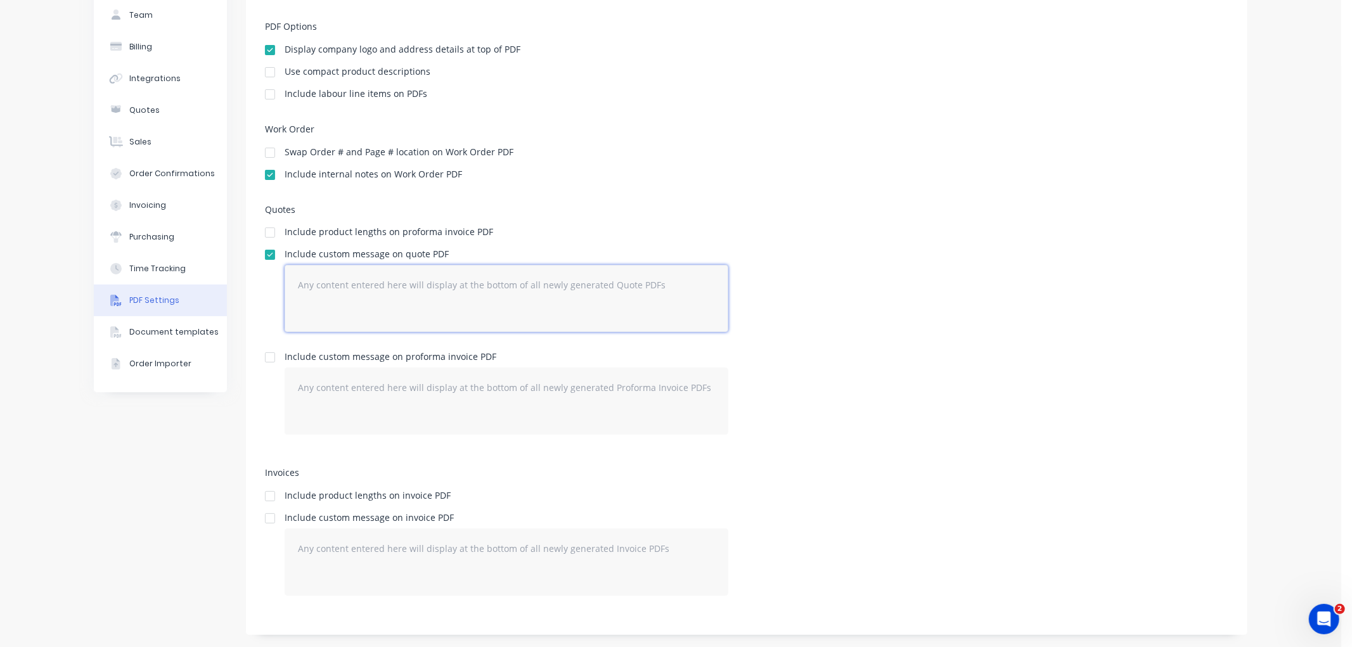
scroll to position [96, 0]
paste textarea "Hi, This is a reminder that your order has been cut and is awaiting delivery up…"
type textarea "Hi, This is a reminder that your order has been cut and is awaiting delivery up…"
click at [375, 308] on textarea at bounding box center [507, 297] width 444 height 67
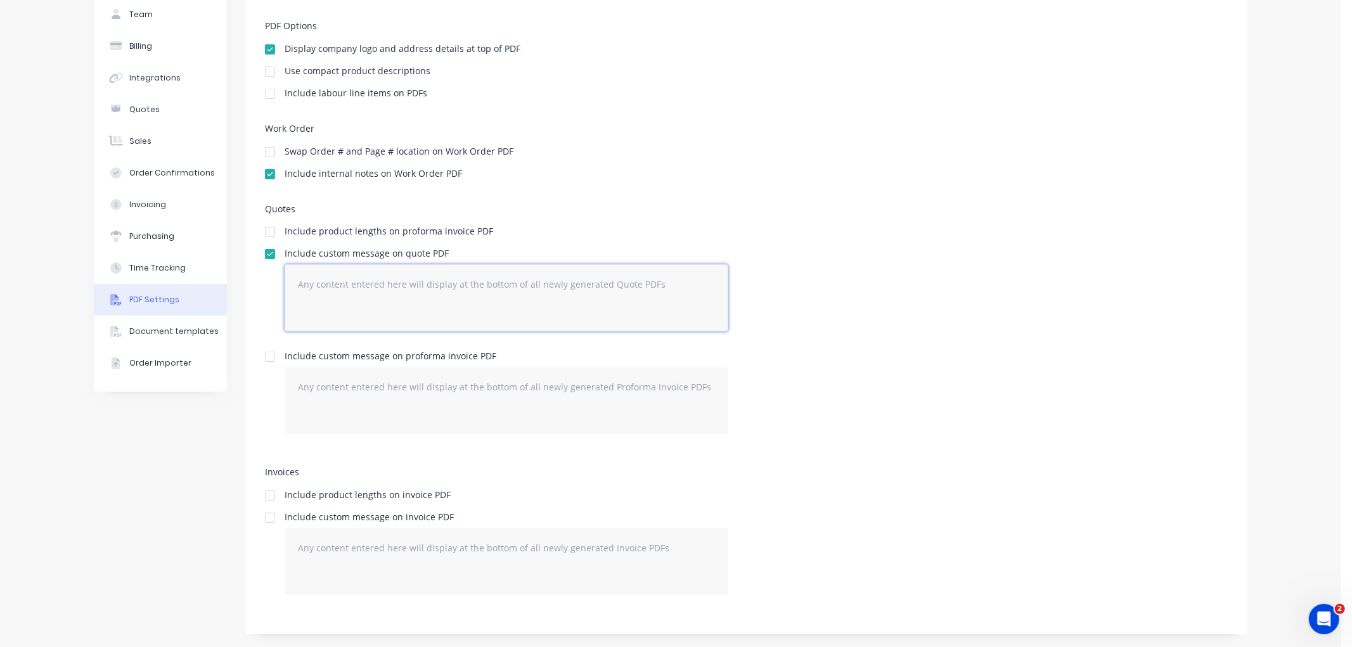
paste textarea "Lead time for orders is as follows (unless otherwise specified): Cut to size, l…"
click at [311, 308] on textarea "Lead time for orders is as follows (unless otherwise specified): Cut to size, l…" at bounding box center [507, 297] width 444 height 67
click at [356, 297] on textarea "Lead time for orders is as follows (unless otherwise specified): Cut to size, l…" at bounding box center [507, 297] width 444 height 67
click at [362, 313] on textarea "Lead time for orders is as follows (unless otherwise specified): Cut to size, l…" at bounding box center [507, 297] width 444 height 67
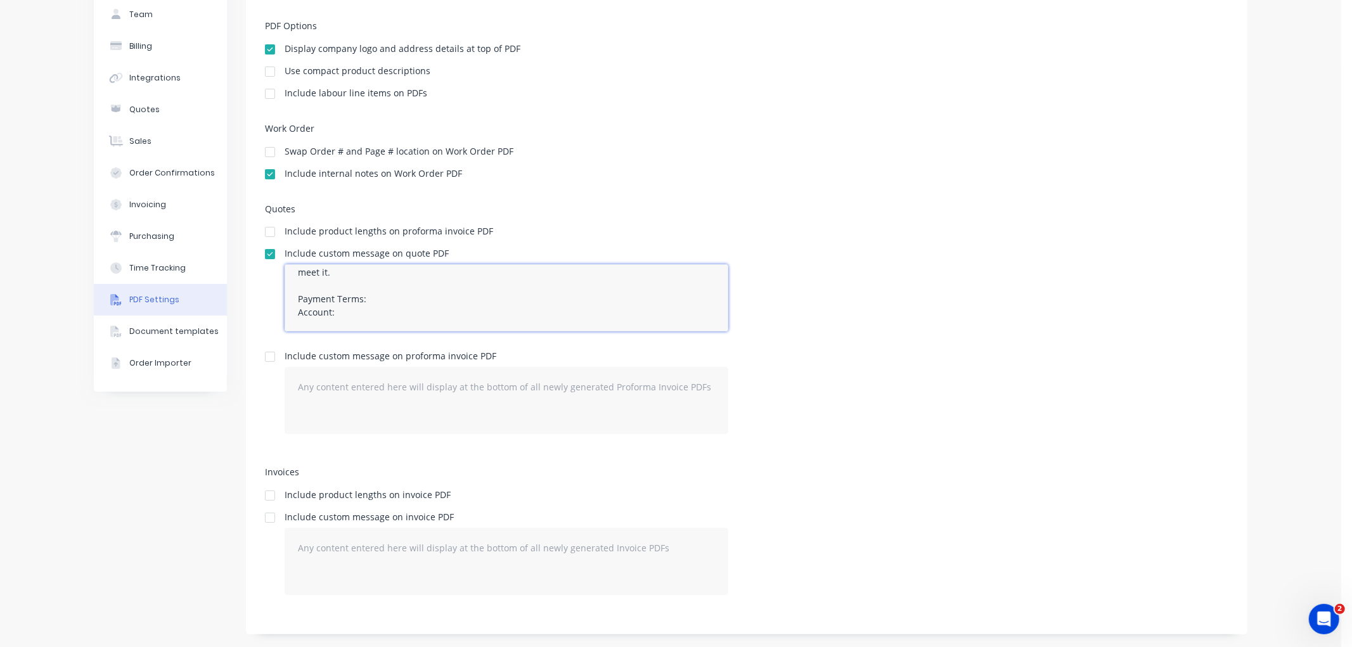
paste textarea "strictly 20th of month following Date of Invoice"
click at [335, 311] on textarea "Lead time for orders is as follows (unless otherwise specified): Cut to size, l…" at bounding box center [507, 297] width 444 height 67
click at [466, 309] on textarea "Lead time for orders is as follows (unless otherwise specified): Cut to size, l…" at bounding box center [507, 297] width 444 height 67
click at [524, 312] on textarea "Lead time for orders is as follows (unless otherwise specified): Cut to size, l…" at bounding box center [507, 297] width 444 height 67
click at [698, 309] on textarea "Lead time for orders is as follows (unless otherwise specified): Cut to size, l…" at bounding box center [507, 297] width 444 height 67
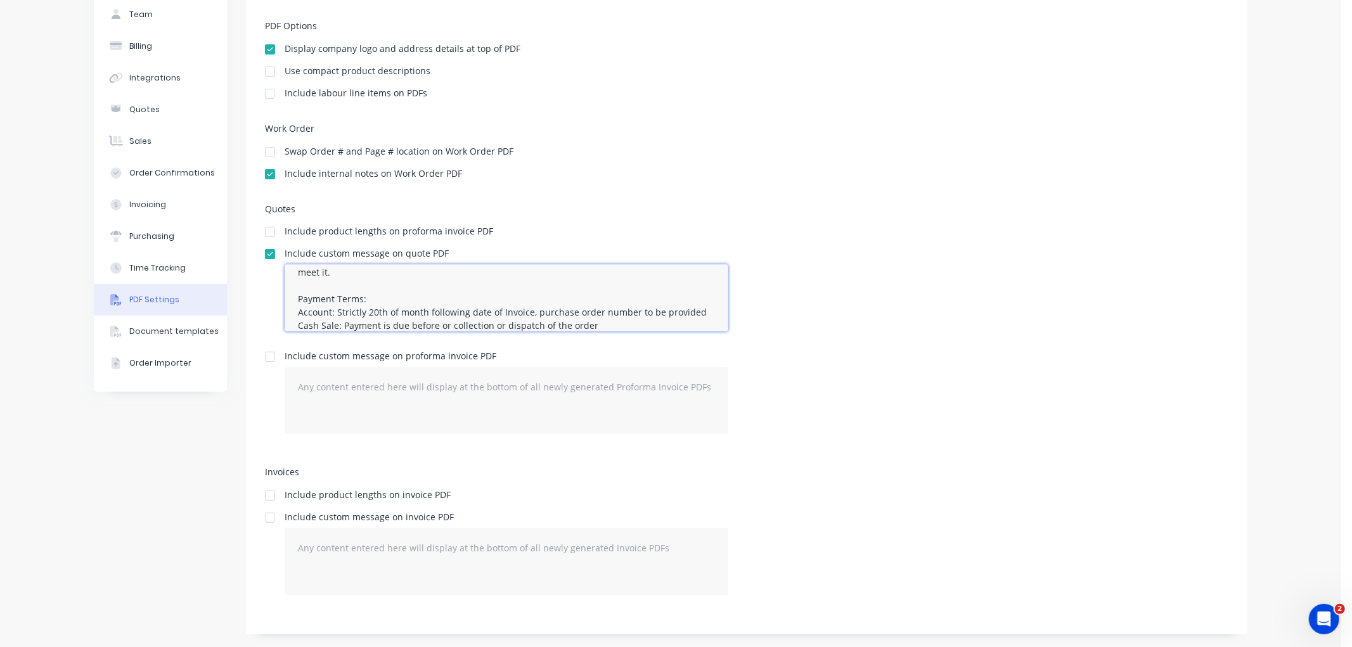
scroll to position [93, 0]
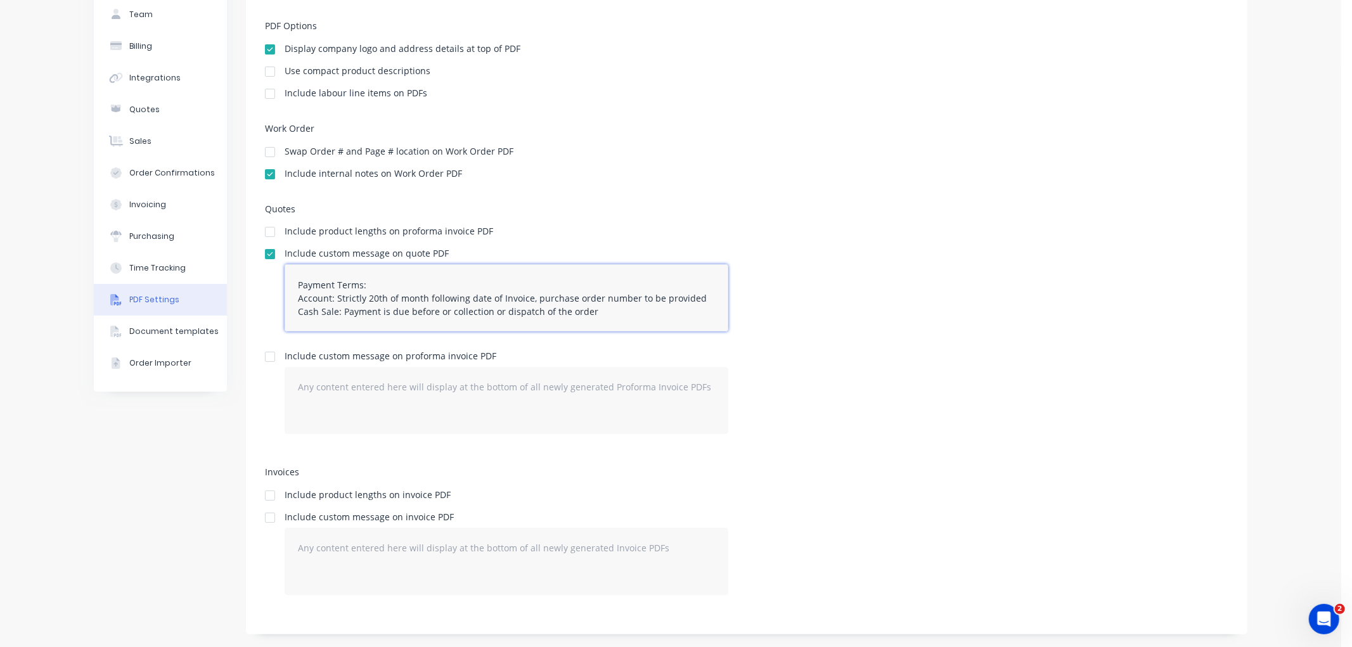
drag, startPoint x: 550, startPoint y: 324, endPoint x: 338, endPoint y: 317, distance: 212.4
click at [338, 317] on textarea "Lead time for orders is as follows (unless otherwise specified): Cut to size, l…" at bounding box center [507, 297] width 444 height 67
paste textarea "required before or on collection of your order, or before your order can be dis…"
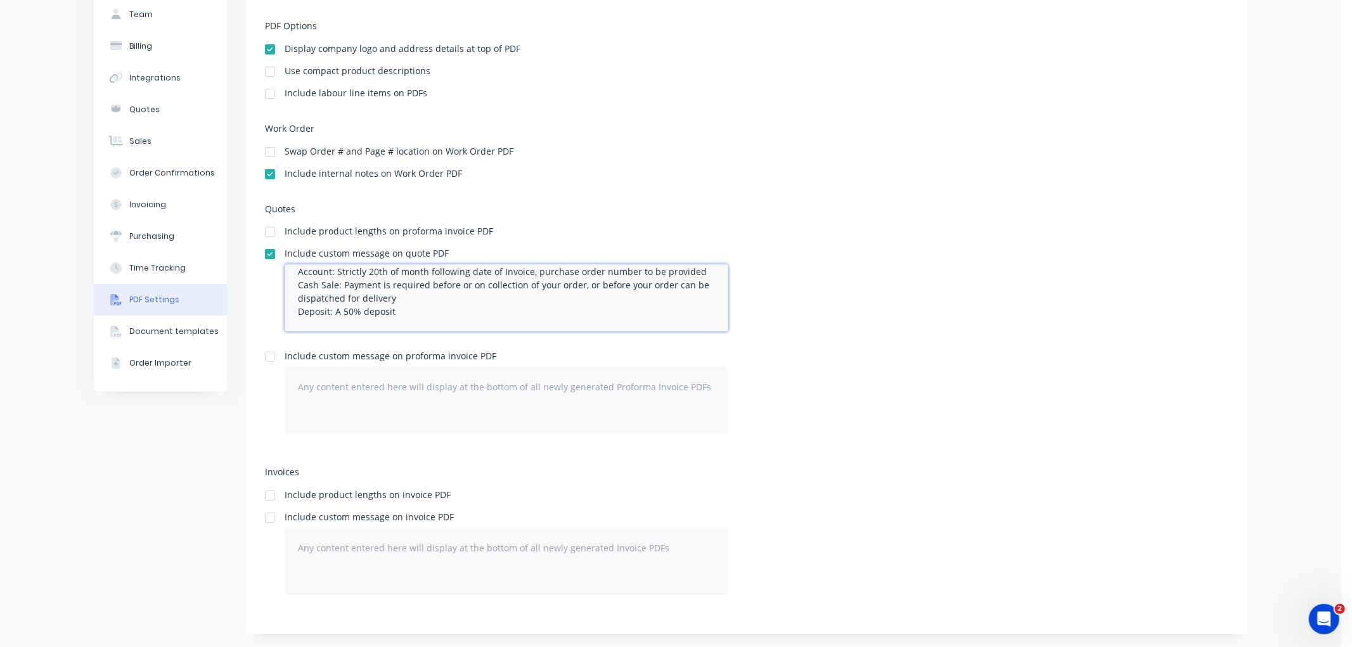
drag, startPoint x: 330, startPoint y: 325, endPoint x: 404, endPoint y: 309, distance: 75.8
click at [404, 309] on textarea "Lead time for orders is as follows (unless otherwise specified): Cut to size, l…" at bounding box center [507, 297] width 444 height 67
paste textarea "deposit of 50% will be required to confirm this order"
click at [409, 295] on textarea "Lead time for orders is as follows (unless otherwise specified): Cut to size, l…" at bounding box center [507, 297] width 444 height 67
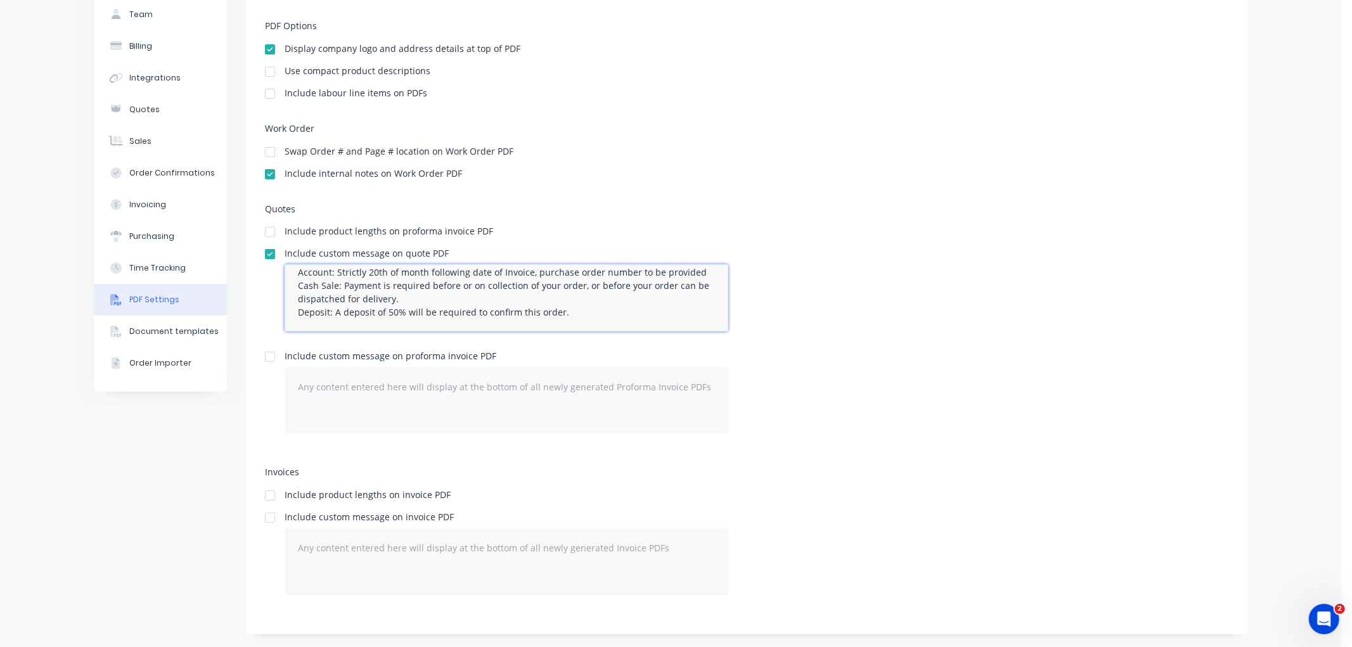
click at [689, 266] on textarea "Lead time for orders is as follows (unless otherwise specified): Cut to size, l…" at bounding box center [507, 297] width 444 height 67
click at [567, 313] on textarea "Lead time for orders is as follows (unless otherwise specified): Cut to size, l…" at bounding box center [507, 297] width 444 height 67
paste textarea "If freight is not included on your quote this will need to be added prior to pa…"
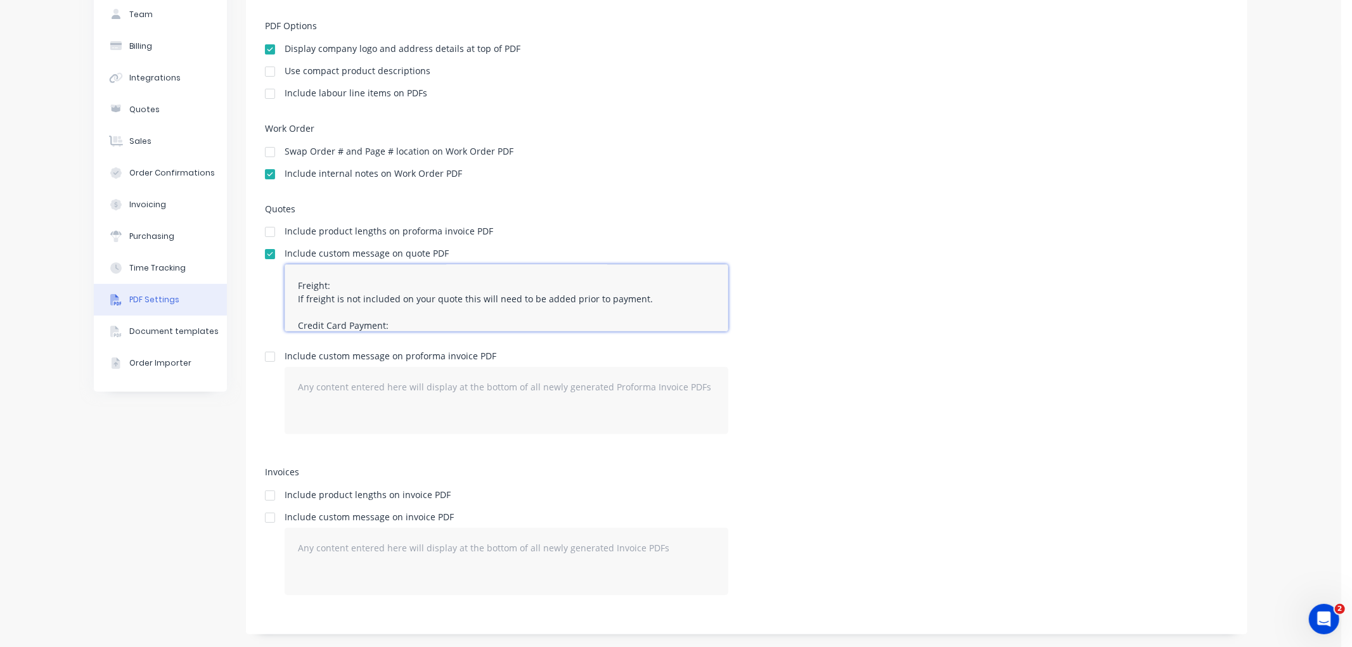
scroll to position [185, 0]
paste textarea "If you wish to pay via Credit Card, please contact us by phone to arrange this."
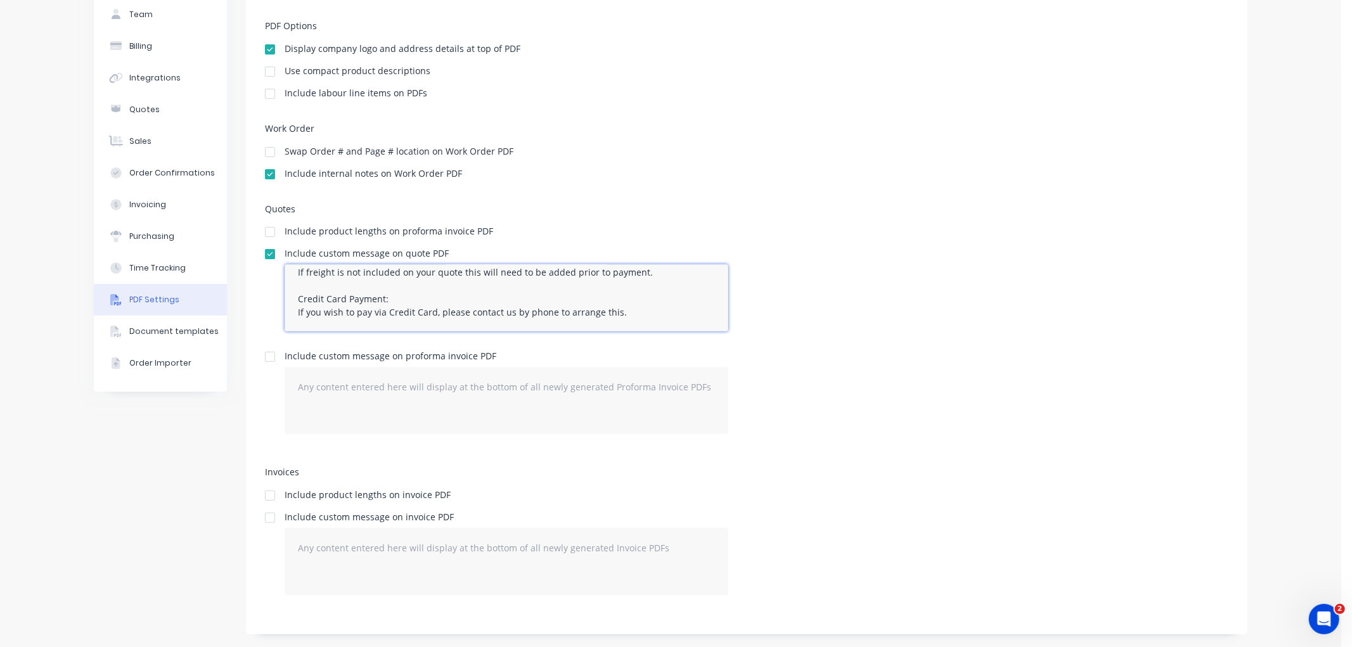
scroll to position [212, 0]
paste textarea "Please refer to our Terms & Conditions for further details."
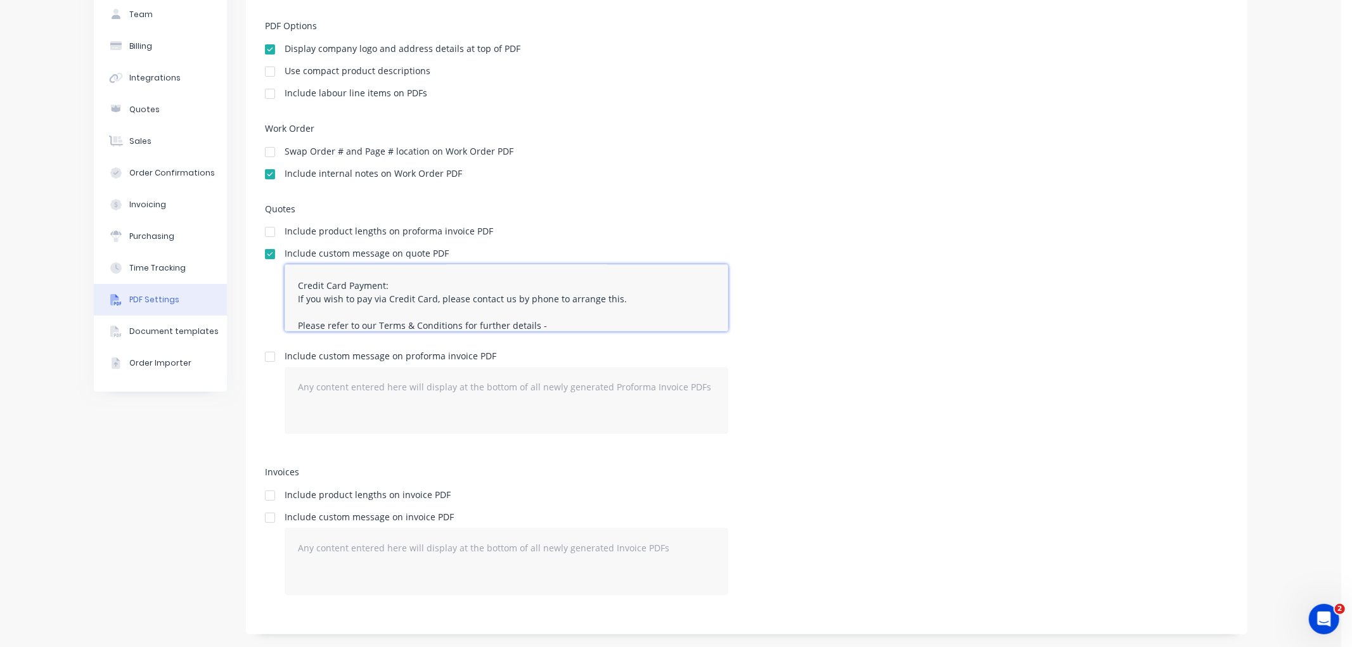
paste textarea "https://cambrianplastics.co.nz/terms-and-conditions/"
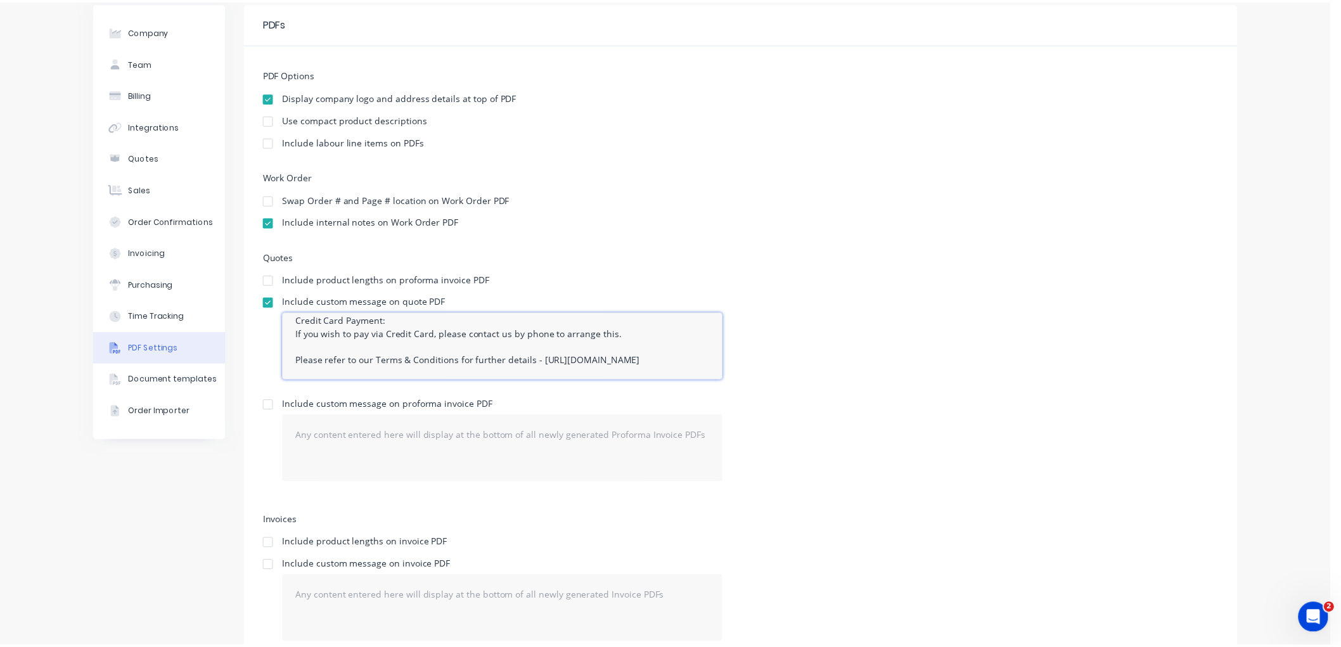
scroll to position [0, 0]
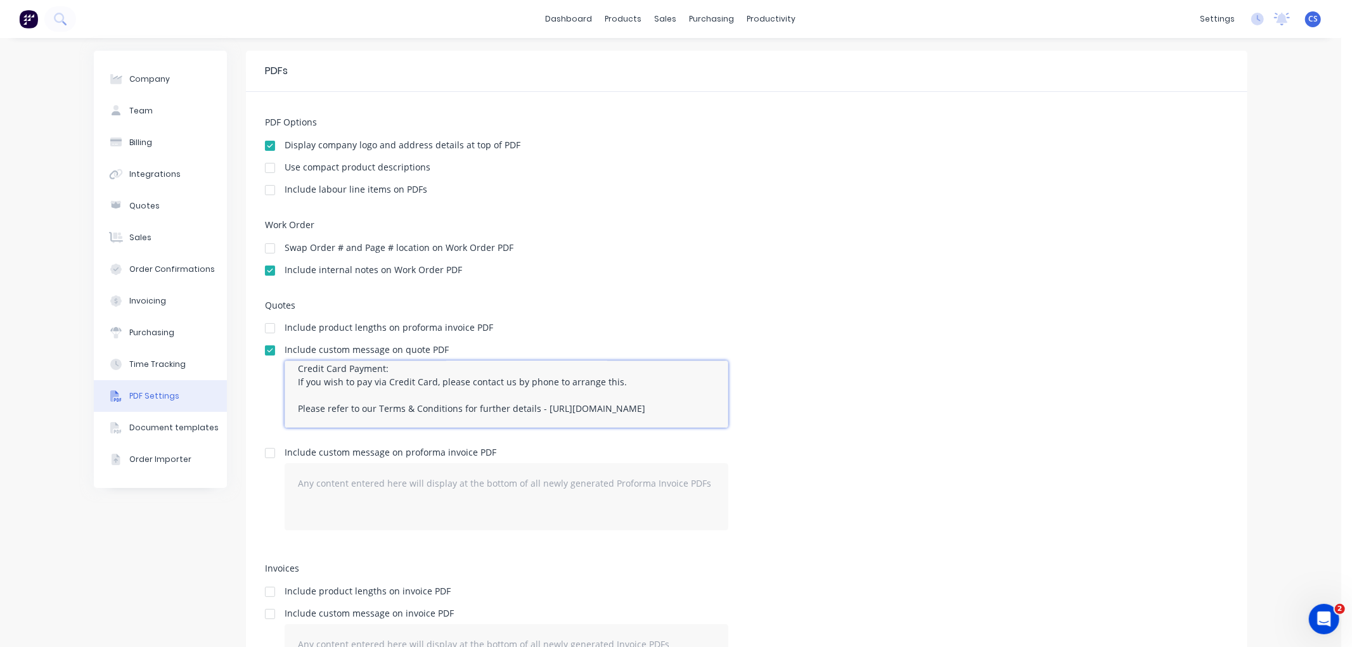
type textarea "Lead time for orders is as follows (unless otherwise specified): Cut to size, l…"
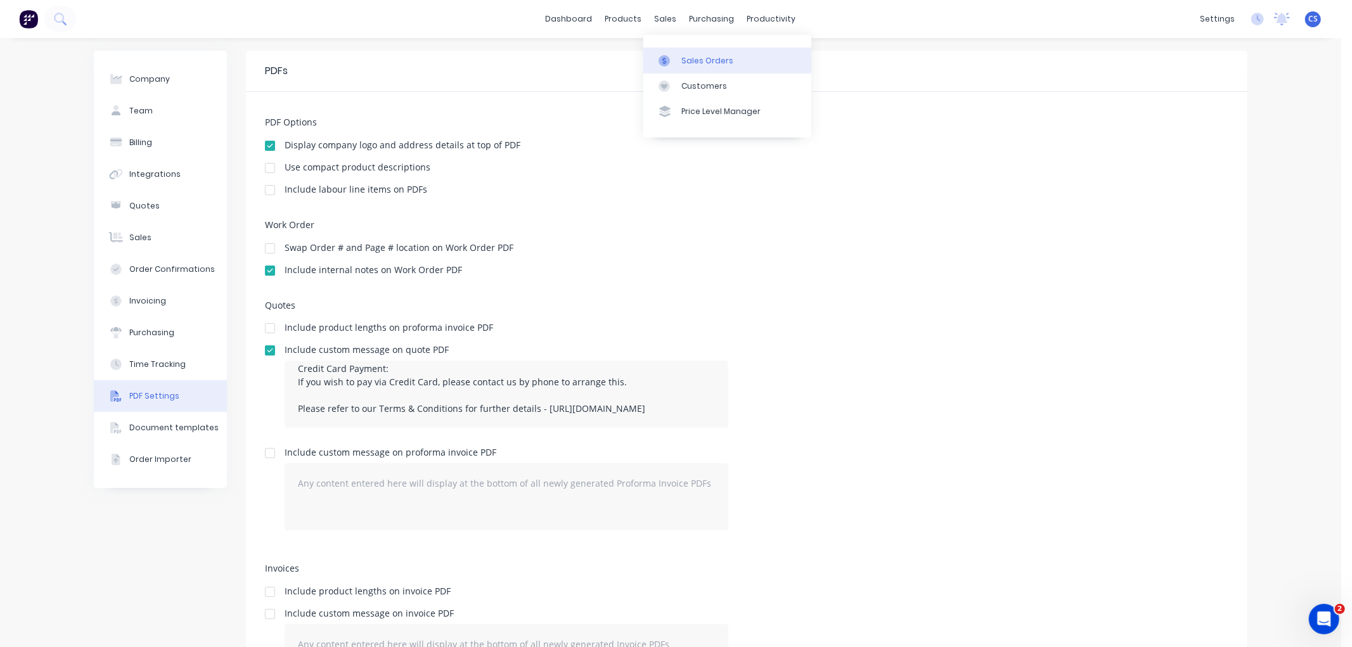
click at [676, 57] on div at bounding box center [668, 60] width 19 height 11
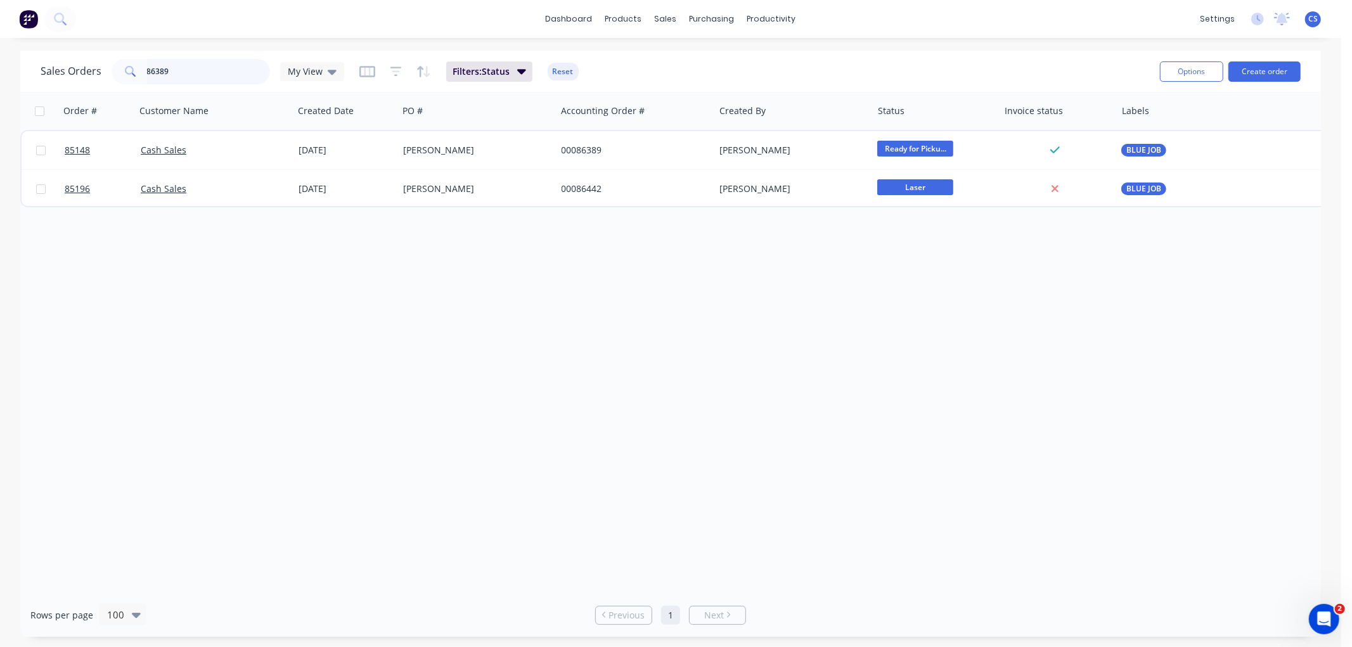
click at [177, 70] on input "86389" at bounding box center [209, 71] width 124 height 25
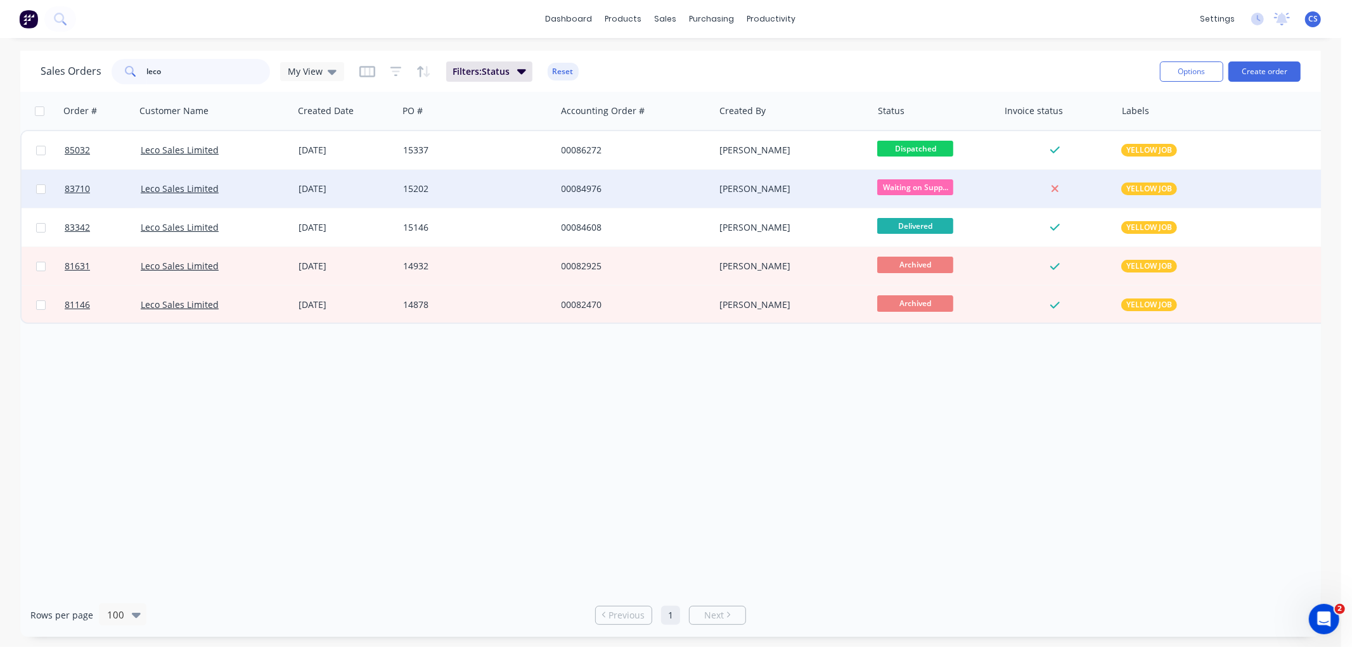
type input "leco"
click at [787, 179] on div "[PERSON_NAME]" at bounding box center [793, 189] width 158 height 38
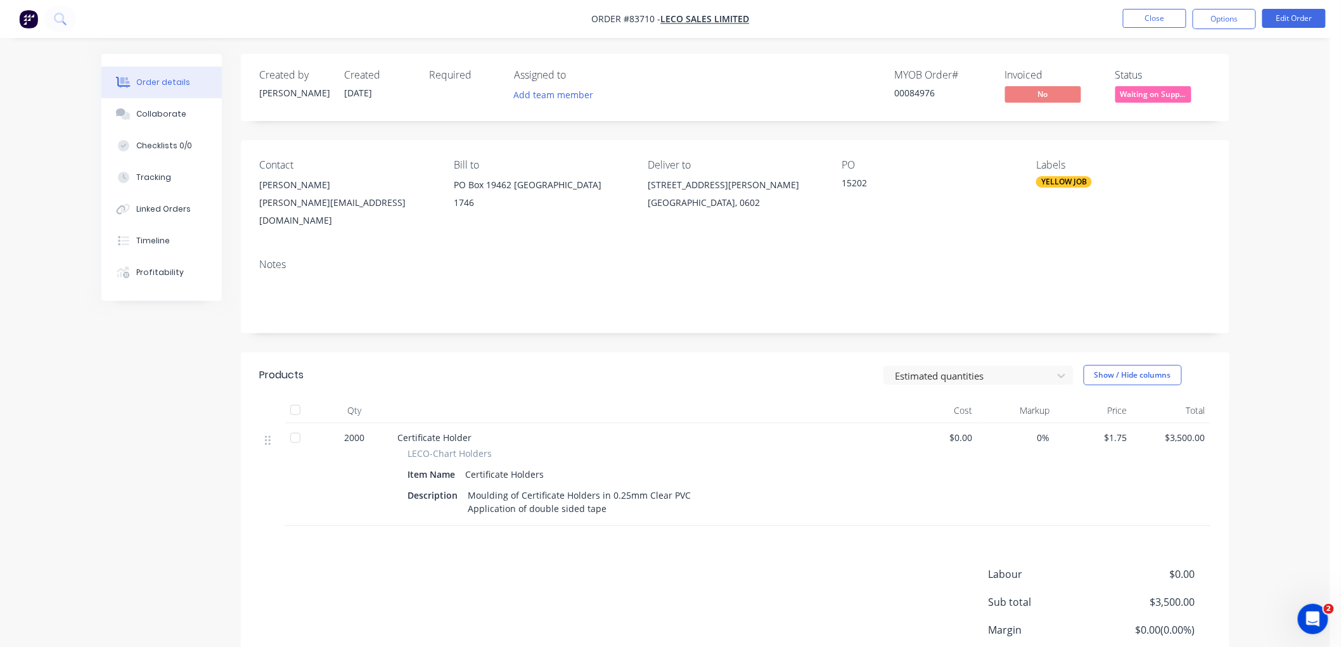
click at [1151, 96] on span "Waiting on Supp..." at bounding box center [1154, 94] width 76 height 16
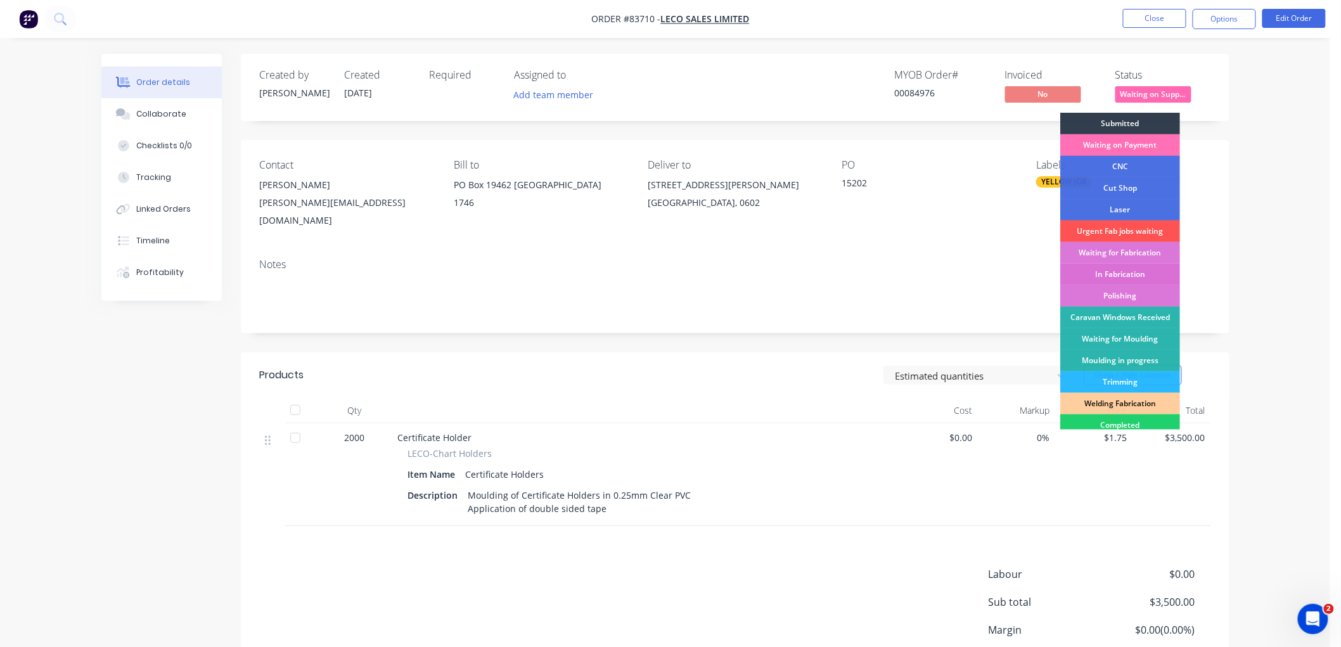
click at [1131, 269] on div "In Fabrication" at bounding box center [1120, 275] width 120 height 22
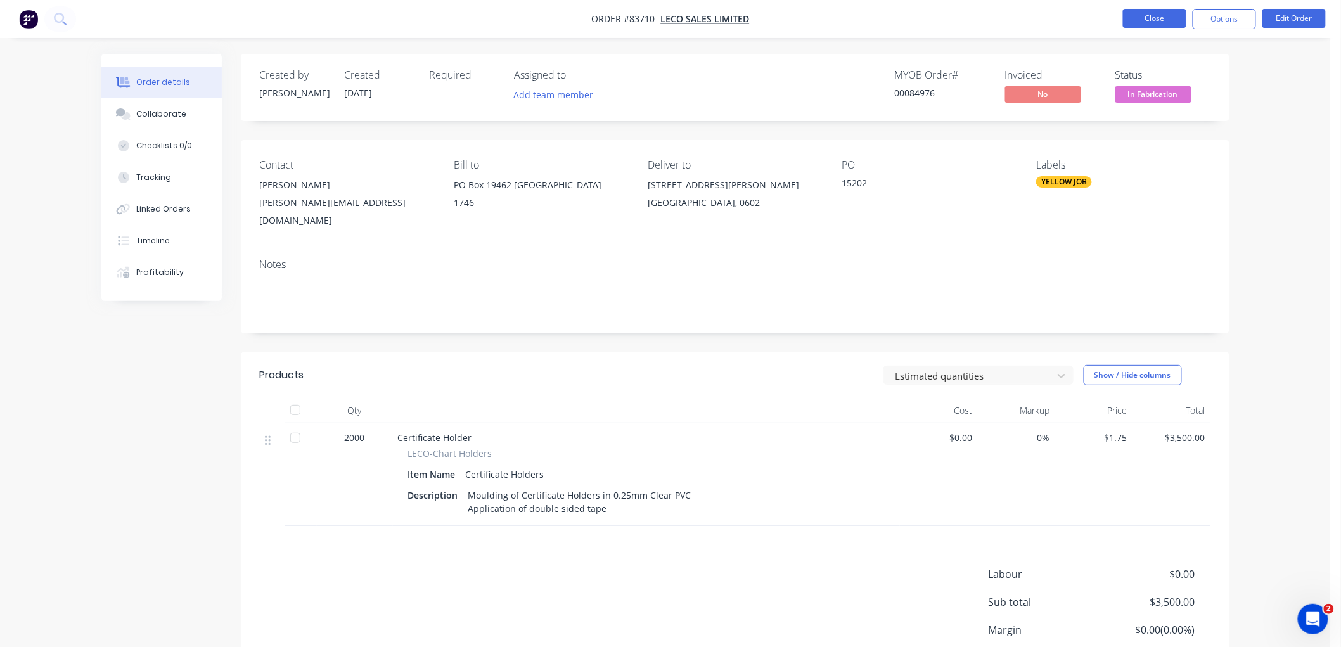
click at [1144, 18] on button "Close" at bounding box center [1154, 18] width 63 height 19
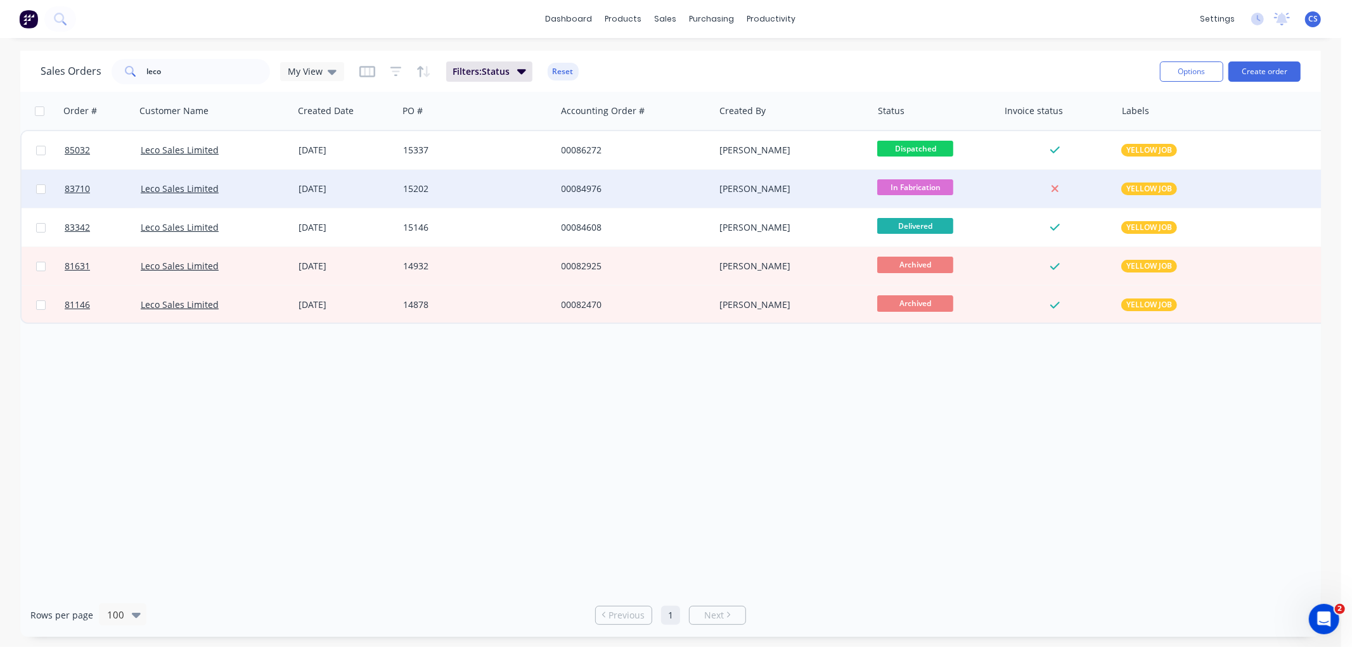
click at [466, 187] on div "15202" at bounding box center [473, 189] width 141 height 13
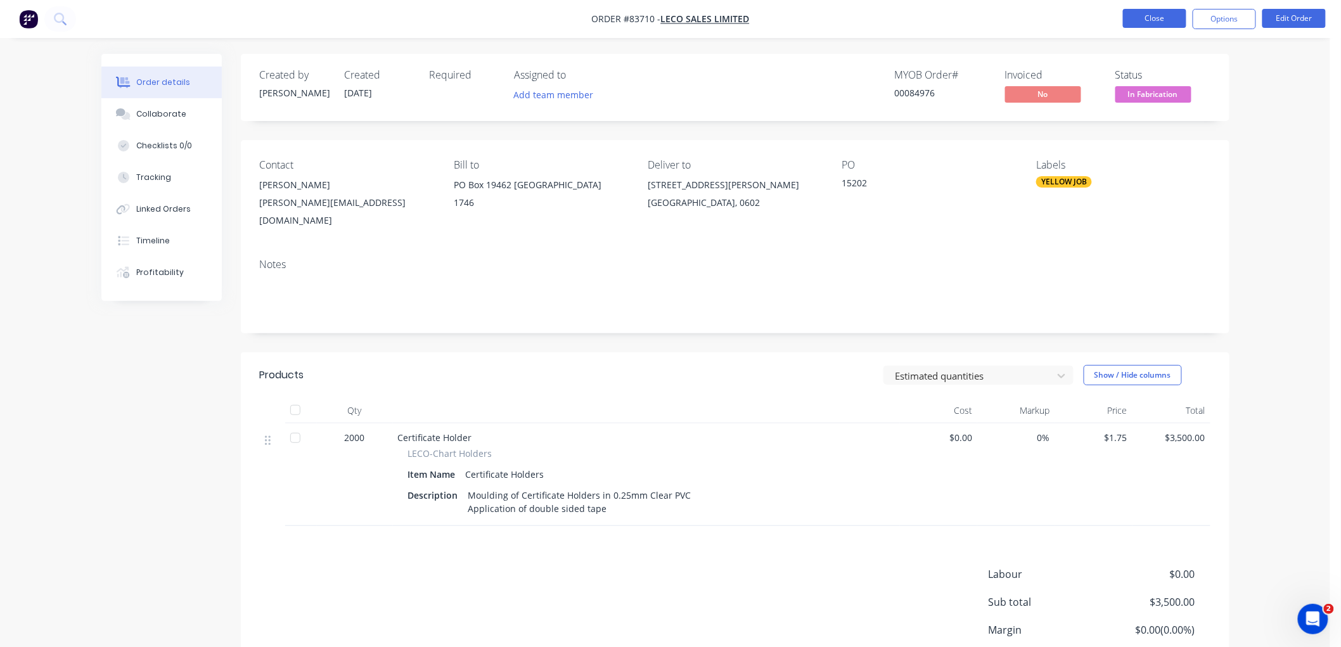
click at [1162, 17] on button "Close" at bounding box center [1154, 18] width 63 height 19
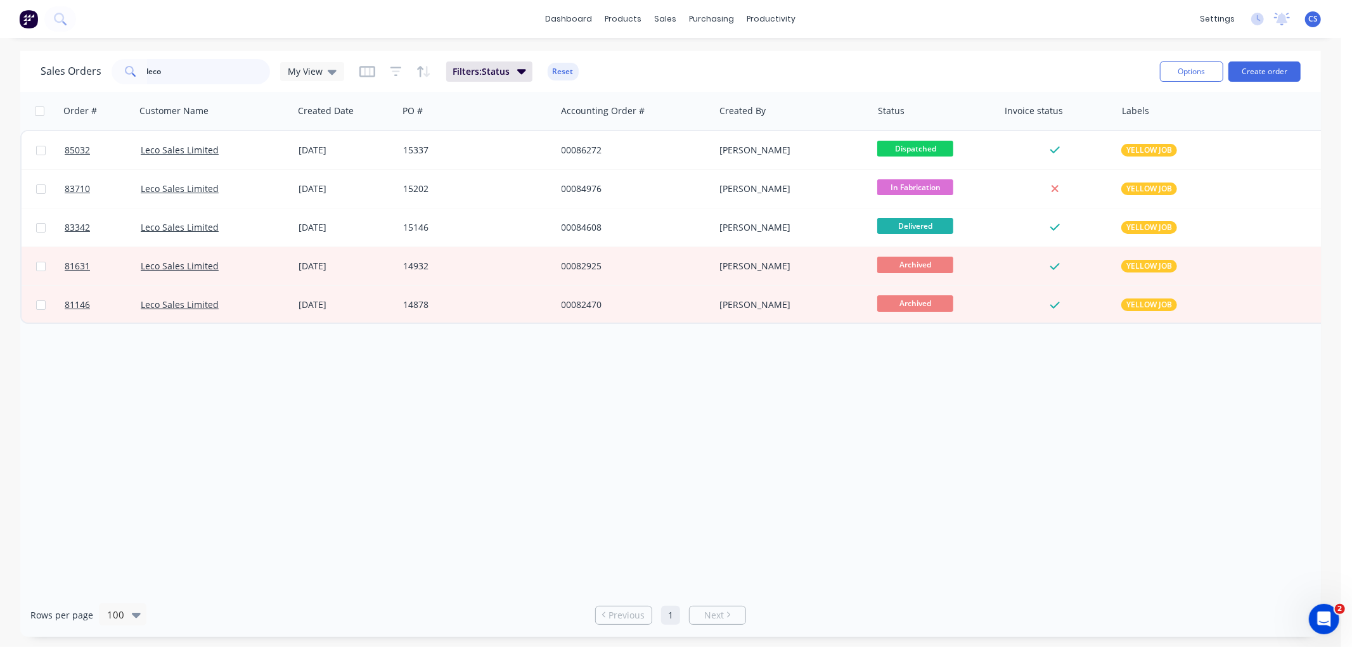
click at [188, 72] on input "leco" at bounding box center [209, 71] width 124 height 25
click at [188, 71] on input "leco" at bounding box center [209, 71] width 124 height 25
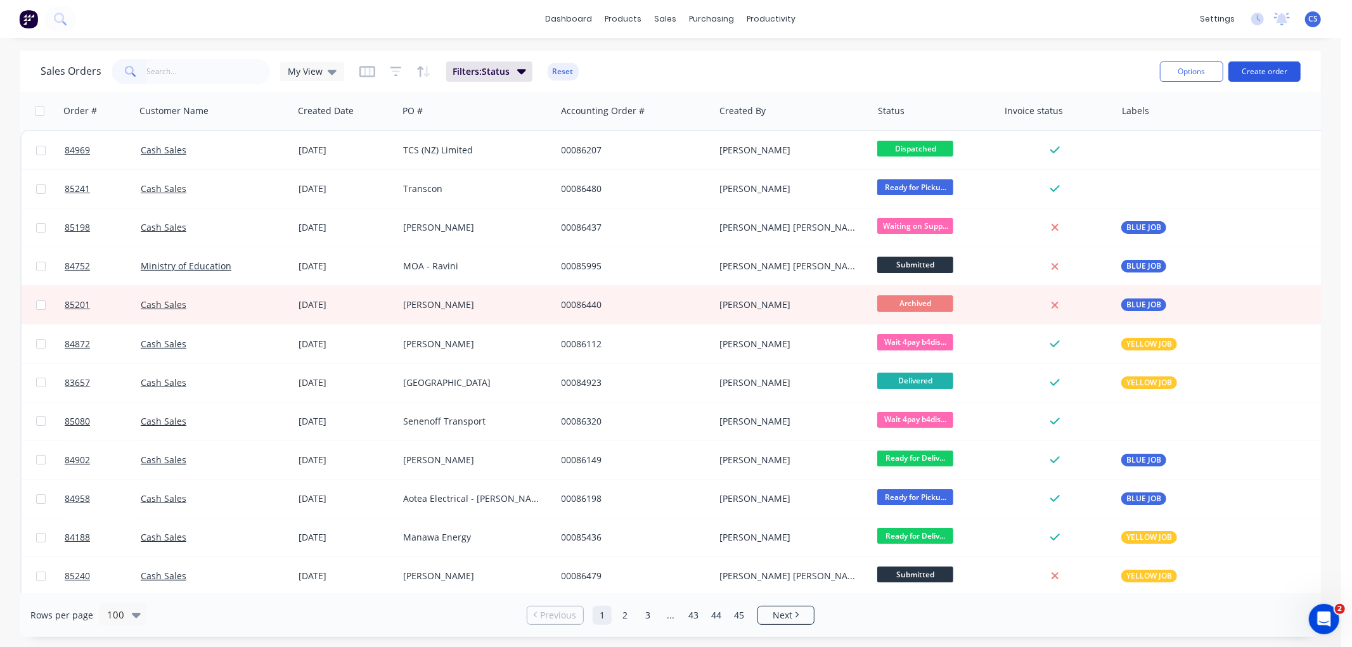
click at [1252, 67] on button "Create order" at bounding box center [1264, 71] width 72 height 20
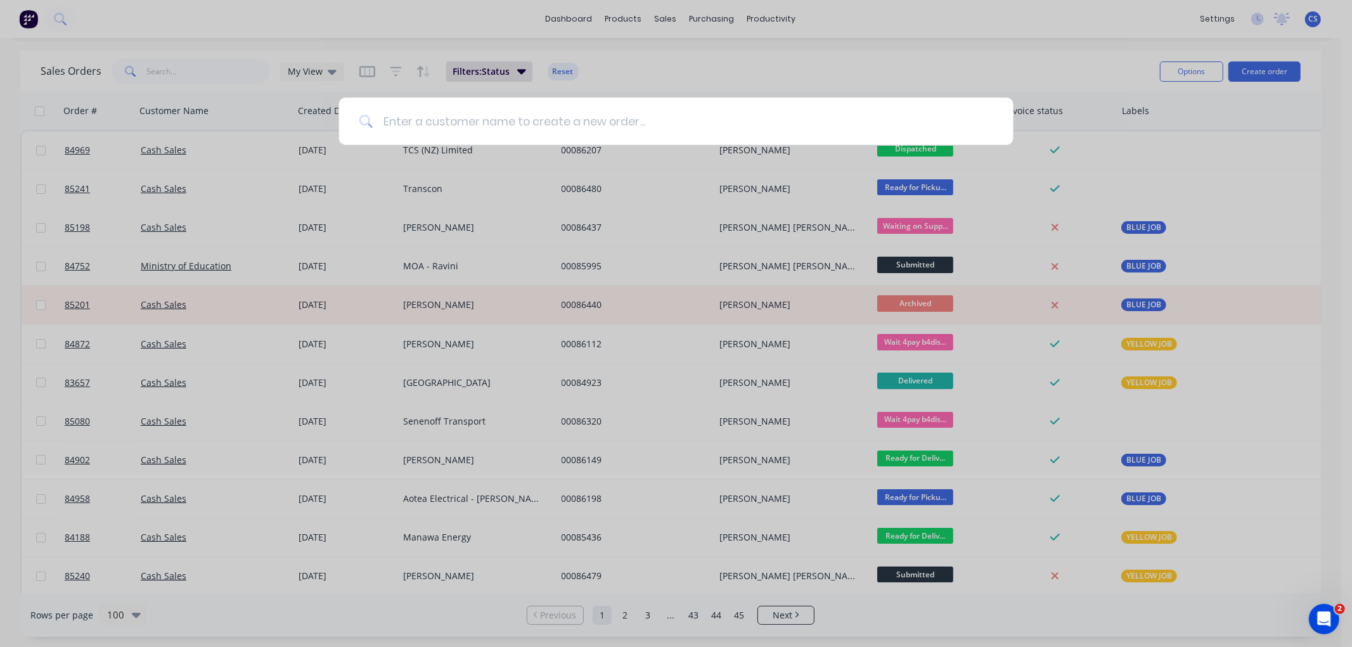
click at [415, 119] on input at bounding box center [683, 122] width 621 height 48
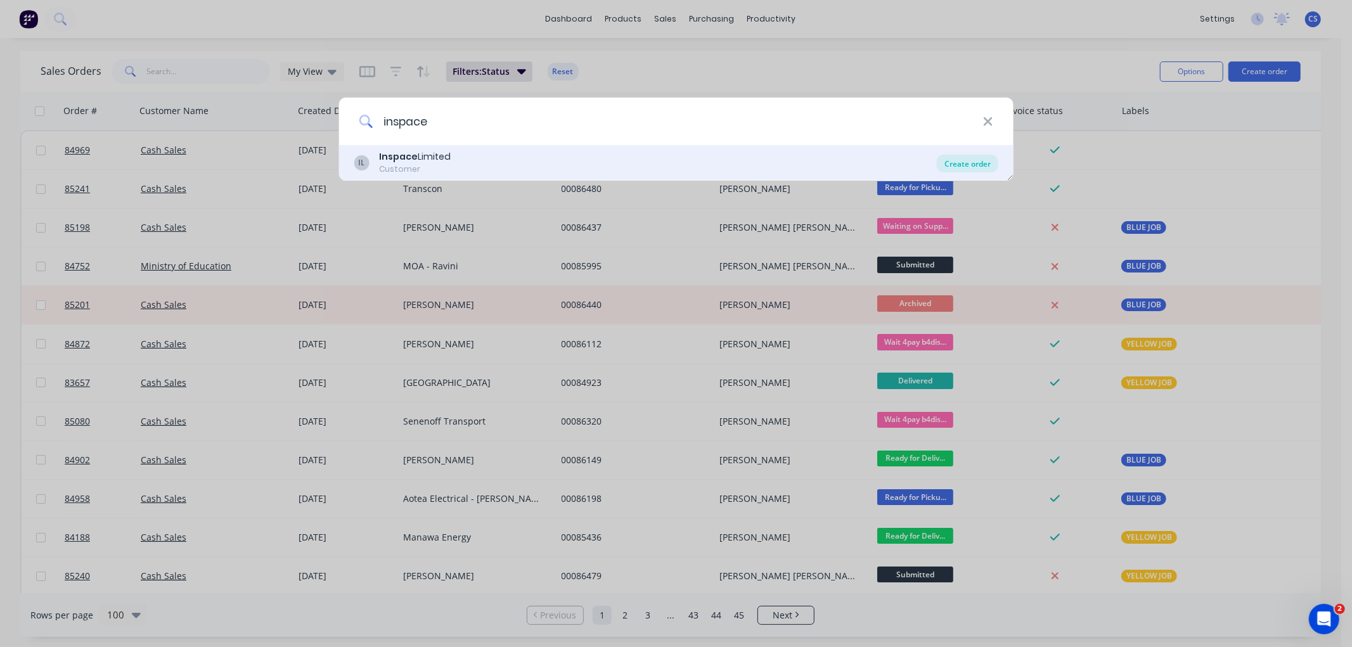
type input "inspace"
click at [965, 165] on div "Create order" at bounding box center [967, 164] width 61 height 18
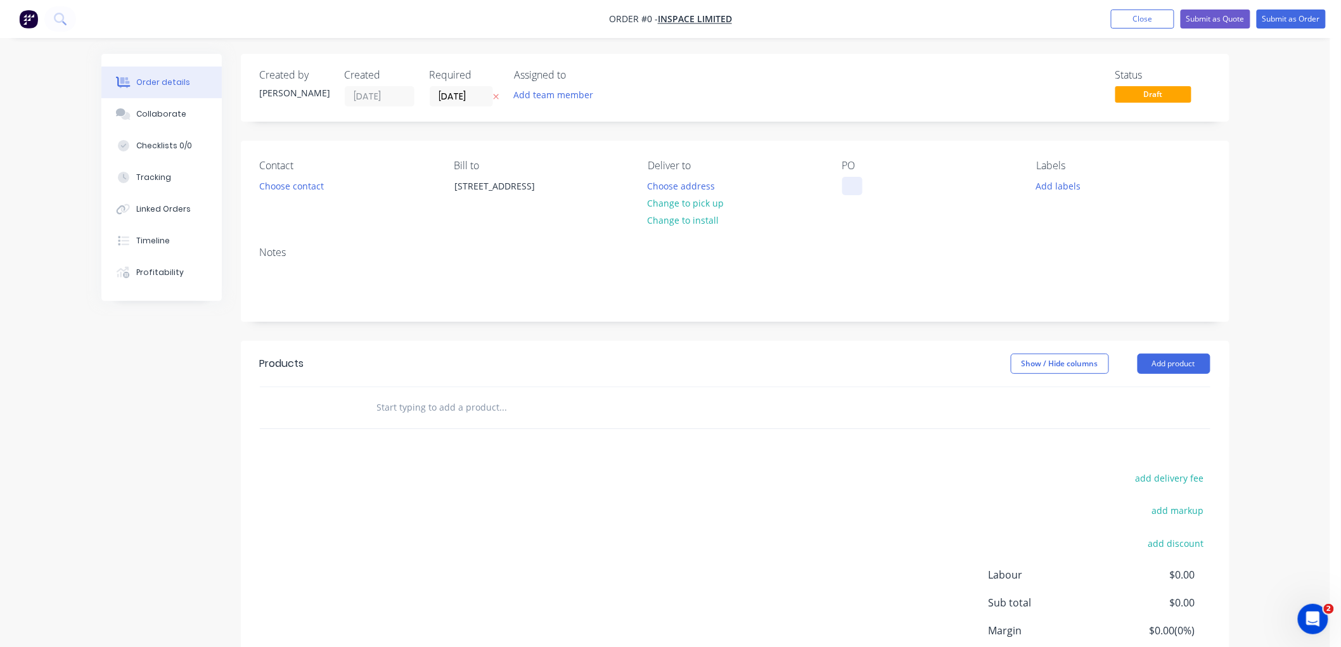
click at [848, 188] on div at bounding box center [852, 186] width 20 height 18
paste div
click at [496, 94] on div "Order details Collaborate Checklists 0/0 Tracking Linked Orders Timeline Profit…" at bounding box center [666, 403] width 1154 height 698
click at [399, 403] on input "text" at bounding box center [503, 407] width 254 height 25
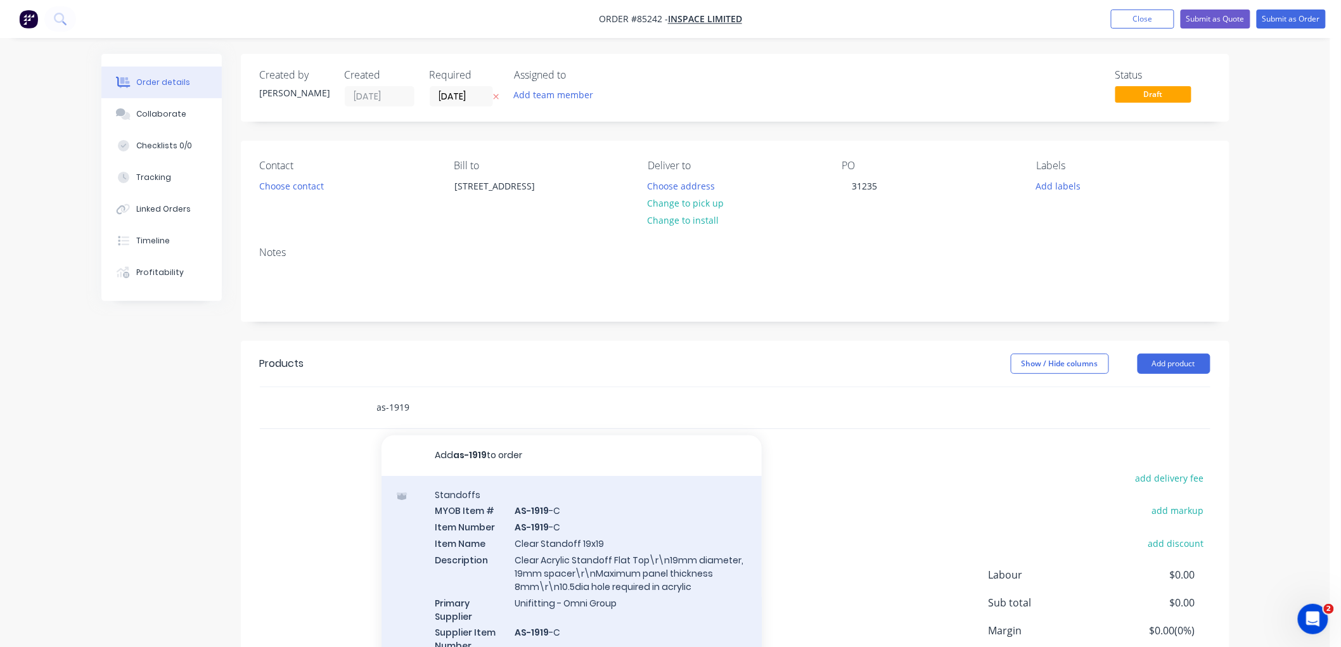
type input "as-1919"
click at [567, 513] on div "Standoffs MYOB Item # AS-1919 -C Item Number AS-1919 -C Item Name Clear Standof…" at bounding box center [572, 586] width 380 height 221
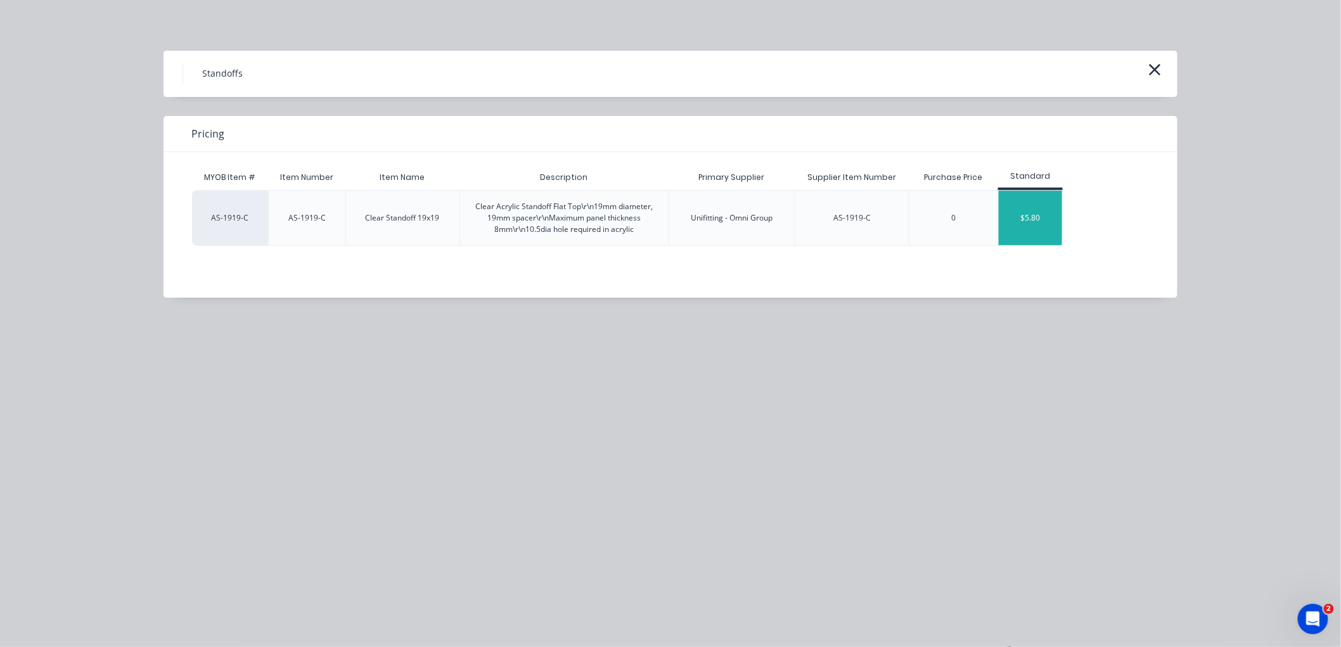
click at [1016, 214] on div "$5.80" at bounding box center [1030, 218] width 63 height 55
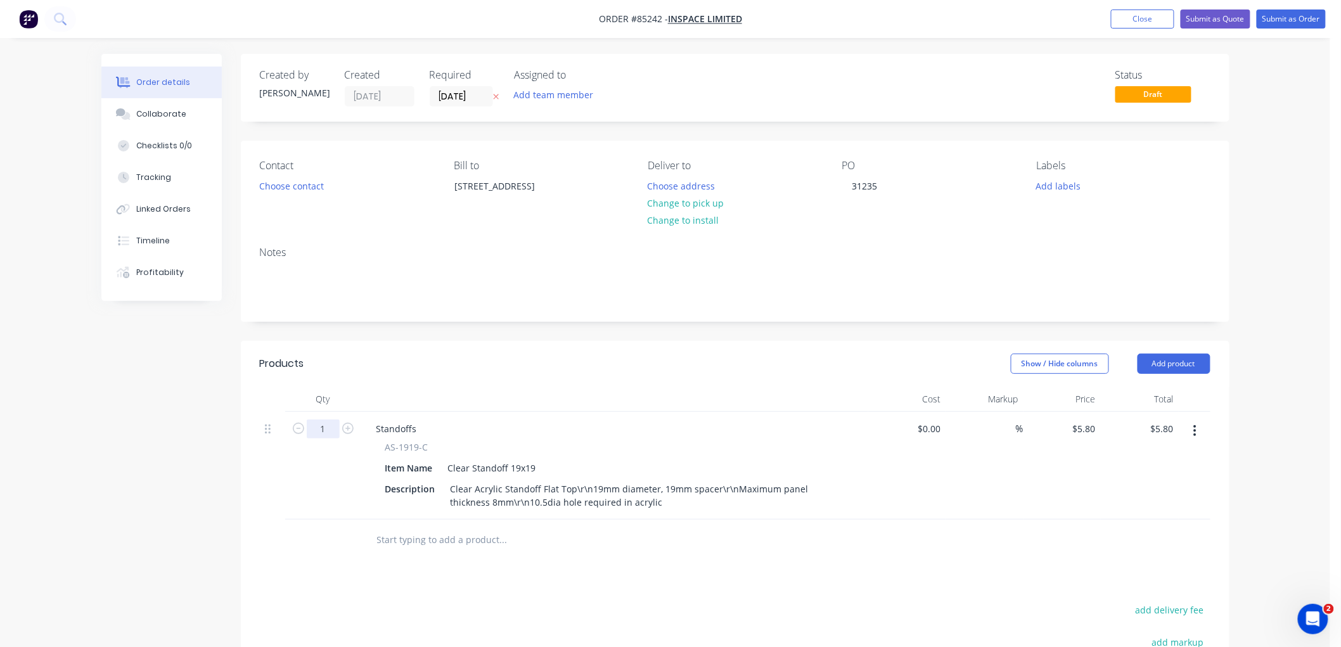
click at [322, 432] on input "1" at bounding box center [323, 429] width 33 height 19
type input "6"
type input "$34.80"
drag, startPoint x: 430, startPoint y: 442, endPoint x: 378, endPoint y: 447, distance: 51.7
click at [378, 447] on div "AS-1919-C Item Name Clear Standoff 19x19 Description Clear Acrylic Standoff Fla…" at bounding box center [614, 476] width 497 height 71
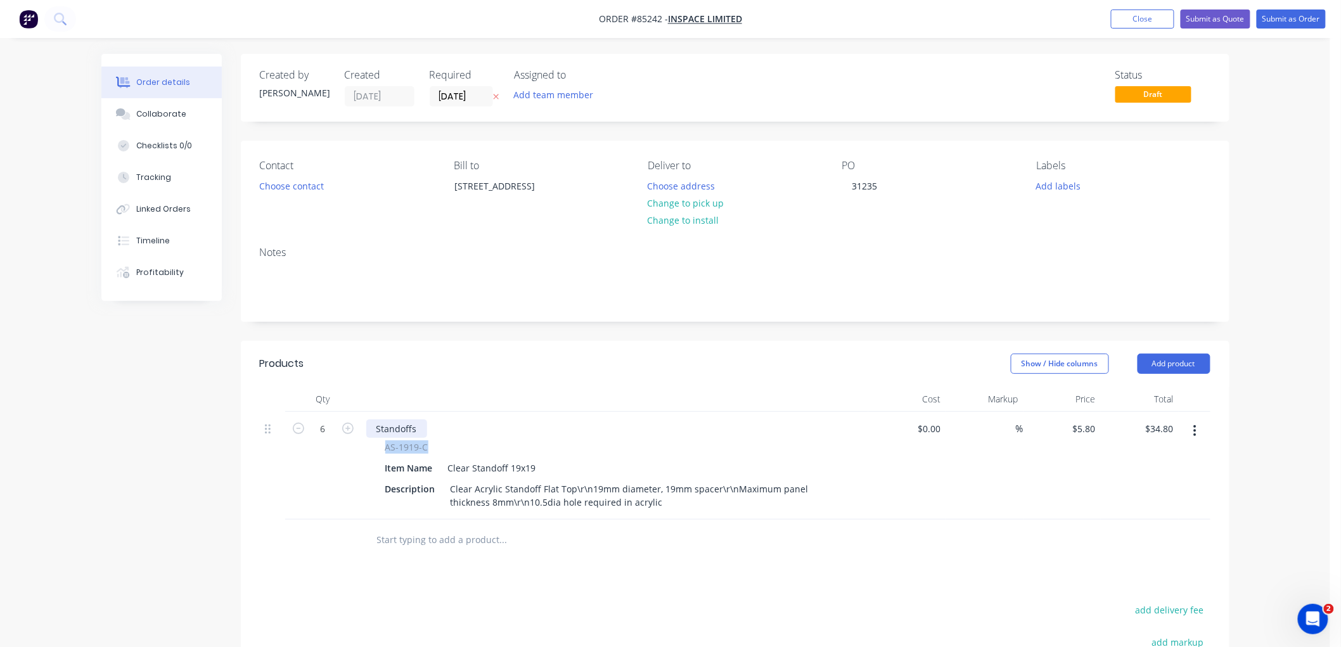
copy span "AS-1919-C"
click at [396, 425] on div "Standoffs" at bounding box center [396, 429] width 61 height 18
paste div
click at [1088, 427] on input "5.8" at bounding box center [1086, 429] width 29 height 18
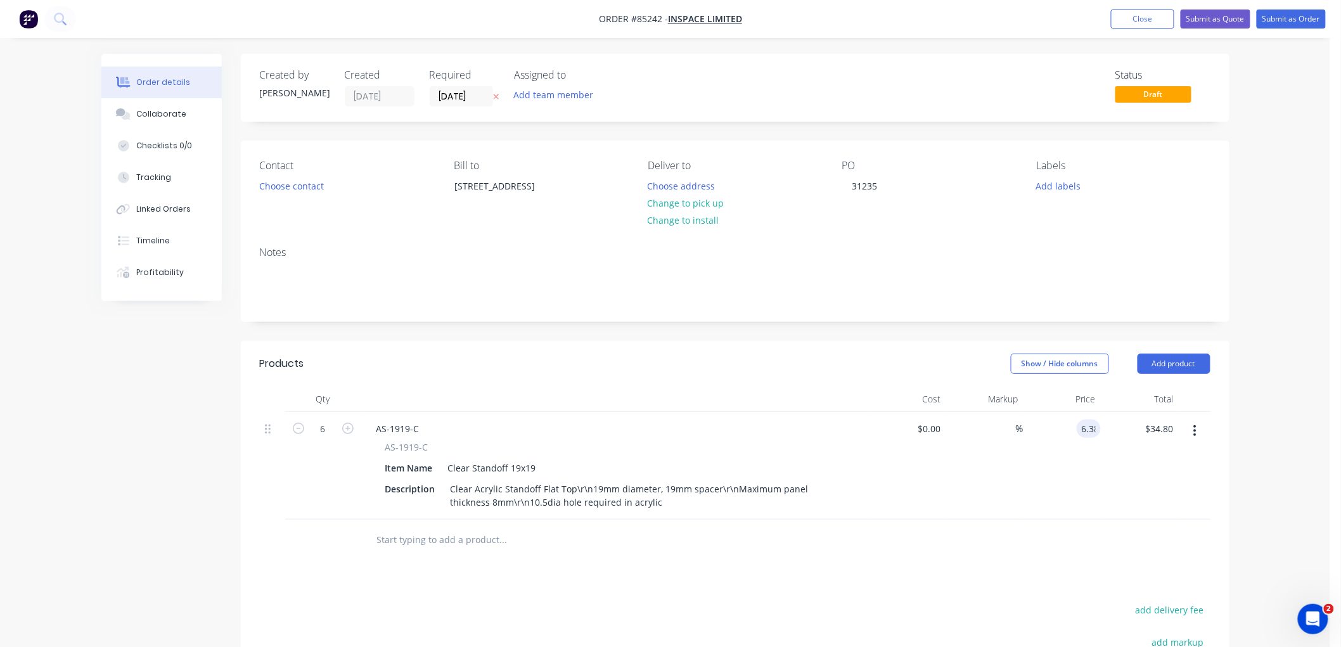
type input "$6.38"
type input "$38.28"
click at [695, 188] on button "Choose address" at bounding box center [681, 185] width 81 height 17
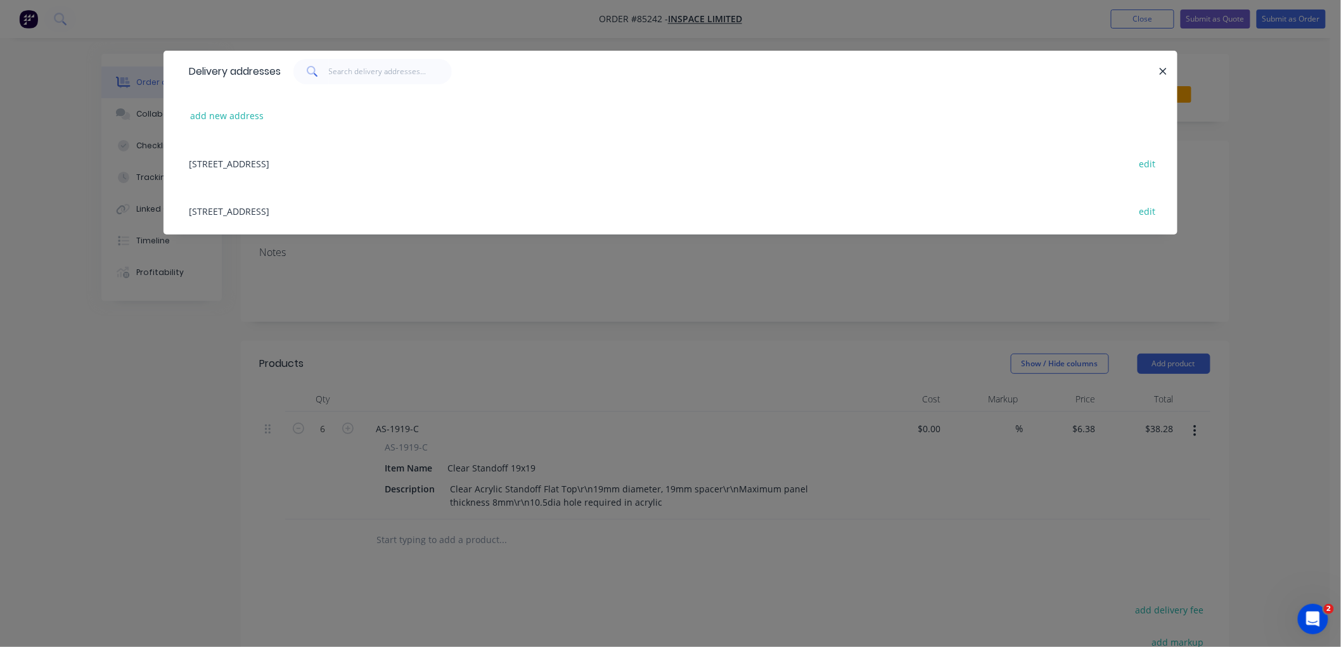
click at [238, 168] on div "128 Birch Ave Judea Tauranga edit" at bounding box center [671, 163] width 976 height 48
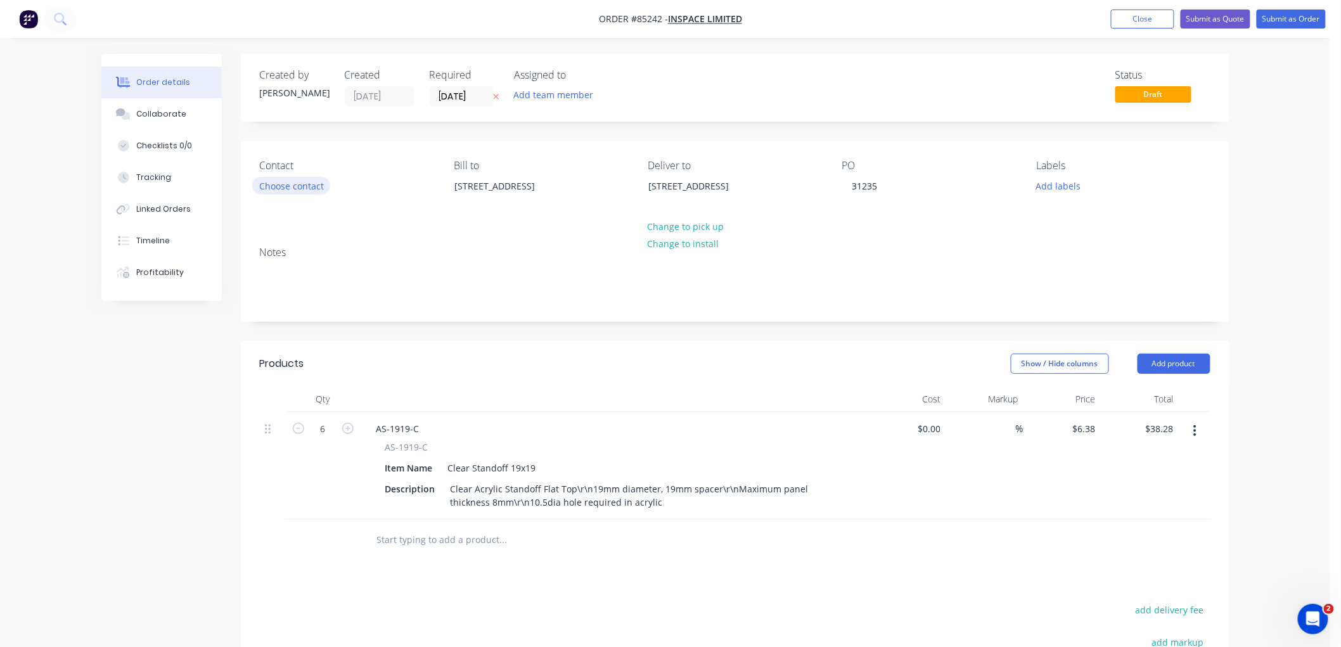
click at [294, 184] on button "Choose contact" at bounding box center [291, 185] width 78 height 17
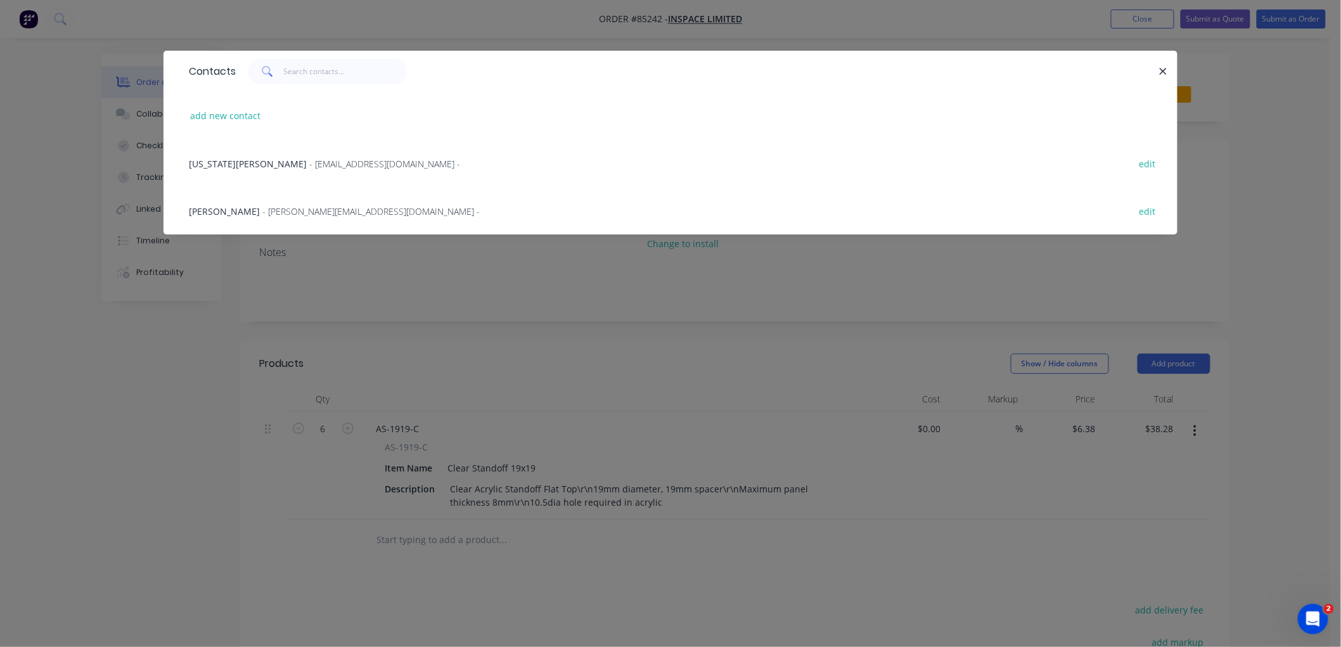
click at [309, 166] on span "- accounts@inspace.nz -" at bounding box center [384, 164] width 151 height 12
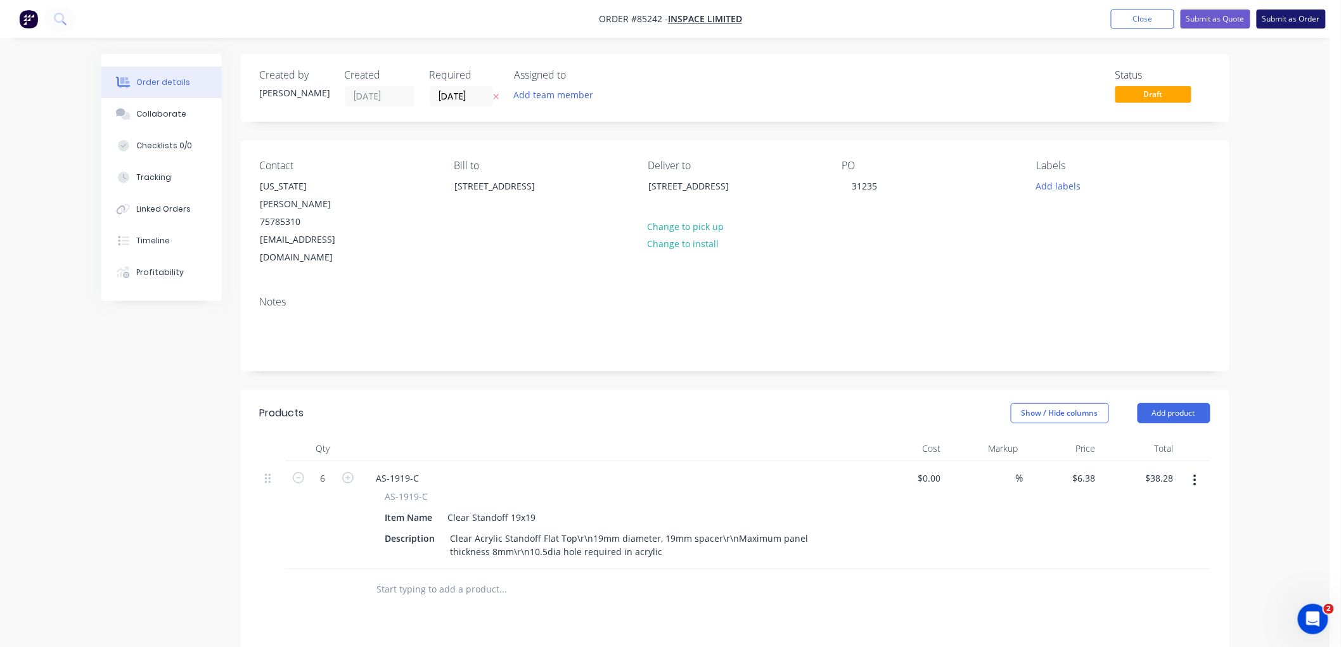
click at [1306, 15] on button "Submit as Order" at bounding box center [1291, 19] width 69 height 19
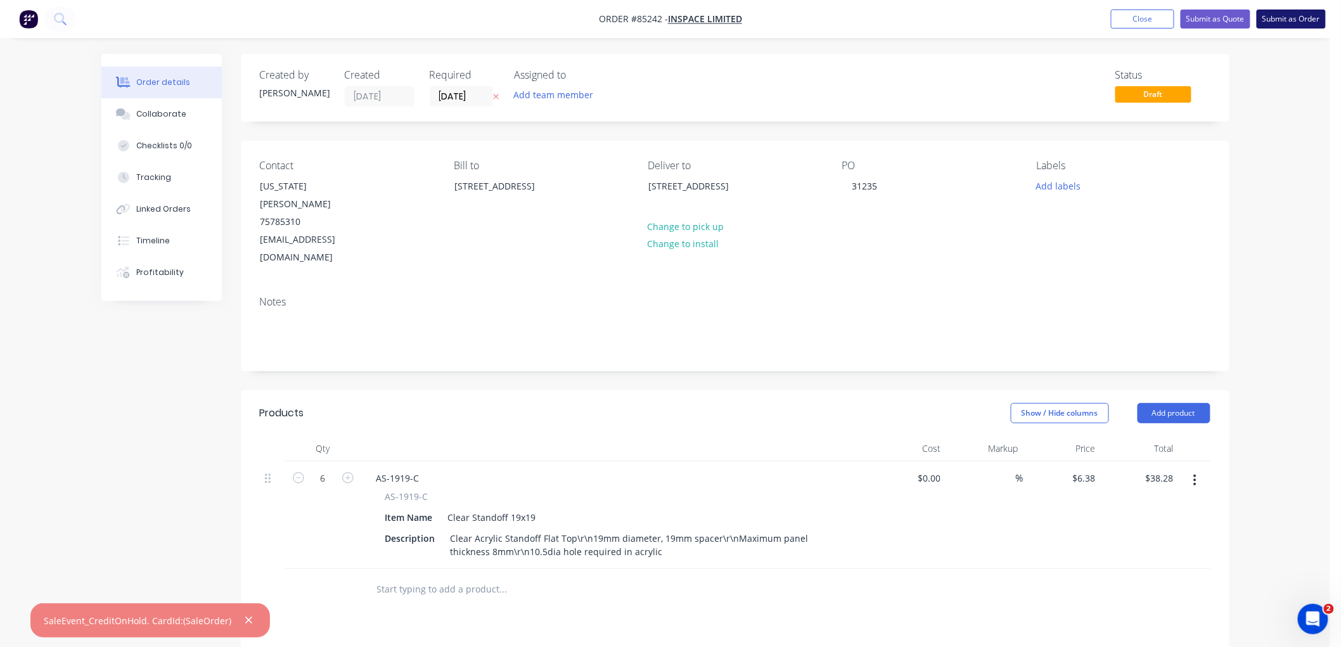
drag, startPoint x: 1285, startPoint y: 19, endPoint x: 1279, endPoint y: 27, distance: 9.9
click at [1285, 19] on button "Submit as Order" at bounding box center [1291, 19] width 69 height 19
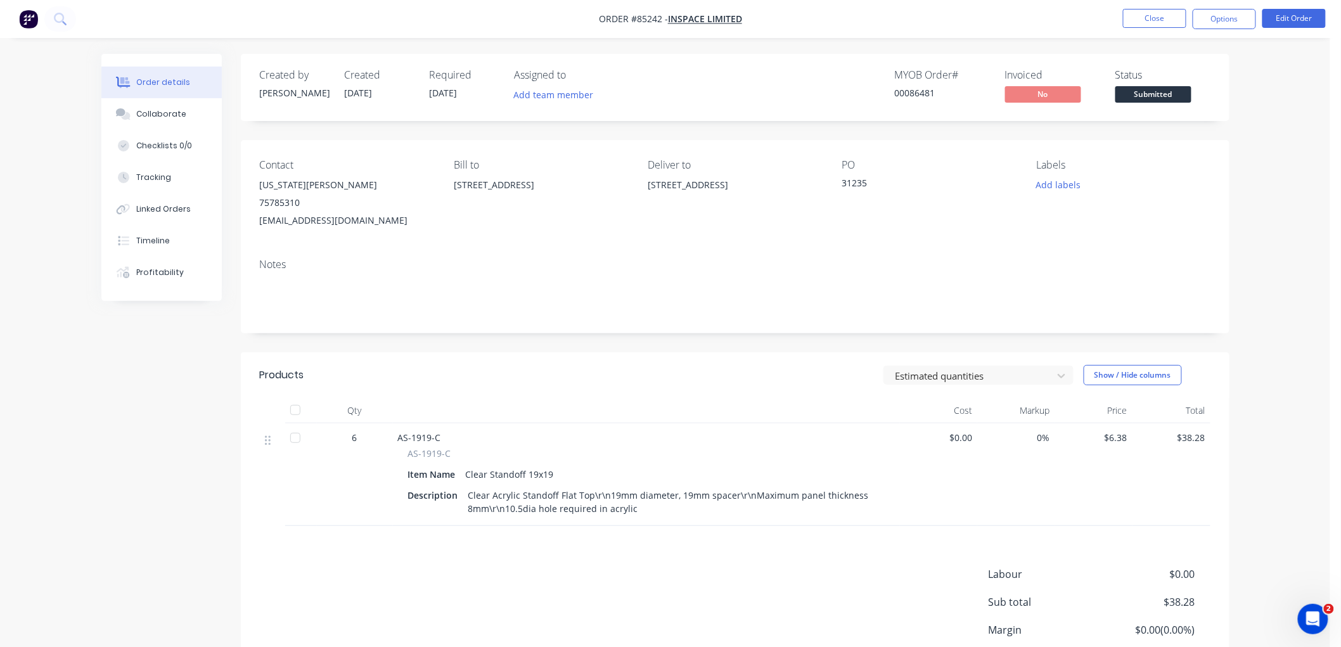
drag, startPoint x: 1217, startPoint y: 26, endPoint x: 1219, endPoint y: 34, distance: 8.5
click at [1217, 26] on button "Options" at bounding box center [1224, 19] width 63 height 20
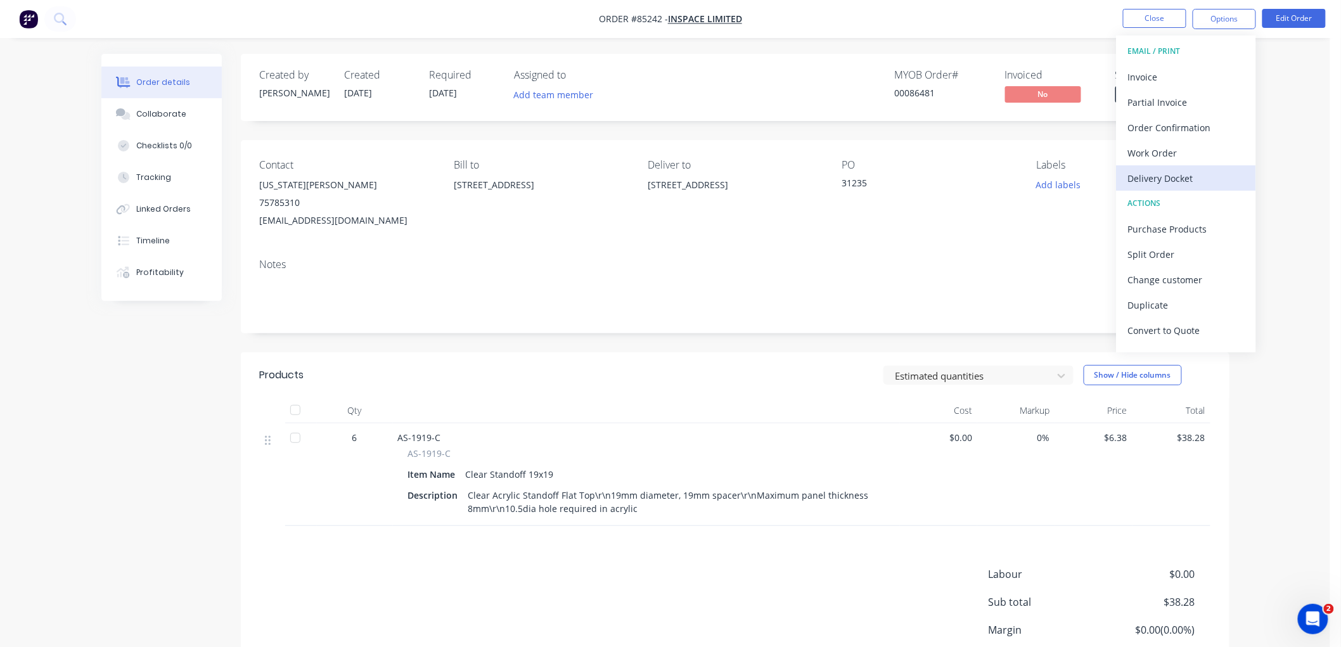
click at [1169, 174] on div "Delivery Docket" at bounding box center [1186, 178] width 117 height 18
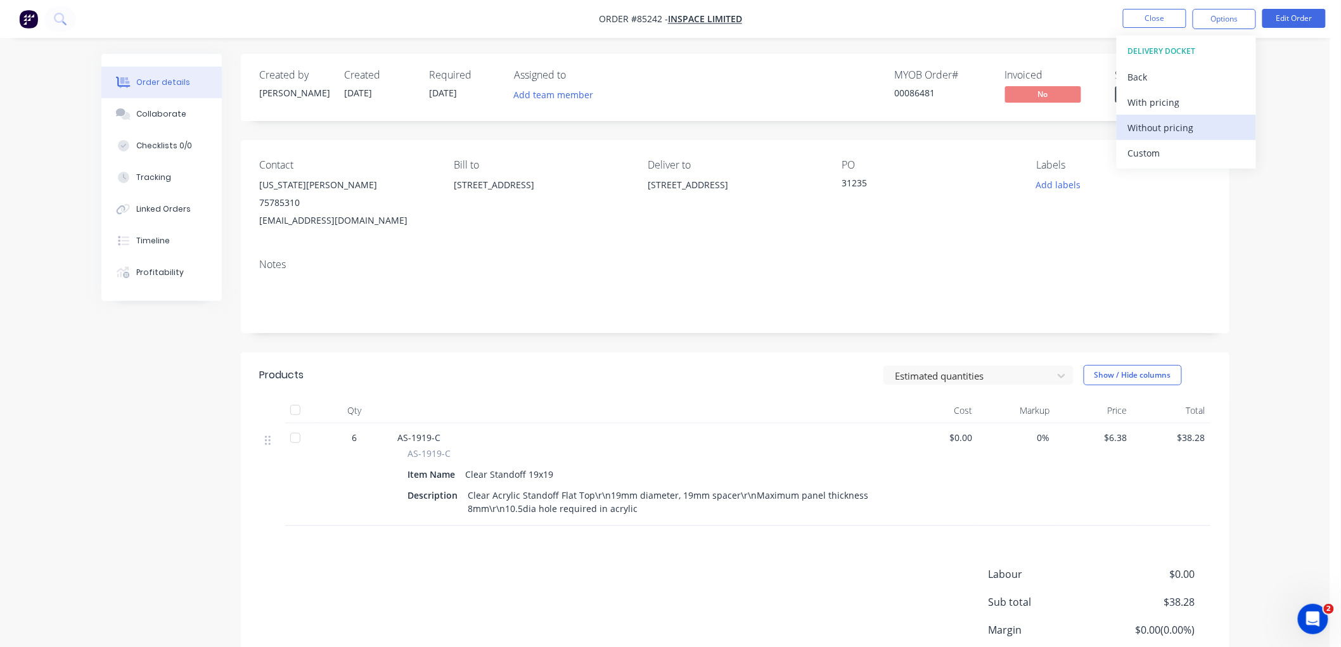
click at [1165, 129] on div "Without pricing" at bounding box center [1186, 128] width 117 height 18
click at [1016, 41] on div "Order details Collaborate Checklists 0/0 Tracking Linked Orders Timeline Profit…" at bounding box center [665, 376] width 1330 height 752
click at [1219, 22] on button "Options" at bounding box center [1224, 19] width 63 height 20
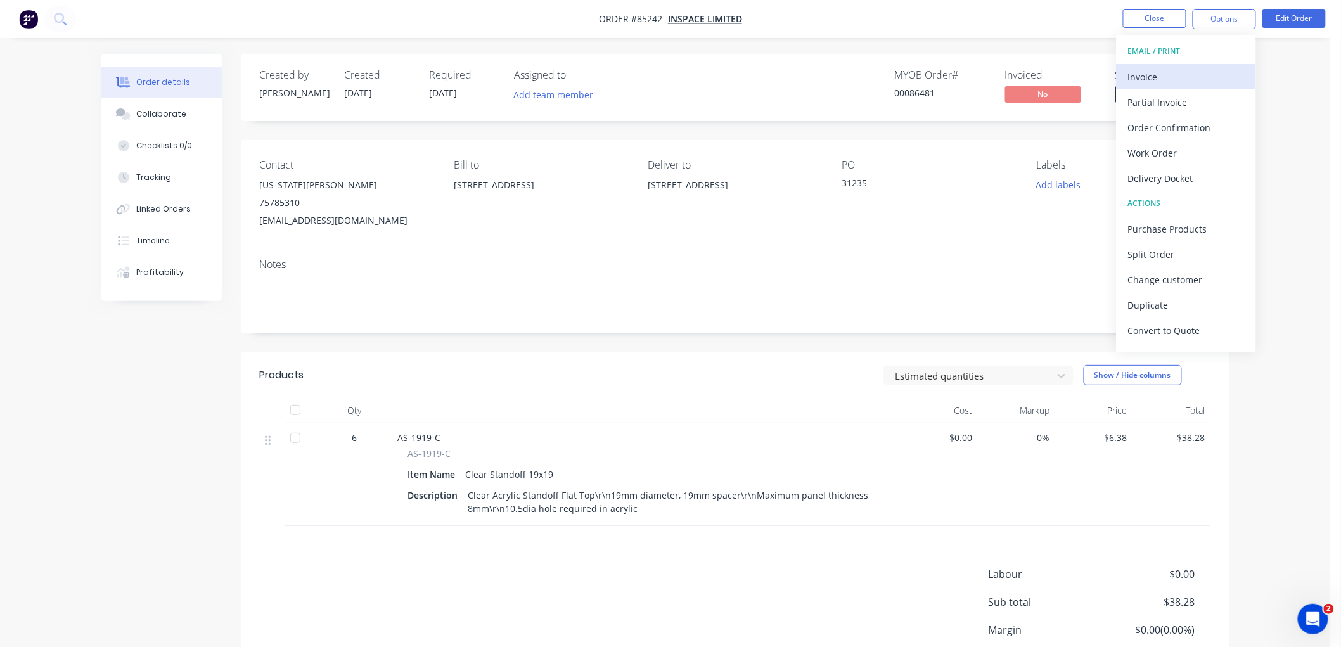
click at [1133, 79] on div "Invoice" at bounding box center [1186, 77] width 117 height 18
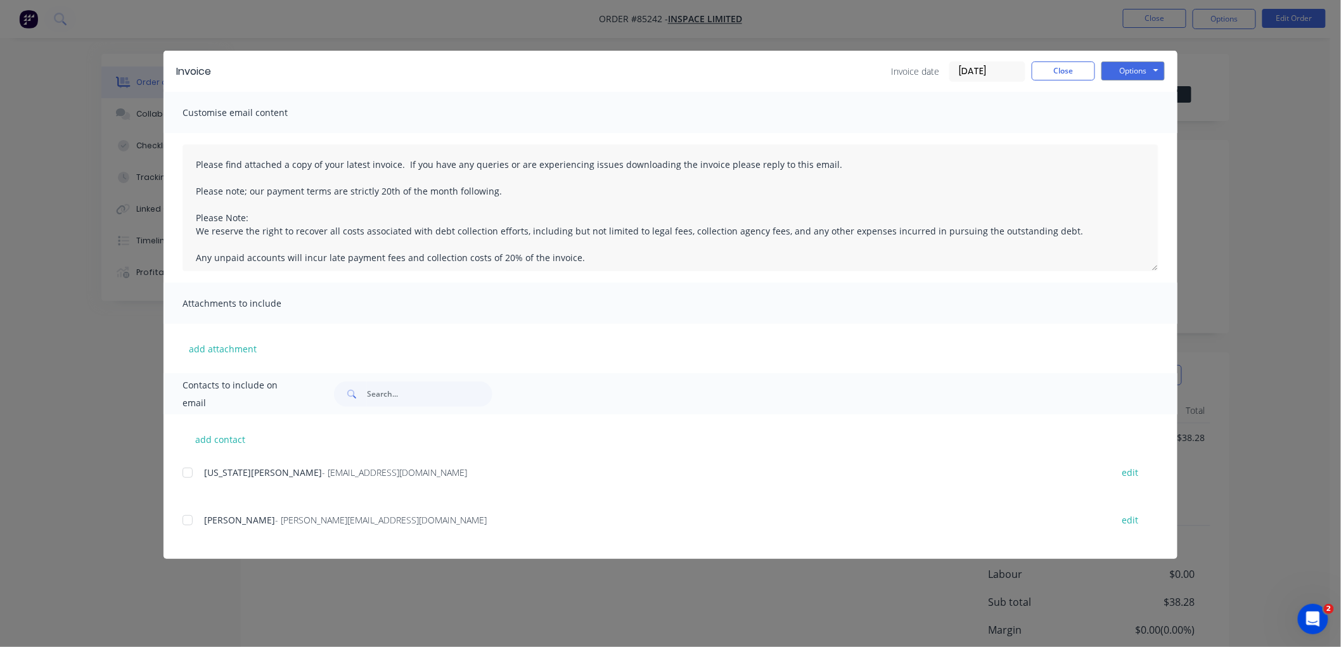
click at [188, 473] on div at bounding box center [187, 472] width 25 height 25
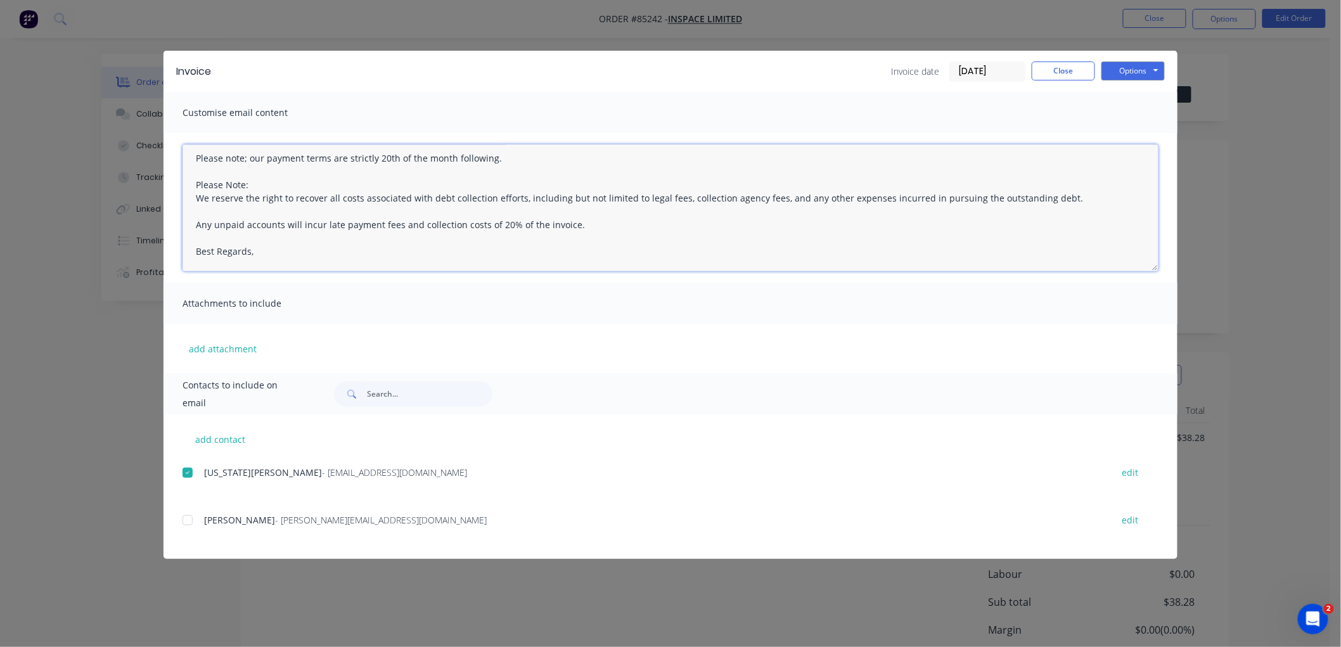
click at [293, 254] on textarea "Please find attached a copy of your latest invoice. If you have any queries or …" at bounding box center [671, 208] width 976 height 127
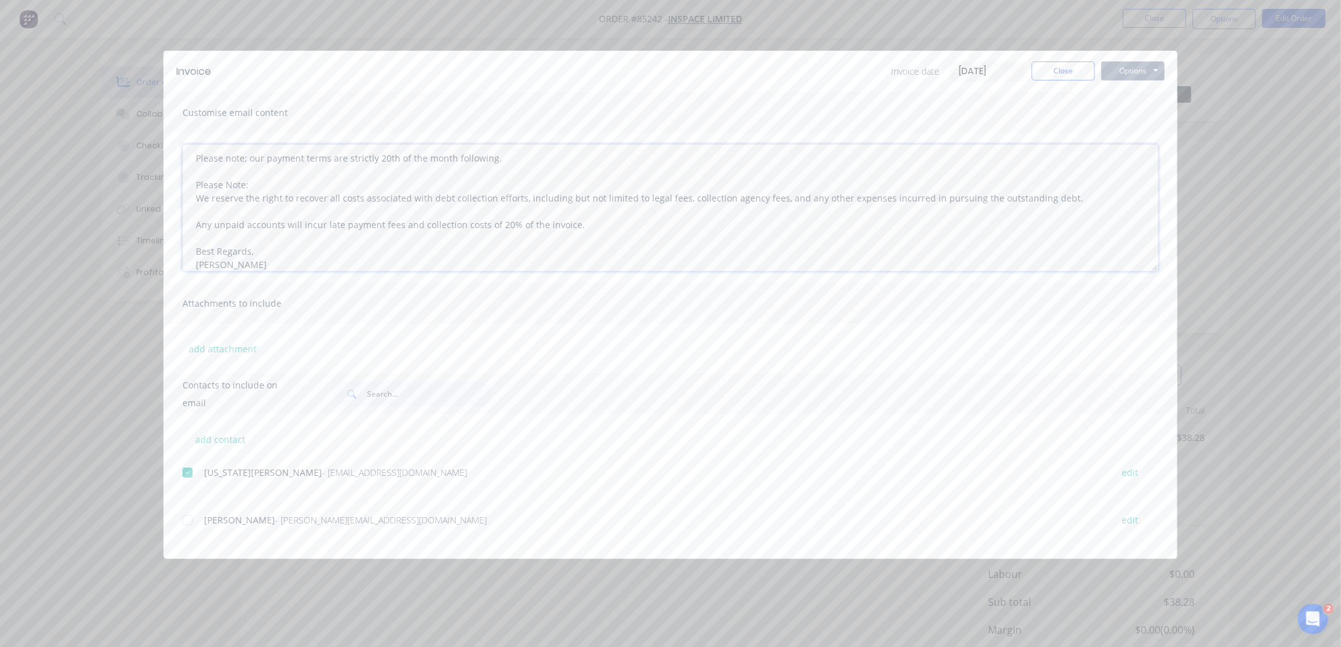
type textarea "Please find attached a copy of your latest invoice. If you have any queries or …"
click at [1149, 70] on button "Options" at bounding box center [1133, 70] width 63 height 19
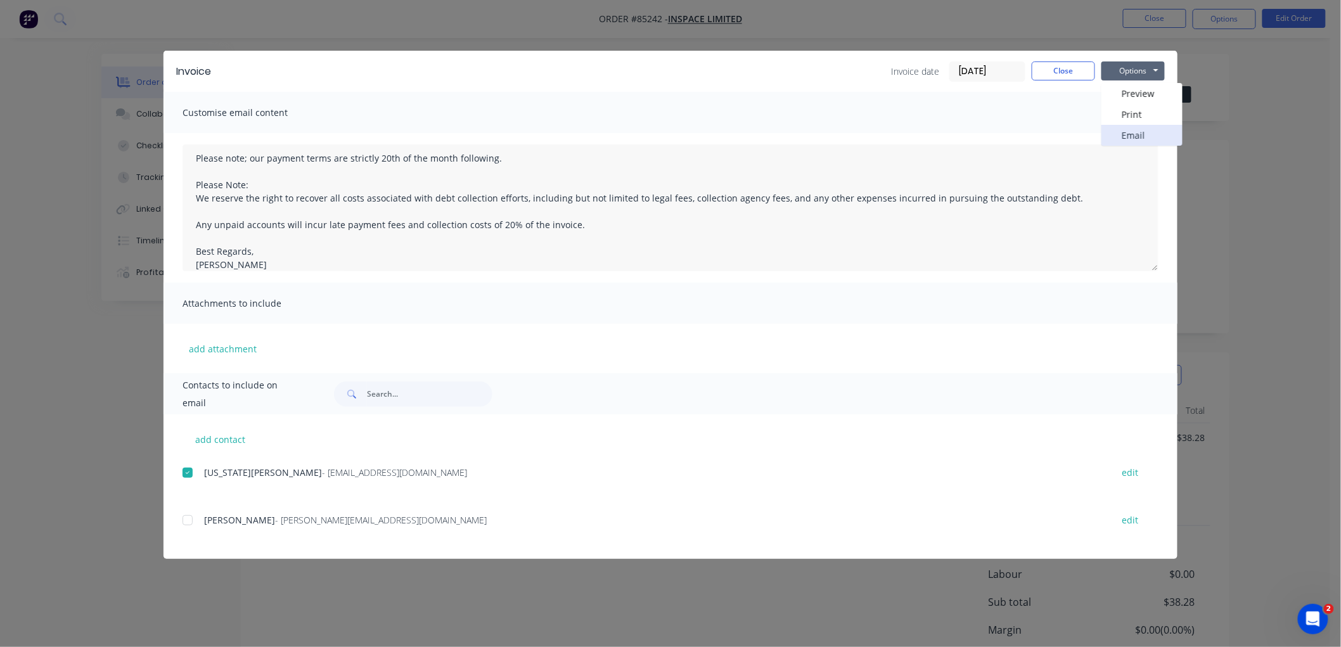
click at [1131, 133] on button "Email" at bounding box center [1142, 135] width 81 height 21
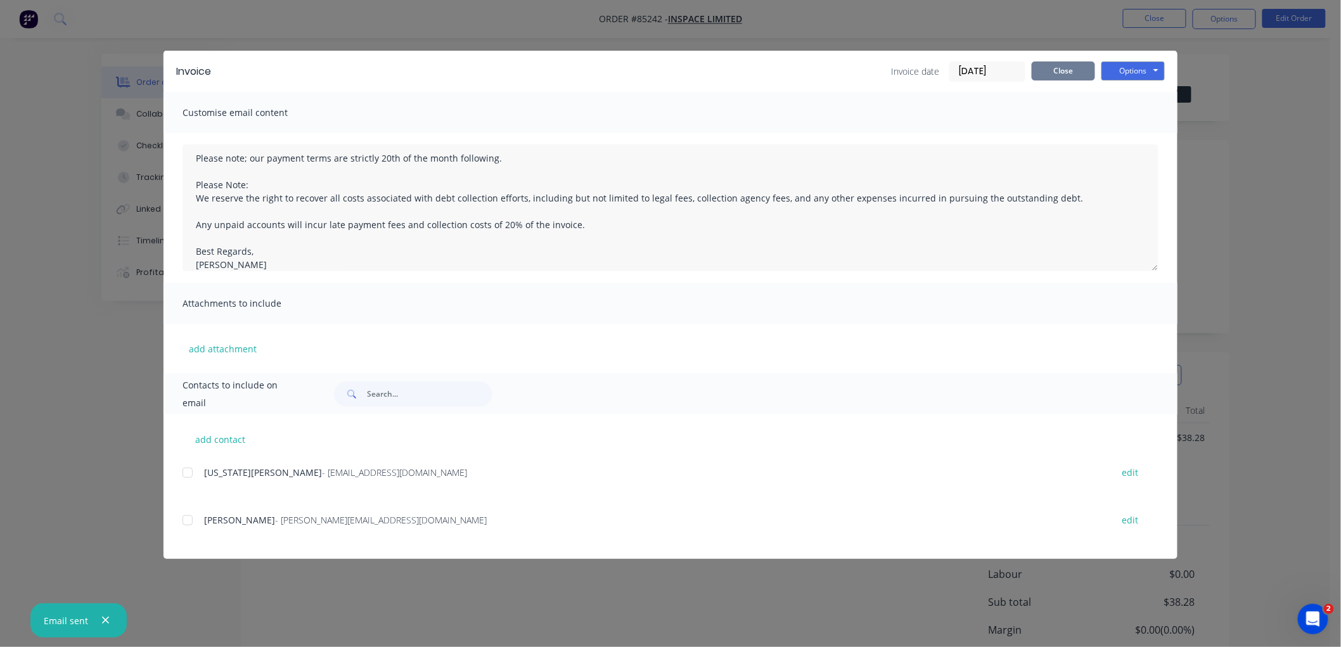
click at [1069, 76] on button "Close" at bounding box center [1063, 70] width 63 height 19
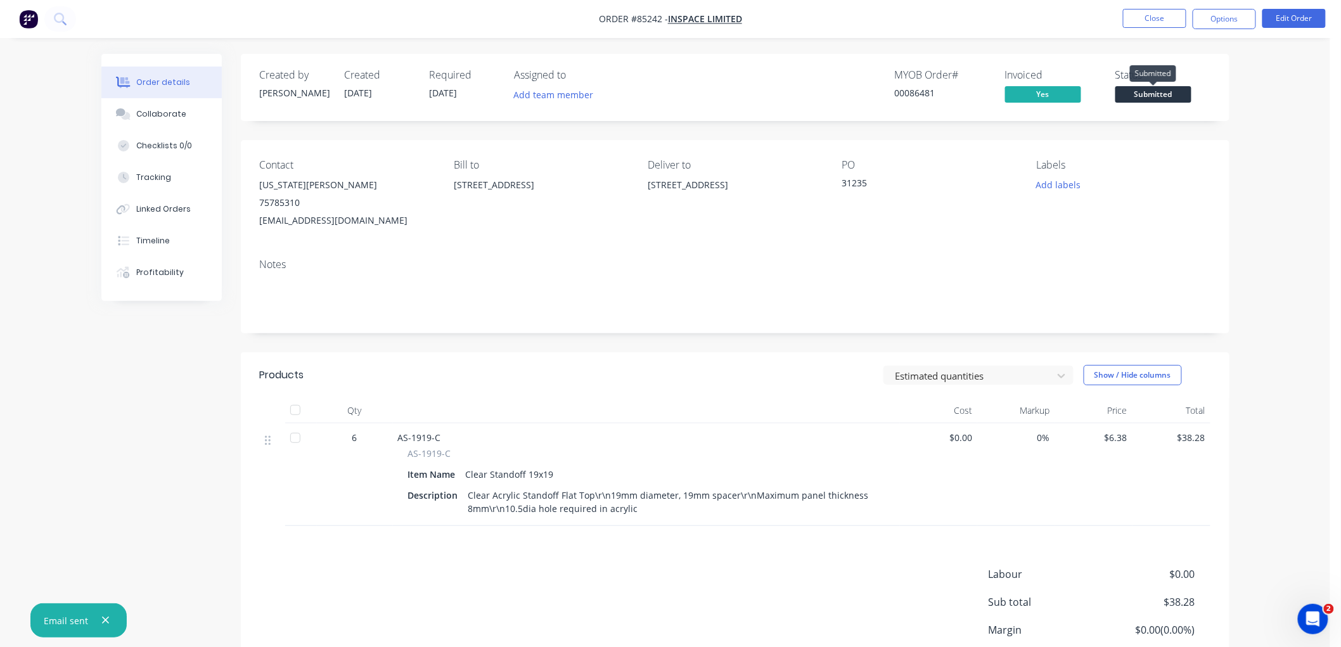
click at [1187, 91] on span "Submitted" at bounding box center [1154, 94] width 76 height 16
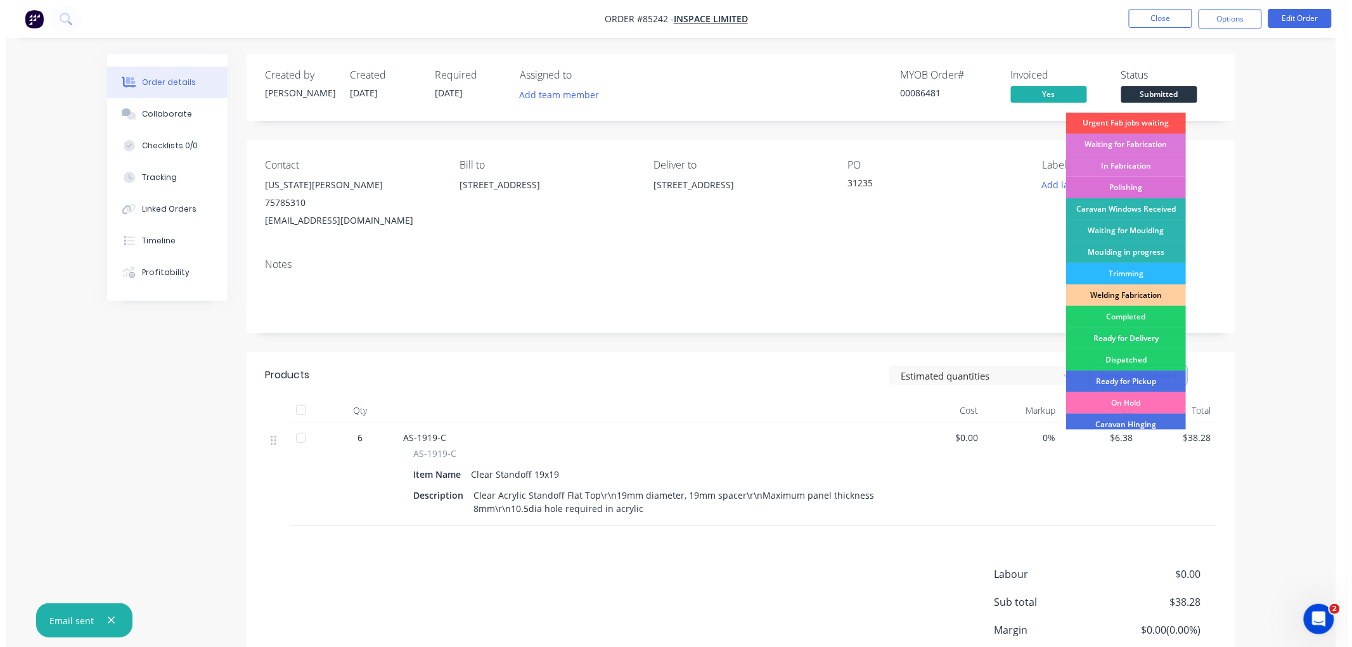
scroll to position [141, 0]
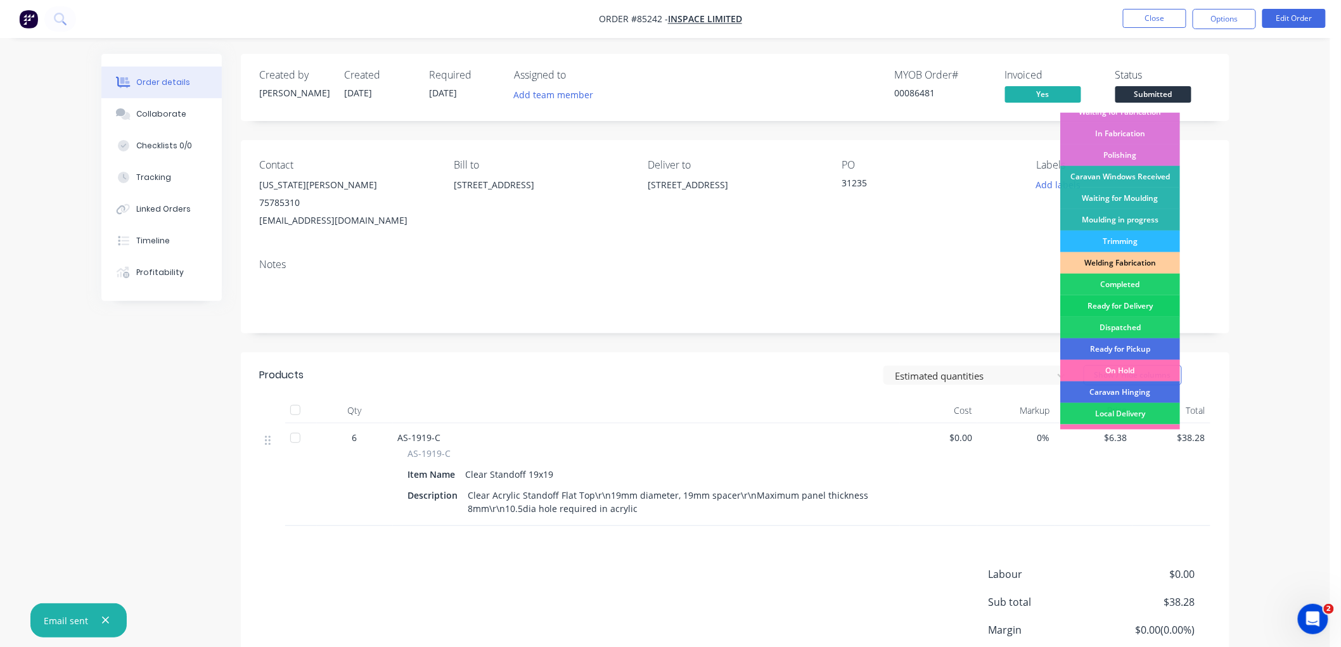
click at [1136, 304] on div "Ready for Delivery" at bounding box center [1120, 306] width 120 height 22
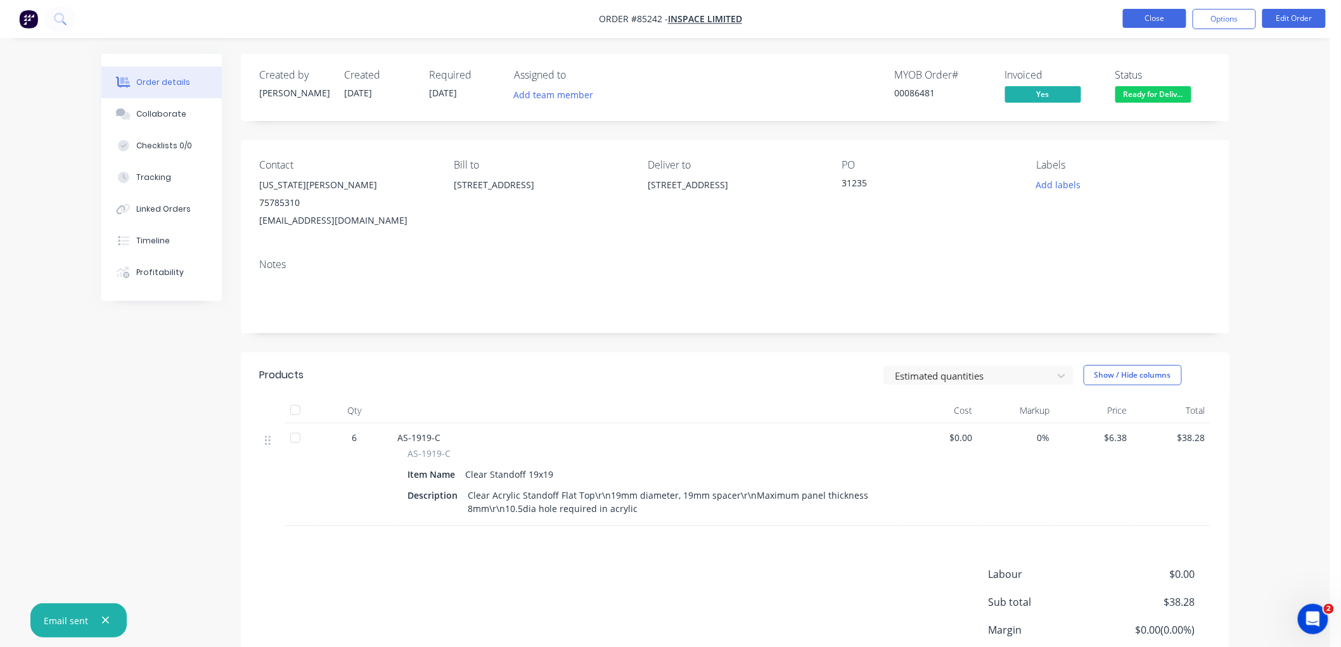
click at [1143, 20] on button "Close" at bounding box center [1154, 18] width 63 height 19
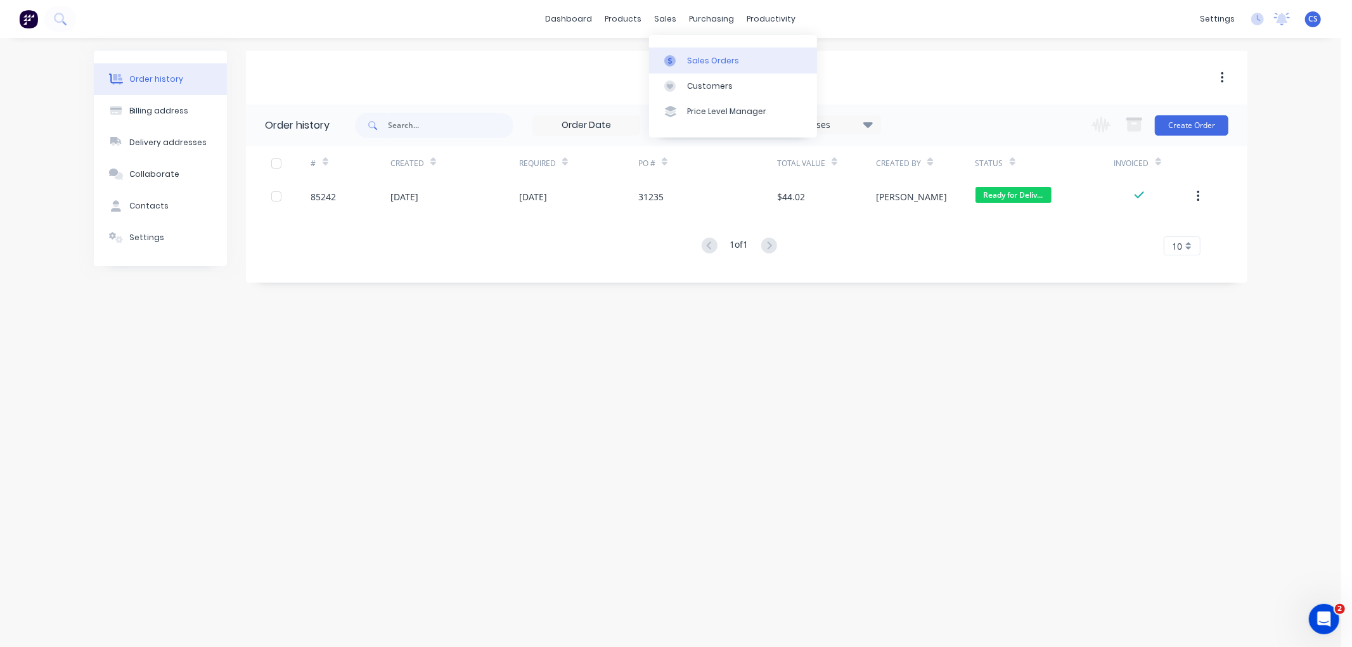
click at [690, 59] on div "Sales Orders" at bounding box center [713, 60] width 52 height 11
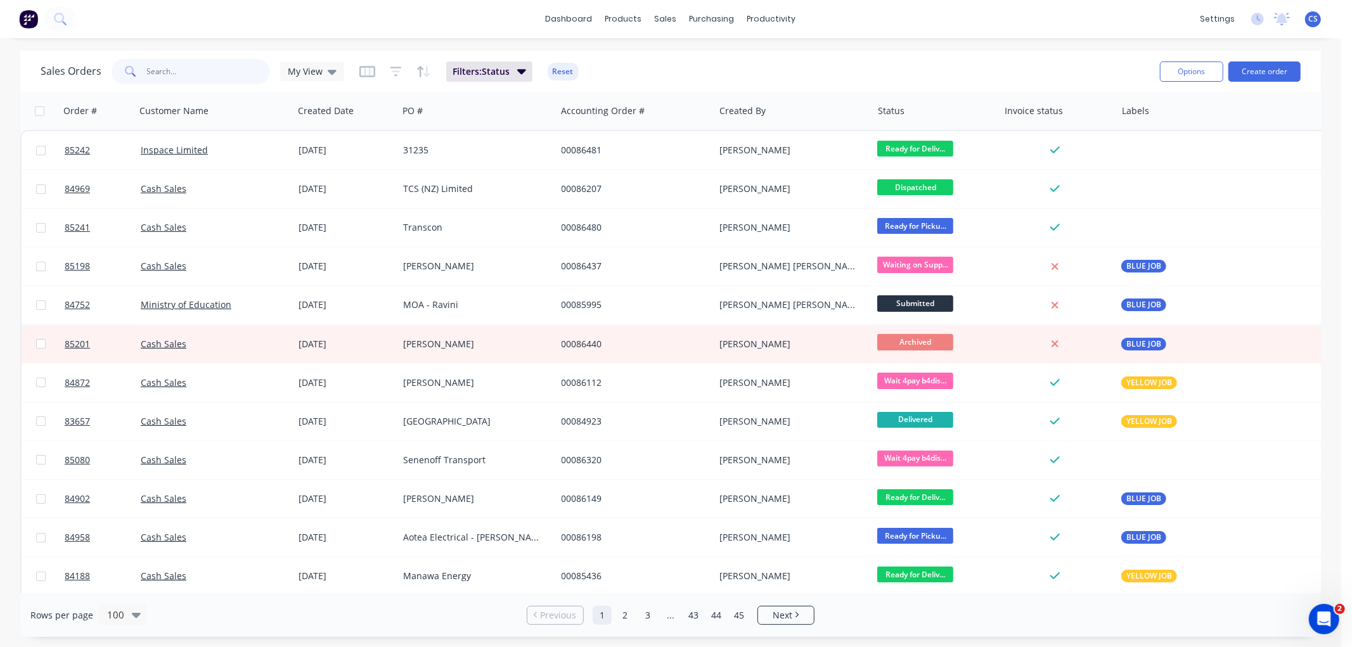
click at [172, 68] on input "text" at bounding box center [209, 71] width 124 height 25
paste input "86410"
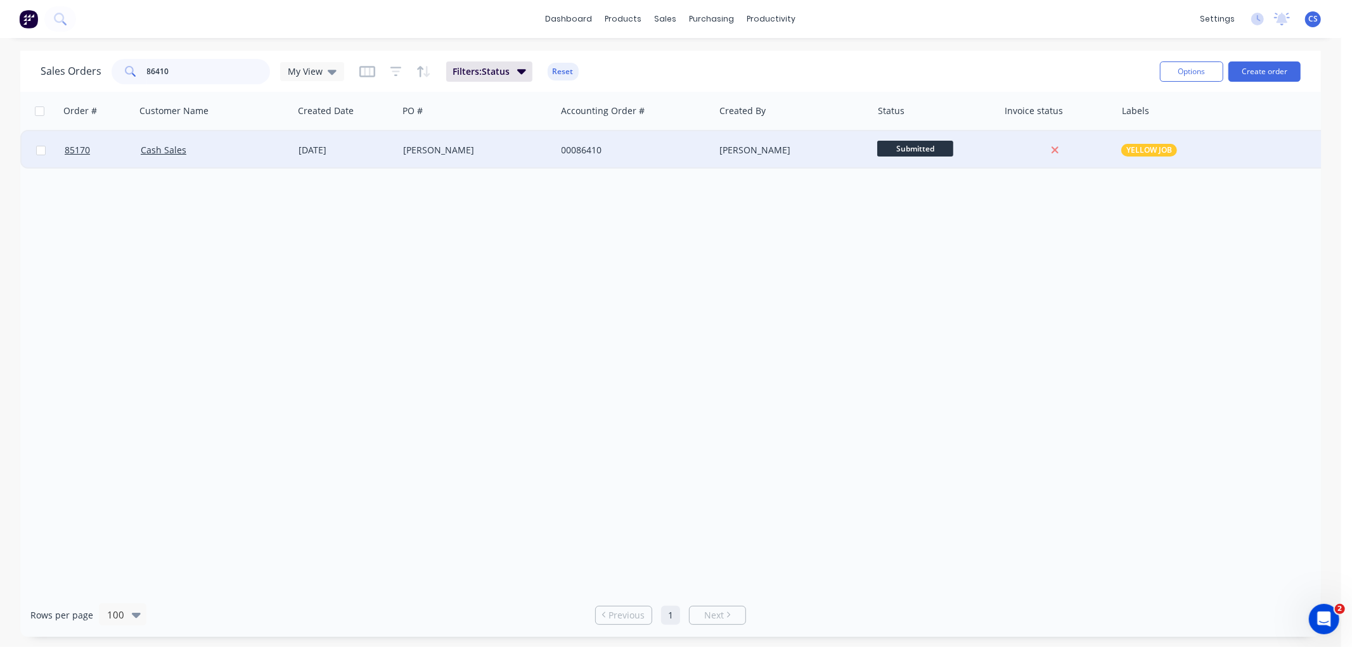
type input "86410"
click at [451, 154] on div "[PERSON_NAME]" at bounding box center [473, 150] width 141 height 13
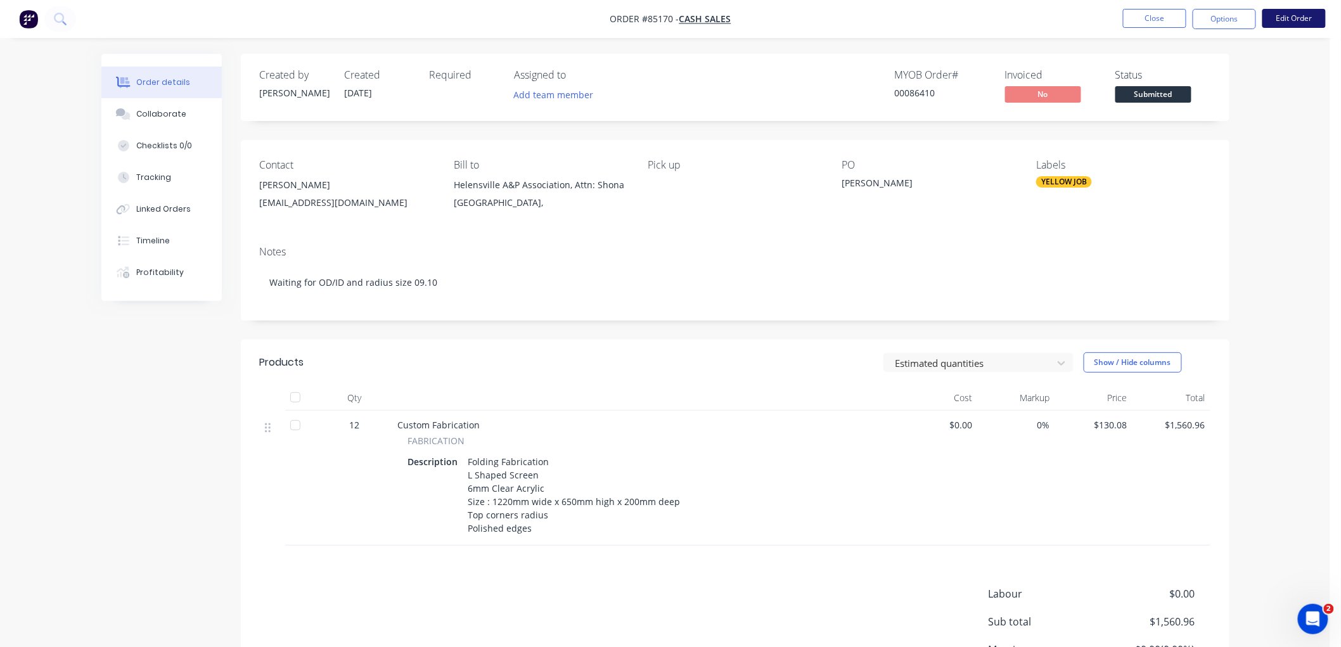
click at [1293, 20] on button "Edit Order" at bounding box center [1294, 18] width 63 height 19
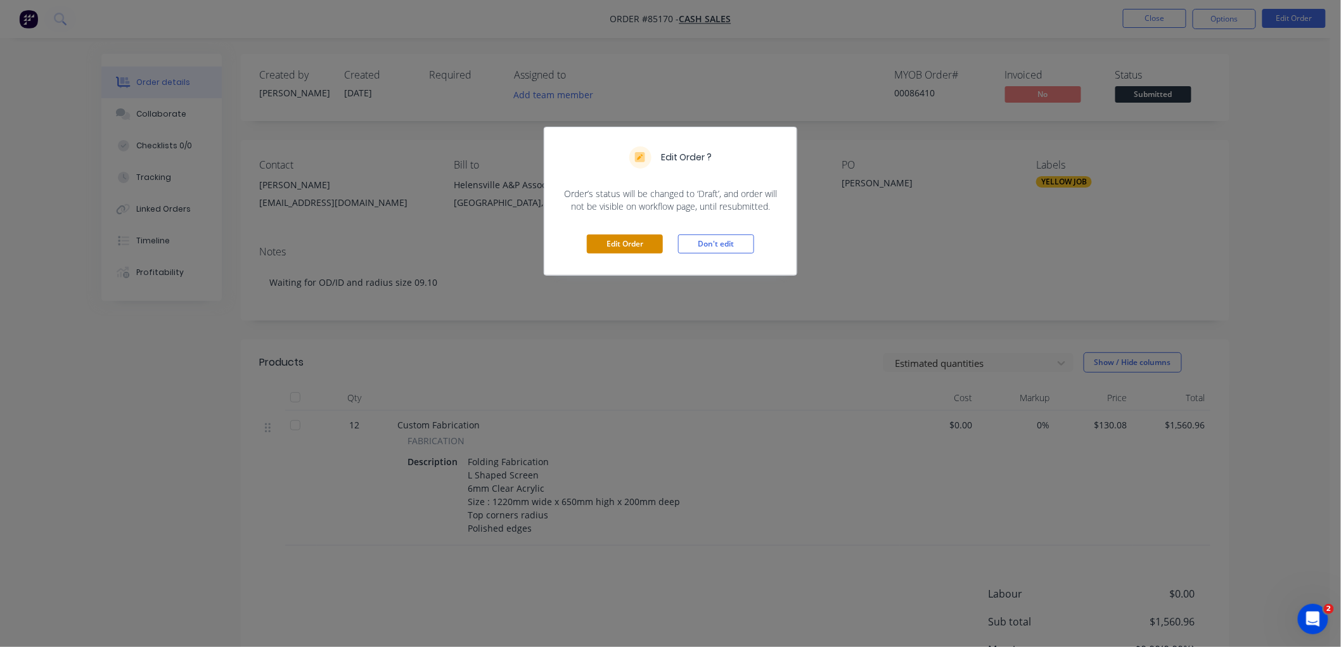
click at [611, 241] on button "Edit Order" at bounding box center [625, 244] width 76 height 19
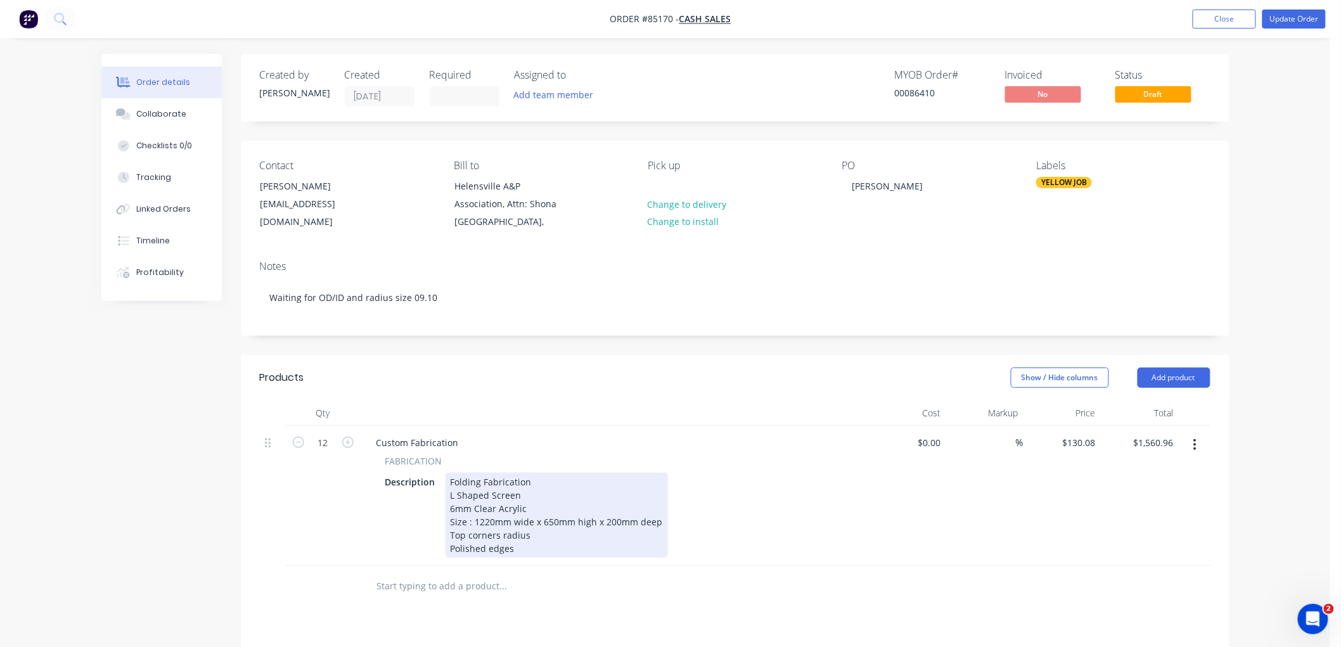
click at [494, 529] on div "Folding Fabrication L Shaped Screen 6mm Clear Acrylic Size : 1220mm wide x 650m…" at bounding box center [557, 515] width 222 height 85
drag, startPoint x: 468, startPoint y: 536, endPoint x: 421, endPoint y: 537, distance: 46.9
click at [421, 537] on div "Description Folding Fabrication L Shaped Screen 6mm Clear Acrylic Size : 1220mm…" at bounding box center [612, 515] width 464 height 85
click at [517, 535] on div "Folding Fabrication L Shaped Screen 6mm Clear Acrylic Size : 1220mm wide x 650m…" at bounding box center [557, 515] width 222 height 85
click at [552, 520] on div "Folding Fabrication L Shaped Screen 6mm Clear Acrylic Size : 1220mm wide x 650m…" at bounding box center [557, 529] width 222 height 112
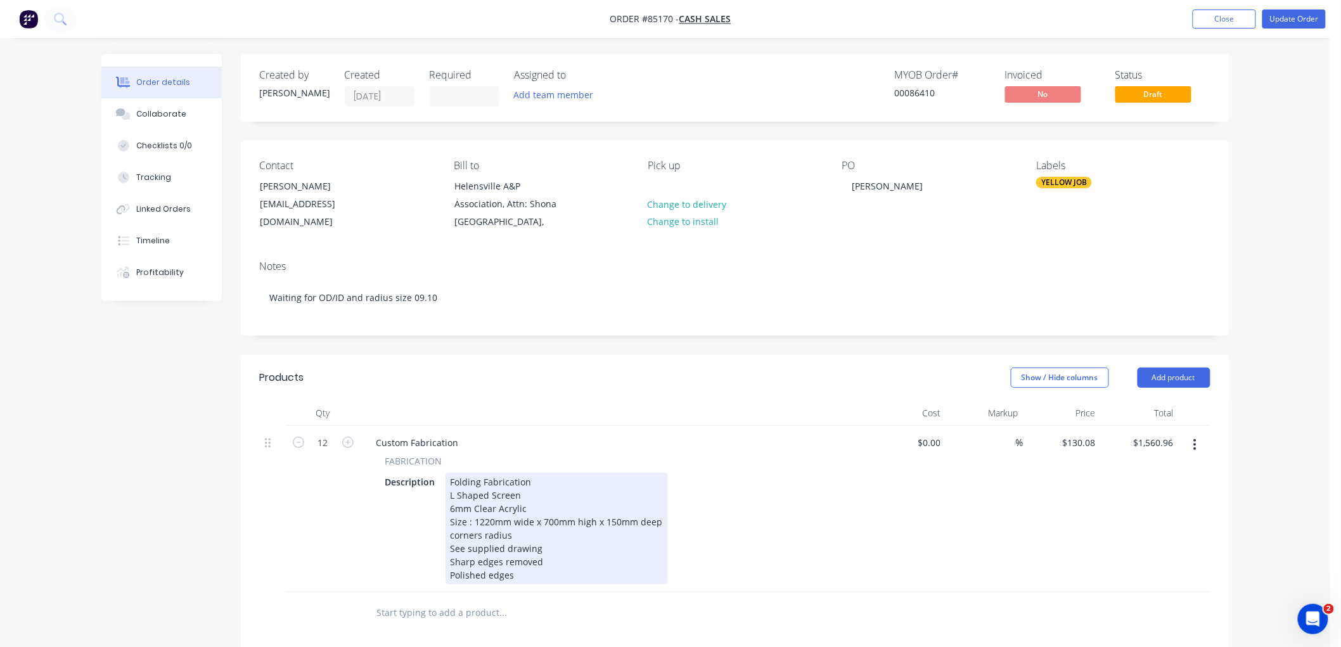
click at [447, 520] on div "Folding Fabrication L Shaped Screen 6mm Clear Acrylic Size : 1220mm wide x 700m…" at bounding box center [557, 529] width 222 height 112
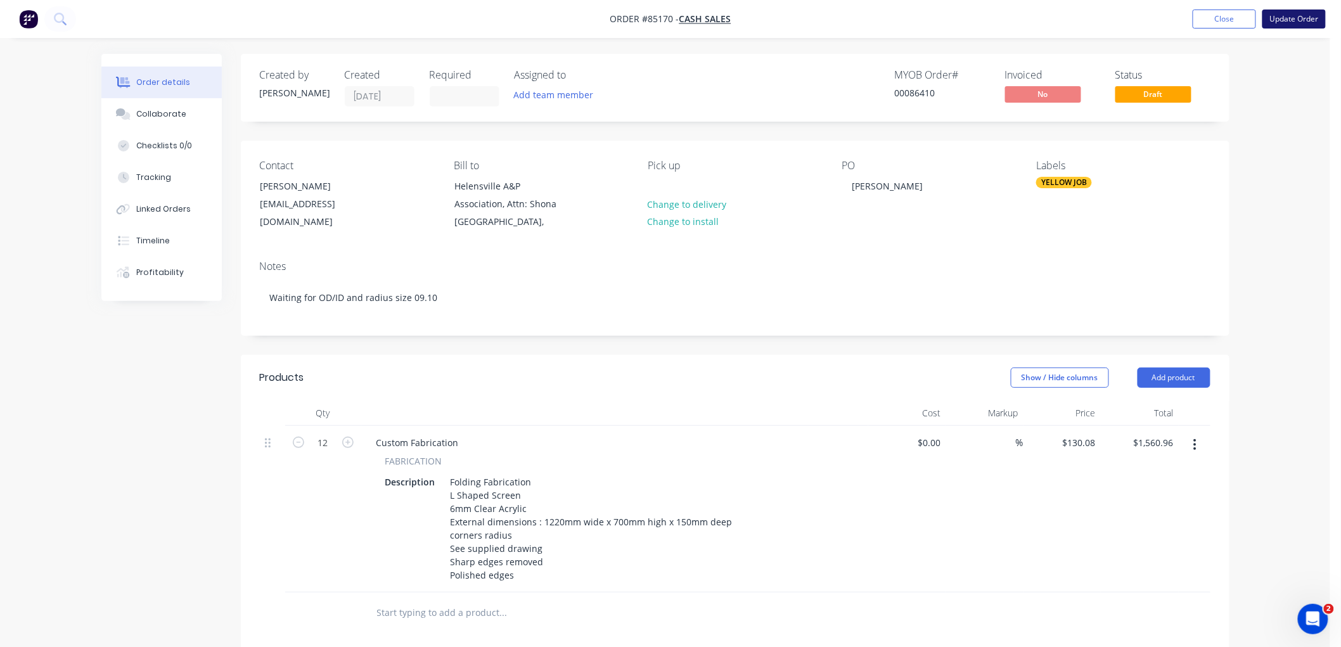
click at [1288, 18] on button "Update Order" at bounding box center [1294, 19] width 63 height 19
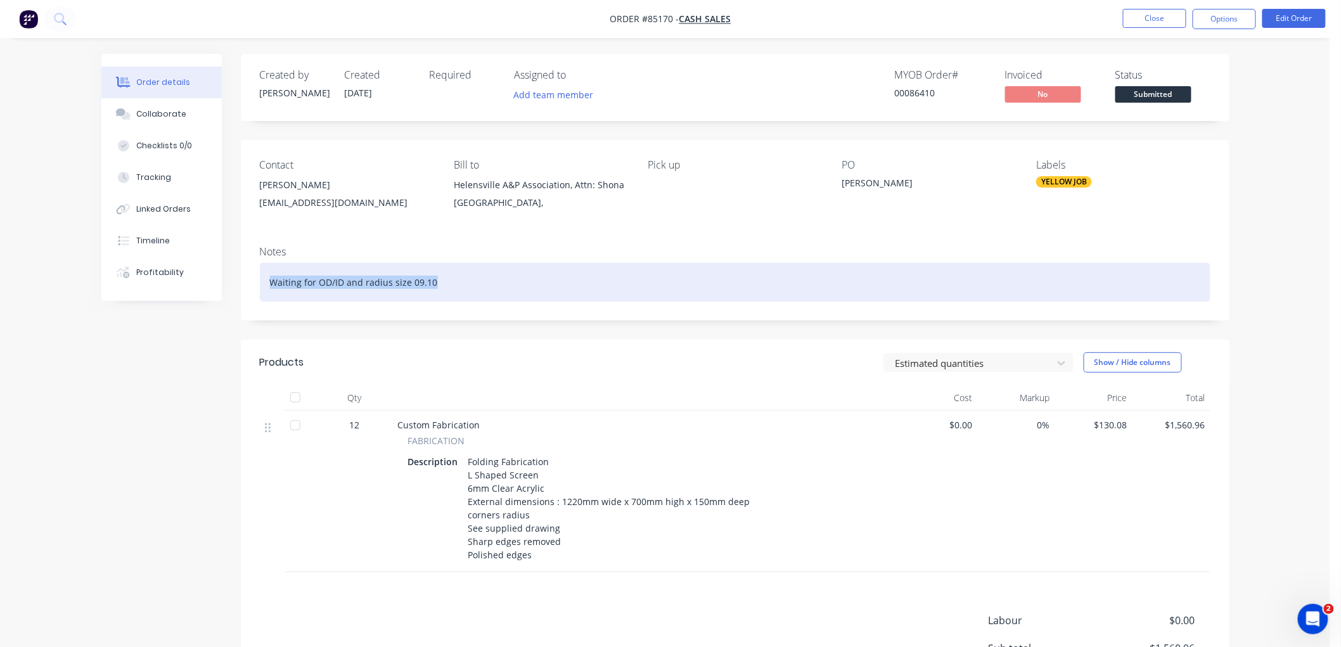
drag, startPoint x: 468, startPoint y: 281, endPoint x: 264, endPoint y: 292, distance: 204.3
click at [264, 292] on div "Waiting for OD/ID and radius size 09.10" at bounding box center [735, 282] width 951 height 39
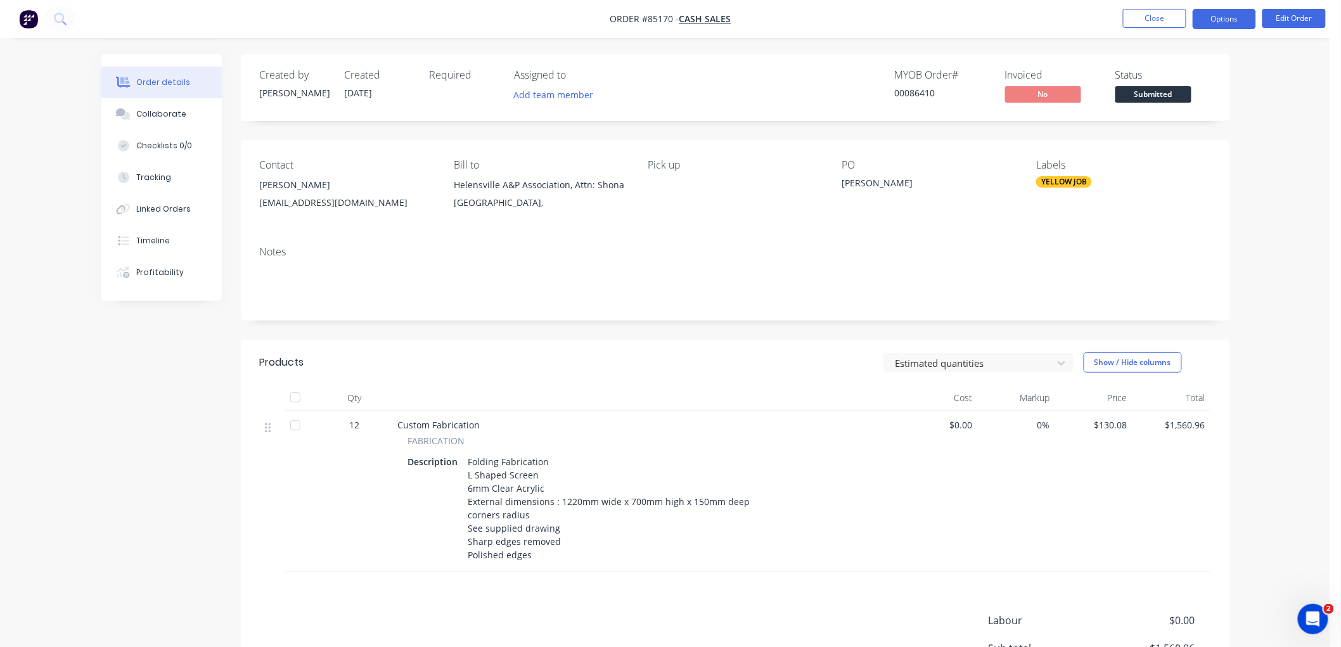
click at [1222, 13] on button "Options" at bounding box center [1224, 19] width 63 height 20
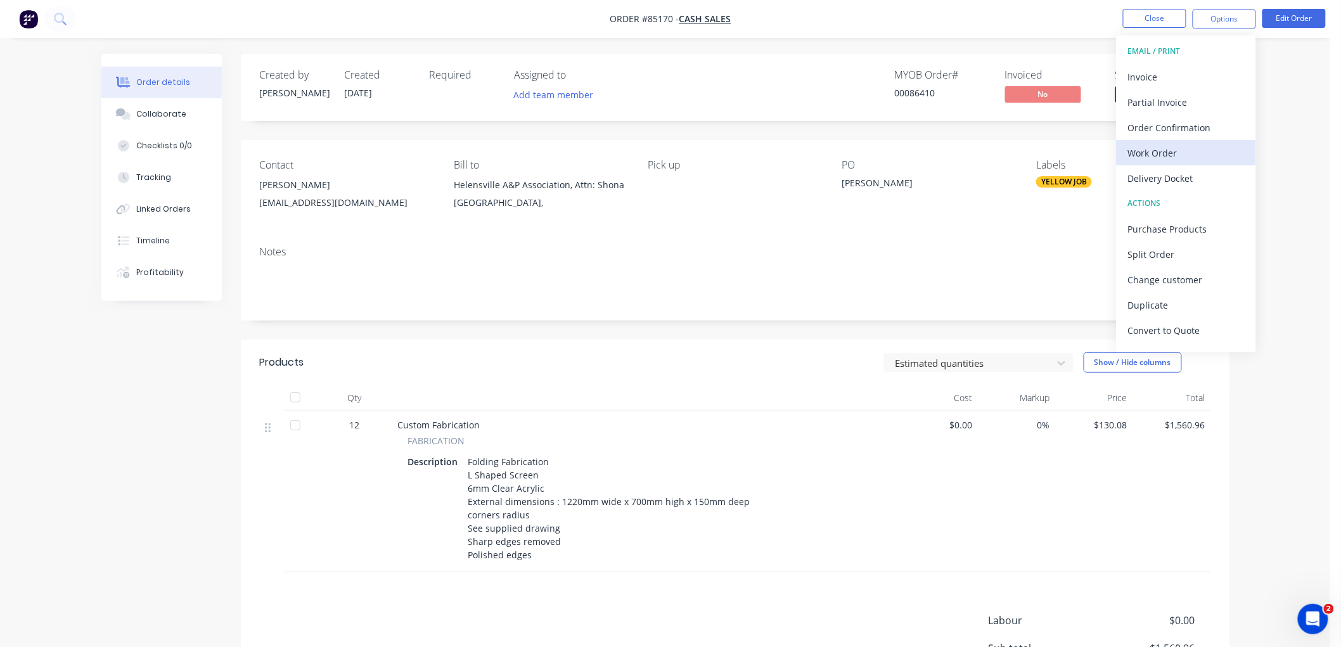
drag, startPoint x: 1171, startPoint y: 178, endPoint x: 1173, endPoint y: 157, distance: 21.6
click at [1173, 157] on div "EMAIL / PRINT Invoice Partial Invoice Order Confirmation Work Order Delivery Do…" at bounding box center [1186, 193] width 139 height 317
click at [1171, 148] on div "Work Order" at bounding box center [1186, 153] width 117 height 18
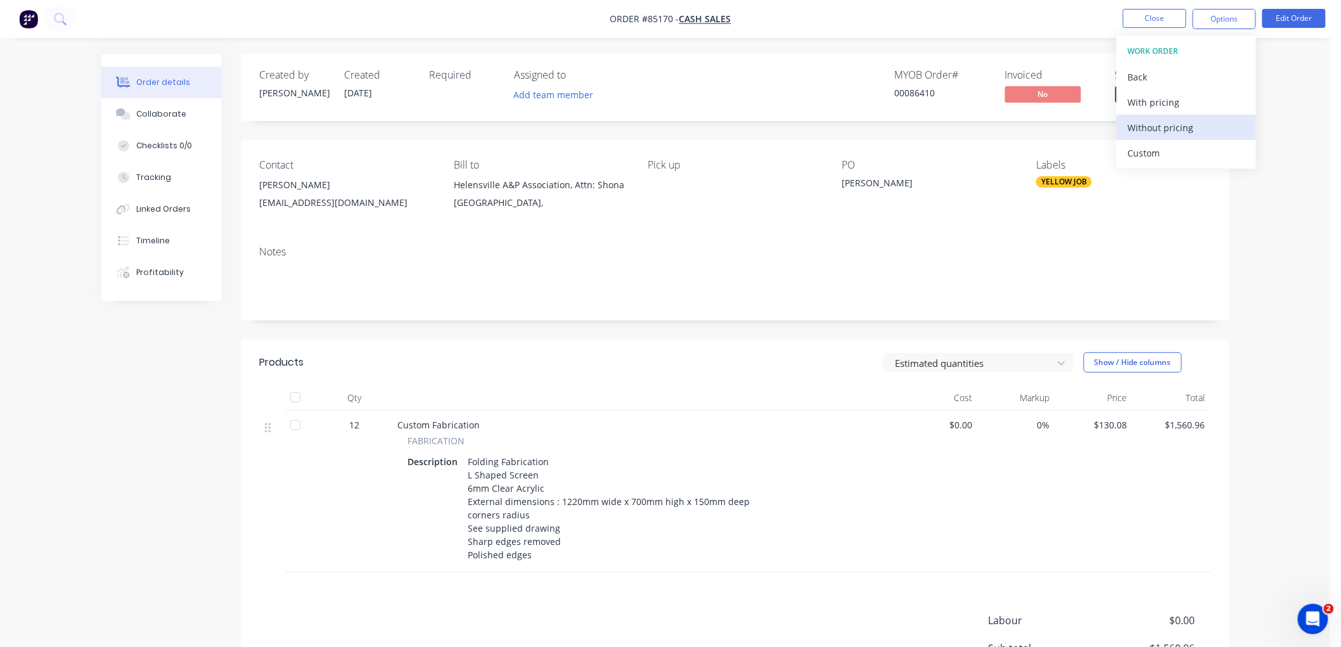
click at [1178, 125] on div "Without pricing" at bounding box center [1186, 128] width 117 height 18
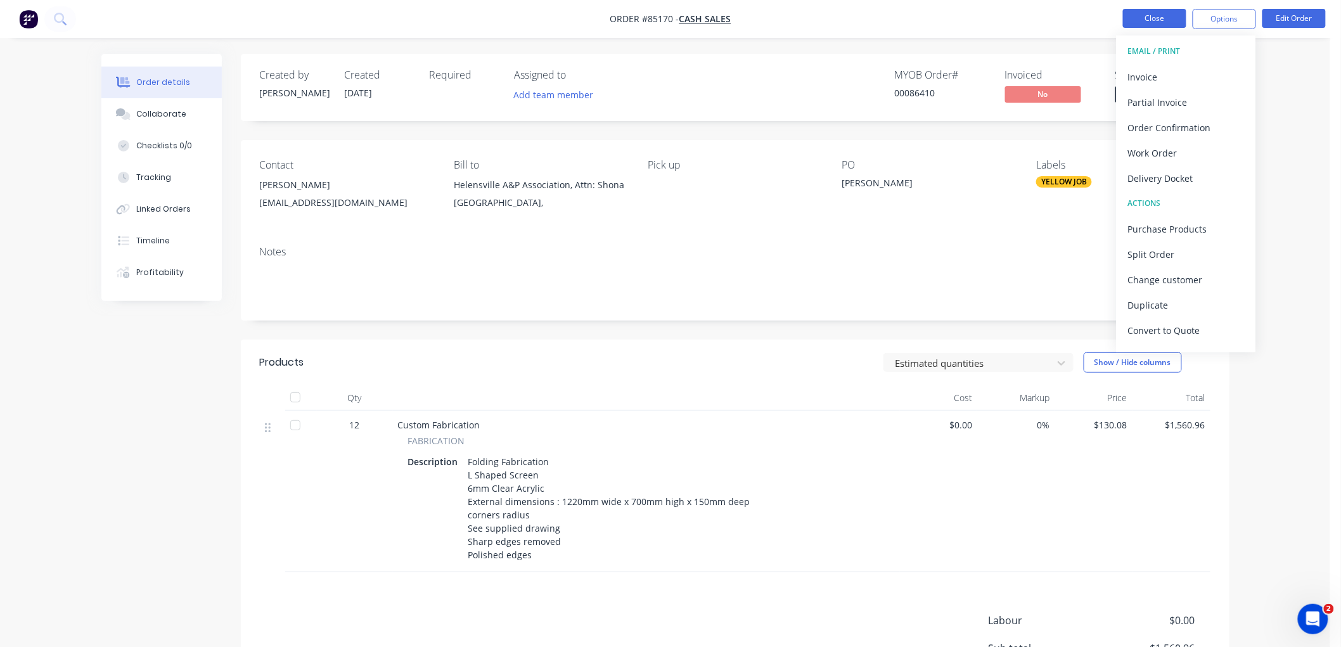
click at [1167, 20] on button "Close" at bounding box center [1154, 18] width 63 height 19
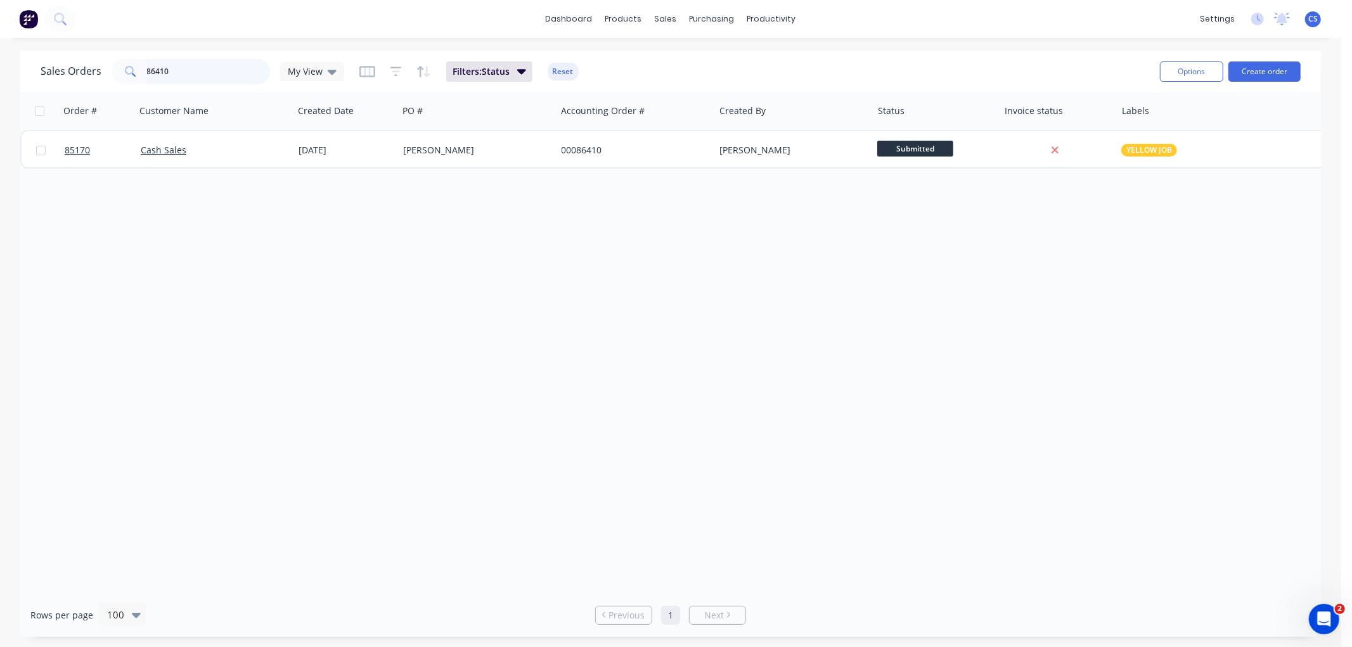
click at [184, 71] on input "86410" at bounding box center [209, 71] width 124 height 25
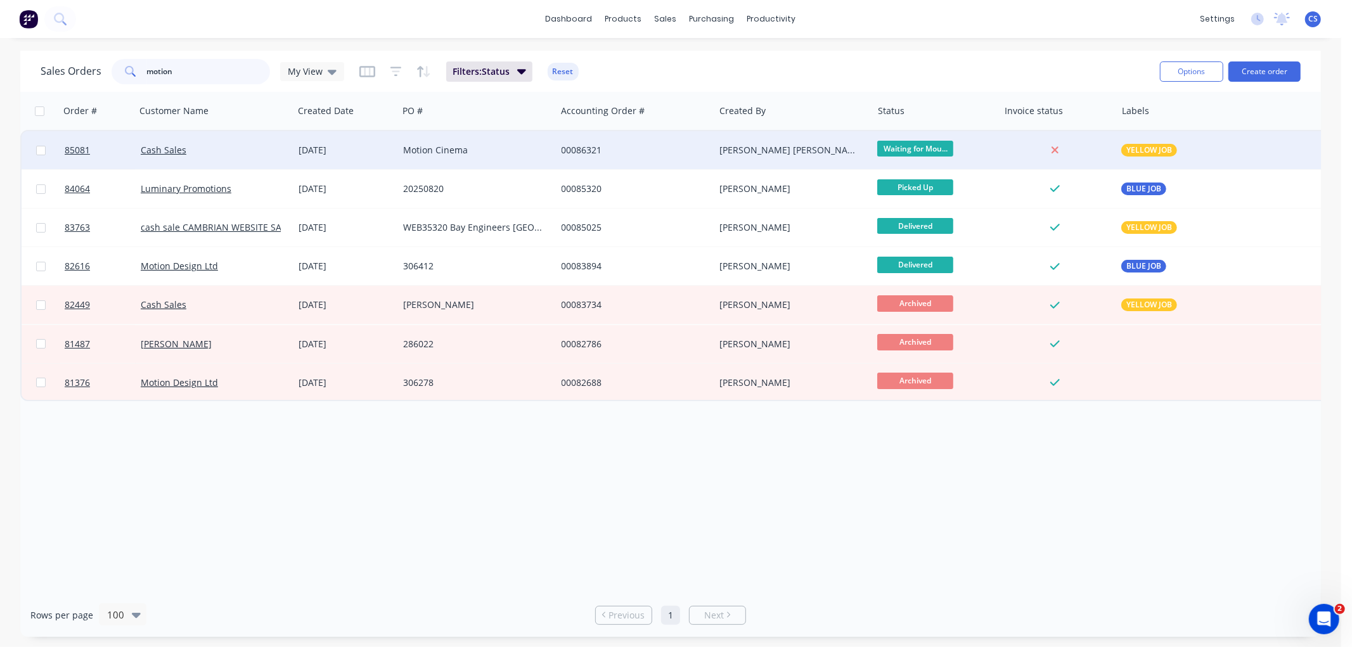
type input "motion"
click at [487, 148] on div "Motion Cinema" at bounding box center [473, 150] width 141 height 13
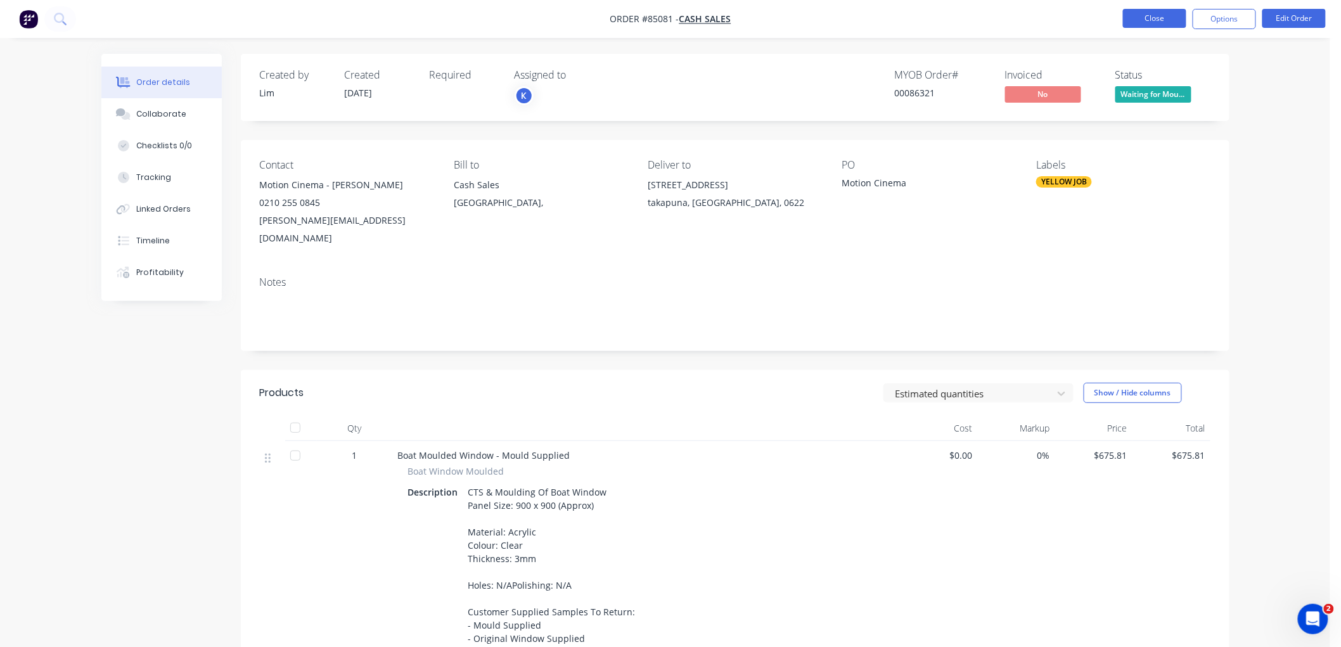
click at [1157, 20] on button "Close" at bounding box center [1154, 18] width 63 height 19
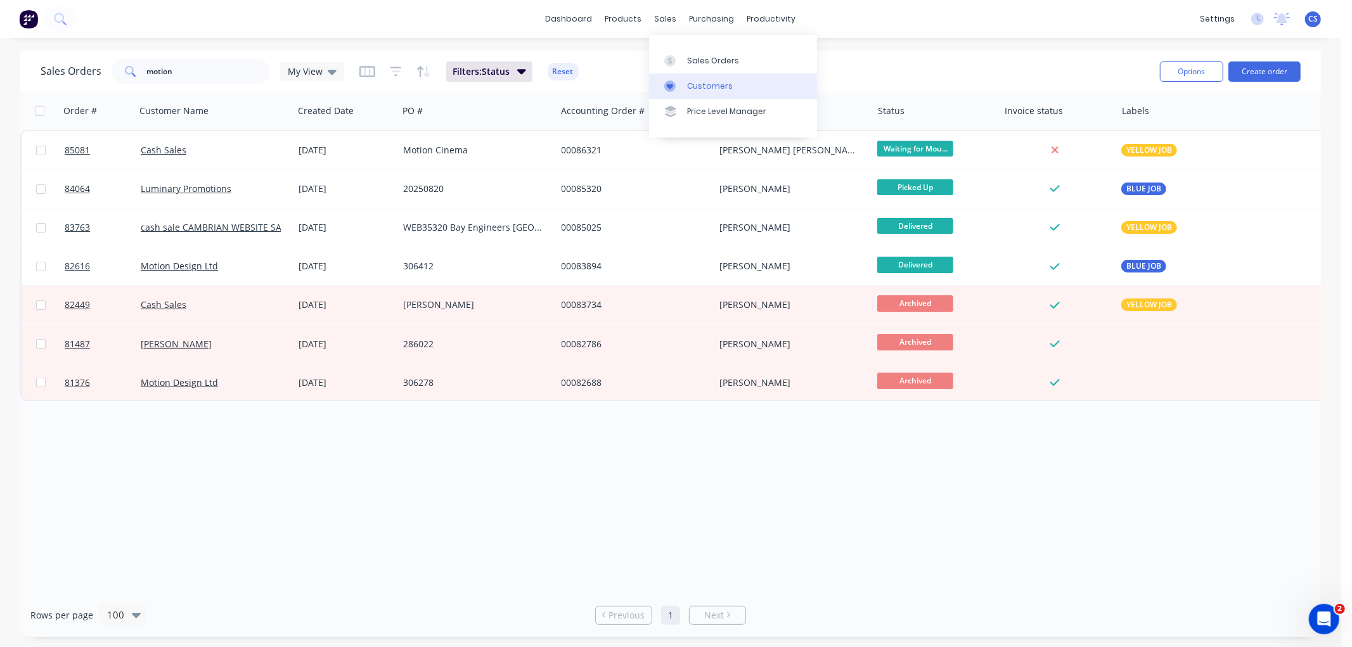
click at [679, 79] on link "Customers" at bounding box center [733, 86] width 168 height 25
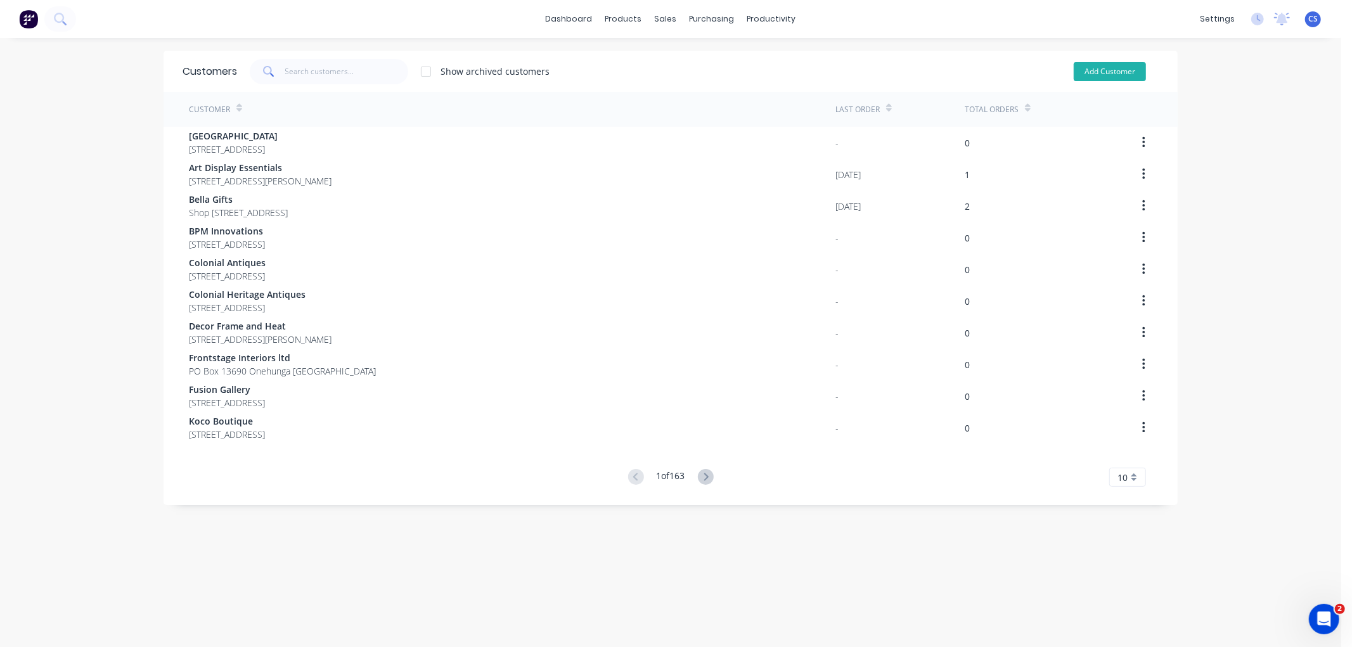
click at [1120, 72] on button "Add Customer" at bounding box center [1110, 71] width 72 height 19
select select "NZ"
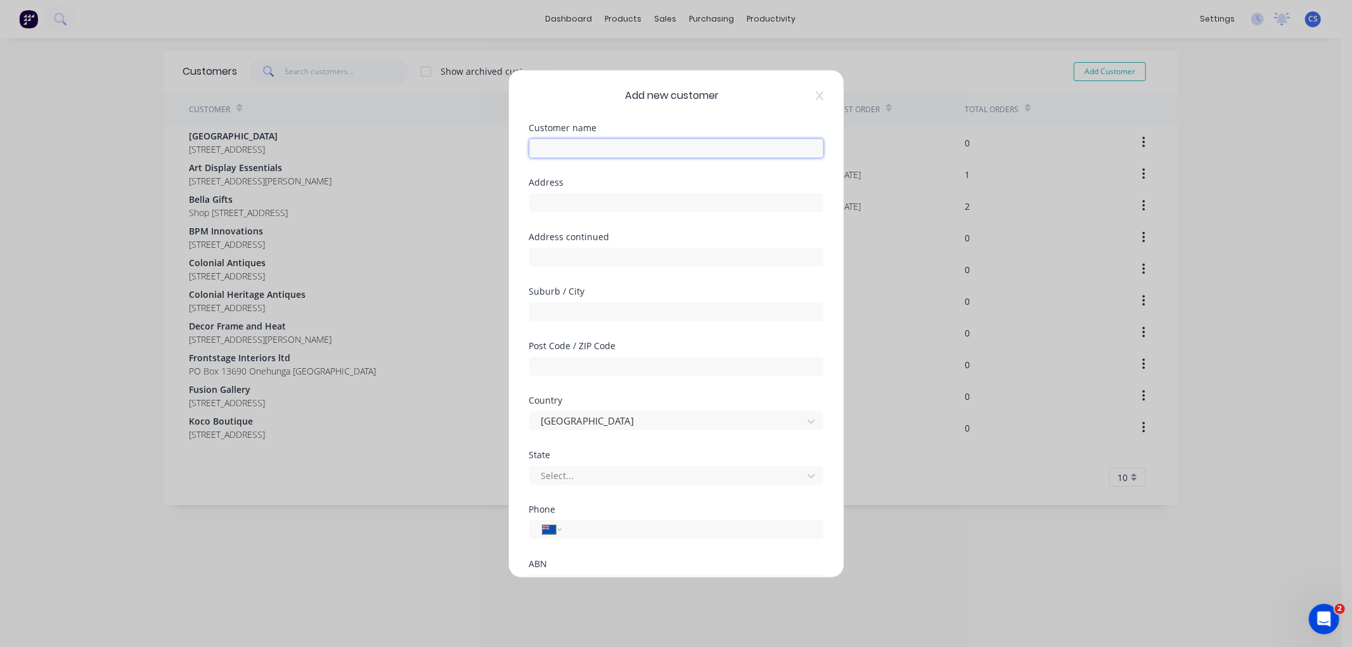
click at [598, 146] on input "text" at bounding box center [676, 148] width 294 height 19
click at [565, 198] on input "text" at bounding box center [676, 202] width 294 height 19
click at [584, 149] on input "Enpac" at bounding box center [676, 148] width 294 height 19
type input "Enpac Limited"
click at [576, 201] on input "text" at bounding box center [676, 202] width 294 height 19
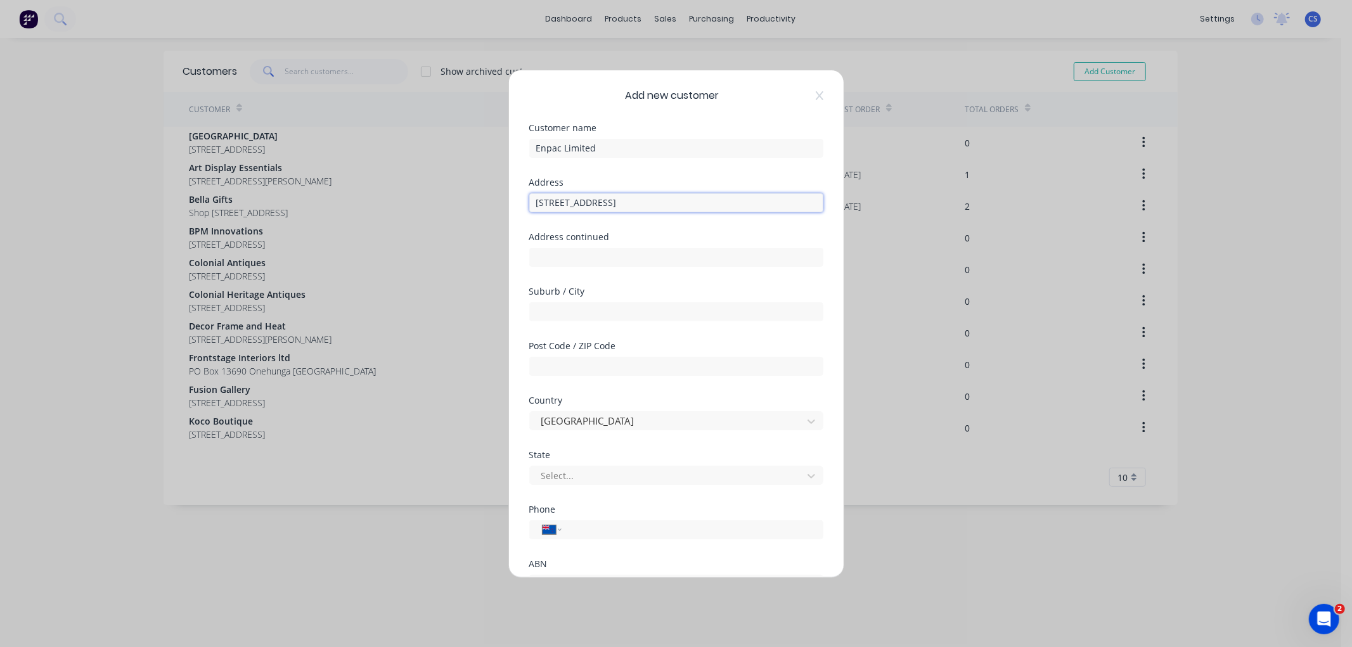
type input "5A Hunters Park Drive"
type input "Three Kings"
type input "Auckland"
type input "1024"
click at [579, 475] on div at bounding box center [668, 476] width 256 height 16
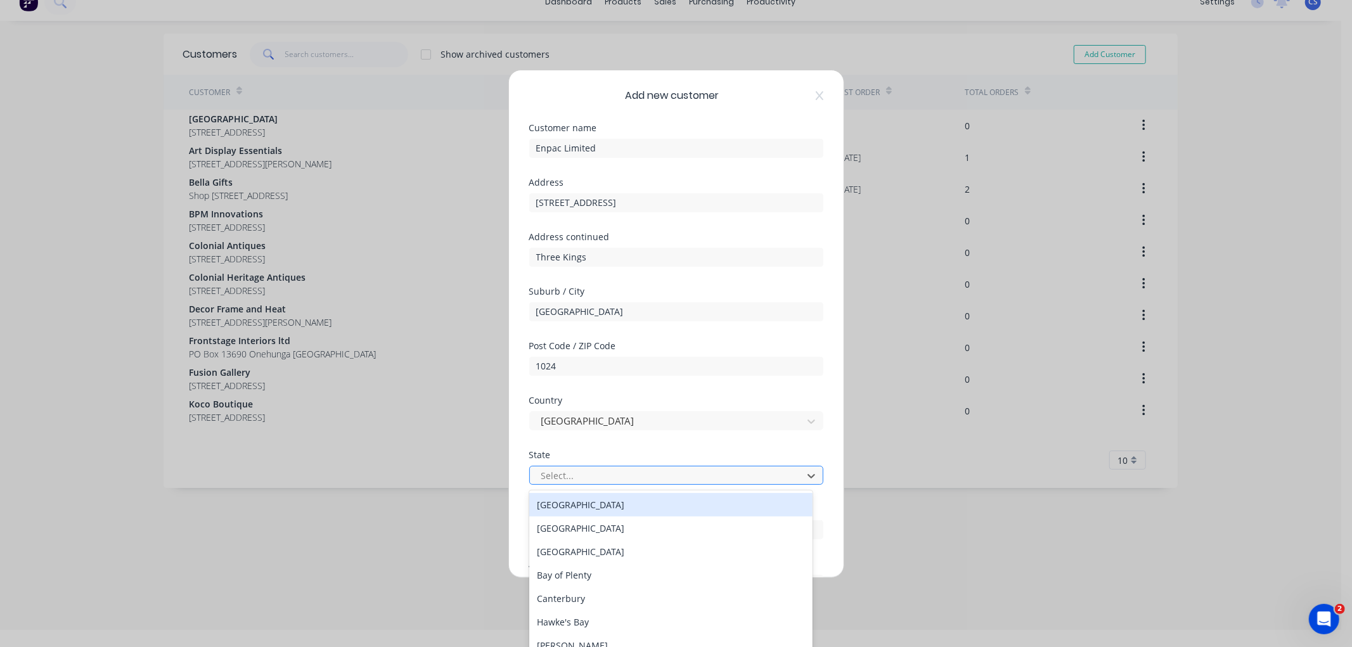
scroll to position [19, 0]
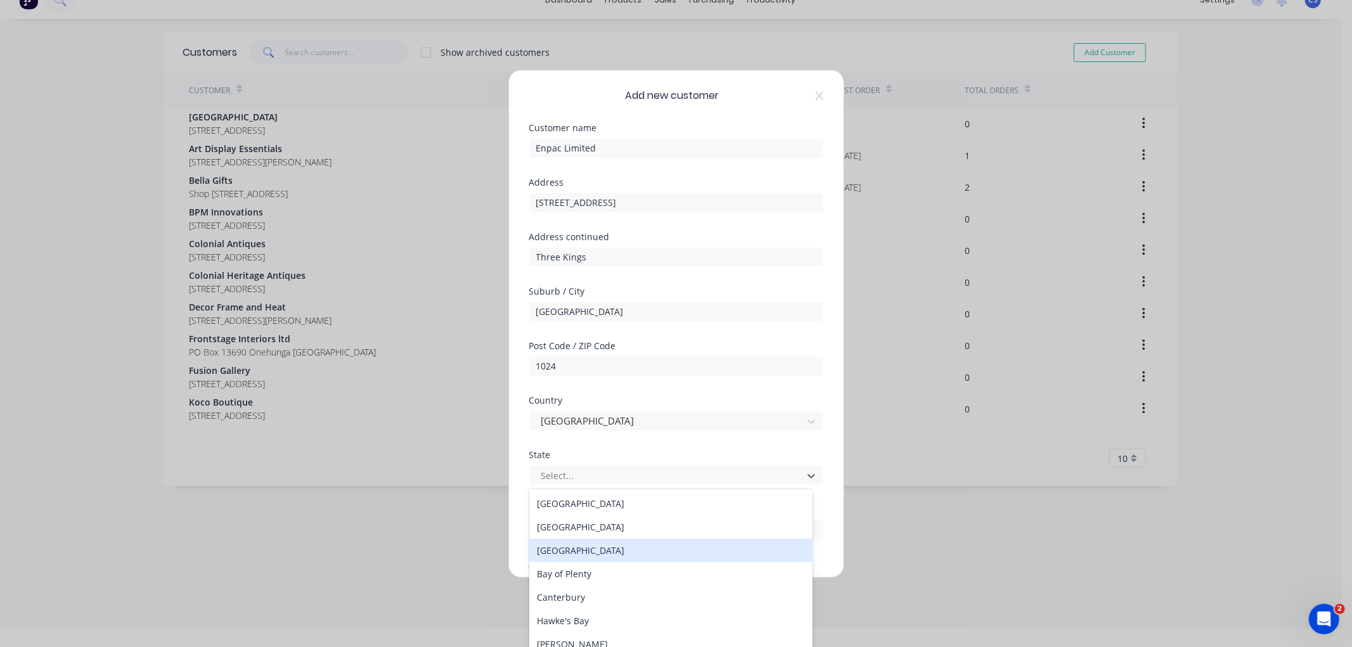
click at [577, 555] on div "Auckland" at bounding box center [670, 550] width 283 height 23
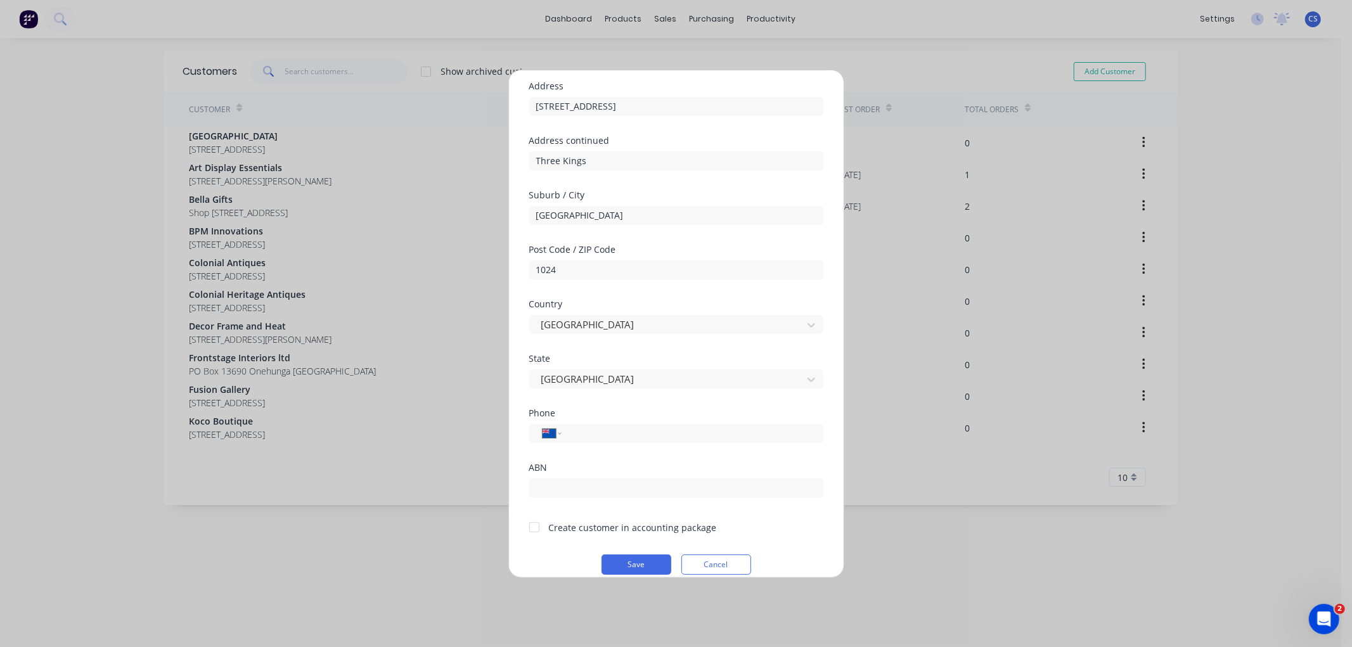
scroll to position [111, 0]
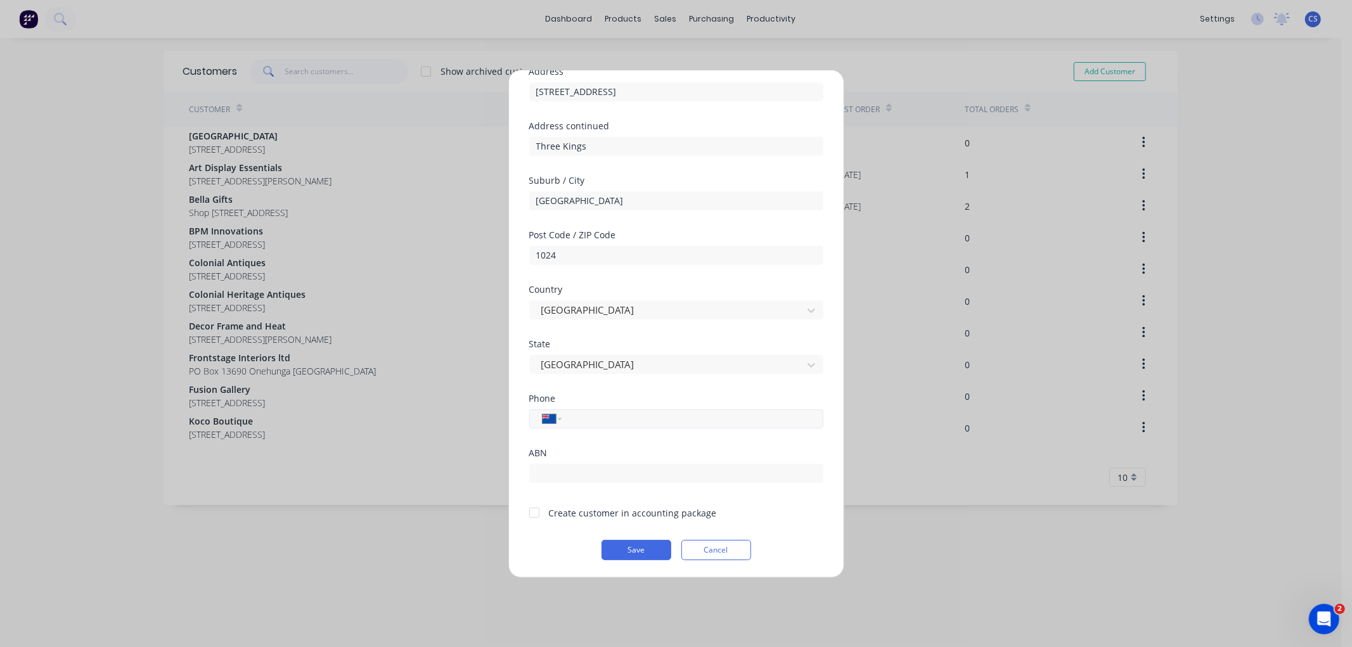
click at [588, 419] on input "tel" at bounding box center [689, 418] width 239 height 13
type input "09 600 6290"
click at [539, 511] on div at bounding box center [534, 512] width 25 height 25
click at [629, 550] on button "Save" at bounding box center [636, 550] width 70 height 20
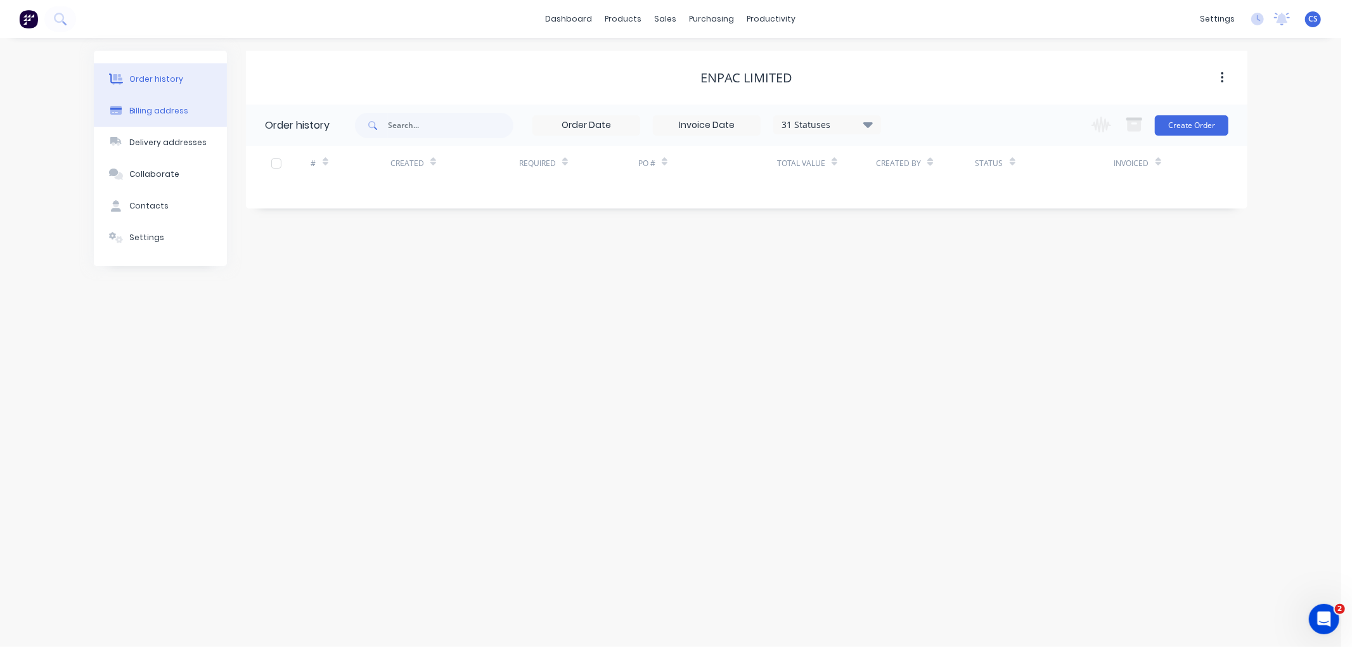
click at [143, 115] on div "Billing address" at bounding box center [158, 110] width 59 height 11
select select "NZ"
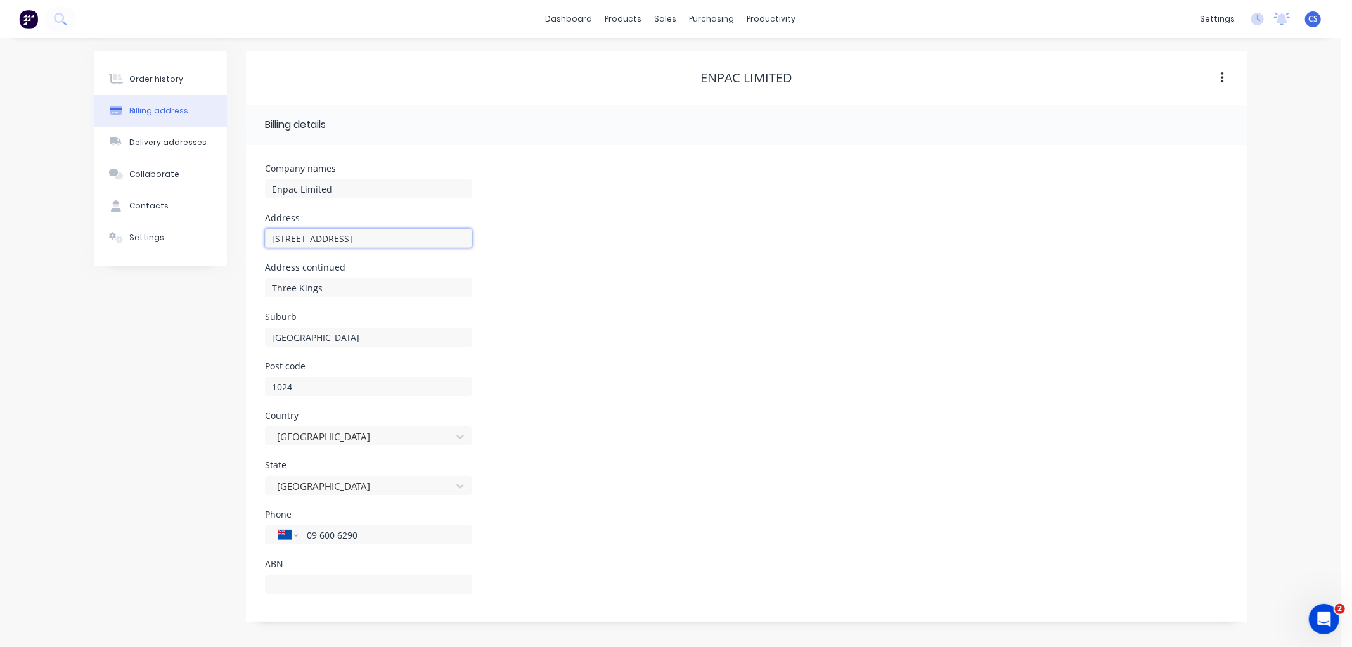
drag, startPoint x: 372, startPoint y: 236, endPoint x: 289, endPoint y: 241, distance: 83.2
click at [265, 241] on input "5A Hunters Park Drive" at bounding box center [368, 238] width 207 height 19
type input "PoBox 24054"
type input "Royal Oaks"
type input "1345"
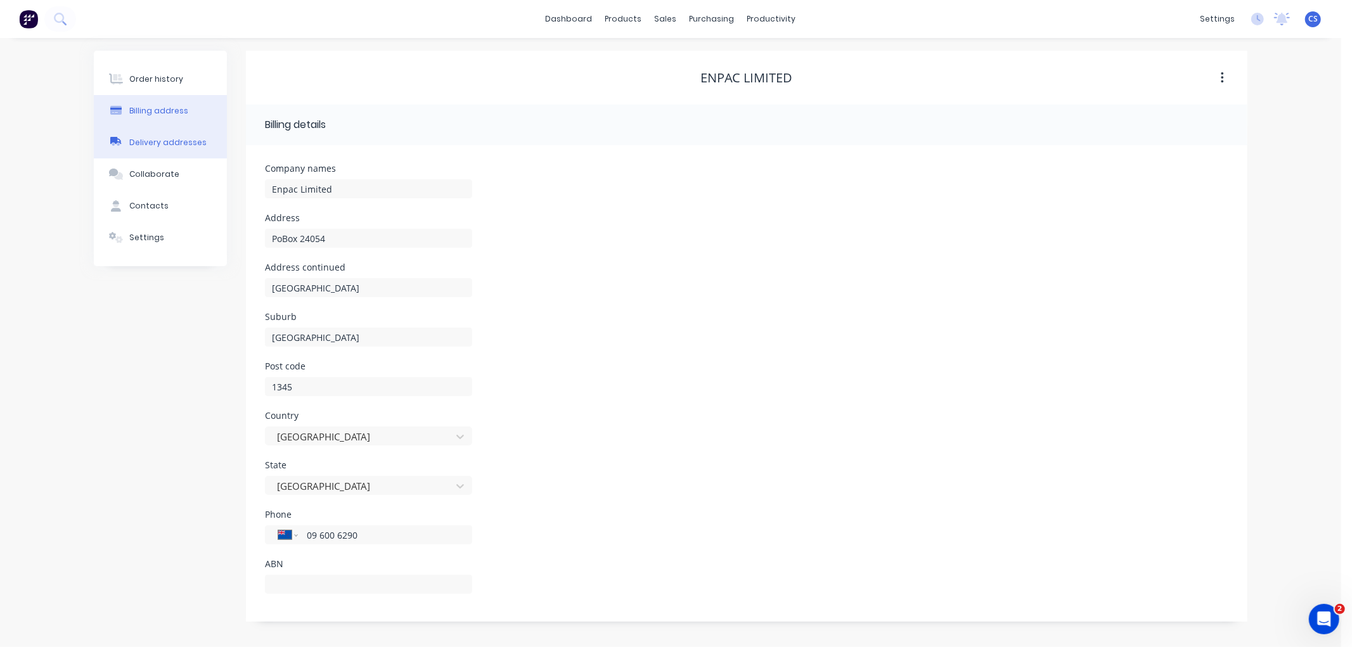
click at [157, 137] on div "Delivery addresses" at bounding box center [167, 142] width 77 height 11
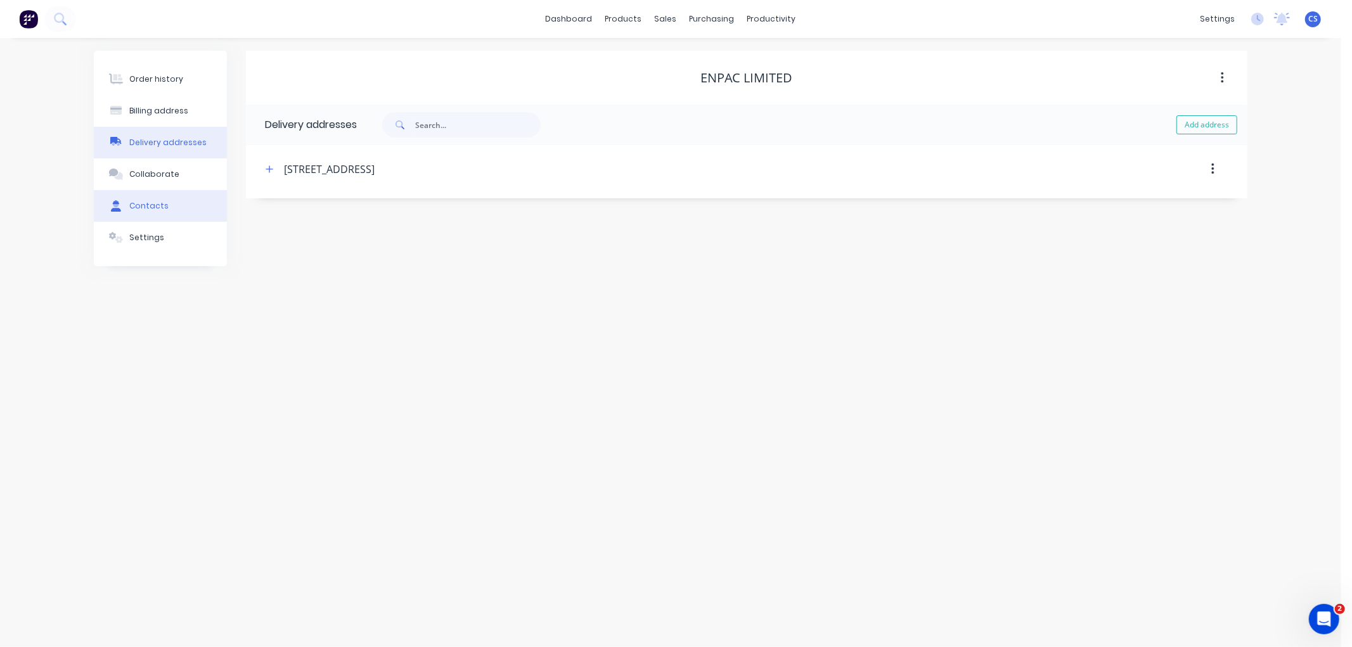
click at [149, 206] on div "Contacts" at bounding box center [148, 205] width 39 height 11
click at [1204, 125] on button "Add contact" at bounding box center [1208, 124] width 58 height 19
select select "NZ"
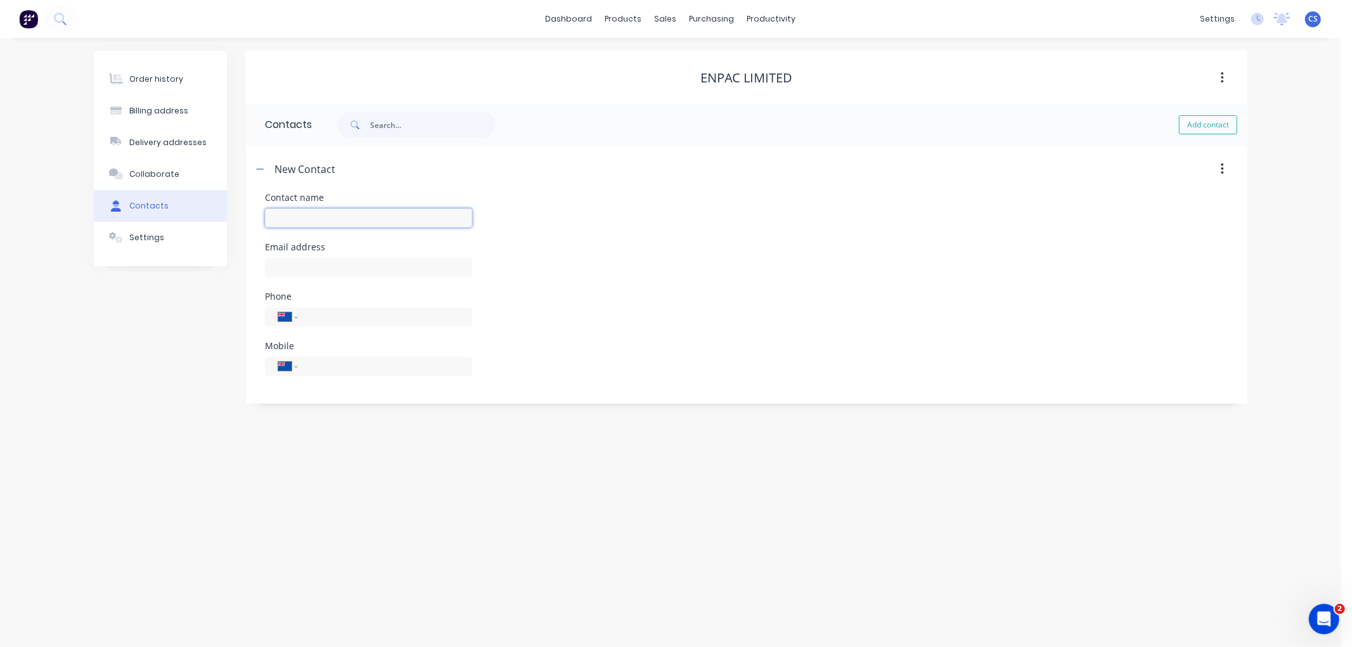
click at [286, 211] on input "text" at bounding box center [368, 218] width 207 height 19
type input "Ken Blackbeard"
click at [352, 266] on input "text" at bounding box center [368, 267] width 207 height 19
select select "NZ"
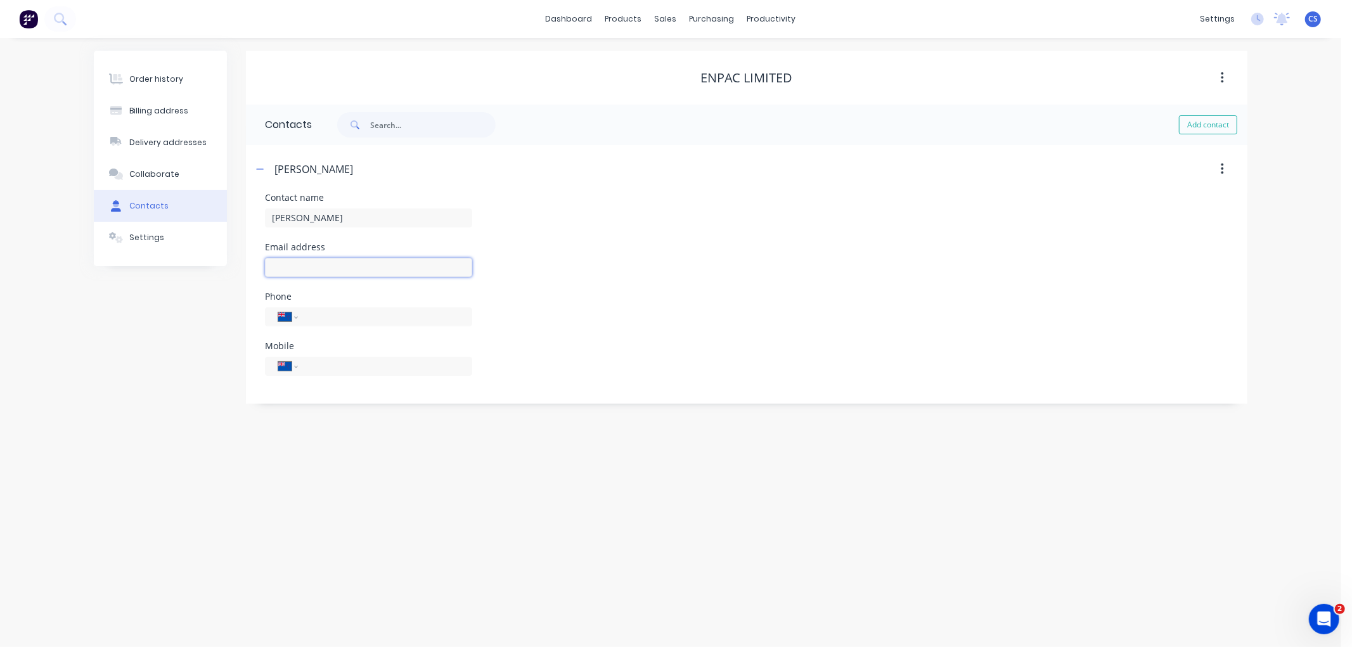
click at [352, 266] on input "text" at bounding box center [368, 267] width 207 height 19
type input "sales@enpac.co.nz"
type input "021 857 998"
click at [1201, 127] on button "Add contact" at bounding box center [1208, 124] width 58 height 19
select select "NZ"
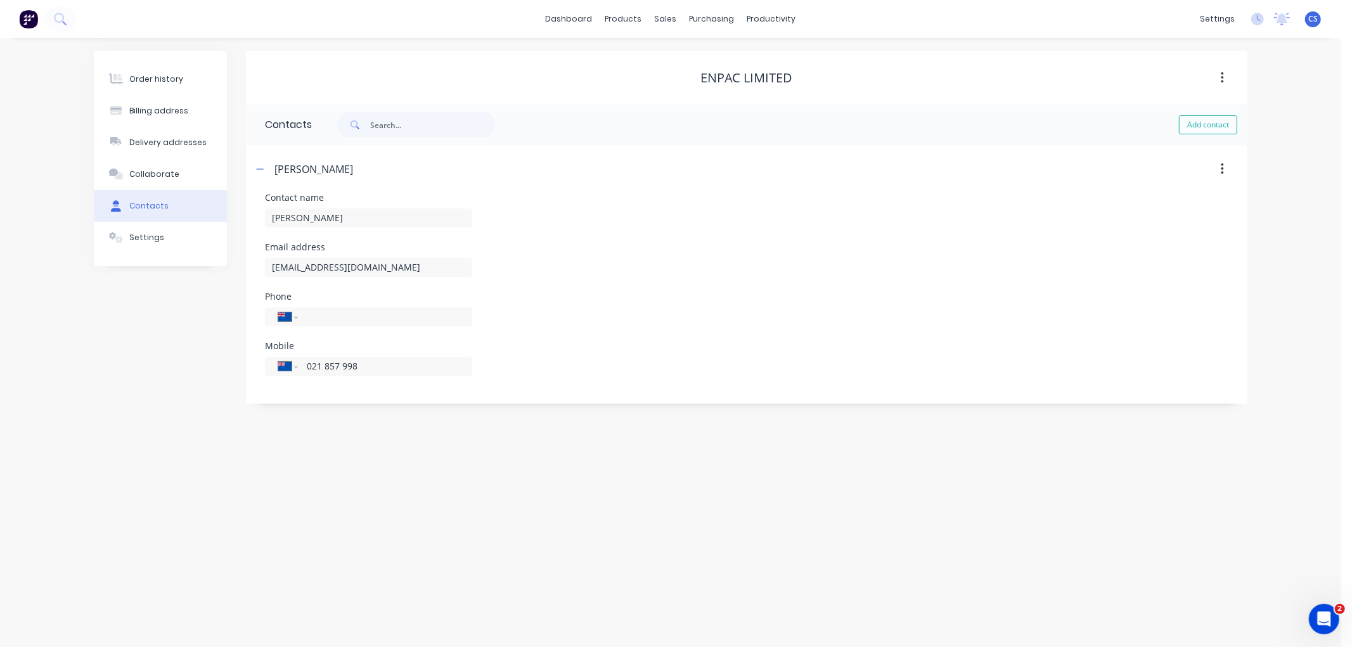
select select "NZ"
click at [293, 213] on input "text" at bounding box center [368, 218] width 207 height 19
type input "Accounts"
select select "NZ"
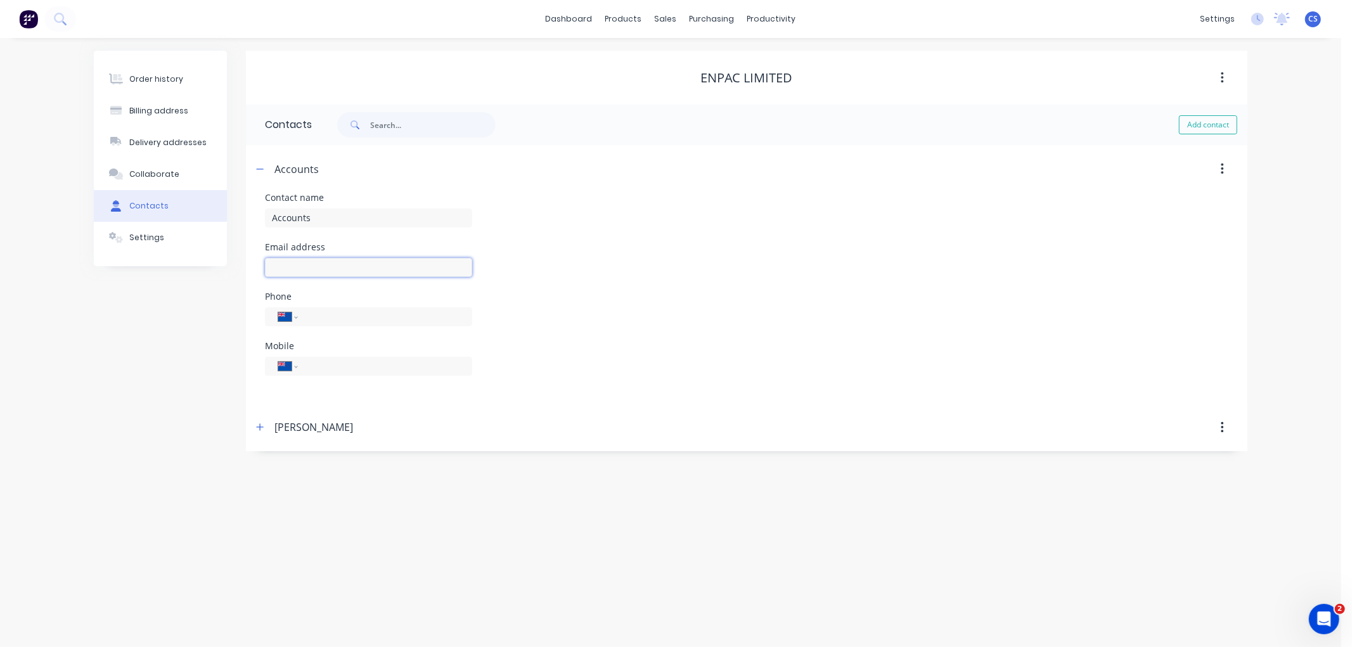
click at [314, 269] on input "text" at bounding box center [368, 267] width 207 height 19
type input "accounts@enpac.co.nz"
click at [317, 368] on input "tel" at bounding box center [383, 365] width 152 height 13
type input "021 425 258"
drag, startPoint x: 556, startPoint y: 372, endPoint x: 384, endPoint y: 285, distance: 192.5
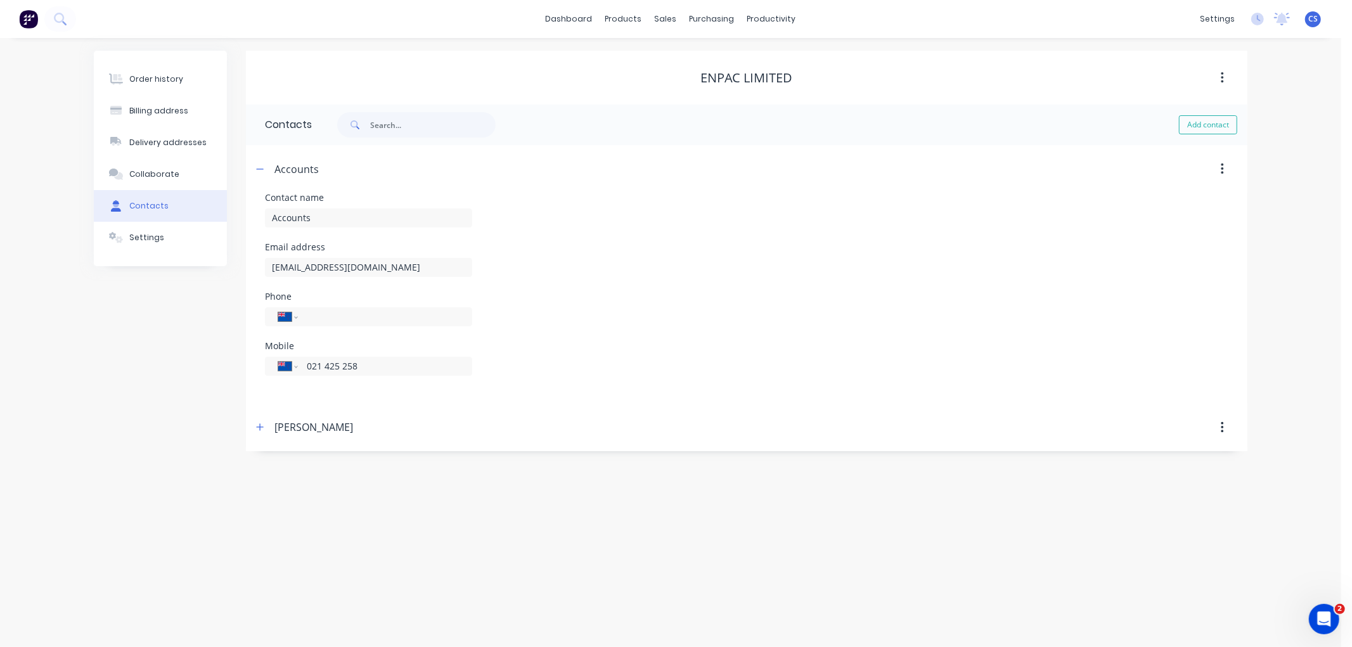
click at [556, 373] on div "Mobile International Afghanistan Åland Islands Albania Algeria American Samoa A…" at bounding box center [746, 366] width 963 height 49
click at [164, 85] on button "Order history" at bounding box center [160, 79] width 133 height 32
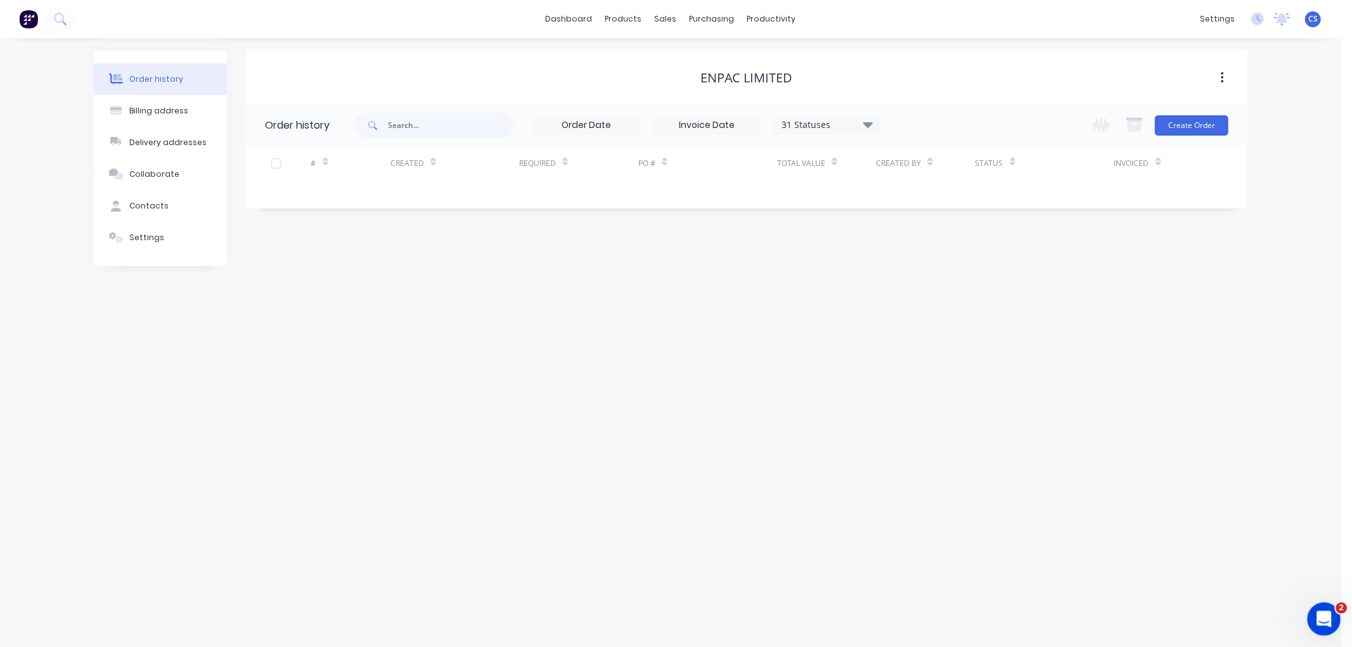
drag, startPoint x: 2615, startPoint y: 1215, endPoint x: 1315, endPoint y: 621, distance: 1429.5
click at [1315, 621] on icon "Open Intercom Messenger" at bounding box center [1322, 617] width 21 height 21
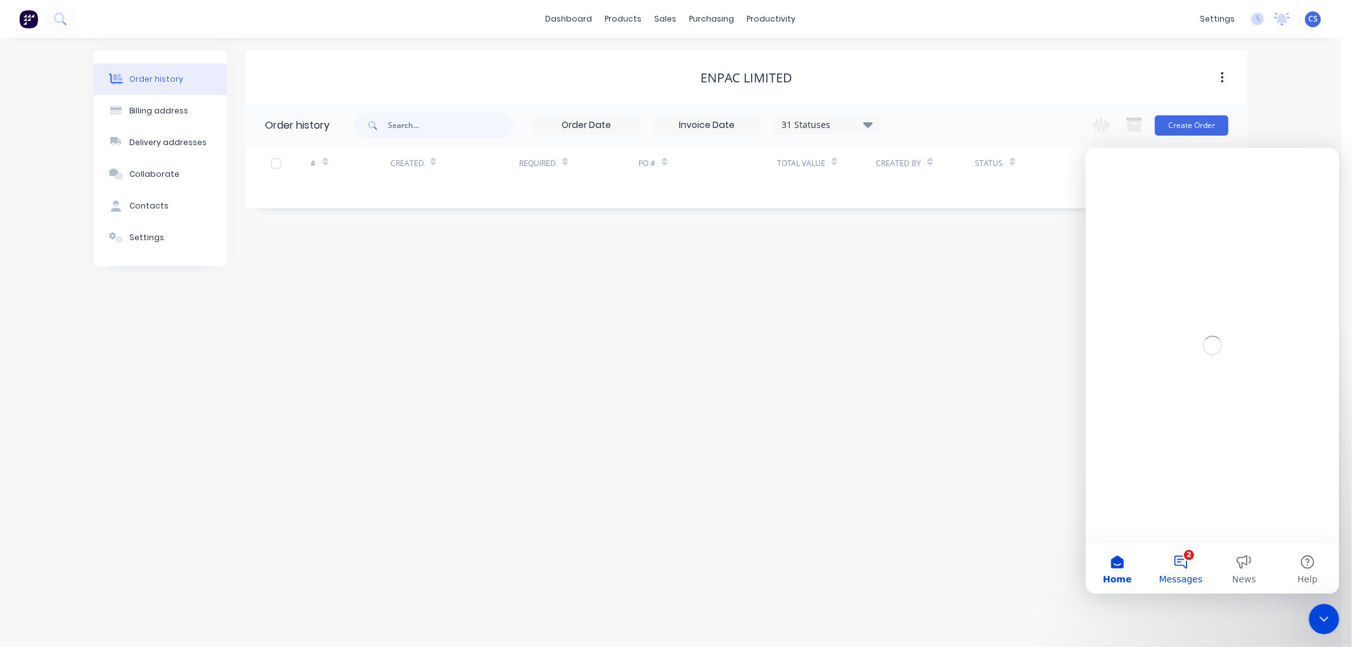
click at [1183, 560] on button "2 Messages" at bounding box center [1179, 568] width 63 height 51
click at [1182, 560] on button "2 Messages" at bounding box center [1179, 568] width 63 height 51
click at [1181, 563] on button "2 Messages" at bounding box center [1179, 568] width 63 height 51
click at [1322, 159] on icon "Close" at bounding box center [1319, 163] width 10 height 10
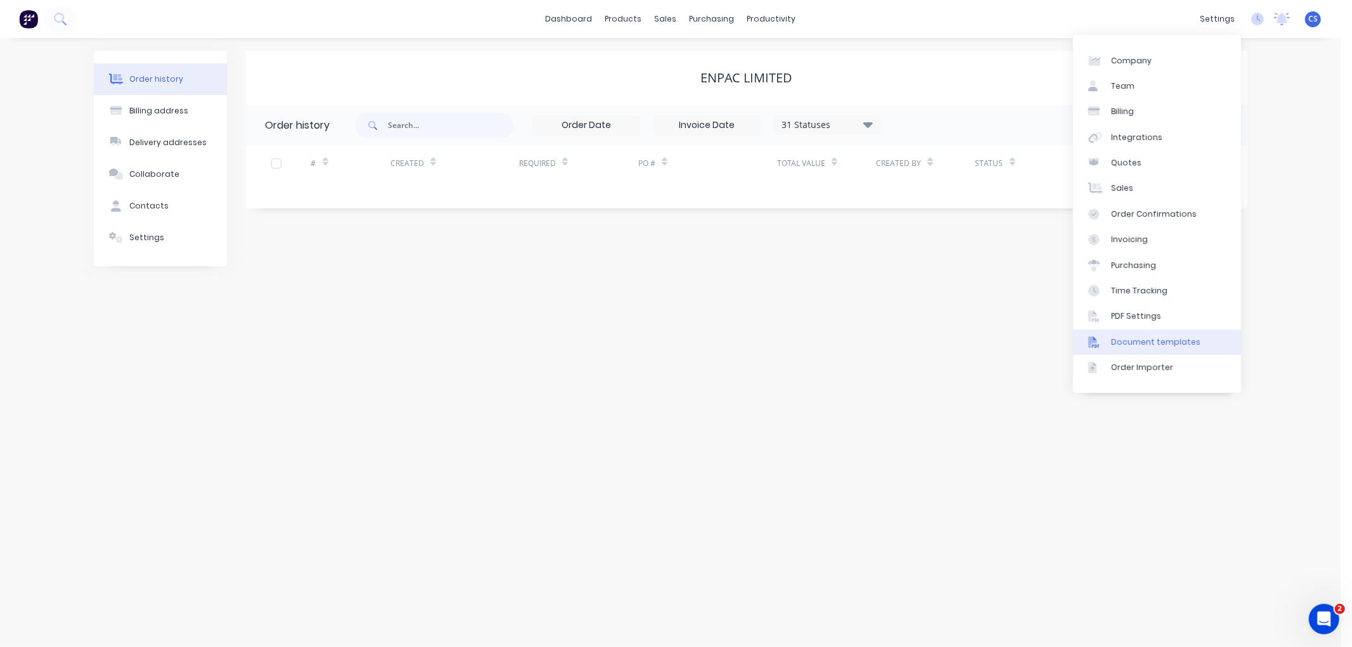
click at [1140, 340] on div "Document templates" at bounding box center [1155, 342] width 89 height 11
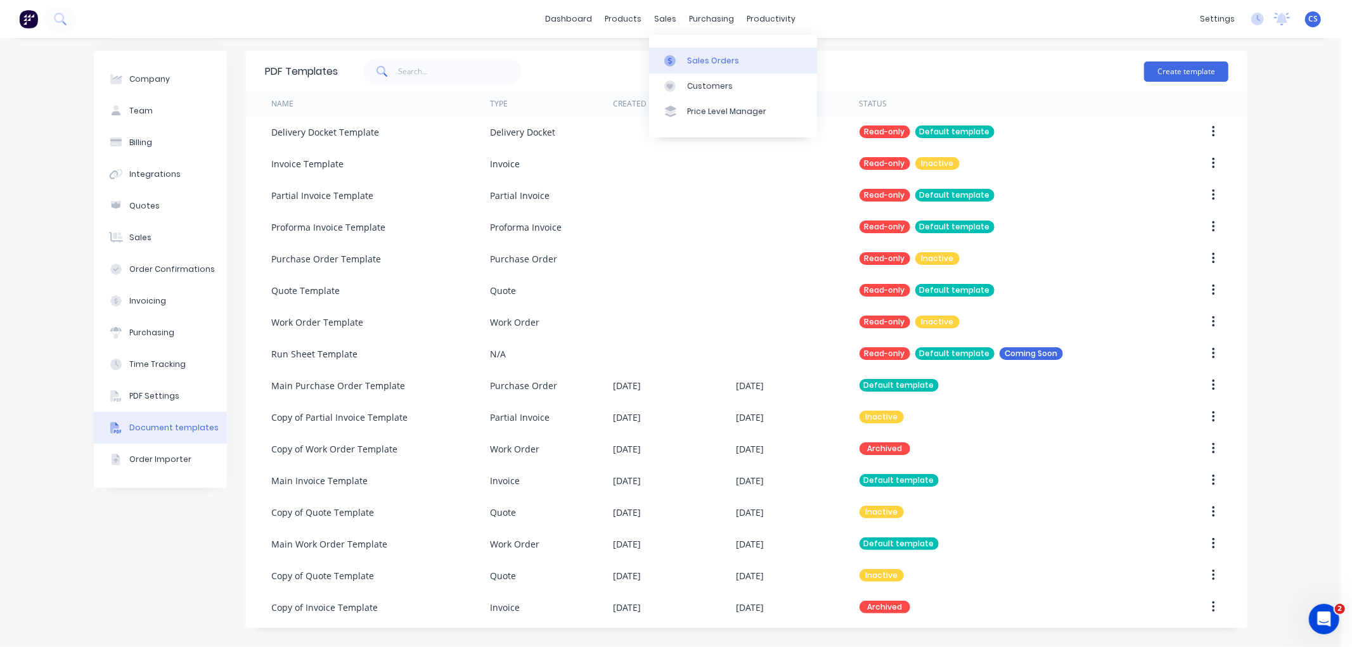
click at [683, 60] on link "Sales Orders" at bounding box center [733, 60] width 168 height 25
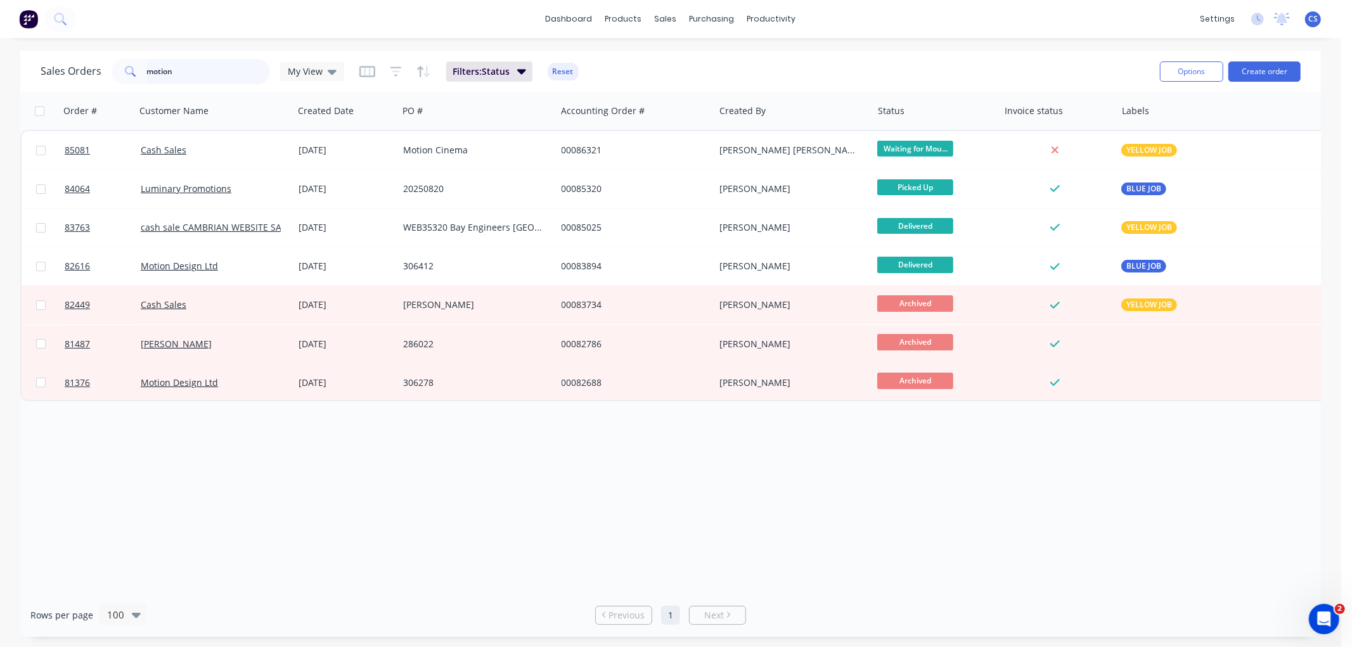
drag, startPoint x: 194, startPoint y: 61, endPoint x: 191, endPoint y: 68, distance: 8.2
click at [193, 61] on input "motion" at bounding box center [209, 71] width 124 height 25
click at [184, 68] on input "motion" at bounding box center [209, 71] width 124 height 25
click at [172, 70] on input "motion" at bounding box center [209, 71] width 124 height 25
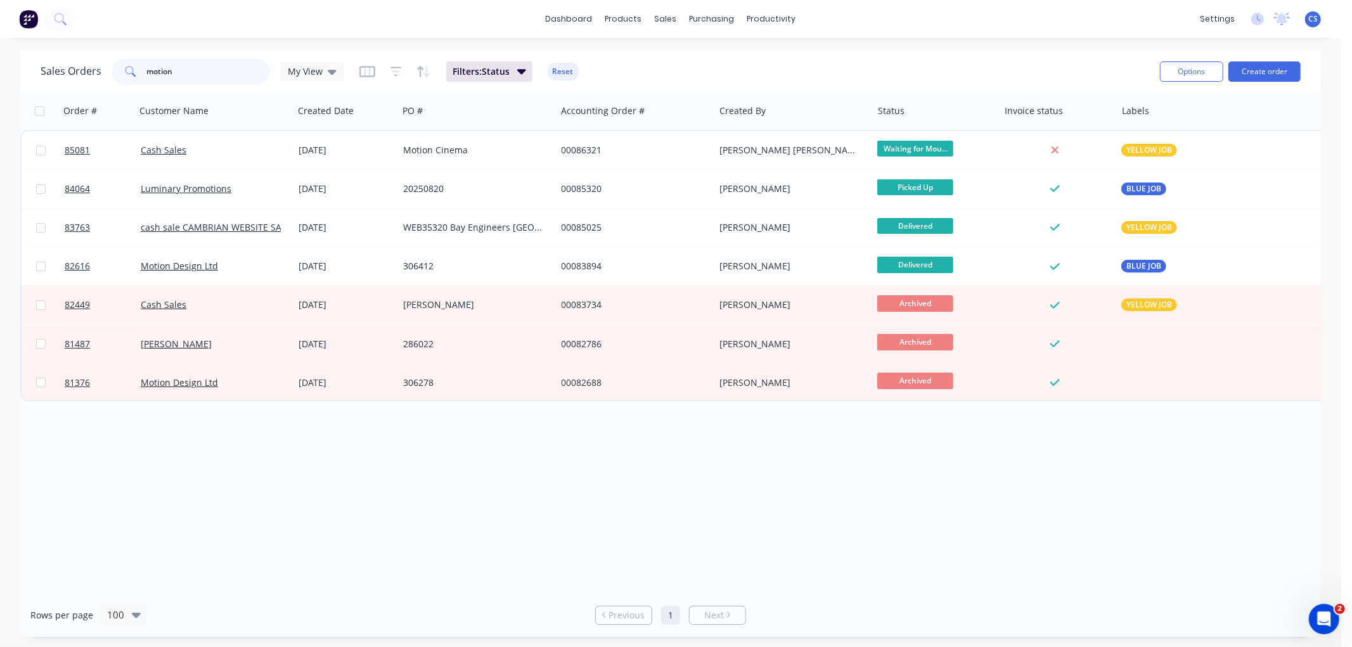
click at [172, 70] on input "motion" at bounding box center [209, 71] width 124 height 25
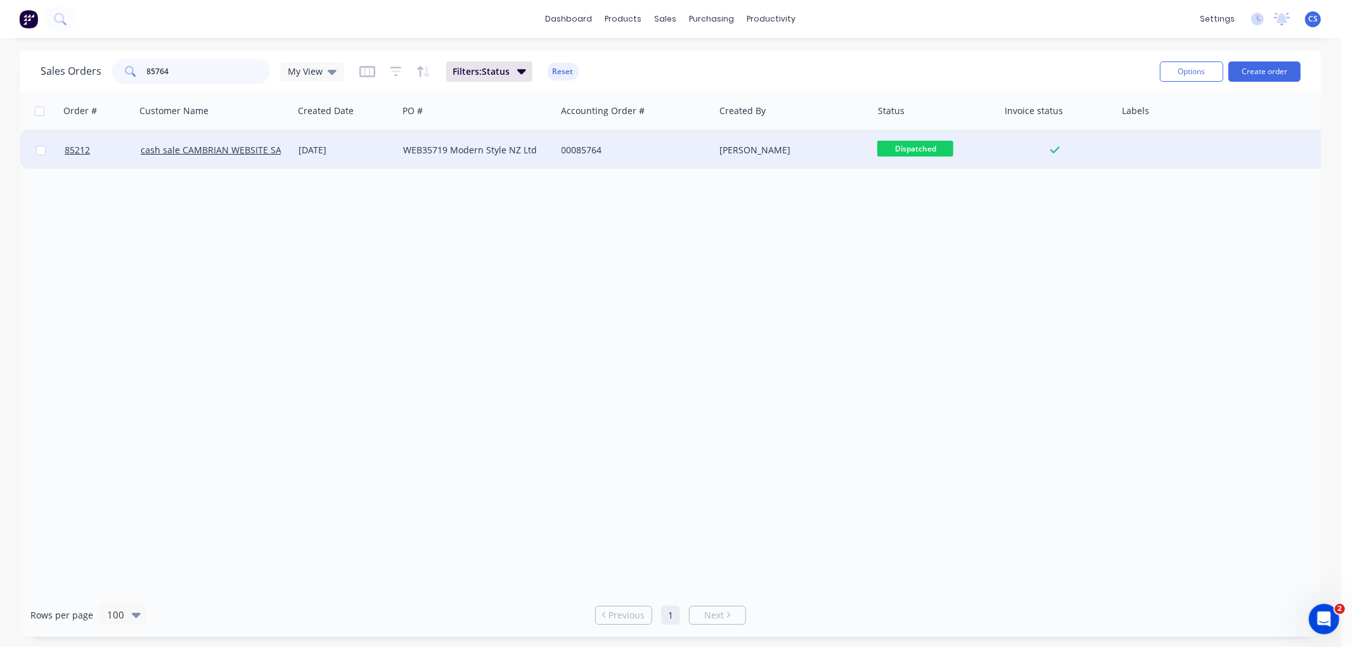
type input "85764"
click at [408, 150] on div "WEB35719 Modern Style NZ Ltd" at bounding box center [473, 150] width 141 height 13
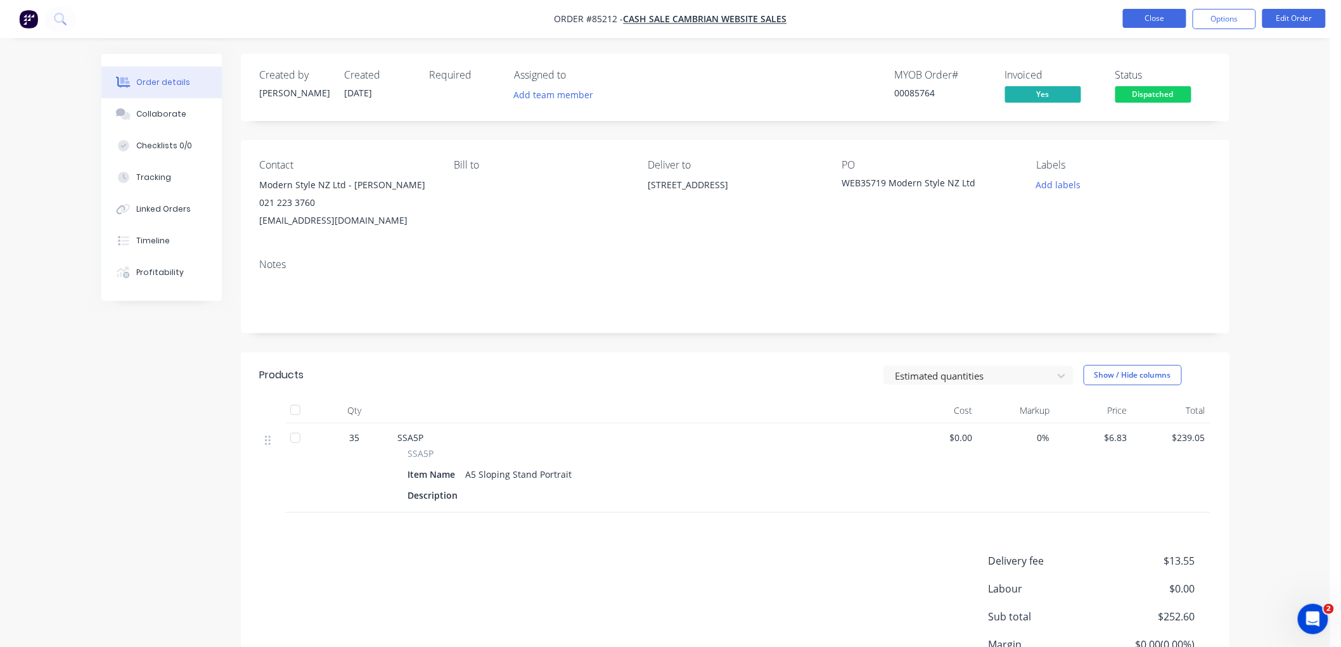
click at [1155, 18] on button "Close" at bounding box center [1154, 18] width 63 height 19
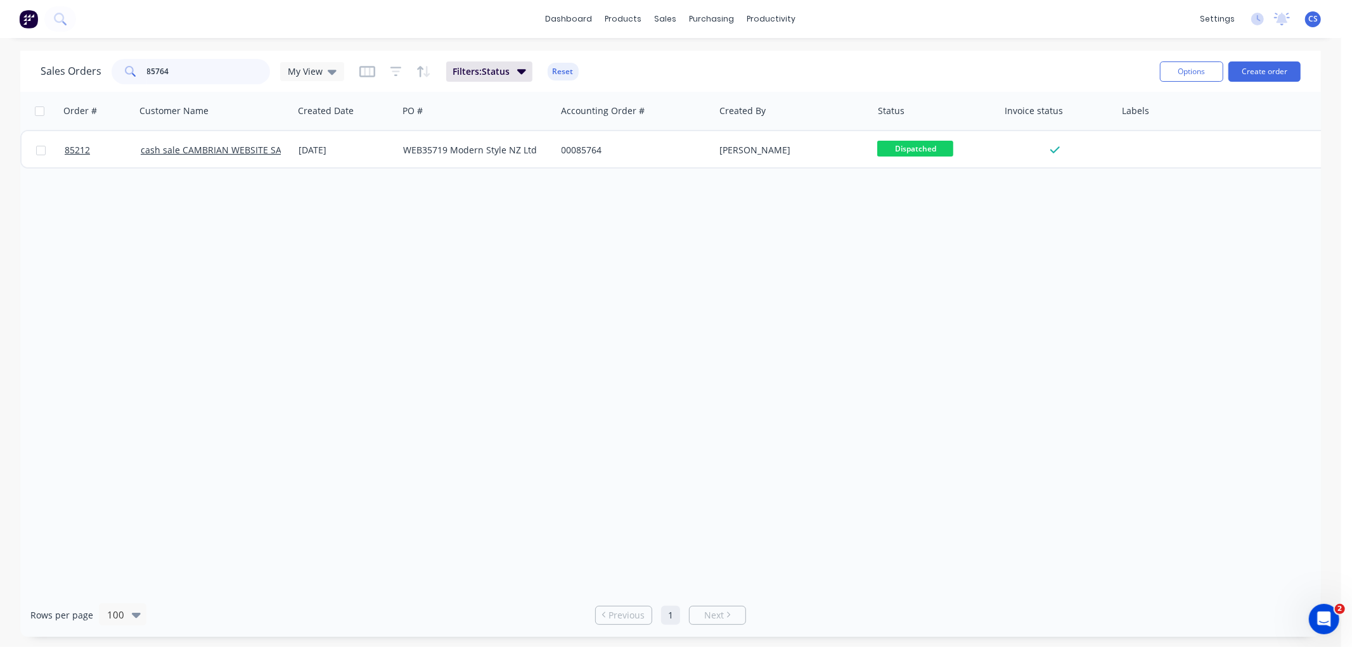
drag, startPoint x: 200, startPoint y: 66, endPoint x: 267, endPoint y: 68, distance: 67.8
click at [94, 68] on div "Sales Orders 85764 My View" at bounding box center [193, 71] width 304 height 25
click at [198, 64] on input "85764" at bounding box center [209, 71] width 124 height 25
click at [197, 63] on input "85764" at bounding box center [209, 71] width 124 height 25
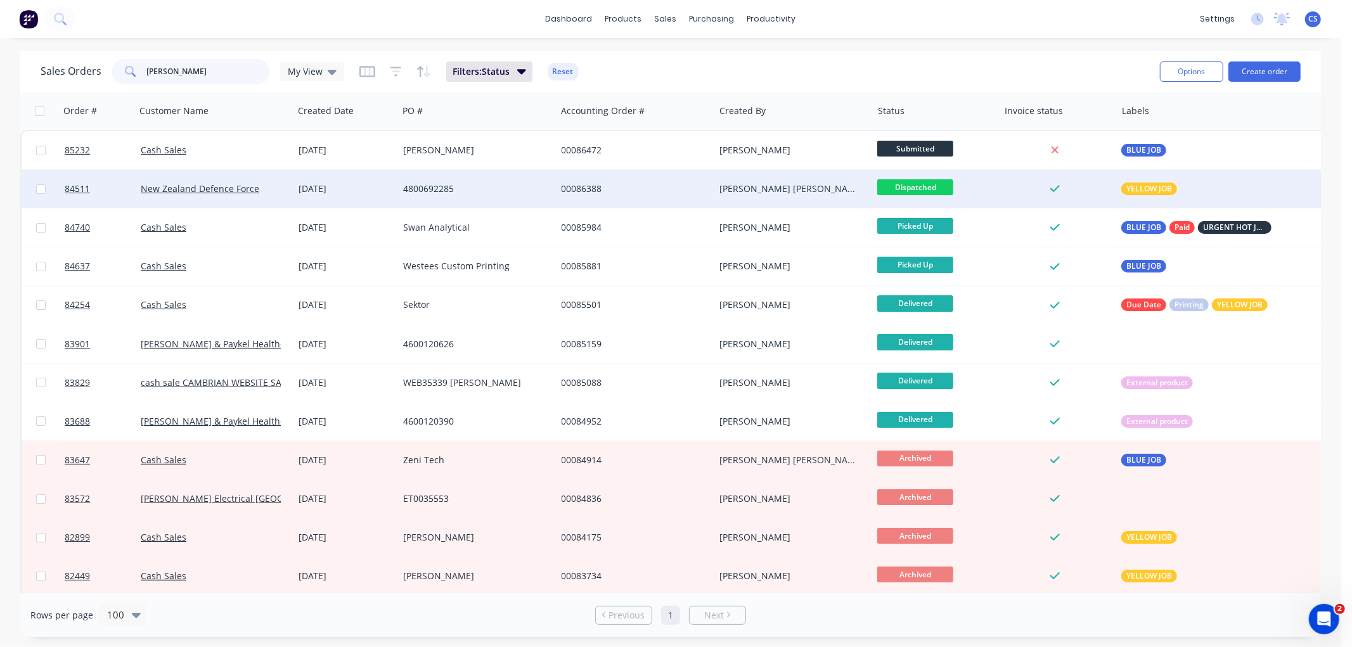
type input "nathan"
click at [476, 188] on div "4800692285" at bounding box center [473, 189] width 141 height 13
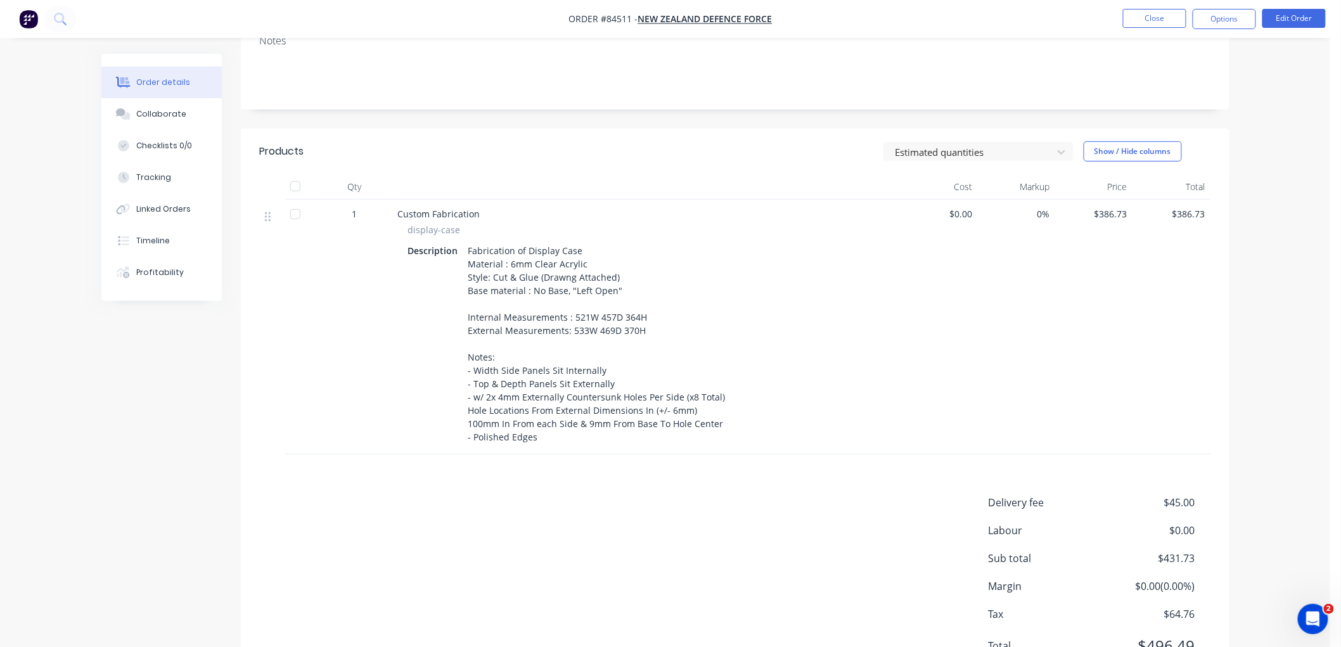
scroll to position [281, 0]
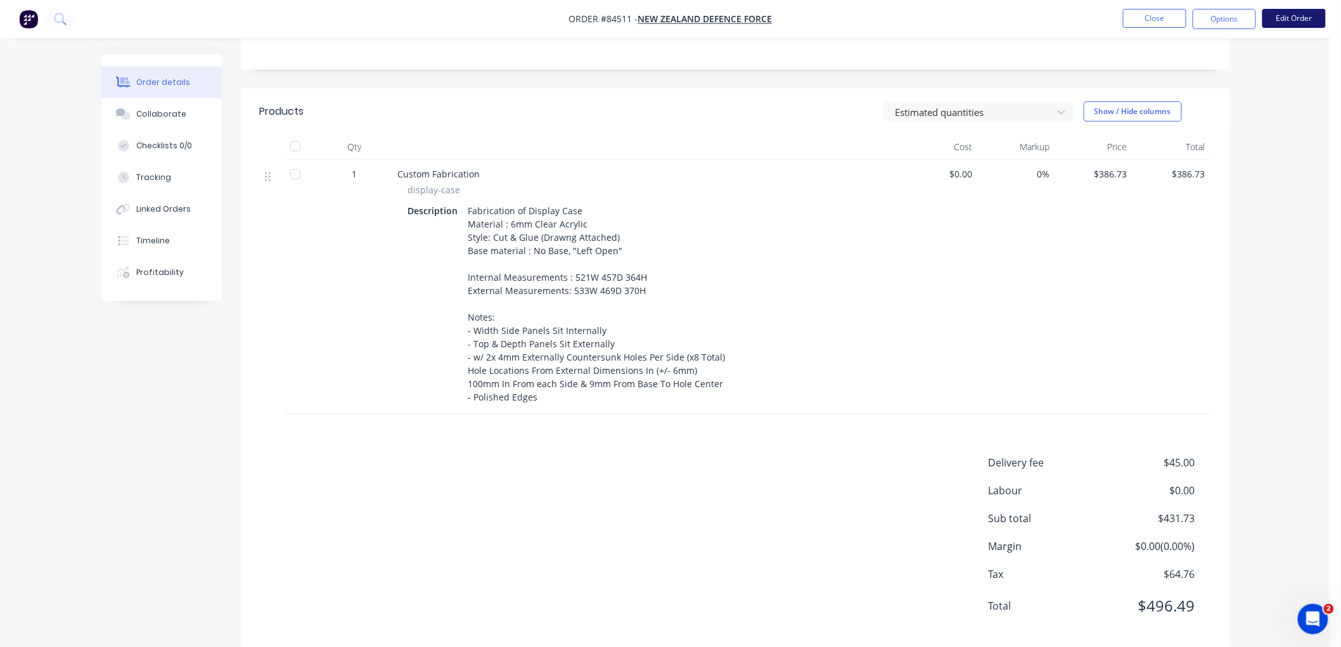
click at [1298, 18] on button "Edit Order" at bounding box center [1294, 18] width 63 height 19
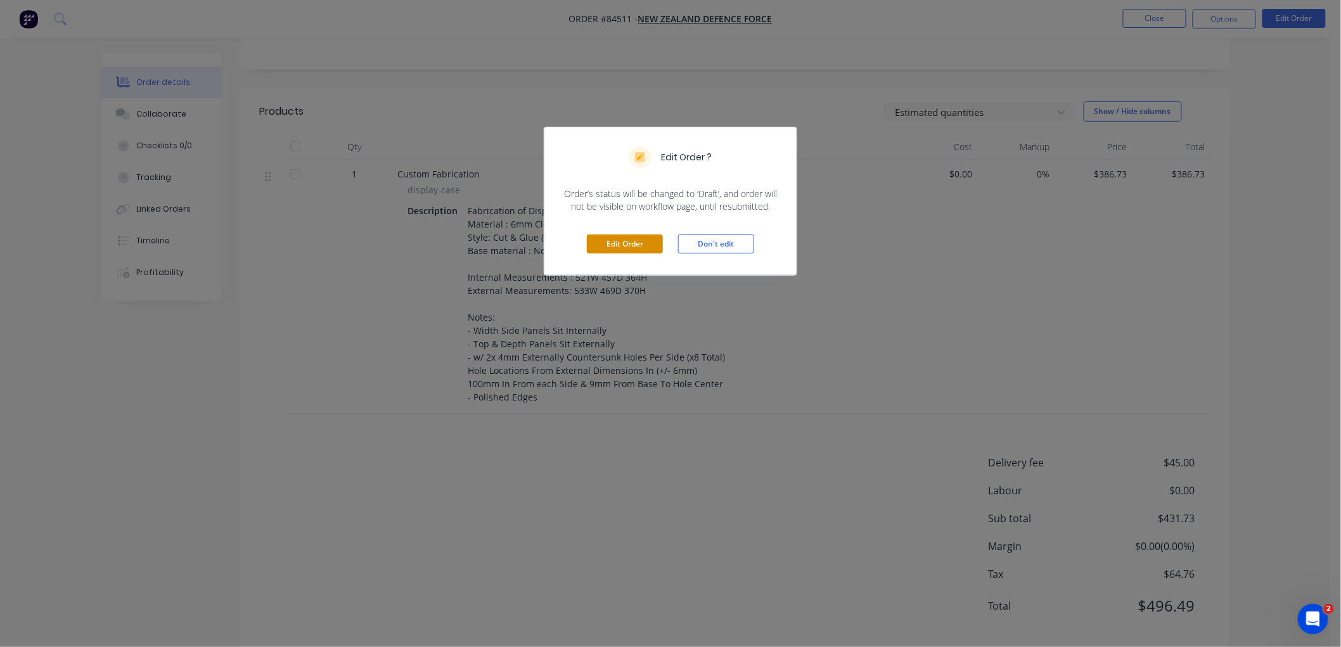
drag, startPoint x: 626, startPoint y: 241, endPoint x: 663, endPoint y: 258, distance: 41.1
click at [626, 241] on button "Edit Order" at bounding box center [625, 244] width 76 height 19
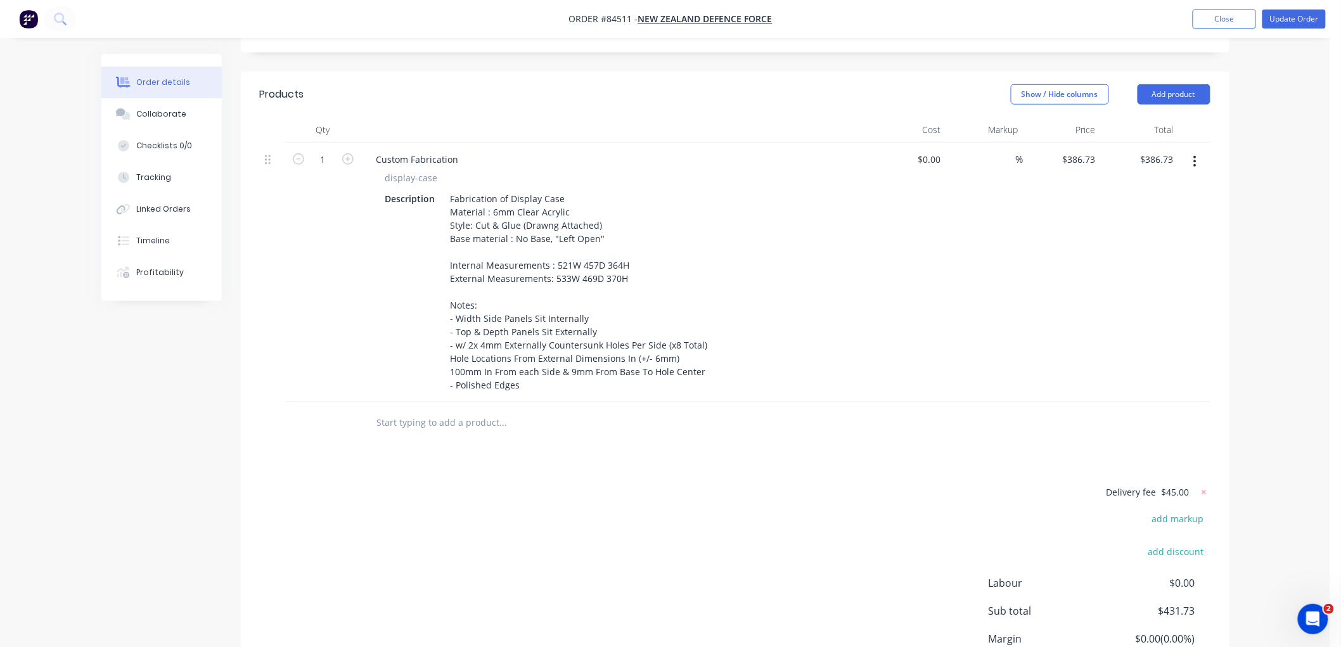
scroll to position [415, 0]
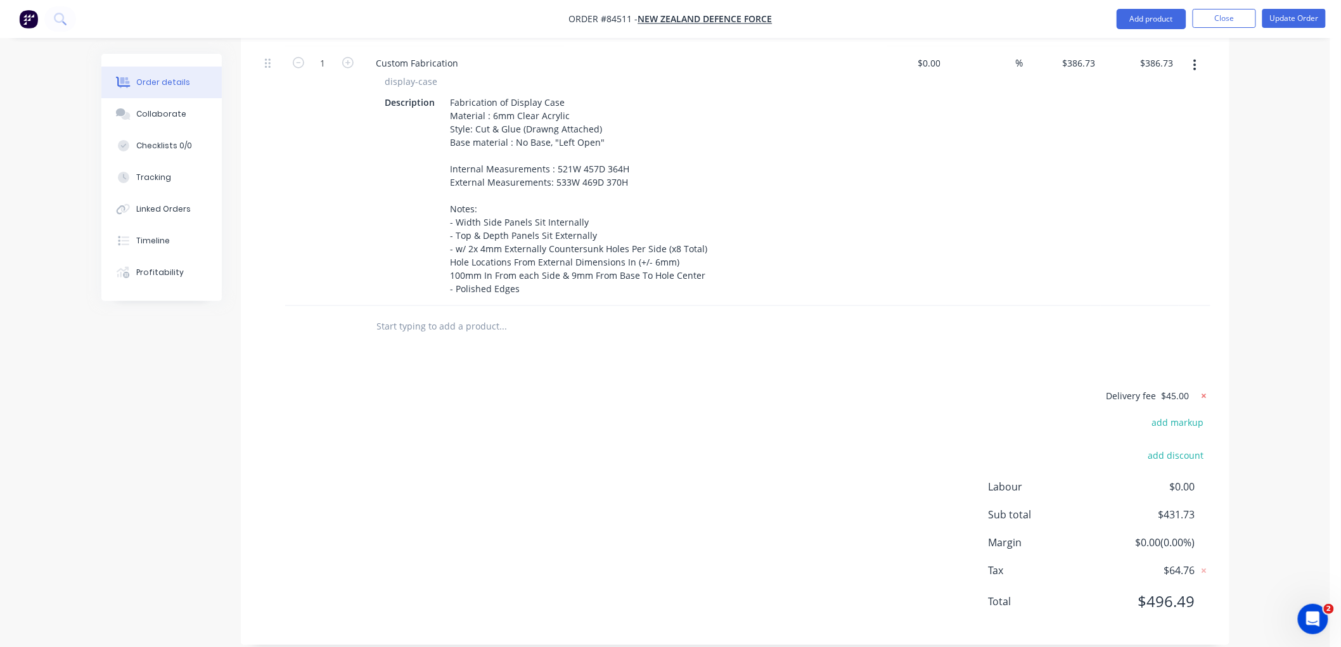
click at [1202, 394] on icon at bounding box center [1204, 396] width 4 height 4
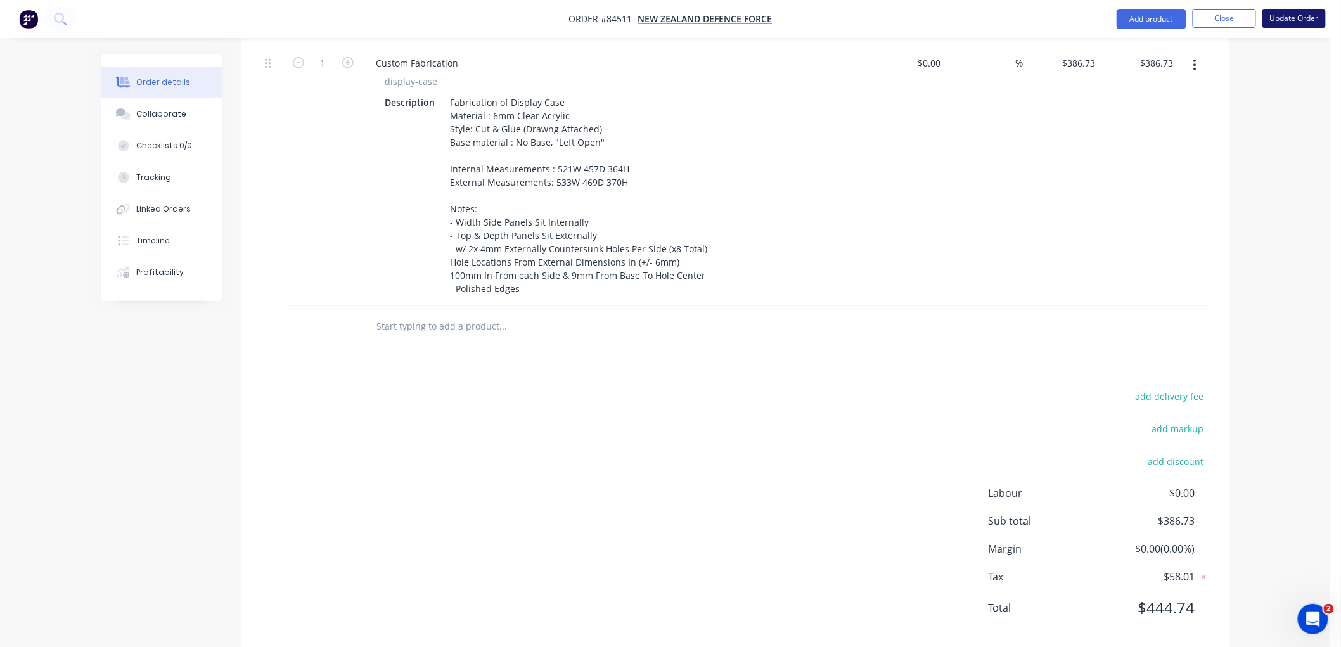
click at [1302, 20] on button "Update Order" at bounding box center [1294, 18] width 63 height 19
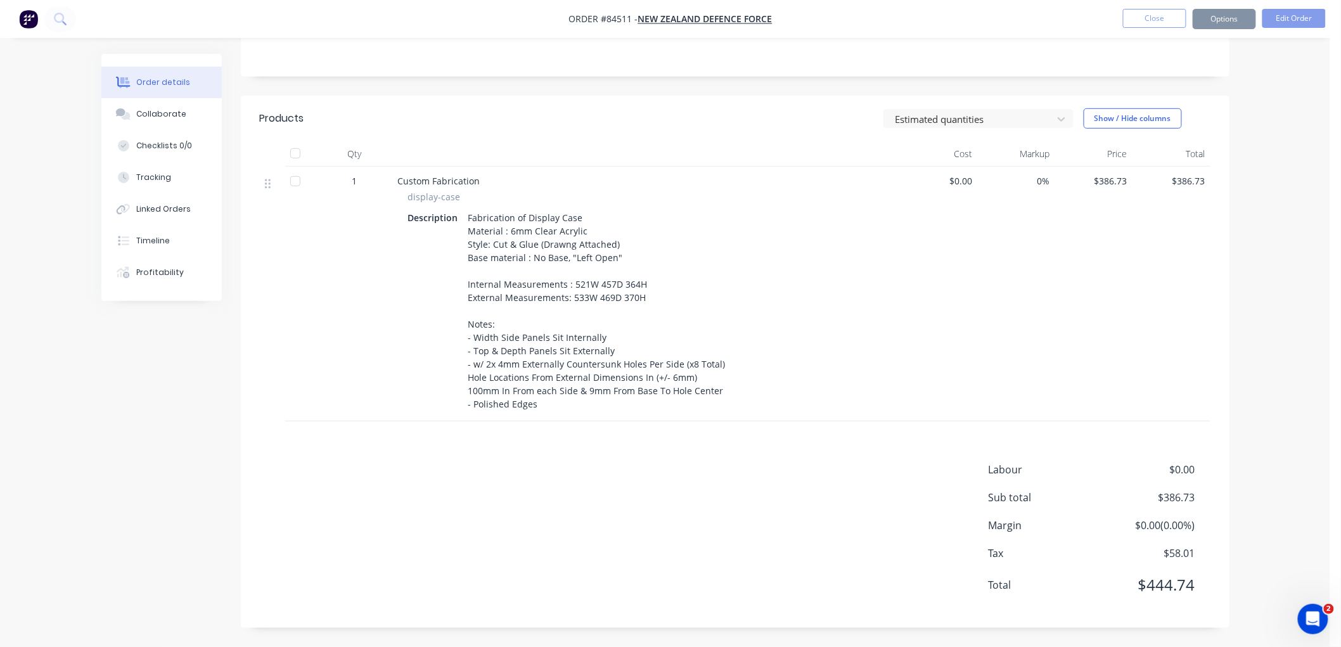
scroll to position [0, 0]
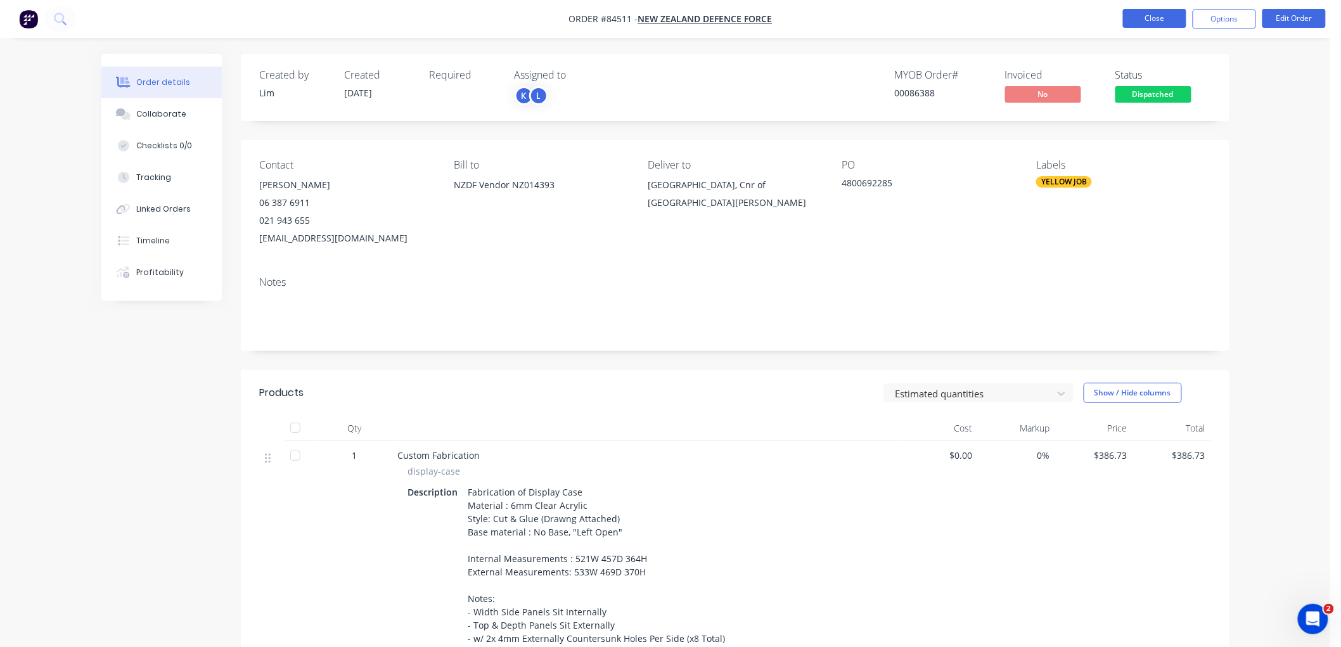
click at [1150, 20] on button "Close" at bounding box center [1154, 18] width 63 height 19
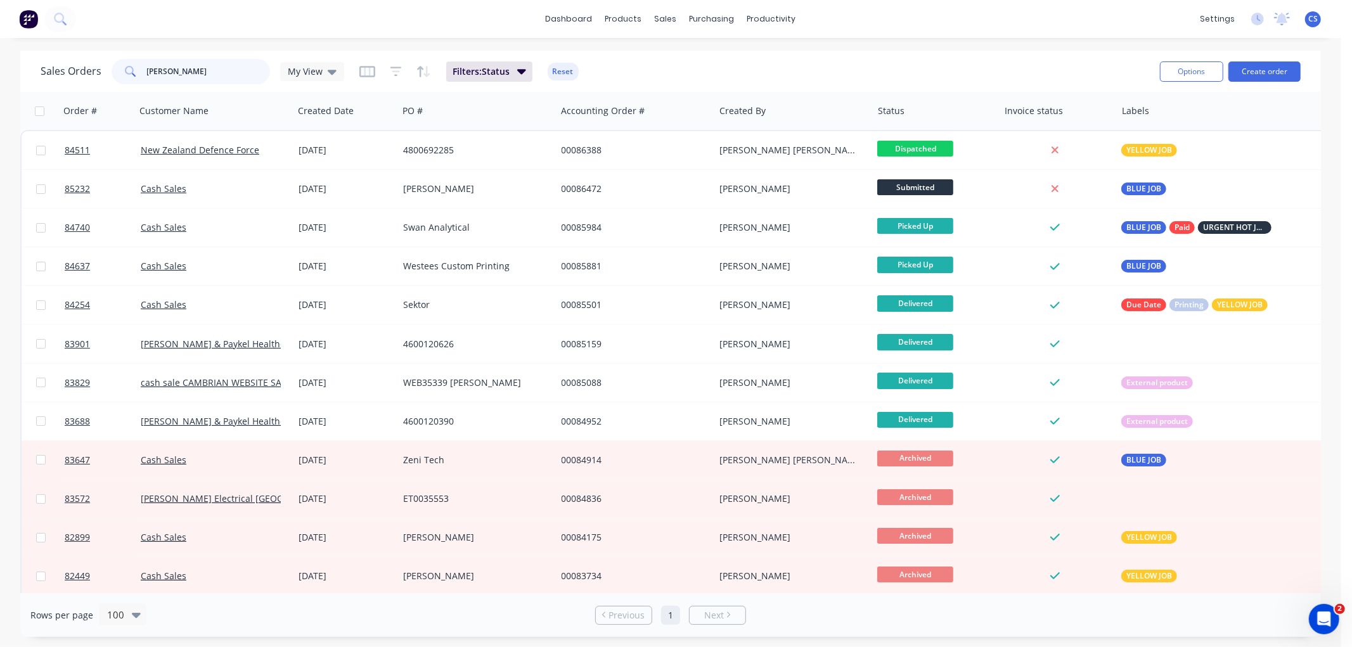
click at [186, 72] on input "nathan" at bounding box center [209, 71] width 124 height 25
type input "abb"
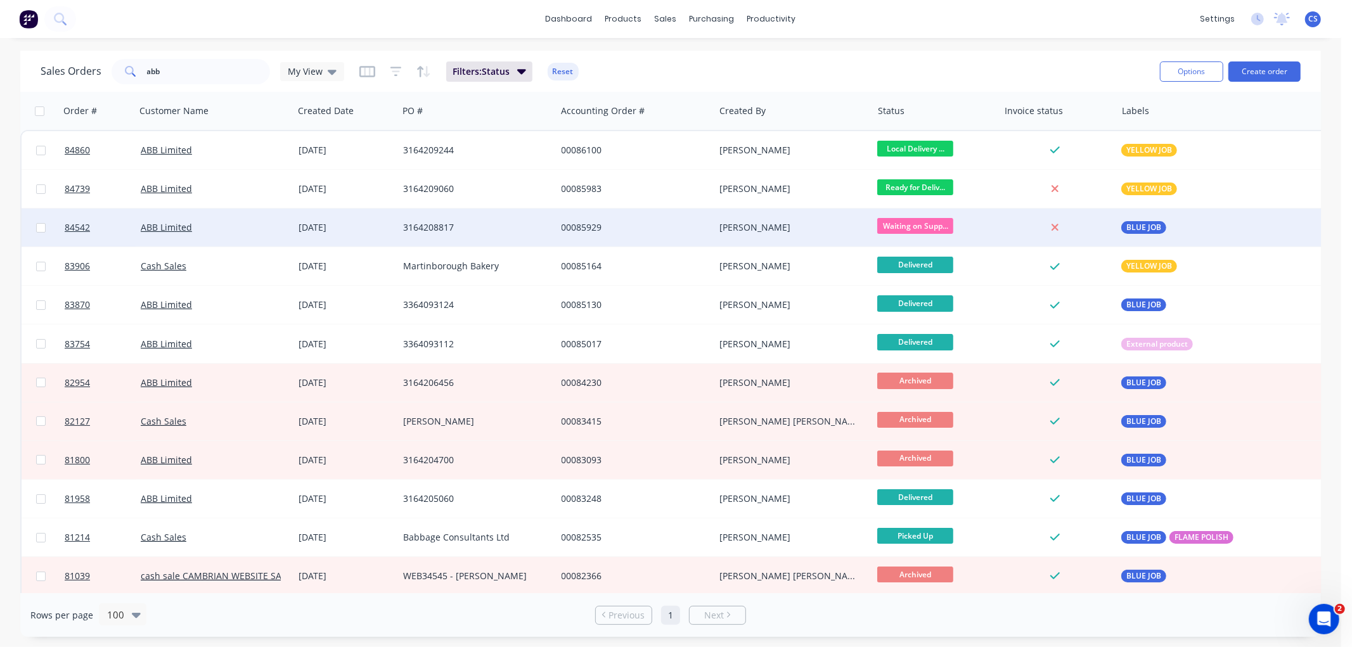
click at [653, 226] on div "00085929" at bounding box center [632, 227] width 141 height 13
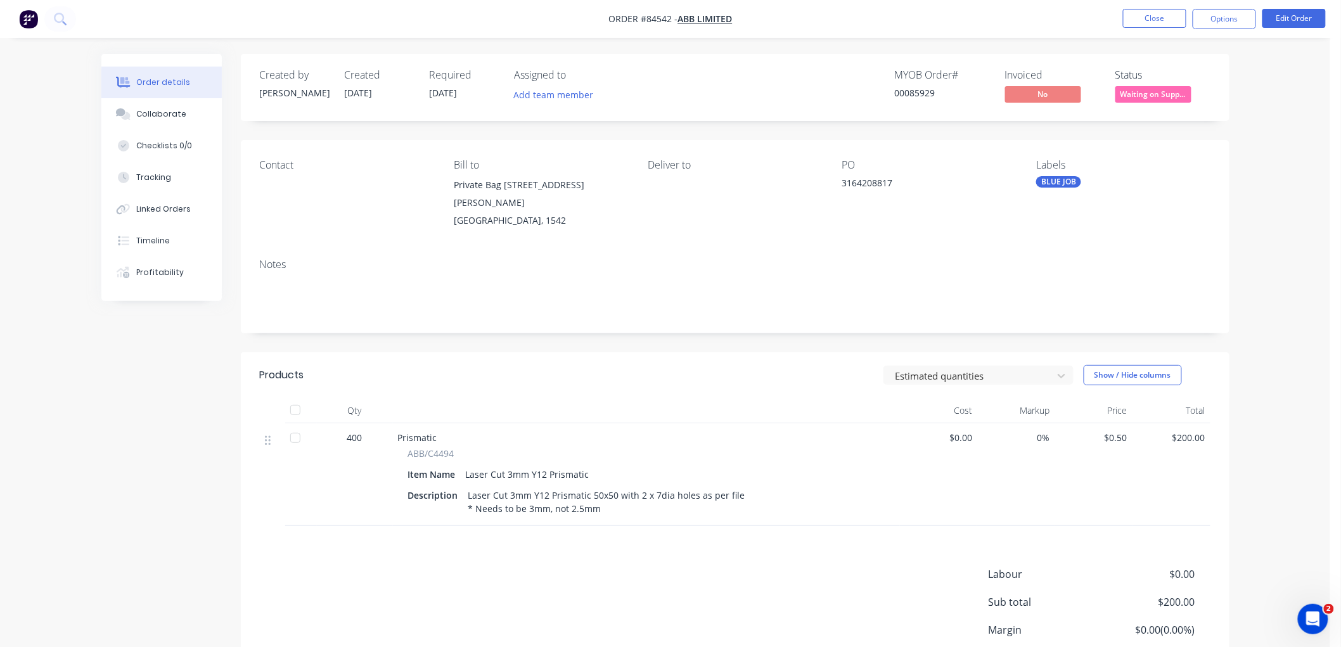
drag, startPoint x: 1224, startPoint y: 14, endPoint x: 1226, endPoint y: 34, distance: 20.4
click at [1225, 14] on button "Options" at bounding box center [1224, 19] width 63 height 20
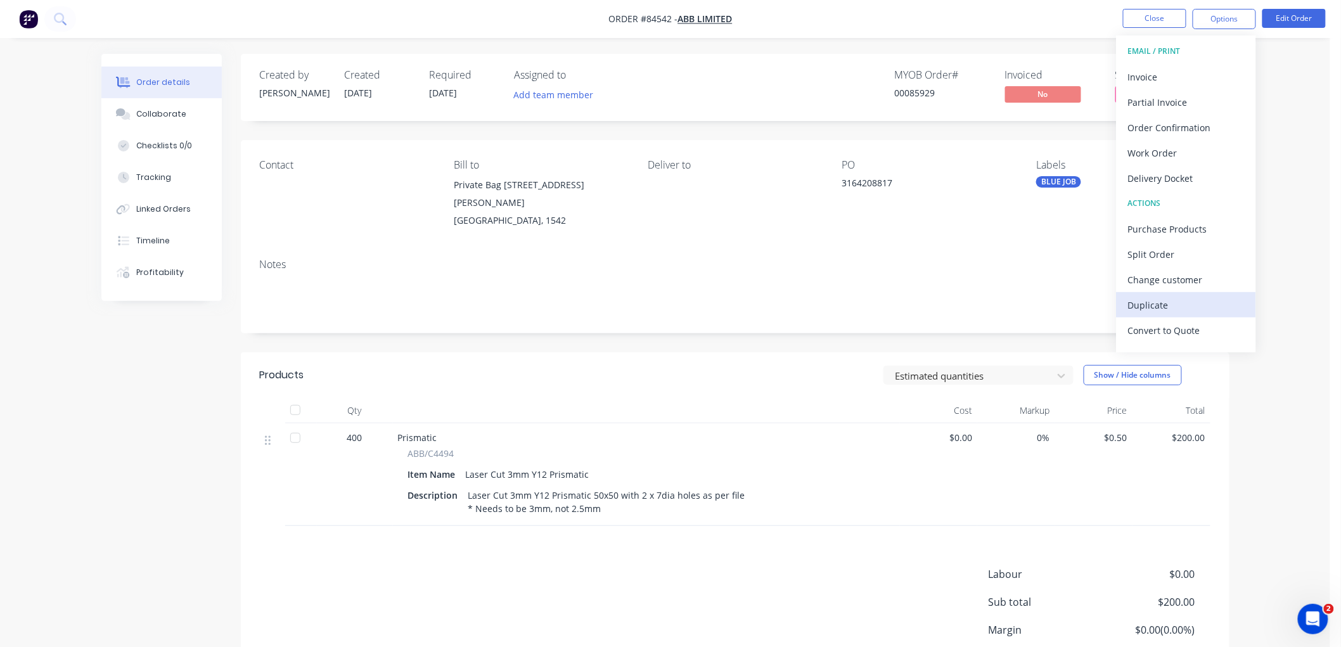
click at [1171, 305] on div "Duplicate" at bounding box center [1186, 305] width 117 height 18
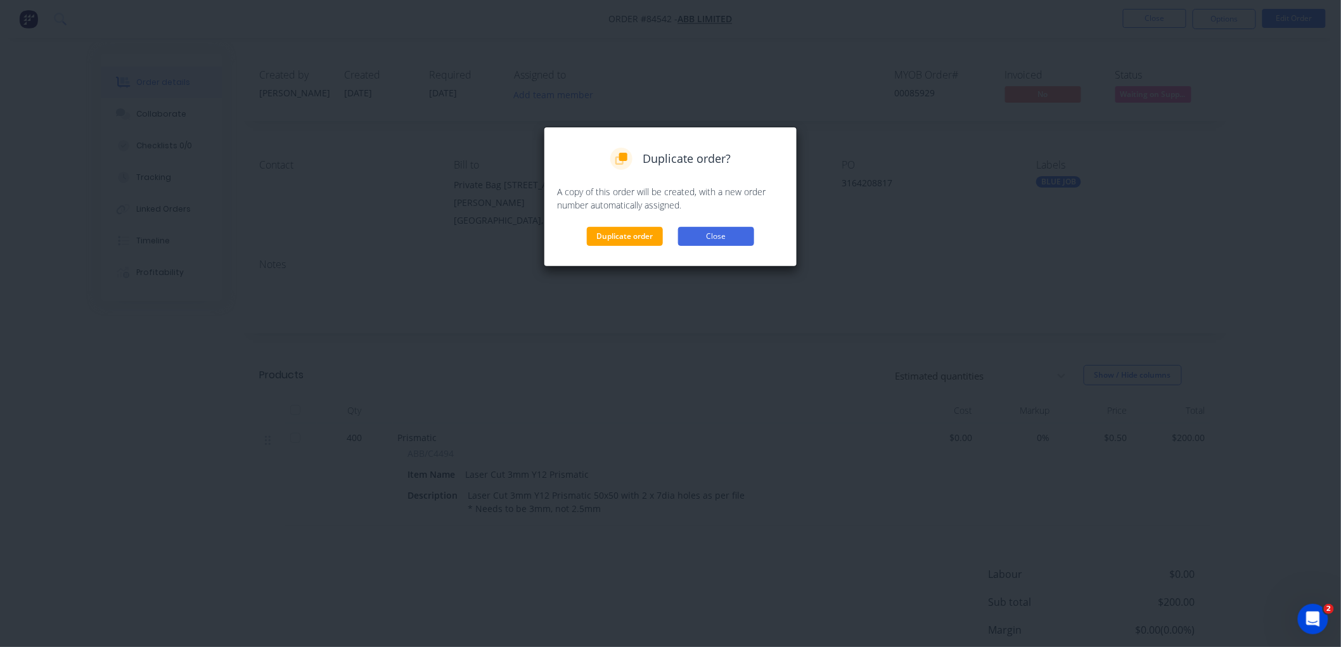
drag, startPoint x: 630, startPoint y: 236, endPoint x: 682, endPoint y: 239, distance: 52.0
click at [630, 238] on button "Duplicate order" at bounding box center [625, 236] width 76 height 19
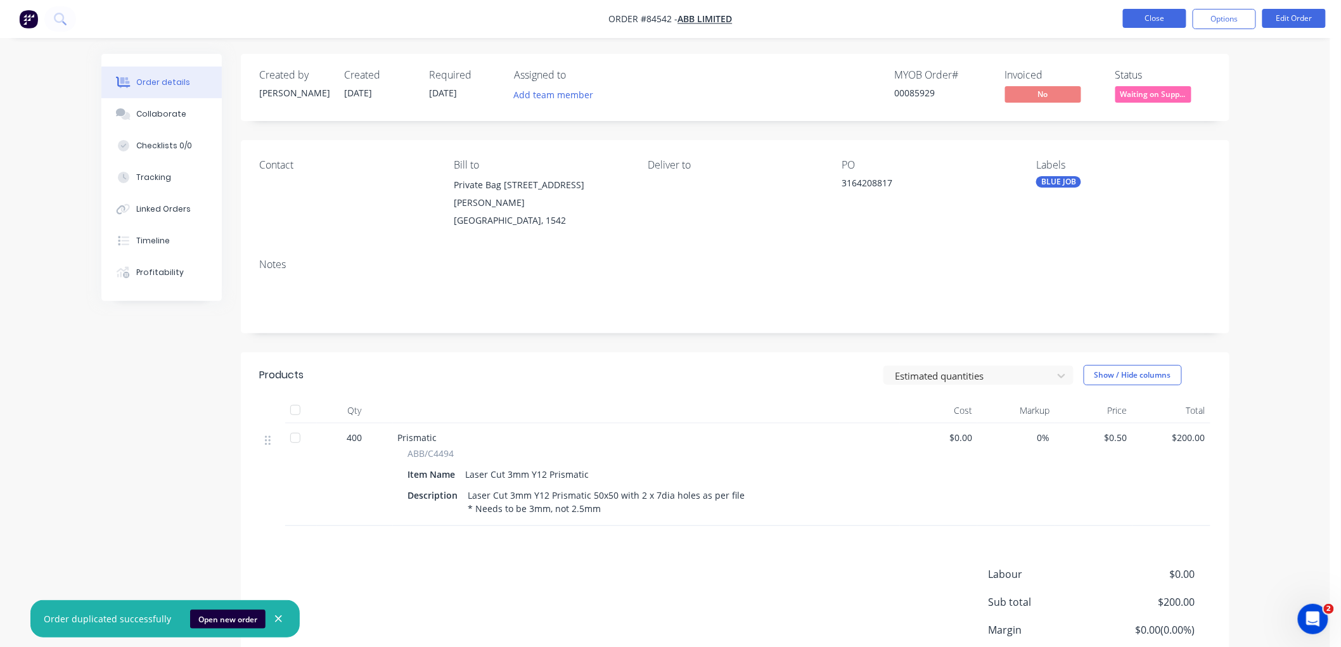
click at [1149, 20] on button "Close" at bounding box center [1154, 18] width 63 height 19
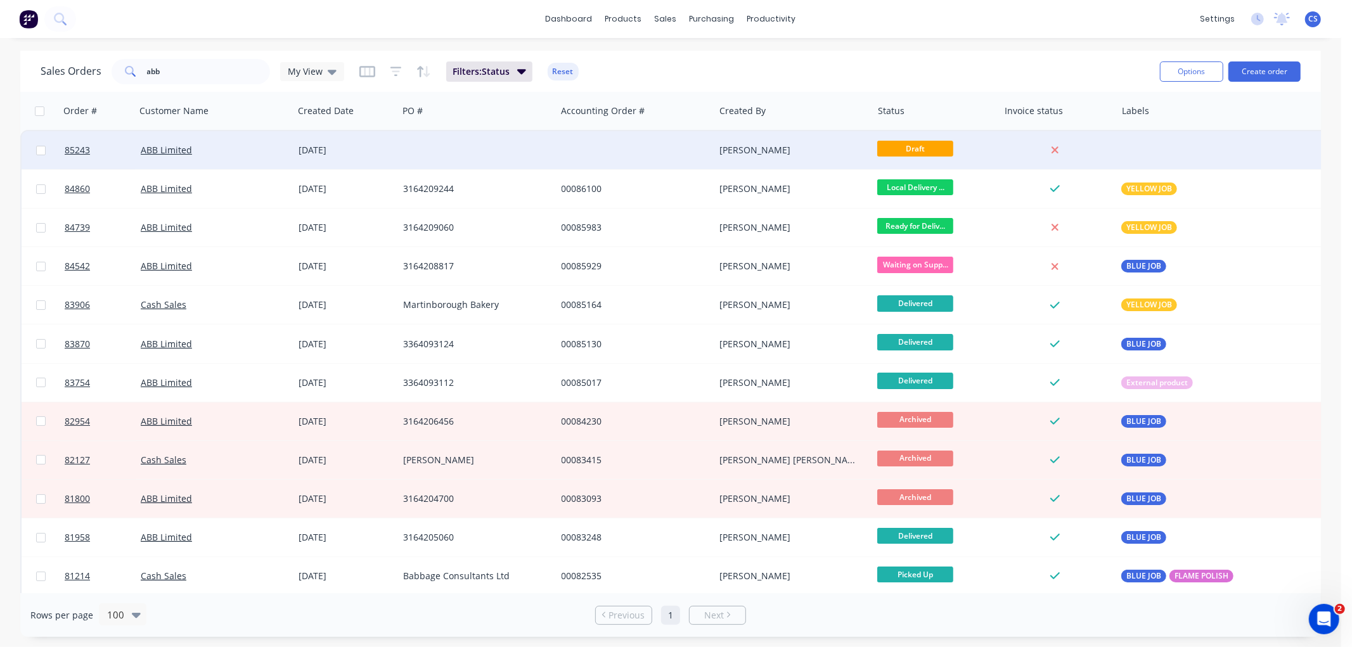
click at [433, 156] on div at bounding box center [477, 150] width 158 height 38
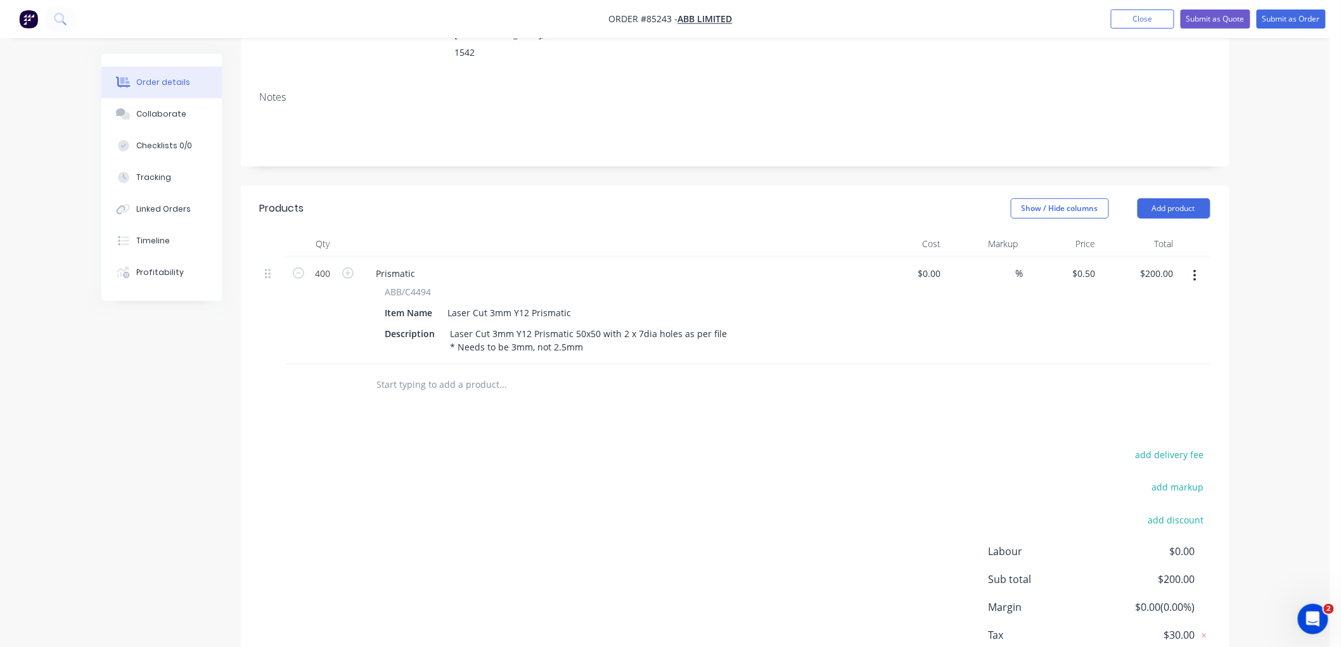
scroll to position [211, 0]
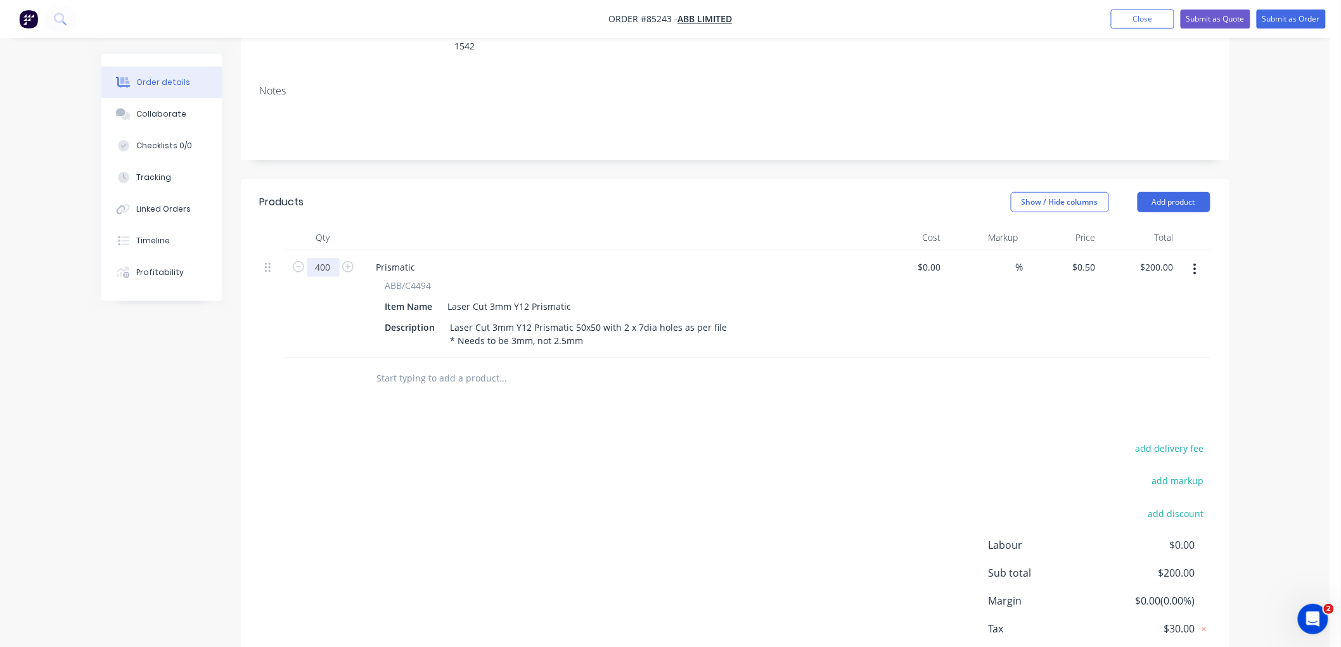
click at [325, 258] on input "400" at bounding box center [323, 267] width 33 height 19
type input "2"
type input "$1.00"
click at [472, 366] on input "text" at bounding box center [503, 378] width 254 height 25
drag, startPoint x: 458, startPoint y: 305, endPoint x: 579, endPoint y: 302, distance: 121.7
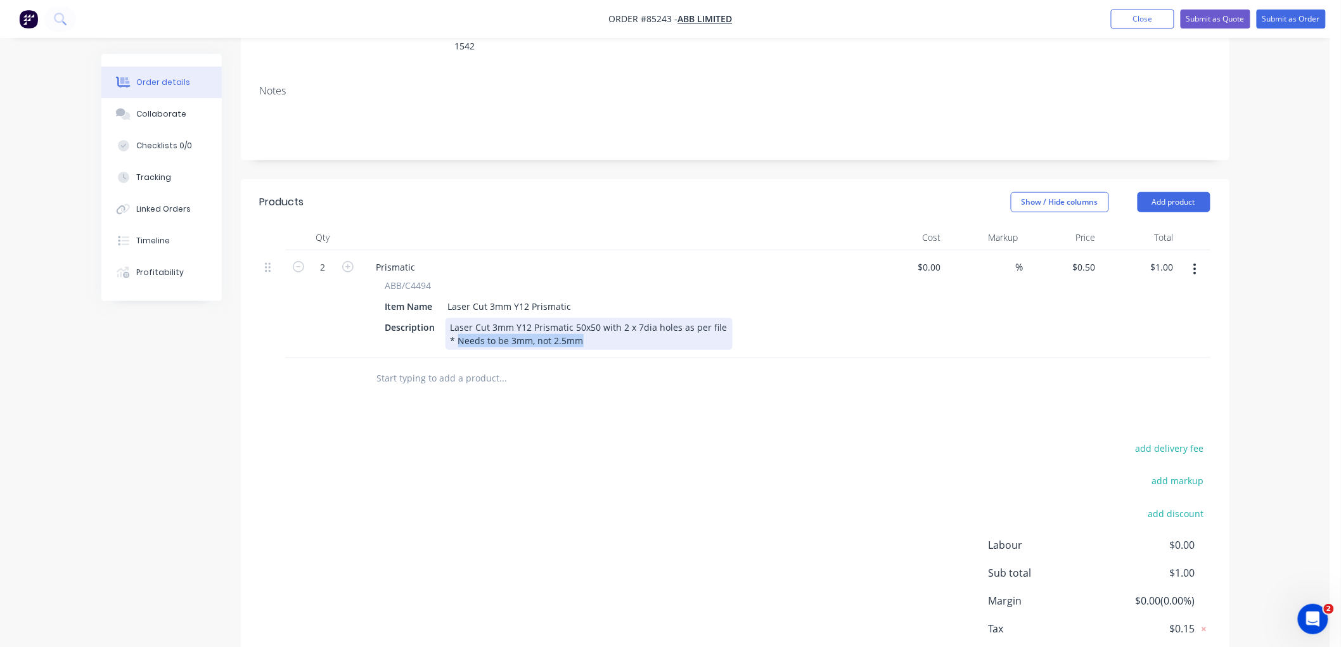
click at [579, 318] on div "Laser Cut 3mm Y12 Prismatic 50x50 with 2 x 7dia holes as per file * Needs to be…" at bounding box center [589, 334] width 287 height 32
click at [1195, 262] on icon "button" at bounding box center [1194, 269] width 3 height 14
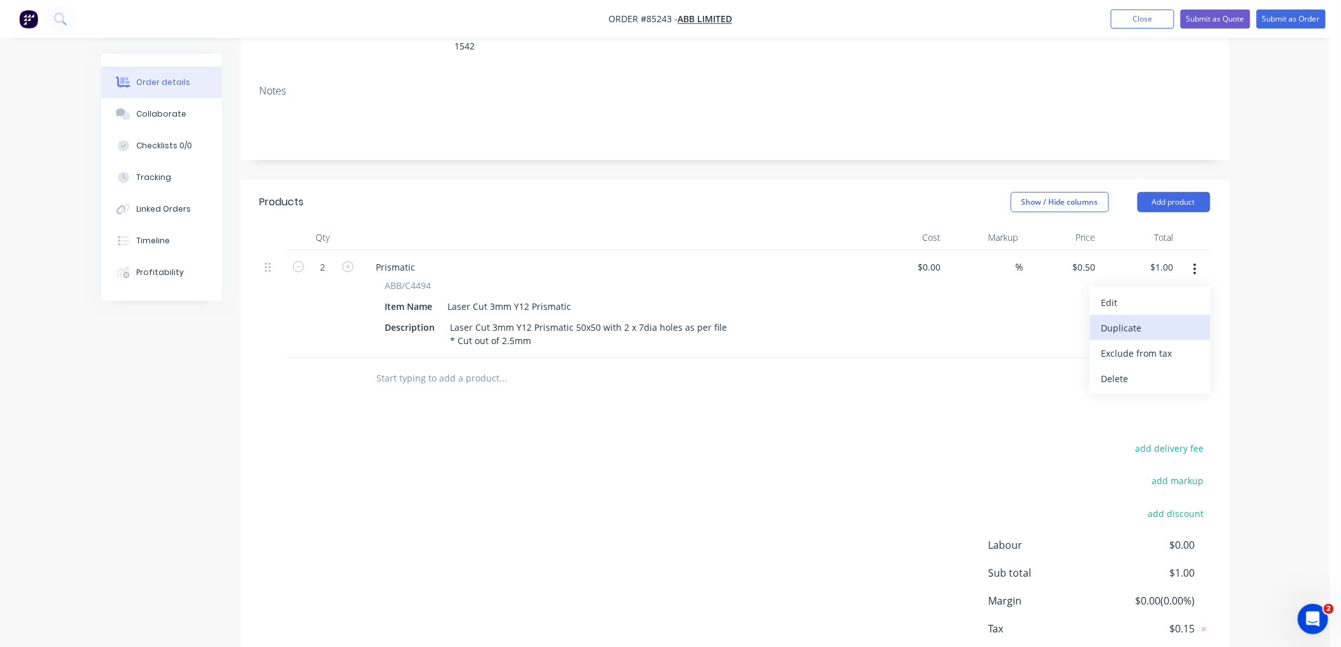
click at [1131, 319] on div "Duplicate" at bounding box center [1151, 328] width 98 height 18
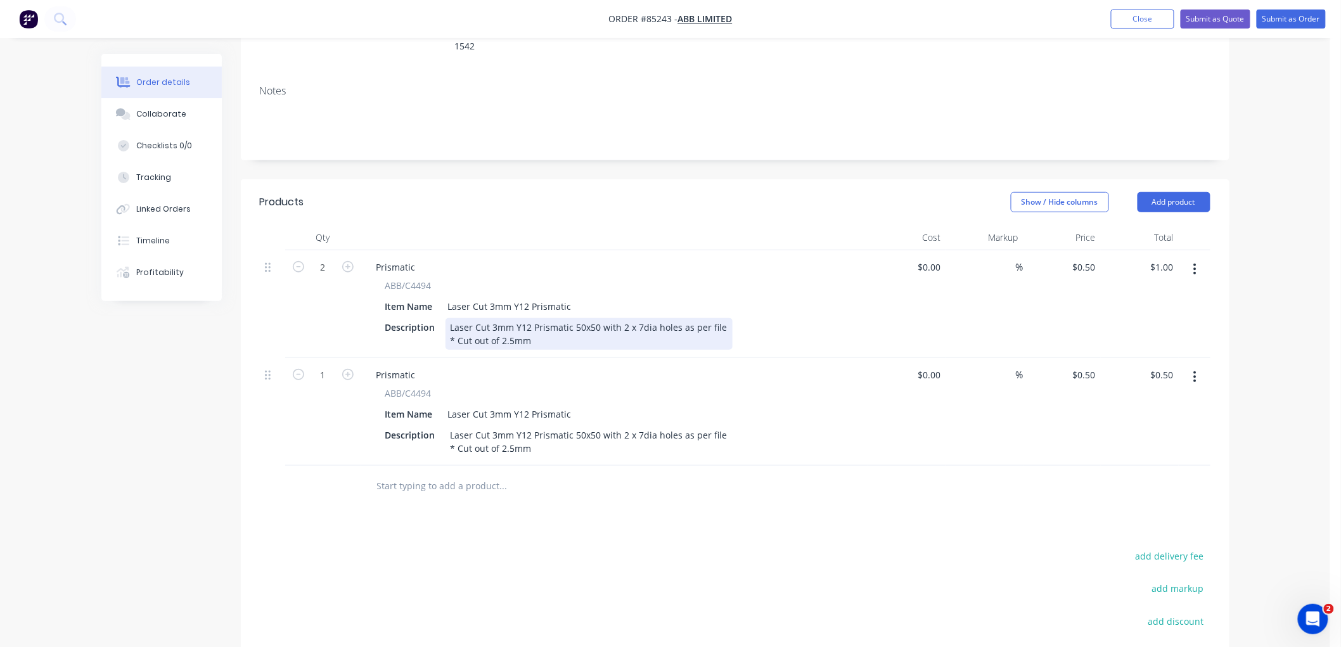
click at [539, 318] on div "Laser Cut 3mm Y12 Prismatic 50x50 with 2 x 7dia holes as per file * Cut out of …" at bounding box center [589, 334] width 287 height 32
click at [492, 318] on div "Laser Cut 3mm Y12 Prismatic 50x50 with 2 x 7dia holes as per file * Cut out of …" at bounding box center [589, 334] width 287 height 32
click at [549, 318] on div "Laser Cut 2.5mm Y12 Prismatic 50x50 with 2 x 7dia holes as per file * Cut out o…" at bounding box center [593, 334] width 295 height 32
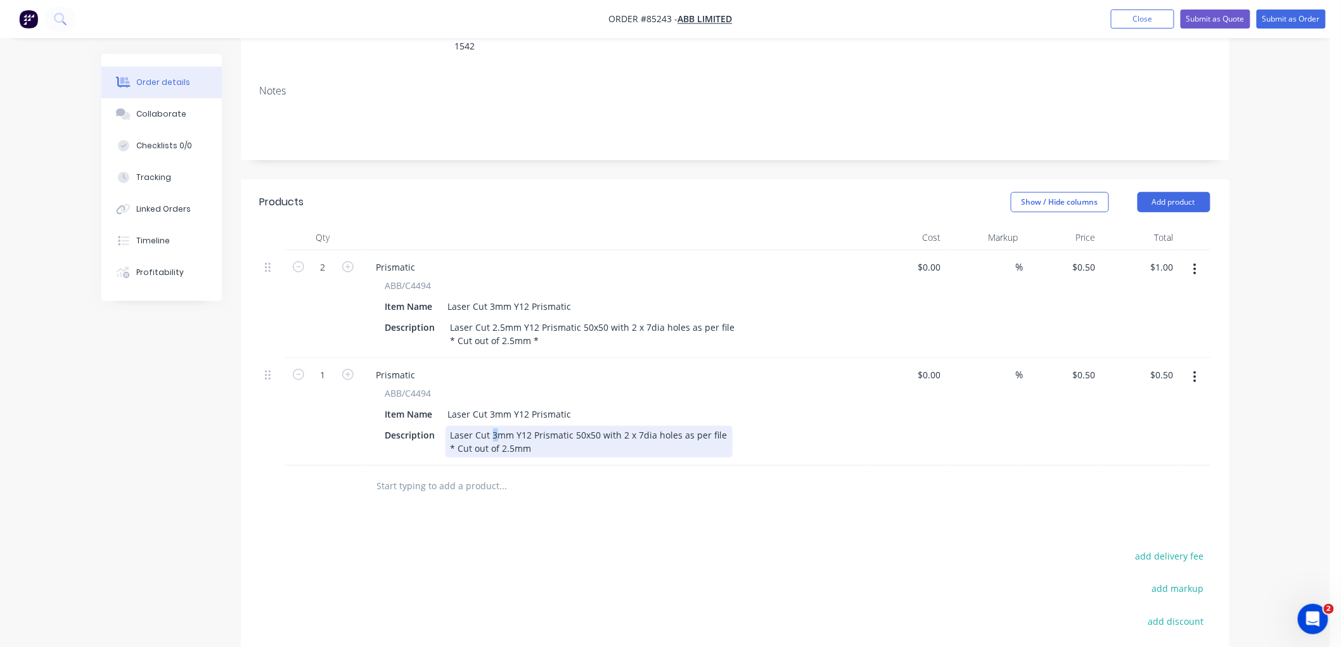
click at [498, 426] on div "Laser Cut 3mm Y12 Prismatic 50x50 with 2 x 7dia holes as per file * Cut out of …" at bounding box center [589, 442] width 287 height 32
drag, startPoint x: 515, startPoint y: 397, endPoint x: 569, endPoint y: 396, distance: 53.9
click at [569, 426] on div "Laser Cut 2mm Y12 Prismatic 50x50 with 2 x 7dia holes as per file * Cut out of …" at bounding box center [589, 442] width 287 height 32
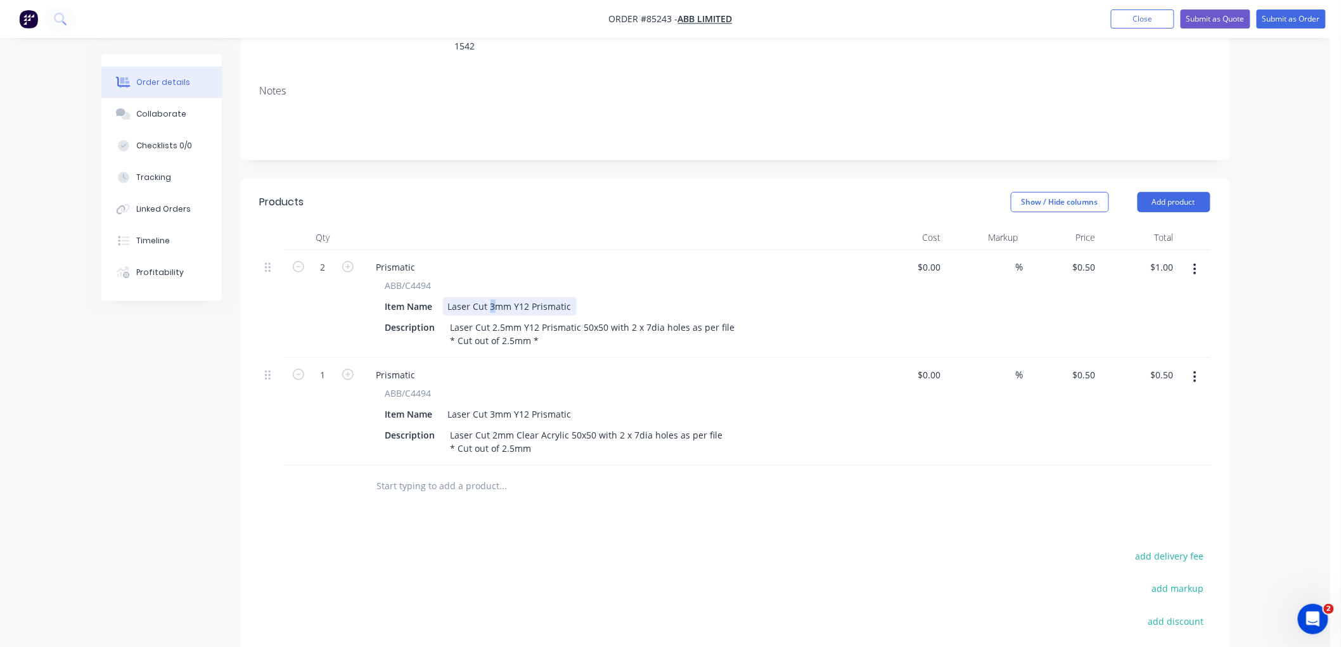
click at [491, 297] on div "Laser Cut 3mm Y12 Prismatic" at bounding box center [510, 306] width 134 height 18
drag, startPoint x: 490, startPoint y: 378, endPoint x: 574, endPoint y: 375, distance: 83.7
click at [574, 405] on div "Laser Cut 3mm Y12 Prismatic" at bounding box center [510, 414] width 134 height 18
drag, startPoint x: 552, startPoint y: 455, endPoint x: 547, endPoint y: 449, distance: 8.1
click at [551, 473] on input "text" at bounding box center [503, 485] width 254 height 25
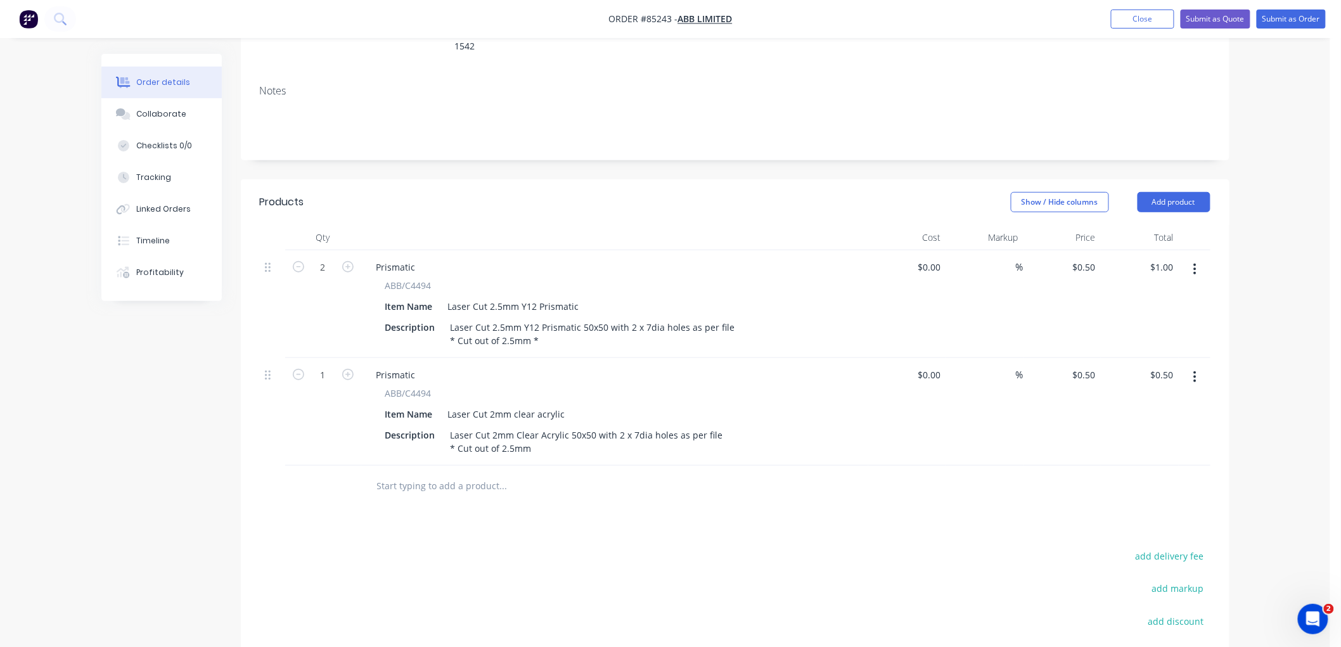
click at [417, 279] on span "ABB/C4494" at bounding box center [408, 285] width 46 height 13
click at [406, 279] on span "ABB/C4494" at bounding box center [408, 285] width 46 height 13
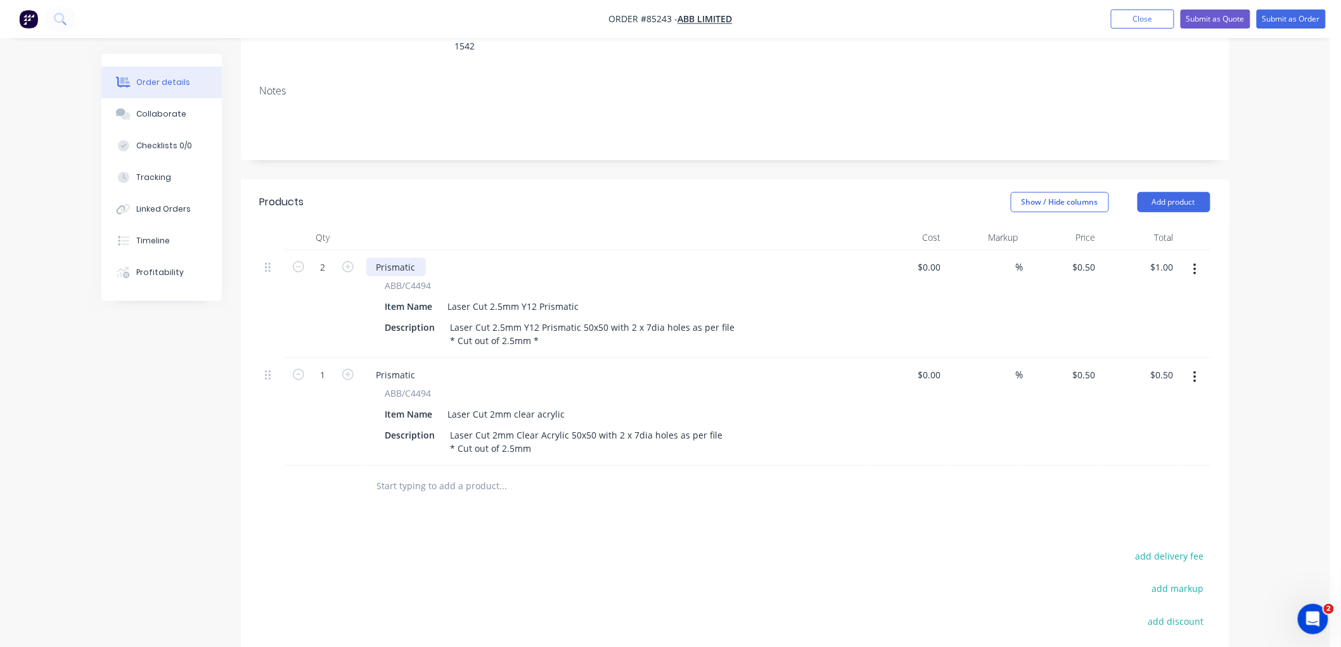
click at [401, 258] on div "Prismatic" at bounding box center [396, 267] width 60 height 18
click at [400, 258] on div "Prismatic" at bounding box center [396, 267] width 60 height 18
paste div
click at [406, 366] on div "Prismatic" at bounding box center [396, 375] width 60 height 18
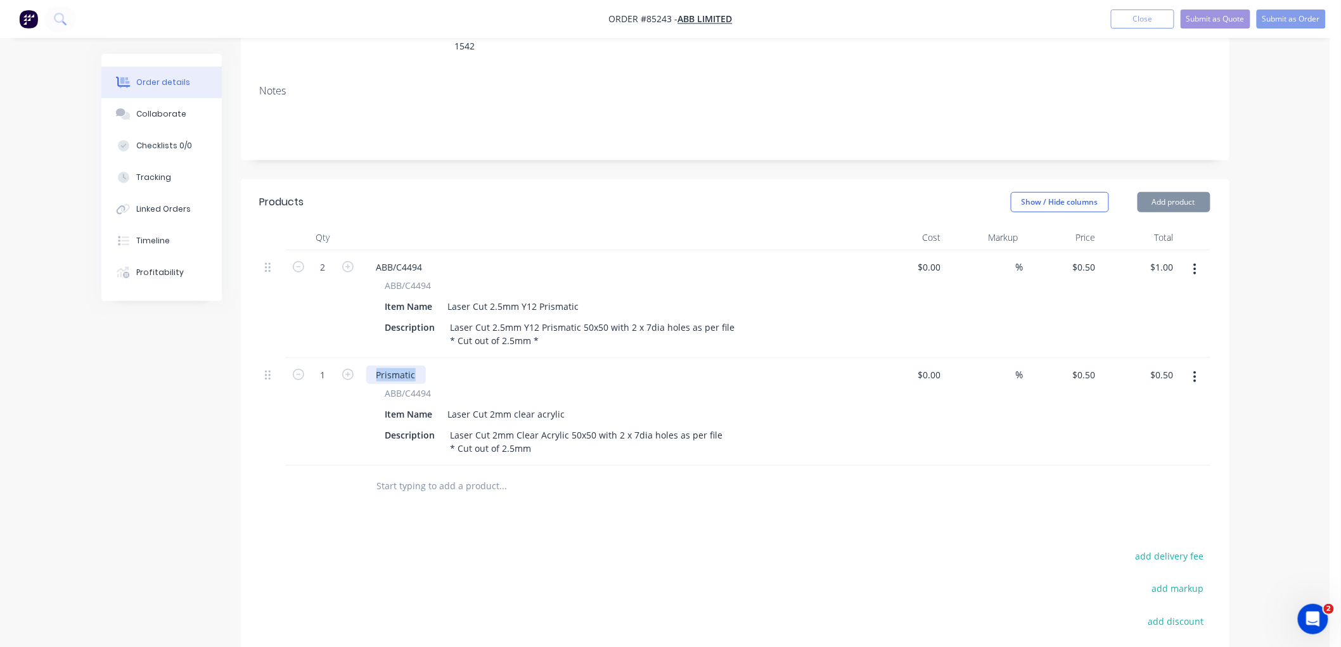
click at [406, 366] on div "Prismatic" at bounding box center [396, 375] width 60 height 18
paste div
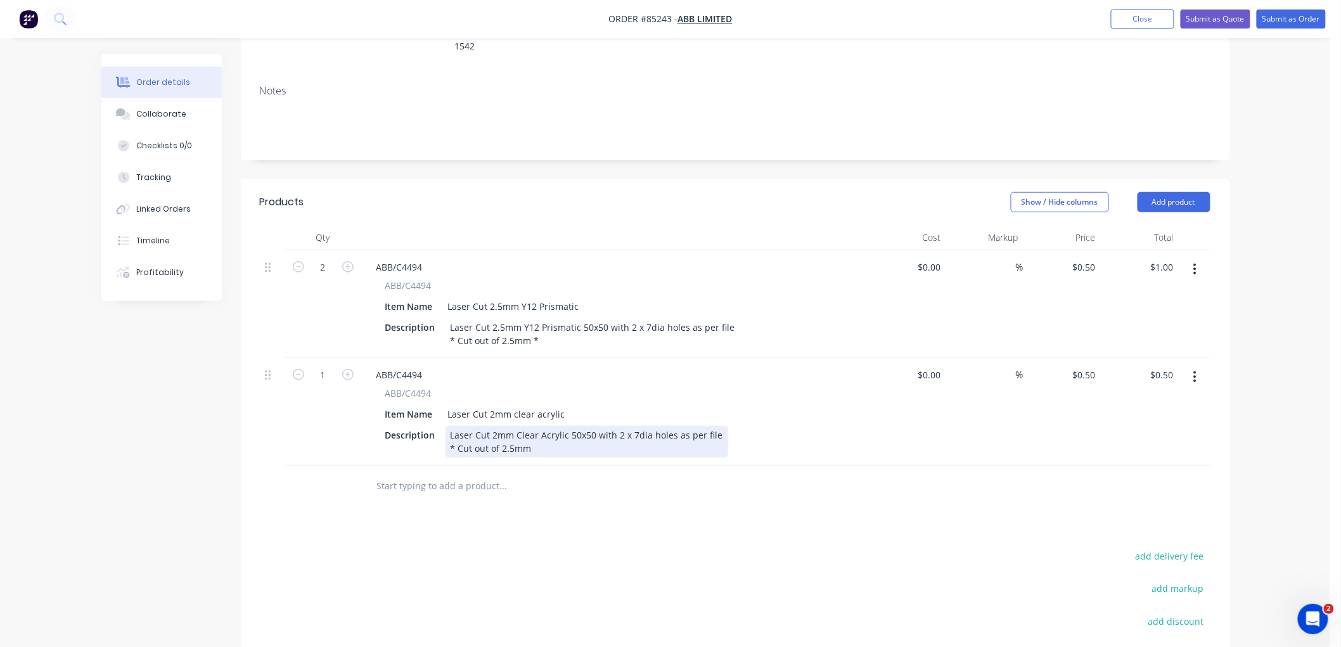
drag, startPoint x: 525, startPoint y: 412, endPoint x: 550, endPoint y: 416, distance: 25.6
click at [527, 426] on div "Laser Cut 2mm Clear Acrylic 50x50 with 2 x 7dia holes as per file * Cut out of …" at bounding box center [587, 442] width 283 height 32
drag, startPoint x: 505, startPoint y: 410, endPoint x: 559, endPoint y: 414, distance: 54.0
click at [548, 426] on div "Laser Cut 2mm Clear Acrylic 50x50 with 2 x 7dia holes as per file * Cut out of …" at bounding box center [587, 442] width 283 height 32
click at [401, 473] on input "text" at bounding box center [503, 485] width 254 height 25
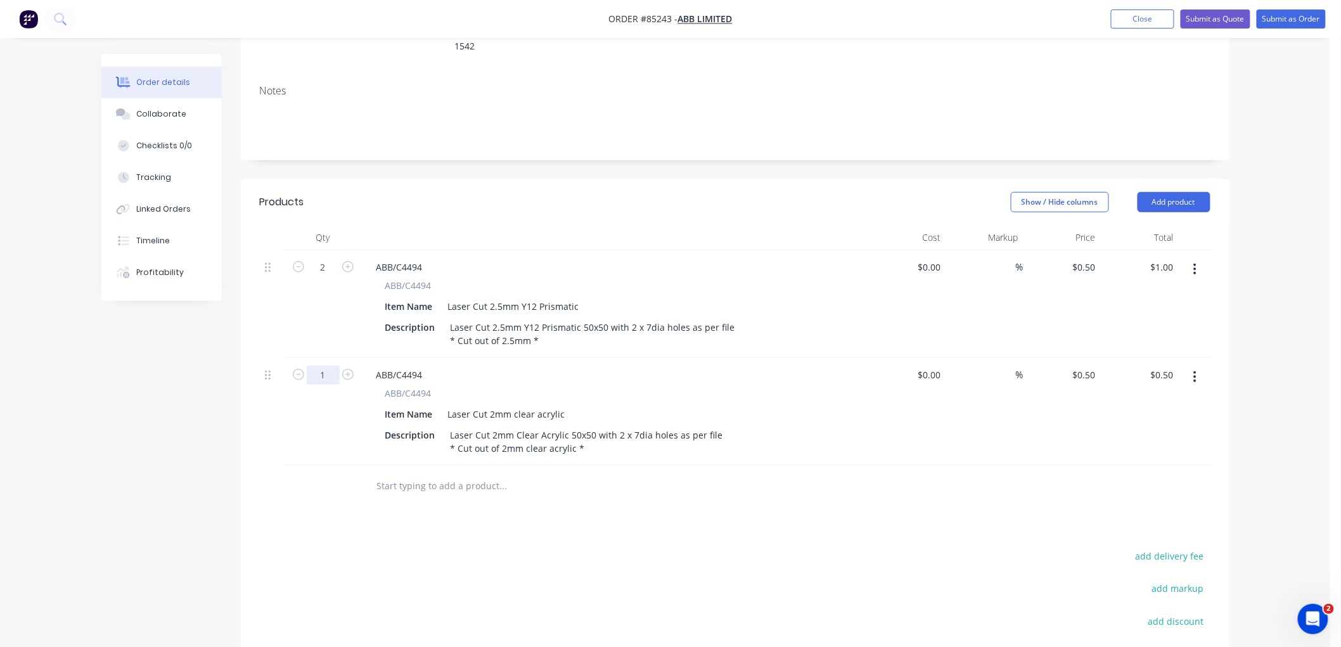
click at [326, 366] on input "1" at bounding box center [323, 375] width 33 height 19
type input "2"
type input "$1.00"
click at [382, 473] on input "text" at bounding box center [503, 485] width 254 height 25
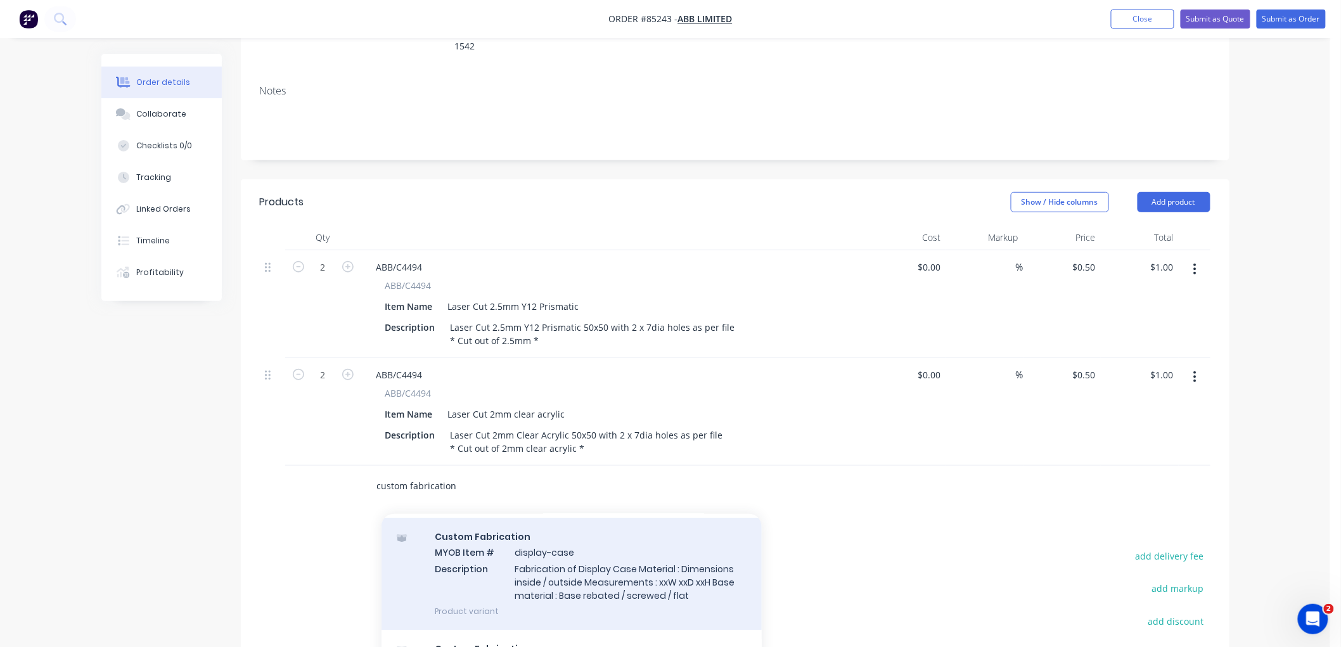
scroll to position [57, 0]
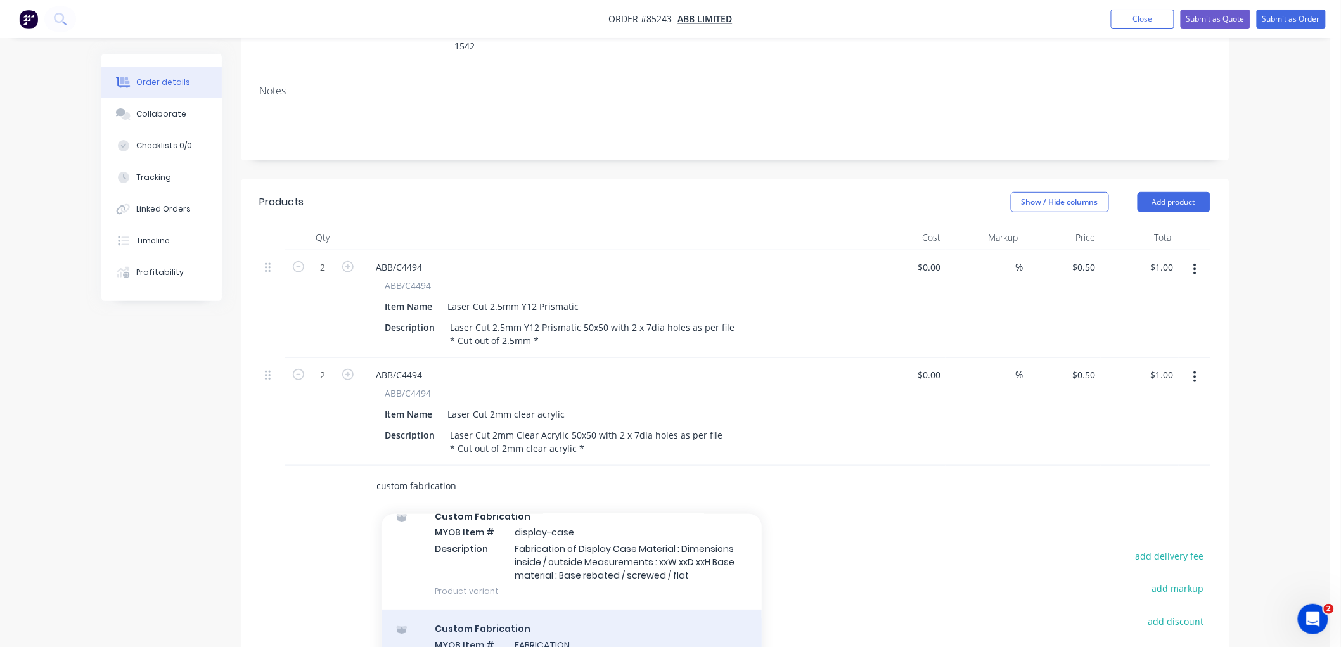
type input "custom fabrication"
click at [578, 610] on div "Custom Fabrication MYOB Item # FABRICATION Description Fabrication Product vari…" at bounding box center [572, 653] width 380 height 86
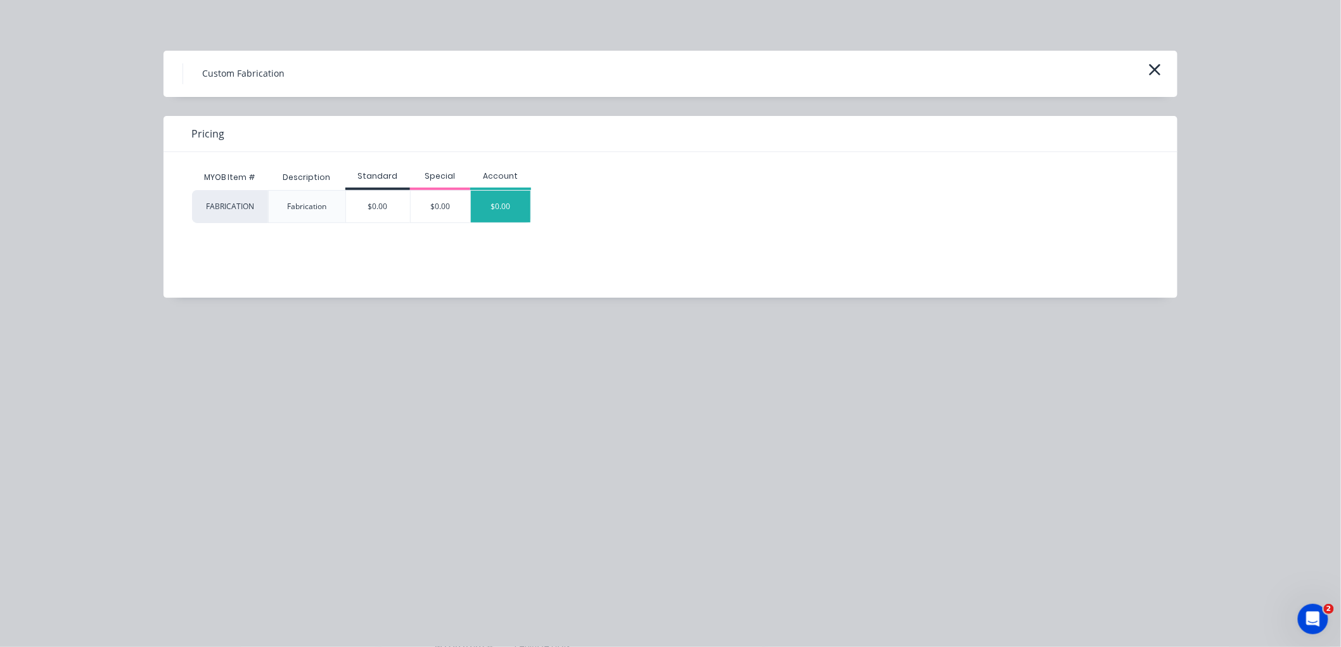
click at [520, 210] on div "$0.00" at bounding box center [501, 207] width 60 height 32
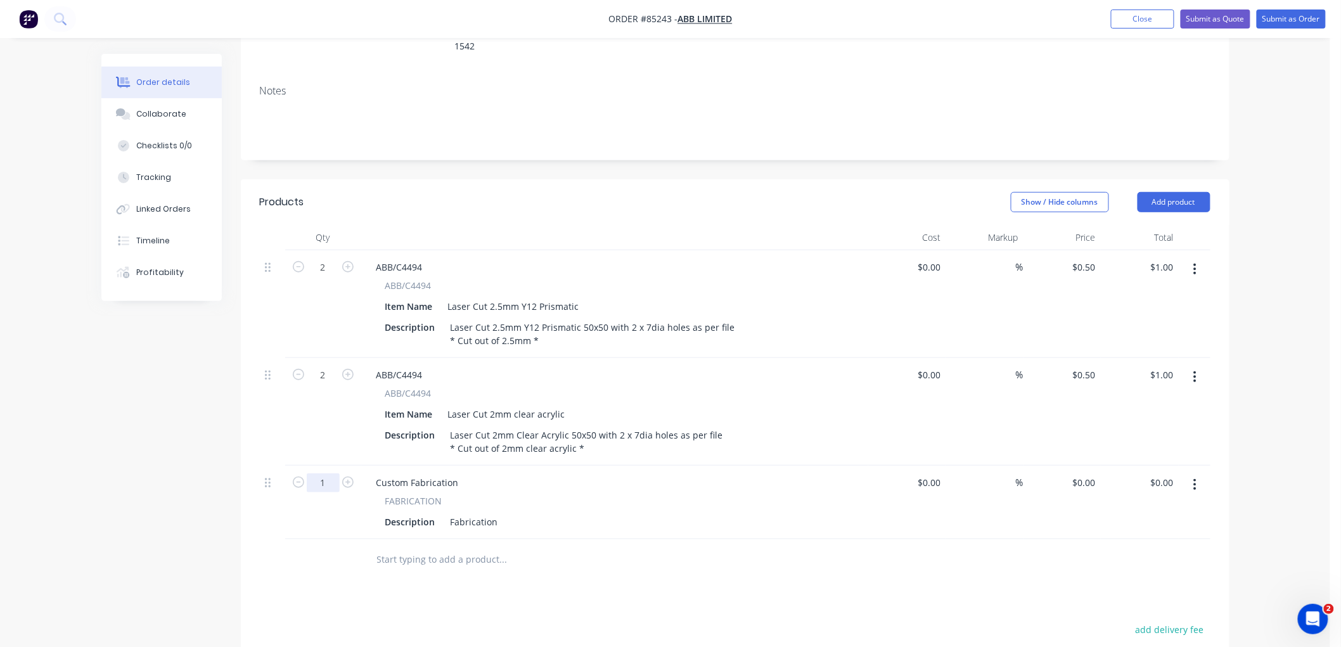
drag, startPoint x: 320, startPoint y: 448, endPoint x: 364, endPoint y: 447, distance: 43.7
click at [321, 473] on input "1" at bounding box center [323, 482] width 33 height 19
click at [471, 513] on div "Fabrication" at bounding box center [475, 522] width 58 height 18
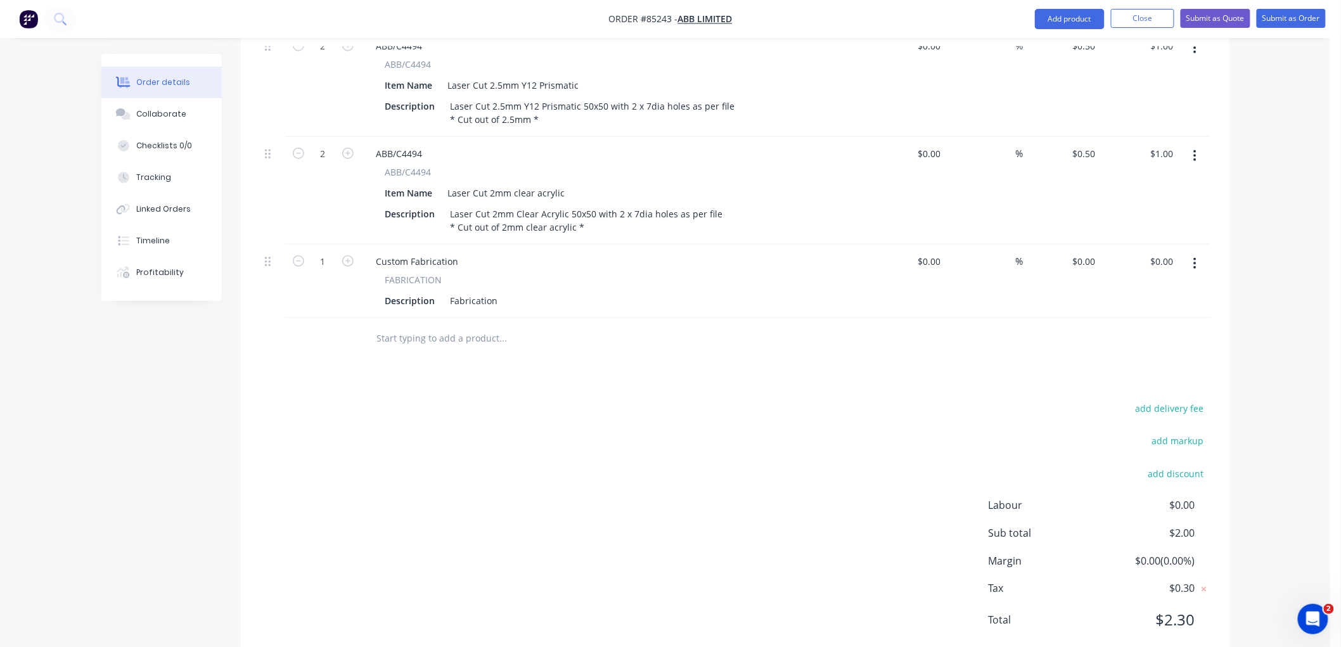
click at [700, 421] on div "add delivery fee add markup add discount Labour $0.00 Sub total $2.00 Margin $0…" at bounding box center [735, 522] width 951 height 245
click at [483, 292] on div "Fabrication" at bounding box center [475, 301] width 58 height 18
click at [1287, 17] on button "Submit as Order" at bounding box center [1291, 18] width 69 height 19
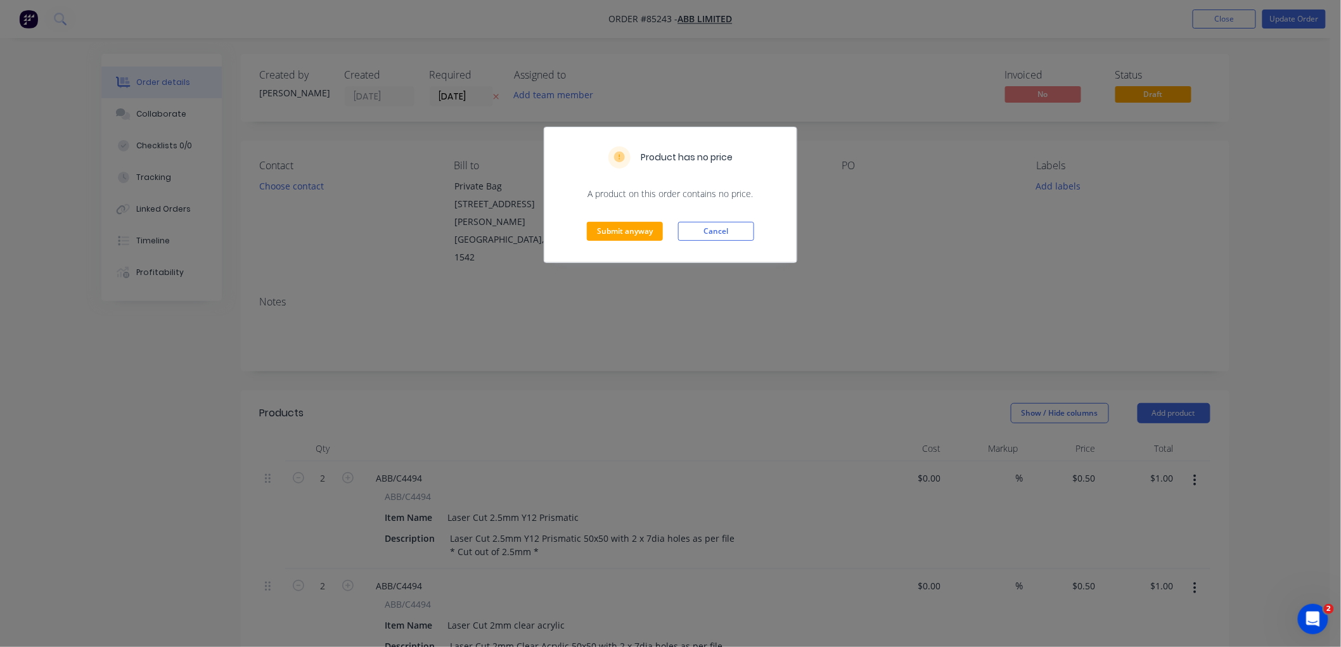
click at [732, 229] on button "Cancel" at bounding box center [716, 231] width 76 height 19
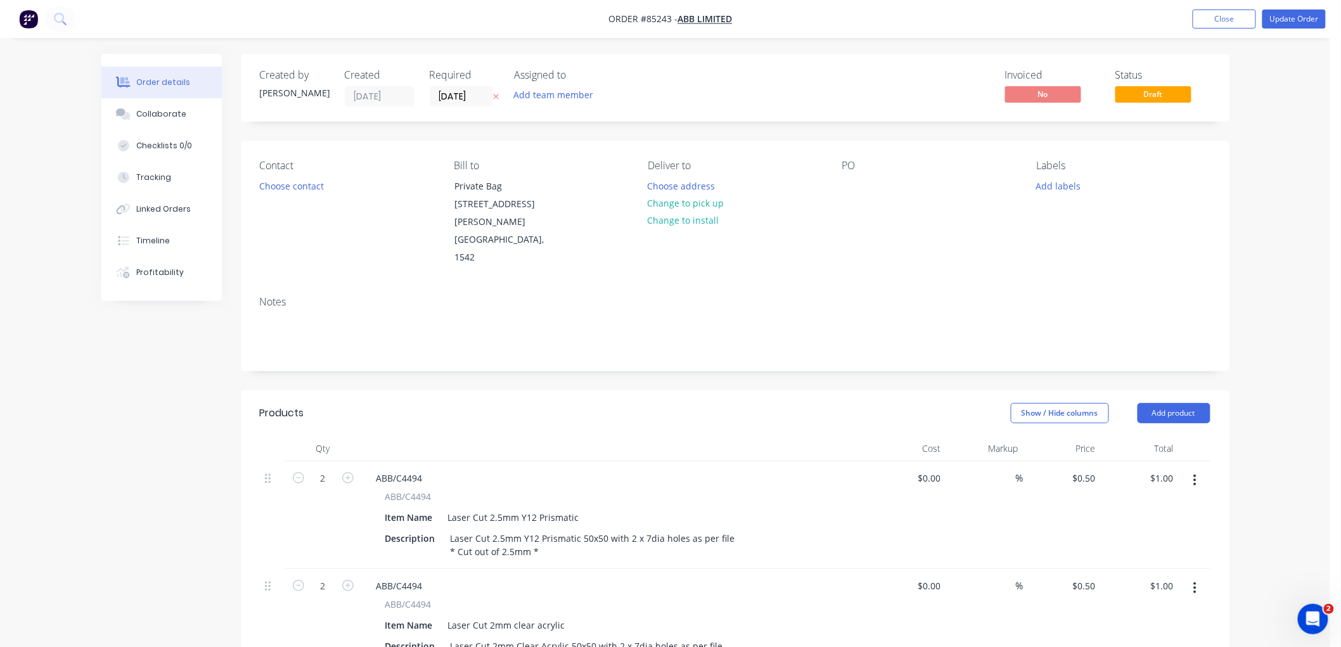
click at [498, 94] on icon "button" at bounding box center [496, 97] width 6 height 8
click at [1062, 187] on button "Add labels" at bounding box center [1058, 185] width 58 height 17
drag, startPoint x: 1081, startPoint y: 295, endPoint x: 1074, endPoint y: 292, distance: 7.1
click at [1081, 295] on div "BLUE JOB" at bounding box center [1088, 299] width 45 height 14
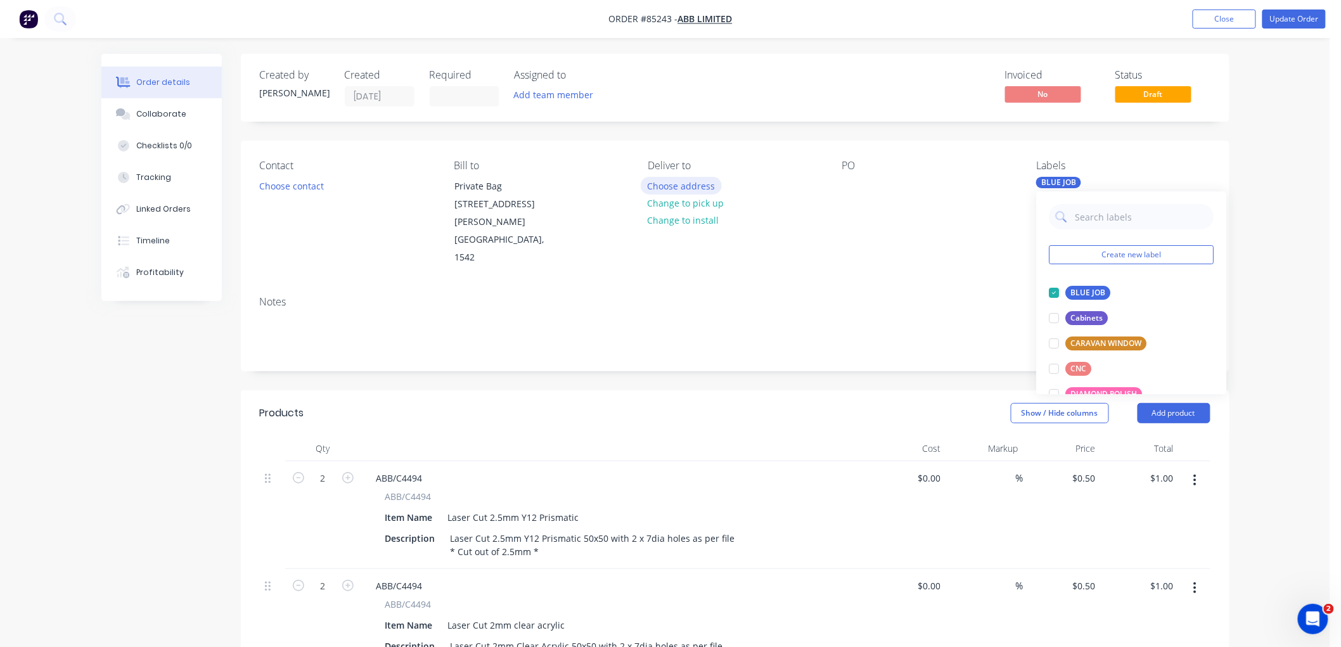
click at [692, 185] on button "Choose address" at bounding box center [681, 185] width 81 height 17
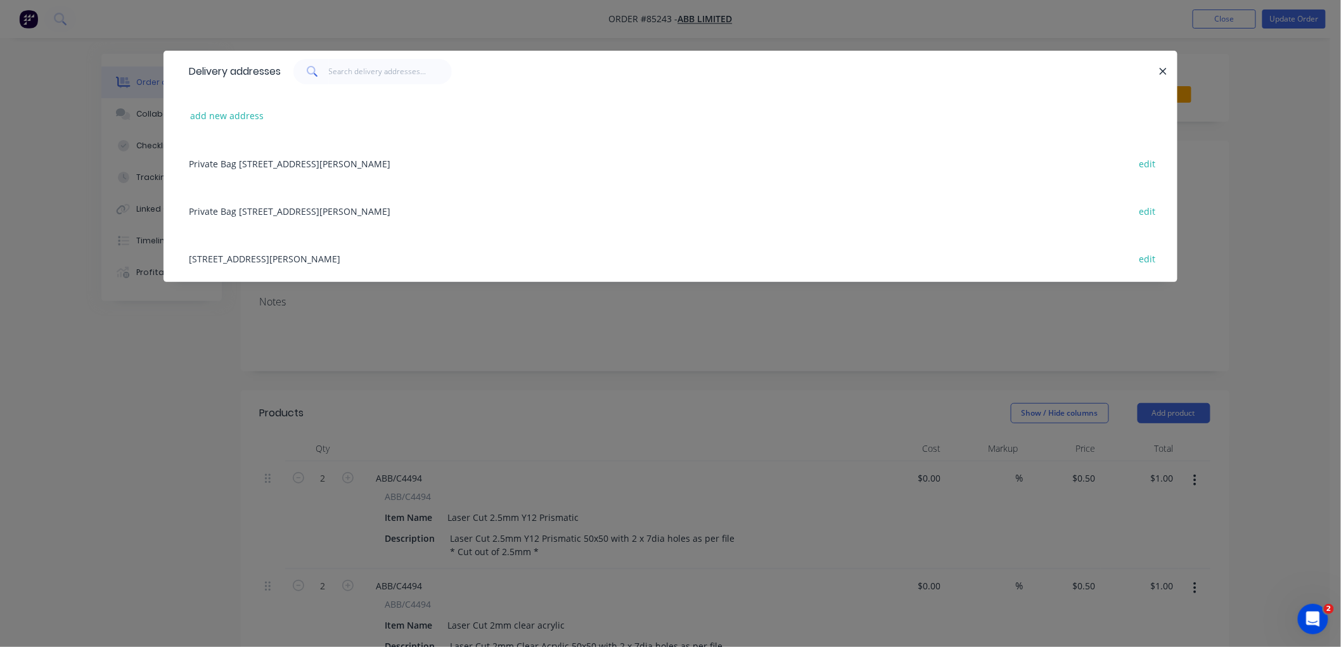
click at [254, 258] on div "133 Central Park Drive Henderson, Auckland, 0610 edit" at bounding box center [671, 259] width 976 height 48
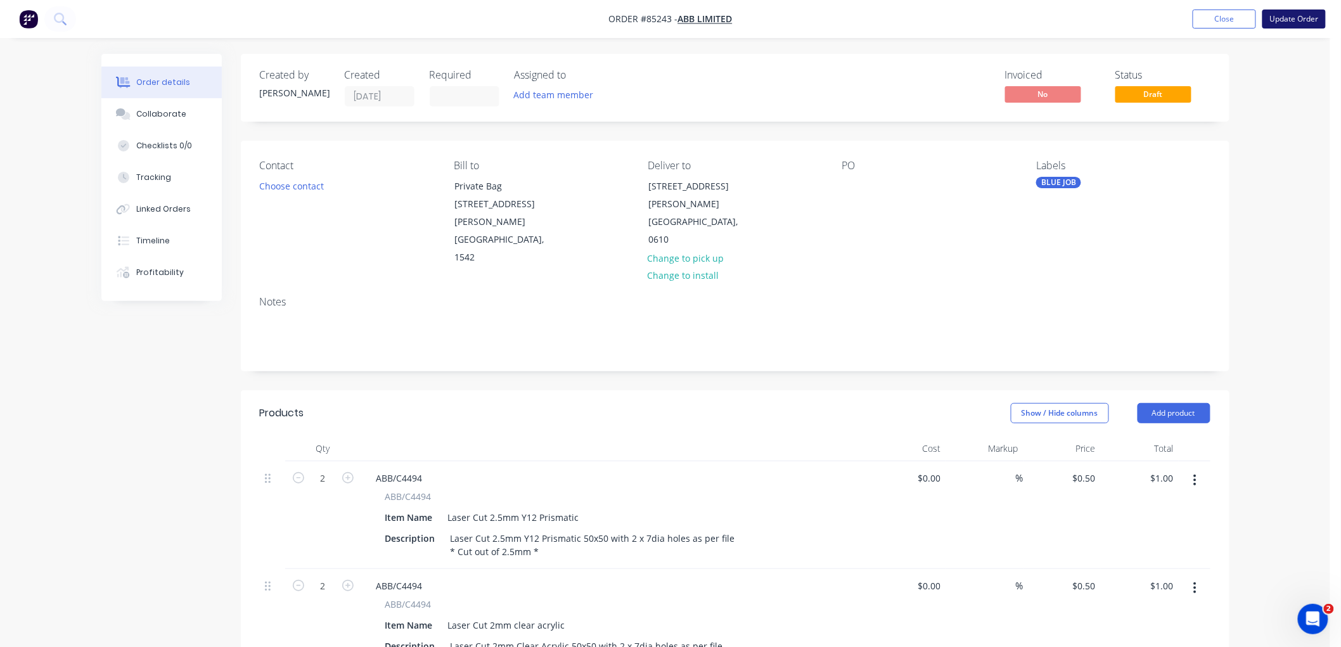
click at [1283, 20] on button "Update Order" at bounding box center [1294, 19] width 63 height 19
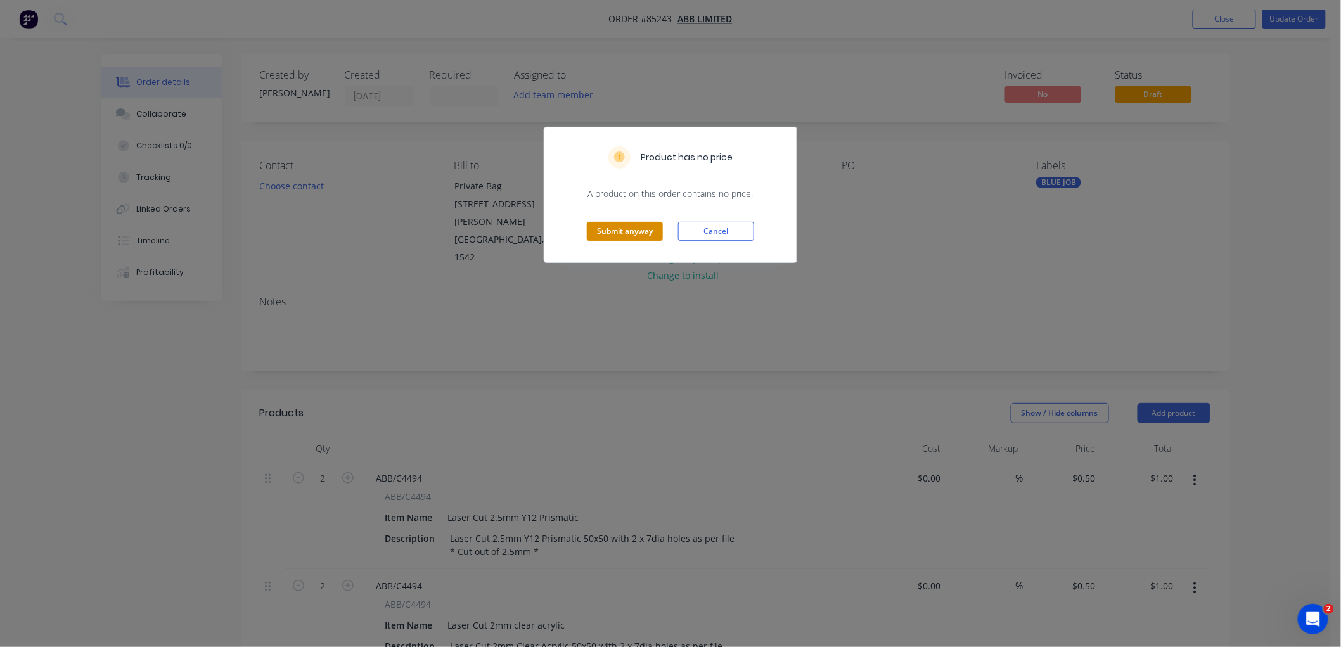
click at [629, 231] on button "Submit anyway" at bounding box center [625, 231] width 76 height 19
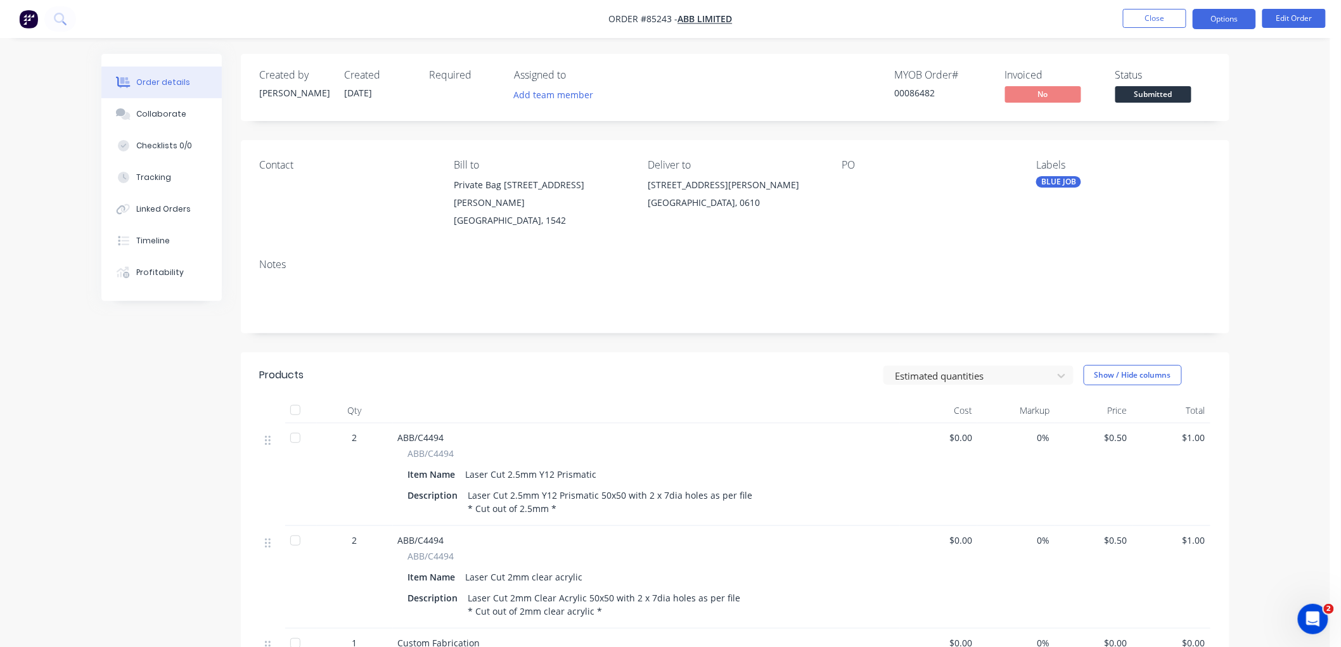
click at [1231, 18] on button "Options" at bounding box center [1224, 19] width 63 height 20
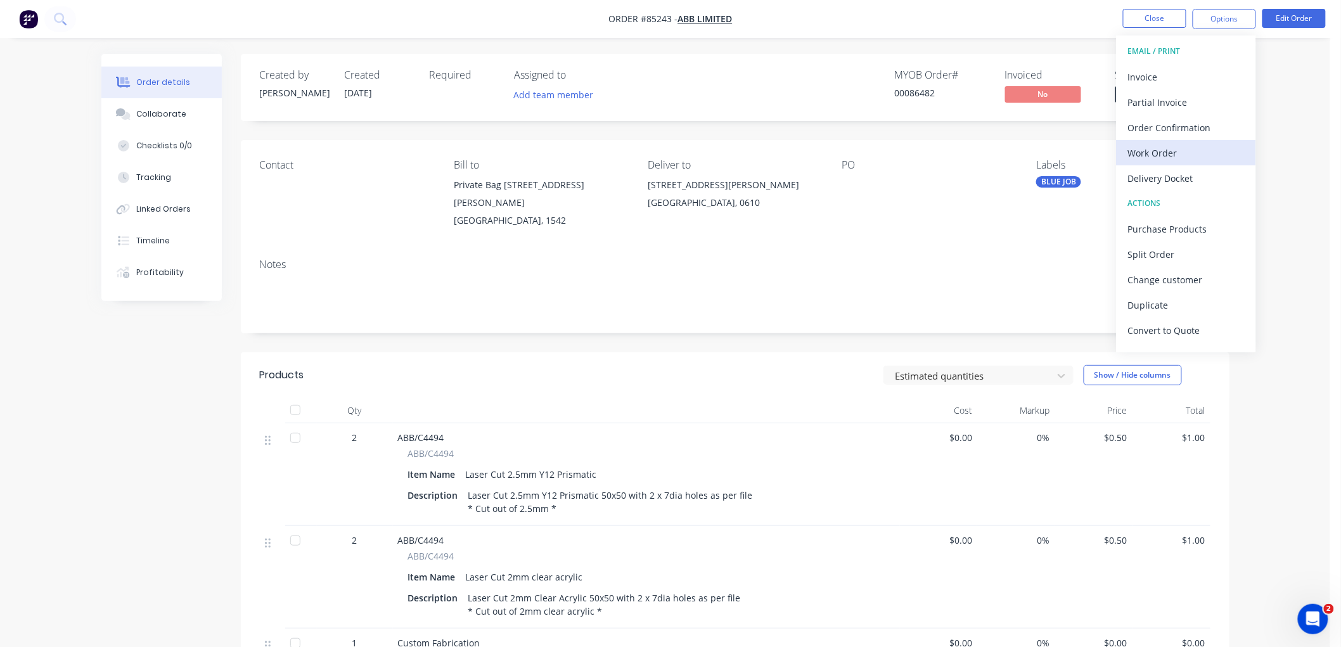
click at [1165, 146] on div "Work Order" at bounding box center [1186, 153] width 117 height 18
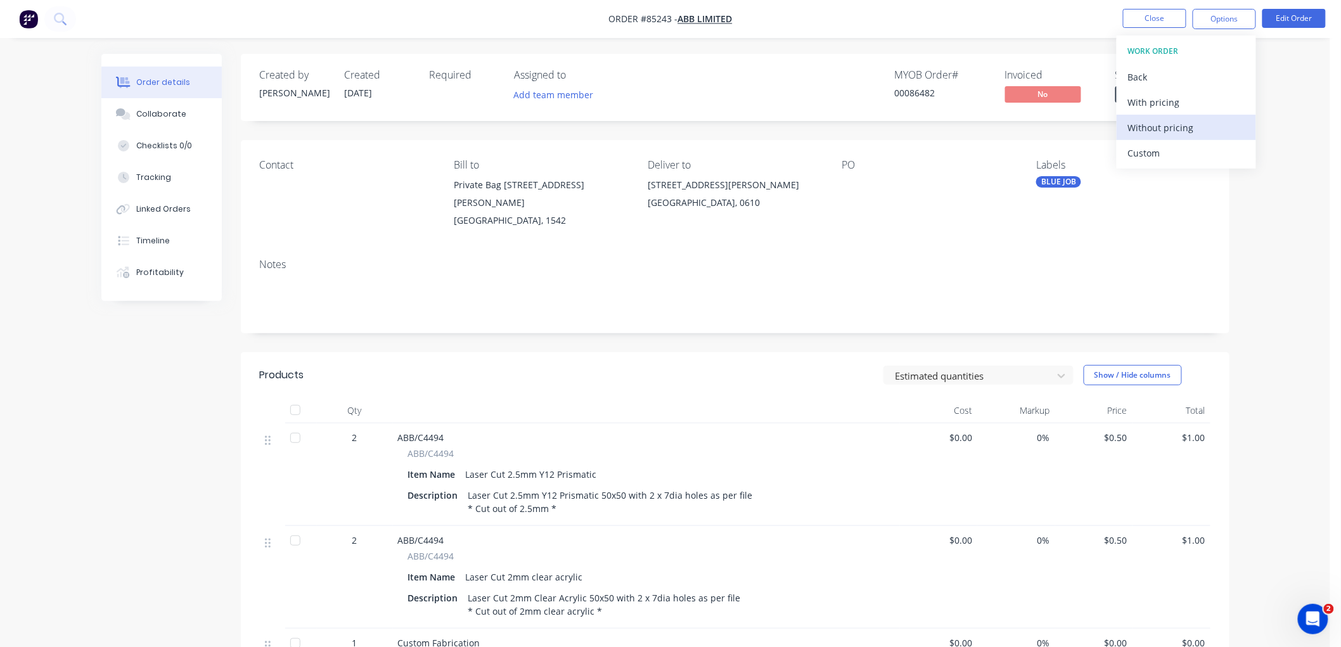
click at [1162, 127] on div "Without pricing" at bounding box center [1186, 128] width 117 height 18
drag, startPoint x: 1068, startPoint y: 57, endPoint x: 1161, endPoint y: 58, distance: 92.5
click at [1068, 56] on div "Created by Chantal Created 13/10/25 Required Assigned to Add team member MYOB O…" at bounding box center [735, 87] width 989 height 67
click at [1217, 17] on button "Options" at bounding box center [1224, 19] width 63 height 20
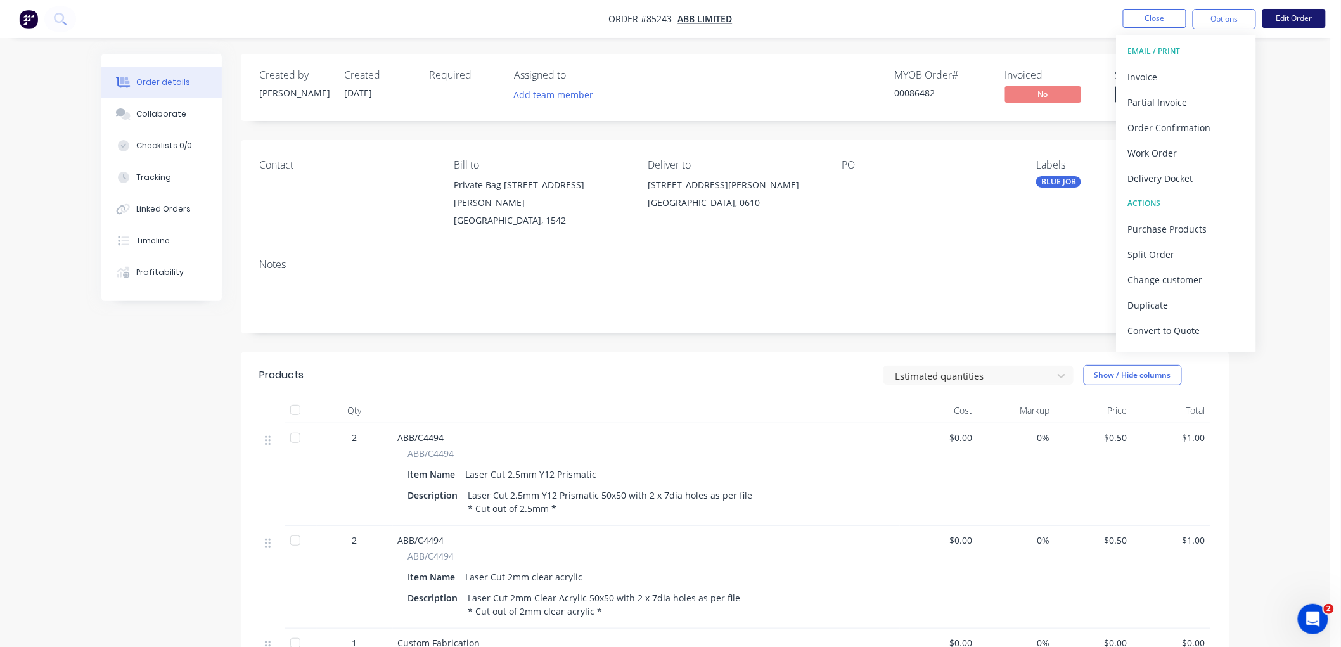
click at [1290, 15] on button "Edit Order" at bounding box center [1294, 18] width 63 height 19
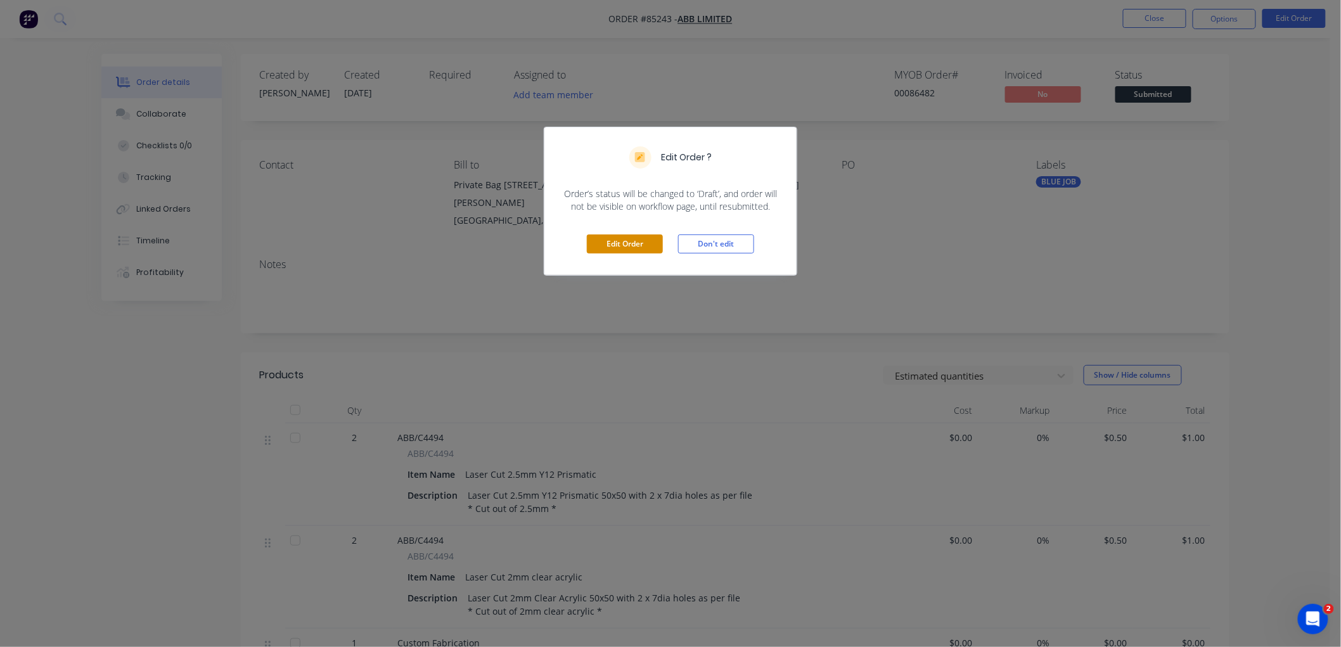
click at [593, 237] on button "Edit Order" at bounding box center [625, 244] width 76 height 19
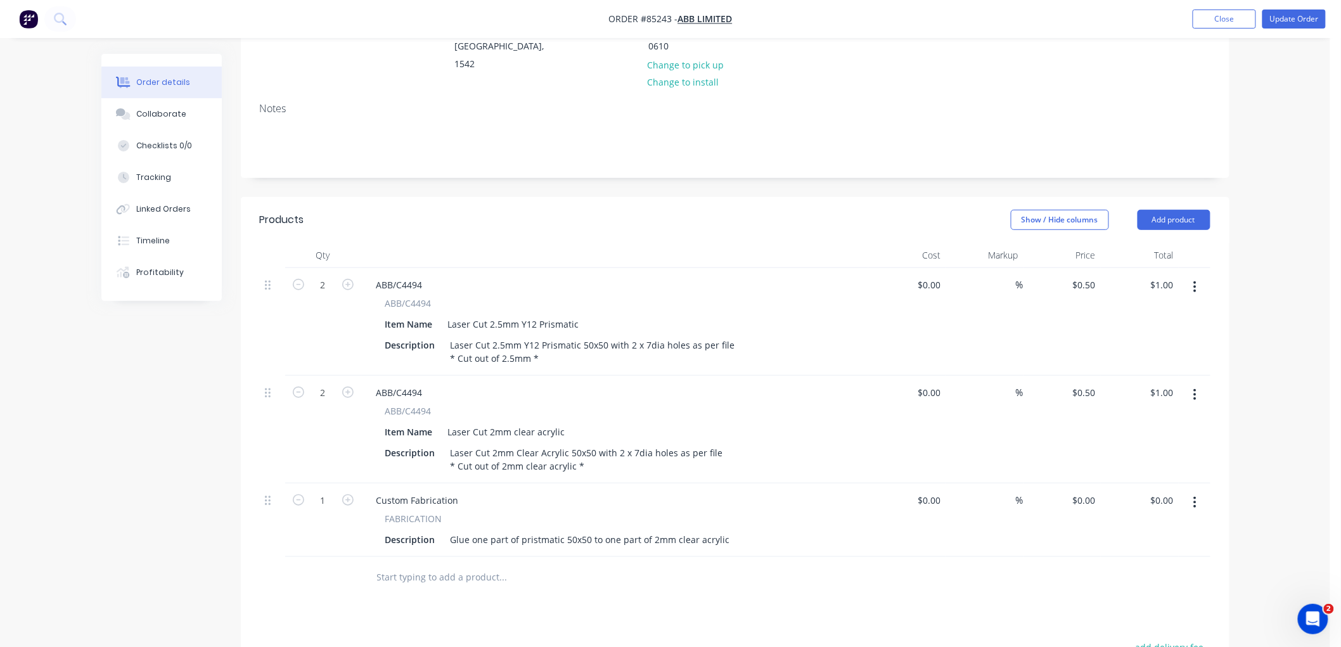
scroll to position [211, 0]
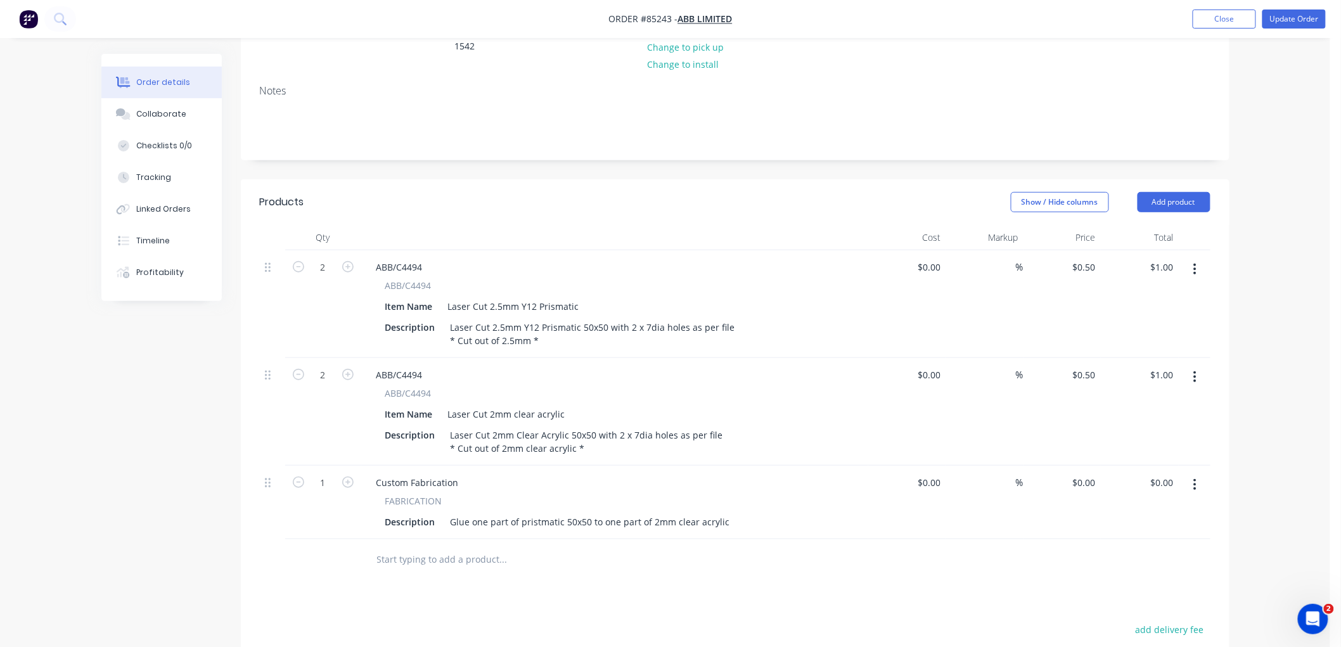
click at [1084, 250] on div "$0.50 $0.50" at bounding box center [1063, 304] width 78 height 108
type input "0.5"
click at [1091, 258] on input "0.5" at bounding box center [1086, 267] width 29 height 18
type input "$0.00"
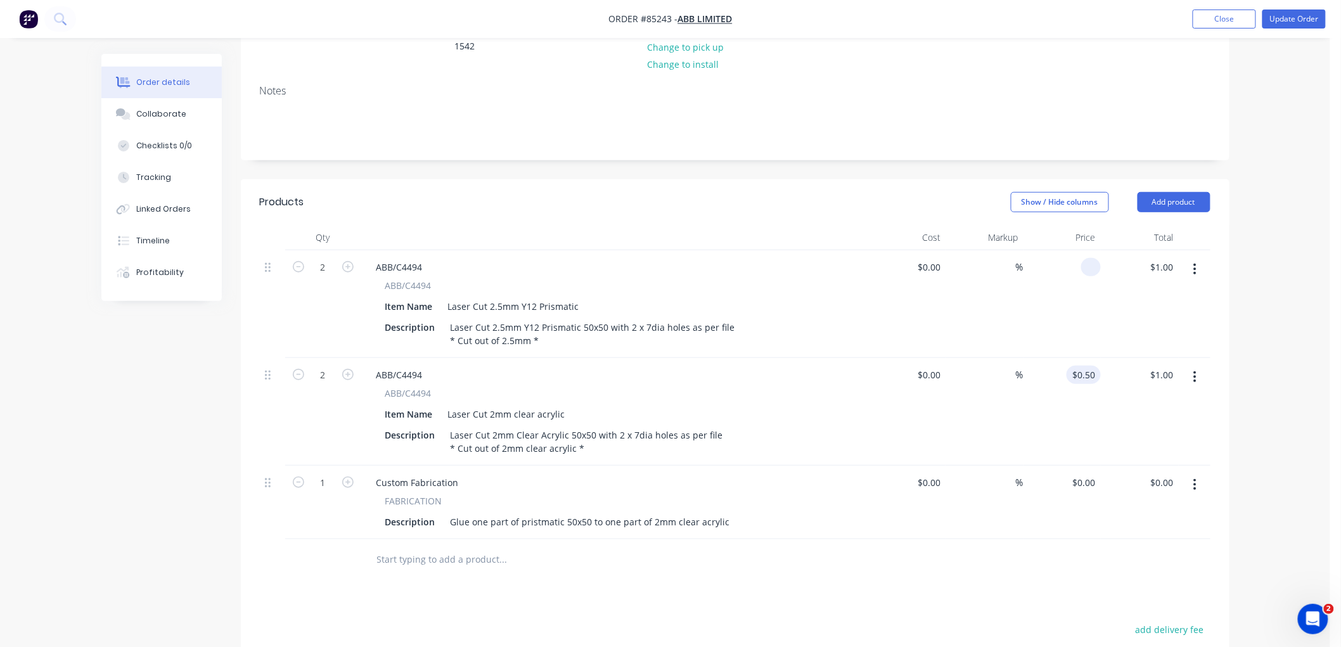
type input "0.5"
click at [1090, 366] on input "0.5" at bounding box center [1091, 375] width 19 height 18
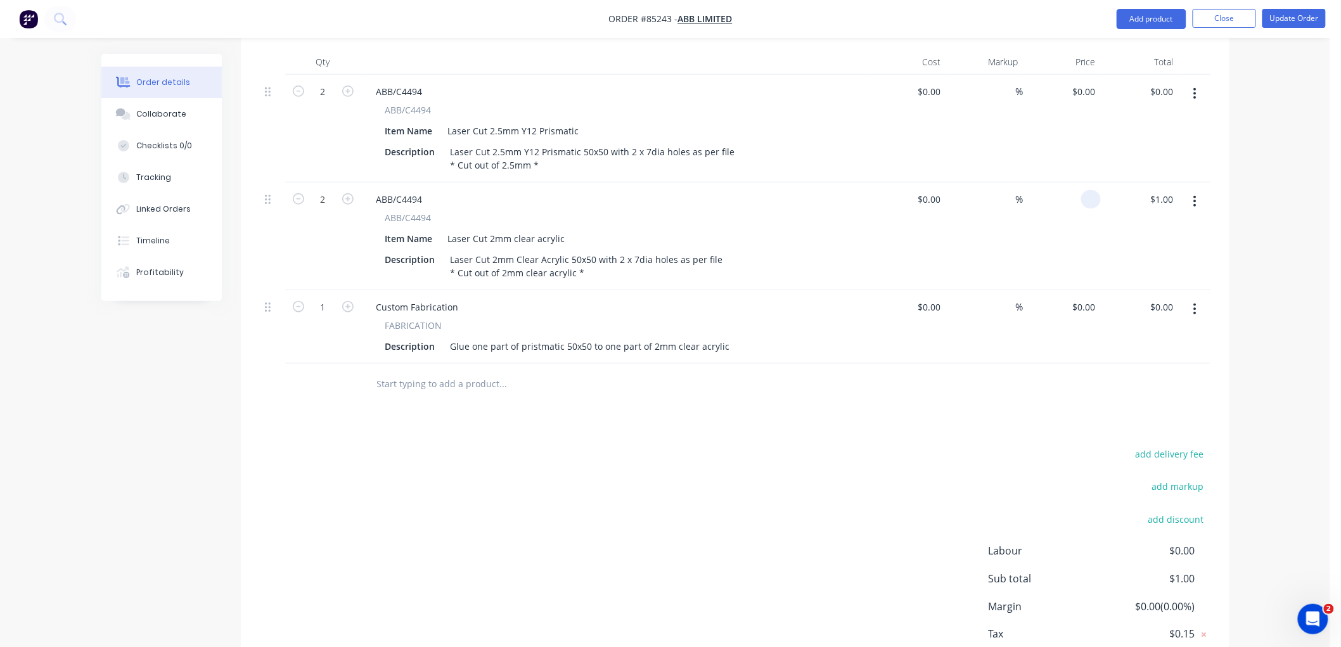
scroll to position [422, 0]
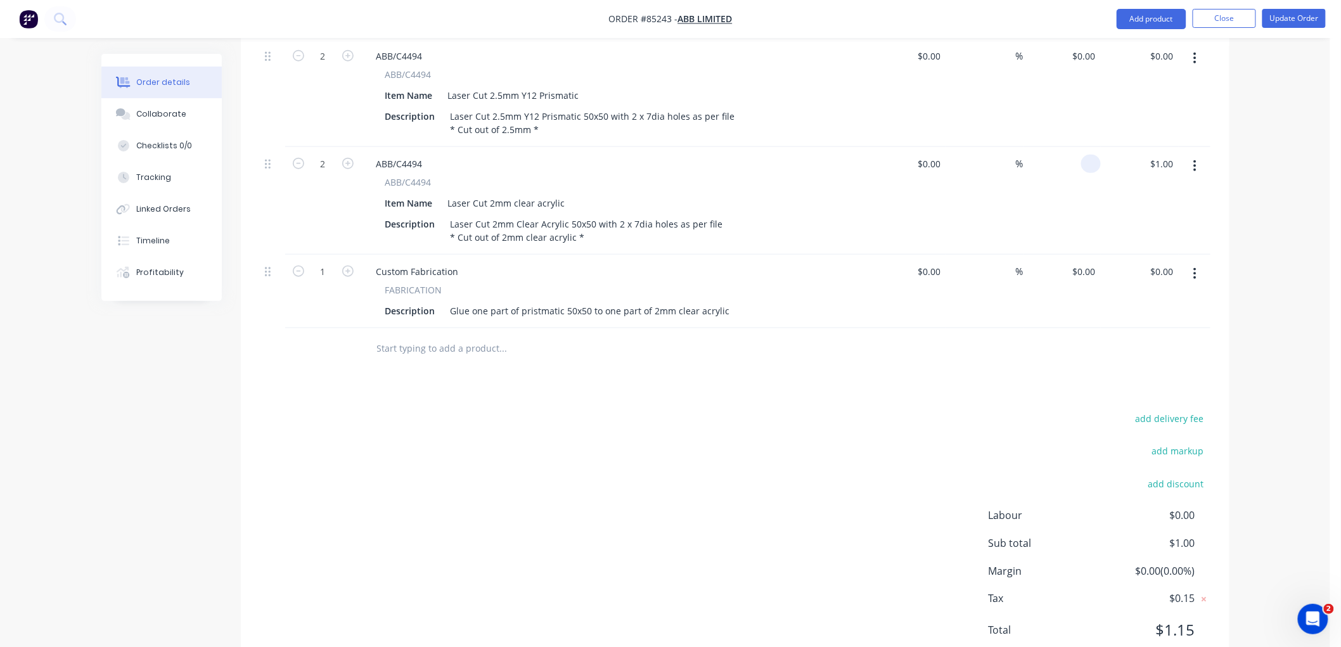
type input "$0.00"
click at [1285, 406] on div "Order details Collaborate Checklists 0/0 Tracking Linked Orders Timeline Profit…" at bounding box center [665, 135] width 1330 height 1115
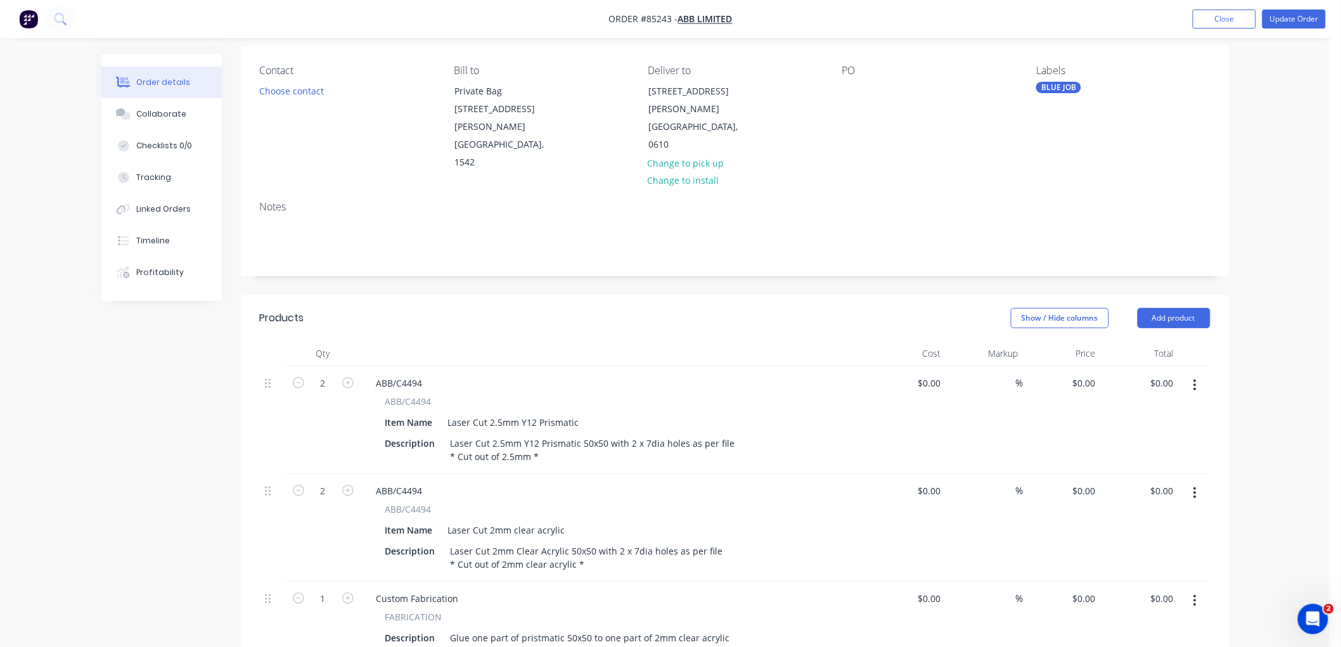
scroll to position [0, 0]
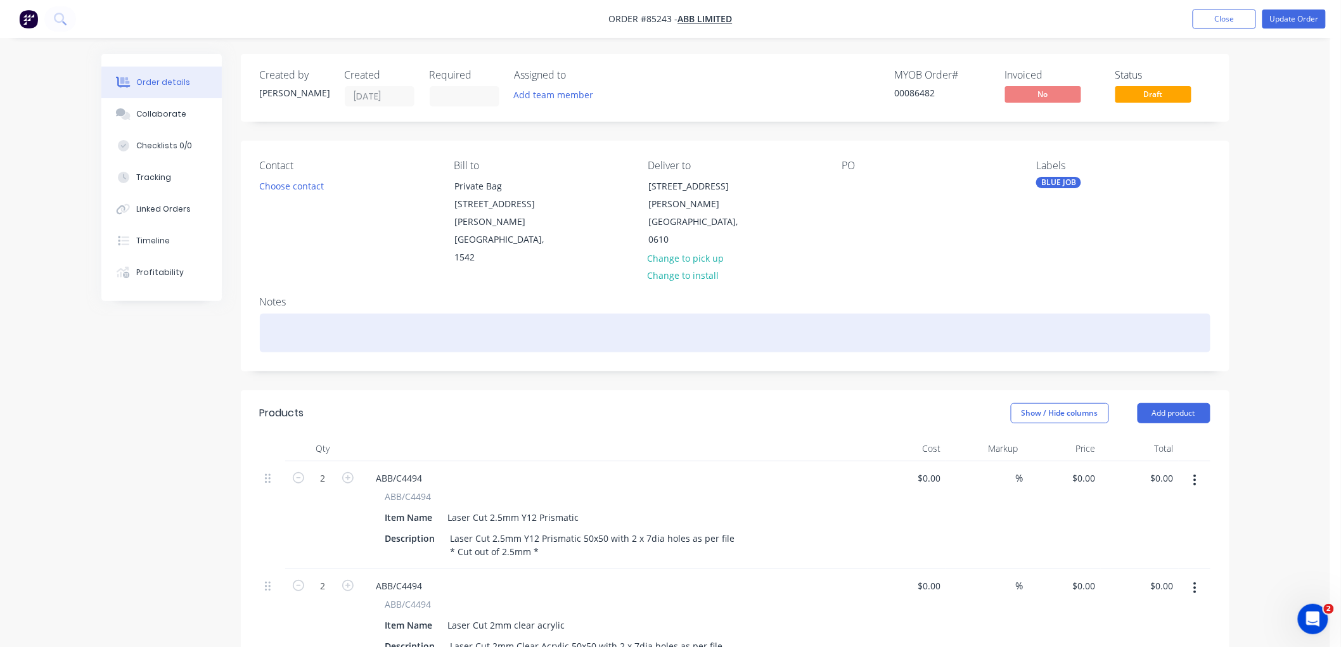
drag, startPoint x: 302, startPoint y: 298, endPoint x: 366, endPoint y: 311, distance: 65.3
click at [303, 314] on div at bounding box center [735, 333] width 951 height 39
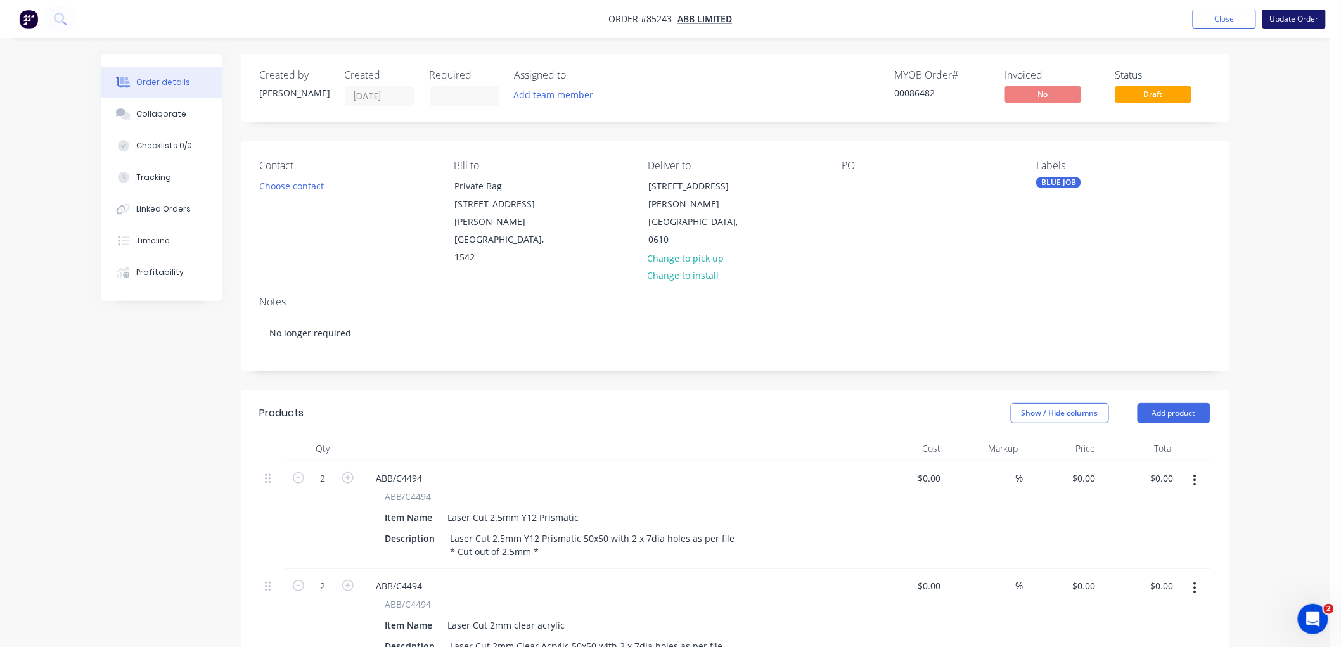
click at [1273, 20] on button "Update Order" at bounding box center [1294, 19] width 63 height 19
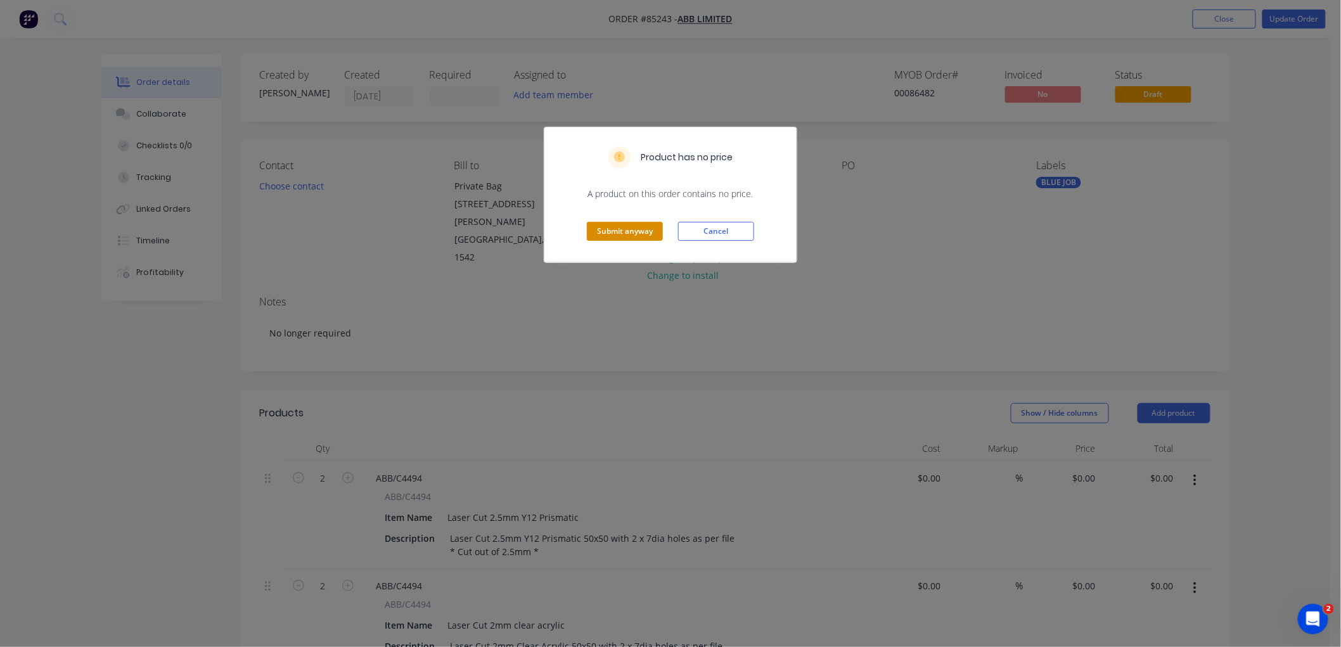
click at [637, 225] on button "Submit anyway" at bounding box center [625, 231] width 76 height 19
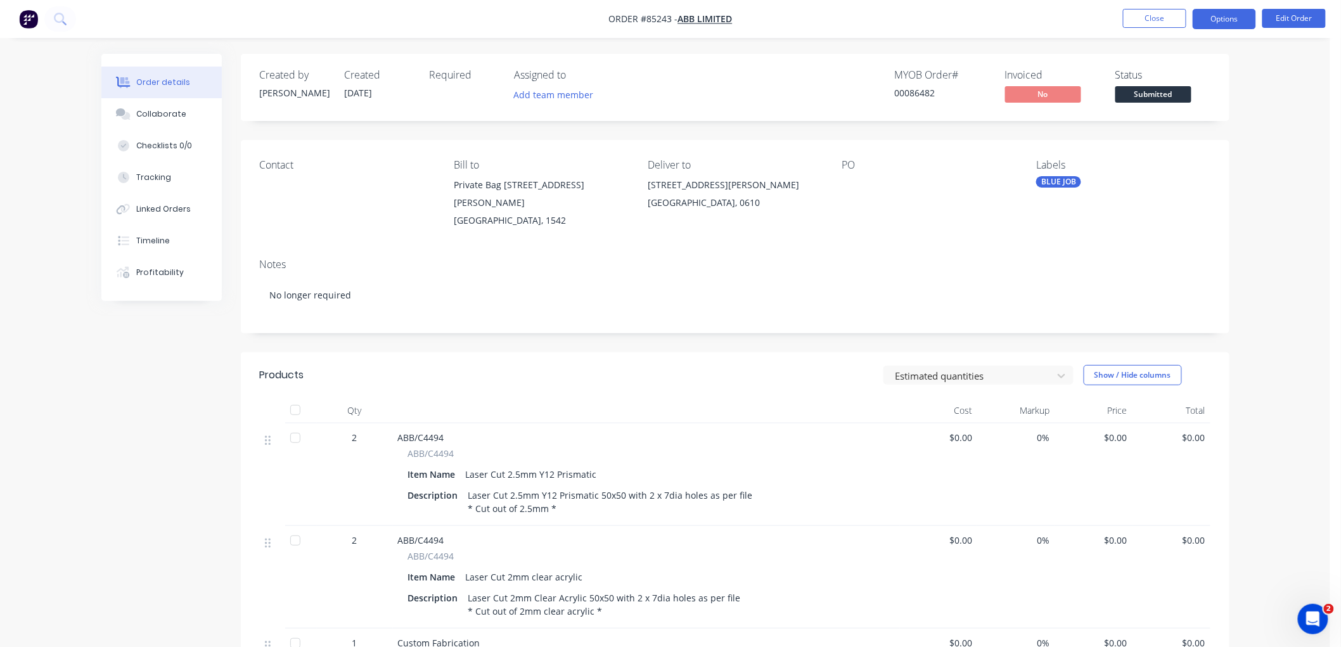
click at [1234, 14] on button "Options" at bounding box center [1224, 19] width 63 height 20
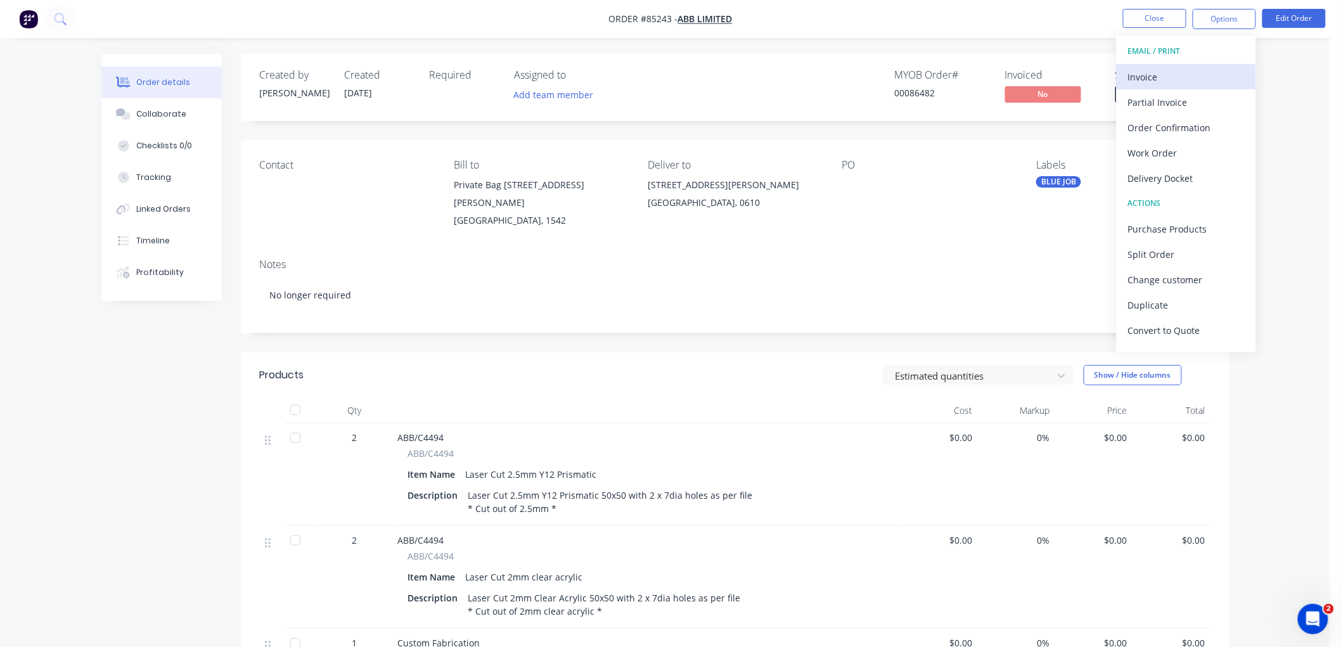
click at [1164, 74] on div "Invoice" at bounding box center [1186, 77] width 117 height 18
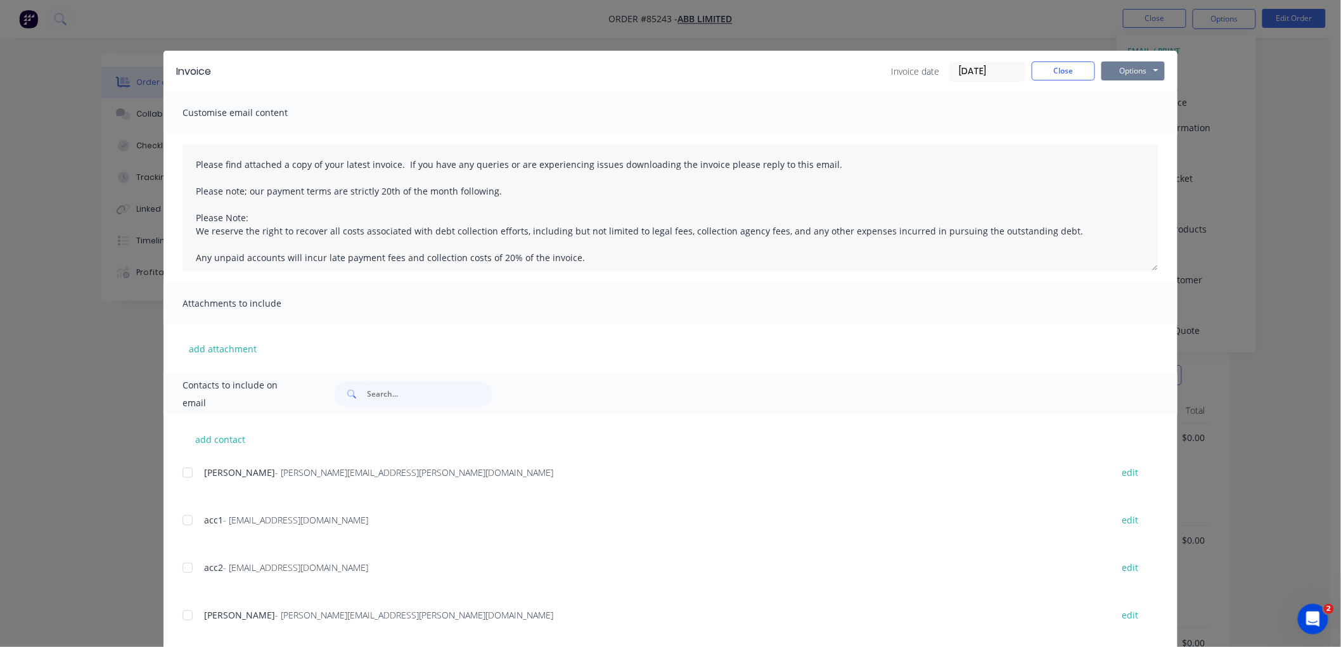
drag, startPoint x: 1139, startPoint y: 74, endPoint x: 1144, endPoint y: 82, distance: 9.7
click at [1140, 74] on button "Options" at bounding box center [1133, 70] width 63 height 19
click at [1140, 114] on button "Print" at bounding box center [1142, 114] width 81 height 21
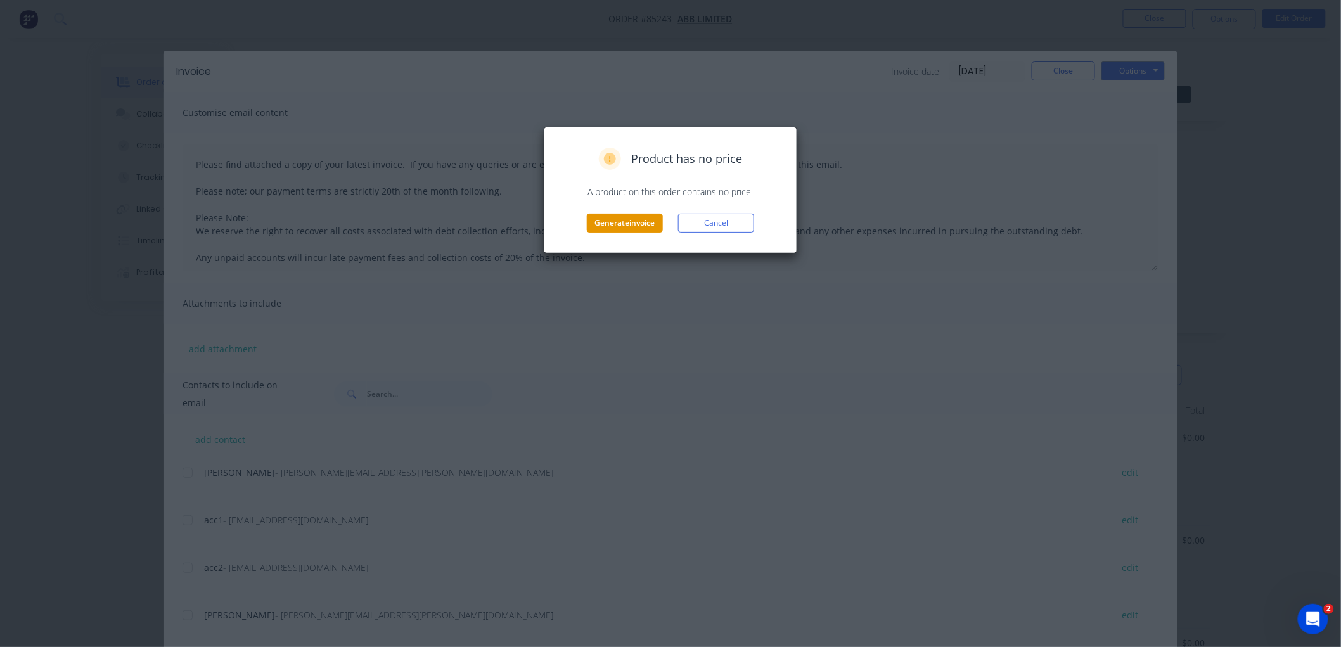
click at [631, 222] on button "Generate invoice" at bounding box center [625, 223] width 76 height 19
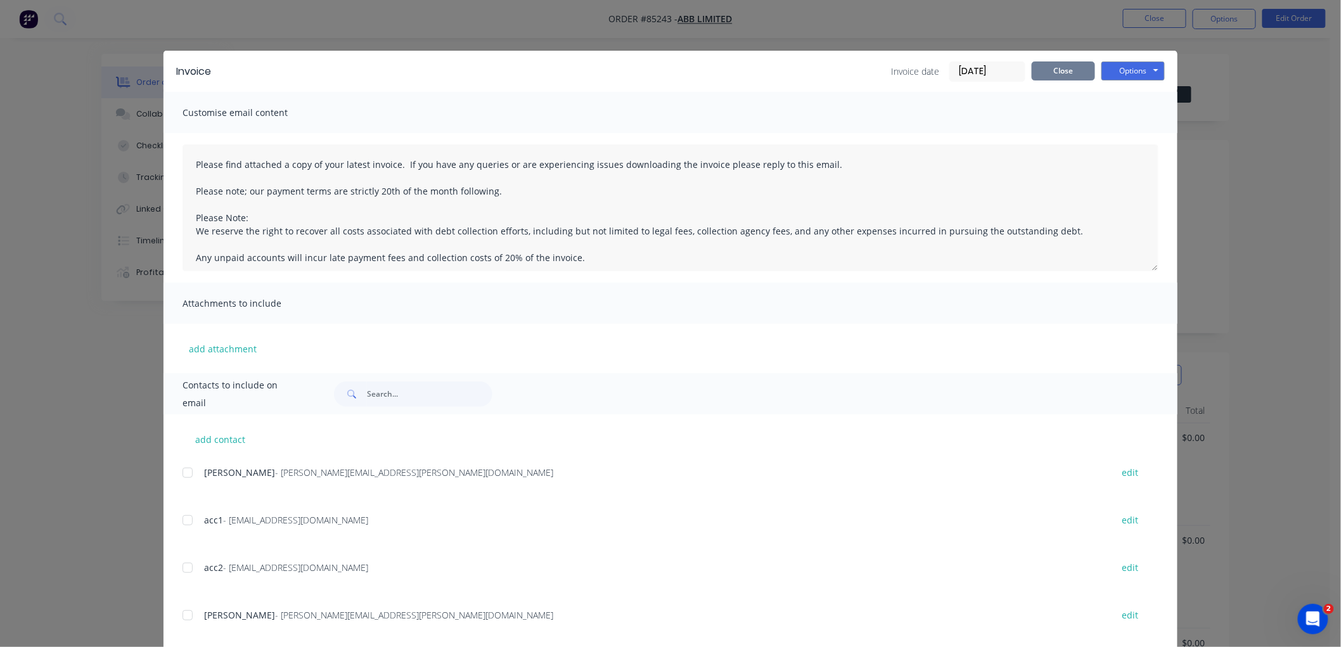
click at [1062, 70] on button "Close" at bounding box center [1063, 70] width 63 height 19
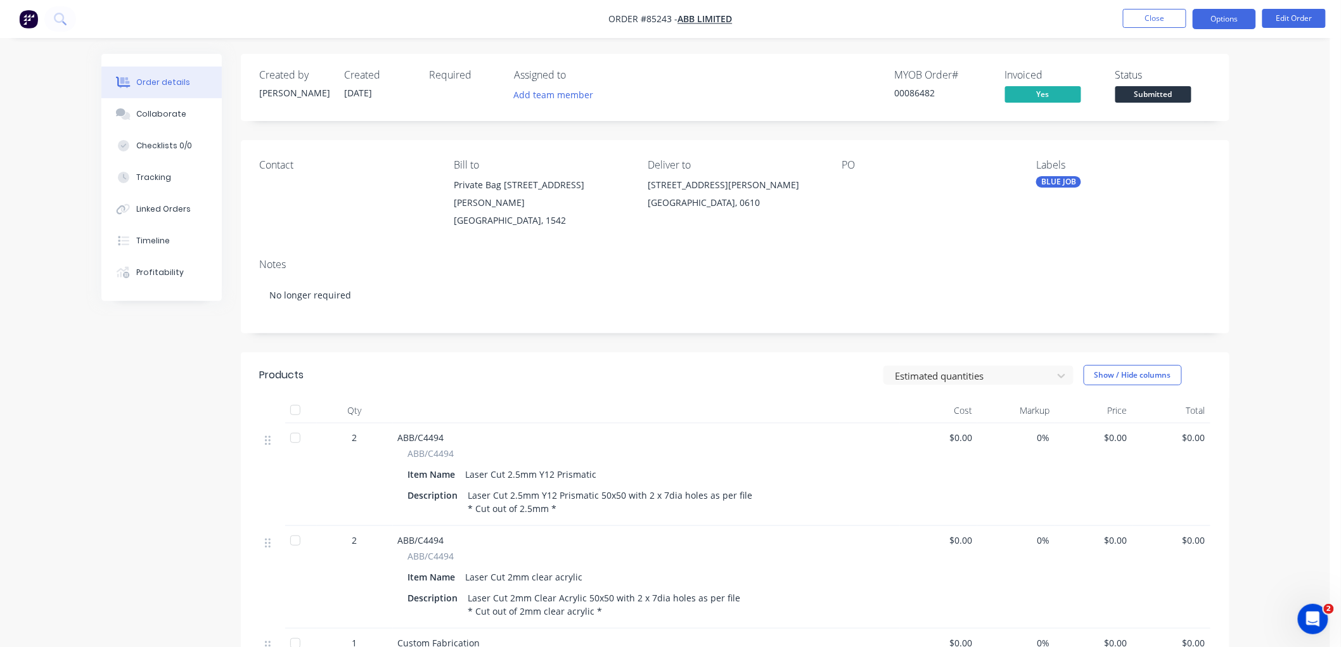
click at [1224, 20] on button "Options" at bounding box center [1224, 19] width 63 height 20
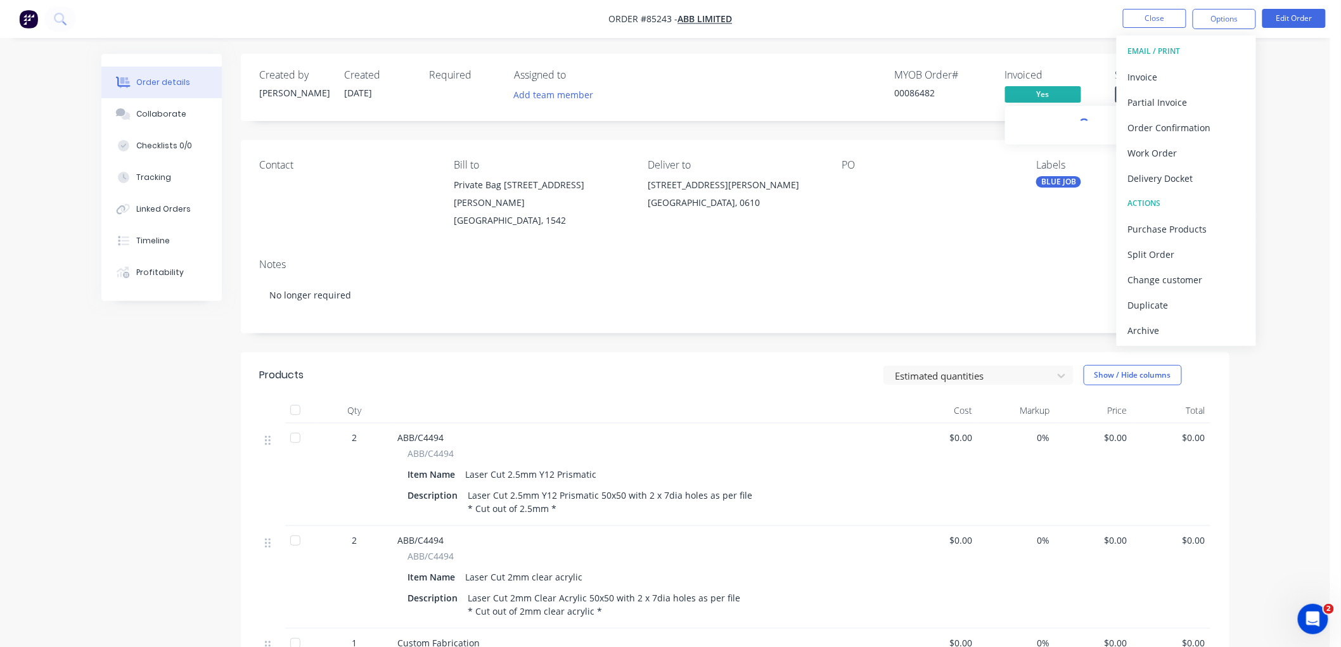
click at [1052, 86] on span "Yes" at bounding box center [1043, 94] width 76 height 16
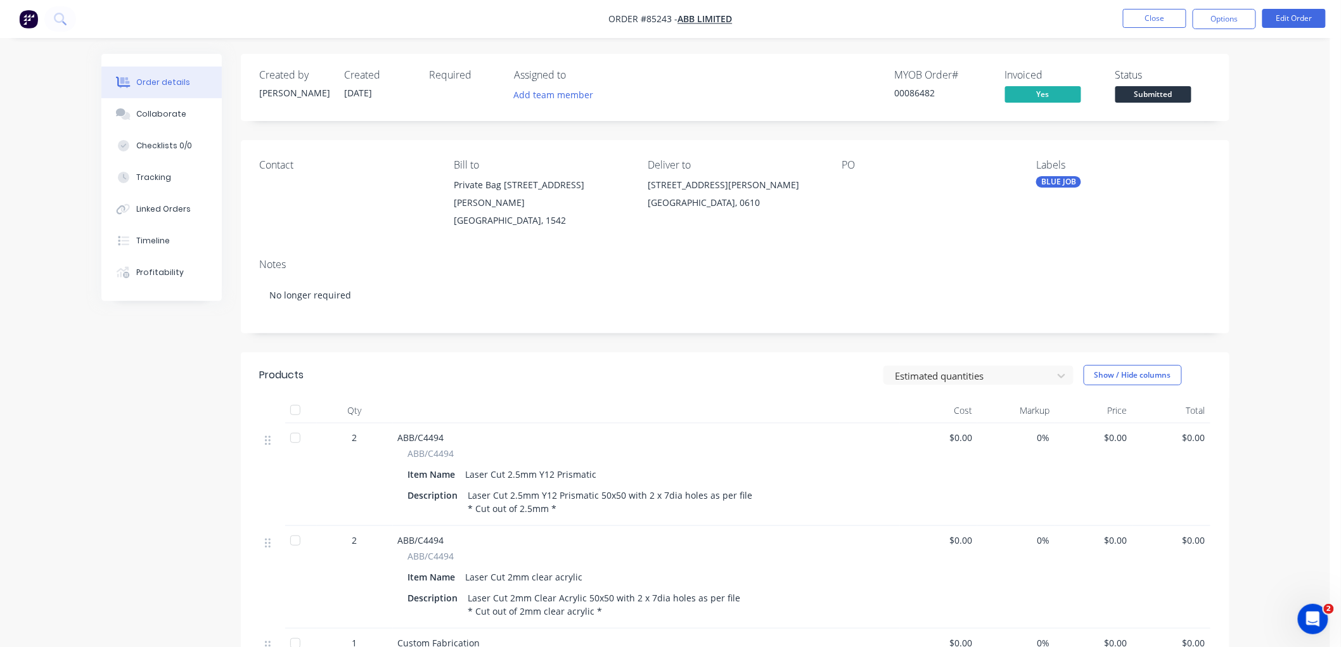
click at [1137, 96] on span "Submitted" at bounding box center [1154, 94] width 76 height 16
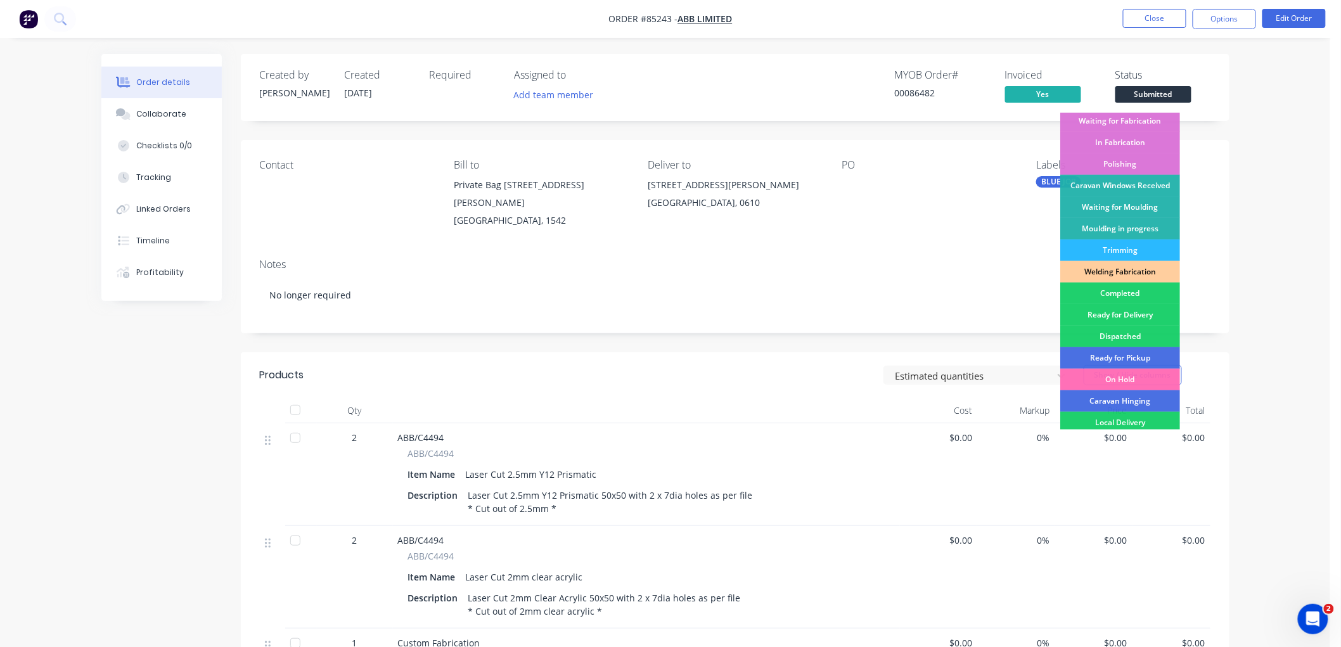
scroll to position [222, 0]
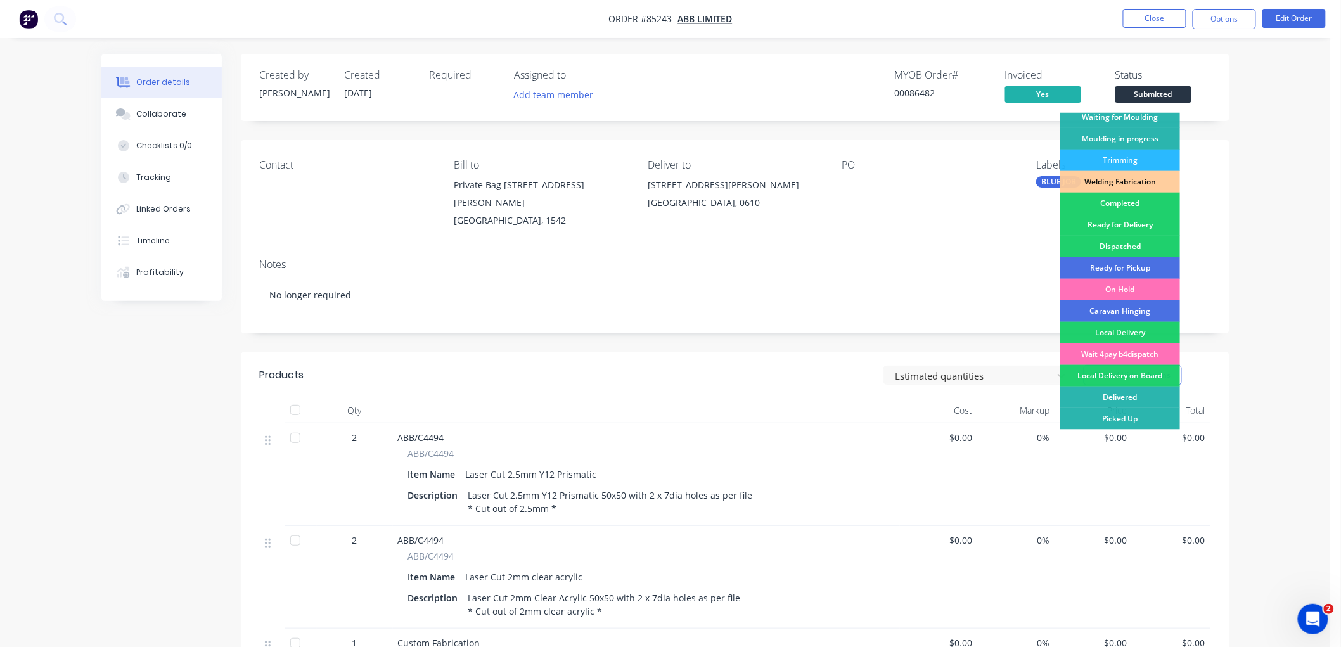
click at [1118, 421] on div "Picked Up" at bounding box center [1120, 419] width 120 height 22
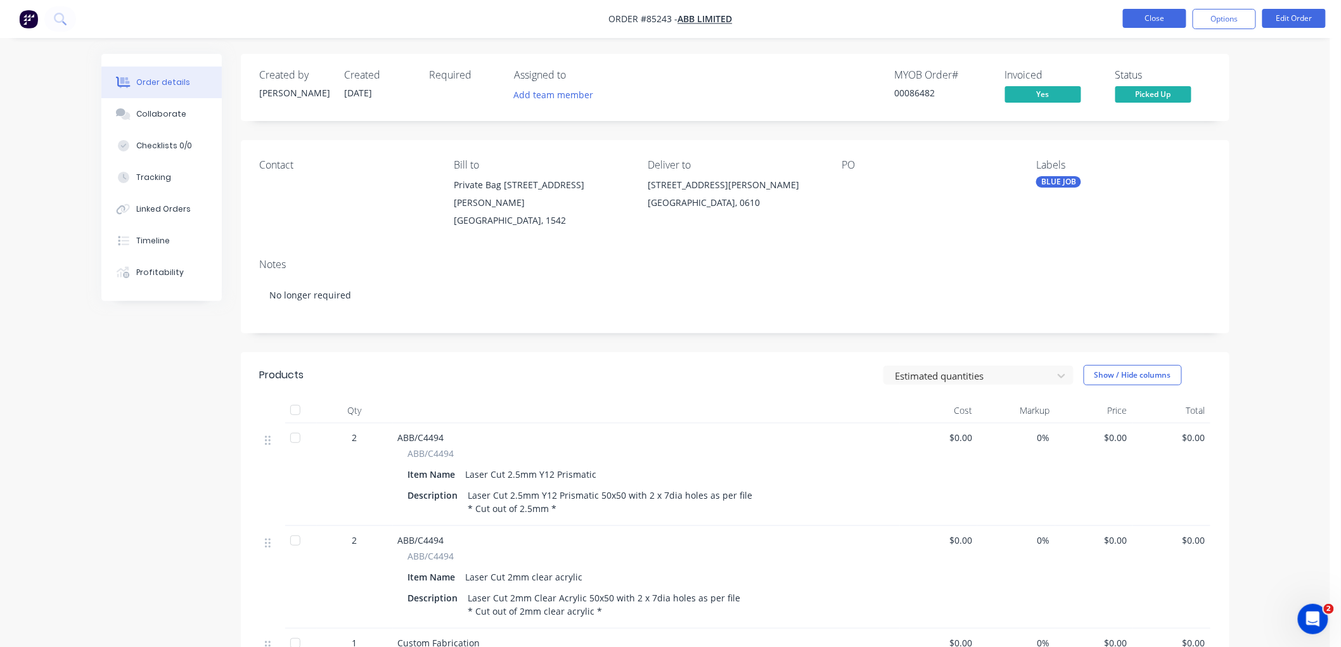
click at [1150, 22] on button "Close" at bounding box center [1154, 18] width 63 height 19
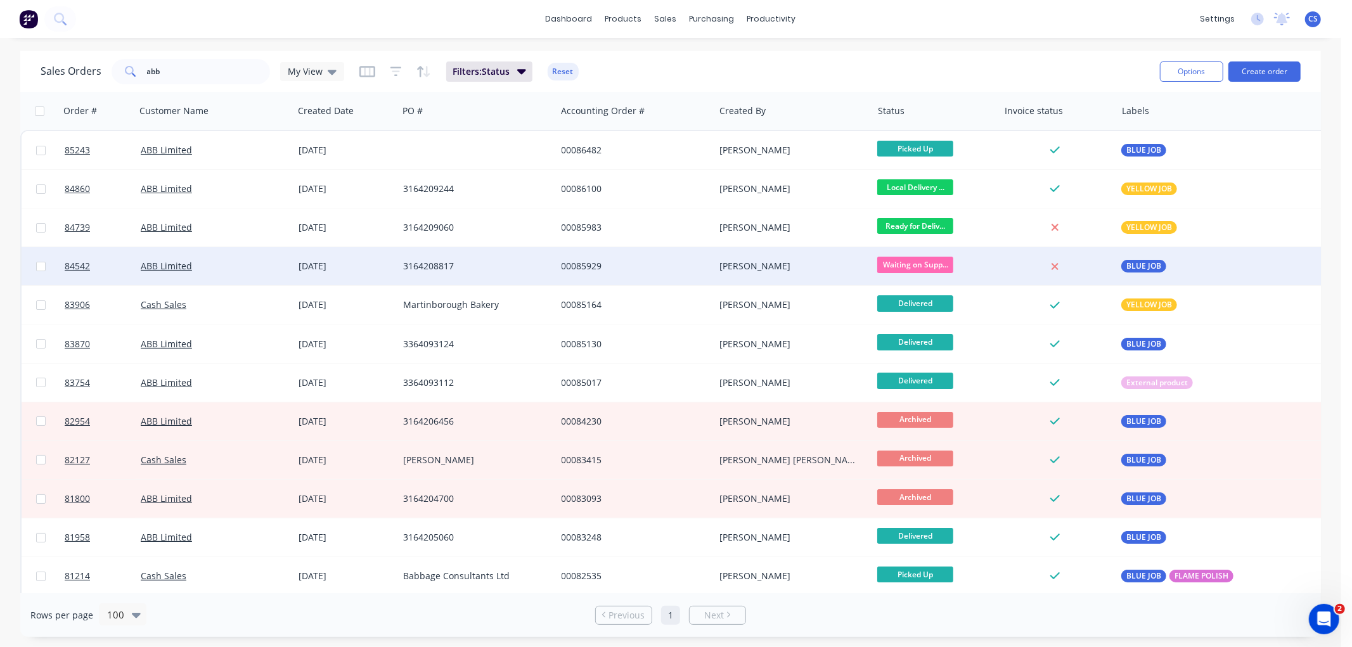
click at [589, 264] on div "00085929" at bounding box center [632, 266] width 141 height 13
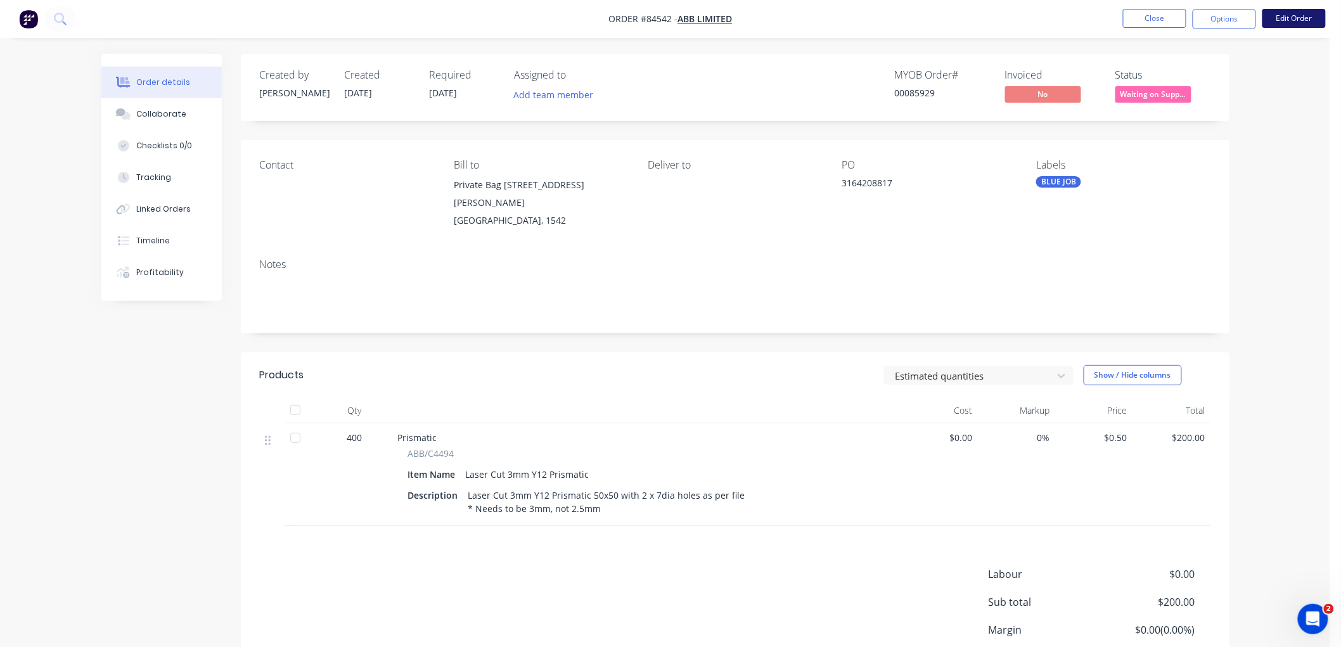
click at [1311, 22] on button "Edit Order" at bounding box center [1294, 18] width 63 height 19
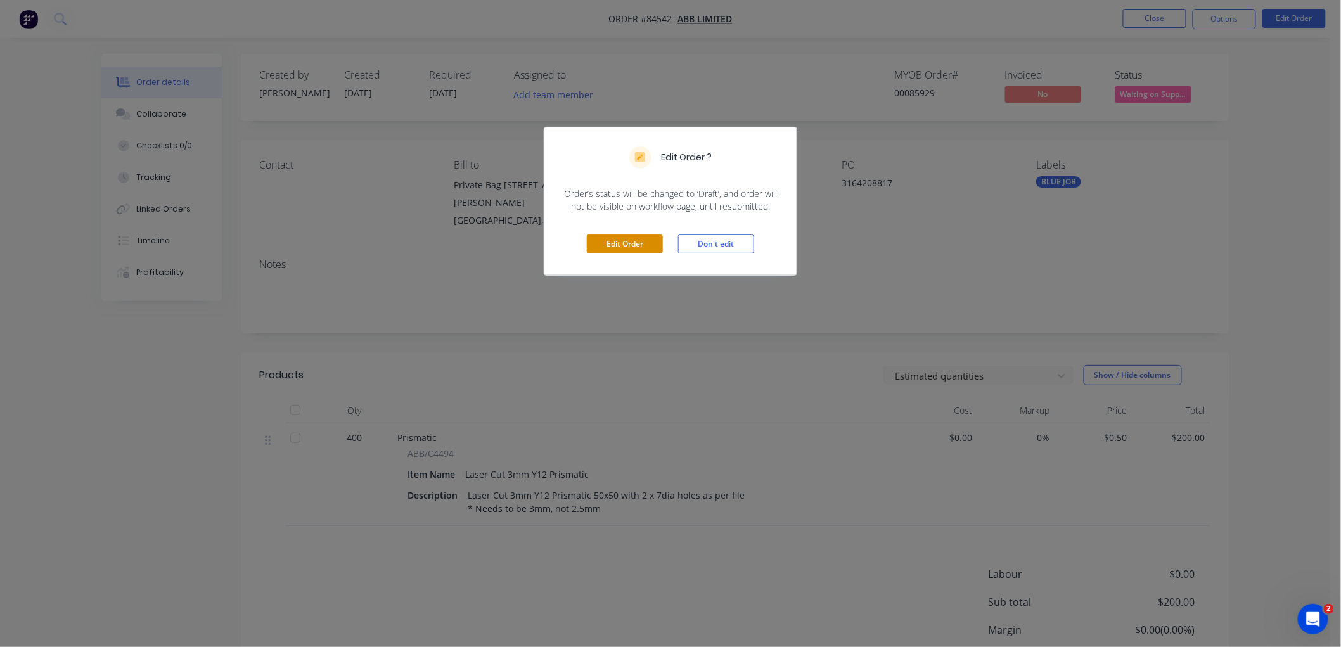
click at [639, 243] on button "Edit Order" at bounding box center [625, 244] width 76 height 19
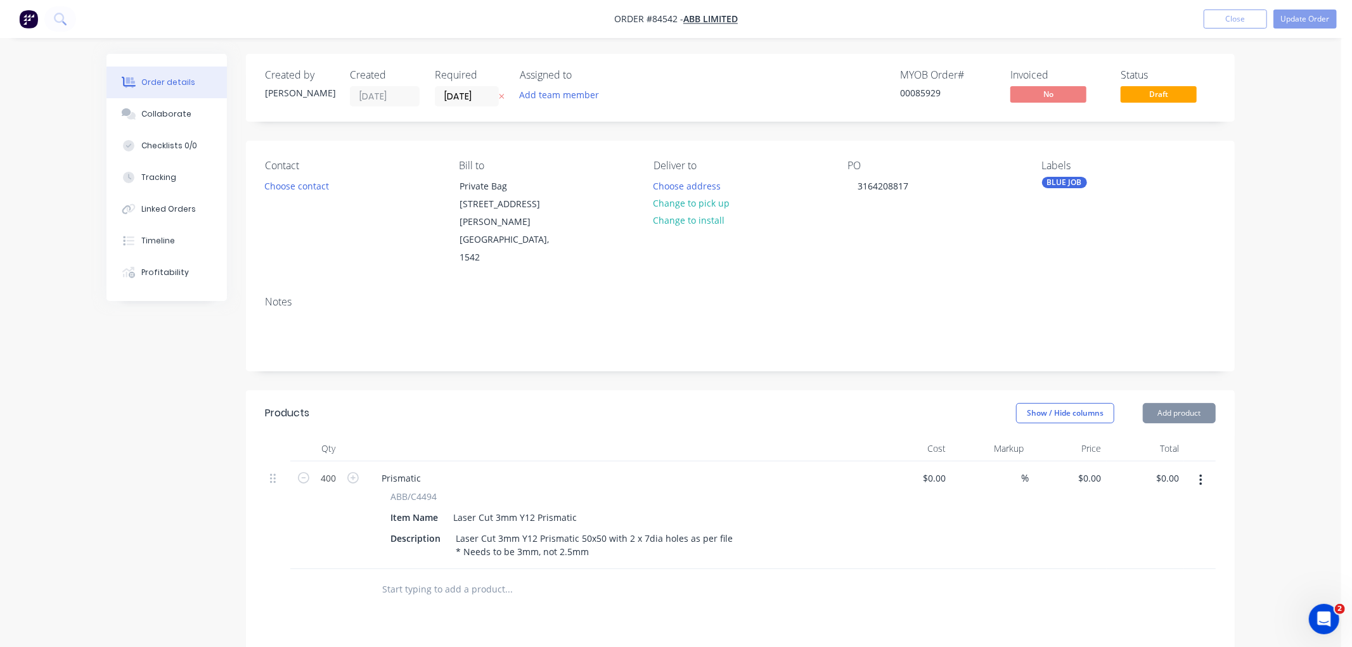
type input "$0.50"
type input "$200.00"
click at [1195, 475] on icon "button" at bounding box center [1195, 480] width 3 height 11
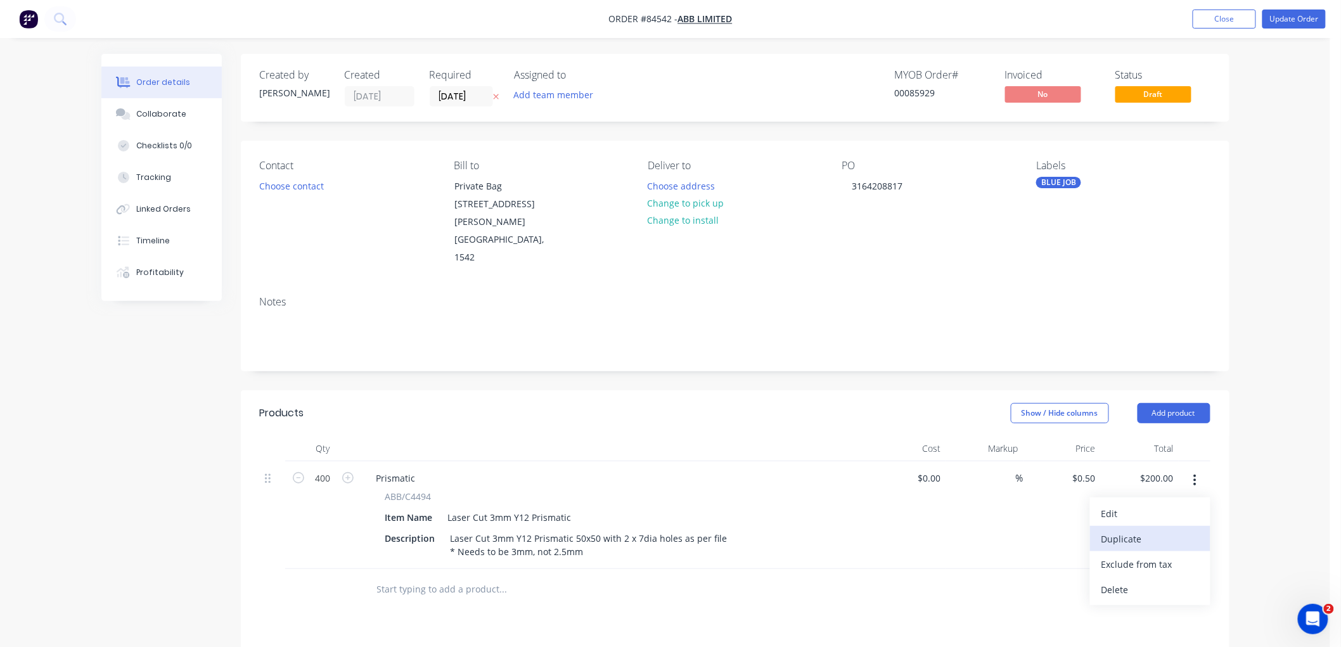
click at [1129, 530] on div "Duplicate" at bounding box center [1151, 539] width 98 height 18
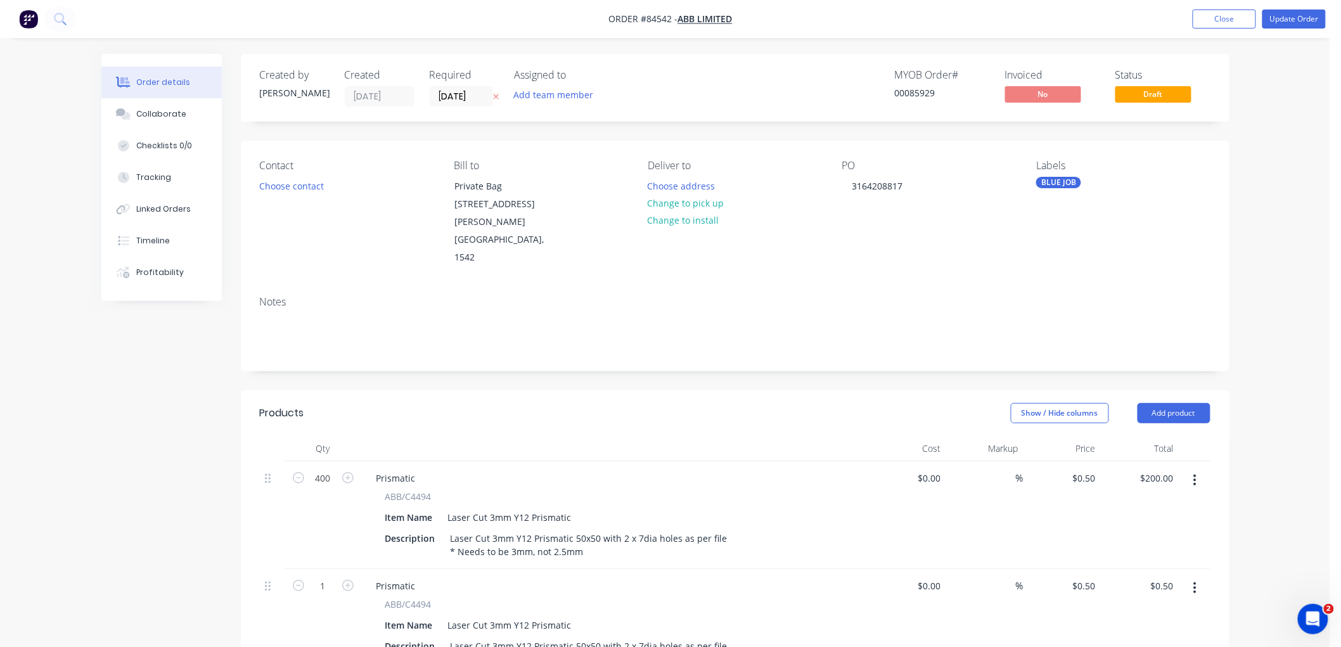
click at [423, 490] on span "ABB/C4494" at bounding box center [408, 496] width 46 height 13
click at [422, 490] on span "ABB/C4494" at bounding box center [408, 496] width 46 height 13
copy div "ABB/C4494"
click at [400, 469] on div "Prismatic" at bounding box center [396, 478] width 60 height 18
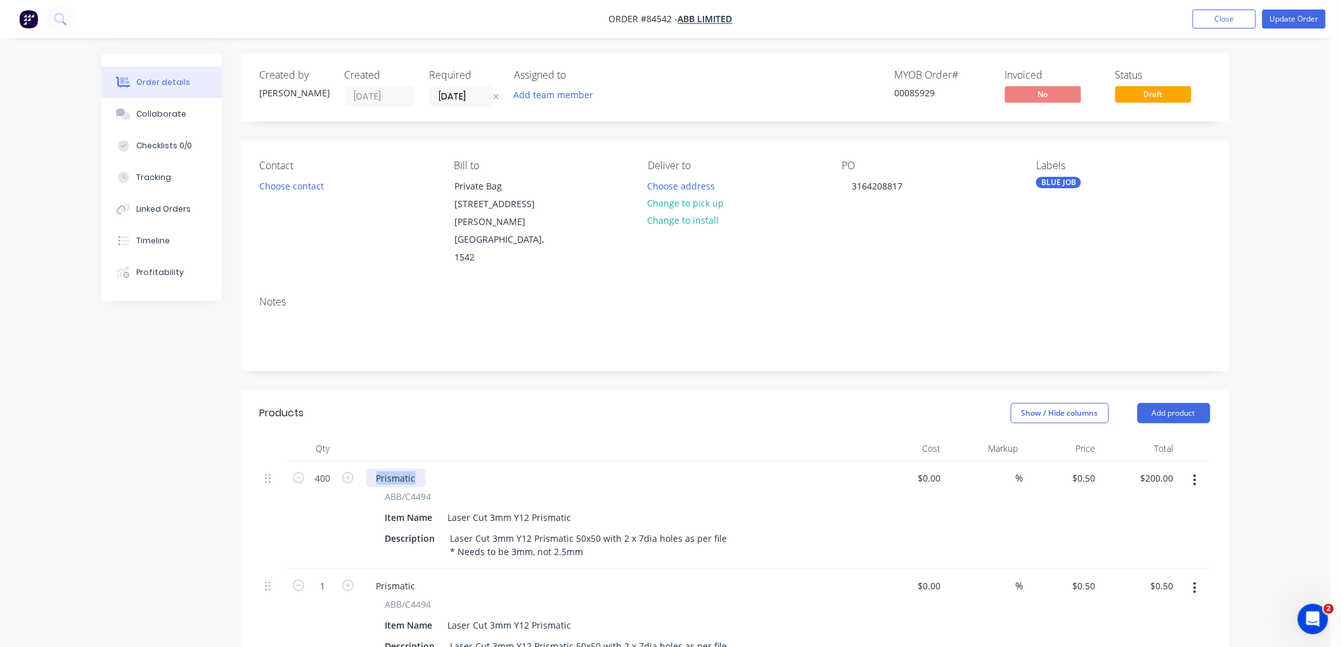
click at [400, 469] on div "Prismatic" at bounding box center [396, 478] width 60 height 18
paste div
click at [404, 577] on div "Prismatic" at bounding box center [396, 586] width 60 height 18
paste div
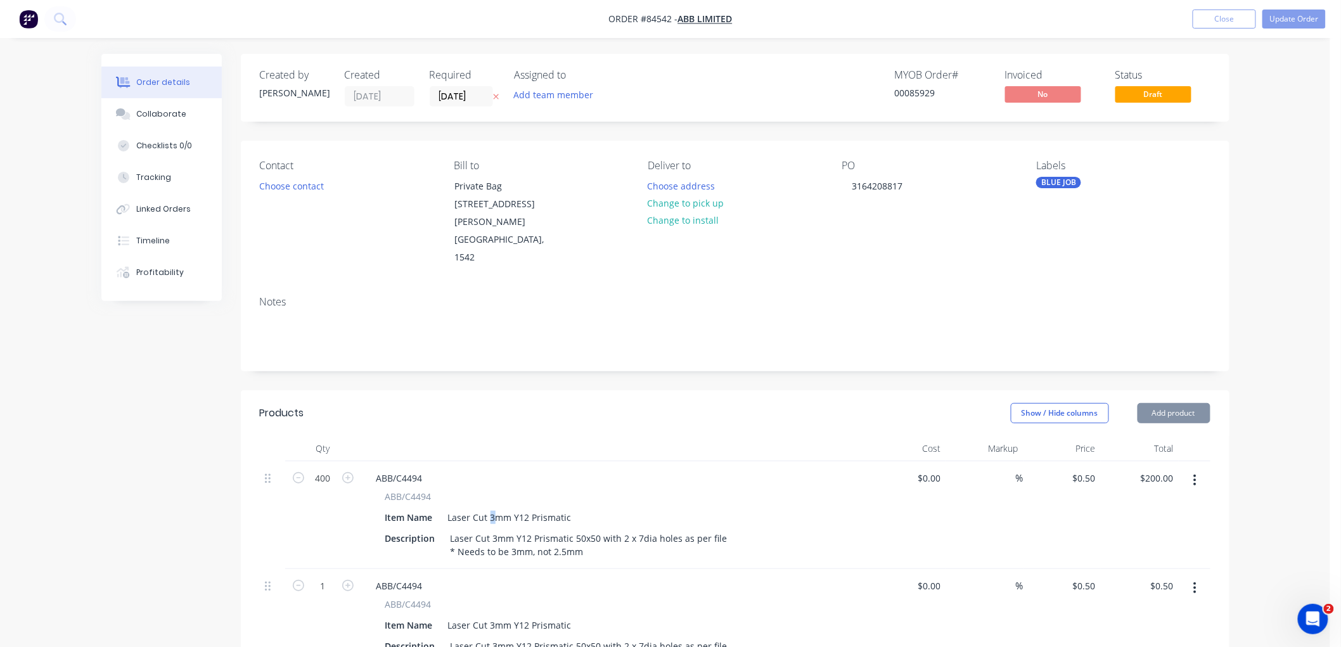
drag, startPoint x: 489, startPoint y: 480, endPoint x: 506, endPoint y: 471, distance: 19.6
click at [494, 508] on div "Laser Cut 3mm Y12 Prismatic" at bounding box center [510, 517] width 134 height 18
click at [568, 490] on div "ABB/C4494" at bounding box center [614, 496] width 459 height 13
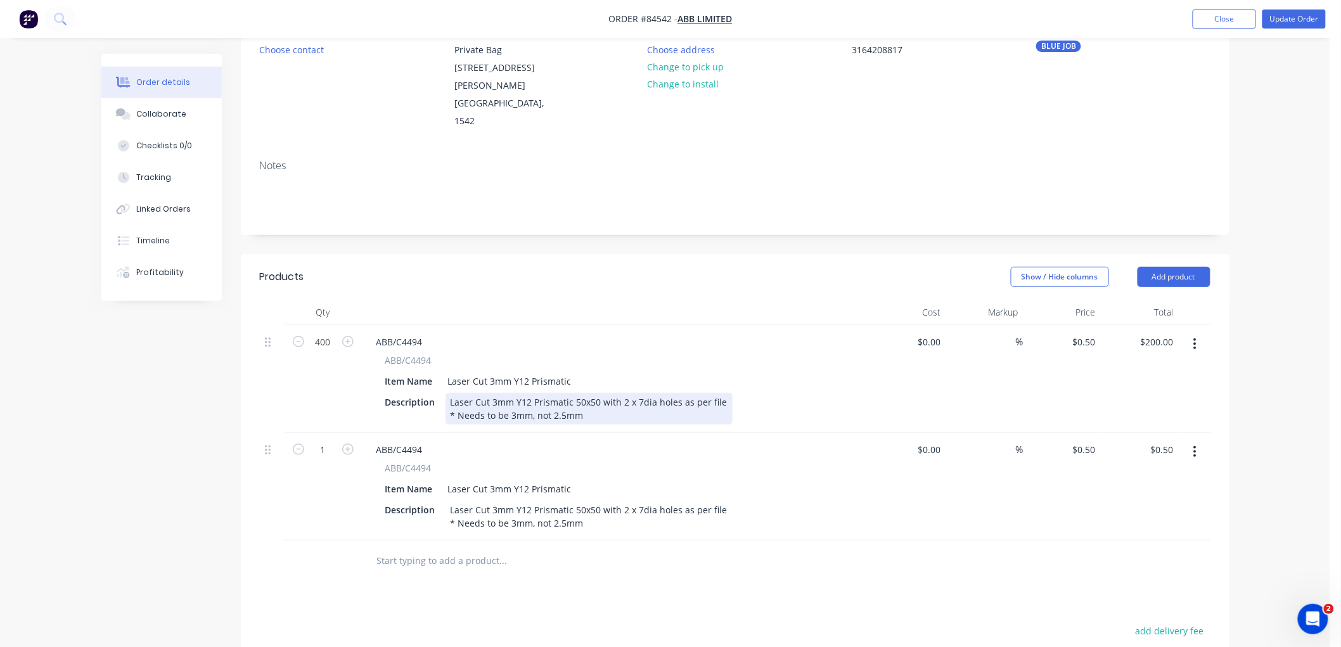
scroll to position [141, 0]
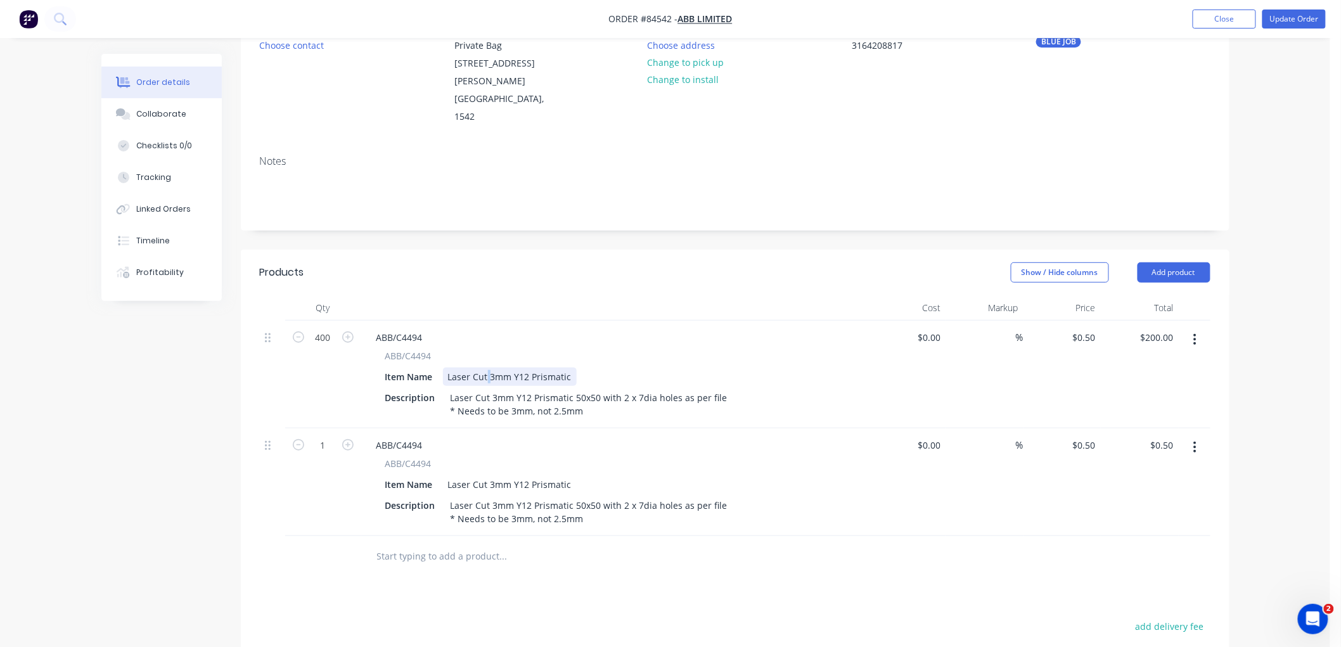
drag, startPoint x: 488, startPoint y: 338, endPoint x: 505, endPoint y: 338, distance: 16.5
click at [491, 368] on div "Laser Cut 3mm Y12 Prismatic" at bounding box center [510, 377] width 134 height 18
click at [494, 389] on div "Laser Cut 3mm Y12 Prismatic 50x50 with 2 x 7dia holes as per file * Needs to be…" at bounding box center [589, 405] width 287 height 32
drag, startPoint x: 510, startPoint y: 374, endPoint x: 570, endPoint y: 373, distance: 60.9
drag, startPoint x: 570, startPoint y: 373, endPoint x: 539, endPoint y: 370, distance: 31.2
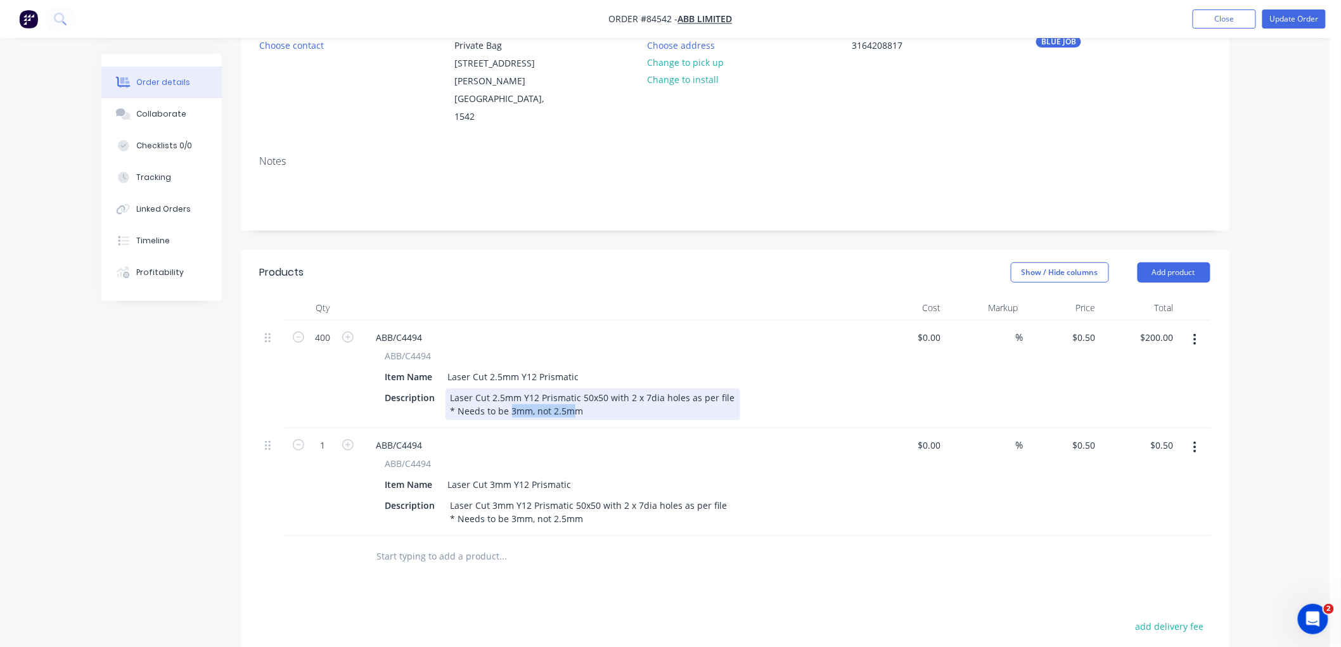
click at [534, 389] on div "Laser Cut 2.5mm Y12 Prismatic 50x50 with 2 x 7dia holes as per file * Needs to …" at bounding box center [593, 405] width 295 height 32
click at [550, 389] on div "Laser Cut 2.5mm Y12 Prismatic 50x50 with 2 x 7dia holes as per file * Needs to …" at bounding box center [593, 405] width 295 height 32
drag, startPoint x: 526, startPoint y: 452, endPoint x: 490, endPoint y: 455, distance: 36.3
click at [524, 475] on div "Laser Cut 3mm Y12 Prismatic" at bounding box center [510, 484] width 134 height 18
drag, startPoint x: 562, startPoint y: 447, endPoint x: 596, endPoint y: 446, distance: 34.3
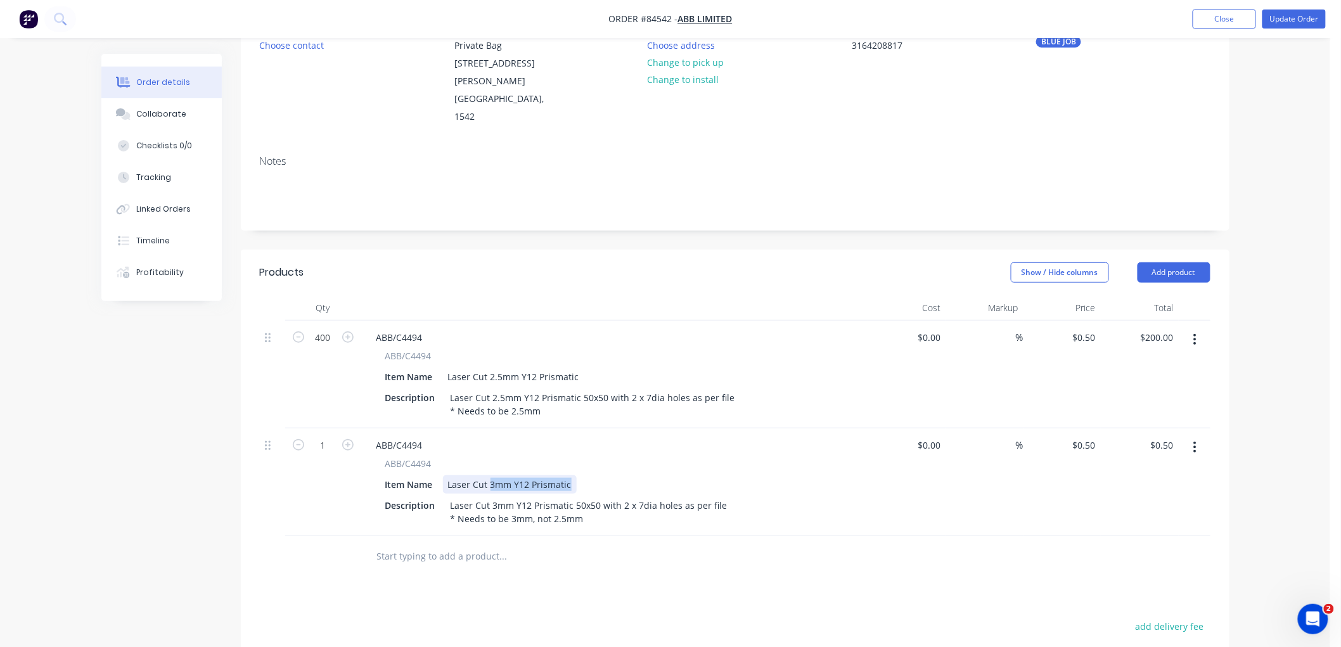
click at [596, 475] on div "Item Name Laser Cut 3mm Y12 Prismatic" at bounding box center [612, 484] width 464 height 18
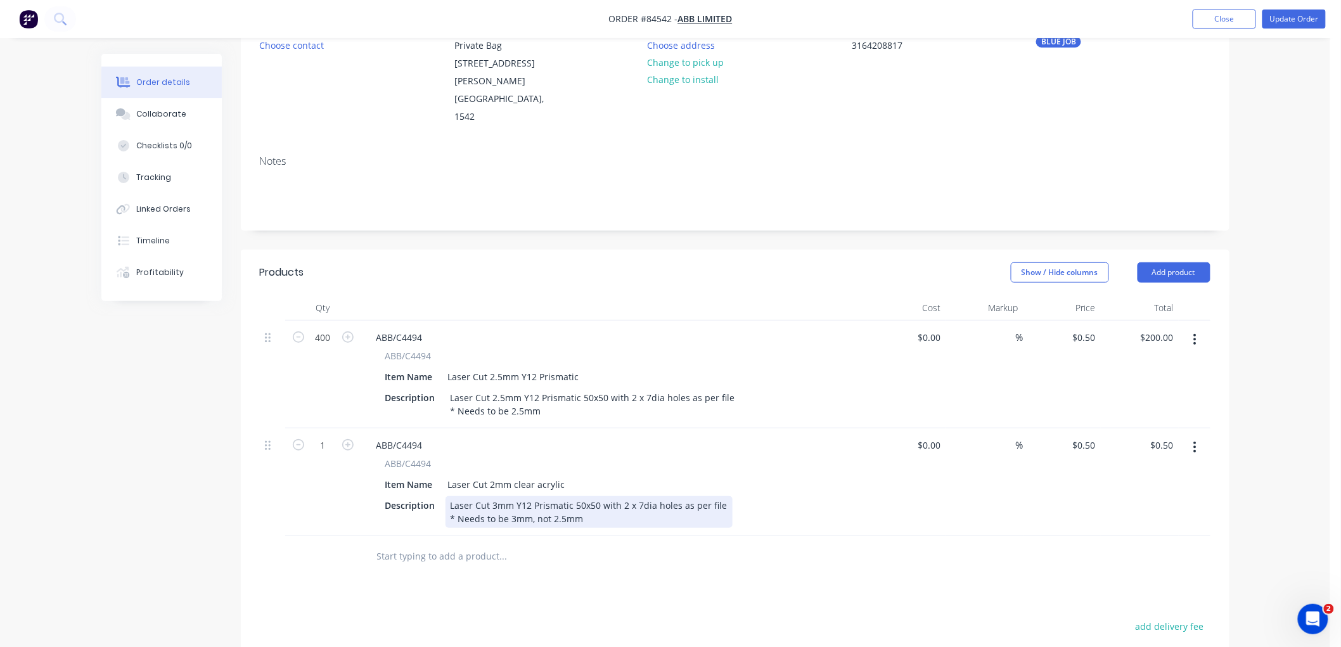
click at [549, 496] on div "Laser Cut 3mm Y12 Prismatic 50x50 with 2 x 7dia holes as per file * Needs to be…" at bounding box center [589, 512] width 287 height 32
drag, startPoint x: 495, startPoint y: 467, endPoint x: 528, endPoint y: 464, distance: 33.1
click at [495, 496] on div "Laser Cut 3mm Y12 Prismatic 50x50 with 2 x 7dia holes as per file * Needs to be…" at bounding box center [589, 512] width 287 height 32
click at [539, 496] on div "Laser Cut 2mm Y12 Prismatic 50x50 with 2 x 7dia holes as per file * Needs to be…" at bounding box center [589, 512] width 287 height 32
drag, startPoint x: 516, startPoint y: 469, endPoint x: 570, endPoint y: 471, distance: 54.5
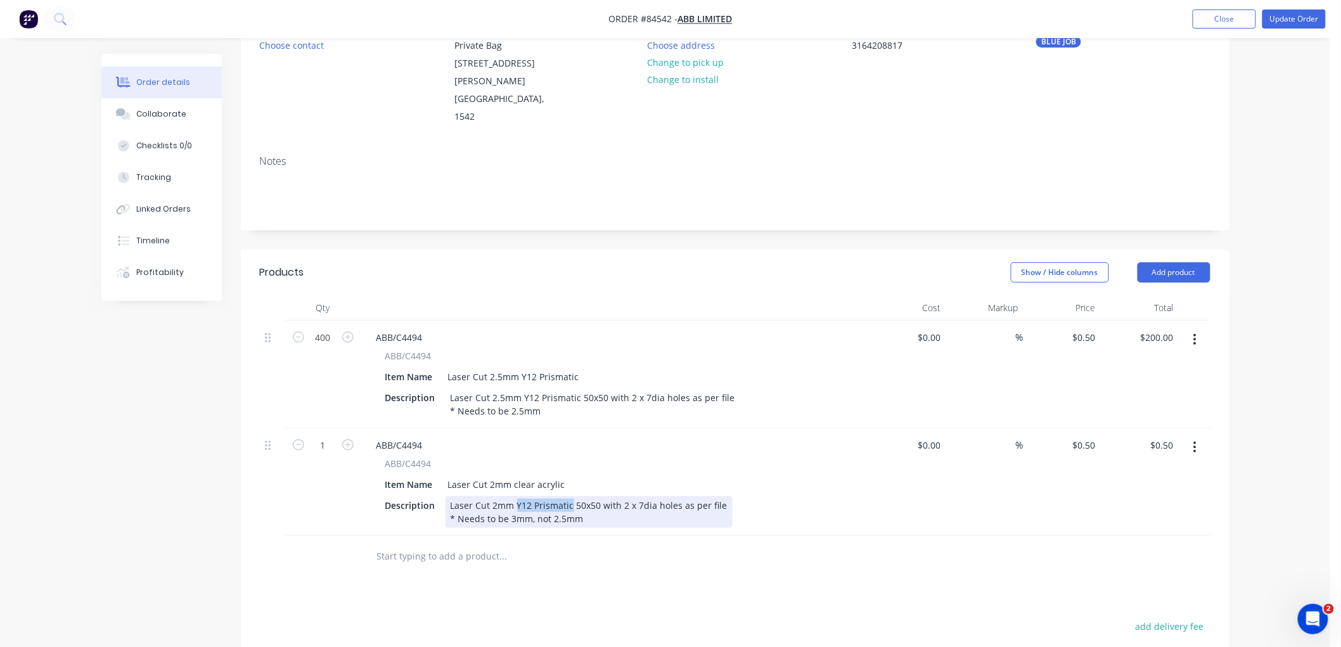
click at [570, 496] on div "Laser Cut 2mm Y12 Prismatic 50x50 with 2 x 7dia holes as per file * Needs to be…" at bounding box center [589, 512] width 287 height 32
click at [528, 496] on div "Laser Cut 2mm clear acrylic 50x50 with 2 x 7dia holes as per file * Needs to be…" at bounding box center [587, 512] width 283 height 32
drag, startPoint x: 584, startPoint y: 480, endPoint x: 510, endPoint y: 485, distance: 73.7
click at [510, 496] on div "Laser Cut 2mm clear acrylic 50x50 with 2 x 7dia holes as per file * Needs to be…" at bounding box center [587, 512] width 283 height 32
drag, startPoint x: 430, startPoint y: 536, endPoint x: 427, endPoint y: 528, distance: 8.6
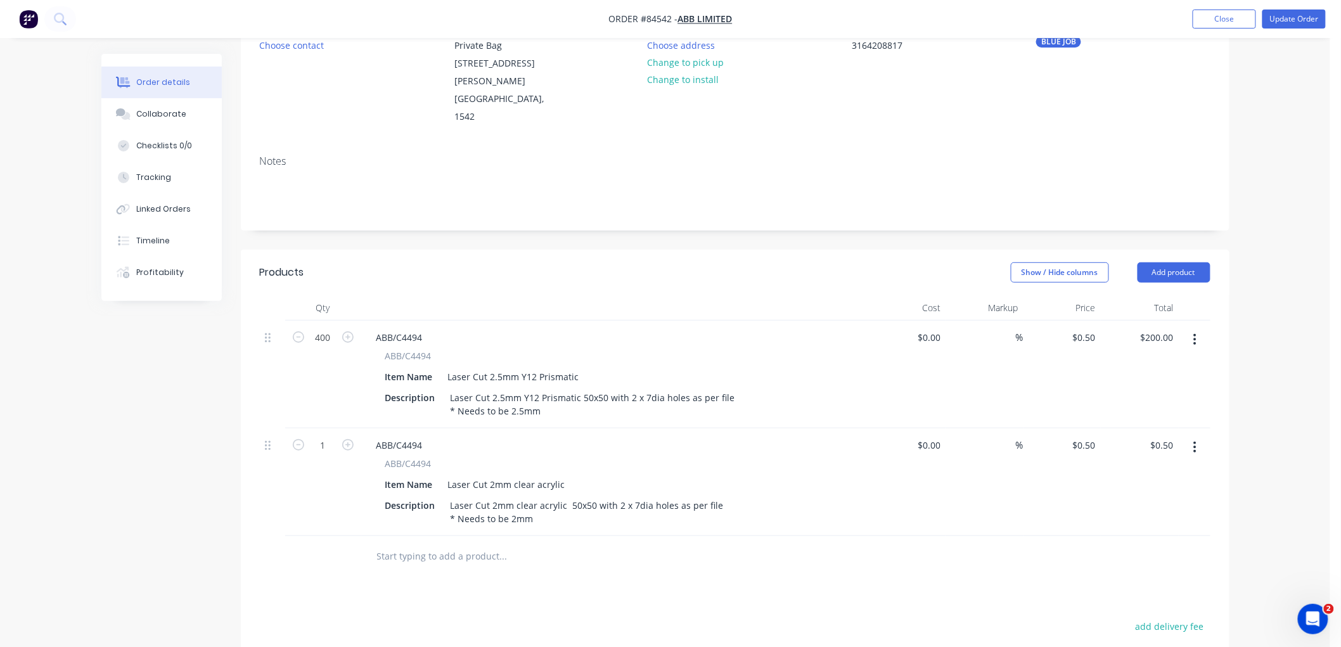
click at [428, 536] on div at bounding box center [589, 556] width 456 height 41
click at [426, 544] on input "text" at bounding box center [503, 556] width 254 height 25
click at [325, 436] on input "1" at bounding box center [323, 445] width 33 height 19
type input "400"
type input "$200.00"
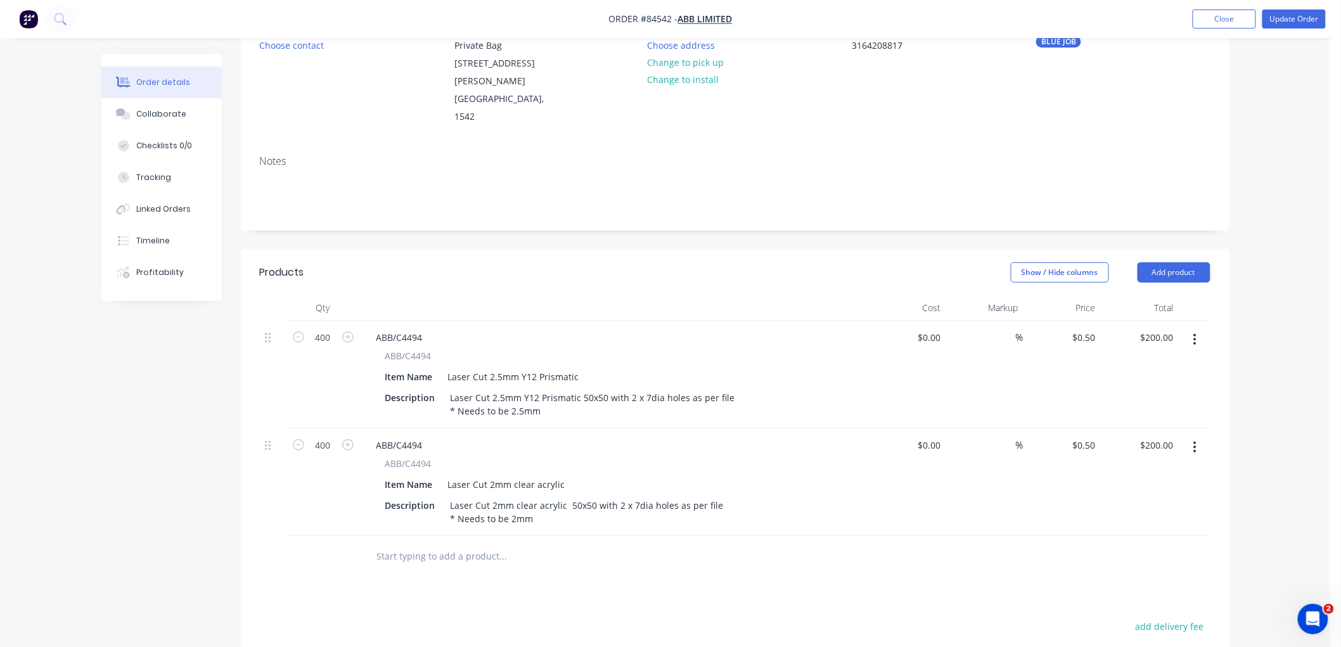
click at [409, 544] on input "text" at bounding box center [503, 556] width 254 height 25
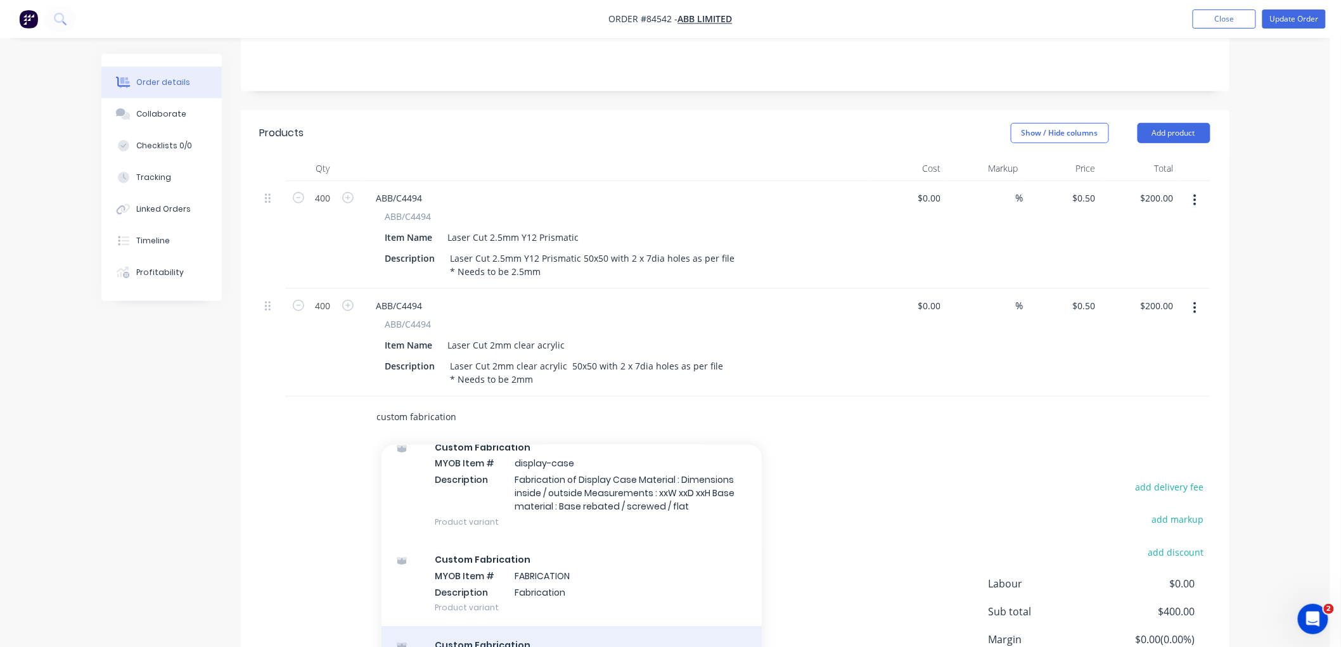
scroll to position [352, 0]
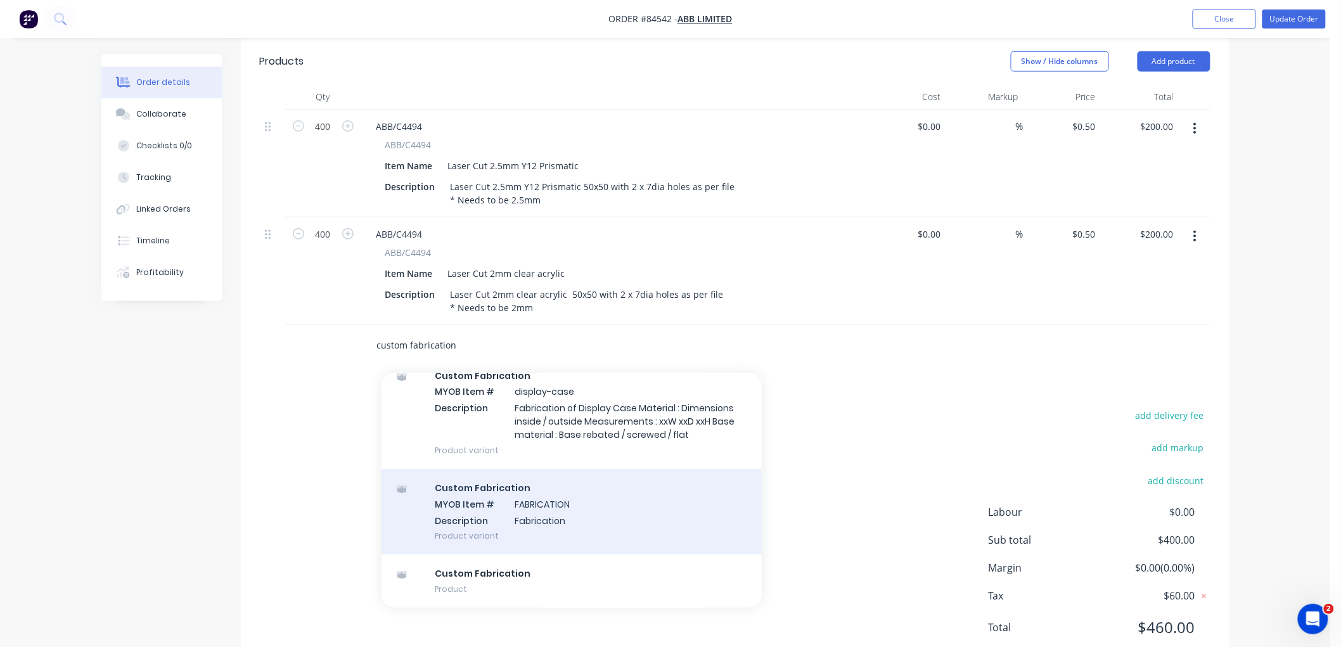
type input "custom fabrication"
click at [515, 482] on div "Custom Fabrication MYOB Item # FABRICATION Description Fabrication Product vari…" at bounding box center [572, 512] width 380 height 86
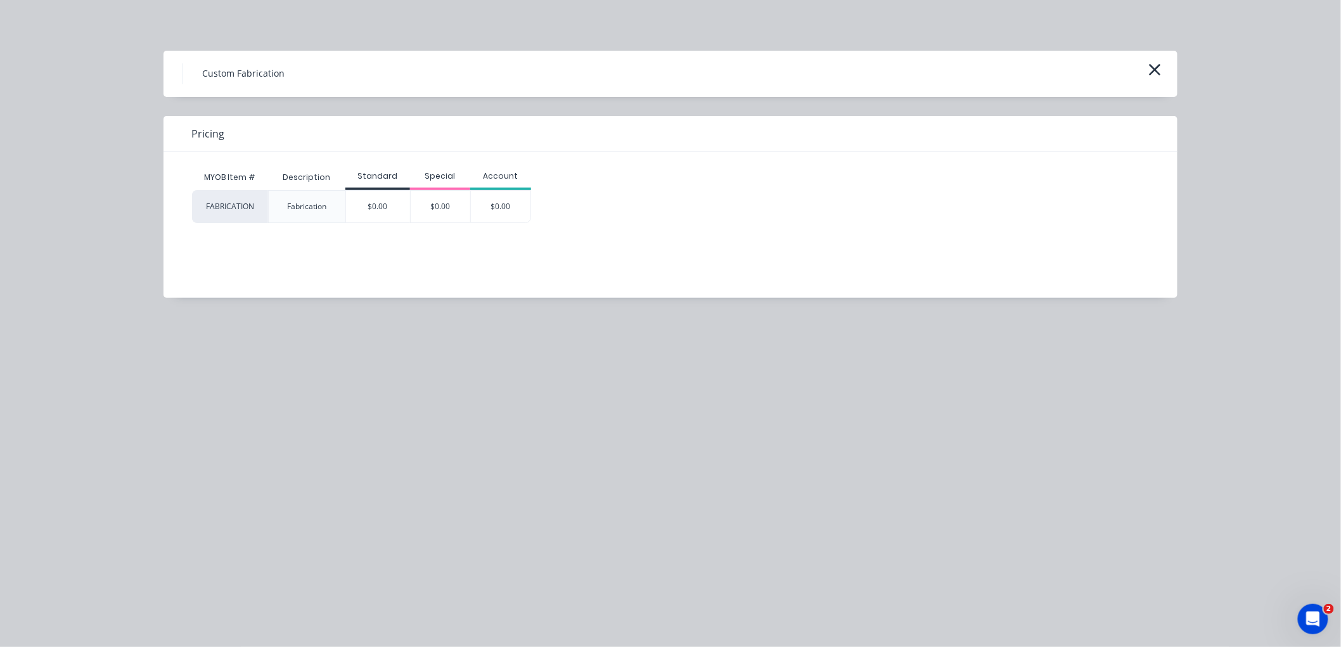
drag, startPoint x: 508, startPoint y: 212, endPoint x: 522, endPoint y: 247, distance: 37.5
click at [509, 212] on div "$0.00" at bounding box center [501, 207] width 60 height 32
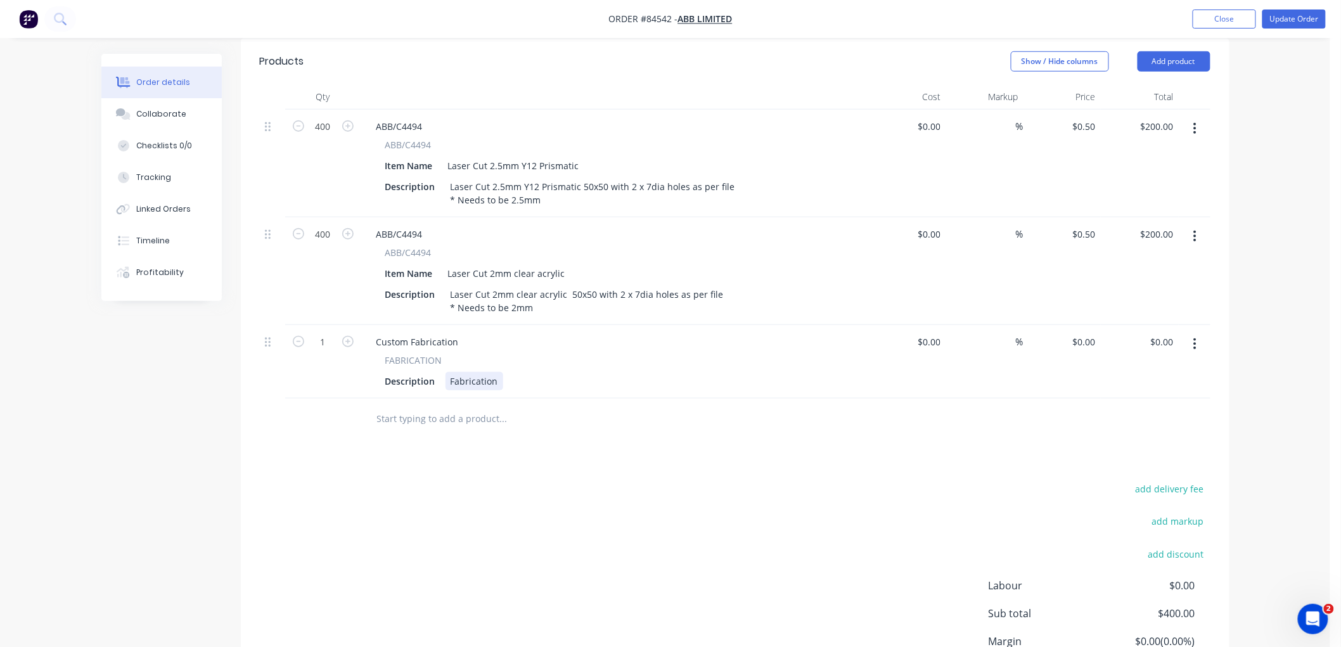
click at [480, 372] on div "Fabrication" at bounding box center [475, 381] width 58 height 18
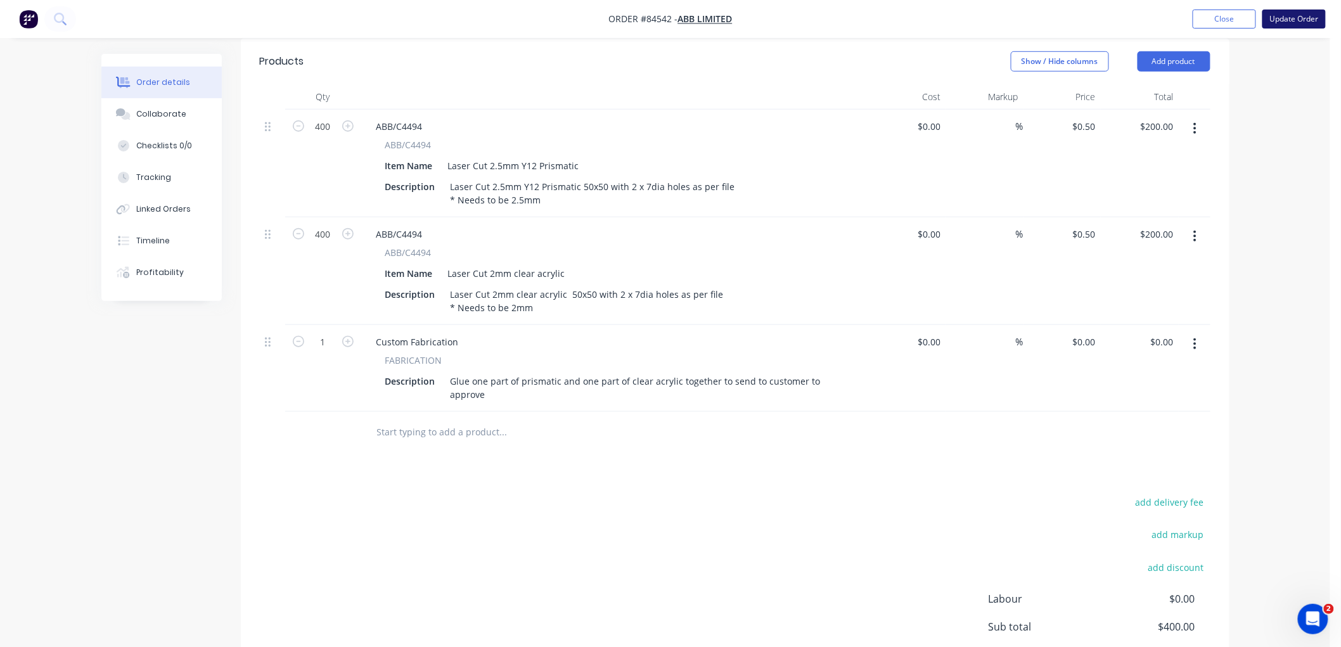
click at [1296, 20] on button "Update Order" at bounding box center [1294, 19] width 63 height 19
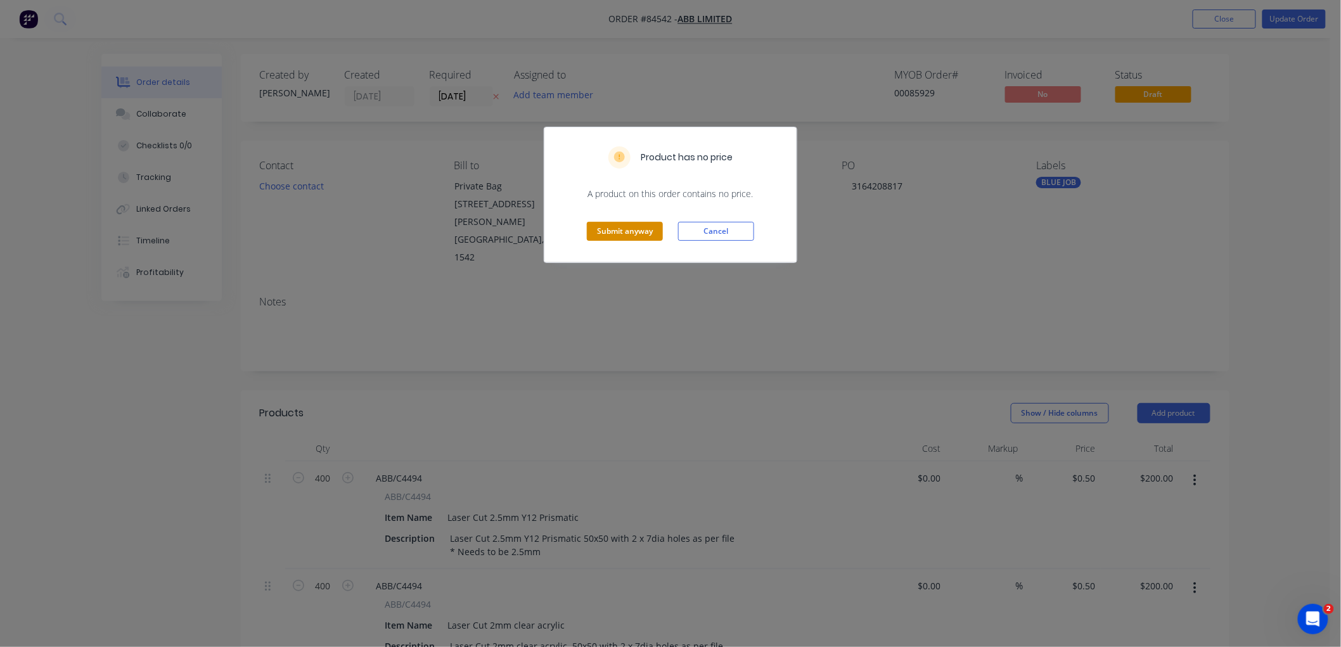
click at [627, 227] on button "Submit anyway" at bounding box center [625, 231] width 76 height 19
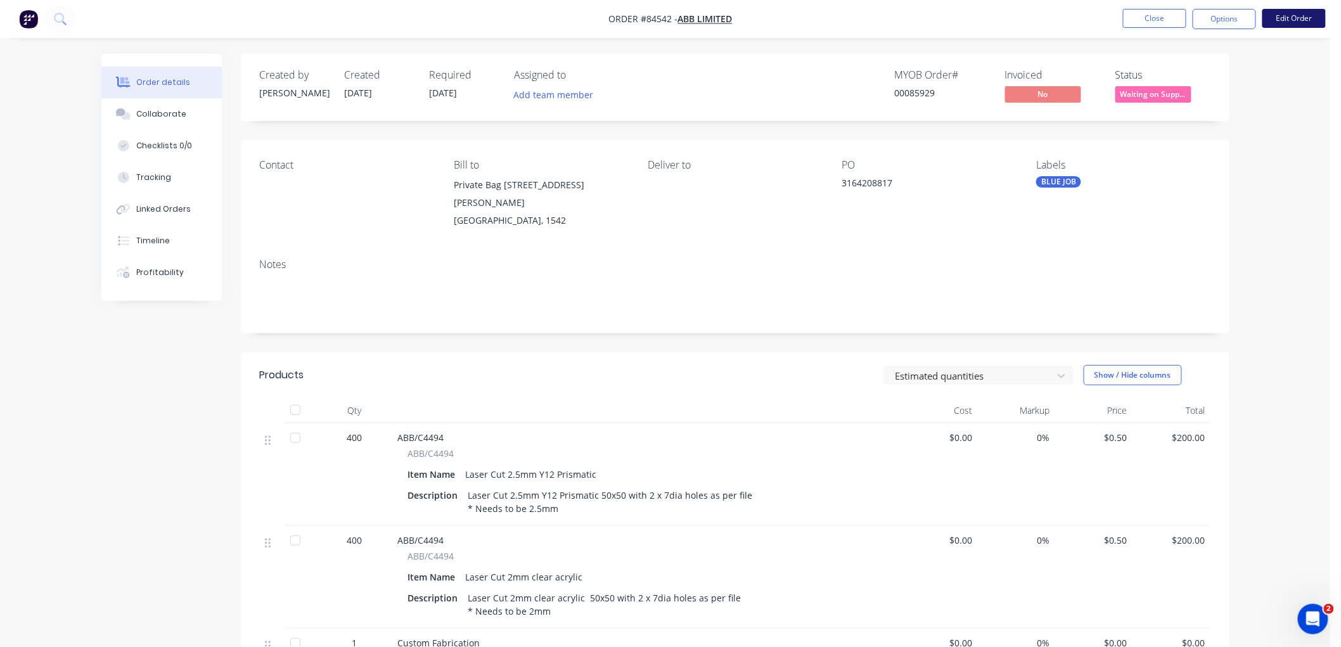
click at [1306, 15] on button "Edit Order" at bounding box center [1294, 18] width 63 height 19
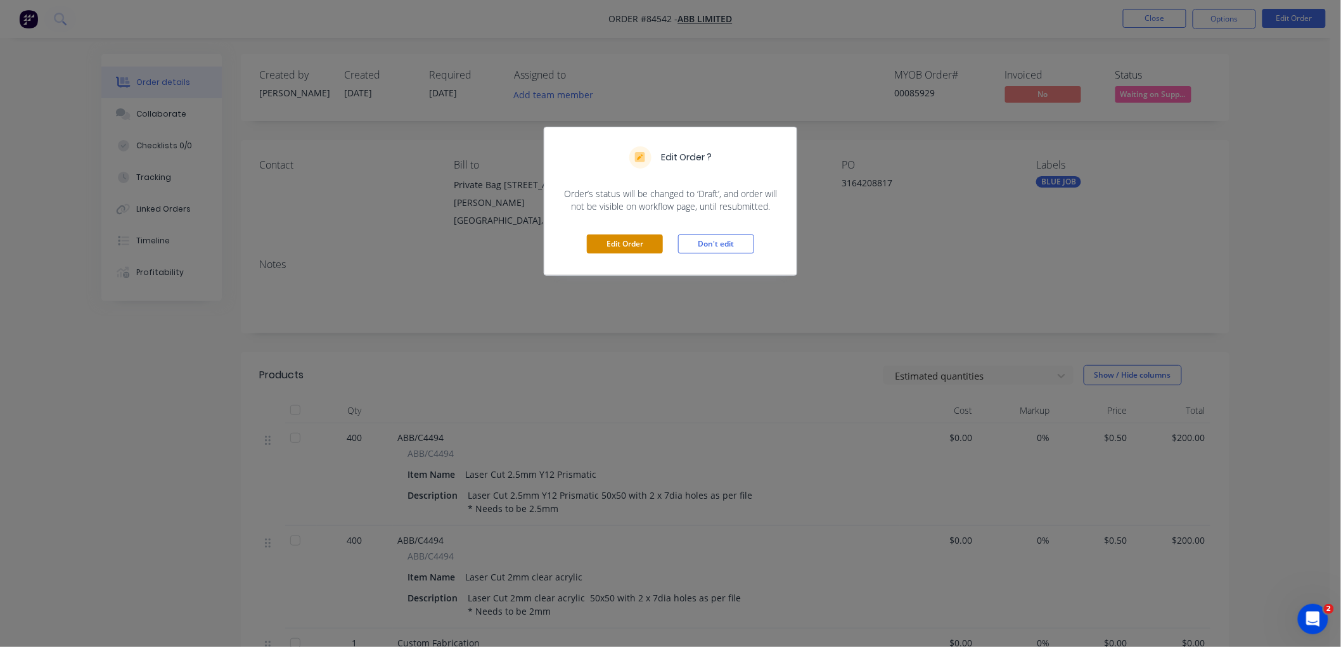
click at [636, 240] on button "Edit Order" at bounding box center [625, 244] width 76 height 19
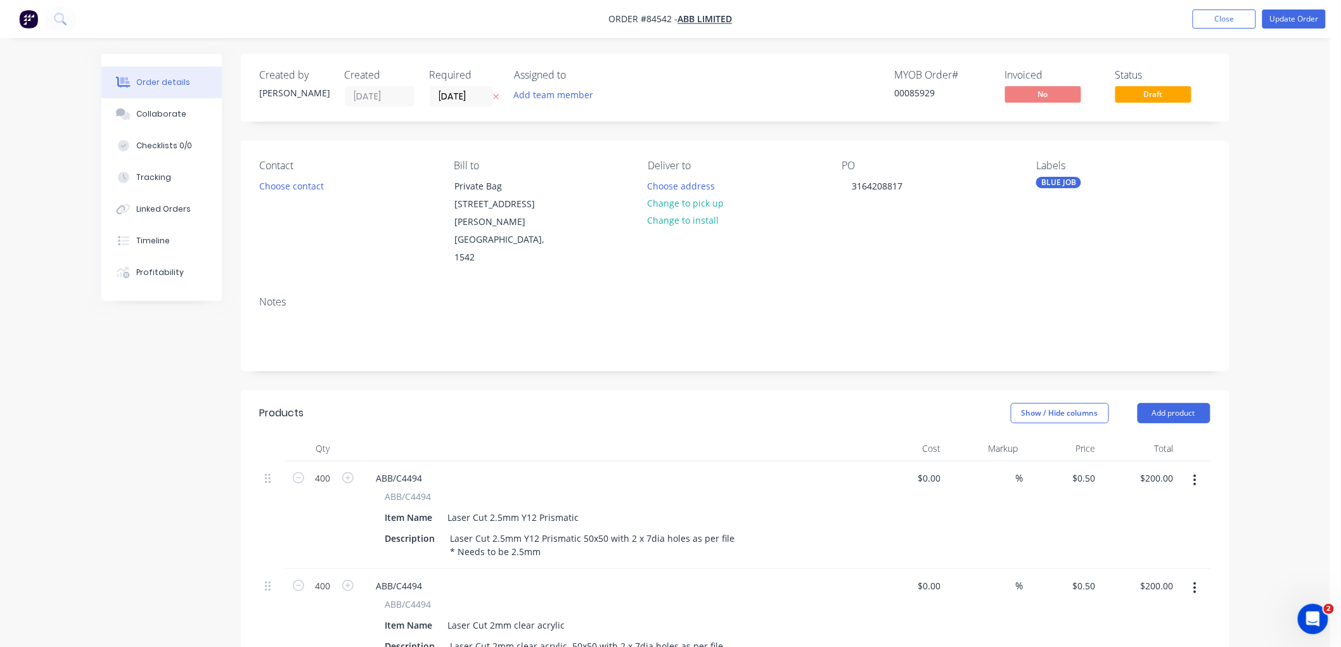
click at [498, 93] on icon "button" at bounding box center [496, 97] width 6 height 8
click at [1297, 22] on button "Update Order" at bounding box center [1294, 19] width 63 height 19
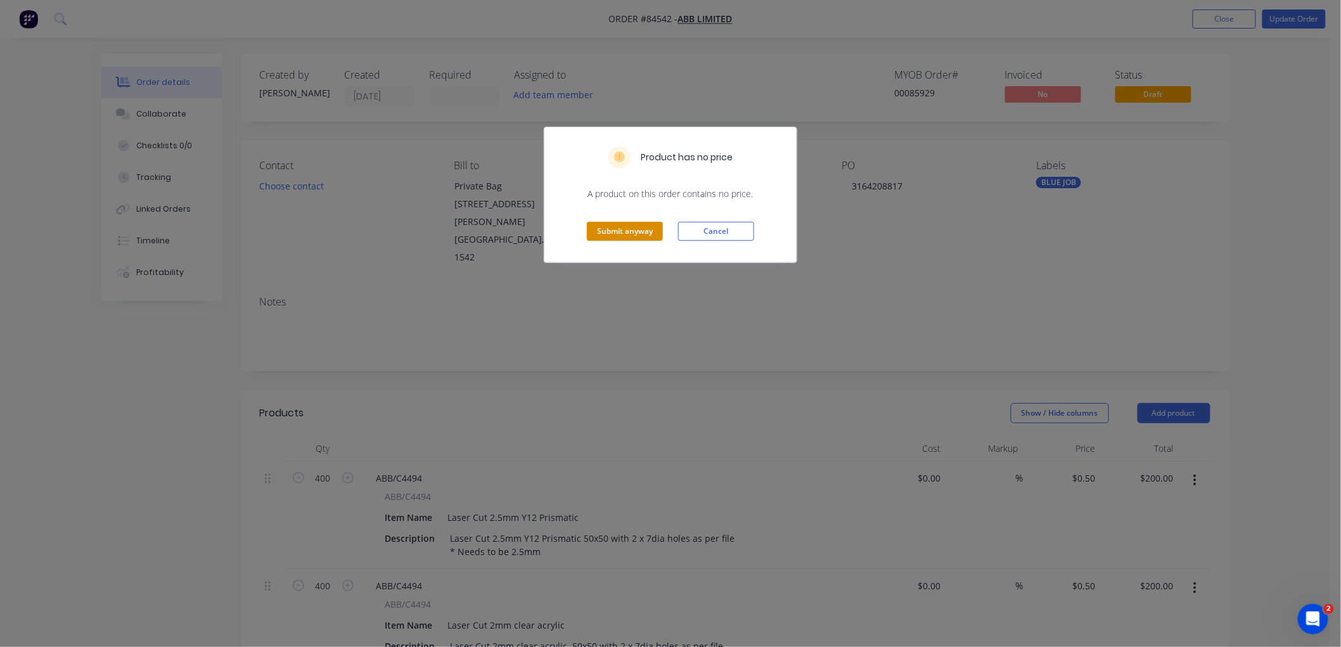
click at [605, 232] on button "Submit anyway" at bounding box center [625, 231] width 76 height 19
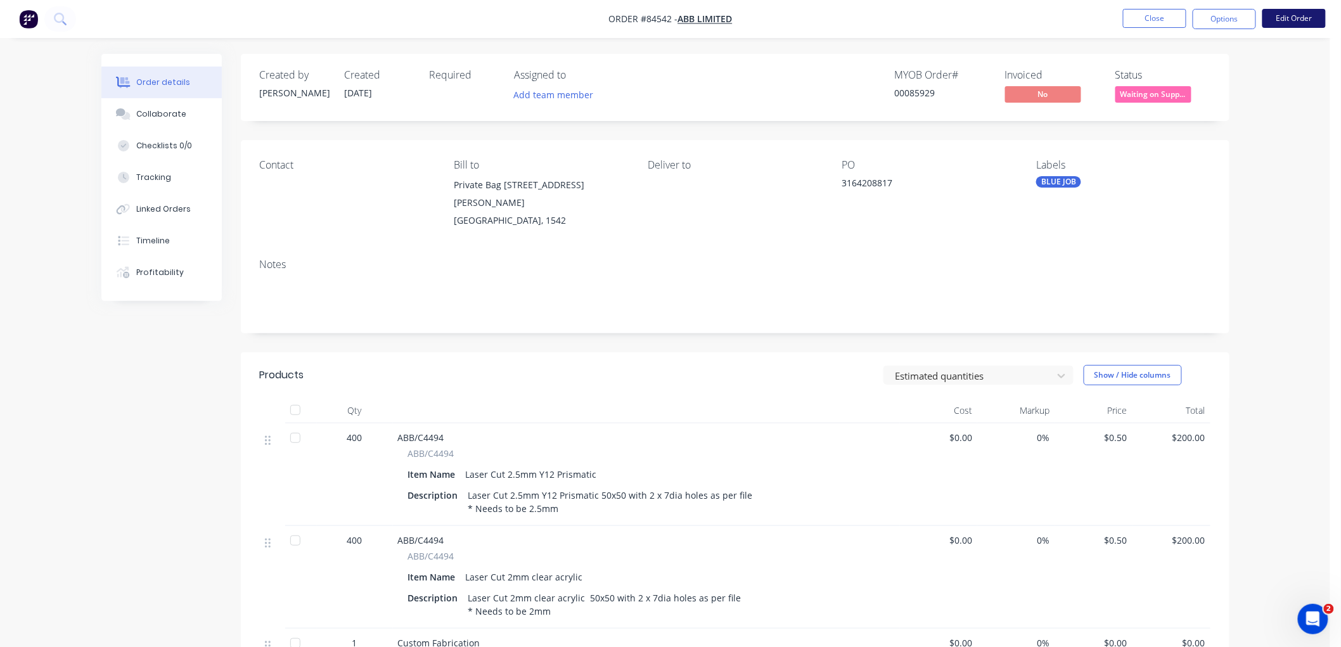
click at [1296, 20] on button "Edit Order" at bounding box center [1294, 18] width 63 height 19
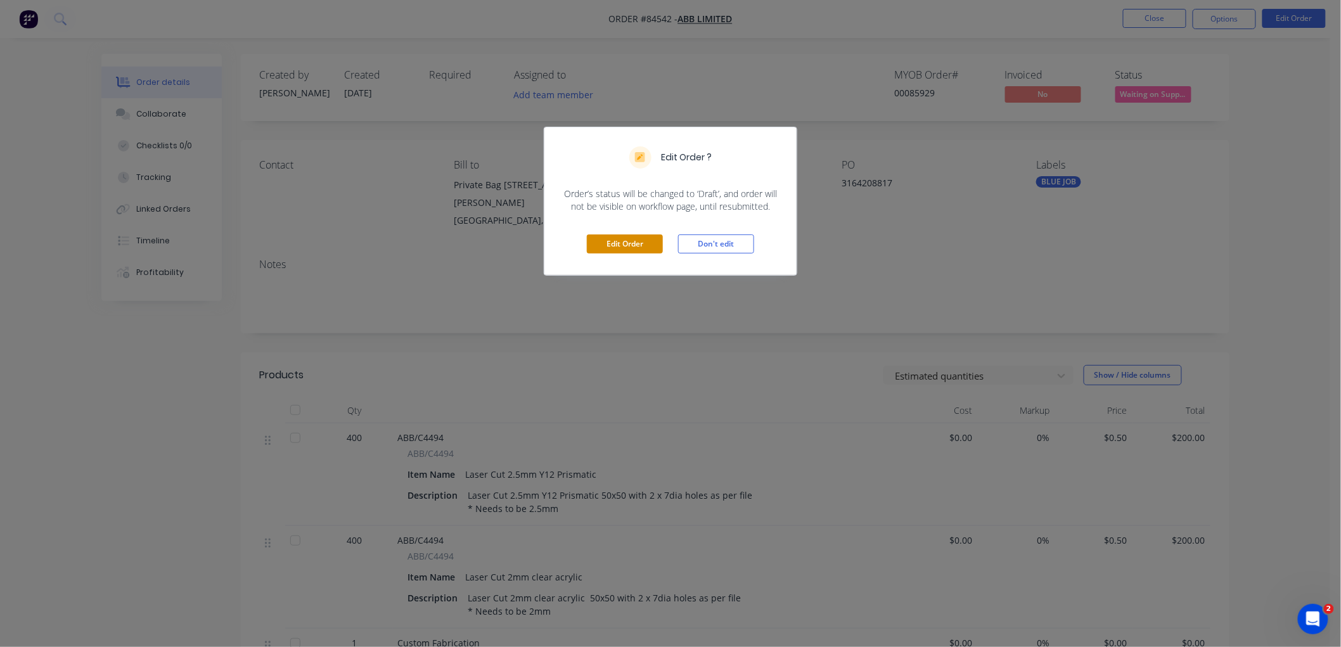
click at [656, 245] on button "Edit Order" at bounding box center [625, 244] width 76 height 19
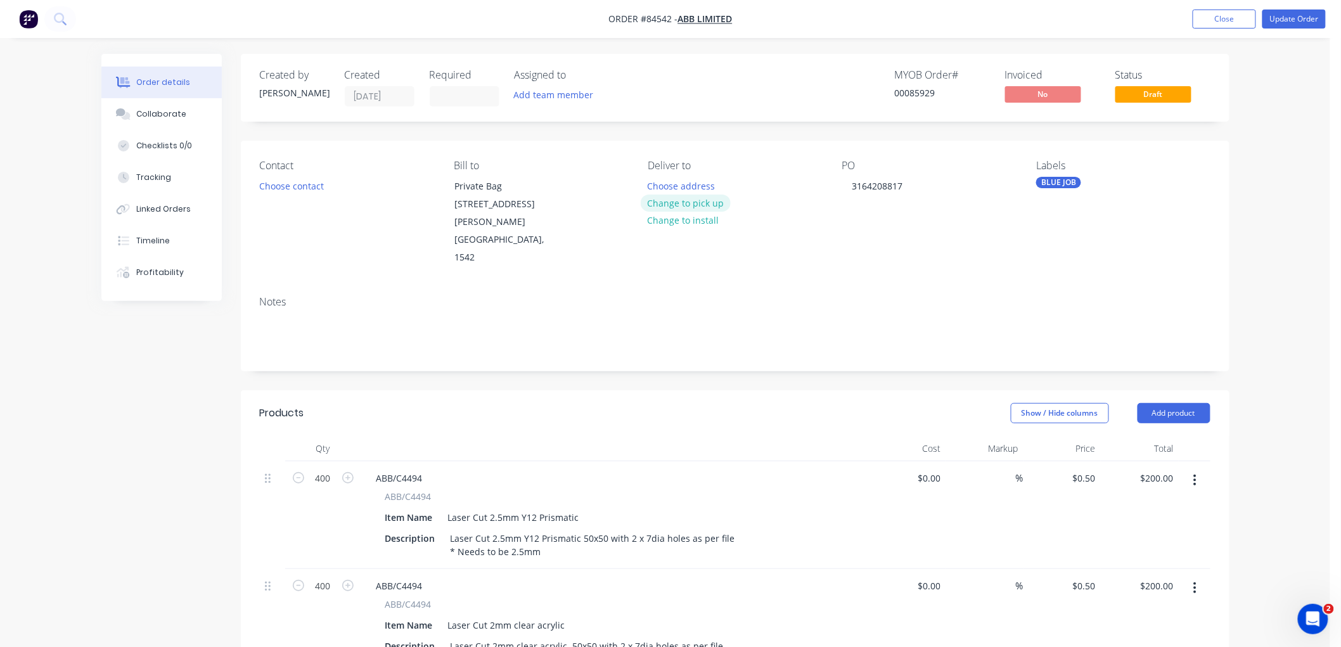
click at [707, 202] on button "Change to pick up" at bounding box center [686, 203] width 90 height 17
click at [707, 206] on button "Change to delivery" at bounding box center [687, 203] width 93 height 17
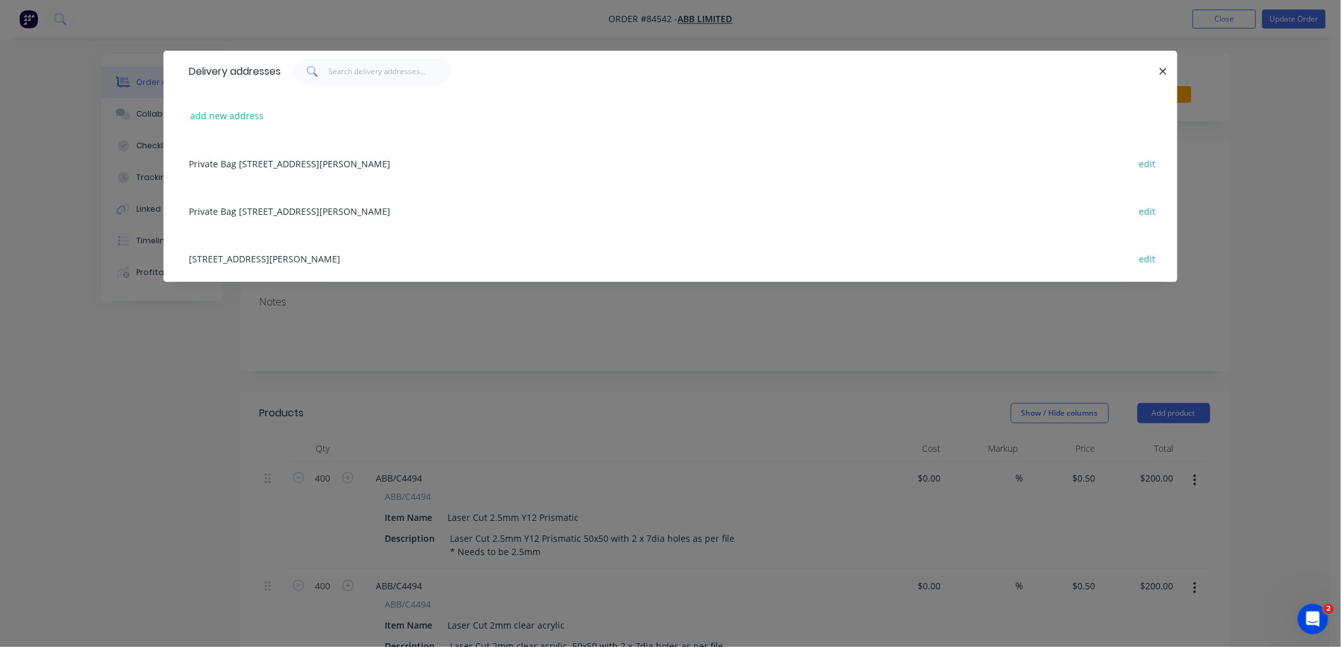
click at [254, 254] on div "133 Central Park Drive Henderson, Auckland, 0610 edit" at bounding box center [671, 259] width 976 height 48
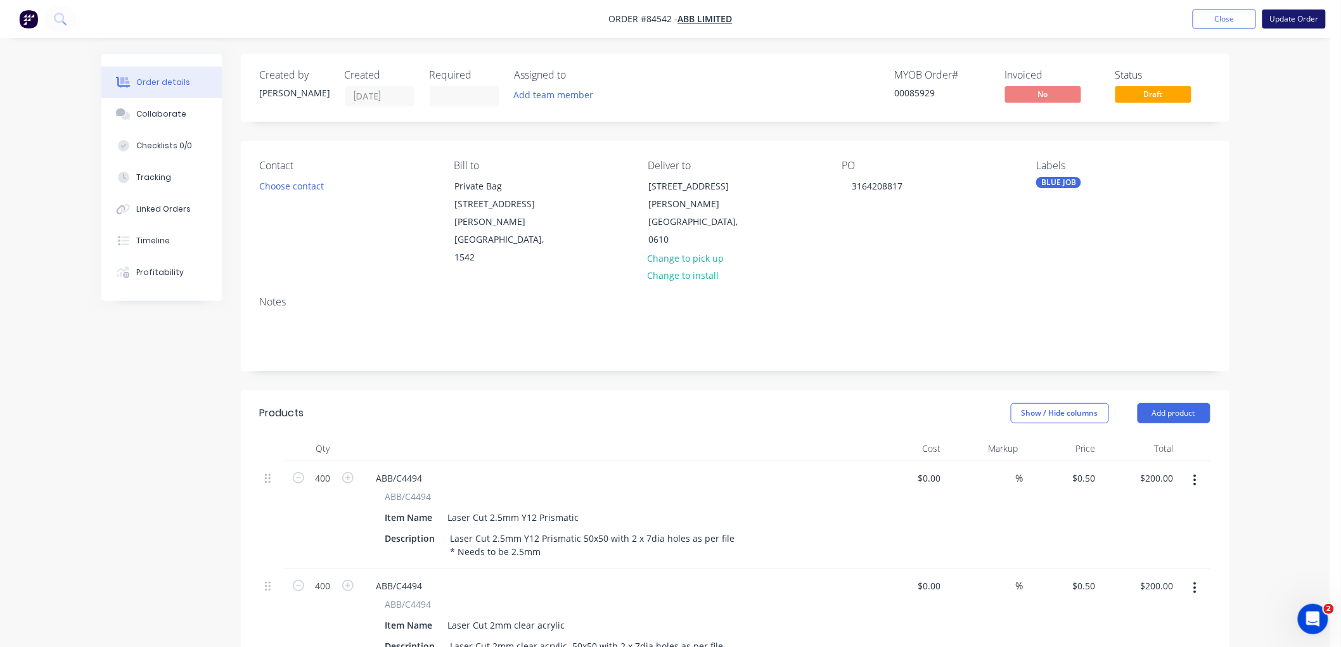
click at [1297, 19] on button "Update Order" at bounding box center [1294, 19] width 63 height 19
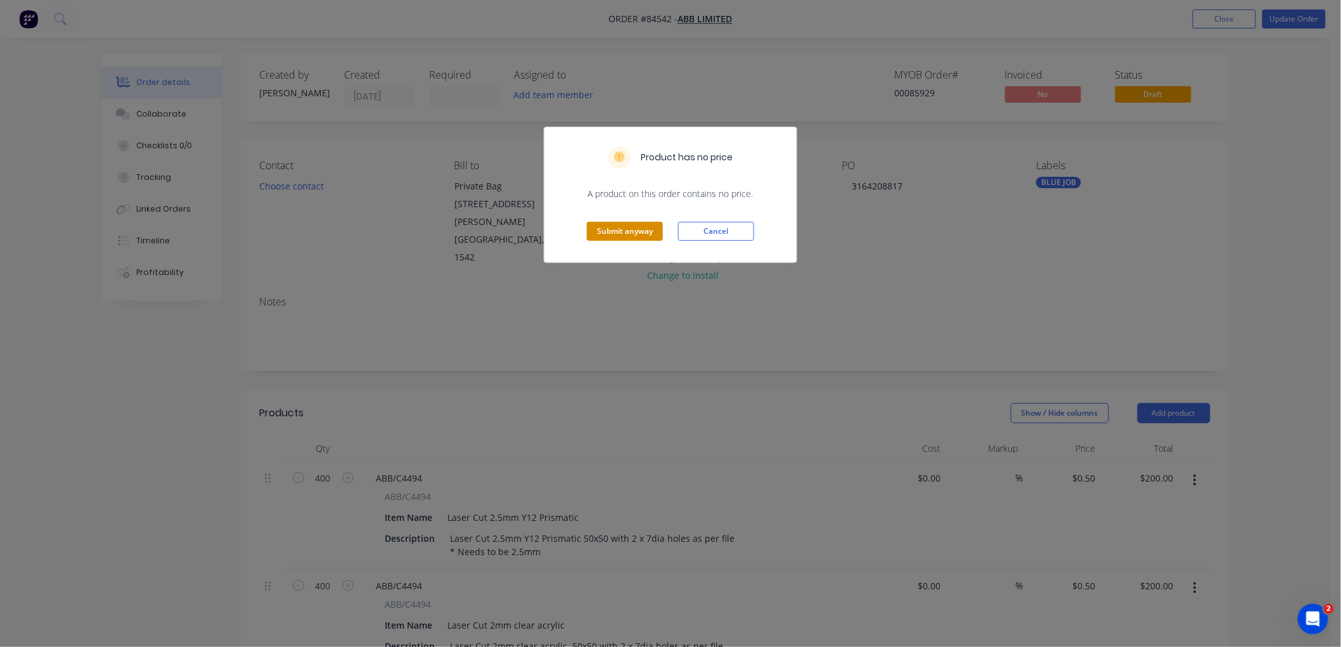
click at [615, 232] on button "Submit anyway" at bounding box center [625, 231] width 76 height 19
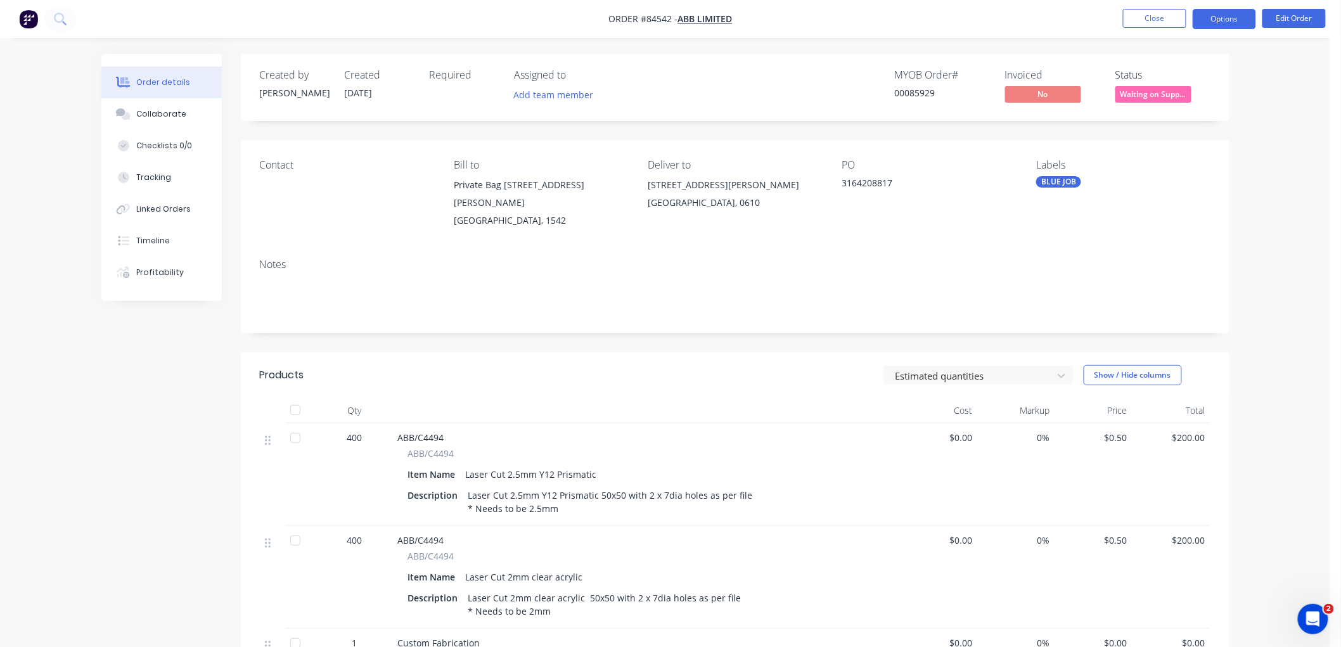
click at [1228, 18] on button "Options" at bounding box center [1224, 19] width 63 height 20
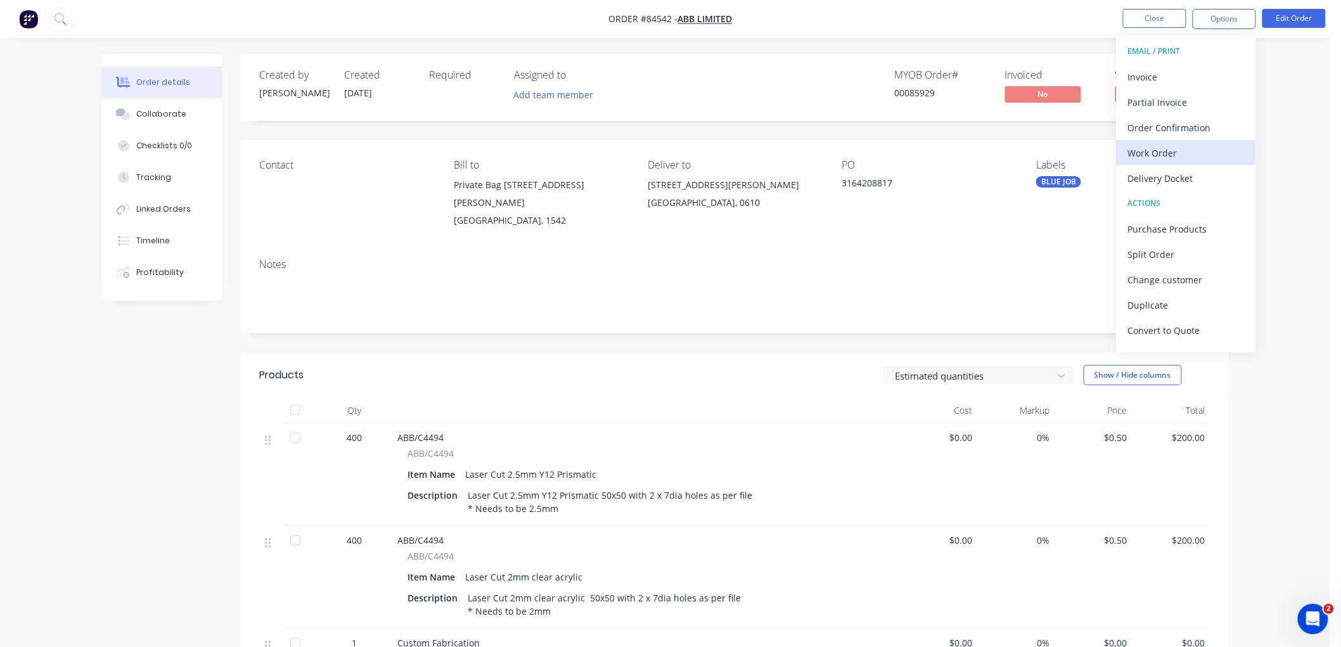
click at [1162, 157] on div "Work Order" at bounding box center [1186, 153] width 117 height 18
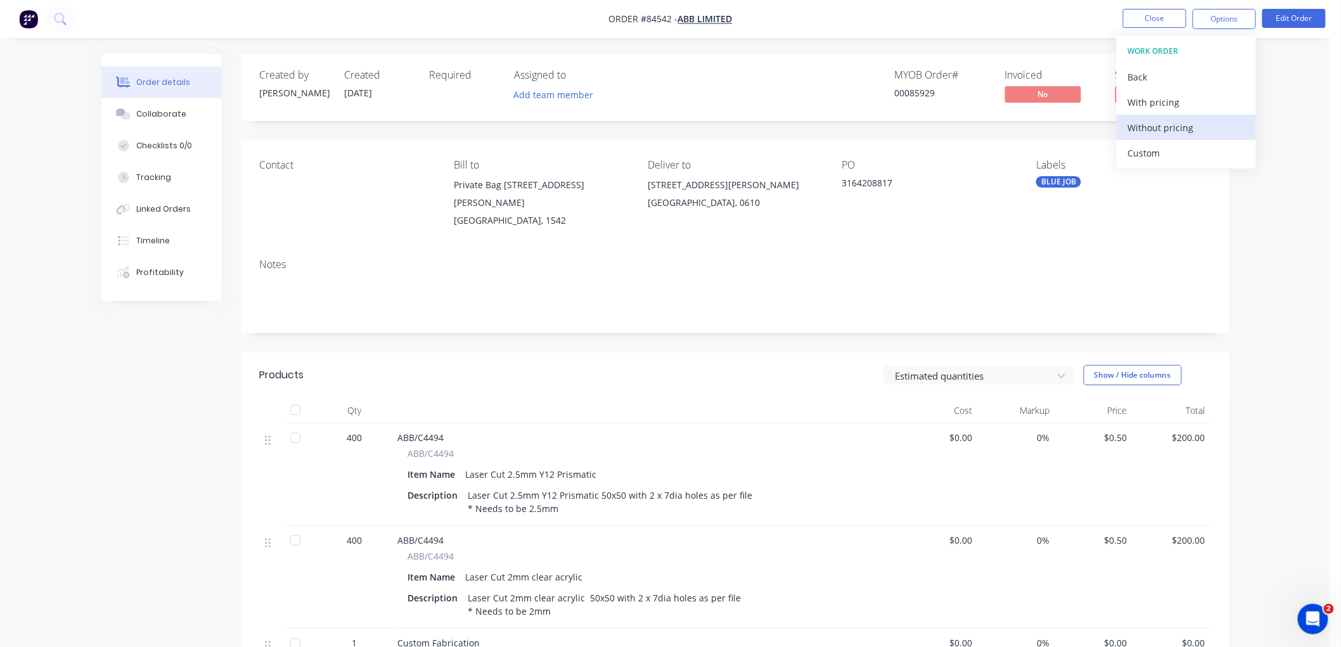
click at [1176, 130] on div "Without pricing" at bounding box center [1186, 128] width 117 height 18
click at [1045, 136] on div "Created by Chantal Created 10/09/25 Required Assigned to Add team member MYOB O…" at bounding box center [735, 479] width 989 height 850
drag, startPoint x: 1130, startPoint y: 91, endPoint x: 1136, endPoint y: 105, distance: 15.1
click at [1130, 92] on span "Waiting on Supp..." at bounding box center [1154, 94] width 76 height 16
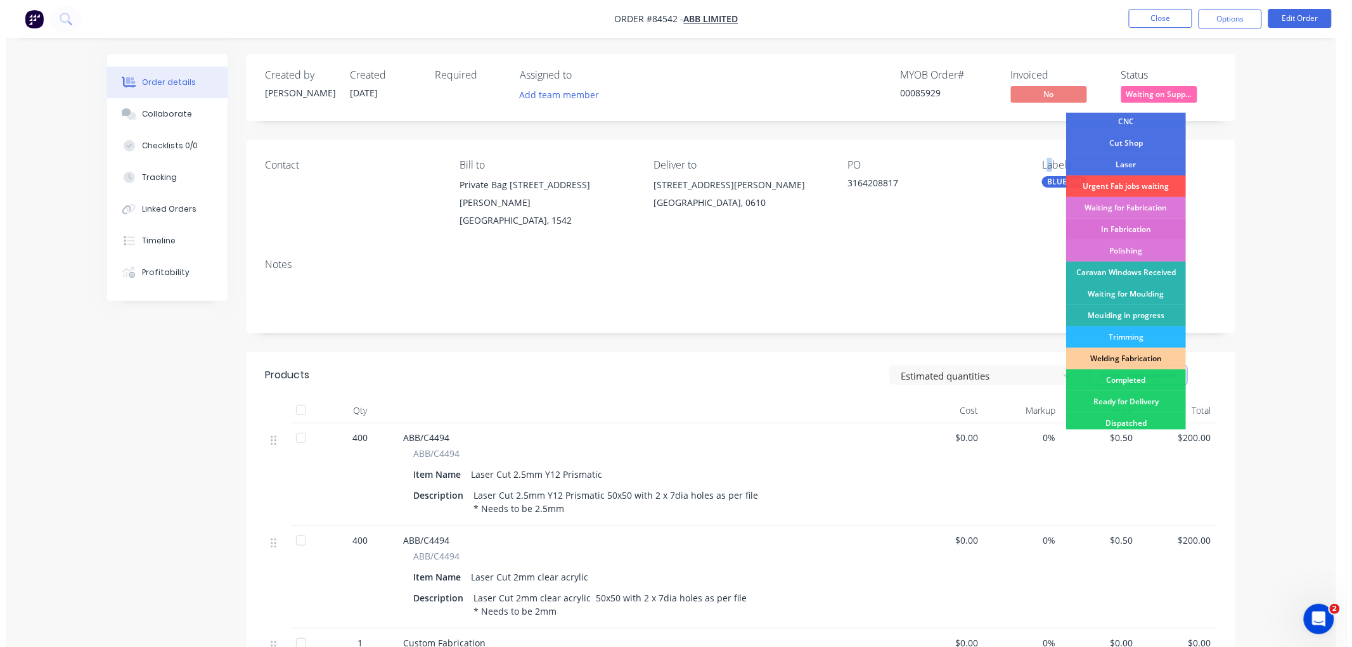
scroll to position [70, 0]
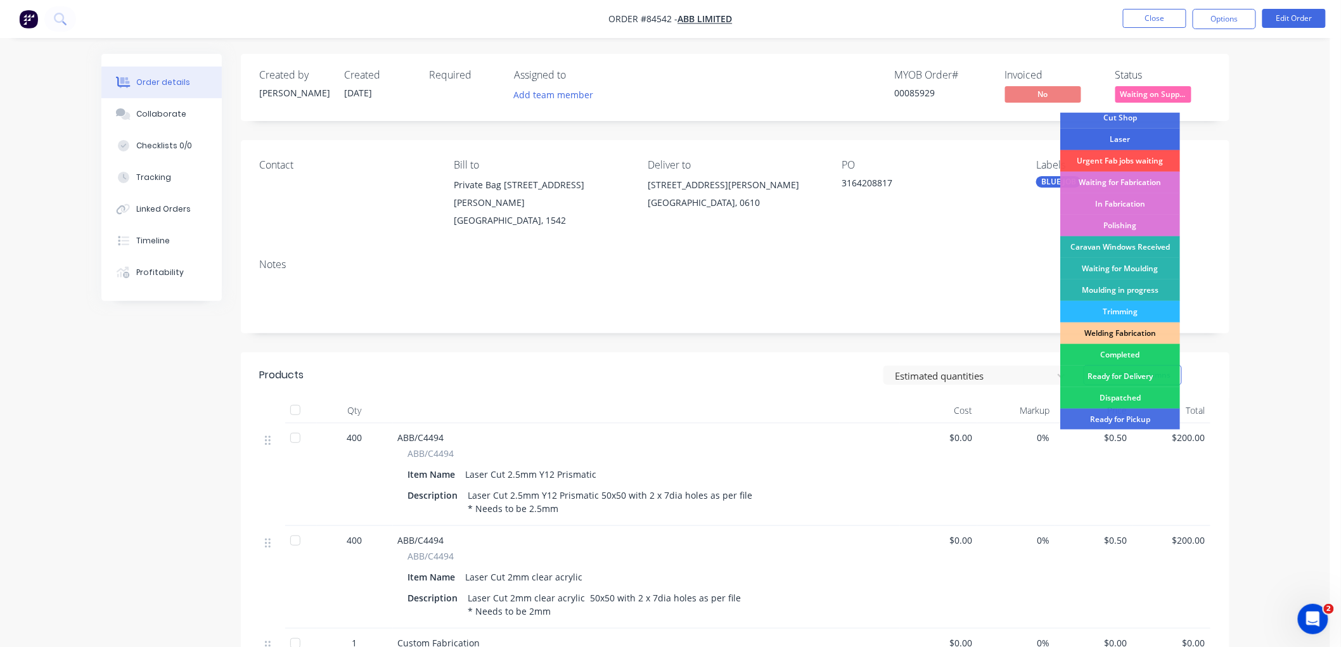
click at [1121, 138] on div "Laser" at bounding box center [1120, 140] width 120 height 22
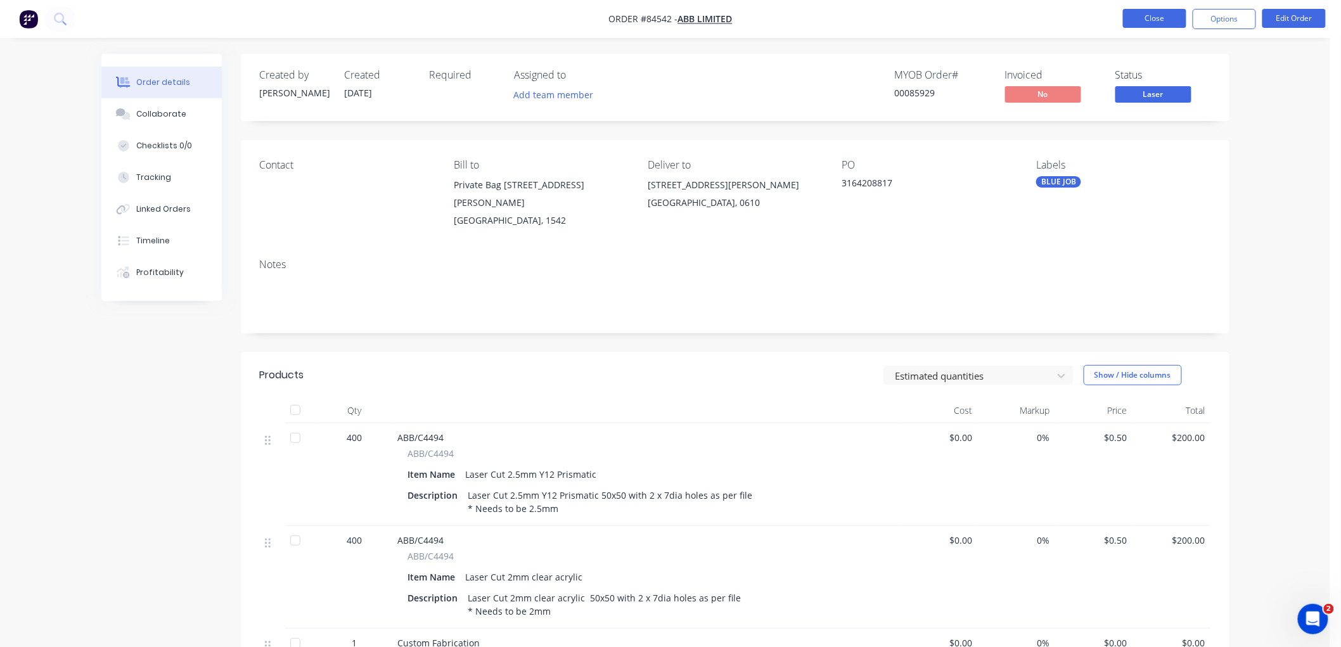
click at [1162, 21] on button "Close" at bounding box center [1154, 18] width 63 height 19
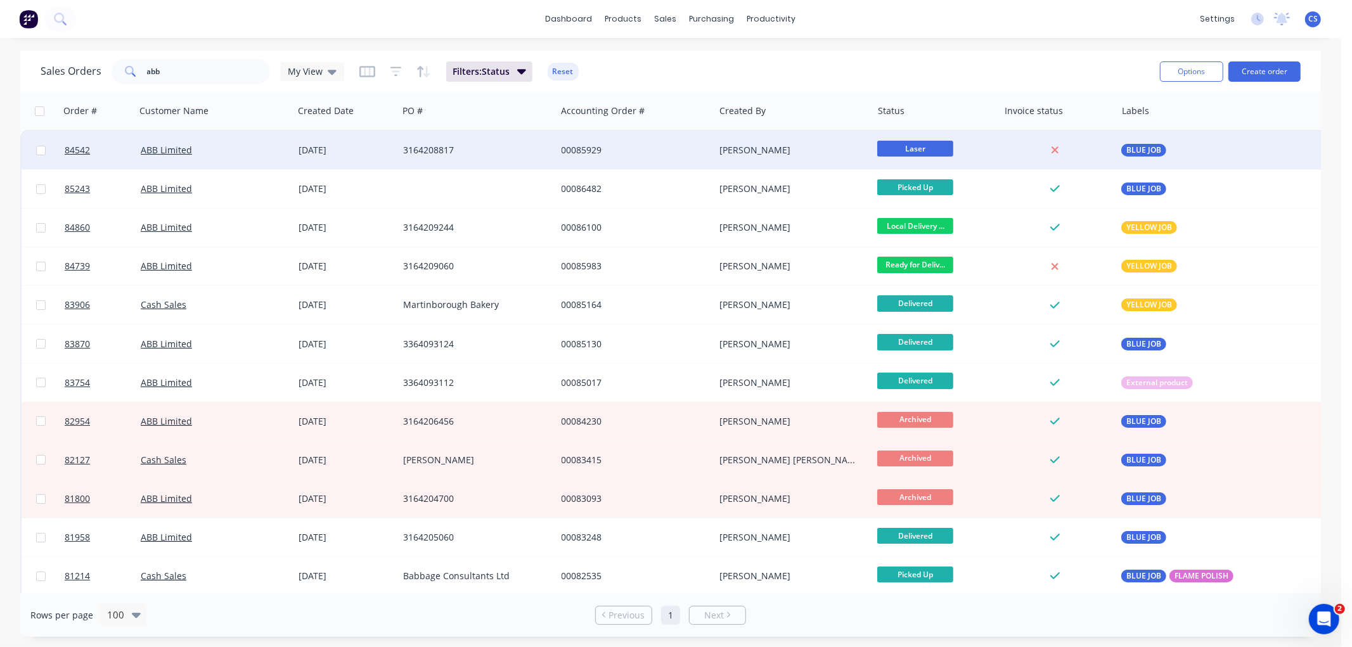
click at [701, 137] on div "00085929" at bounding box center [635, 150] width 158 height 38
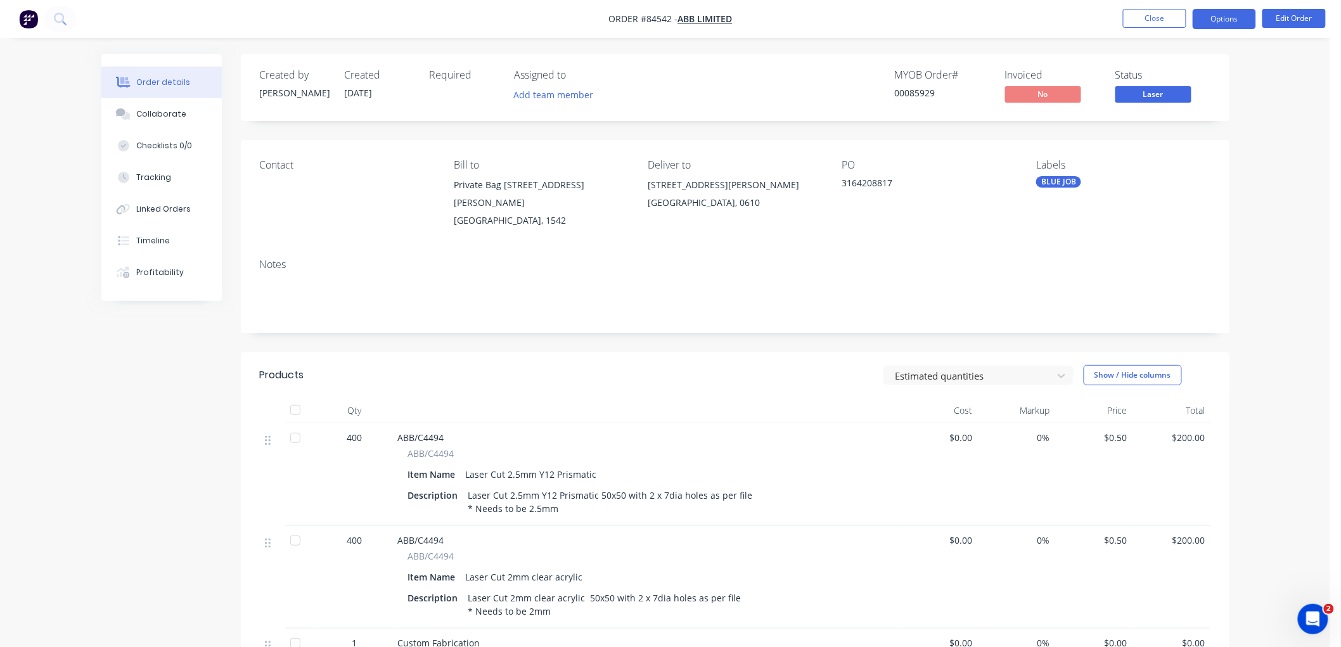
click at [1207, 15] on button "Options" at bounding box center [1224, 19] width 63 height 20
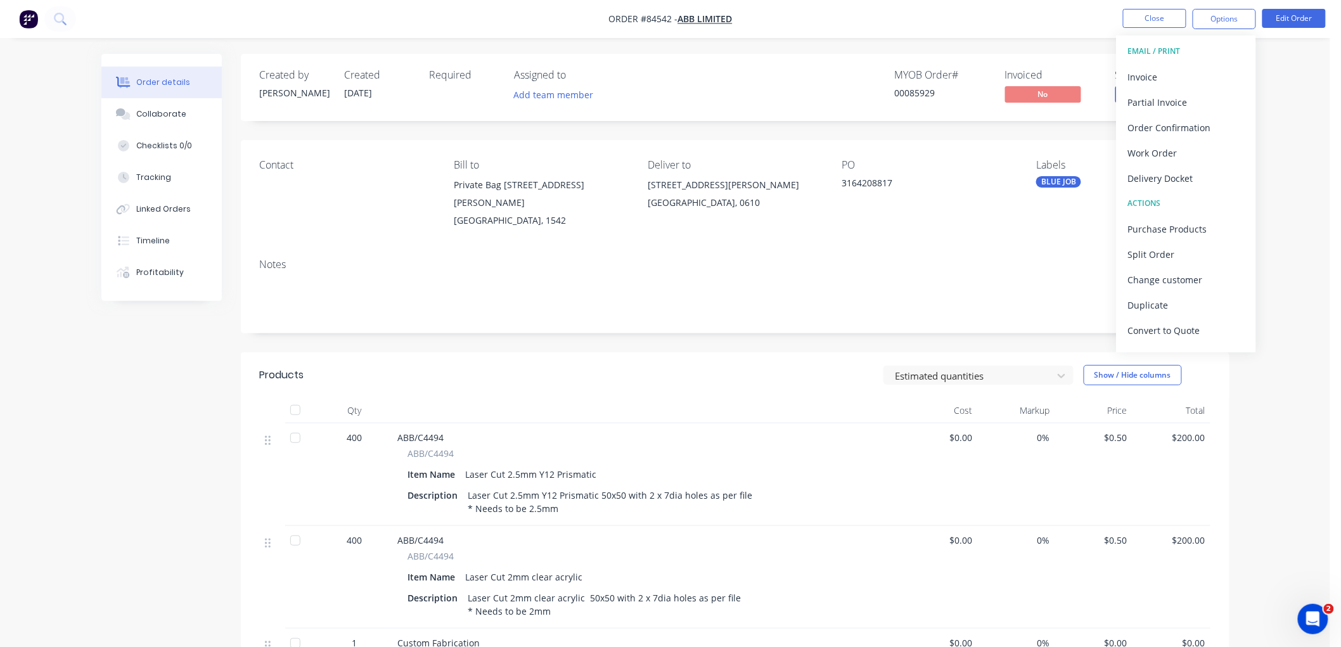
click at [730, 77] on div "MYOB Order # 00085929 Invoiced No Status Laser" at bounding box center [925, 87] width 569 height 37
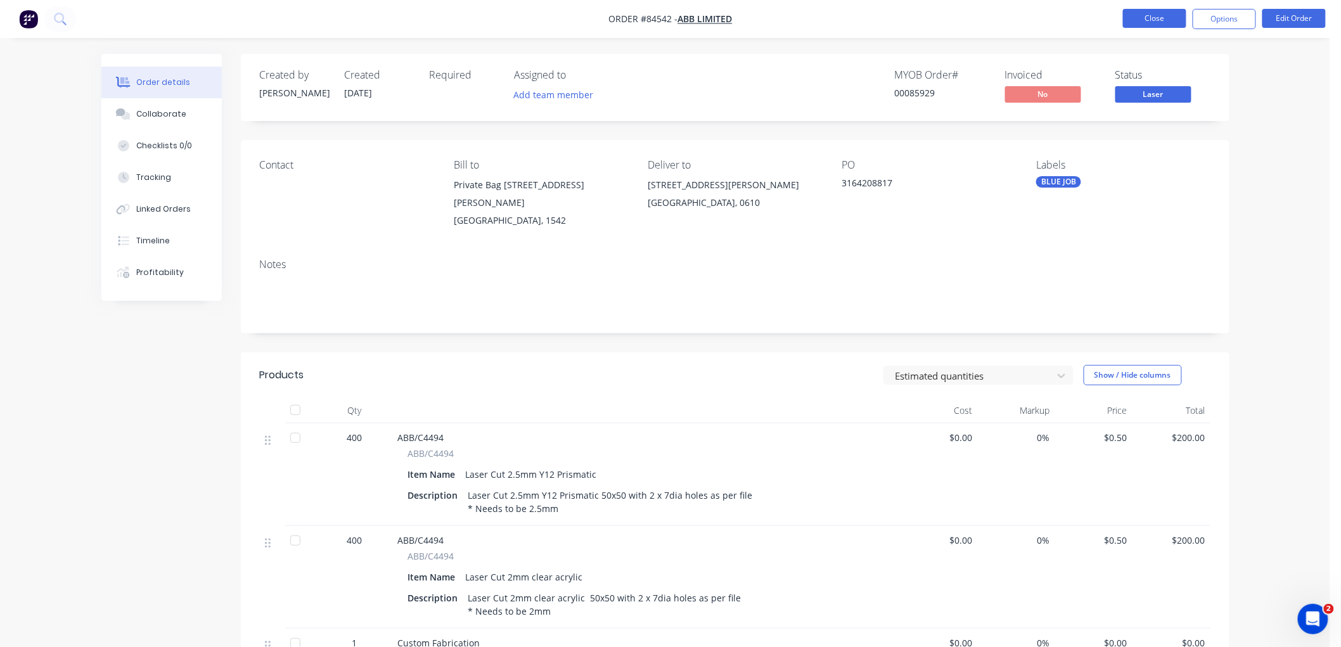
click at [1162, 19] on button "Close" at bounding box center [1154, 18] width 63 height 19
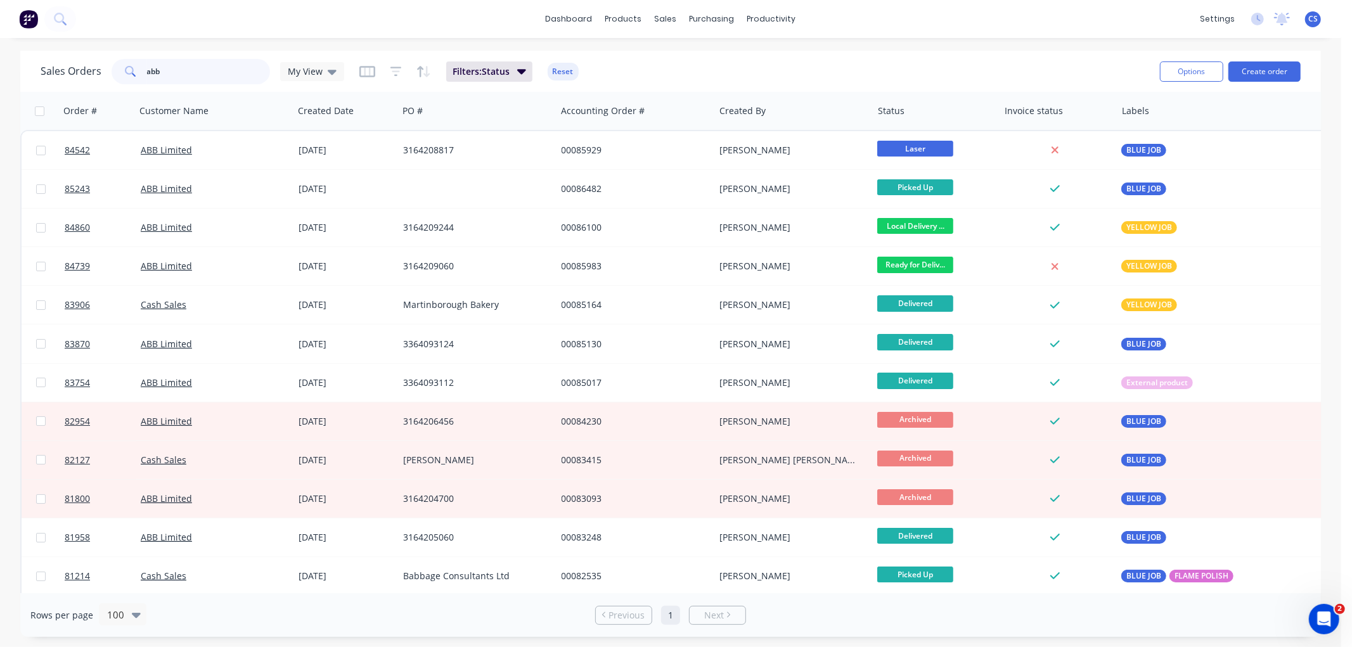
click at [184, 65] on input "abb" at bounding box center [209, 71] width 124 height 25
paste input "EN0000104594"
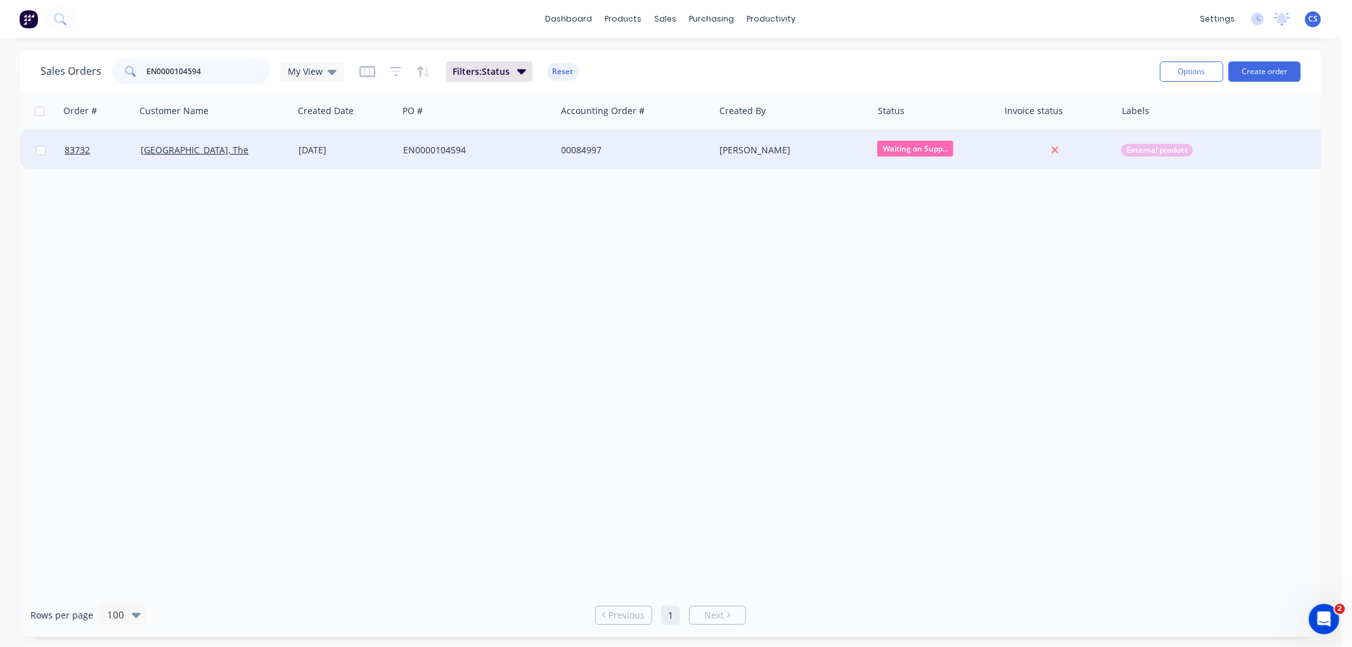
type input "EN0000104594"
click at [552, 153] on div "EN0000104594" at bounding box center [477, 150] width 158 height 38
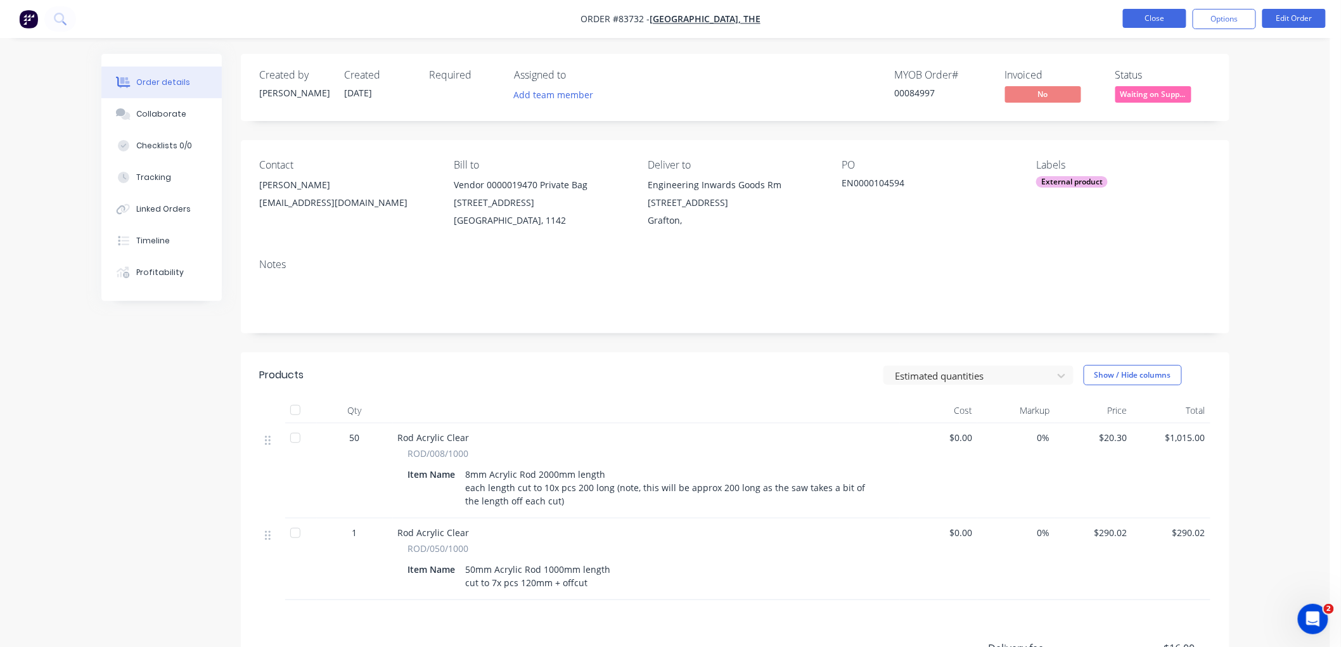
click at [1152, 24] on button "Close" at bounding box center [1154, 18] width 63 height 19
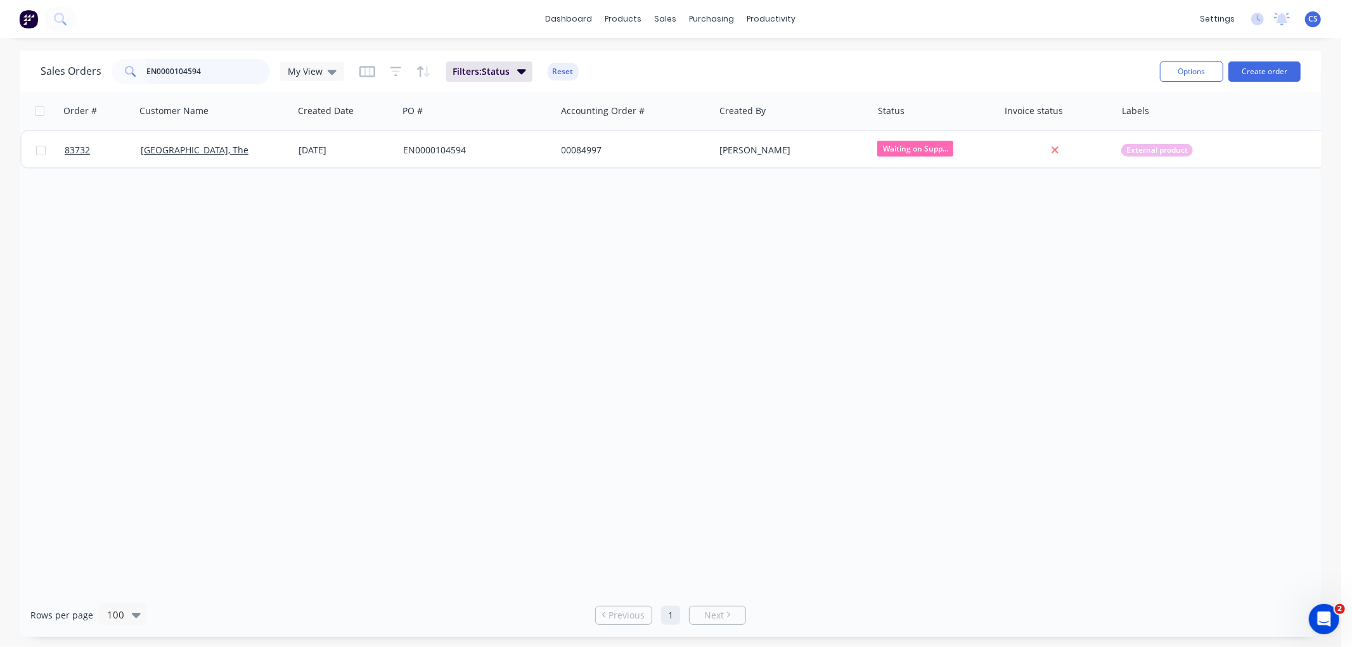
click at [174, 67] on input "EN0000104594" at bounding box center [209, 71] width 124 height 25
paste input "86206"
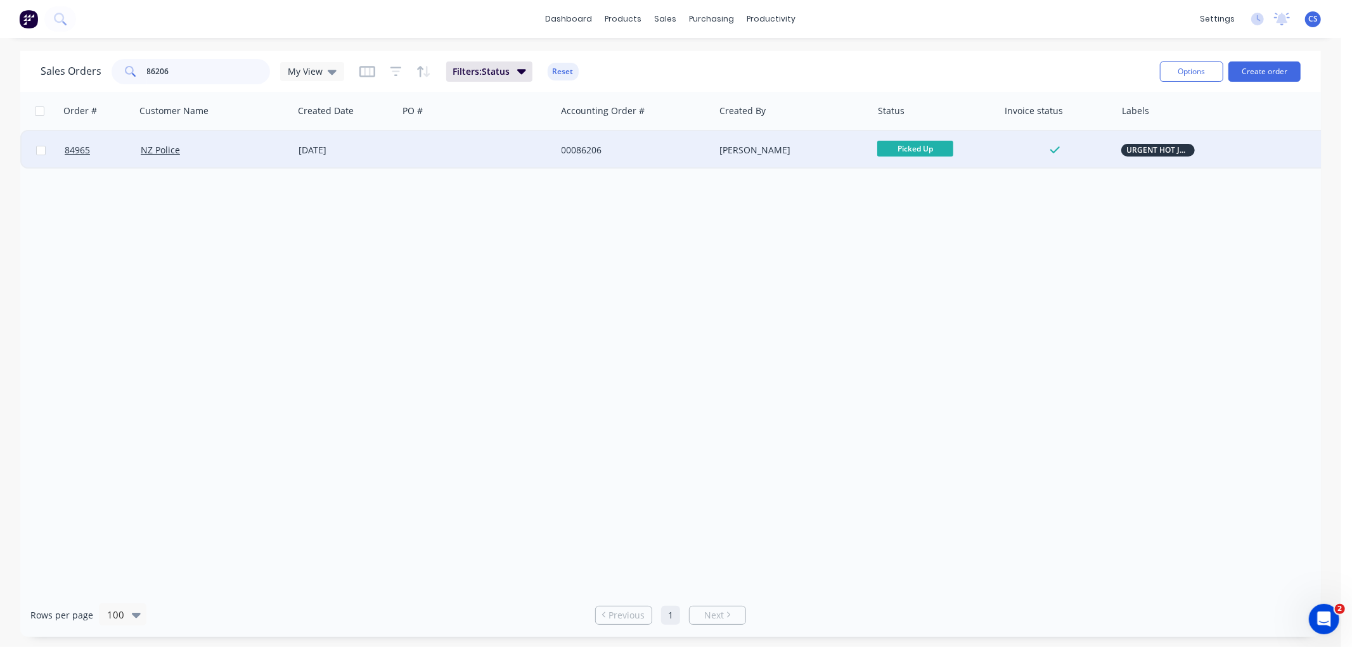
type input "86206"
click at [434, 158] on div at bounding box center [477, 150] width 158 height 38
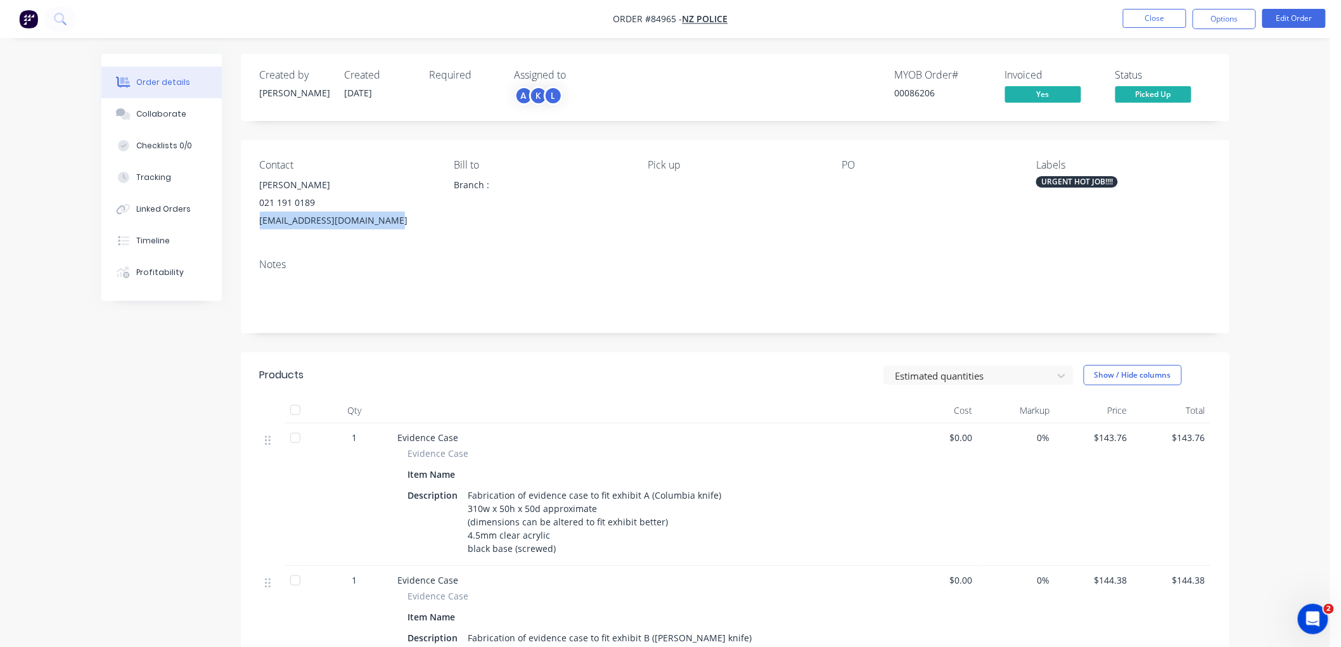
drag, startPoint x: 375, startPoint y: 222, endPoint x: 260, endPoint y: 223, distance: 114.7
click at [260, 223] on div "haika.urlich@police.govt.nz" at bounding box center [347, 221] width 174 height 18
copy div "haika.urlich@police.govt.nz"
click at [1224, 20] on button "Options" at bounding box center [1224, 19] width 63 height 20
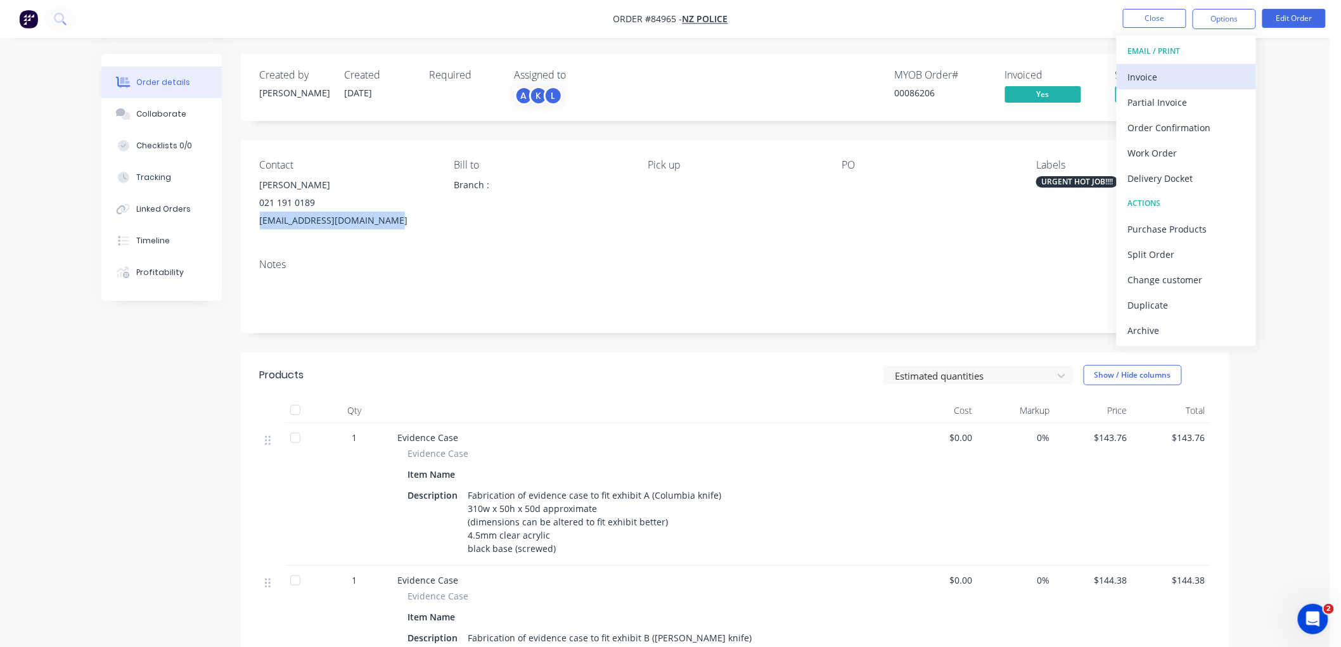
click at [1142, 77] on div "Invoice" at bounding box center [1186, 77] width 117 height 18
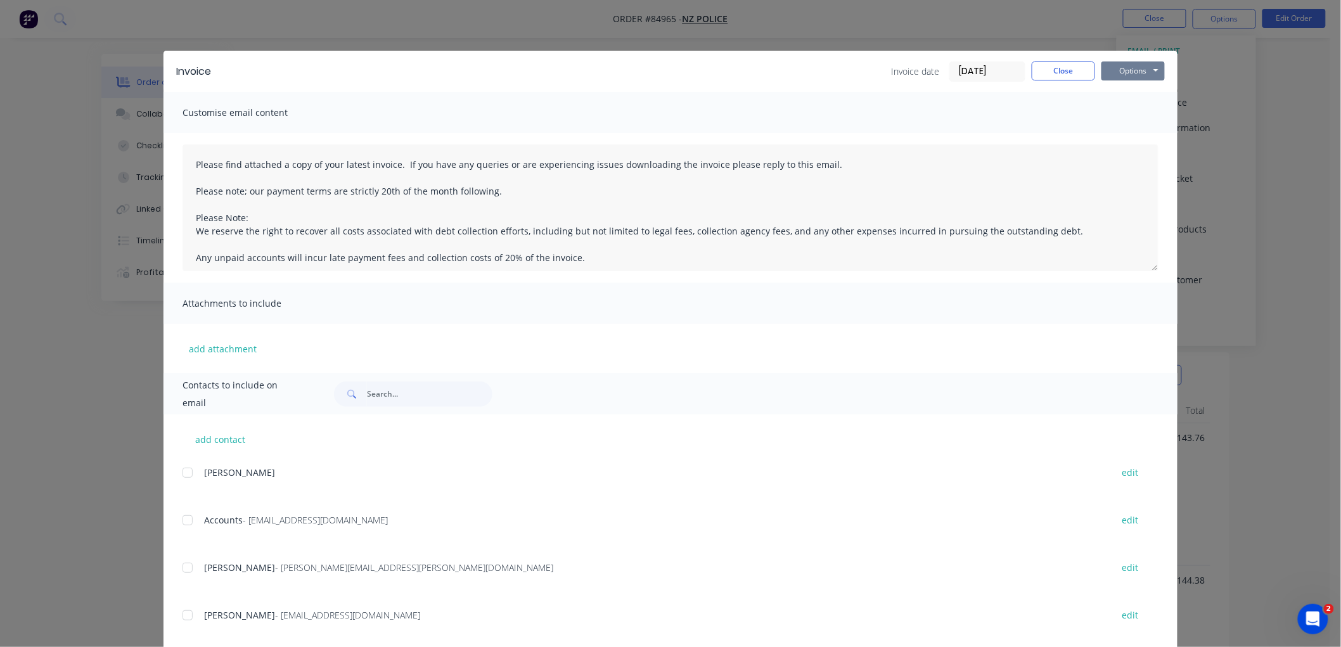
drag, startPoint x: 1136, startPoint y: 67, endPoint x: 1137, endPoint y: 74, distance: 6.5
click at [1136, 67] on button "Options" at bounding box center [1133, 70] width 63 height 19
click at [1131, 94] on button "Preview" at bounding box center [1142, 93] width 81 height 21
click at [1052, 78] on button "Close" at bounding box center [1063, 70] width 63 height 19
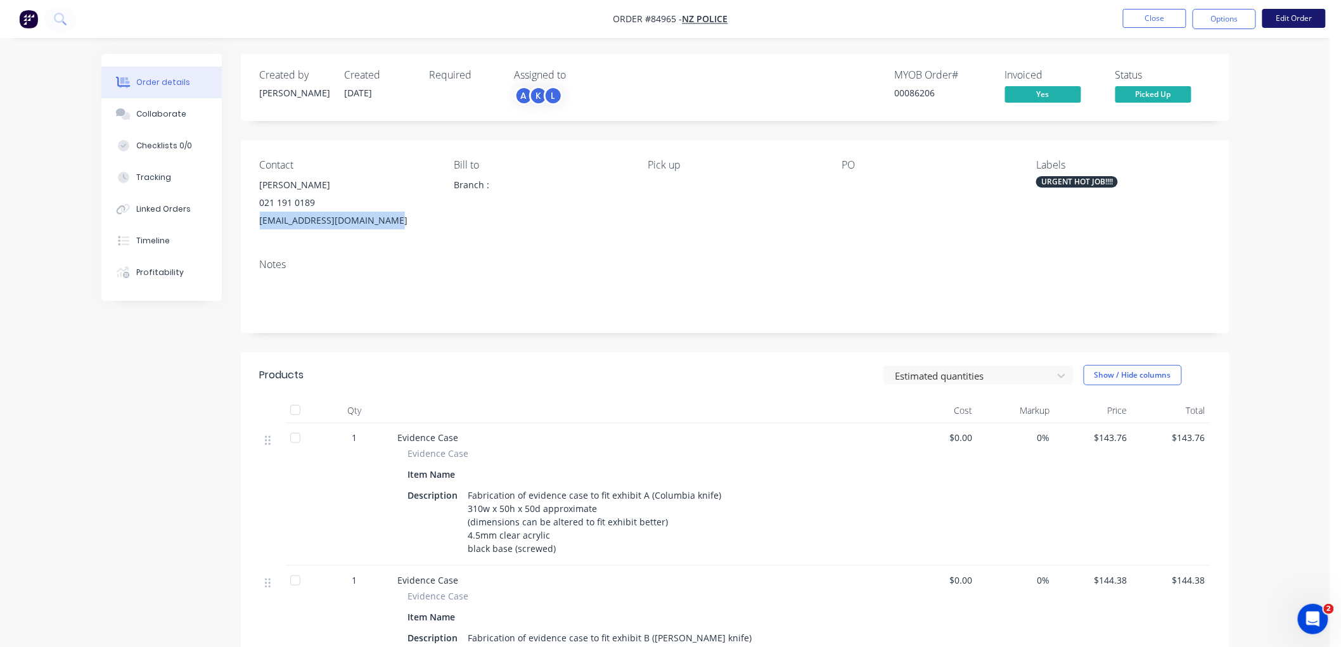
click at [1285, 20] on button "Edit Order" at bounding box center [1294, 18] width 63 height 19
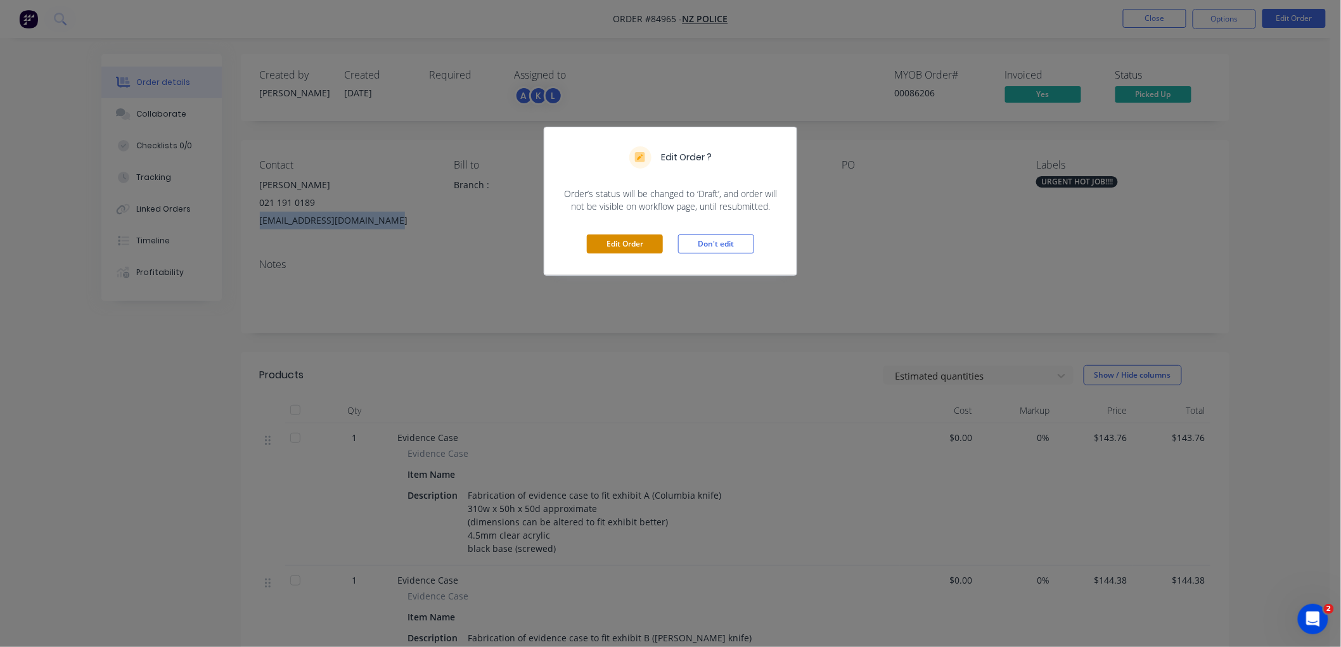
click at [626, 243] on button "Edit Order" at bounding box center [625, 244] width 76 height 19
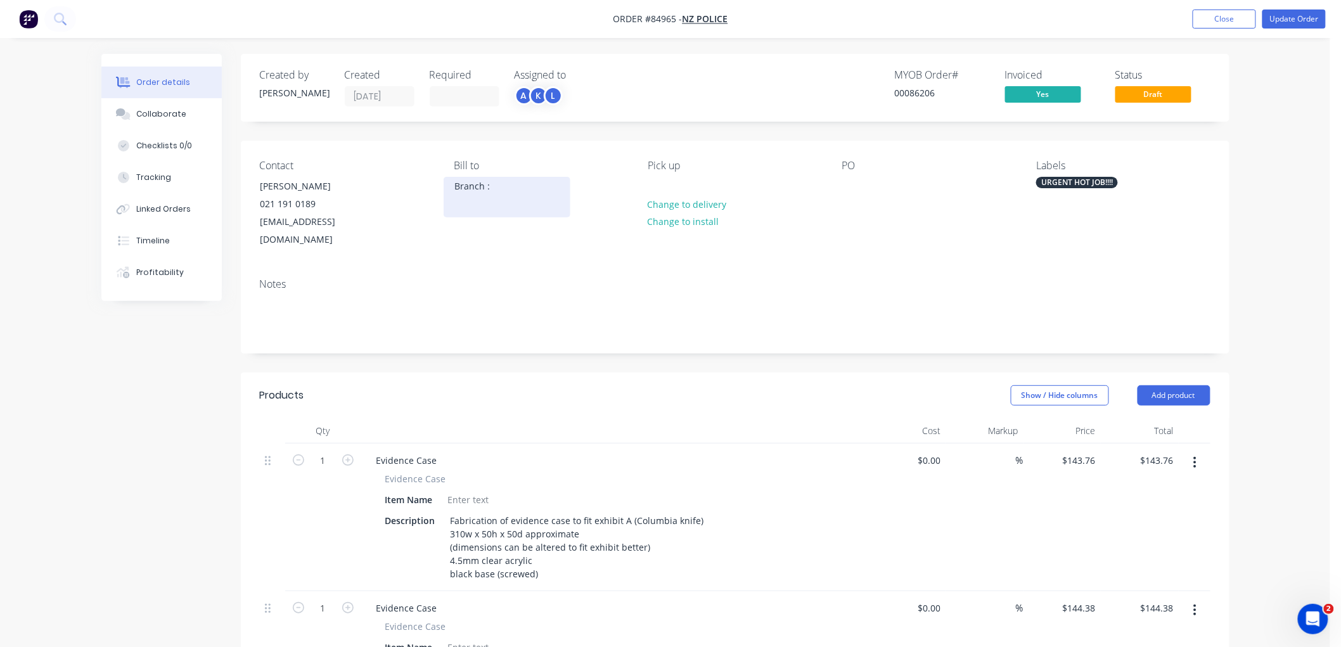
click at [480, 188] on div "Branch :" at bounding box center [506, 186] width 105 height 18
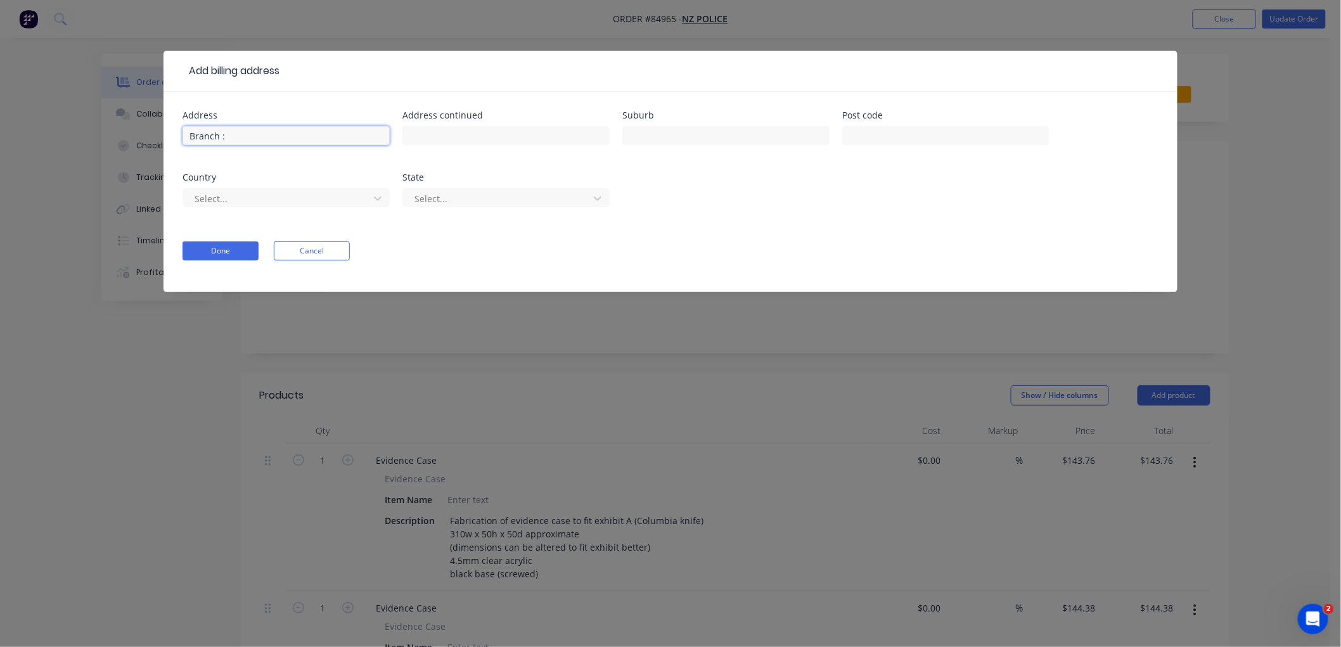
drag, startPoint x: 210, startPoint y: 136, endPoint x: 157, endPoint y: 136, distance: 53.2
click at [157, 136] on div "Add billing address Address Branch : Address continued Suburb Post code Country…" at bounding box center [670, 323] width 1341 height 647
type input "PoBox 2797"
click at [480, 129] on input "text" at bounding box center [505, 135] width 207 height 19
click at [453, 131] on input "We" at bounding box center [505, 135] width 207 height 19
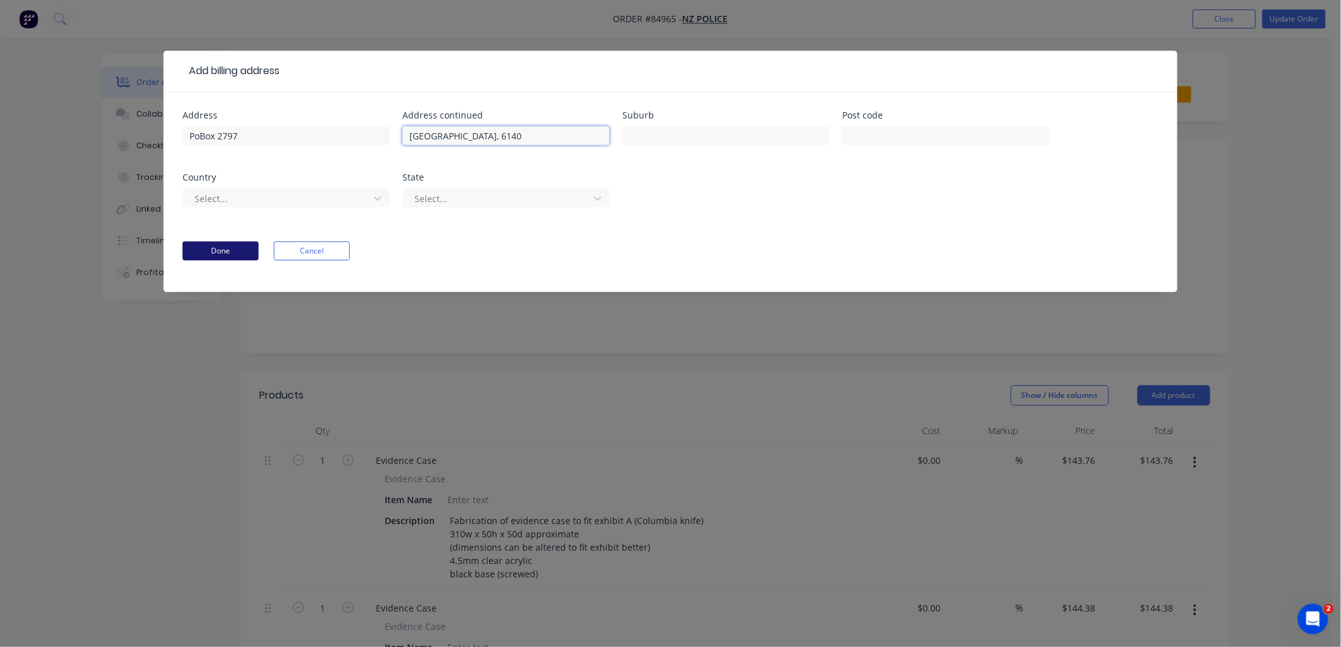
type input "Wellington, 6140"
click at [233, 255] on button "Done" at bounding box center [221, 250] width 76 height 19
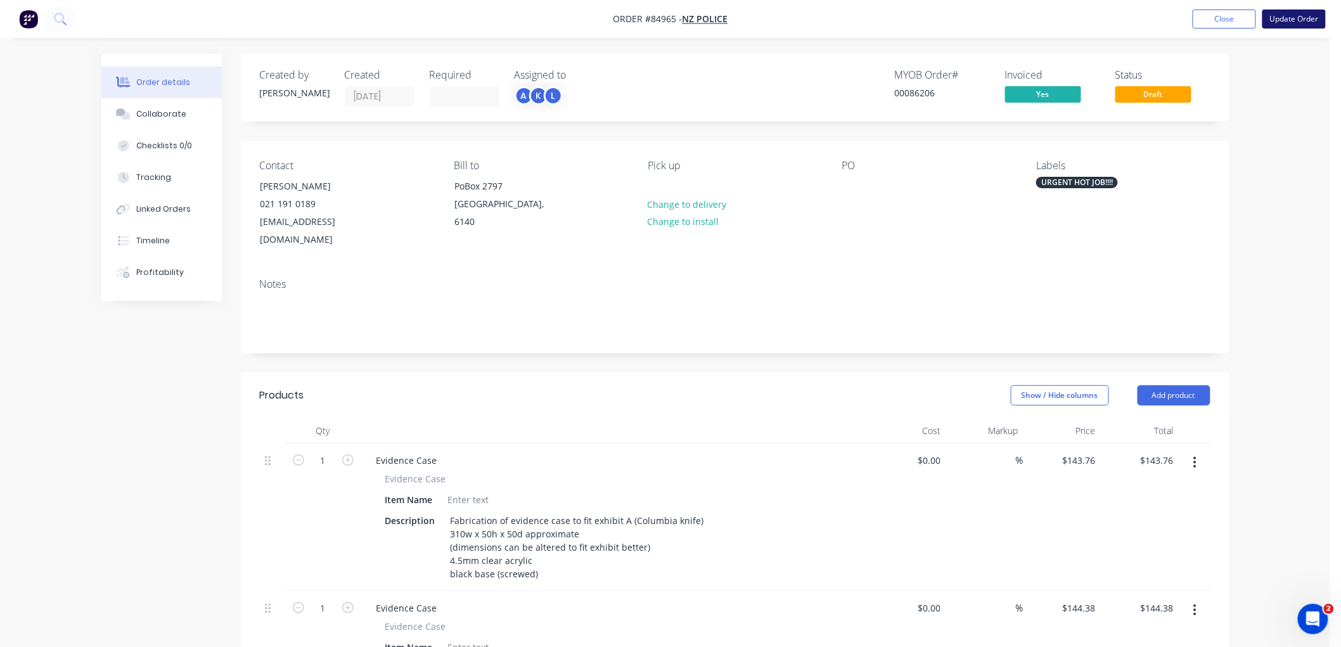
click at [1310, 15] on button "Update Order" at bounding box center [1294, 19] width 63 height 19
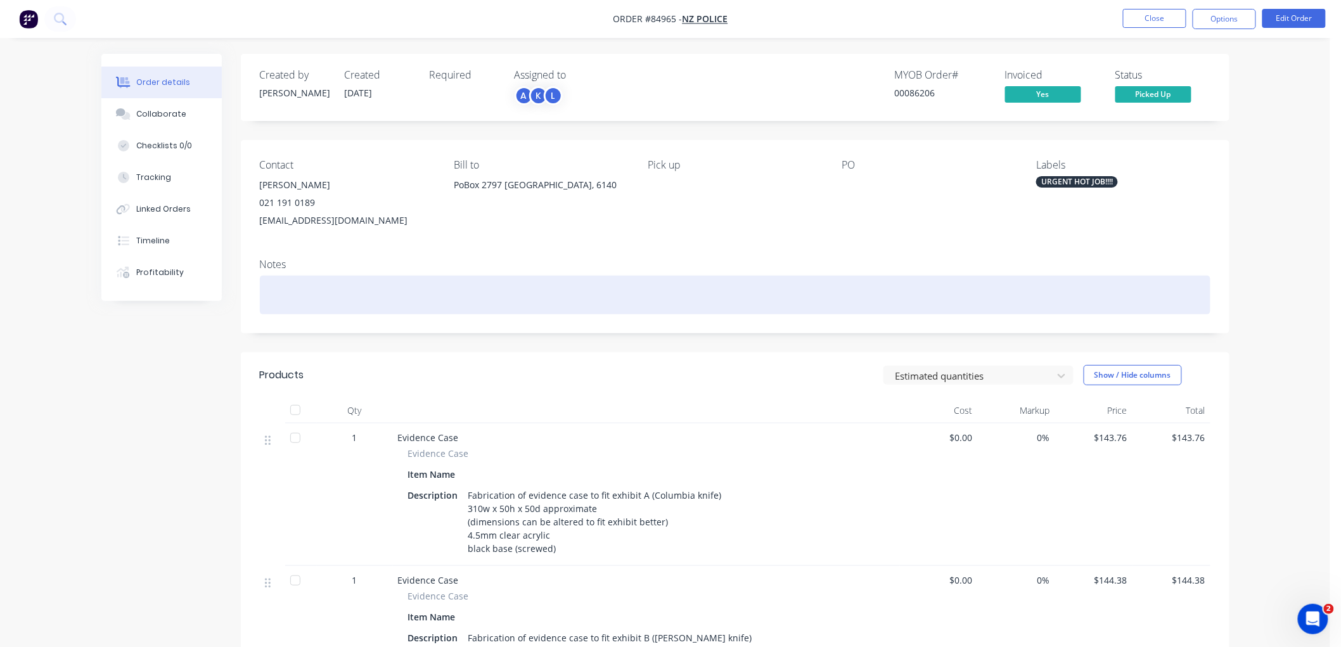
click at [334, 290] on div at bounding box center [735, 295] width 951 height 39
click at [318, 297] on div "waiting for urchase order number" at bounding box center [735, 295] width 951 height 39
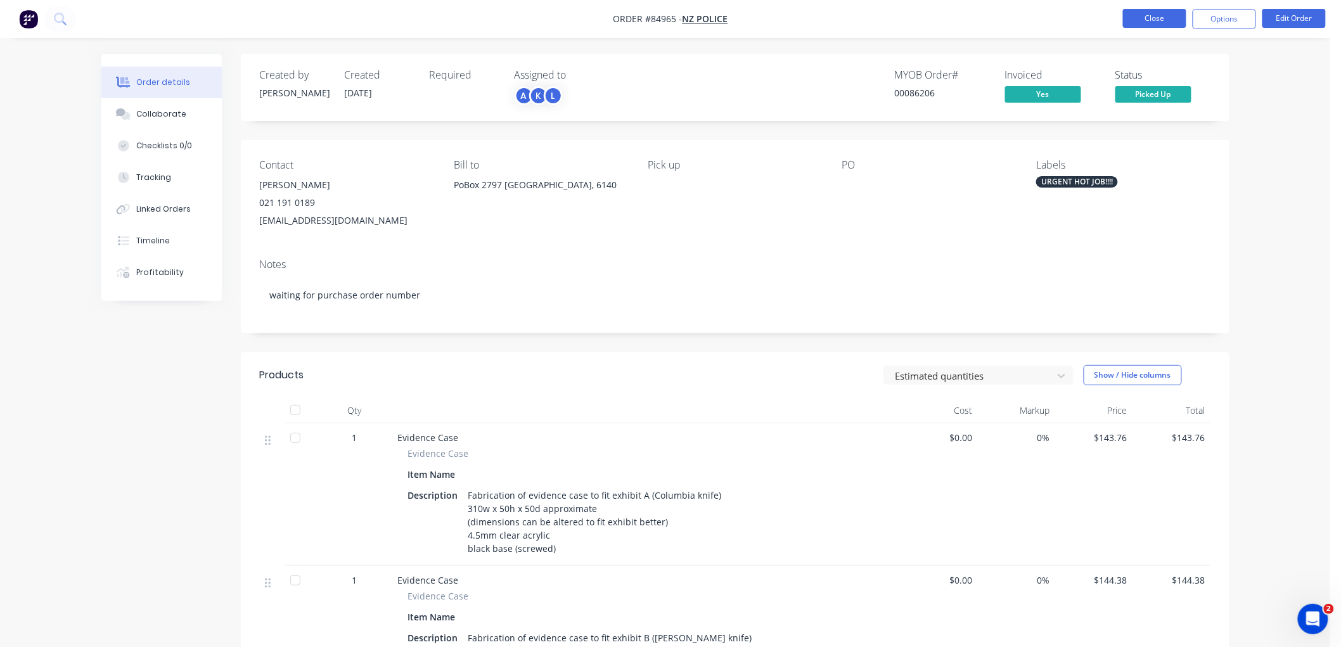
click at [1147, 26] on button "Close" at bounding box center [1154, 18] width 63 height 19
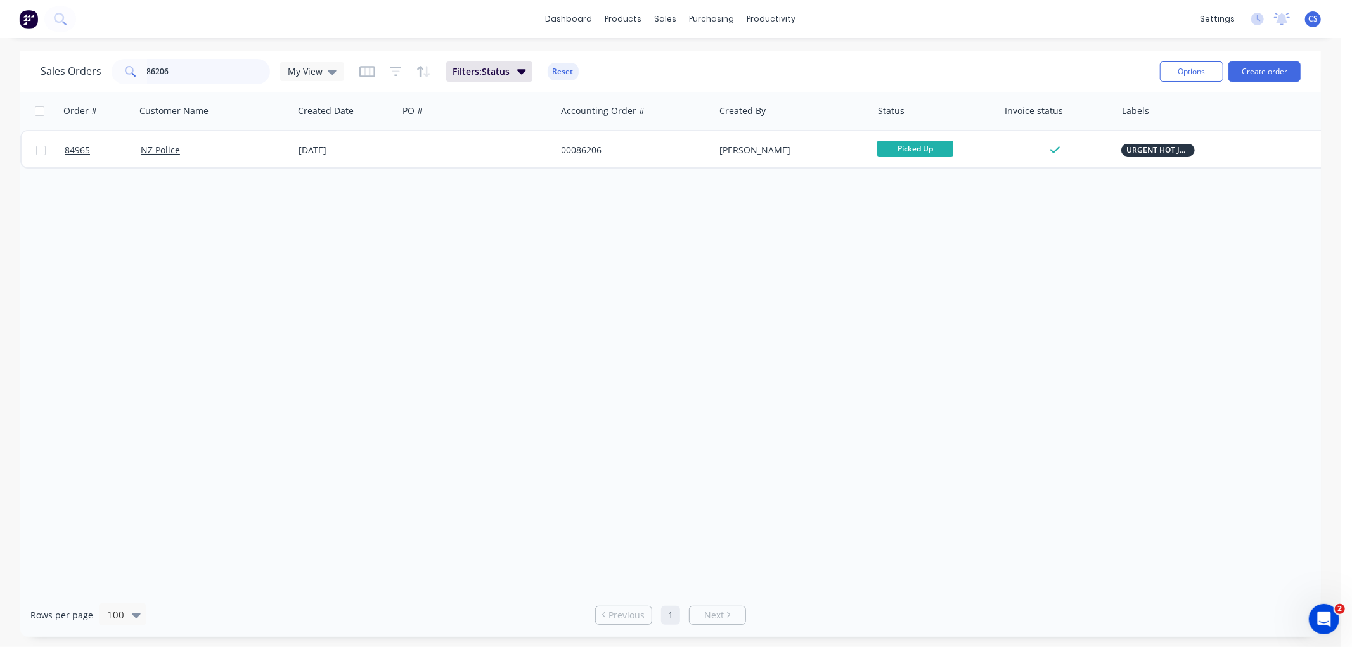
click at [200, 70] on input "86206" at bounding box center [209, 71] width 124 height 25
paste input "1433"
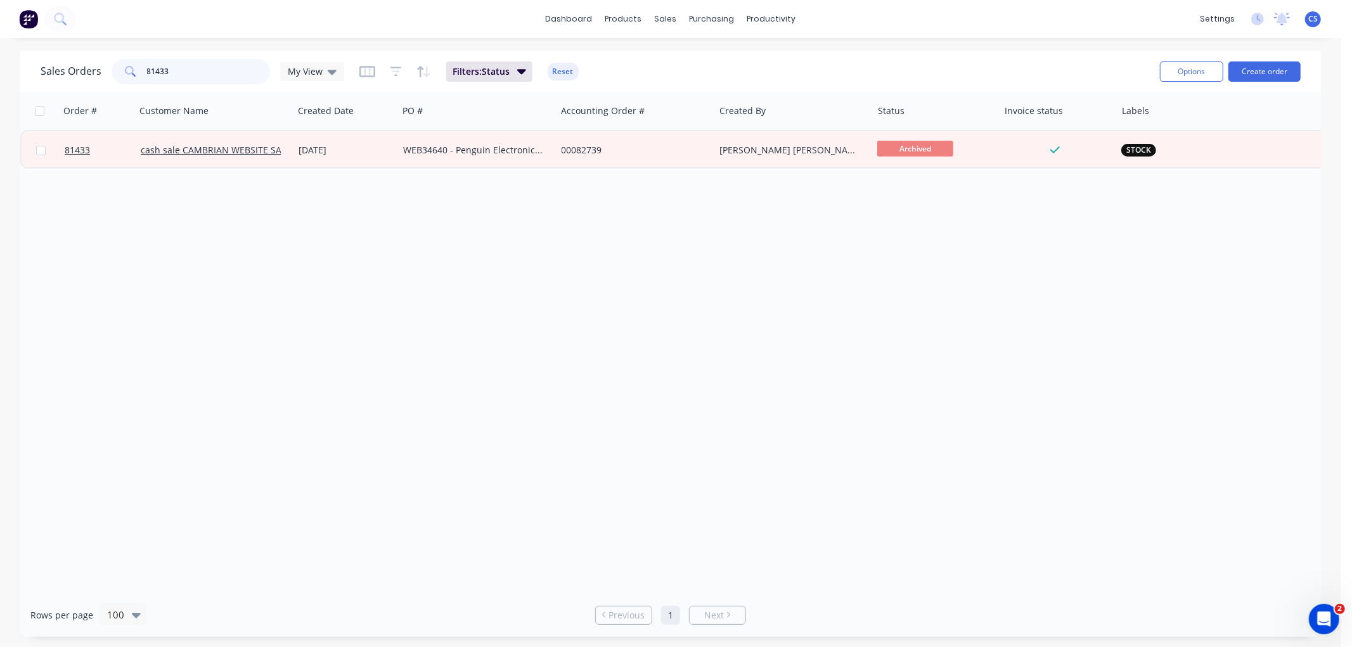
drag, startPoint x: 219, startPoint y: 68, endPoint x: 94, endPoint y: 72, distance: 124.9
click at [94, 72] on div "Sales Orders 81433 My View" at bounding box center [193, 71] width 304 height 25
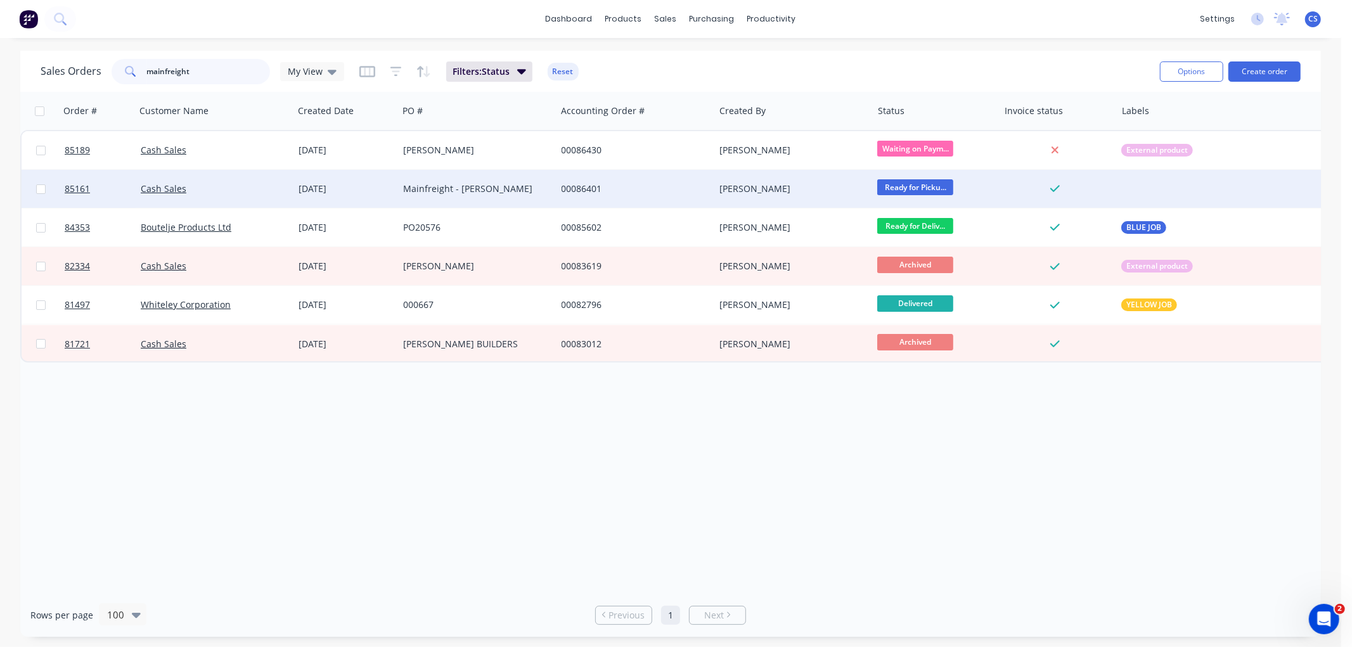
type input "mainfreight"
click at [473, 190] on div "Mainfreight - Esmond Lum" at bounding box center [473, 189] width 141 height 13
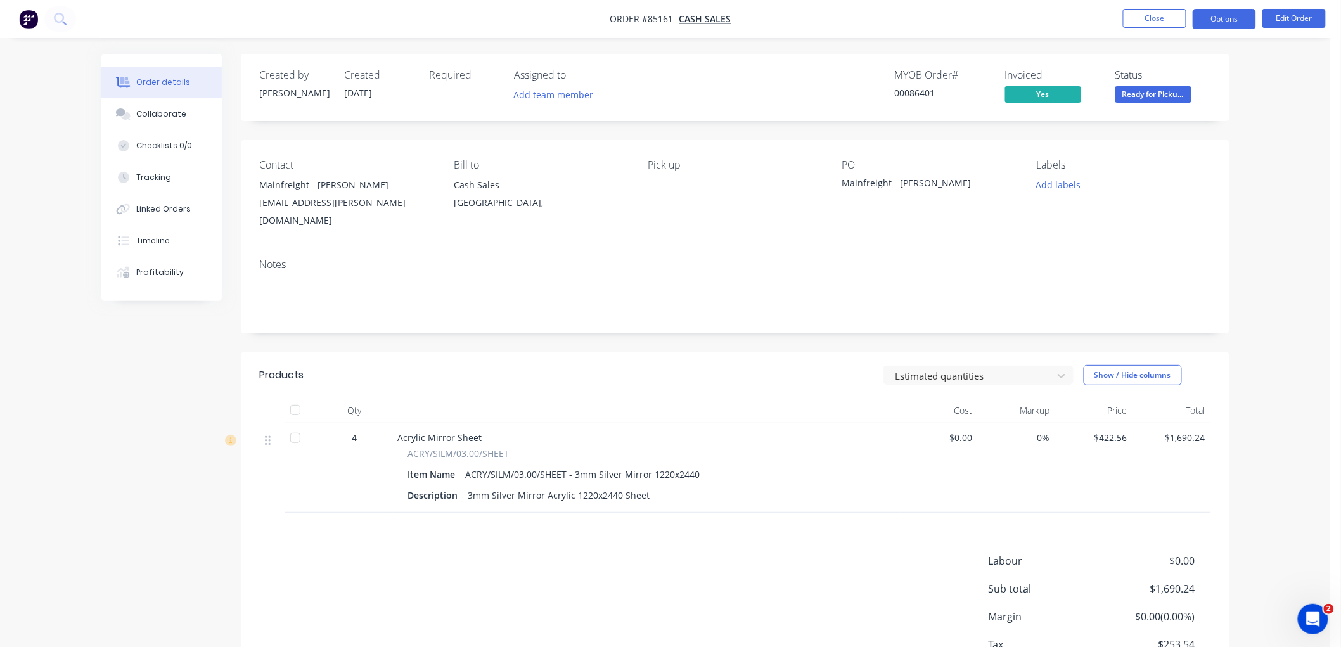
click at [1221, 20] on button "Options" at bounding box center [1224, 19] width 63 height 20
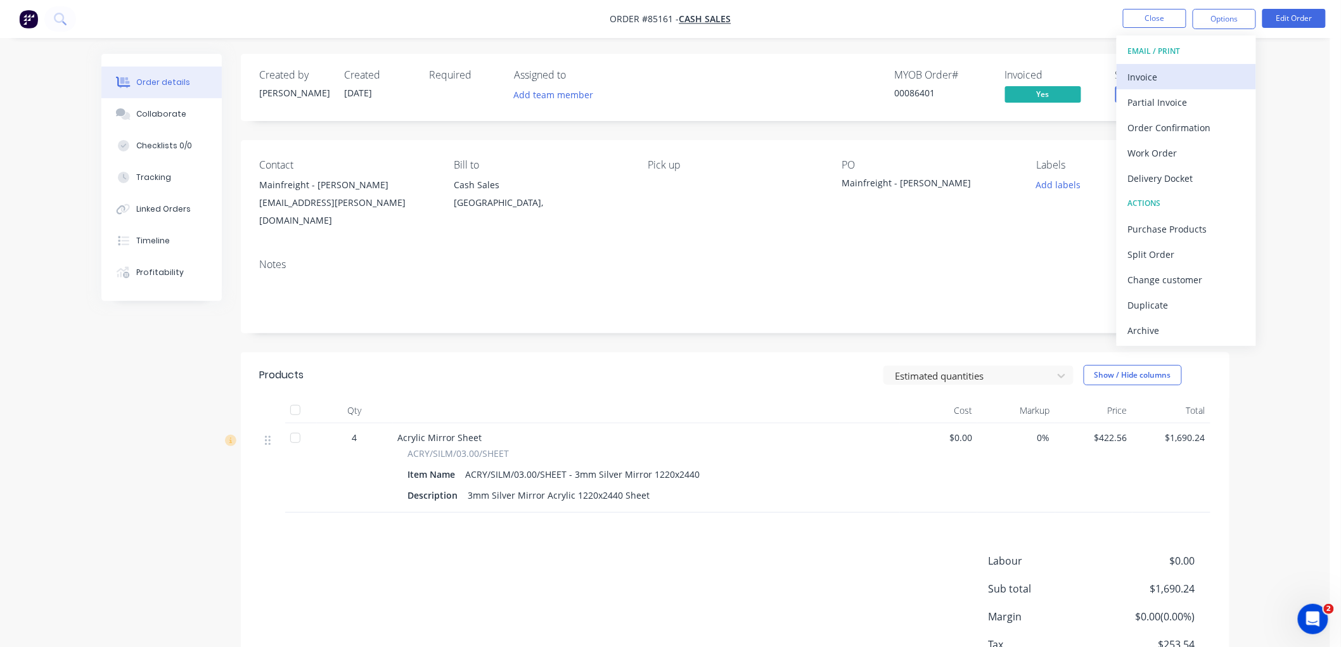
click at [1171, 70] on div "Invoice" at bounding box center [1186, 77] width 117 height 18
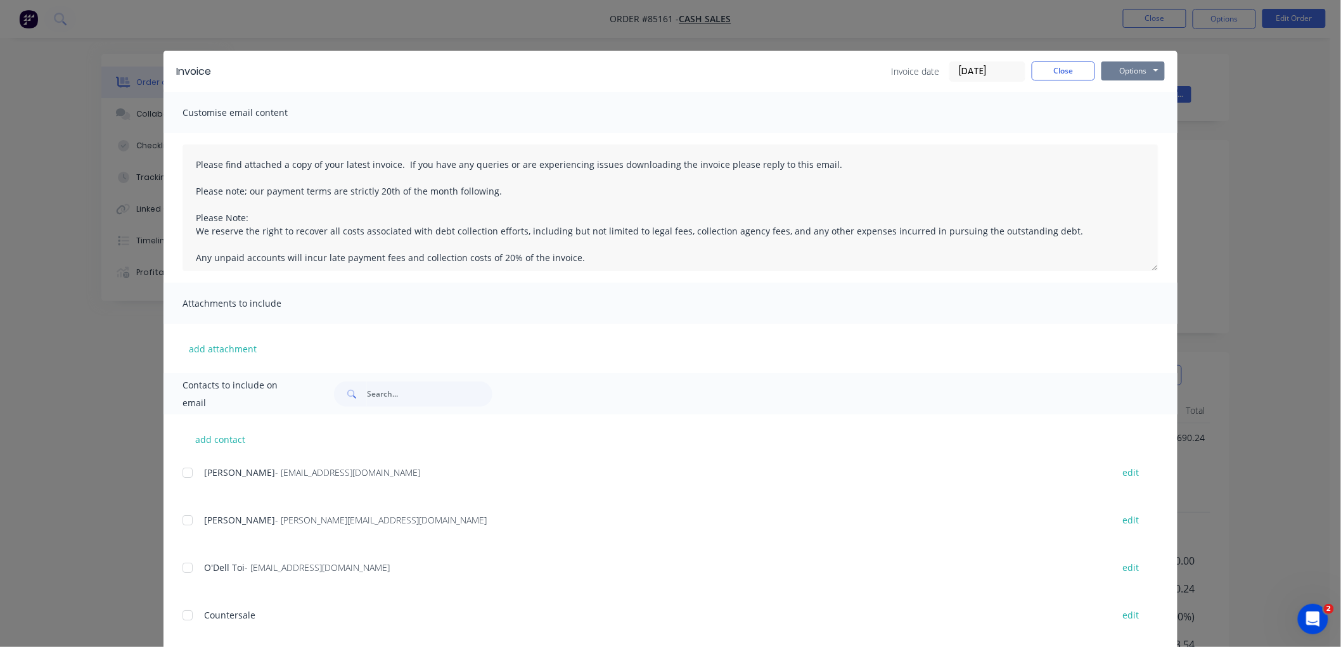
drag, startPoint x: 1143, startPoint y: 70, endPoint x: 1144, endPoint y: 77, distance: 7.6
click at [1143, 72] on button "Options" at bounding box center [1133, 70] width 63 height 19
click at [1136, 93] on button "Preview" at bounding box center [1142, 93] width 81 height 21
click at [1071, 72] on button "Close" at bounding box center [1063, 70] width 63 height 19
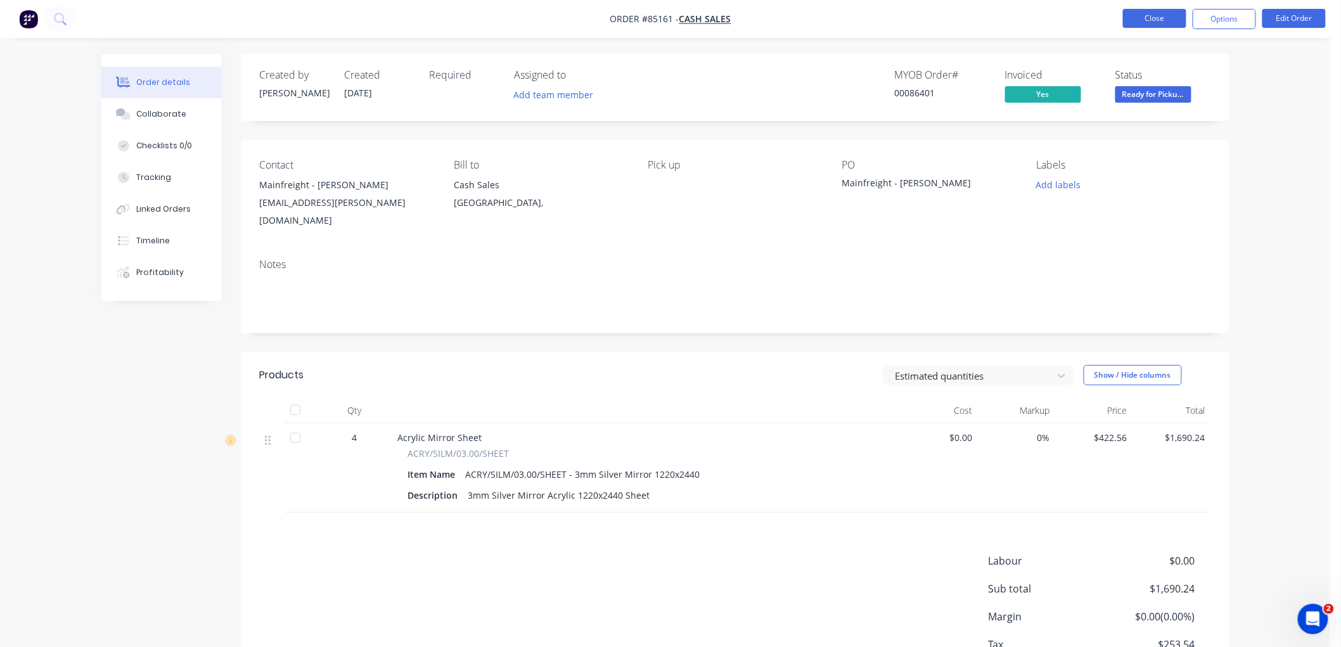
click at [1149, 19] on button "Close" at bounding box center [1154, 18] width 63 height 19
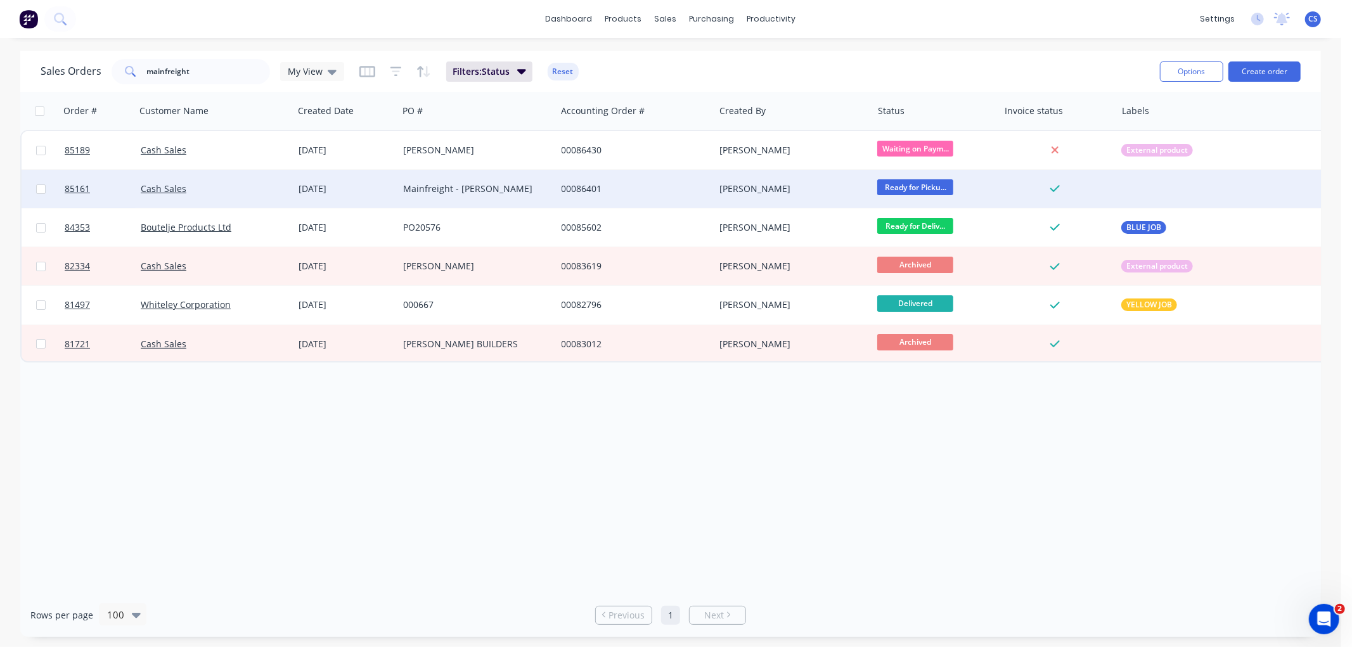
click at [936, 184] on span "Ready for Picku..." at bounding box center [915, 187] width 76 height 16
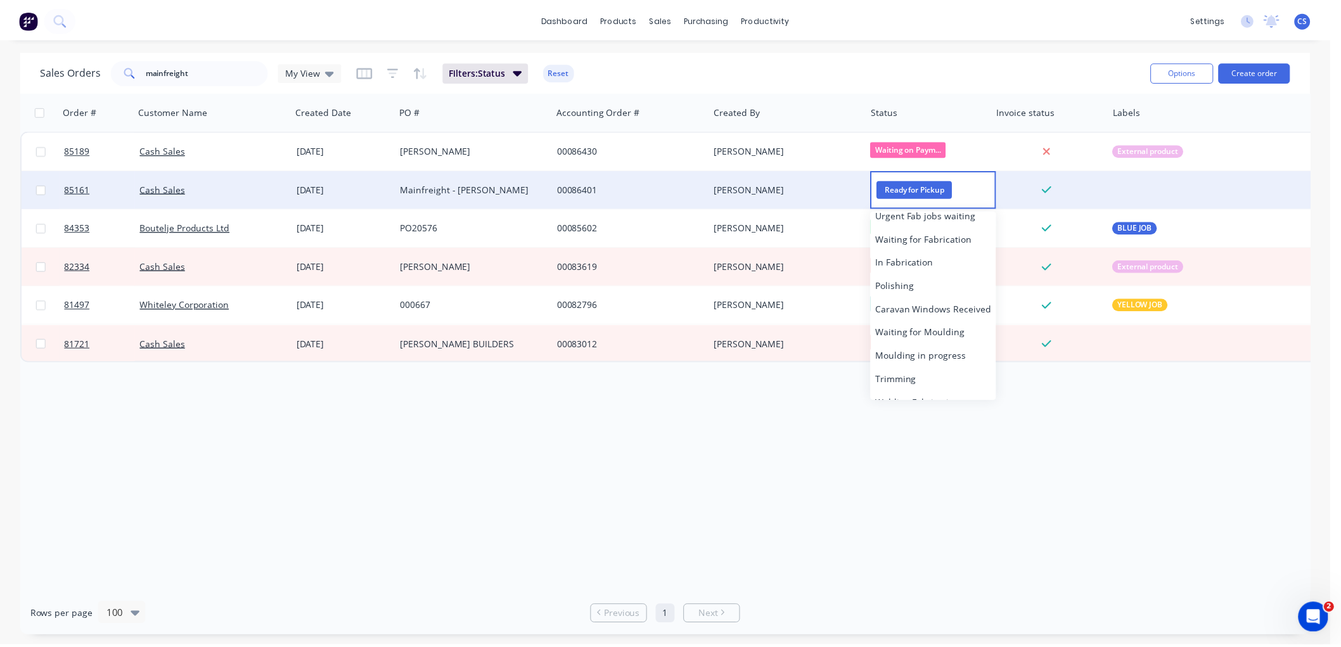
scroll to position [428, 0]
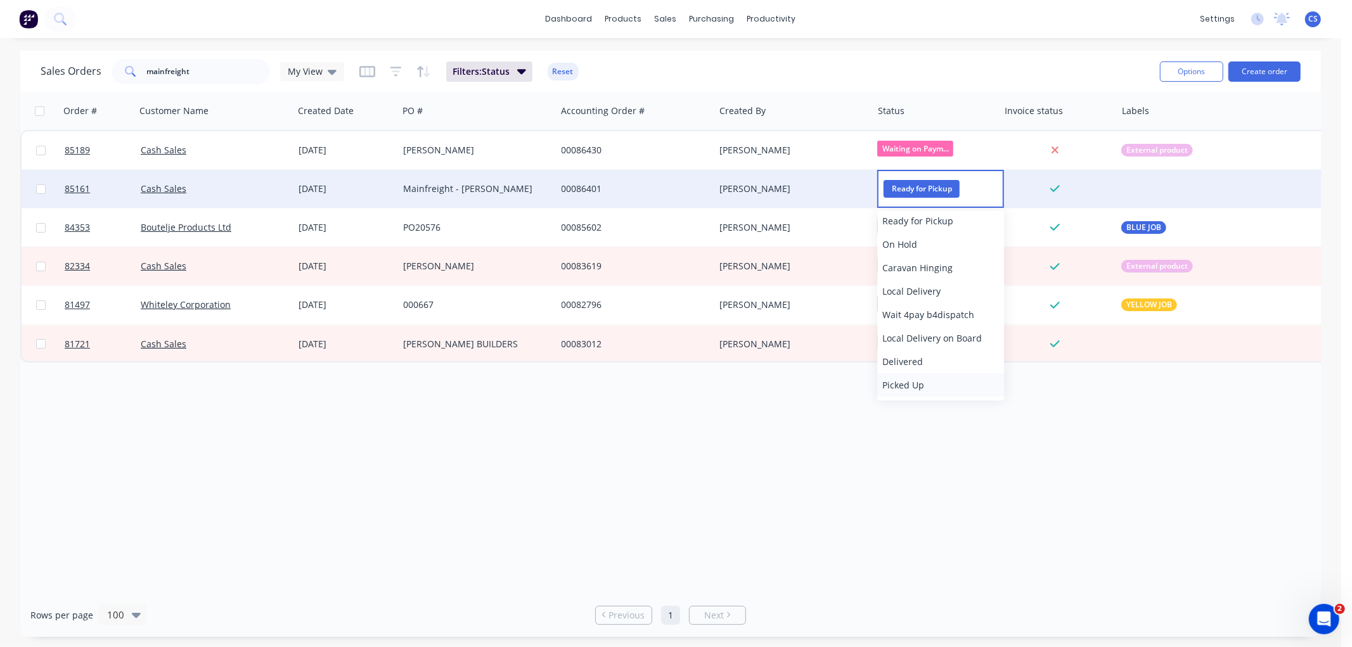
click at [922, 384] on span "Picked Up" at bounding box center [903, 385] width 42 height 12
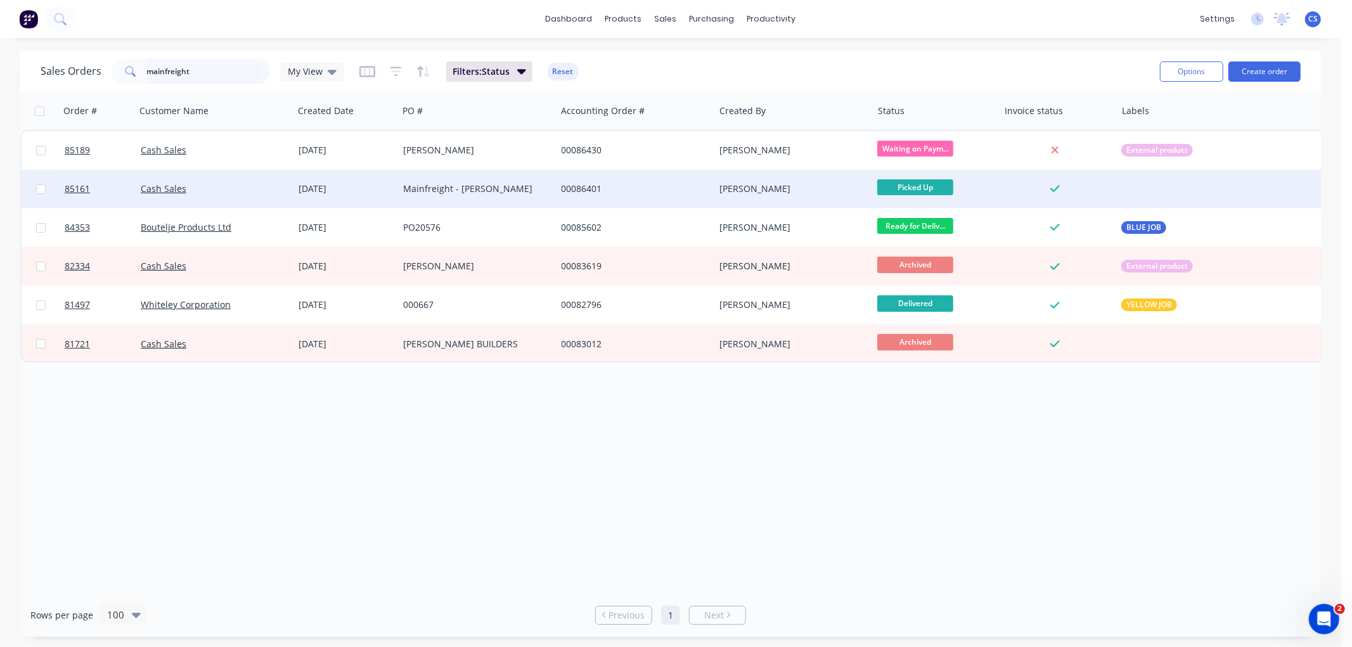
click at [222, 73] on input "mainfreight" at bounding box center [209, 71] width 124 height 25
click at [1283, 72] on button "Create order" at bounding box center [1264, 71] width 72 height 20
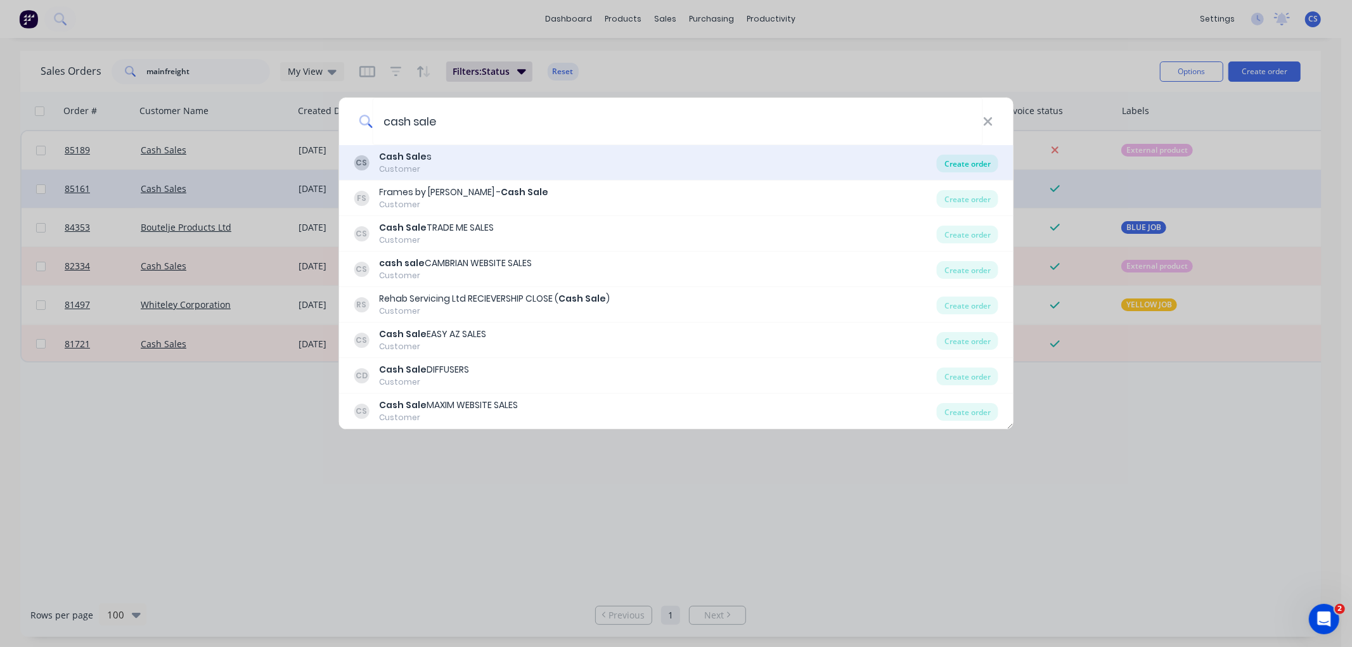
type input "cash sale"
click at [954, 166] on div "Create order" at bounding box center [967, 164] width 61 height 18
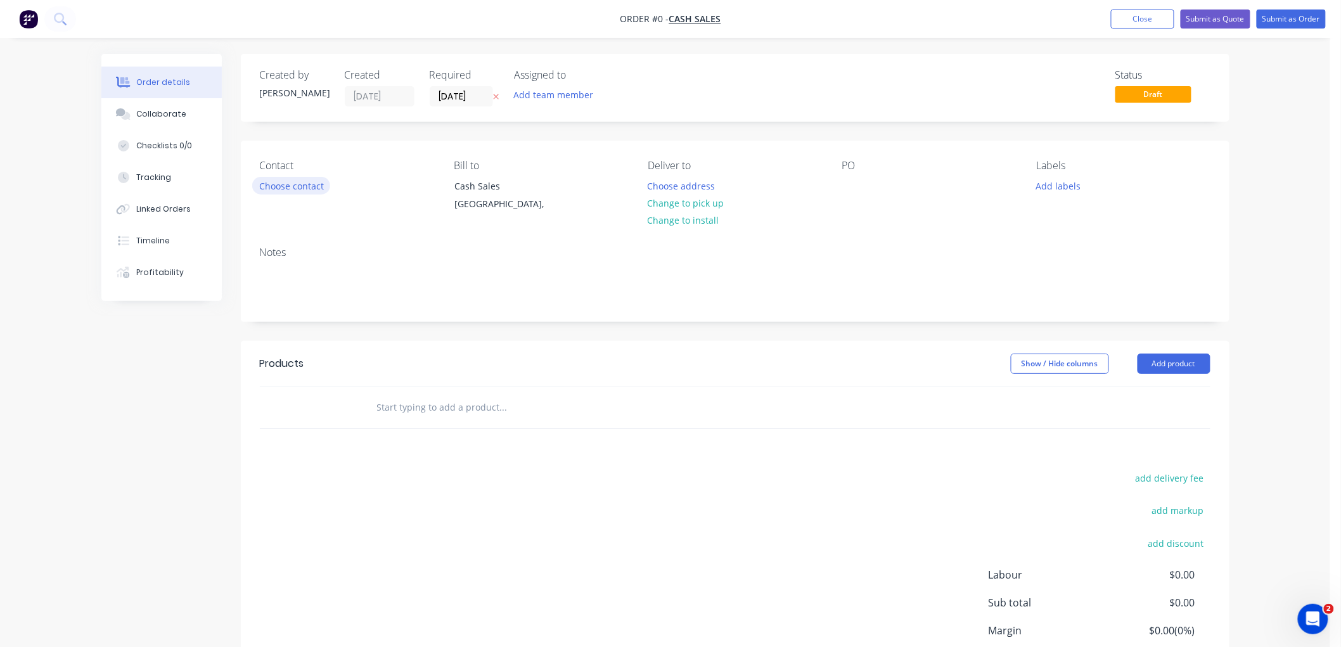
click at [309, 186] on button "Choose contact" at bounding box center [291, 185] width 78 height 17
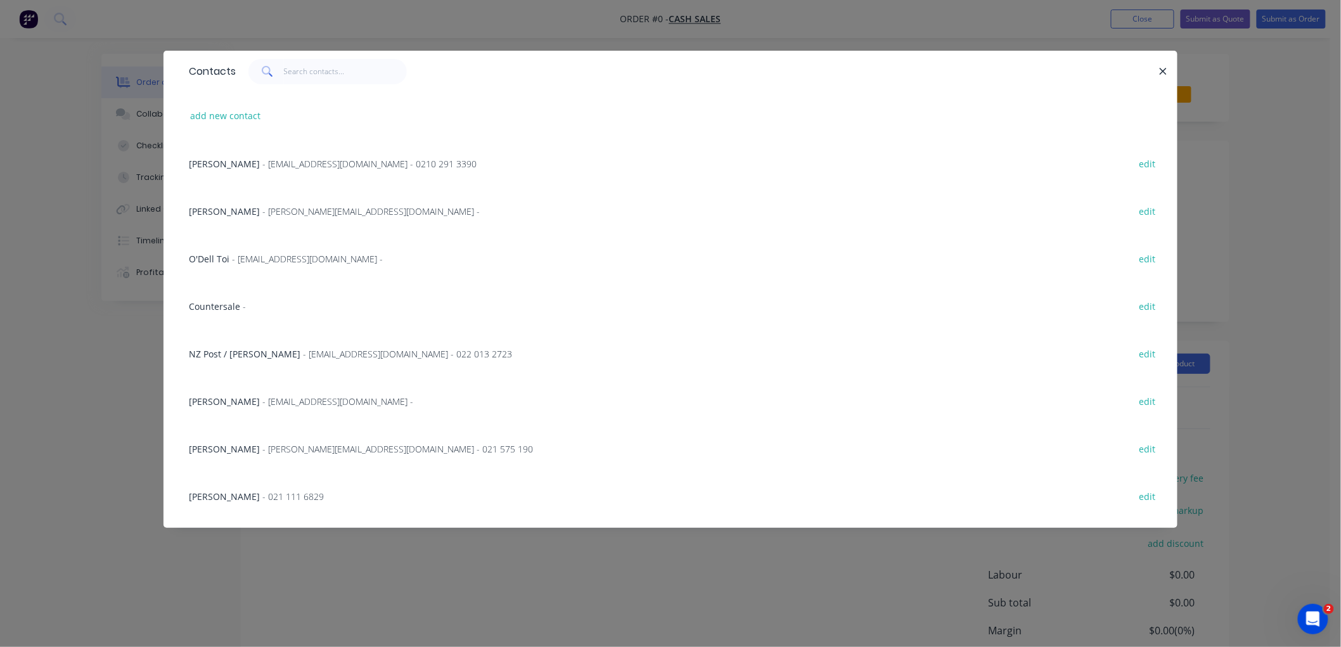
click at [222, 300] on span "Countersale" at bounding box center [214, 306] width 51 height 12
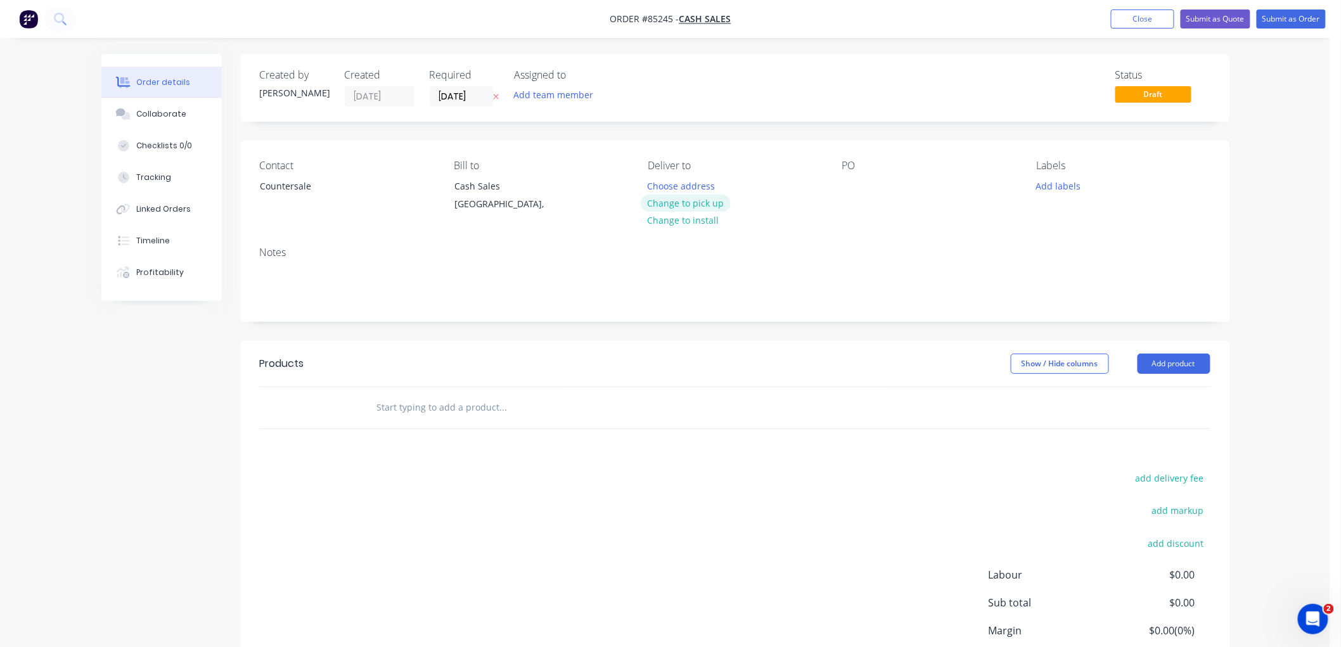
click at [690, 201] on button "Change to pick up" at bounding box center [686, 203] width 90 height 17
click at [497, 94] on icon "button" at bounding box center [496, 97] width 6 height 8
drag, startPoint x: 461, startPoint y: 412, endPoint x: 473, endPoint y: 404, distance: 15.1
click at [461, 411] on input "text" at bounding box center [503, 407] width 254 height 25
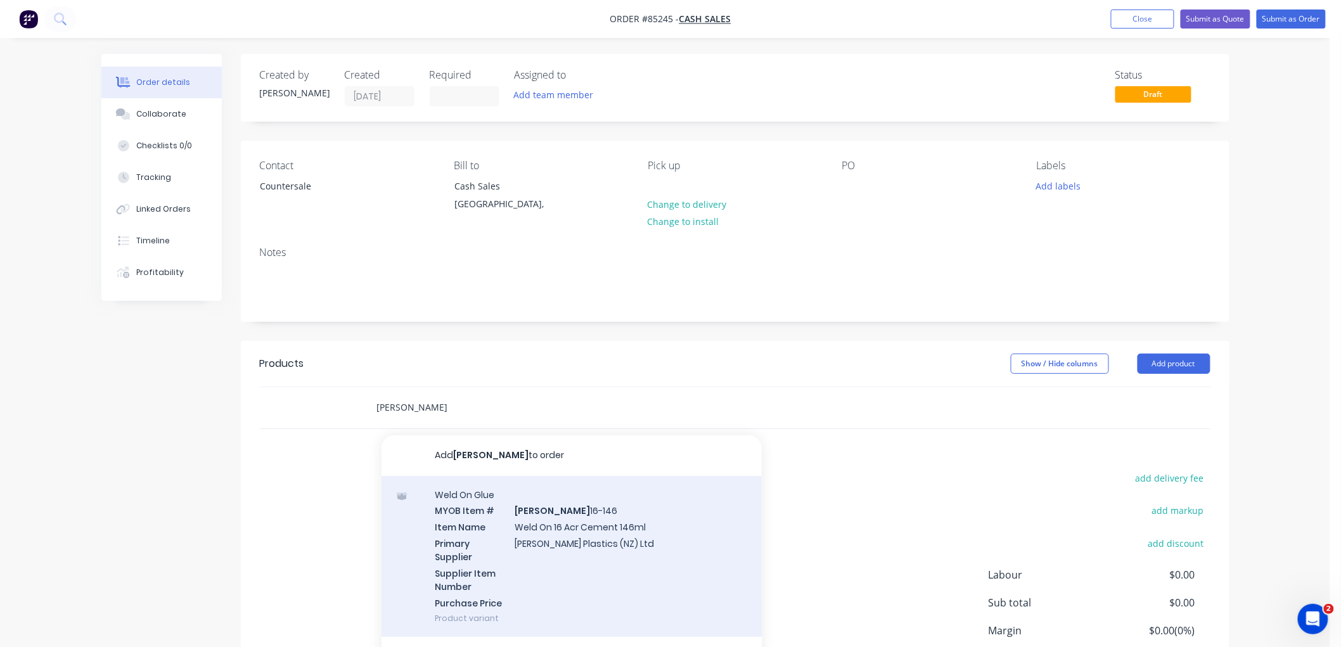
type input "weldon"
click at [605, 520] on div "Weld On Glue MYOB Item # WELDON 16-146 Item Name Weld On 16 Acr Cement 146ml Pr…" at bounding box center [572, 557] width 380 height 162
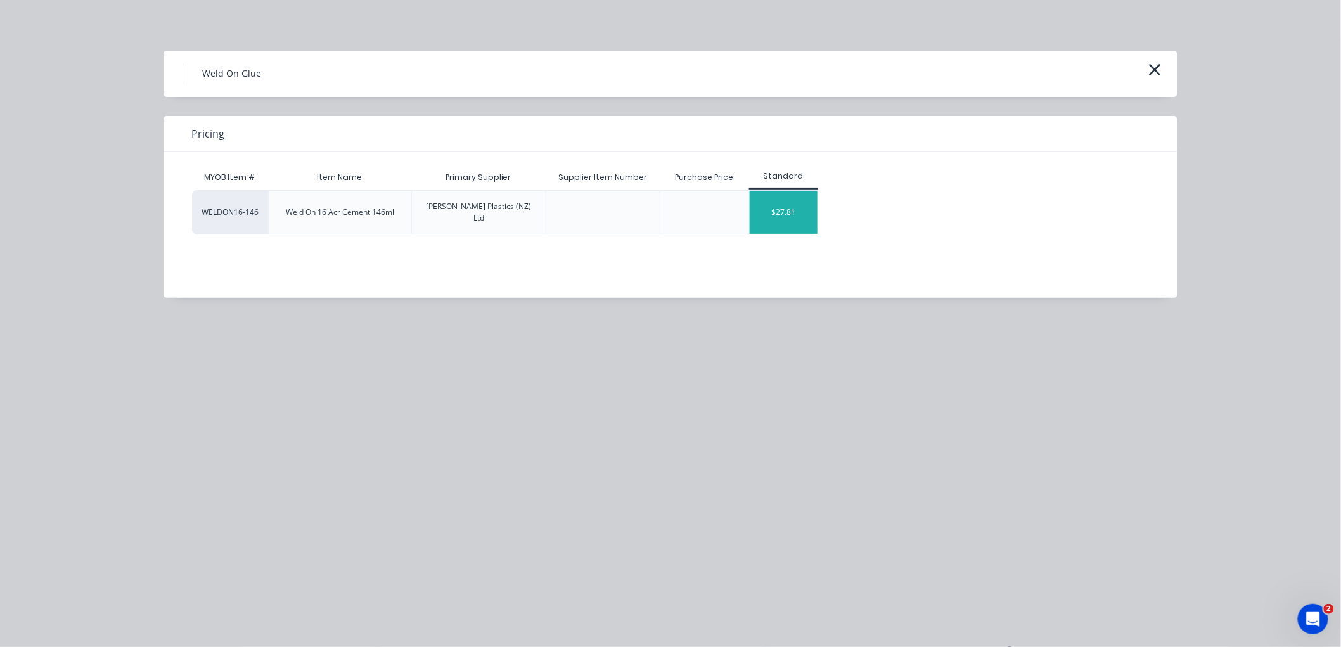
click at [803, 211] on div "$27.81" at bounding box center [784, 212] width 68 height 43
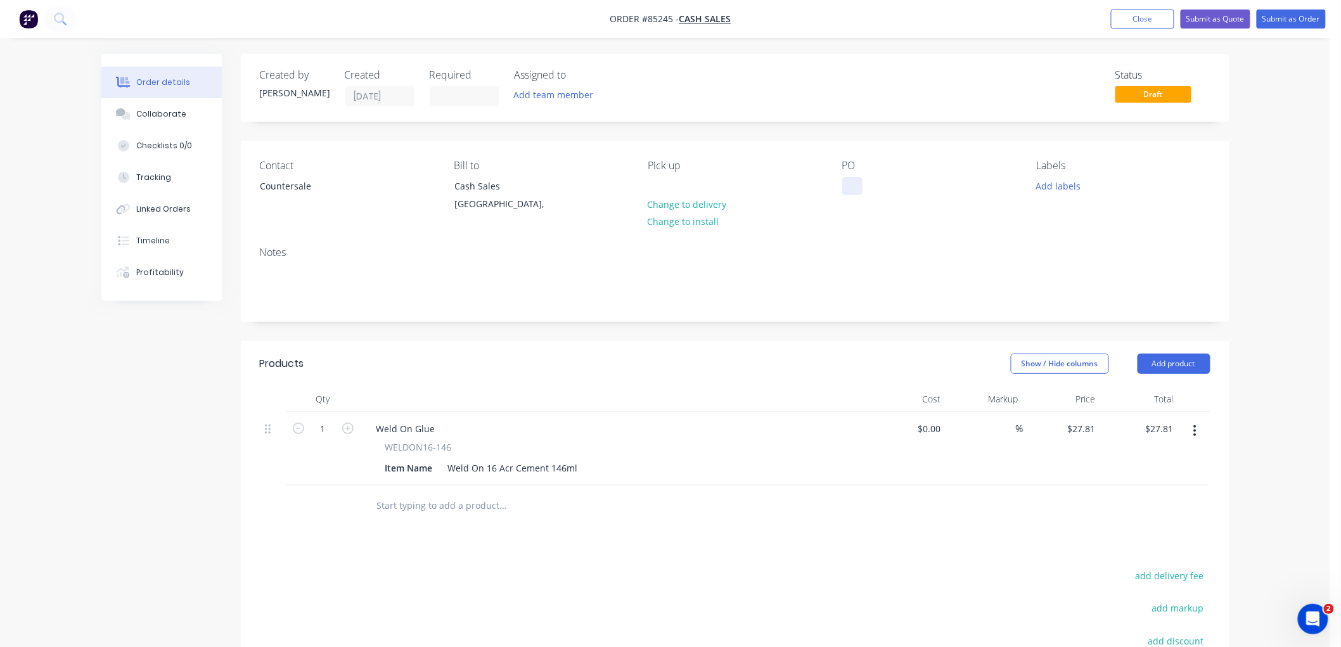
click at [854, 186] on div at bounding box center [852, 186] width 20 height 18
click at [1271, 22] on button "Submit as Order" at bounding box center [1291, 19] width 69 height 19
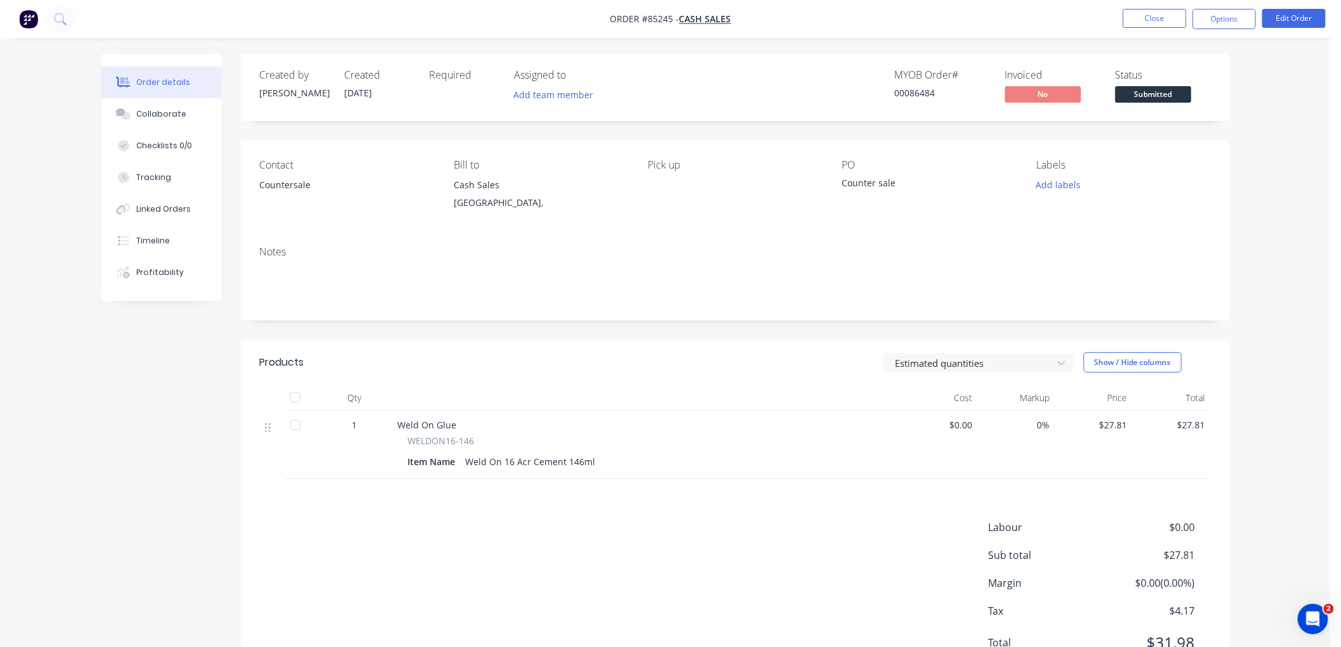
drag, startPoint x: 1215, startPoint y: 15, endPoint x: 1221, endPoint y: 32, distance: 18.0
click at [1216, 14] on button "Options" at bounding box center [1224, 19] width 63 height 20
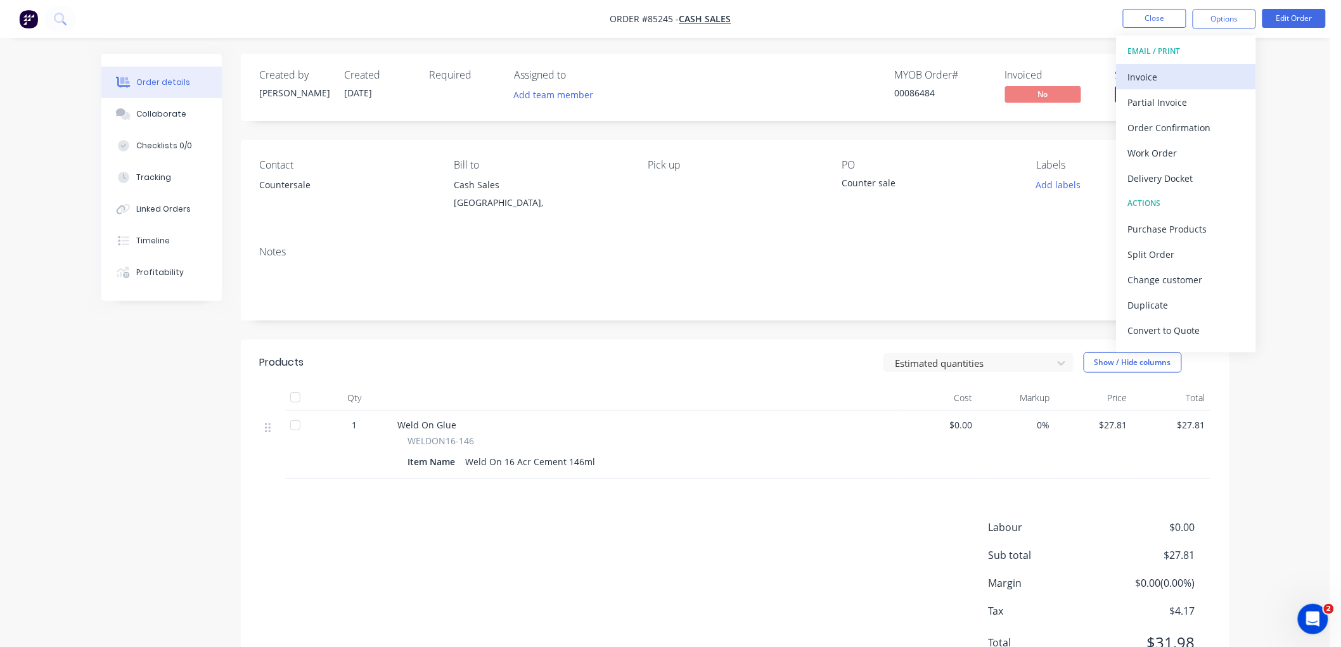
click at [1162, 78] on div "Invoice" at bounding box center [1186, 77] width 117 height 18
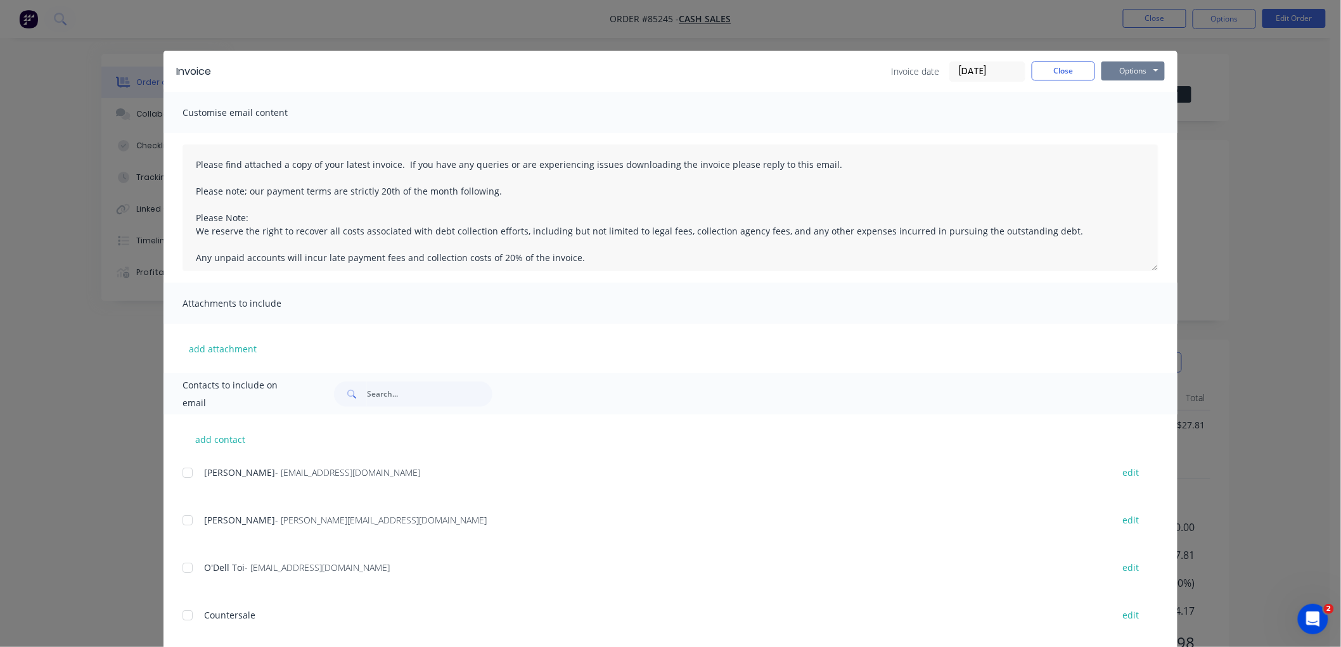
click at [1143, 73] on button "Options" at bounding box center [1133, 70] width 63 height 19
drag, startPoint x: 1144, startPoint y: 81, endPoint x: 1135, endPoint y: 117, distance: 37.2
click at [1135, 117] on button "Print" at bounding box center [1142, 114] width 81 height 21
click at [1070, 62] on button "Close" at bounding box center [1063, 70] width 63 height 19
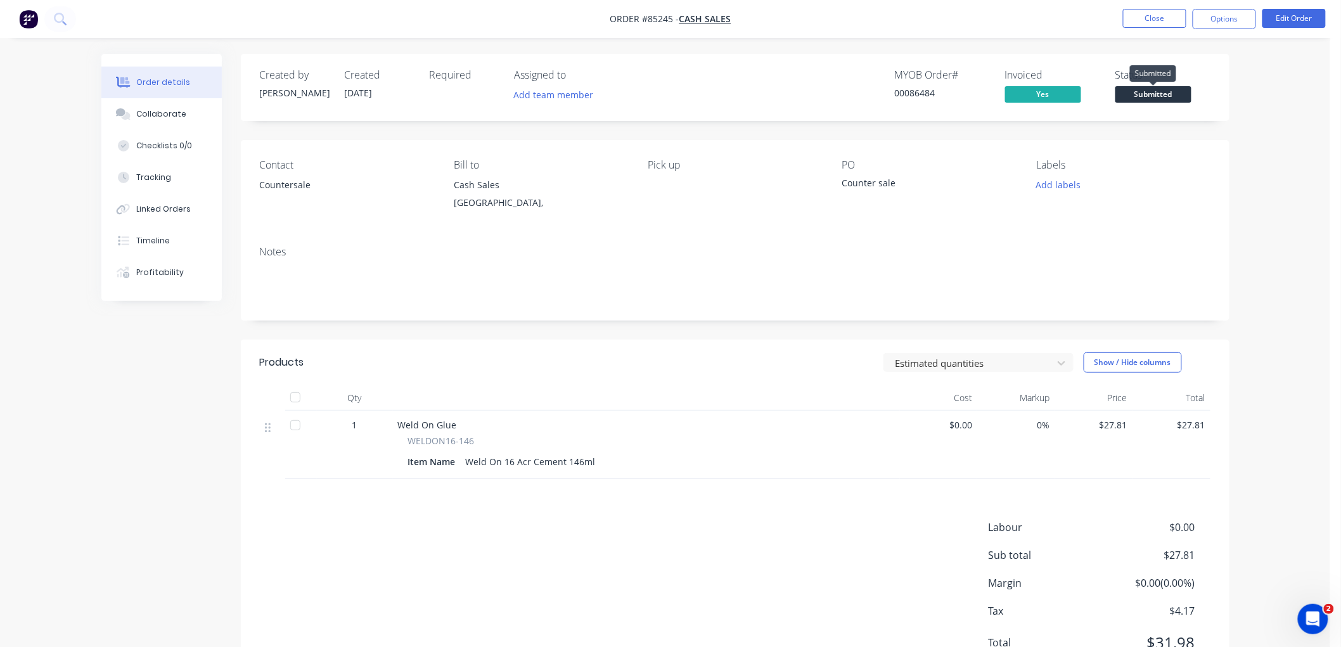
click at [1147, 93] on span "Submitted" at bounding box center [1154, 94] width 76 height 16
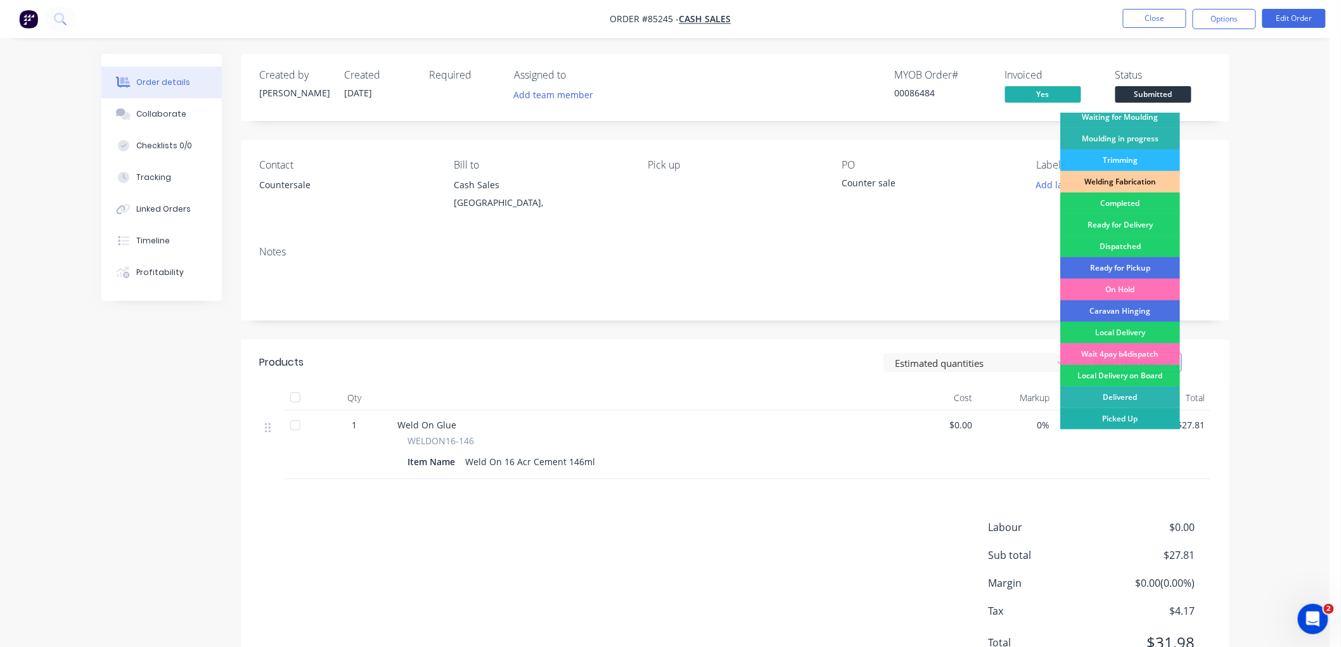
drag, startPoint x: 1133, startPoint y: 417, endPoint x: 1190, endPoint y: 321, distance: 111.7
click at [1133, 418] on div "Picked Up" at bounding box center [1120, 419] width 120 height 22
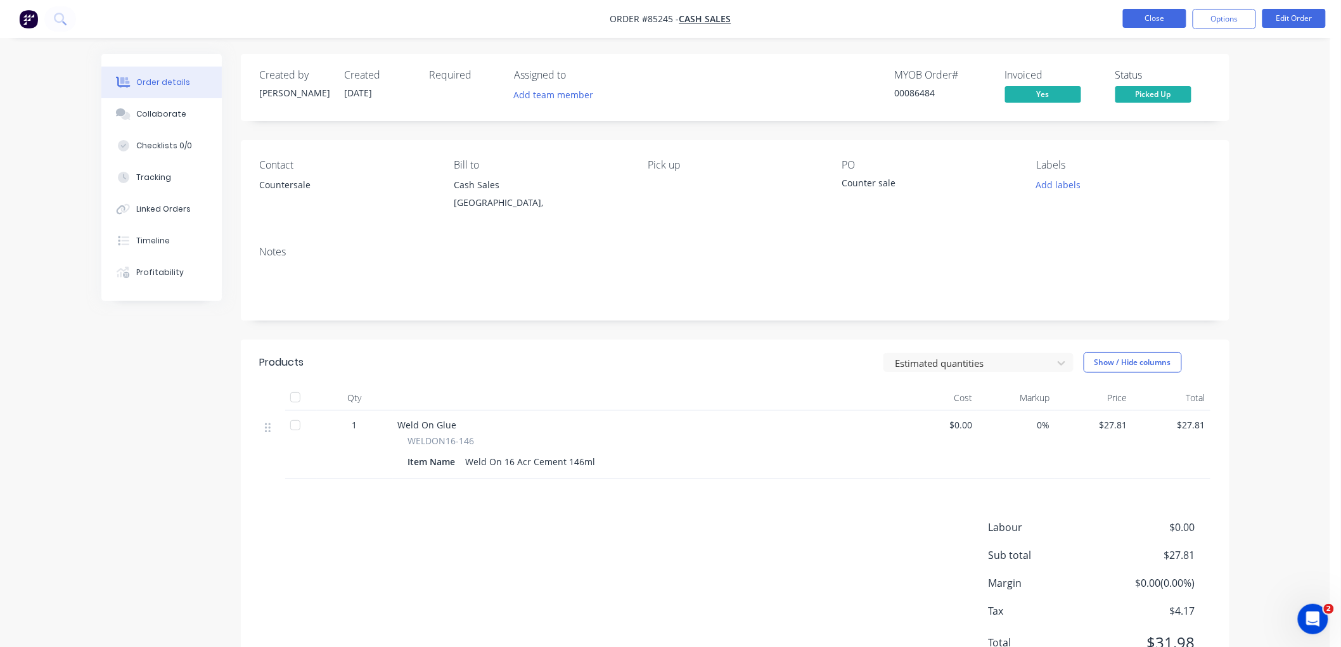
click at [1164, 20] on button "Close" at bounding box center [1154, 18] width 63 height 19
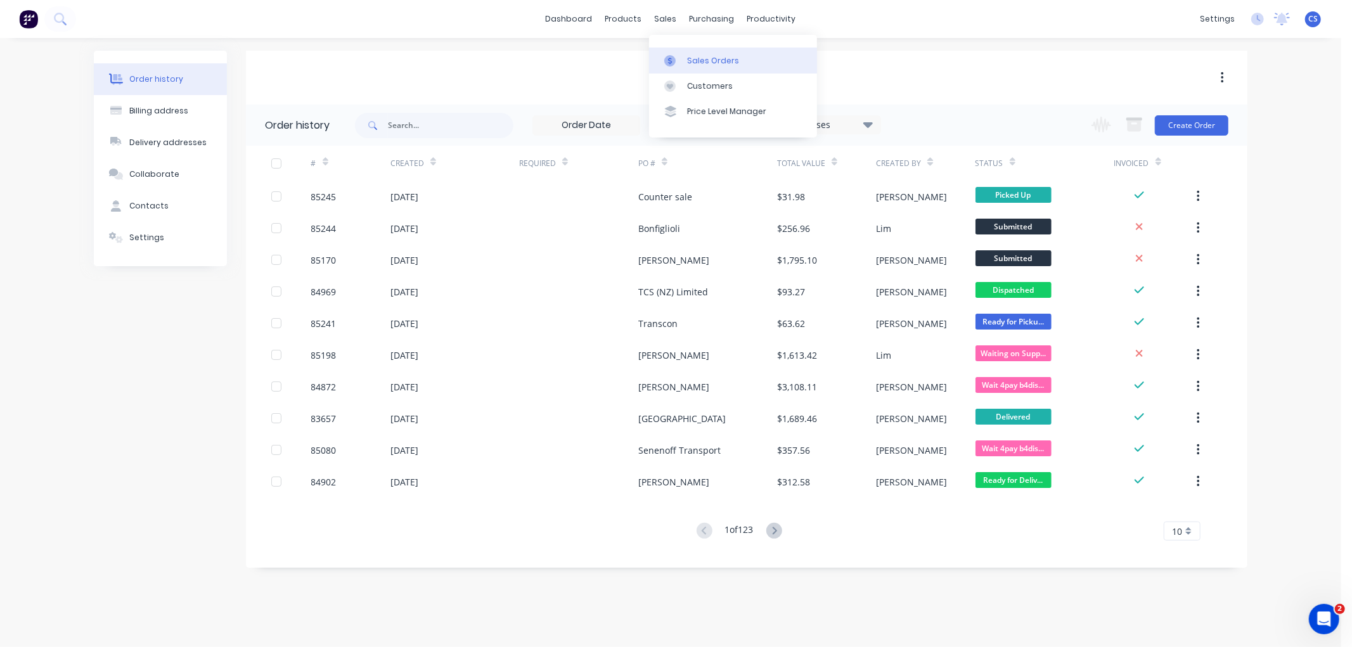
click at [688, 65] on div "Sales Orders" at bounding box center [713, 60] width 52 height 11
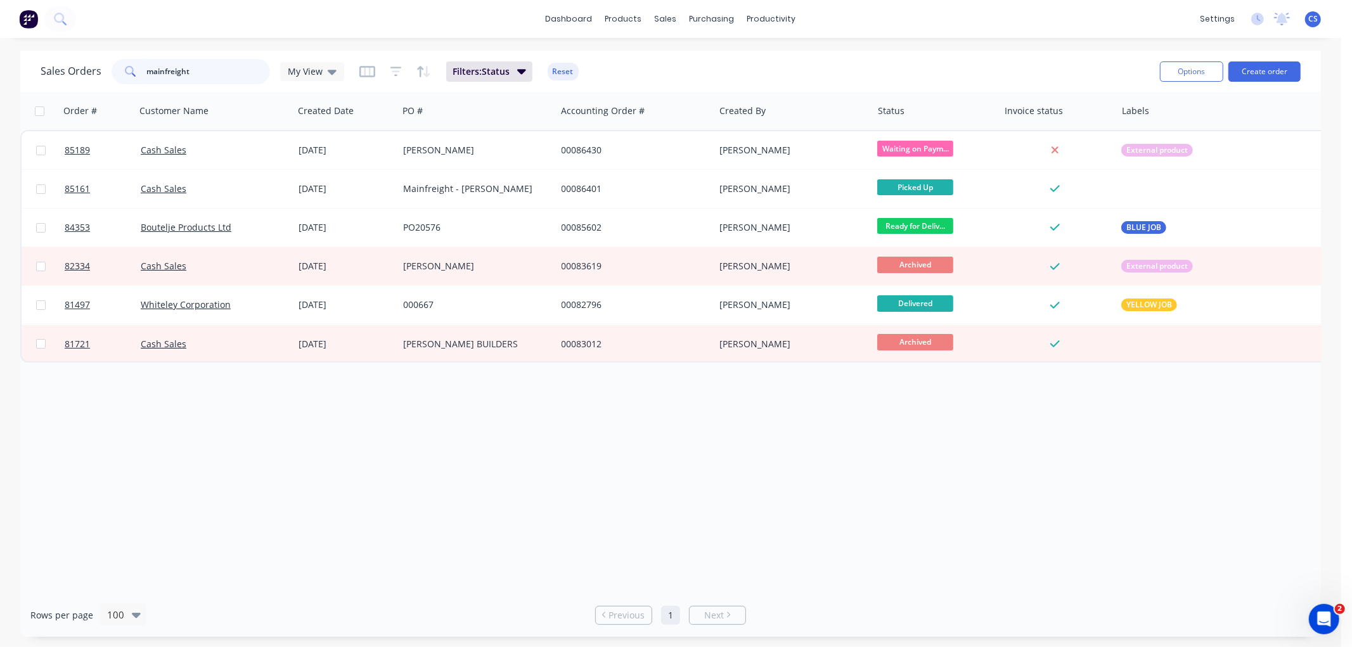
drag, startPoint x: 219, startPoint y: 75, endPoint x: 206, endPoint y: 71, distance: 13.2
click at [130, 71] on div "mainfreight" at bounding box center [191, 71] width 158 height 25
type input "design production"
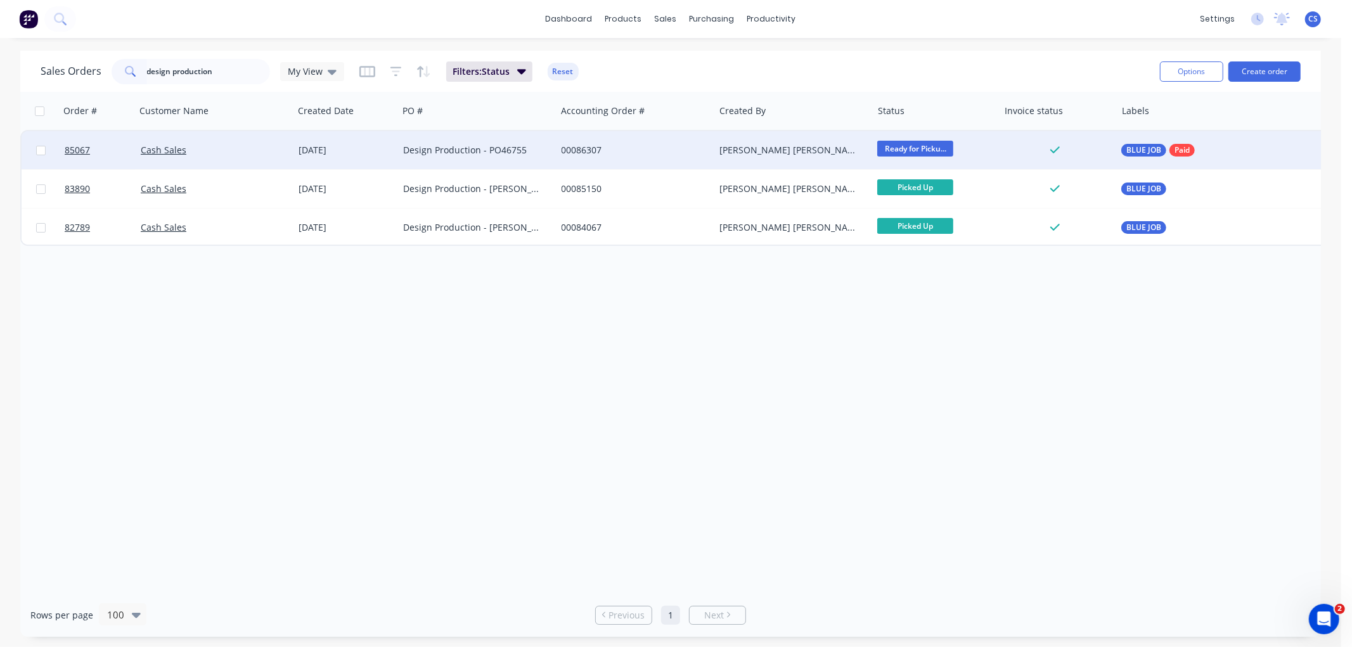
click at [685, 145] on div "00086307" at bounding box center [632, 150] width 141 height 13
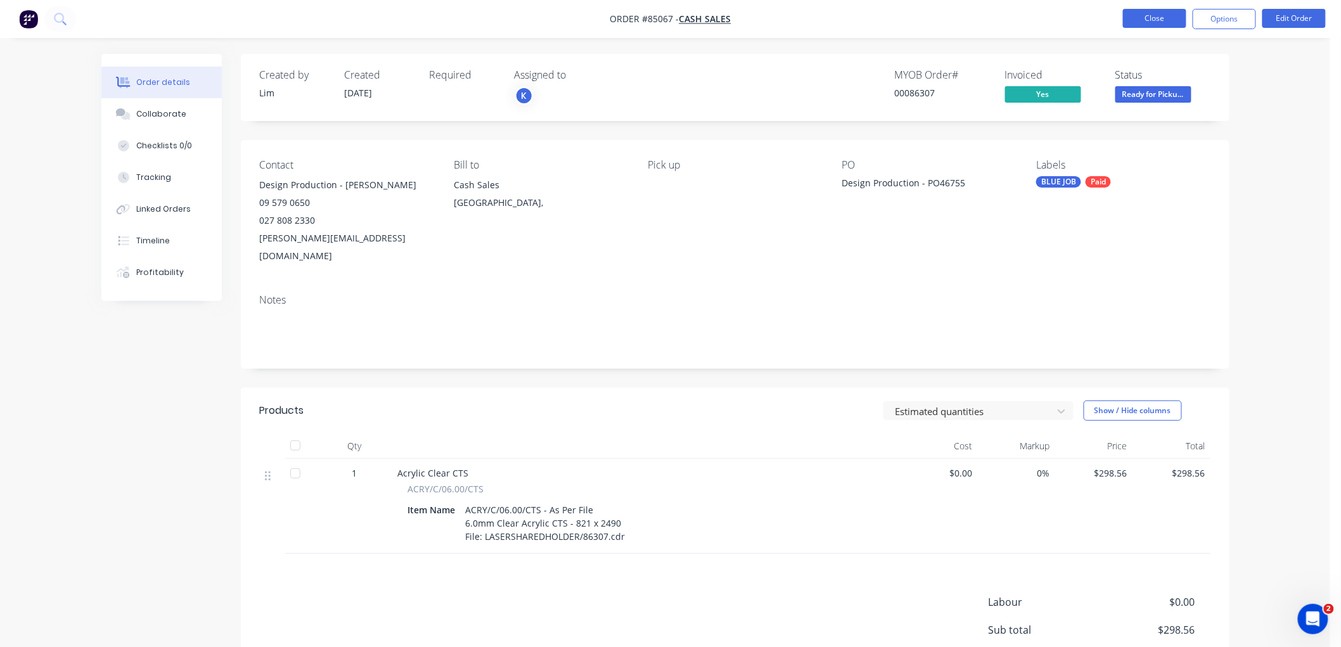
click at [1131, 17] on button "Close" at bounding box center [1154, 18] width 63 height 19
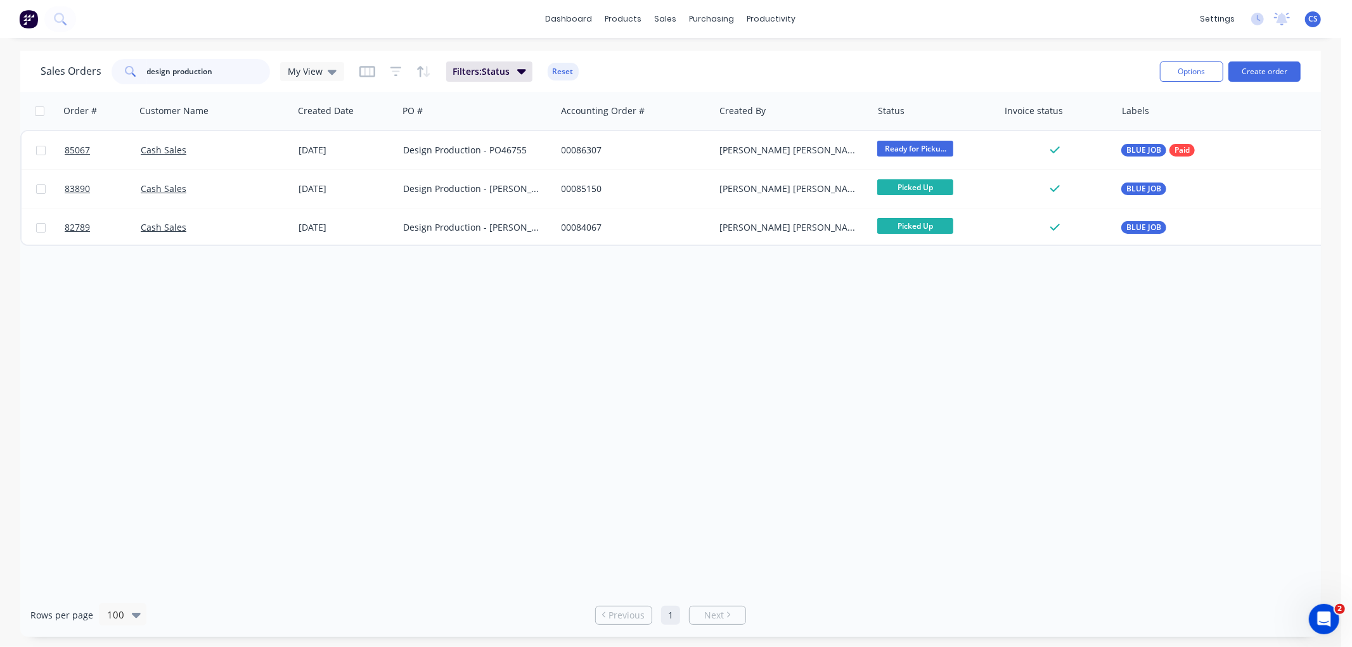
drag, startPoint x: 195, startPoint y: 74, endPoint x: 132, endPoint y: 75, distance: 63.4
click at [132, 75] on div "design production" at bounding box center [191, 71] width 158 height 25
type input "drury"
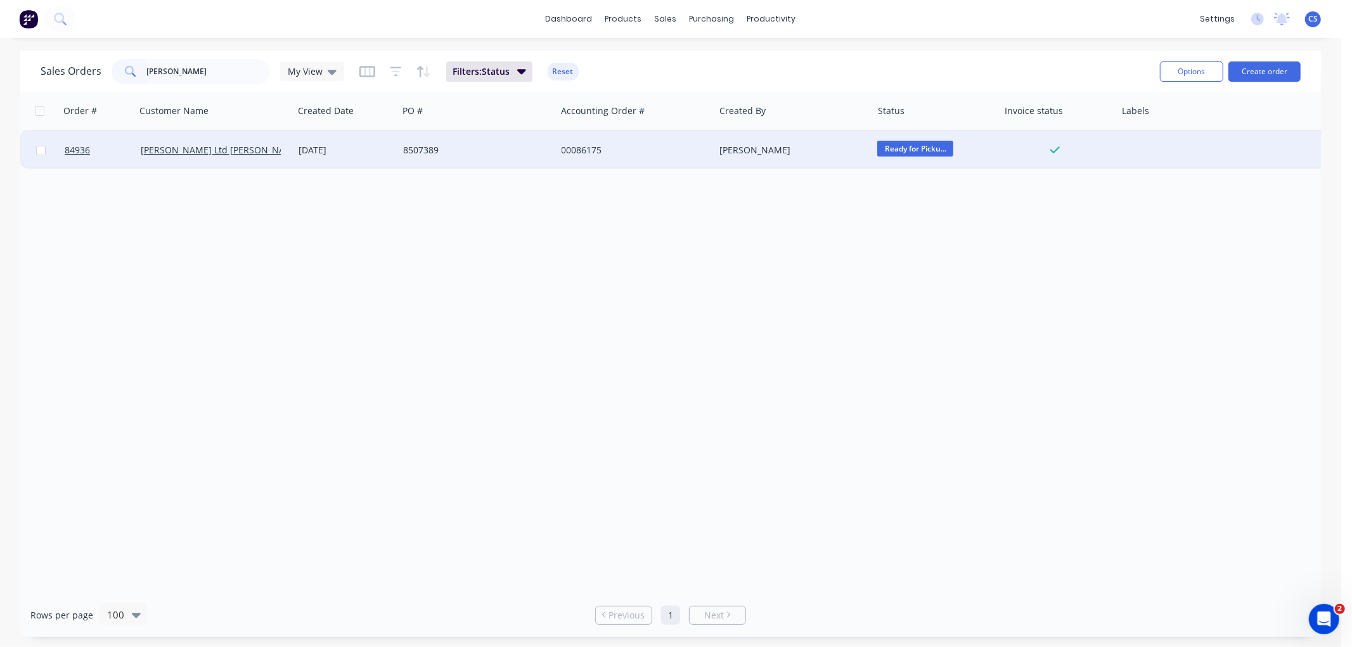
click at [445, 154] on div "8507389" at bounding box center [473, 150] width 141 height 13
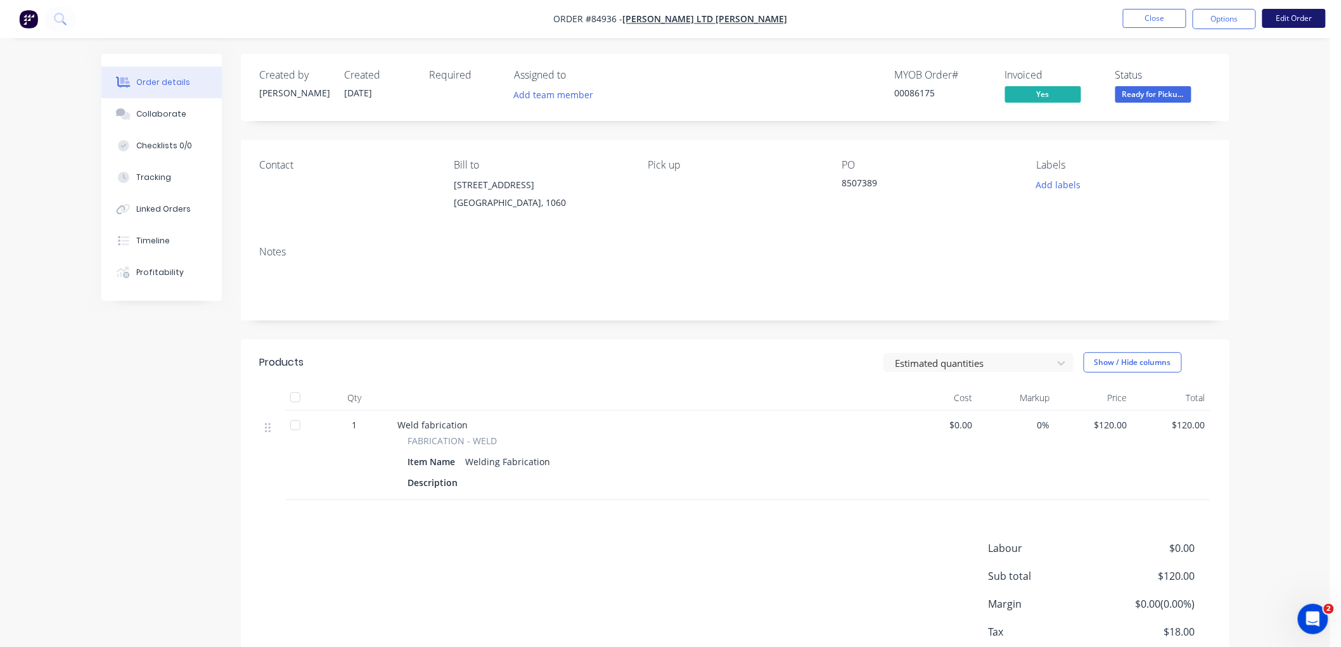
click at [1283, 19] on button "Edit Order" at bounding box center [1294, 18] width 63 height 19
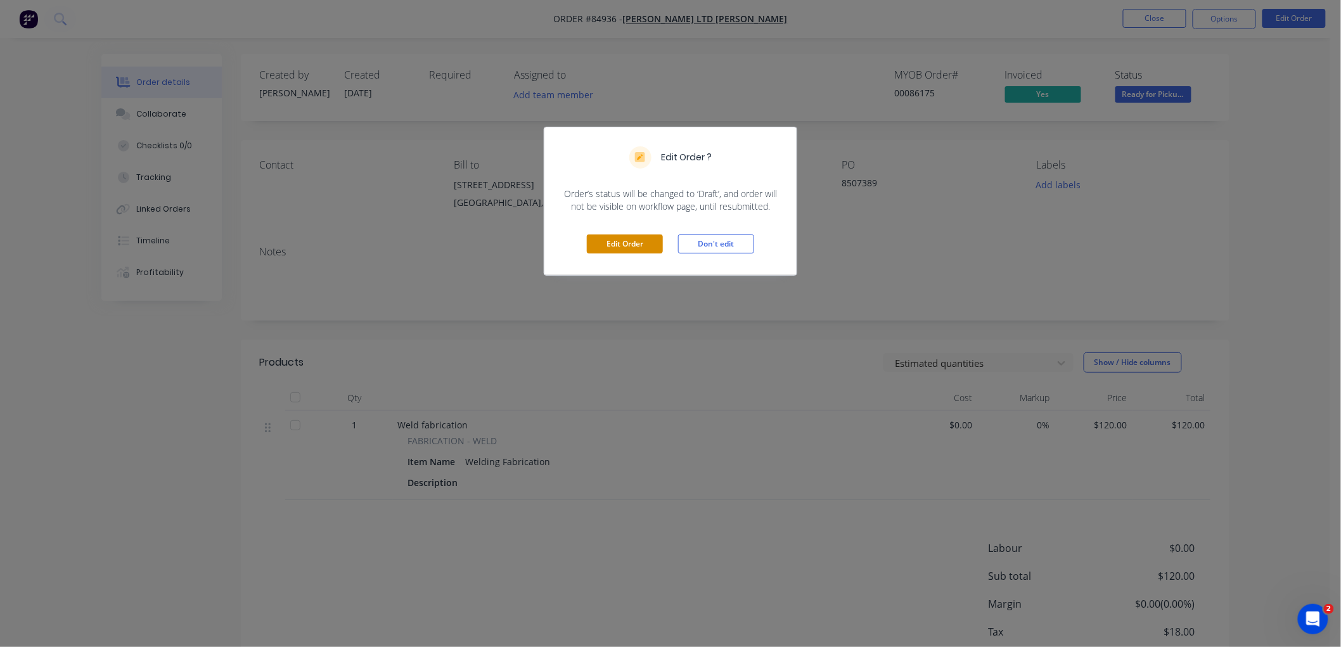
click at [608, 241] on button "Edit Order" at bounding box center [625, 244] width 76 height 19
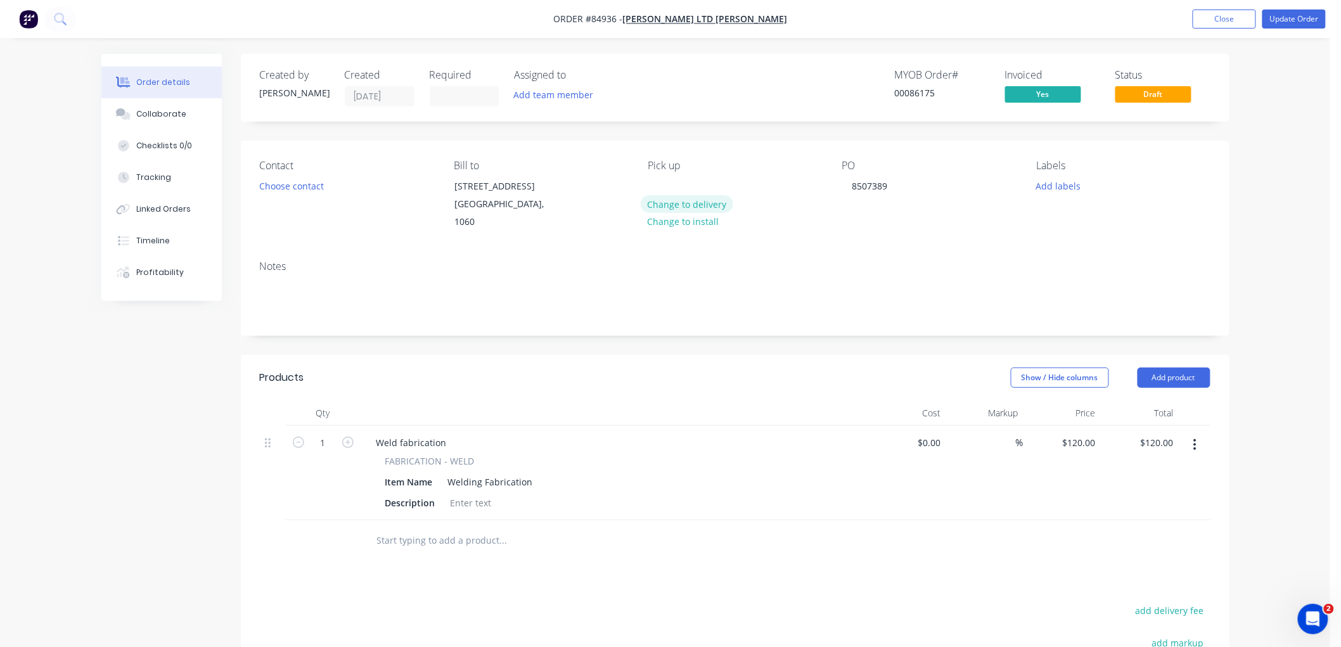
click at [705, 200] on button "Change to delivery" at bounding box center [687, 203] width 93 height 17
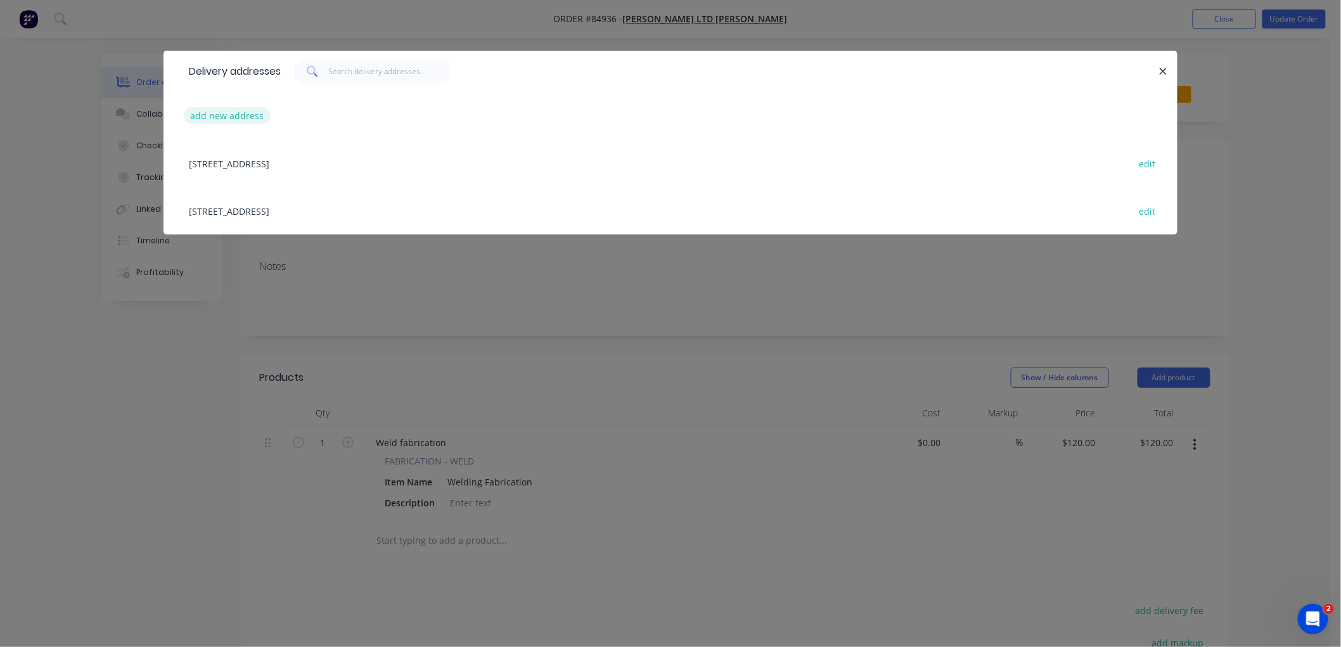
click at [222, 116] on button "add new address" at bounding box center [227, 115] width 87 height 17
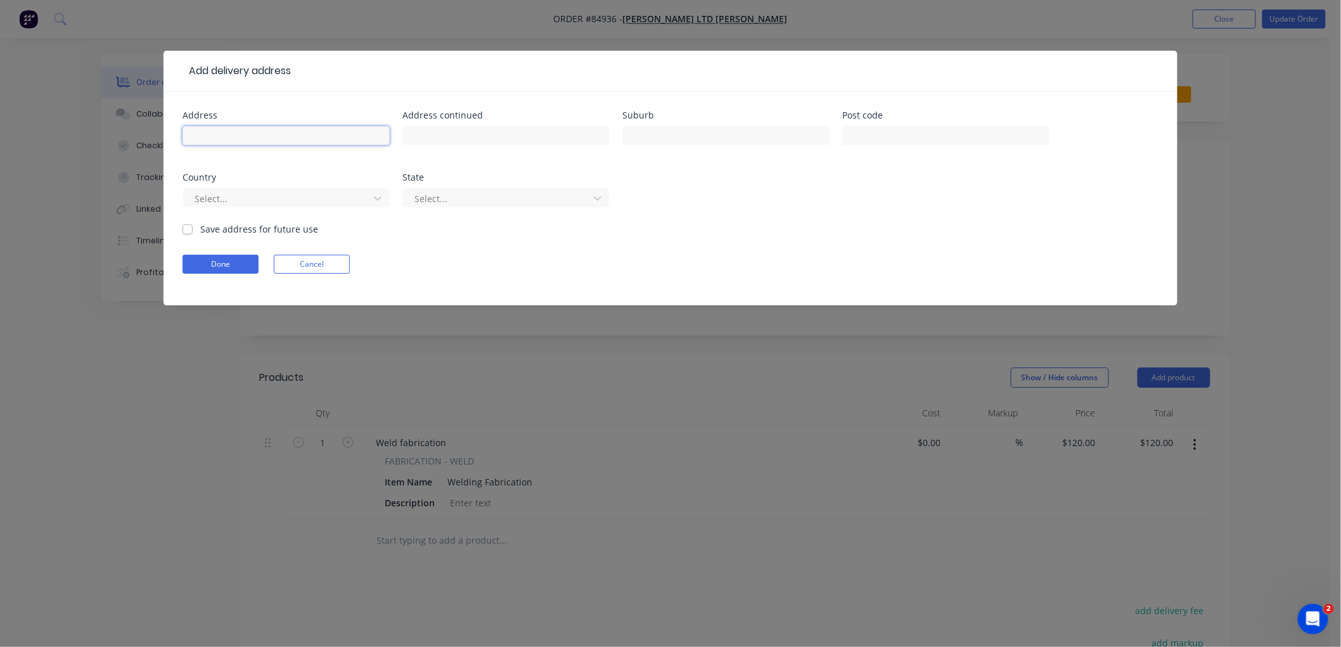
click at [241, 131] on input "text" at bounding box center [286, 135] width 207 height 19
paste input "Unit1, 2 Bill Stevenson Drv, Drury South 2579"
type input "Unit1, 2 Bill Stevenson Drv, Drury South 2579"
drag, startPoint x: 206, startPoint y: 264, endPoint x: 269, endPoint y: 271, distance: 63.8
click at [207, 264] on button "Done" at bounding box center [221, 264] width 76 height 19
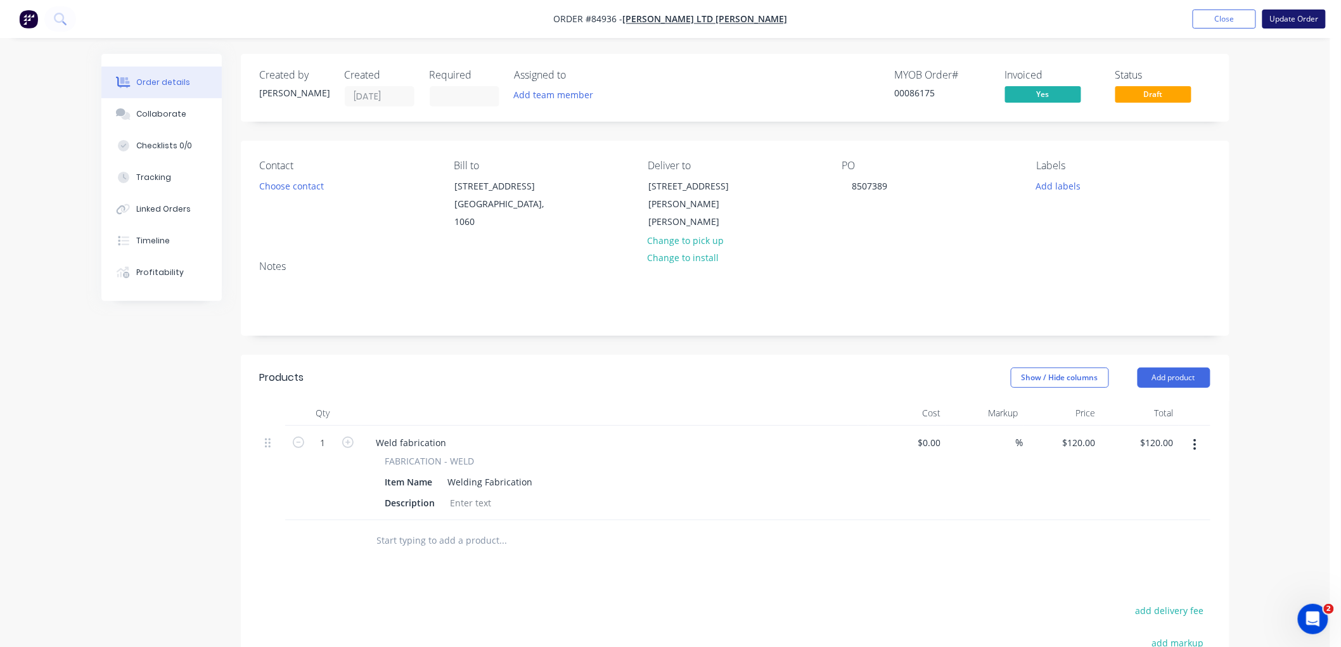
drag, startPoint x: 1289, startPoint y: 21, endPoint x: 1289, endPoint y: 34, distance: 13.3
click at [1289, 21] on button "Update Order" at bounding box center [1294, 19] width 63 height 19
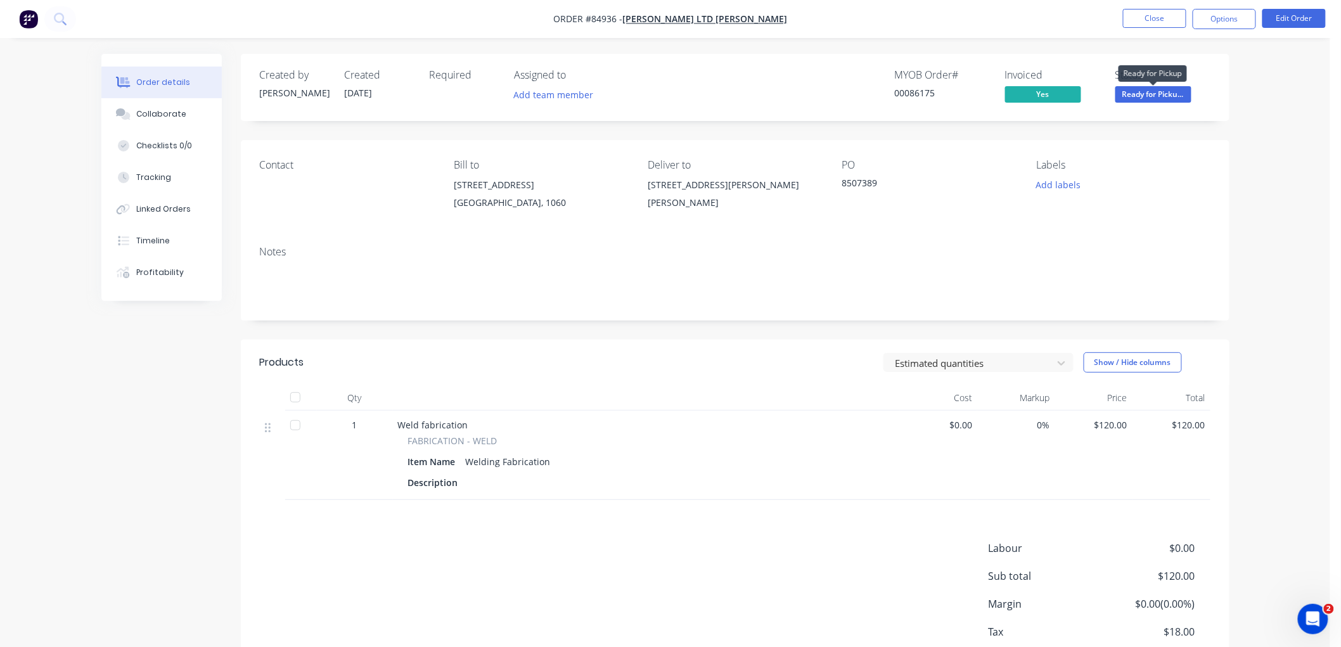
click at [1166, 94] on span "Ready for Picku..." at bounding box center [1154, 94] width 76 height 16
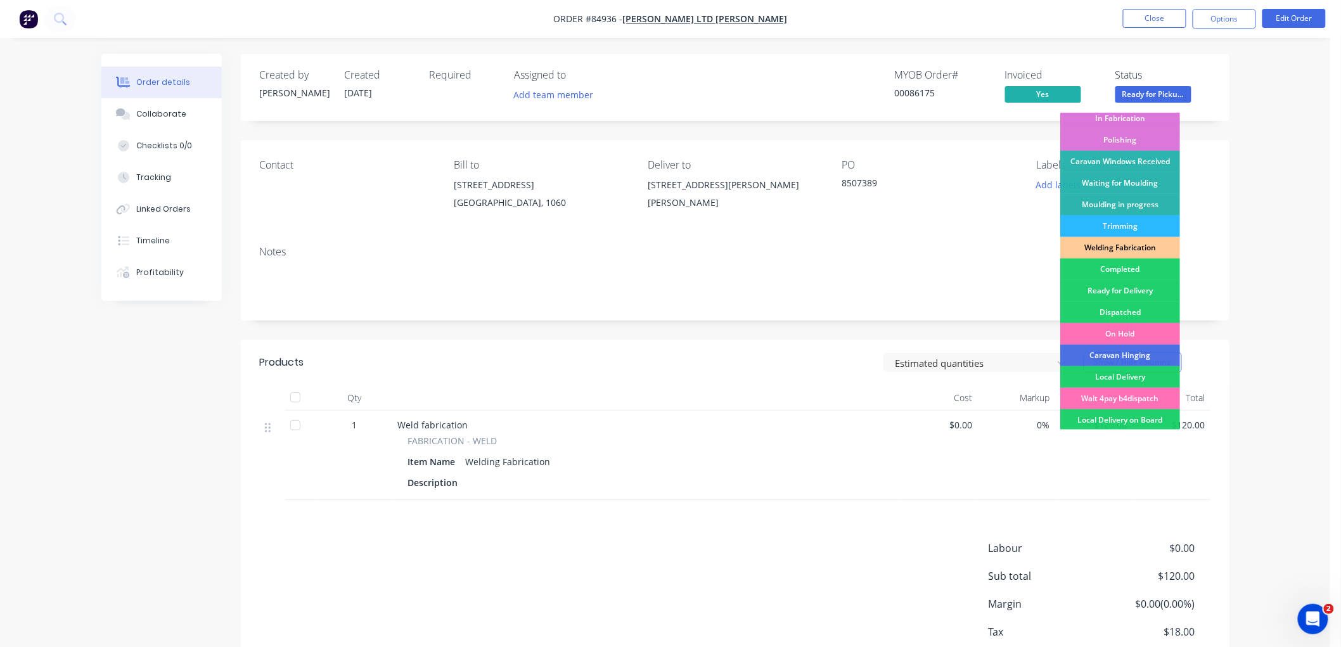
scroll to position [211, 0]
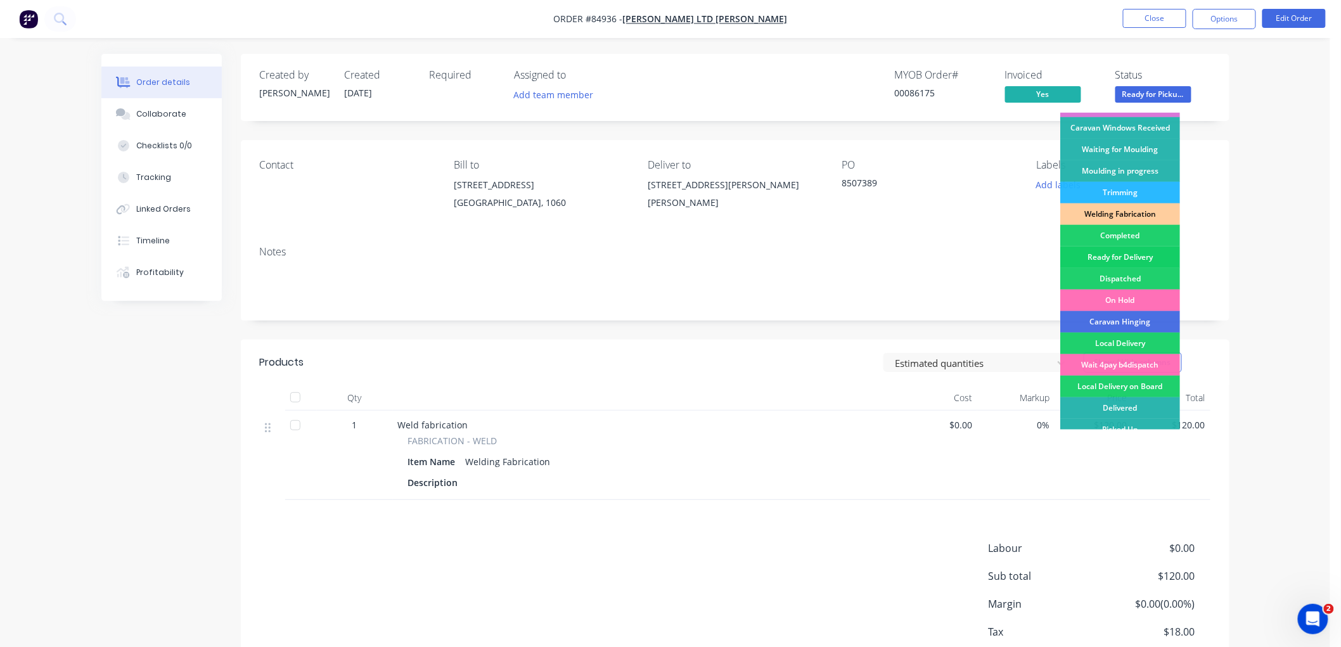
click at [1128, 252] on div "Ready for Delivery" at bounding box center [1120, 258] width 120 height 22
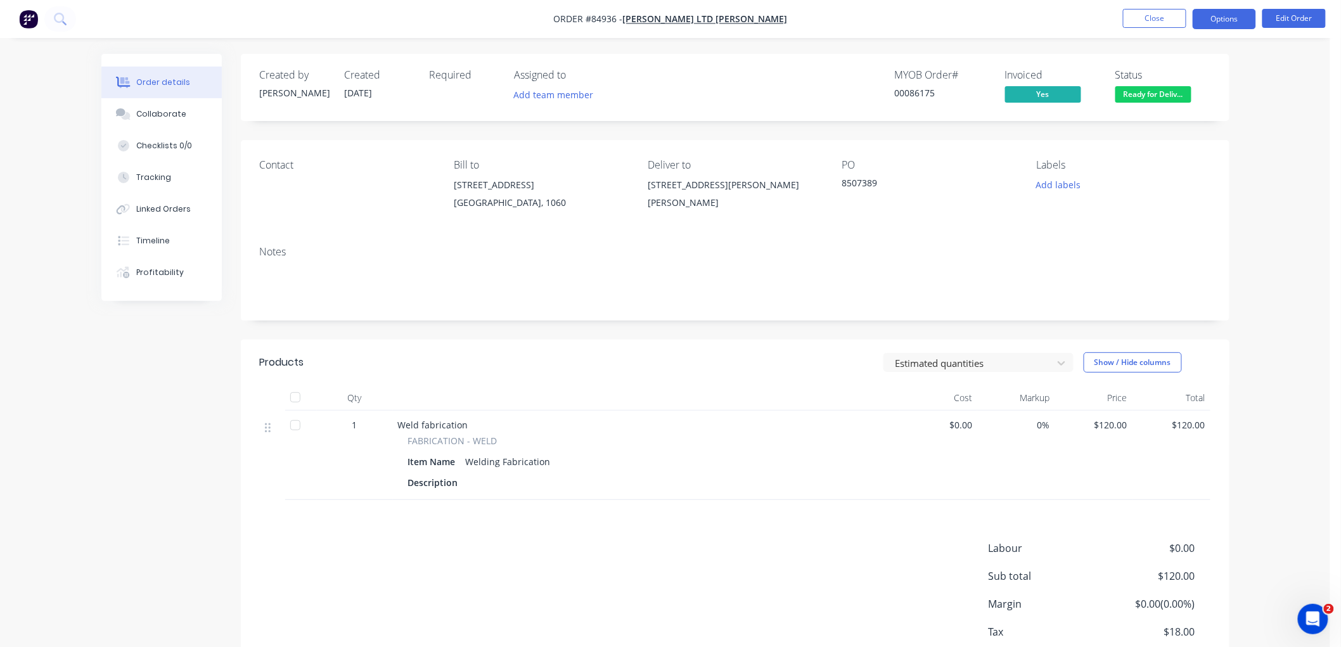
click at [1219, 15] on button "Options" at bounding box center [1224, 19] width 63 height 20
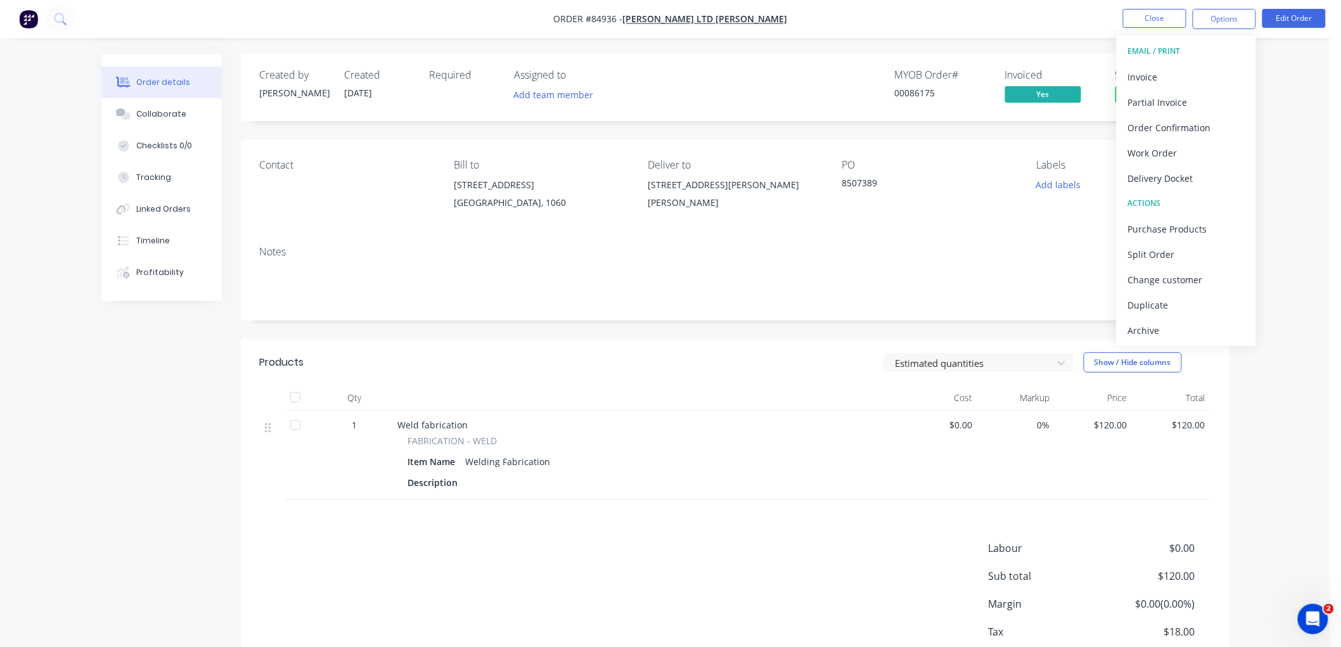
click at [1158, 172] on div "Delivery Docket" at bounding box center [1186, 178] width 117 height 18
click at [1161, 124] on div "Without pricing" at bounding box center [1186, 128] width 117 height 18
click at [1148, 17] on button "Close" at bounding box center [1154, 18] width 63 height 19
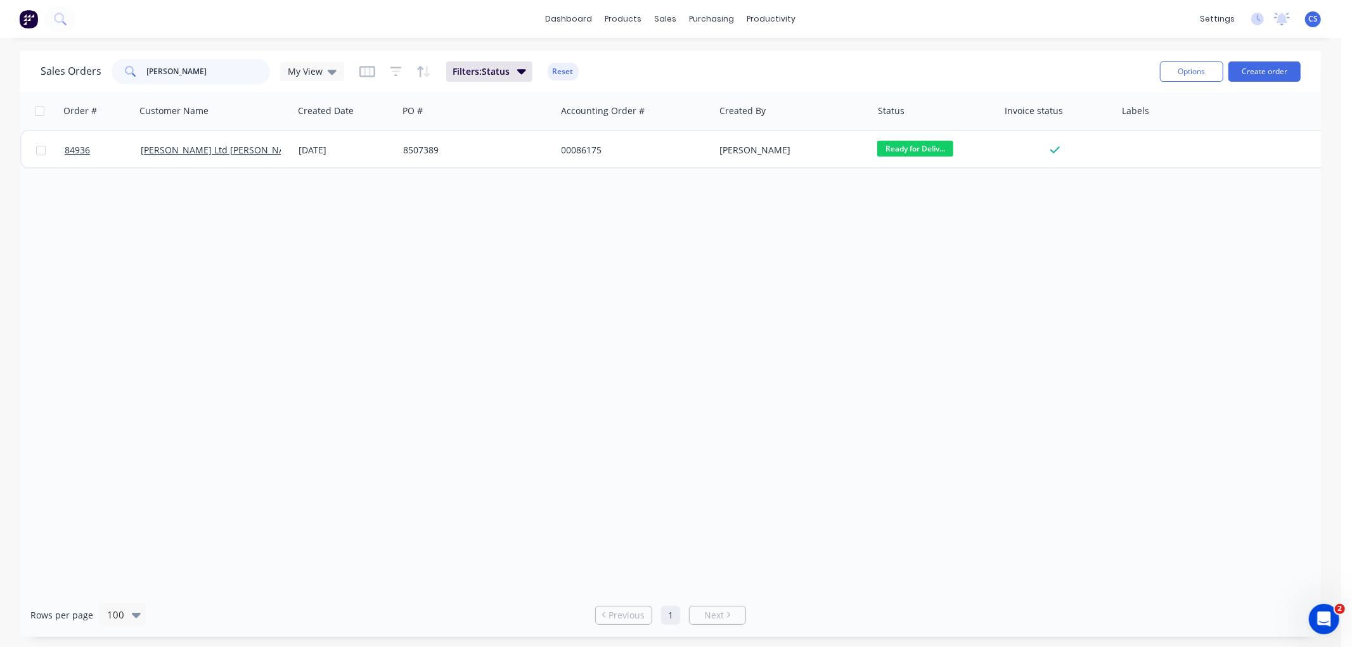
drag, startPoint x: 195, startPoint y: 68, endPoint x: 128, endPoint y: 74, distance: 66.8
click at [123, 74] on div "drury" at bounding box center [191, 71] width 158 height 25
paste input "85674"
type input "85674"
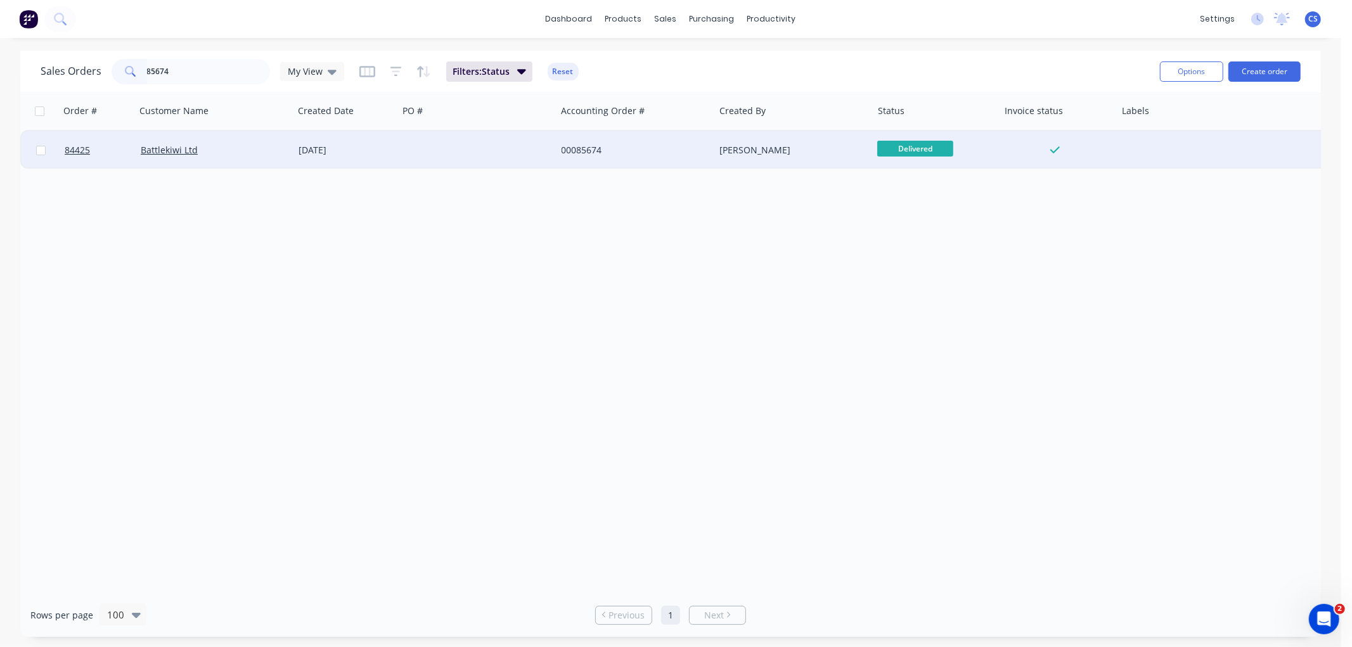
click at [412, 152] on div at bounding box center [477, 150] width 158 height 38
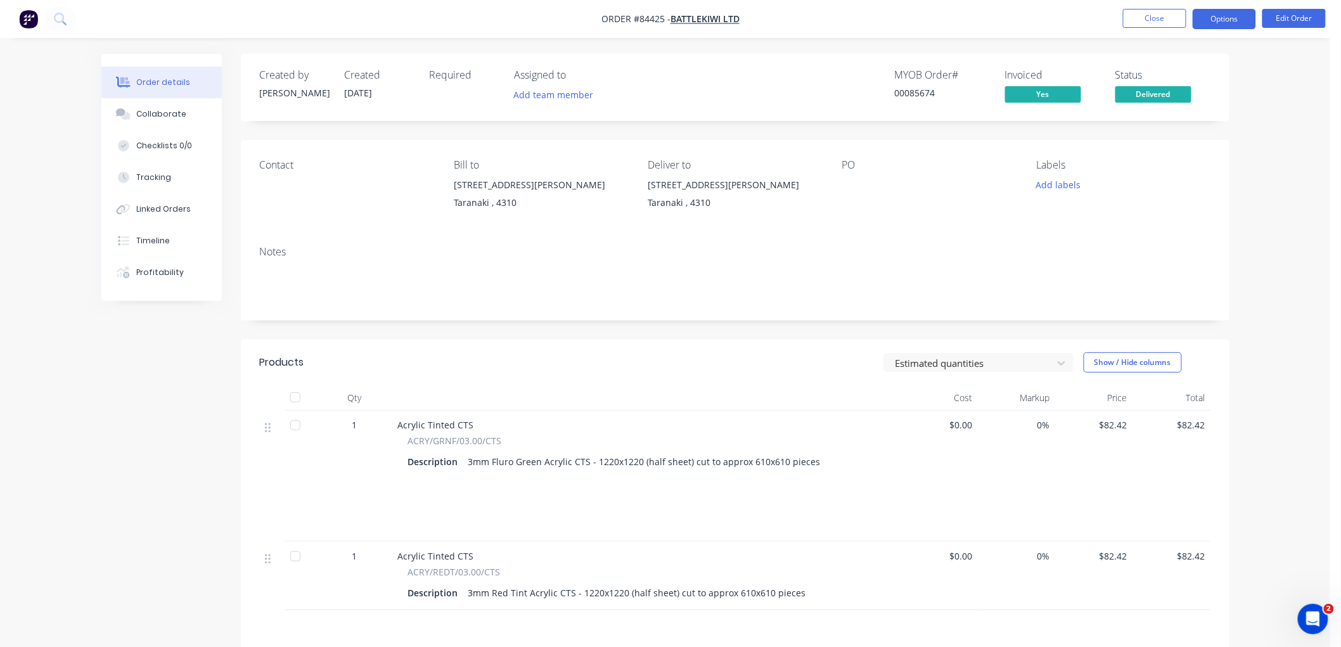
click at [1238, 21] on button "Options" at bounding box center [1224, 19] width 63 height 20
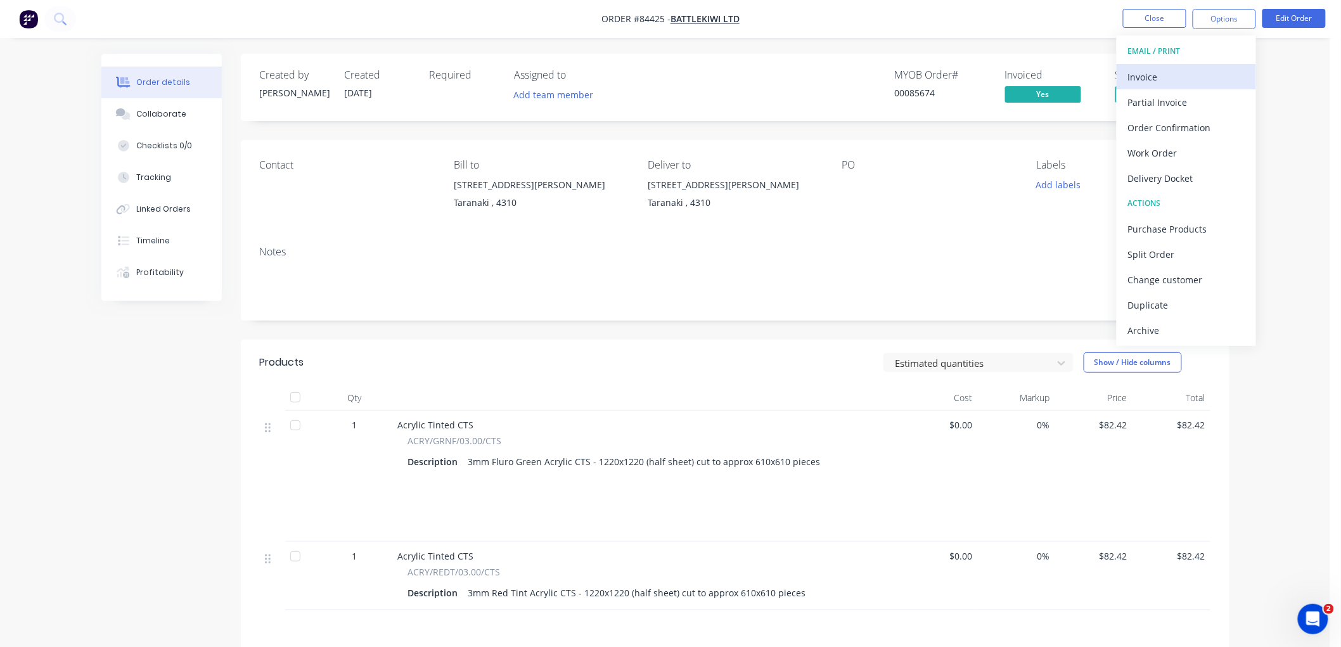
click at [1181, 72] on div "Invoice" at bounding box center [1186, 77] width 117 height 18
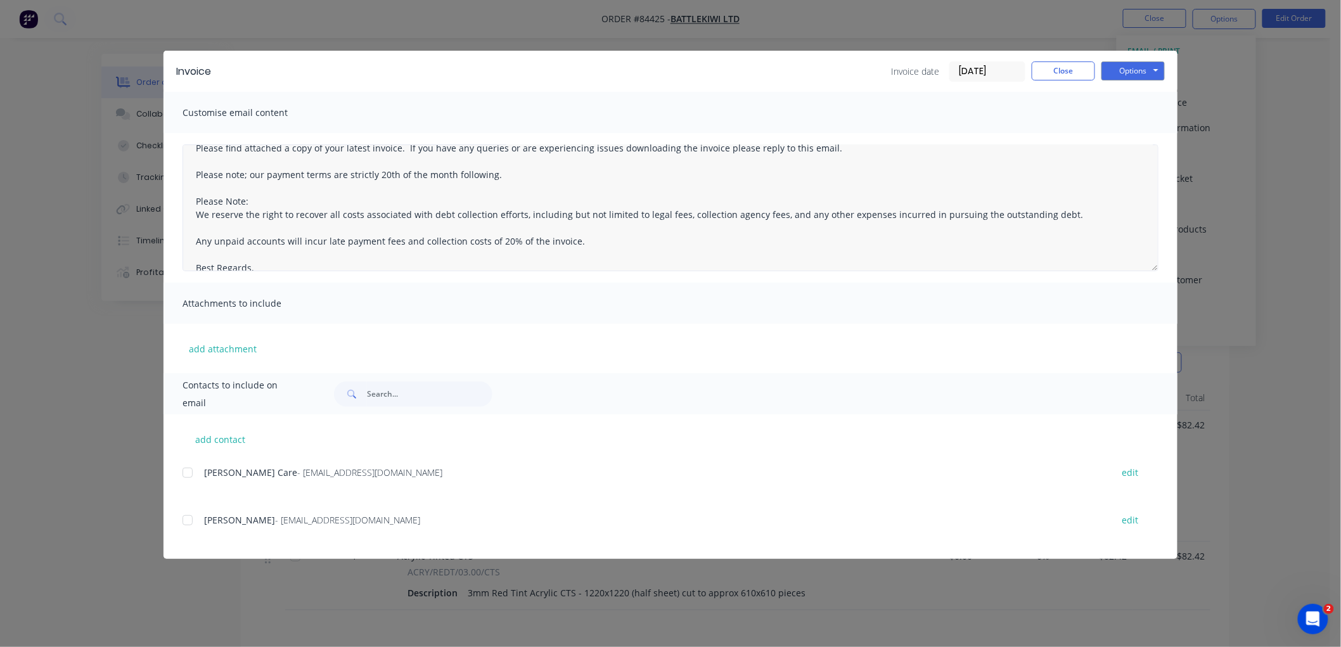
scroll to position [33, 0]
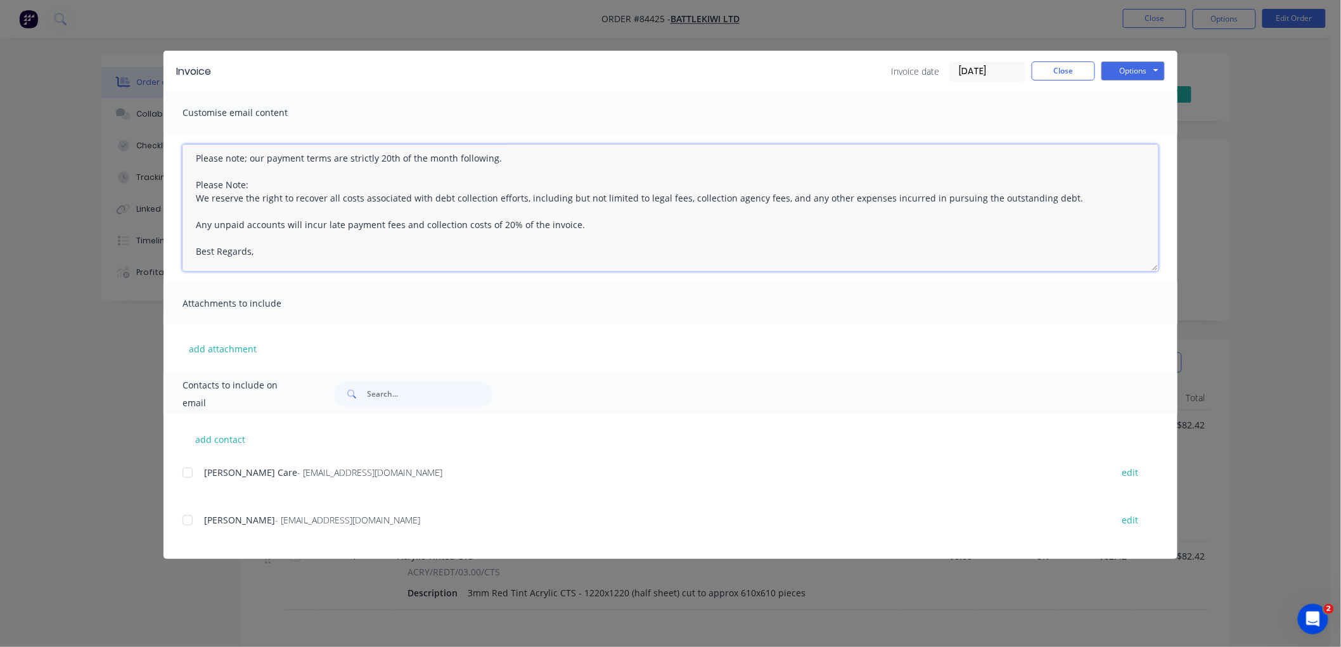
drag, startPoint x: 267, startPoint y: 258, endPoint x: 293, endPoint y: 257, distance: 26.0
click at [267, 257] on textarea "Please find attached a copy of your latest invoice. If you have any queries or …" at bounding box center [671, 208] width 976 height 127
click at [187, 473] on div at bounding box center [187, 472] width 25 height 25
type textarea "Please find attached a copy of your latest invoice. If you have any queries or …"
click at [1133, 72] on button "Options" at bounding box center [1133, 70] width 63 height 19
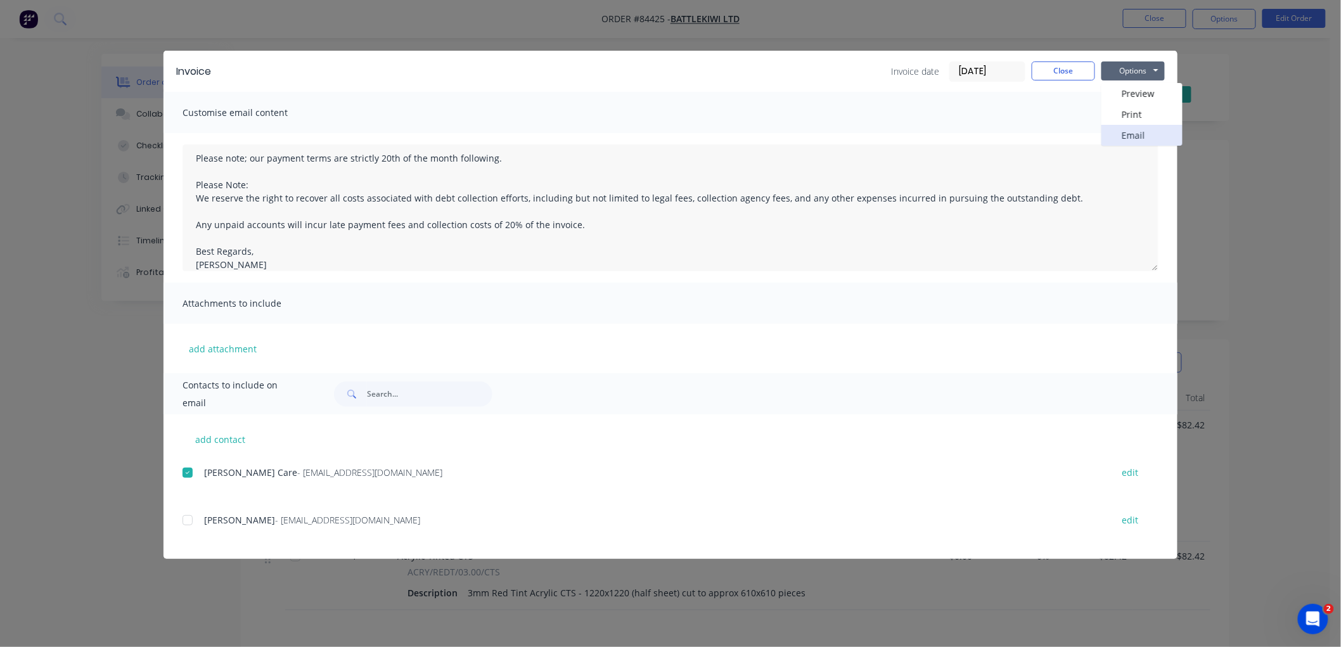
click at [1133, 133] on button "Email" at bounding box center [1142, 135] width 81 height 21
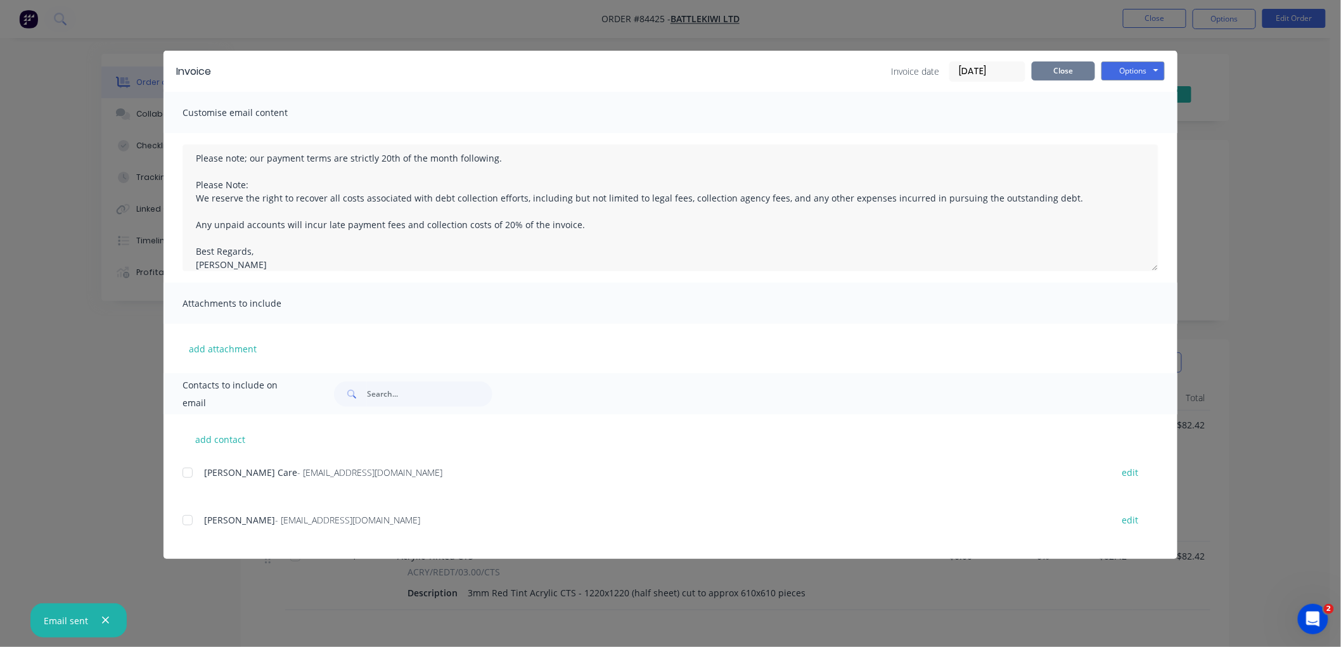
click at [1057, 68] on button "Close" at bounding box center [1063, 70] width 63 height 19
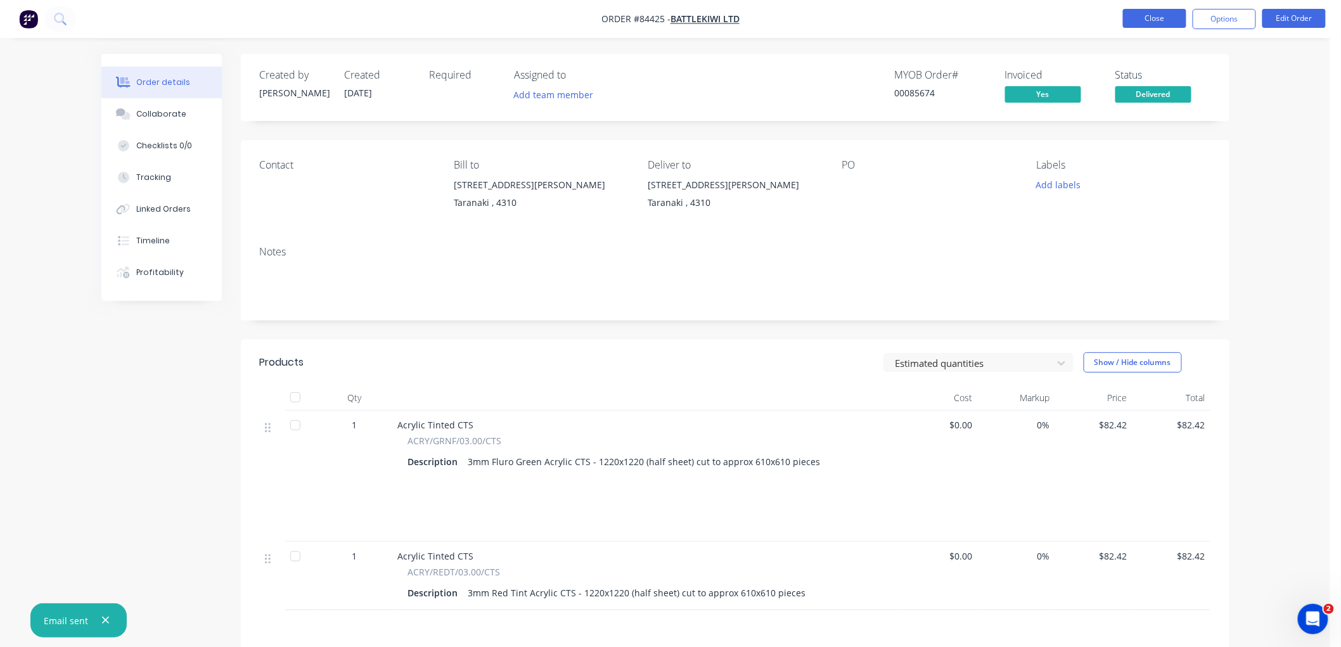
click at [1152, 20] on button "Close" at bounding box center [1154, 18] width 63 height 19
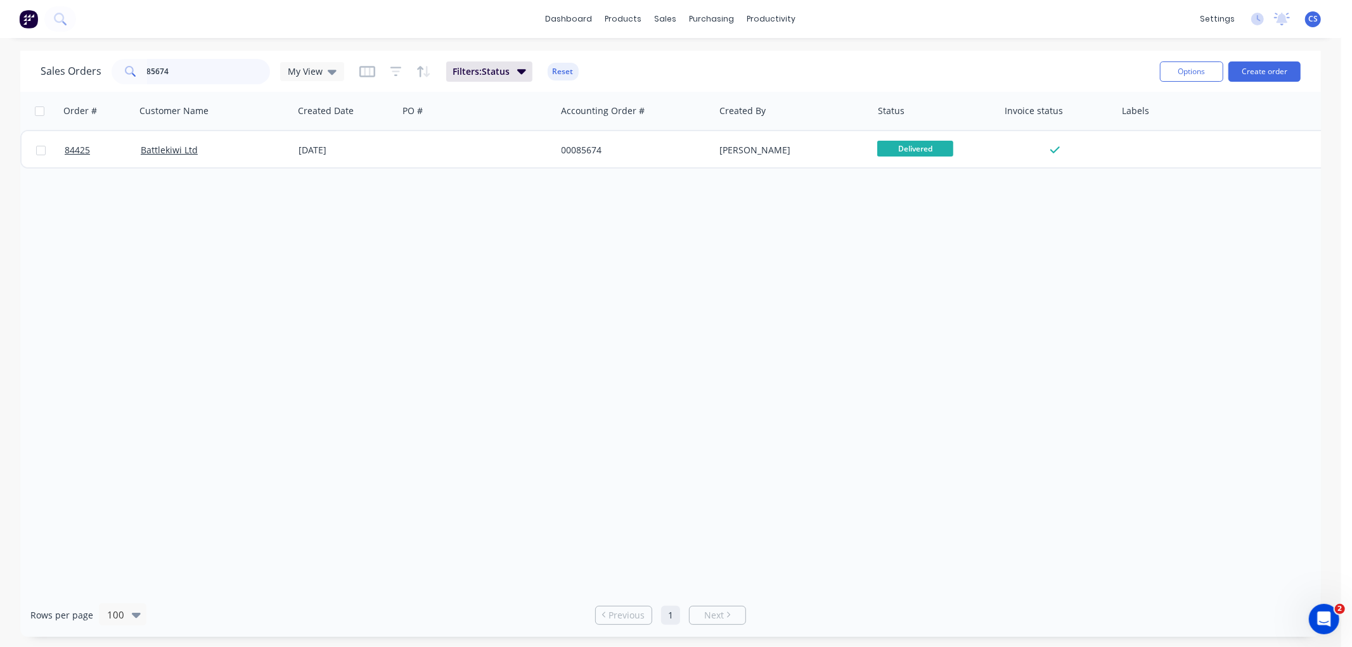
click at [188, 68] on input "85674" at bounding box center [209, 71] width 124 height 25
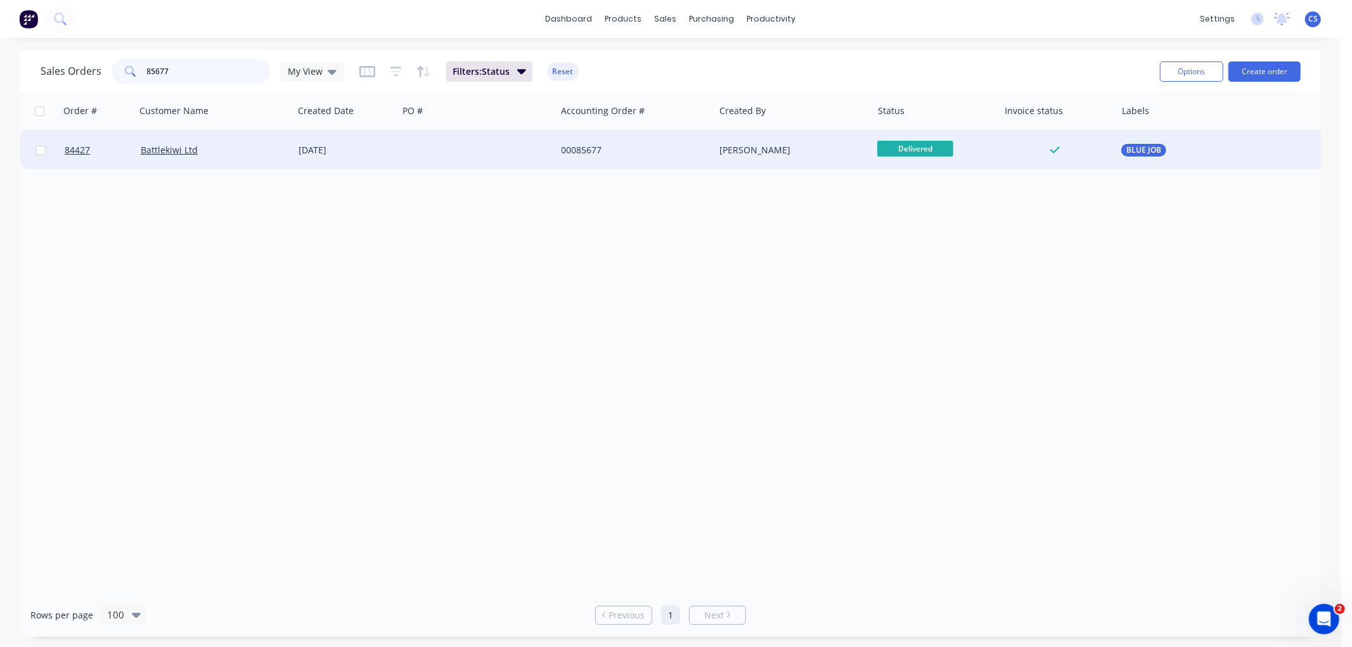
type input "85677"
click at [262, 141] on div "Battlekiwi Ltd" at bounding box center [215, 150] width 158 height 38
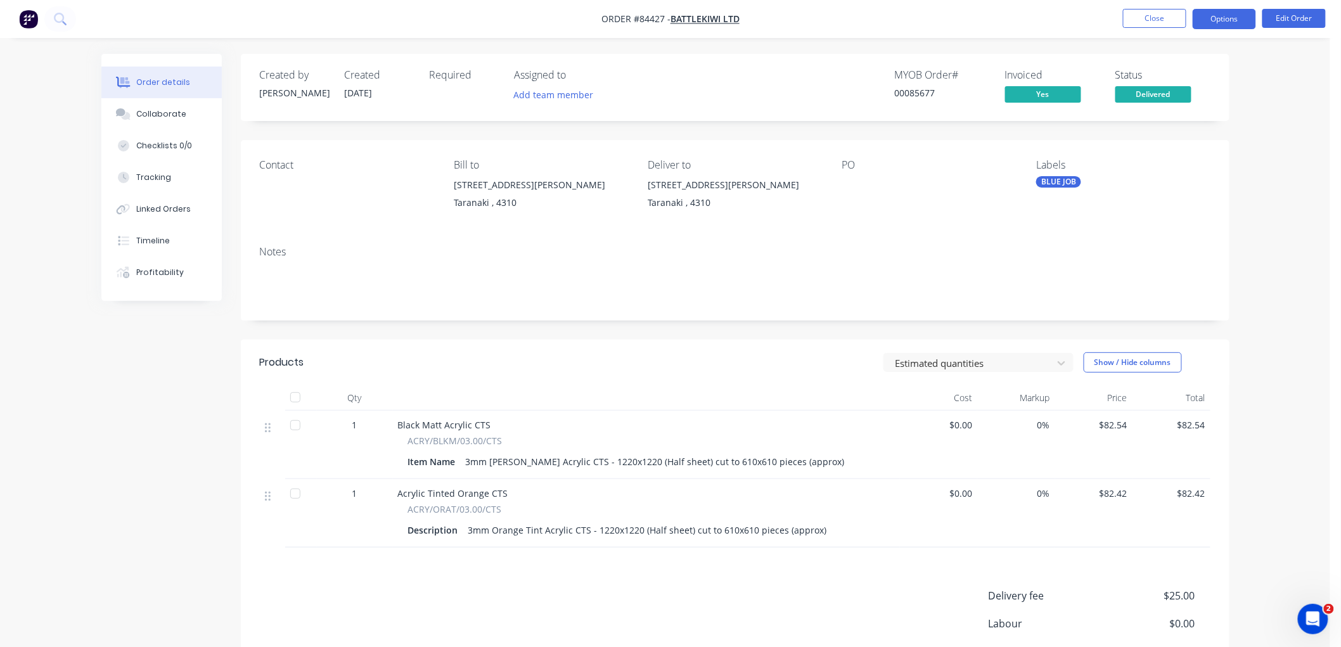
click at [1218, 21] on button "Options" at bounding box center [1224, 19] width 63 height 20
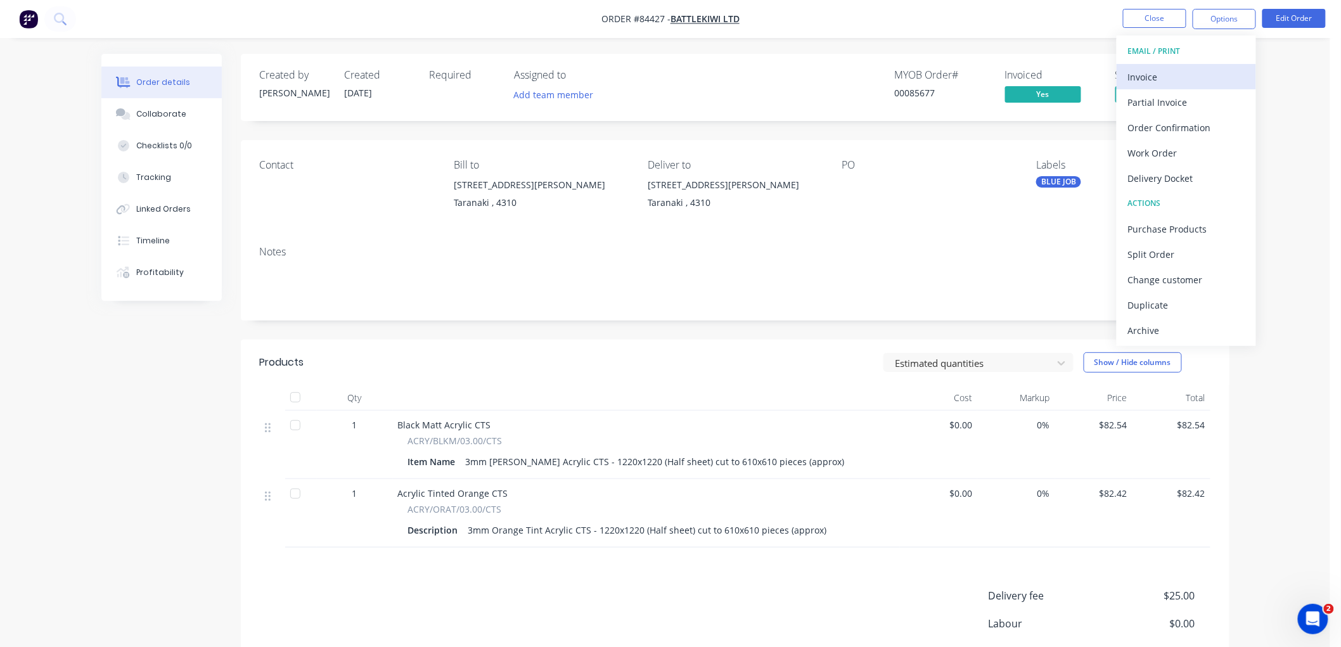
click at [1160, 80] on div "Invoice" at bounding box center [1186, 77] width 117 height 18
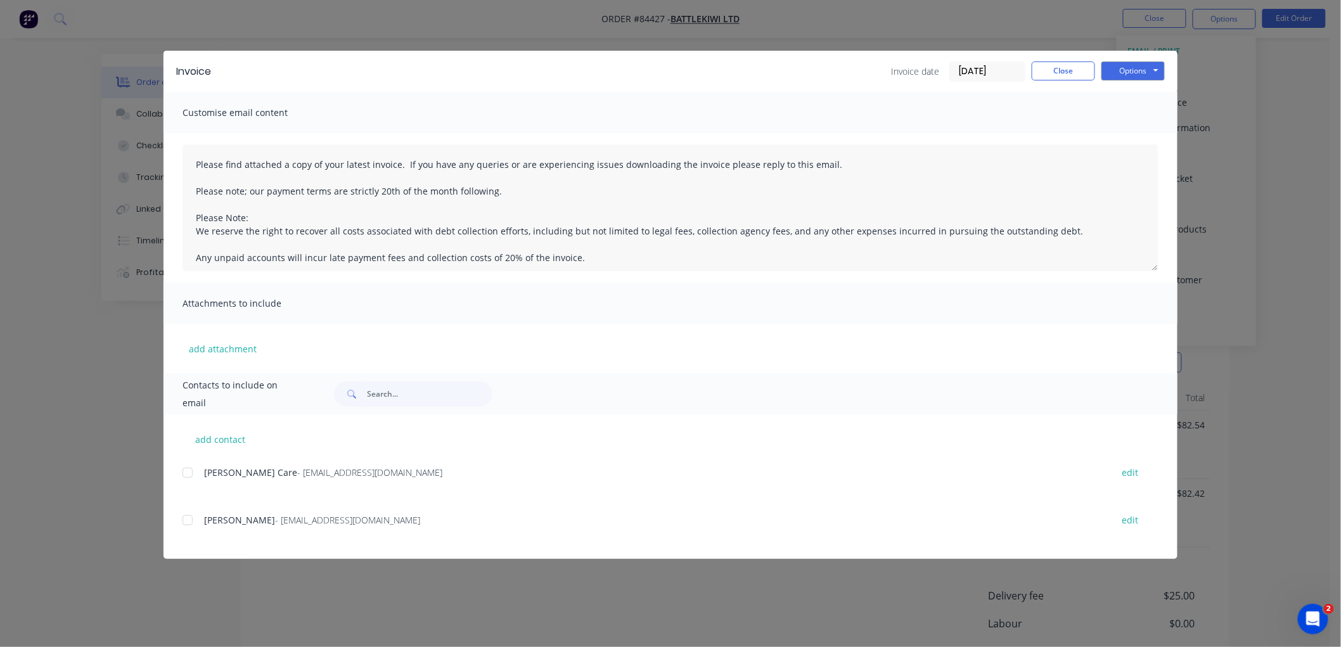
click at [188, 471] on div at bounding box center [187, 472] width 25 height 25
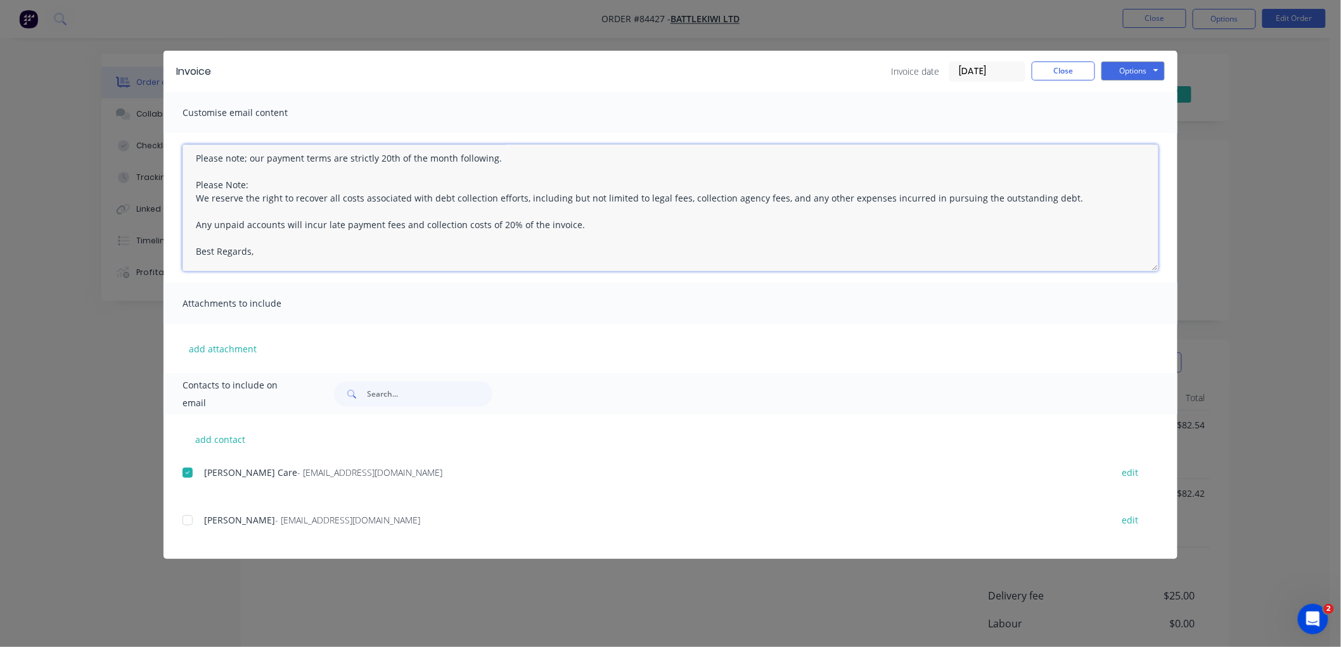
click at [299, 259] on textarea "Please find attached a copy of your latest invoice. If you have any queries or …" at bounding box center [671, 208] width 976 height 127
type textarea "Please find attached a copy of your latest invoice. If you have any queries or …"
click at [1138, 72] on button "Options" at bounding box center [1133, 70] width 63 height 19
click at [1135, 134] on button "Email" at bounding box center [1142, 135] width 81 height 21
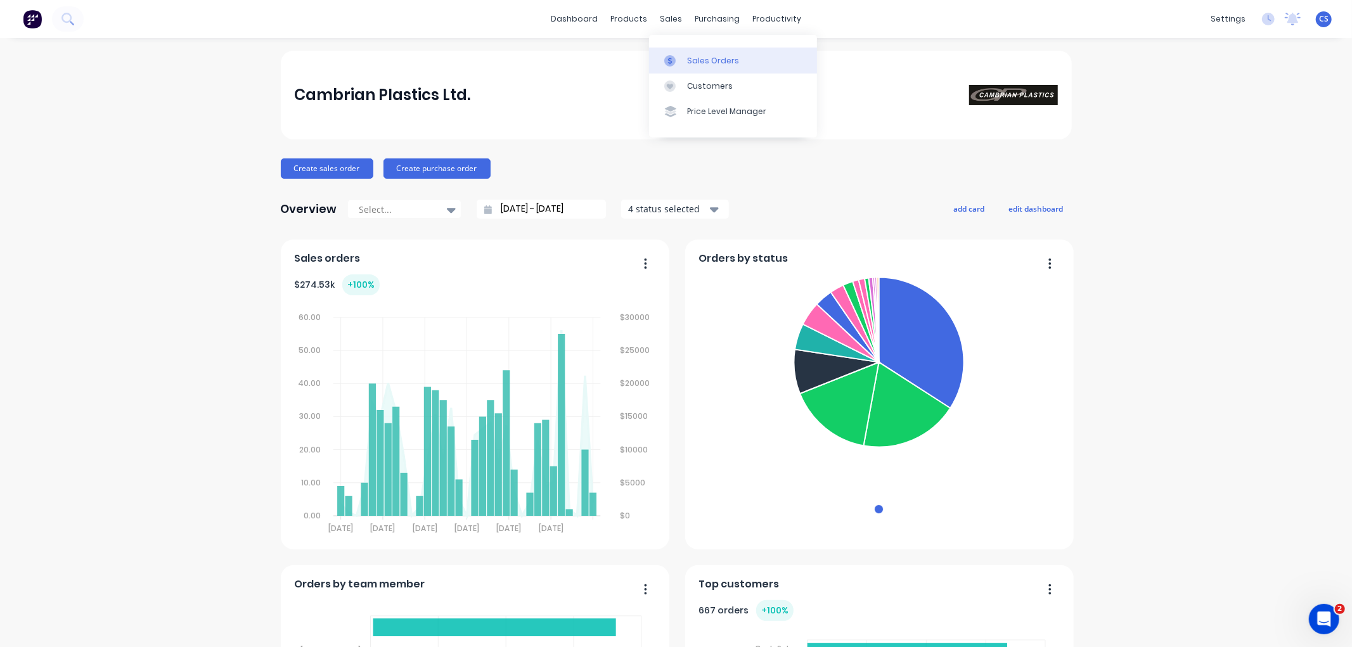
click at [705, 58] on div "Sales Orders" at bounding box center [713, 60] width 52 height 11
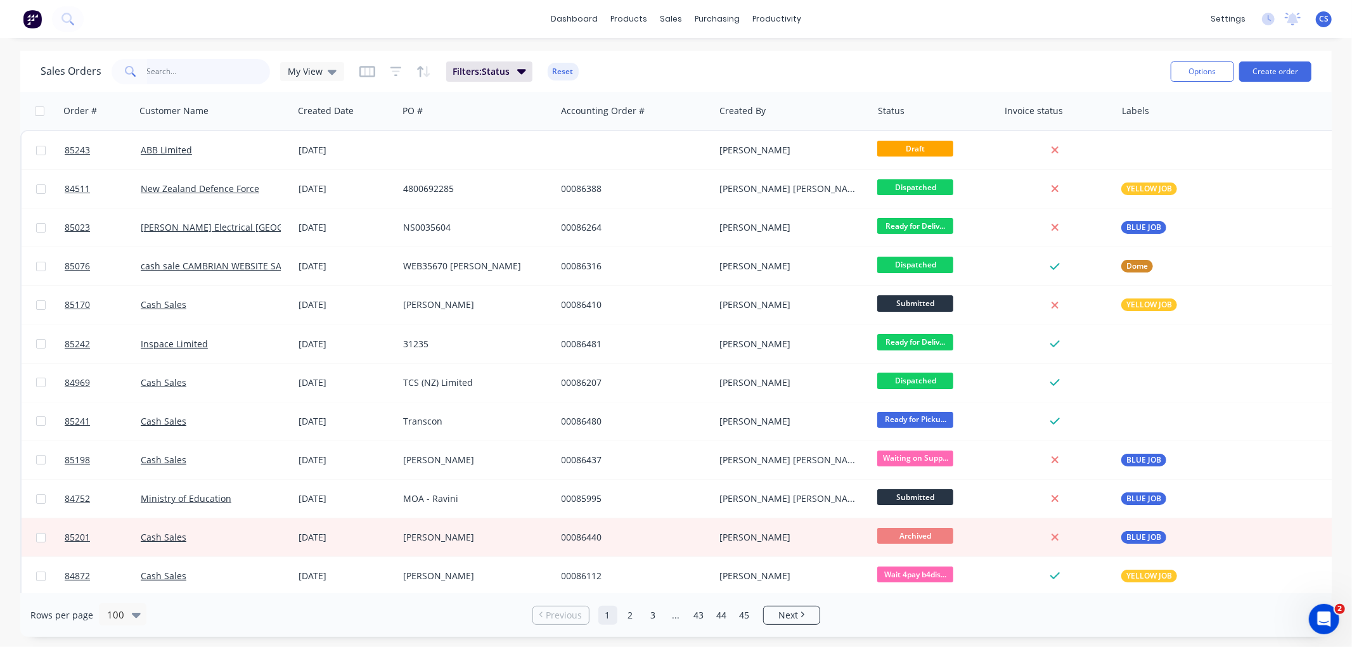
click at [214, 74] on input "text" at bounding box center [209, 71] width 124 height 25
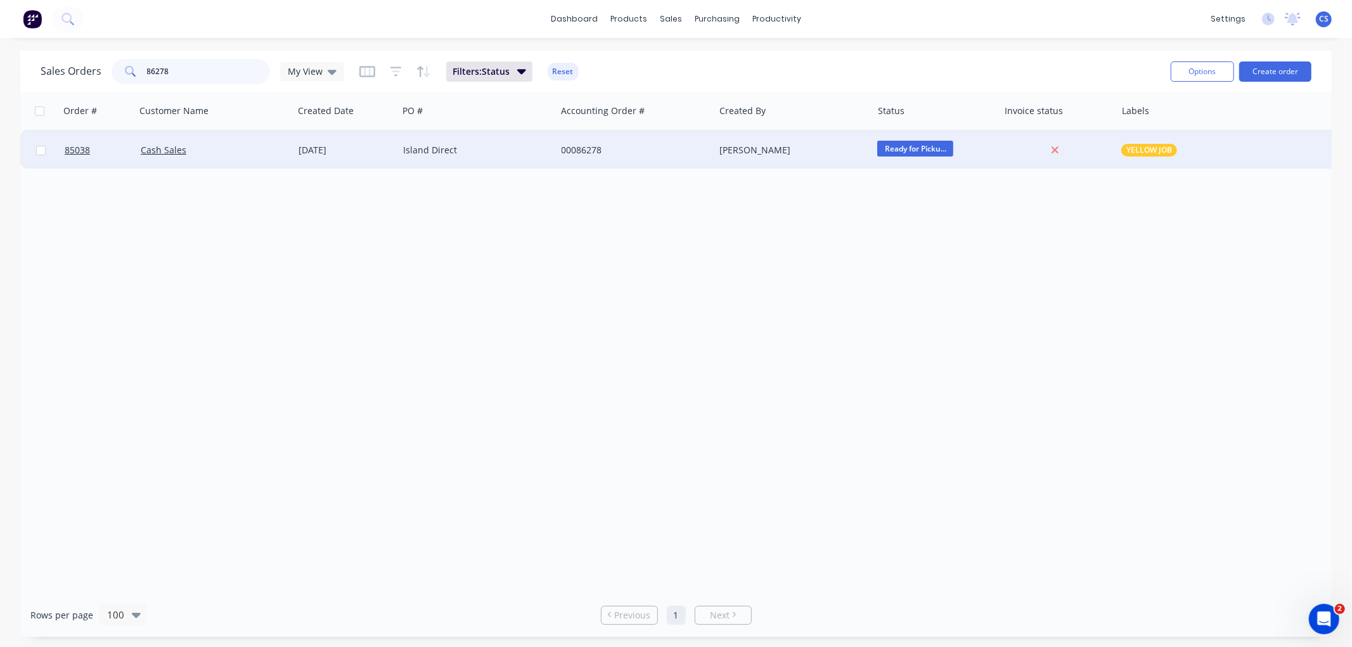
type input "86278"
click at [477, 155] on div "Island Direct" at bounding box center [473, 150] width 141 height 13
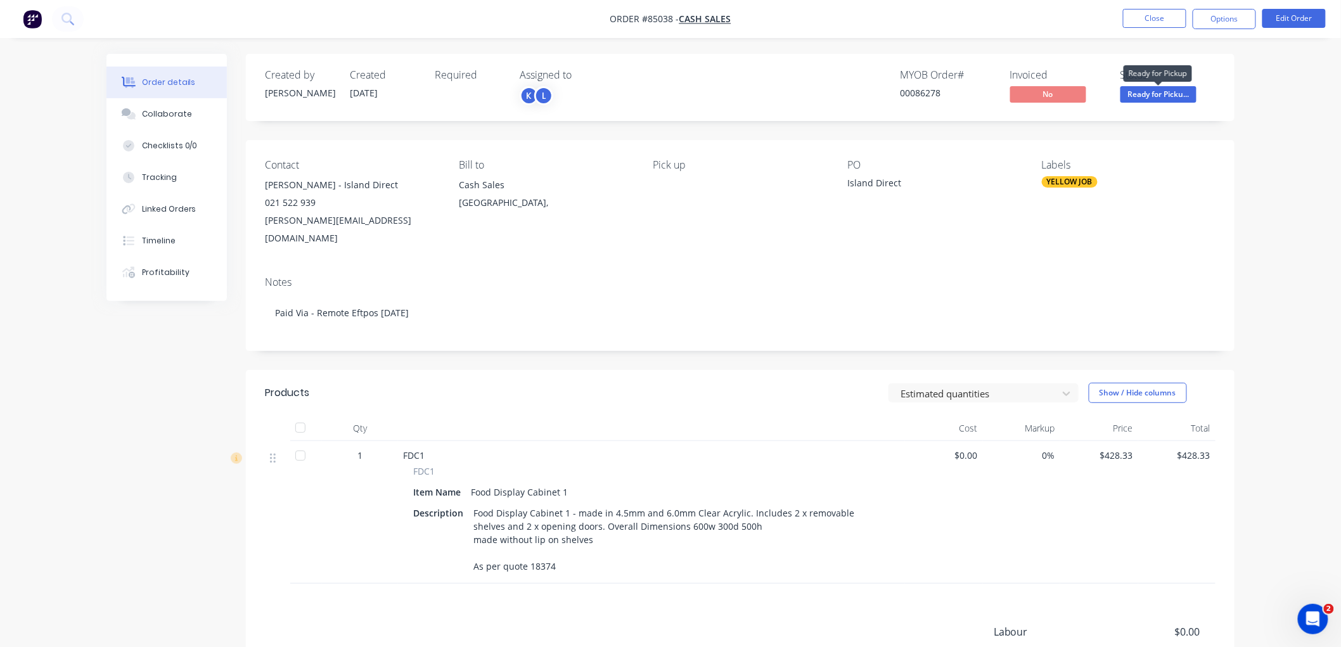
click at [1162, 96] on span "Ready for Picku..." at bounding box center [1159, 94] width 76 height 16
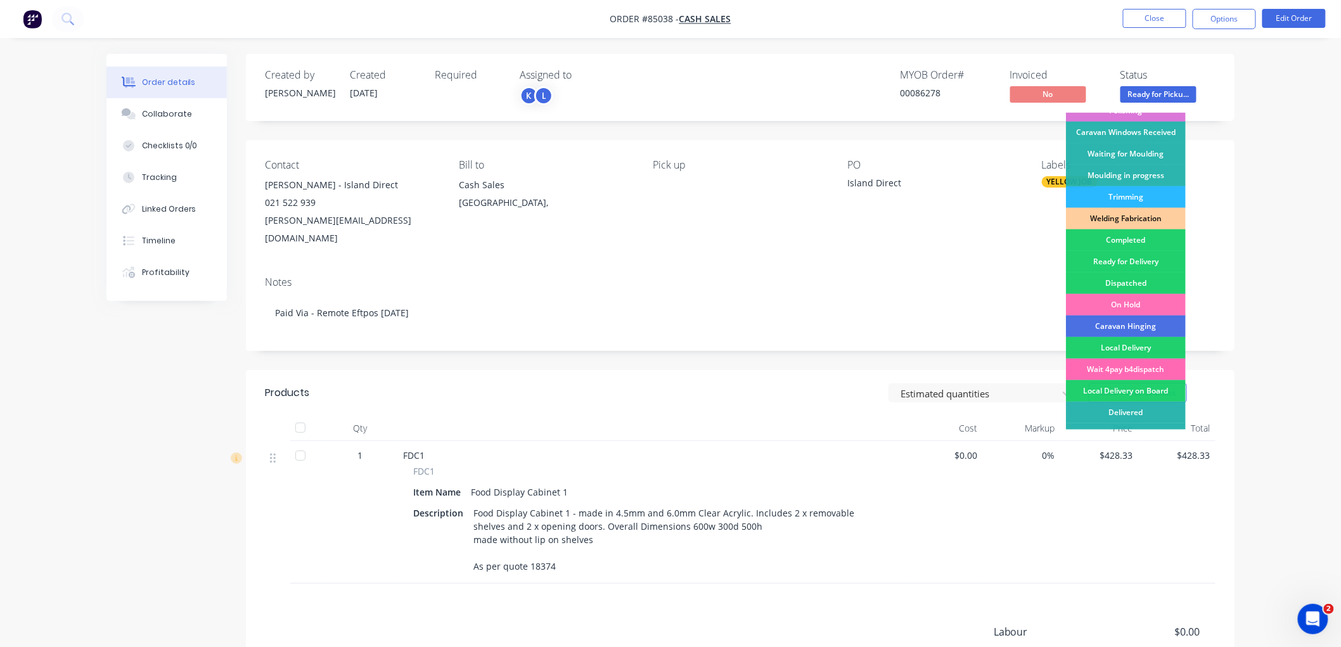
scroll to position [222, 0]
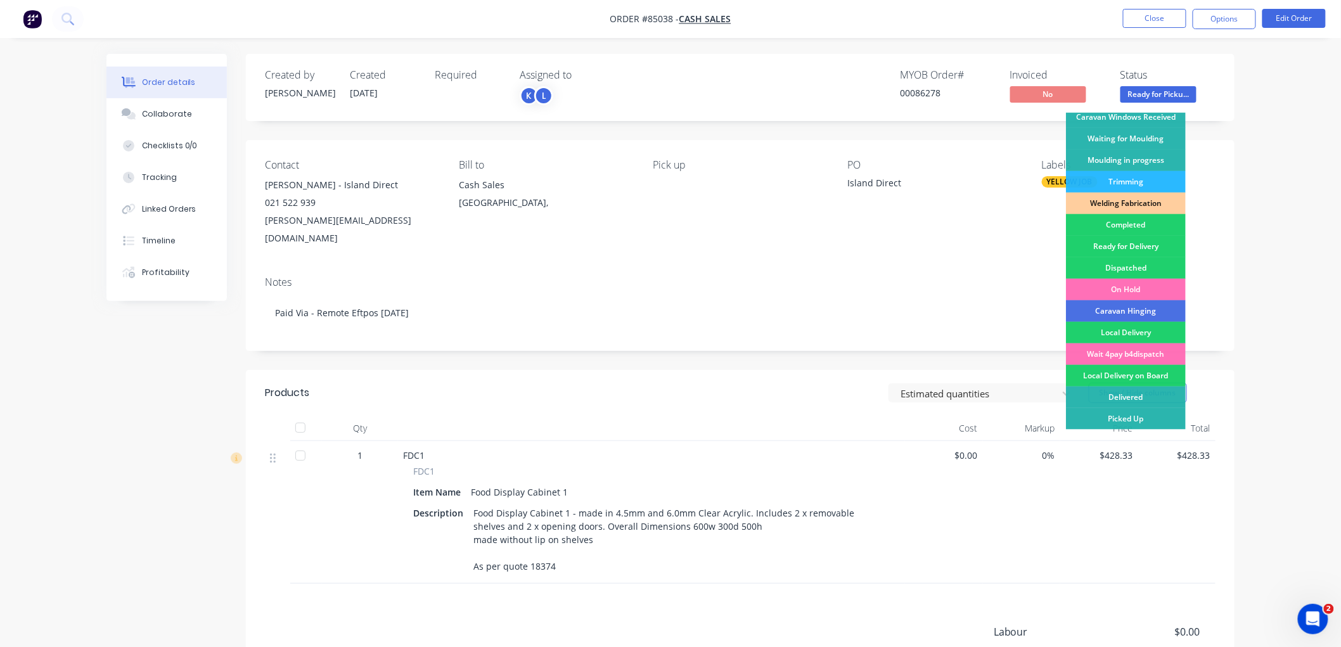
drag, startPoint x: 1129, startPoint y: 420, endPoint x: 1207, endPoint y: 377, distance: 89.3
click at [1129, 419] on div "Picked Up" at bounding box center [1126, 419] width 120 height 22
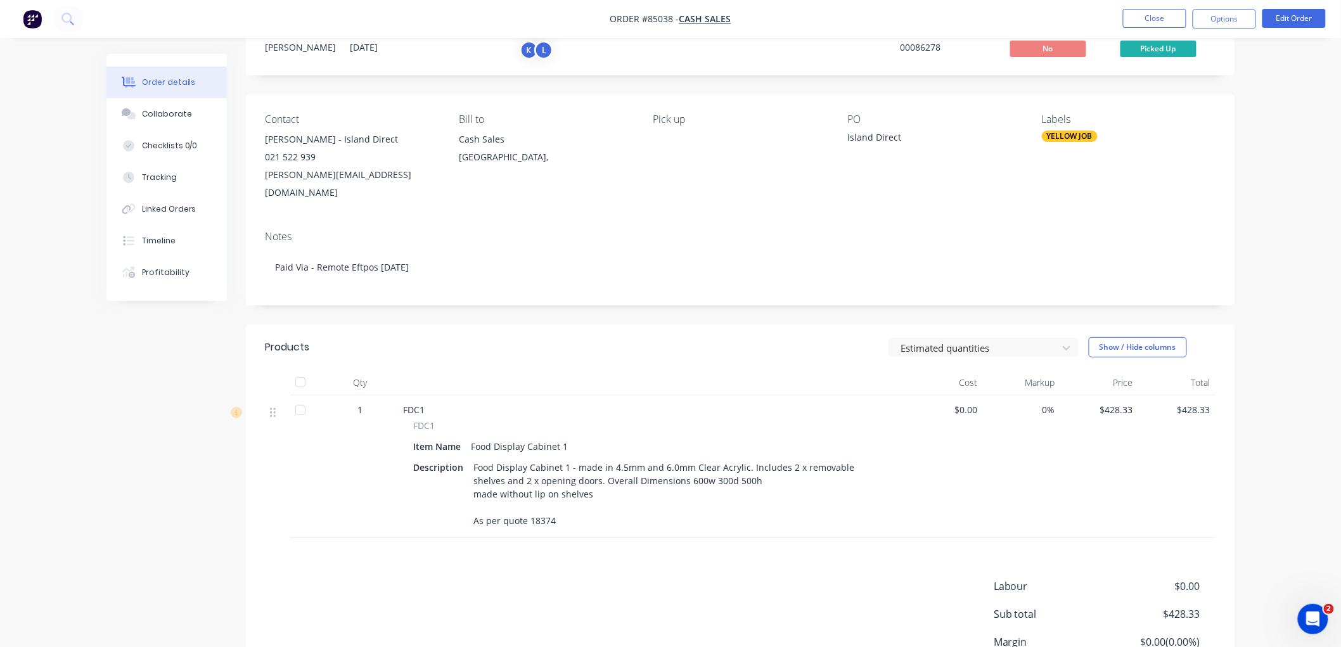
scroll to position [70, 0]
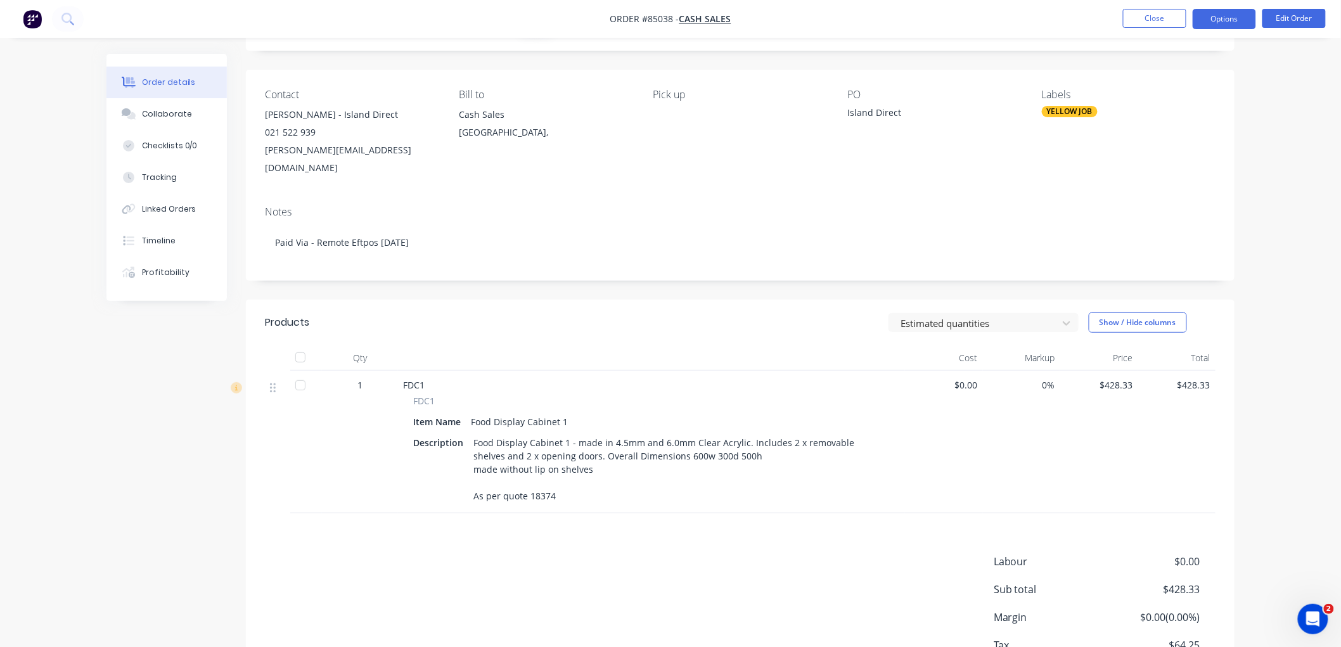
click at [1217, 21] on button "Options" at bounding box center [1224, 19] width 63 height 20
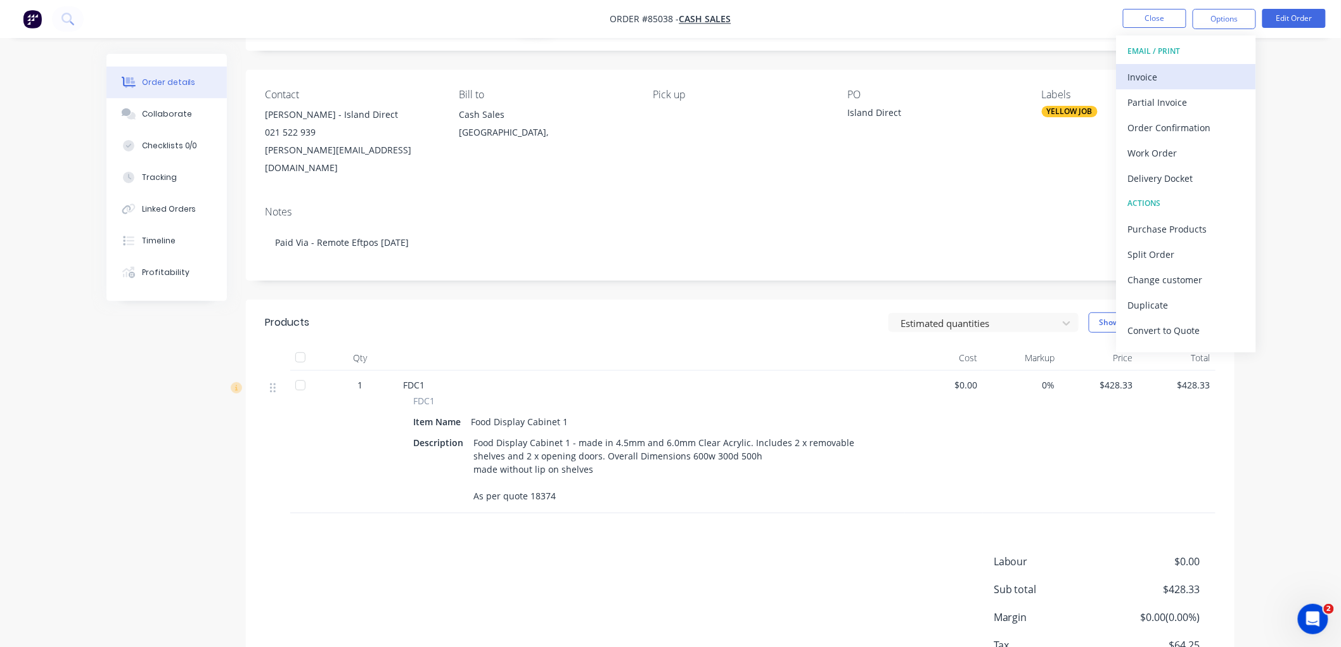
click at [1161, 79] on div "Invoice" at bounding box center [1186, 77] width 117 height 18
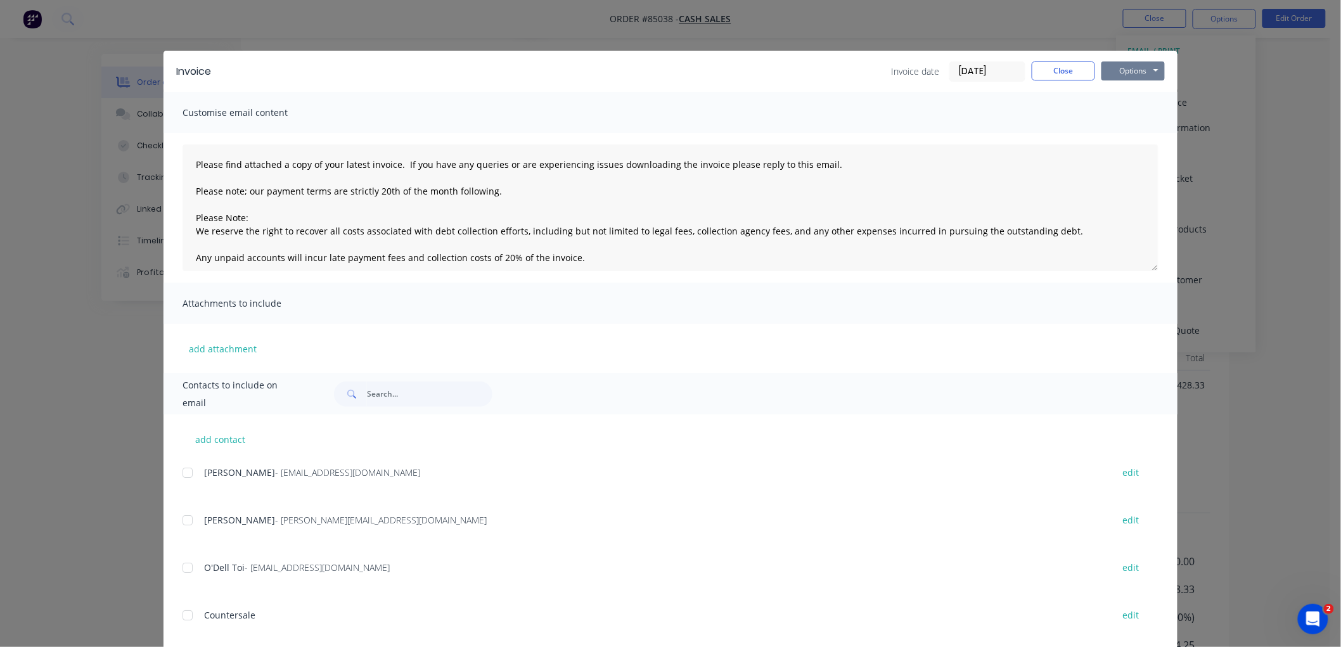
click at [1140, 71] on button "Options" at bounding box center [1133, 70] width 63 height 19
click at [1139, 112] on button "Print" at bounding box center [1142, 114] width 81 height 21
